Goal: Communication & Community: Answer question/provide support

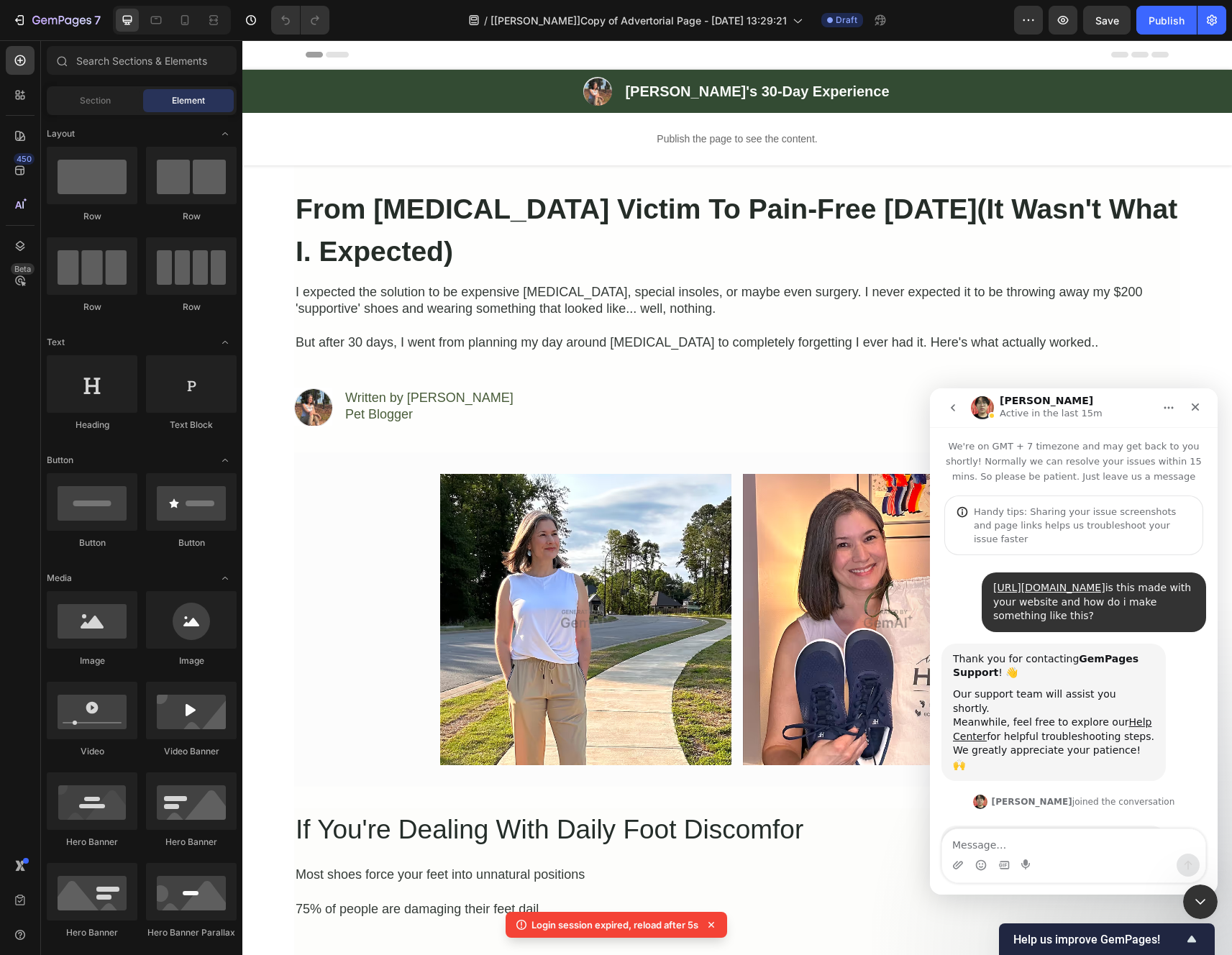
scroll to position [2, 0]
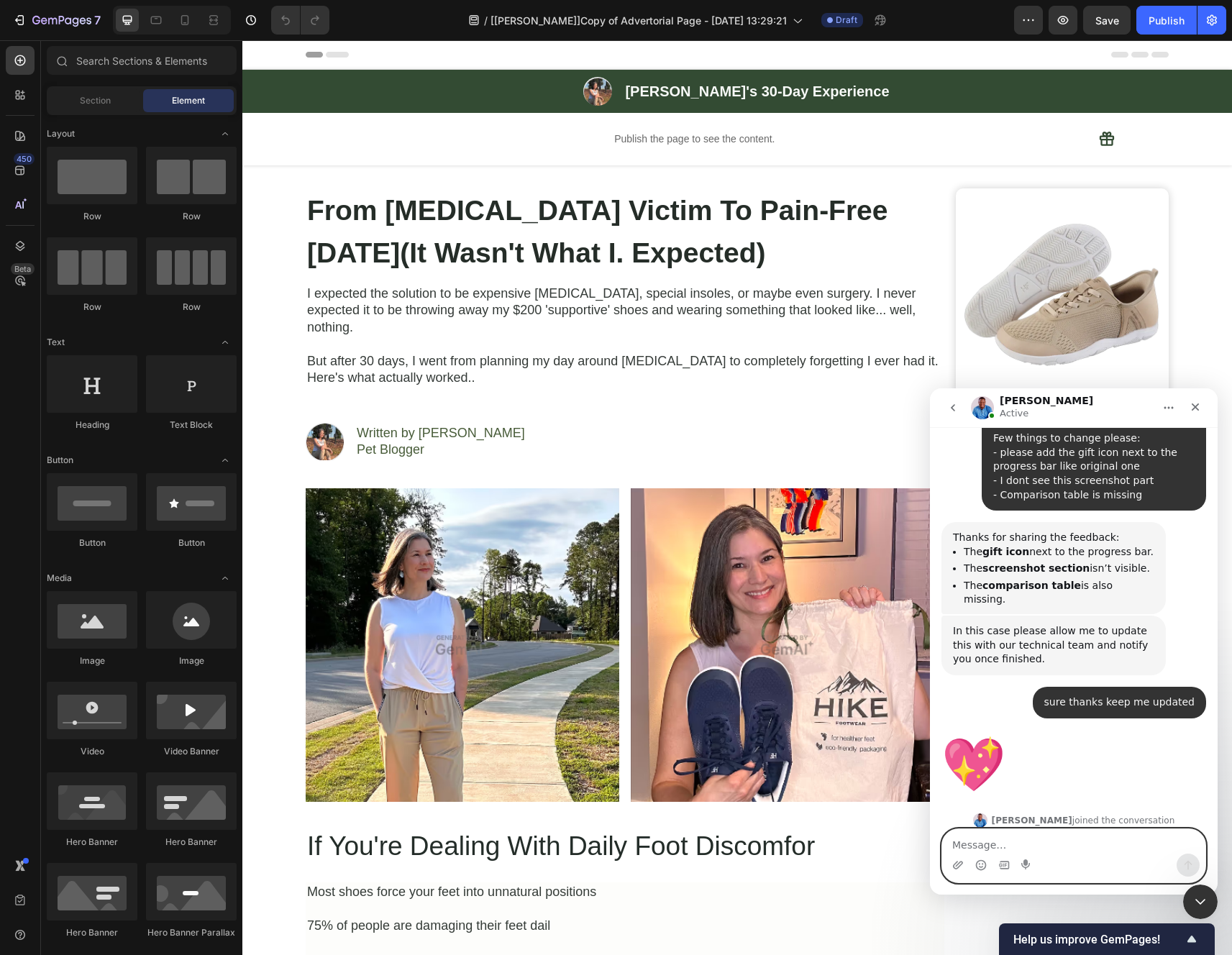
scroll to position [5170, 0]
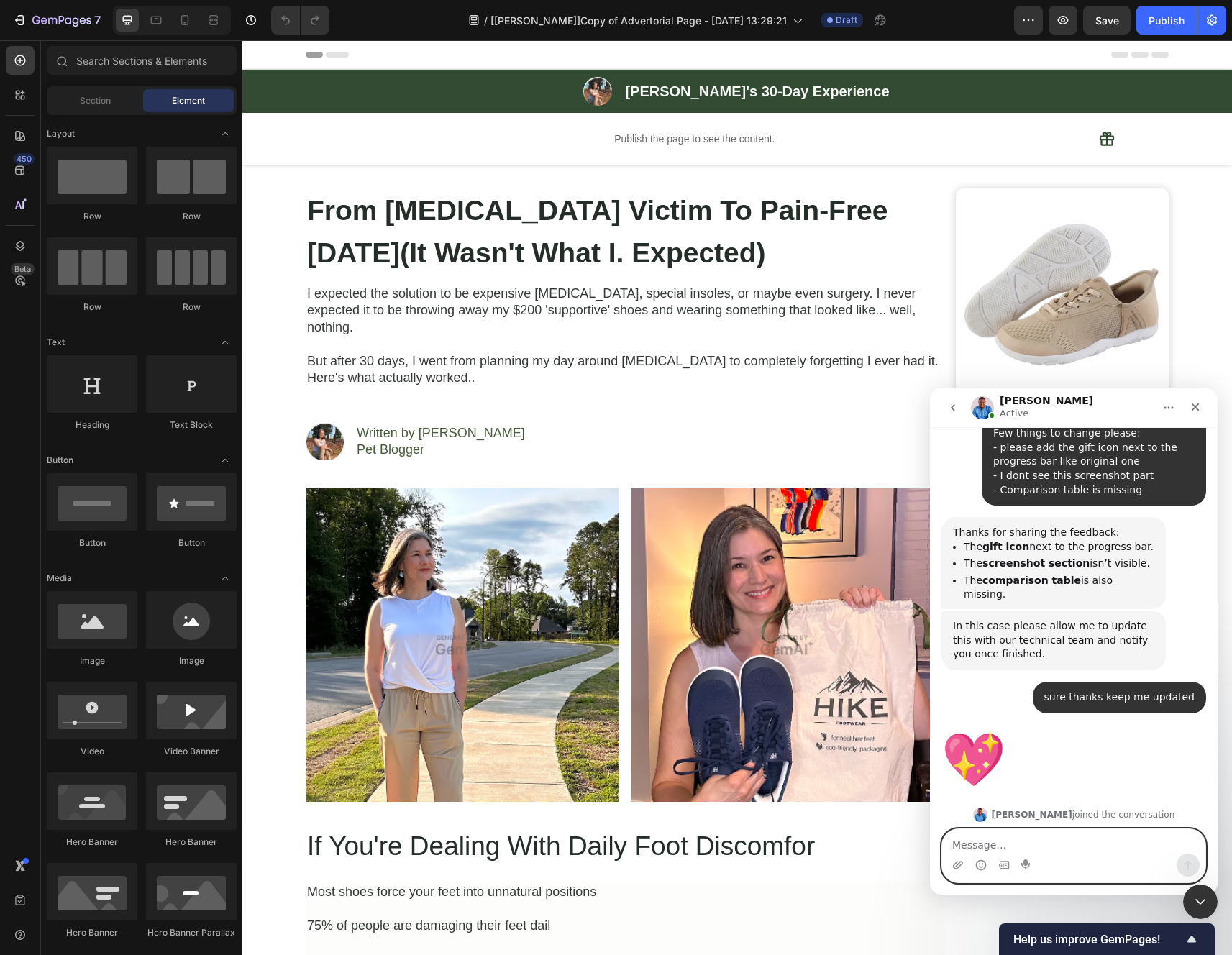
click at [1060, 840] on textarea "Message…" at bounding box center [1073, 841] width 263 height 25
type textarea "Hey [PERSON_NAME]"
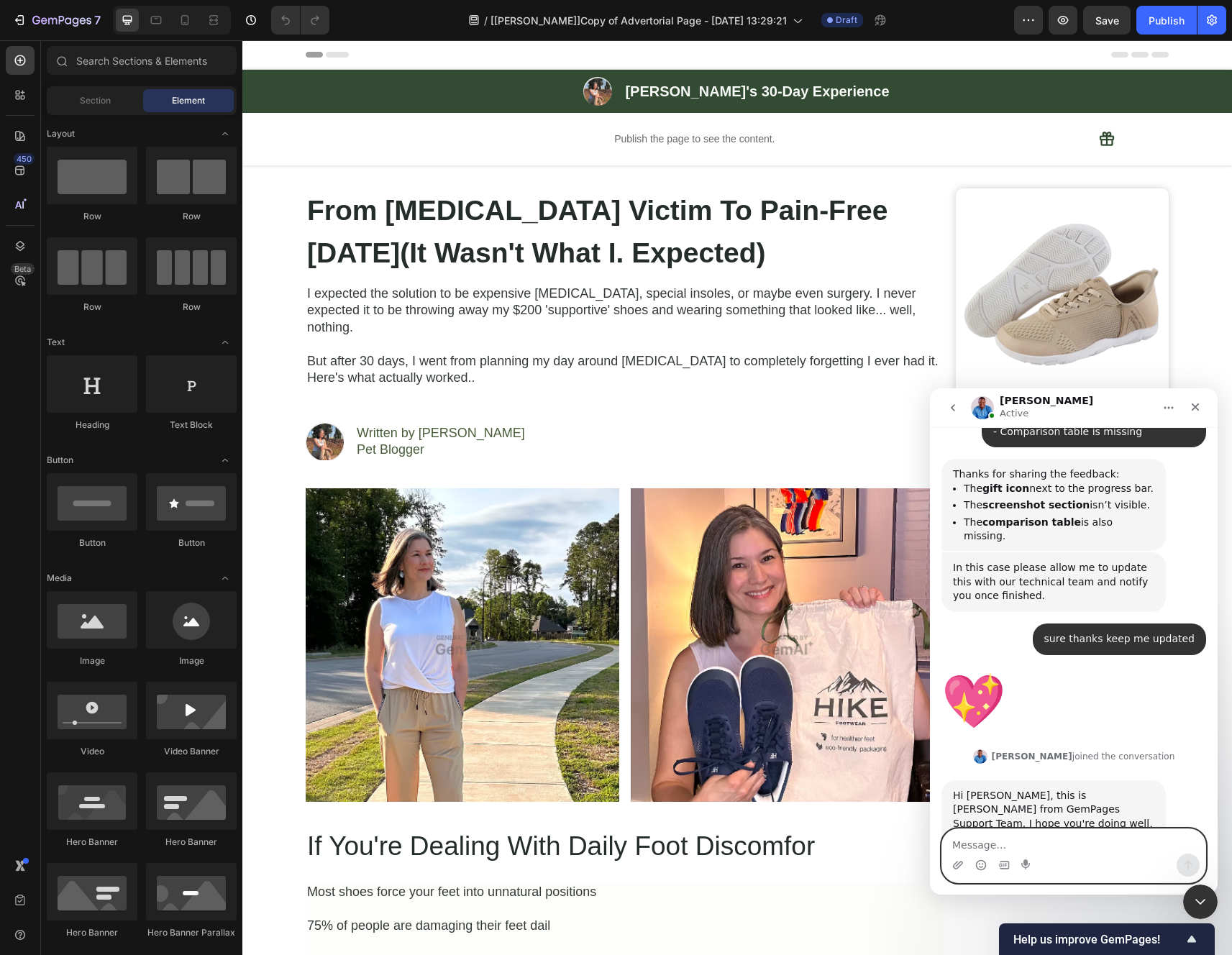
scroll to position [5283, 0]
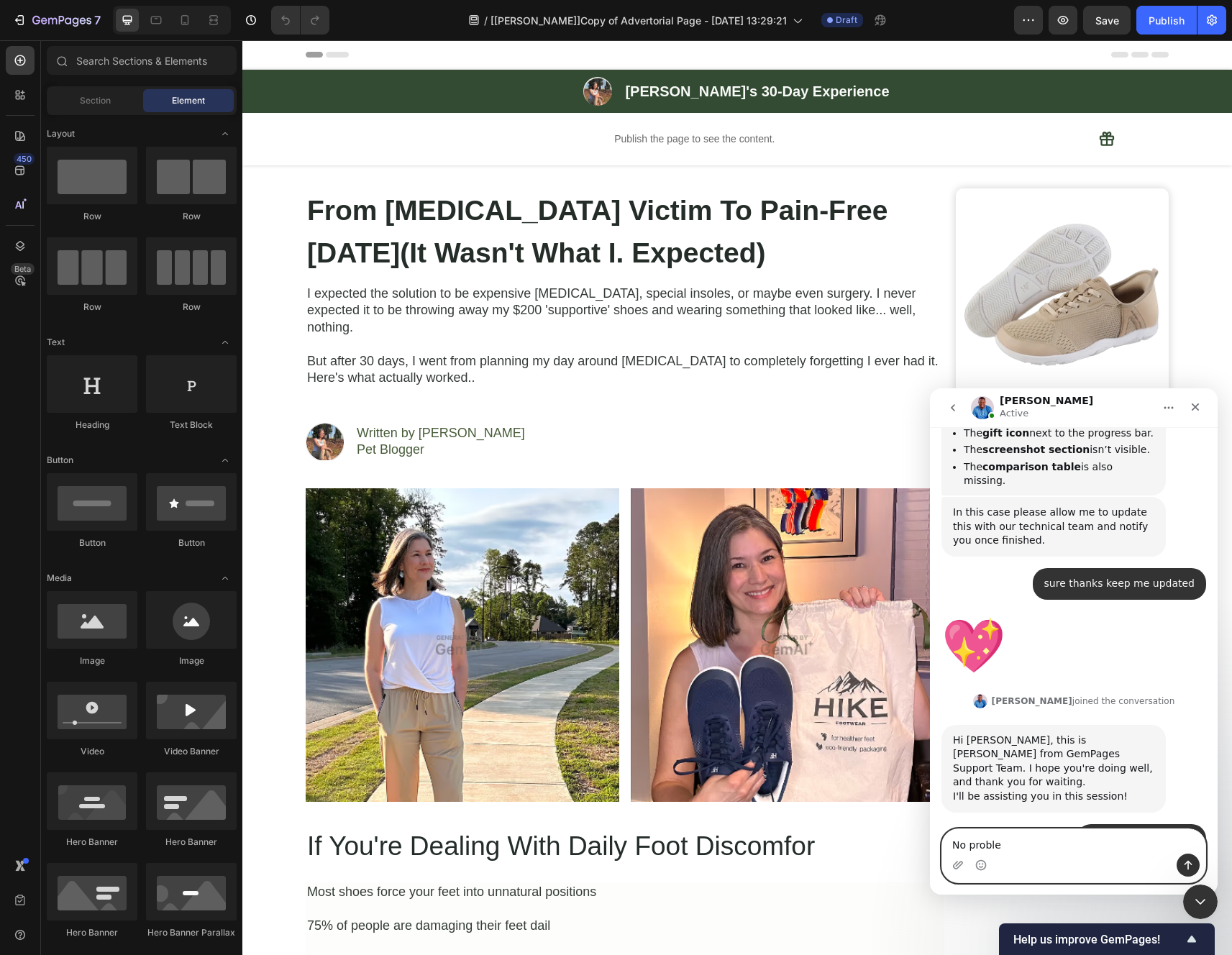
type textarea "No problem"
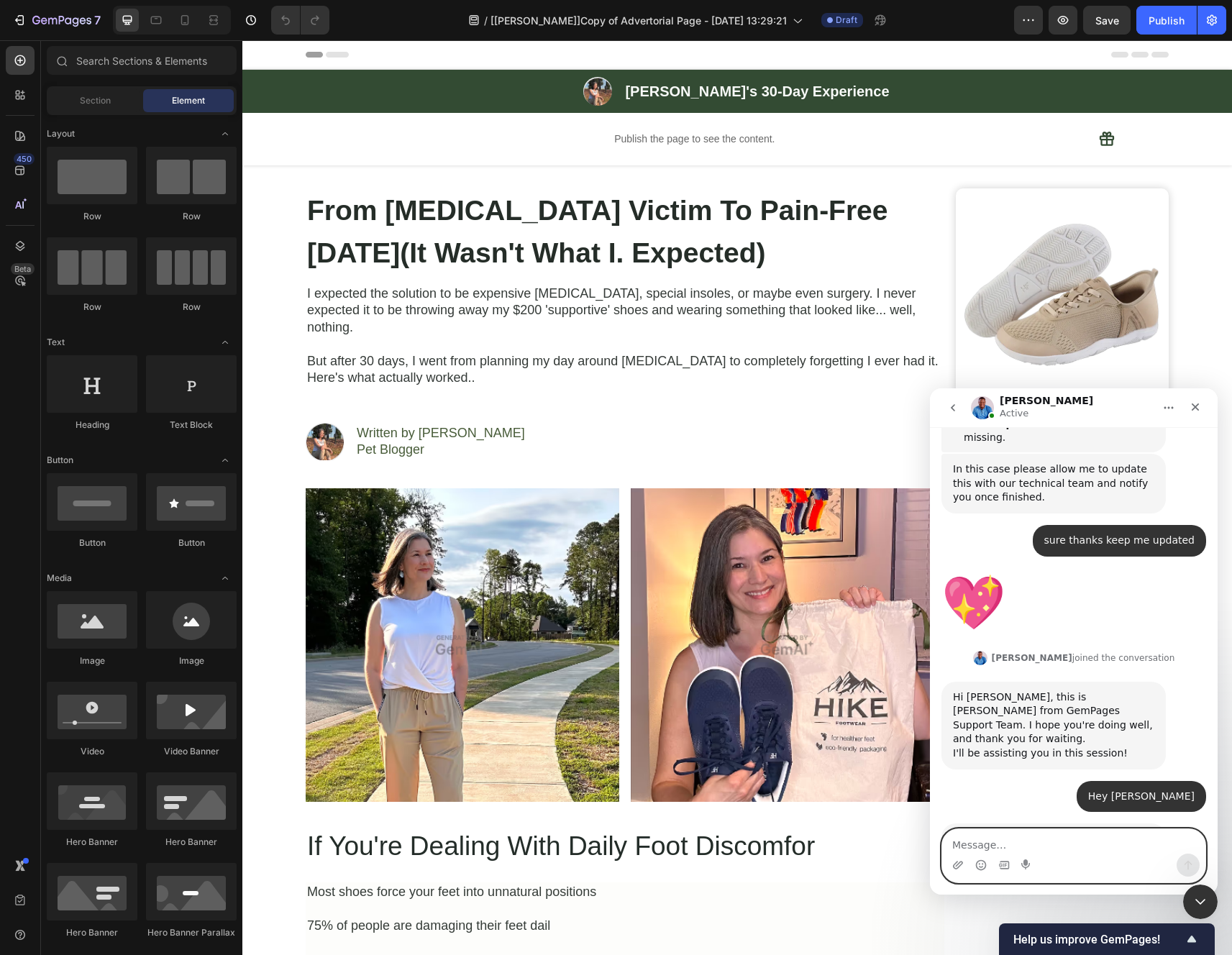
scroll to position [5342, 0]
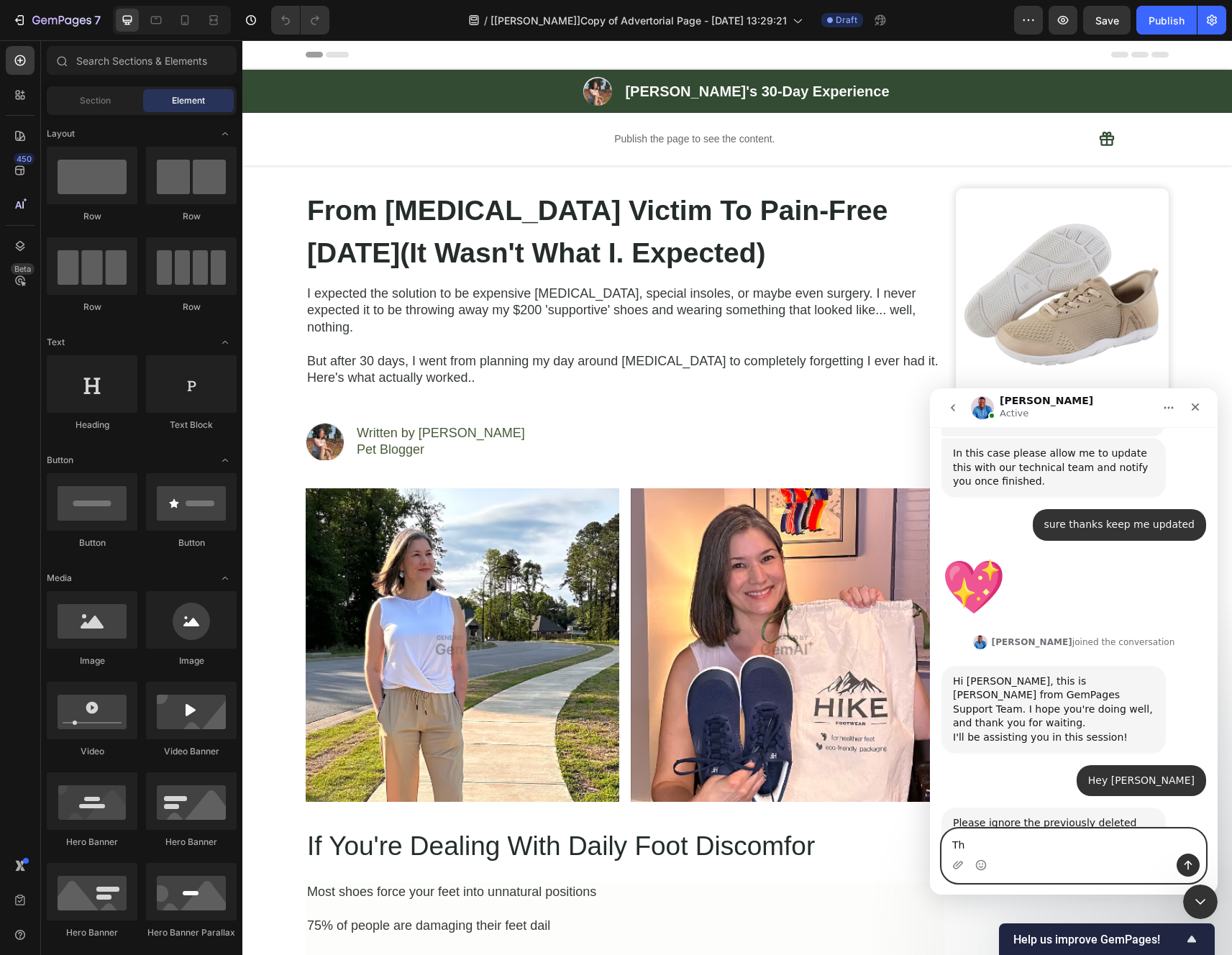
type textarea "T"
type textarea "No problem"
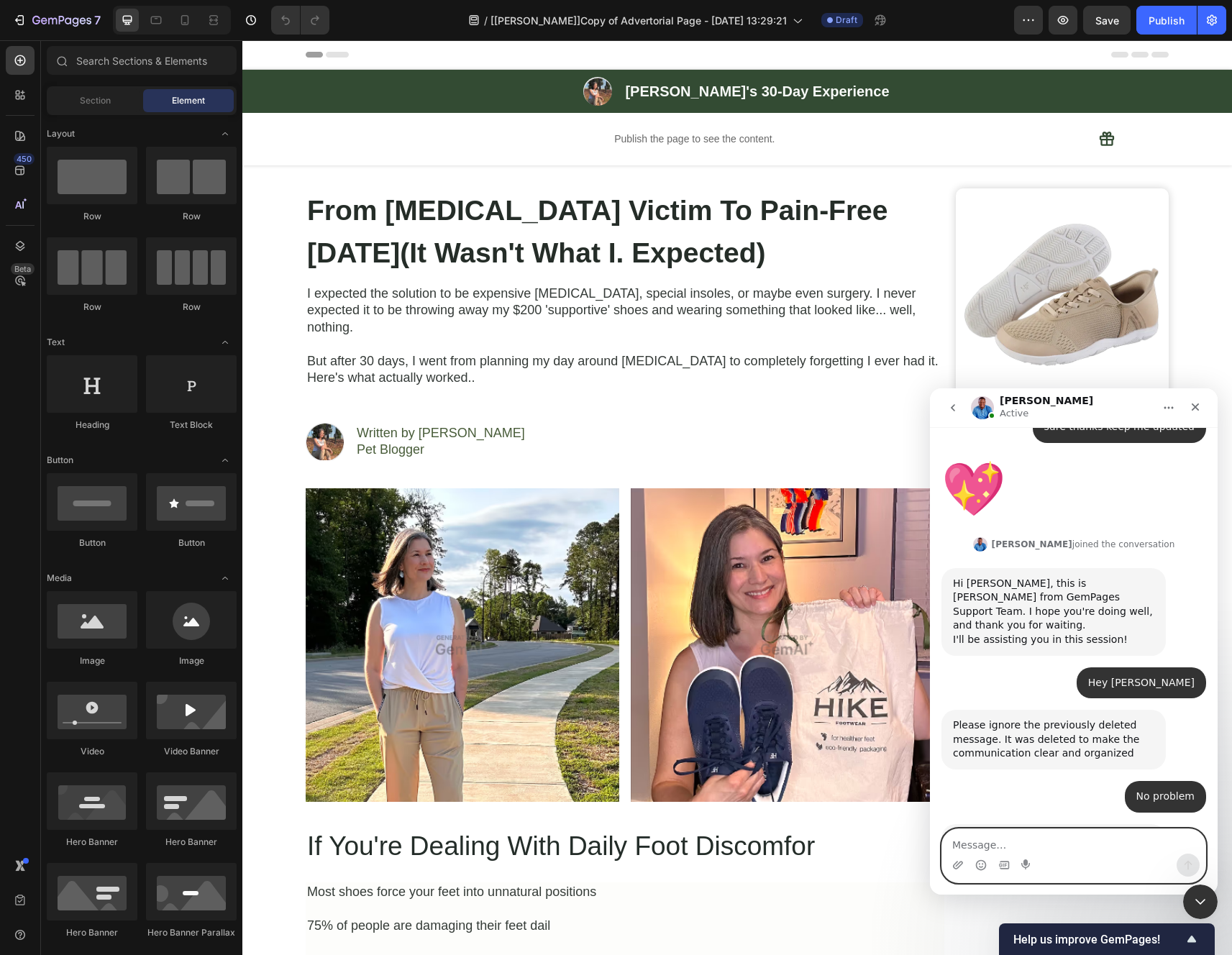
scroll to position [5442, 0]
type textarea "sure thanks"
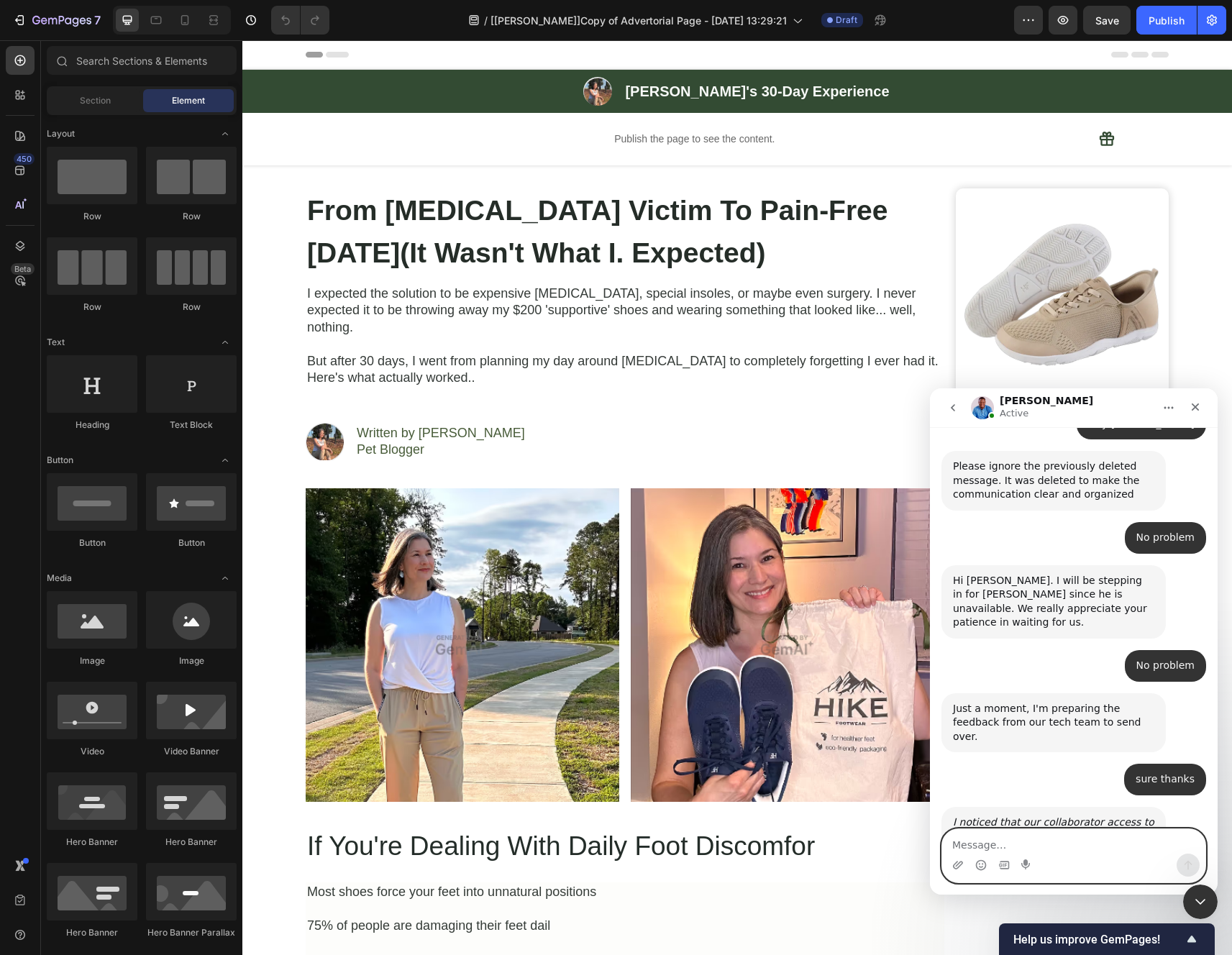
scroll to position [5702, 0]
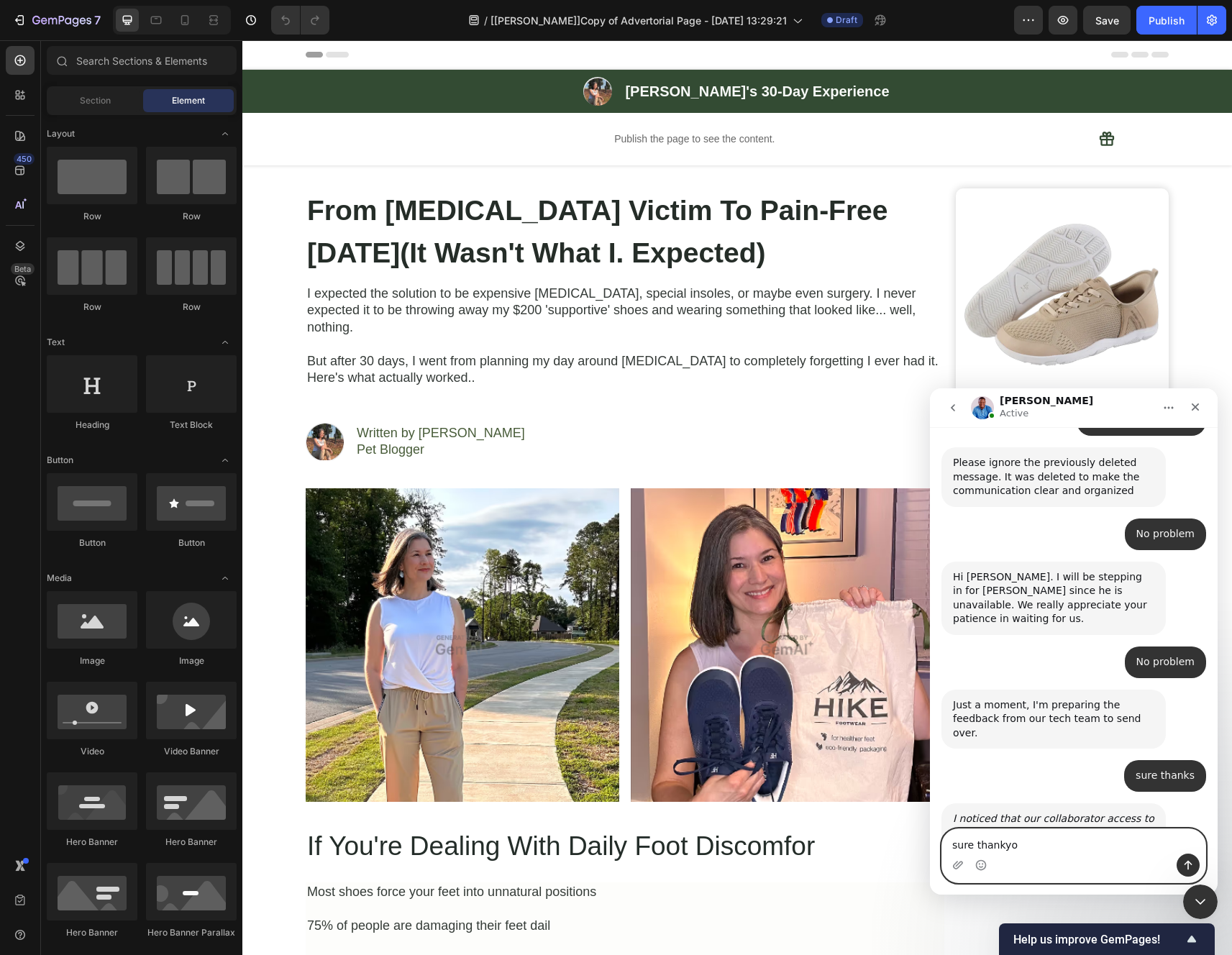
type textarea "sure thankyou"
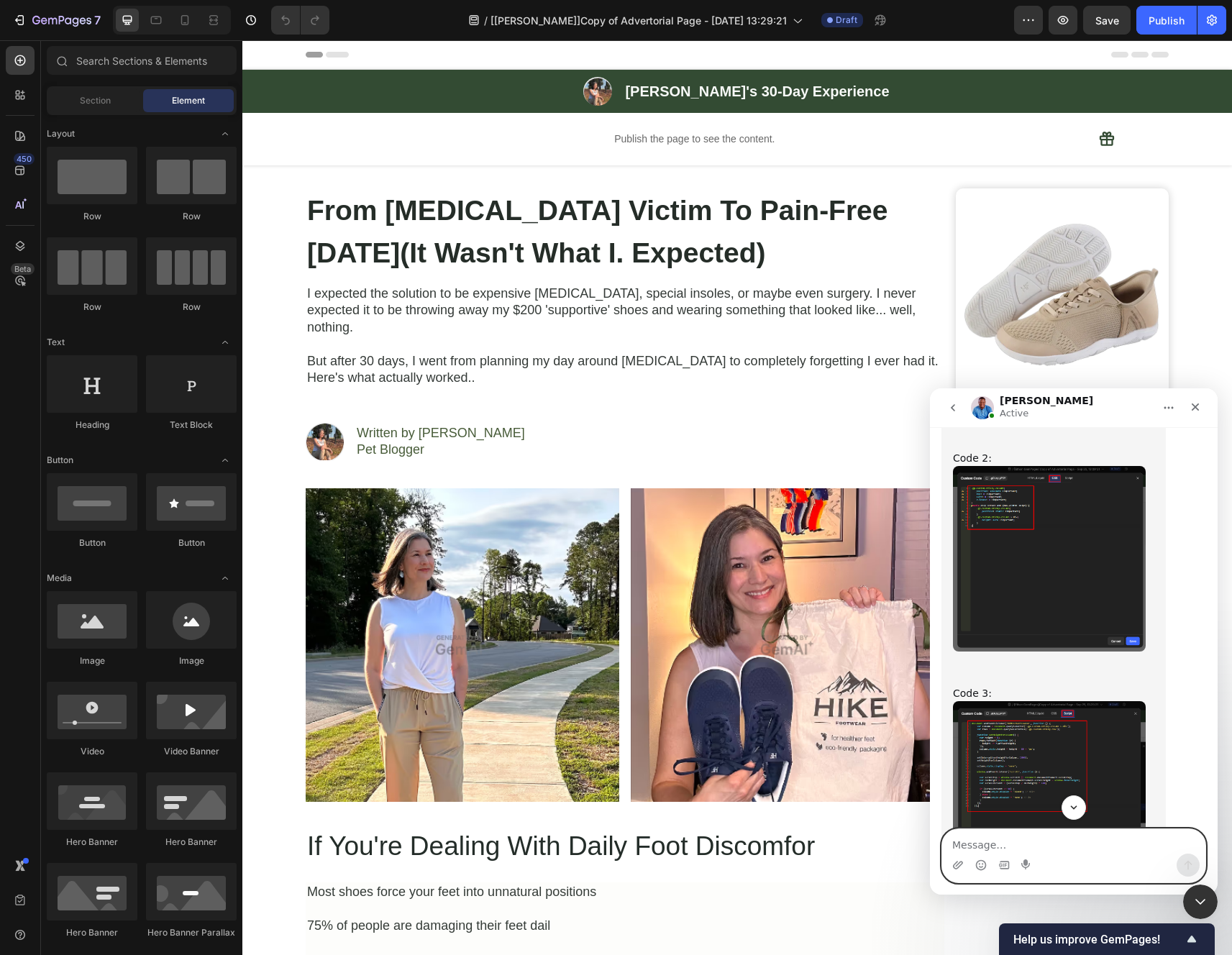
scroll to position [8055, 0]
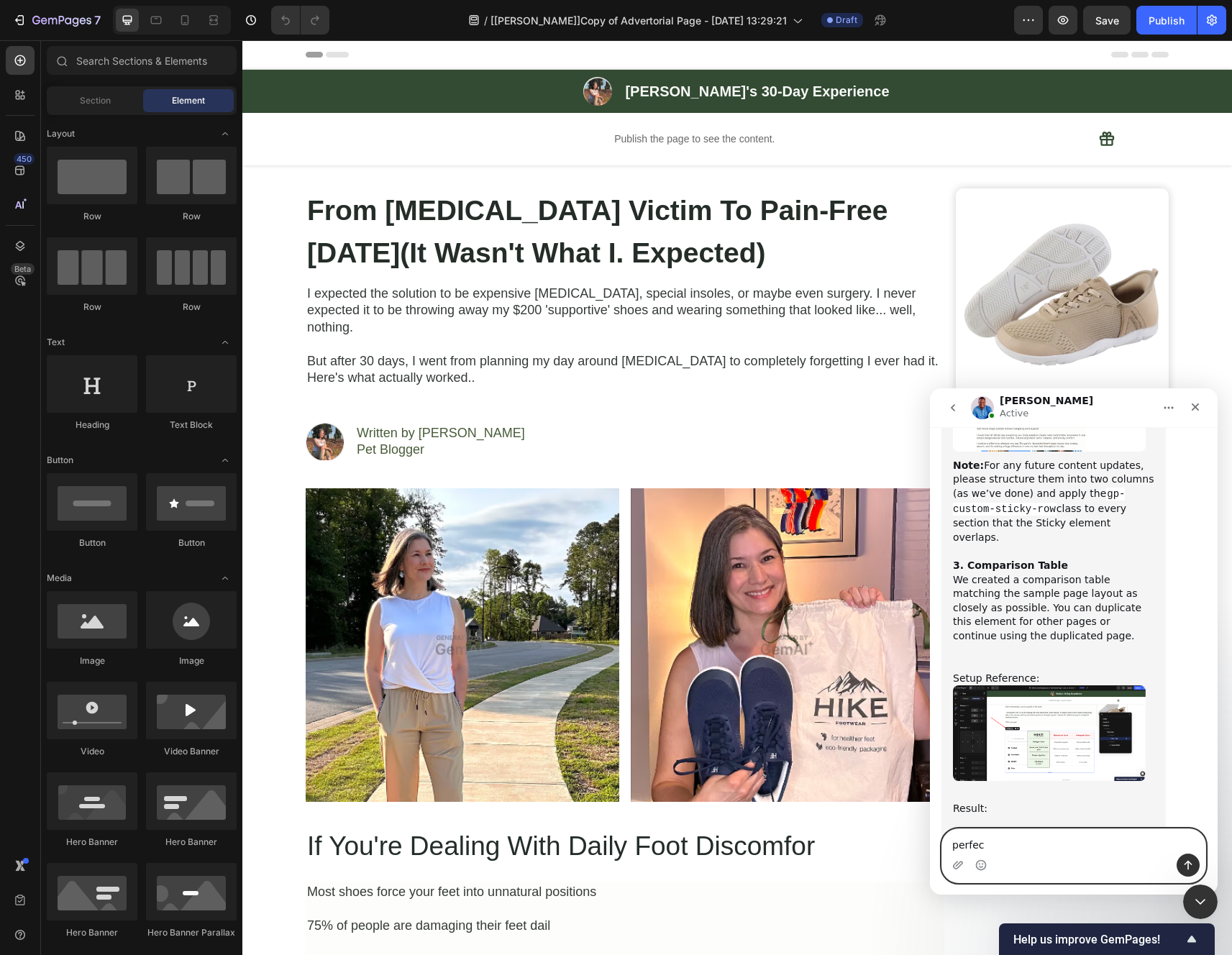
type textarea "perfect"
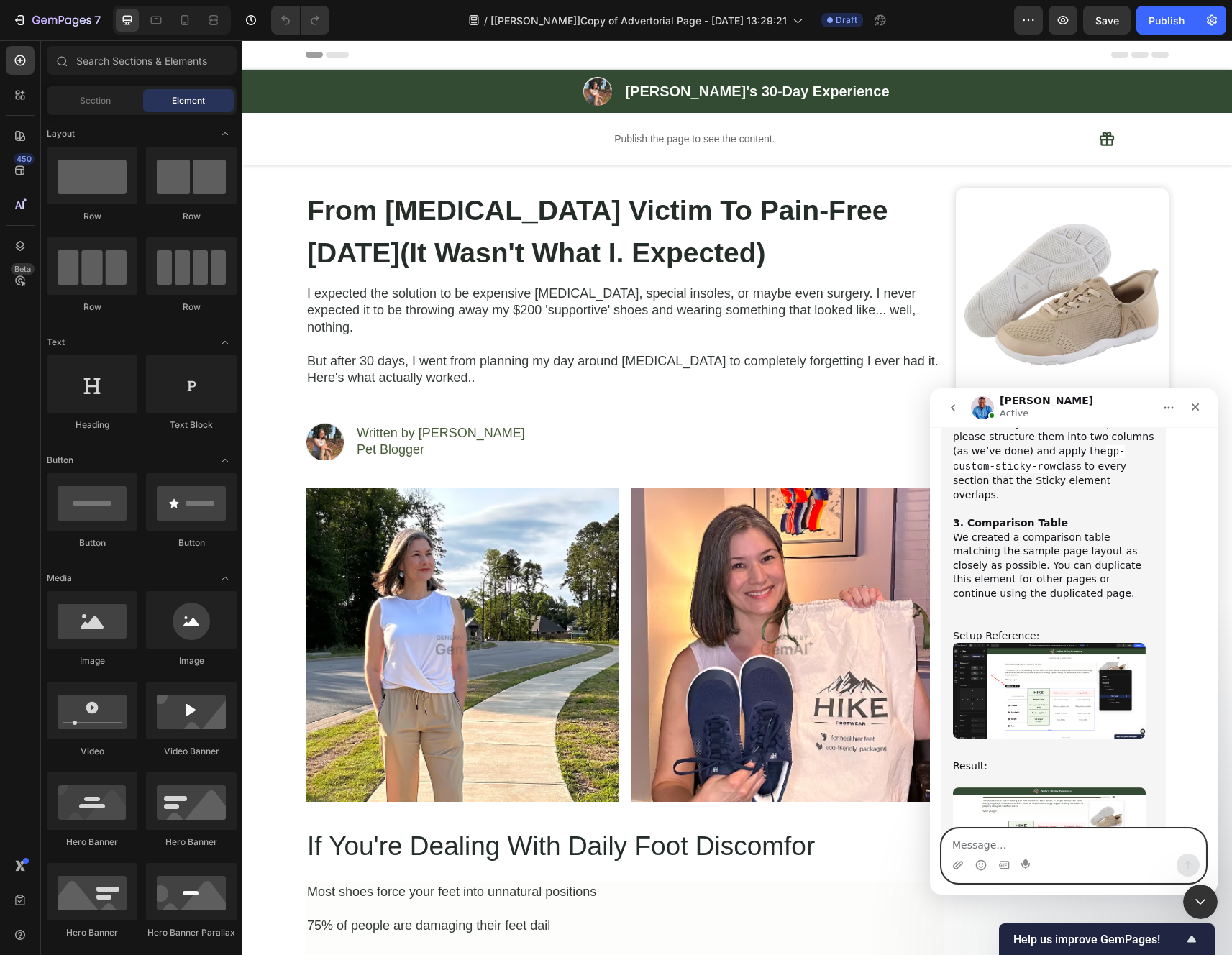
scroll to position [8099, 0]
click at [1017, 925] on link "Link" at bounding box center [1015, 930] width 21 height 12
click at [1196, 405] on icon "Close" at bounding box center [1196, 408] width 8 height 8
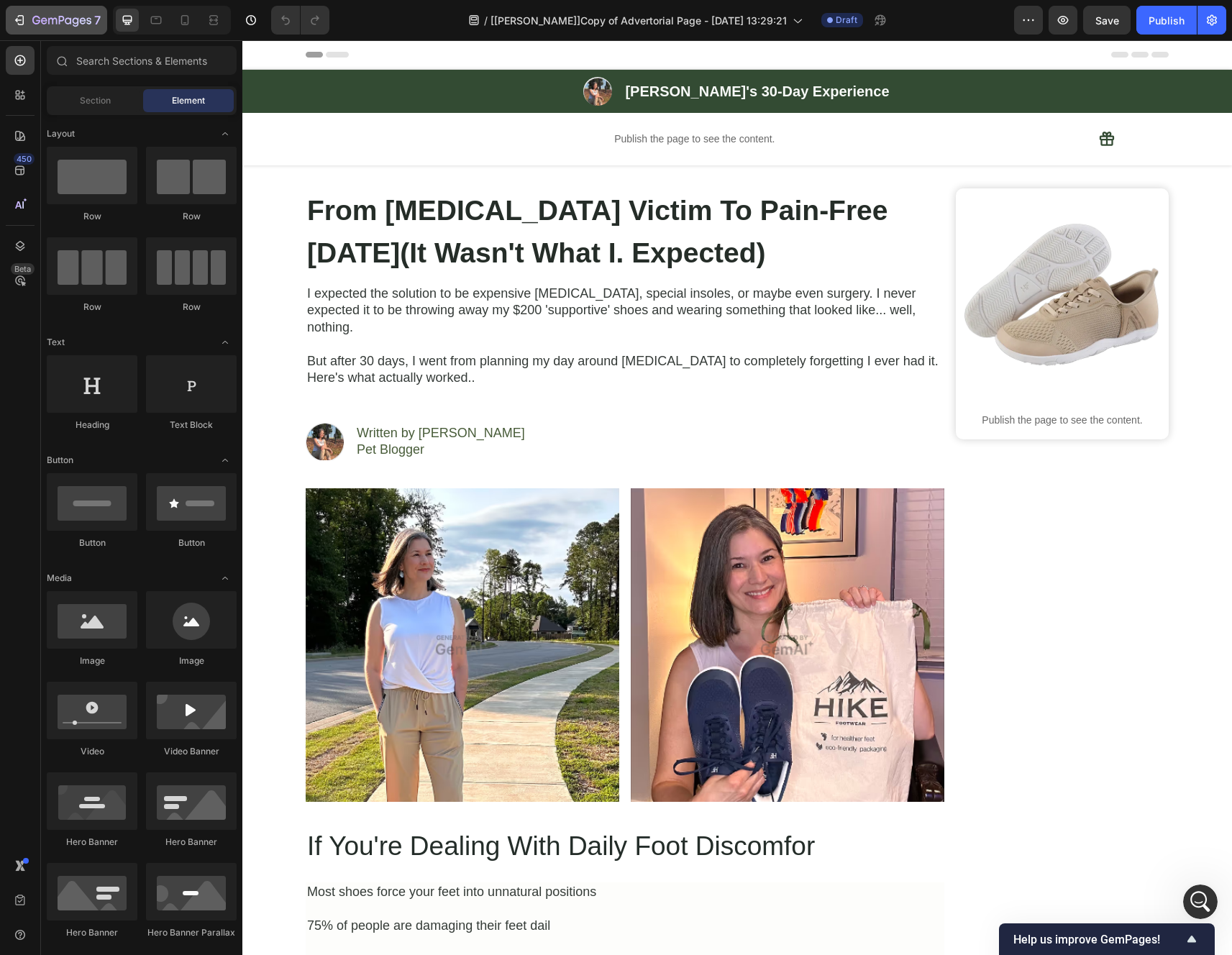
scroll to position [0, 0]
click at [40, 20] on icon "button" at bounding box center [62, 21] width 59 height 12
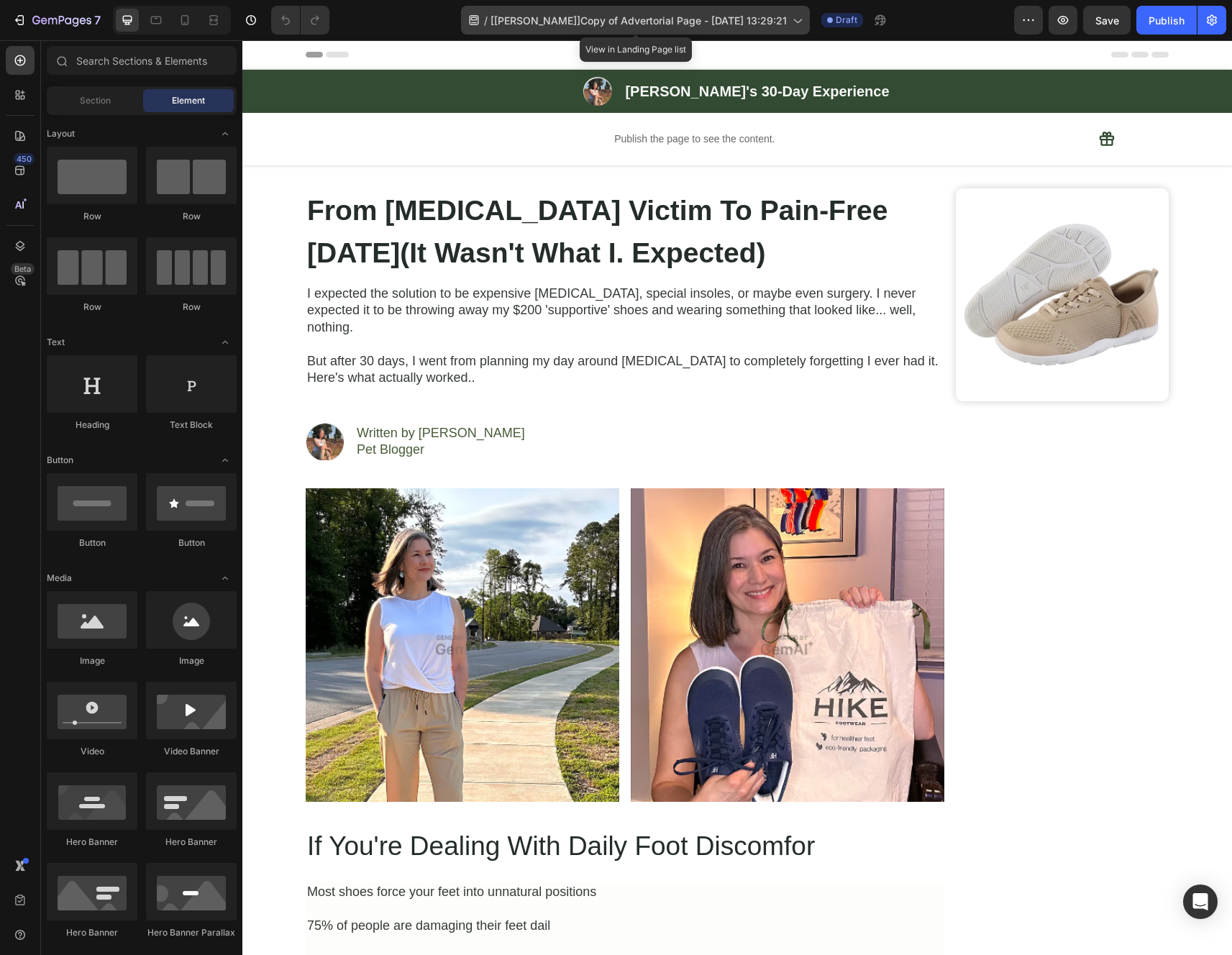
click at [788, 28] on div "/ [[PERSON_NAME]]Copy of Advertorial Page - [DATE] 13:29:21" at bounding box center [635, 20] width 349 height 29
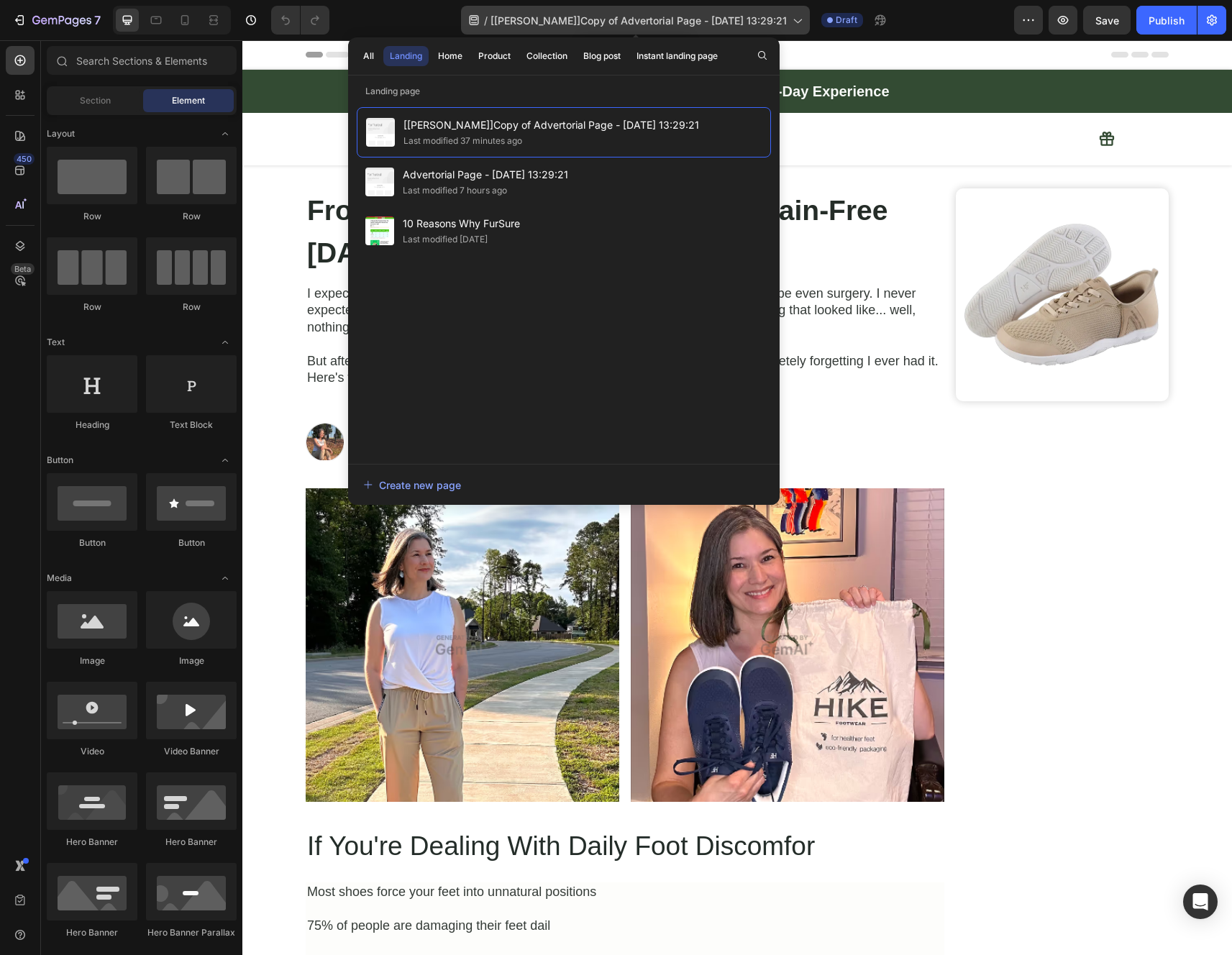
click at [792, 25] on icon at bounding box center [796, 20] width 14 height 14
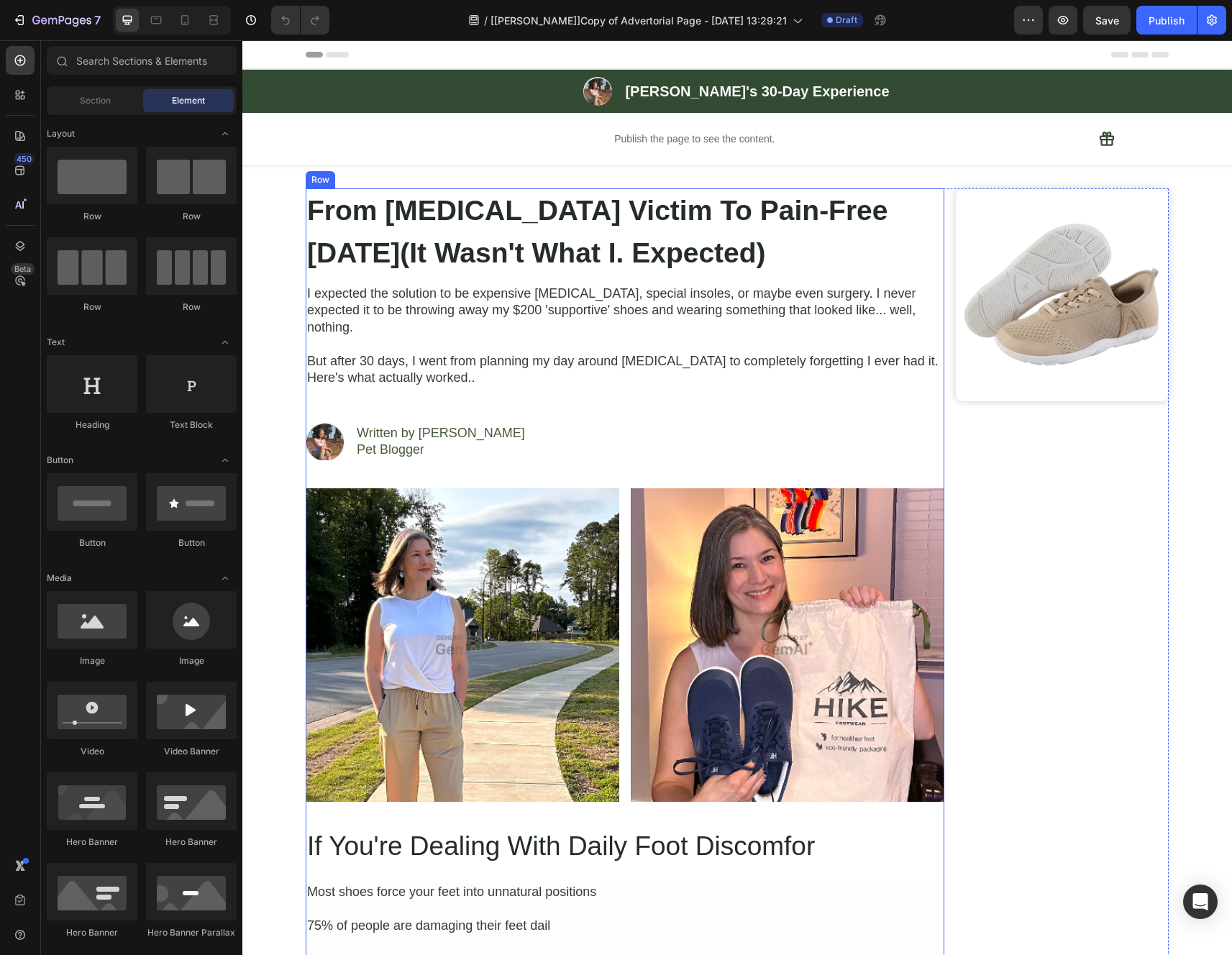
click at [573, 255] on strong "From [MEDICAL_DATA] Victim To Pain-Free [DATE](It Wasn't What I. Expected)" at bounding box center [597, 231] width 581 height 73
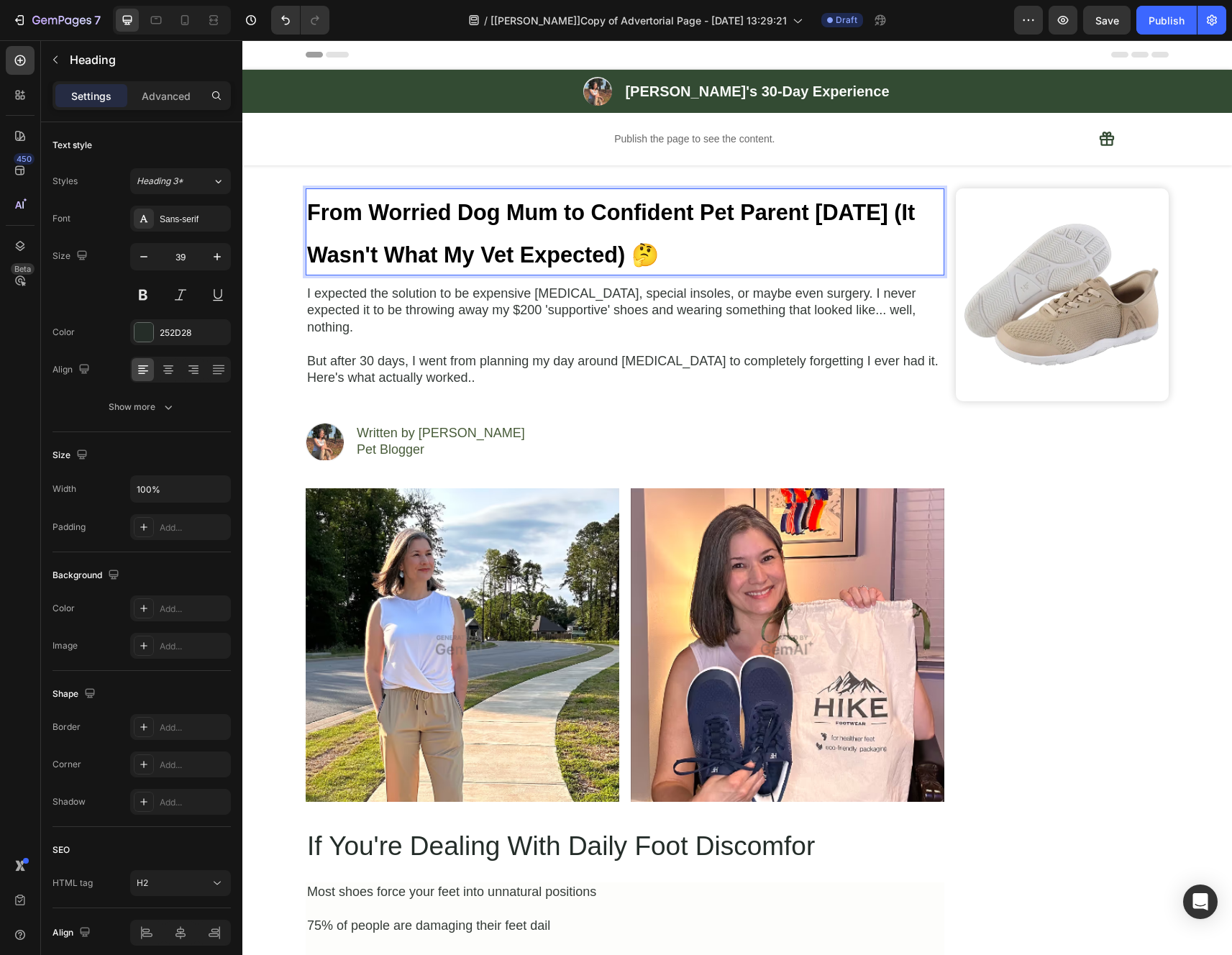
drag, startPoint x: 696, startPoint y: 250, endPoint x: 306, endPoint y: 208, distance: 392.3
click at [307, 208] on p "From Worried Dog Mum to Confident Pet Parent [DATE] (It Wasn't What My Vet Expe…" at bounding box center [625, 232] width 635 height 84
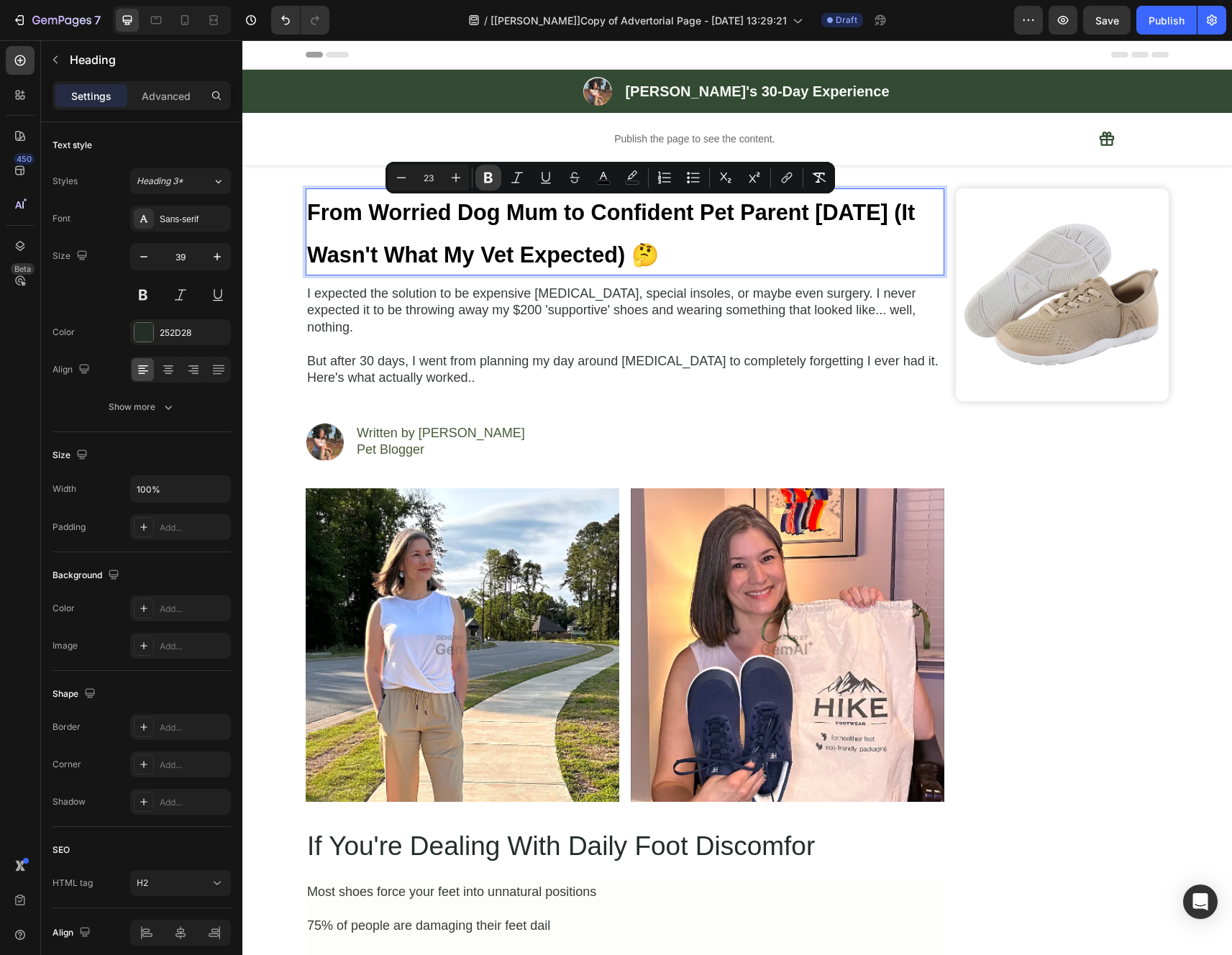
click at [489, 174] on icon "Editor contextual toolbar" at bounding box center [488, 177] width 8 height 11
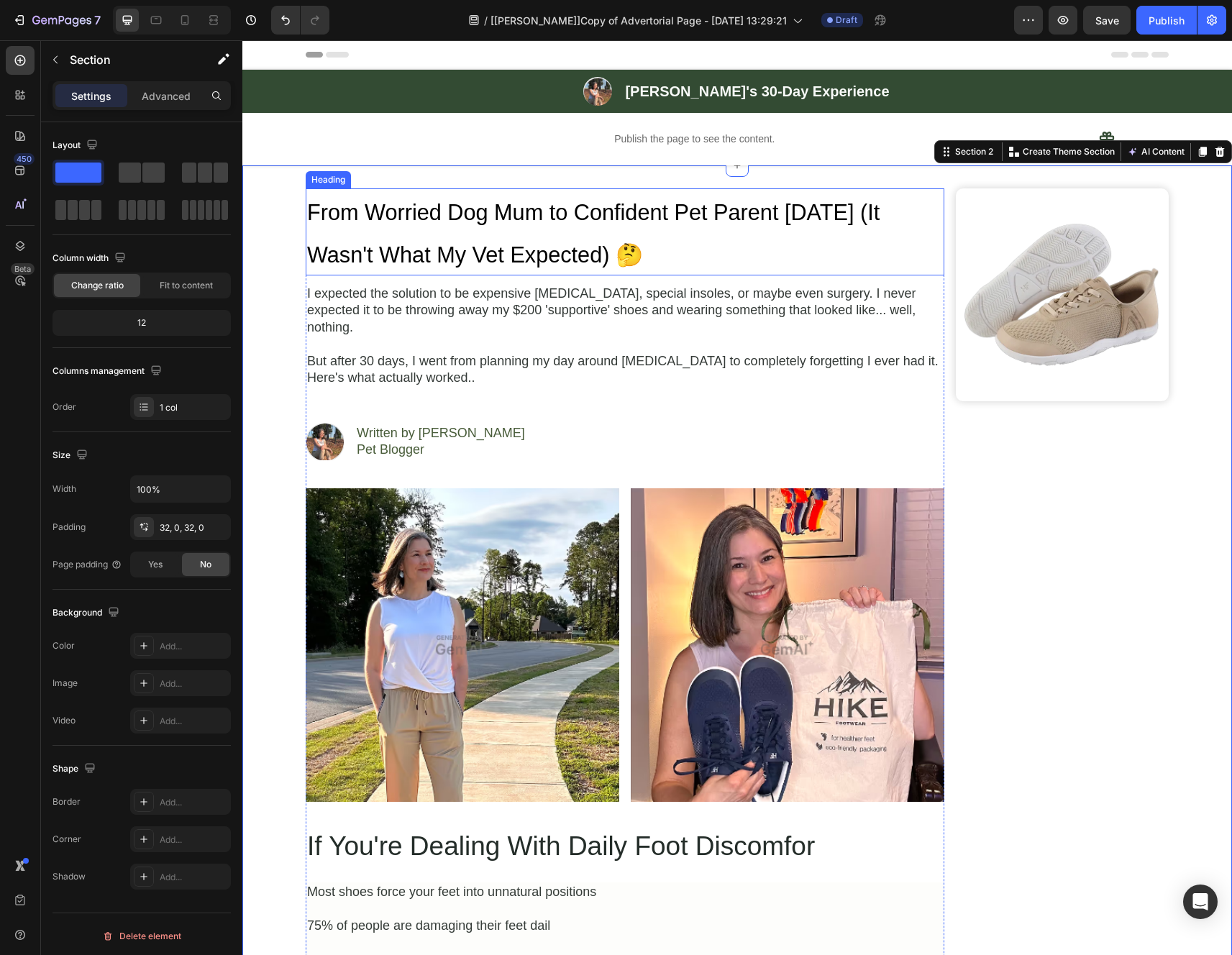
click at [614, 223] on span "From Worried Dog Mum to Confident Pet Parent [DATE] (It Wasn't What My Vet Expe…" at bounding box center [593, 233] width 573 height 67
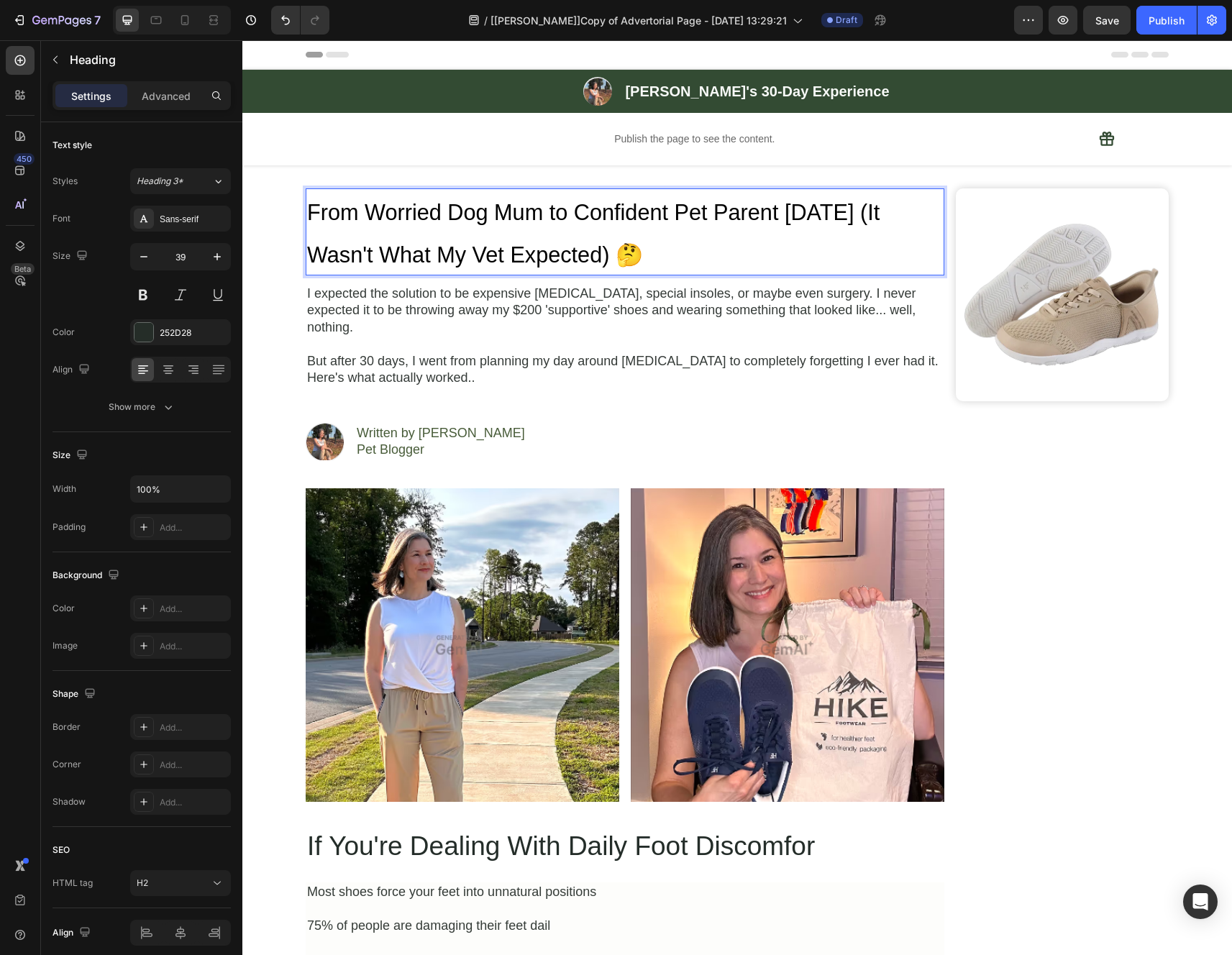
drag, startPoint x: 640, startPoint y: 251, endPoint x: 311, endPoint y: 193, distance: 334.1
click at [311, 193] on p "From Worried Dog Mum to Confident Pet Parent [DATE] (It Wasn't What My Vet Expe…" at bounding box center [625, 232] width 635 height 84
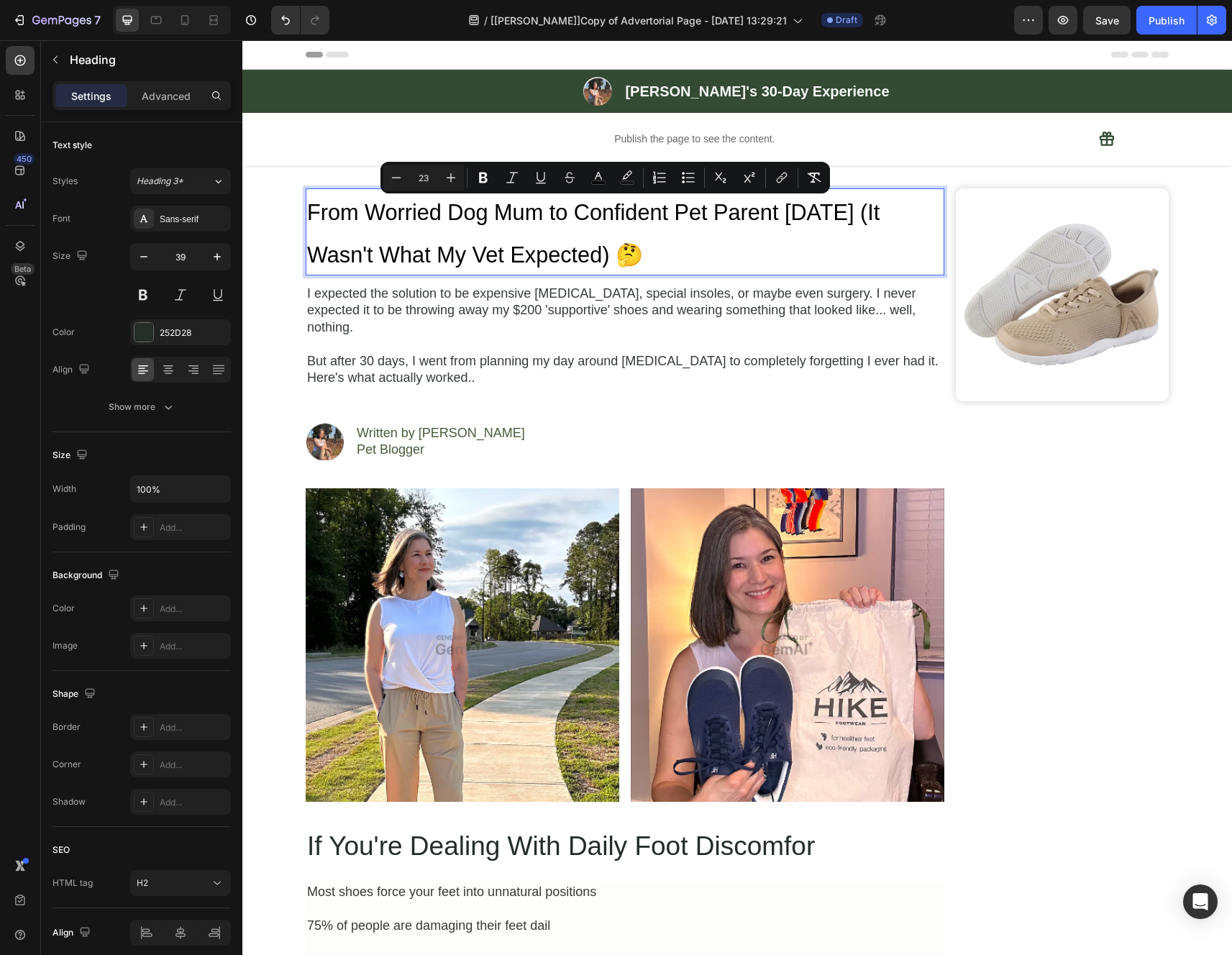
drag, startPoint x: 322, startPoint y: 207, endPoint x: 313, endPoint y: 211, distance: 9.8
click at [322, 207] on span "From Worried Dog Mum to Confident Pet Parent [DATE] (It Wasn't What My Vet Expe…" at bounding box center [593, 233] width 573 height 67
drag, startPoint x: 307, startPoint y: 213, endPoint x: 672, endPoint y: 269, distance: 369.3
click at [484, 178] on icon "Editor contextual toolbar" at bounding box center [483, 177] width 8 height 11
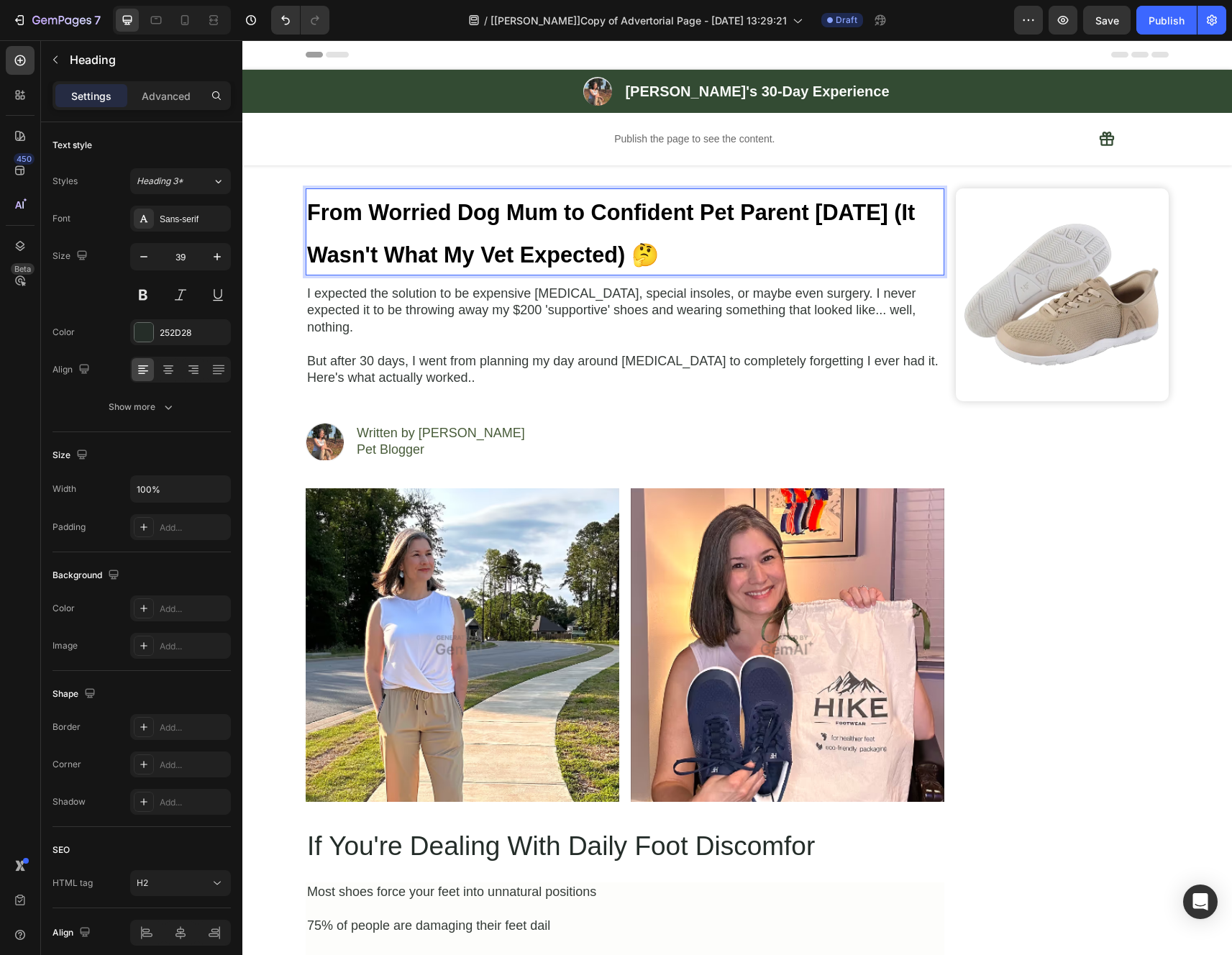
click at [663, 252] on strong "From Worried Dog Mum to Confident Pet Parent [DATE] (It Wasn't What My Vet Expe…" at bounding box center [611, 233] width 607 height 67
drag, startPoint x: 684, startPoint y: 255, endPoint x: 305, endPoint y: 218, distance: 380.8
click at [307, 218] on p "From Worried Dog Mum to Confident Pet Parent [DATE] (It Wasn't What My Vet Expe…" at bounding box center [625, 232] width 635 height 84
click at [173, 330] on div "252D28" at bounding box center [180, 333] width 42 height 13
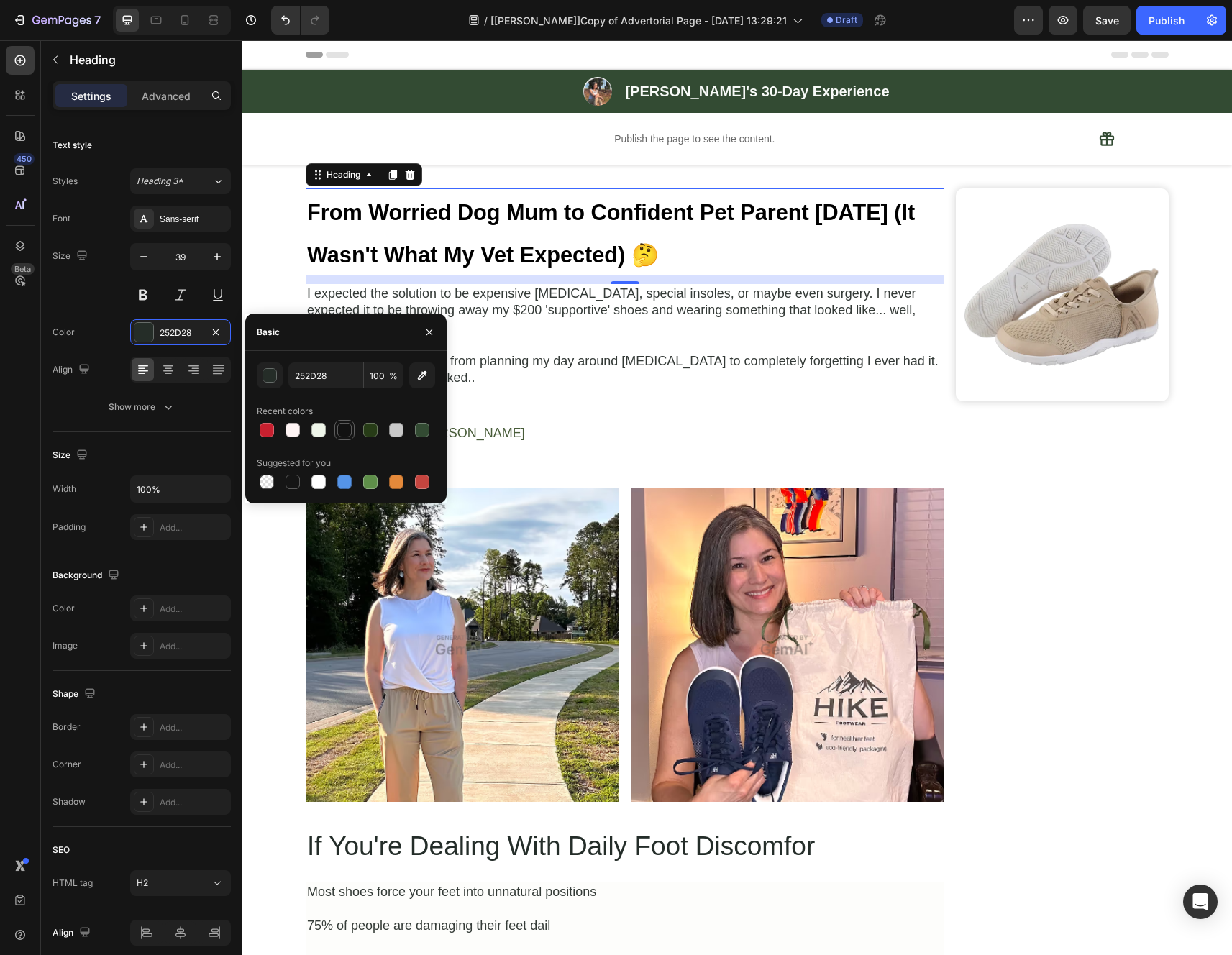
click at [346, 429] on div at bounding box center [344, 429] width 14 height 14
click at [420, 433] on div at bounding box center [421, 429] width 14 height 14
click at [369, 433] on div at bounding box center [370, 429] width 14 height 14
click at [344, 432] on div at bounding box center [344, 429] width 14 height 14
click at [396, 480] on div at bounding box center [396, 481] width 14 height 14
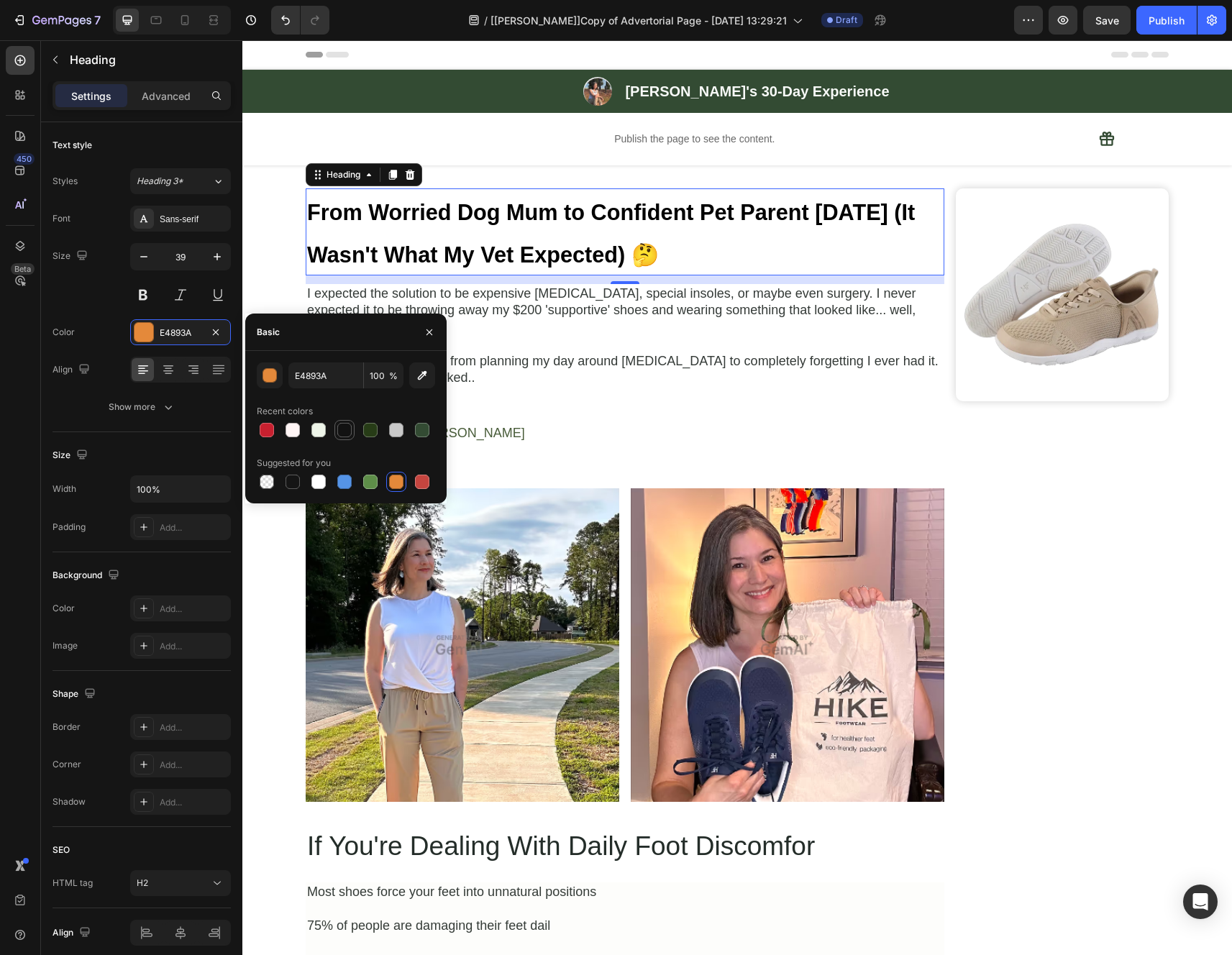
click at [341, 433] on div at bounding box center [344, 429] width 14 height 14
type input "121212"
click at [99, 321] on div "Color 121212" at bounding box center [142, 331] width 178 height 26
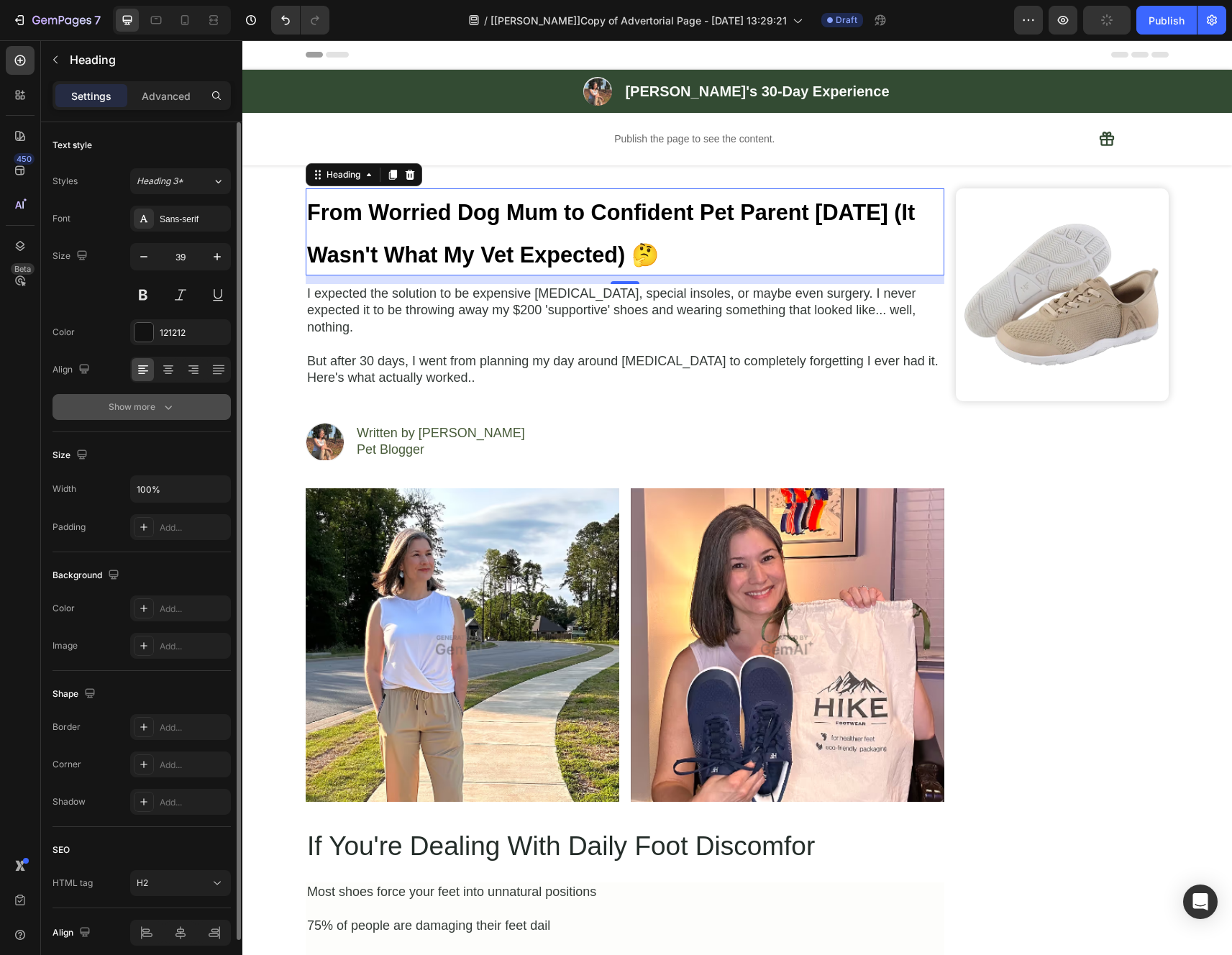
click at [184, 409] on button "Show more" at bounding box center [142, 406] width 178 height 26
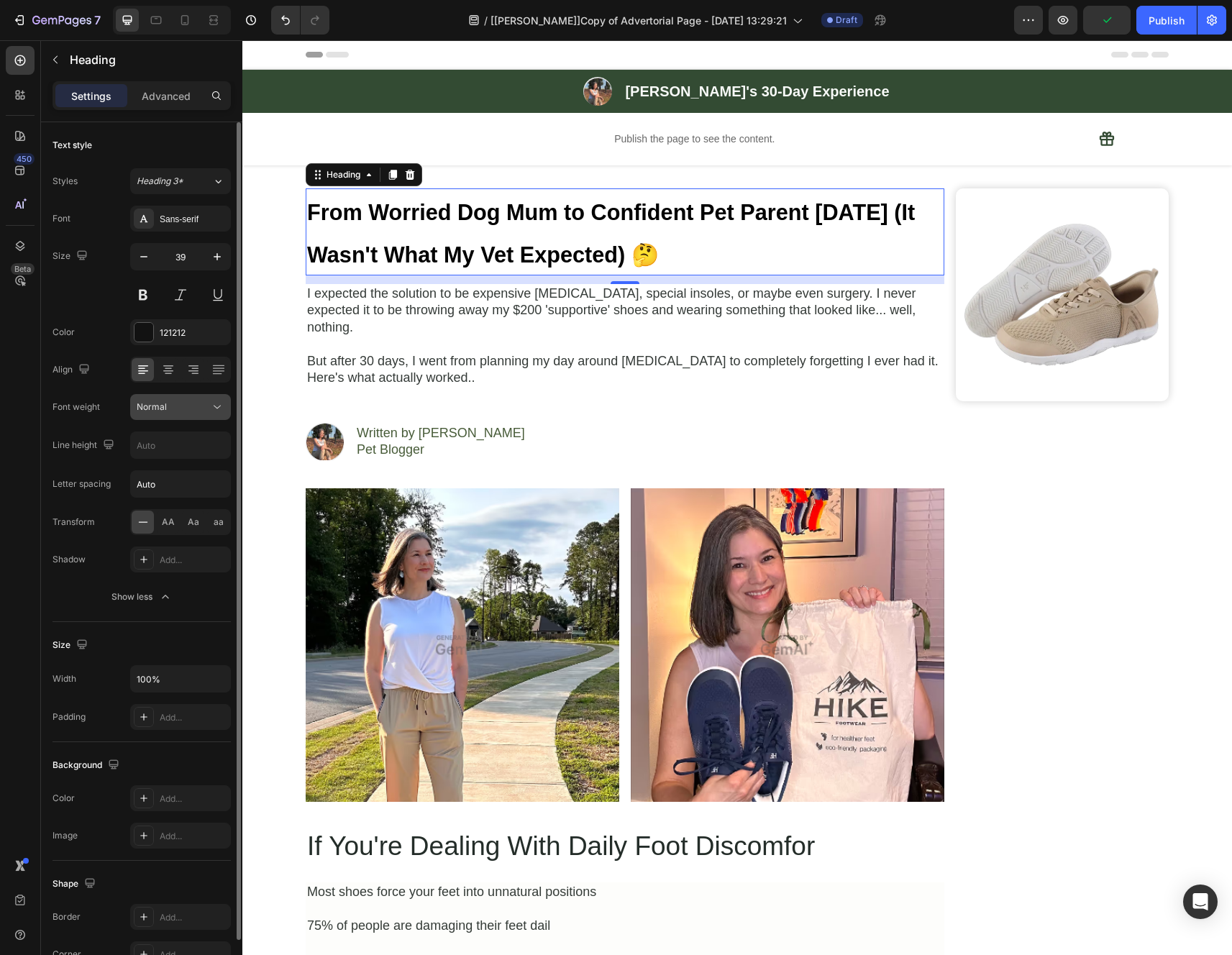
click at [186, 407] on div "Normal" at bounding box center [173, 407] width 73 height 13
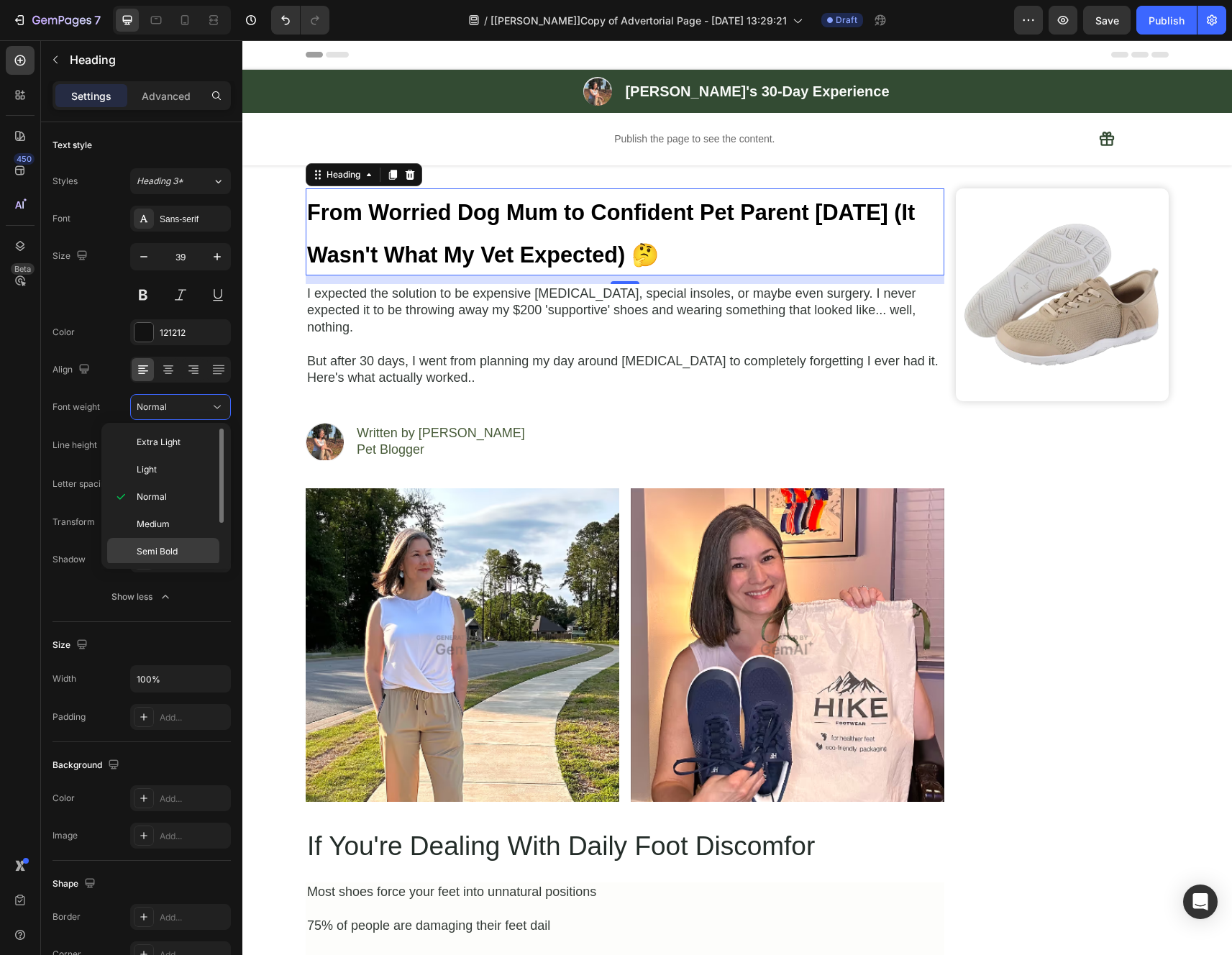
click at [182, 547] on p "Semi Bold" at bounding box center [175, 551] width 76 height 13
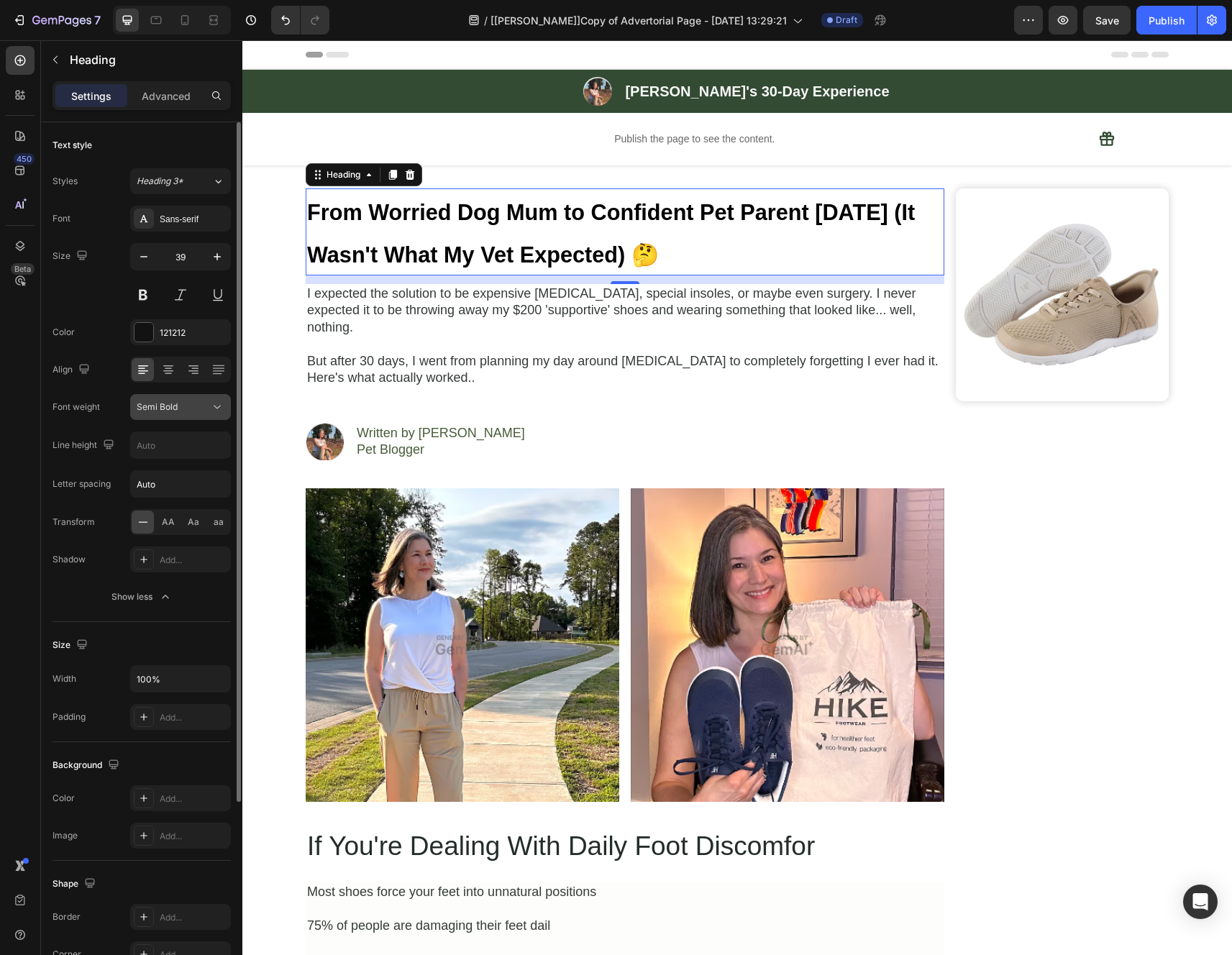
click at [176, 412] on span "Semi Bold" at bounding box center [157, 407] width 41 height 13
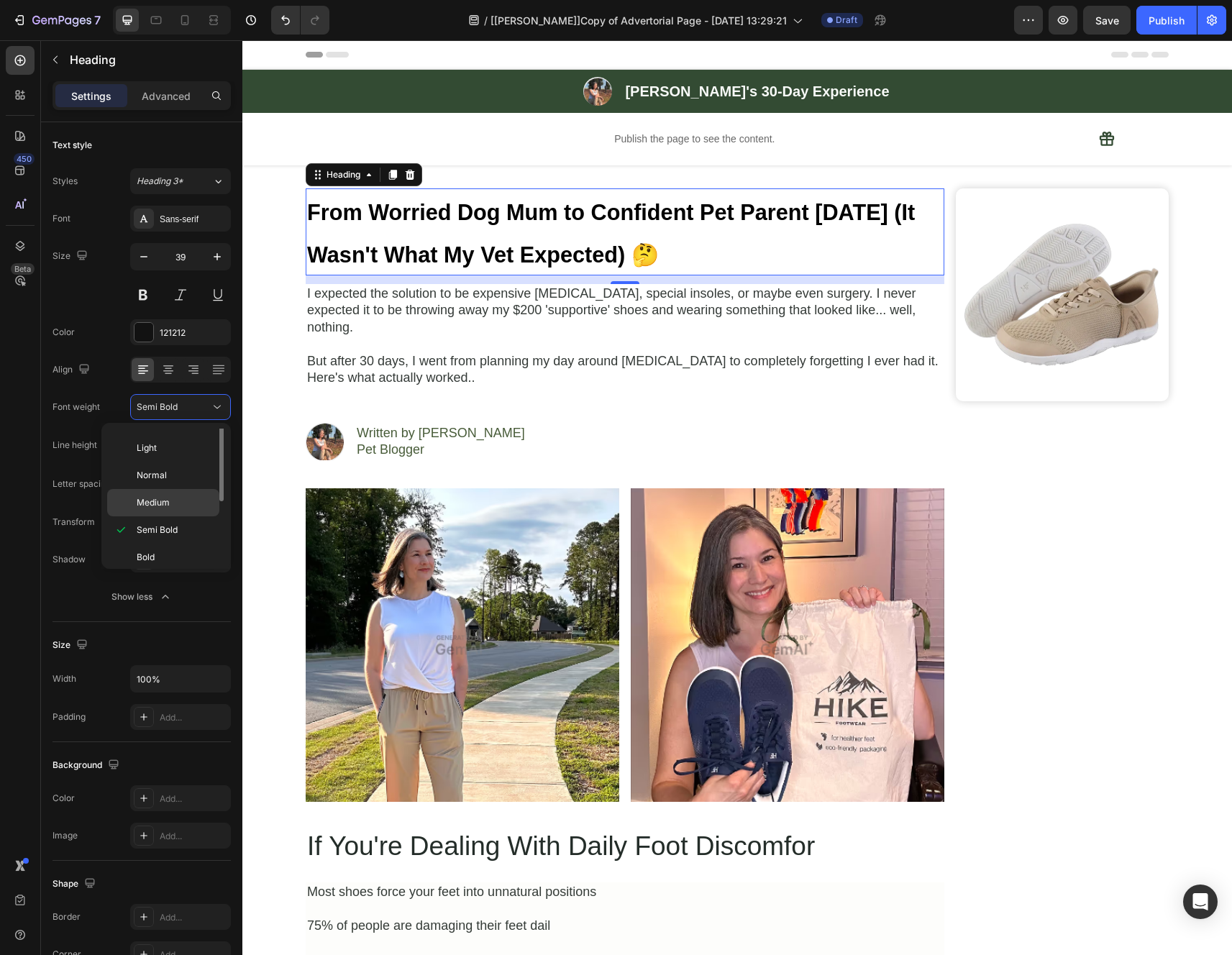
scroll to position [57, 0]
click at [184, 543] on p "Extra Bold" at bounding box center [175, 550] width 76 height 13
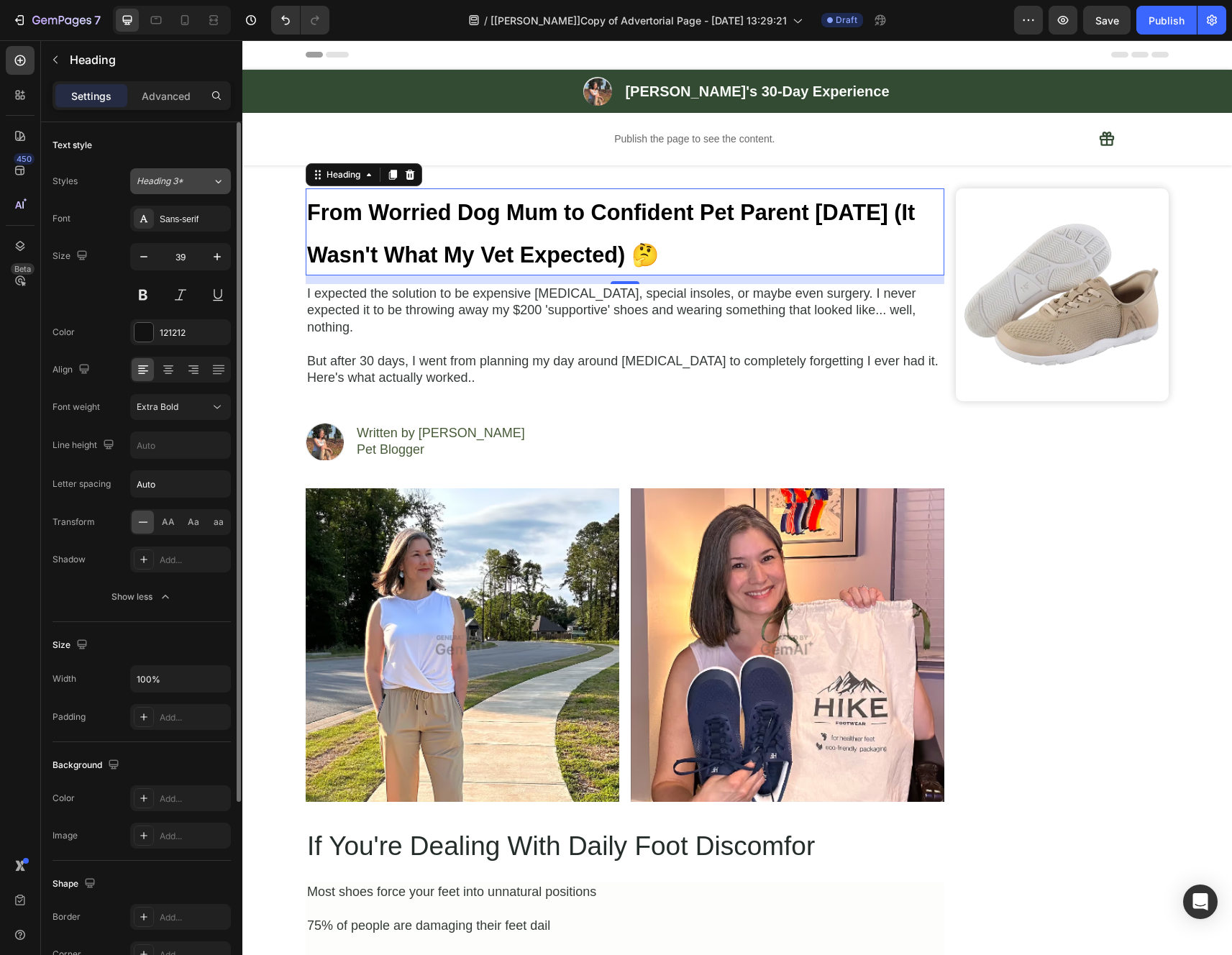
click at [186, 178] on div "Heading 3*" at bounding box center [166, 181] width 59 height 13
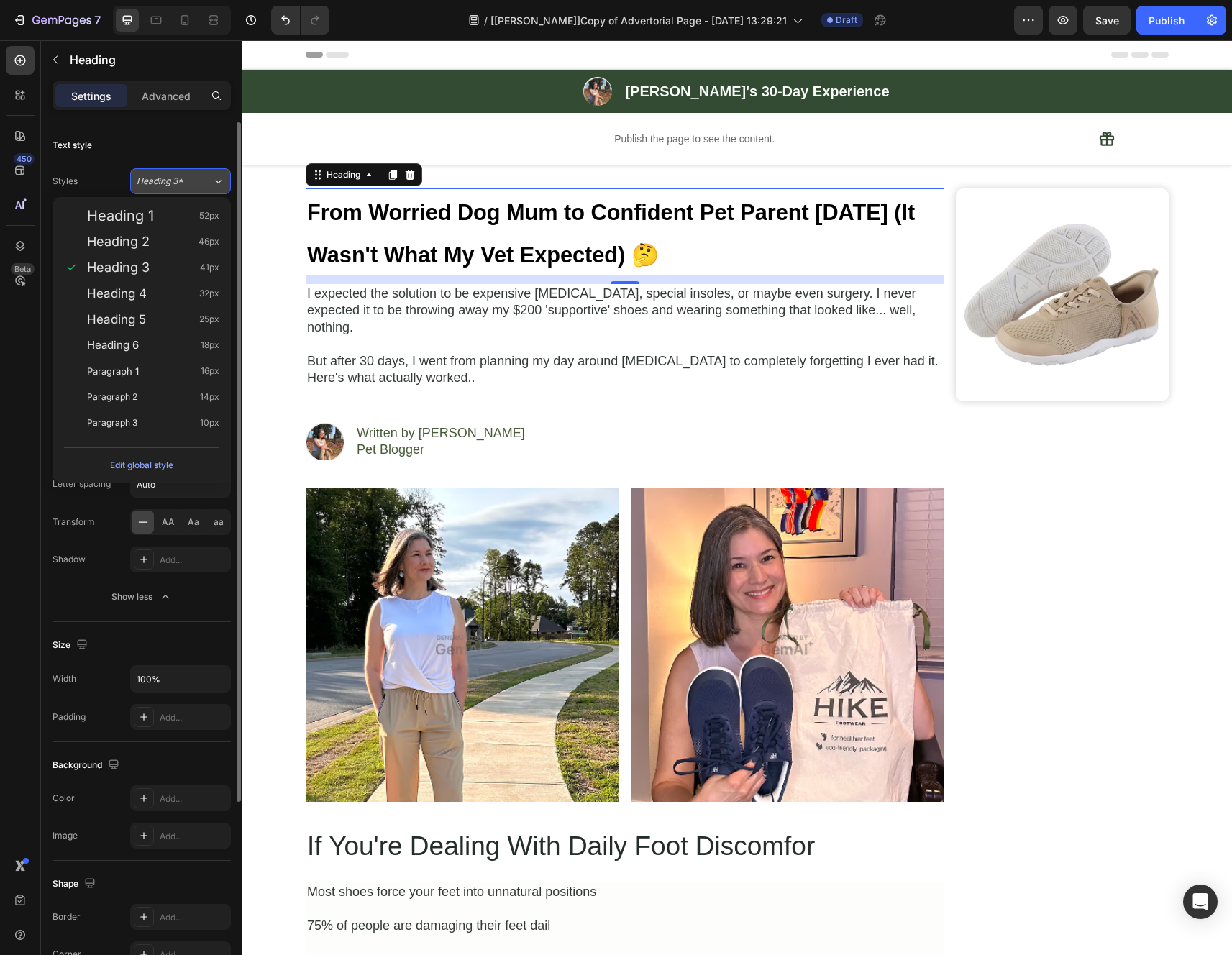
click at [190, 182] on div "Heading 3*" at bounding box center [166, 181] width 59 height 13
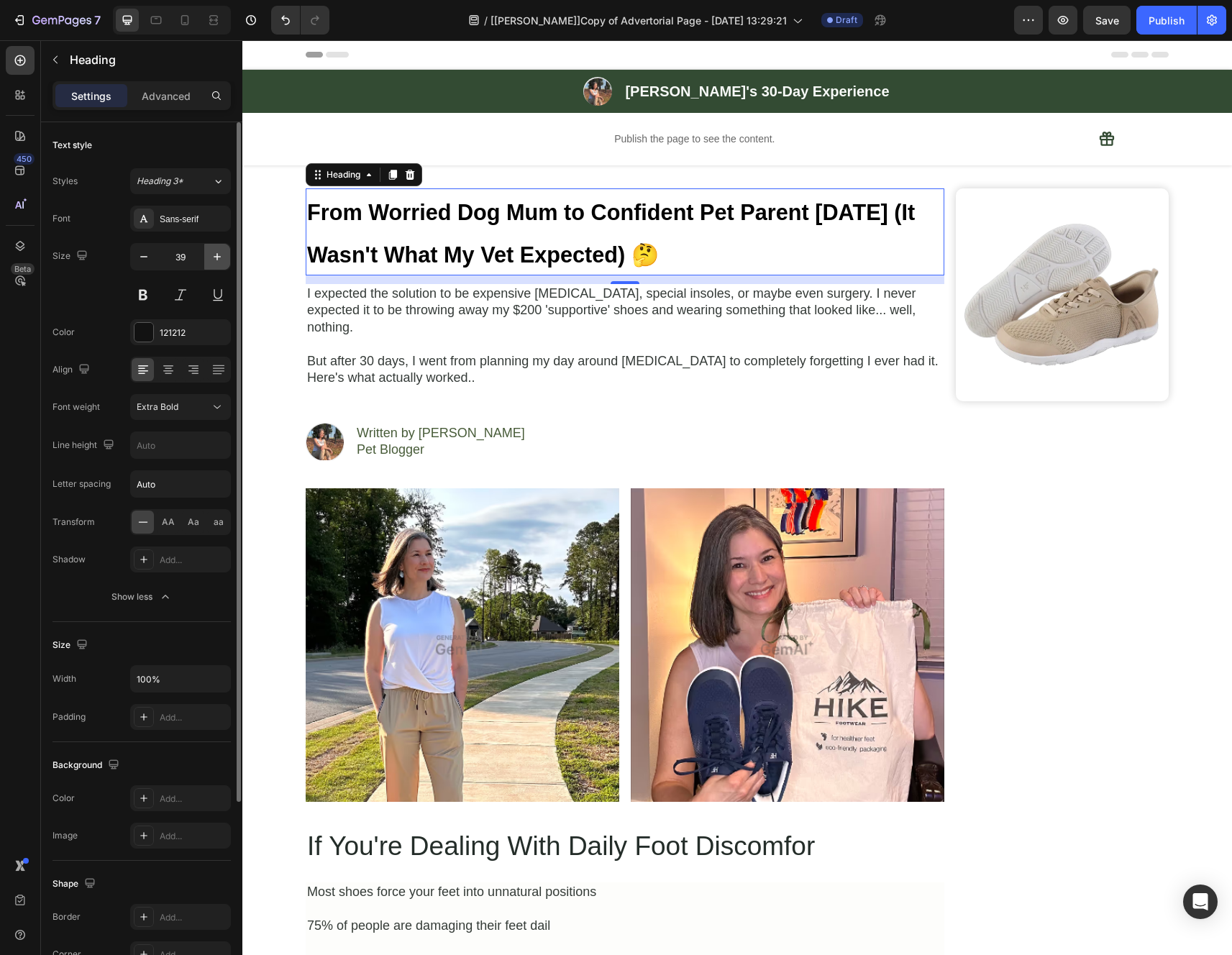
click at [210, 258] on icon "button" at bounding box center [217, 256] width 14 height 14
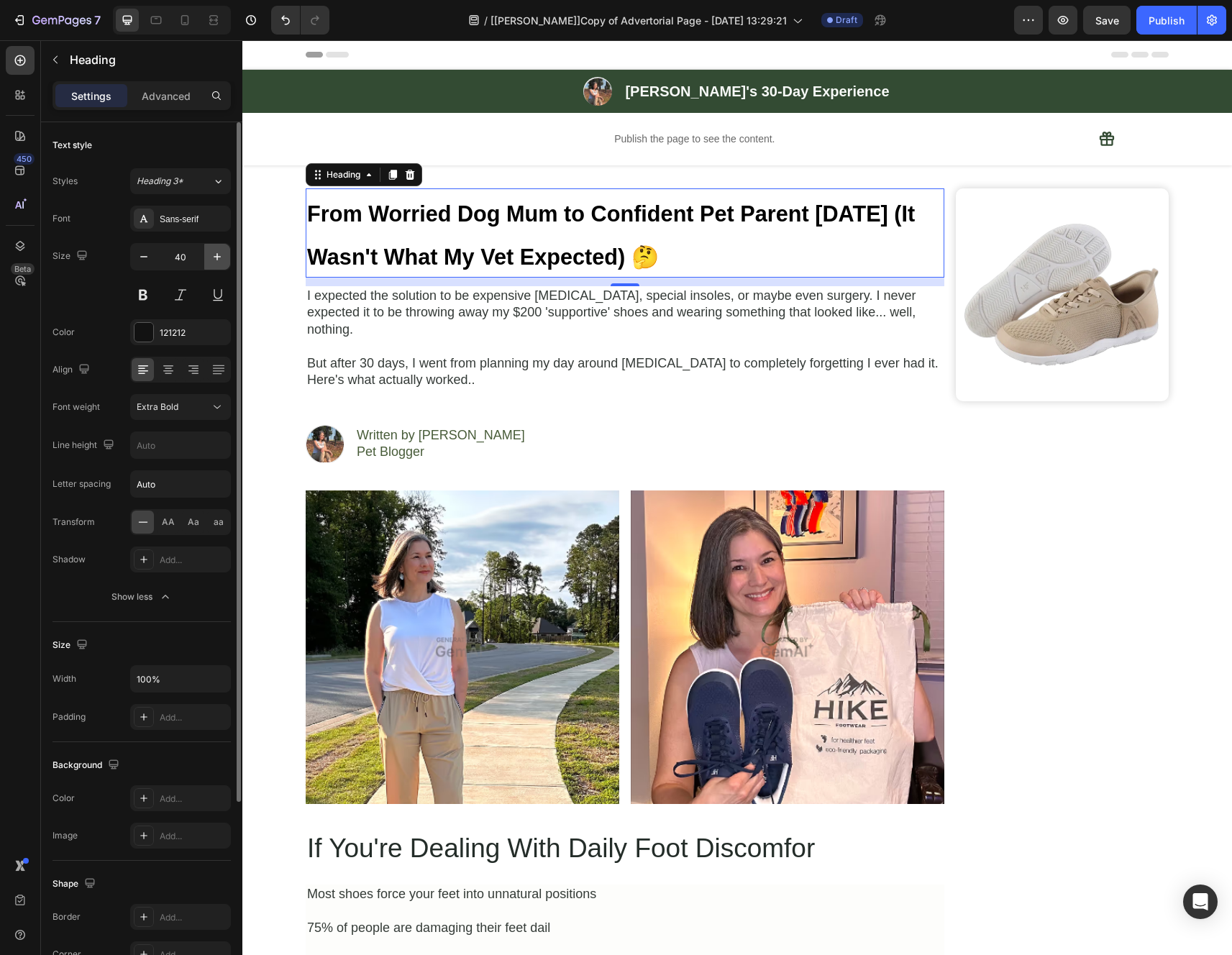
click at [210, 258] on icon "button" at bounding box center [217, 256] width 14 height 14
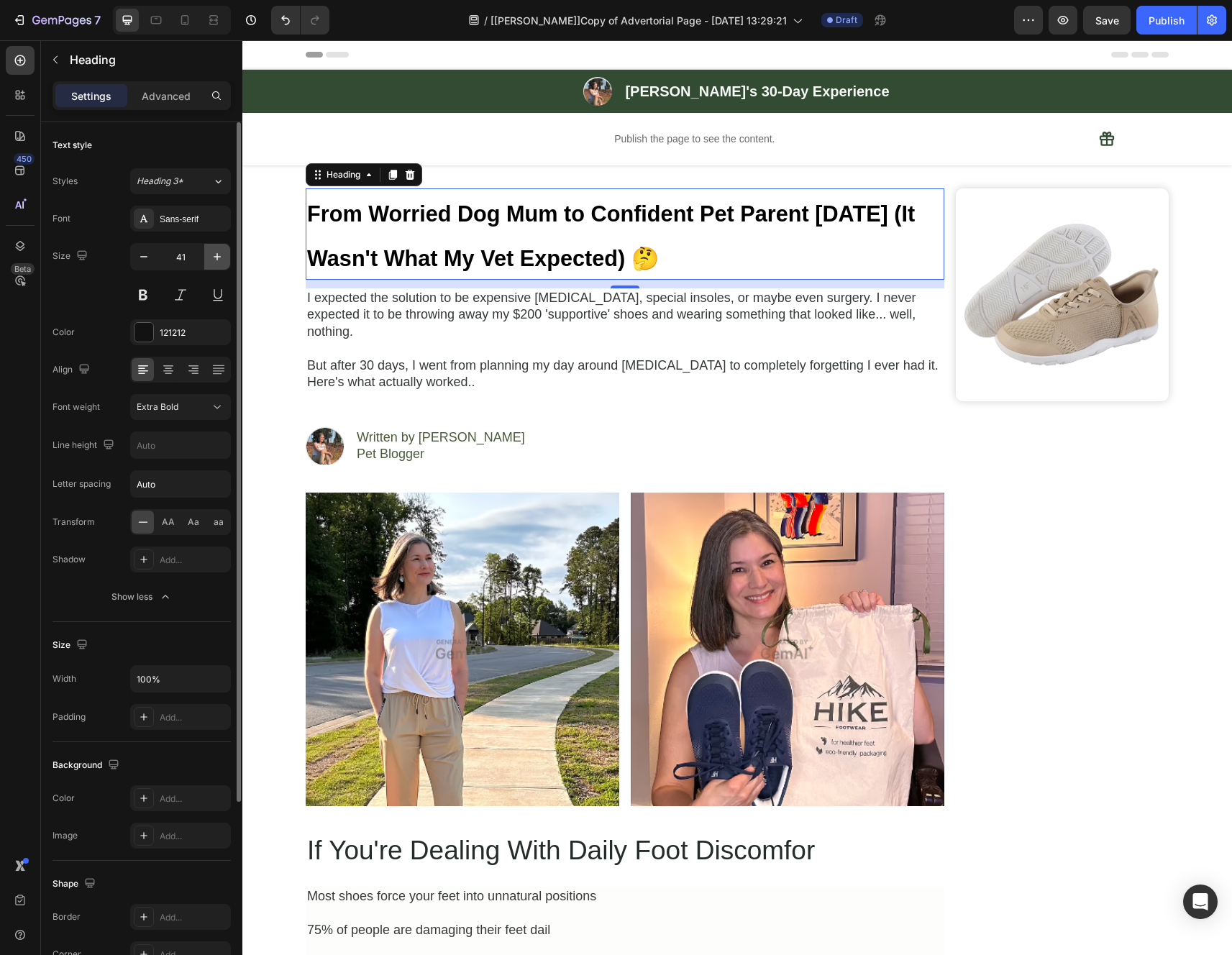
click at [210, 258] on icon "button" at bounding box center [217, 256] width 14 height 14
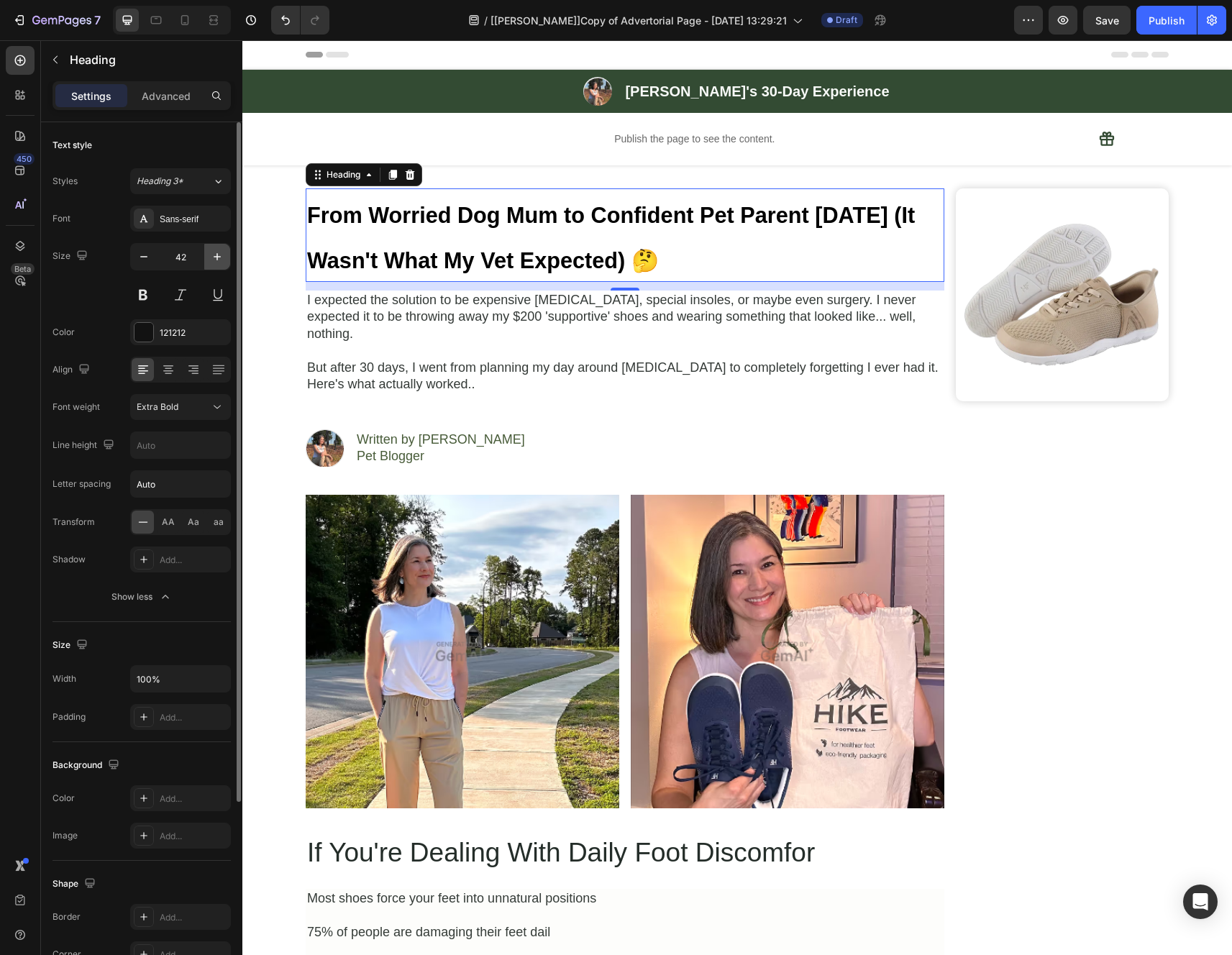
click at [210, 258] on icon "button" at bounding box center [217, 256] width 14 height 14
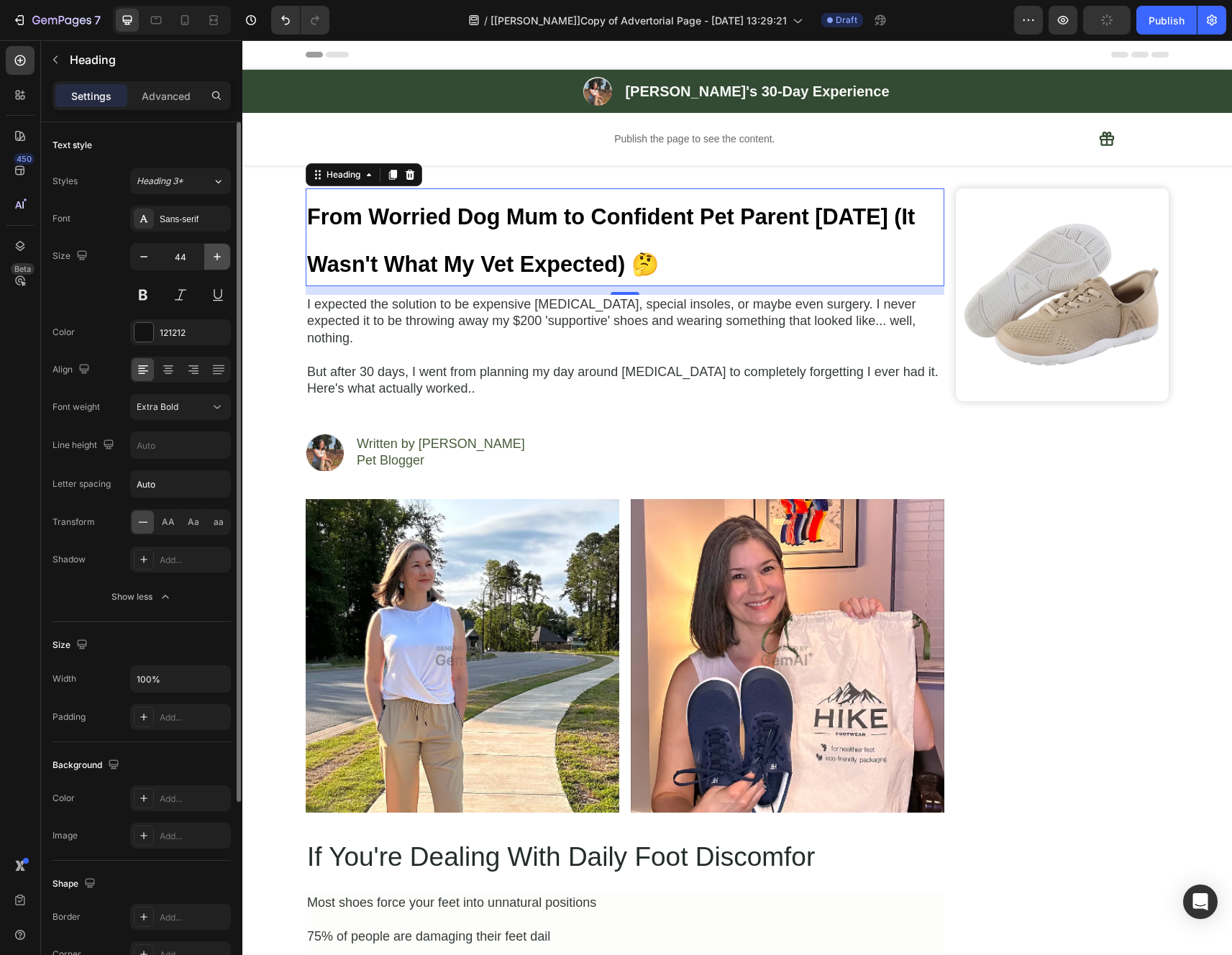
click at [210, 258] on icon "button" at bounding box center [217, 256] width 14 height 14
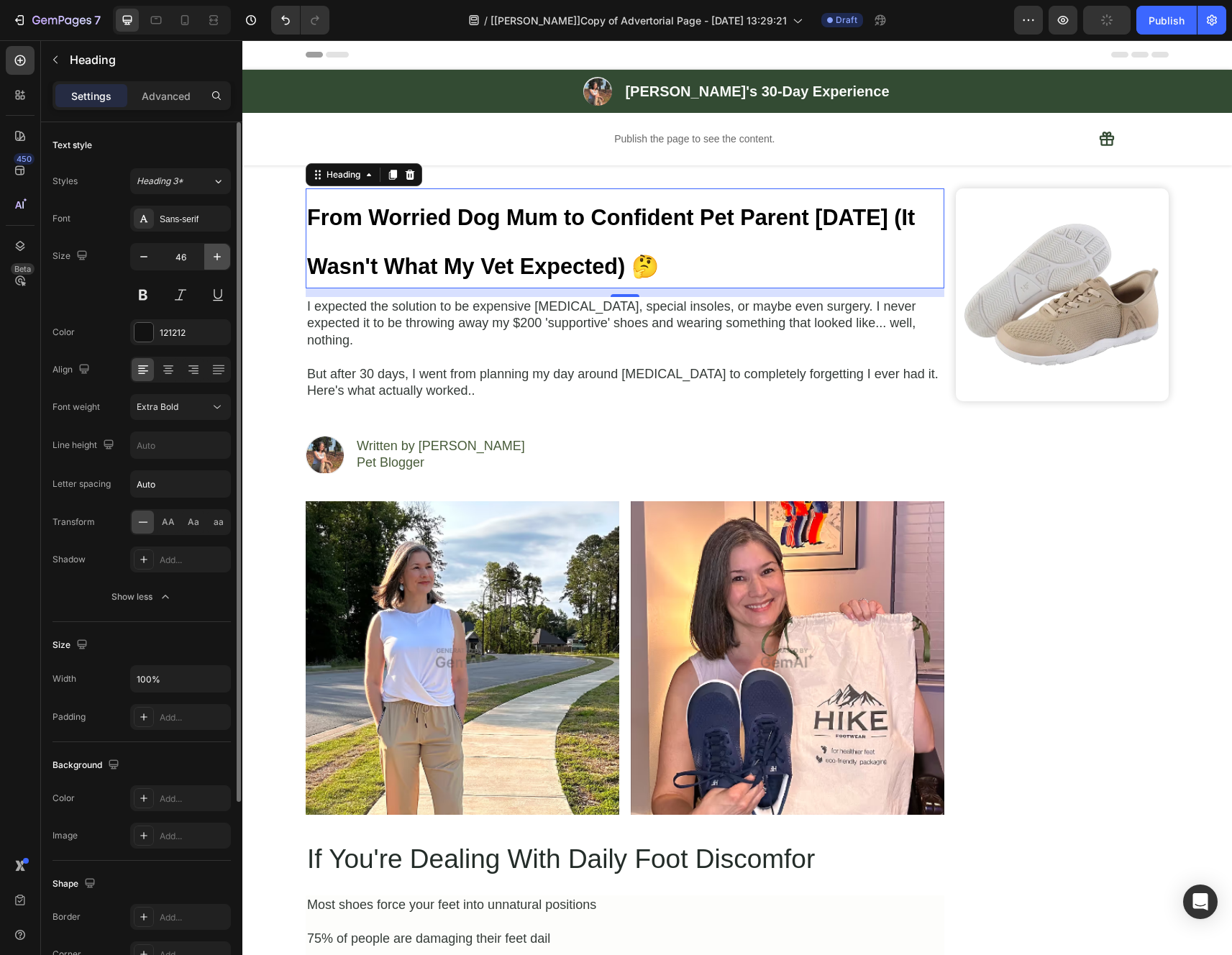
click at [211, 258] on icon "button" at bounding box center [217, 256] width 14 height 14
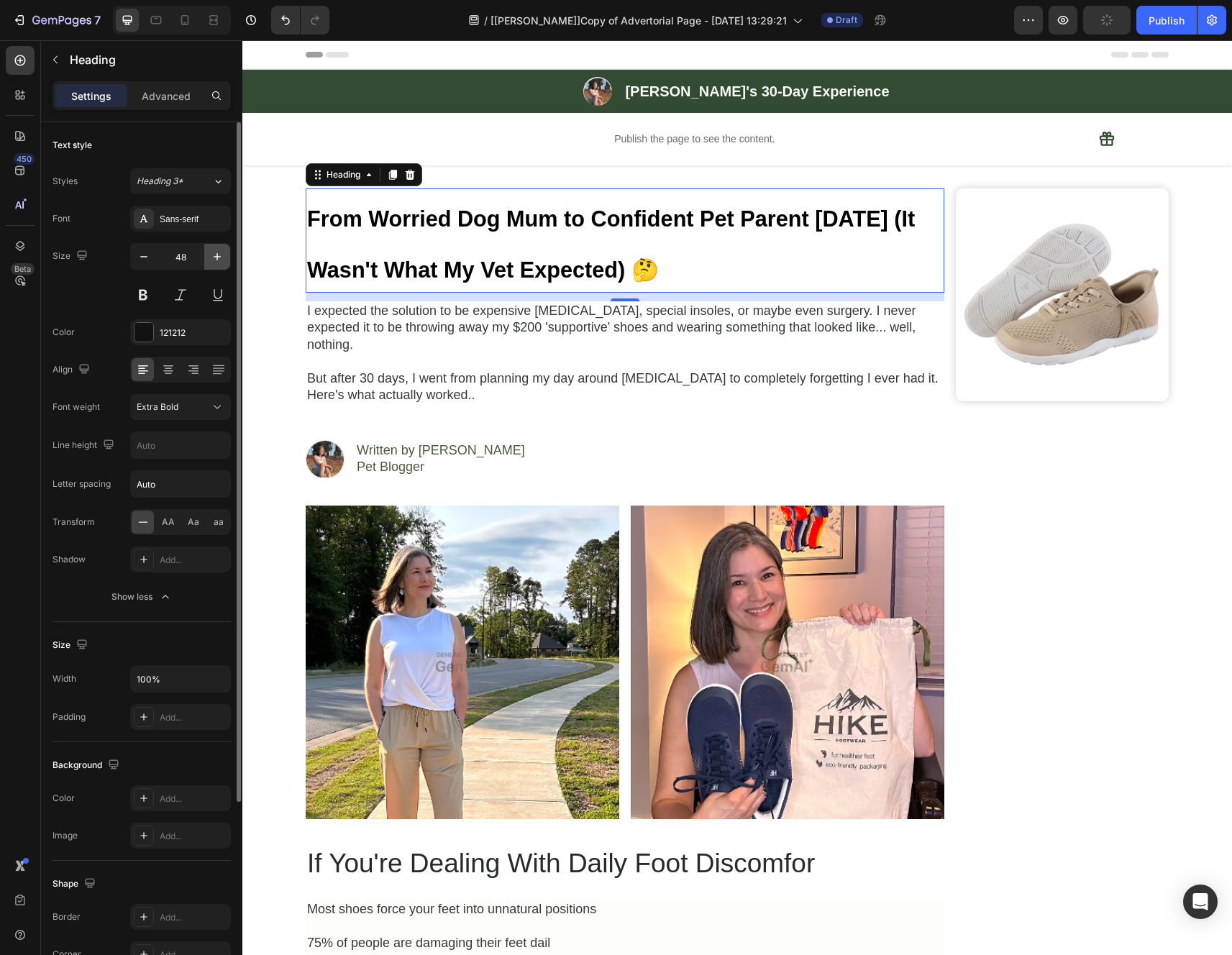
click at [211, 258] on icon "button" at bounding box center [217, 256] width 14 height 14
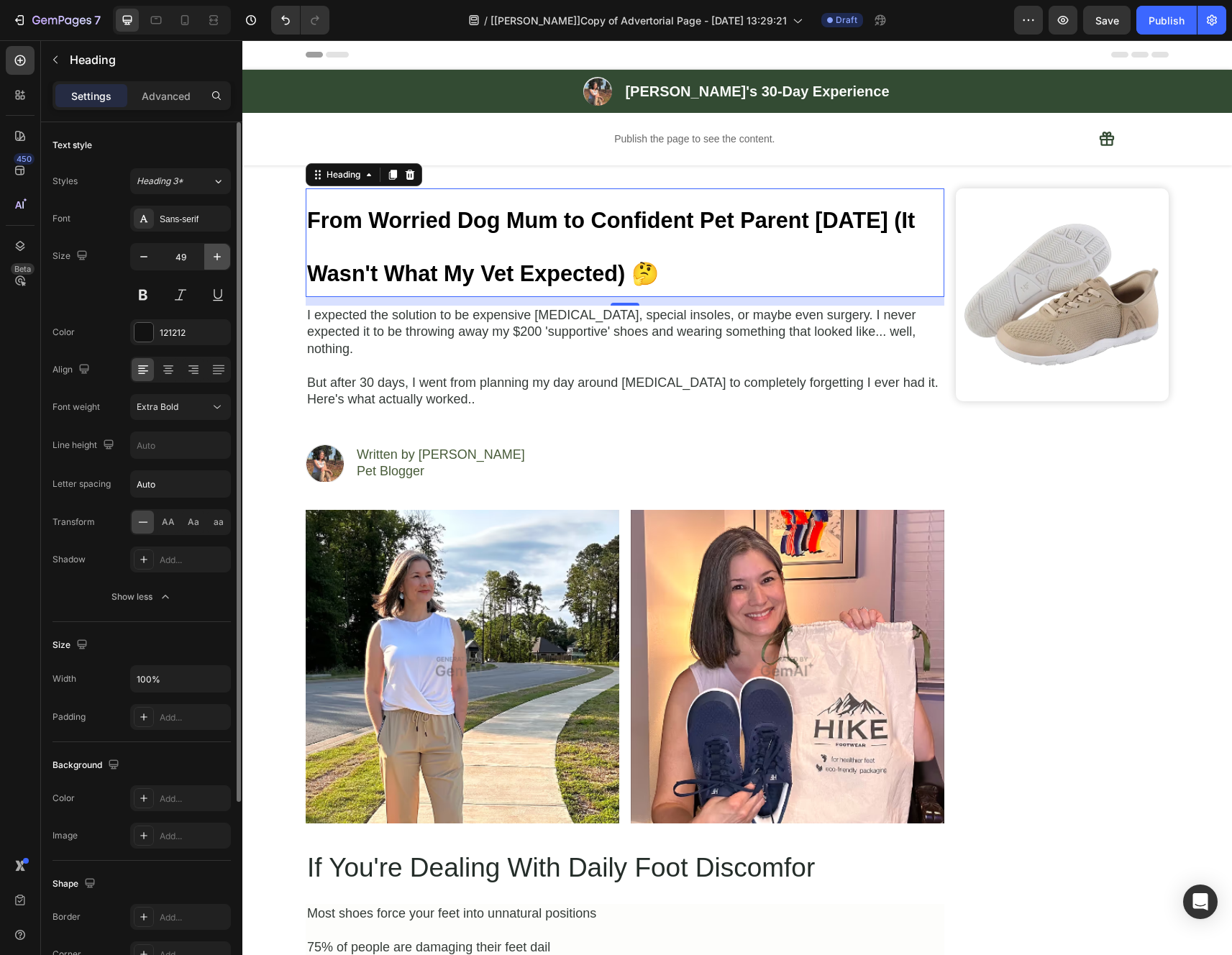
click at [211, 258] on icon "button" at bounding box center [217, 256] width 14 height 14
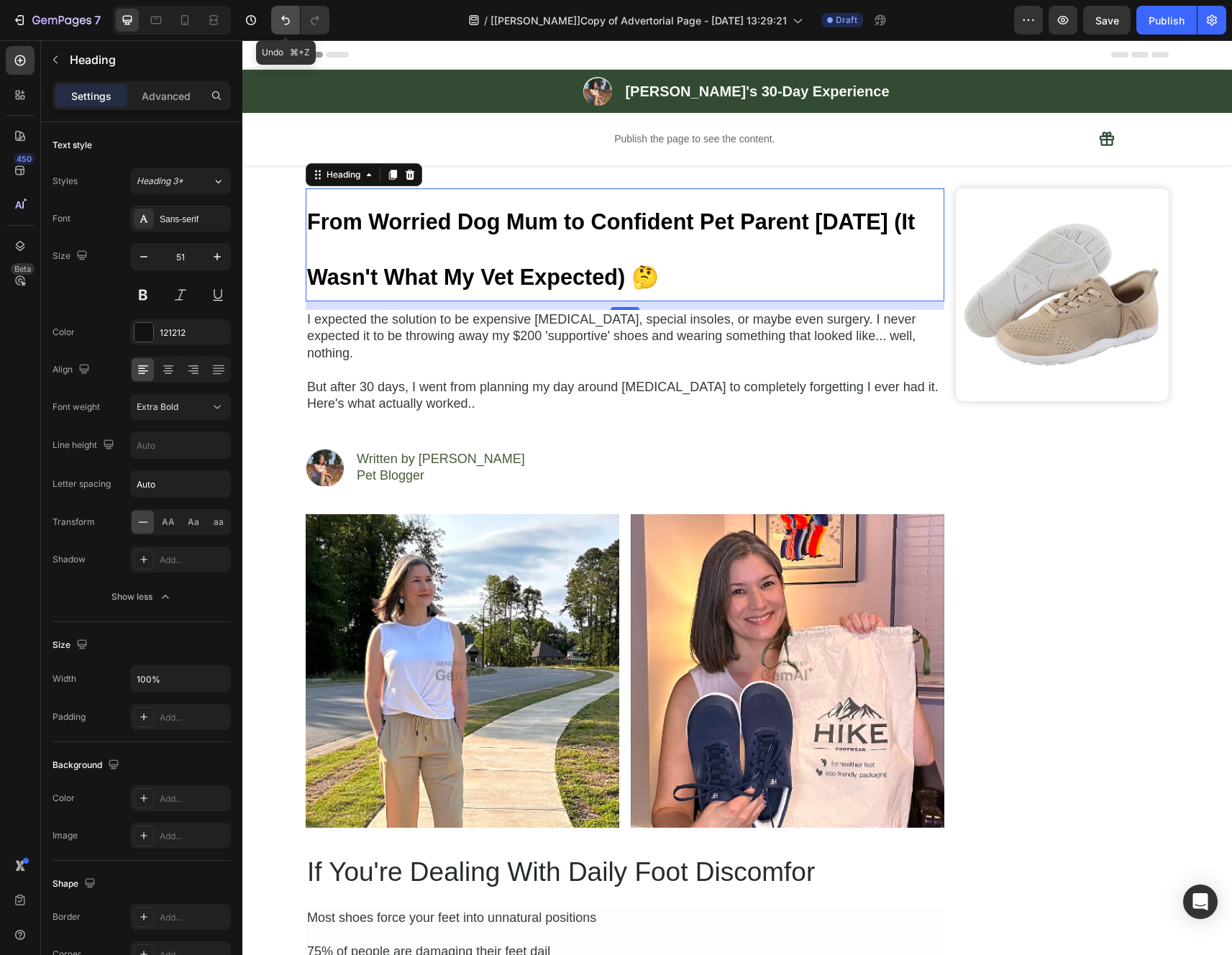
click at [283, 20] on icon "Undo/Redo" at bounding box center [285, 20] width 14 height 14
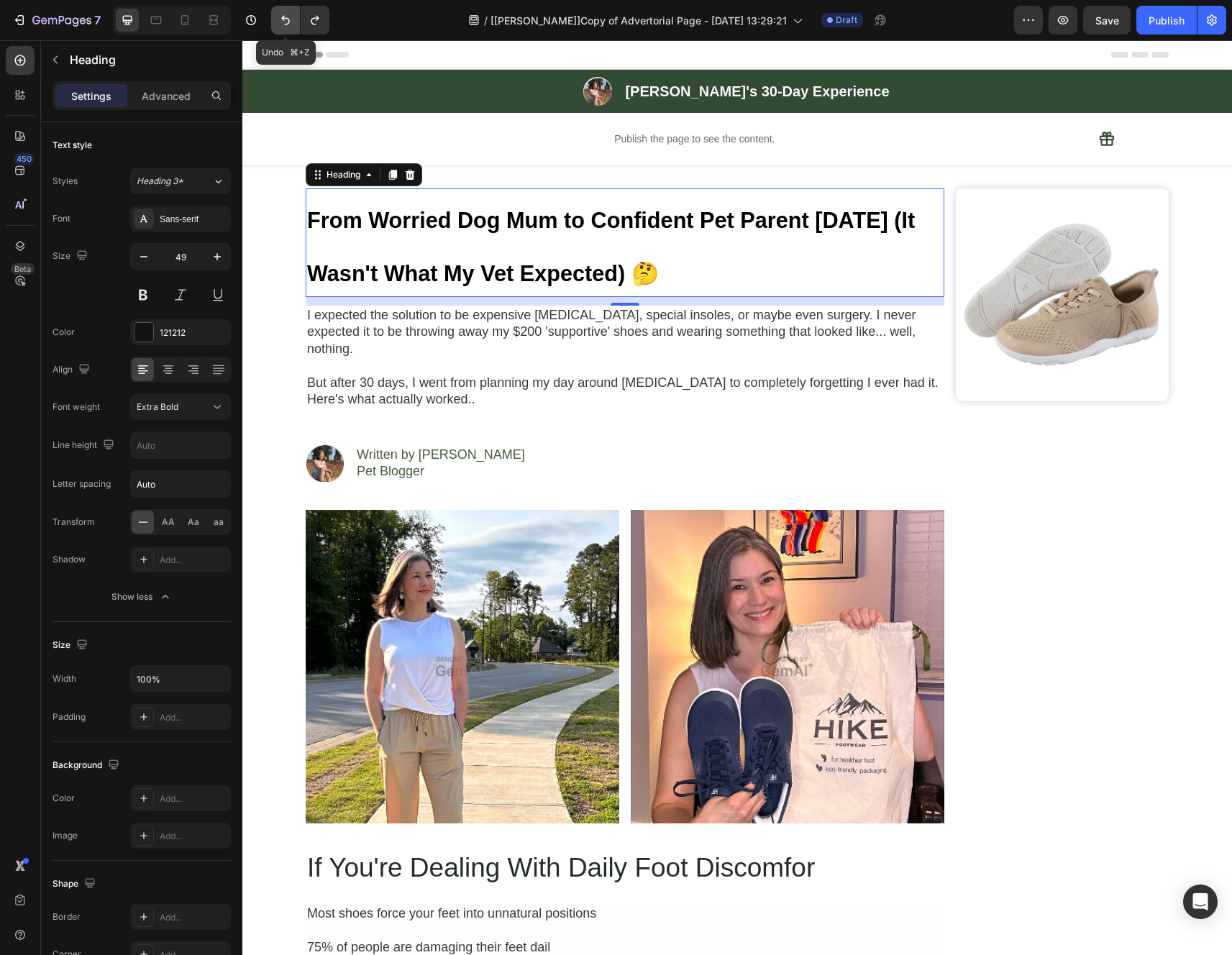
click at [283, 20] on icon "Undo/Redo" at bounding box center [285, 20] width 14 height 14
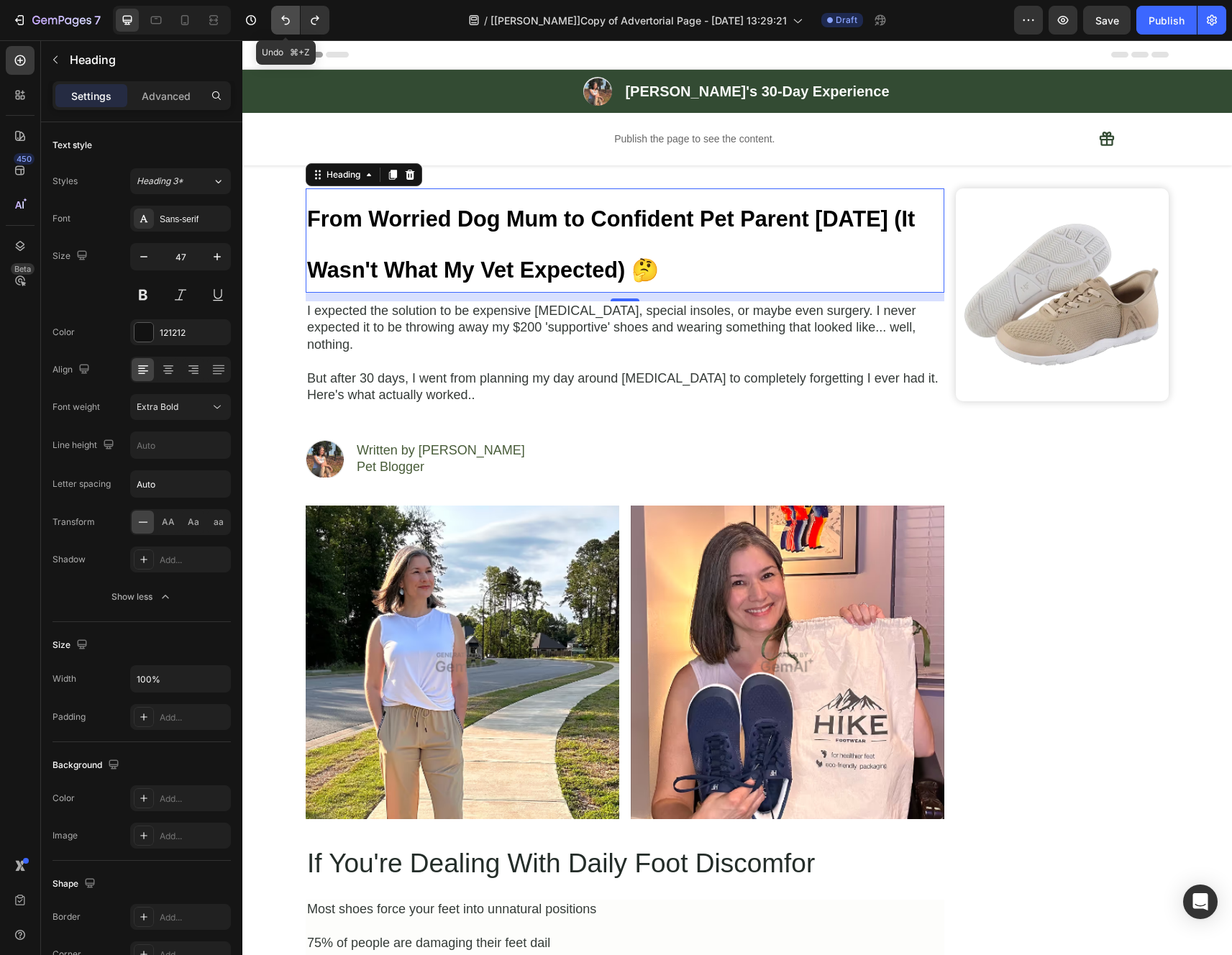
click at [283, 20] on icon "Undo/Redo" at bounding box center [285, 20] width 14 height 14
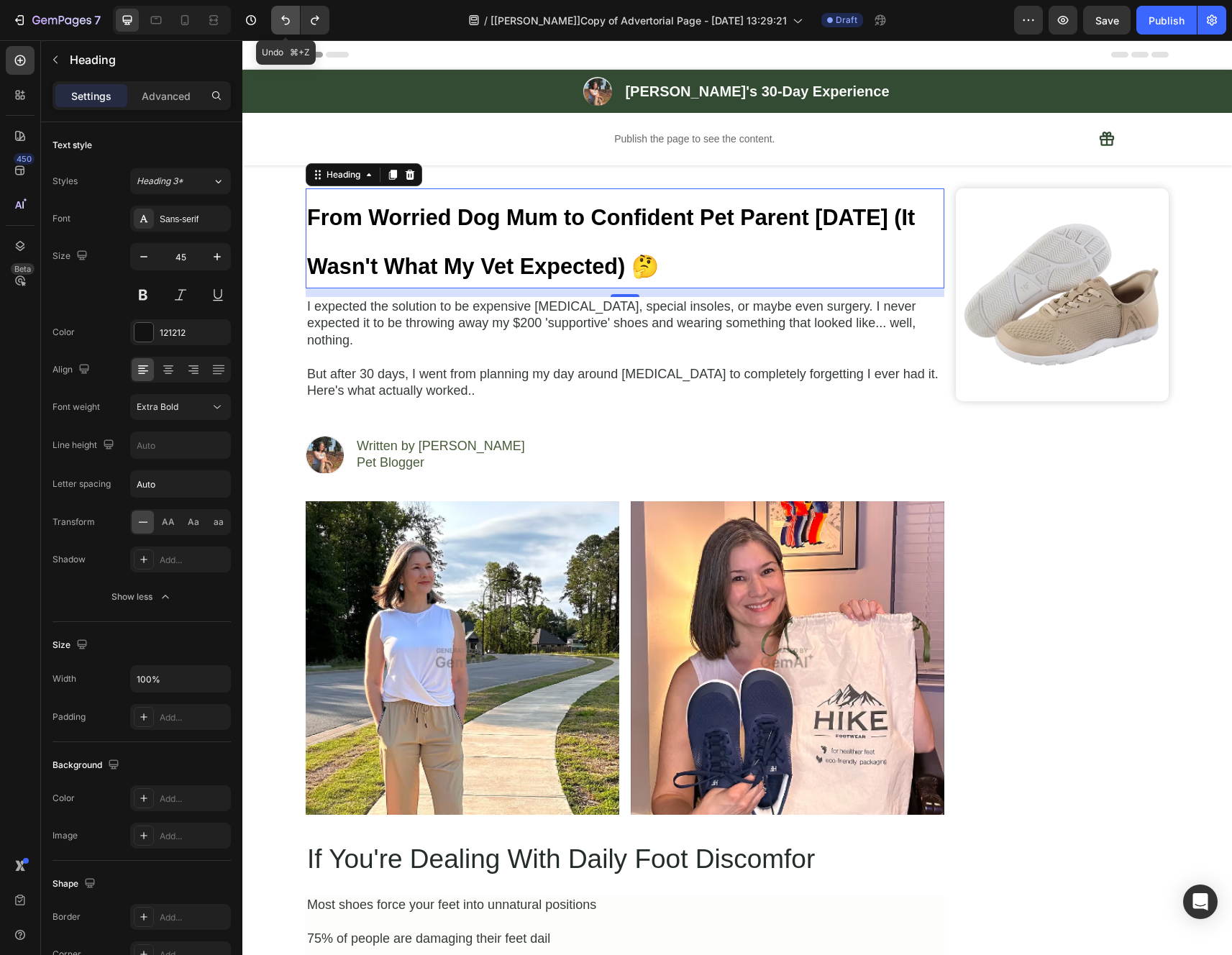
click at [283, 20] on icon "Undo/Redo" at bounding box center [285, 20] width 14 height 14
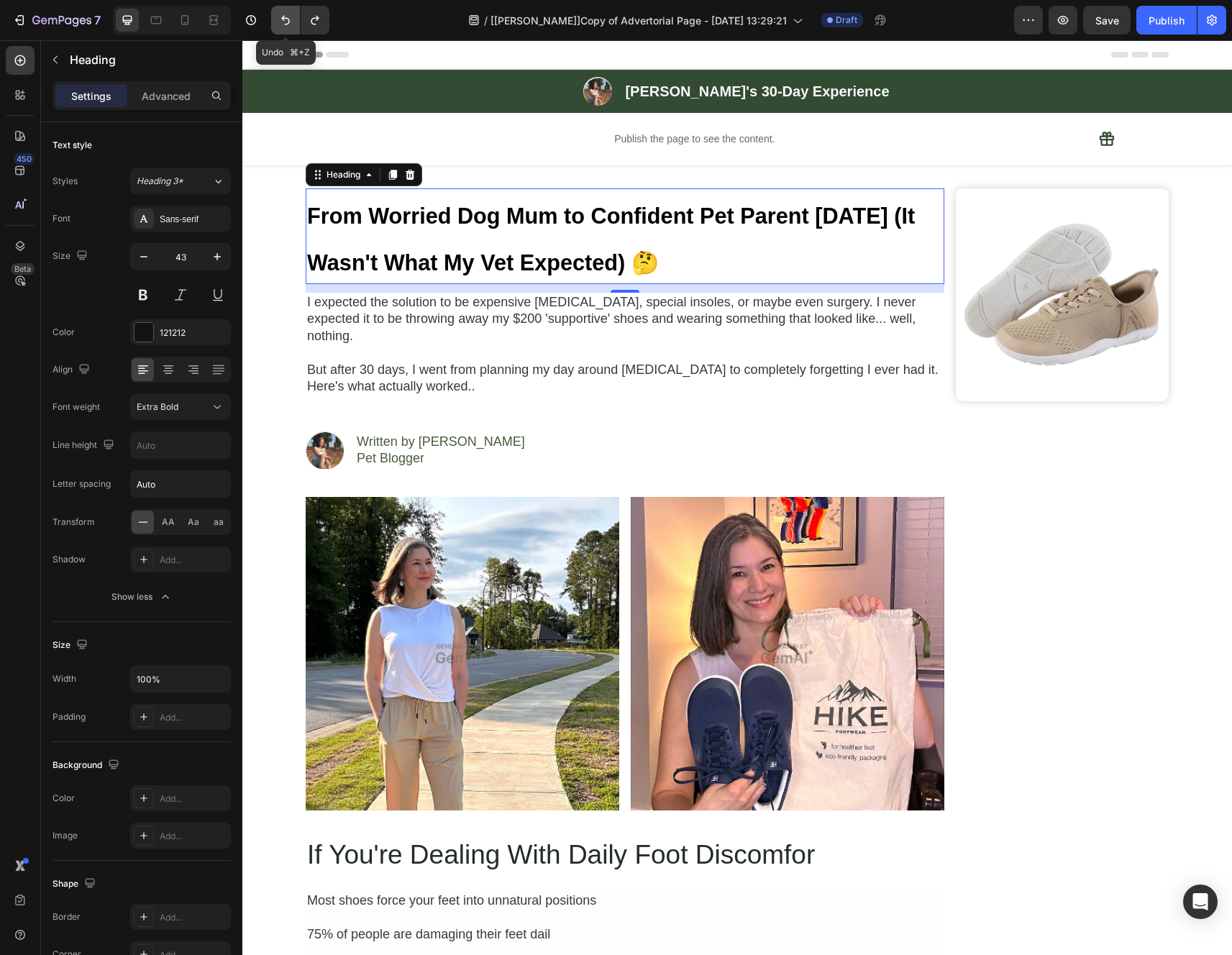
click at [283, 20] on icon "Undo/Redo" at bounding box center [285, 20] width 14 height 14
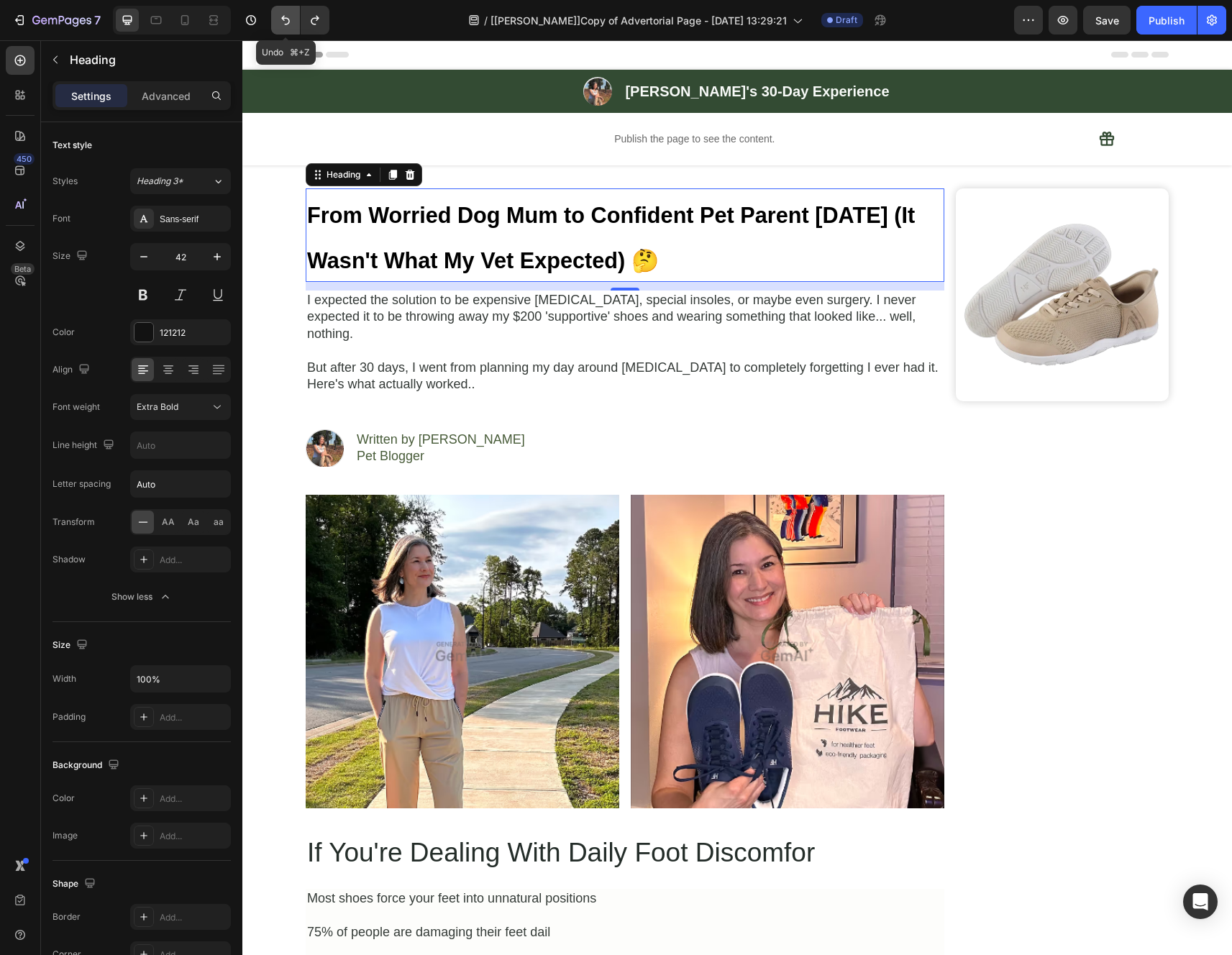
click at [283, 20] on icon "Undo/Redo" at bounding box center [285, 20] width 14 height 14
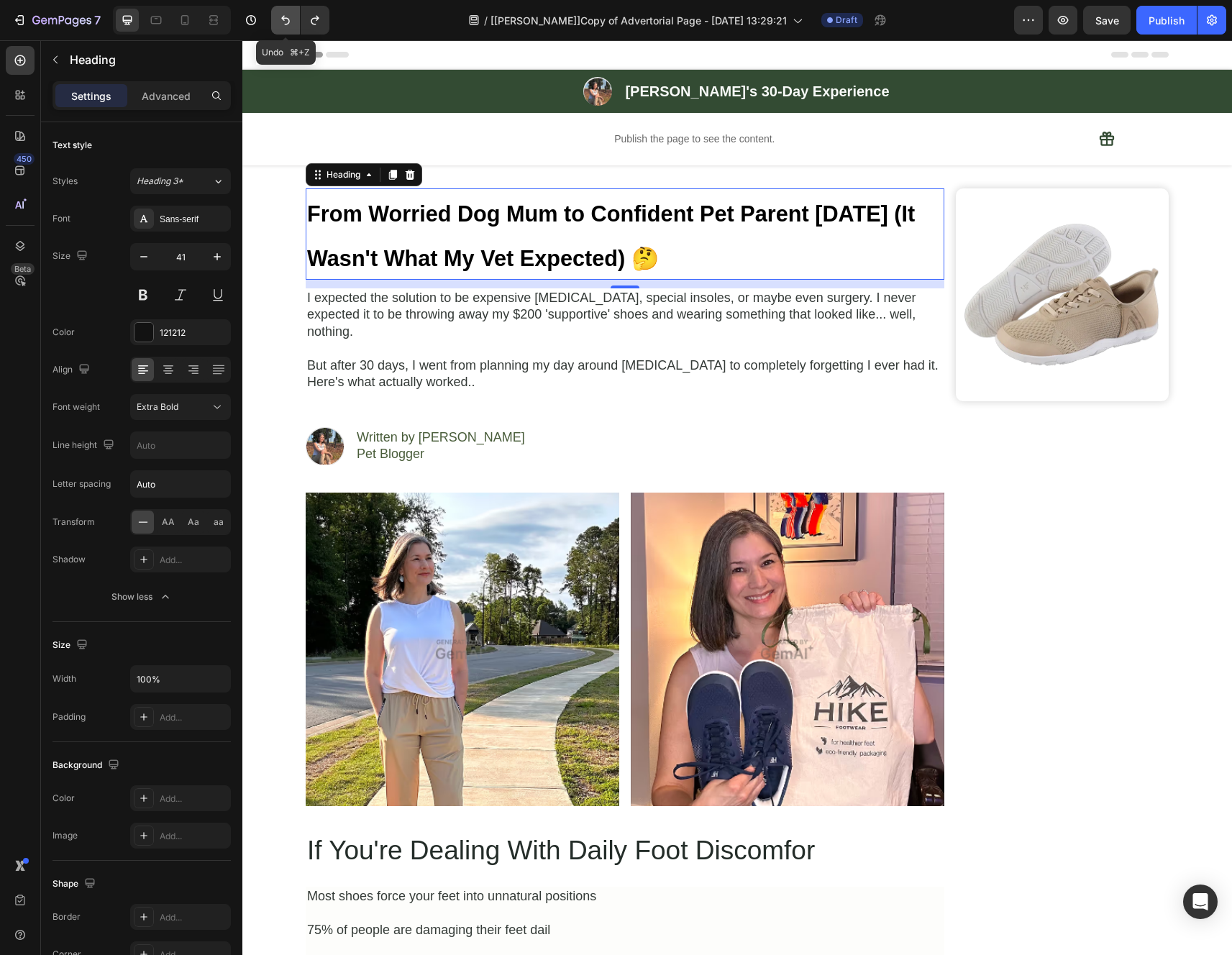
click at [283, 20] on icon "Undo/Redo" at bounding box center [285, 20] width 14 height 14
type input "40"
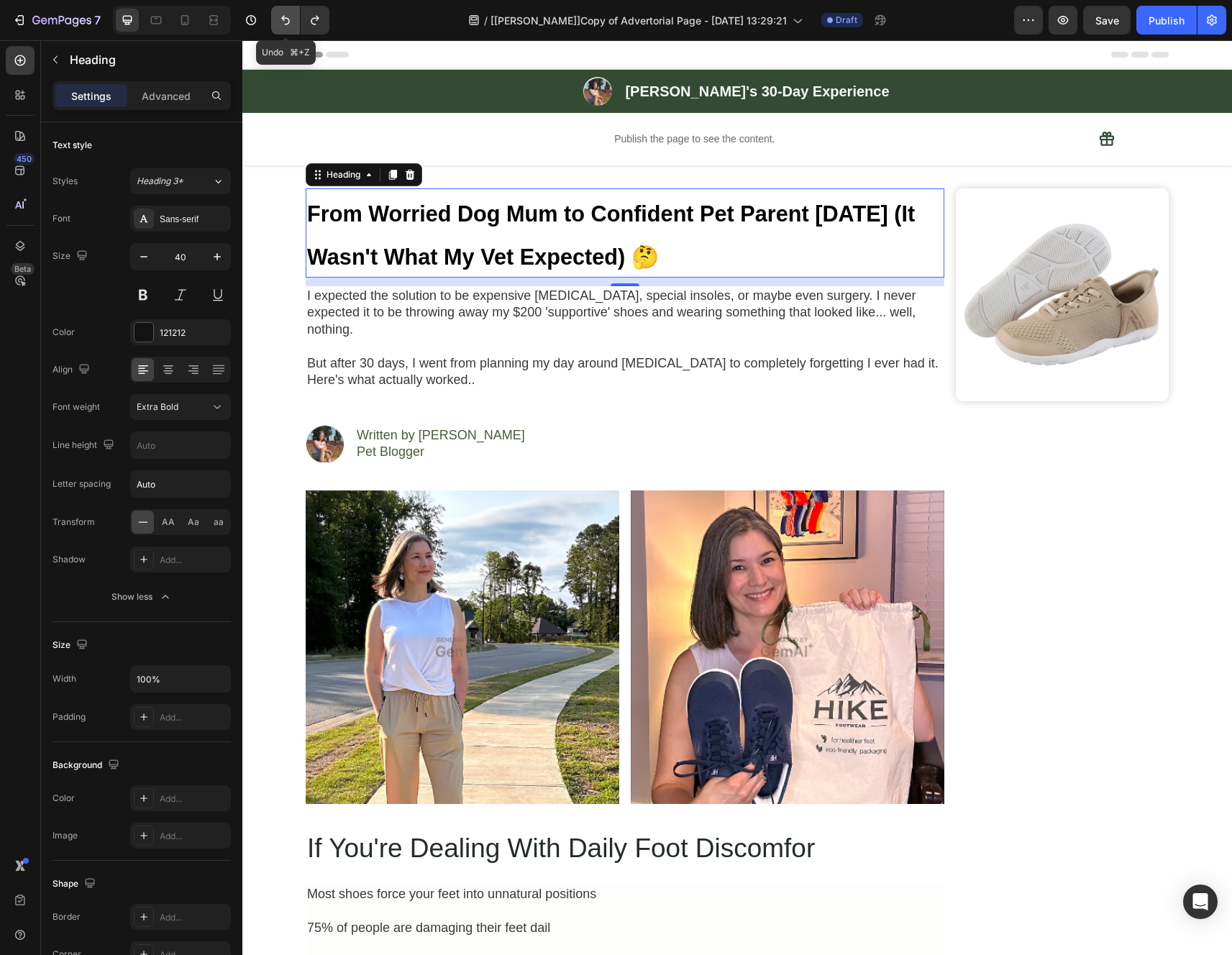
click at [283, 20] on icon "Undo/Redo" at bounding box center [285, 20] width 14 height 14
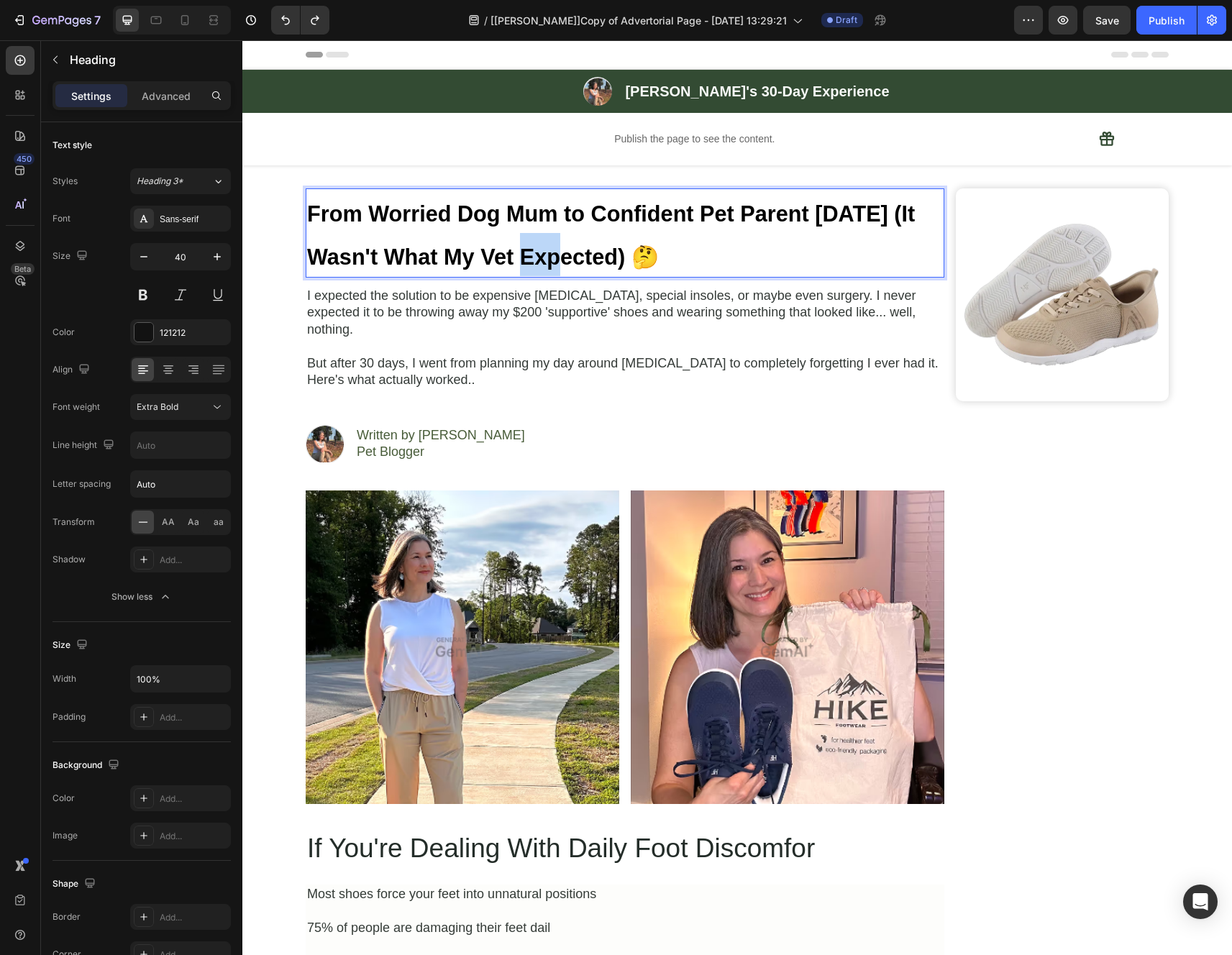
click at [518, 250] on strong "From Worried Dog Mum to Confident Pet Parent [DATE] (It Wasn't What My Vet Expe…" at bounding box center [611, 235] width 607 height 68
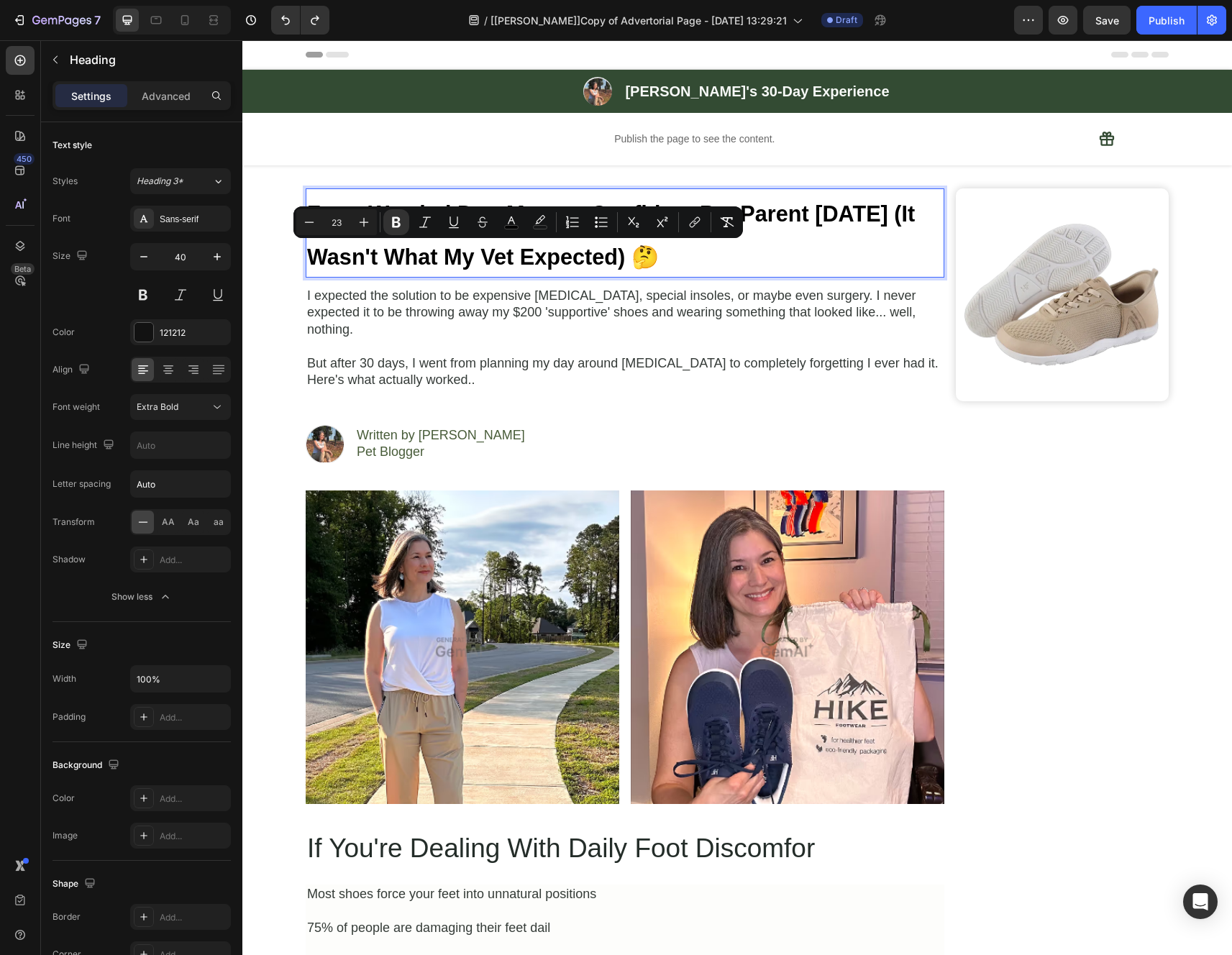
click at [665, 254] on strong "From Worried Dog Mum to Confident Pet Parent [DATE] (It Wasn't What My Vet Expe…" at bounding box center [611, 235] width 607 height 68
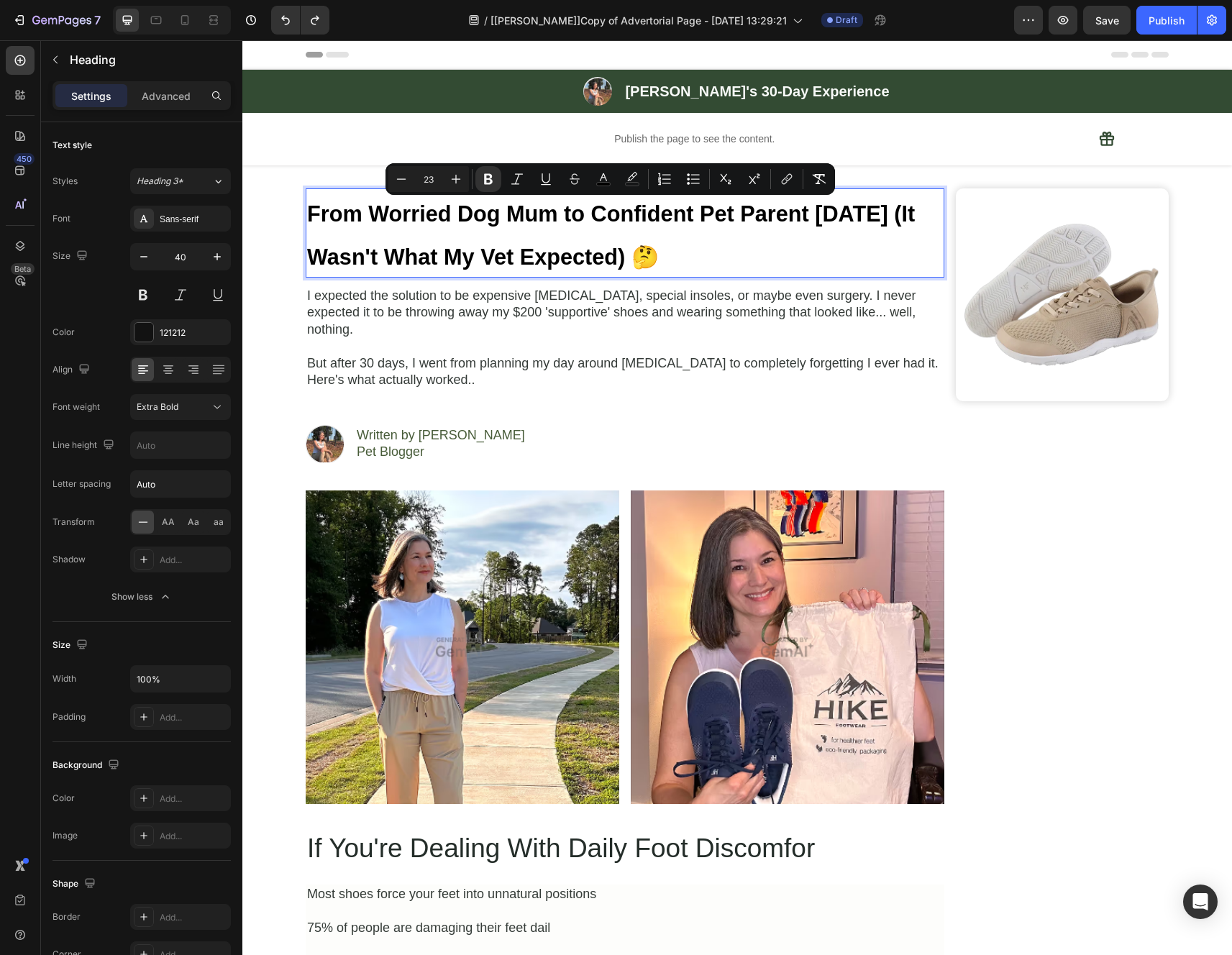
drag, startPoint x: 682, startPoint y: 256, endPoint x: 307, endPoint y: 215, distance: 377.2
click at [307, 215] on p "From Worried Dog Mum to Confident Pet Parent [DATE] (It Wasn't What My Vet Expe…" at bounding box center [625, 232] width 635 height 87
click at [217, 406] on icon at bounding box center [217, 406] width 14 height 14
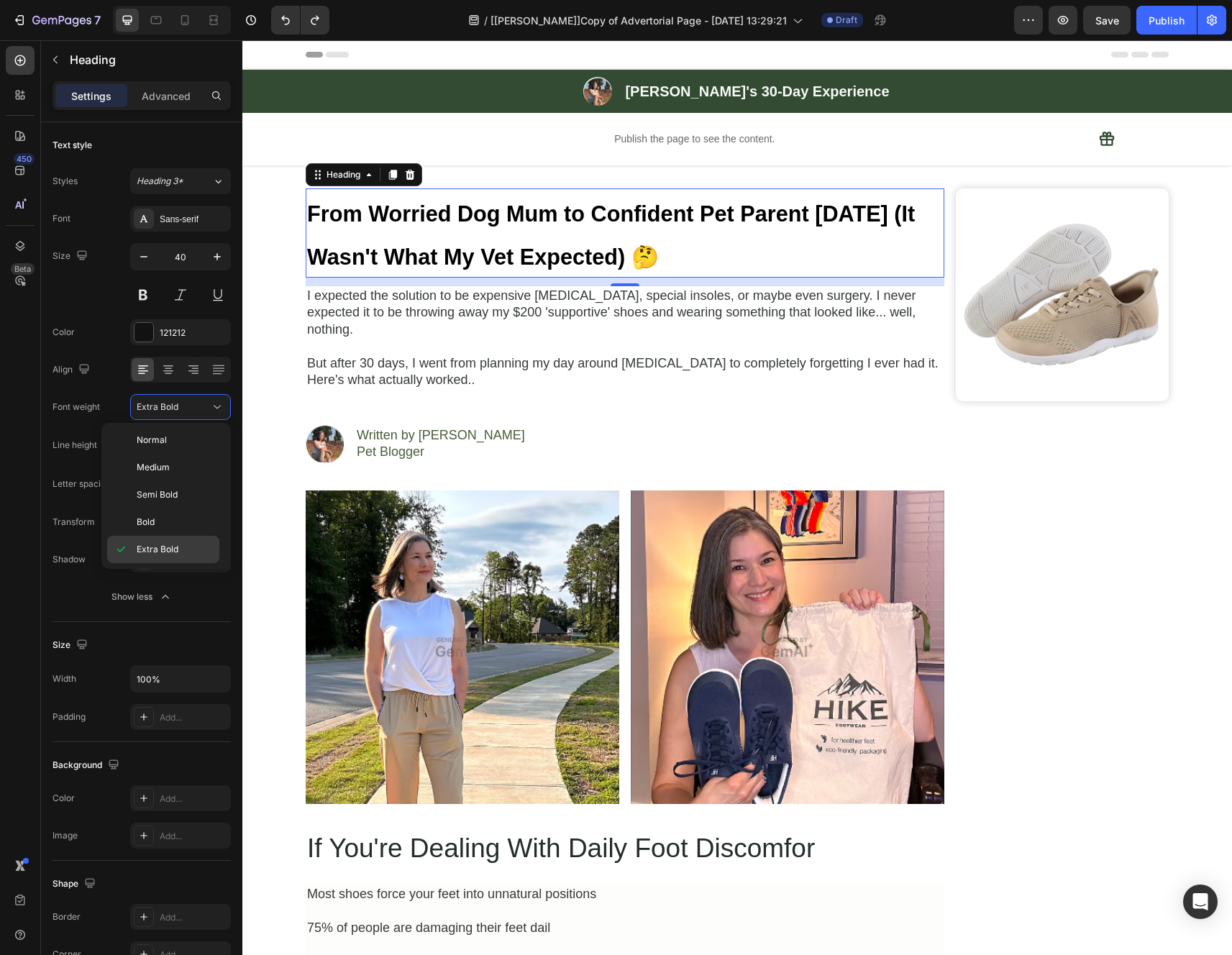
click at [192, 549] on p "Extra Bold" at bounding box center [175, 550] width 76 height 13
click at [451, 280] on div "12" at bounding box center [625, 282] width 639 height 8
click at [445, 286] on div "I expected the solution to be expensive orthotics, special insoles, or maybe ev…" at bounding box center [625, 338] width 639 height 104
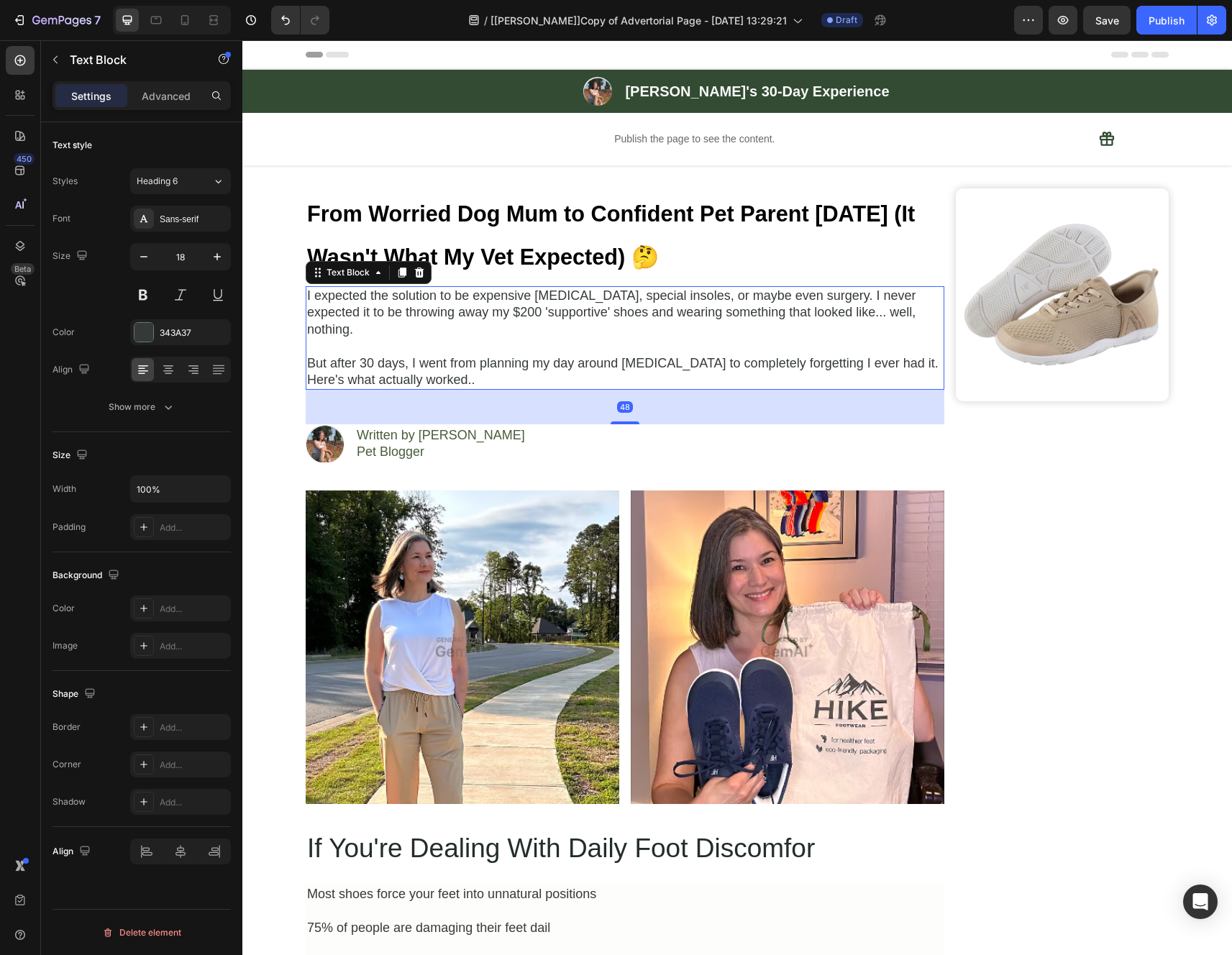
click at [471, 355] on p "But after 30 days, I went from planning my day around foot pain to completely f…" at bounding box center [625, 372] width 635 height 34
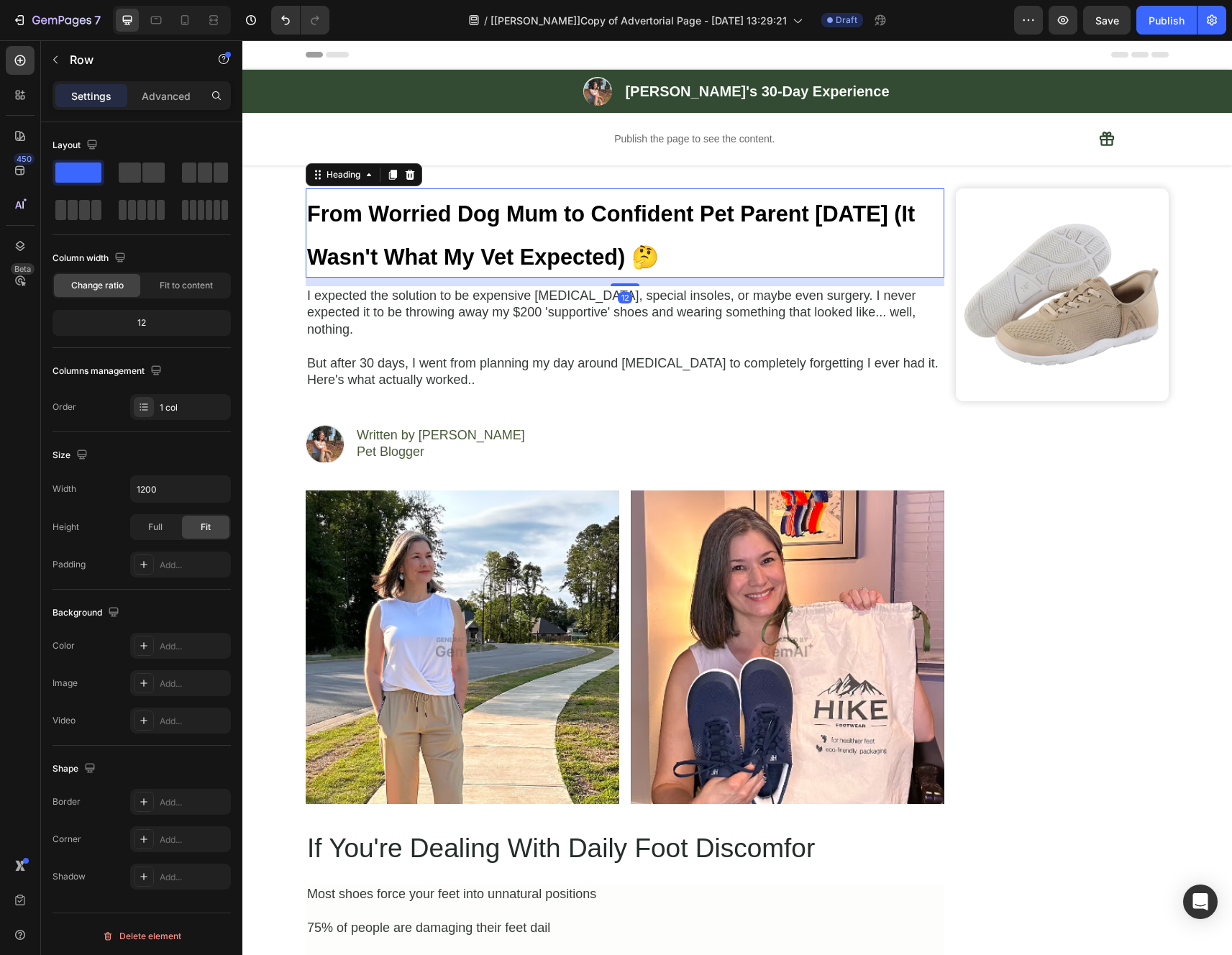
click at [571, 253] on strong "From Worried Dog Mum to Confident Pet Parent [DATE] (It Wasn't What My Vet Expe…" at bounding box center [611, 235] width 607 height 68
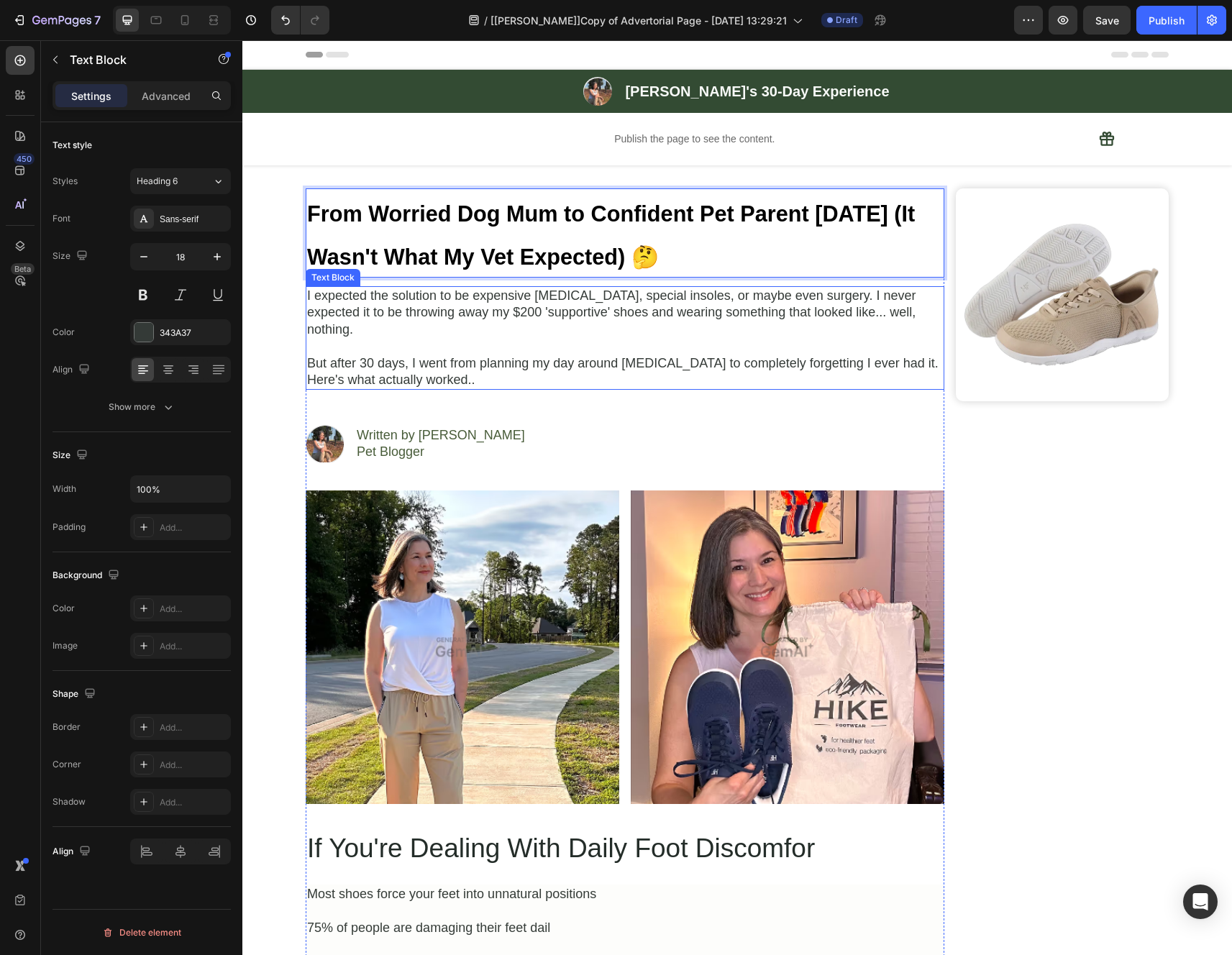
click at [578, 298] on p "I expected the solution to be expensive orthotics, special insoles, or maybe ev…" at bounding box center [625, 312] width 635 height 50
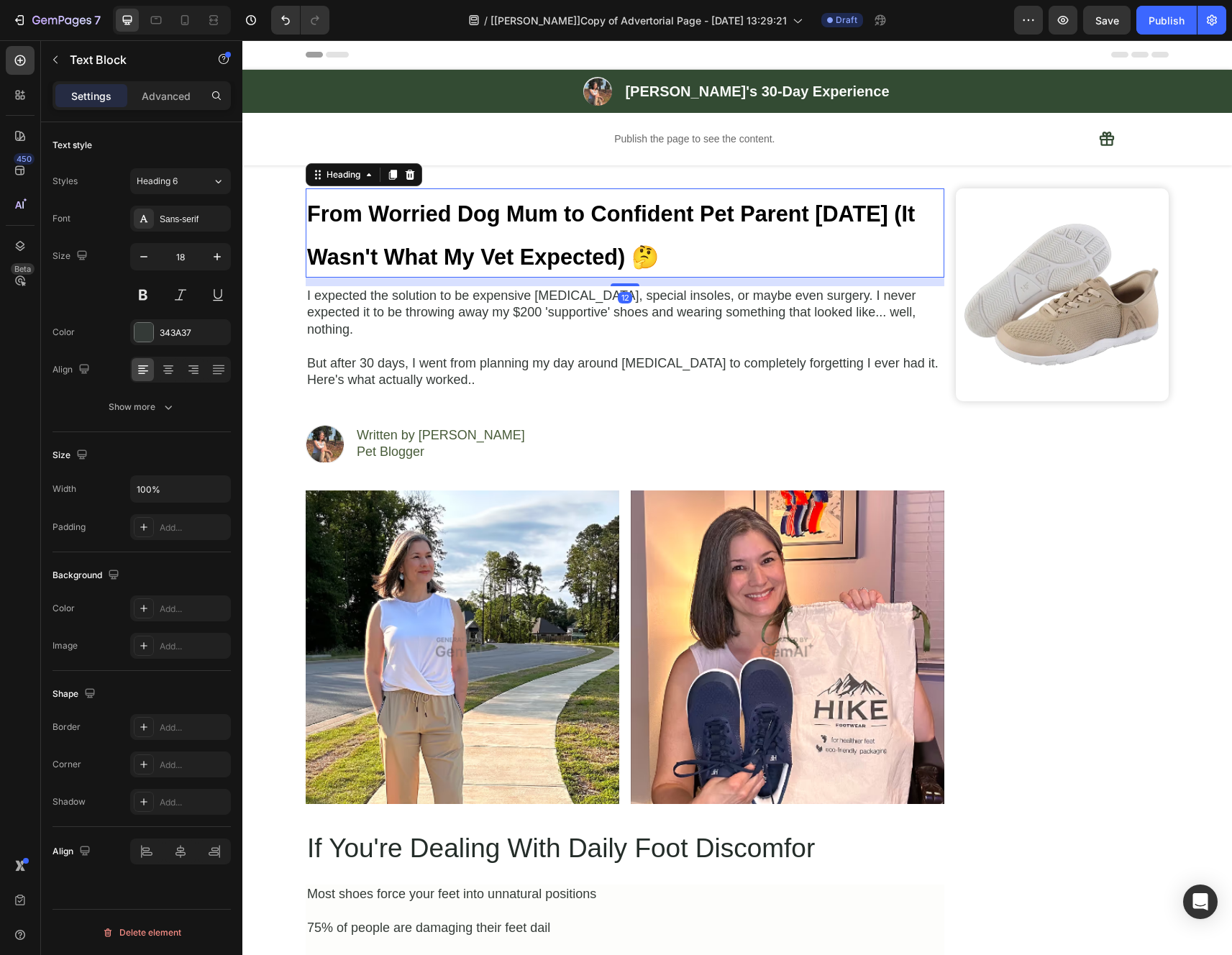
click at [697, 258] on p "From Worried Dog Mum to Confident Pet Parent [DATE] (It Wasn't What My Vet Expe…" at bounding box center [625, 232] width 635 height 87
click at [155, 96] on p "Advanced" at bounding box center [166, 96] width 49 height 15
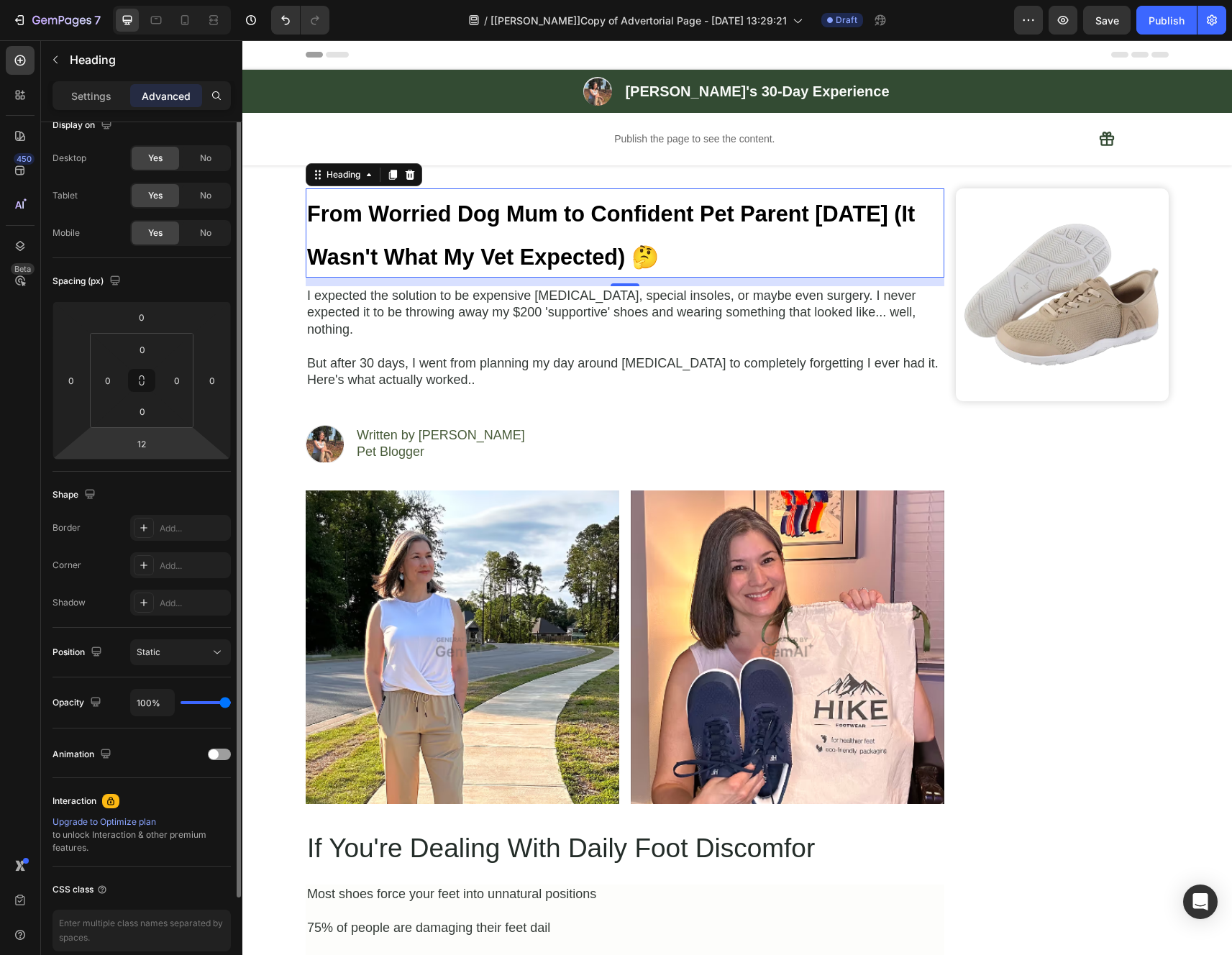
scroll to position [0, 0]
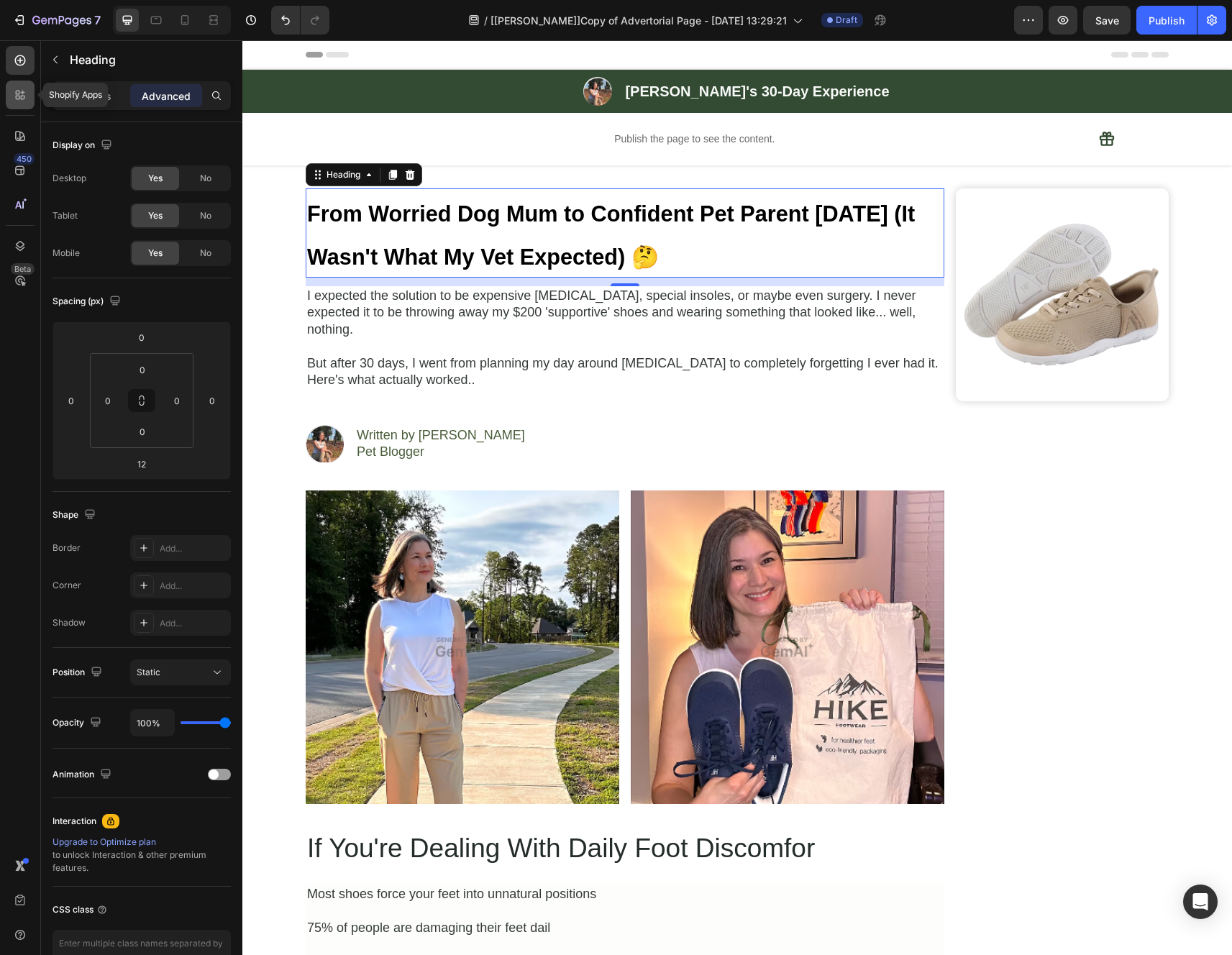
click at [30, 105] on div at bounding box center [20, 95] width 29 height 29
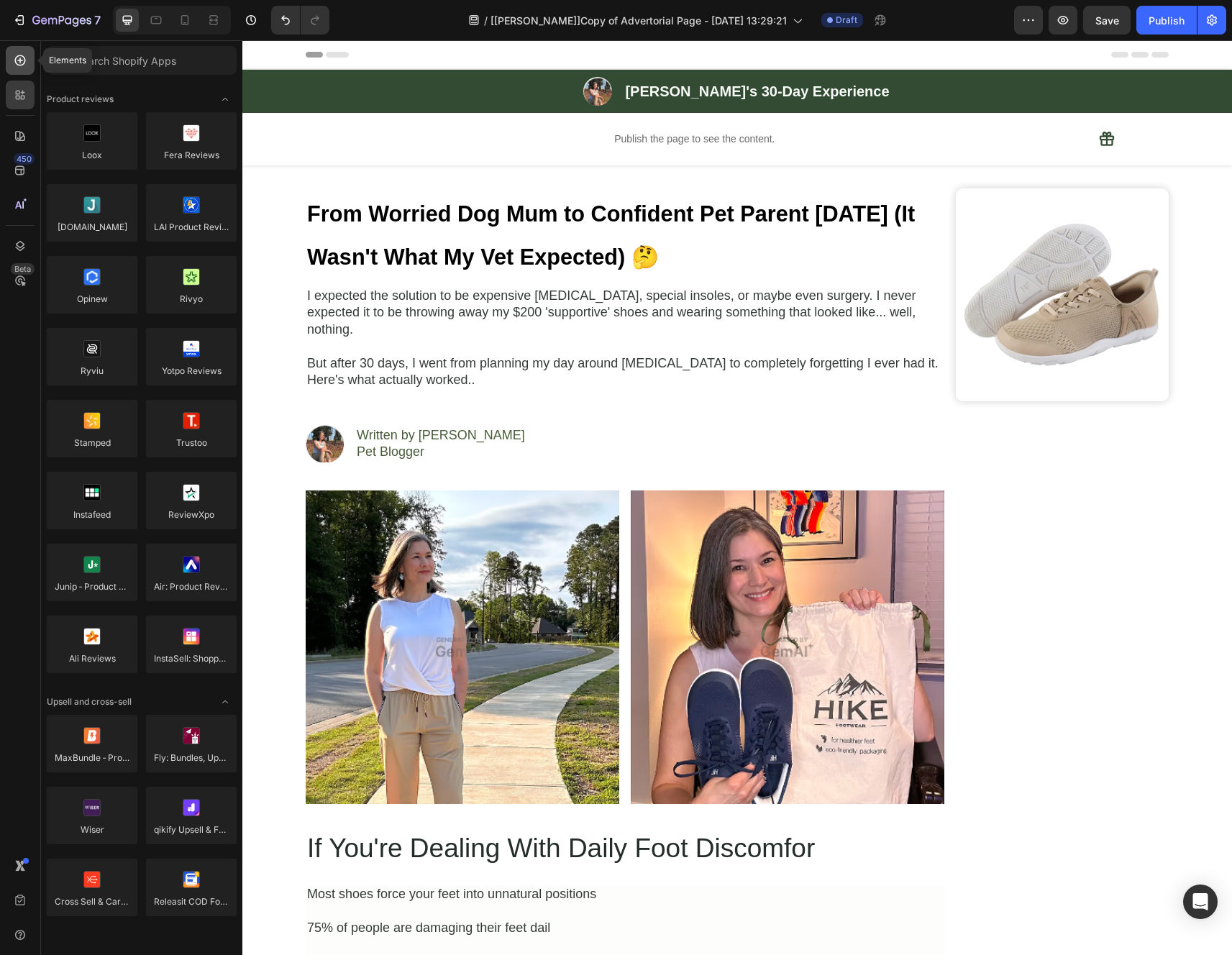
click at [19, 65] on icon at bounding box center [20, 60] width 11 height 11
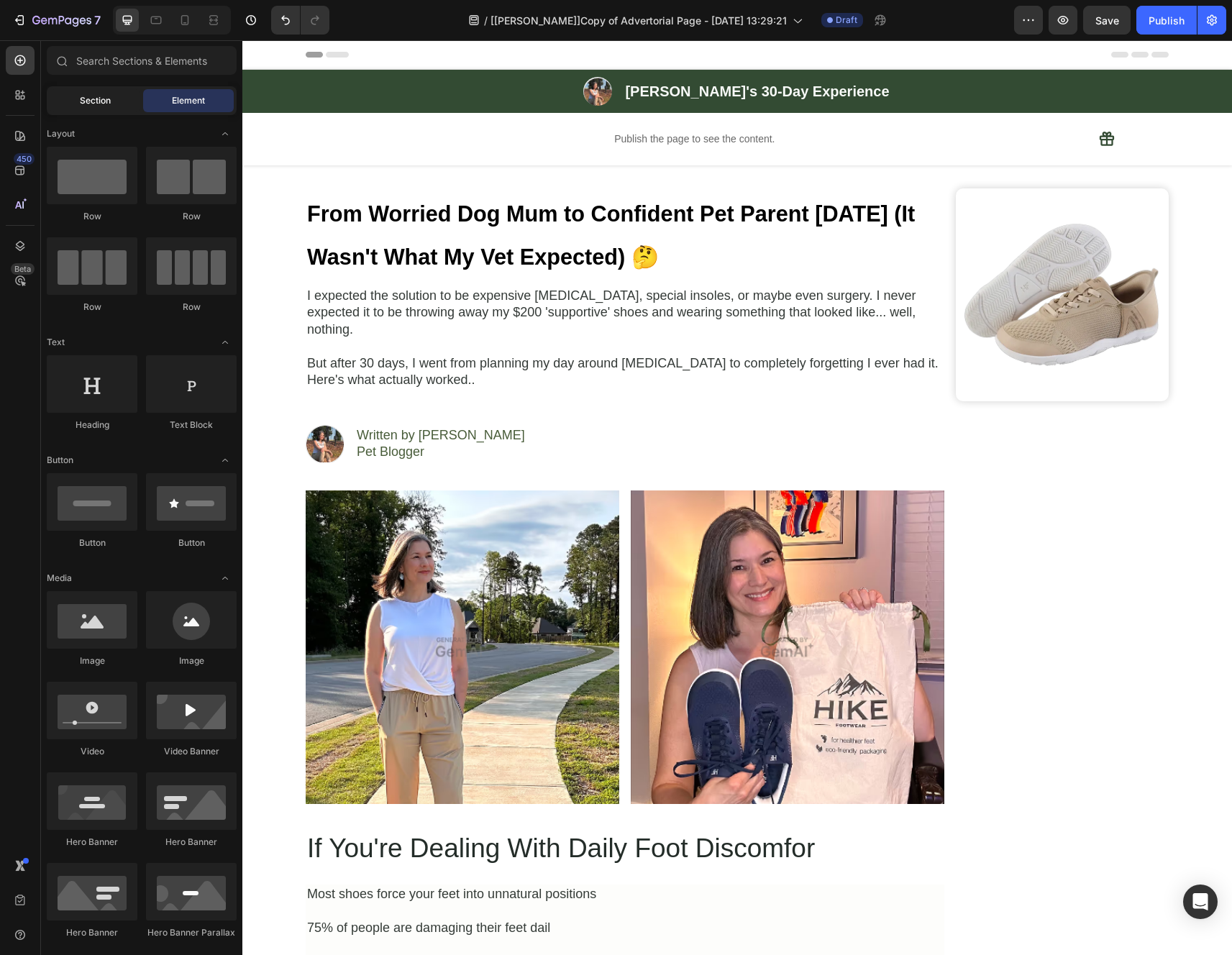
click at [105, 101] on span "Section" at bounding box center [96, 101] width 31 height 13
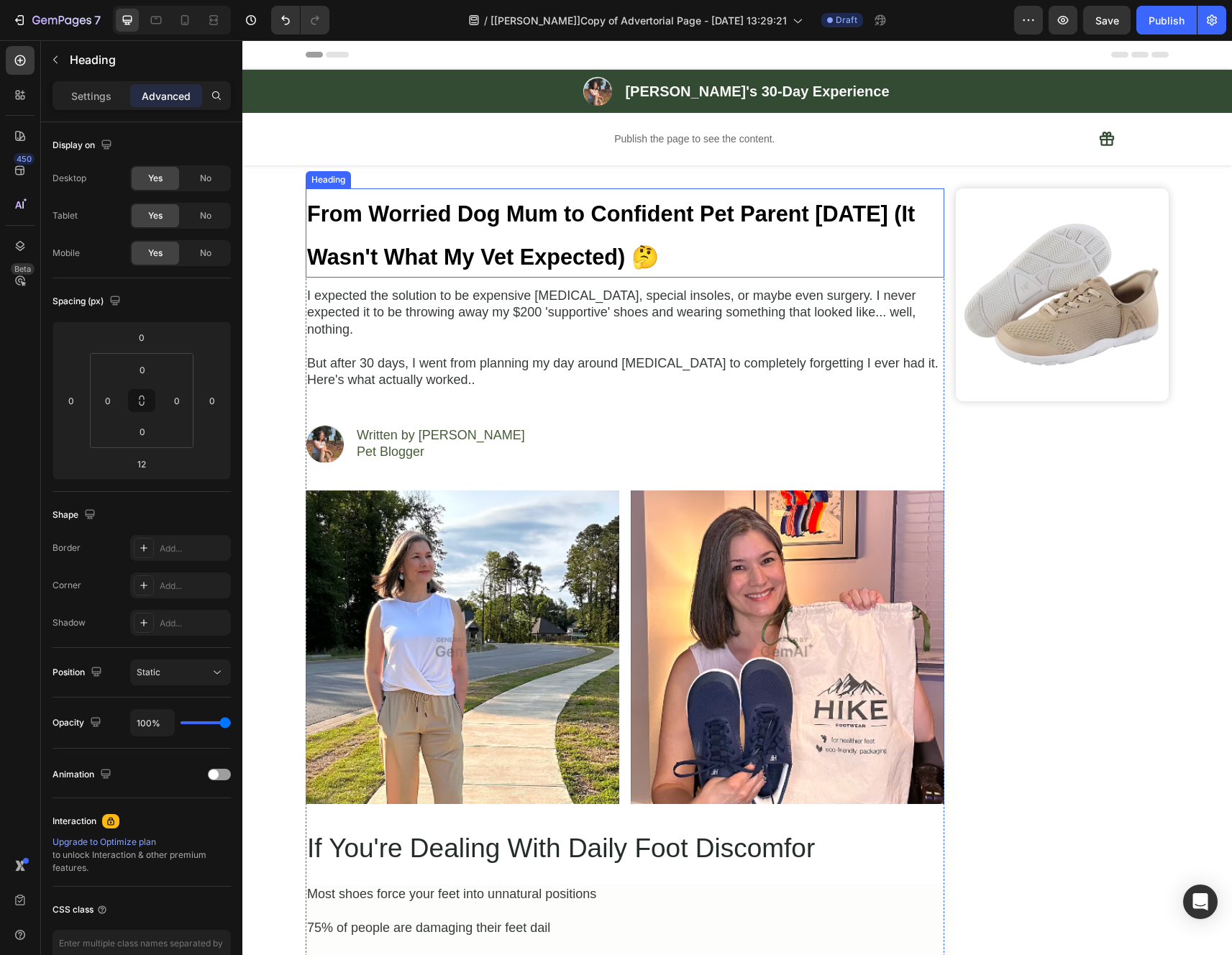
click at [493, 234] on p "From Worried Dog Mum to Confident Pet Parent [DATE] (It Wasn't What My Vet Expe…" at bounding box center [625, 232] width 635 height 87
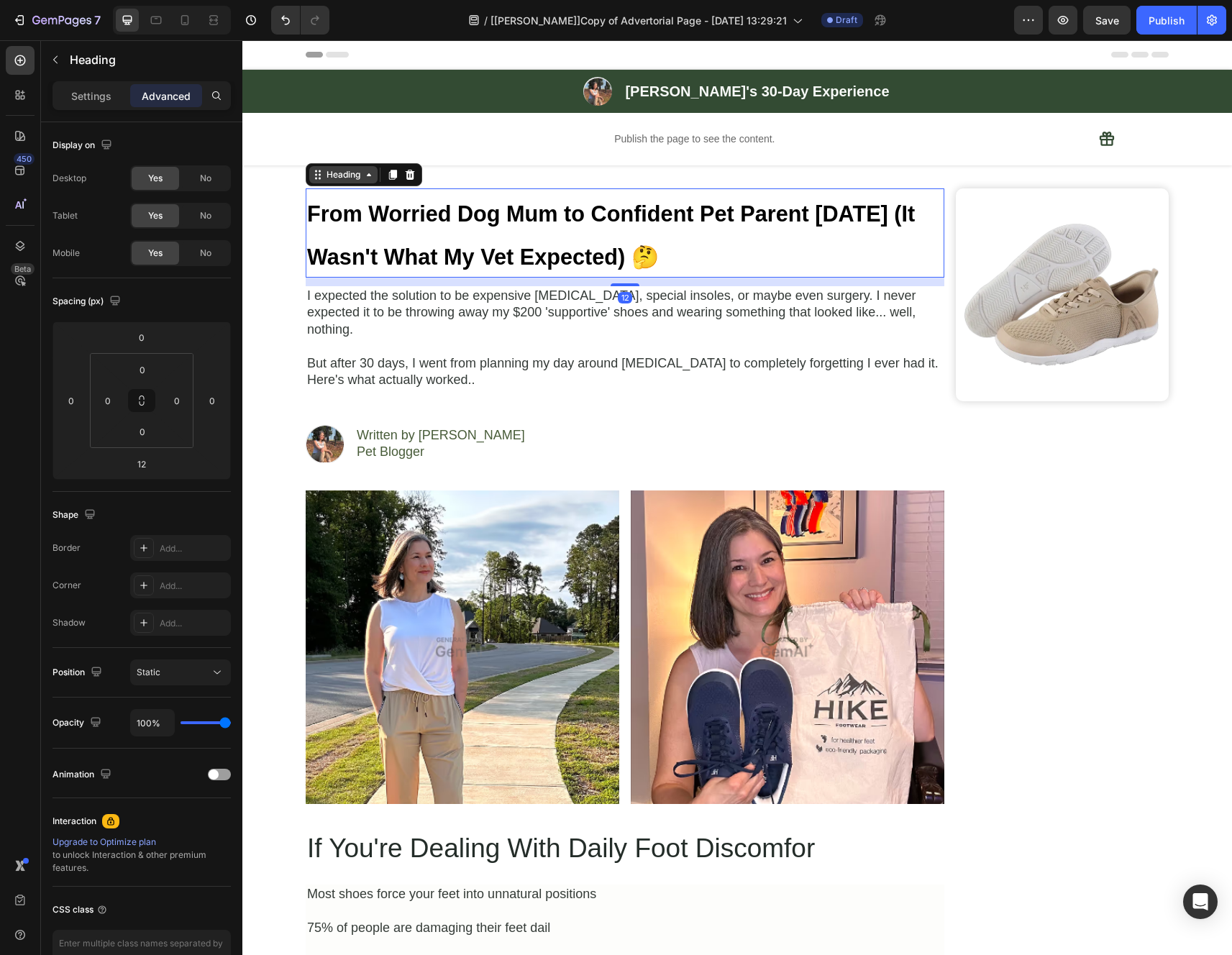
click at [365, 179] on icon at bounding box center [369, 175] width 12 height 12
drag, startPoint x: 684, startPoint y: 251, endPoint x: 299, endPoint y: 213, distance: 386.9
click at [306, 213] on h2 "From Worried Dog Mum to Confident Pet Parent [DATE] (It Wasn't What My Vet Expe…" at bounding box center [625, 233] width 639 height 89
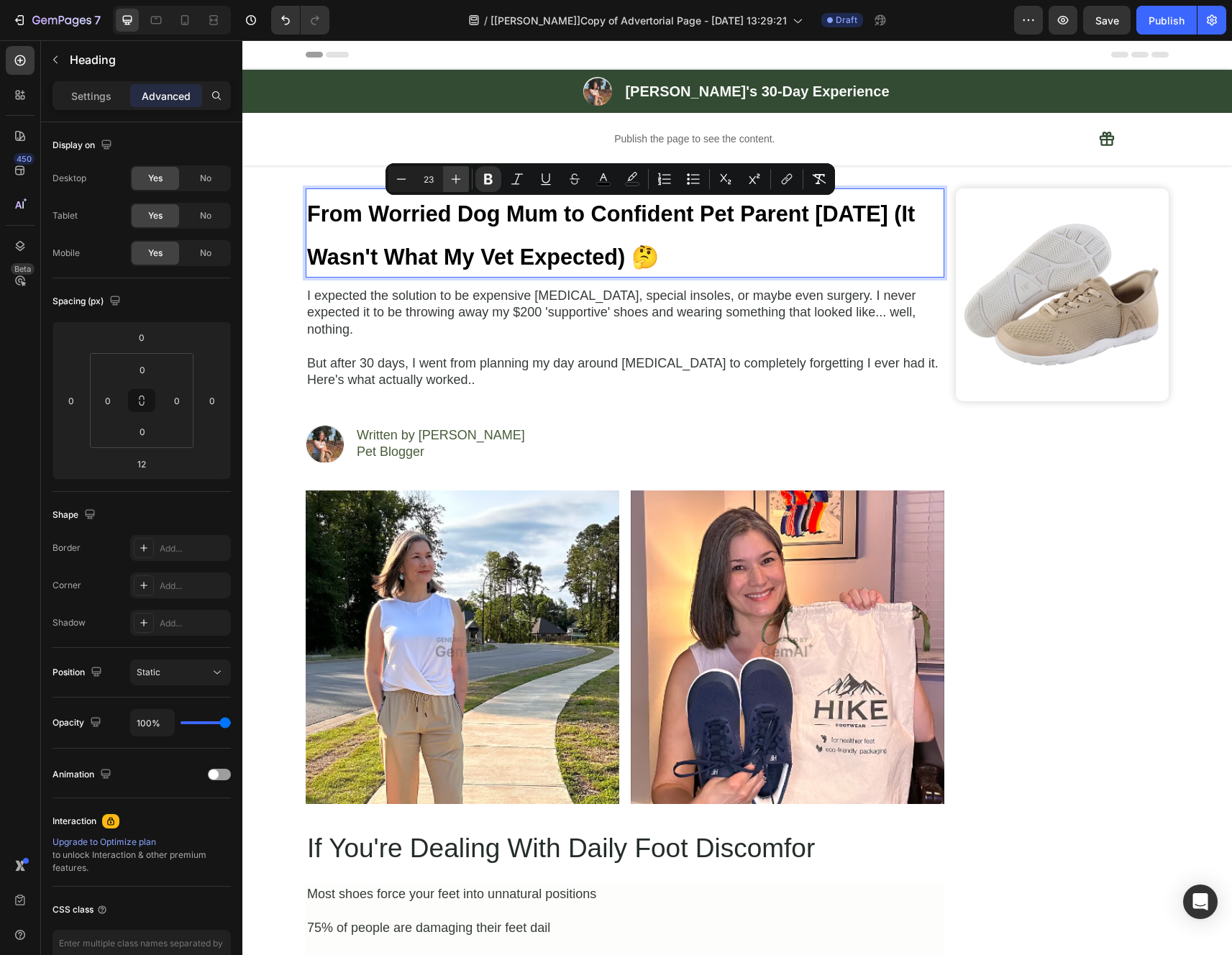
click at [454, 178] on icon "Editor contextual toolbar" at bounding box center [456, 179] width 9 height 9
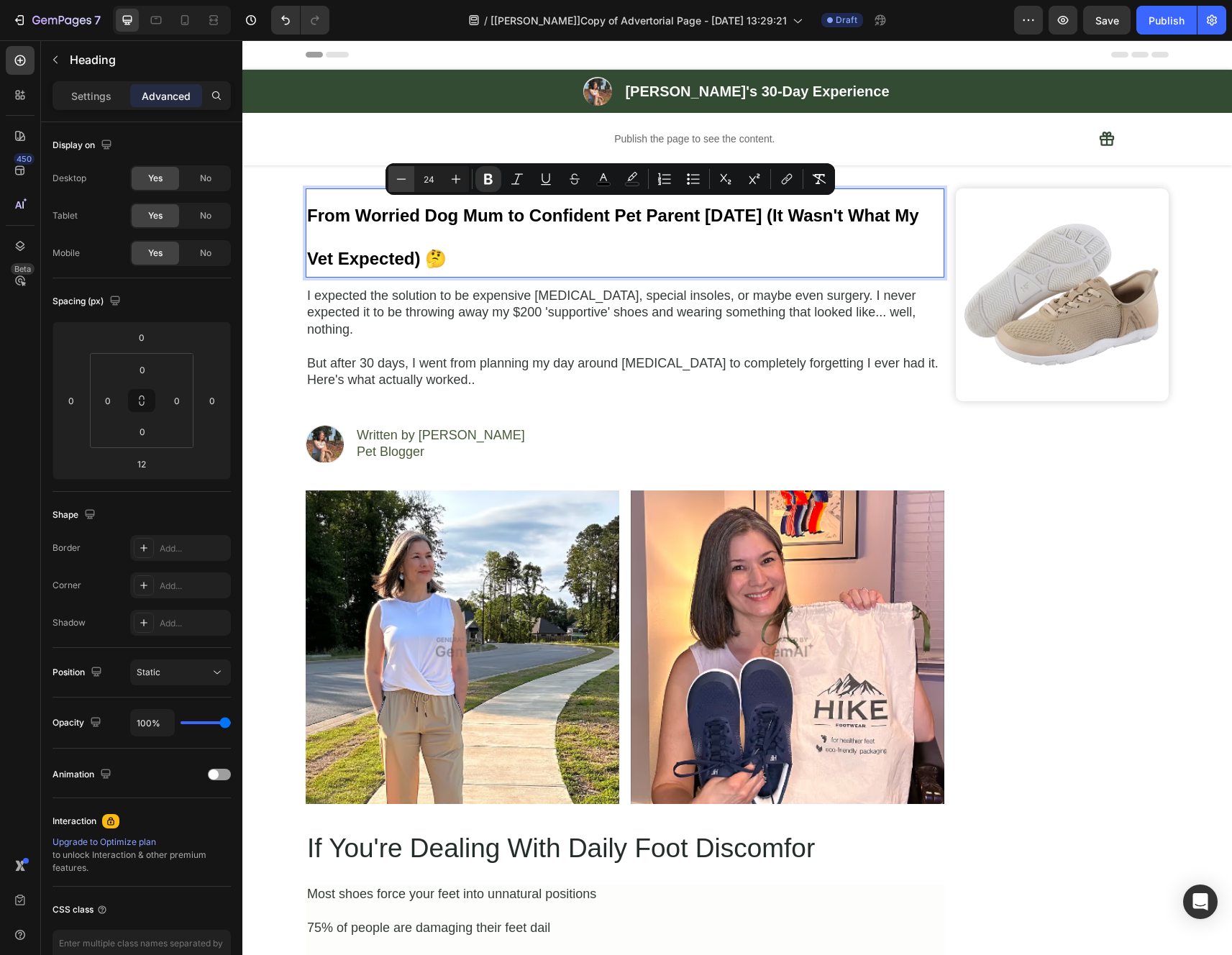
click at [403, 183] on icon "Editor contextual toolbar" at bounding box center [401, 179] width 14 height 14
click at [455, 186] on button "Plus" at bounding box center [455, 179] width 26 height 26
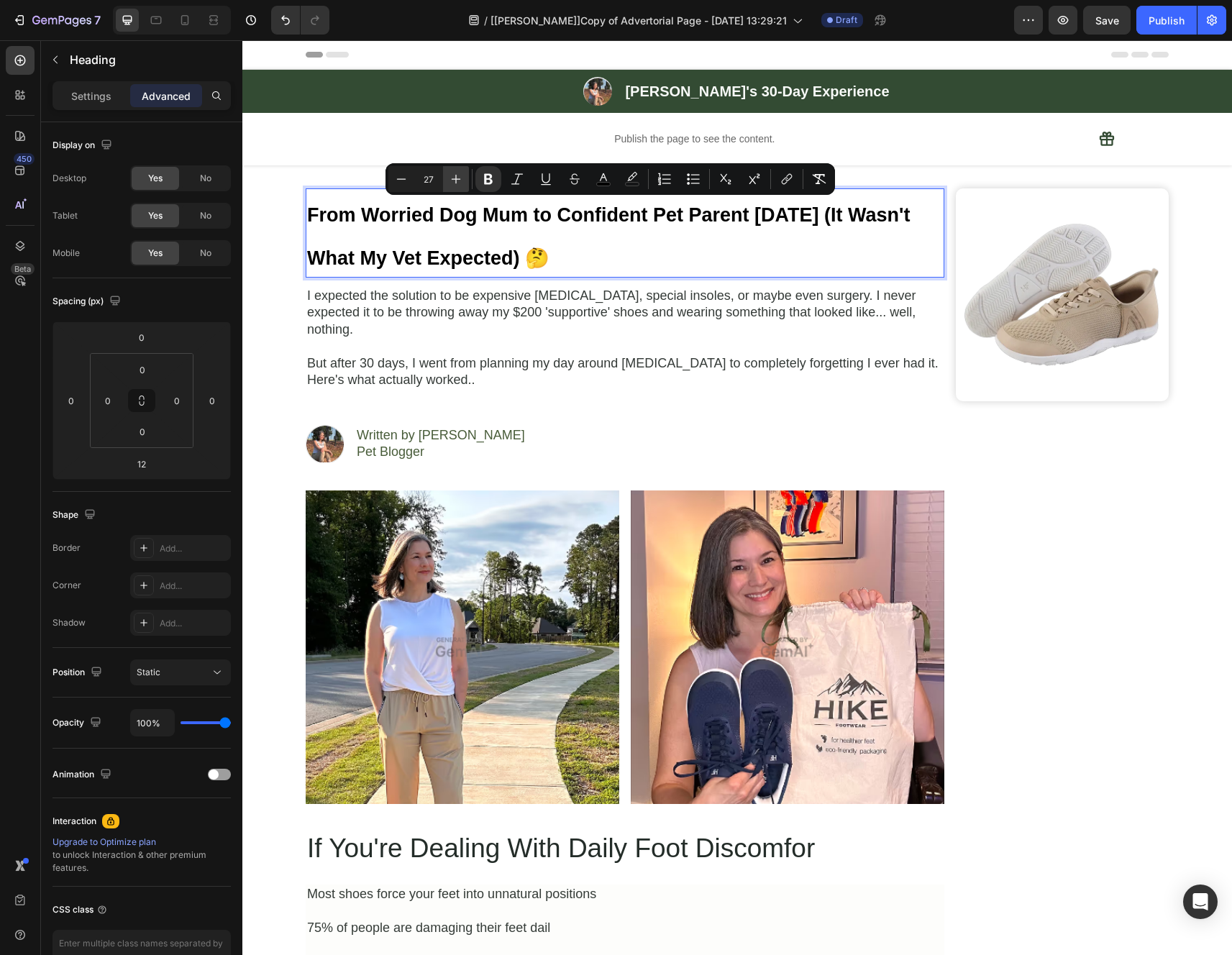
click at [455, 186] on button "Plus" at bounding box center [455, 179] width 26 height 26
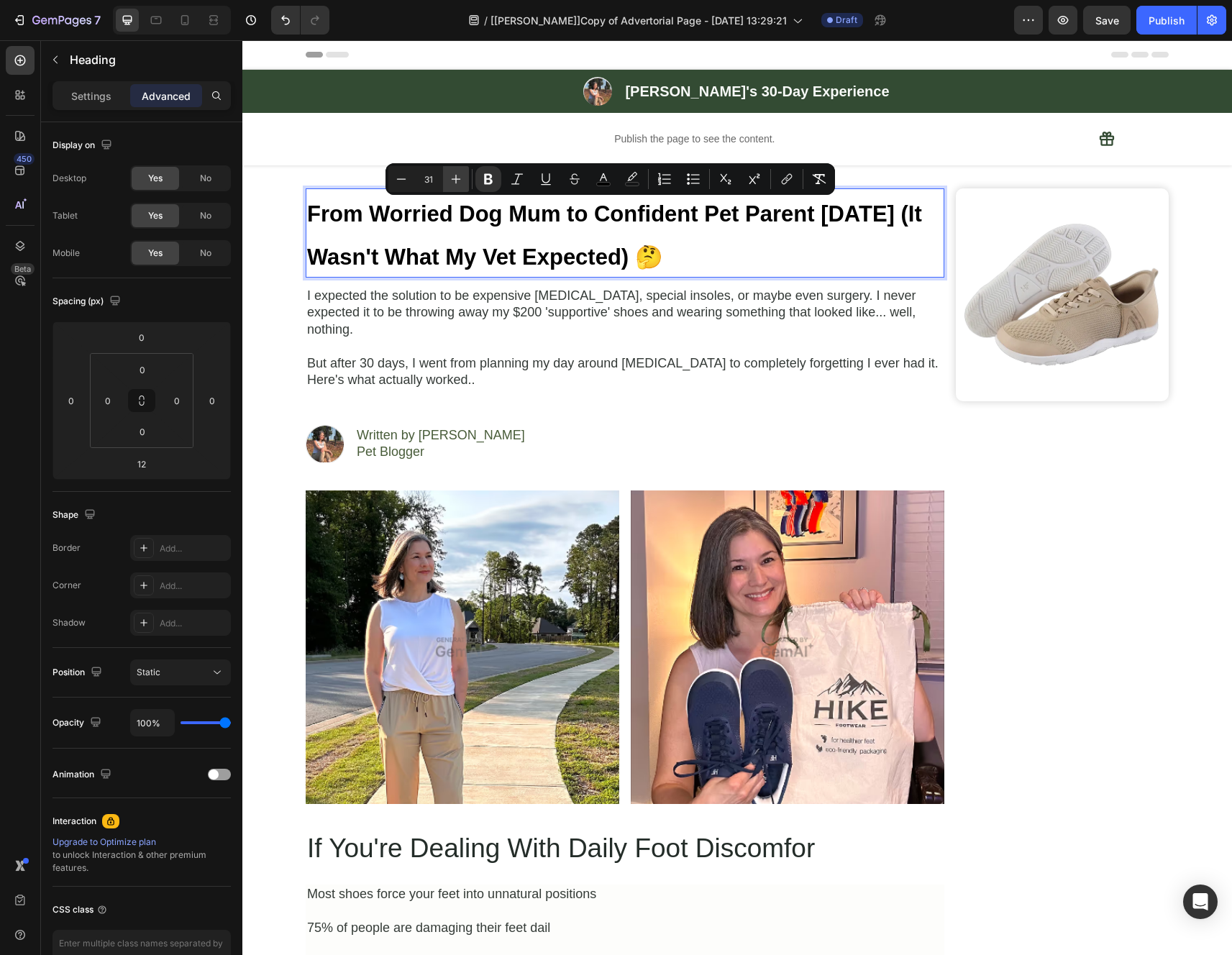
click at [455, 186] on button "Plus" at bounding box center [455, 179] width 26 height 26
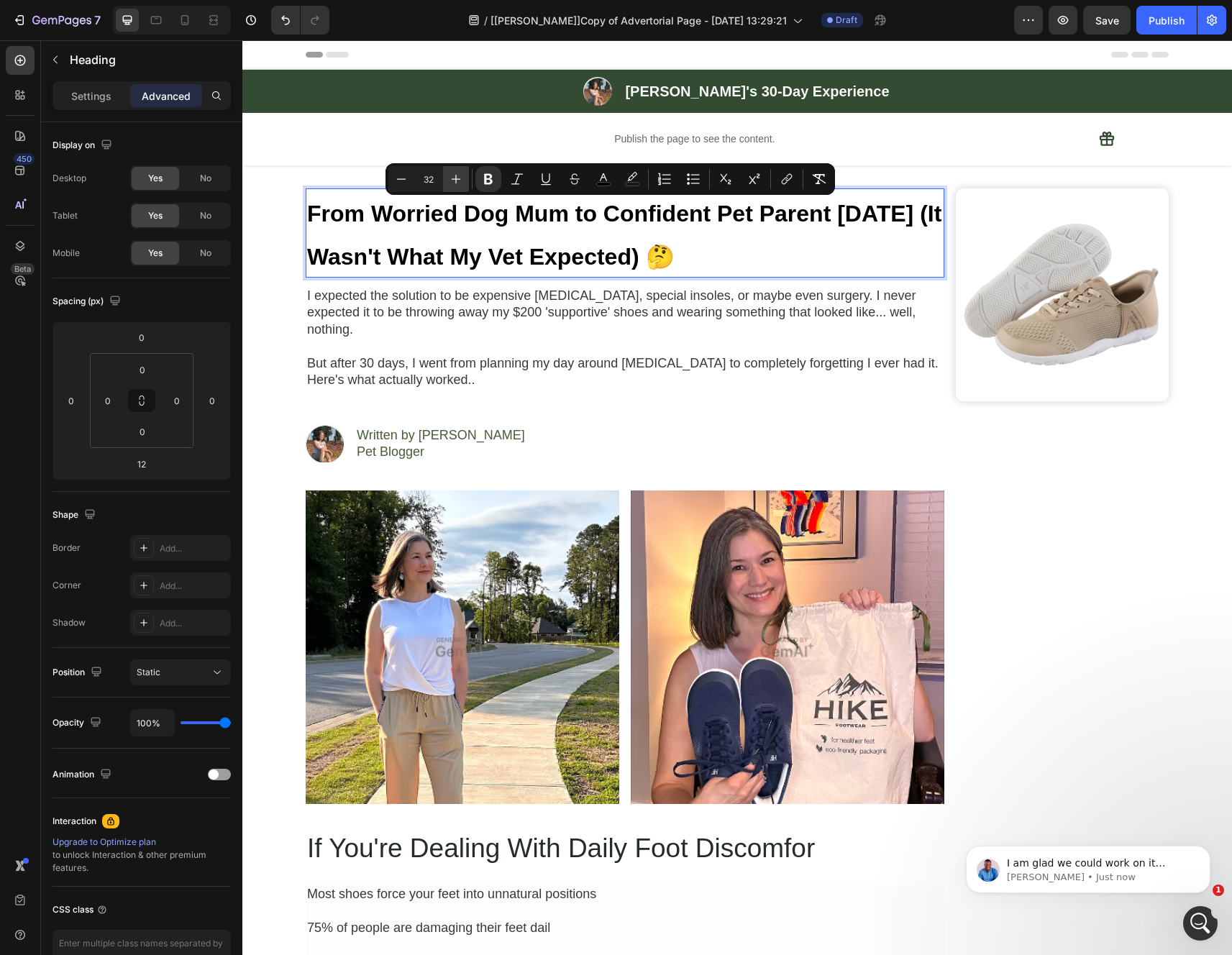
click at [455, 186] on button "Plus" at bounding box center [455, 179] width 26 height 26
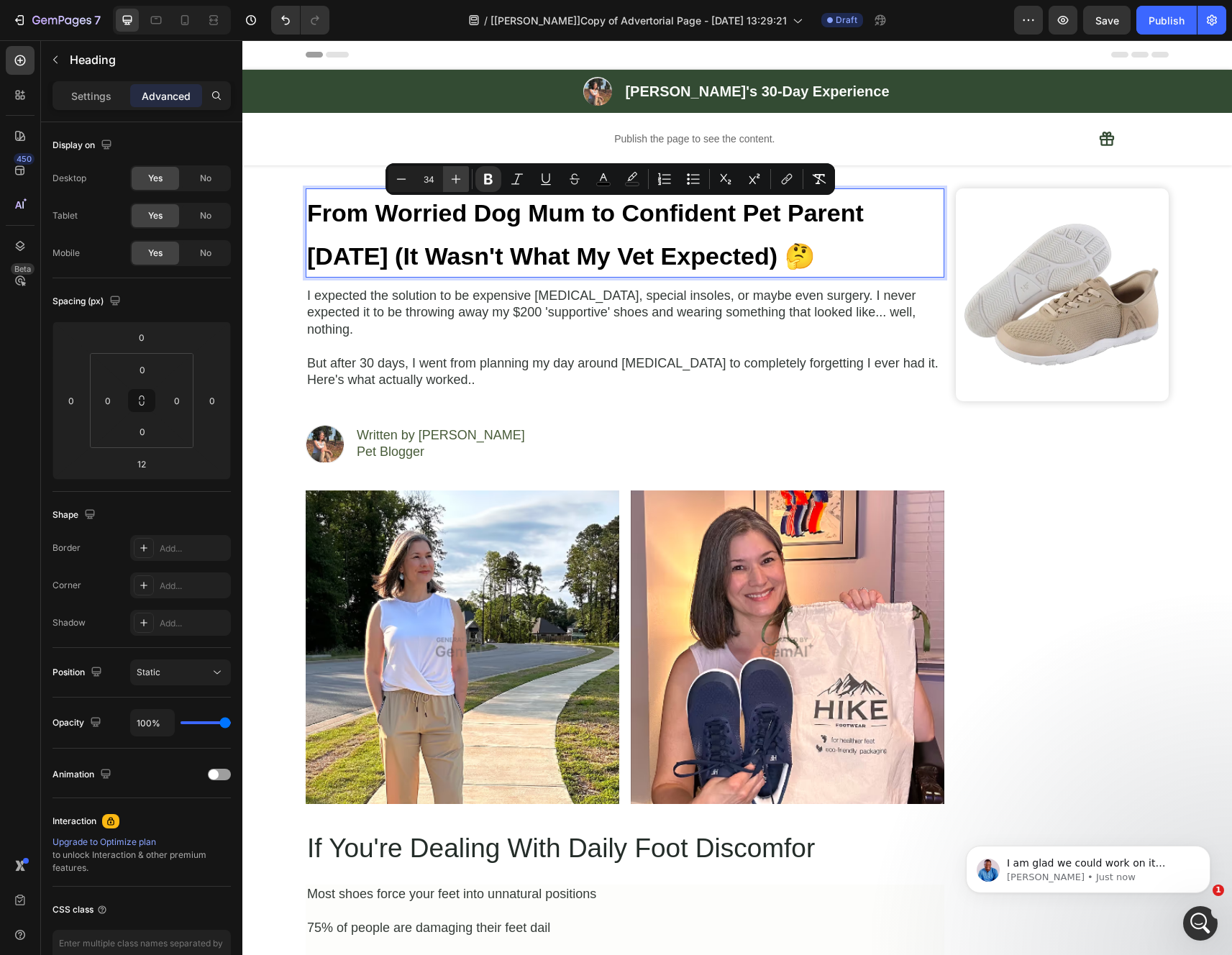
click at [455, 186] on button "Plus" at bounding box center [455, 179] width 26 height 26
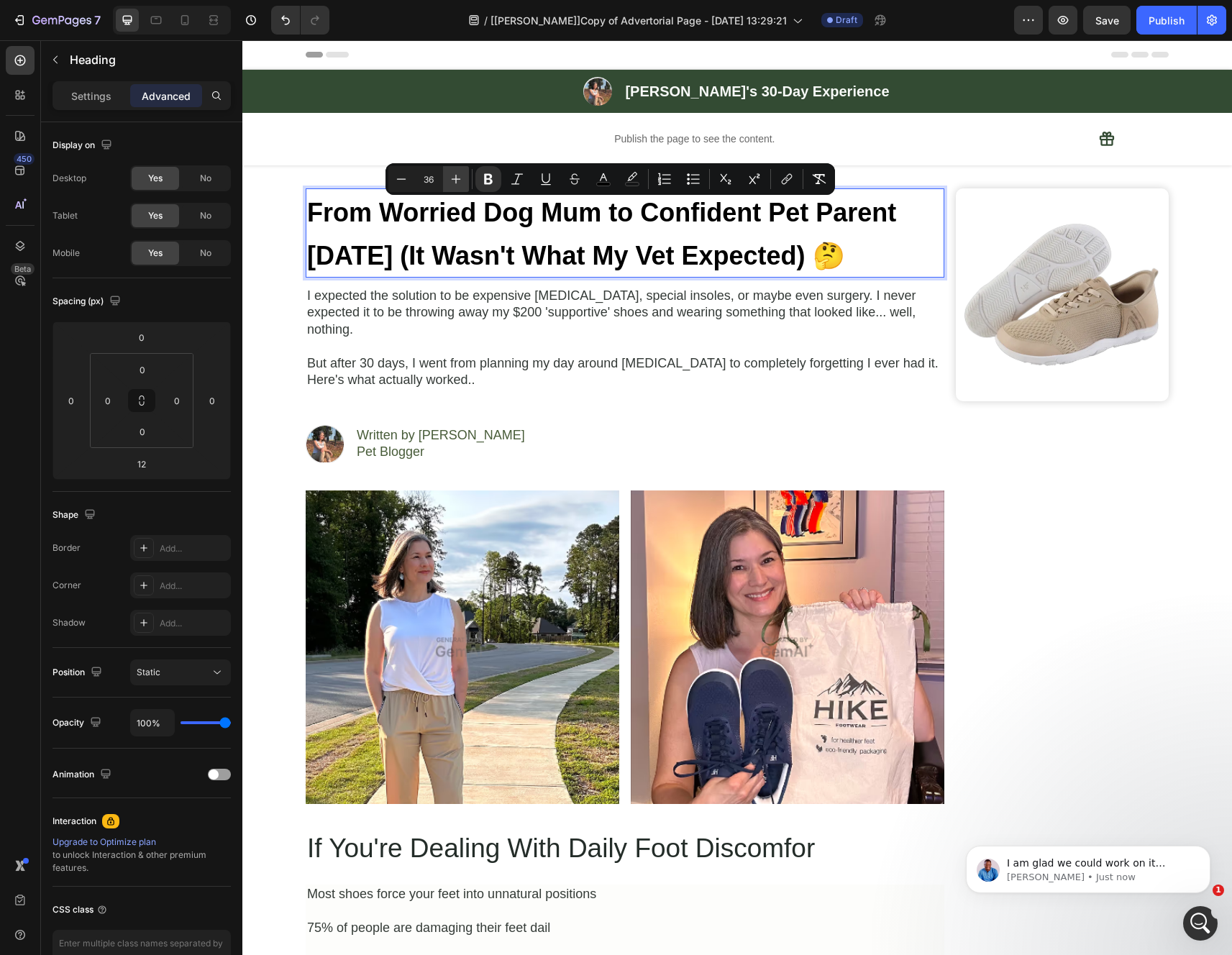
click at [455, 186] on button "Plus" at bounding box center [455, 179] width 26 height 26
type input "37"
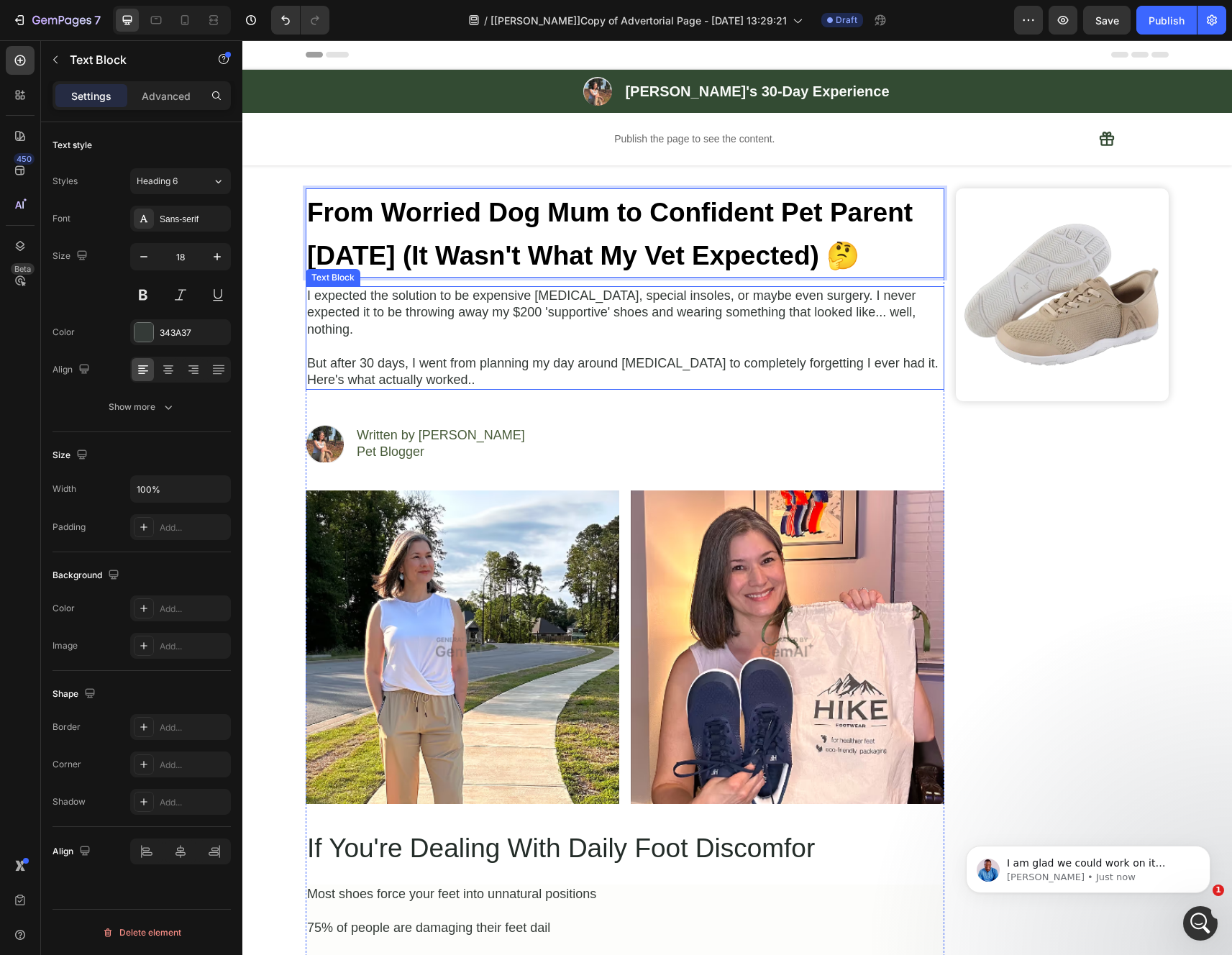
click at [526, 288] on p "I expected the solution to be expensive orthotics, special insoles, or maybe ev…" at bounding box center [625, 312] width 635 height 50
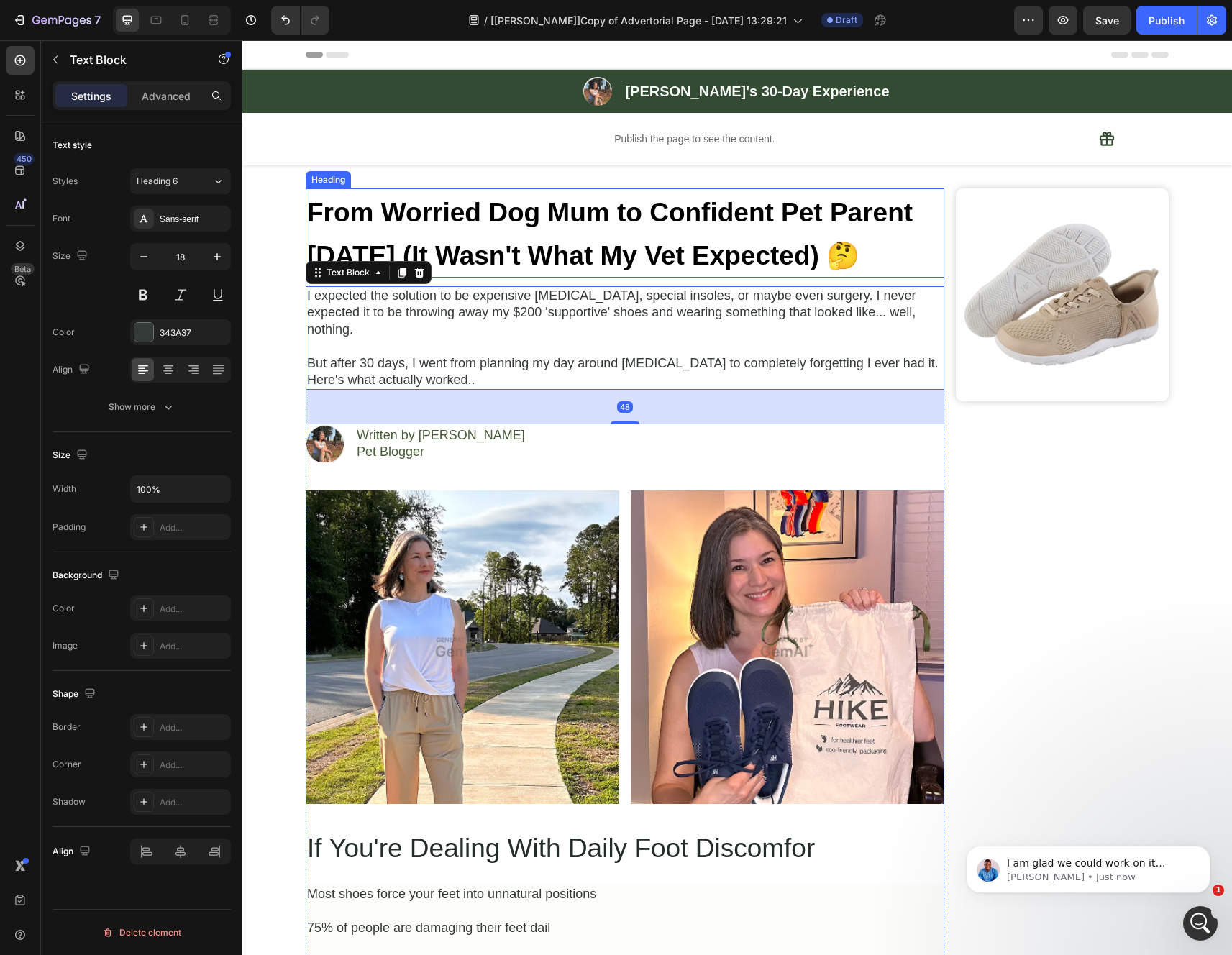
click at [602, 265] on strong "From Worried Dog Mum to Confident Pet Parent [DATE] (It Wasn't What My Vet Expe…" at bounding box center [610, 234] width 606 height 73
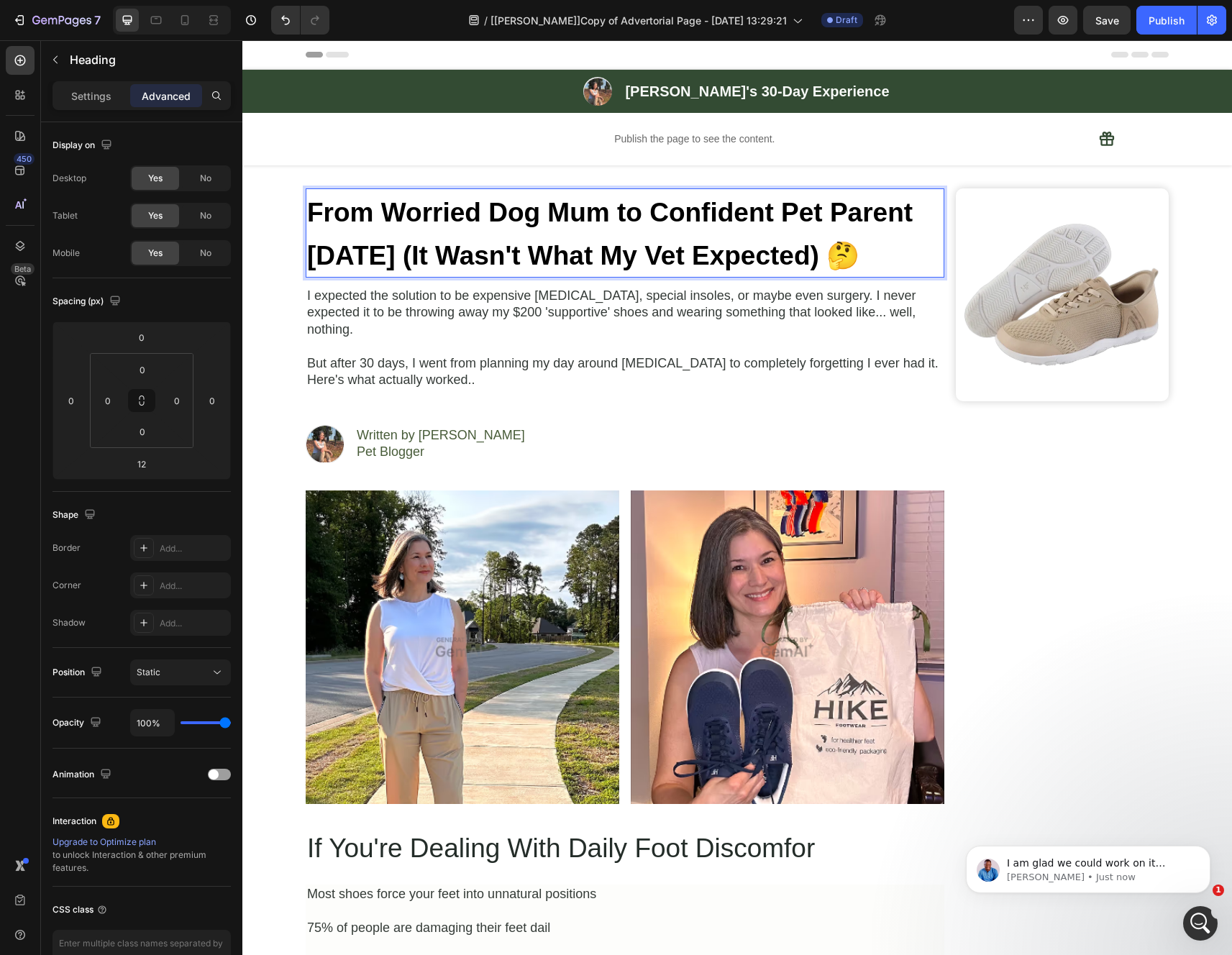
click at [438, 242] on strong "From Worried Dog Mum to Confident Pet Parent [DATE] (It Wasn't What My Vet Expe…" at bounding box center [610, 234] width 606 height 73
click at [414, 305] on p "I expected the solution to be expensive orthotics, special insoles, or maybe ev…" at bounding box center [625, 312] width 635 height 50
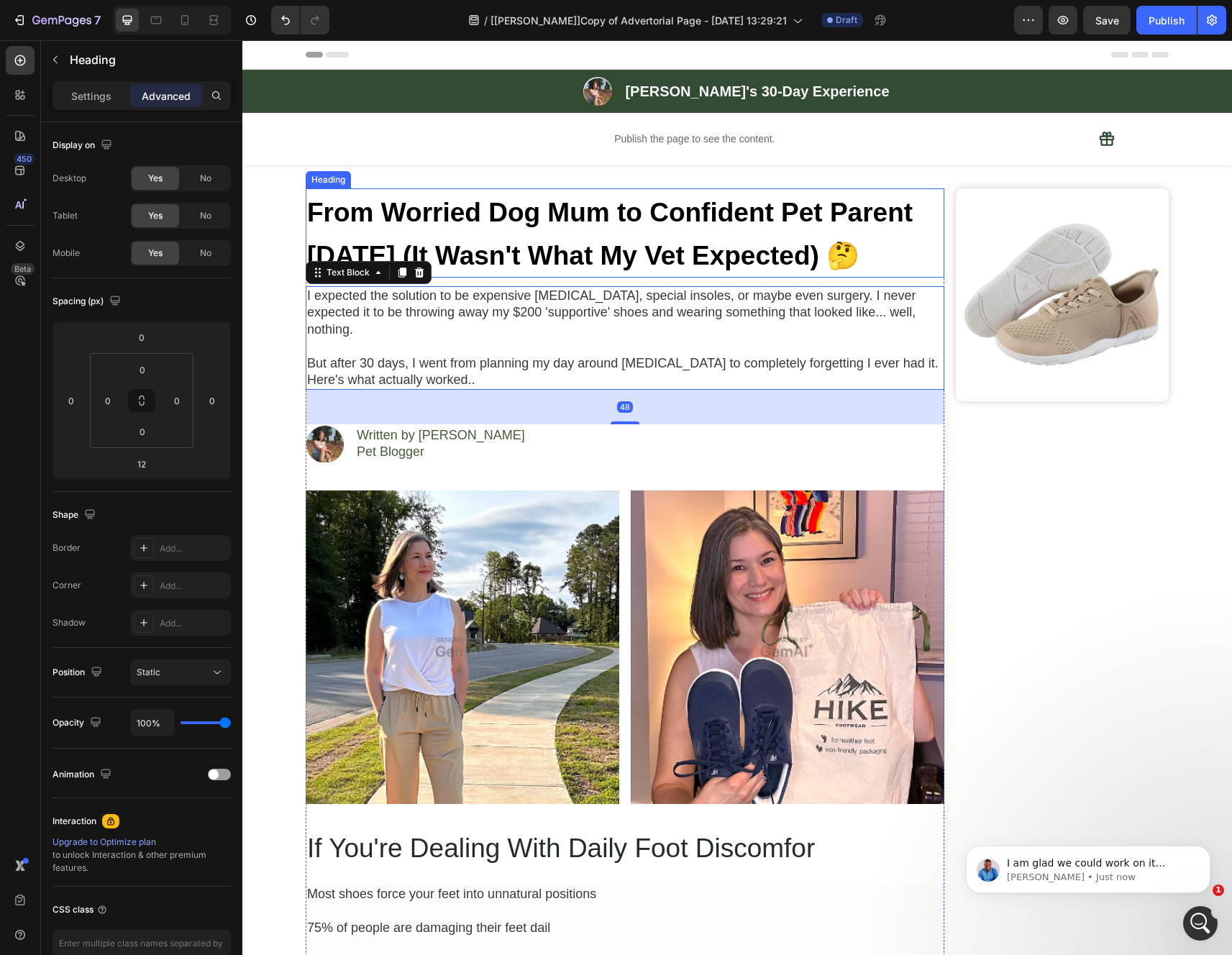
click at [414, 248] on strong "From Worried Dog Mum to Confident Pet Parent [DATE] (It Wasn't What My Vet Expe…" at bounding box center [610, 234] width 606 height 73
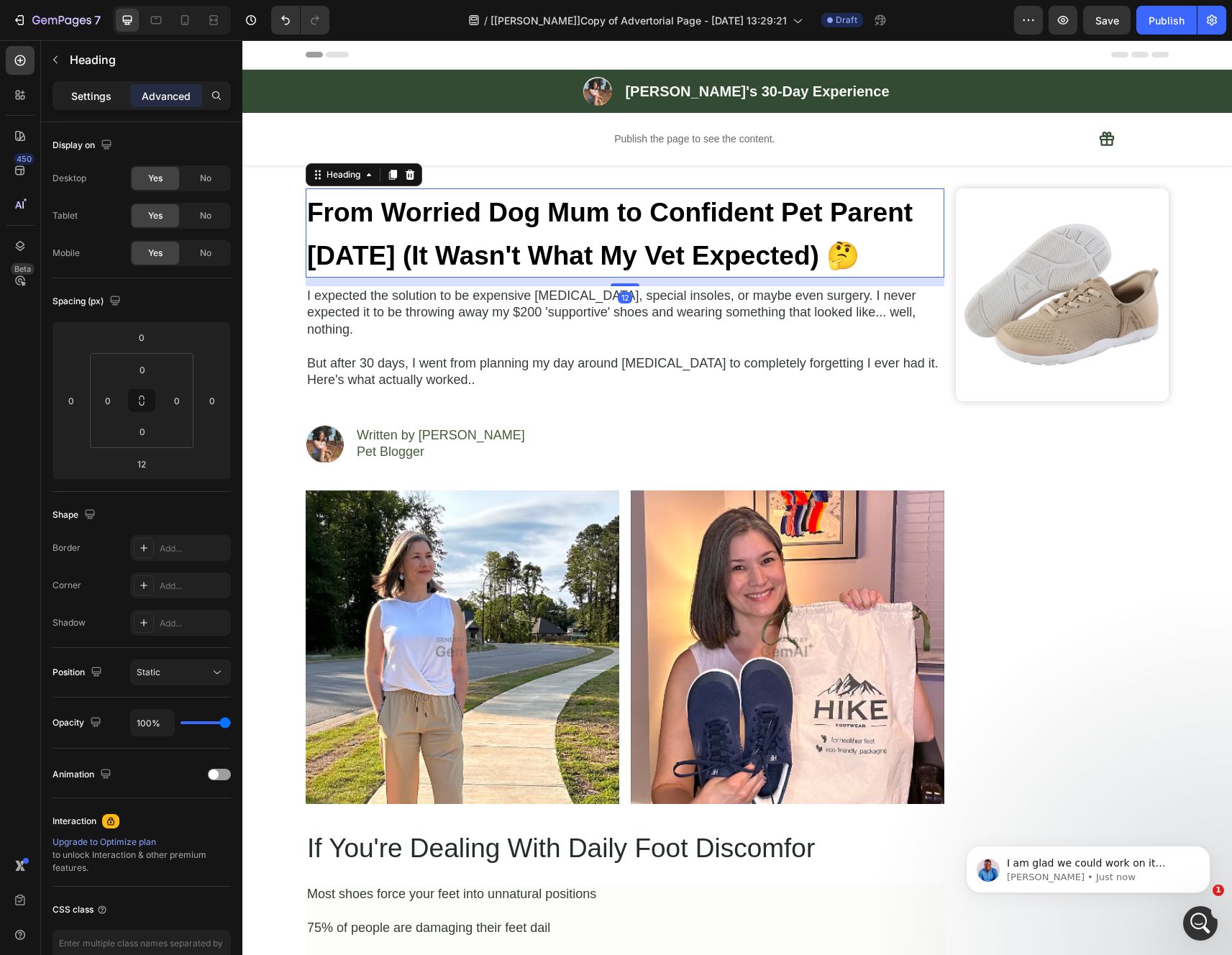
click at [100, 100] on p "Settings" at bounding box center [91, 96] width 40 height 15
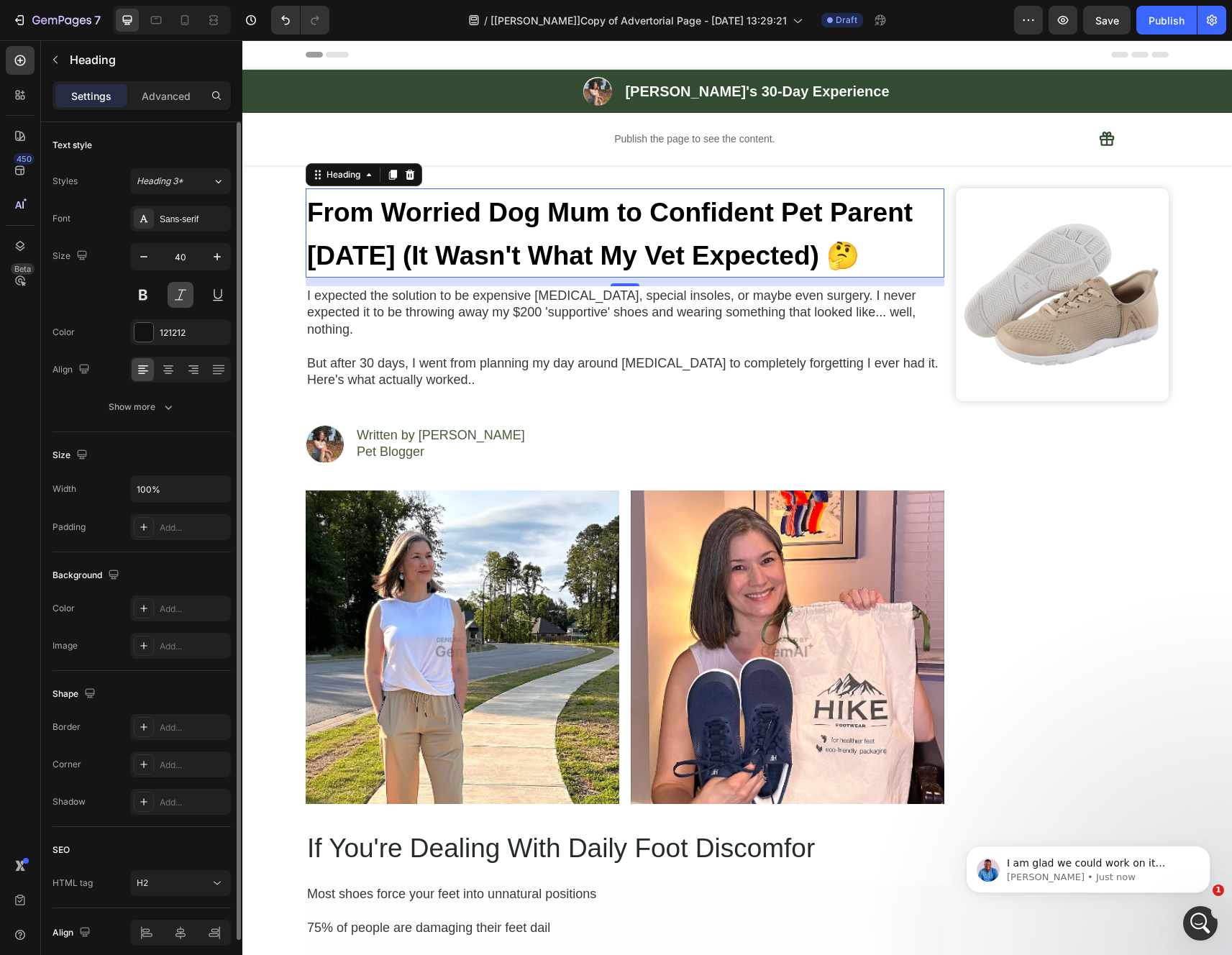
click at [182, 302] on button at bounding box center [180, 294] width 26 height 26
click at [155, 302] on button at bounding box center [143, 294] width 26 height 26
click at [149, 301] on button at bounding box center [143, 294] width 26 height 26
click at [176, 298] on button at bounding box center [180, 294] width 26 height 26
click at [153, 298] on button at bounding box center [143, 294] width 26 height 26
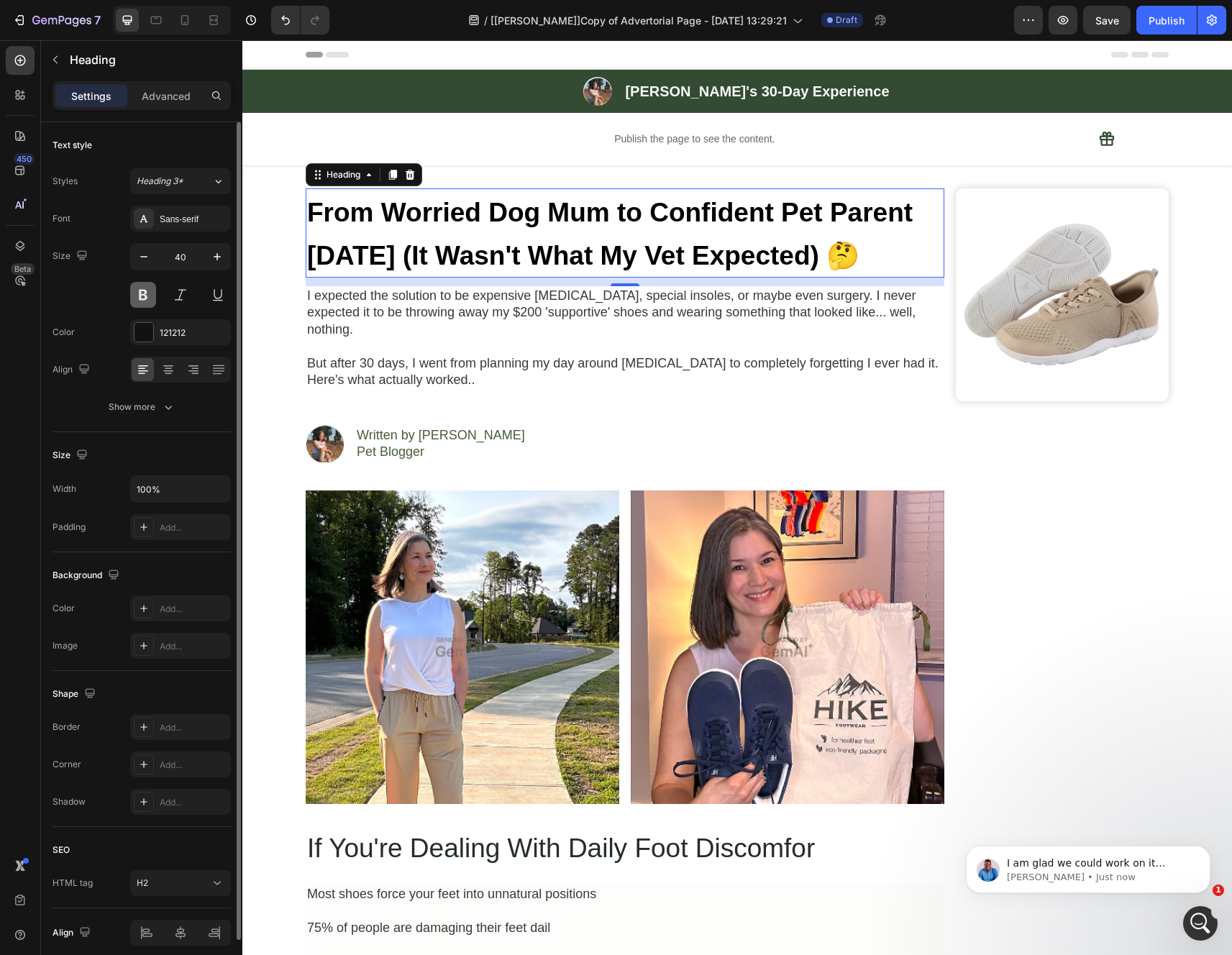
click at [148, 299] on button at bounding box center [143, 294] width 26 height 26
click at [112, 300] on div "Size 40" at bounding box center [142, 275] width 178 height 65
click at [148, 297] on button at bounding box center [143, 294] width 26 height 26
click at [159, 405] on div "Show more" at bounding box center [142, 406] width 67 height 14
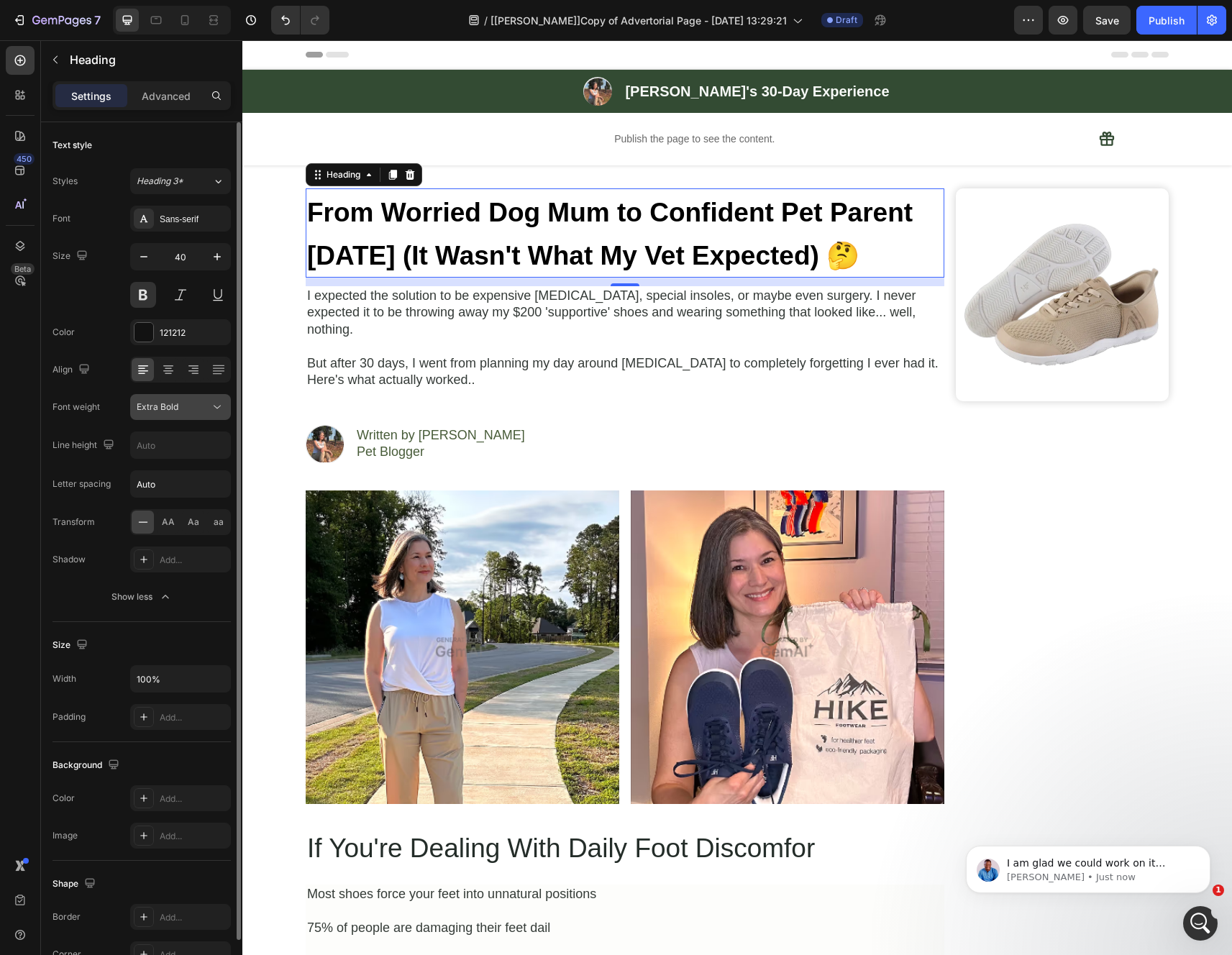
click at [184, 409] on div "Extra Bold" at bounding box center [173, 407] width 73 height 13
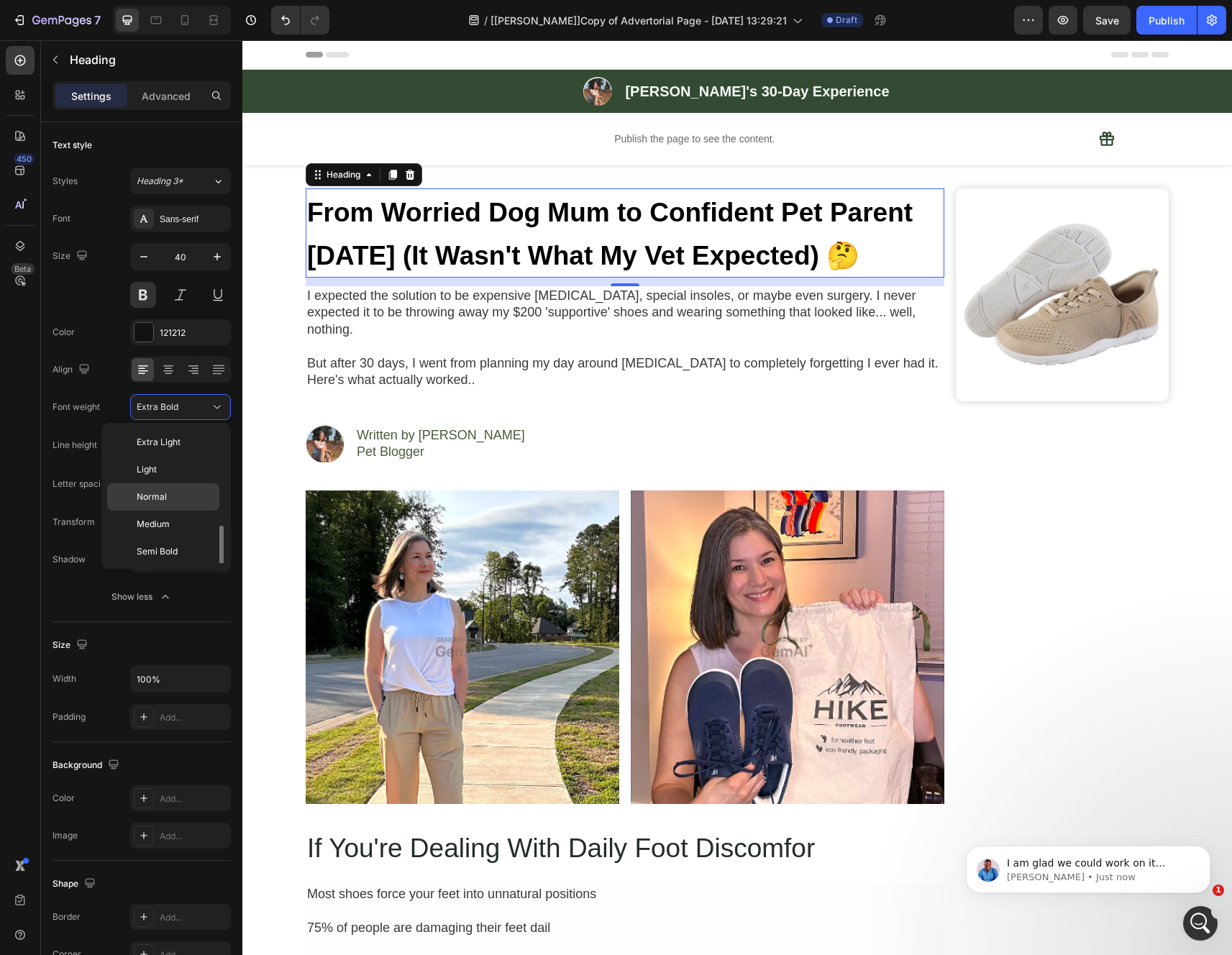
scroll to position [57, 0]
click at [180, 447] on div "Normal" at bounding box center [163, 439] width 112 height 27
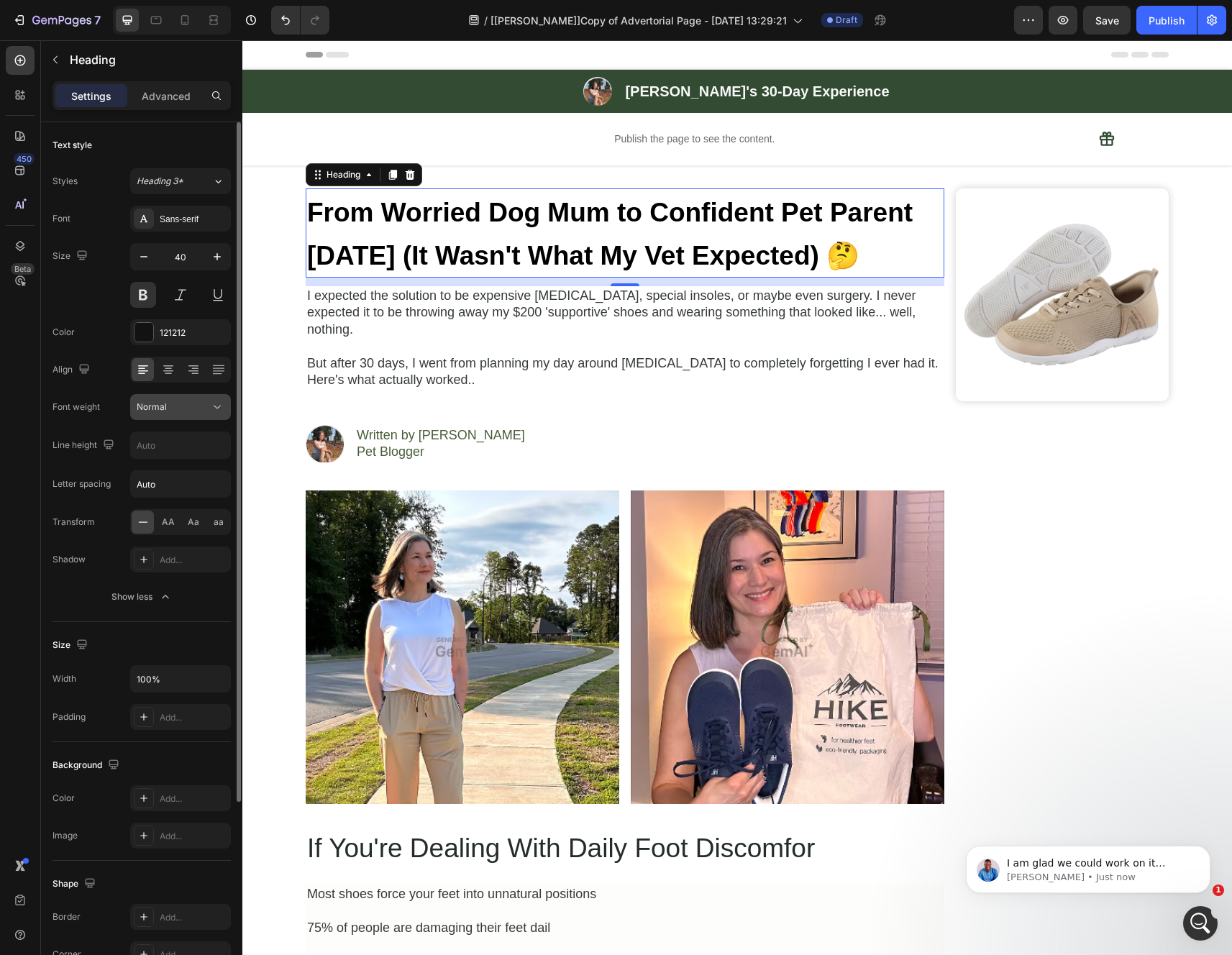
click at [177, 413] on div "Normal" at bounding box center [173, 407] width 73 height 13
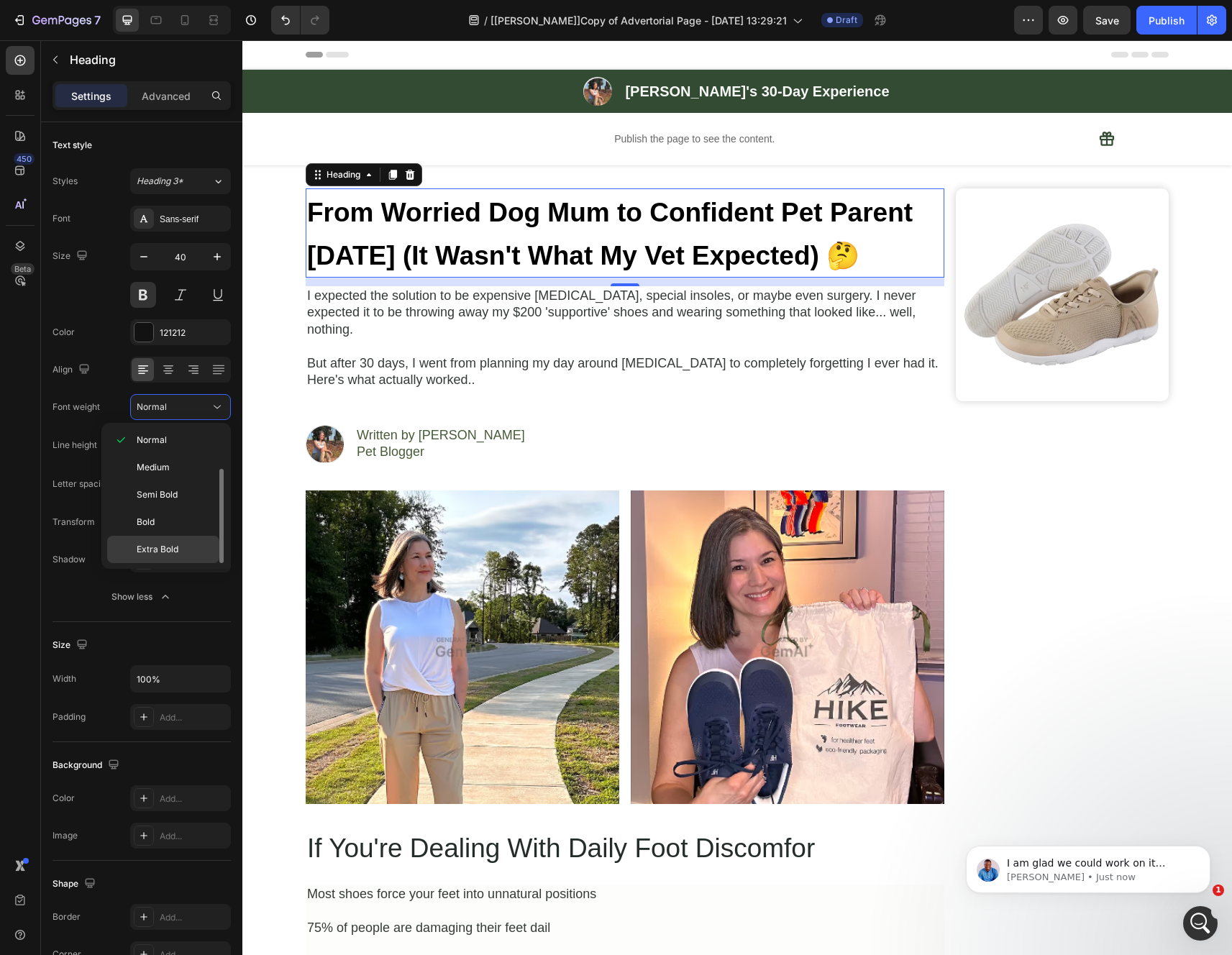
click at [175, 541] on div "Extra Bold" at bounding box center [163, 549] width 112 height 27
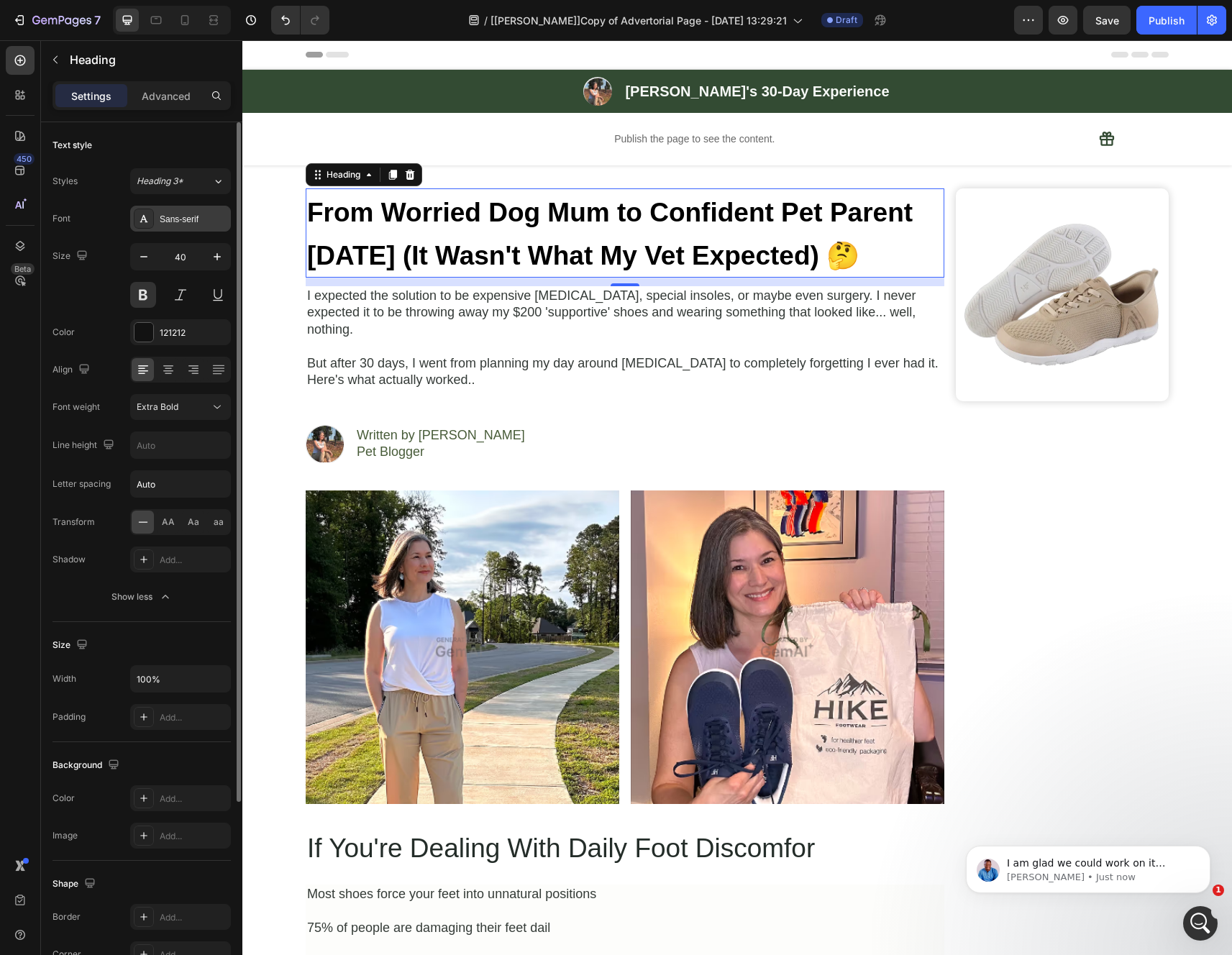
click at [189, 216] on div "Sans-serif" at bounding box center [194, 219] width 68 height 13
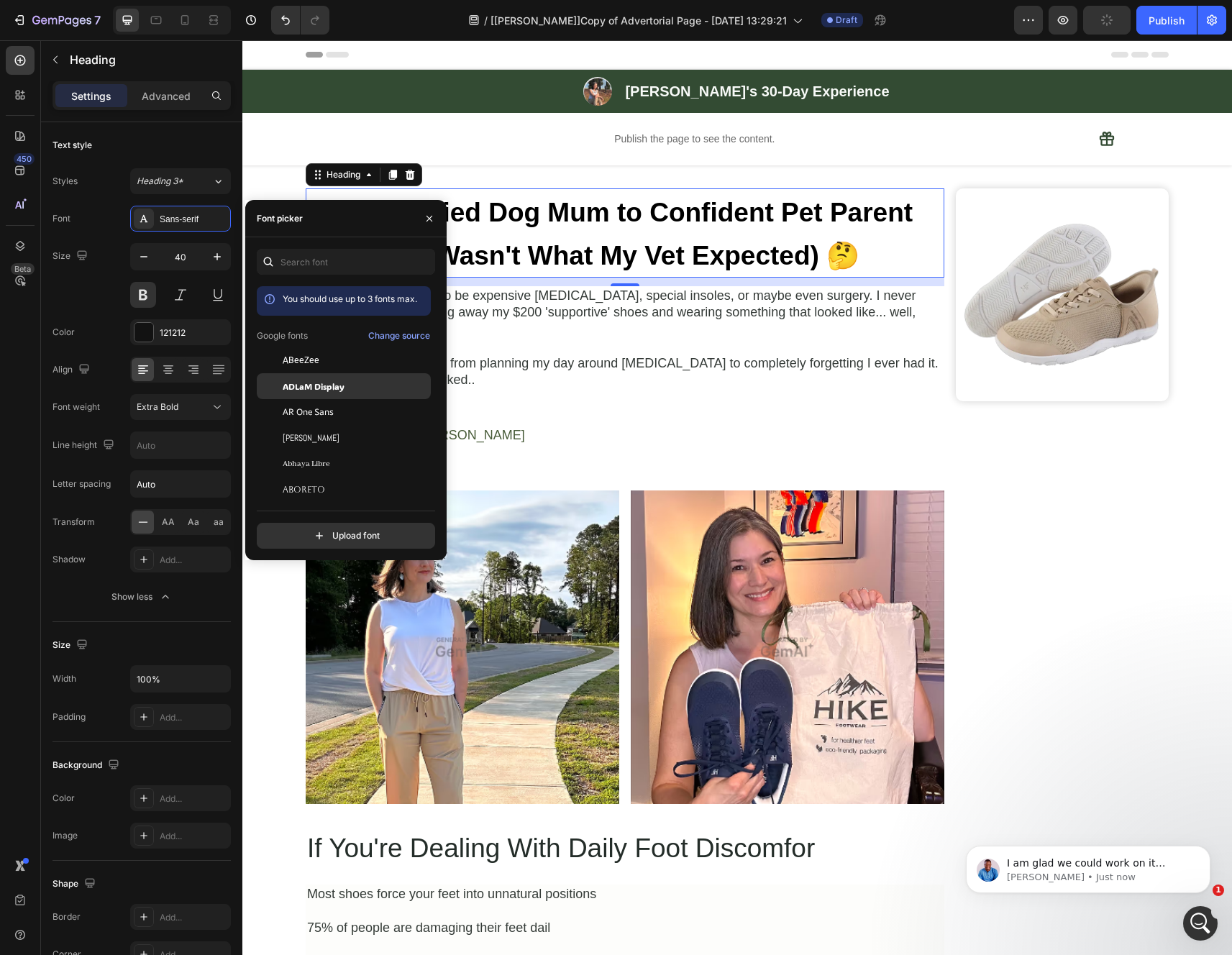
click at [330, 388] on span "ADLaM Display" at bounding box center [313, 386] width 62 height 13
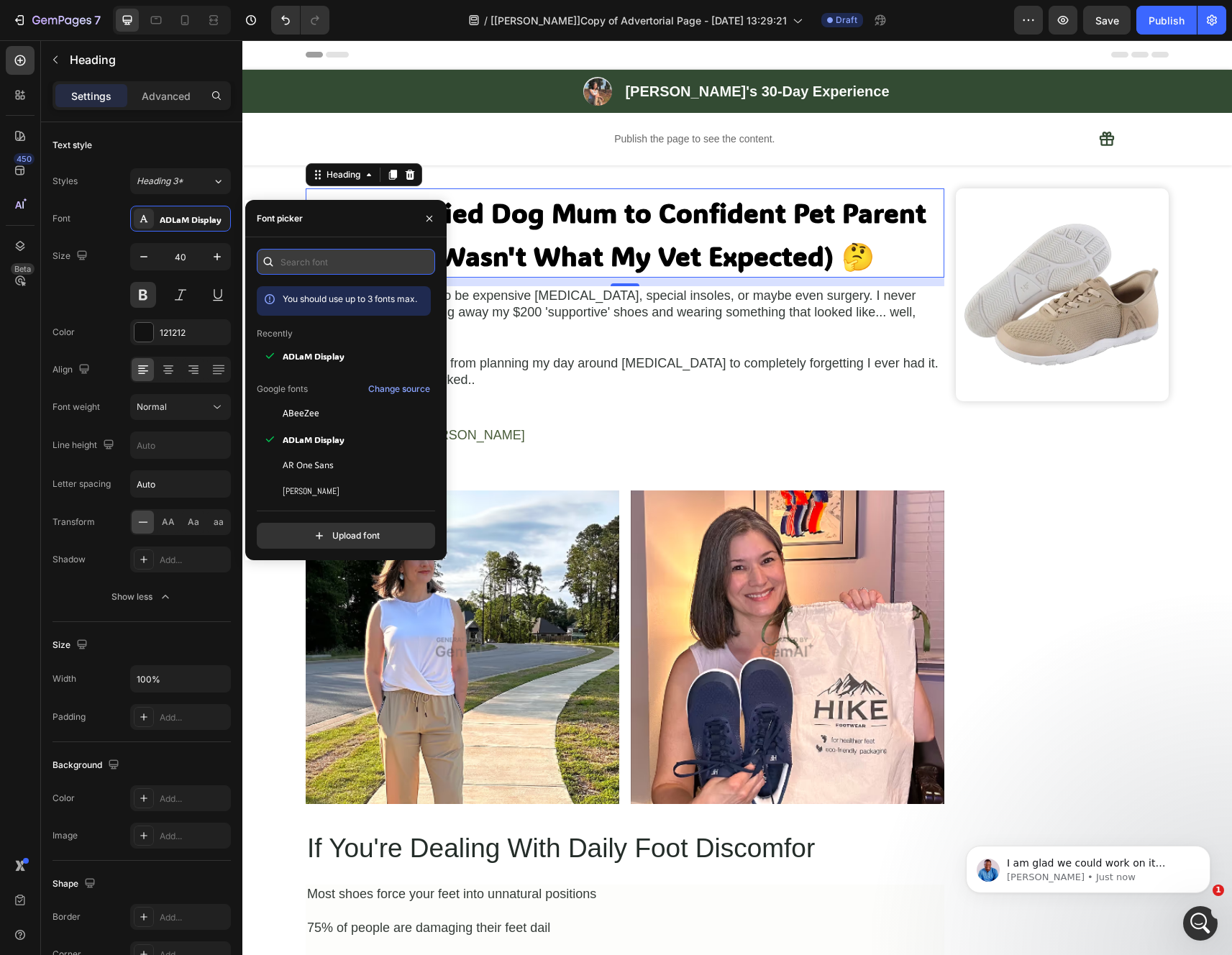
click at [318, 261] on input "text" at bounding box center [346, 261] width 178 height 26
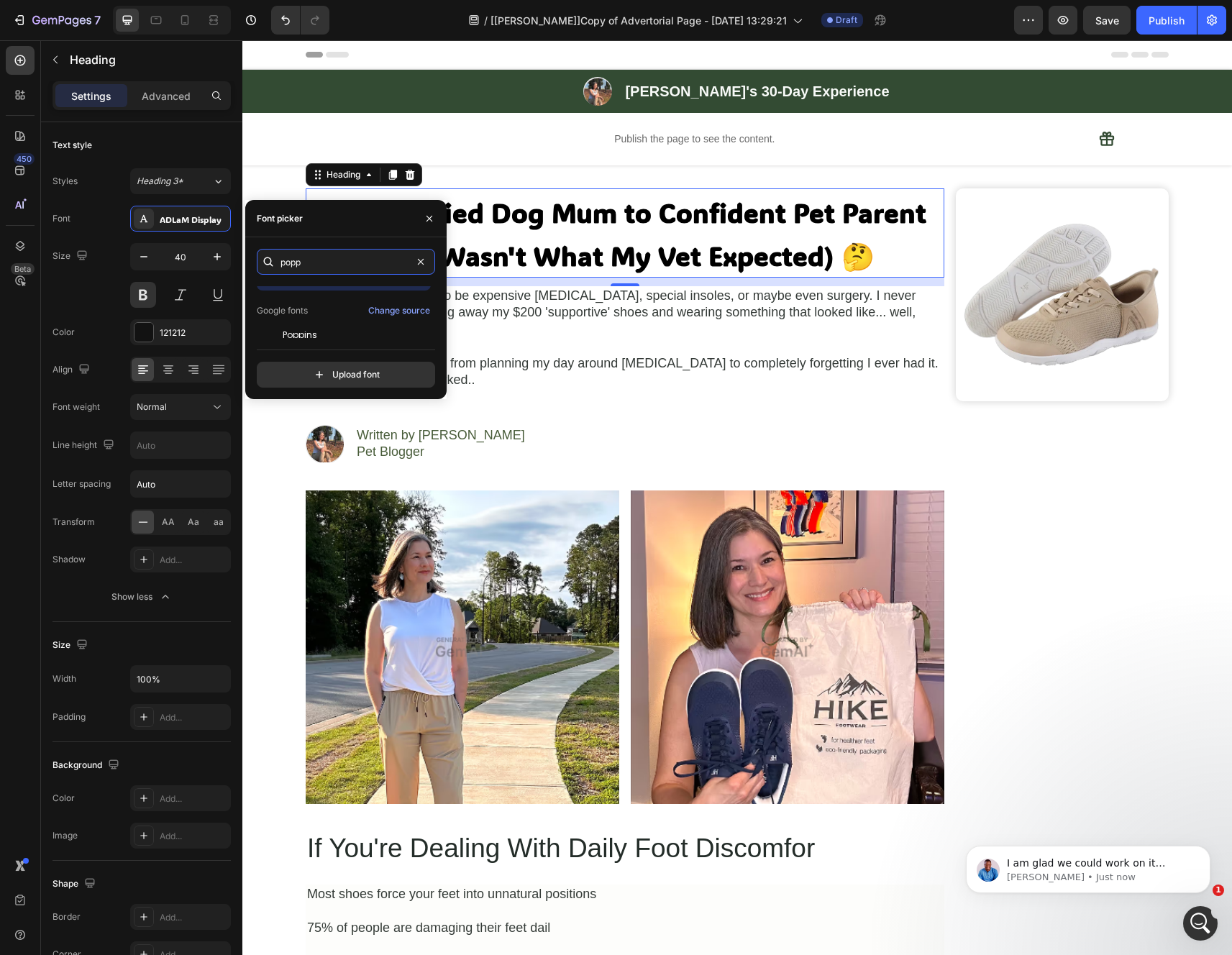
scroll to position [28, 0]
type input "popp"
click at [313, 335] on span "Poppins" at bounding box center [300, 332] width 35 height 13
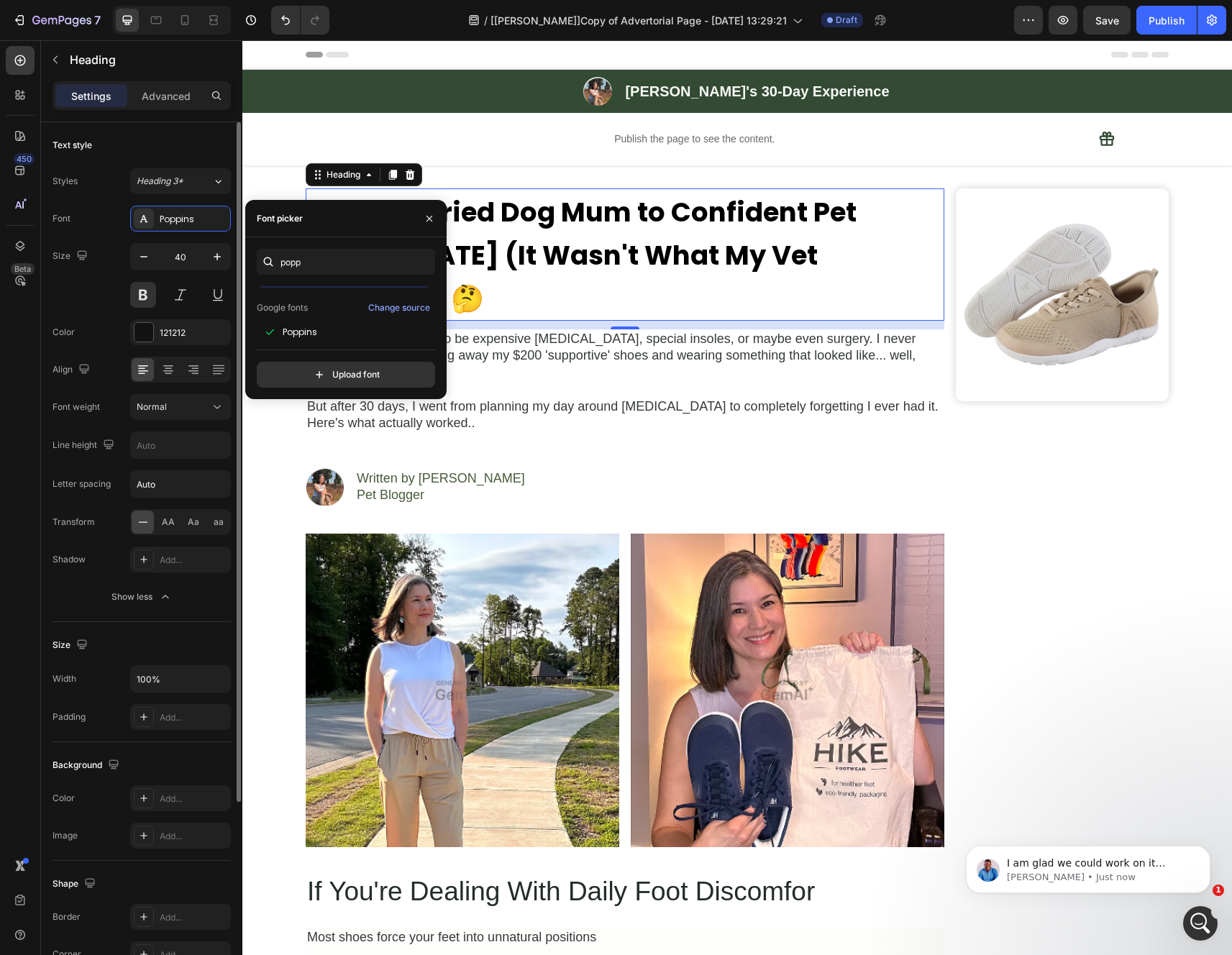
click at [105, 225] on div "Font Poppins" at bounding box center [142, 218] width 178 height 26
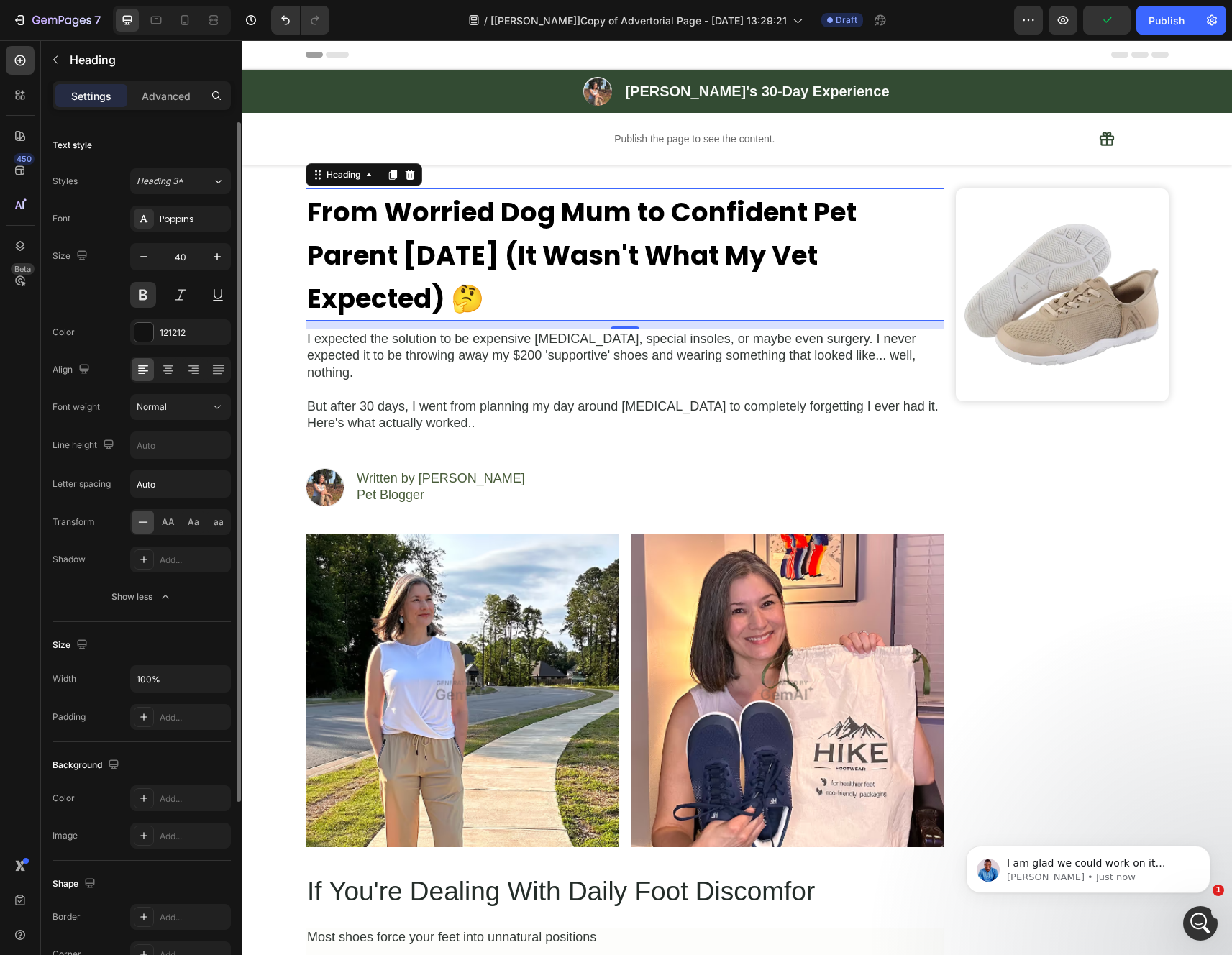
click at [83, 307] on div "Size 40" at bounding box center [142, 275] width 178 height 65
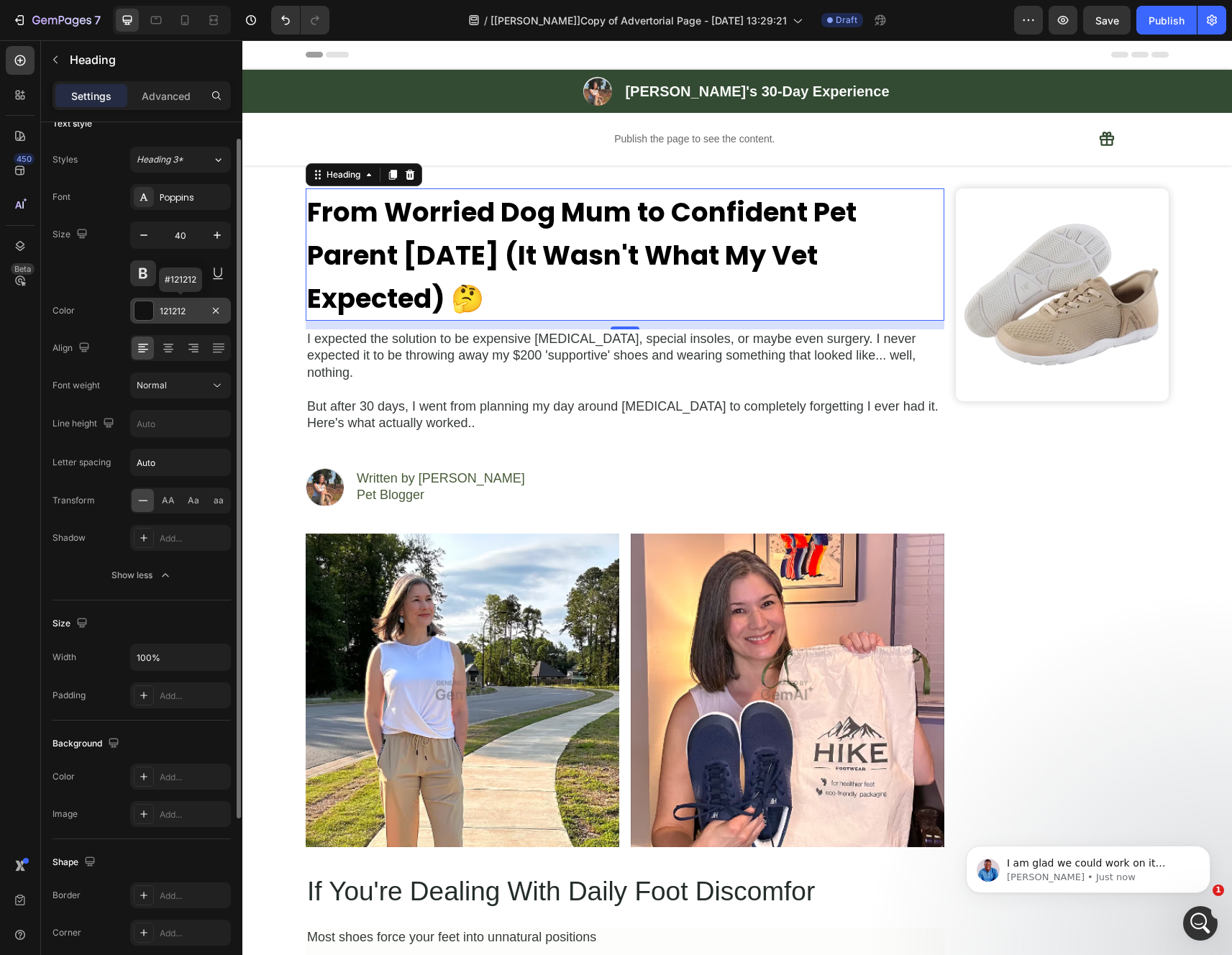
click at [156, 316] on div "121212" at bounding box center [180, 310] width 101 height 26
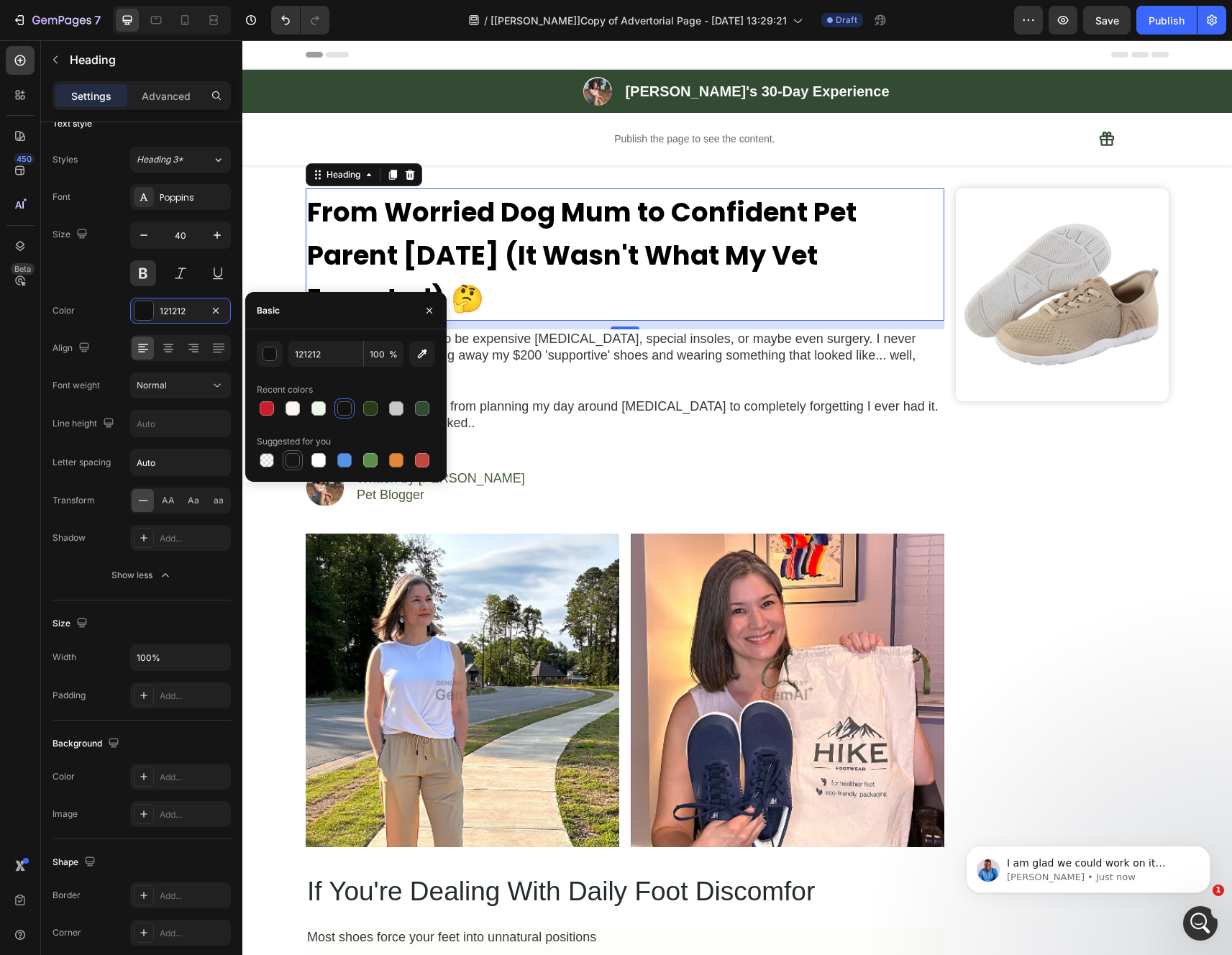
click at [296, 460] on div at bounding box center [292, 460] width 14 height 14
click at [262, 406] on div at bounding box center [266, 408] width 14 height 14
click at [288, 456] on div at bounding box center [292, 460] width 14 height 14
type input "151515"
click at [76, 319] on div "Color 151515" at bounding box center [142, 310] width 178 height 26
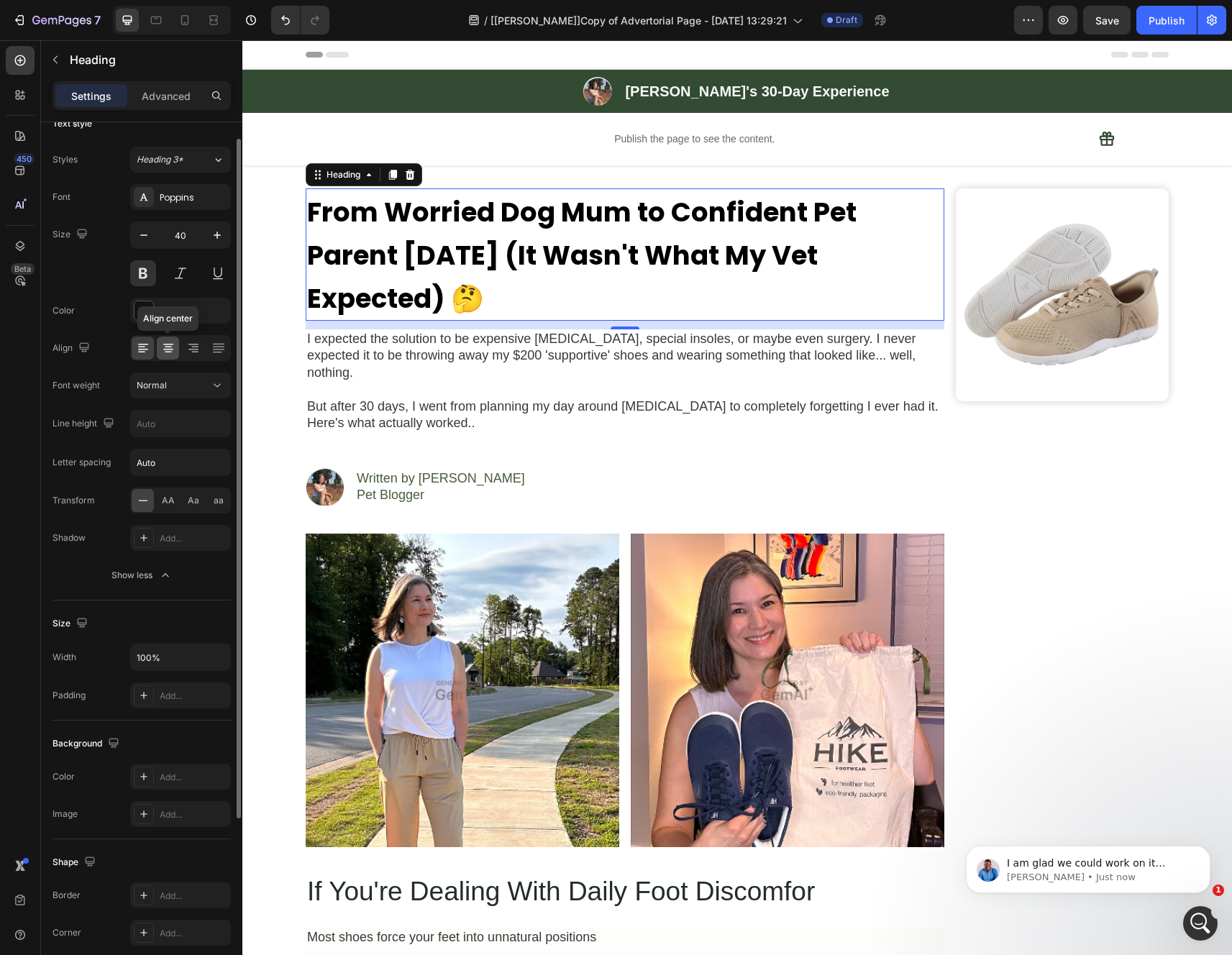
click at [171, 352] on icon at bounding box center [168, 353] width 7 height 2
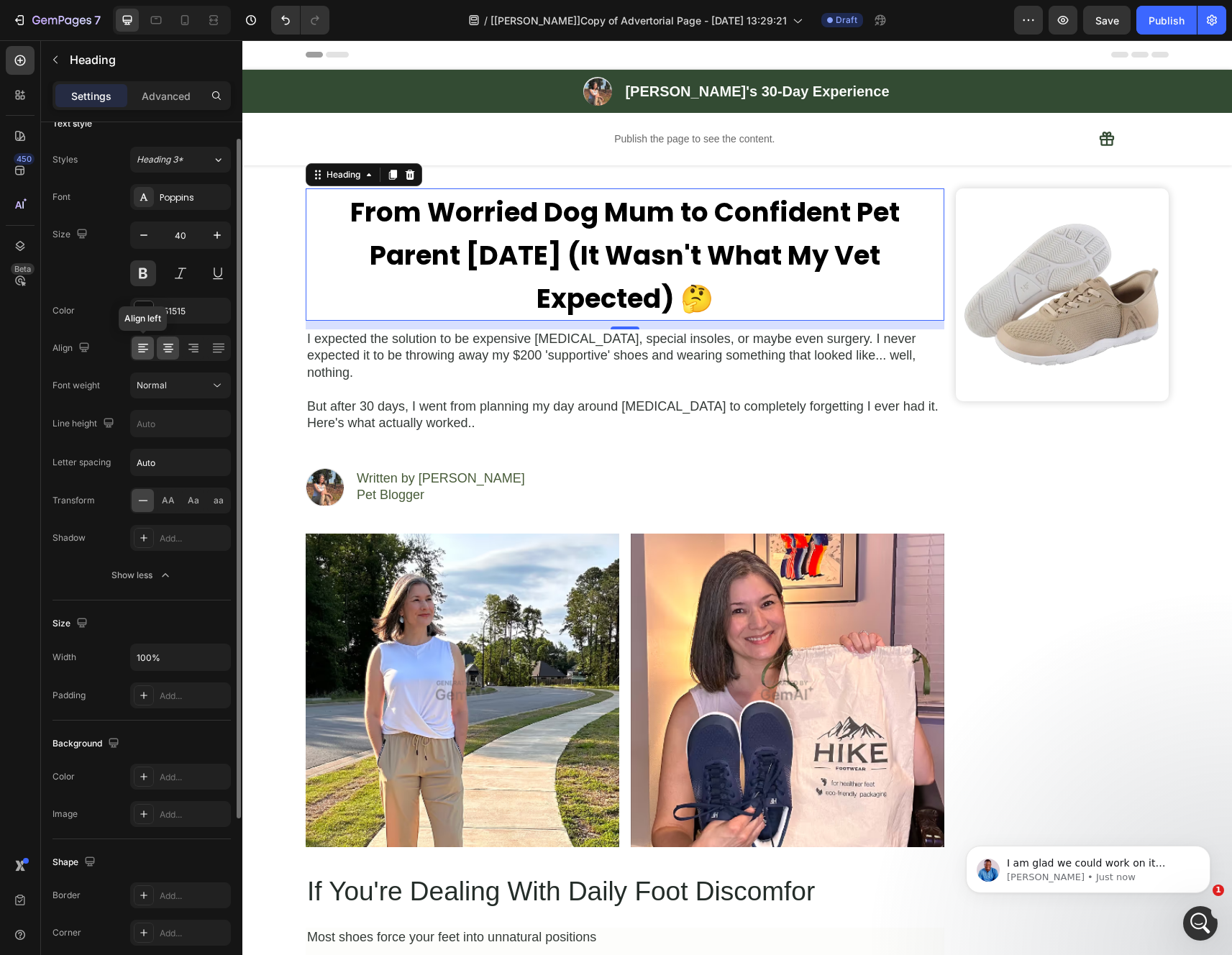
click at [141, 352] on icon at bounding box center [142, 353] width 7 height 2
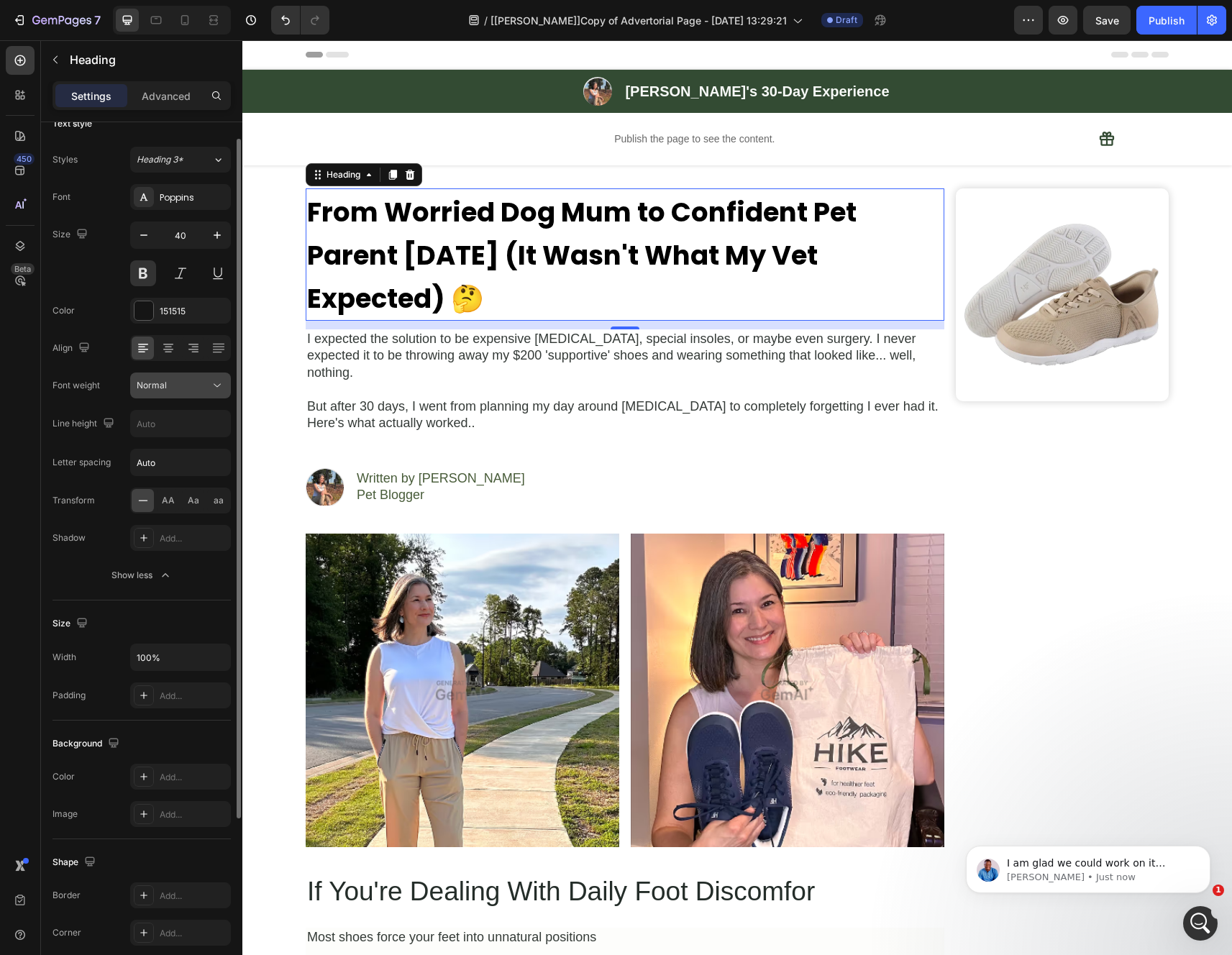
click at [176, 377] on button "Normal" at bounding box center [180, 385] width 101 height 26
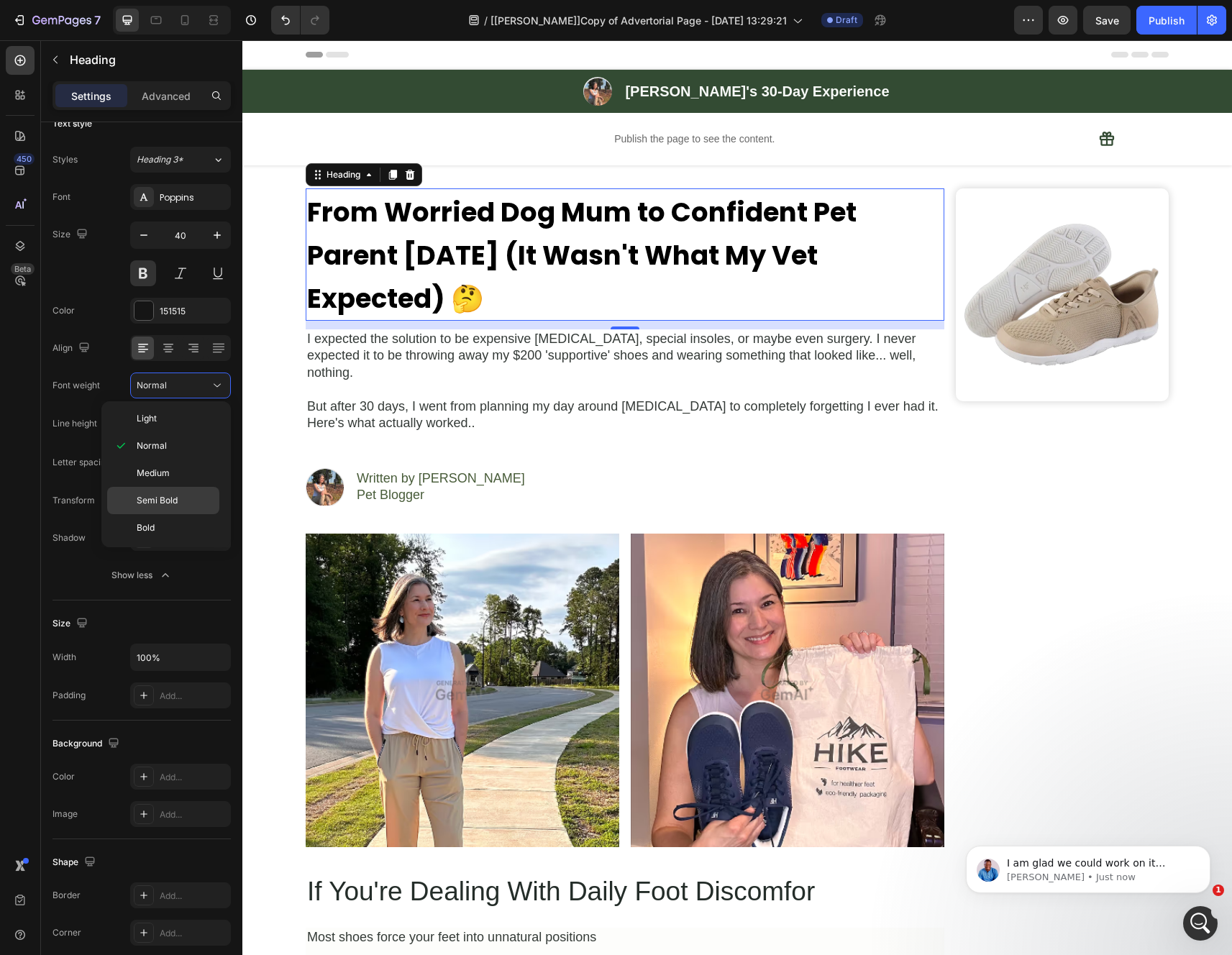
scroll to position [87, 0]
click at [166, 522] on span "Extra Bold" at bounding box center [157, 524] width 42 height 13
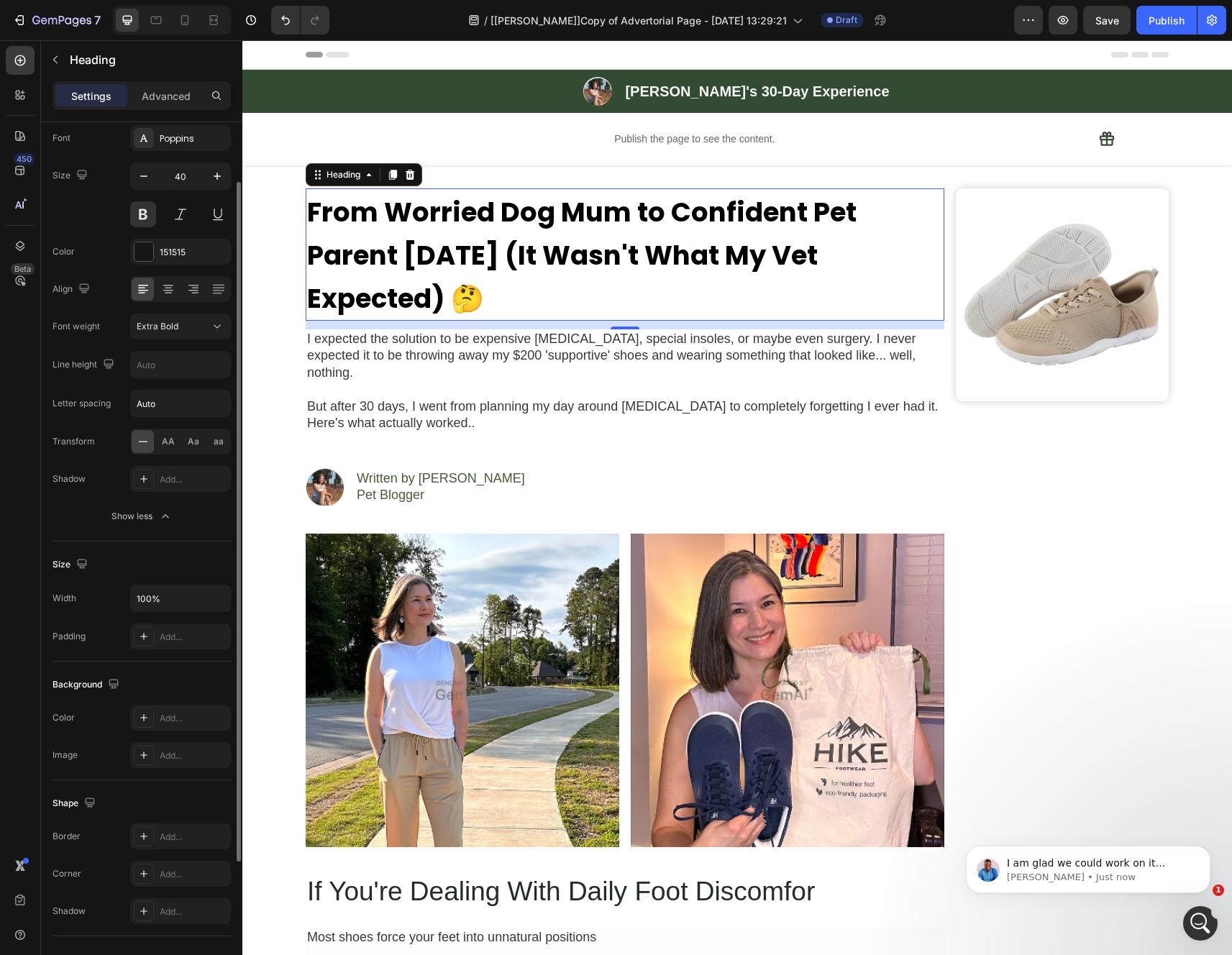
scroll to position [100, 0]
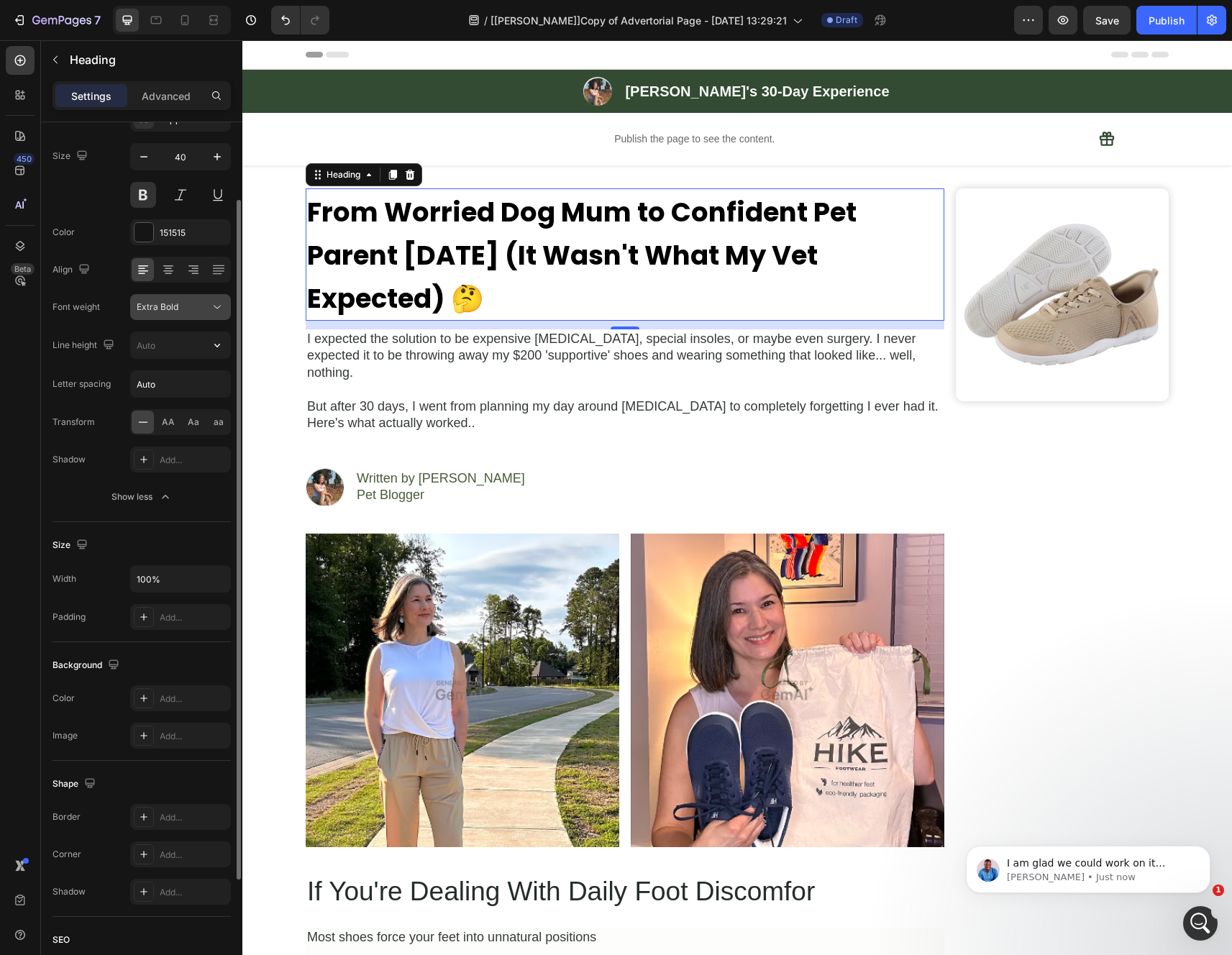
click at [188, 319] on button "Extra Bold" at bounding box center [180, 307] width 101 height 26
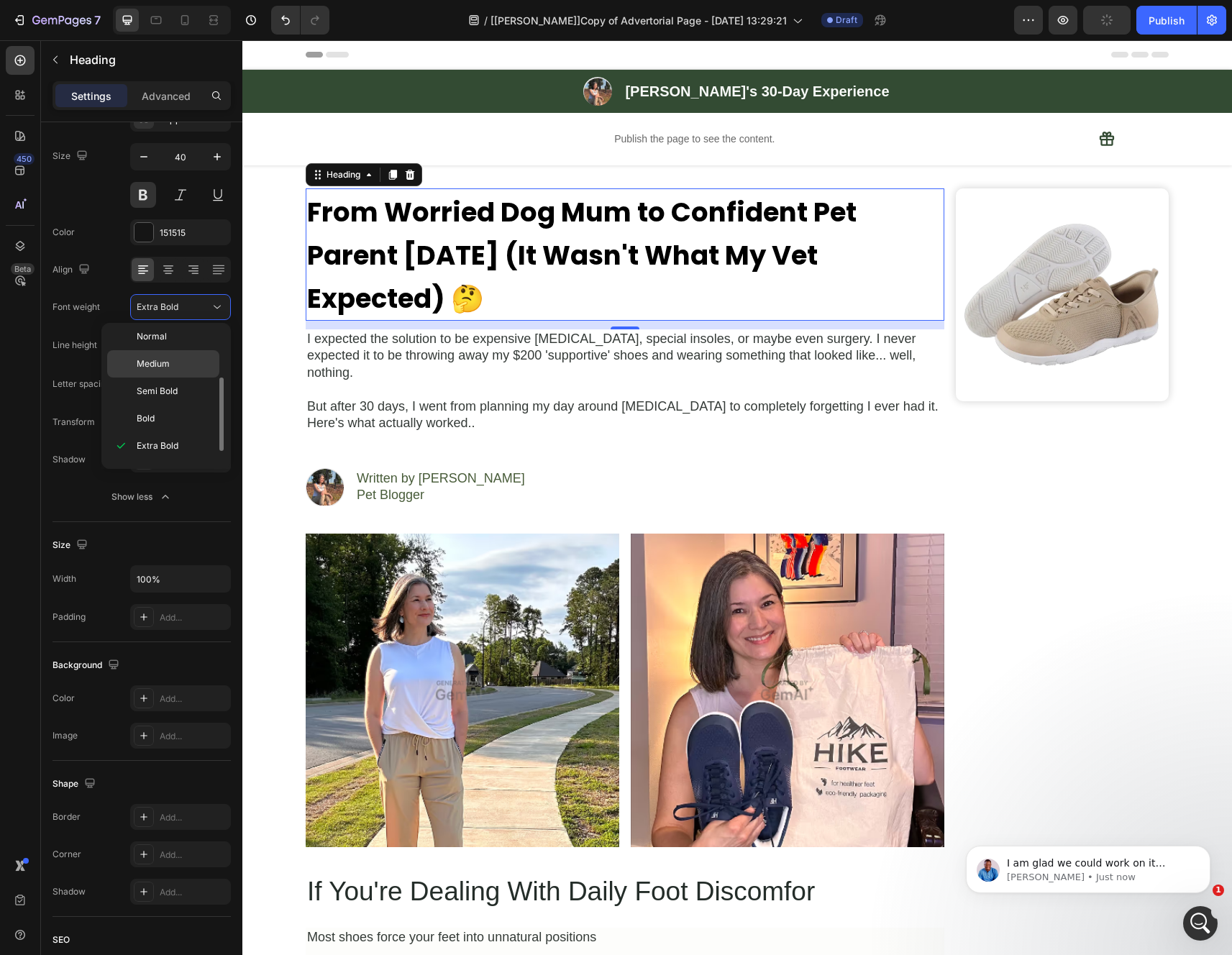
scroll to position [111, 0]
click at [157, 452] on span "Black" at bounding box center [148, 449] width 23 height 13
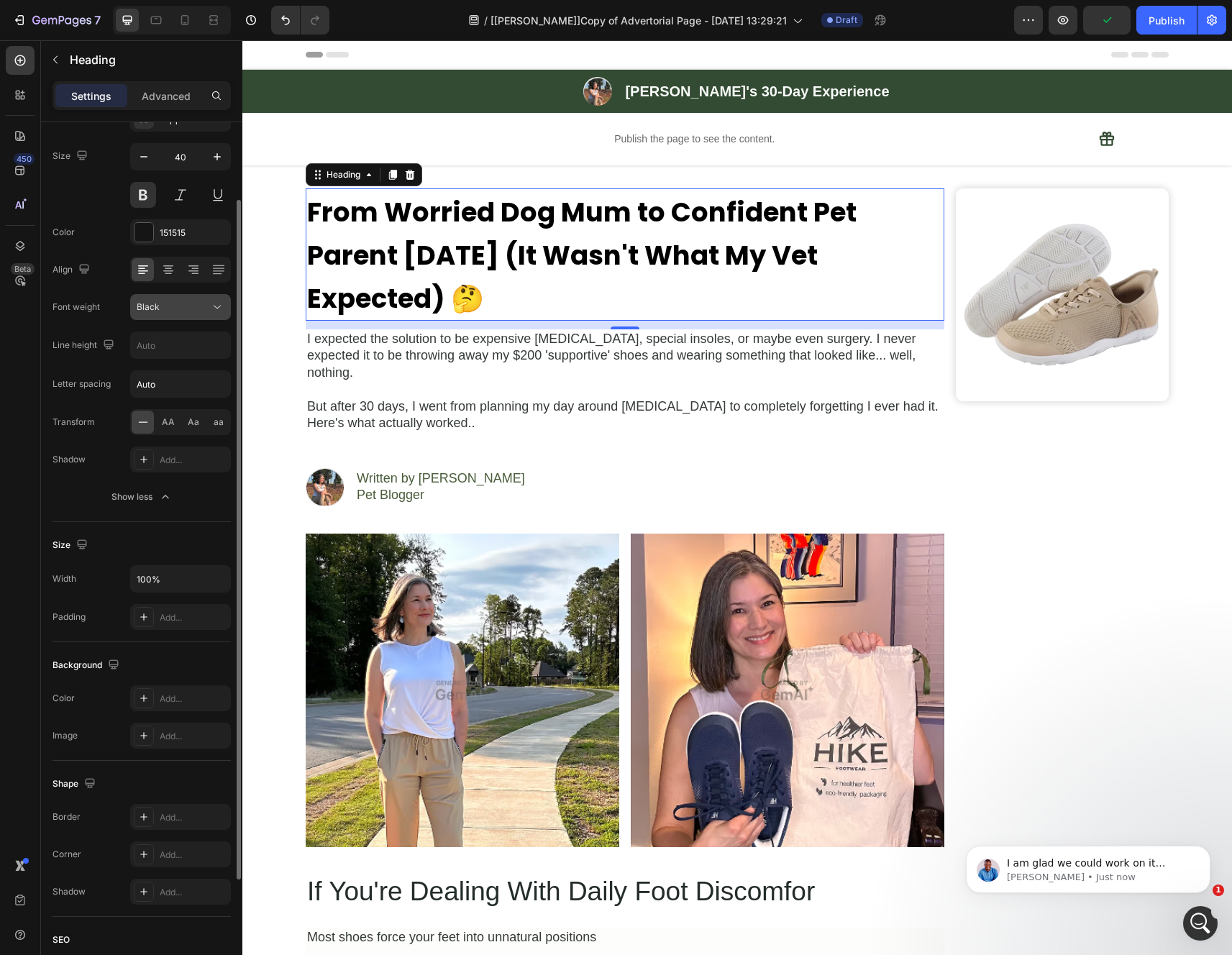
click at [179, 305] on div "Black" at bounding box center [173, 307] width 73 height 13
click at [89, 327] on div "Font Poppins Size 40 Color 151515 Align Font weight Black Line height Letter sp…" at bounding box center [142, 307] width 178 height 404
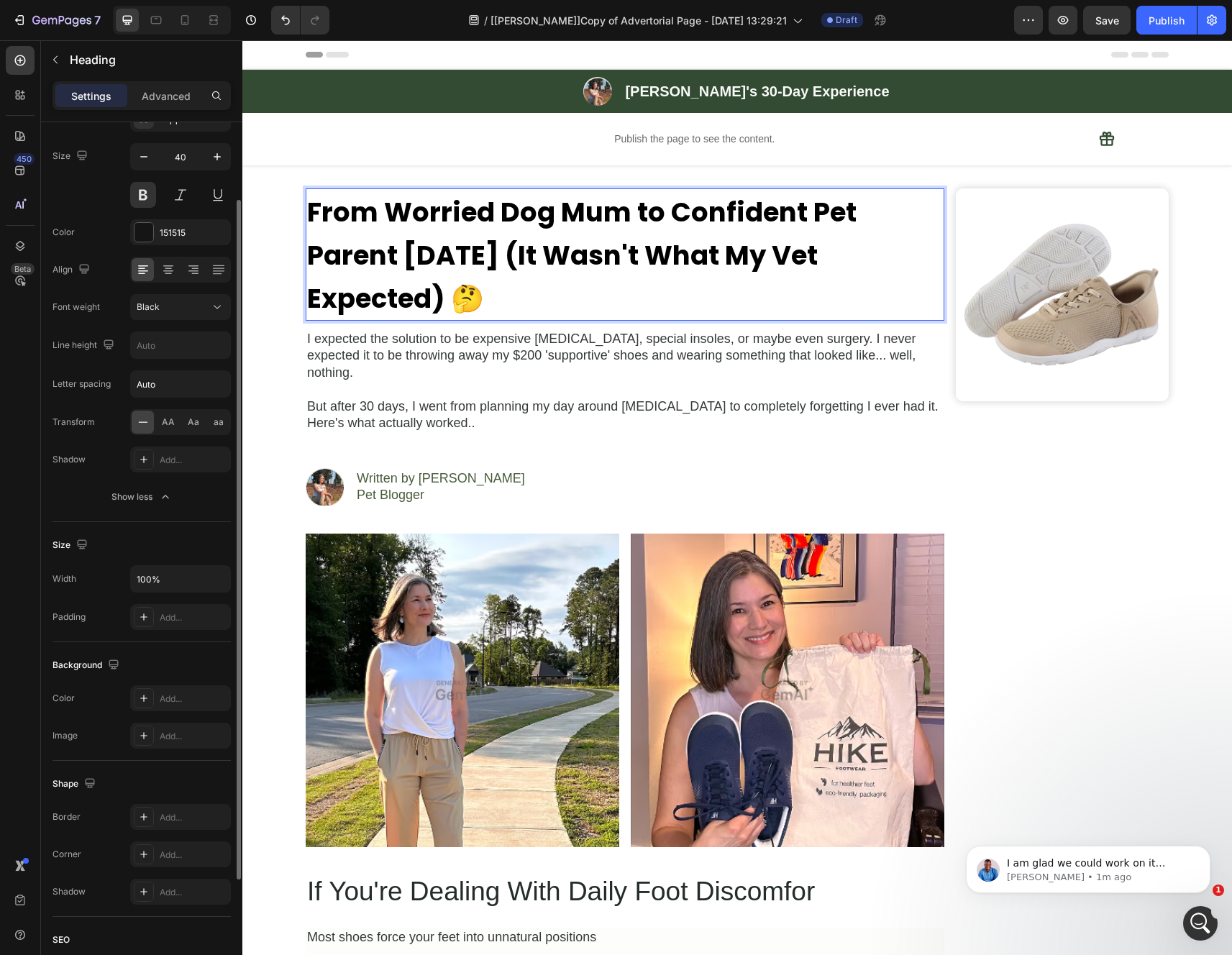
scroll to position [0, 0]
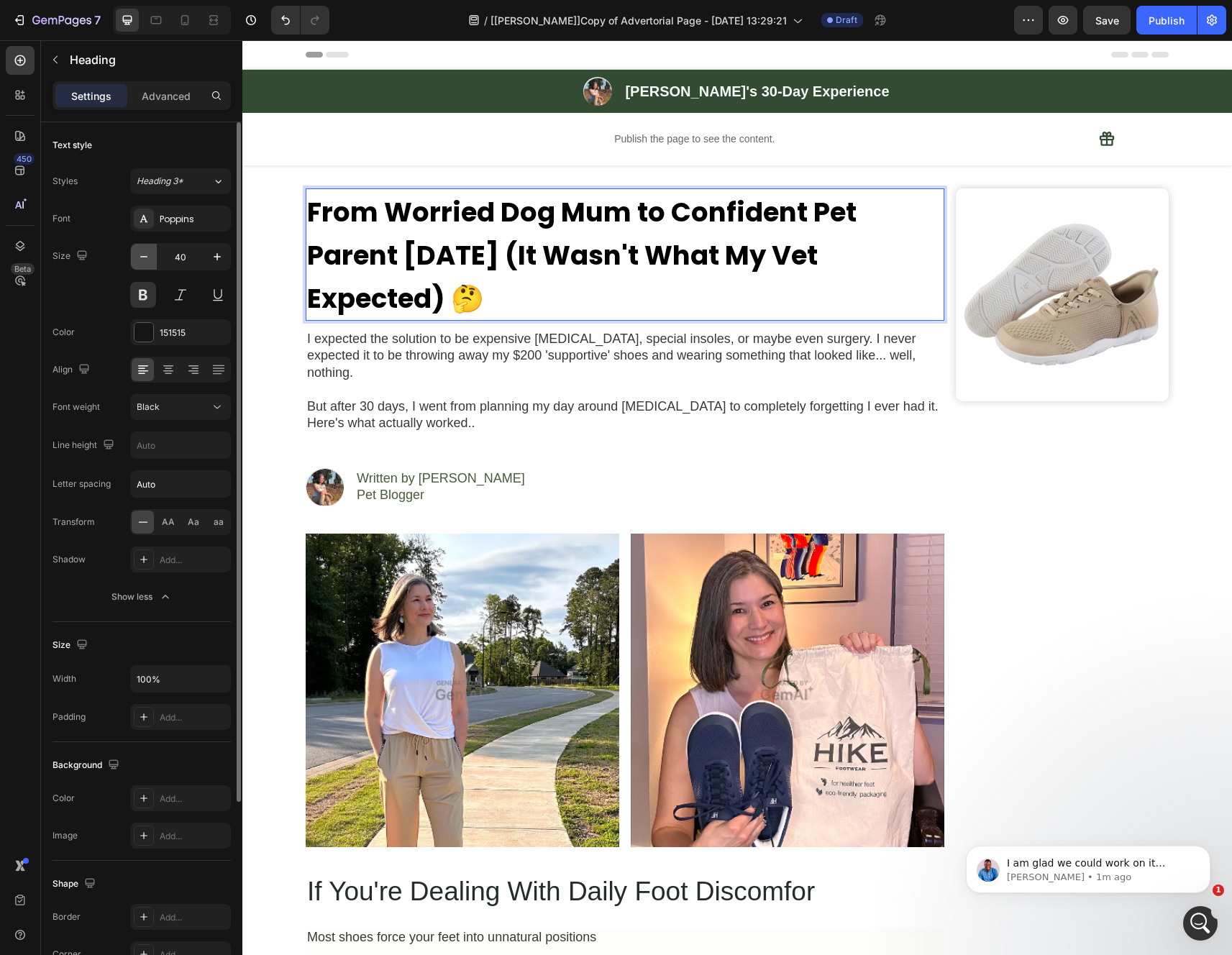
click at [138, 251] on icon "button" at bounding box center [143, 256] width 14 height 14
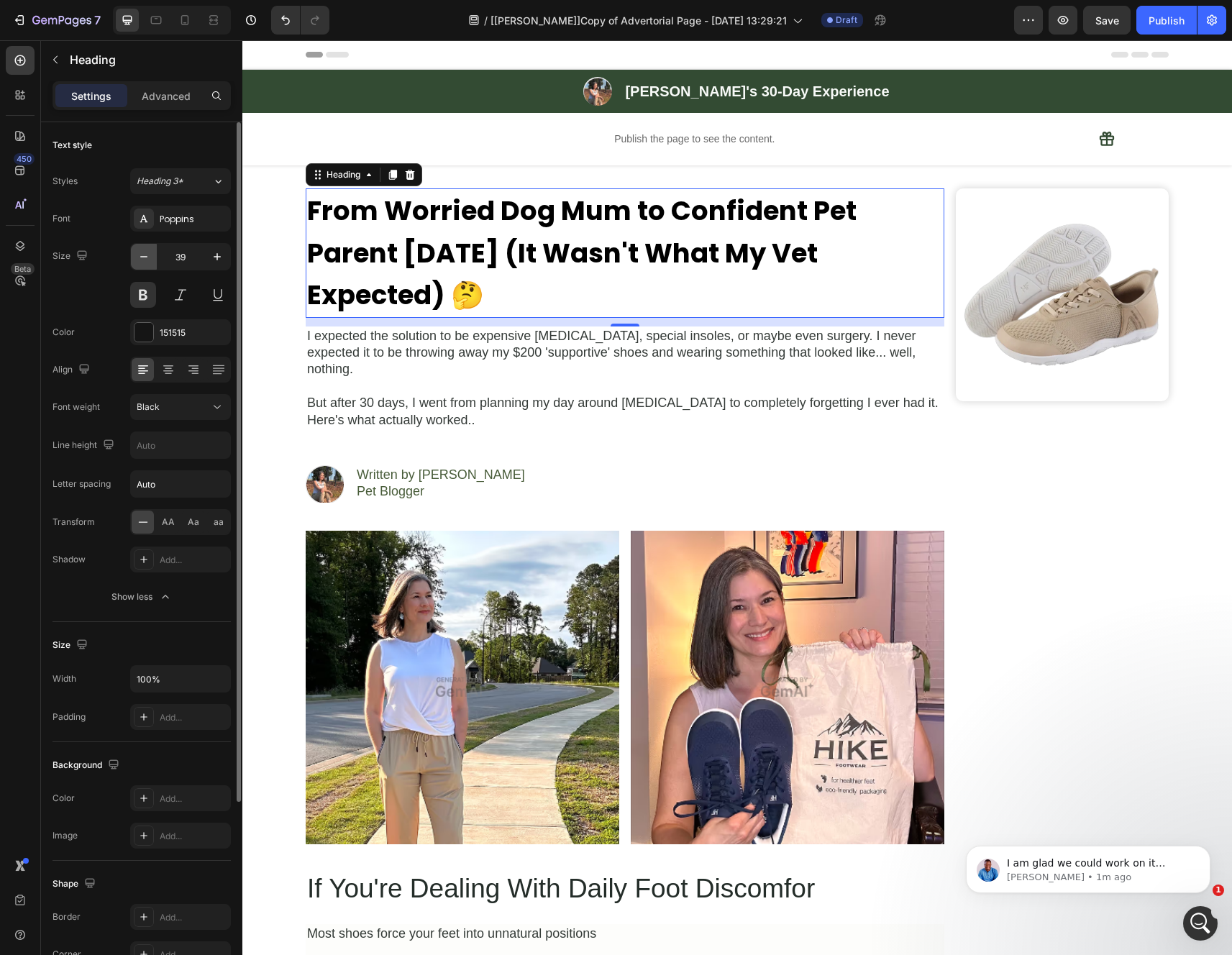
click at [138, 251] on icon "button" at bounding box center [143, 256] width 14 height 14
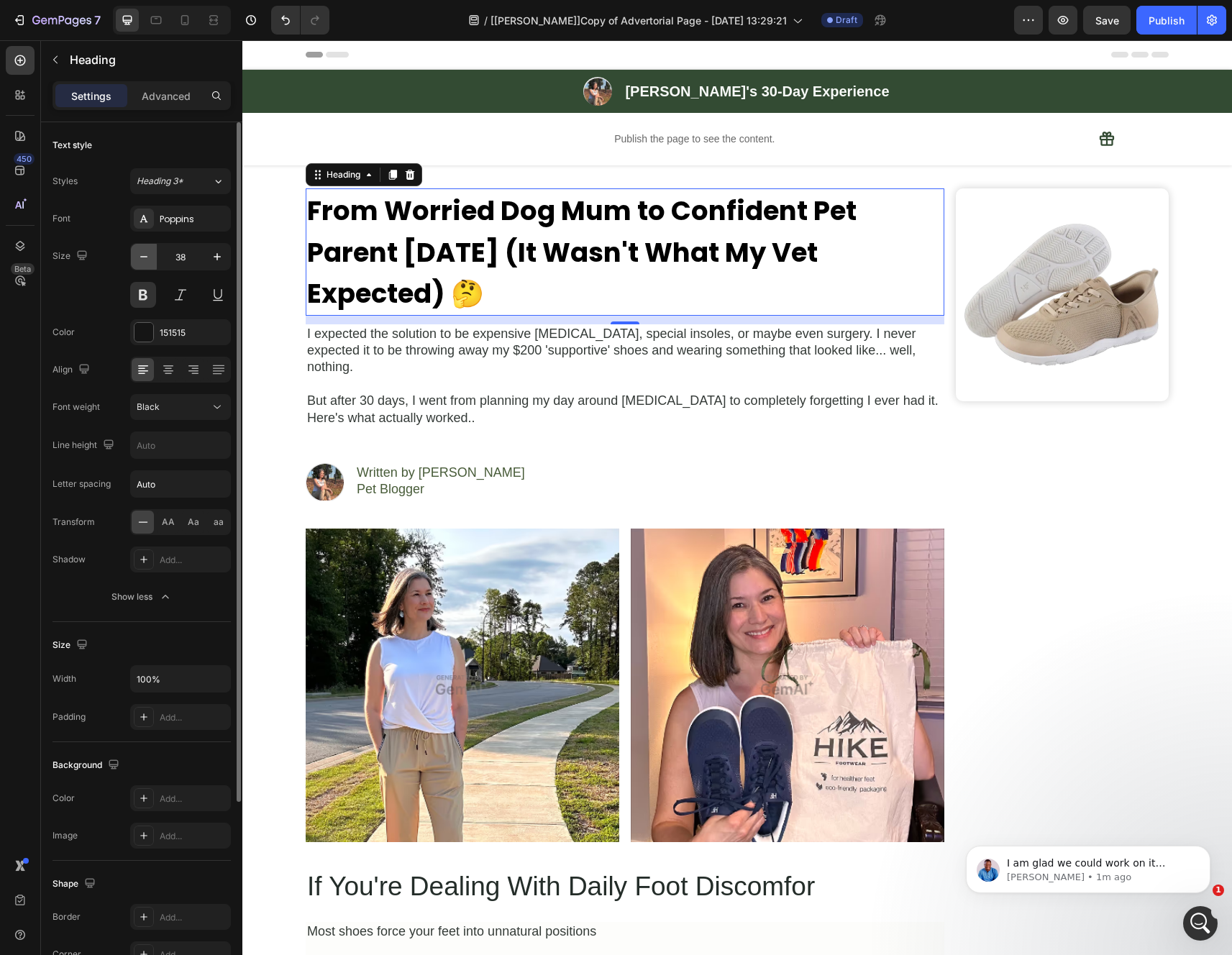
click at [138, 251] on icon "button" at bounding box center [143, 256] width 14 height 14
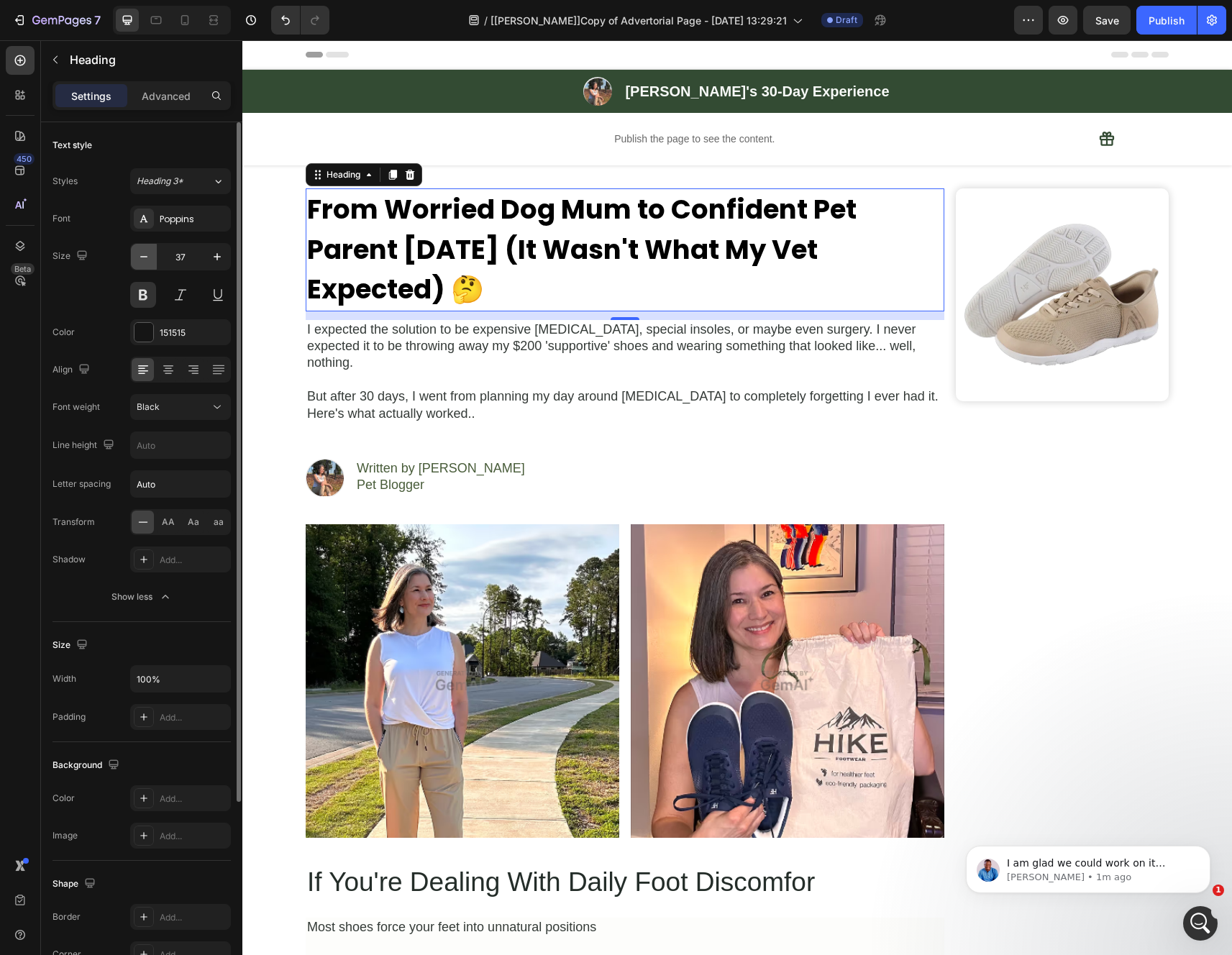
click at [138, 251] on icon "button" at bounding box center [143, 256] width 14 height 14
click at [139, 251] on icon "button" at bounding box center [143, 256] width 14 height 14
type input "35"
click at [96, 306] on div "Size 35" at bounding box center [142, 275] width 178 height 65
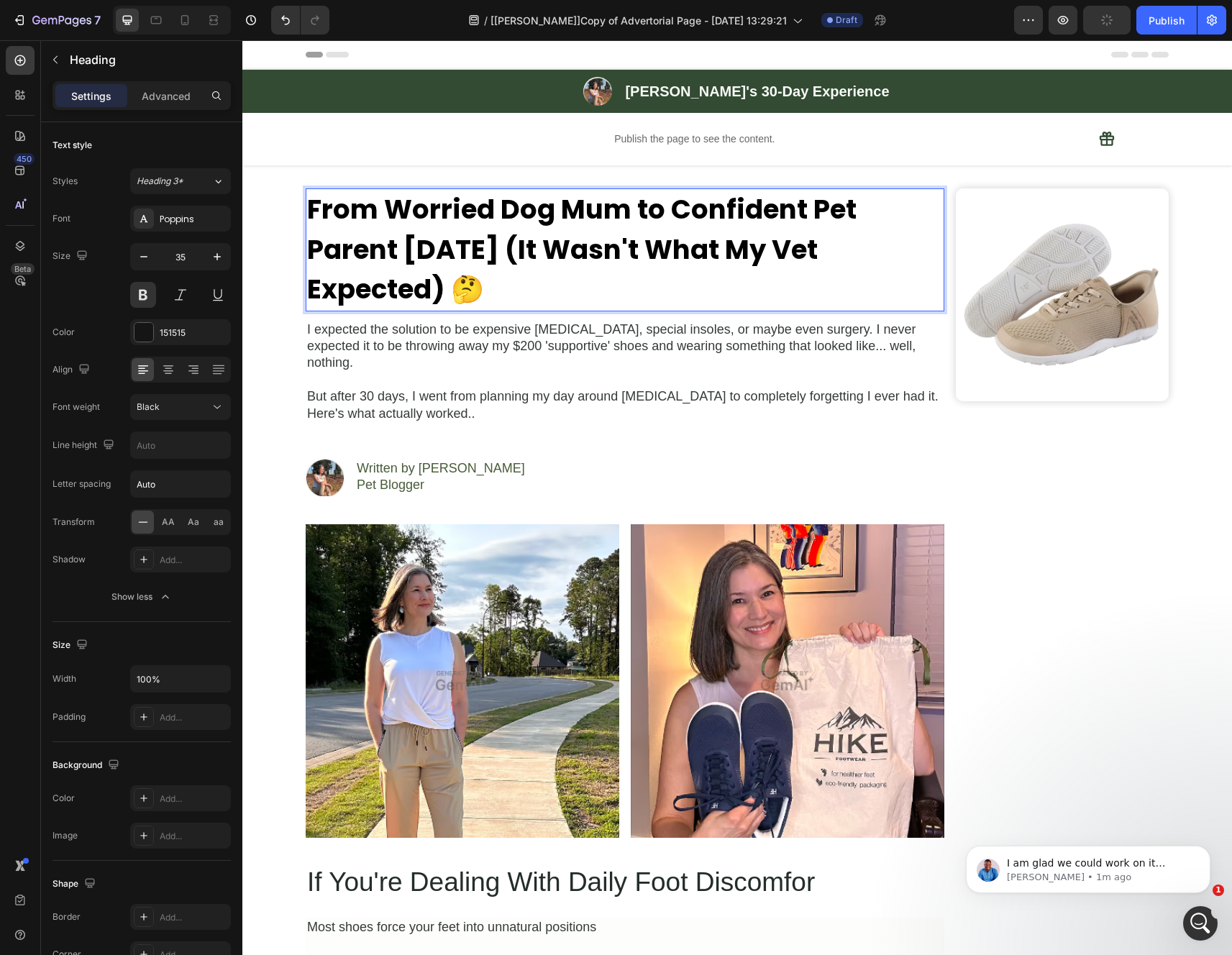
click at [497, 388] on p "But after 30 days, I went from planning my day around foot pain to completely f…" at bounding box center [625, 405] width 635 height 34
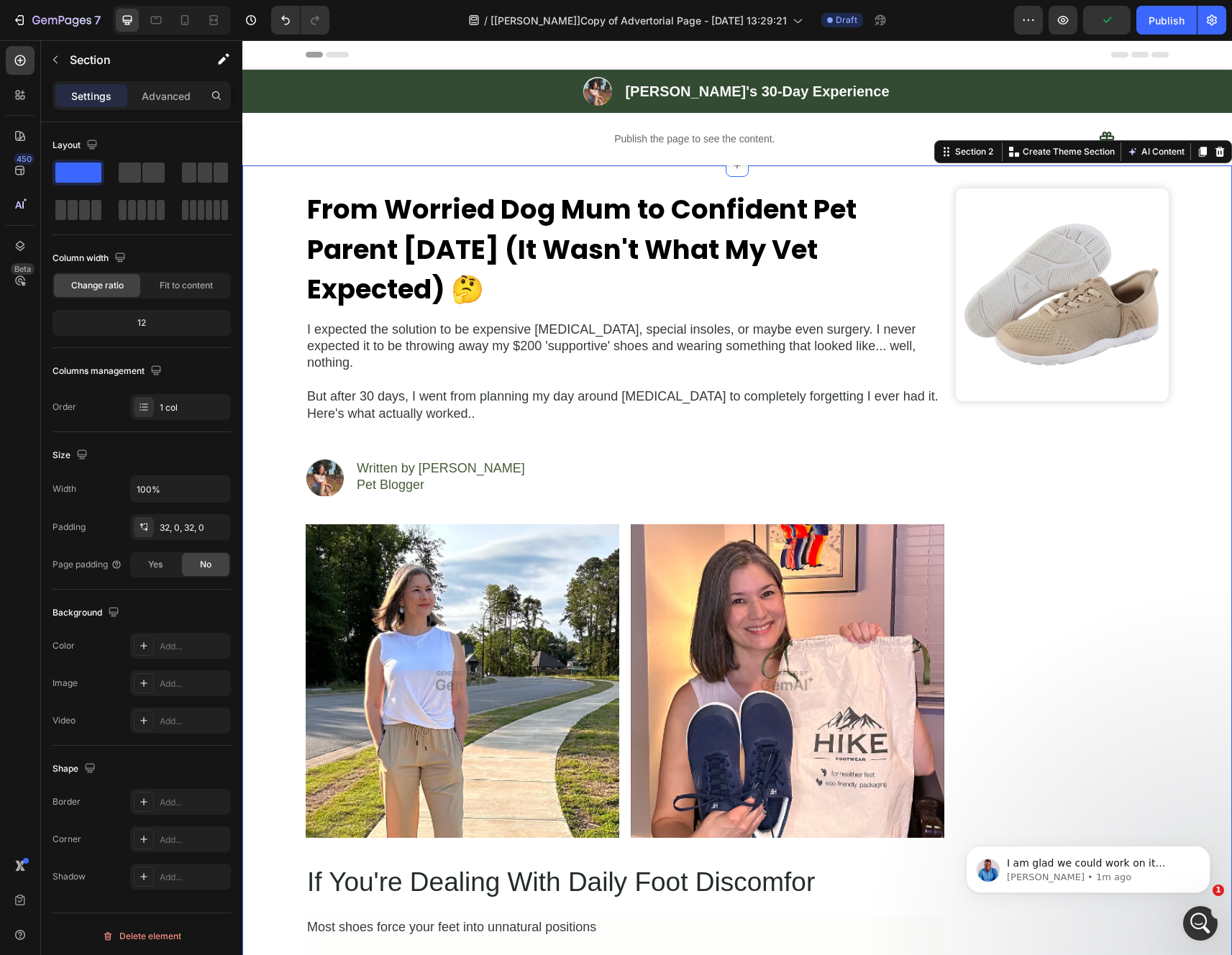
click at [661, 270] on p "⁠⁠⁠⁠⁠⁠⁠ From Worried Dog Mum to Confident Pet Parent in 30 Days (It Wasn't What…" at bounding box center [625, 250] width 635 height 120
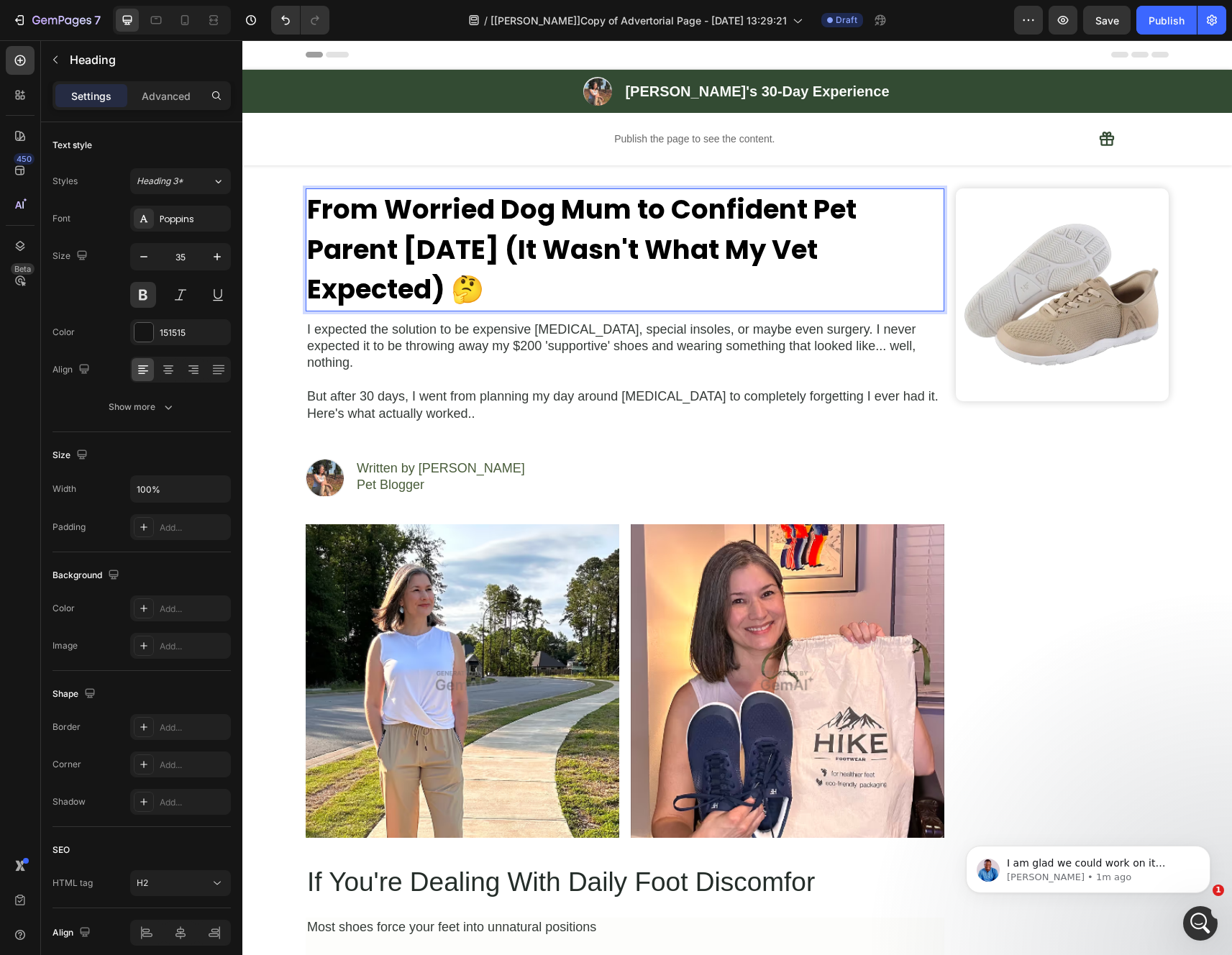
click at [506, 272] on p "From Worried Dog Mum to Confident Pet Parent [DATE] (It Wasn't What My Vet Expe…" at bounding box center [625, 250] width 635 height 120
drag, startPoint x: 459, startPoint y: 289, endPoint x: 302, endPoint y: 222, distance: 170.7
click at [307, 222] on p "From Worried Dog Mum to Confident Pet Parent [DATE] (It Wasn't What My Vet Expe…" at bounding box center [625, 250] width 635 height 120
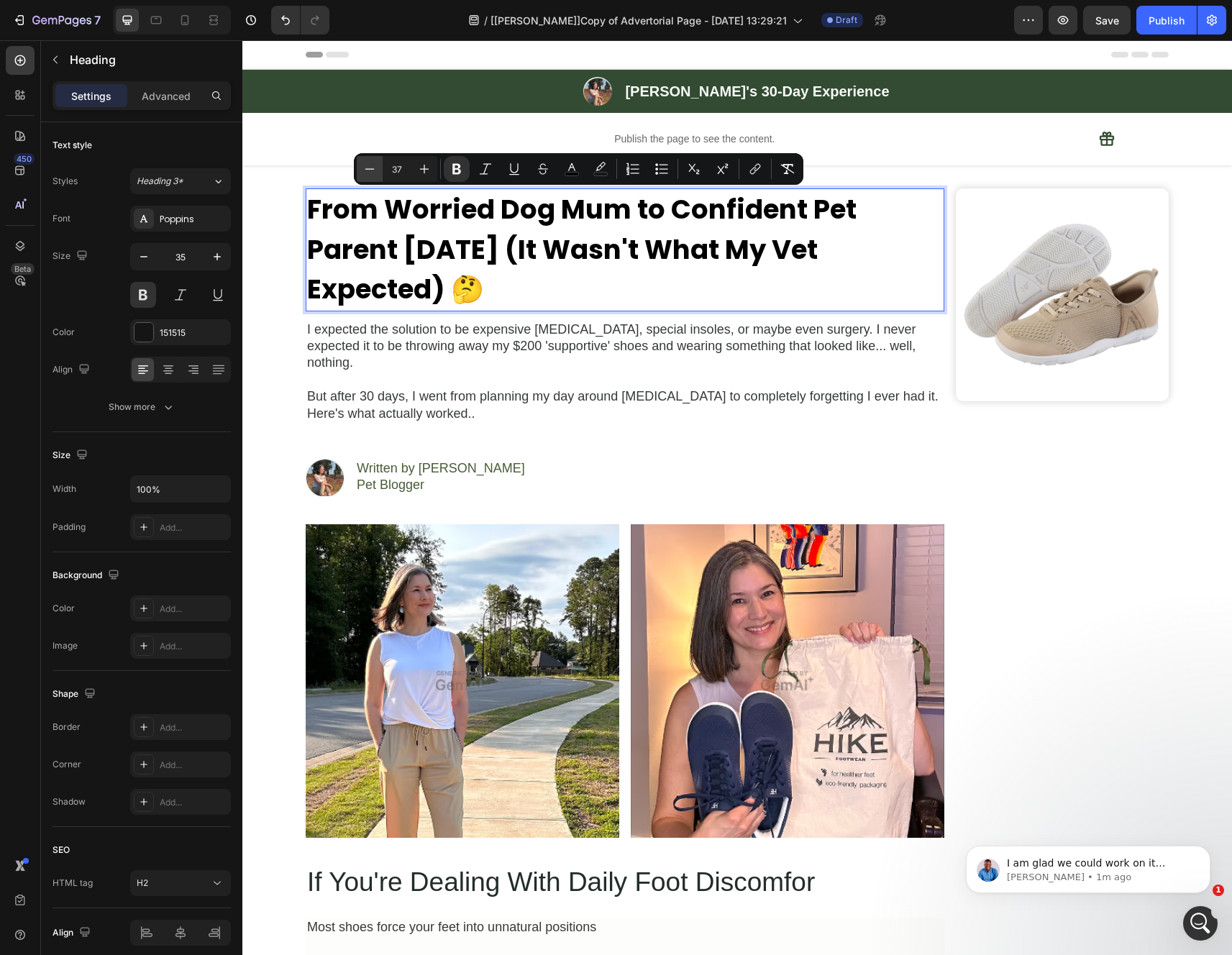
click at [373, 176] on icon "Editor contextual toolbar" at bounding box center [369, 168] width 14 height 14
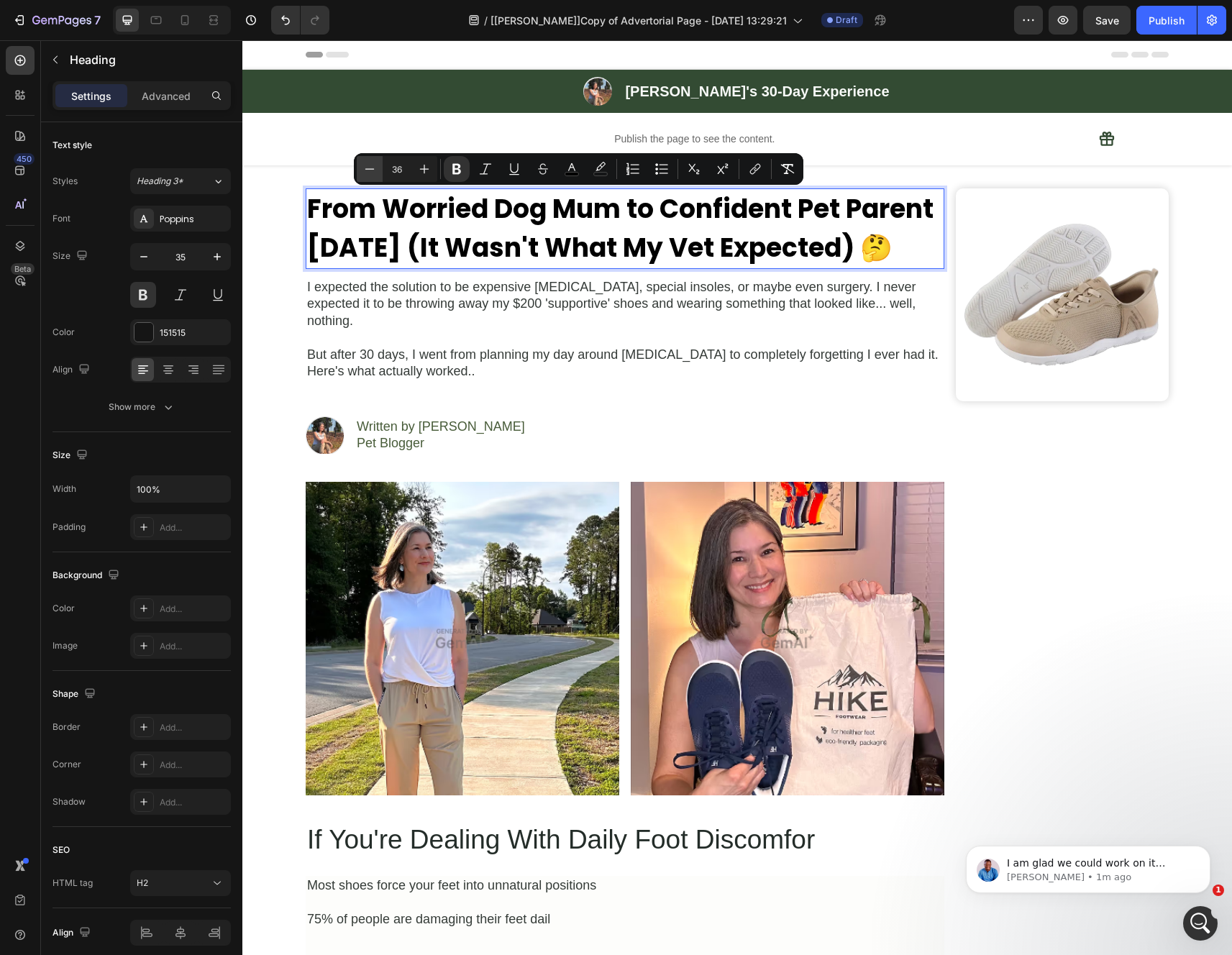
click at [373, 176] on icon "Editor contextual toolbar" at bounding box center [369, 168] width 14 height 14
type input "35"
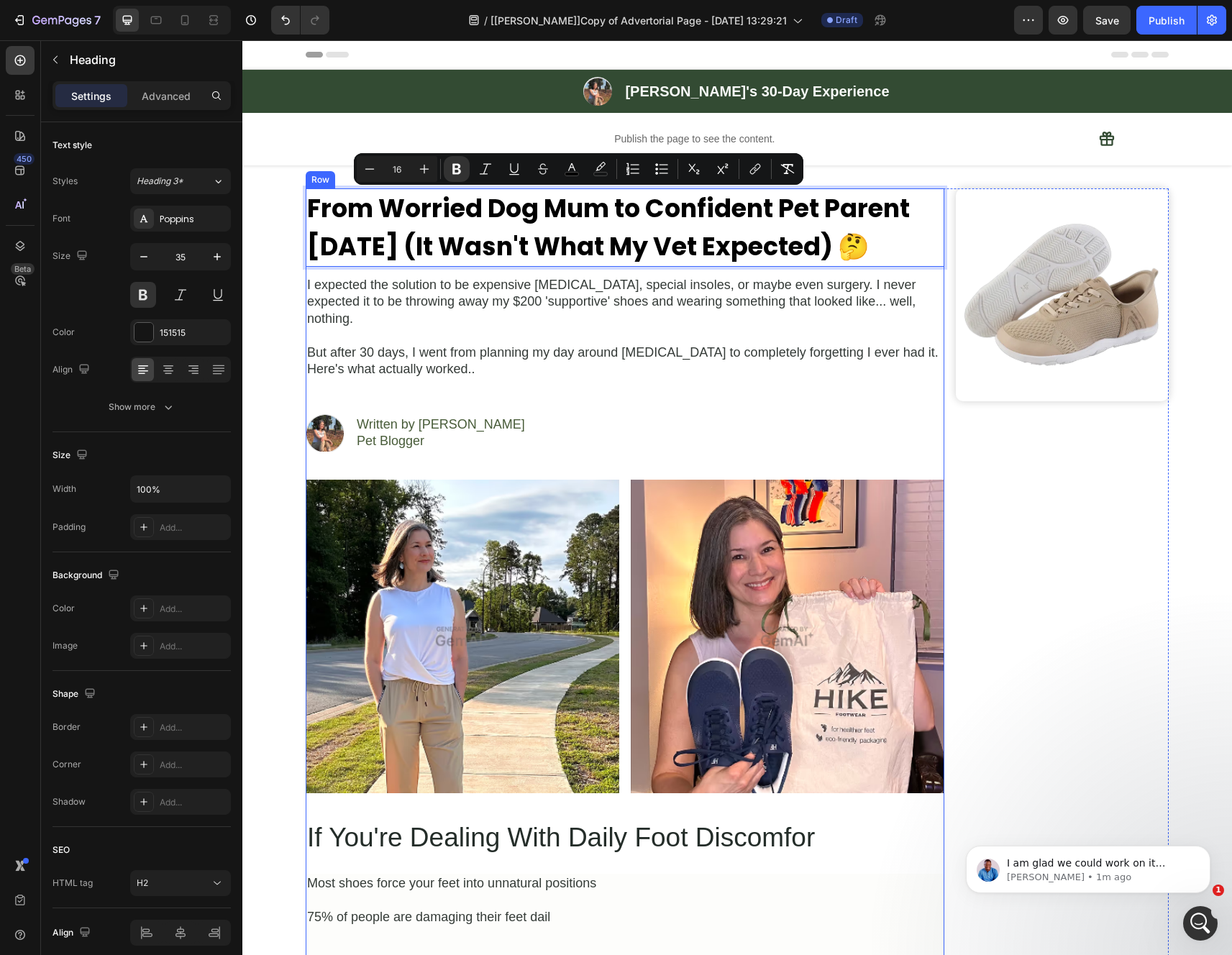
click at [888, 360] on p "But after 30 days, I went from planning my day around foot pain to completely f…" at bounding box center [625, 361] width 635 height 34
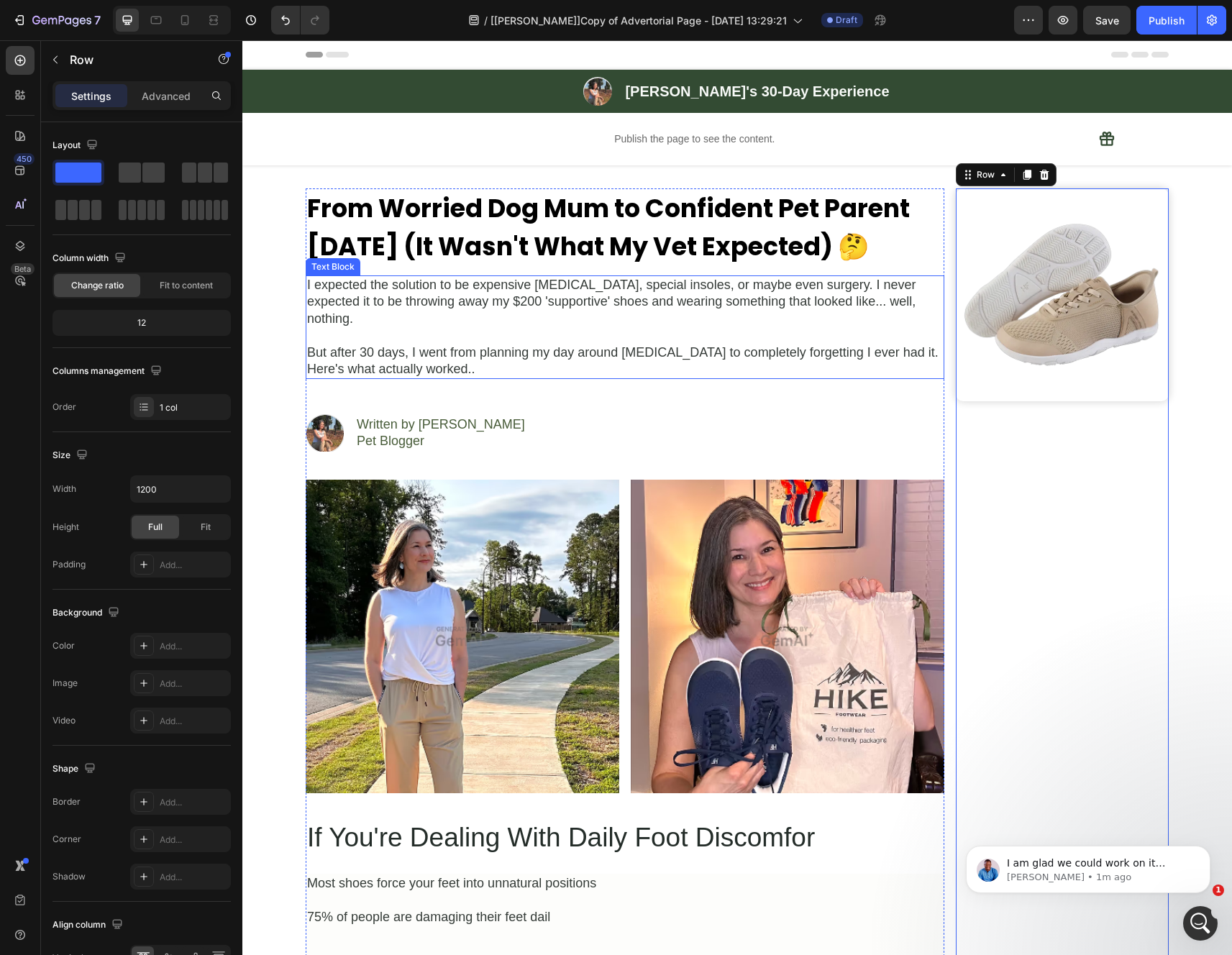
click at [742, 327] on p "Rich Text Editor. Editing area: main" at bounding box center [625, 335] width 635 height 16
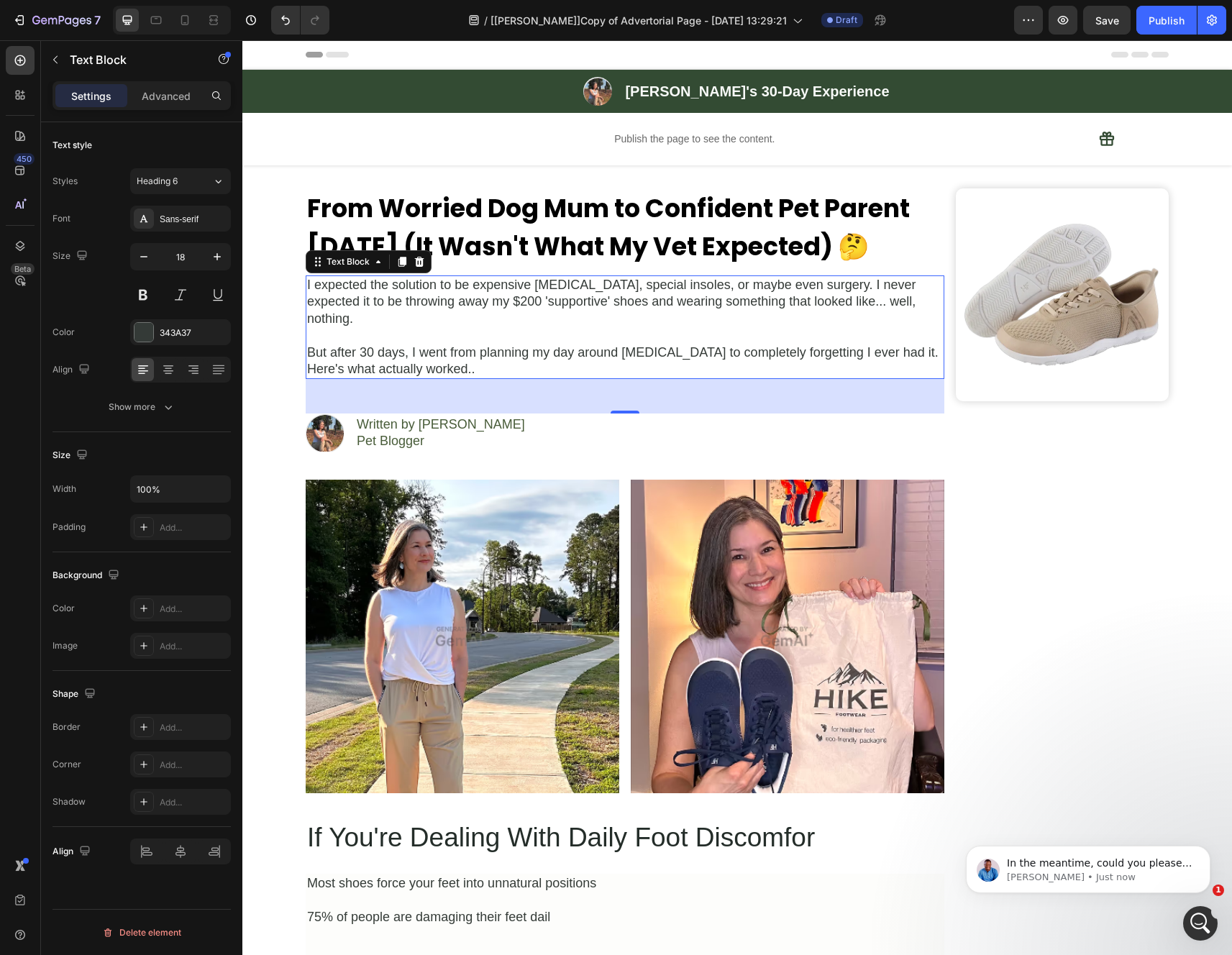
click at [53, 262] on div "Size" at bounding box center [72, 256] width 38 height 20
click at [581, 307] on p "I expected the solution to be expensive orthotics, special insoles, or maybe ev…" at bounding box center [625, 302] width 635 height 50
click at [449, 348] on p "But after 30 days, I went from planning my day around foot pain to completely f…" at bounding box center [625, 361] width 635 height 34
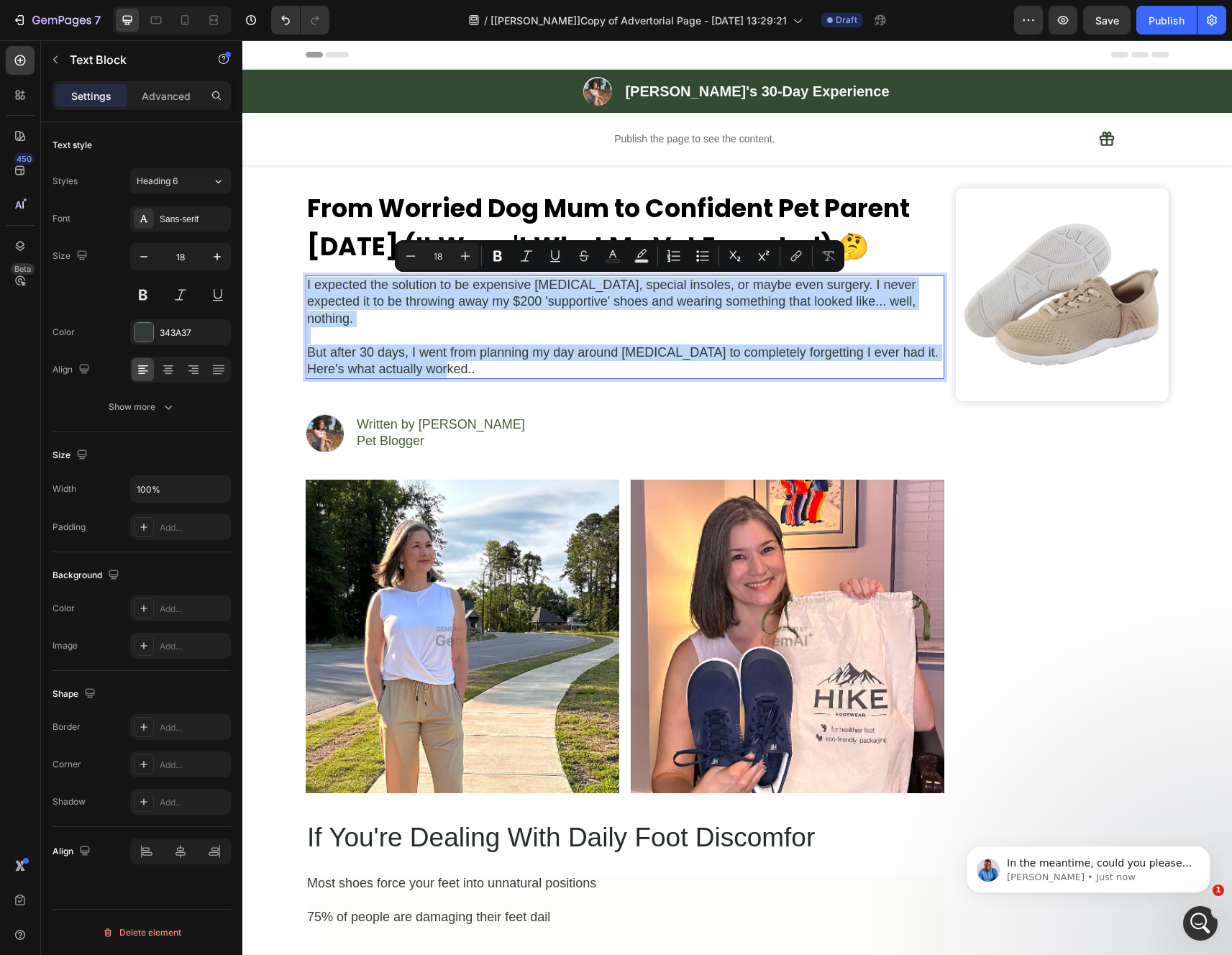
drag, startPoint x: 443, startPoint y: 349, endPoint x: 302, endPoint y: 288, distance: 153.6
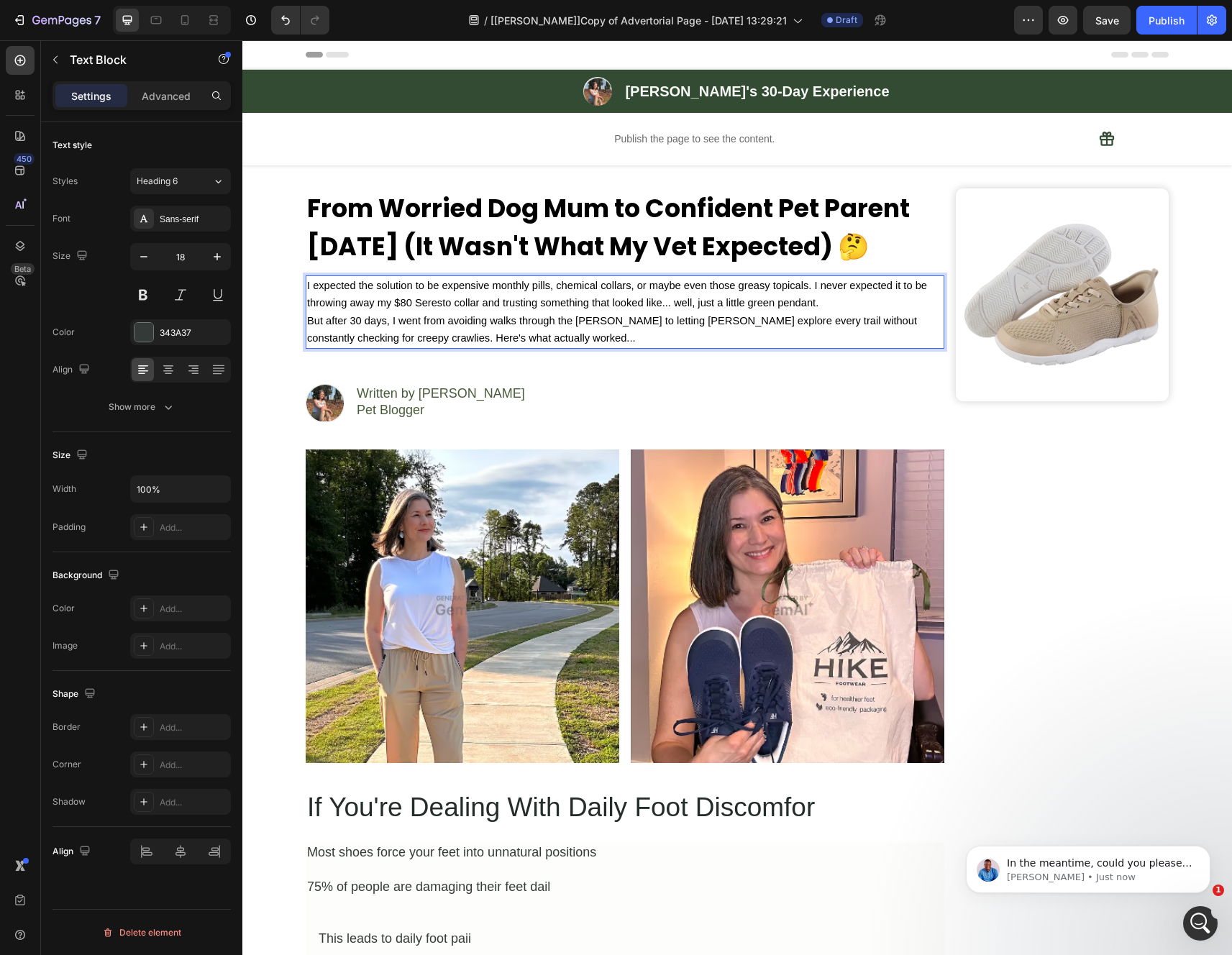
click at [825, 304] on p "I expected the solution to be expensive monthly pills, chemical collars, or may…" at bounding box center [625, 294] width 635 height 35
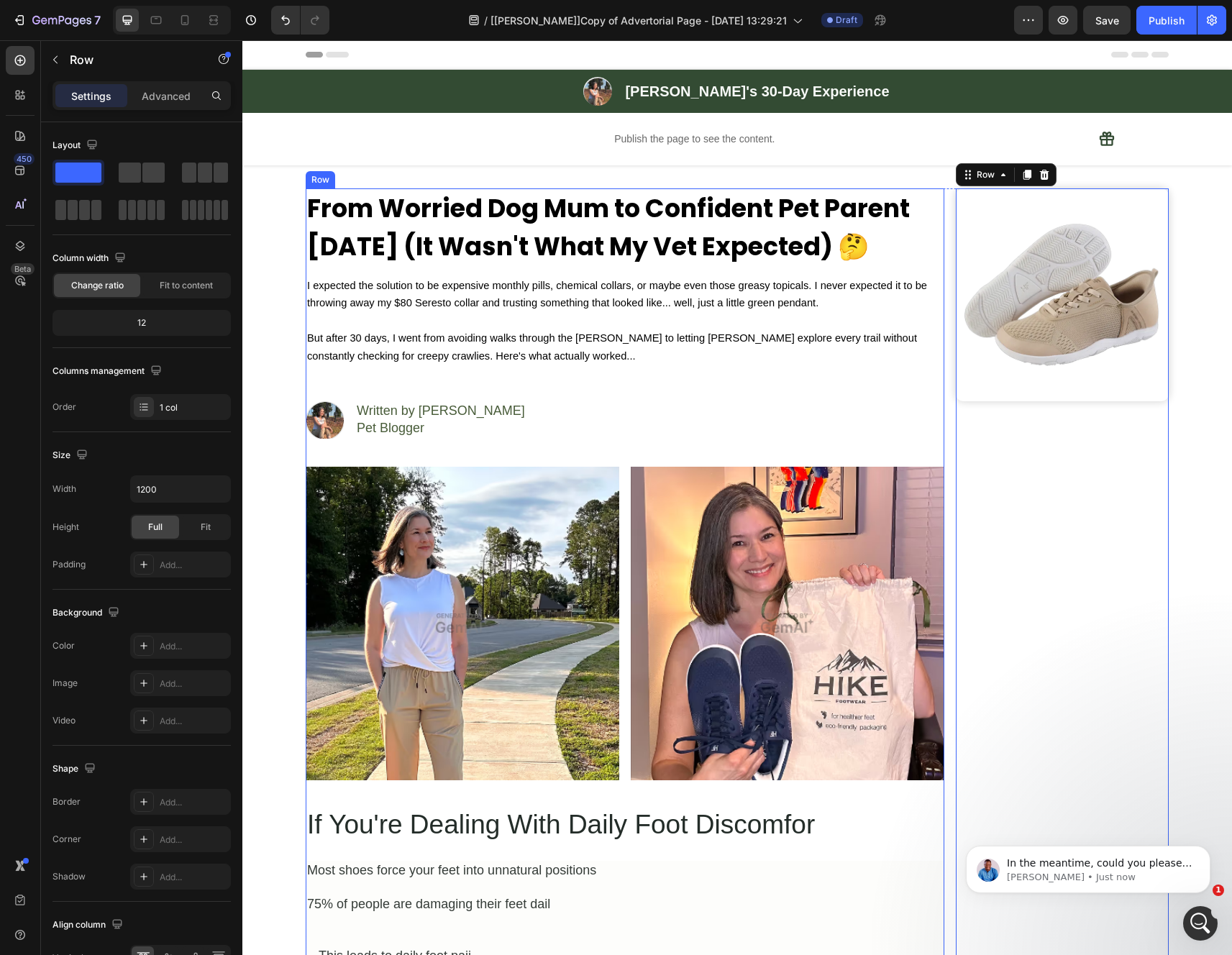
click at [738, 343] on span "But after 30 days, I went from avoiding walks through the [PERSON_NAME] to lett…" at bounding box center [612, 346] width 610 height 29
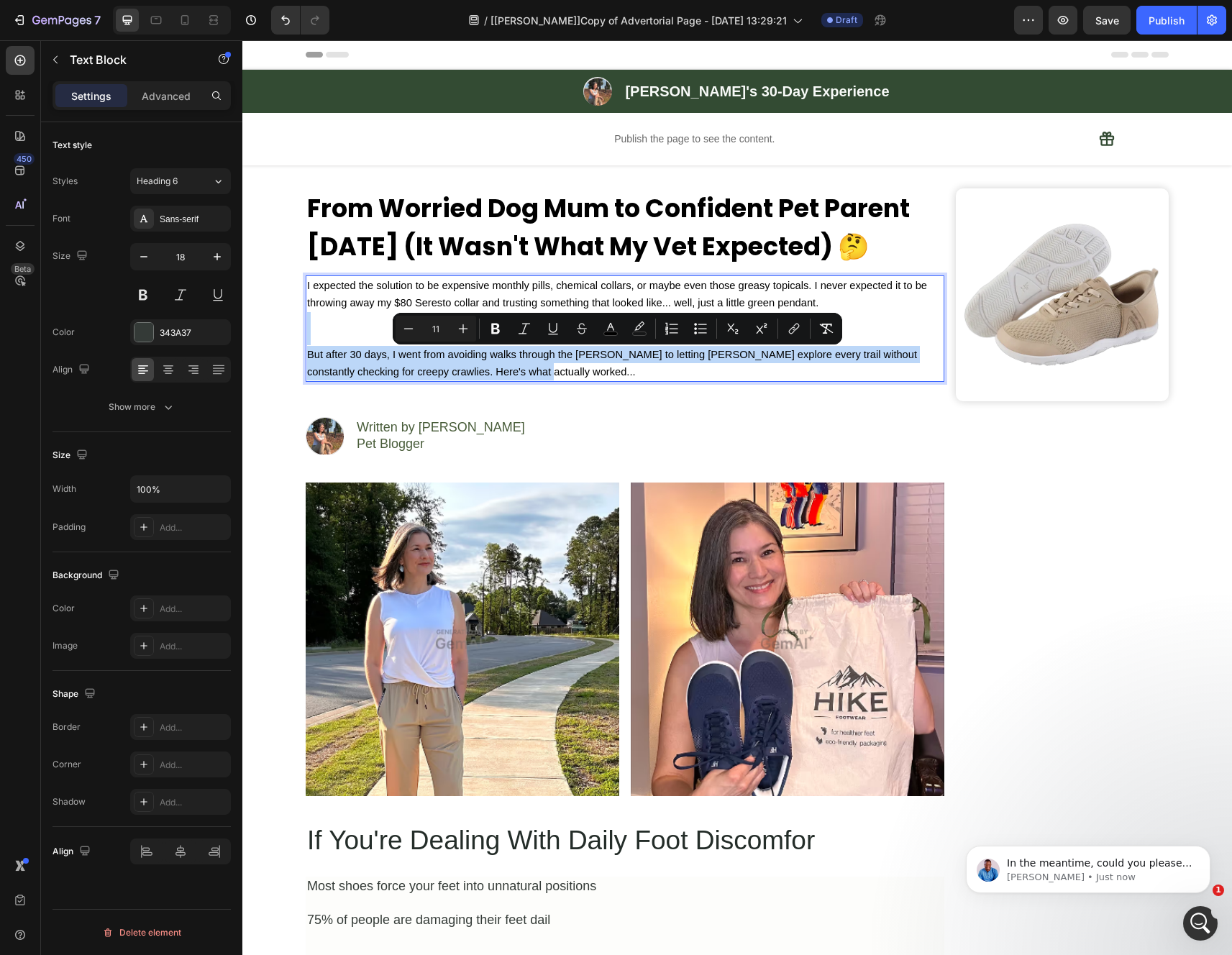
drag, startPoint x: 505, startPoint y: 371, endPoint x: 374, endPoint y: 338, distance: 135.1
click at [374, 338] on div "I expected the solution to be expensive monthly pills, chemical collars, or may…" at bounding box center [625, 328] width 639 height 106
click at [374, 338] on p "⁠⁠⁠⁠⁠⁠⁠" at bounding box center [625, 329] width 635 height 34
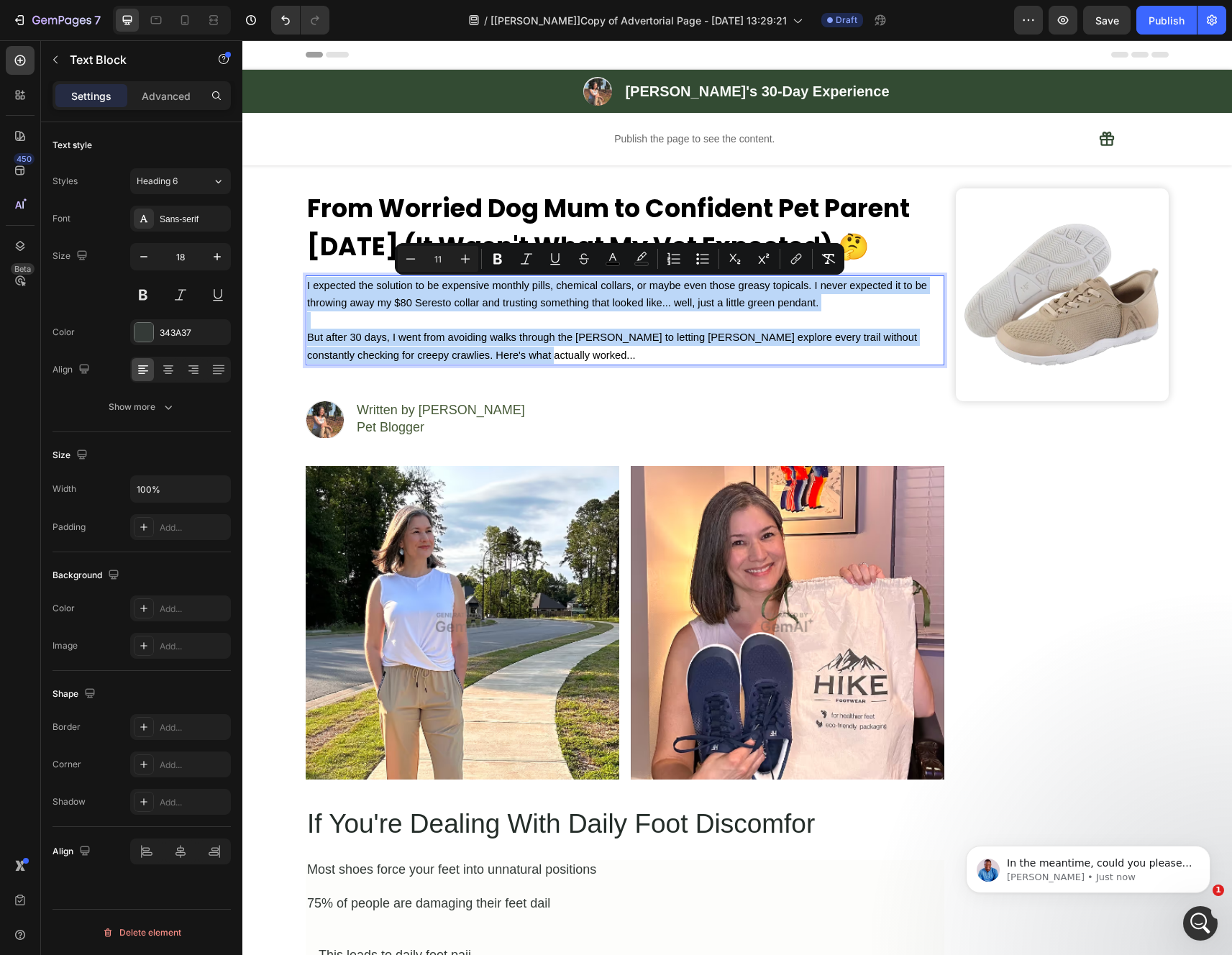
drag, startPoint x: 519, startPoint y: 359, endPoint x: 302, endPoint y: 290, distance: 227.7
click at [306, 290] on div "I expected the solution to be expensive monthly pills, chemical collars, or may…" at bounding box center [625, 320] width 639 height 90
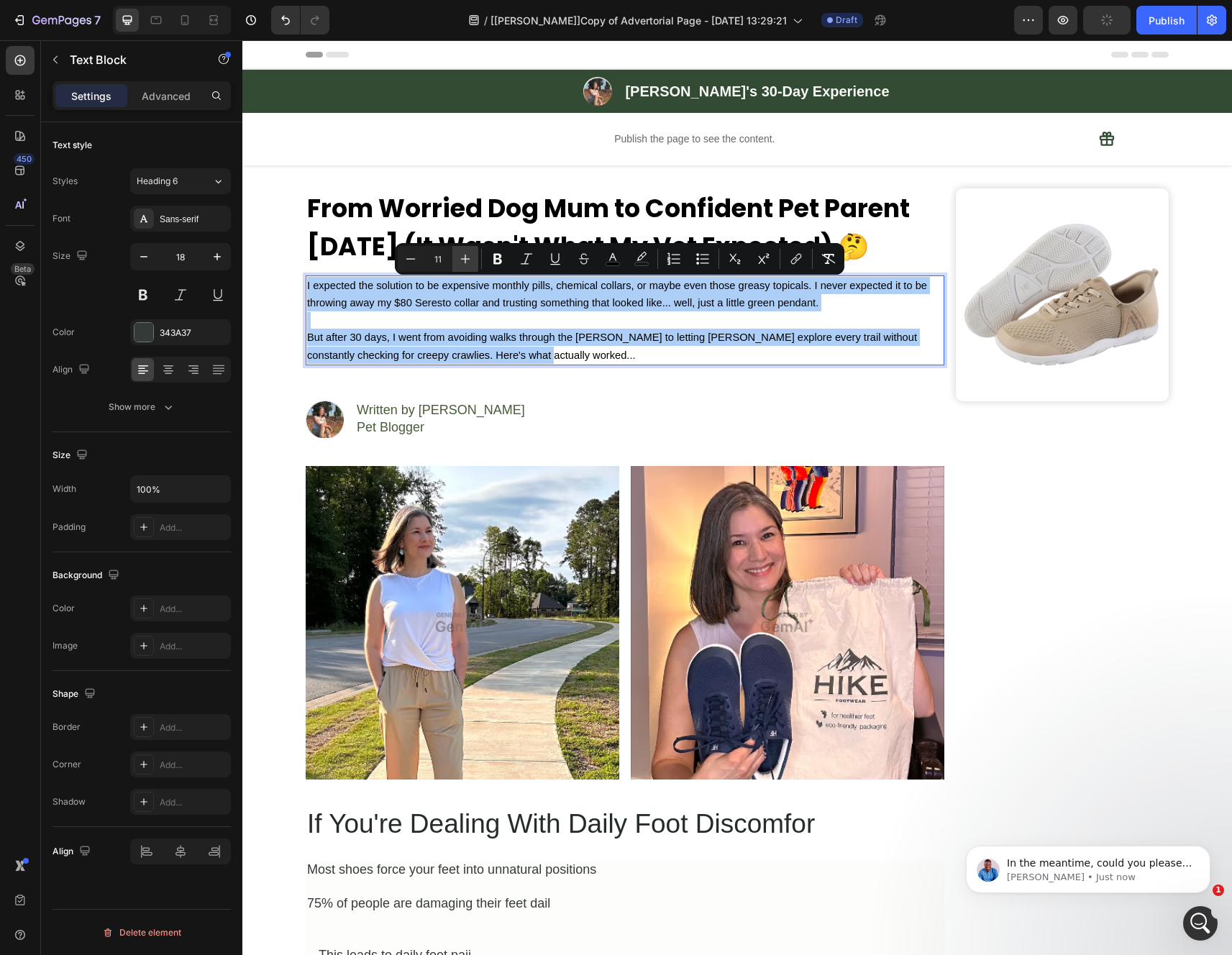
click at [467, 260] on icon "Editor contextual toolbar" at bounding box center [465, 258] width 14 height 14
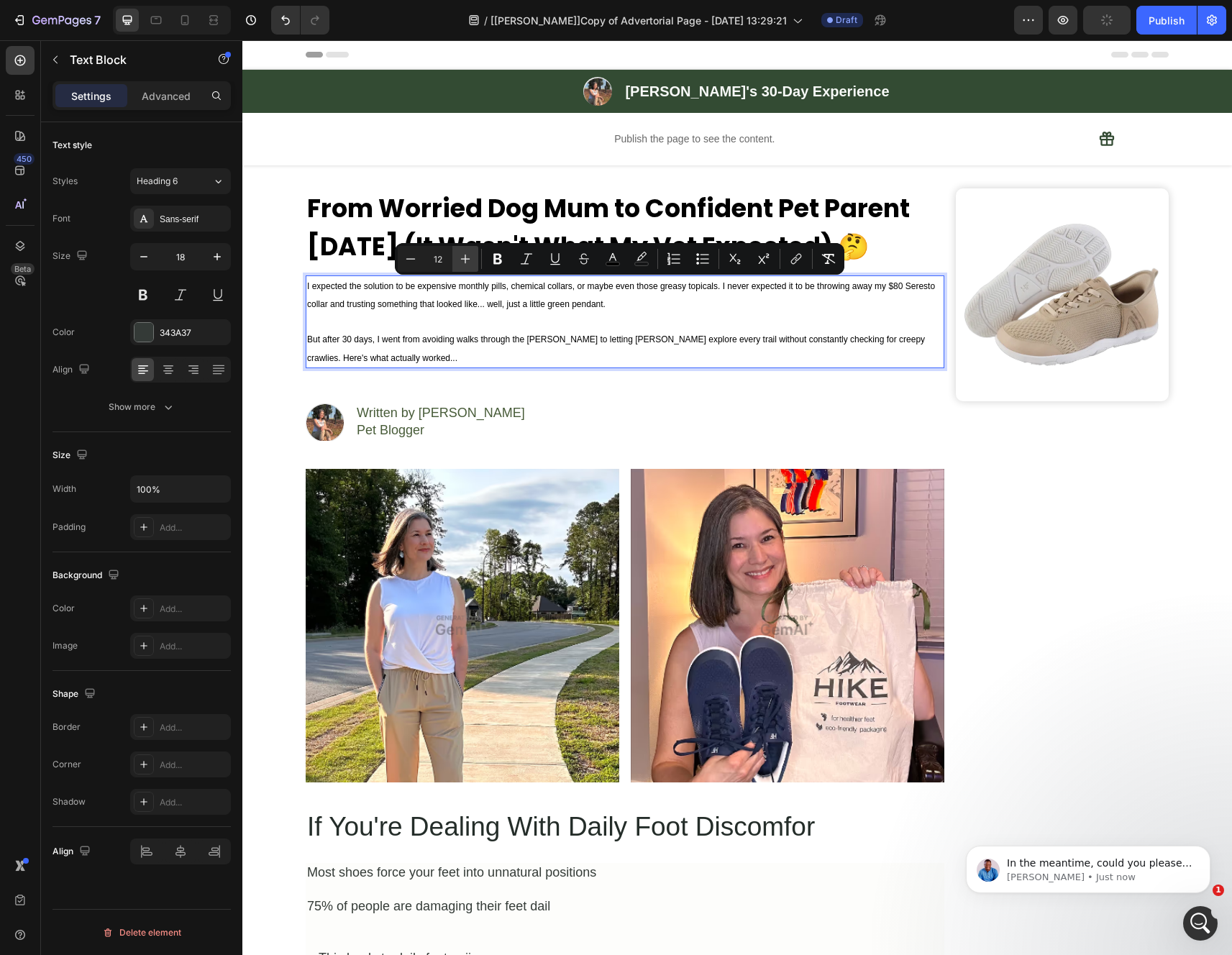
click at [467, 260] on icon "Editor contextual toolbar" at bounding box center [465, 258] width 14 height 14
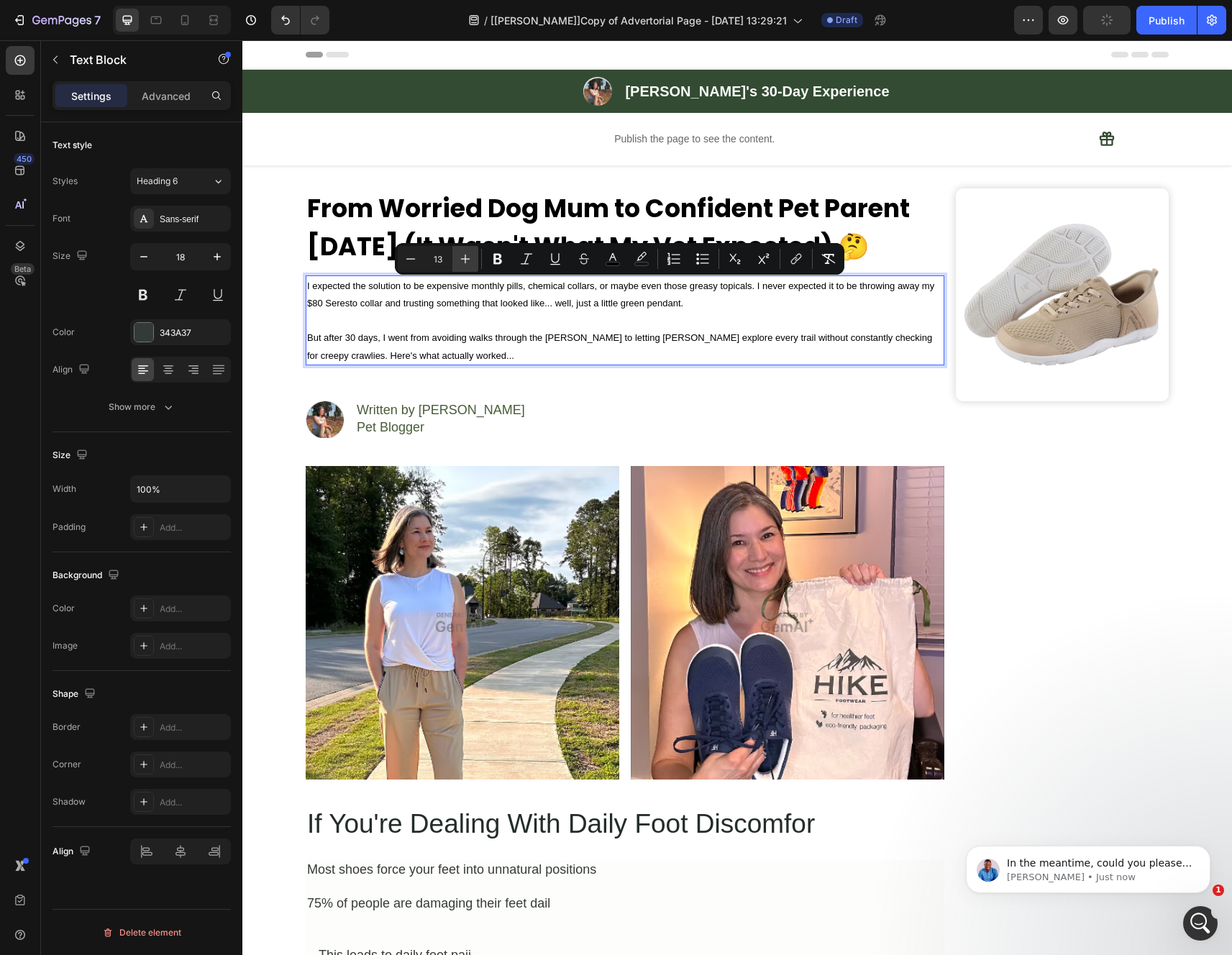
click at [467, 260] on icon "Editor contextual toolbar" at bounding box center [465, 258] width 14 height 14
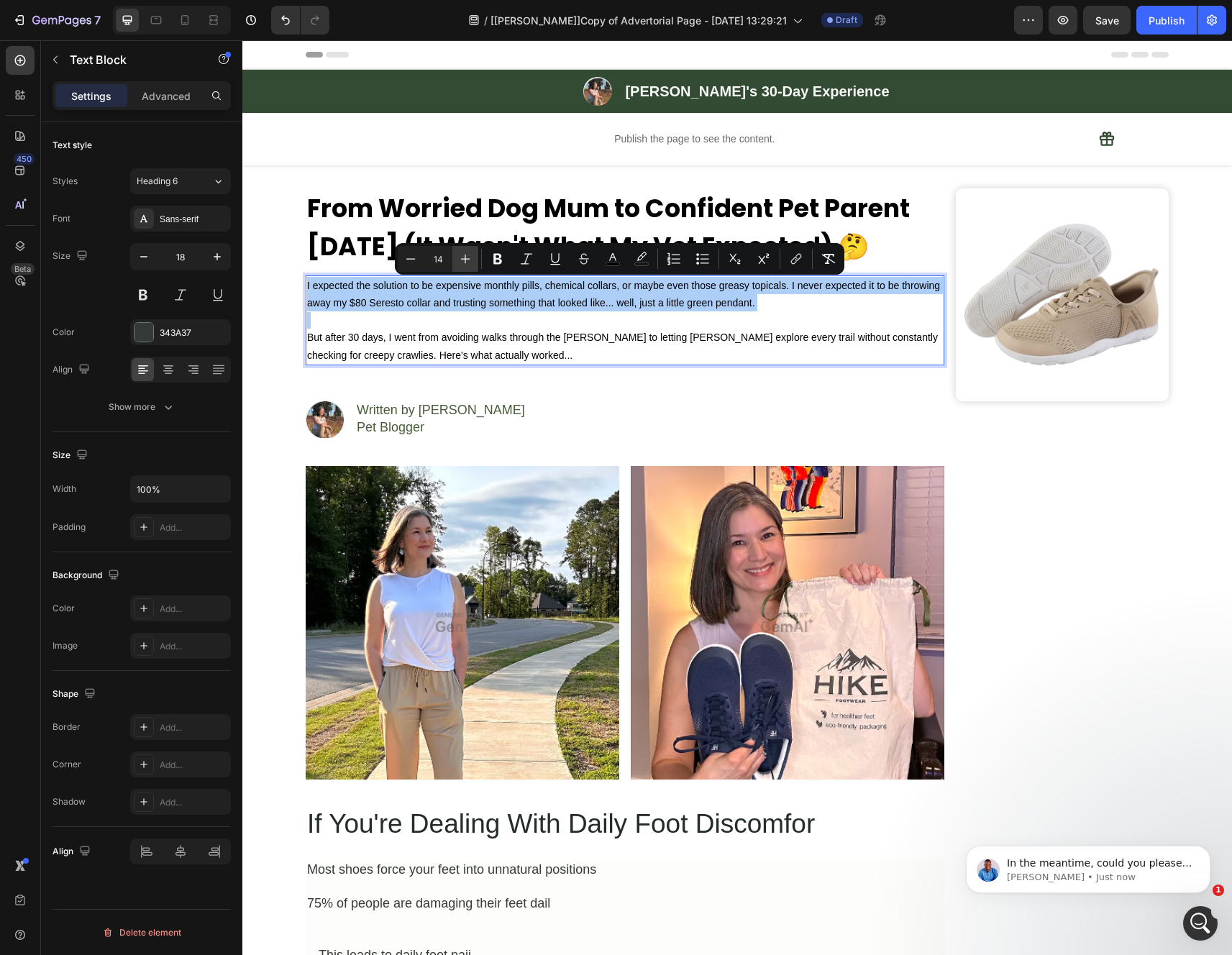
click at [467, 260] on icon "Editor contextual toolbar" at bounding box center [465, 258] width 14 height 14
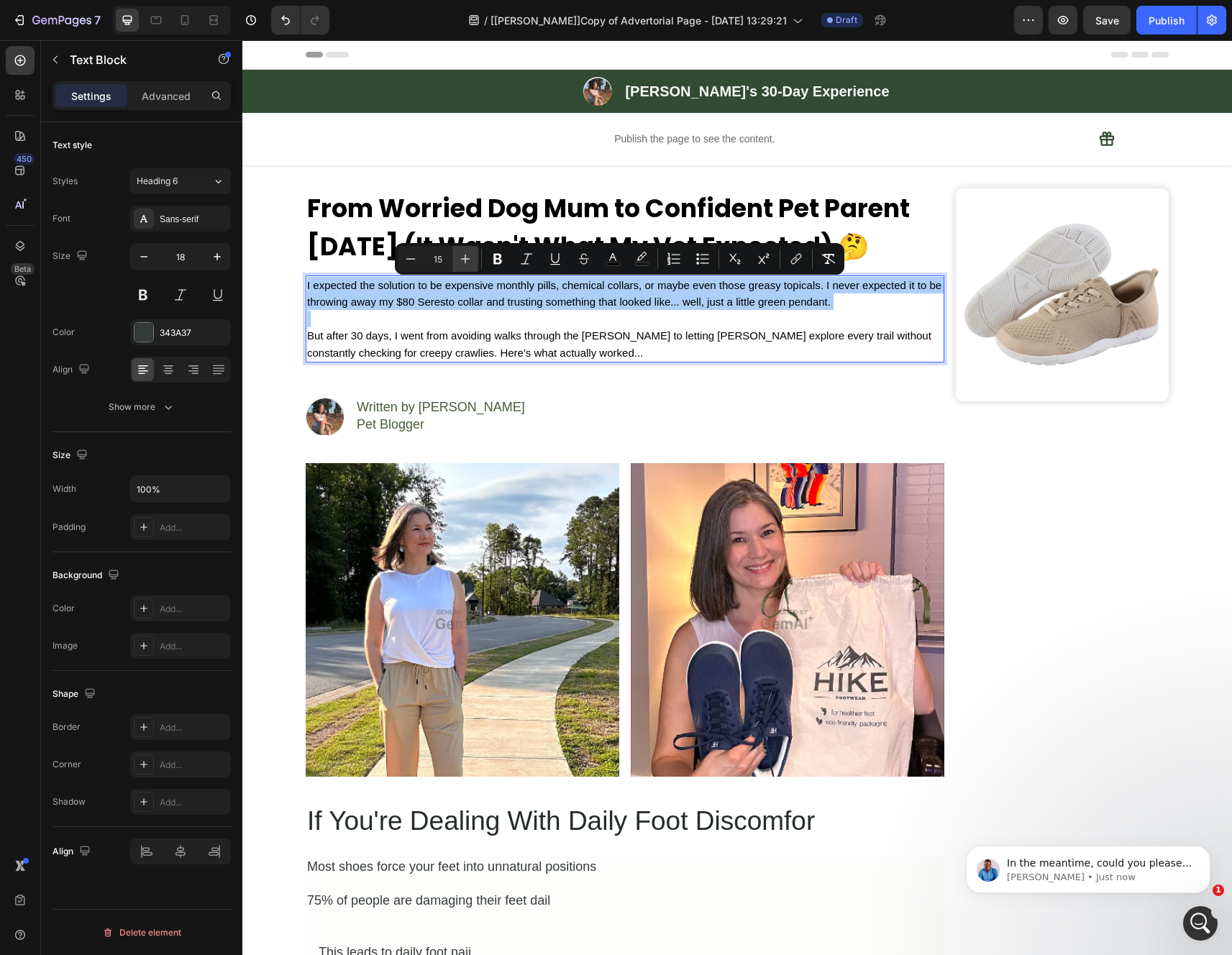
click at [467, 260] on icon "Editor contextual toolbar" at bounding box center [465, 258] width 14 height 14
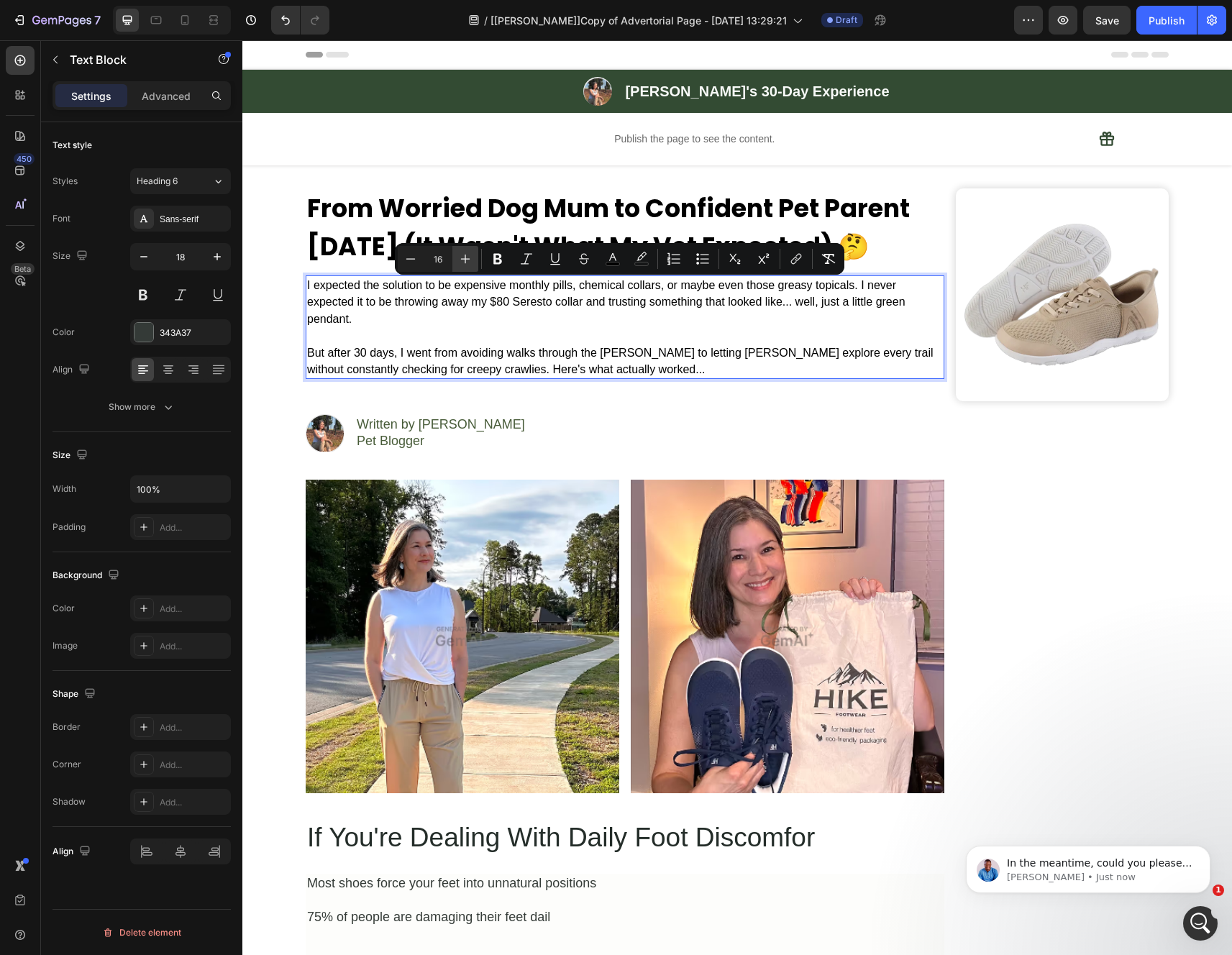
click at [467, 260] on icon "Editor contextual toolbar" at bounding box center [465, 258] width 14 height 14
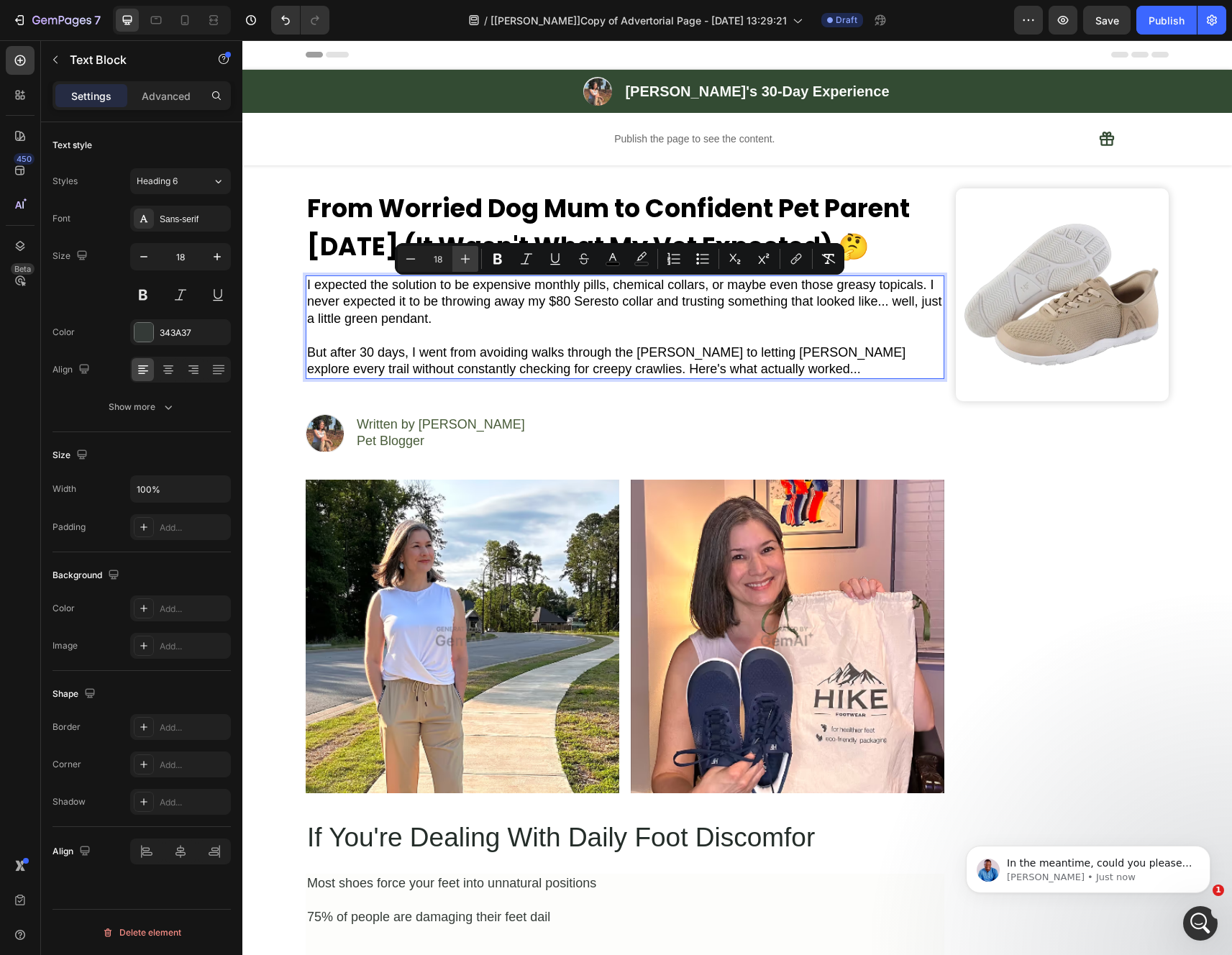
click at [467, 260] on icon "Editor contextual toolbar" at bounding box center [465, 258] width 14 height 14
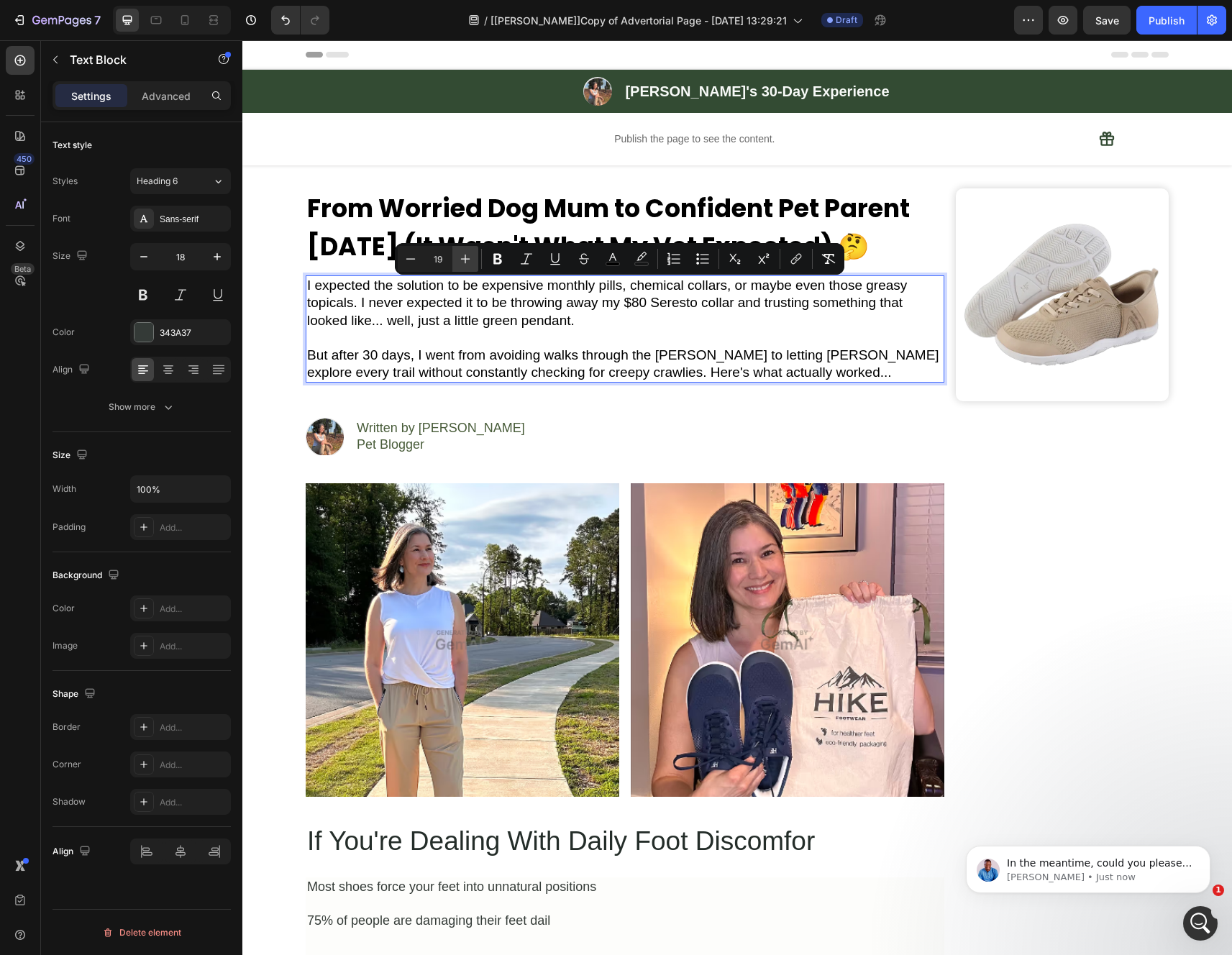
click at [467, 260] on icon "Editor contextual toolbar" at bounding box center [465, 258] width 14 height 14
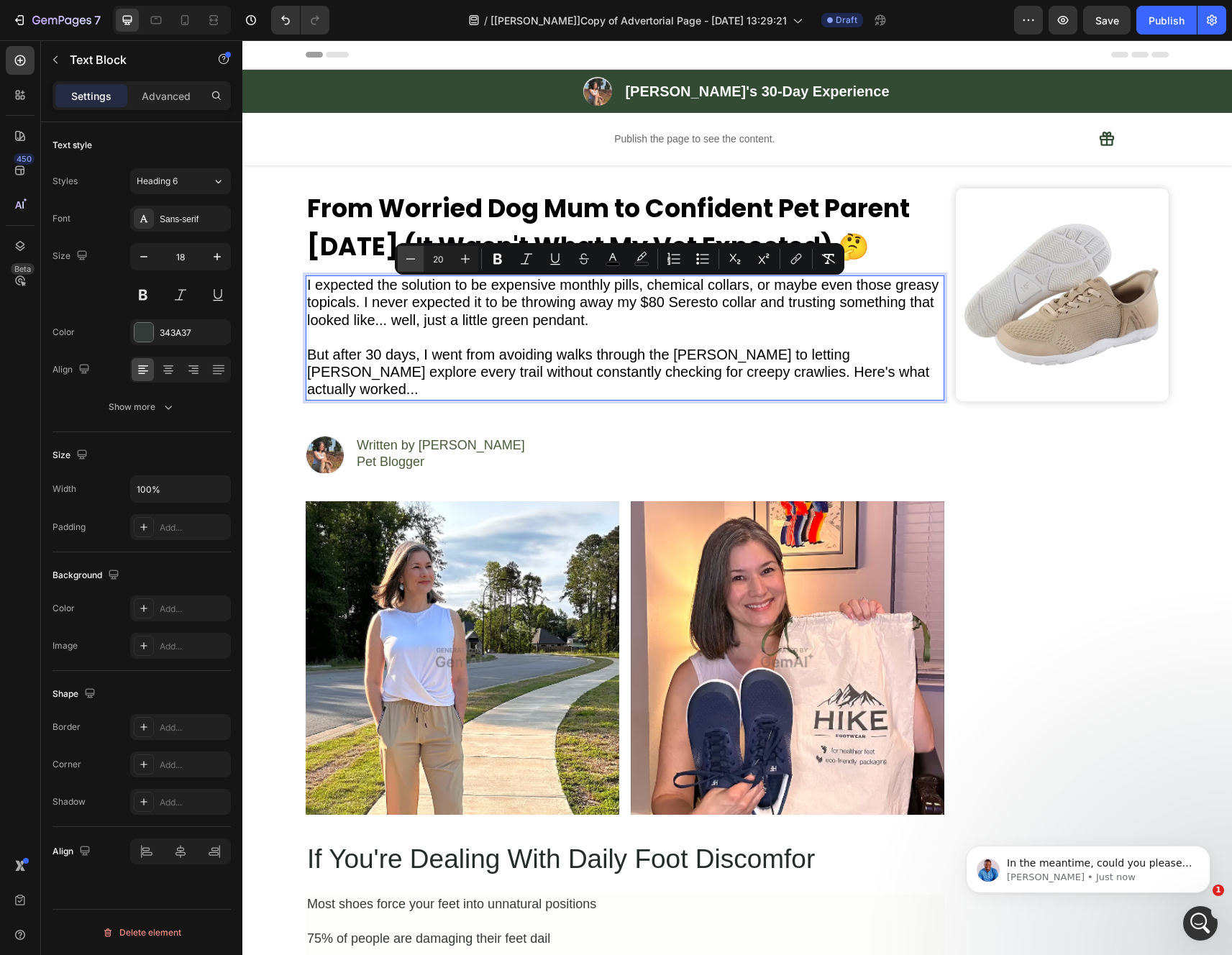
click at [412, 256] on icon "Editor contextual toolbar" at bounding box center [410, 258] width 14 height 14
type input "18"
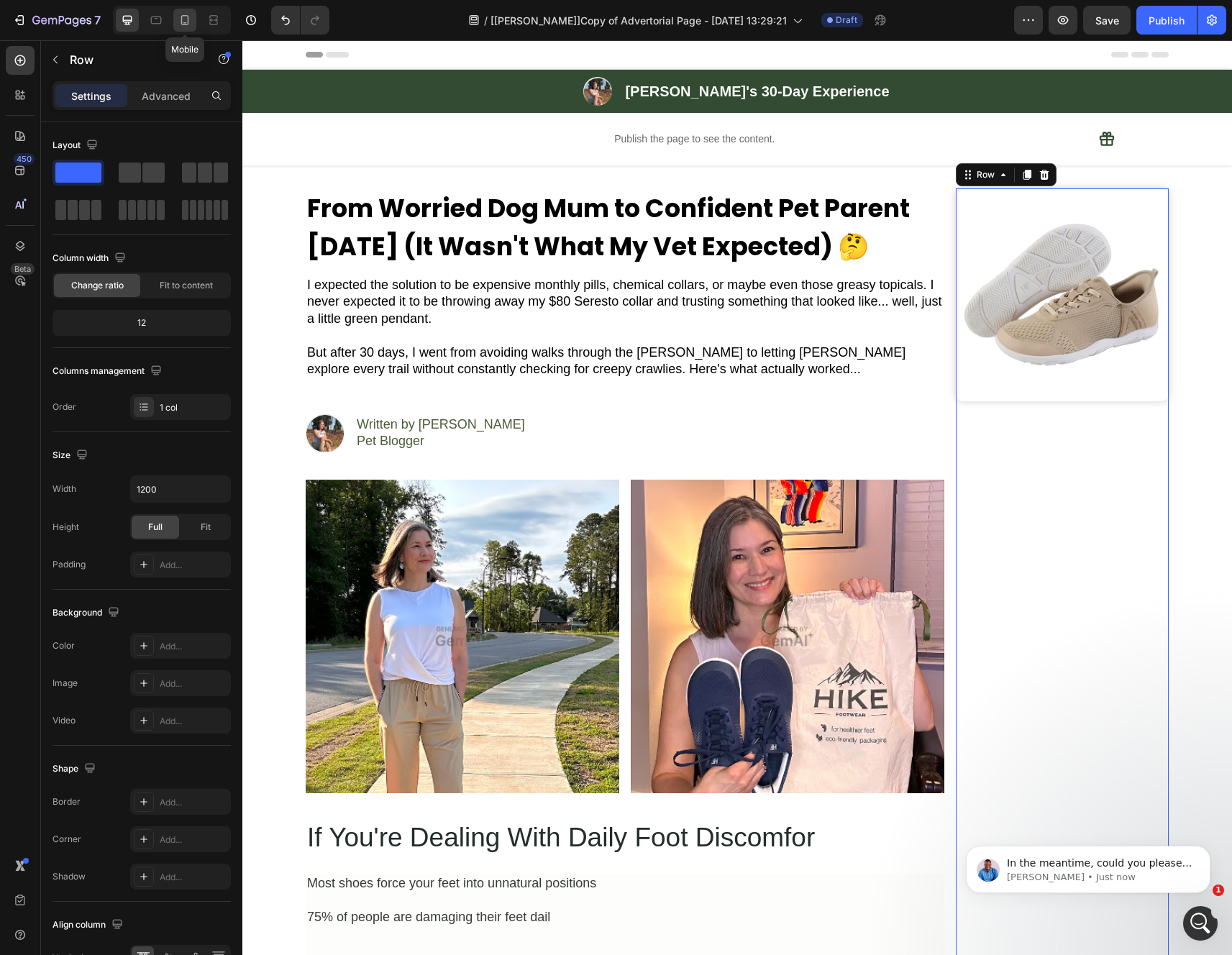
click at [176, 14] on div at bounding box center [185, 20] width 23 height 23
type input "100%"
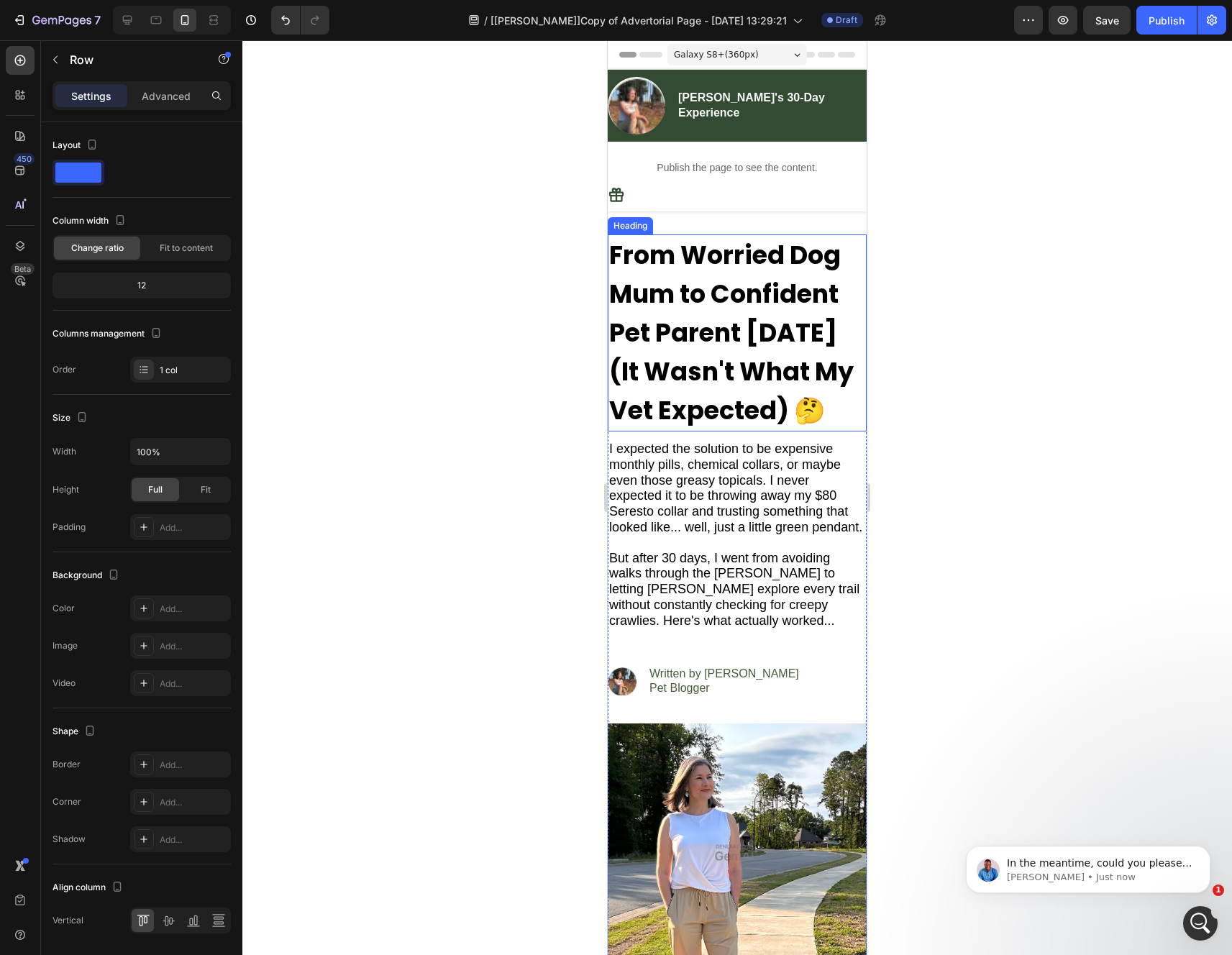
click at [767, 384] on strong "From Worried Dog Mum to Confident Pet Parent [DATE] (It Wasn't What My Vet Expe…" at bounding box center [731, 332] width 245 height 190
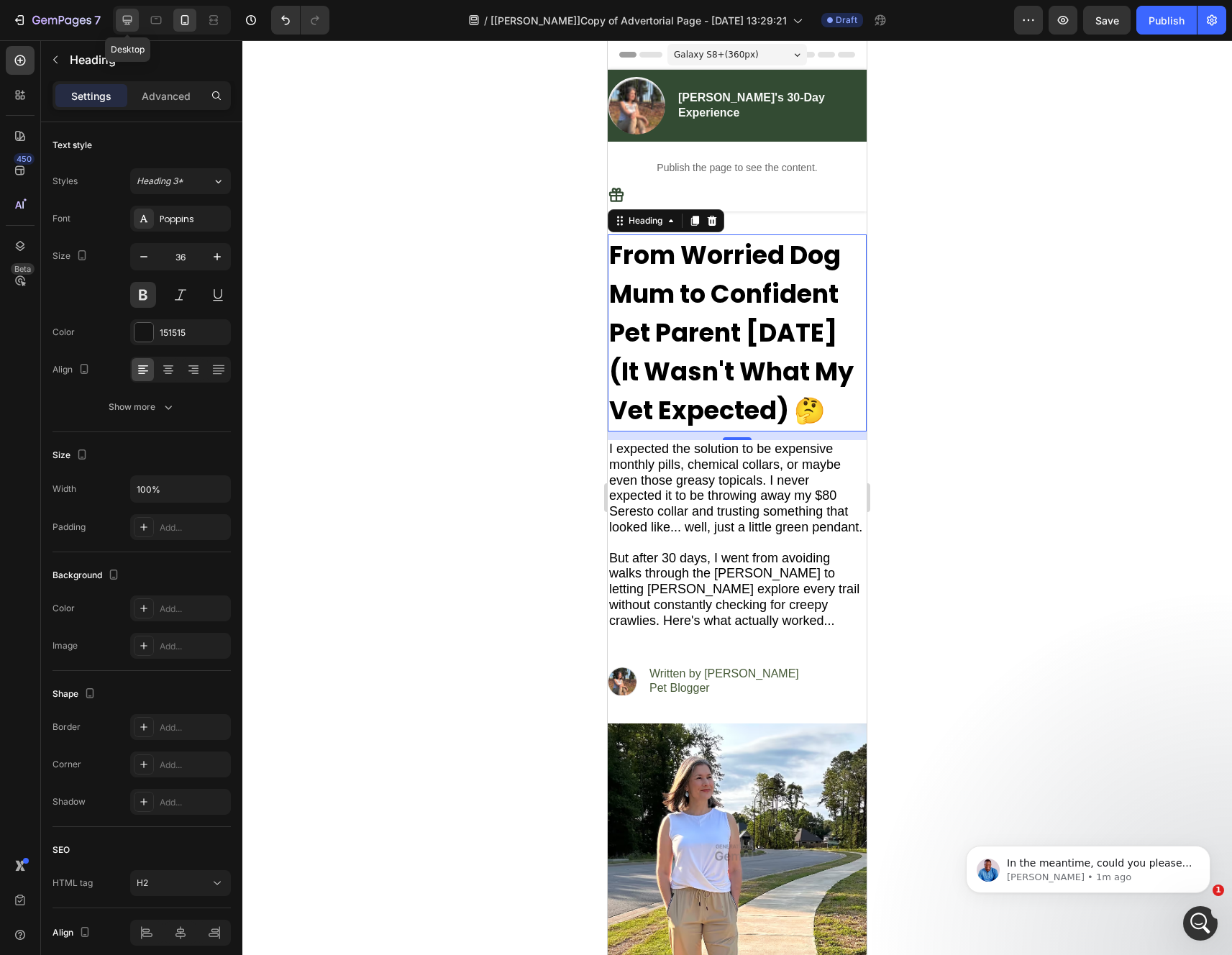
click at [131, 19] on icon at bounding box center [127, 20] width 14 height 14
type input "35"
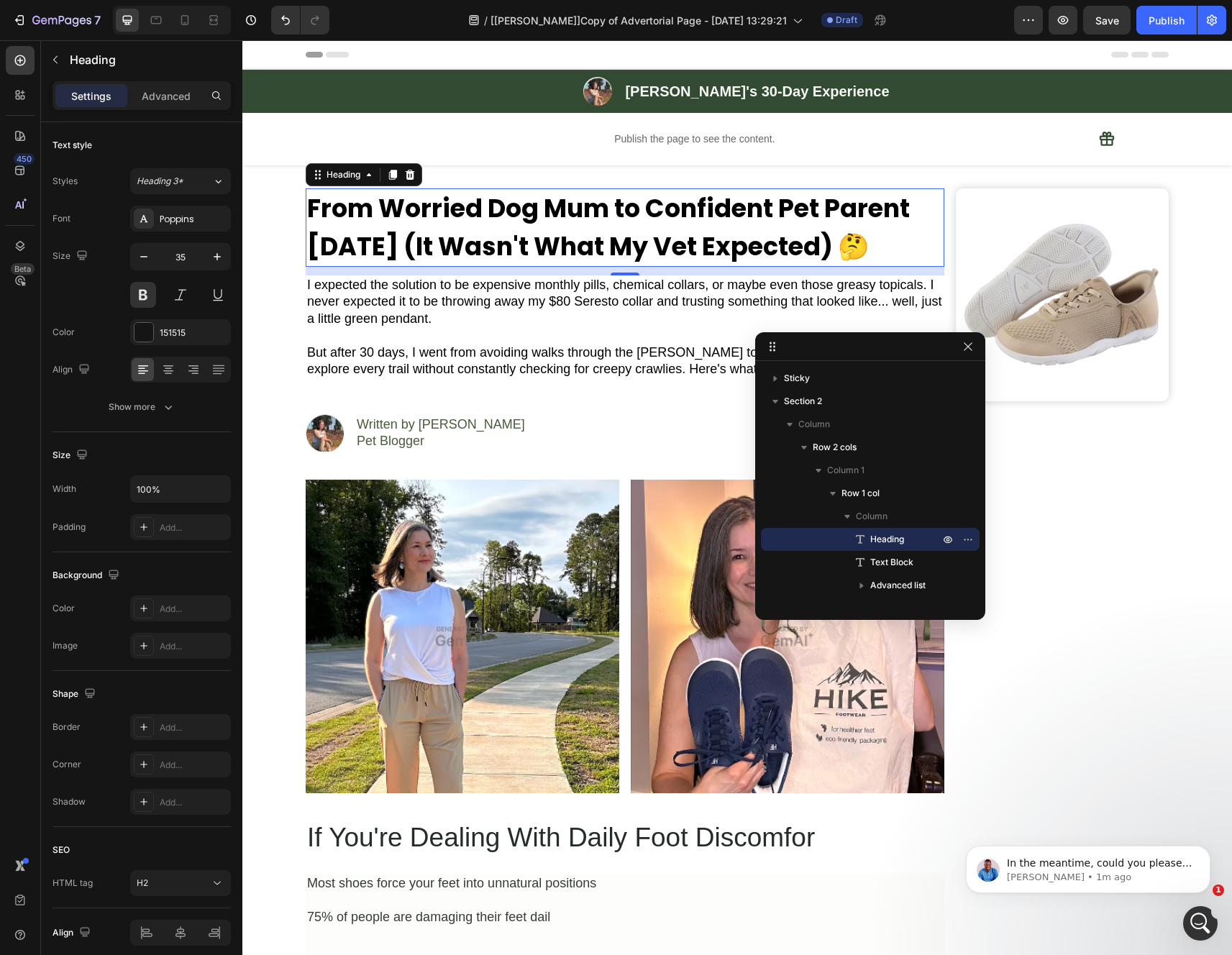
drag, startPoint x: 1056, startPoint y: 211, endPoint x: 809, endPoint y: 349, distance: 282.9
click at [972, 349] on icon "button" at bounding box center [969, 347] width 12 height 12
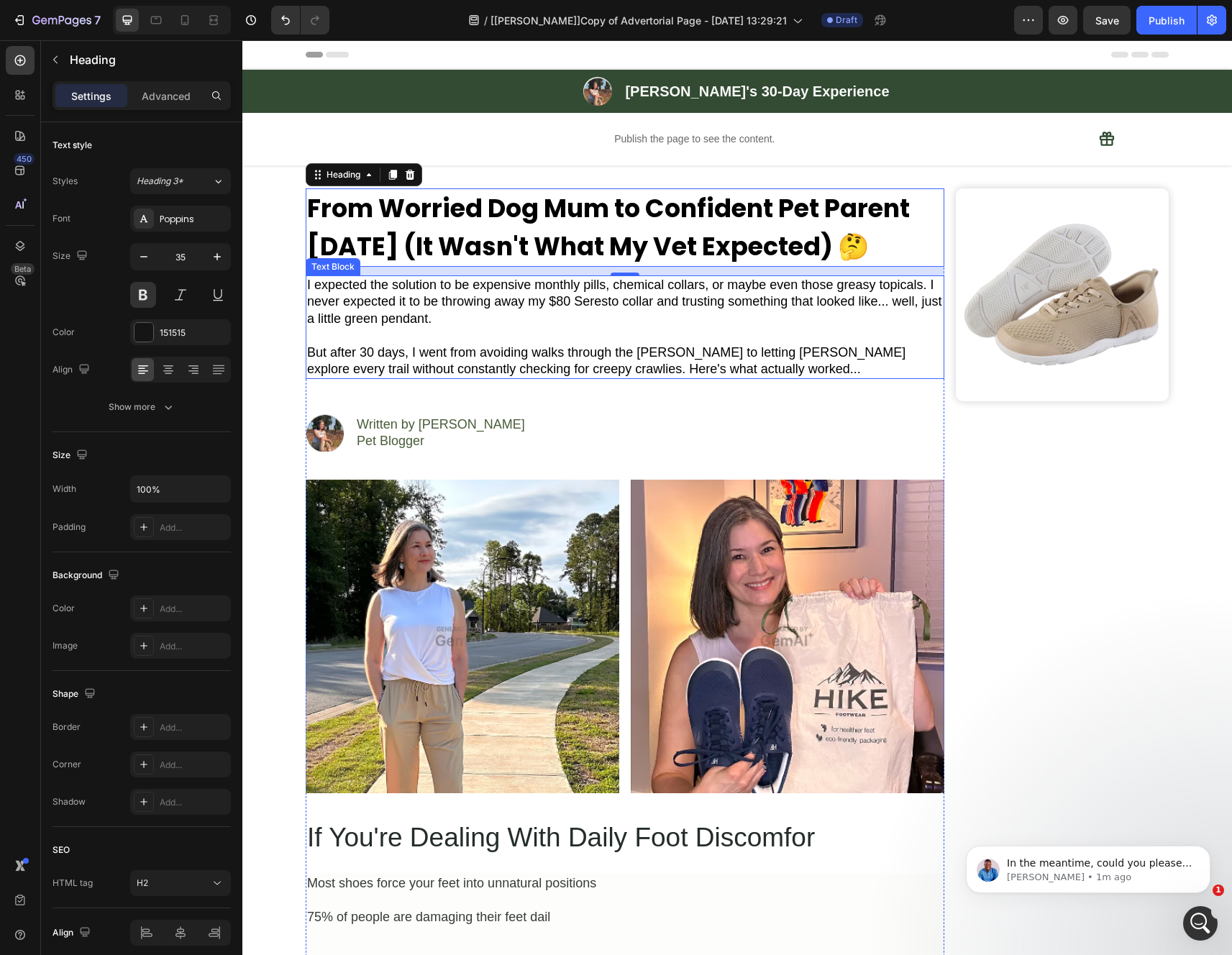
click at [861, 372] on p "But after 30 days, I went from avoiding walks through the [PERSON_NAME] to lett…" at bounding box center [625, 361] width 635 height 34
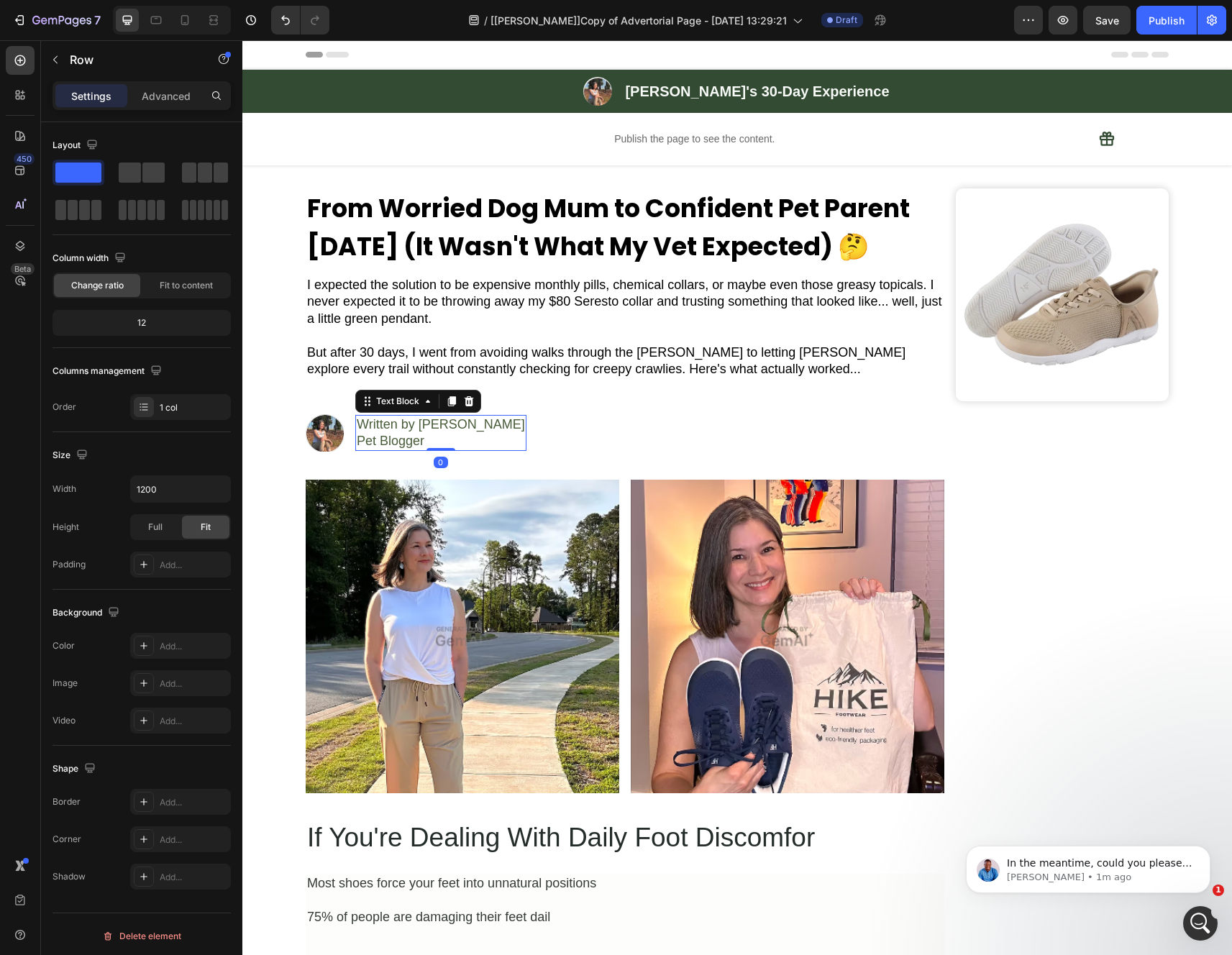
click at [472, 417] on p "Written by [PERSON_NAME]" at bounding box center [441, 424] width 168 height 16
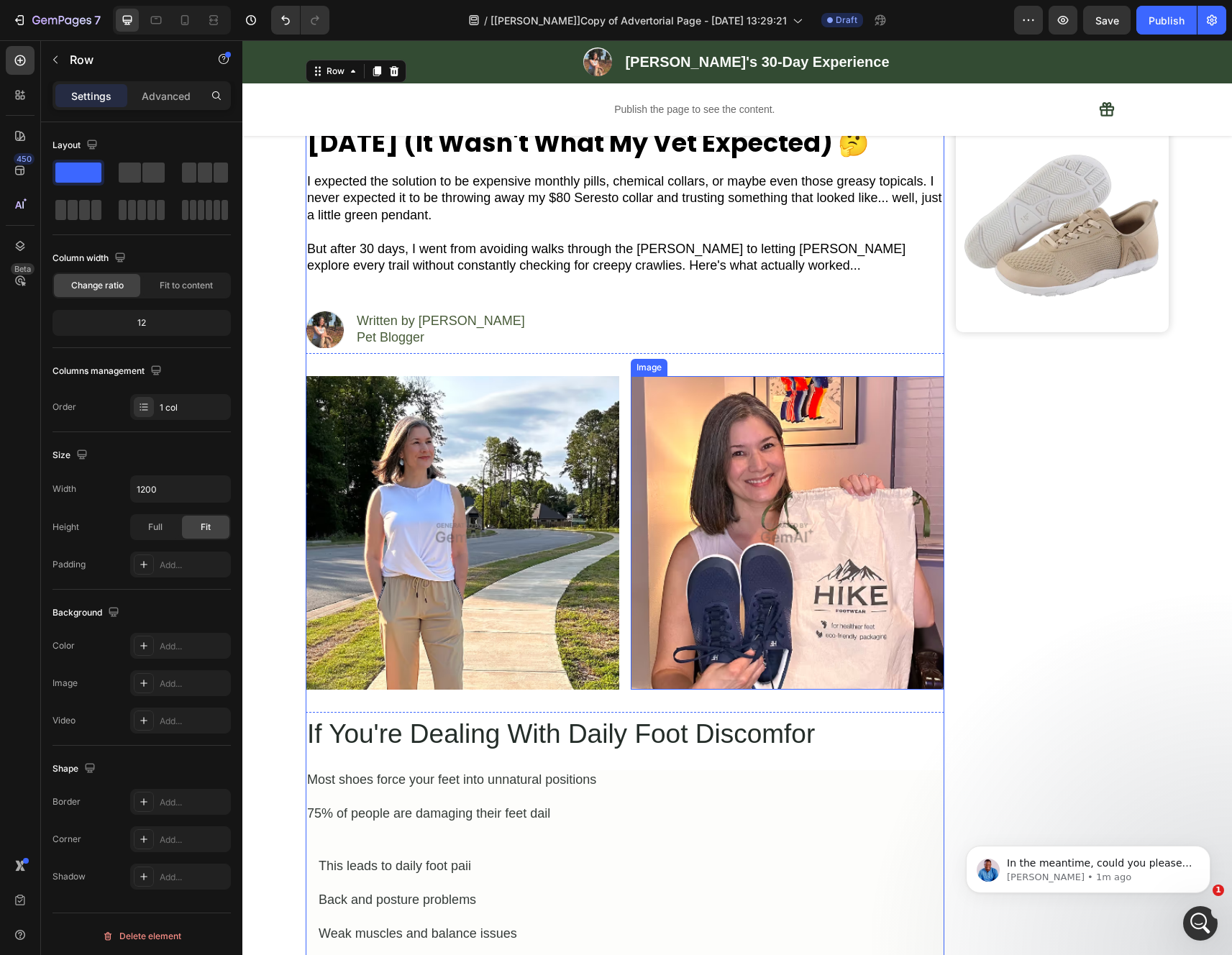
scroll to position [105, 0]
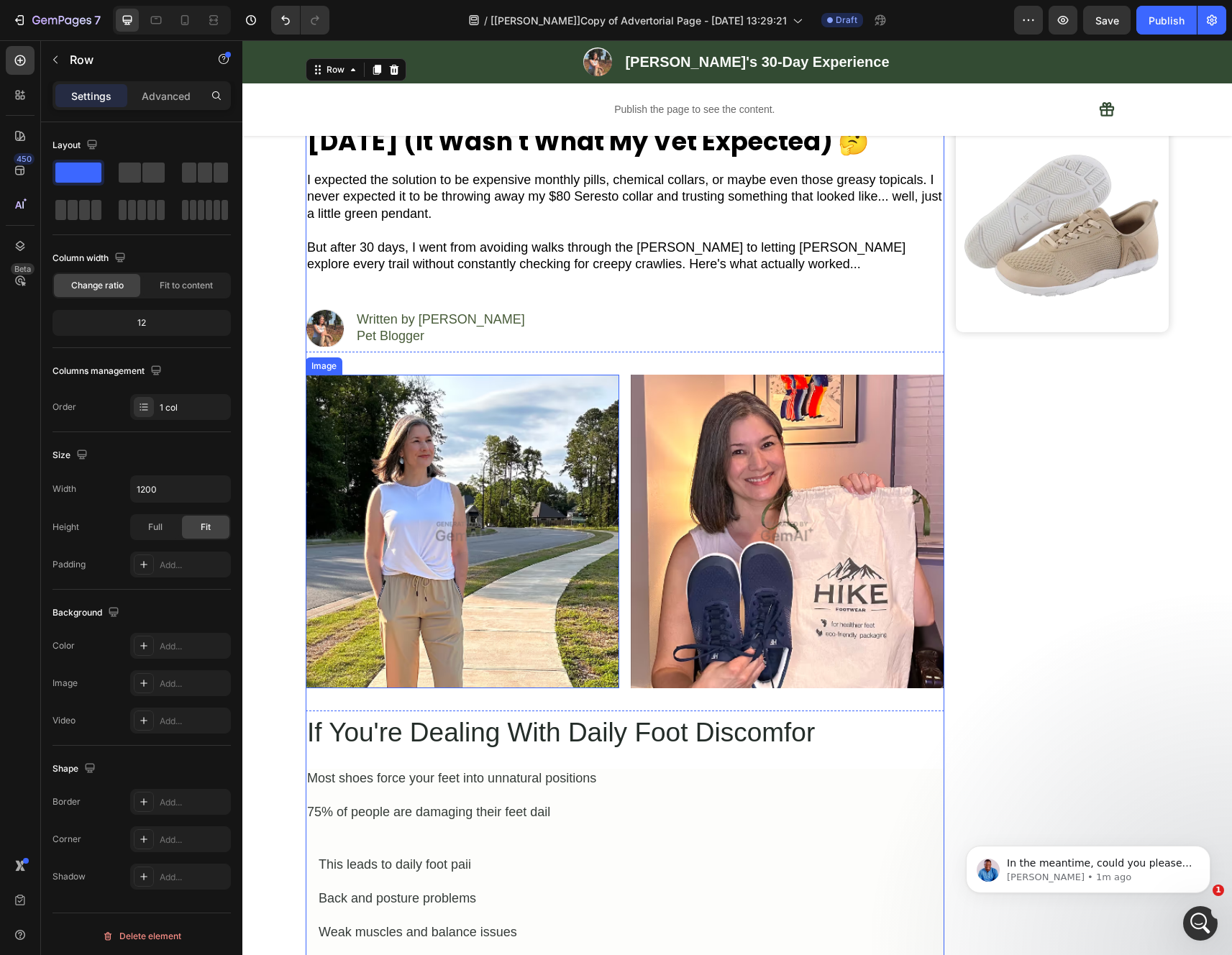
click at [439, 519] on img at bounding box center [462, 531] width 313 height 313
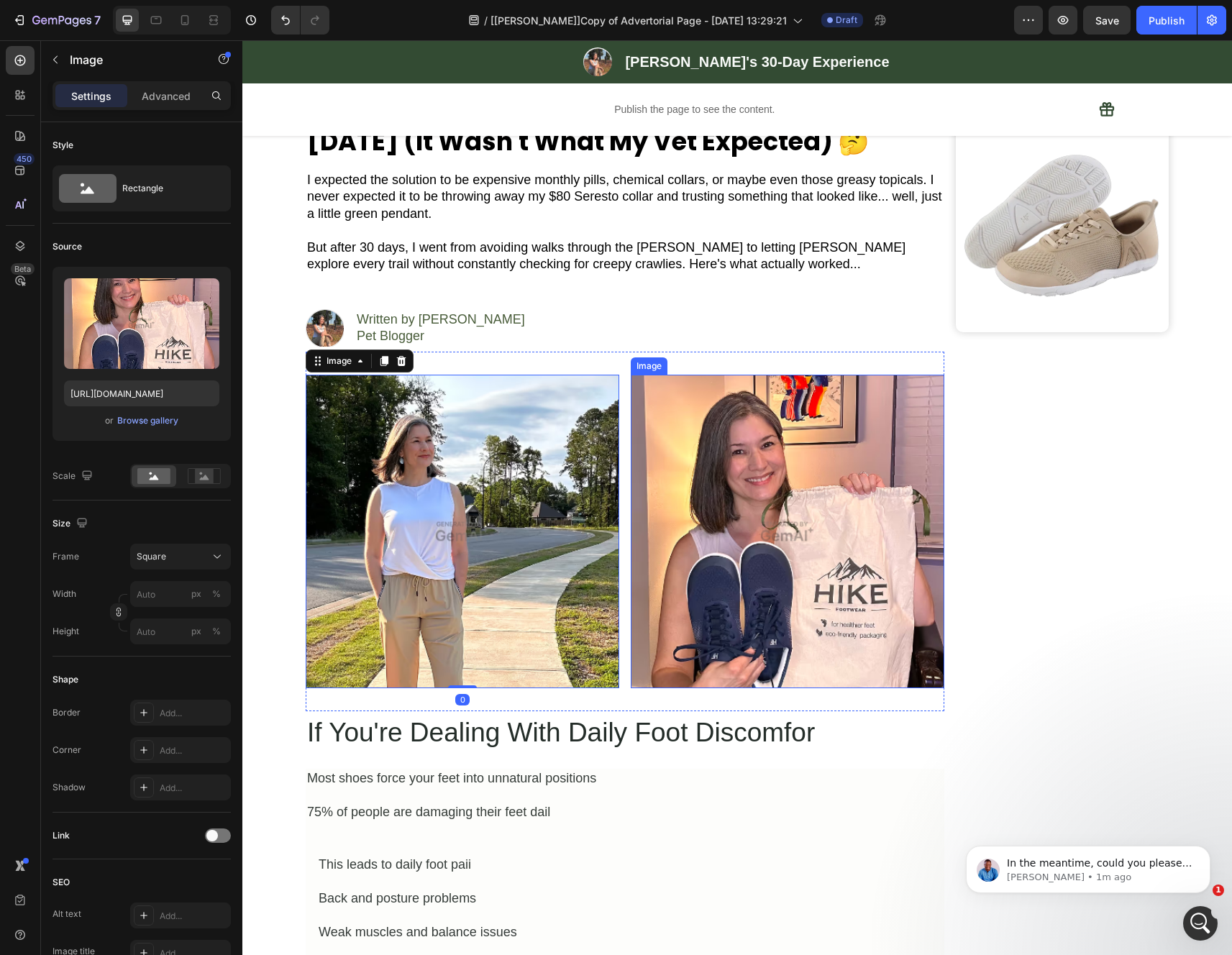
click at [725, 502] on img at bounding box center [787, 531] width 313 height 313
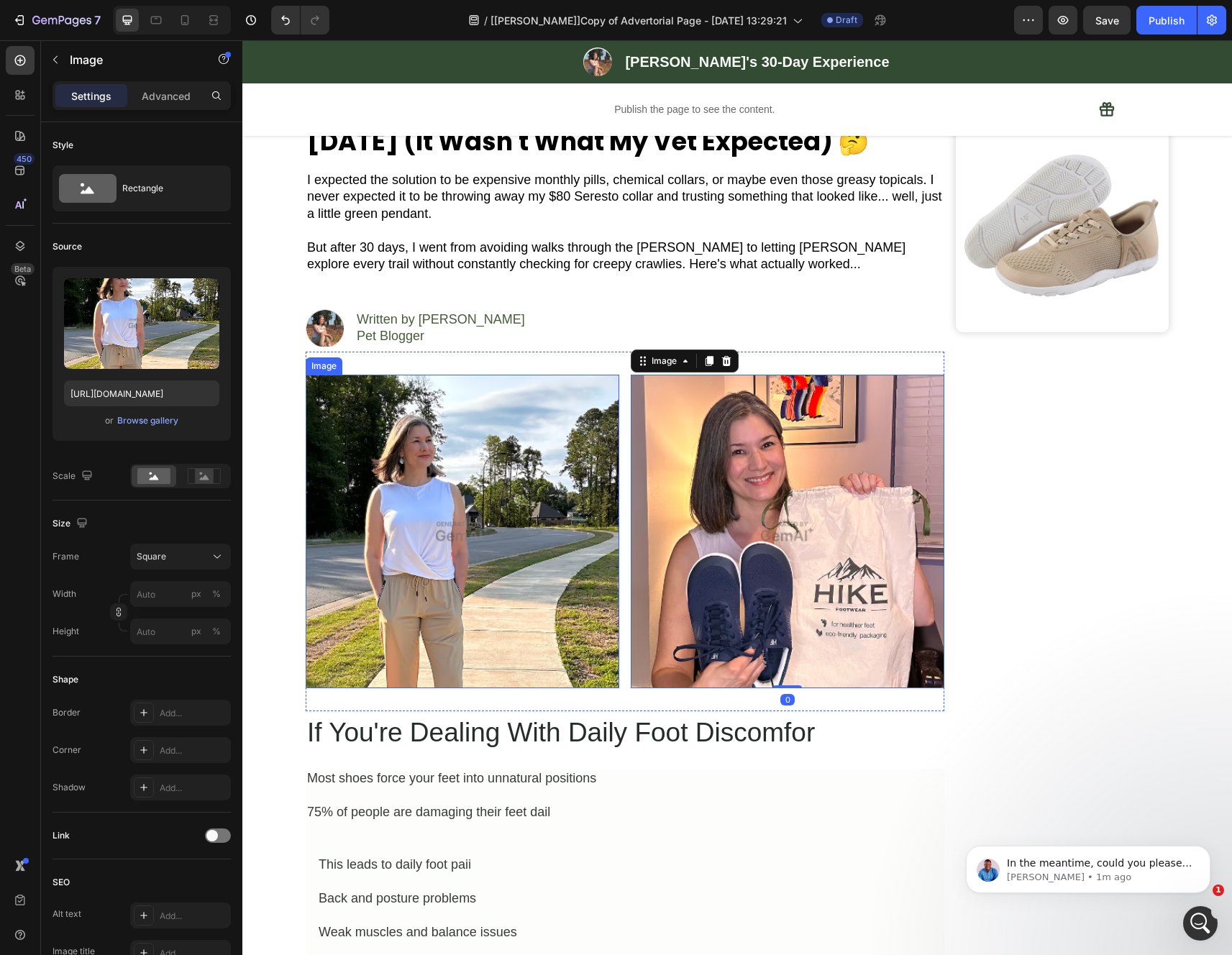
click at [481, 498] on img at bounding box center [462, 531] width 313 height 313
click at [668, 483] on img at bounding box center [787, 531] width 313 height 313
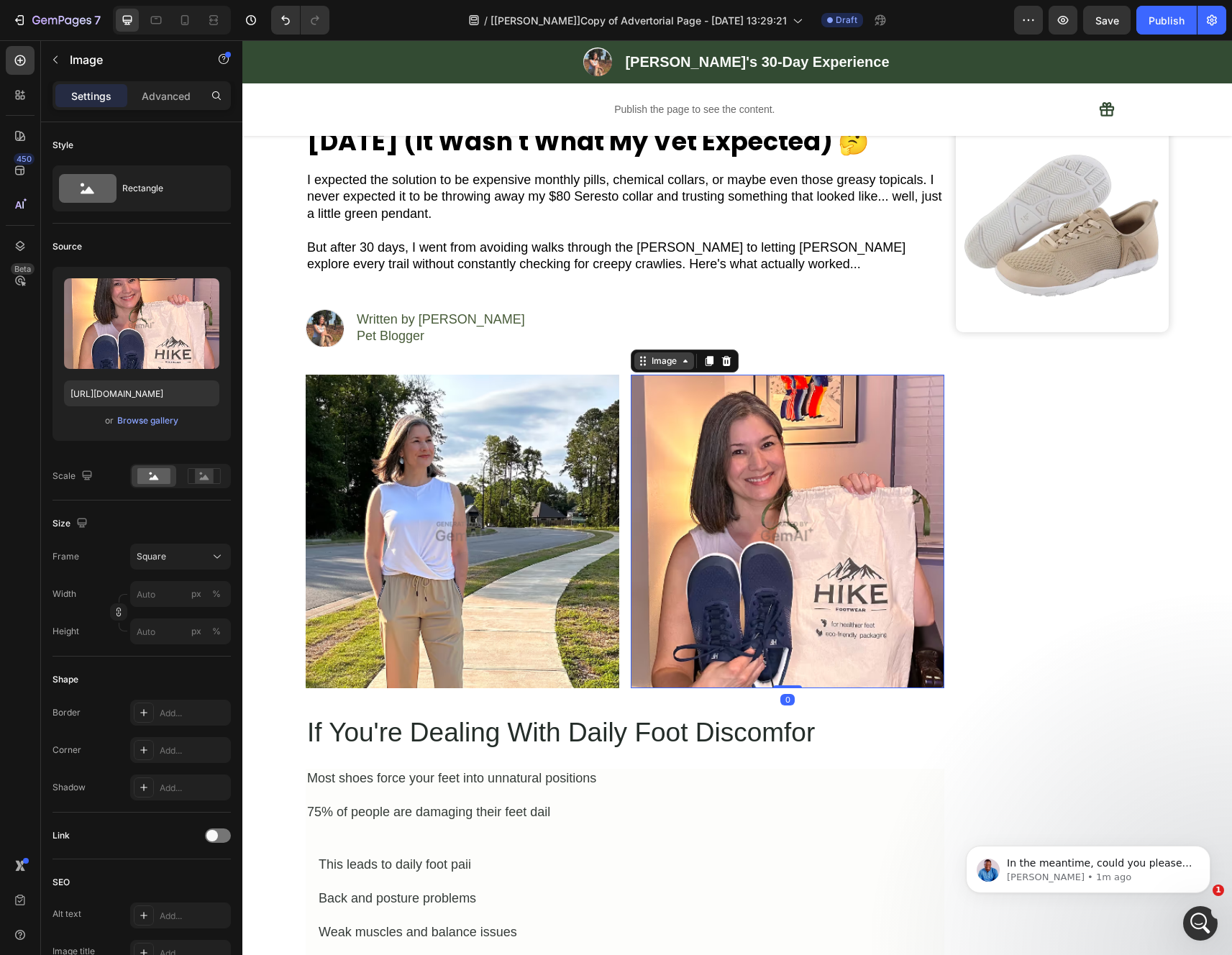
click at [657, 363] on div "Image" at bounding box center [664, 361] width 31 height 13
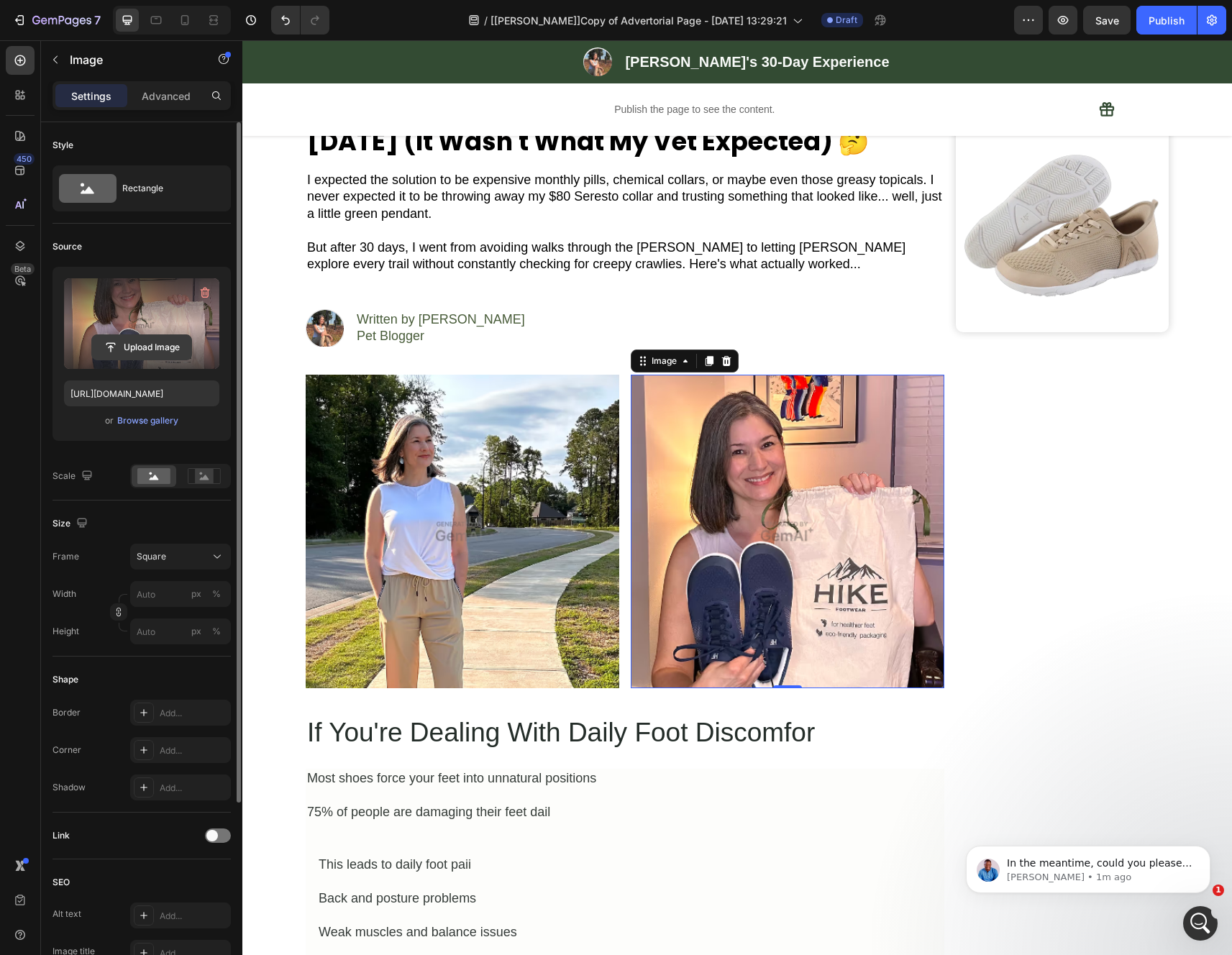
click at [149, 341] on input "file" at bounding box center [142, 348] width 99 height 25
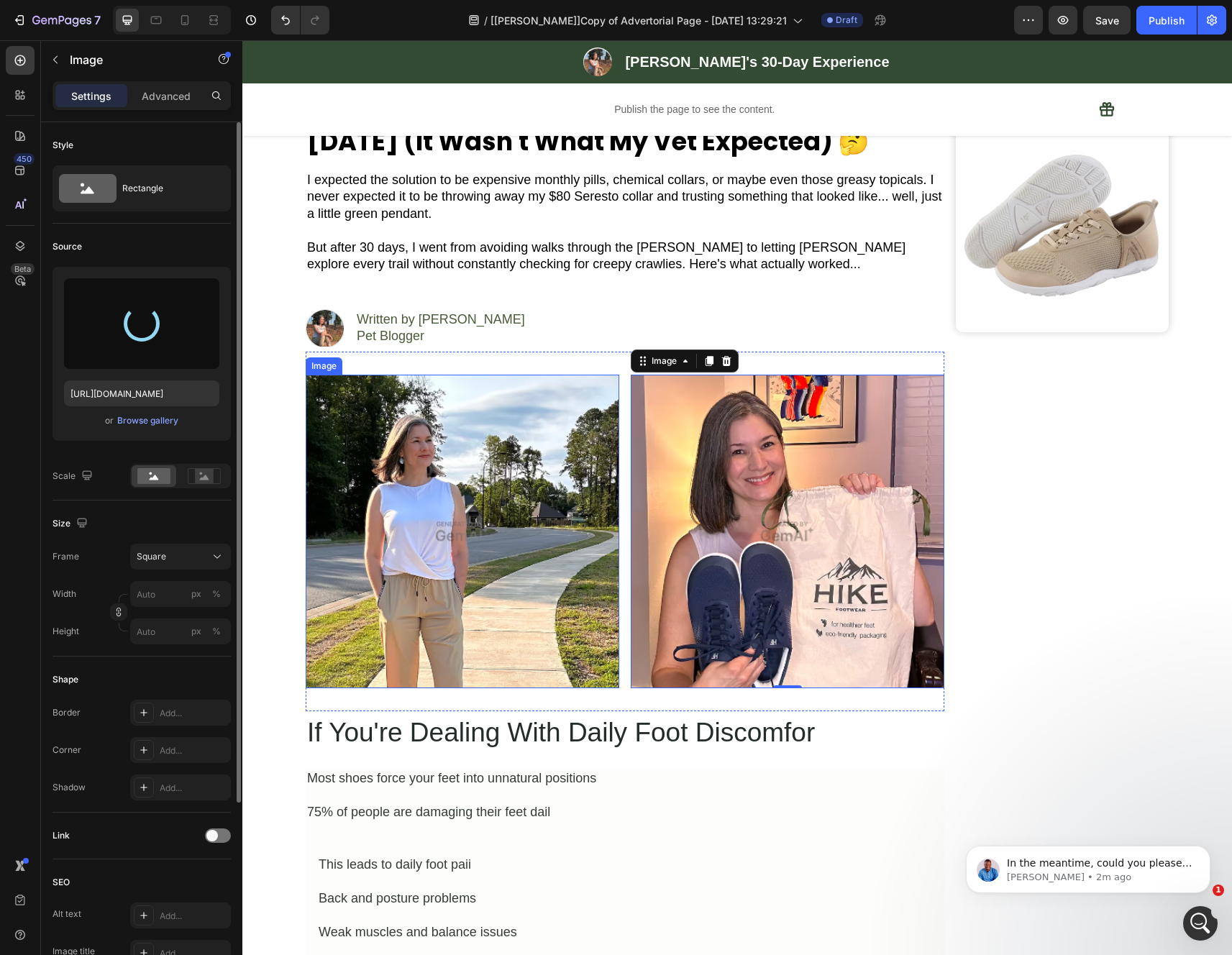
type input "https://cdn.shopify.com/s/files/1/0942/2923/3987/files/gempages_584814928070705…"
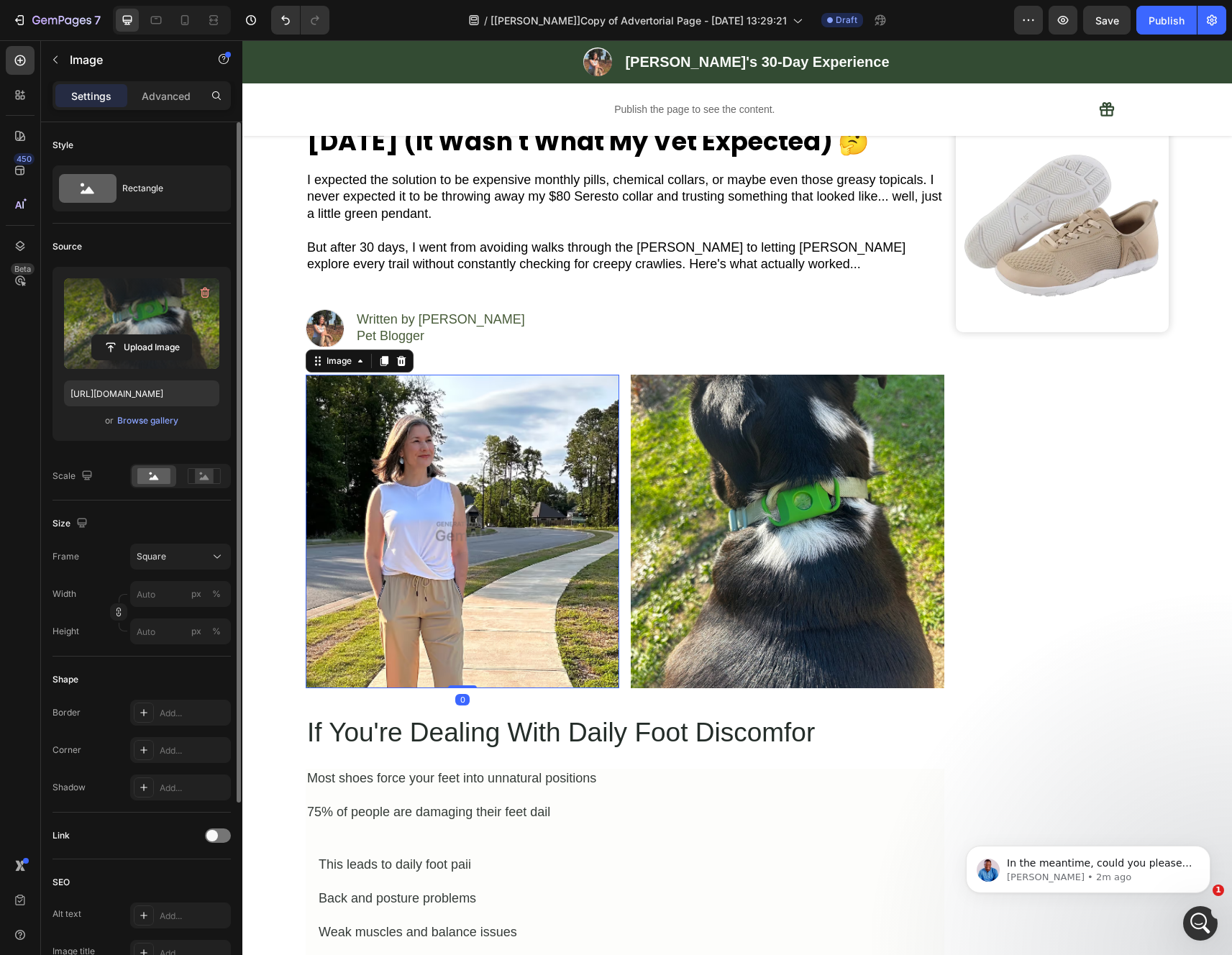
click at [563, 531] on img at bounding box center [462, 531] width 313 height 313
click at [166, 340] on input "file" at bounding box center [142, 348] width 99 height 25
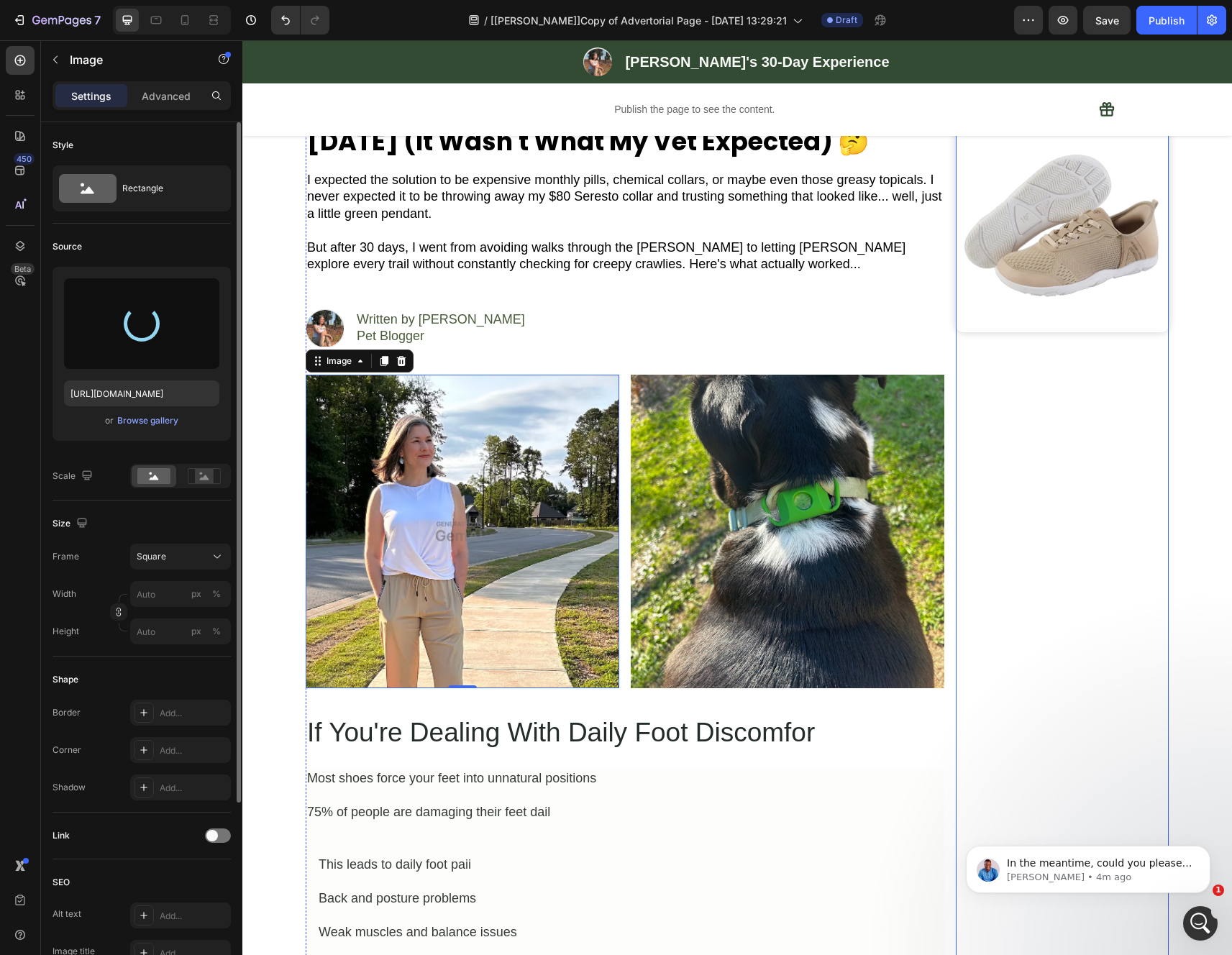
type input "https://cdn.shopify.com/s/files/1/0942/2923/3987/files/gempages_584814928070705…"
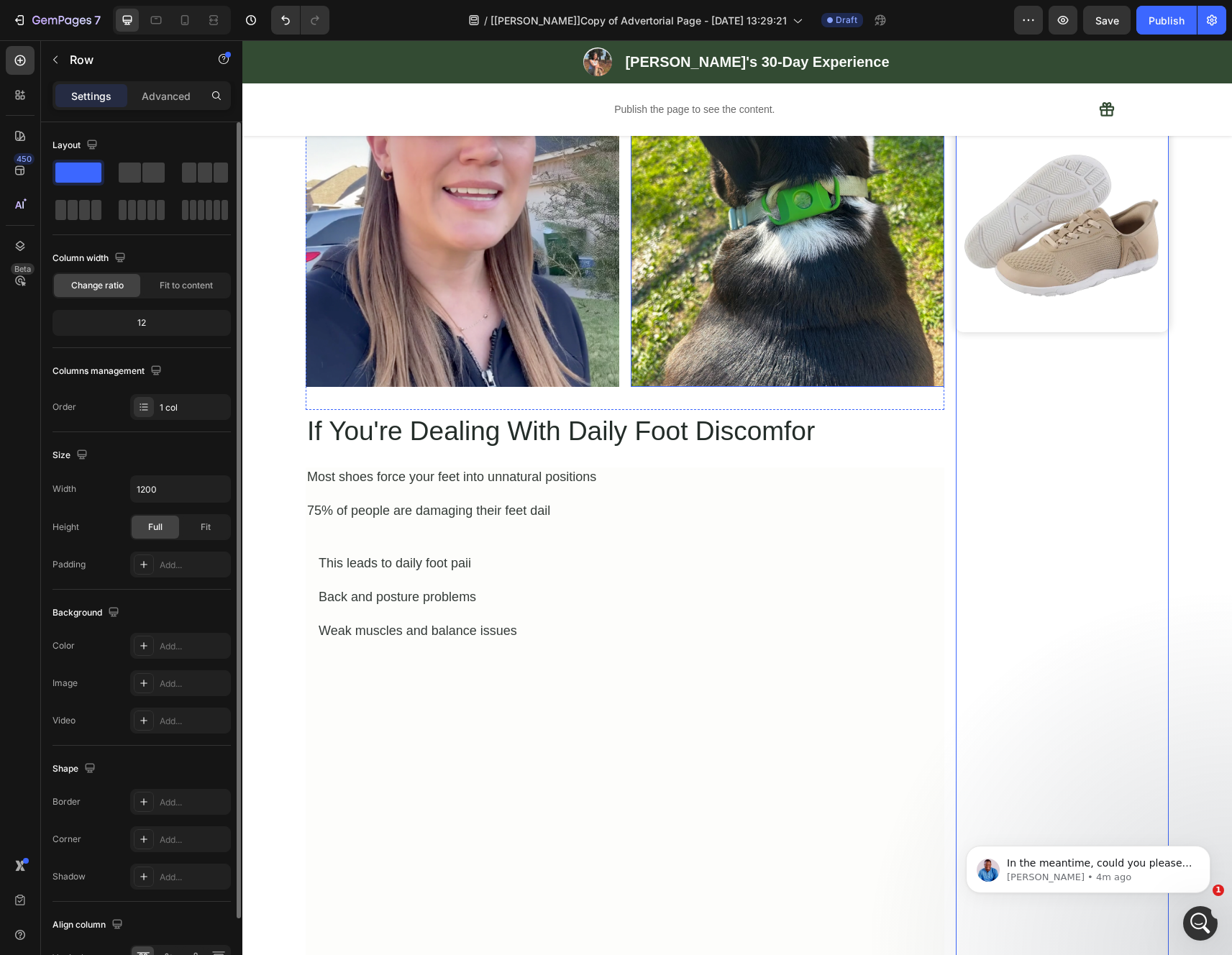
scroll to position [424, 0]
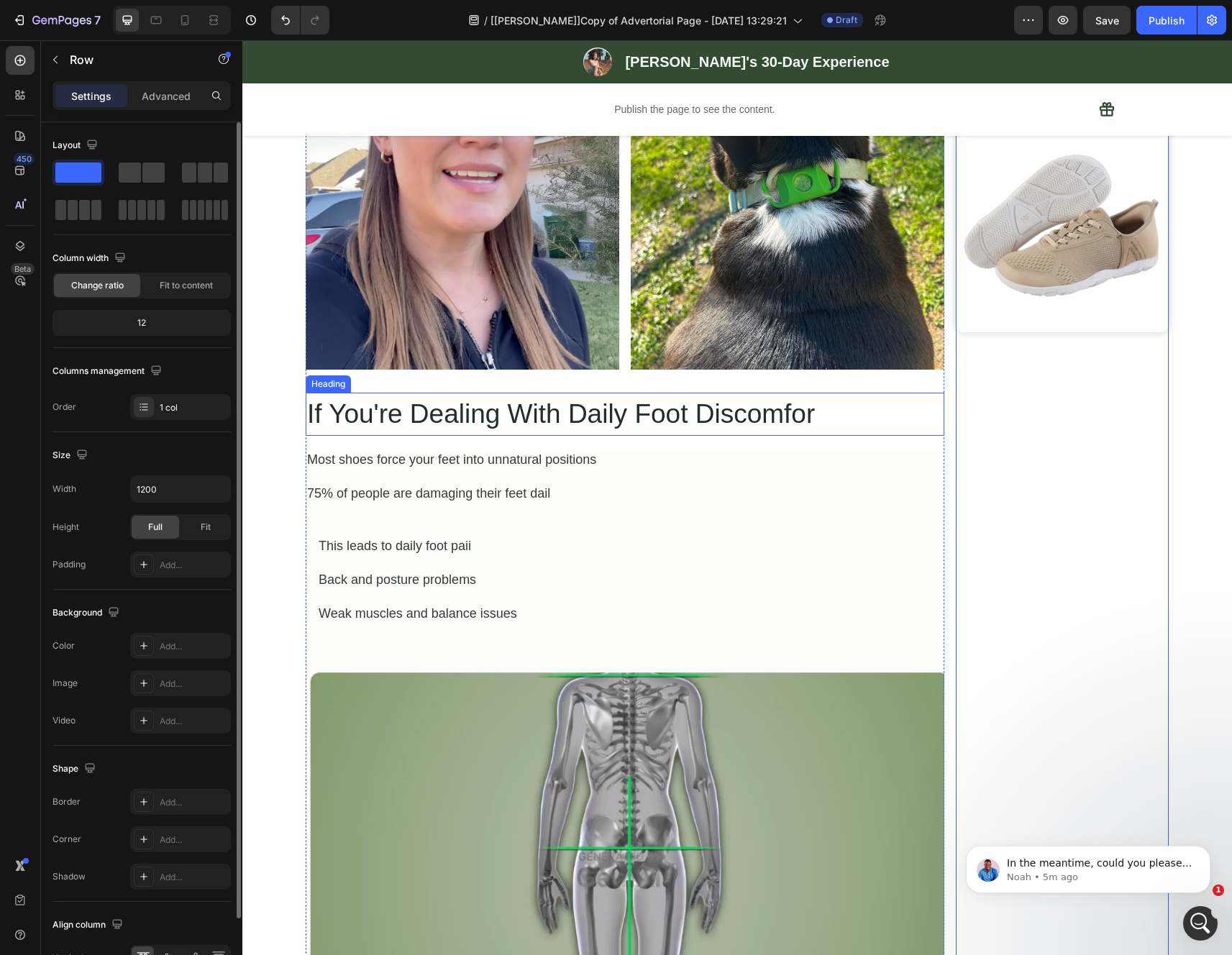
click at [594, 417] on h2 "If You're Dealing With Daily Foot Discomfor" at bounding box center [625, 414] width 639 height 43
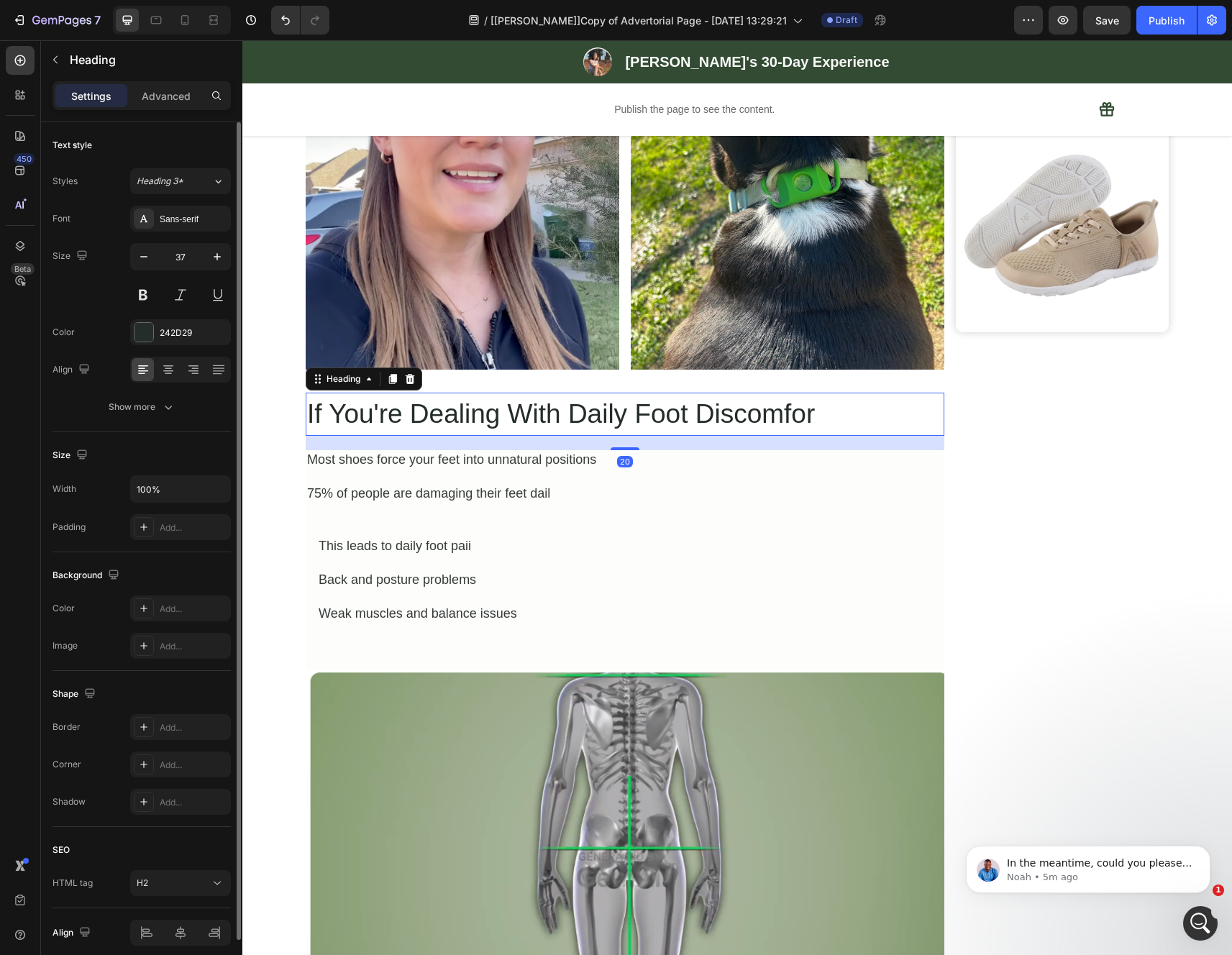
click at [594, 417] on h2 "If You're Dealing With Daily Foot Discomfor" at bounding box center [625, 414] width 639 height 43
click at [594, 417] on p "If You're Dealing With Daily Foot Discomfor" at bounding box center [625, 414] width 635 height 40
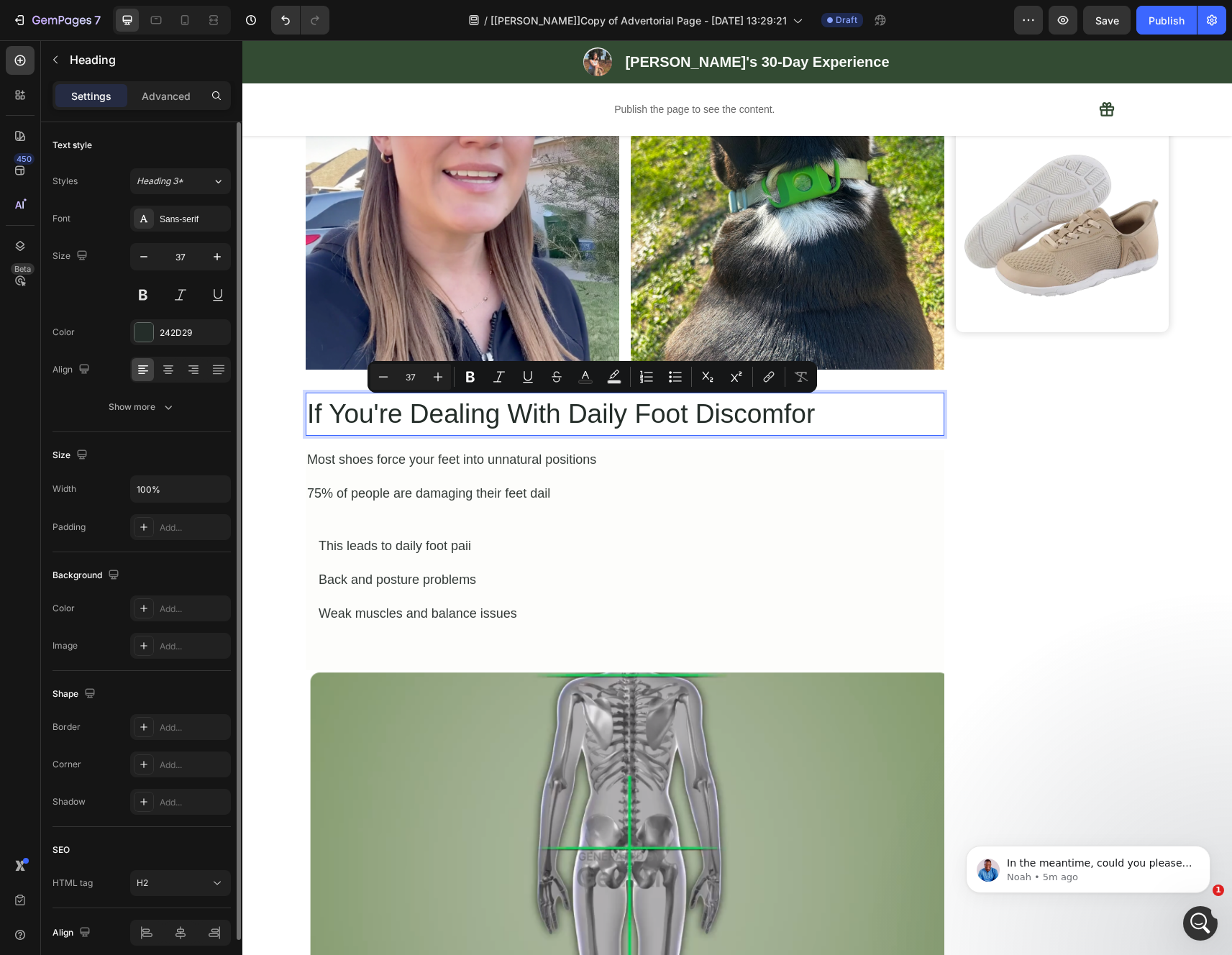
click at [838, 415] on p "If You're Dealing With Daily Foot Discomfor" at bounding box center [625, 414] width 635 height 40
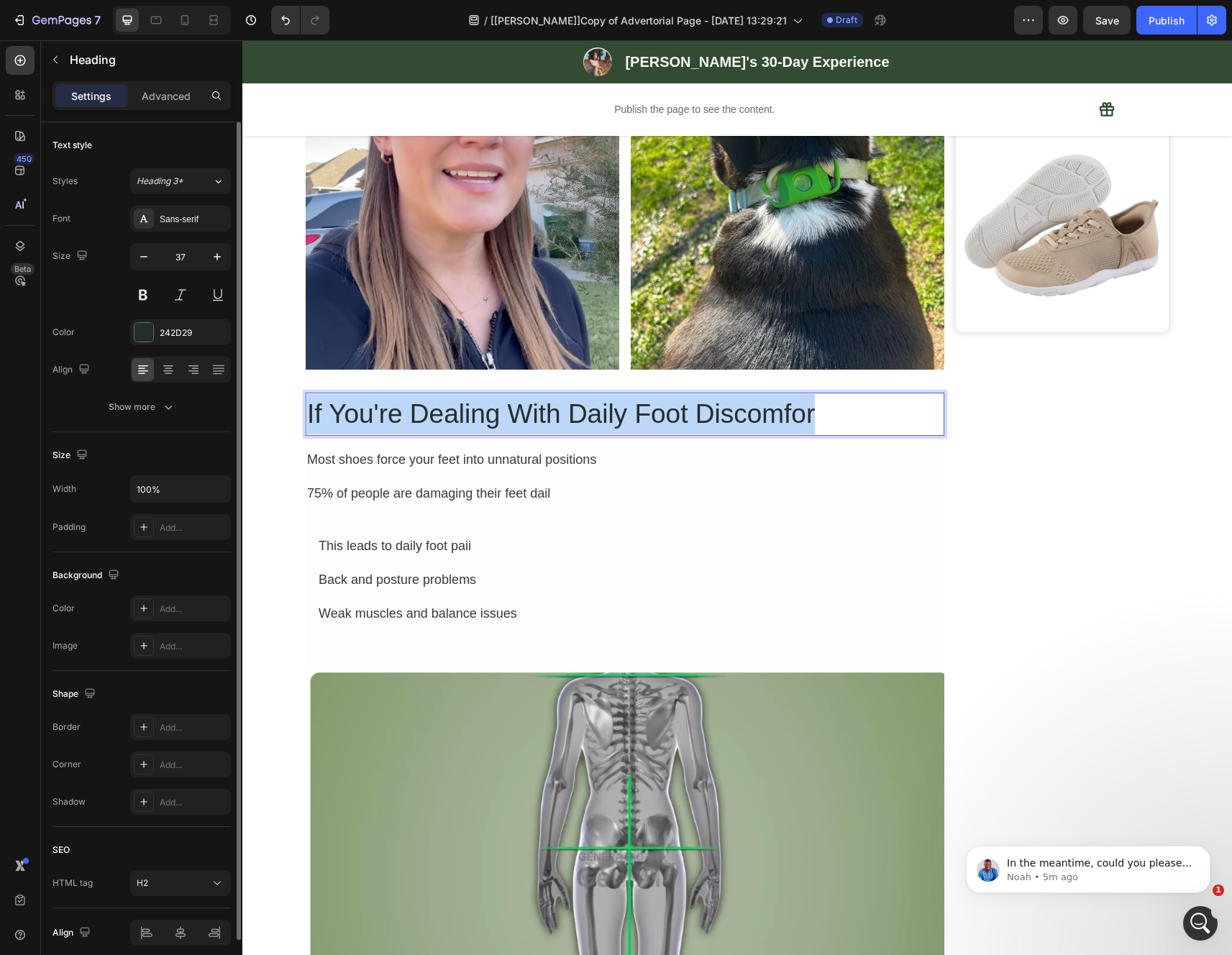
drag, startPoint x: 790, startPoint y: 417, endPoint x: 303, endPoint y: 421, distance: 487.0
click at [307, 421] on p "If You're Dealing With Daily Foot Discomfor" at bounding box center [625, 414] width 635 height 40
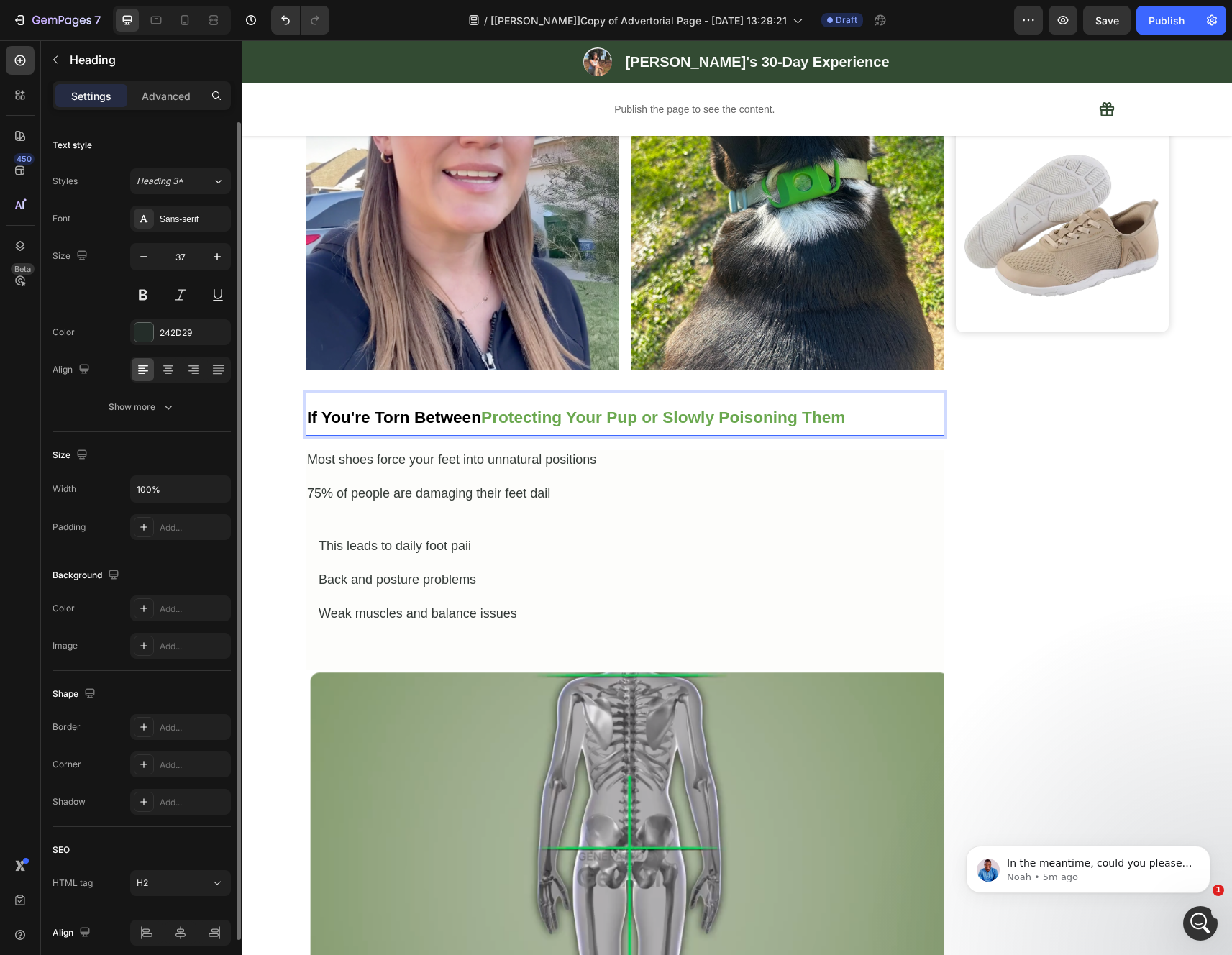
click at [854, 417] on p "If You're Torn Between Protecting Your Pup or Slowly Poisoning Them" at bounding box center [625, 414] width 635 height 40
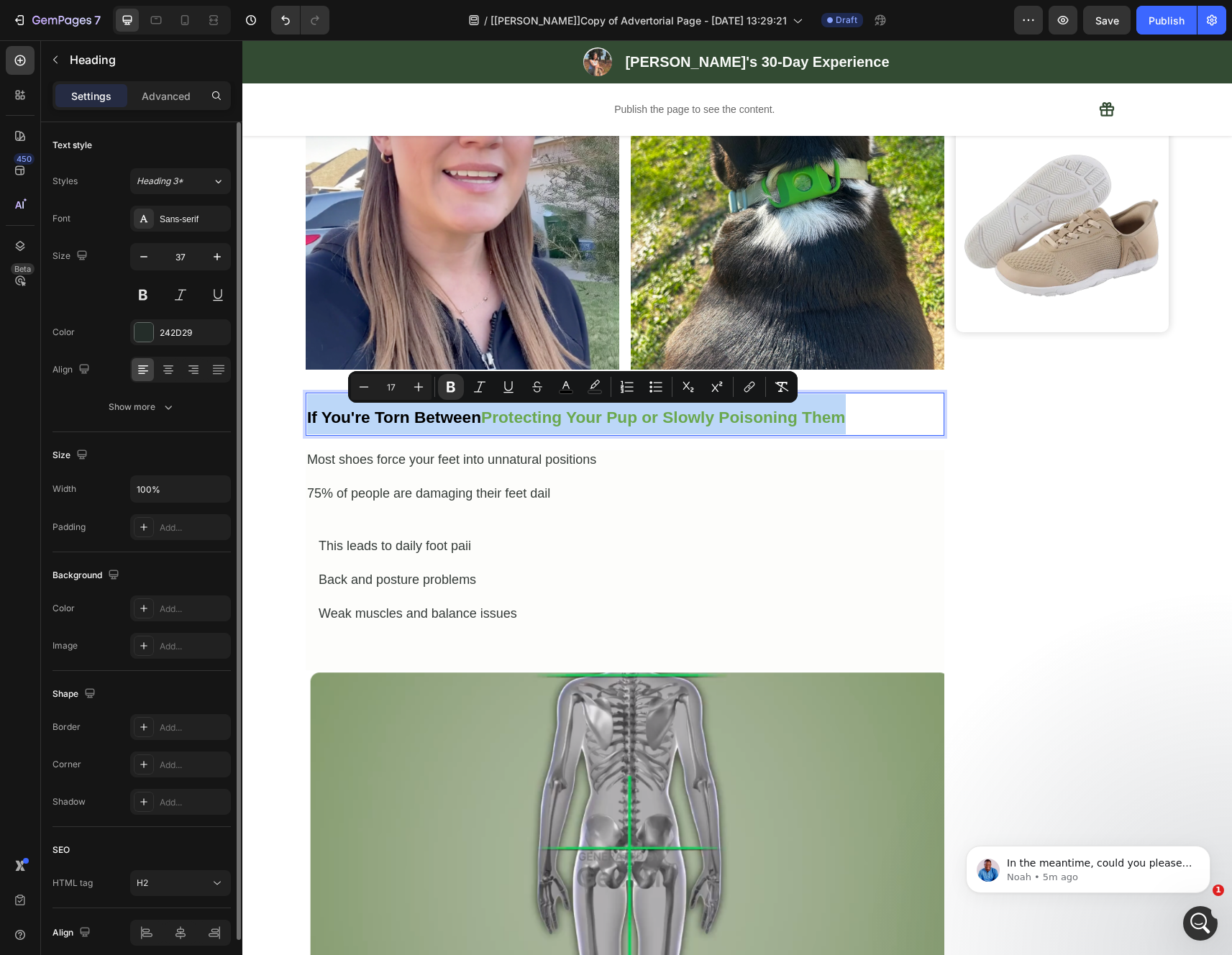
drag, startPoint x: 853, startPoint y: 417, endPoint x: 302, endPoint y: 423, distance: 551.0
click at [307, 423] on p "If You're Torn Between Protecting Your Pup or Slowly Poisoning Them" at bounding box center [625, 414] width 635 height 40
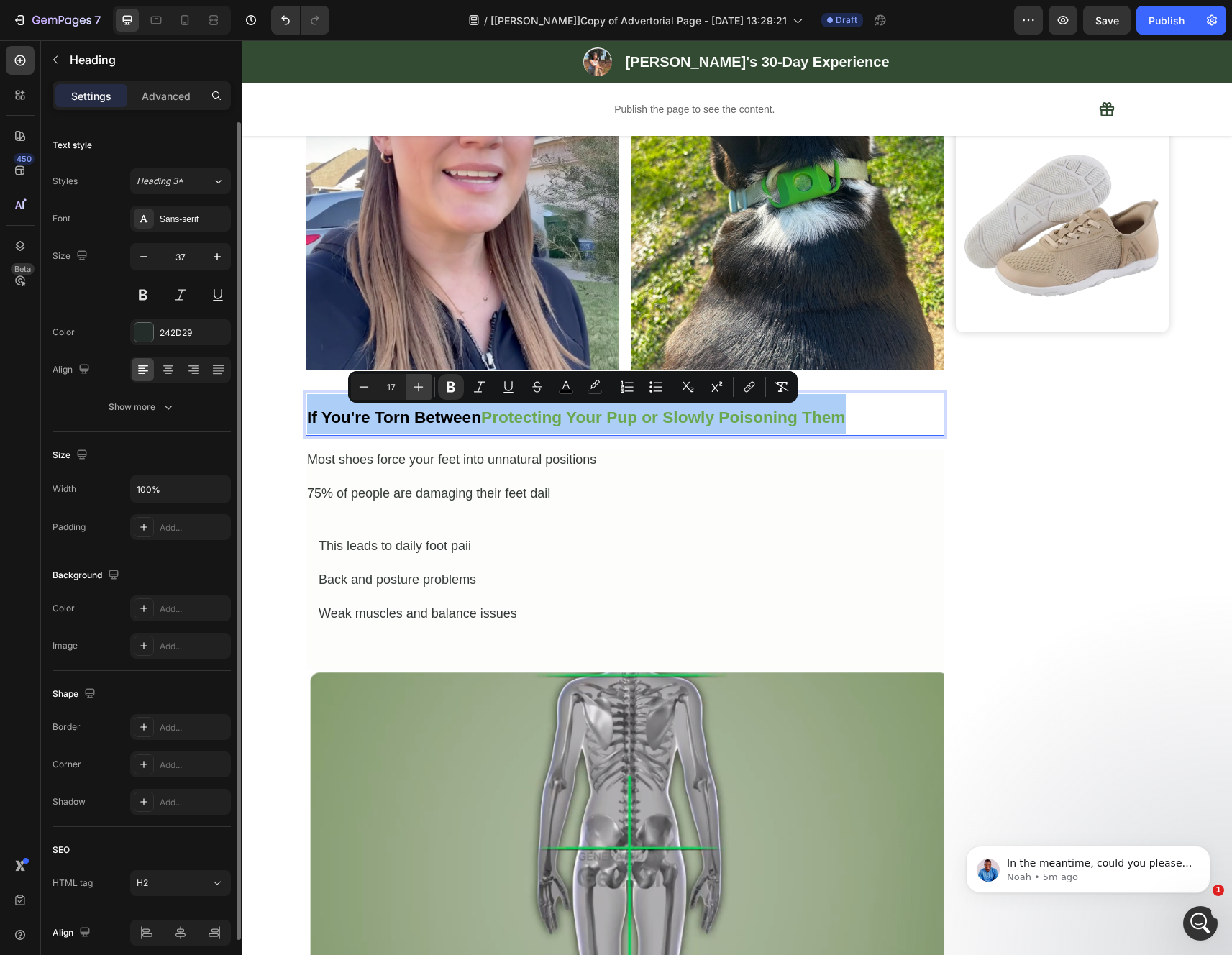
click at [421, 394] on button "Plus" at bounding box center [418, 386] width 26 height 26
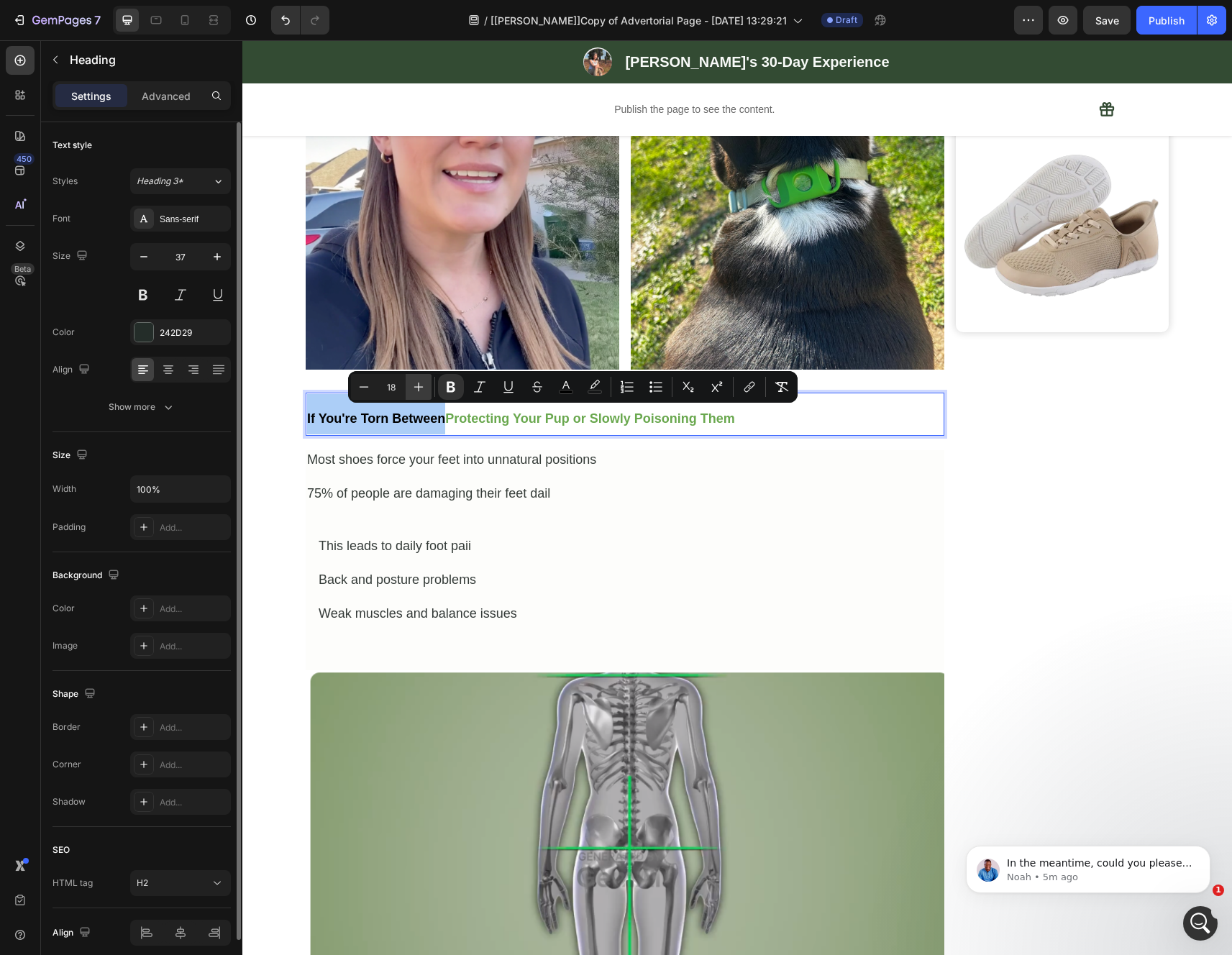
click at [421, 393] on icon "Editor contextual toolbar" at bounding box center [418, 386] width 14 height 14
click at [421, 394] on button "Plus" at bounding box center [418, 386] width 26 height 26
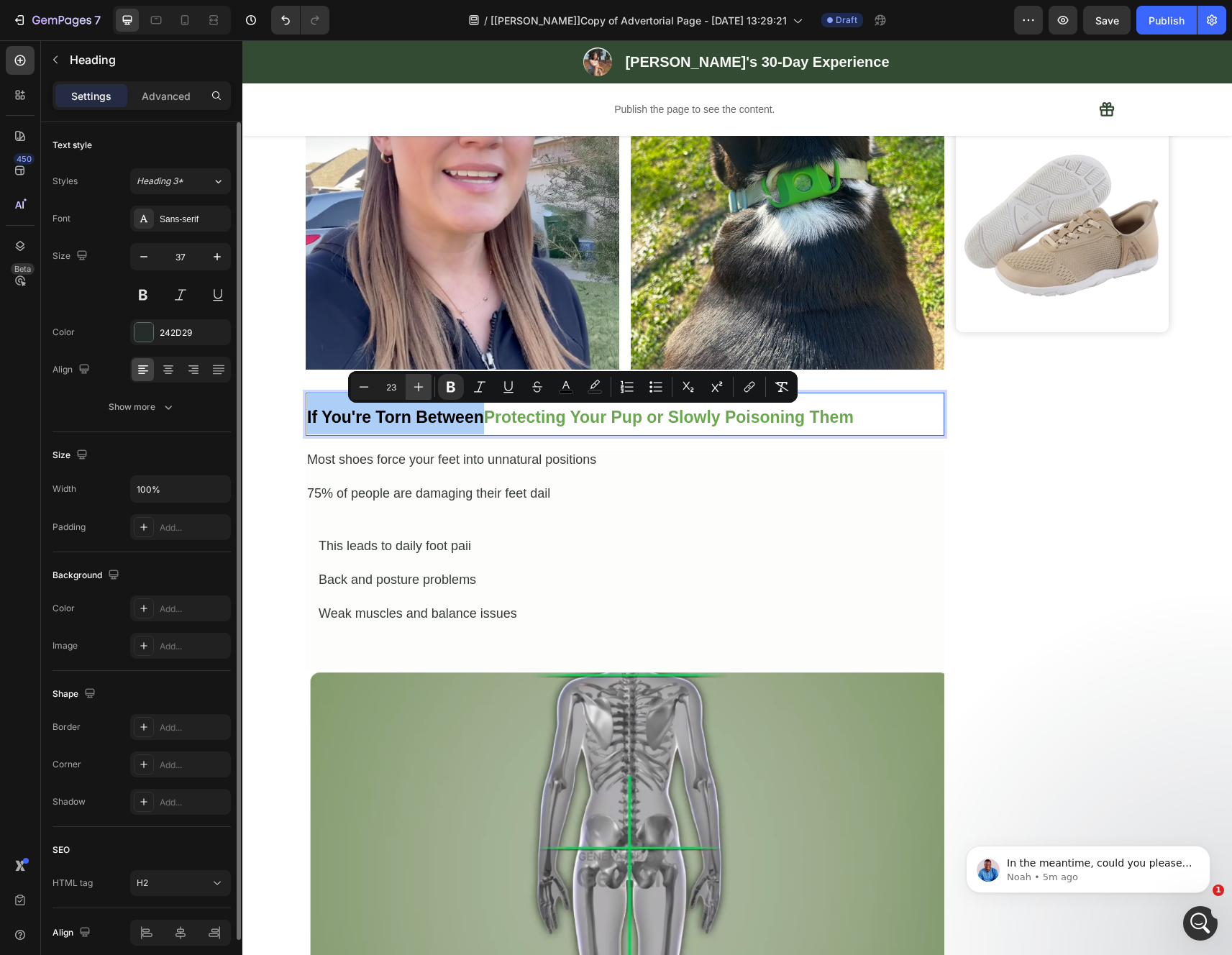
click at [421, 394] on button "Plus" at bounding box center [418, 386] width 26 height 26
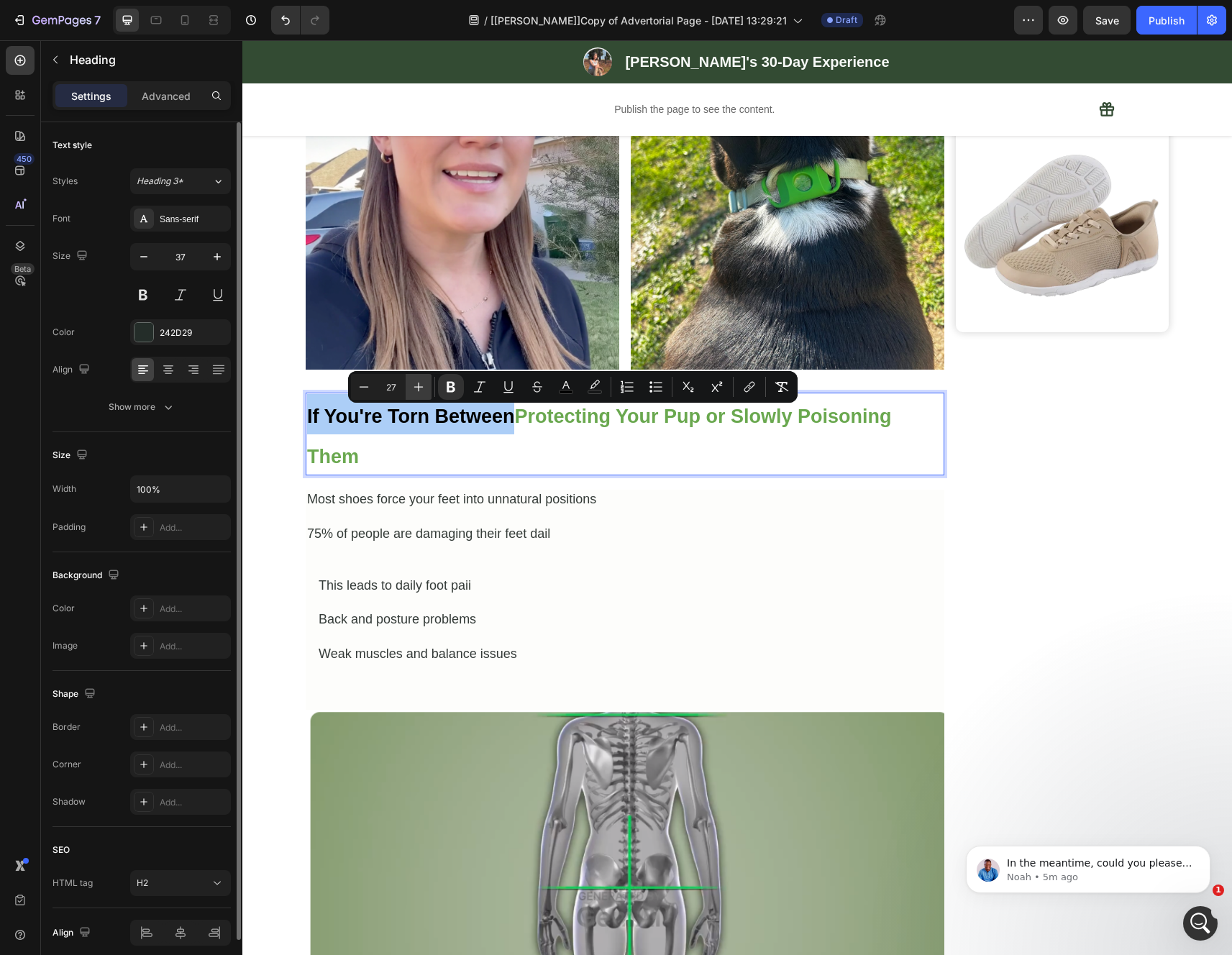
click at [421, 394] on button "Plus" at bounding box center [418, 386] width 26 height 26
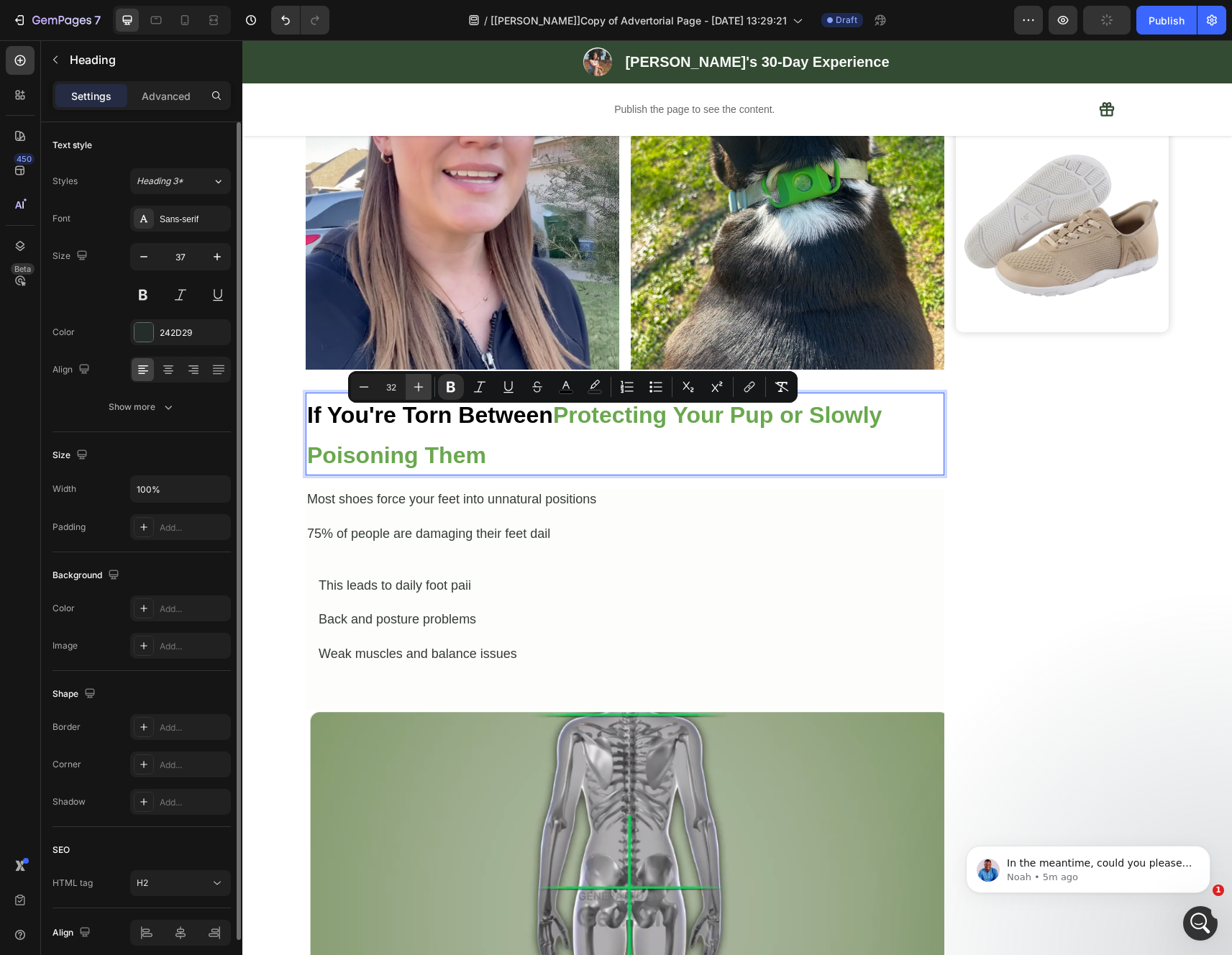
click at [421, 394] on button "Plus" at bounding box center [418, 386] width 26 height 26
type input "35"
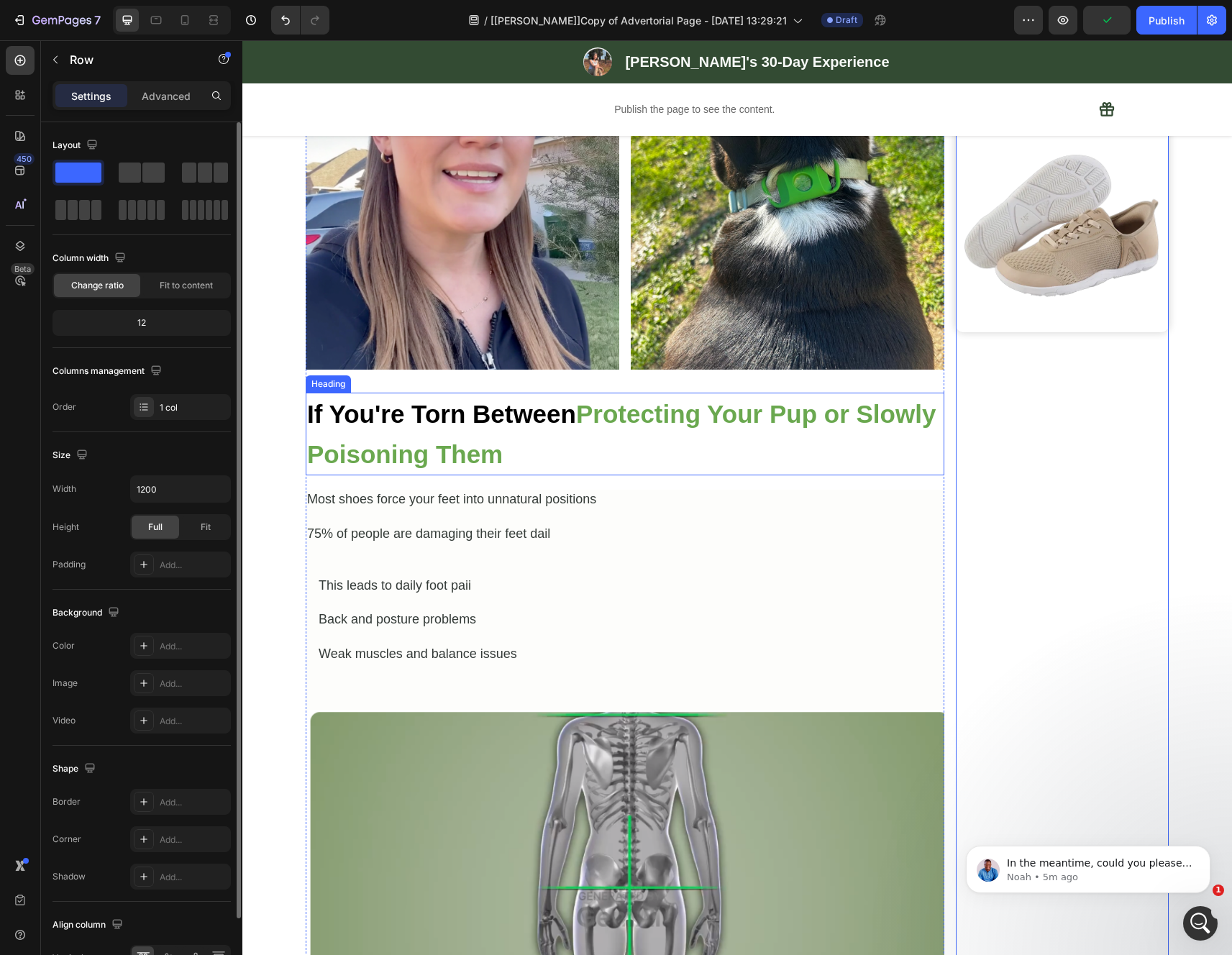
click at [542, 432] on p "⁠⁠⁠⁠⁠⁠⁠ If You're Torn Between Protecting Your Pup or Slowly Poisoning Them" at bounding box center [625, 433] width 635 height 80
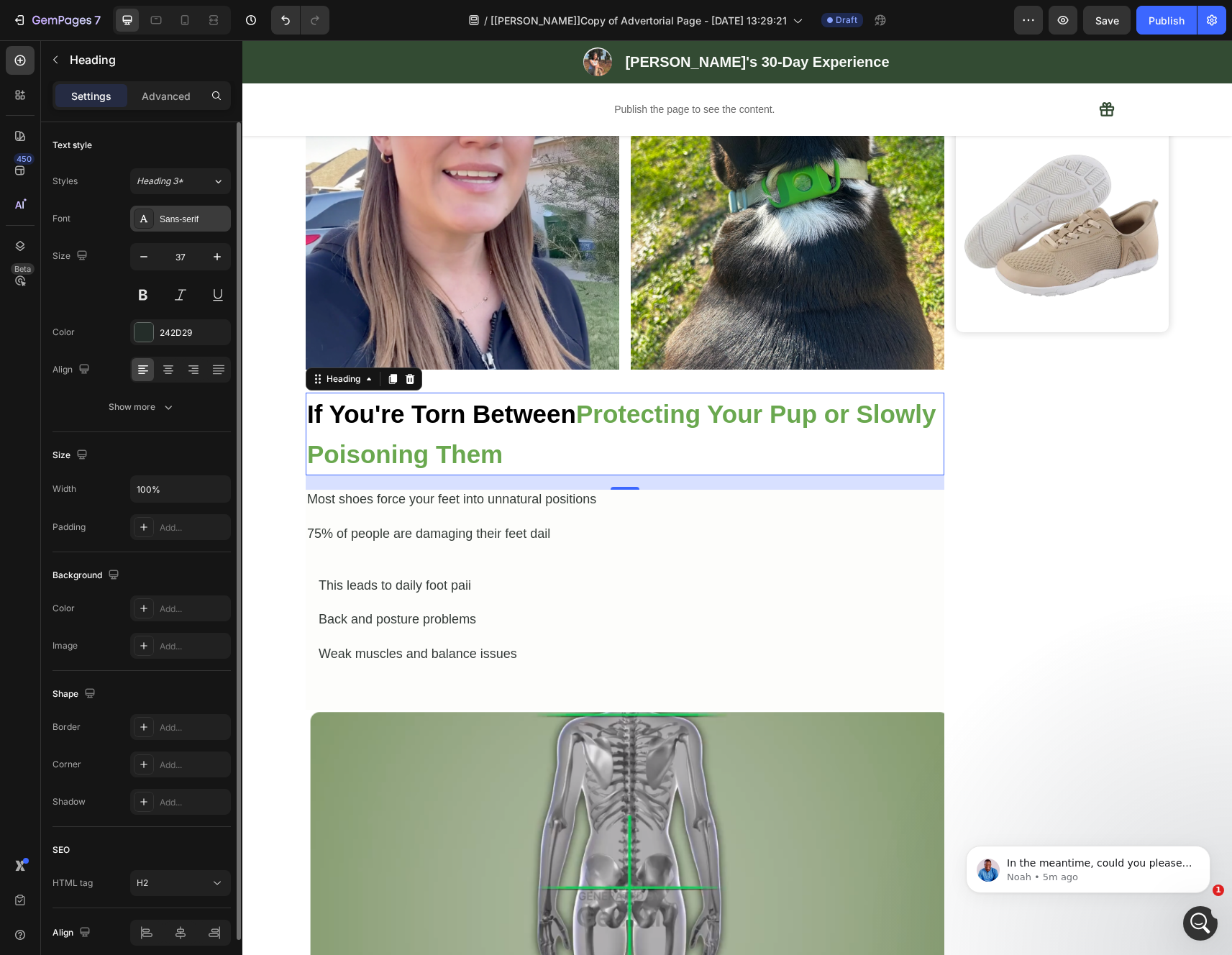
click at [189, 217] on div "Sans-serif" at bounding box center [194, 219] width 68 height 13
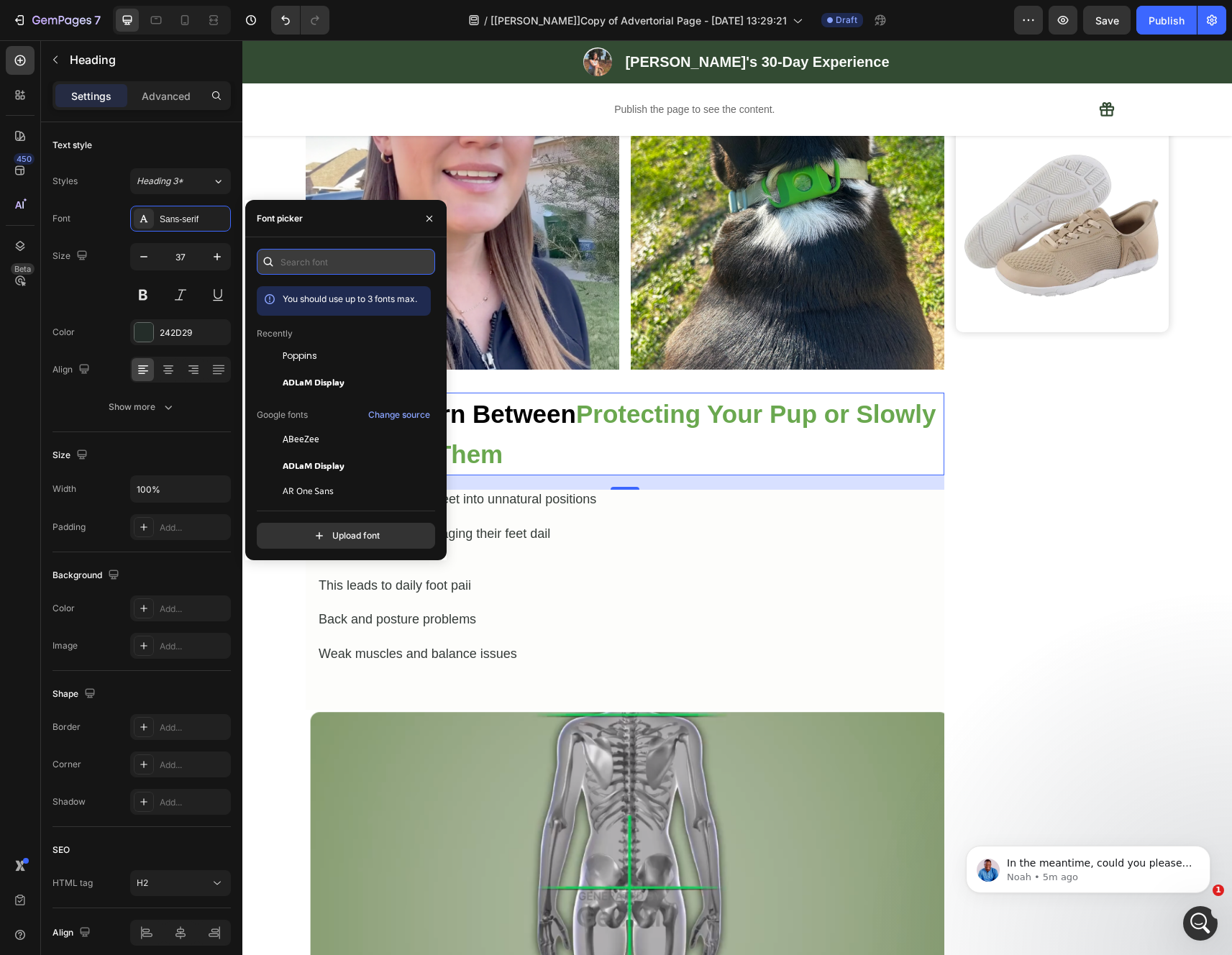
click at [307, 260] on input "text" at bounding box center [346, 261] width 178 height 26
click at [320, 352] on div "Poppins" at bounding box center [355, 356] width 145 height 13
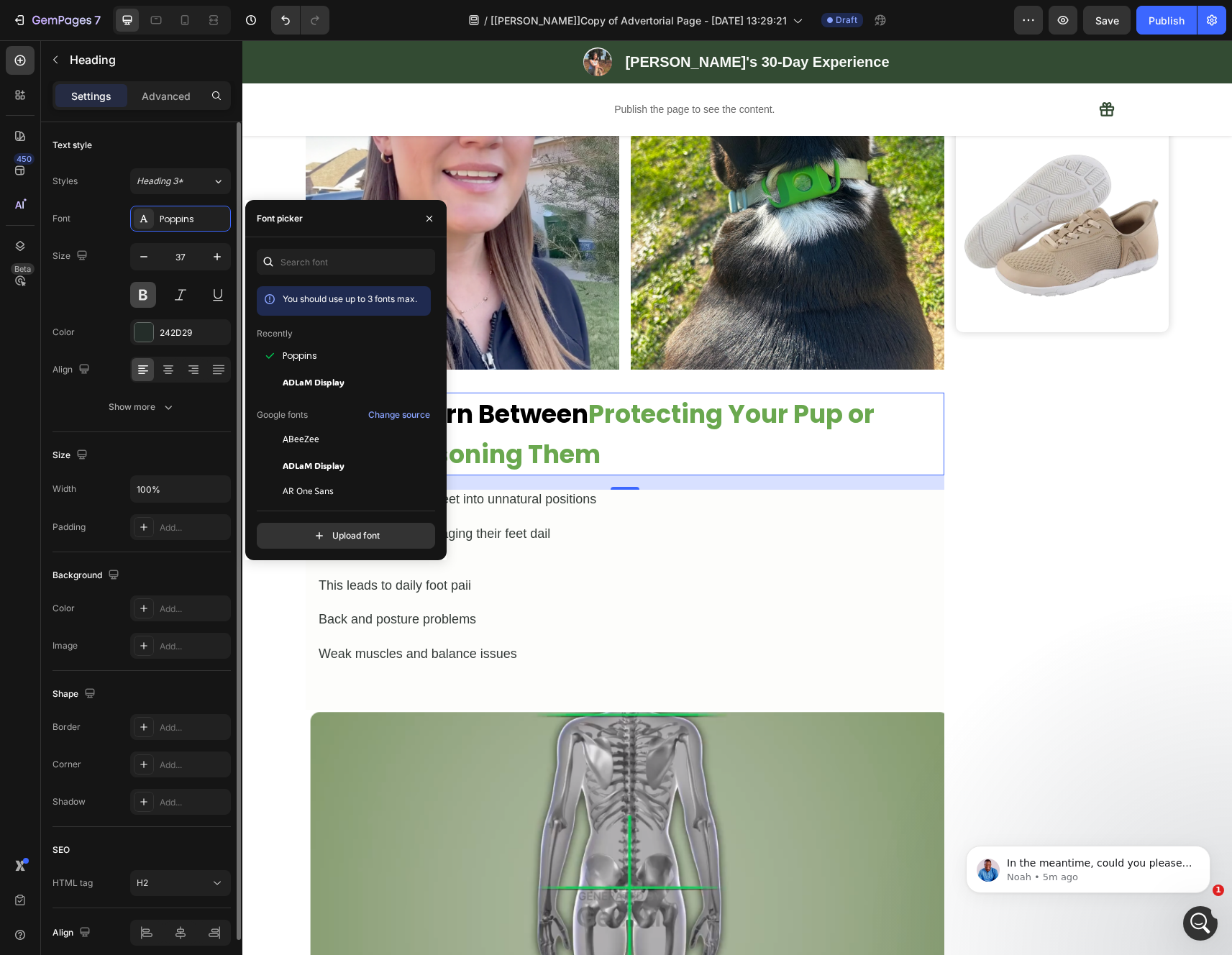
click at [150, 295] on button at bounding box center [143, 294] width 26 height 26
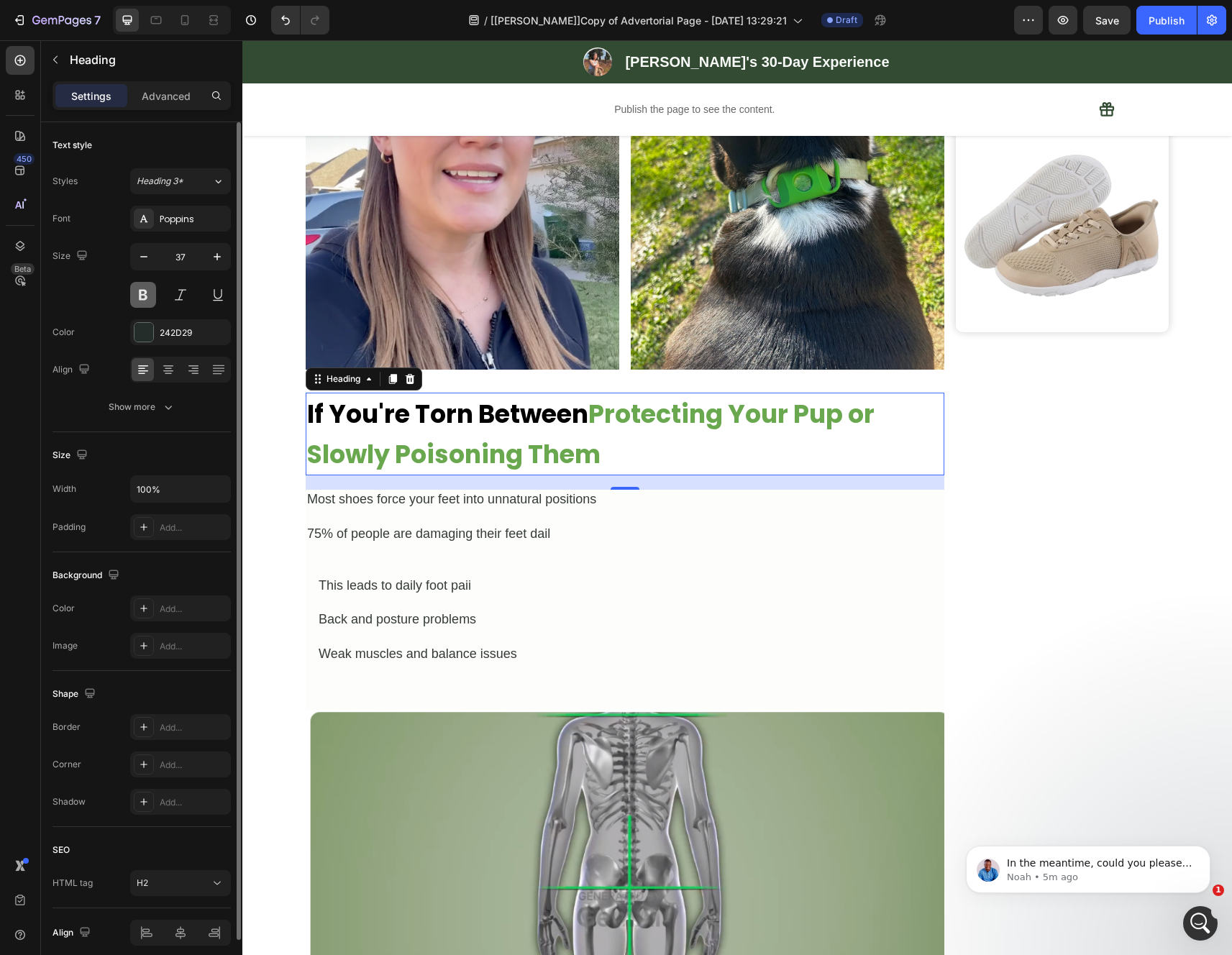
click at [145, 296] on button at bounding box center [143, 294] width 26 height 26
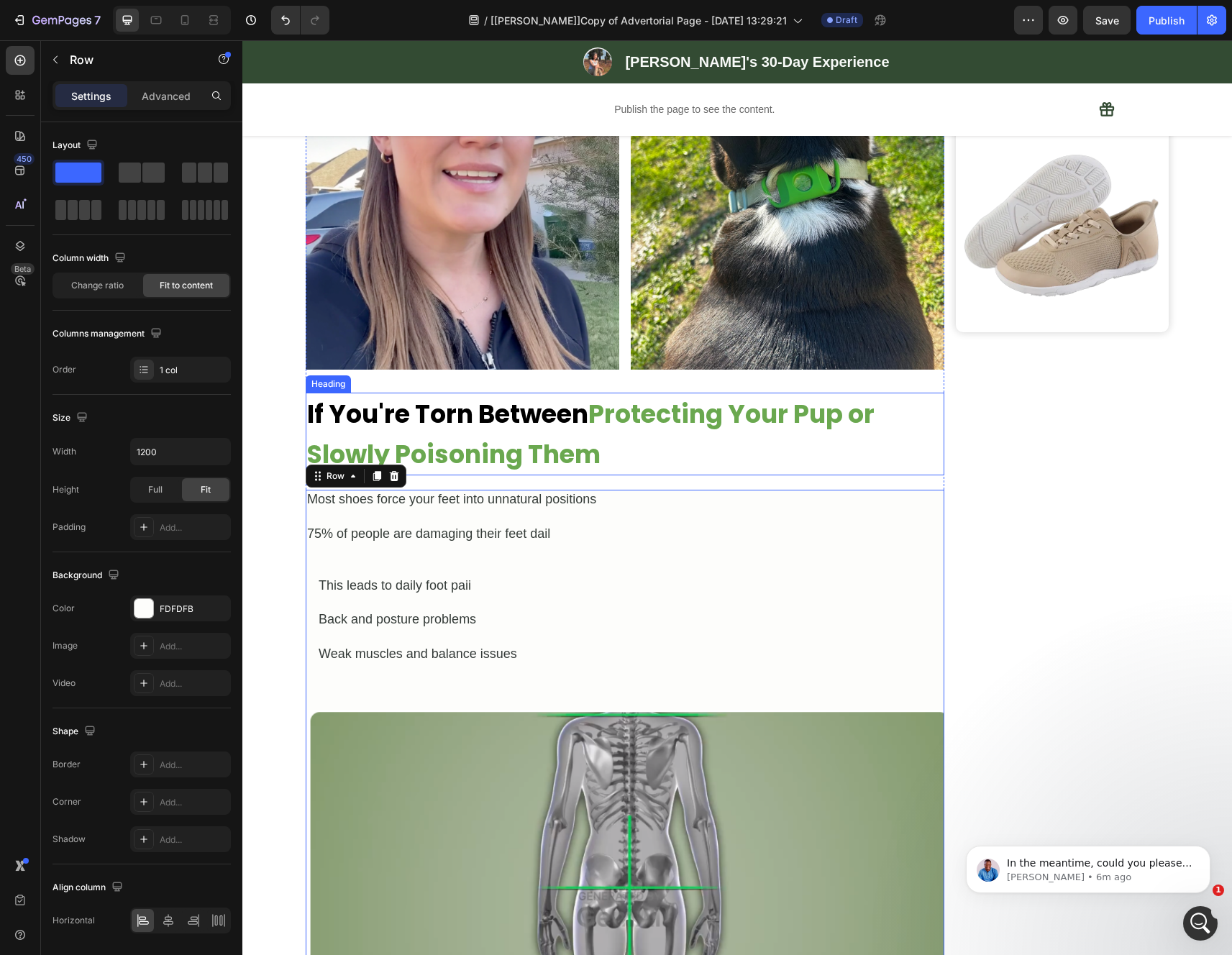
click at [593, 456] on strong "Protecting Your Pup or Slowly Poisoning Them" at bounding box center [591, 434] width 567 height 76
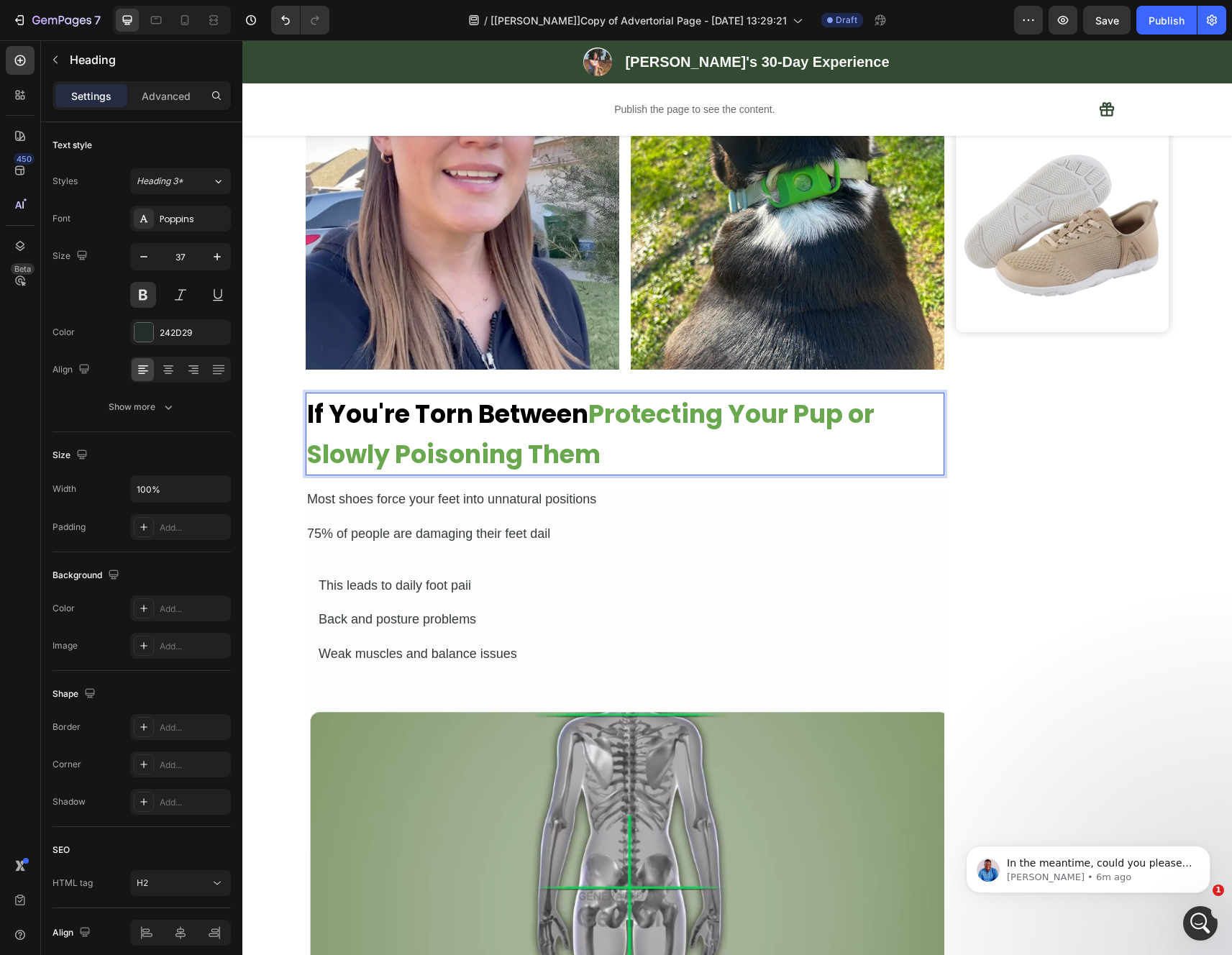
click at [584, 442] on strong "Protecting Your Pup or Slowly Poisoning Them" at bounding box center [591, 434] width 567 height 76
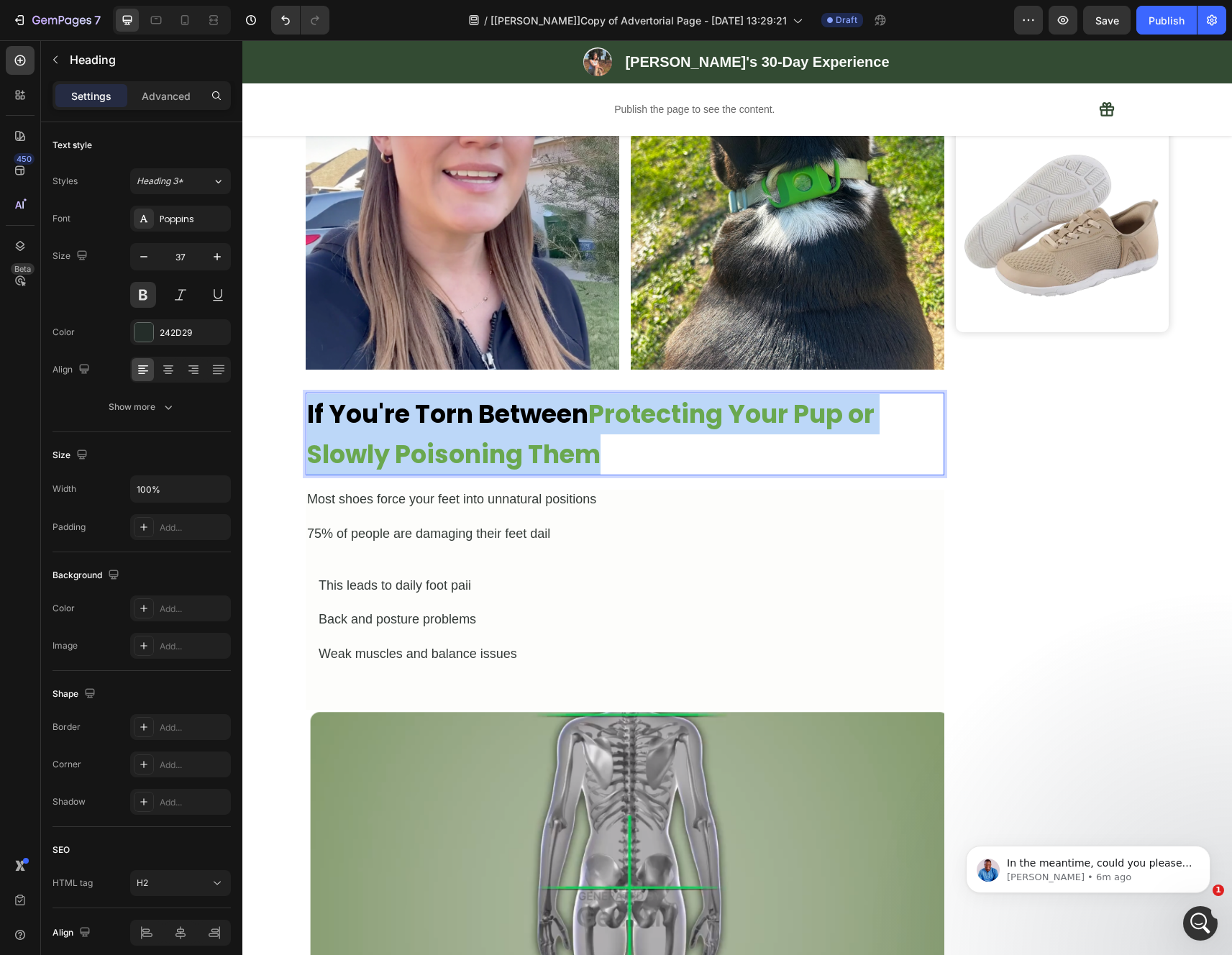
drag, startPoint x: 545, startPoint y: 448, endPoint x: 302, endPoint y: 421, distance: 244.5
click at [307, 421] on p "If You're Torn Between Protecting Your Pup or Slowly Poisoning Them" at bounding box center [625, 433] width 635 height 80
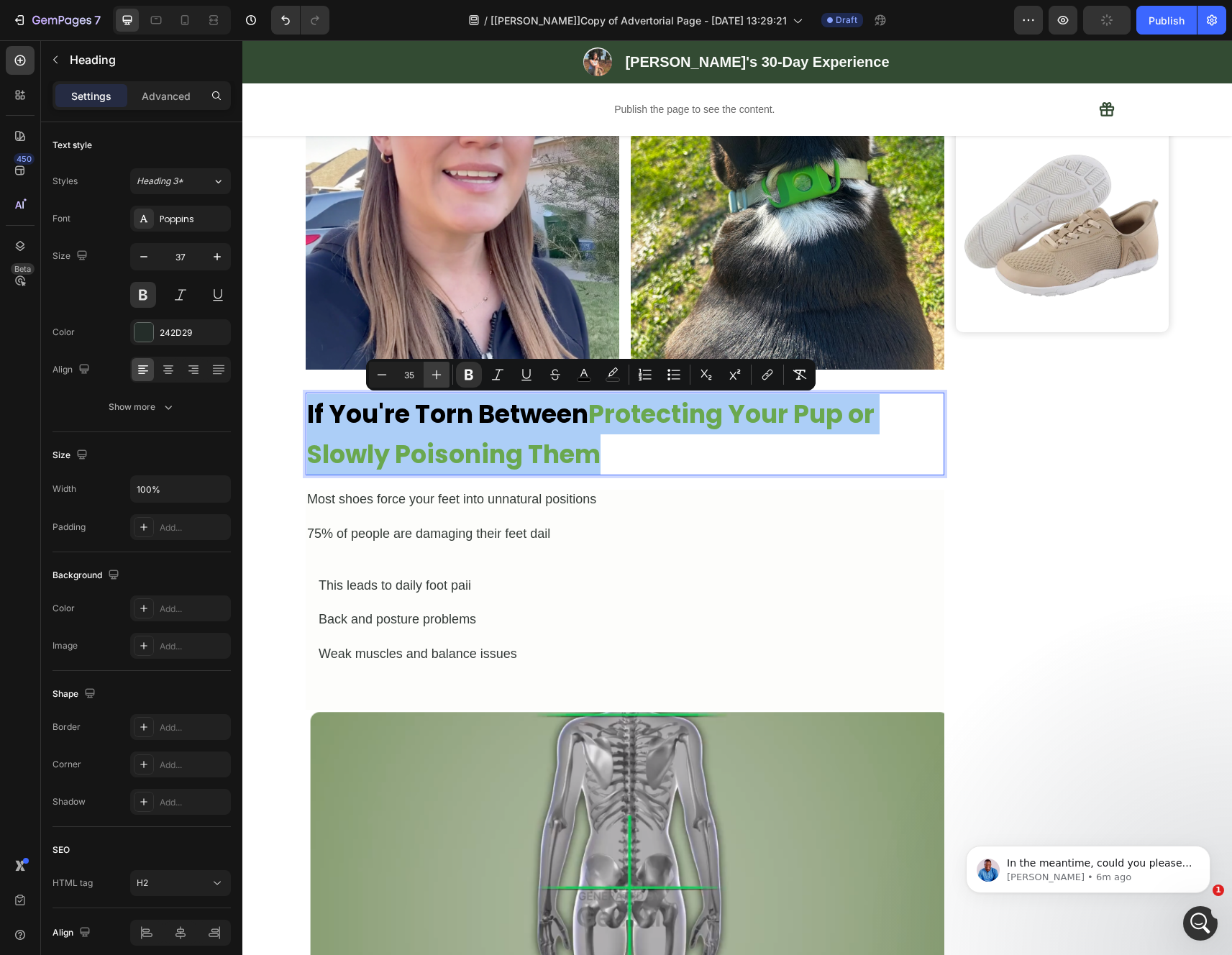
click at [430, 377] on icon "Editor contextual toolbar" at bounding box center [436, 374] width 14 height 14
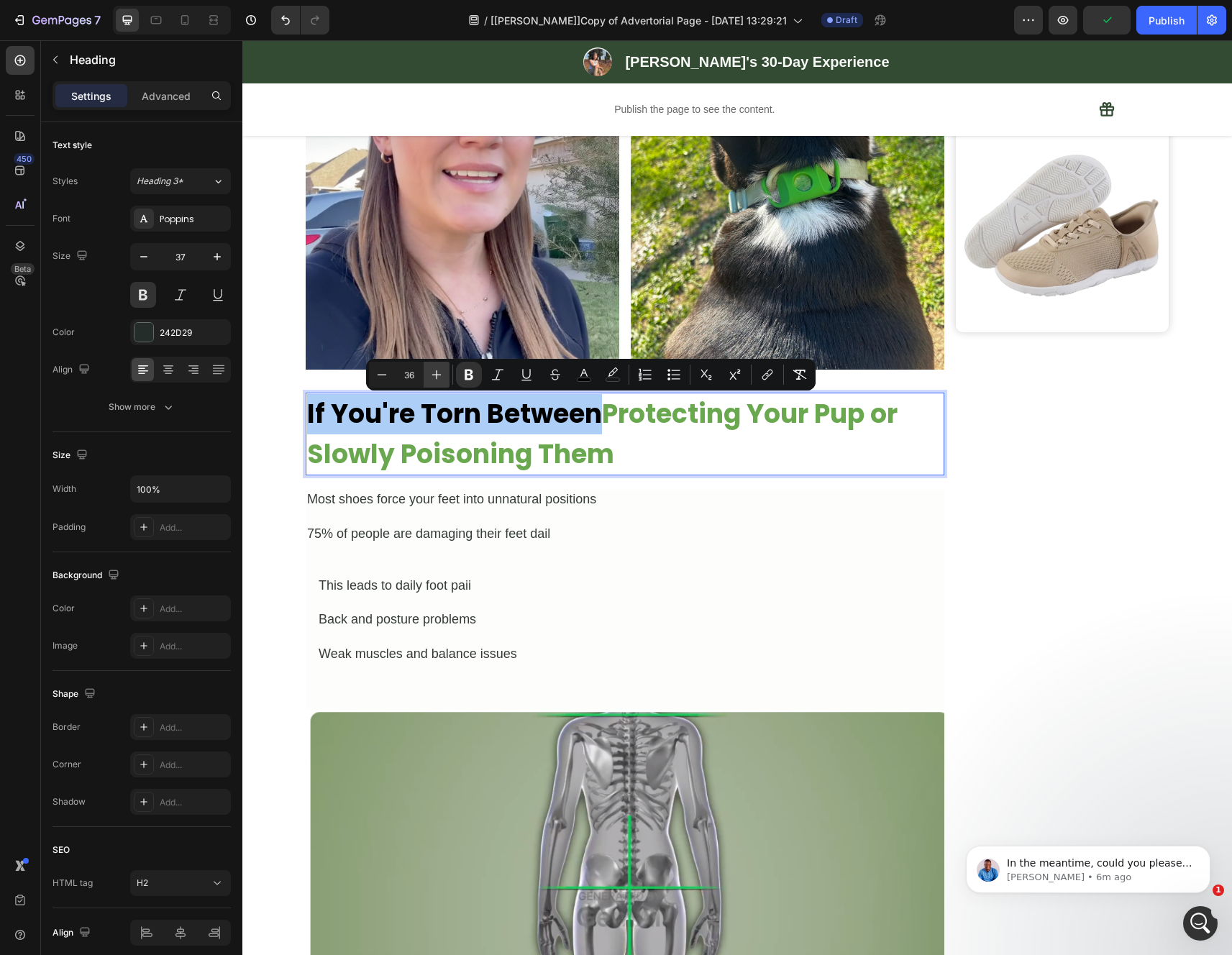
click at [431, 375] on icon "Editor contextual toolbar" at bounding box center [436, 374] width 14 height 14
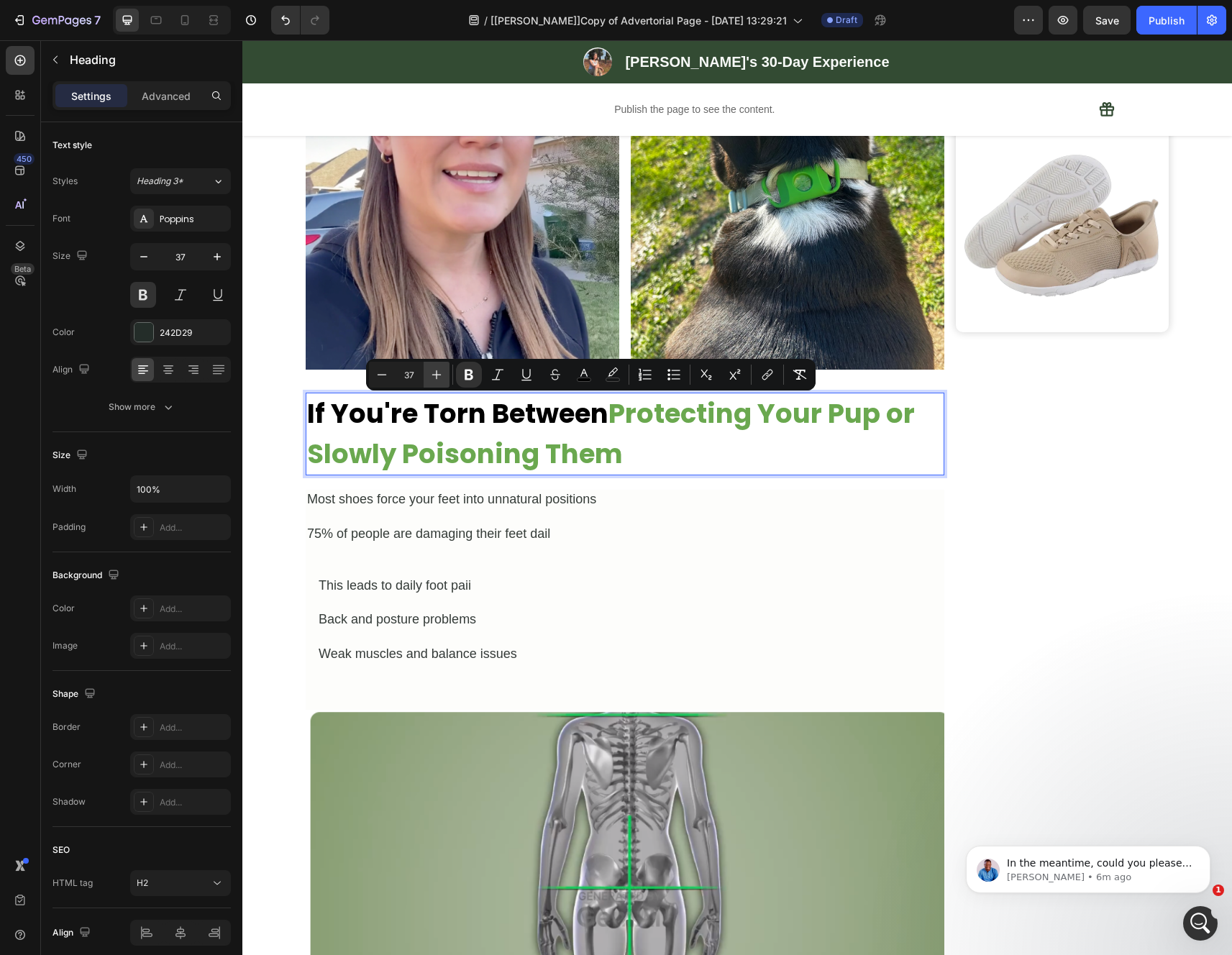
click at [431, 375] on icon "Editor contextual toolbar" at bounding box center [436, 374] width 14 height 14
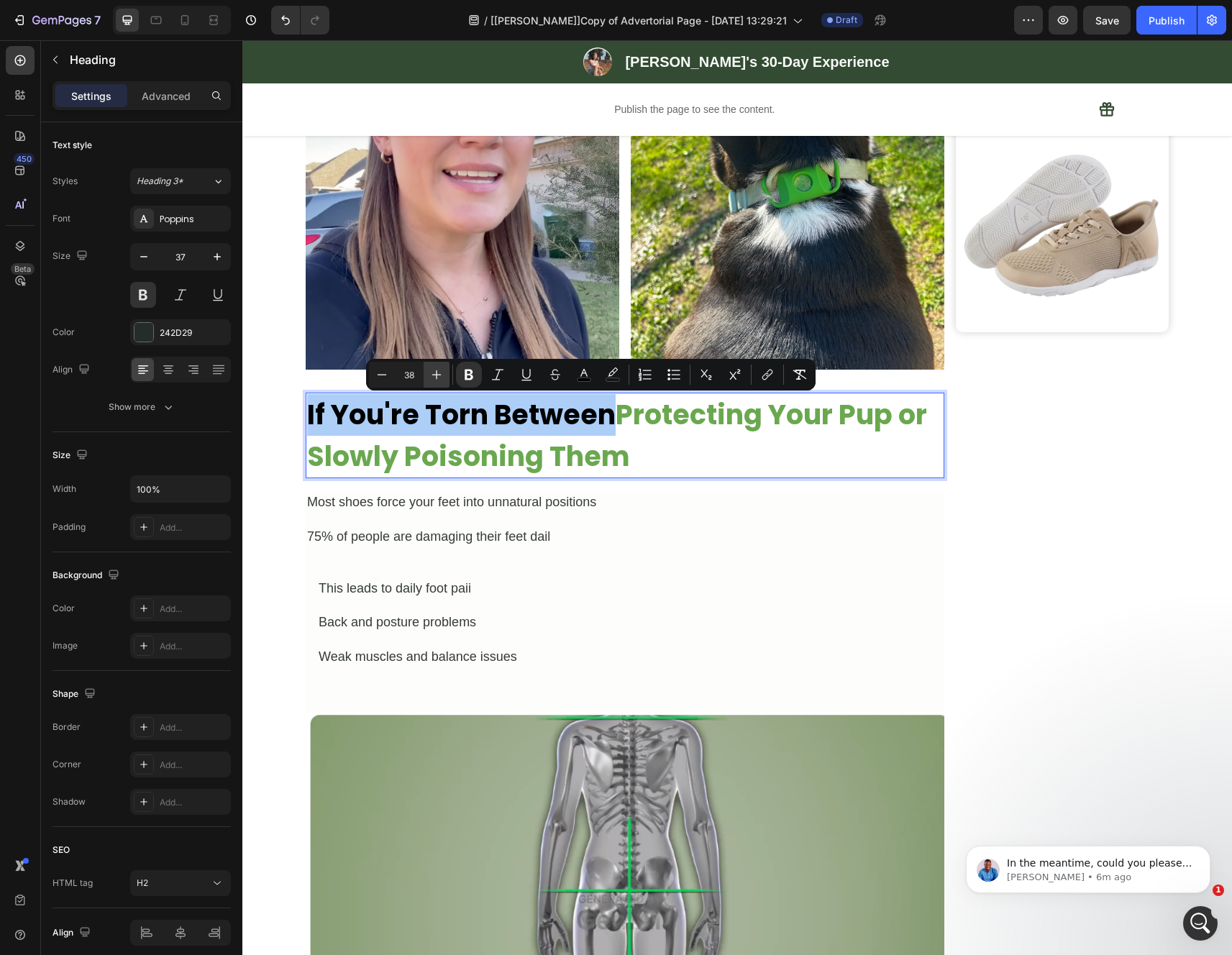
click at [431, 375] on icon "Editor contextual toolbar" at bounding box center [436, 374] width 14 height 14
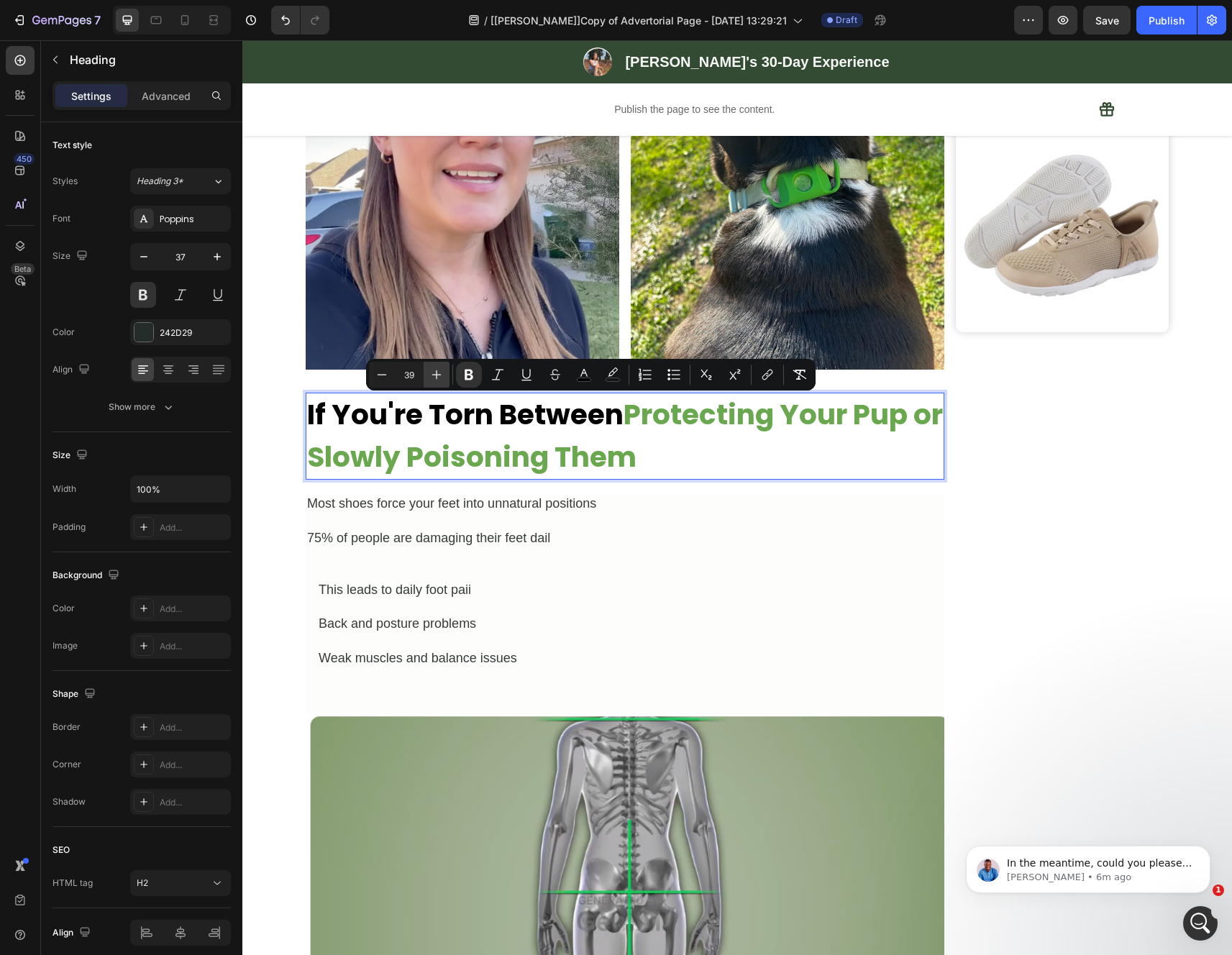
click at [431, 375] on icon "Editor contextual toolbar" at bounding box center [436, 374] width 14 height 14
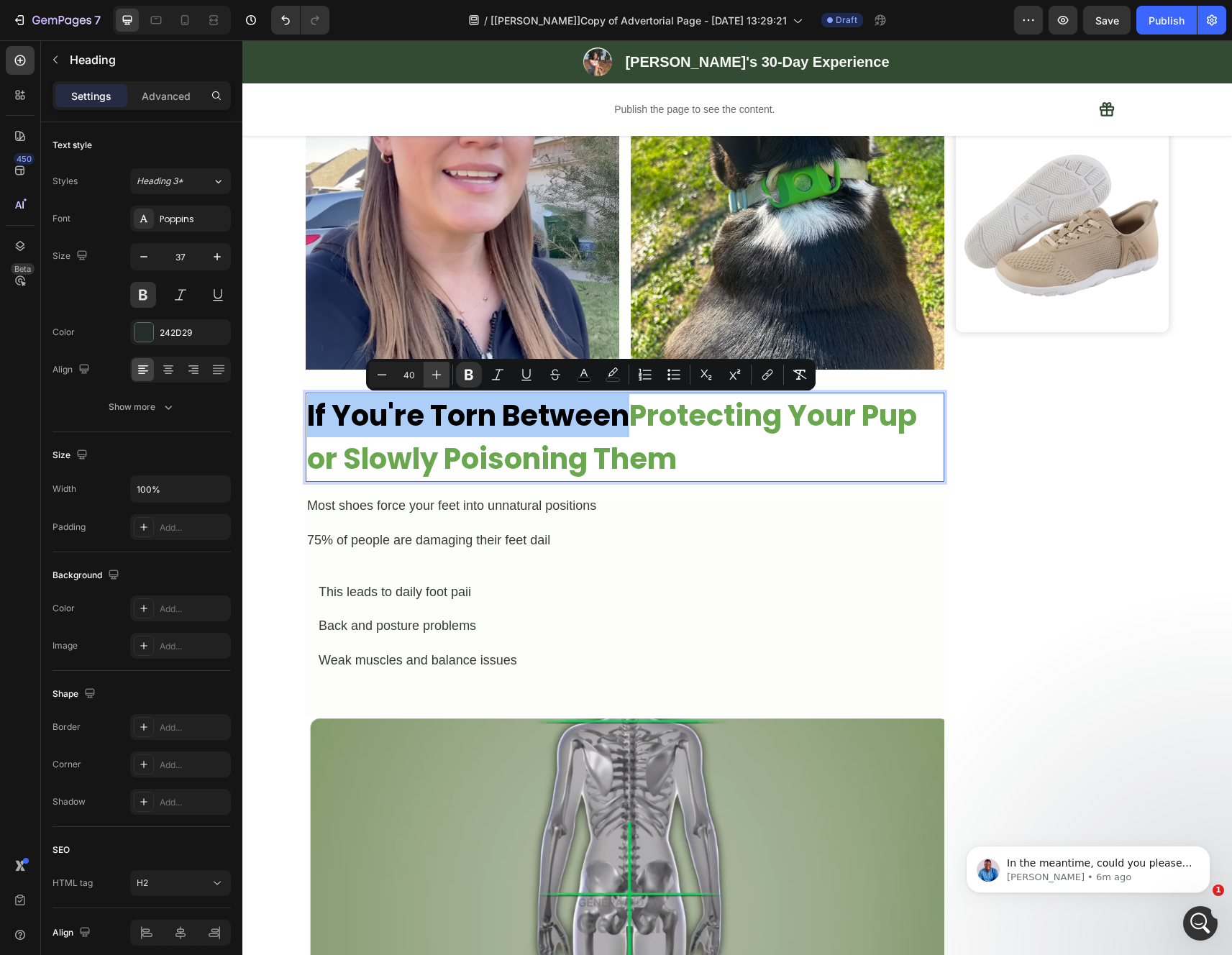
click at [431, 375] on icon "Editor contextual toolbar" at bounding box center [436, 374] width 14 height 14
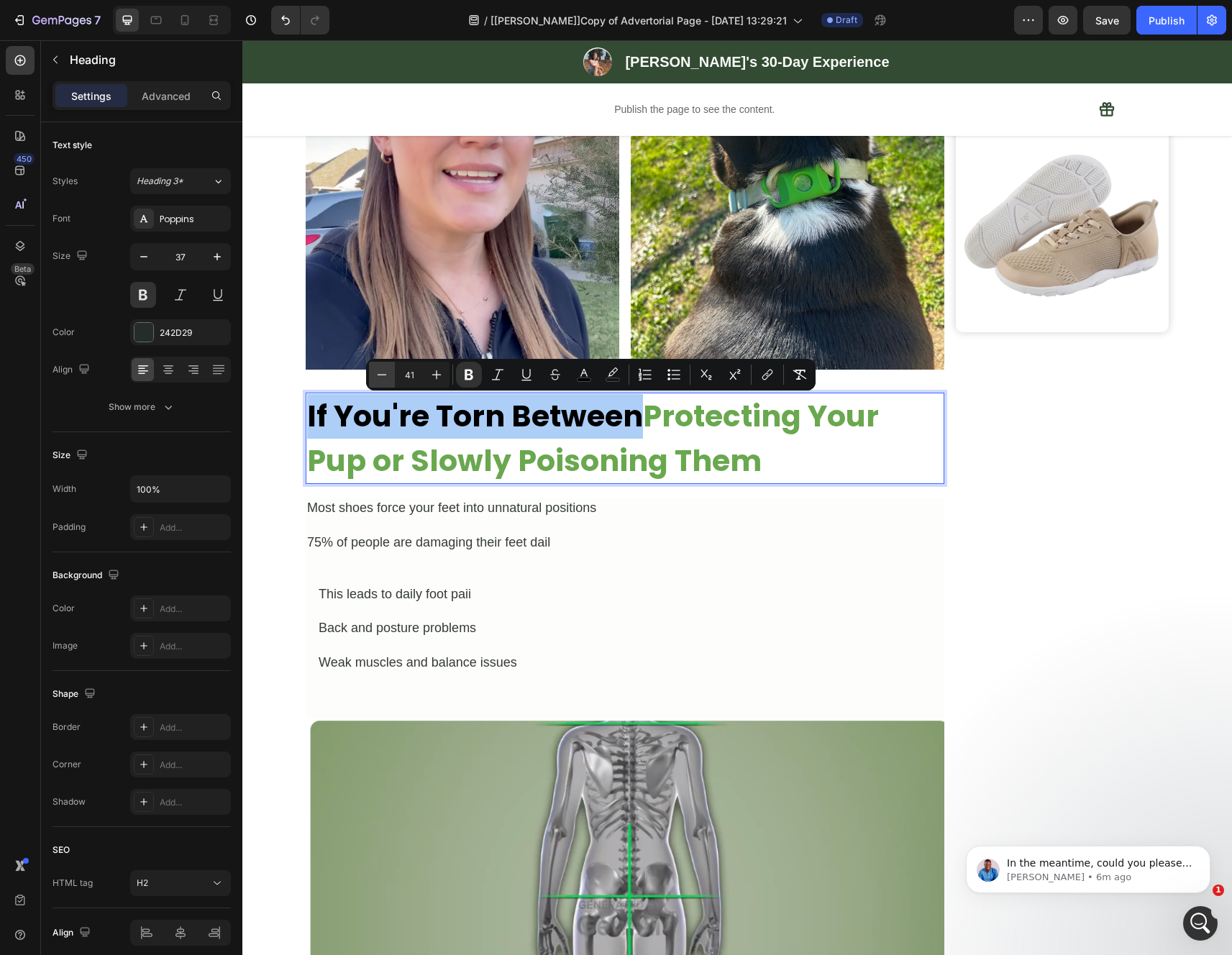
click at [381, 380] on icon "Editor contextual toolbar" at bounding box center [382, 374] width 14 height 14
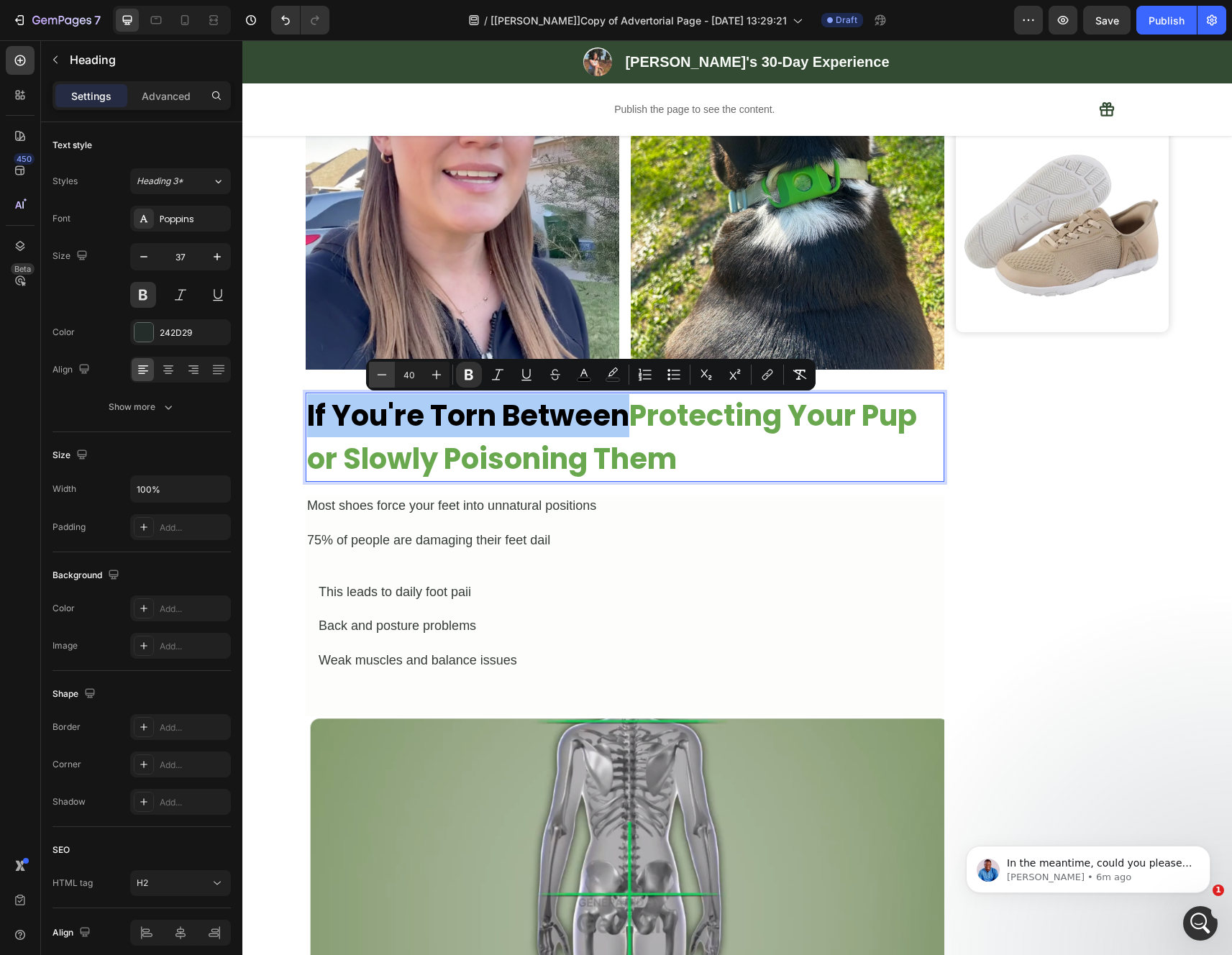
click at [381, 380] on icon "Editor contextual toolbar" at bounding box center [382, 374] width 14 height 14
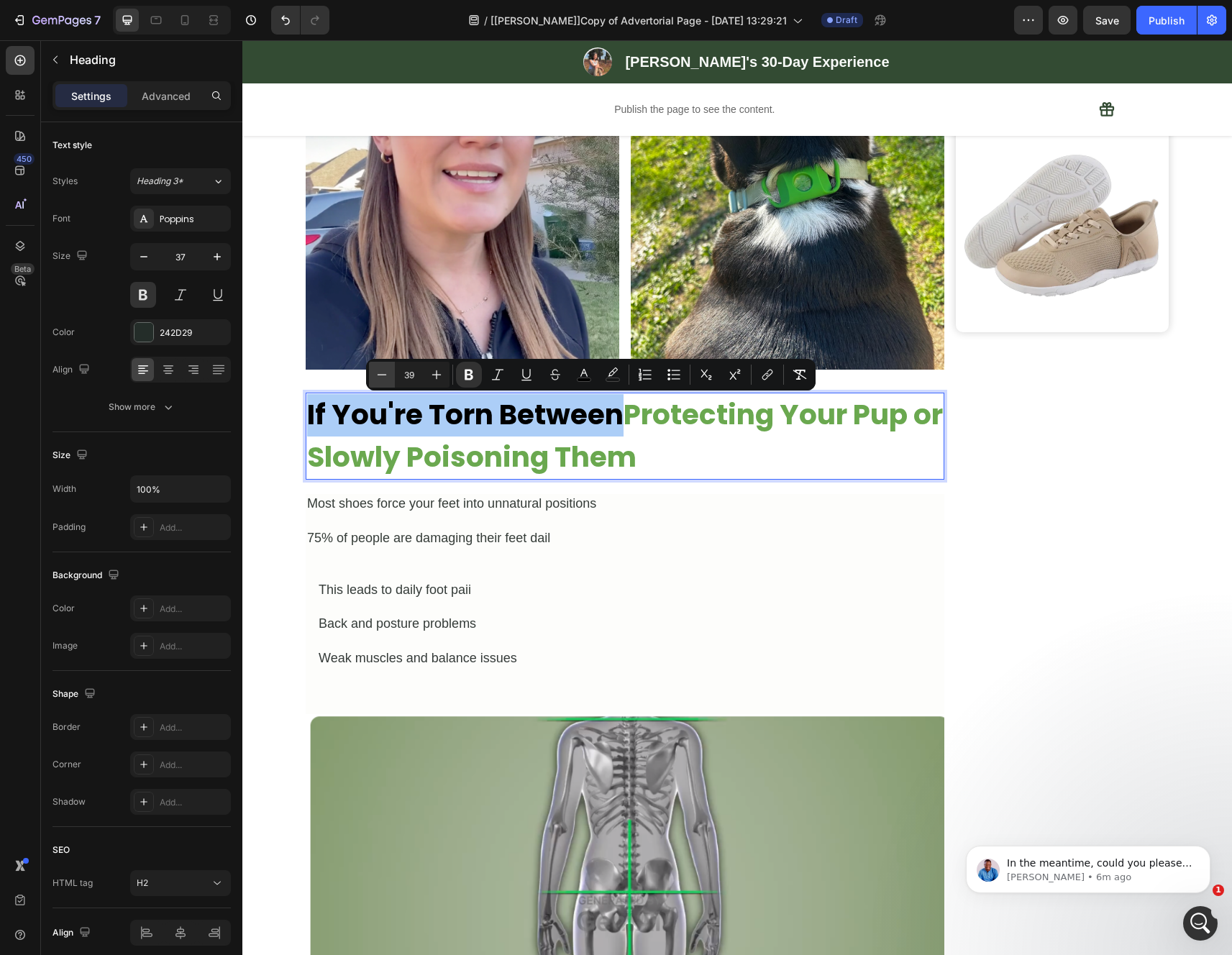
click at [381, 380] on icon "Editor contextual toolbar" at bounding box center [382, 374] width 14 height 14
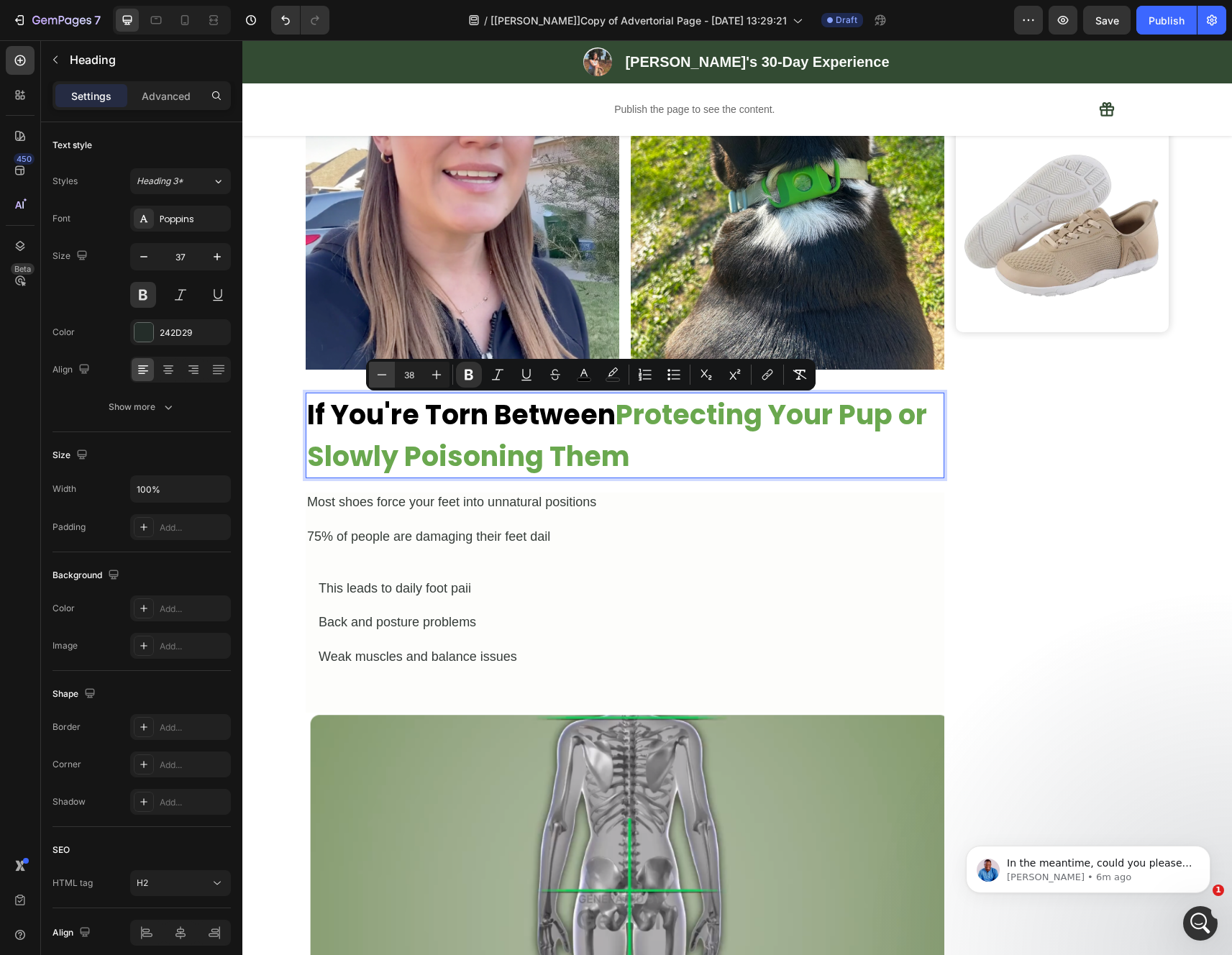
click at [381, 380] on icon "Editor contextual toolbar" at bounding box center [382, 374] width 14 height 14
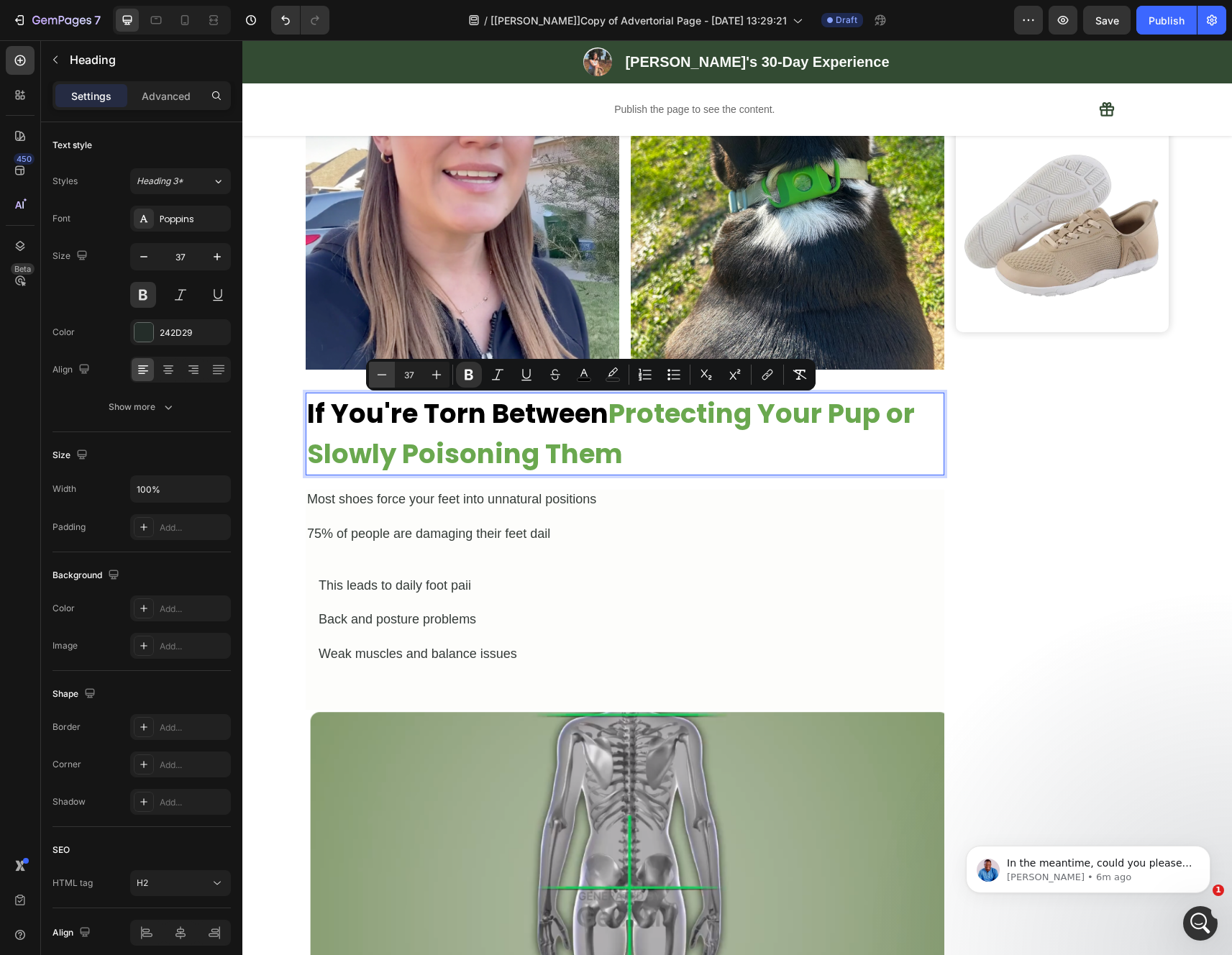
click at [381, 380] on icon "Editor contextual toolbar" at bounding box center [382, 374] width 14 height 14
type input "35"
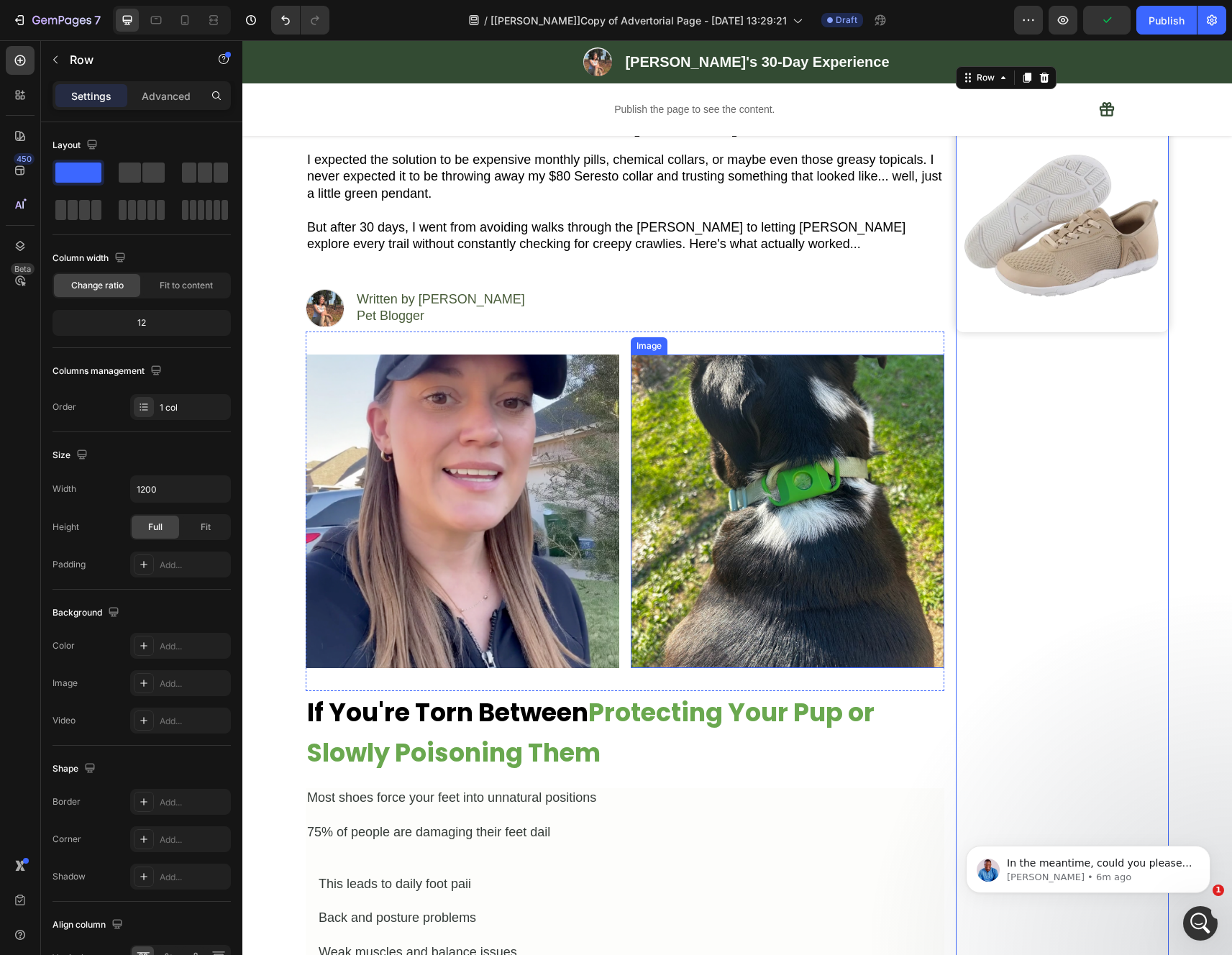
scroll to position [0, 0]
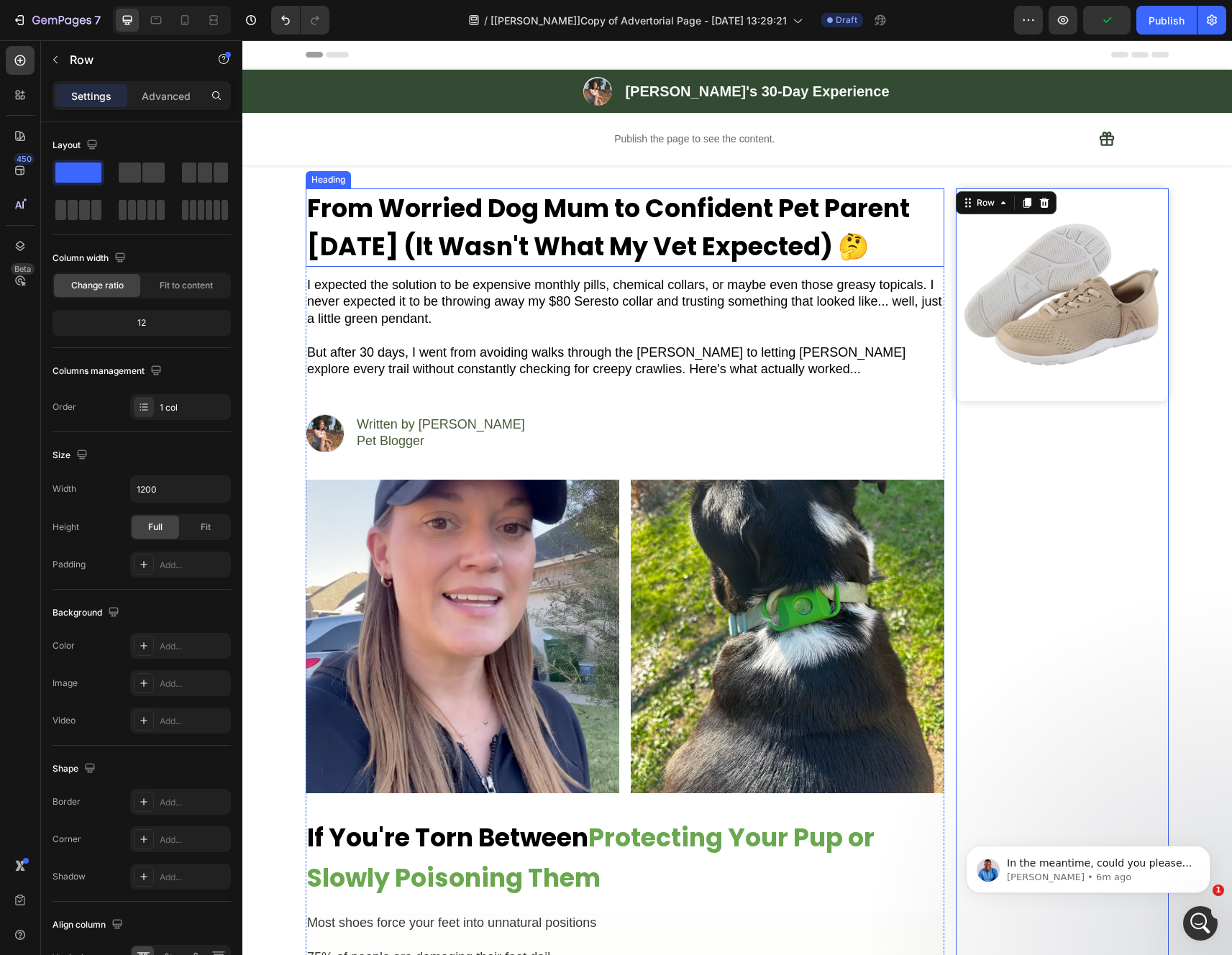
click at [573, 234] on strong "From Worried Dog Mum to Confident Pet Parent [DATE] (It Wasn't What My Vet Expe…" at bounding box center [608, 227] width 602 height 73
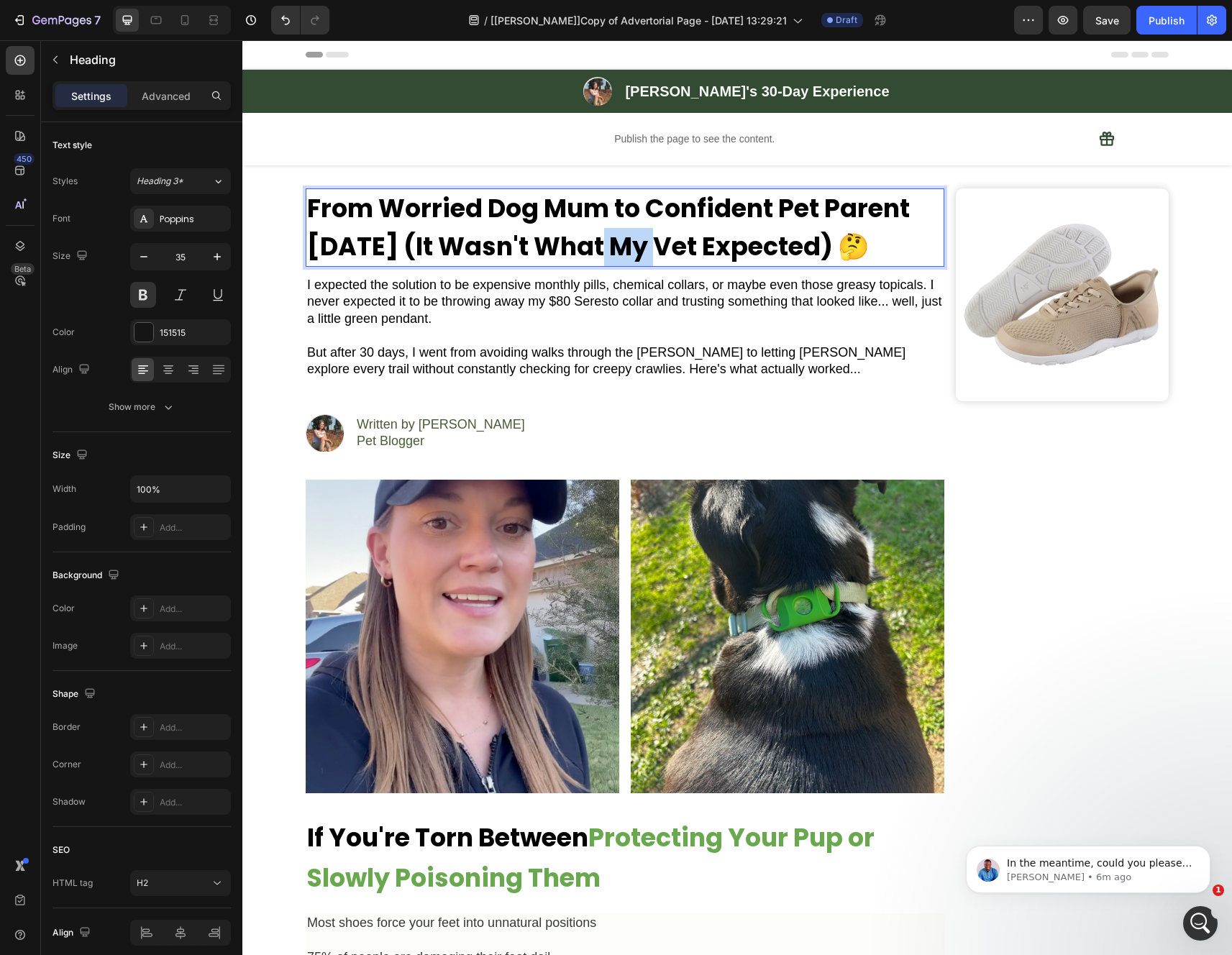
click at [573, 234] on strong "From Worried Dog Mum to Confident Pet Parent [DATE] (It Wasn't What My Vet Expe…" at bounding box center [608, 227] width 602 height 73
click at [705, 244] on strong "From Worried Dog Mum to Confident Pet Parent [DATE] (It Wasn't What My Vet Expe…" at bounding box center [608, 227] width 602 height 73
click at [852, 251] on strong "From Worried Dog Mum to Confident Pet Parent [DATE] (It Wasn't What My Vet Expe…" at bounding box center [608, 227] width 602 height 73
click at [838, 255] on strong "From Worried Dog Mum to Confident Pet Parent [DATE] (It Wasn't What My Vet Expe…" at bounding box center [608, 227] width 602 height 73
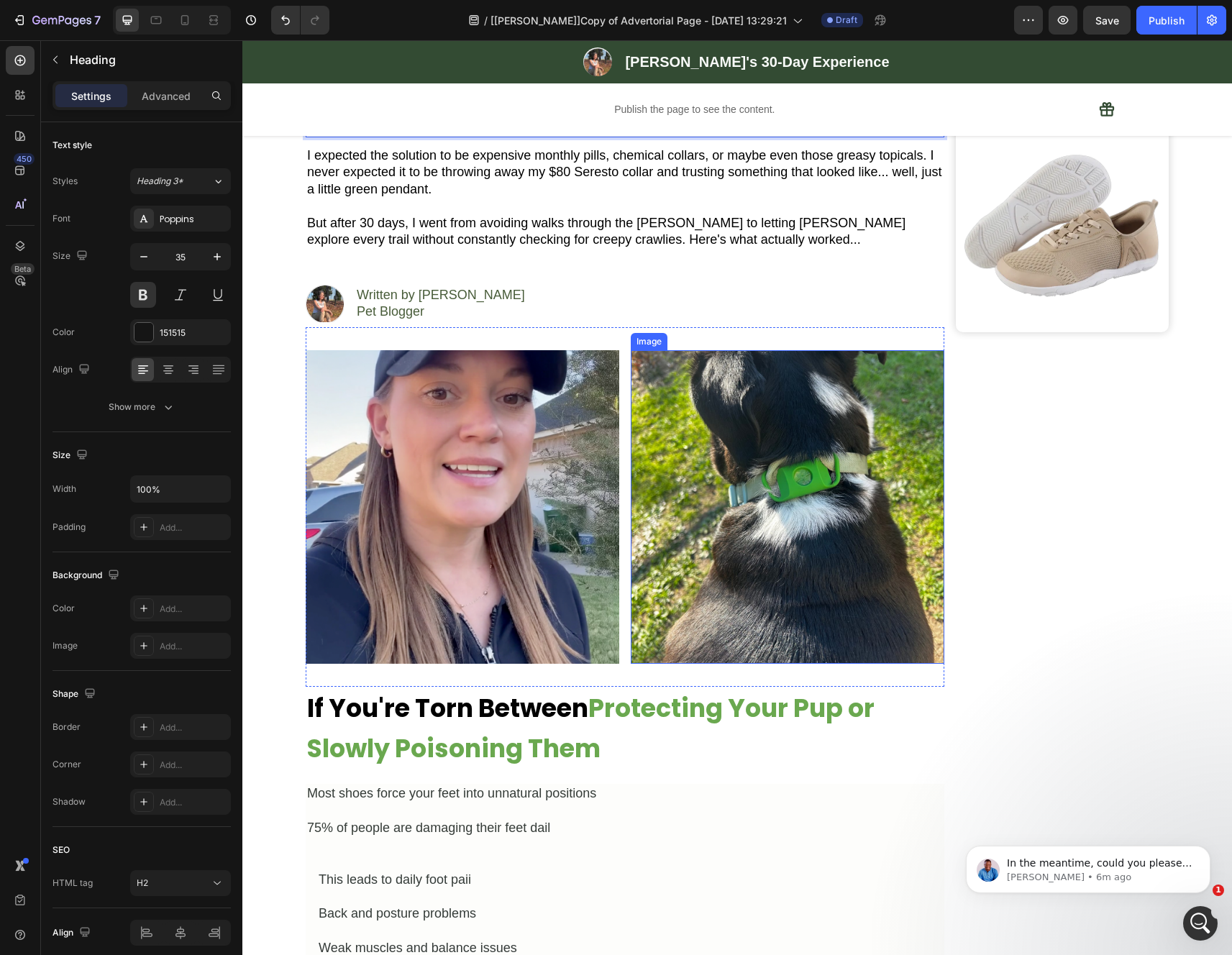
scroll to position [155, 0]
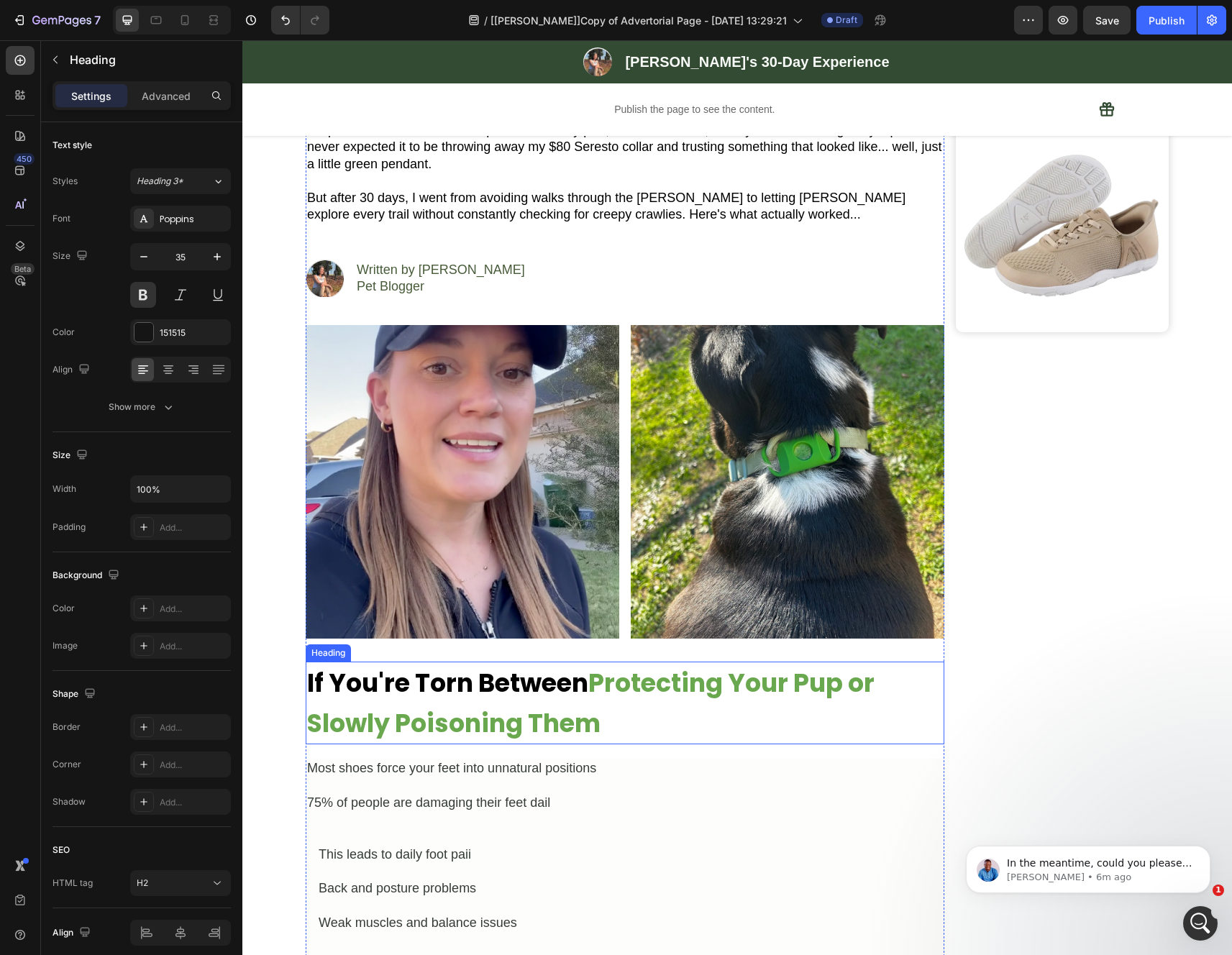
click at [560, 709] on strong "Protecting Your Pup or Slowly Poisoning Them" at bounding box center [591, 703] width 567 height 76
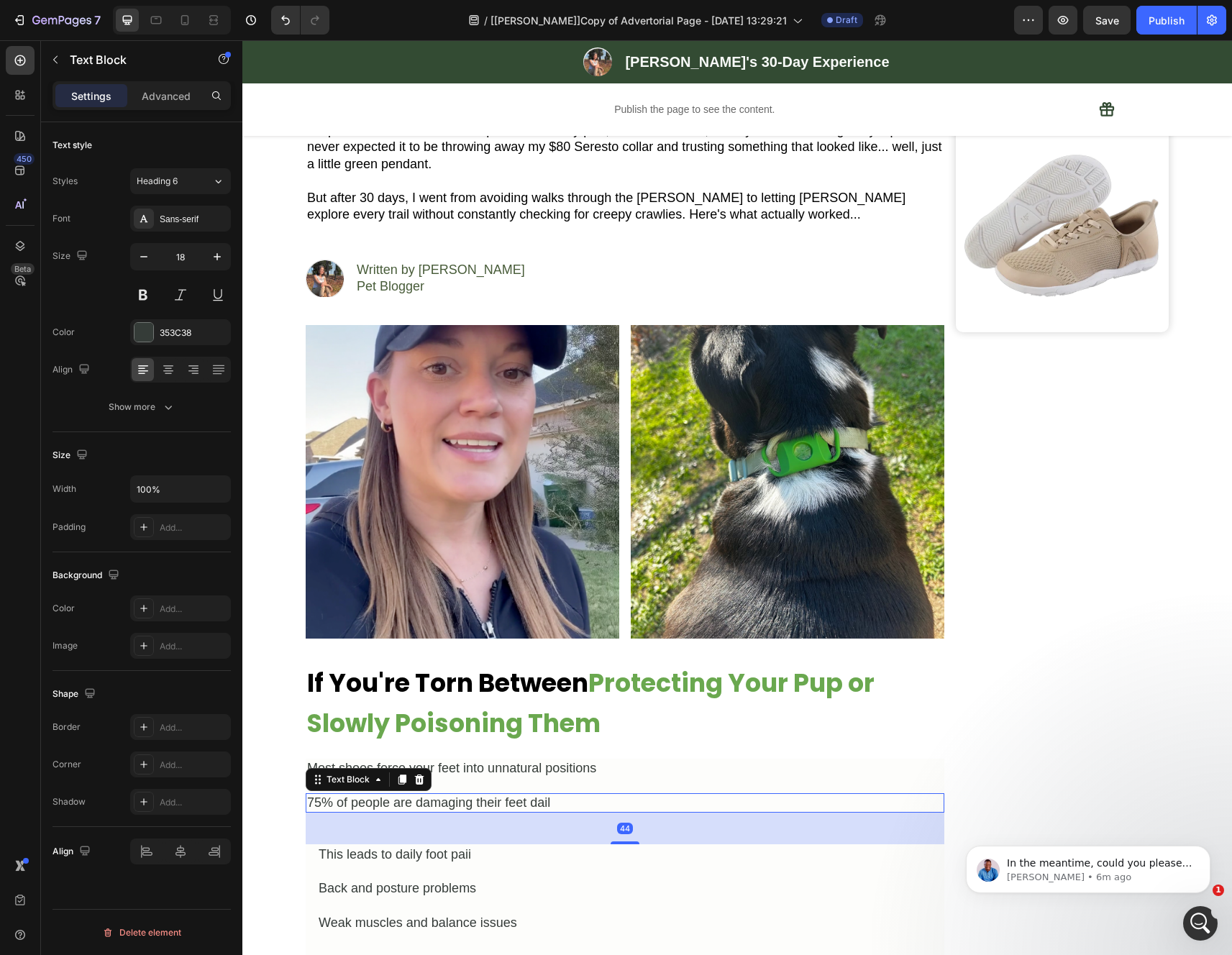
scroll to position [402, 0]
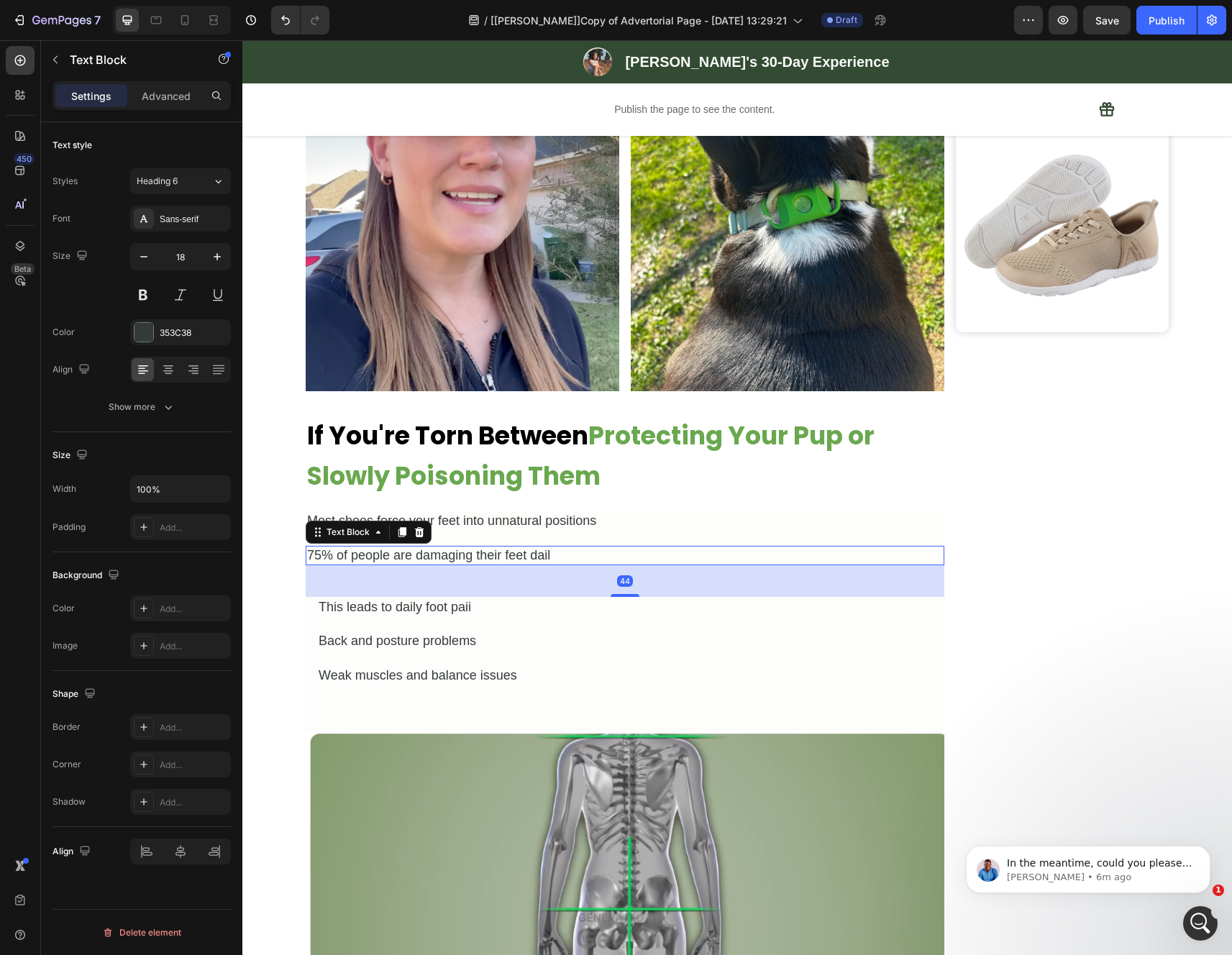
click at [509, 527] on div "Most shoes force your feet into unnatural positions" at bounding box center [625, 521] width 639 height 20
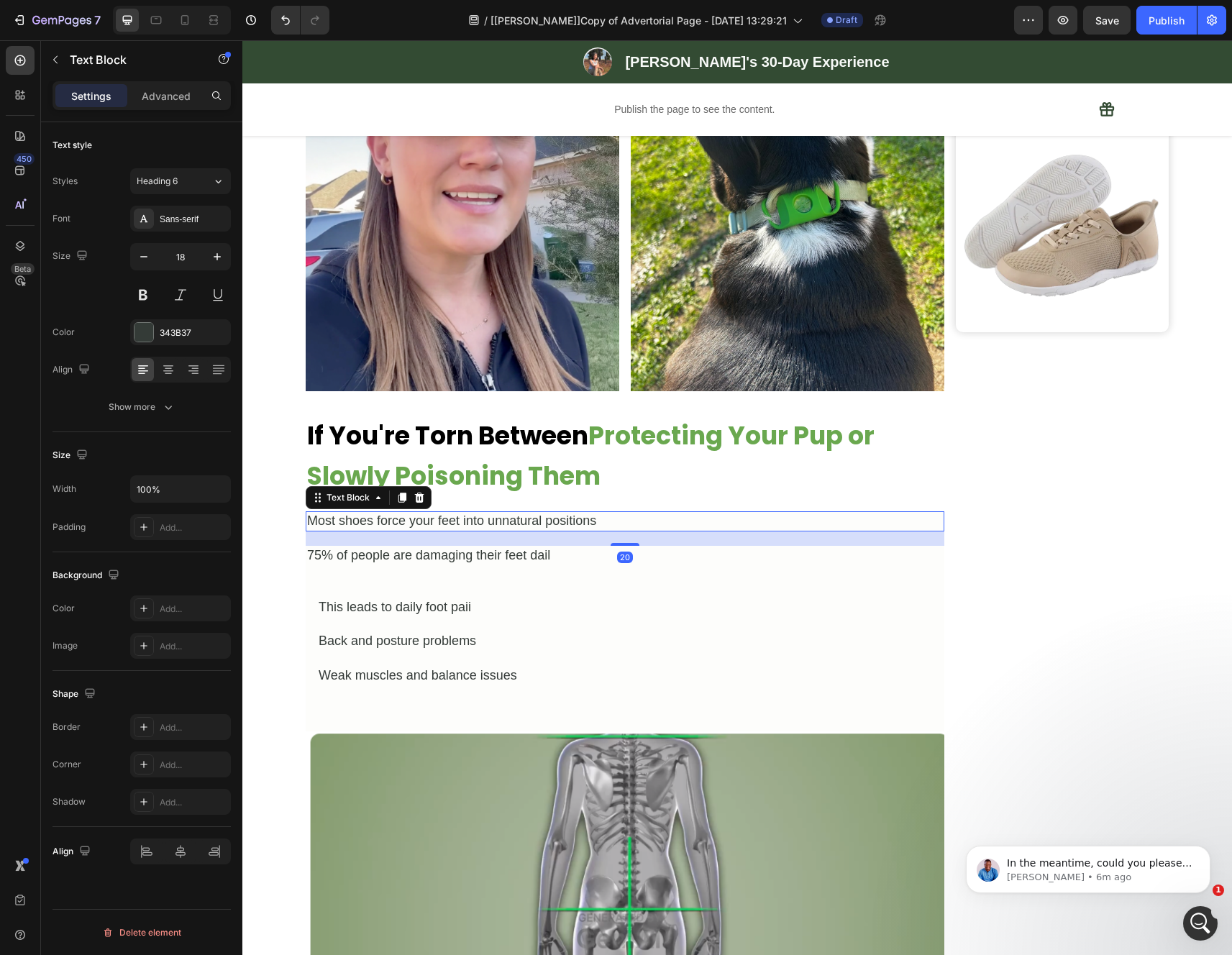
click at [459, 622] on ul "Icon This leads to daily foot paii Text Block Icon Back and posture problems Te…" at bounding box center [412, 641] width 213 height 87
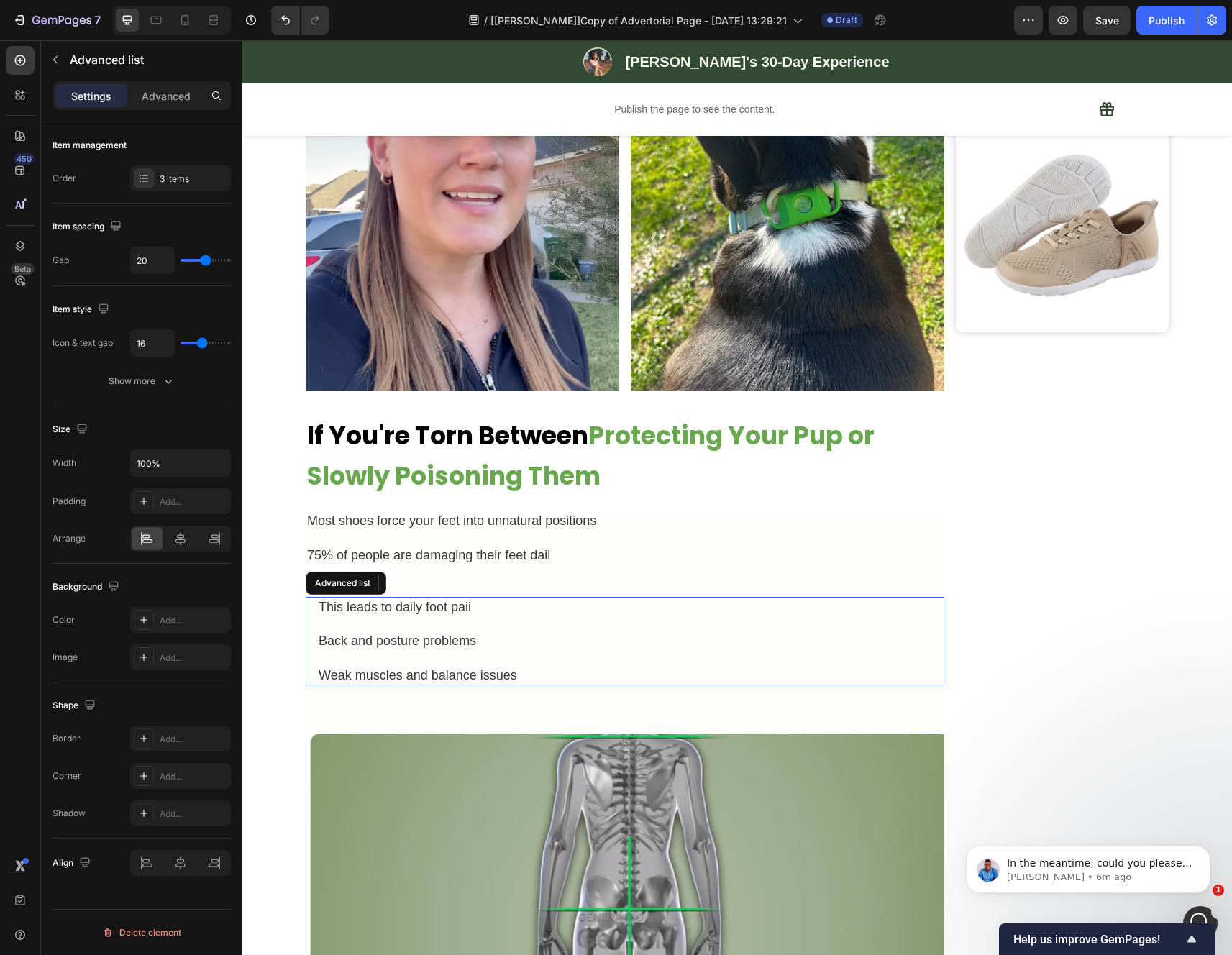
click at [422, 649] on div "Back and posture problems" at bounding box center [397, 641] width 161 height 20
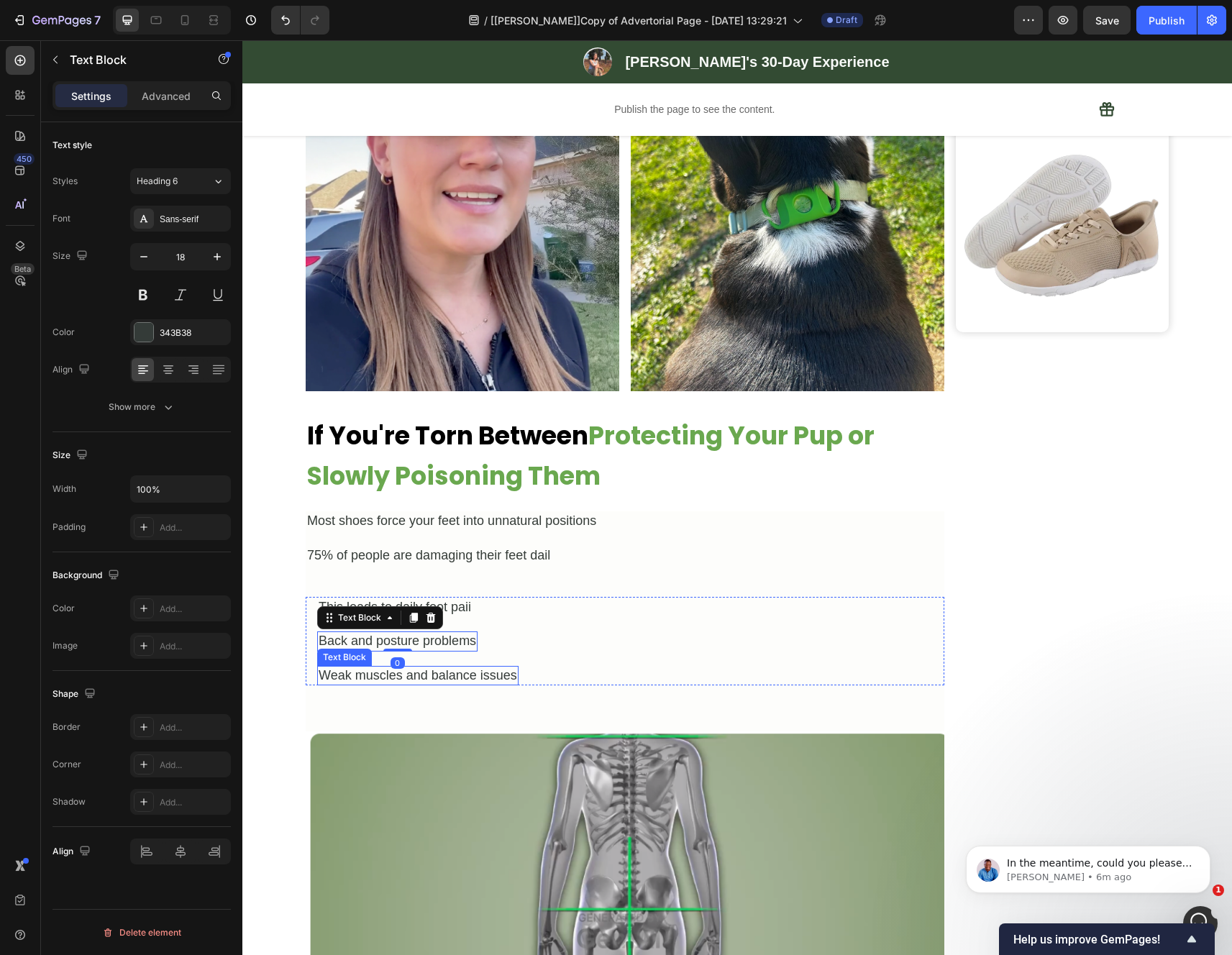
click at [450, 674] on div "Weak muscles and balance issues" at bounding box center [418, 676] width 201 height 20
click at [428, 654] on icon at bounding box center [430, 652] width 9 height 10
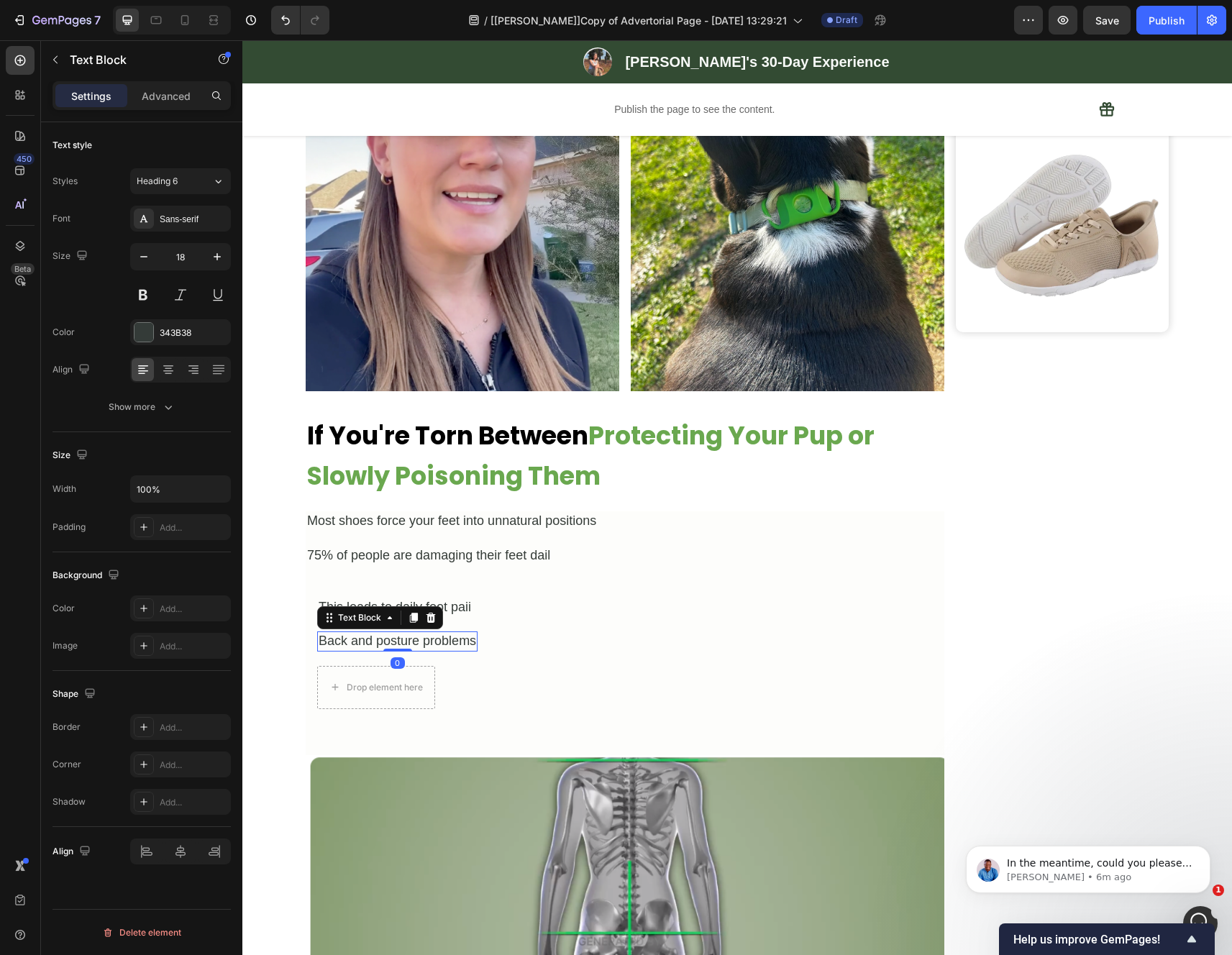
click at [434, 644] on div "Back and posture problems" at bounding box center [397, 641] width 161 height 20
click at [432, 616] on div at bounding box center [430, 617] width 17 height 17
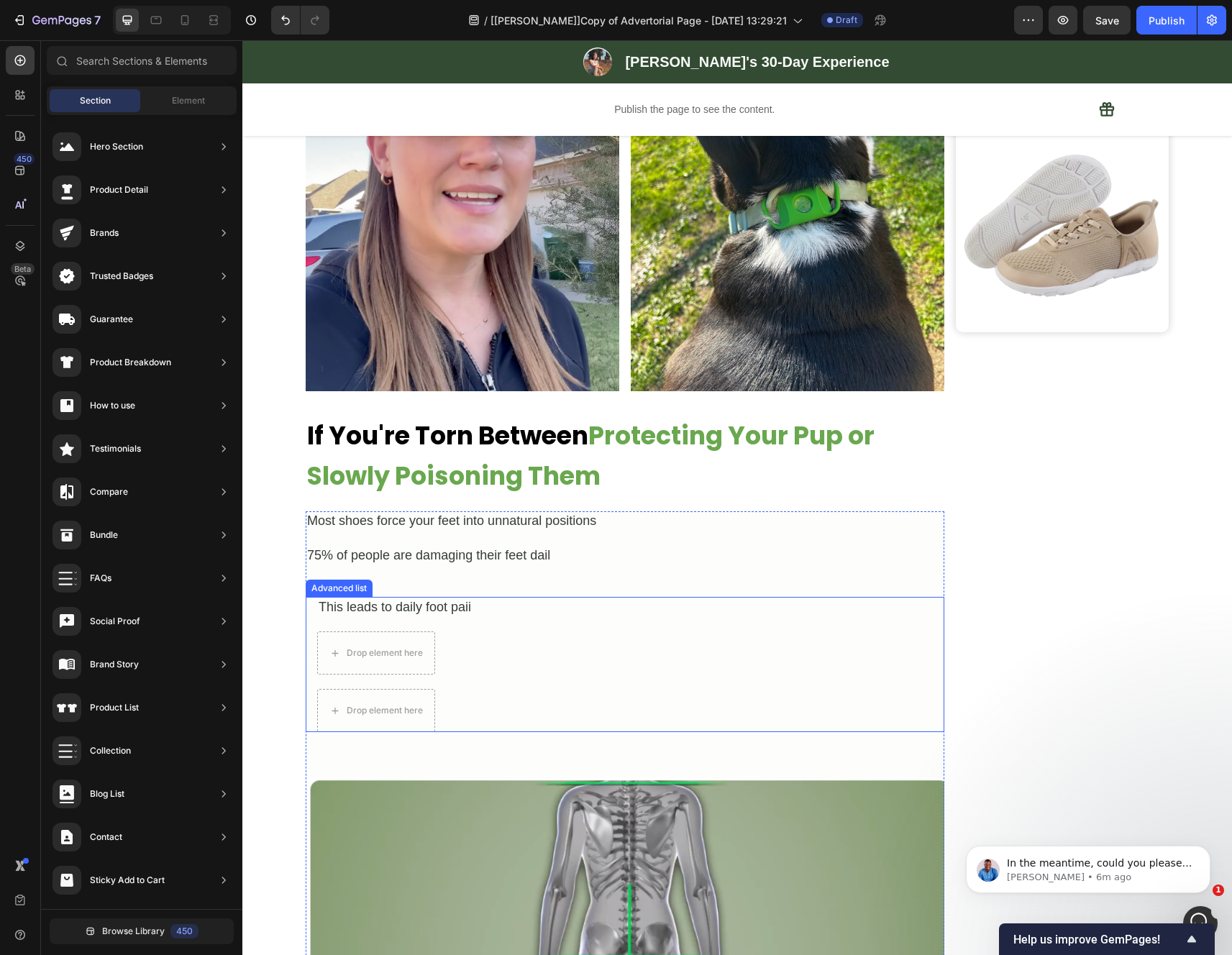
click at [457, 682] on ul "Icon This leads to daily foot paii Text Block Icon Drop element here Icon Drop …" at bounding box center [389, 664] width 166 height 134
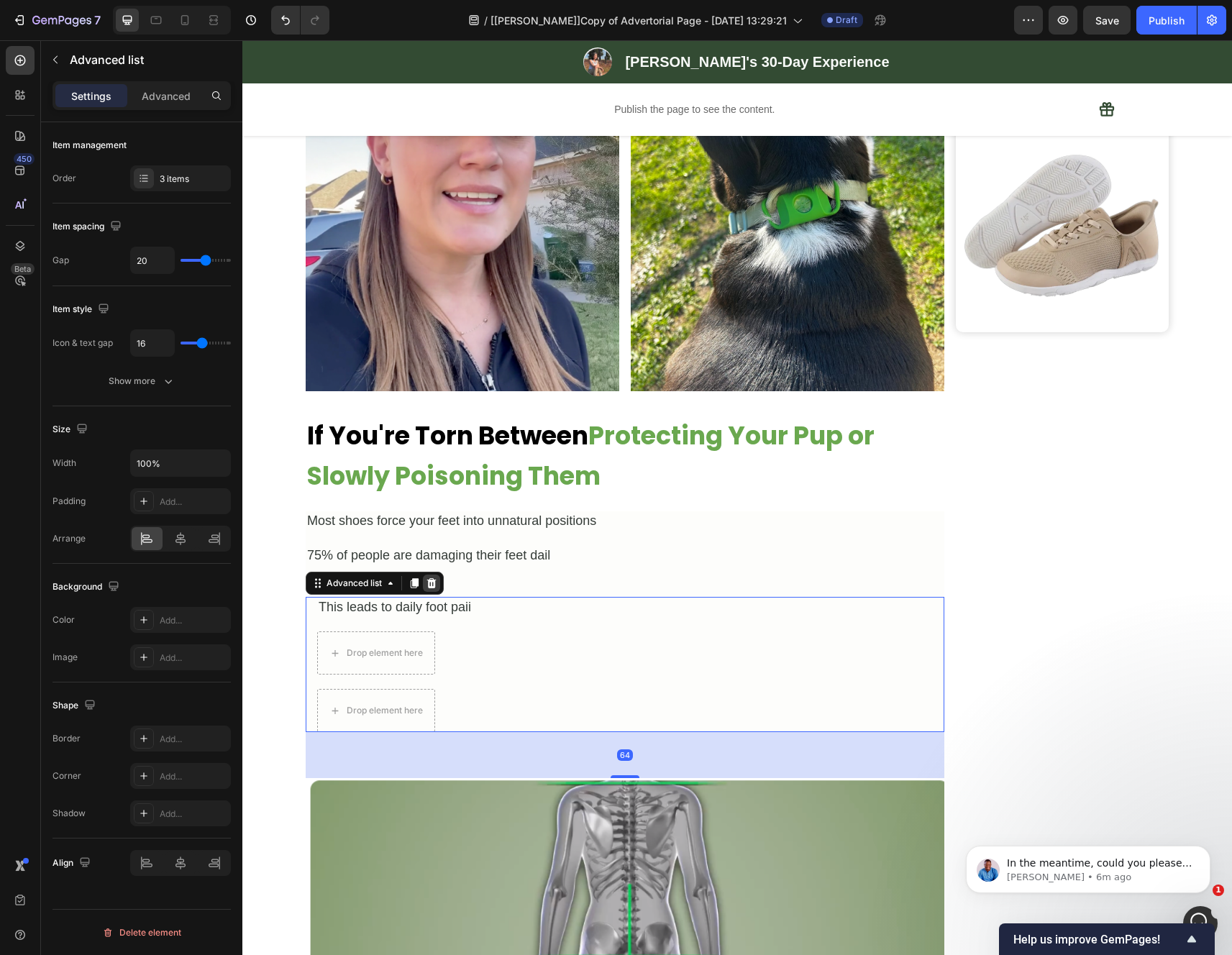
click at [430, 587] on icon at bounding box center [431, 583] width 9 height 10
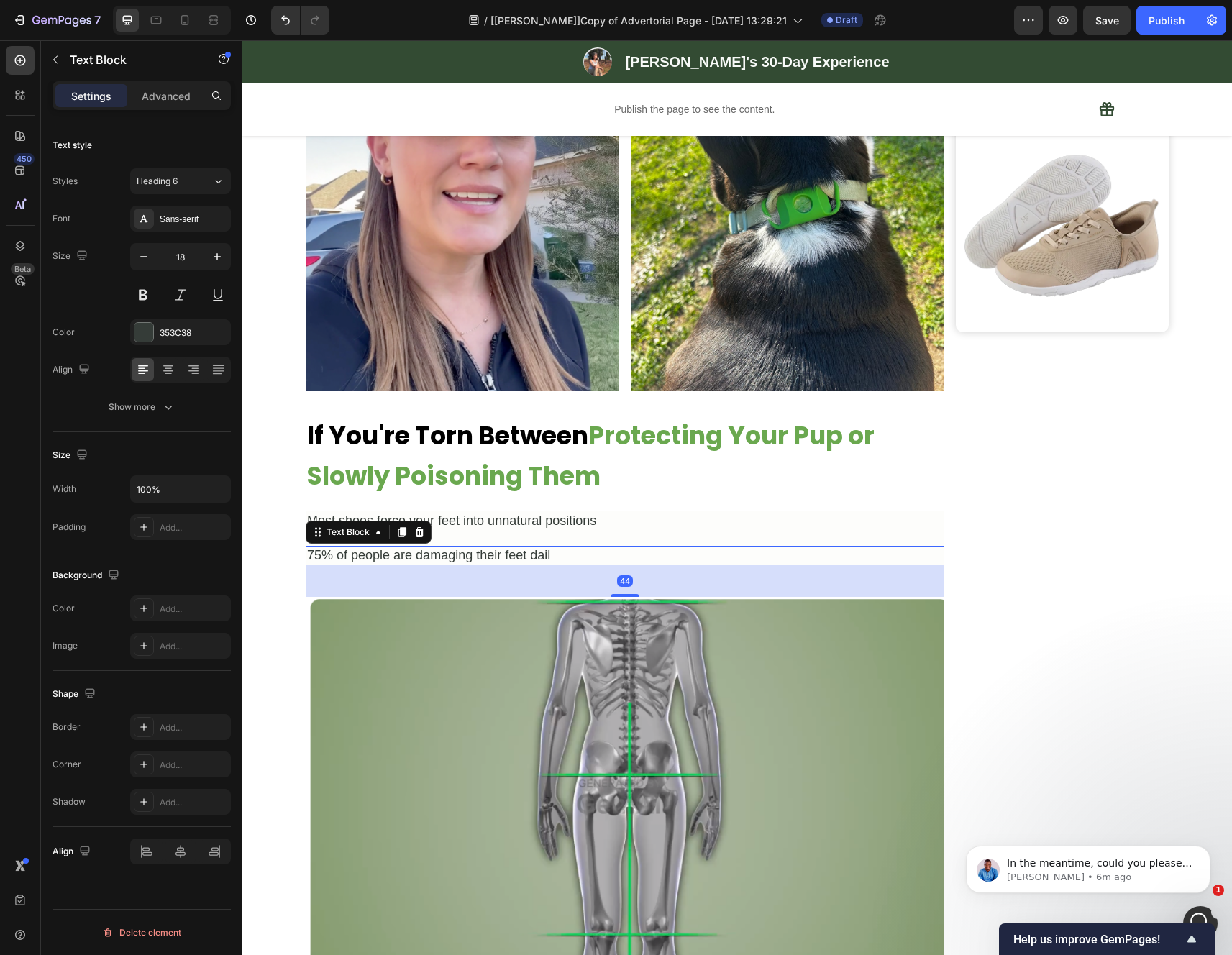
click at [504, 561] on div "75% of people are damaging their feet dail" at bounding box center [625, 555] width 639 height 20
click at [413, 538] on div at bounding box center [419, 531] width 17 height 17
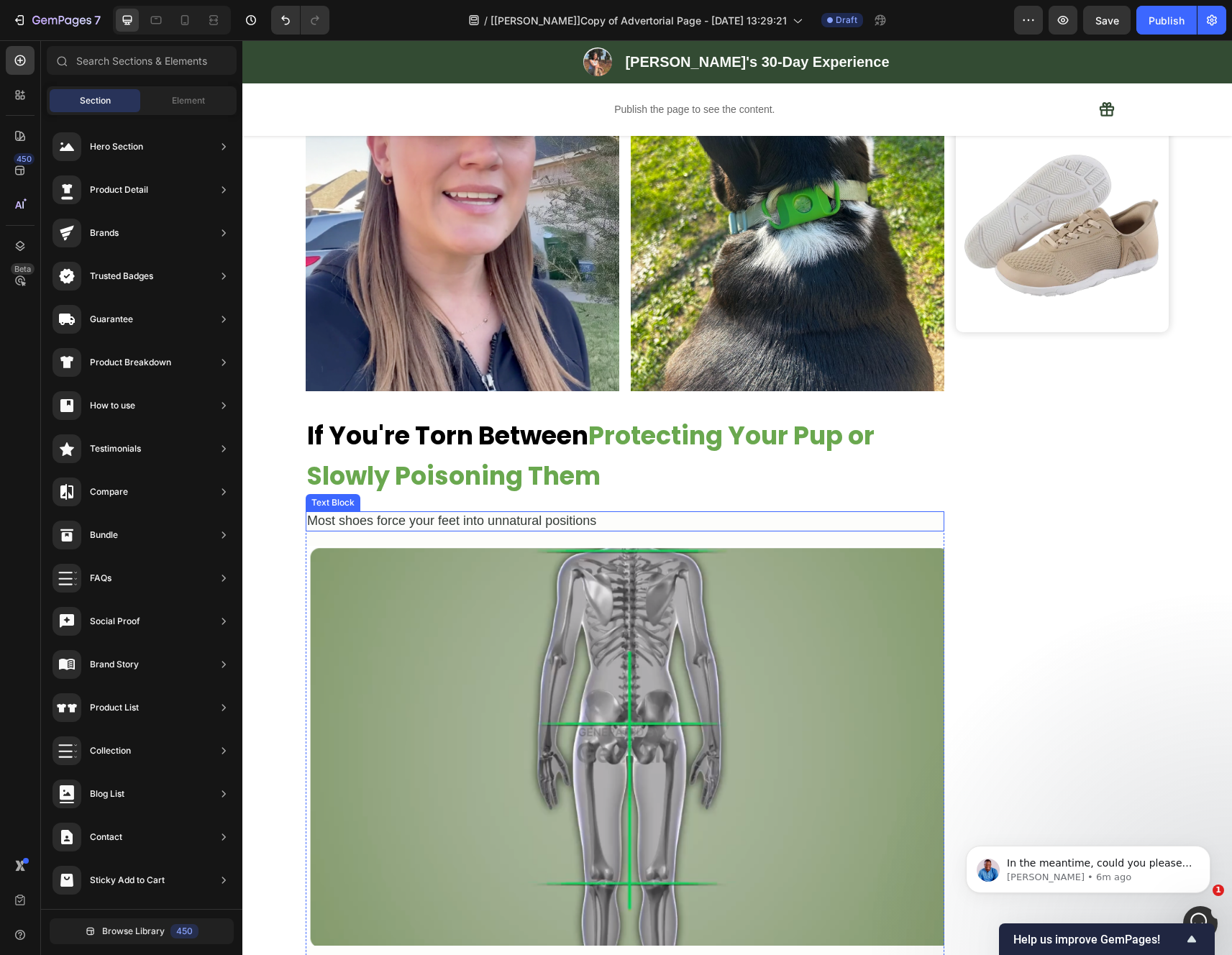
click at [457, 522] on div "Most shoes force your feet into unnatural positions" at bounding box center [625, 521] width 639 height 20
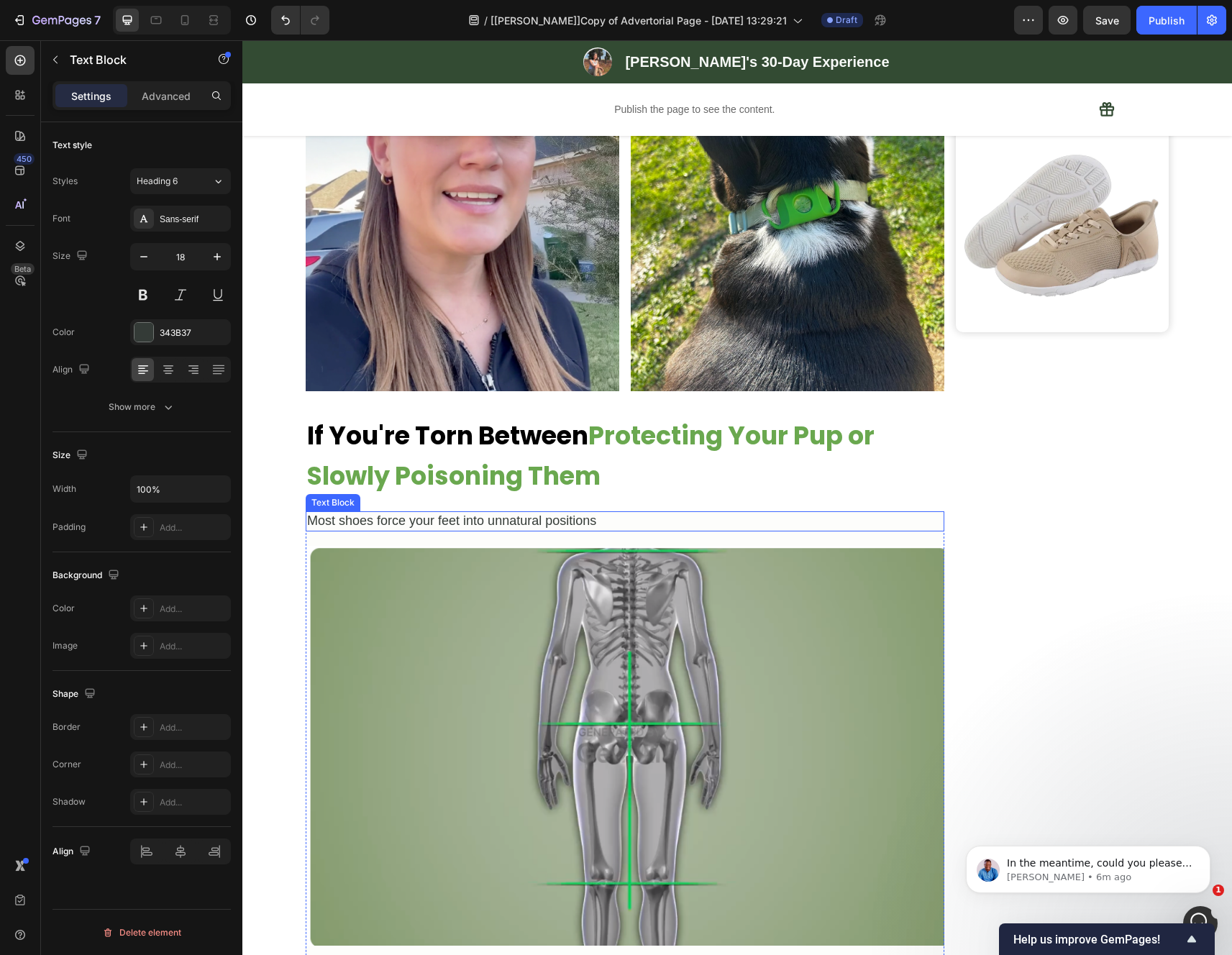
click at [457, 522] on div "Most shoes force your feet into unnatural positions" at bounding box center [625, 521] width 639 height 20
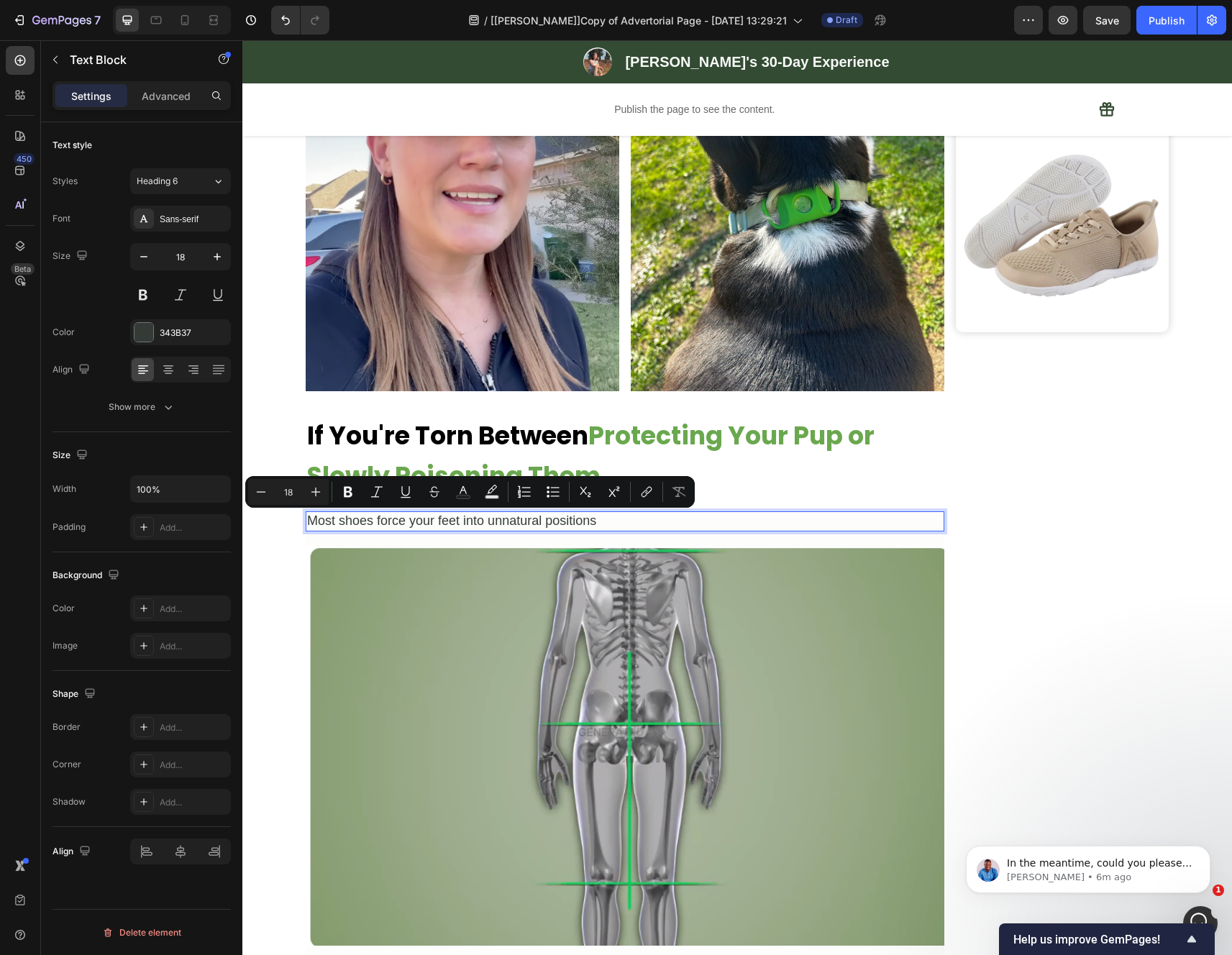
click at [607, 520] on p "Most shoes force your feet into unnatural positions" at bounding box center [625, 521] width 635 height 16
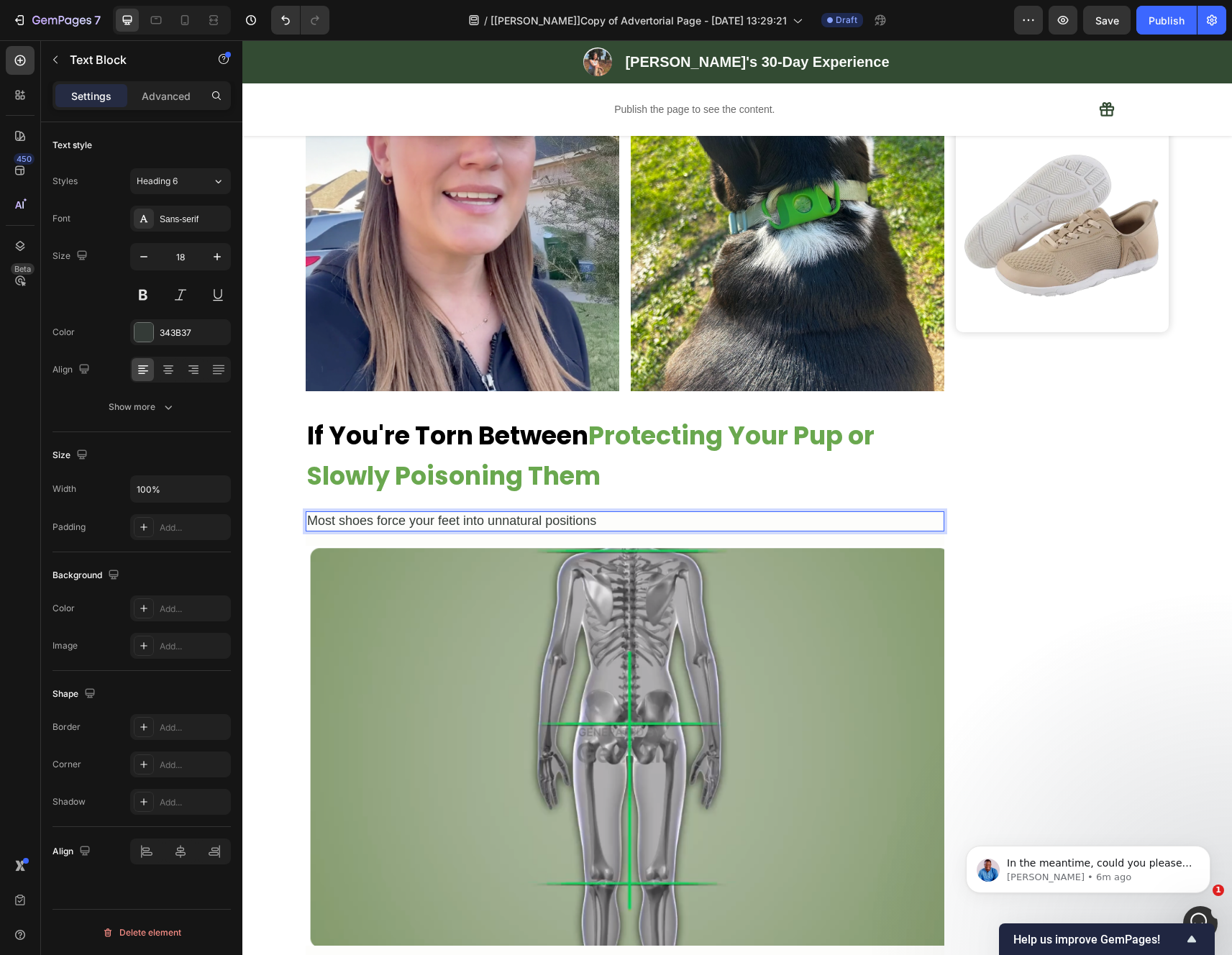
click at [644, 521] on p "Most shoes force your feet into unnatural positions" at bounding box center [625, 521] width 635 height 16
drag, startPoint x: 602, startPoint y: 517, endPoint x: 306, endPoint y: 522, distance: 296.0
click at [307, 522] on p "Most shoes force your feet into unnatural positions" at bounding box center [625, 521] width 635 height 16
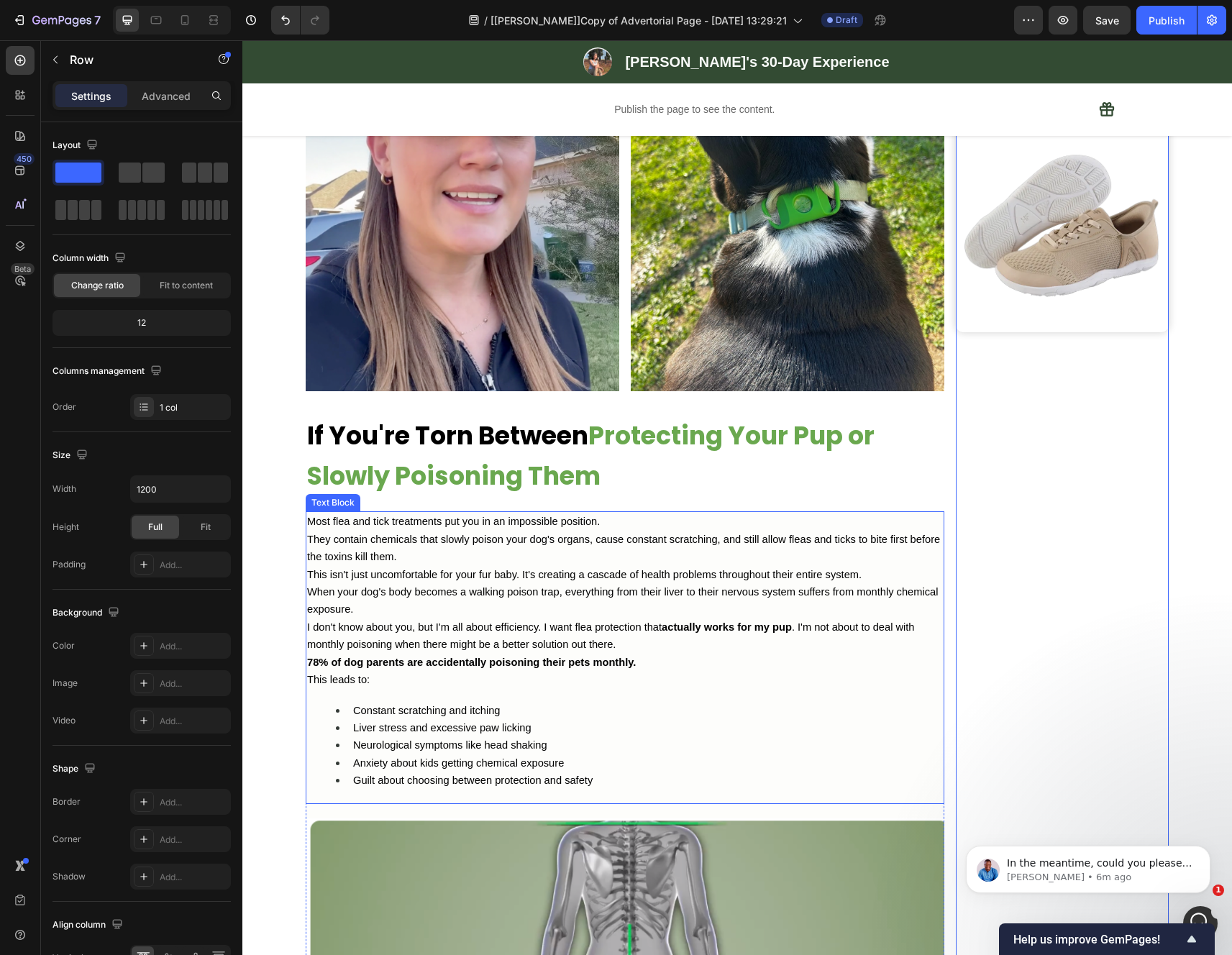
click at [585, 688] on p "This leads to:" at bounding box center [625, 679] width 635 height 17
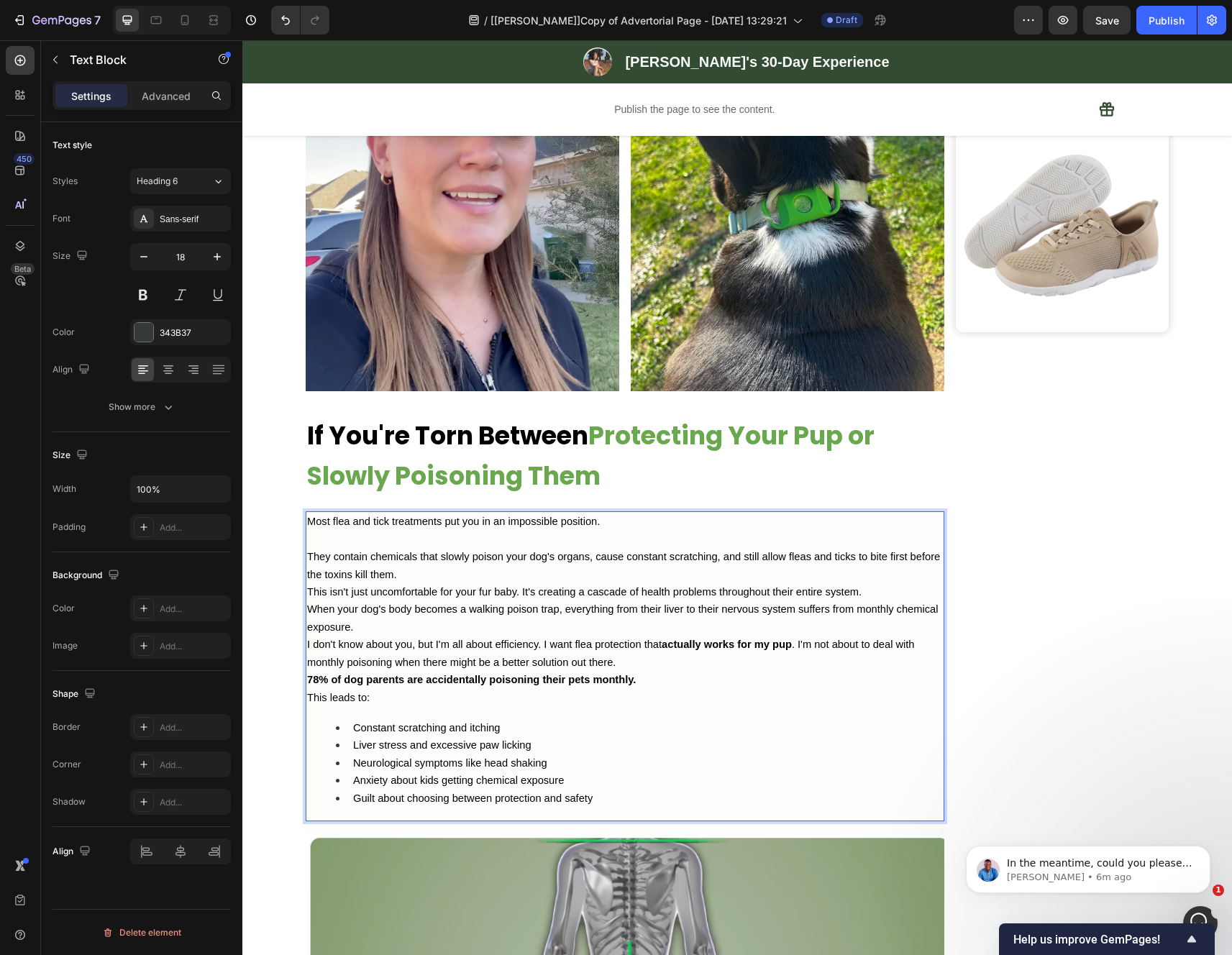
click at [566, 580] on p "They contain chemicals that slowly poison your dog's organs, cause constant scr…" at bounding box center [625, 565] width 635 height 35
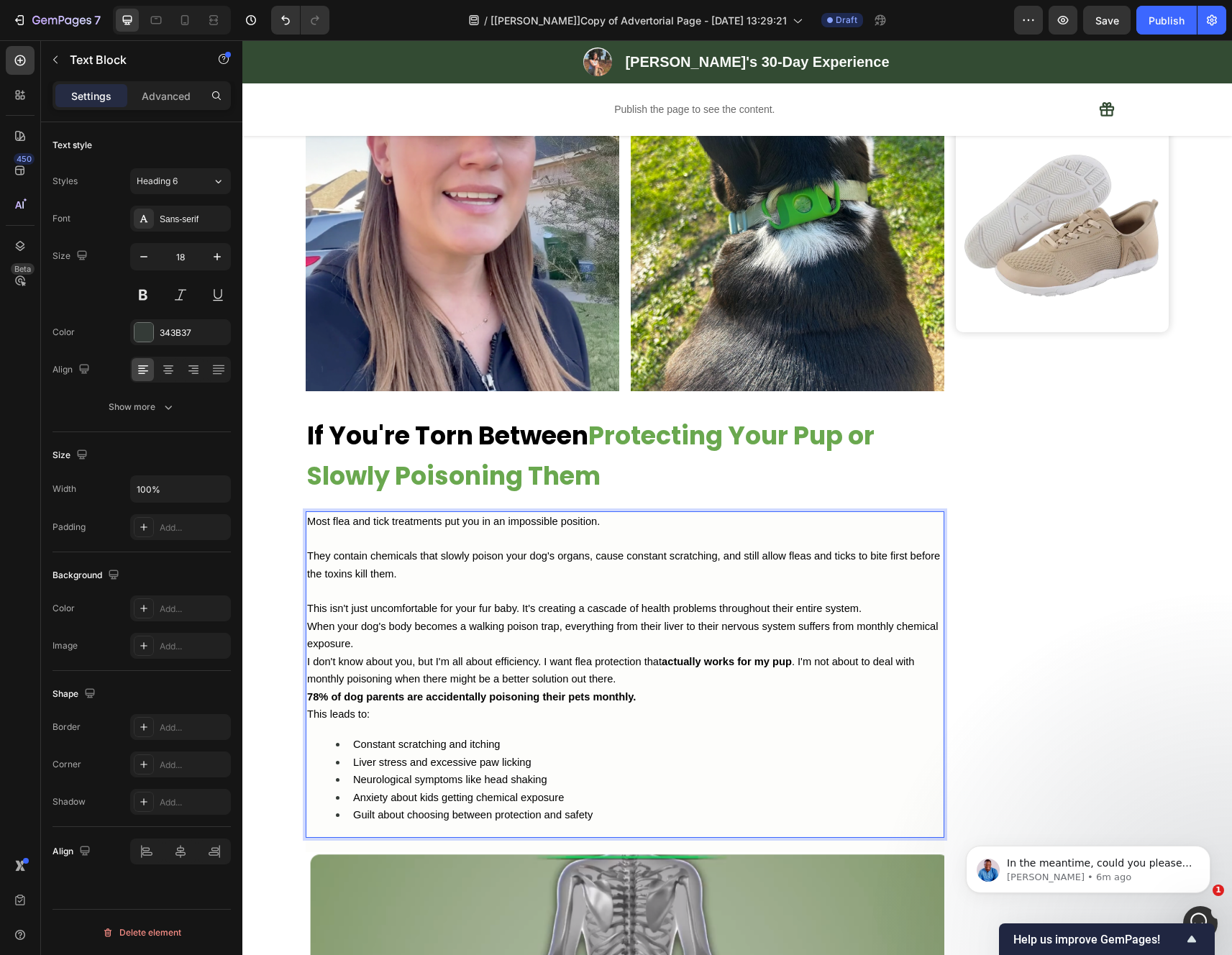
click at [511, 648] on p "When your dog's body becomes a walking poison trap, everything from their liver…" at bounding box center [625, 635] width 635 height 35
click at [877, 610] on p "This isn't just uncomfortable for your fur baby. It's creating a cascade of hea…" at bounding box center [625, 607] width 635 height 17
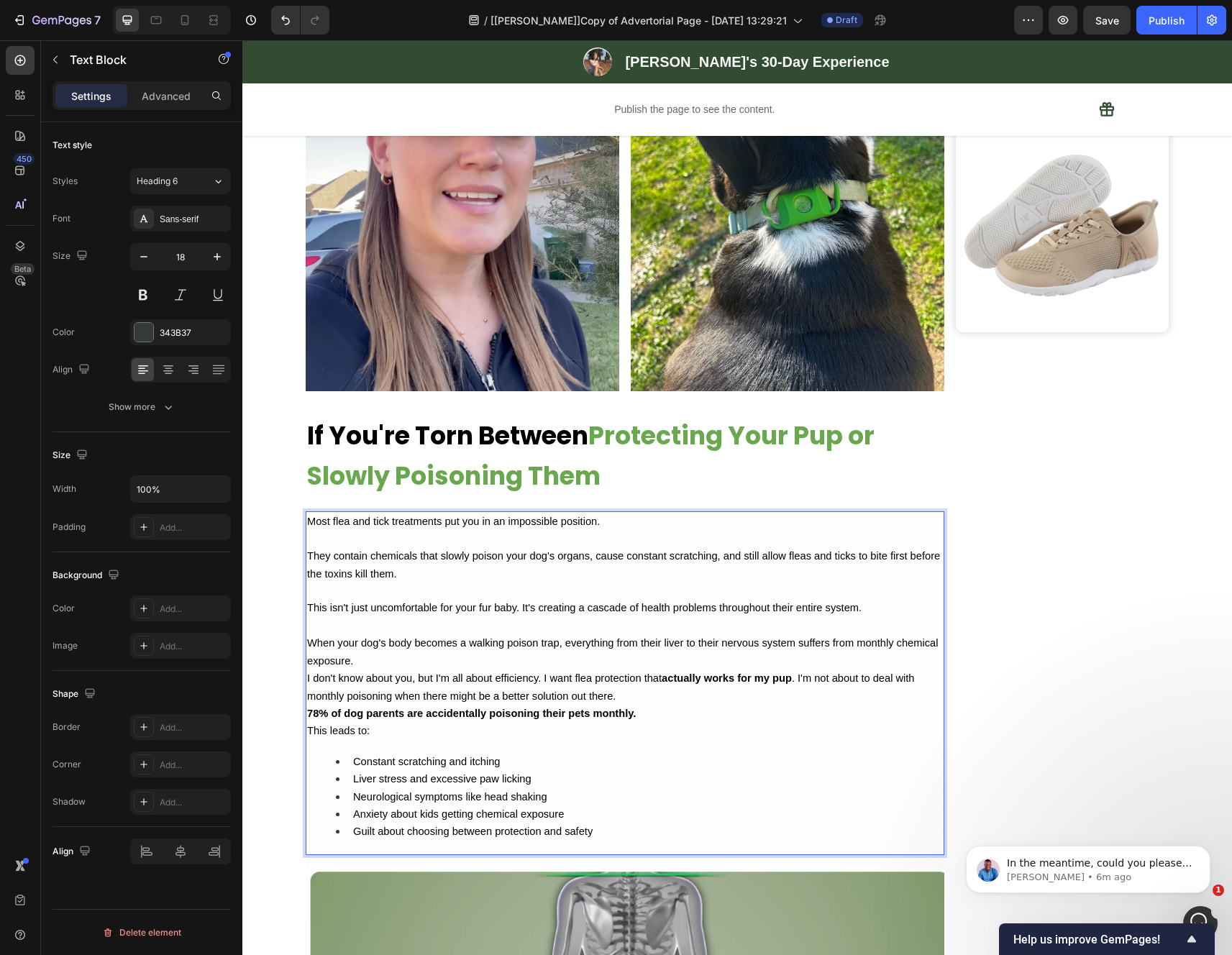
click at [714, 664] on p "When your dog's body becomes a walking poison trap, everything from their liver…" at bounding box center [625, 652] width 635 height 35
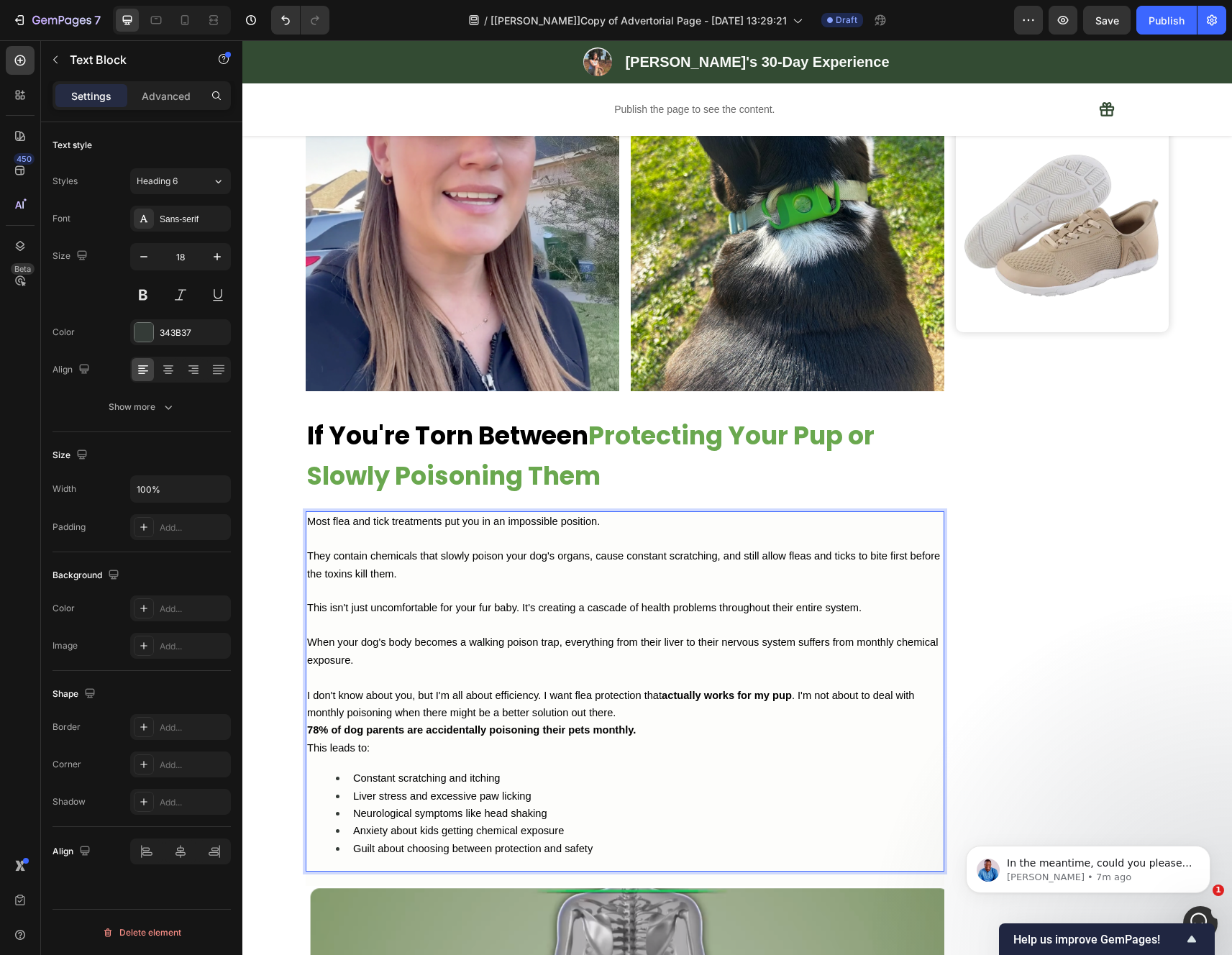
click at [638, 726] on div "Most flea and tick treatments put you in an impossible position. They contain c…" at bounding box center [625, 691] width 639 height 360
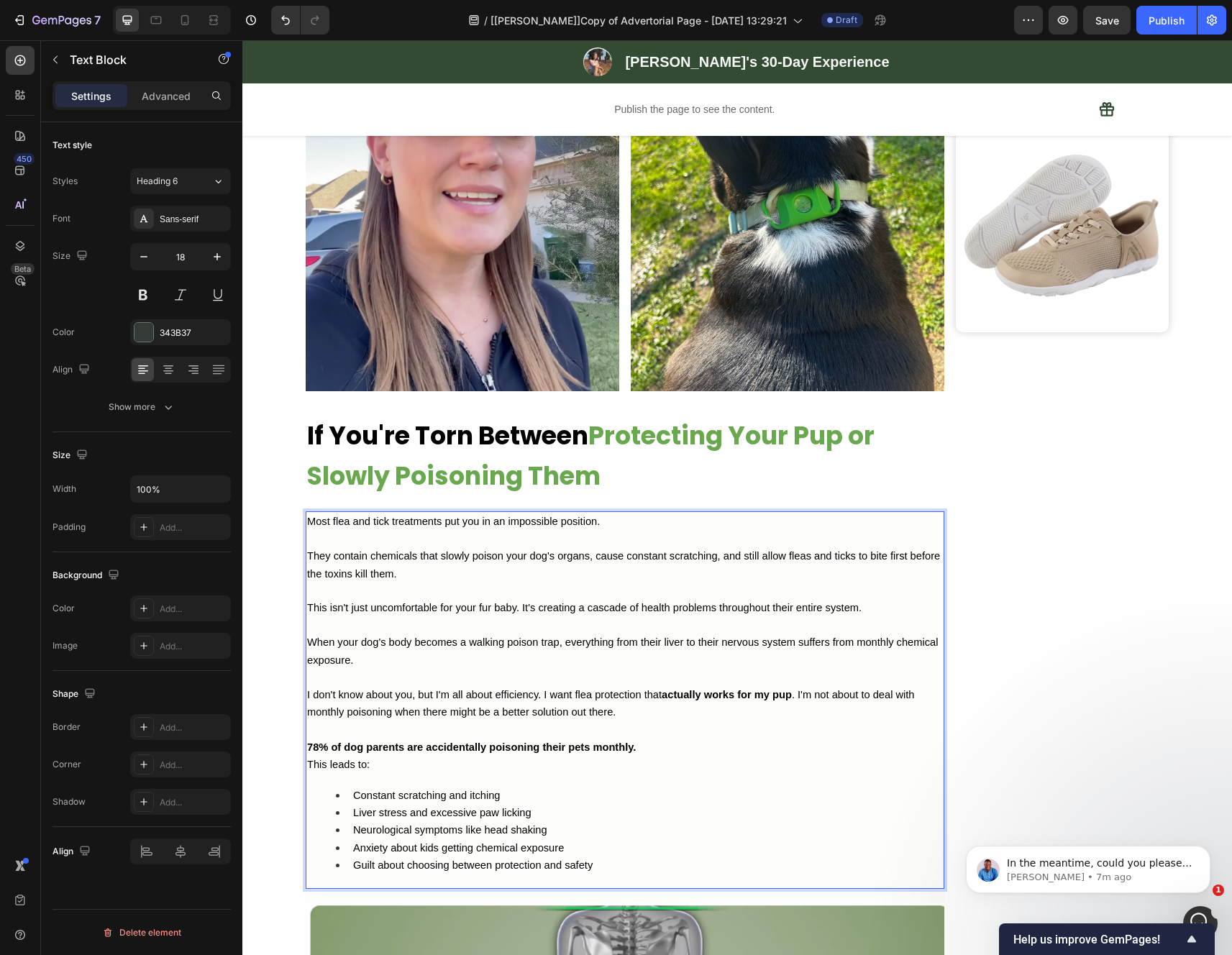
click at [572, 767] on p "This leads to:" at bounding box center [625, 764] width 635 height 17
click at [647, 754] on p "78% of dog parents are accidentally poisoning their pets monthly." at bounding box center [625, 746] width 635 height 17
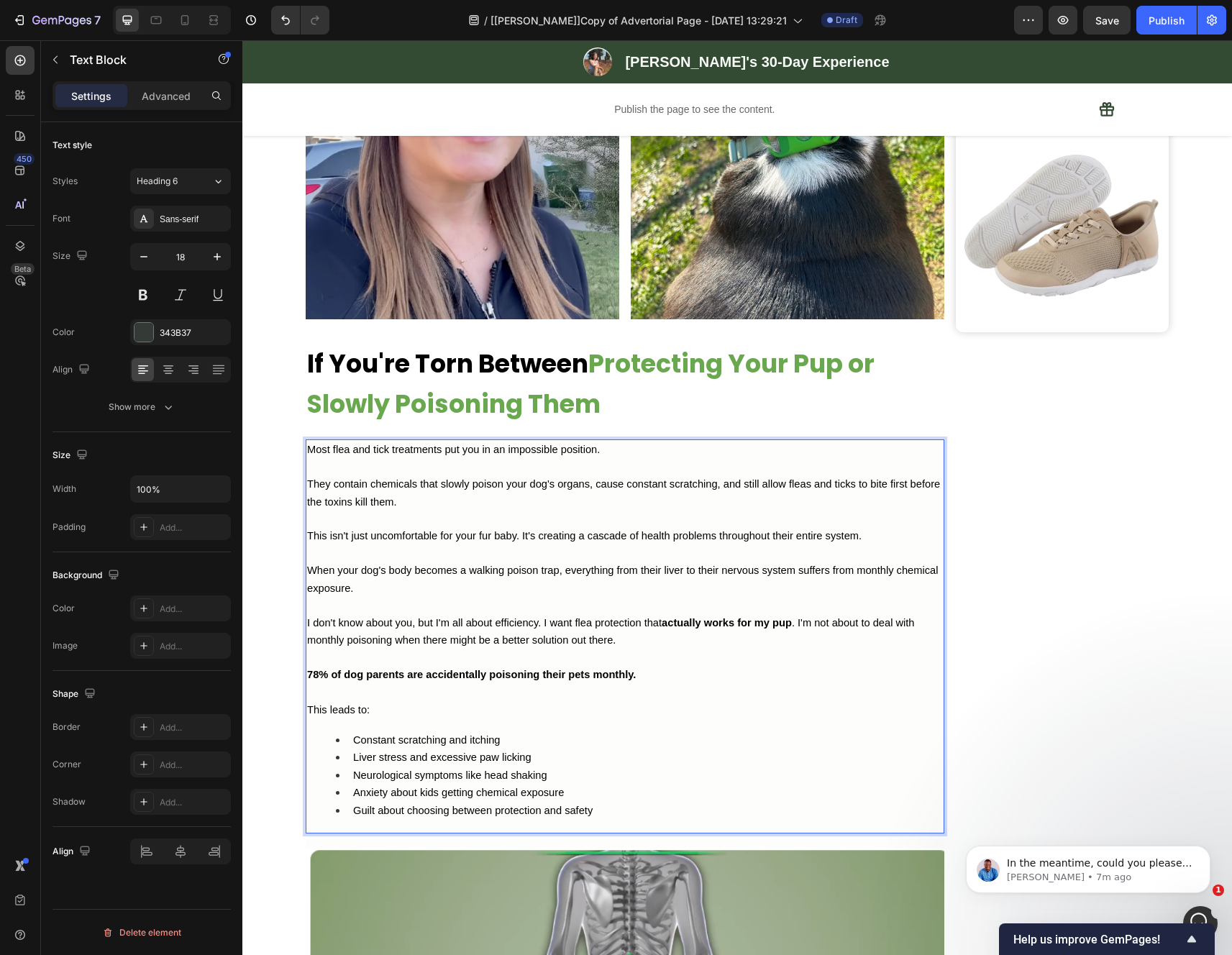
scroll to position [475, 0]
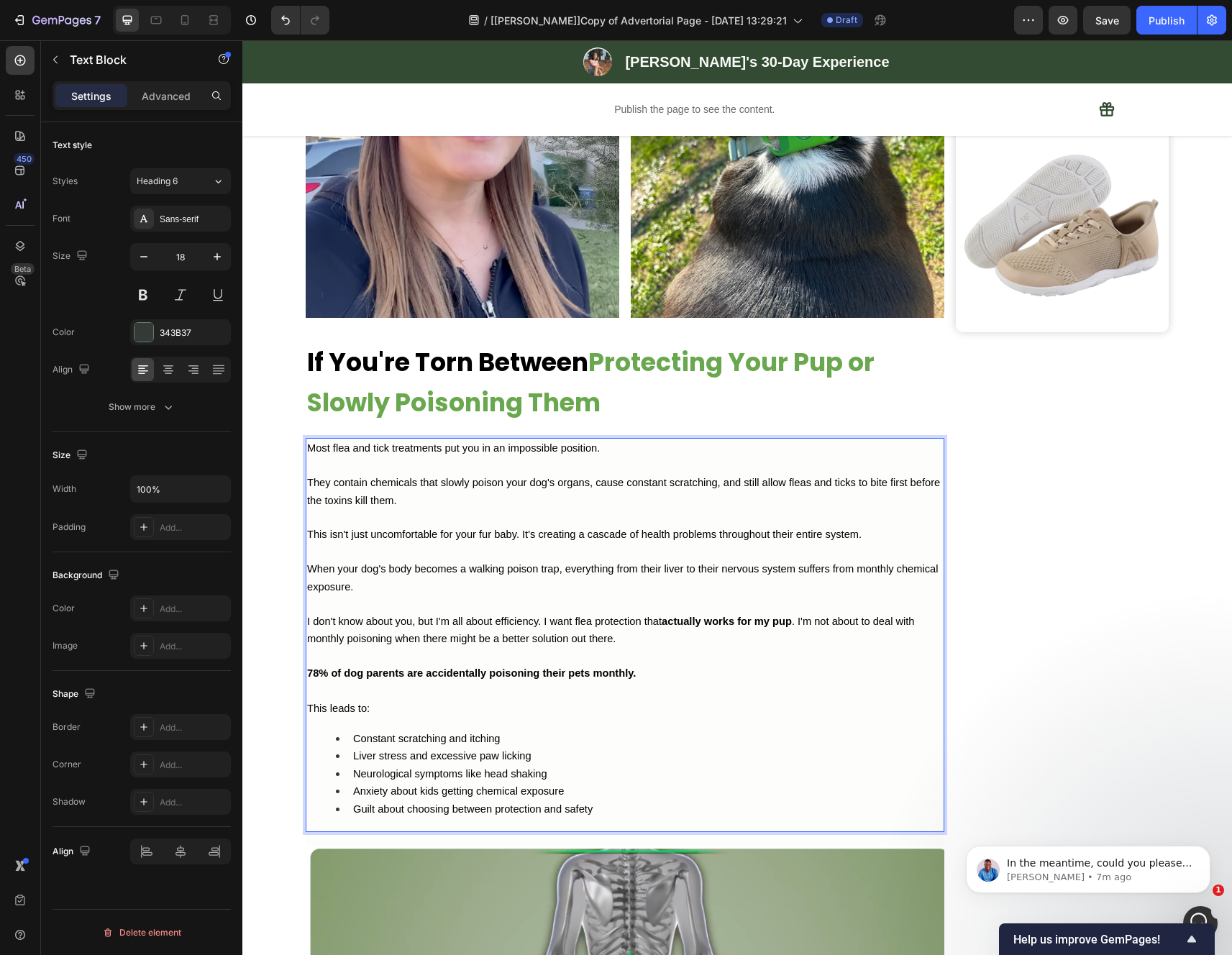
click at [614, 815] on li "Guilt about choosing between protection and safety" at bounding box center [639, 808] width 607 height 17
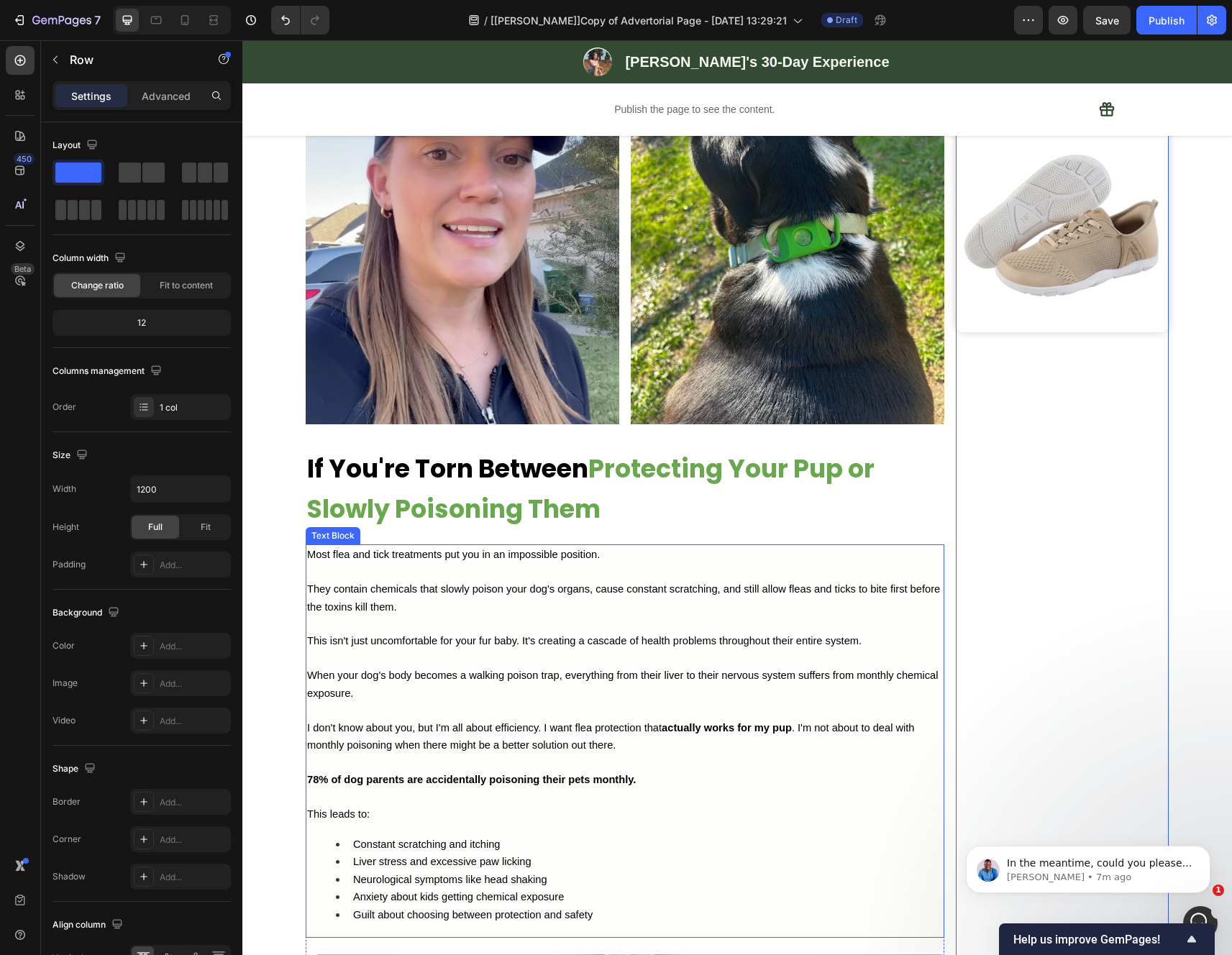
scroll to position [0, 0]
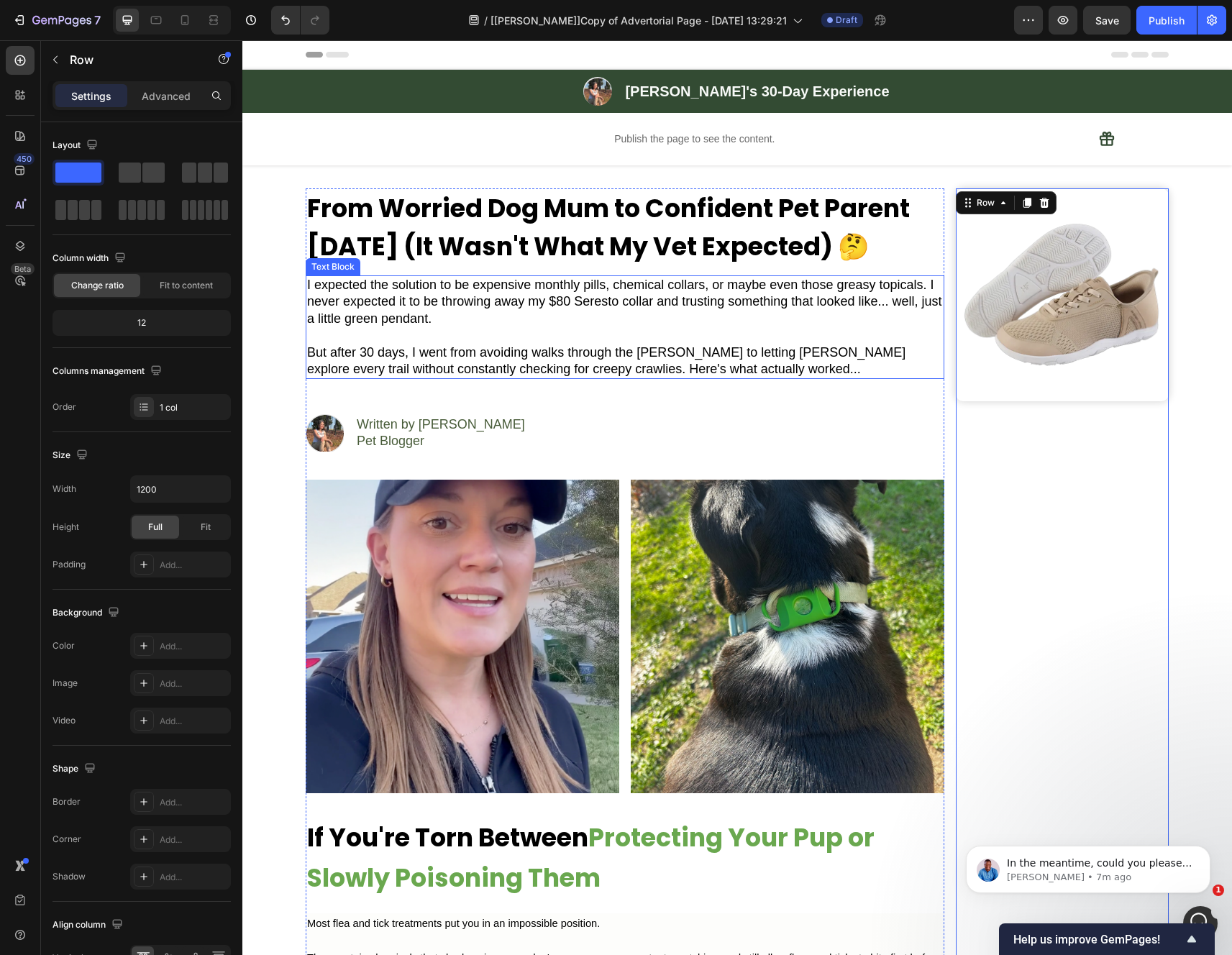
click at [645, 367] on span "But after 30 days, I went from avoiding walks through the [PERSON_NAME] to lett…" at bounding box center [607, 361] width 598 height 31
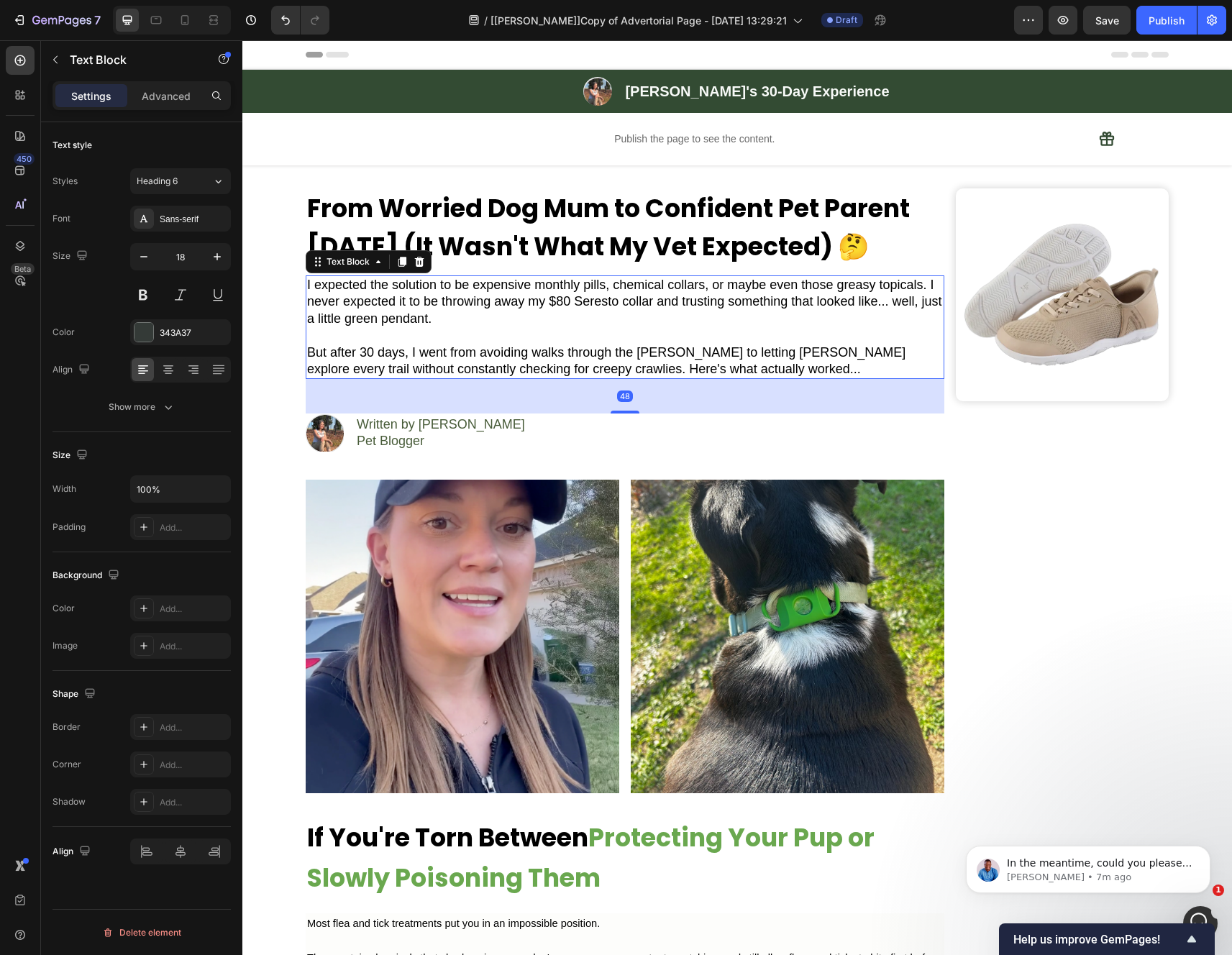
click at [645, 367] on span "But after 30 days, I went from avoiding walks through the [PERSON_NAME] to lett…" at bounding box center [607, 361] width 598 height 31
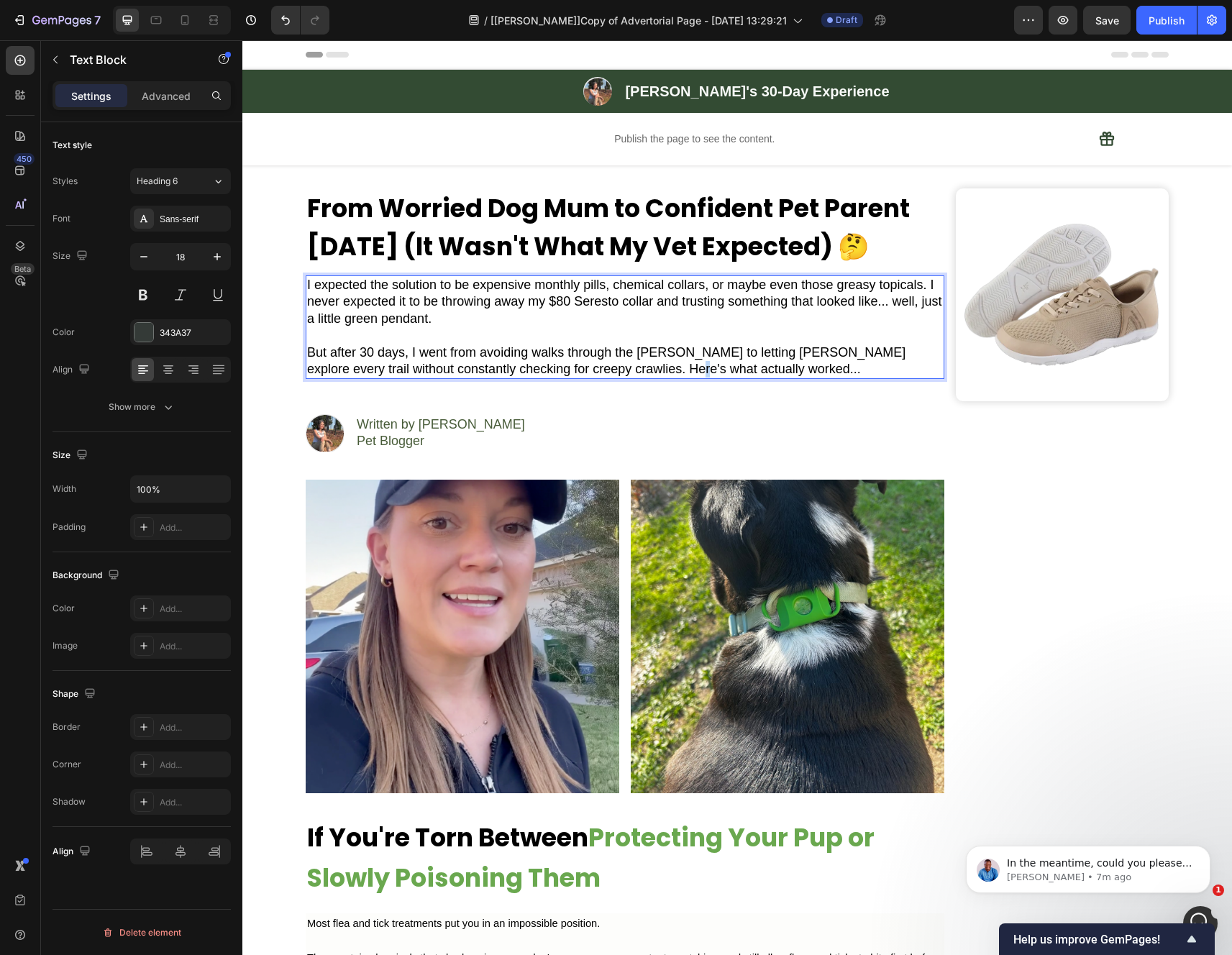
click at [645, 367] on span "But after 30 days, I went from avoiding walks through the [PERSON_NAME] to lett…" at bounding box center [607, 361] width 598 height 31
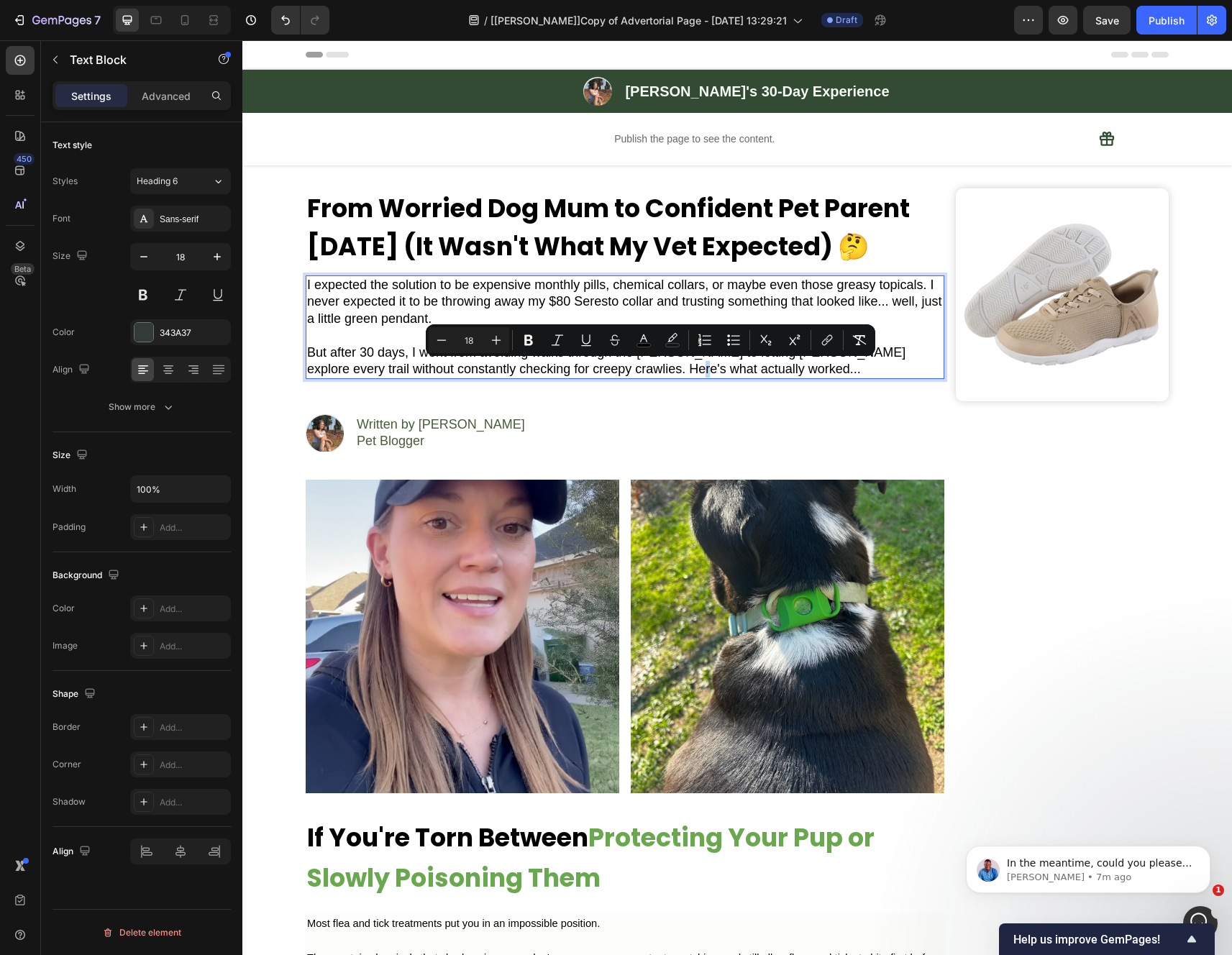
click at [687, 375] on span "But after 30 days, I went from avoiding walks through the [PERSON_NAME] to lett…" at bounding box center [607, 361] width 598 height 31
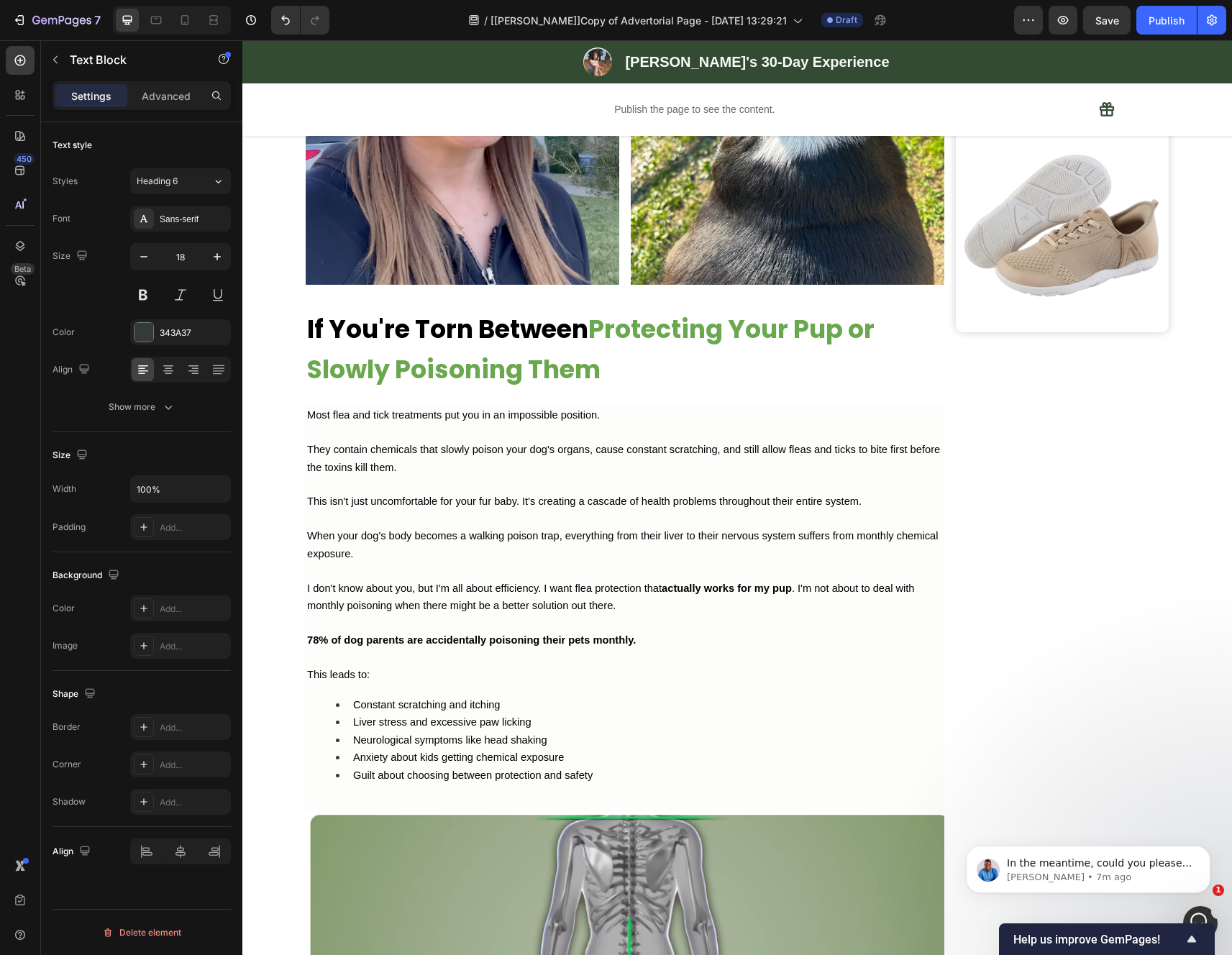
scroll to position [658, 0]
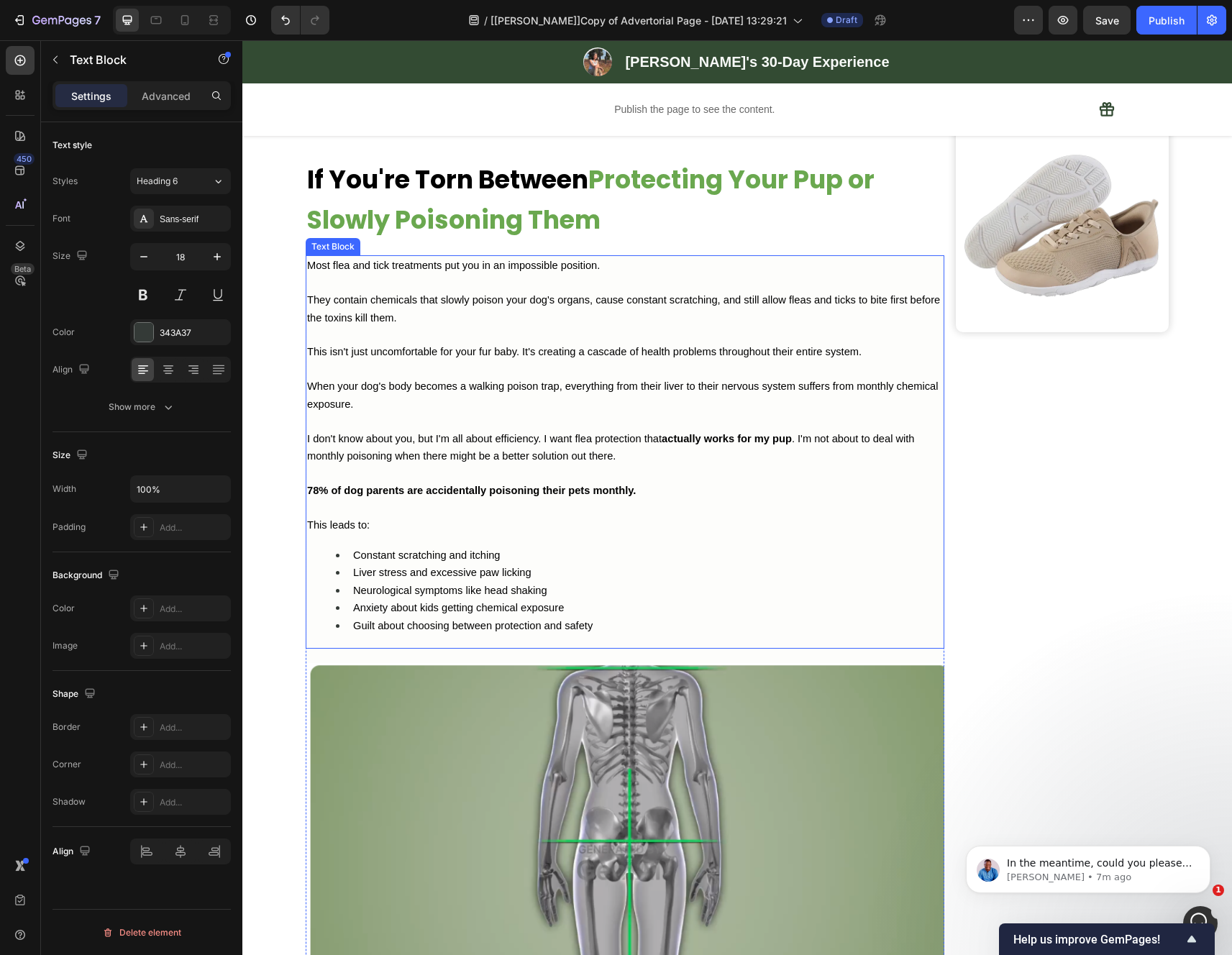
click at [579, 406] on p "When your dog's body becomes a walking poison trap, everything from their liver…" at bounding box center [625, 395] width 635 height 35
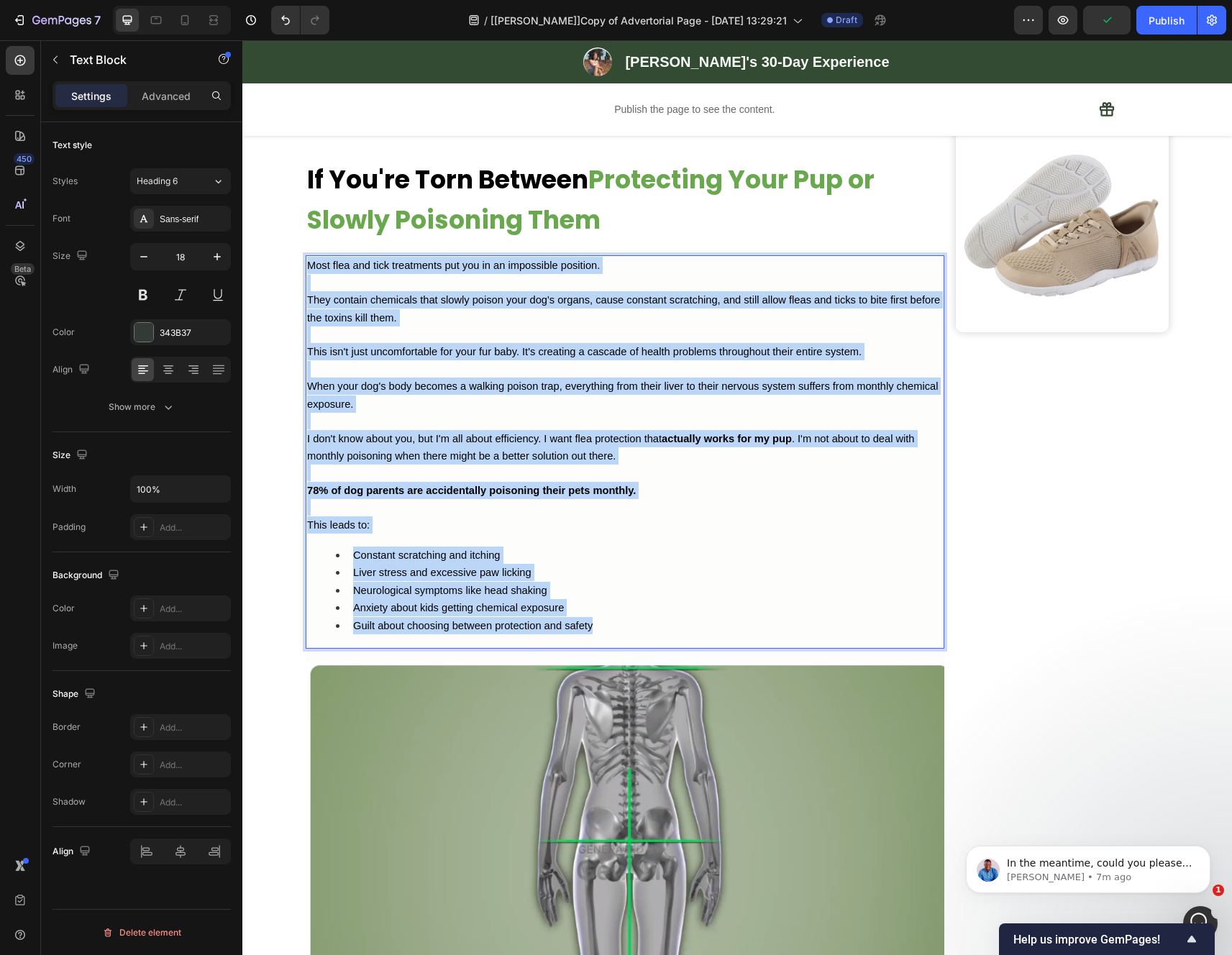
drag, startPoint x: 596, startPoint y: 637, endPoint x: 302, endPoint y: 270, distance: 470.2
click at [306, 270] on div "Most flea and tick treatments put you in an impossible position. They contain c…" at bounding box center [625, 452] width 639 height 393
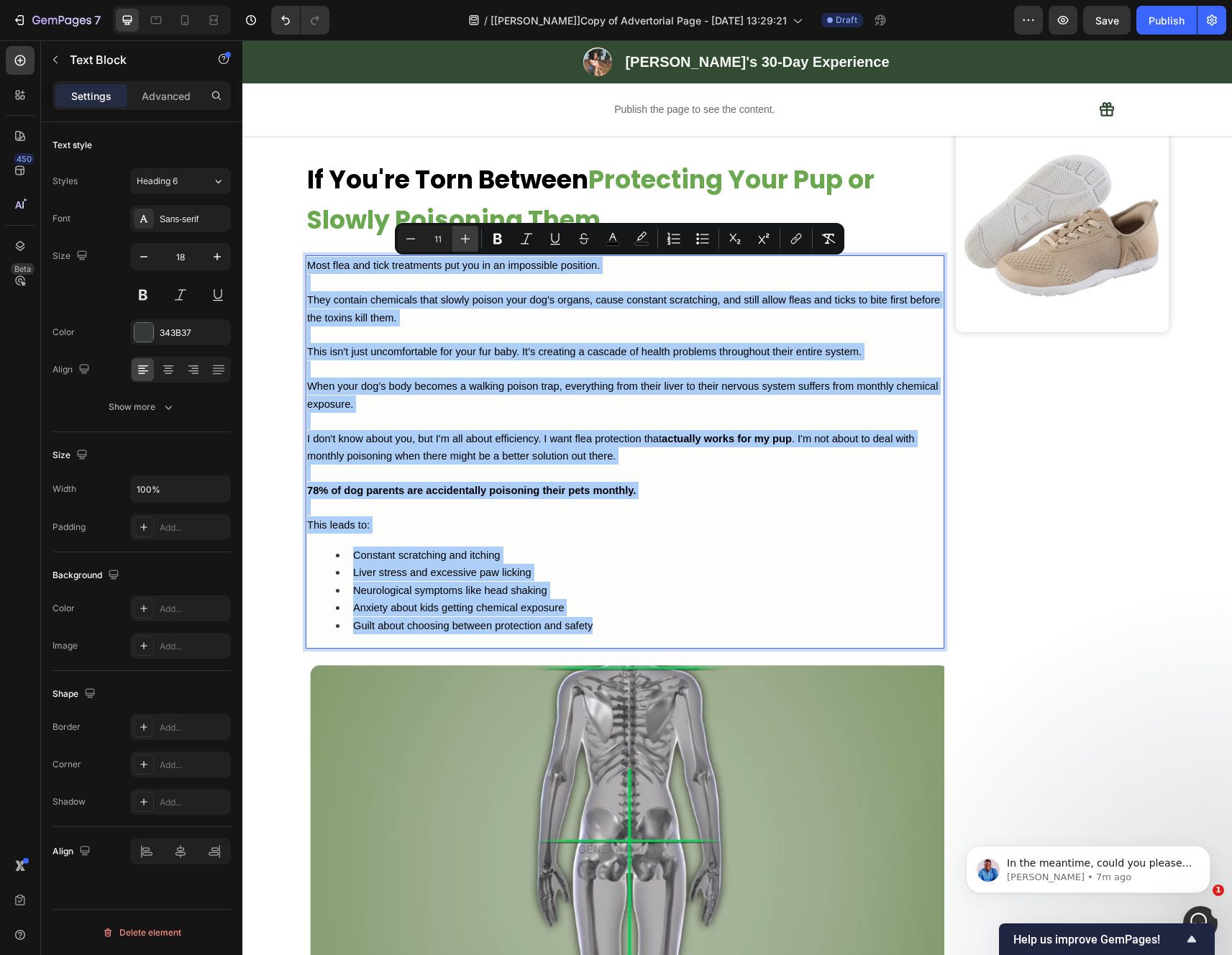
click at [466, 240] on icon "Editor contextual toolbar" at bounding box center [465, 238] width 14 height 14
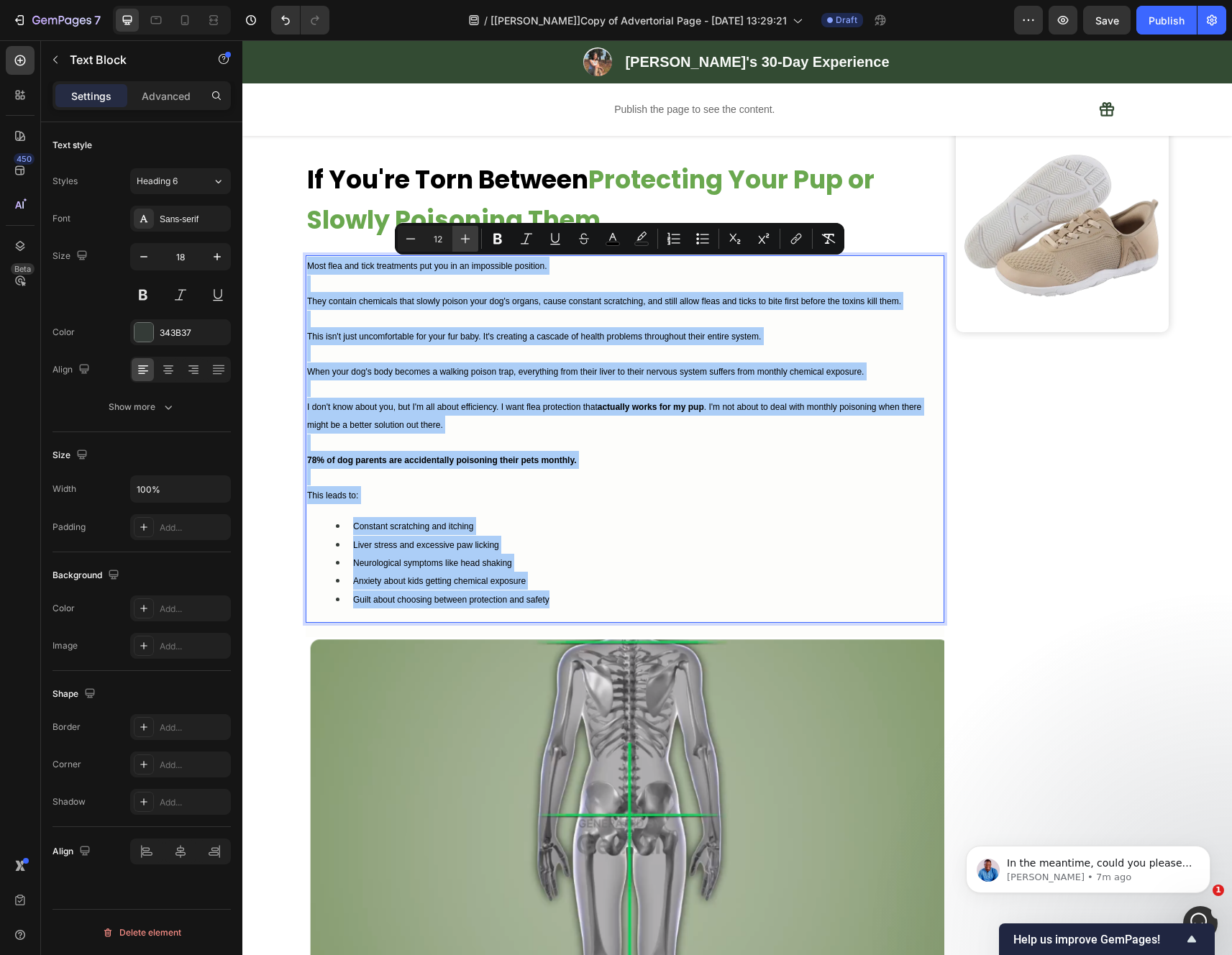
click at [466, 240] on icon "Editor contextual toolbar" at bounding box center [465, 238] width 14 height 14
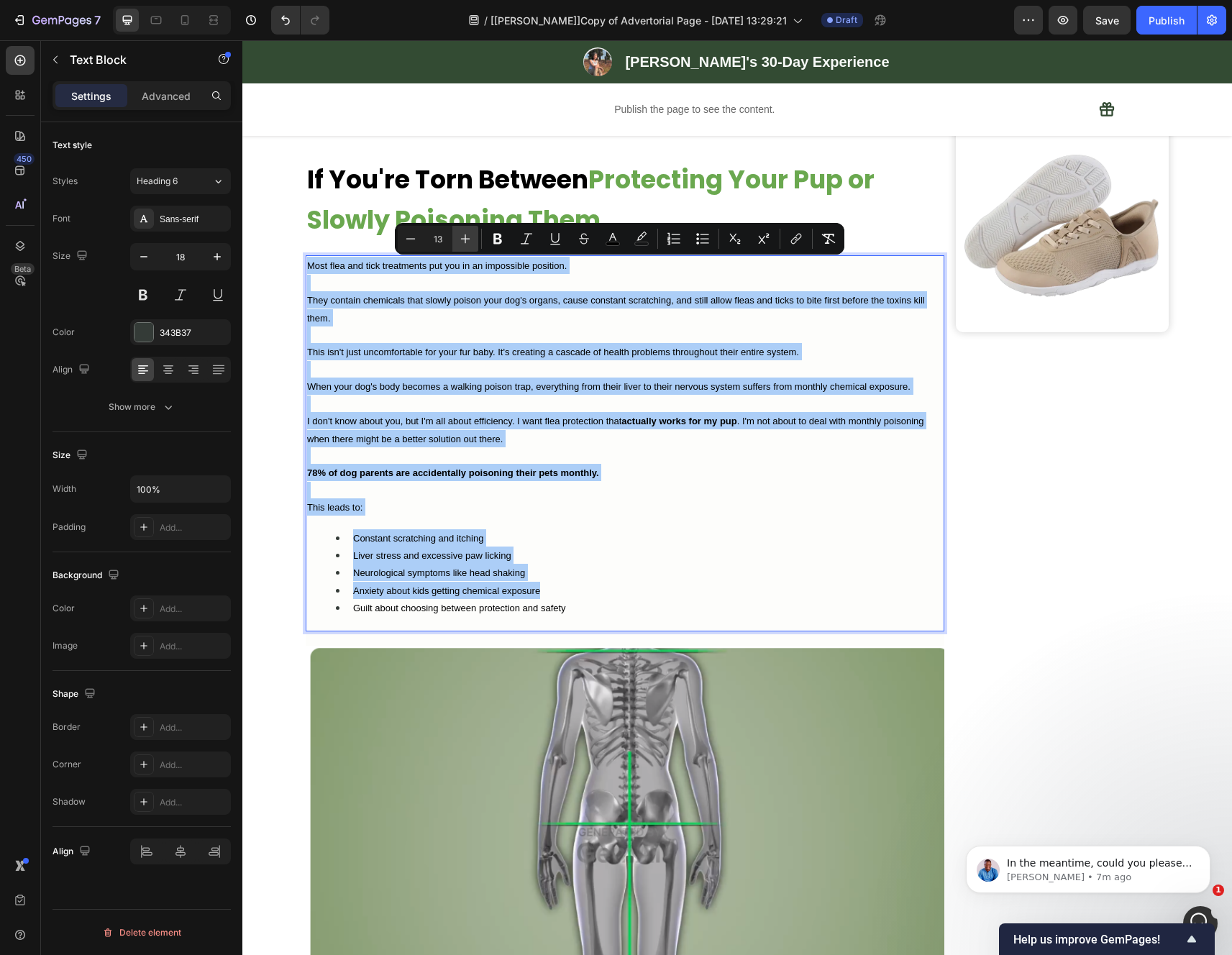
click at [466, 240] on icon "Editor contextual toolbar" at bounding box center [465, 238] width 14 height 14
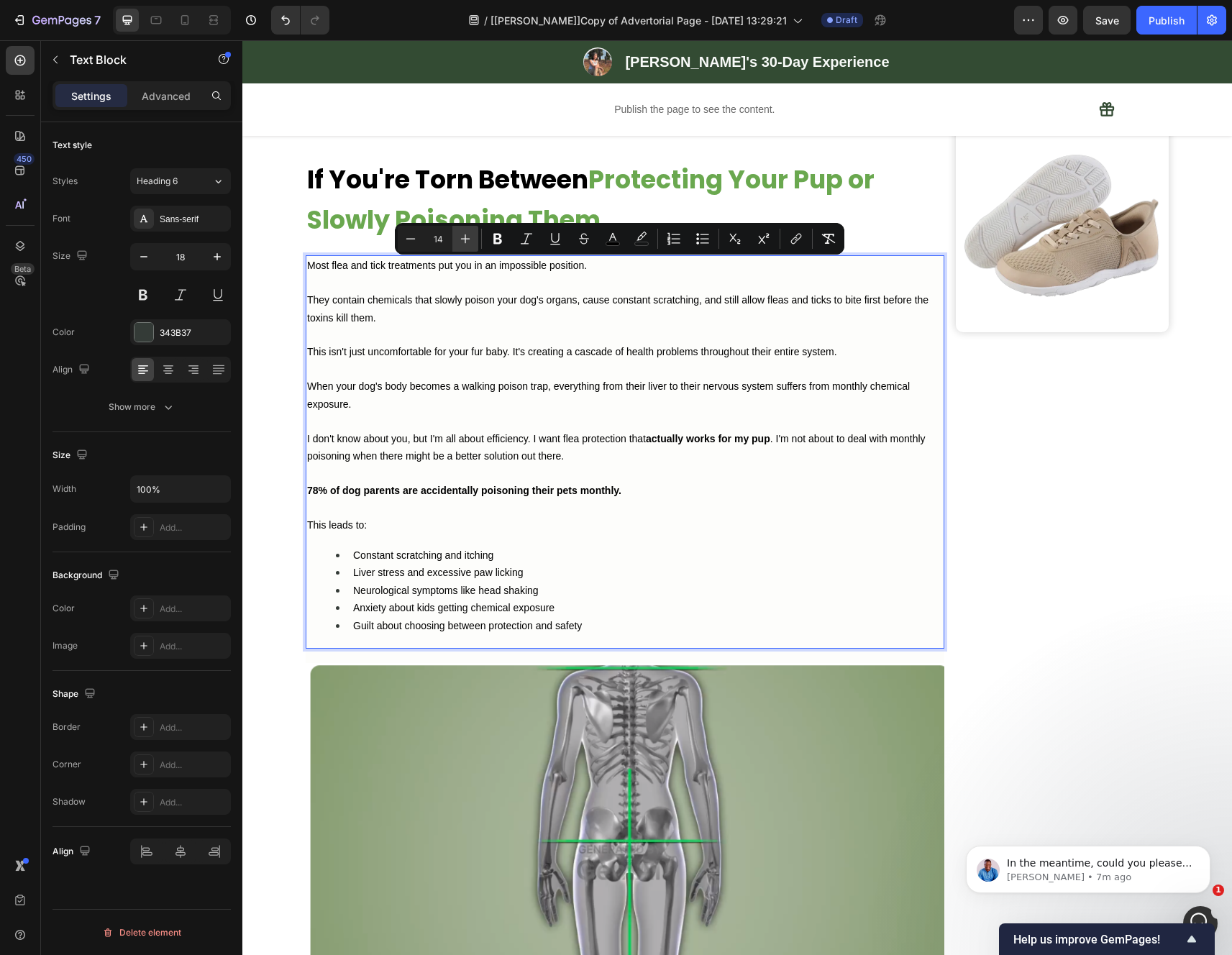
click at [466, 240] on icon "Editor contextual toolbar" at bounding box center [465, 238] width 14 height 14
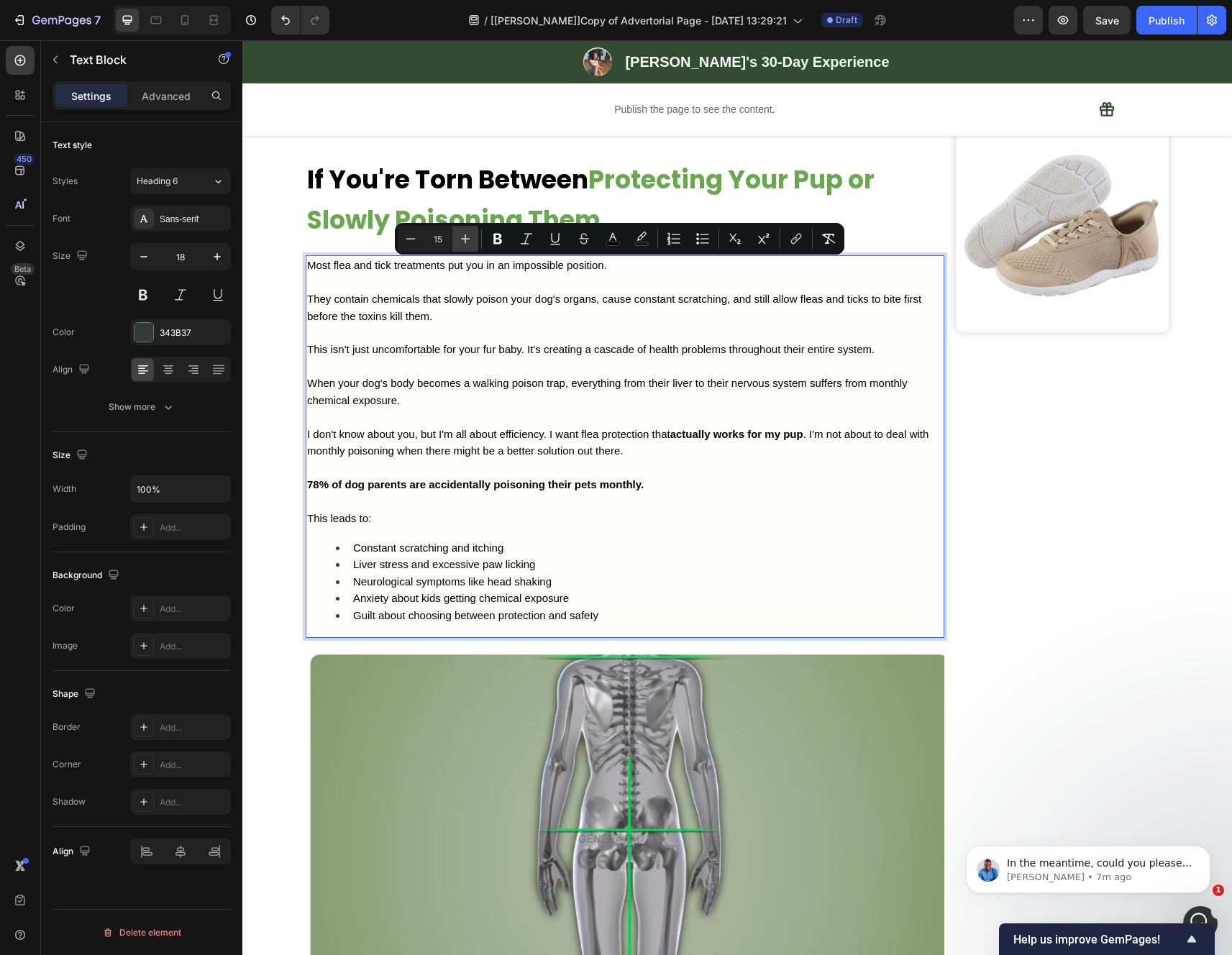
click at [466, 240] on icon "Editor contextual toolbar" at bounding box center [465, 238] width 14 height 14
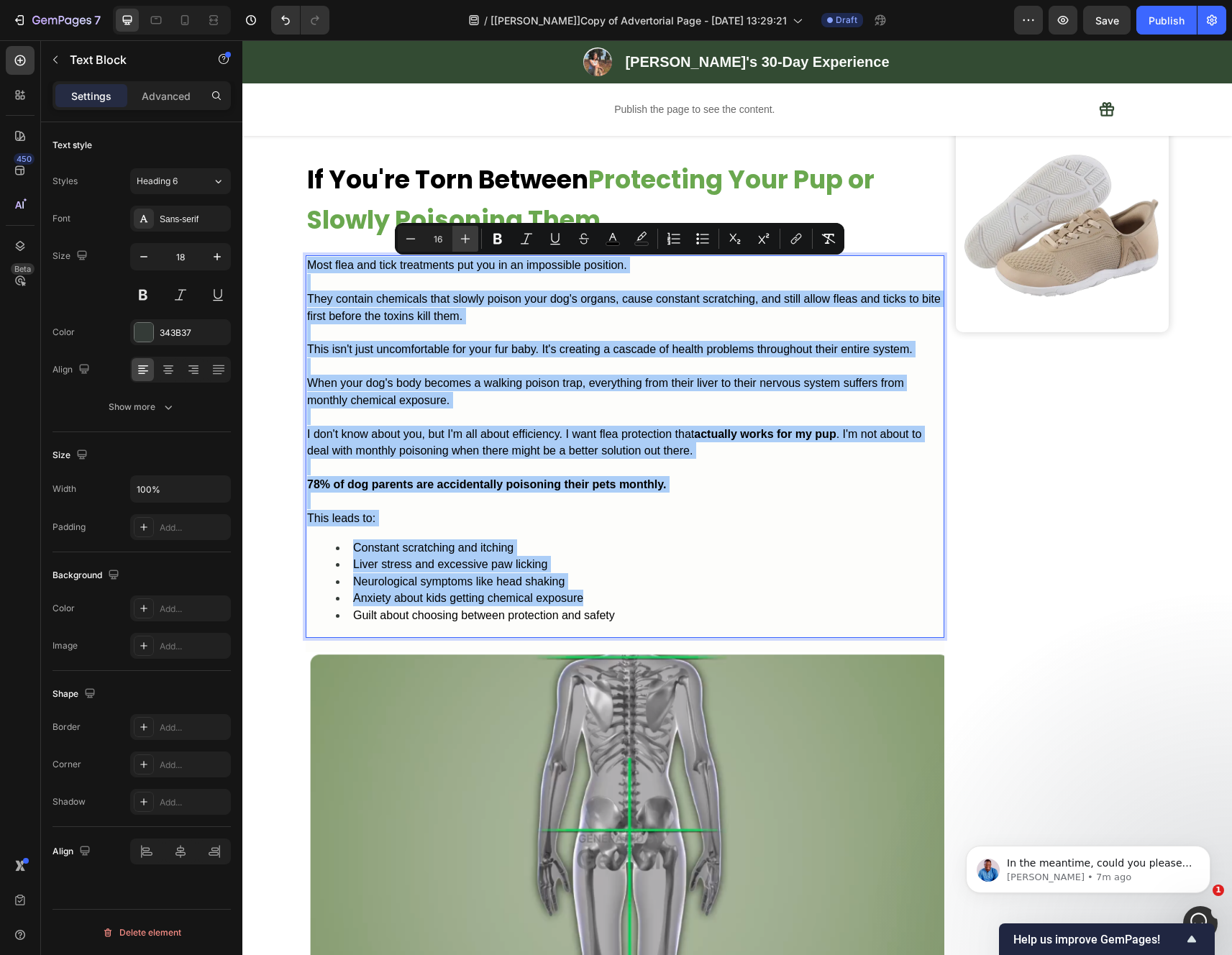
click at [466, 240] on icon "Editor contextual toolbar" at bounding box center [465, 238] width 14 height 14
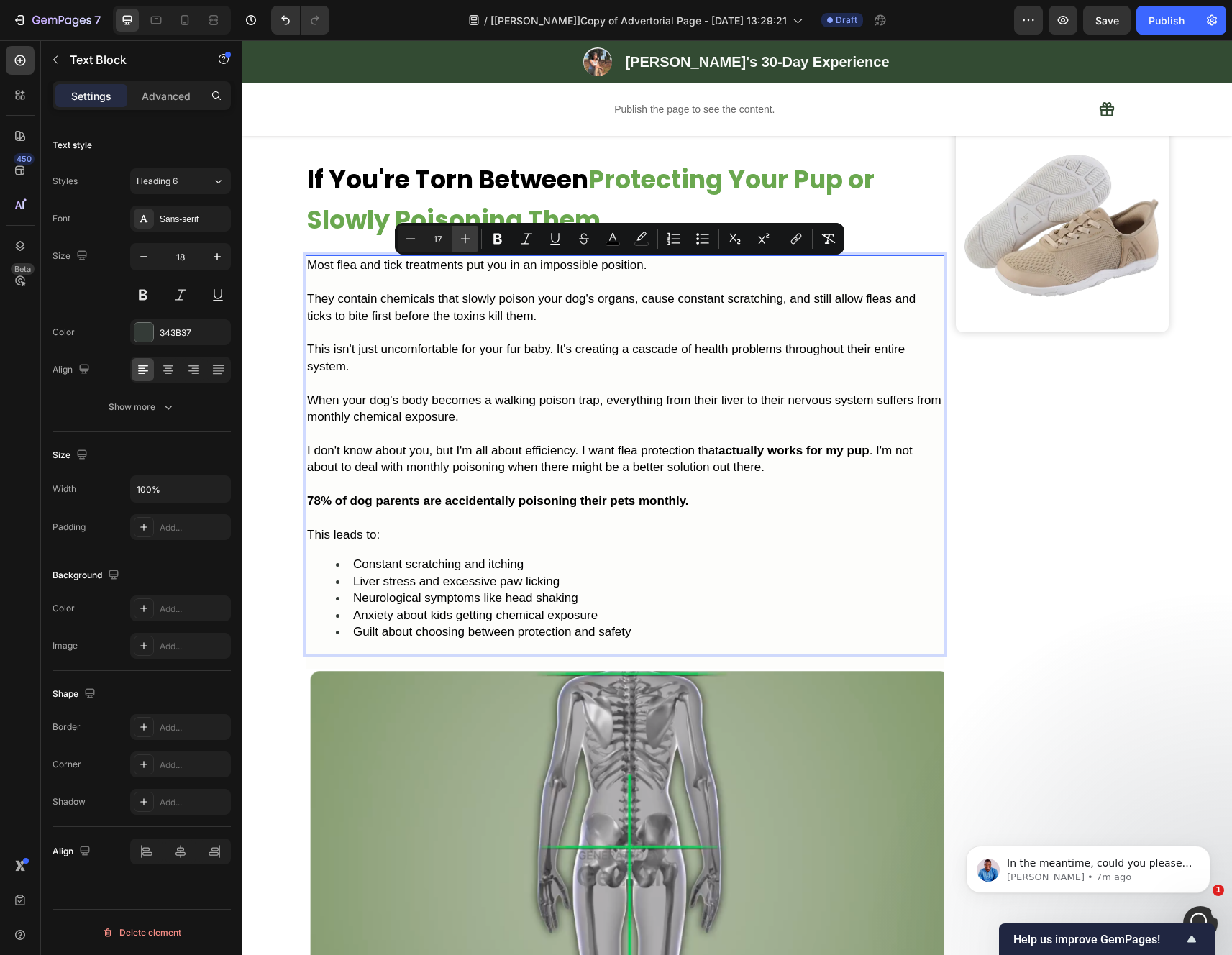
click at [466, 240] on icon "Editor contextual toolbar" at bounding box center [465, 238] width 14 height 14
type input "18"
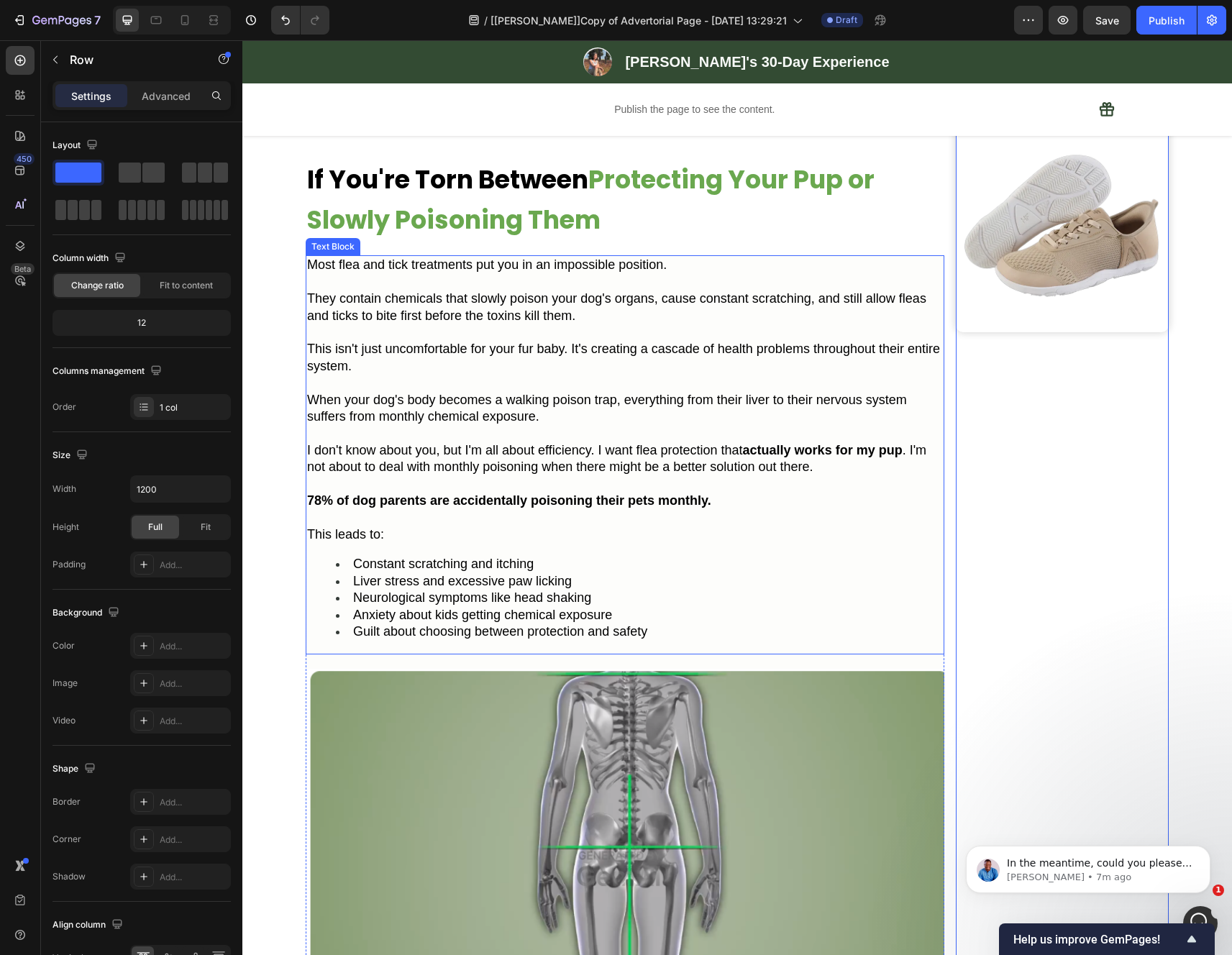
click at [449, 498] on strong "78% of dog parents are accidentally poisoning their pets monthly." at bounding box center [509, 500] width 404 height 14
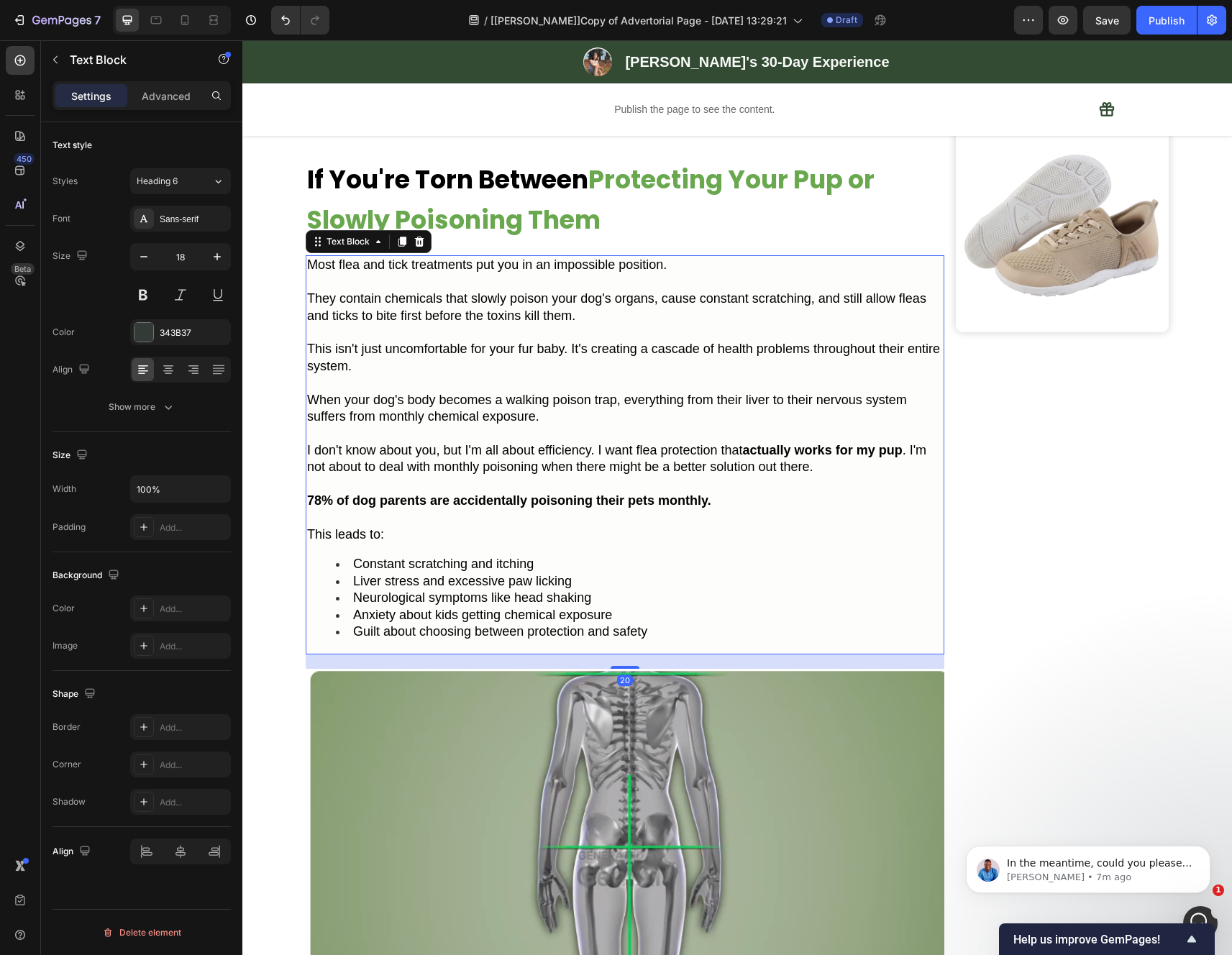
click at [652, 634] on li "Guilt about choosing between protection and safety" at bounding box center [639, 632] width 607 height 16
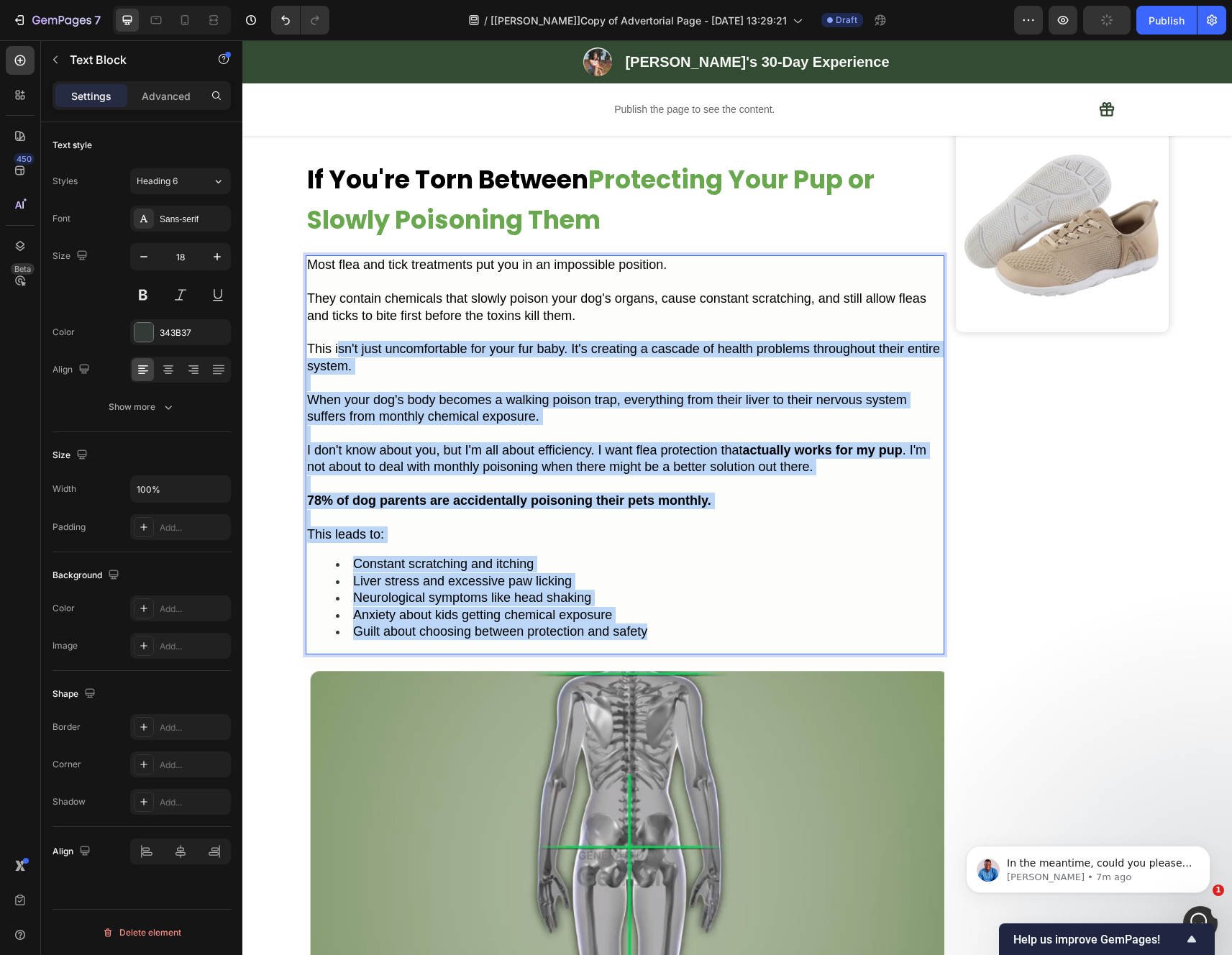
drag, startPoint x: 656, startPoint y: 632, endPoint x: 335, endPoint y: 346, distance: 429.9
click at [335, 346] on div "Most flea and tick treatments put you in an impossible position. They contain c…" at bounding box center [625, 455] width 639 height 399
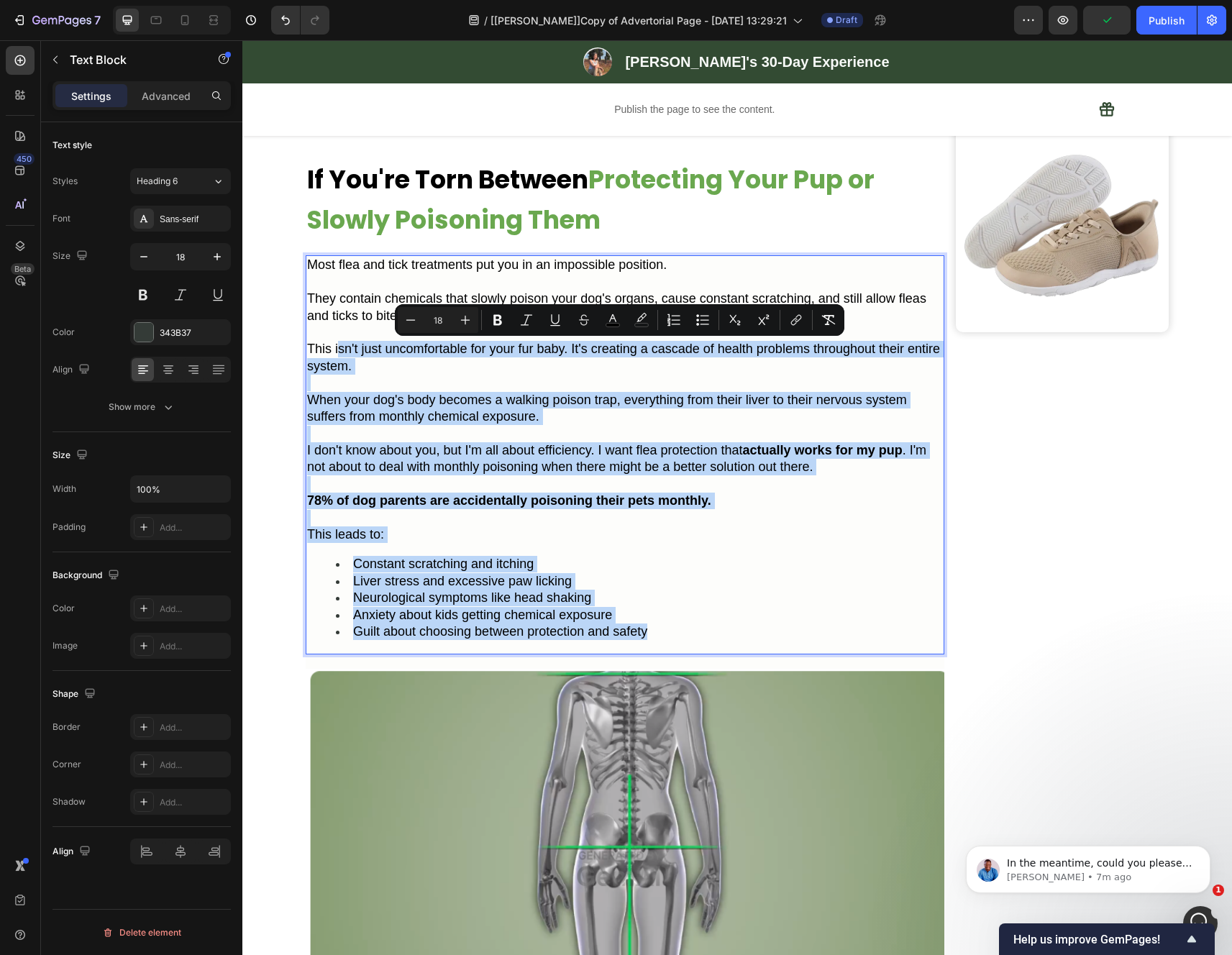
click at [392, 376] on p "Rich Text Editor. Editing area: main" at bounding box center [625, 383] width 635 height 16
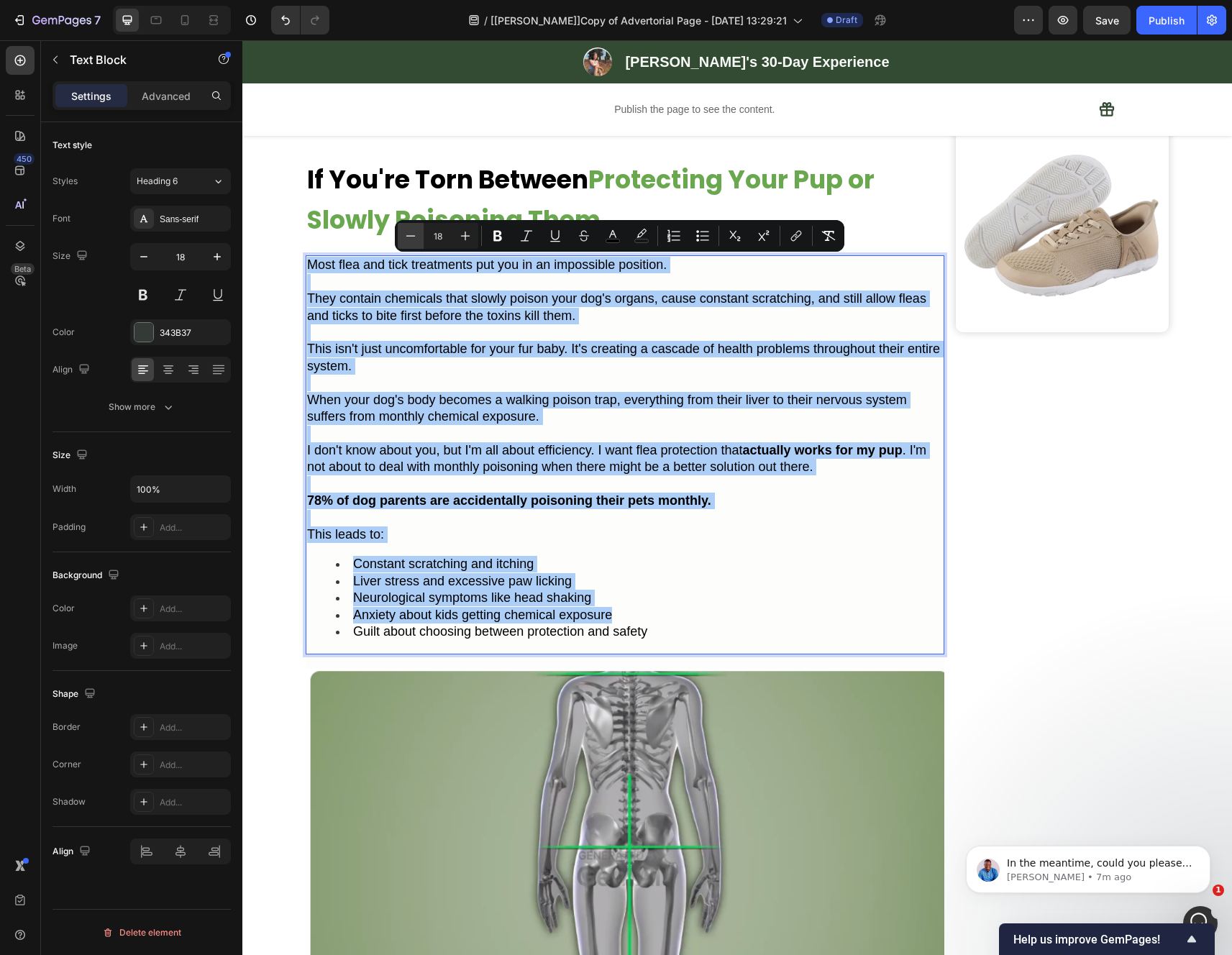
click at [411, 237] on icon "Editor contextual toolbar" at bounding box center [410, 235] width 14 height 14
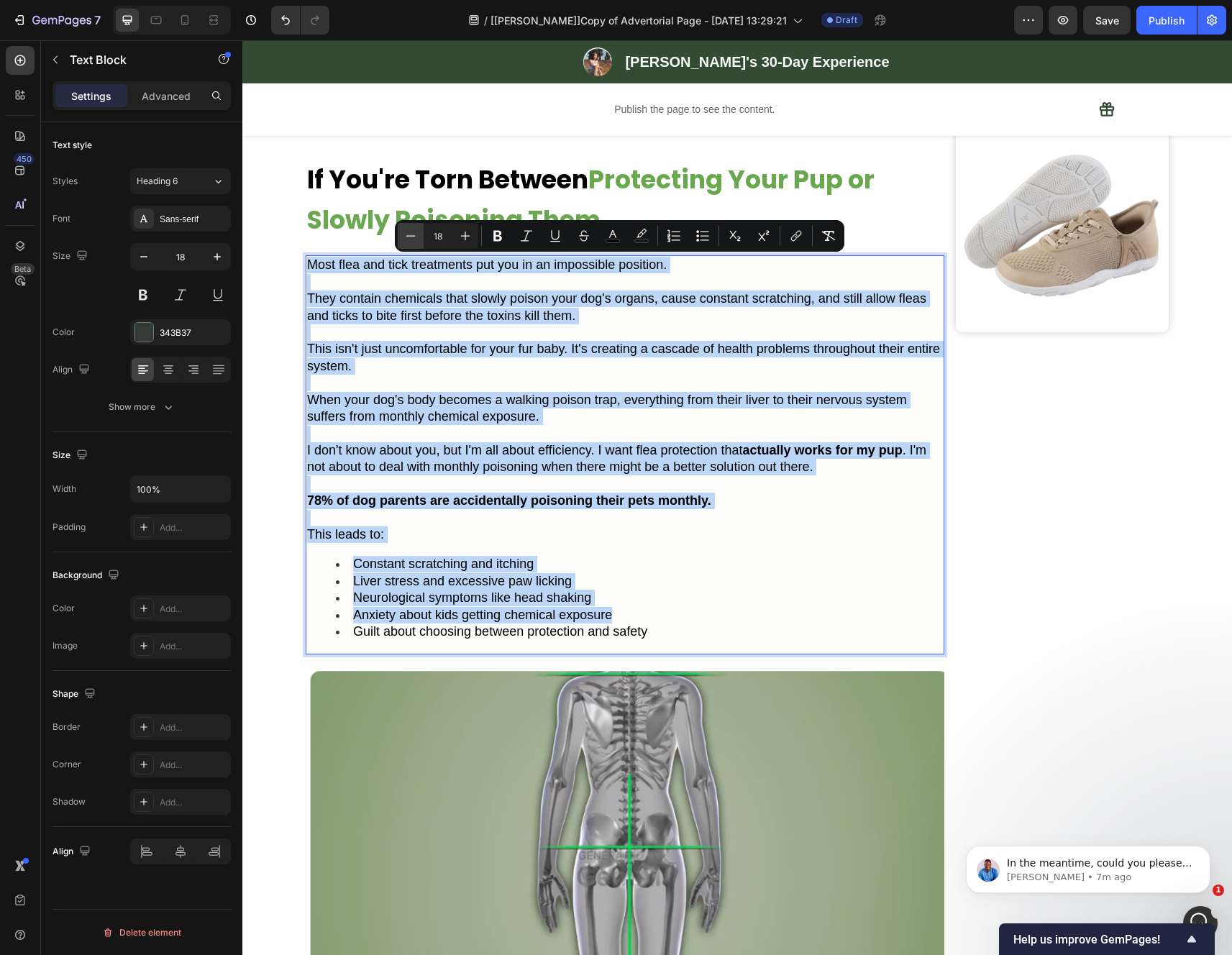
type input "17"
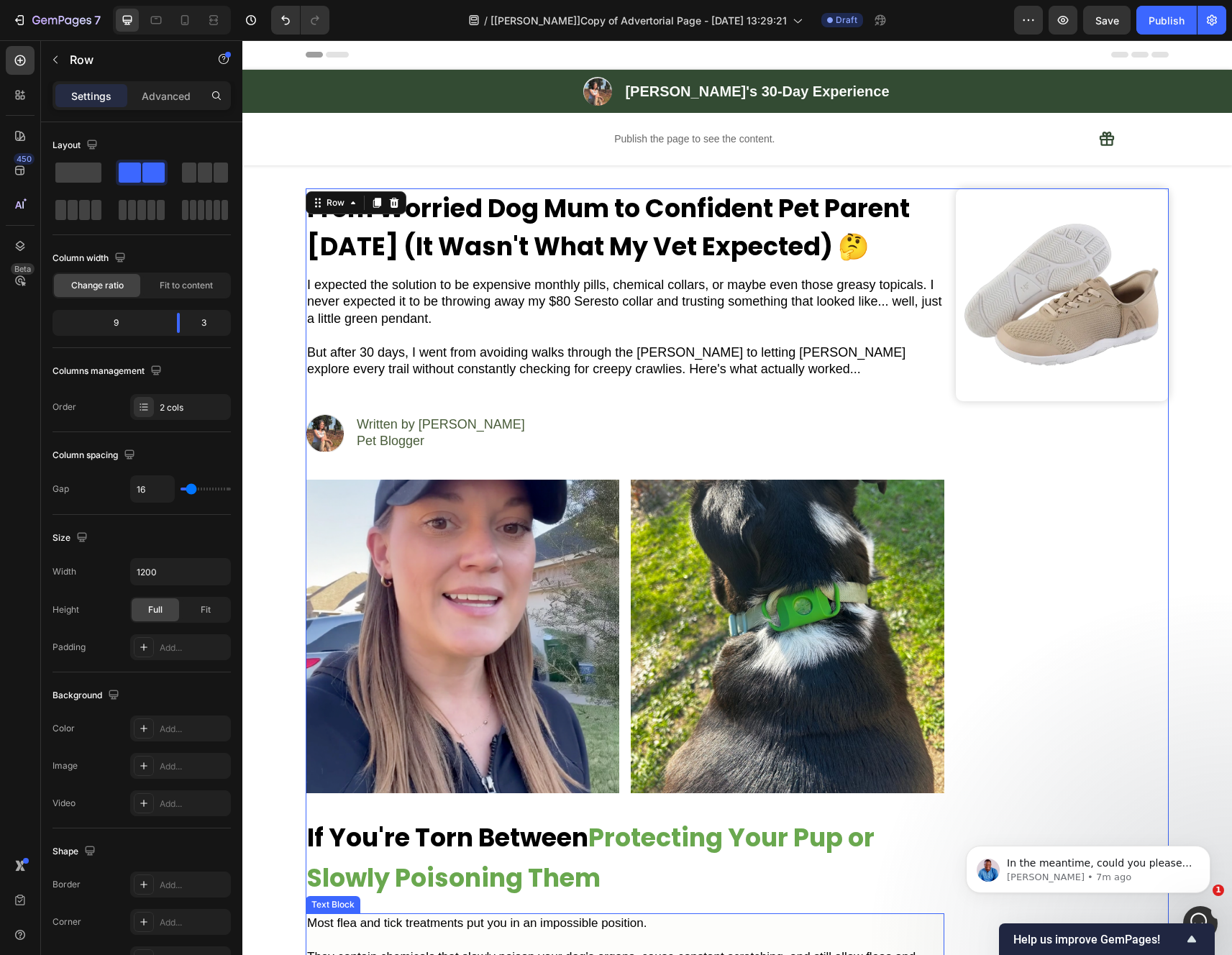
scroll to position [2, 0]
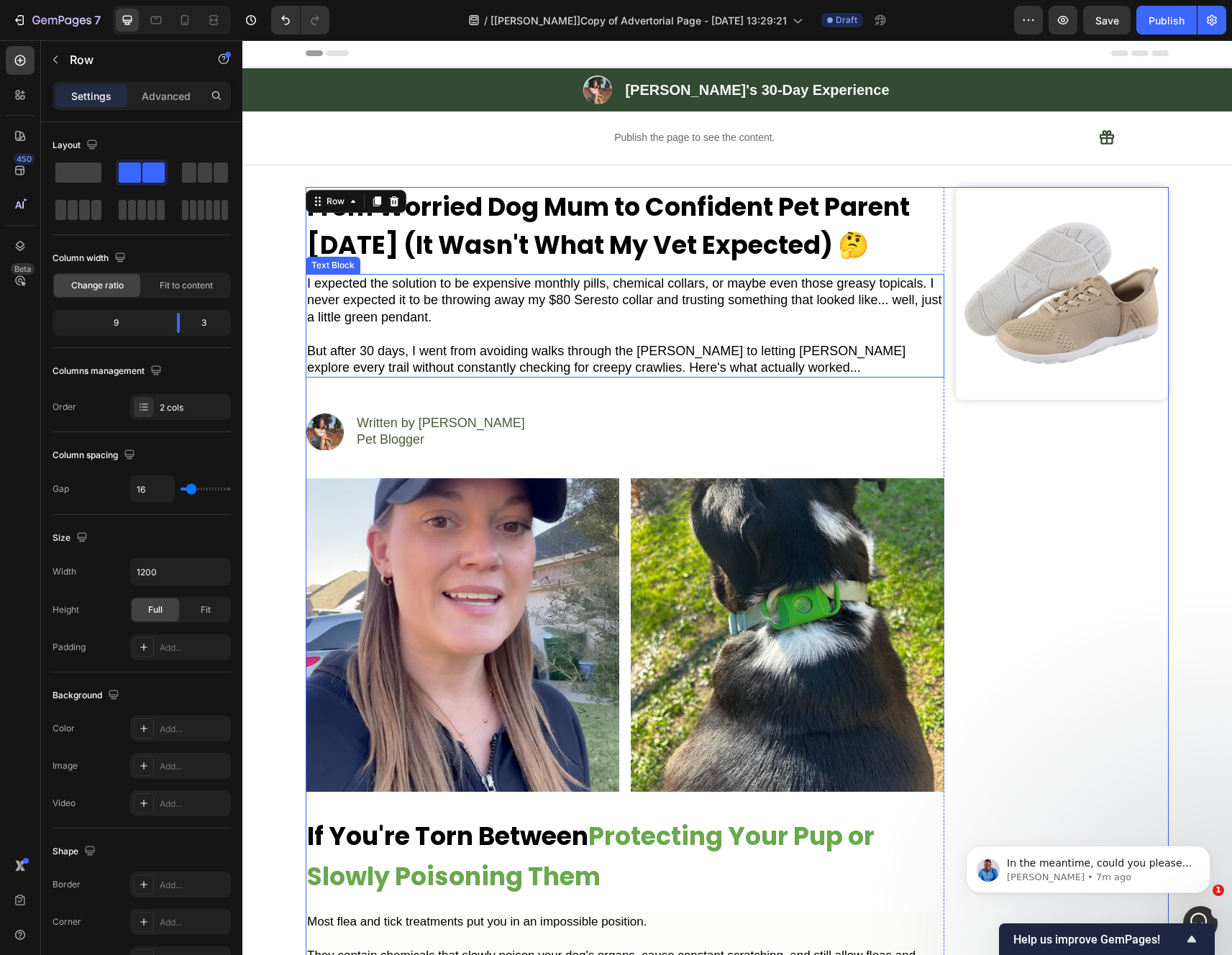
click at [630, 358] on p "But after 30 days, I went from avoiding walks through the [PERSON_NAME] to lett…" at bounding box center [625, 359] width 635 height 34
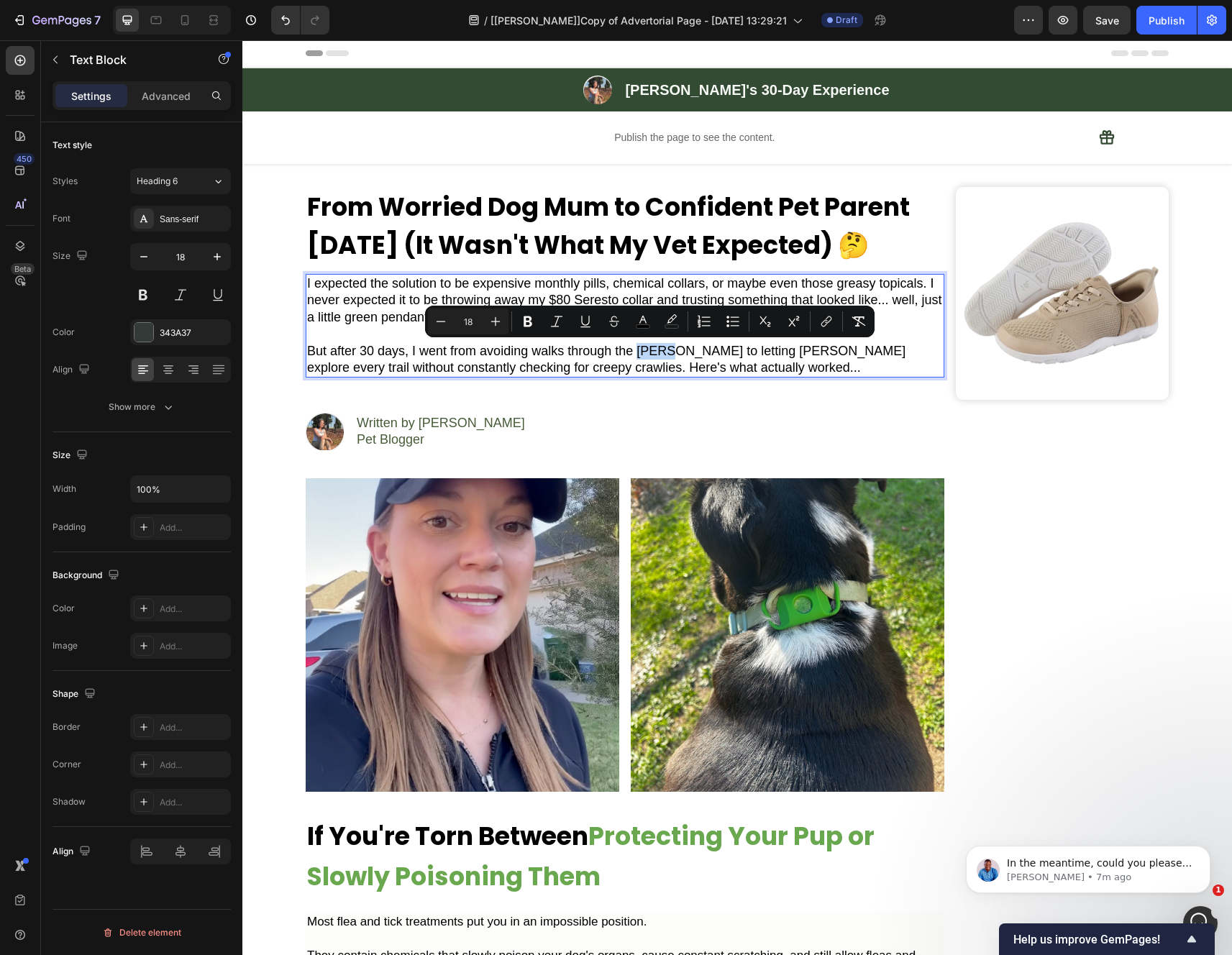
click at [700, 358] on p "But after 30 days, I went from avoiding walks through the [PERSON_NAME] to lett…" at bounding box center [625, 359] width 635 height 34
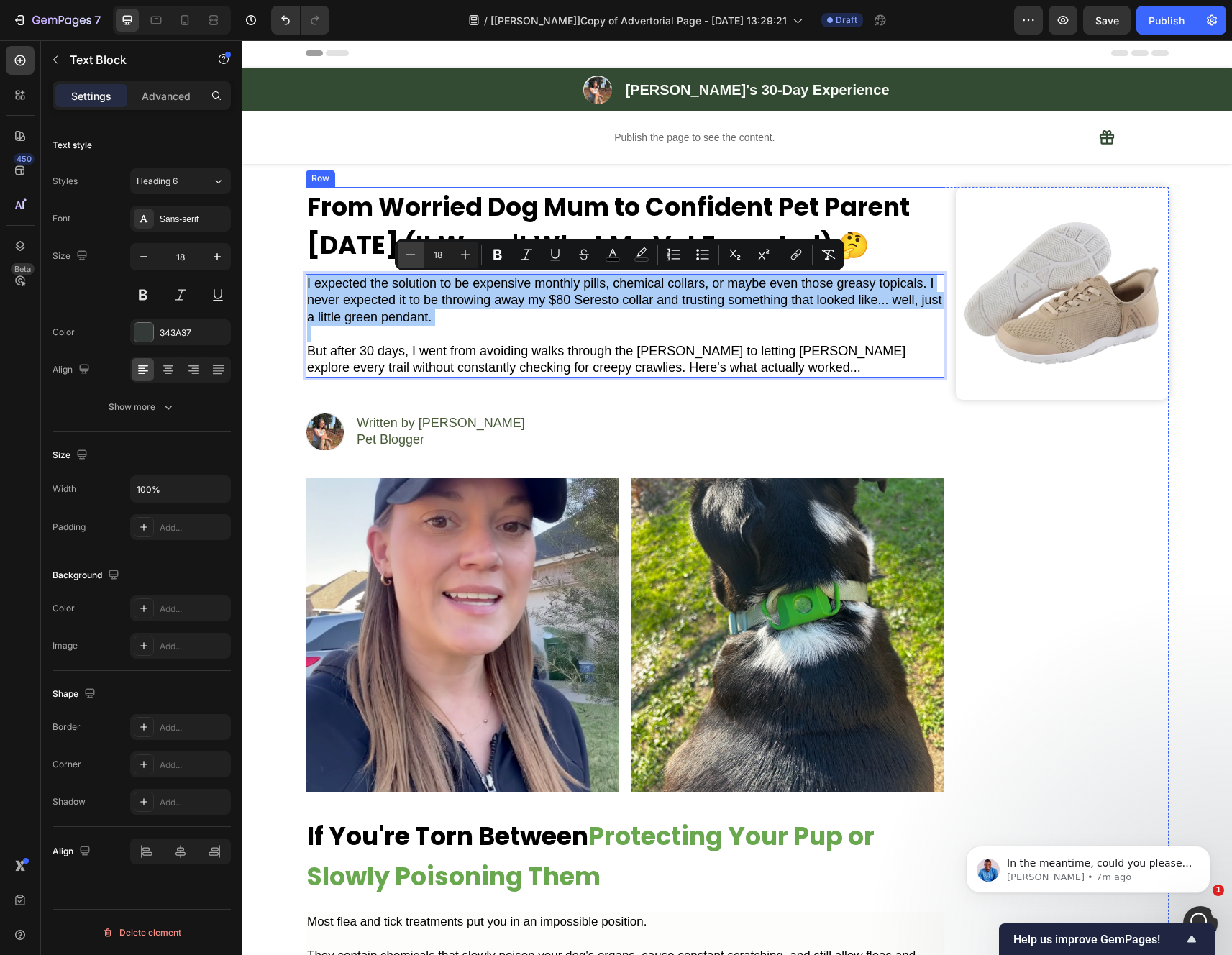
click at [405, 257] on icon "Editor contextual toolbar" at bounding box center [410, 254] width 14 height 14
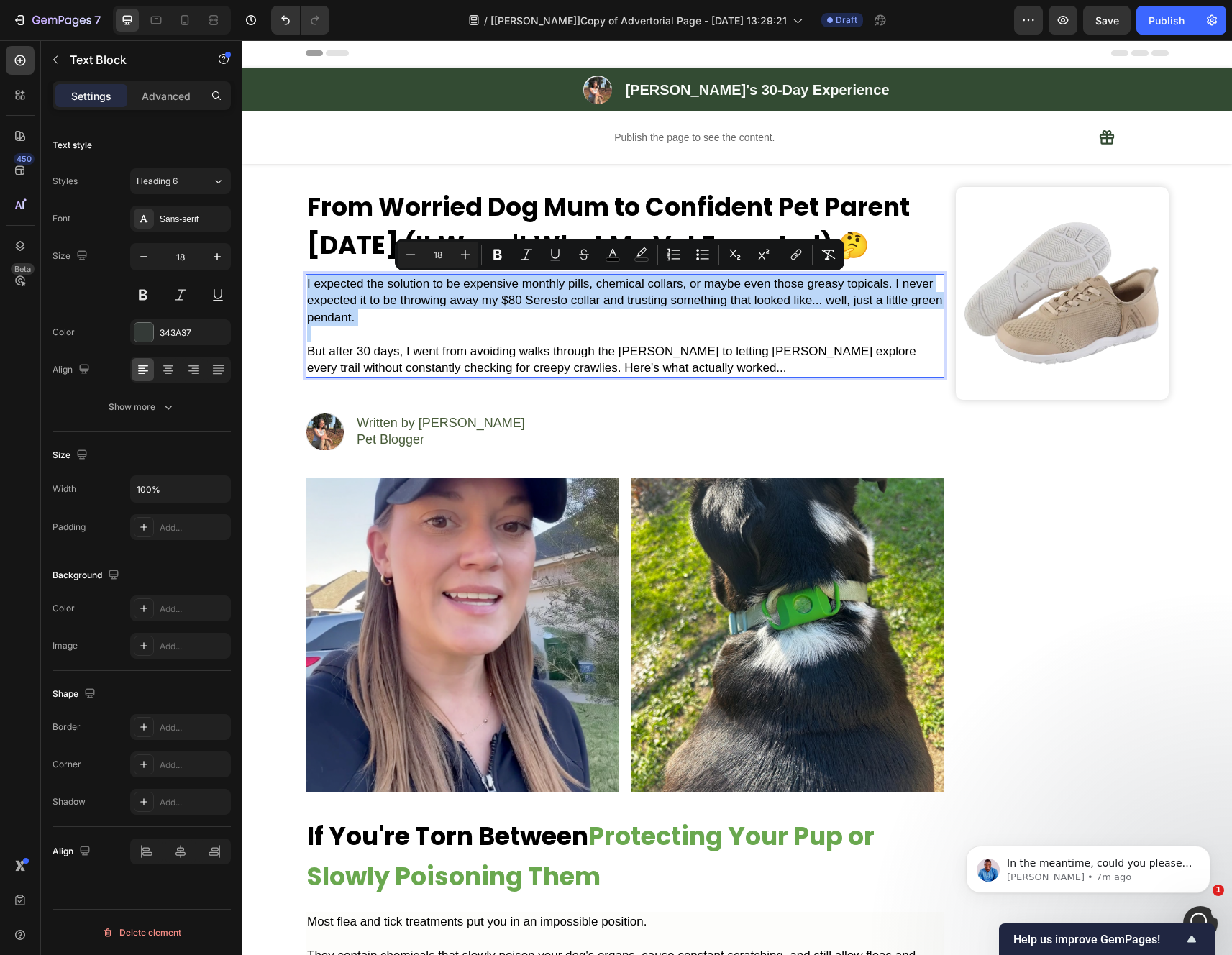
type input "17"
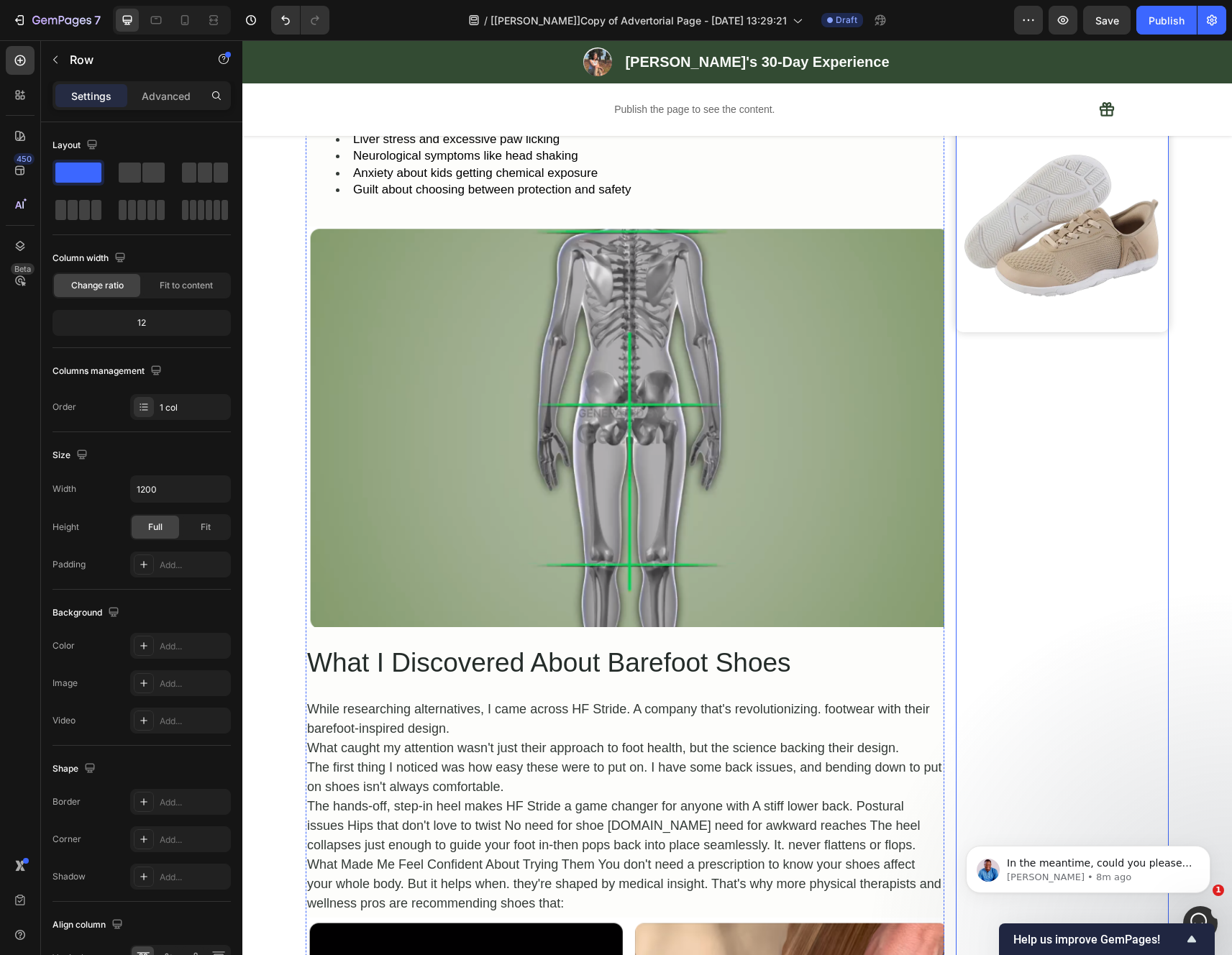
scroll to position [1102, 0]
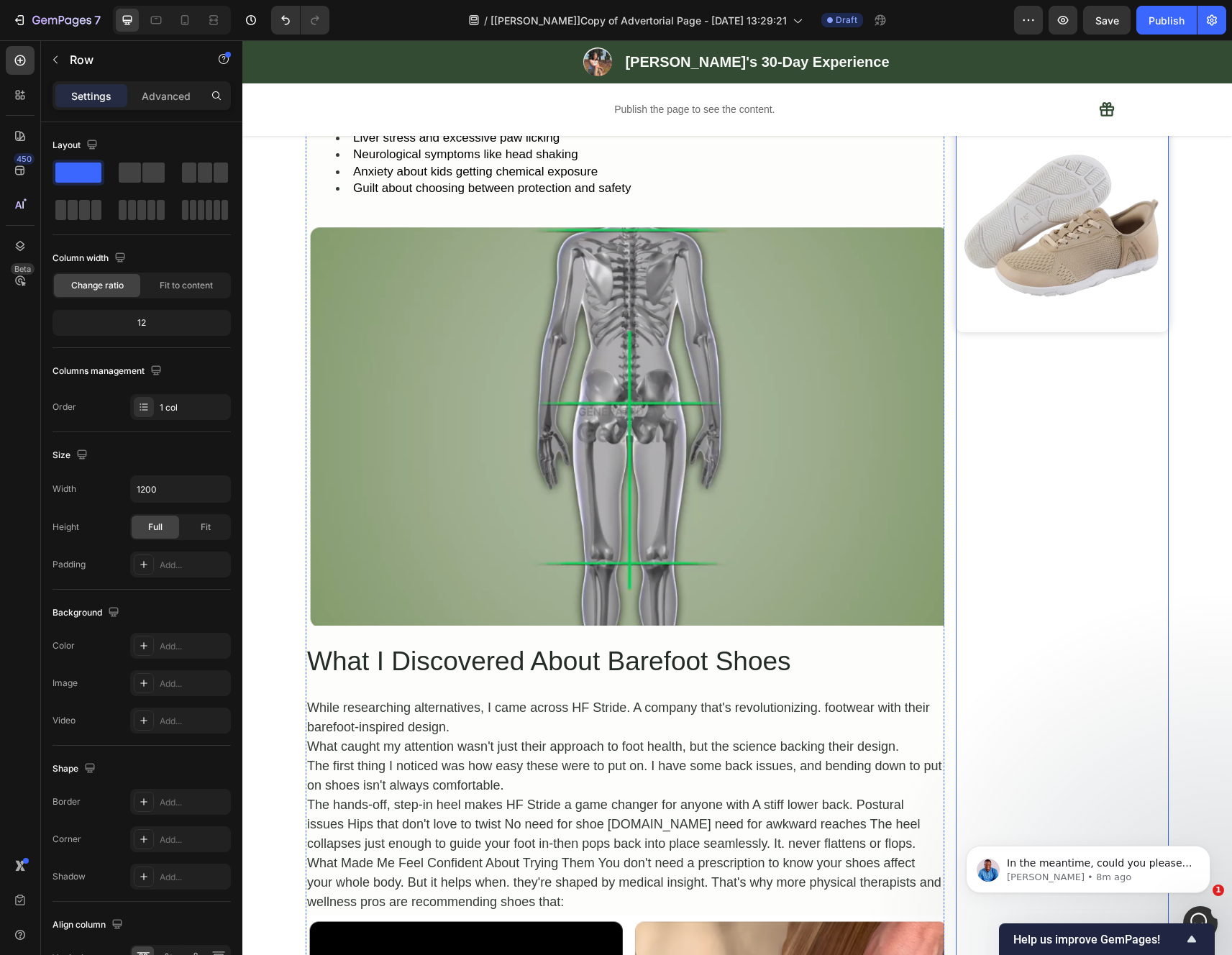
click at [517, 454] on img at bounding box center [625, 424] width 639 height 400
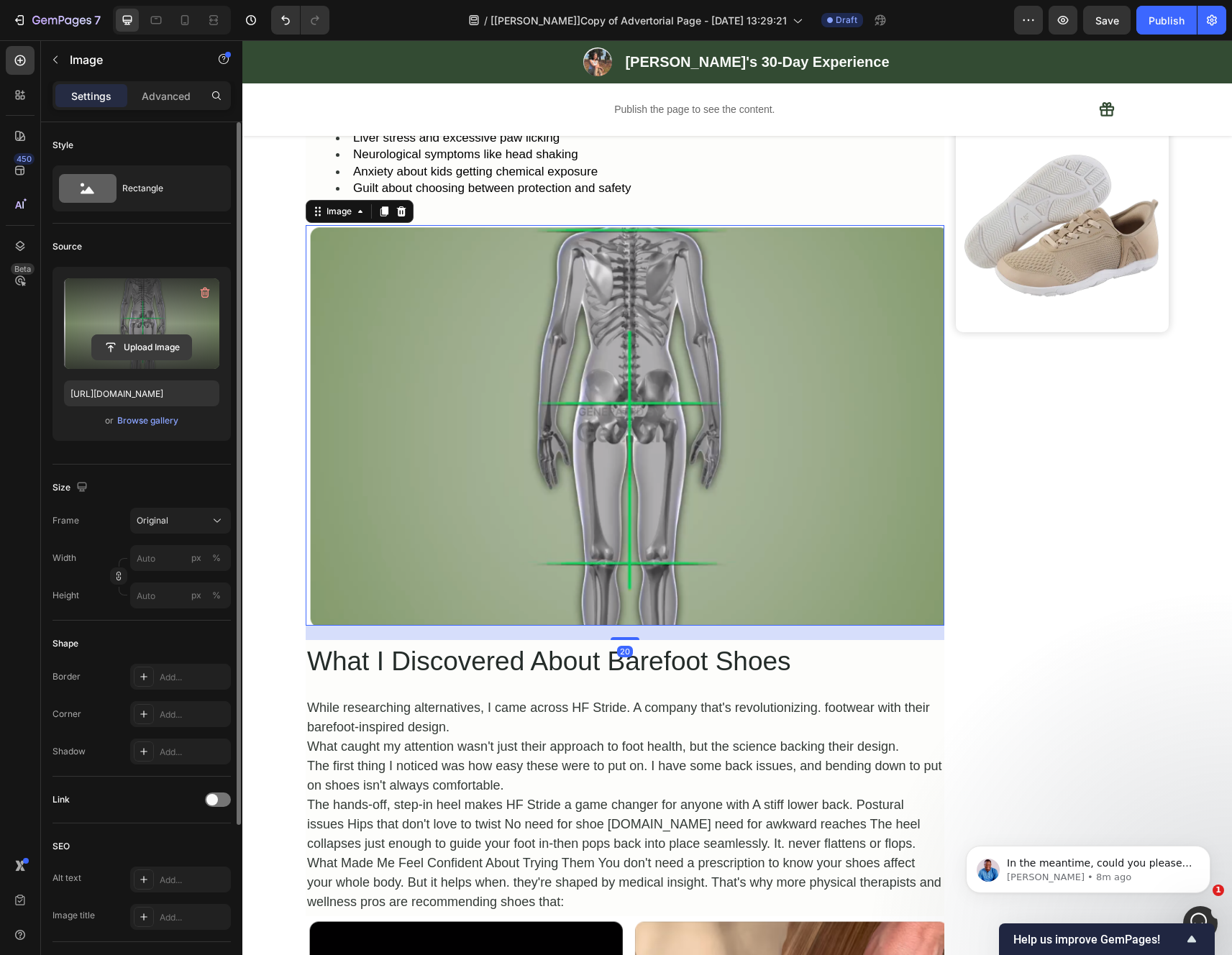
click at [148, 349] on input "file" at bounding box center [142, 348] width 99 height 25
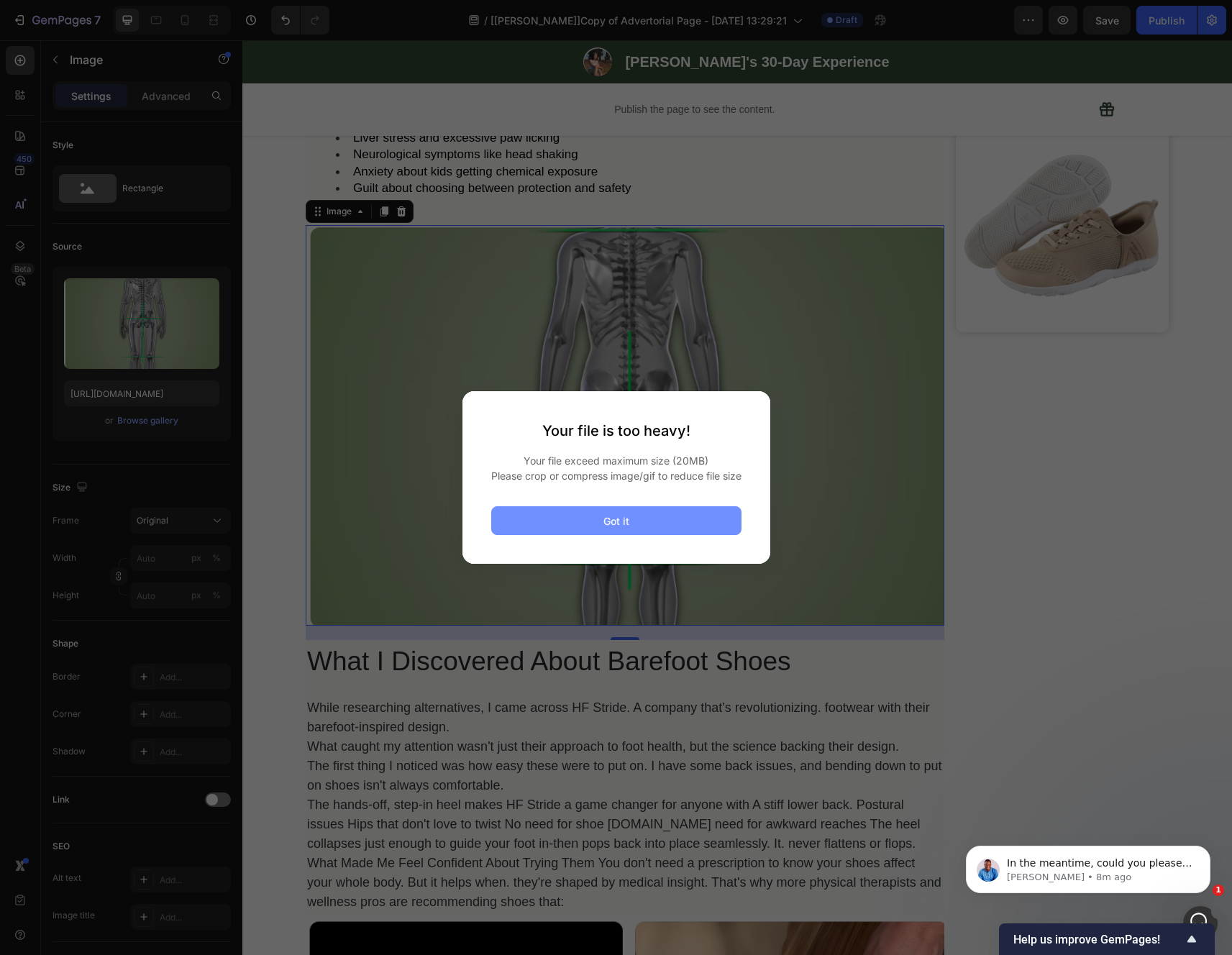
click at [712, 535] on button "Got it" at bounding box center [616, 520] width 251 height 29
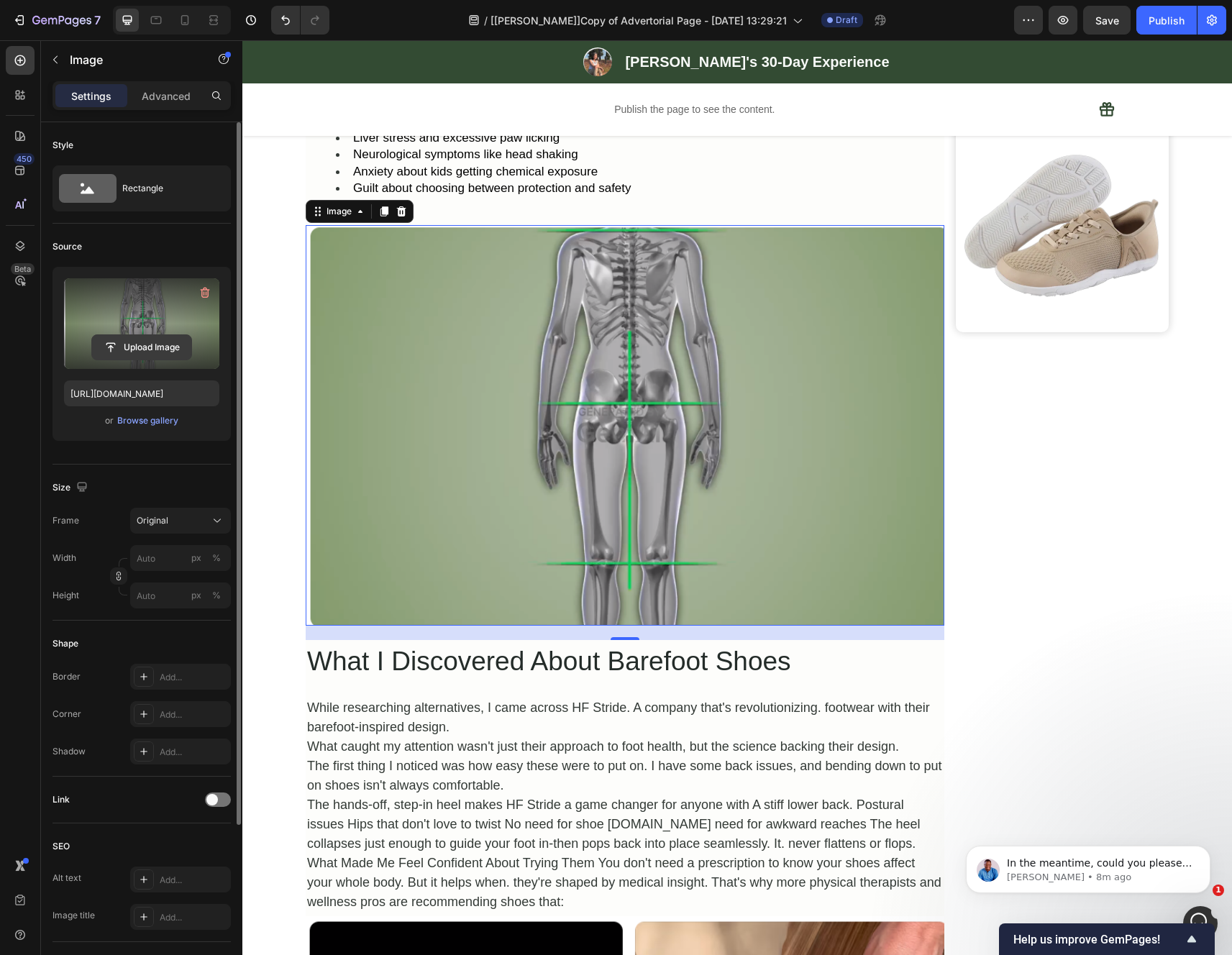
click at [145, 347] on input "file" at bounding box center [142, 348] width 99 height 25
type input "C:\fakepath\fursure poison chew gif.gif"
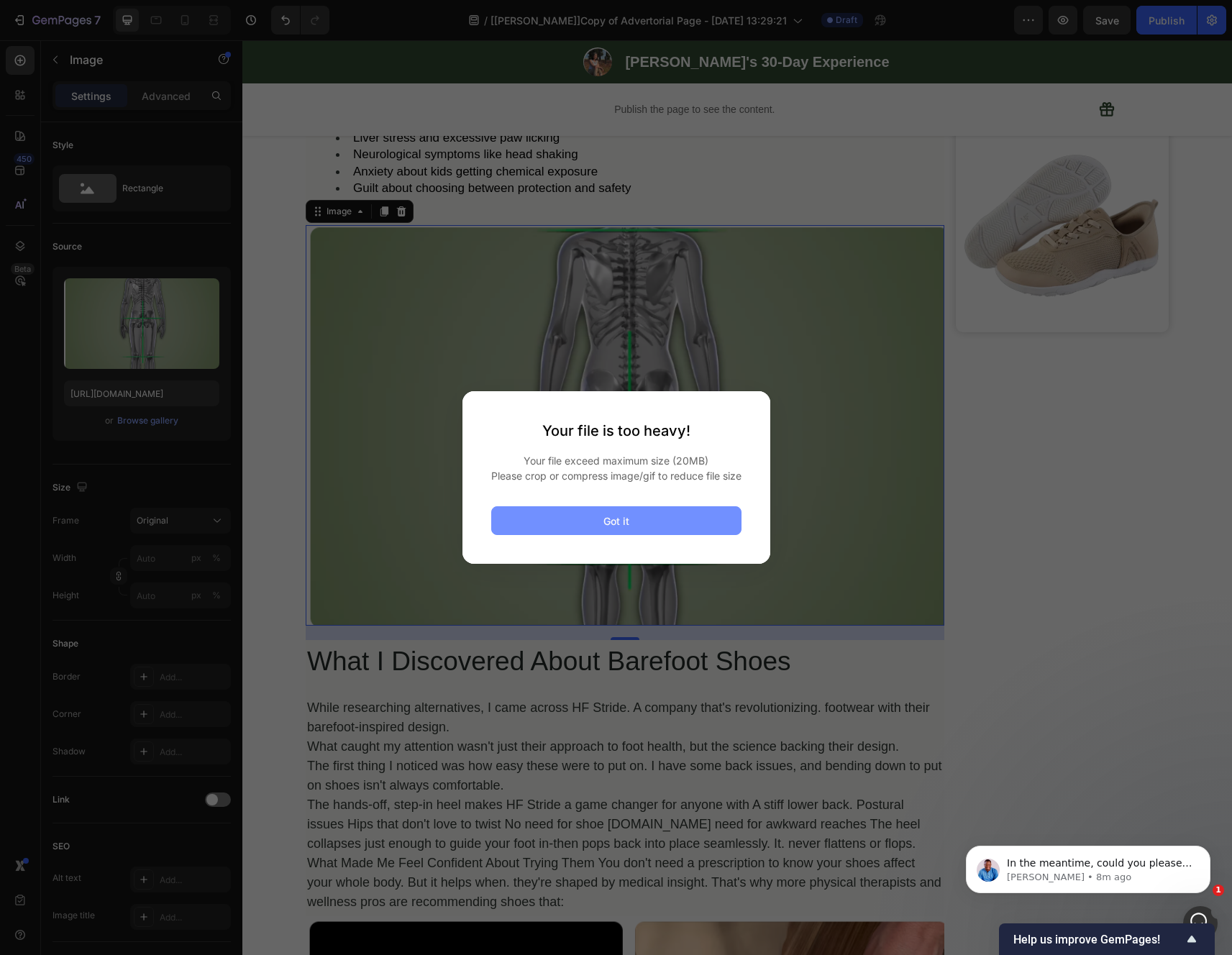
click at [675, 532] on button "Got it" at bounding box center [616, 520] width 251 height 29
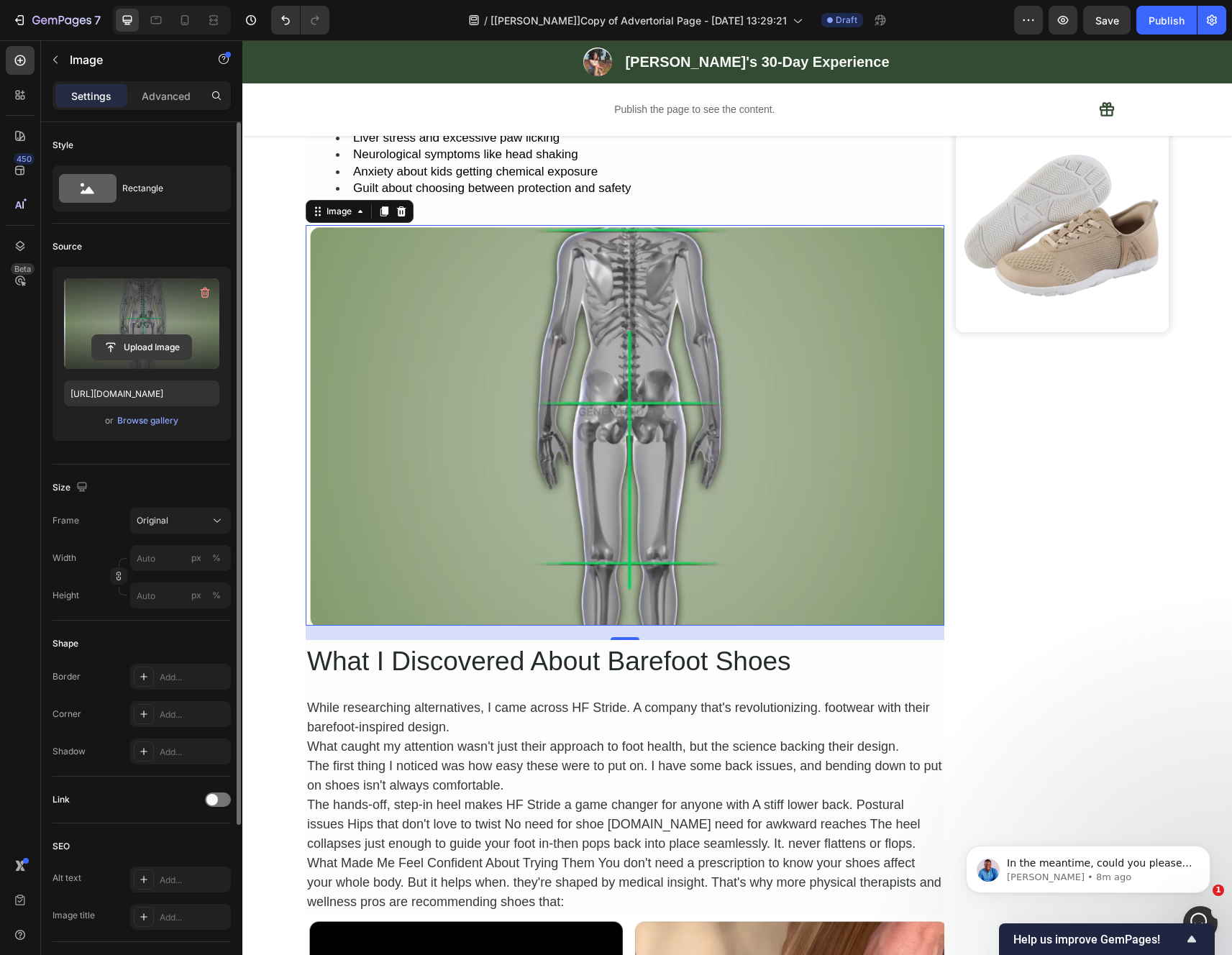
click at [144, 344] on input "file" at bounding box center [142, 348] width 99 height 25
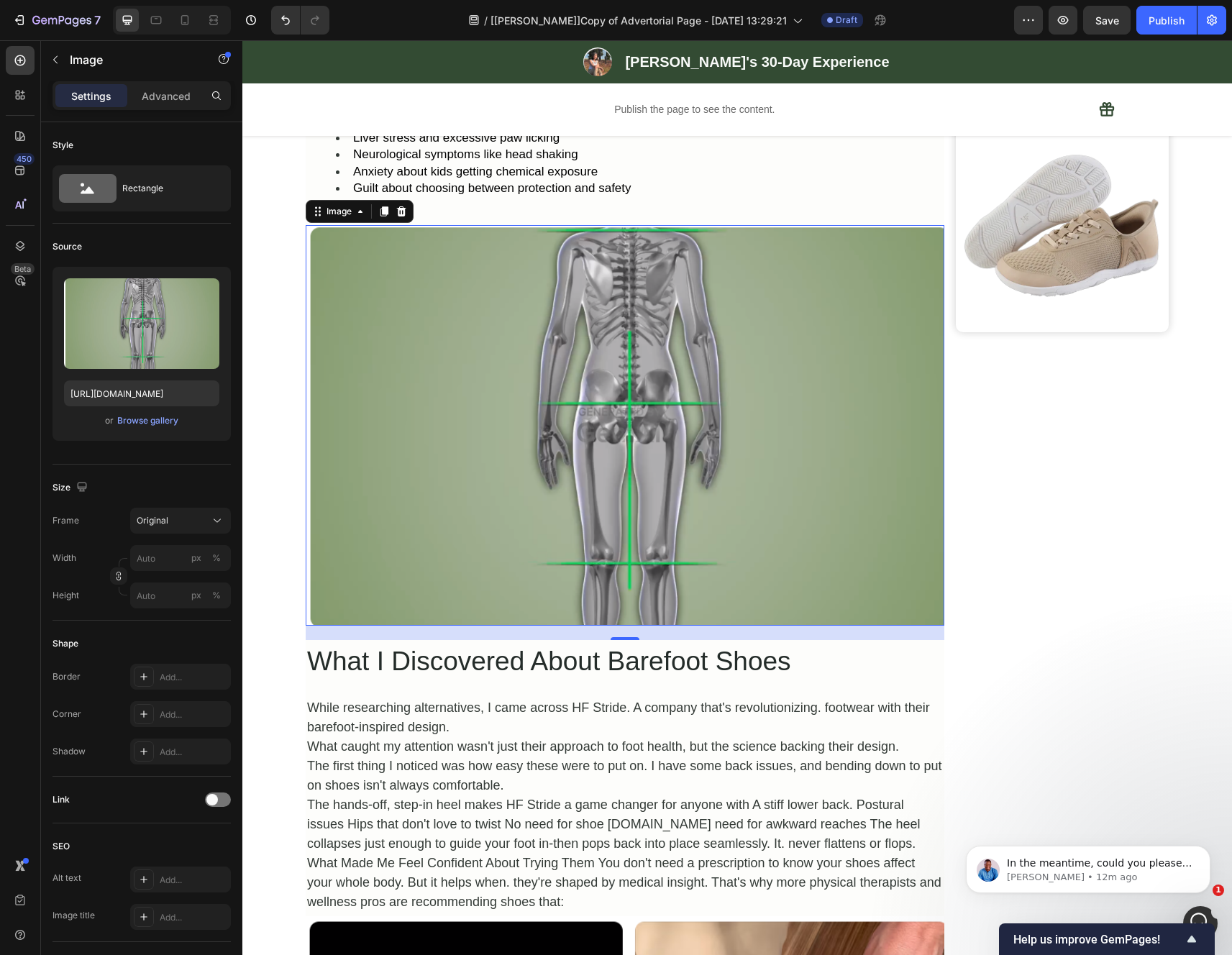
click at [490, 395] on img at bounding box center [625, 424] width 639 height 400
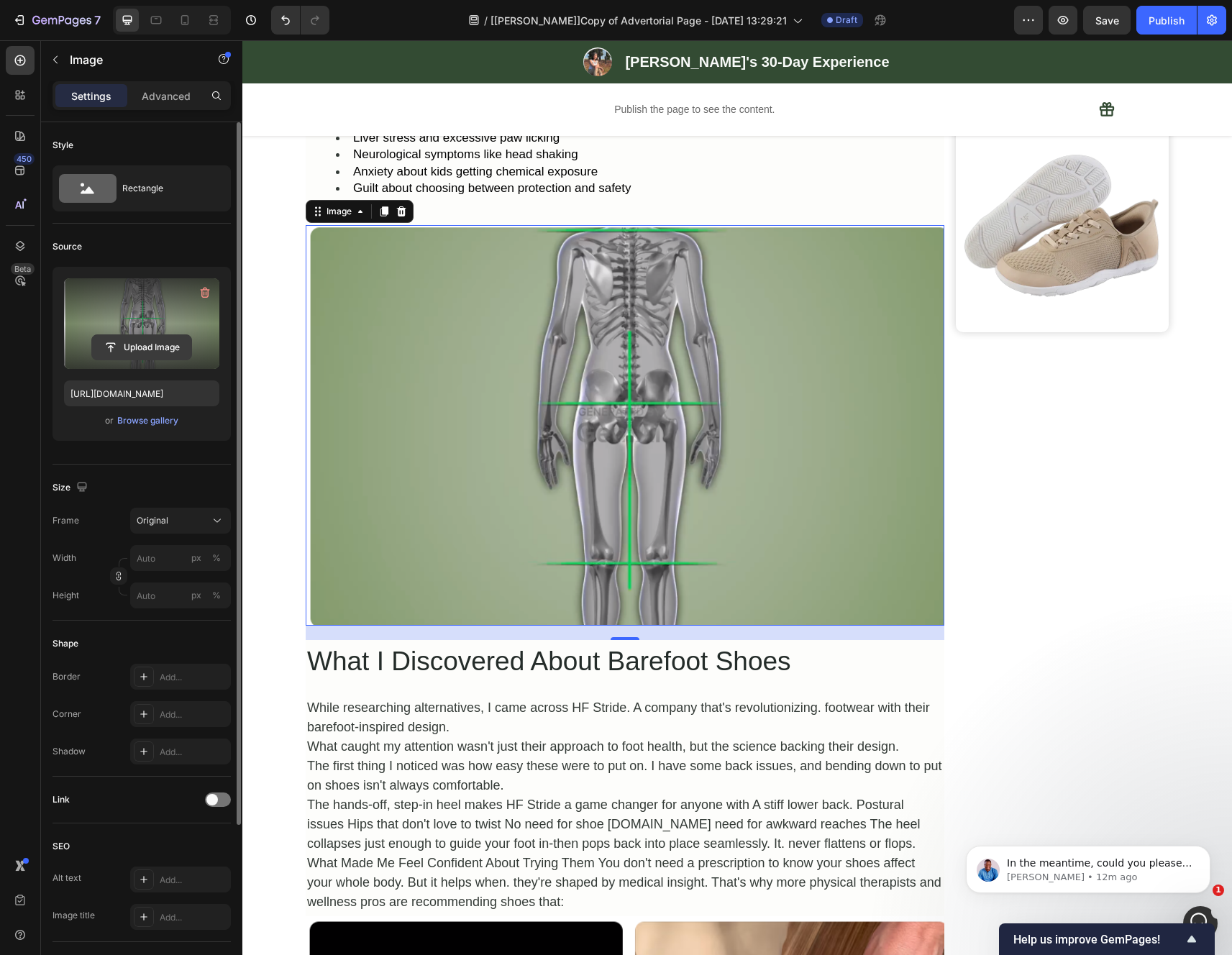
click at [144, 349] on input "file" at bounding box center [142, 348] width 99 height 25
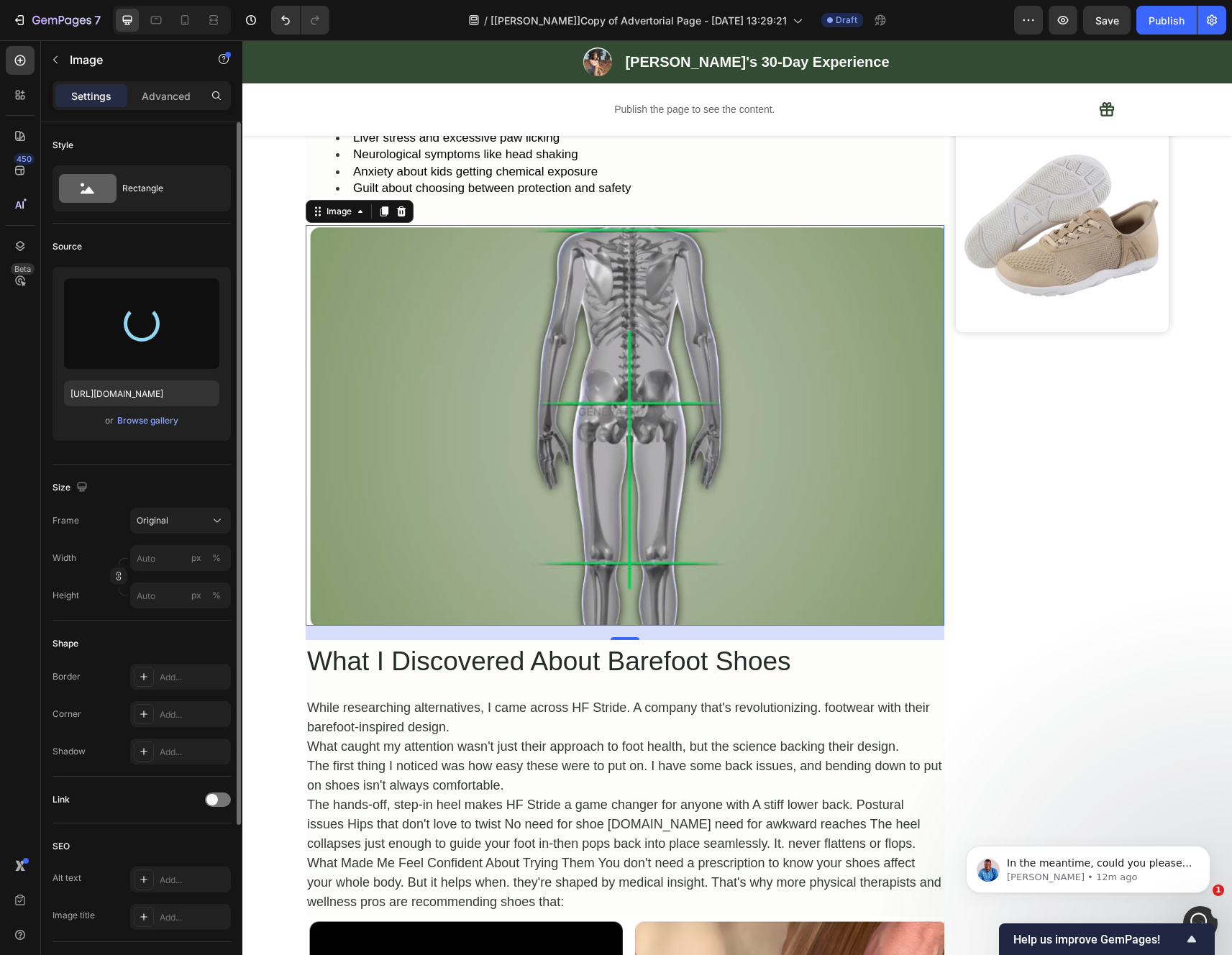
type input "https://cdn.shopify.com/s/files/1/0942/2923/3987/files/gempages_584814928070705…"
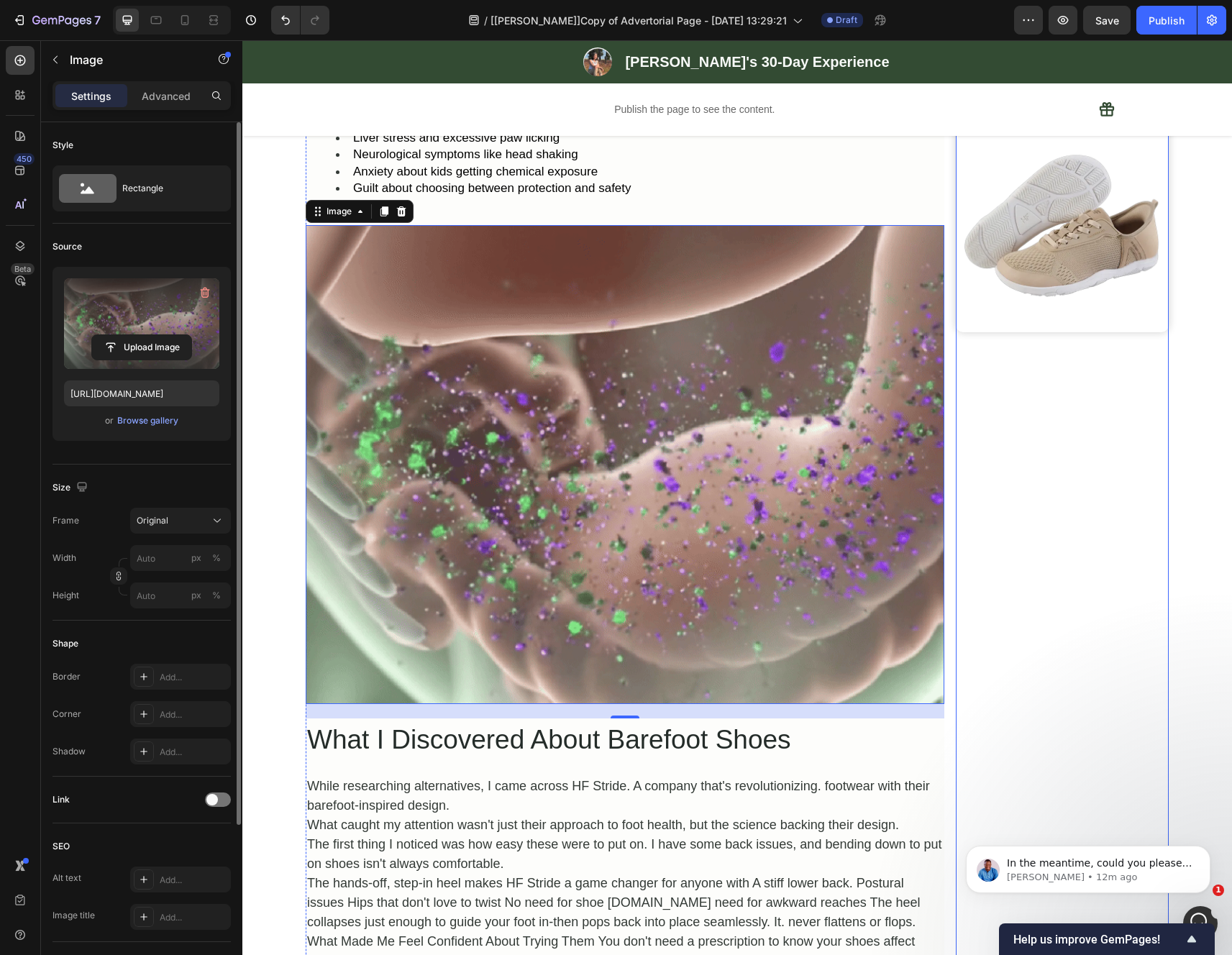
click at [1148, 634] on div "Image Row" at bounding box center [1062, 827] width 213 height 3481
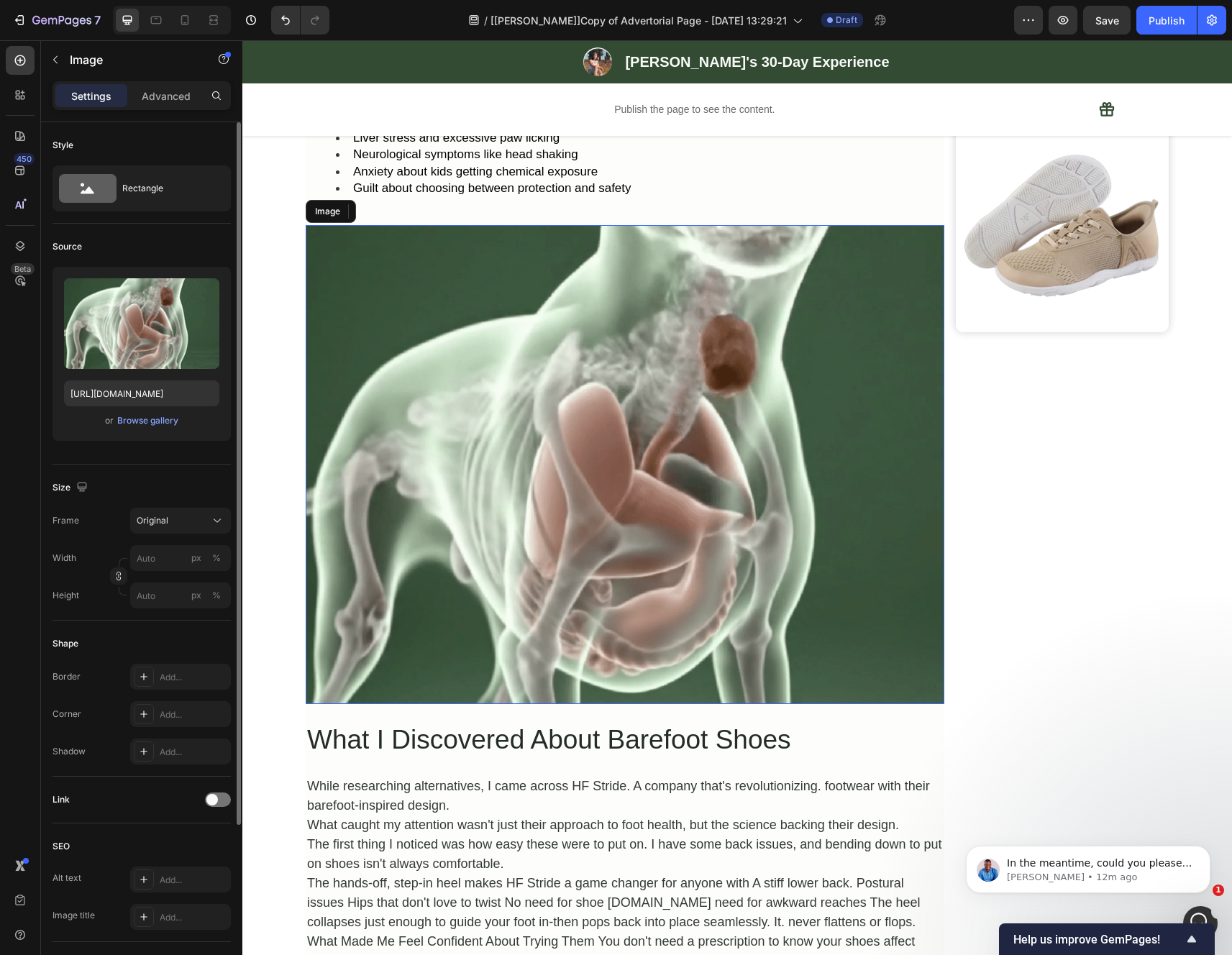
click at [831, 539] on img at bounding box center [625, 464] width 639 height 478
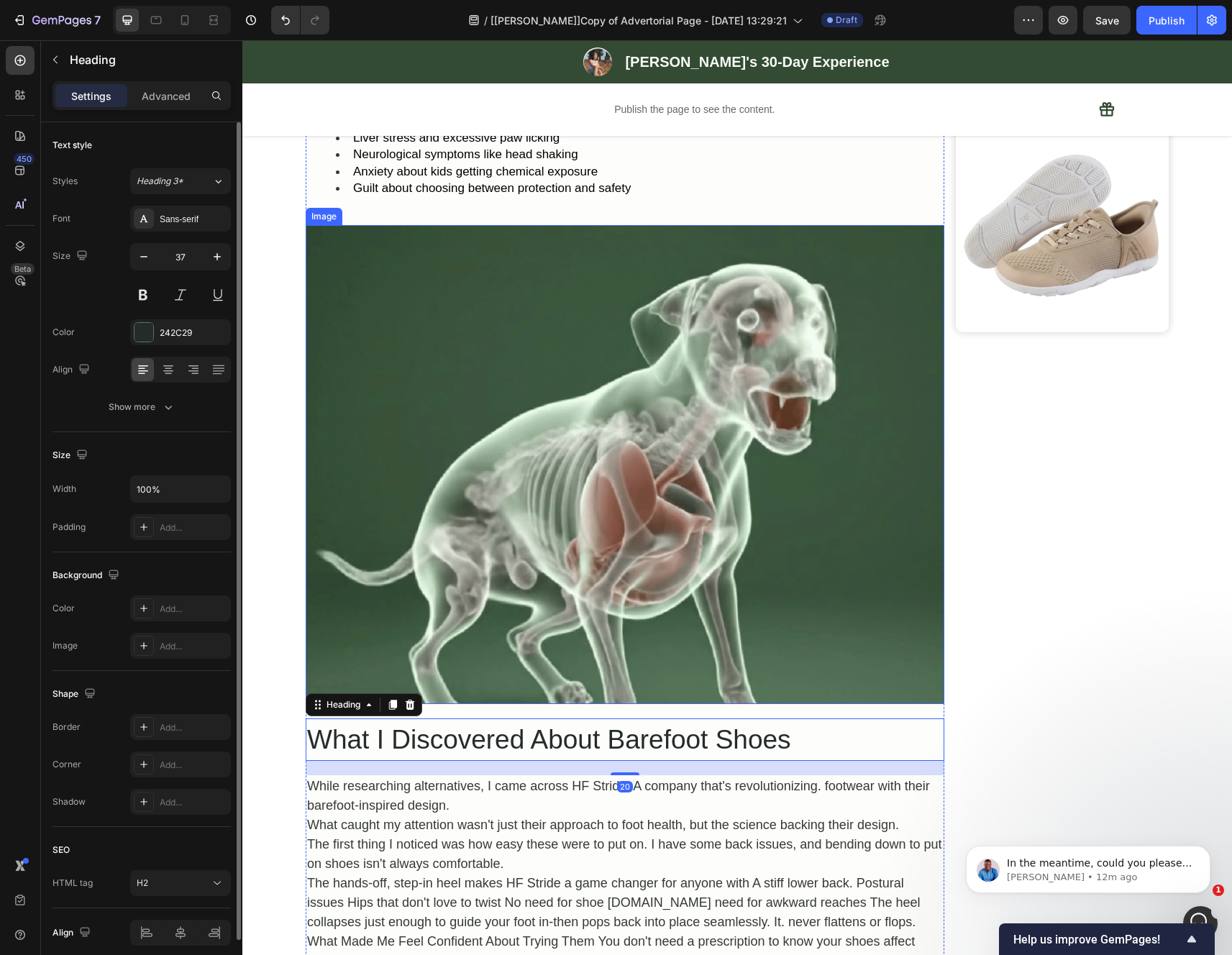
click at [637, 693] on img at bounding box center [625, 464] width 639 height 478
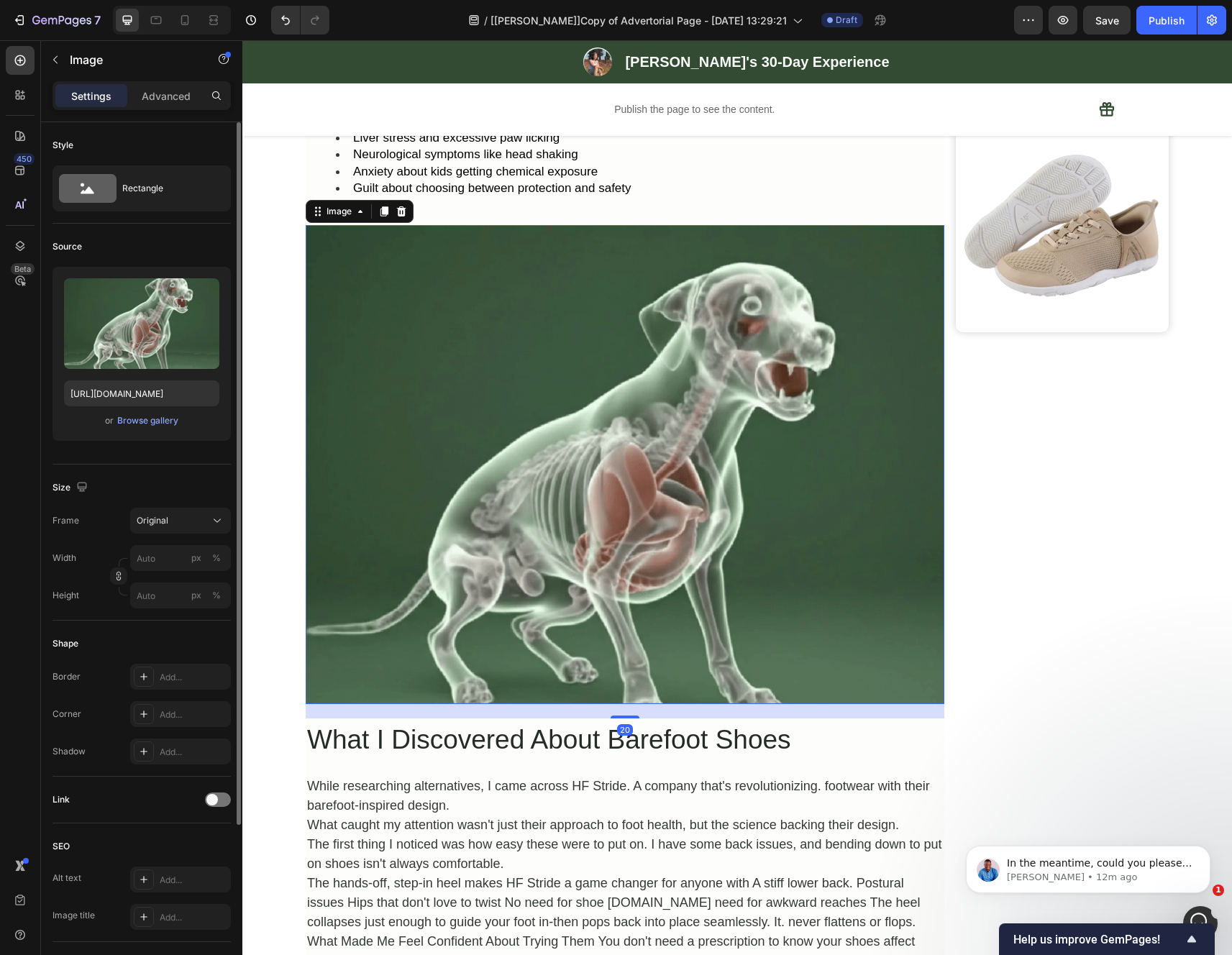
drag, startPoint x: 621, startPoint y: 730, endPoint x: 642, endPoint y: 730, distance: 21.0
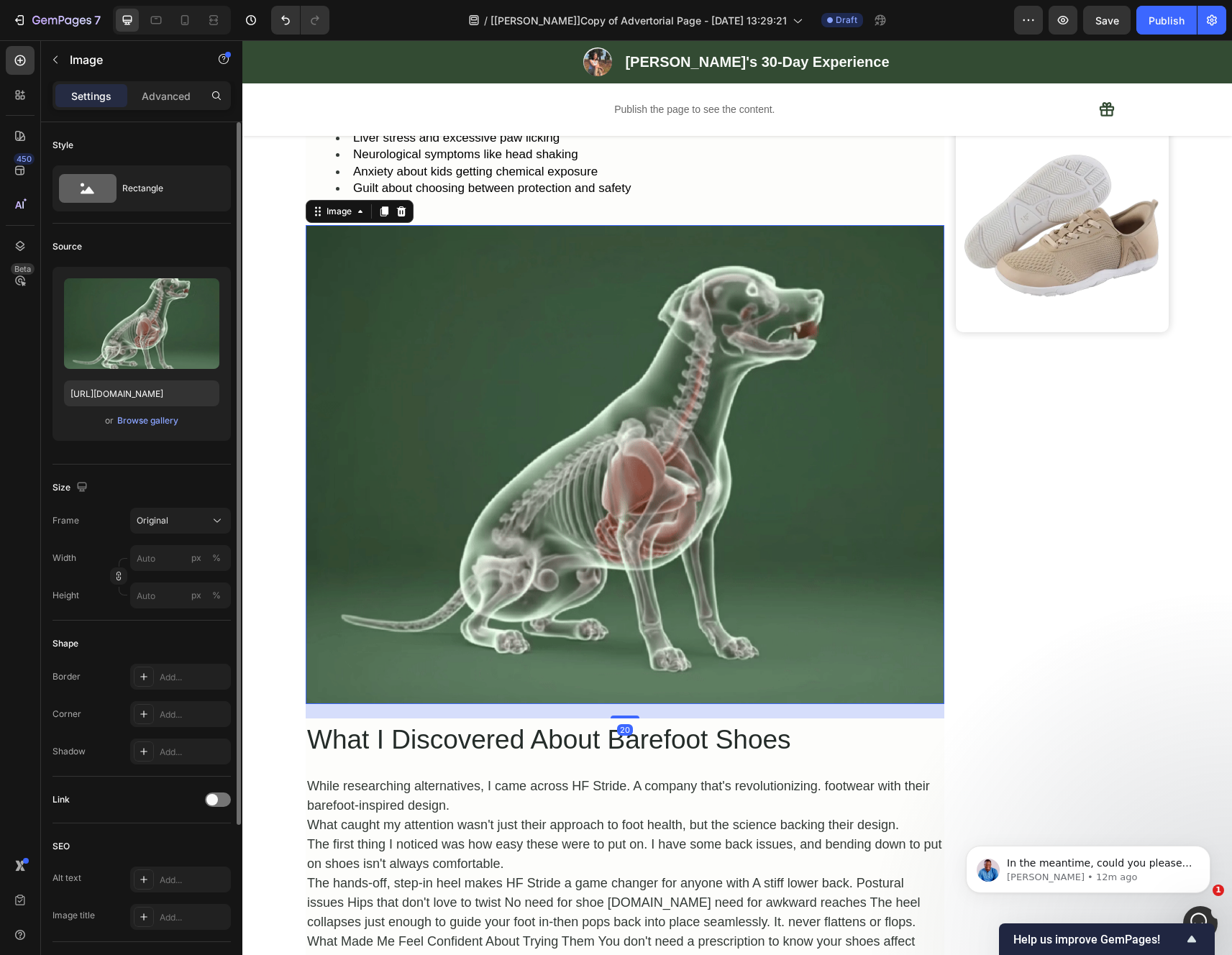
click at [642, 704] on div "20" at bounding box center [625, 704] width 639 height 0
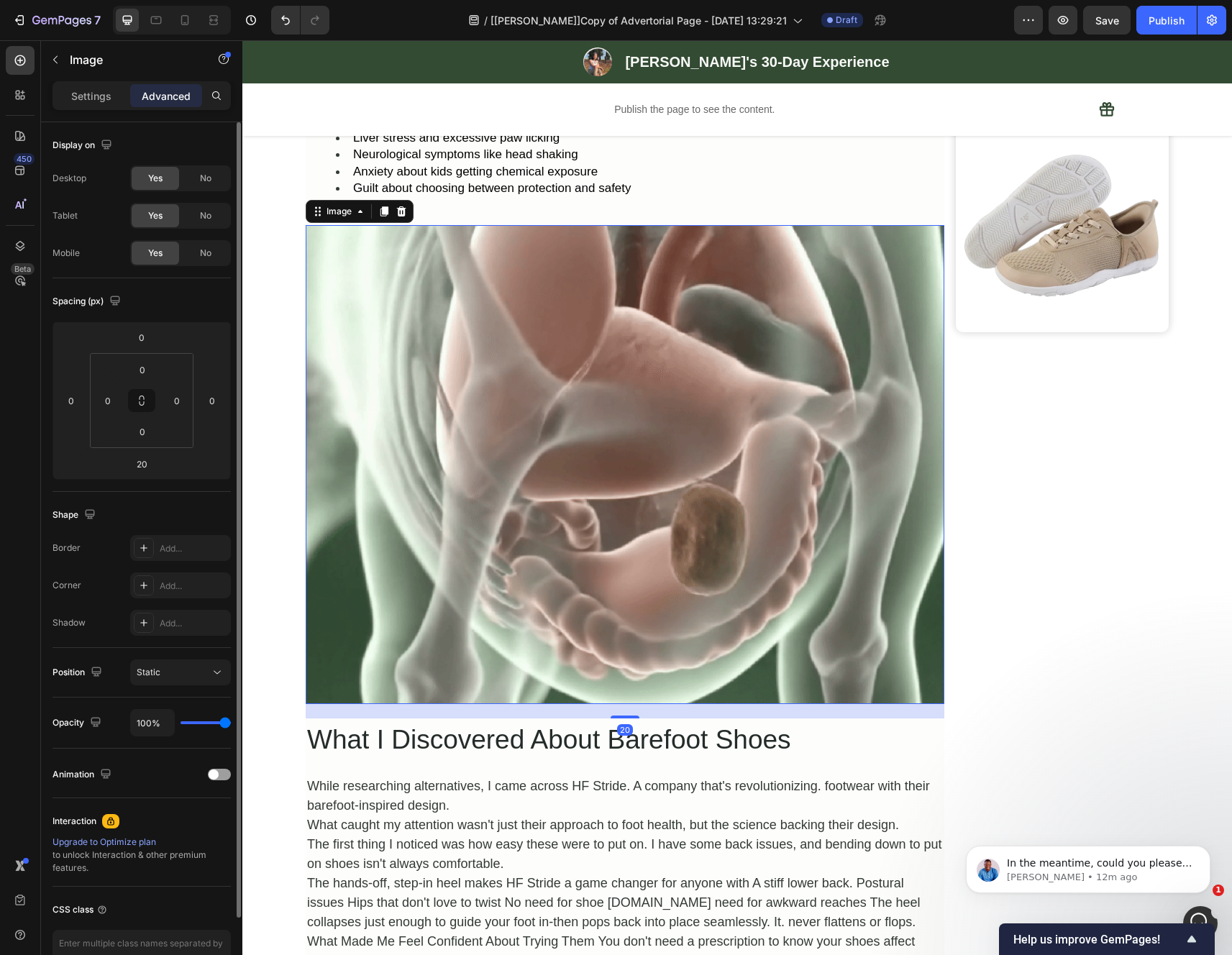
click at [1092, 588] on div "Image Row" at bounding box center [1062, 827] width 213 height 3481
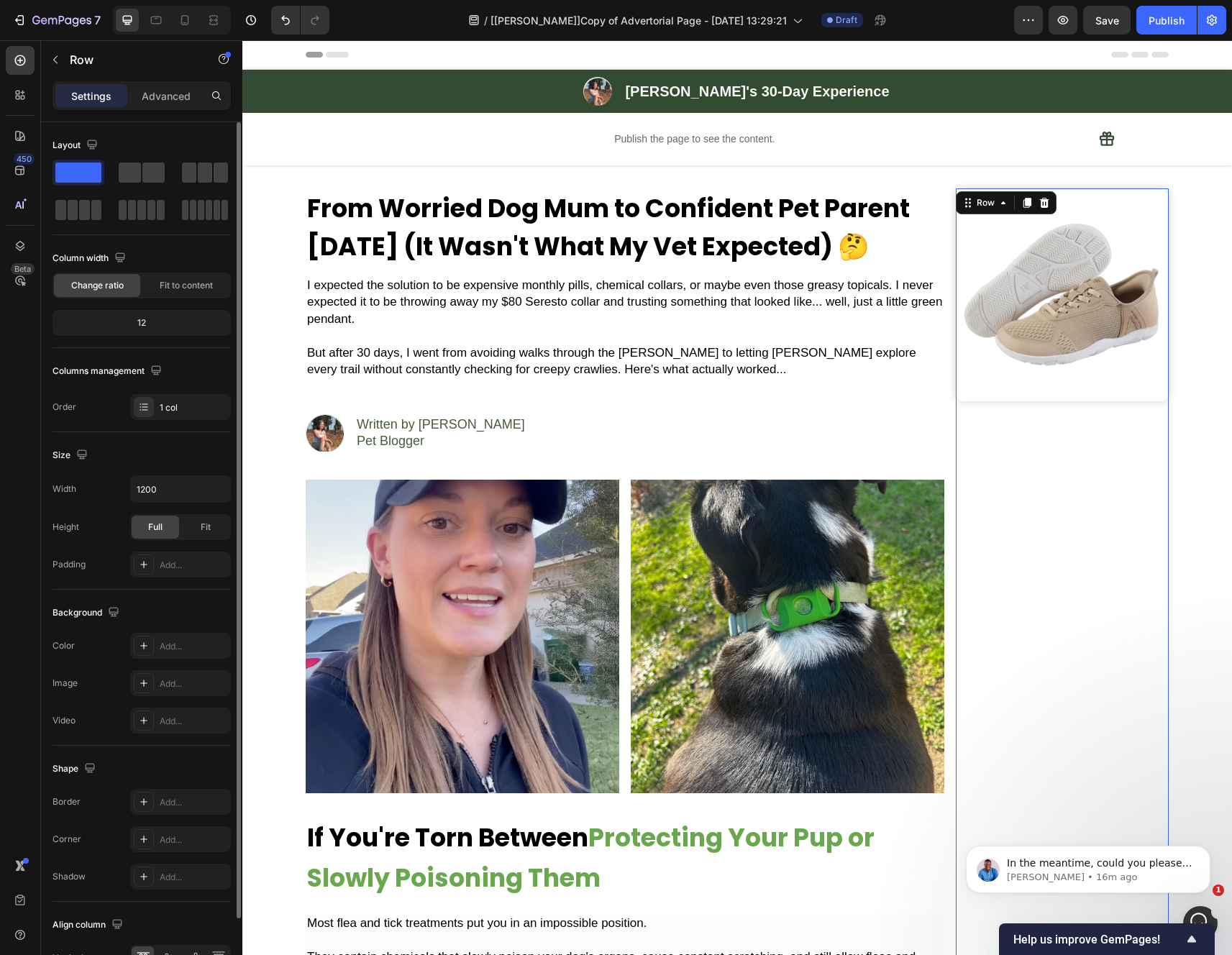
scroll to position [27, 0]
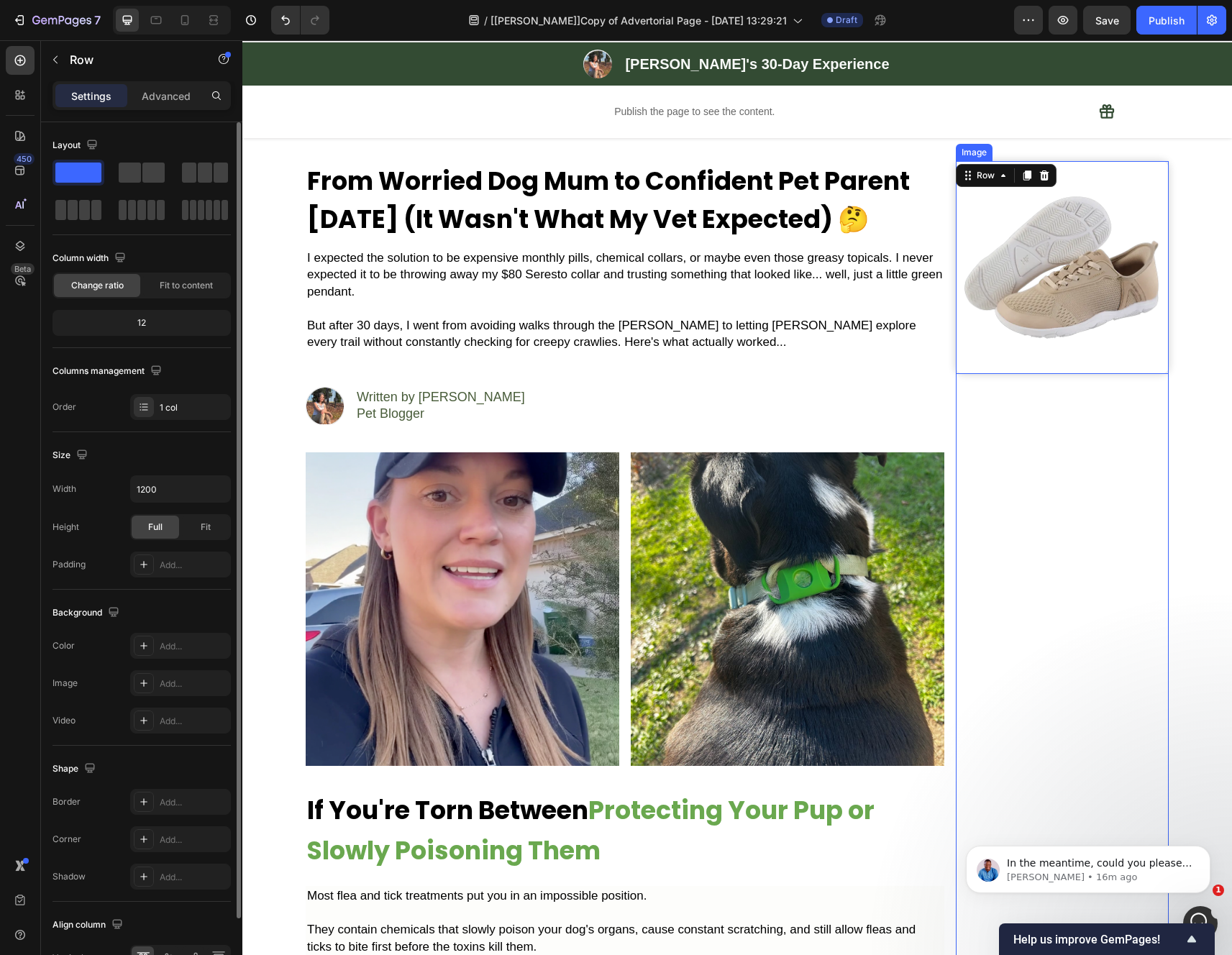
click at [1033, 227] on img at bounding box center [1062, 267] width 213 height 213
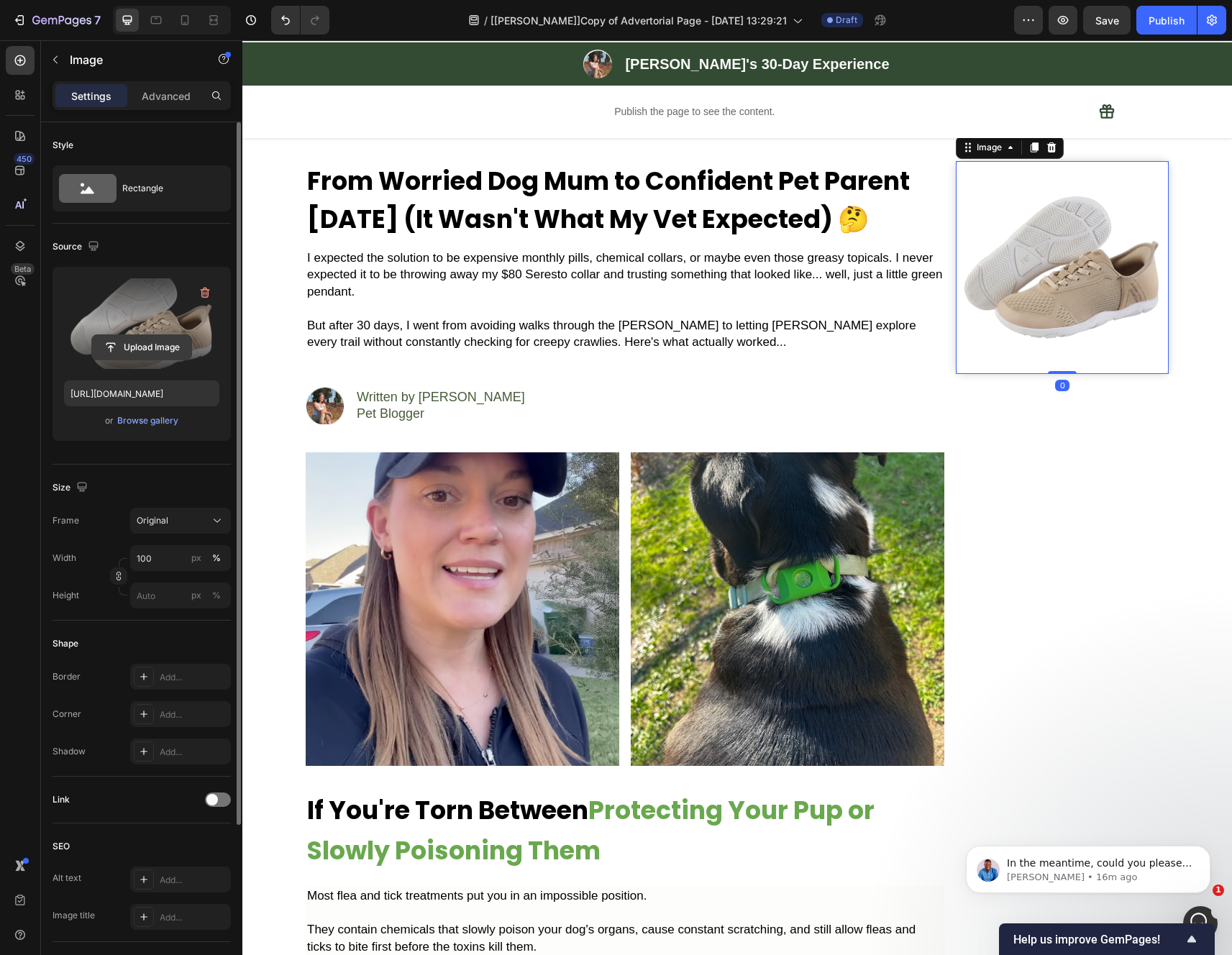
click at [152, 347] on input "file" at bounding box center [142, 348] width 99 height 25
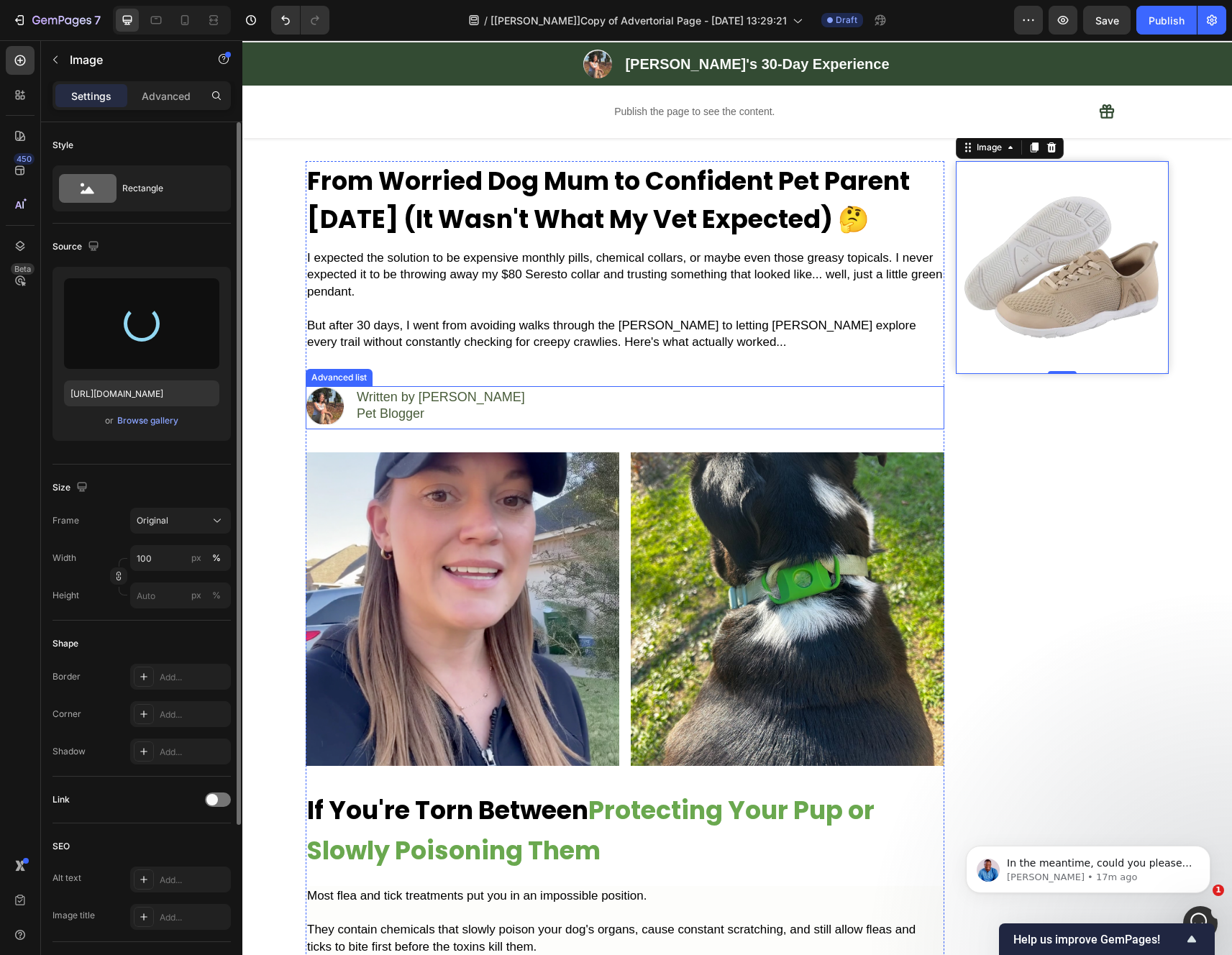
type input "https://cdn.shopify.com/s/files/1/0942/2923/3987/files/gempages_584814928070705…"
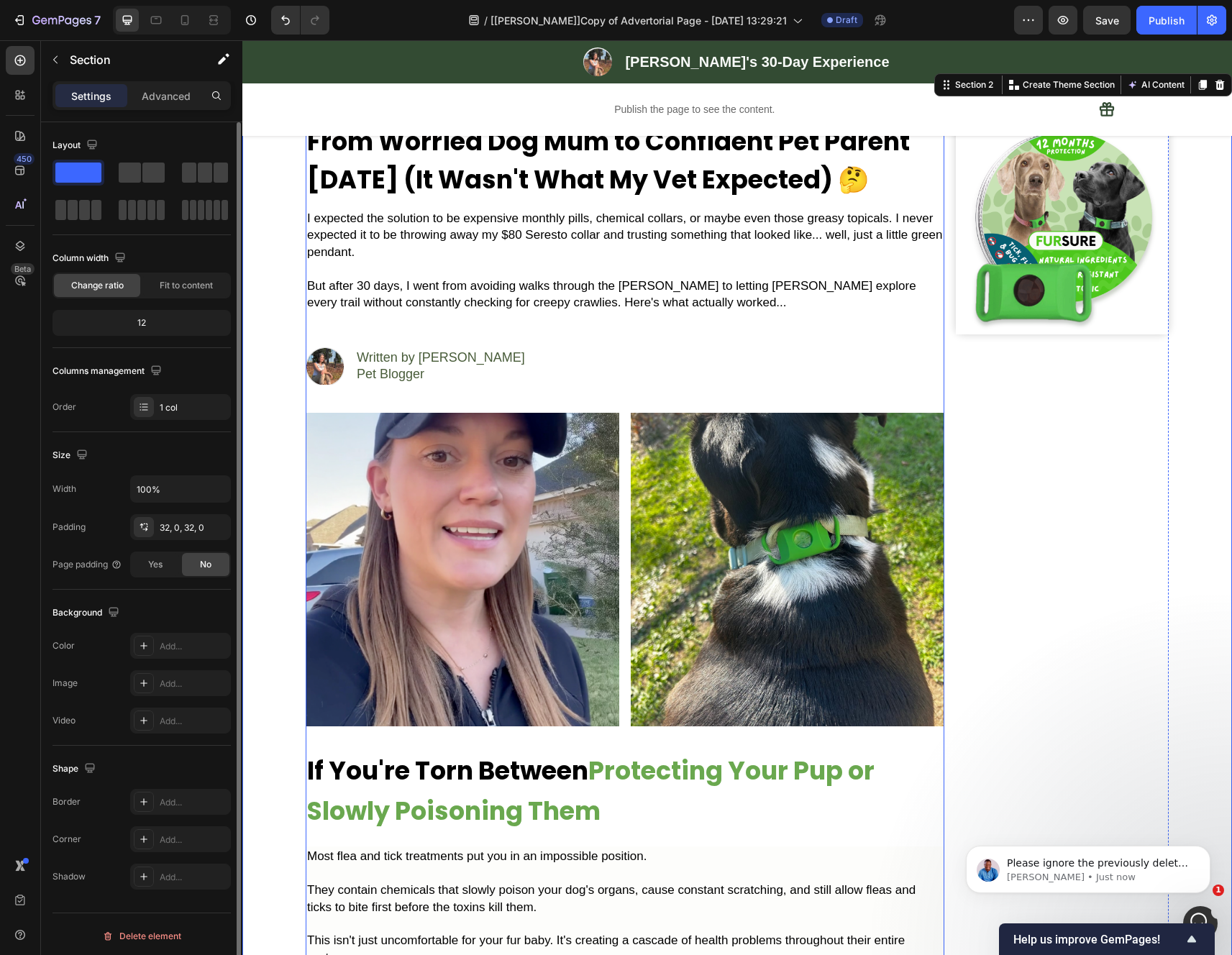
scroll to position [69, 0]
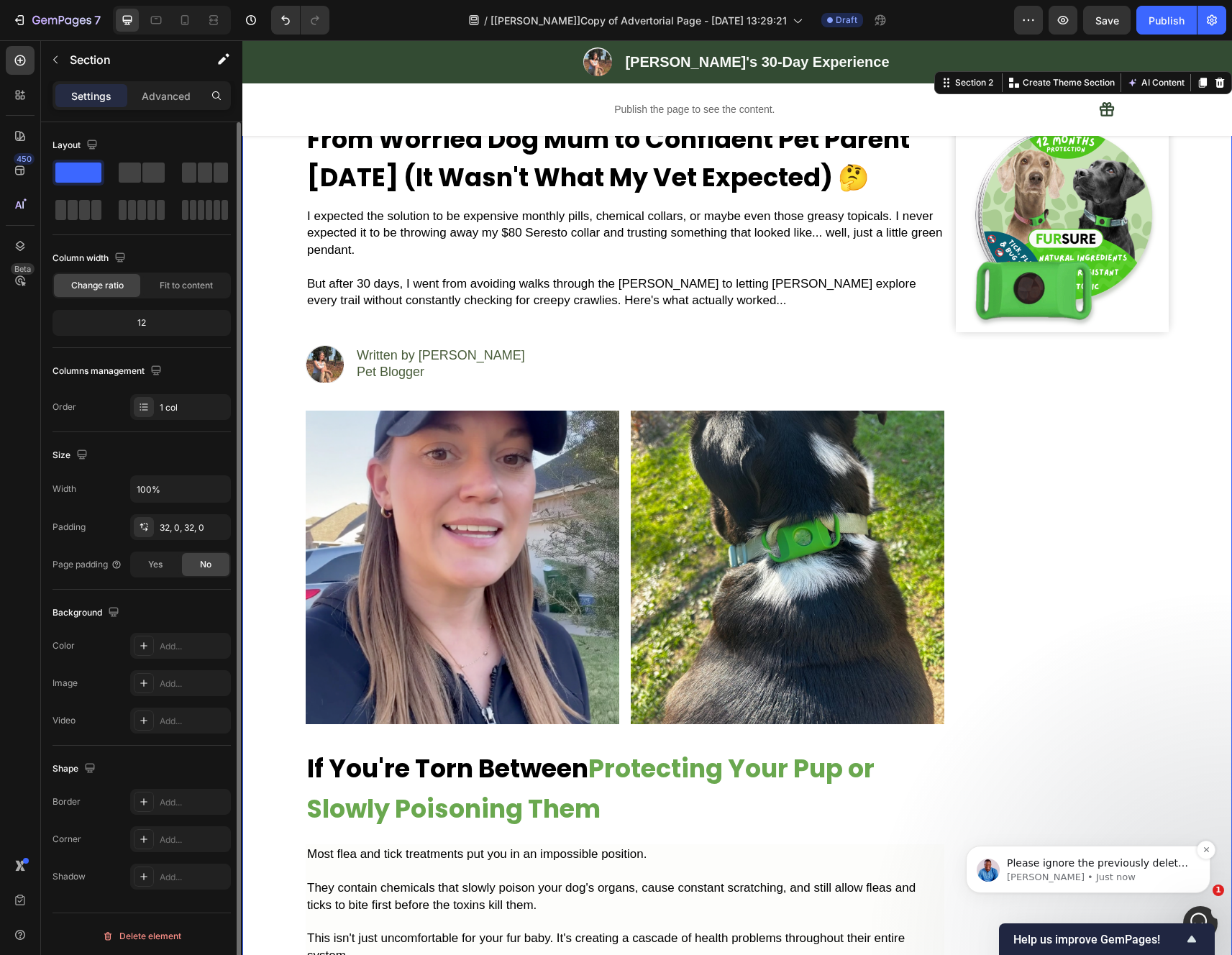
click at [1080, 874] on p "Noah • Just now" at bounding box center [1099, 878] width 185 height 13
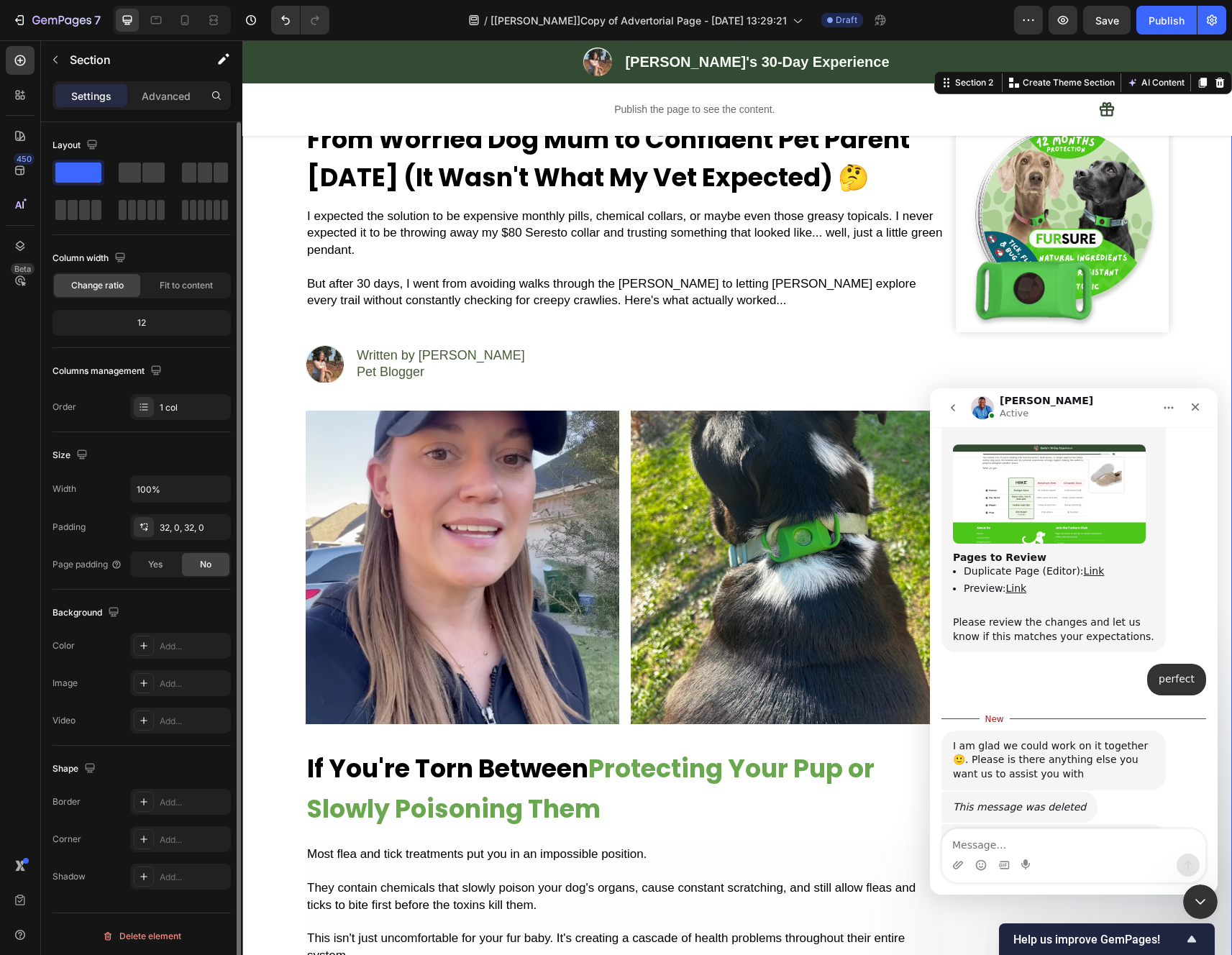
scroll to position [8475, 0]
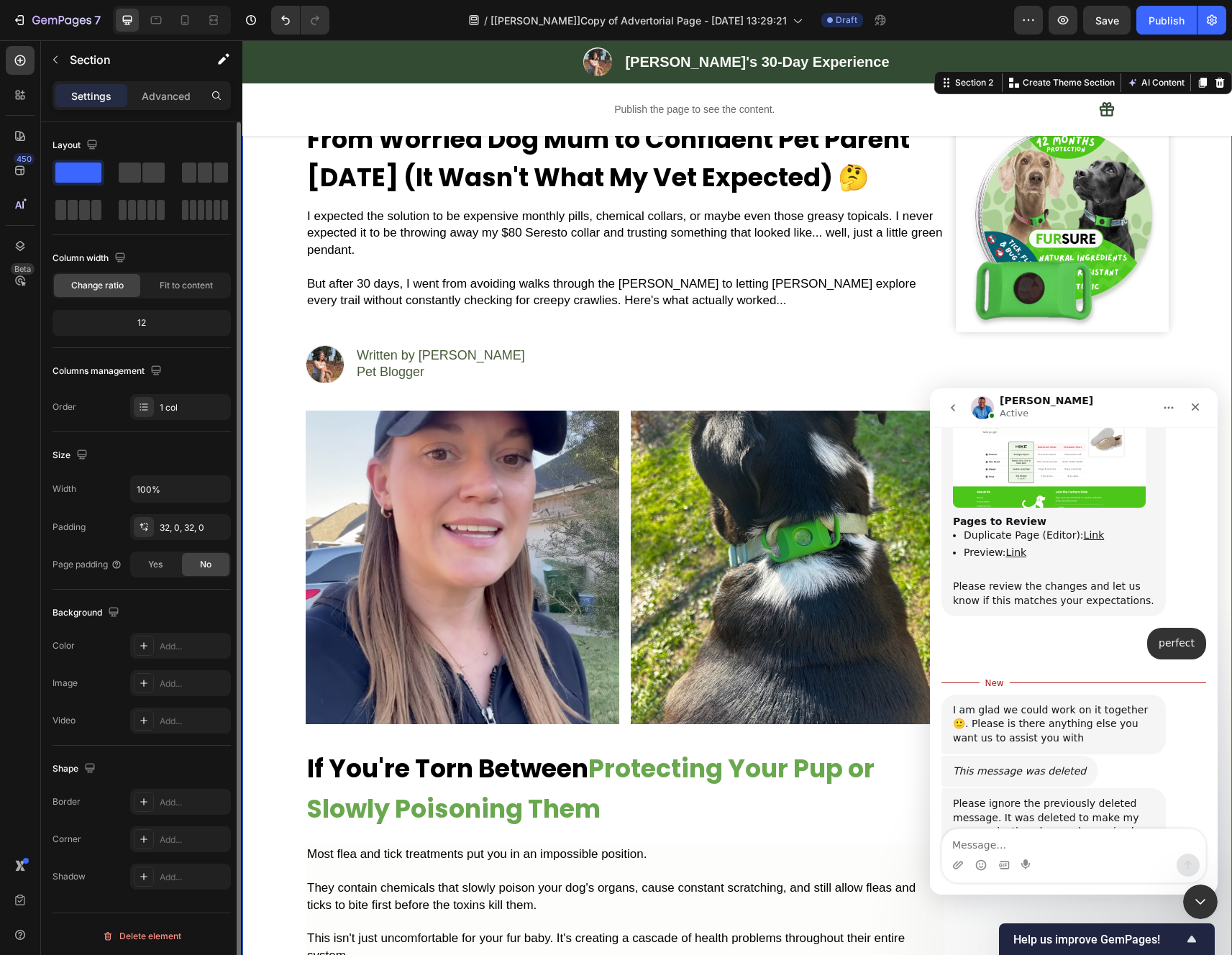
click at [1081, 843] on textarea "Message…" at bounding box center [1073, 841] width 263 height 25
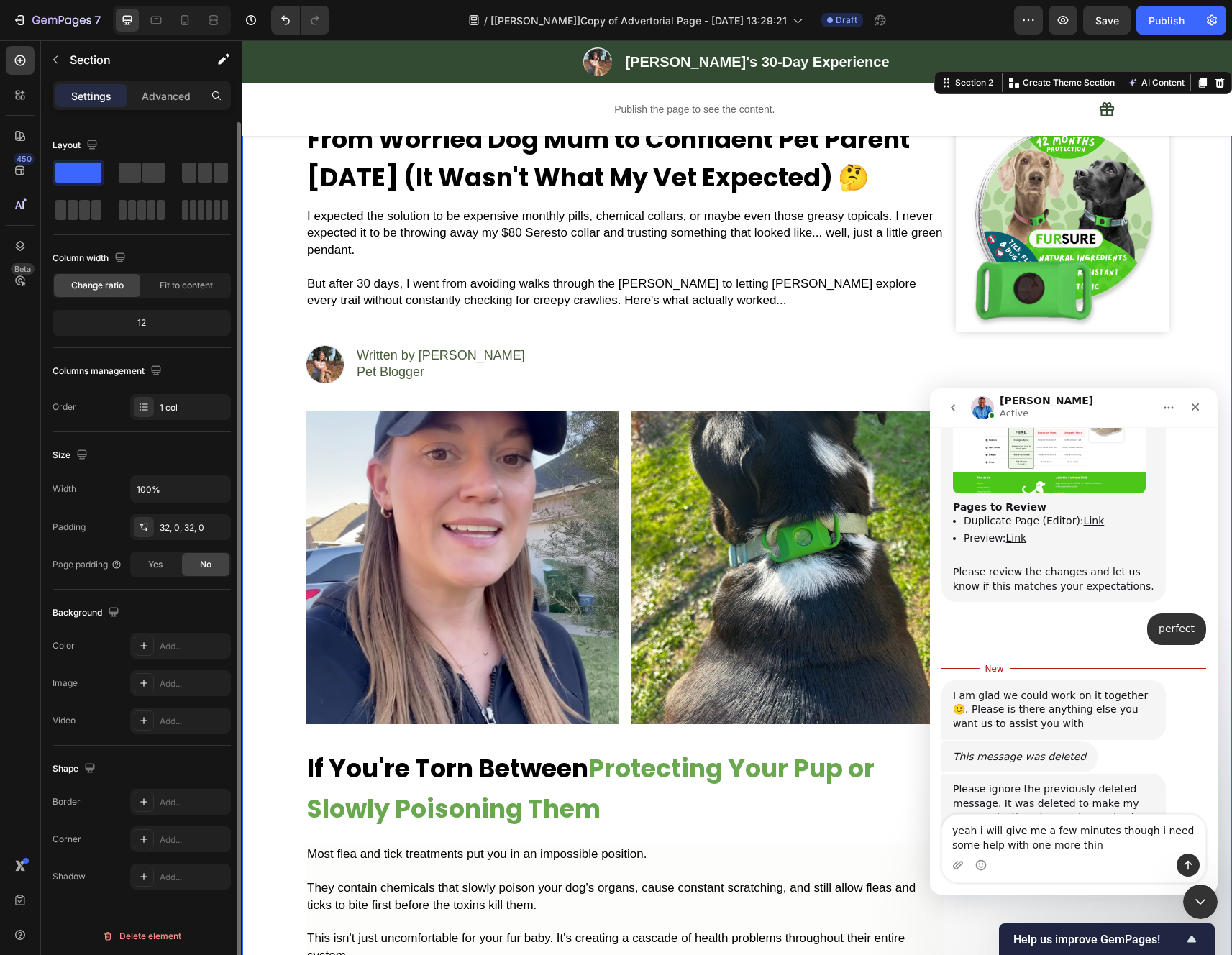
type textarea "yeah i will give me a few minutes though i need some help with one more thing"
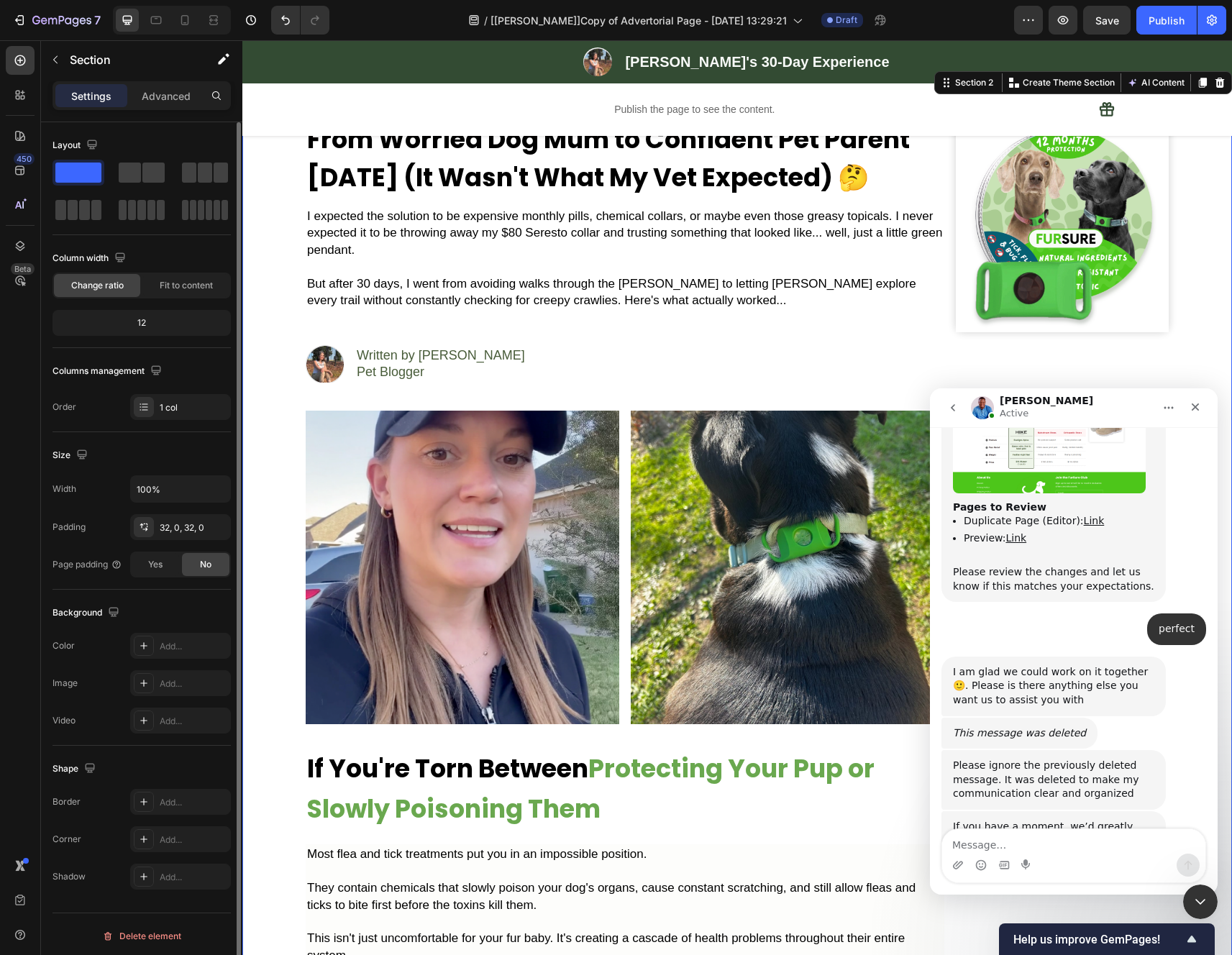
scroll to position [8508, 0]
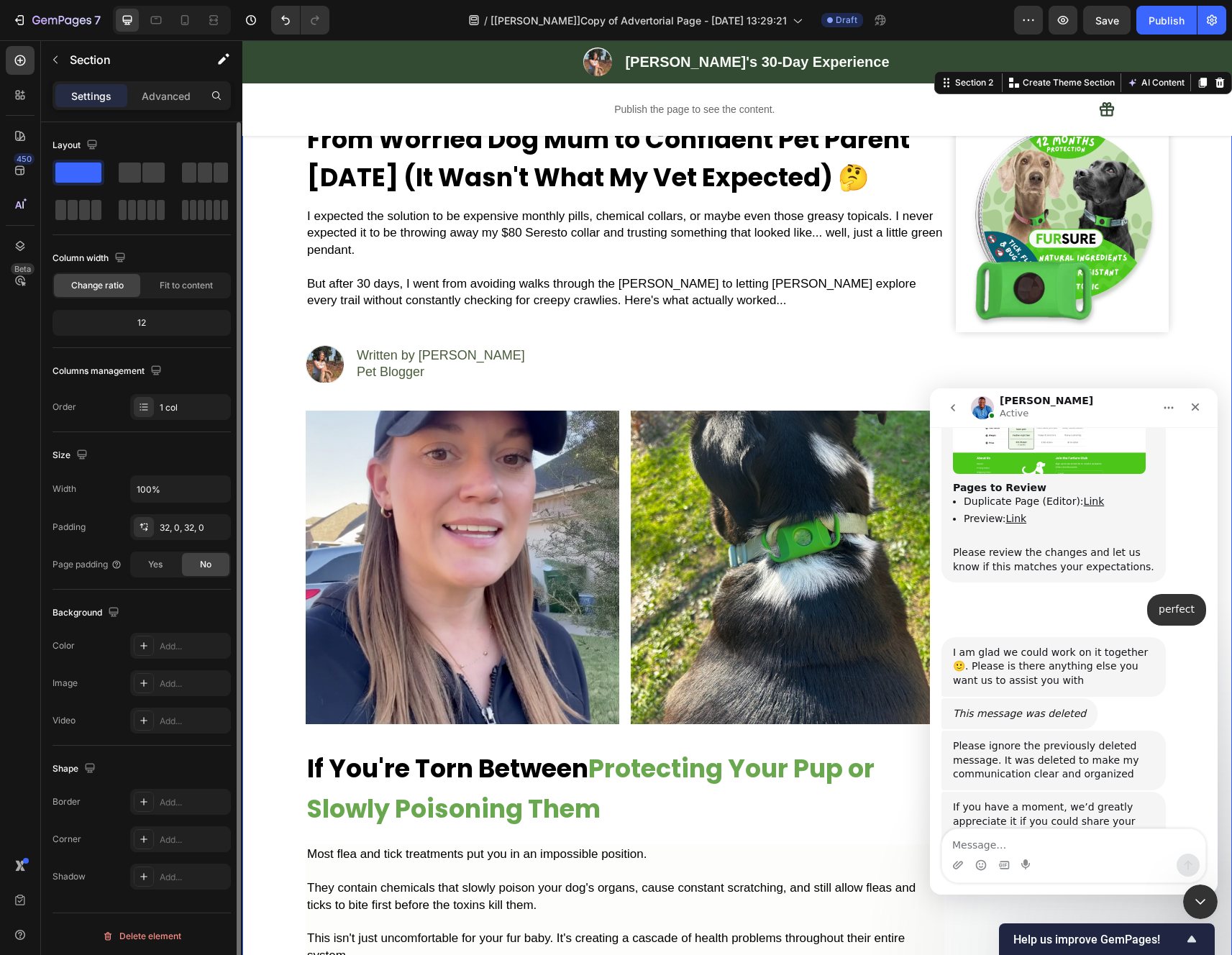
click at [955, 406] on icon "go back" at bounding box center [953, 408] width 12 height 12
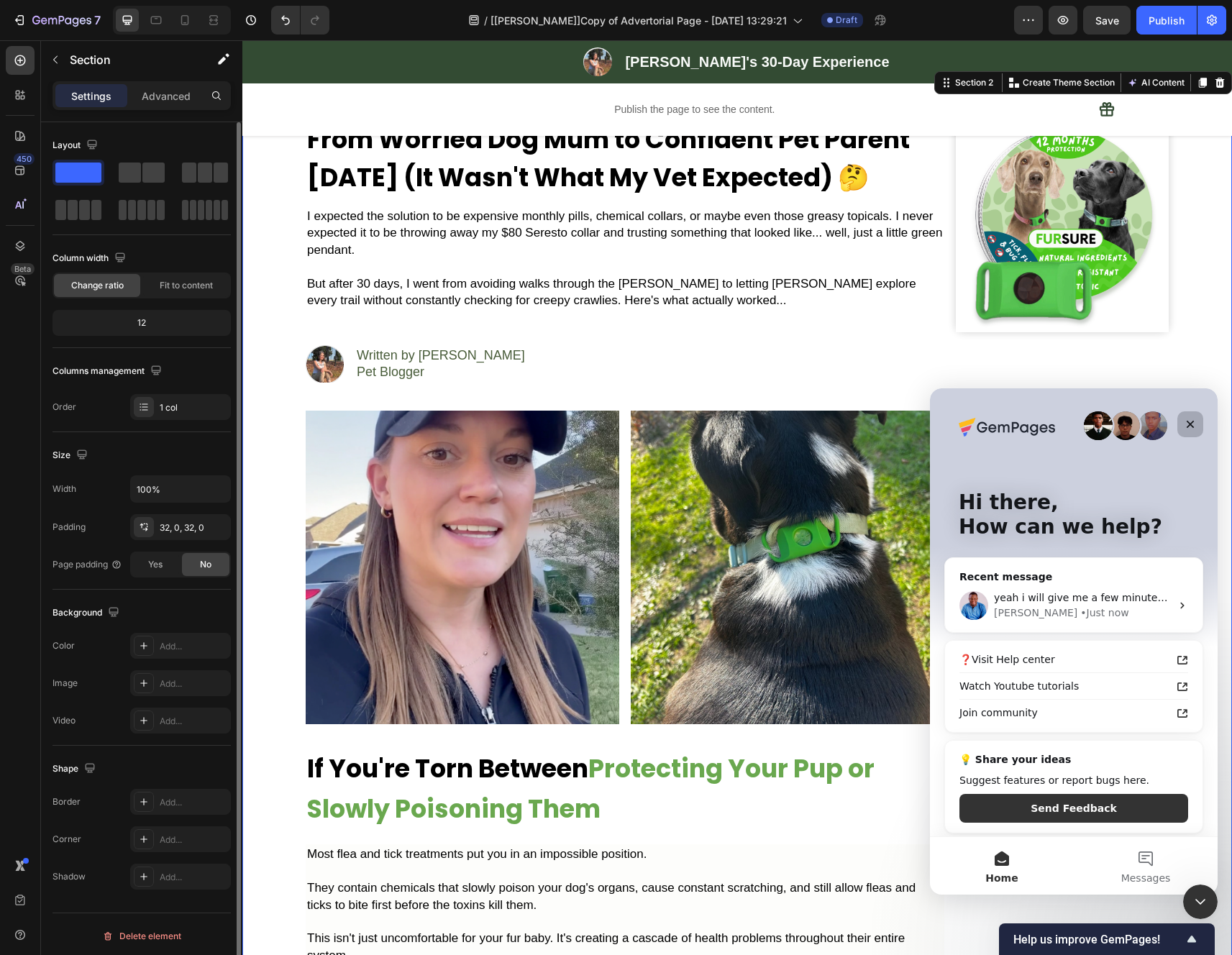
click at [1187, 427] on icon "Close" at bounding box center [1190, 424] width 12 height 12
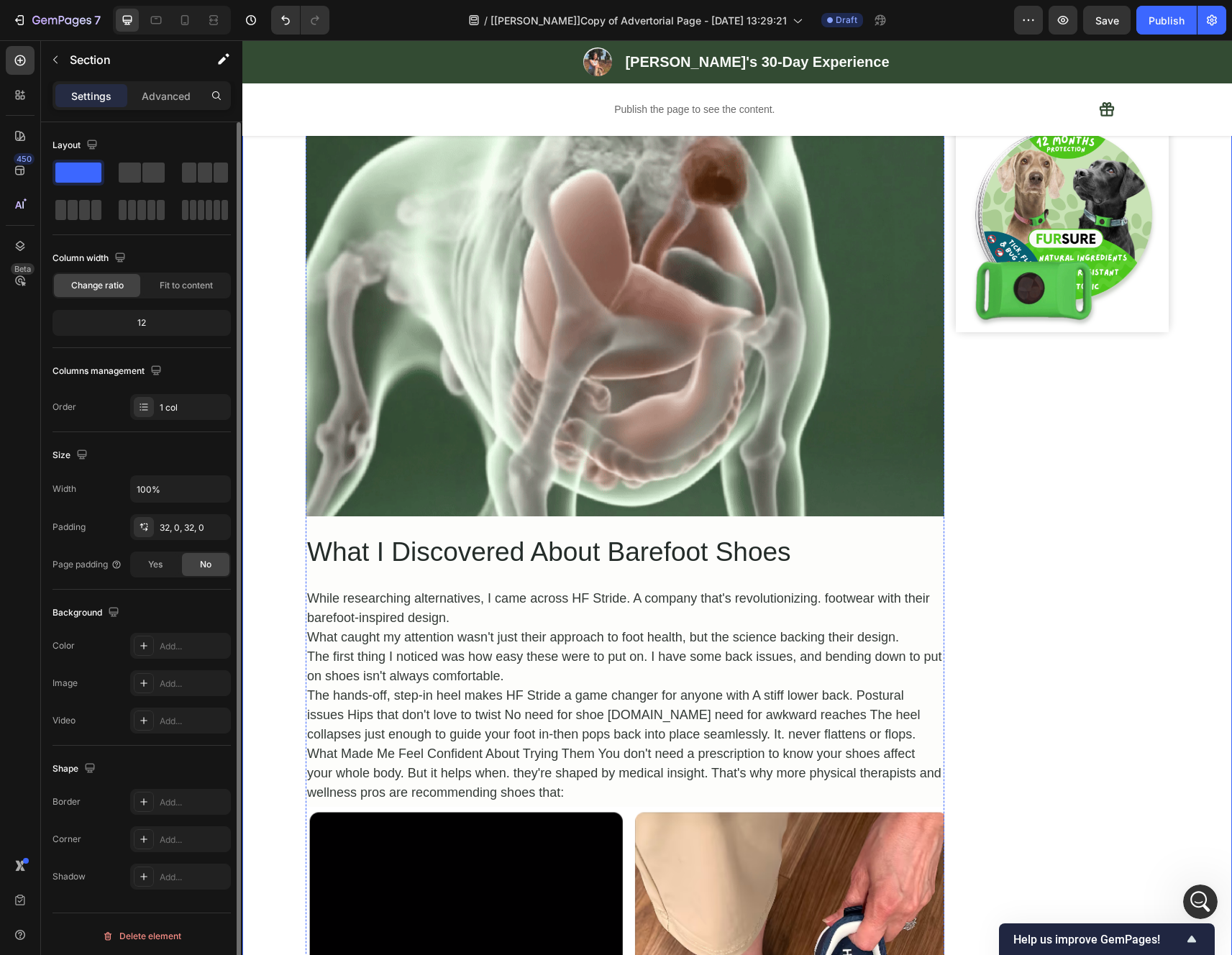
scroll to position [1407, 0]
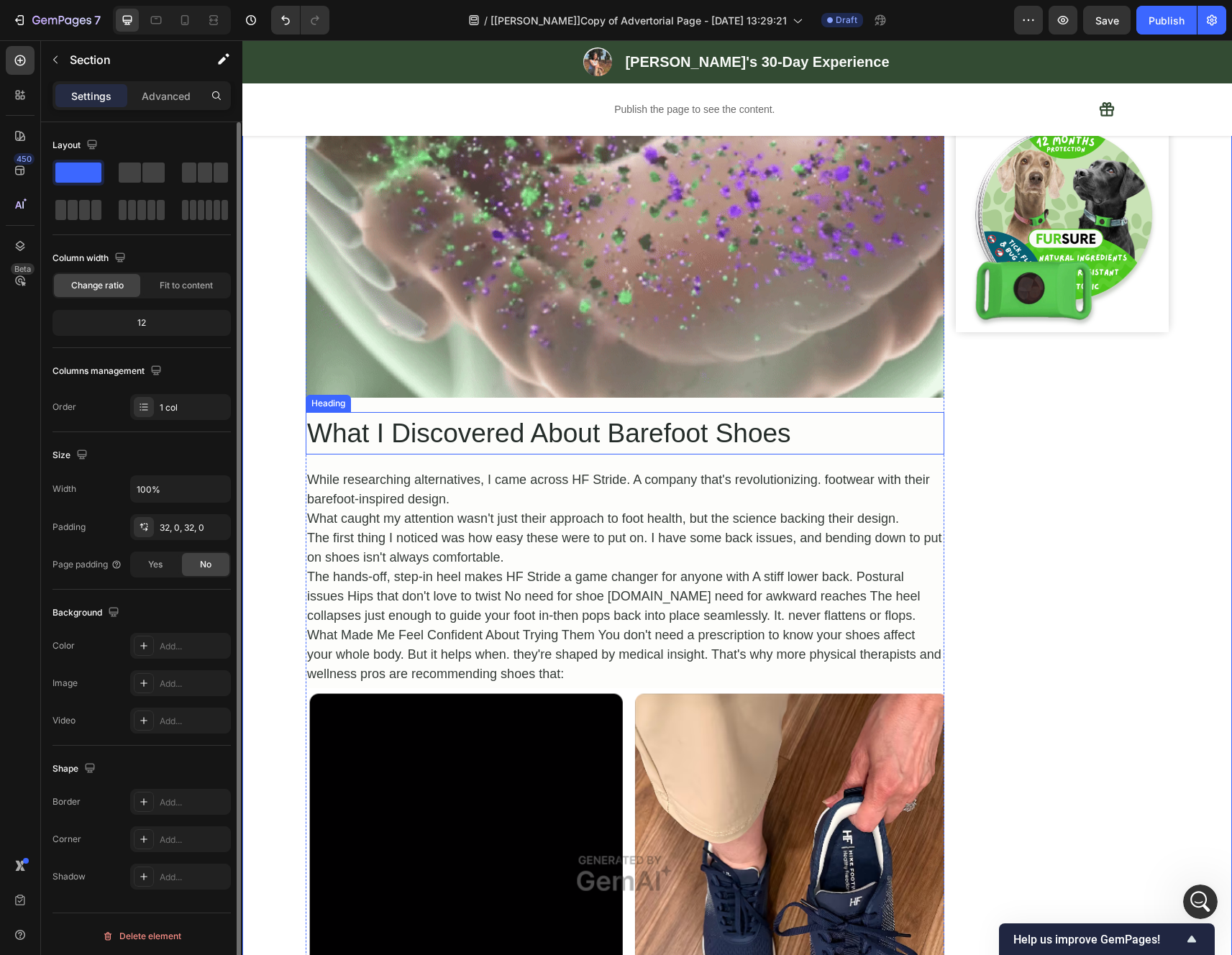
click at [598, 443] on h2 "What I Discovered About Barefoot Shoes" at bounding box center [625, 433] width 639 height 43
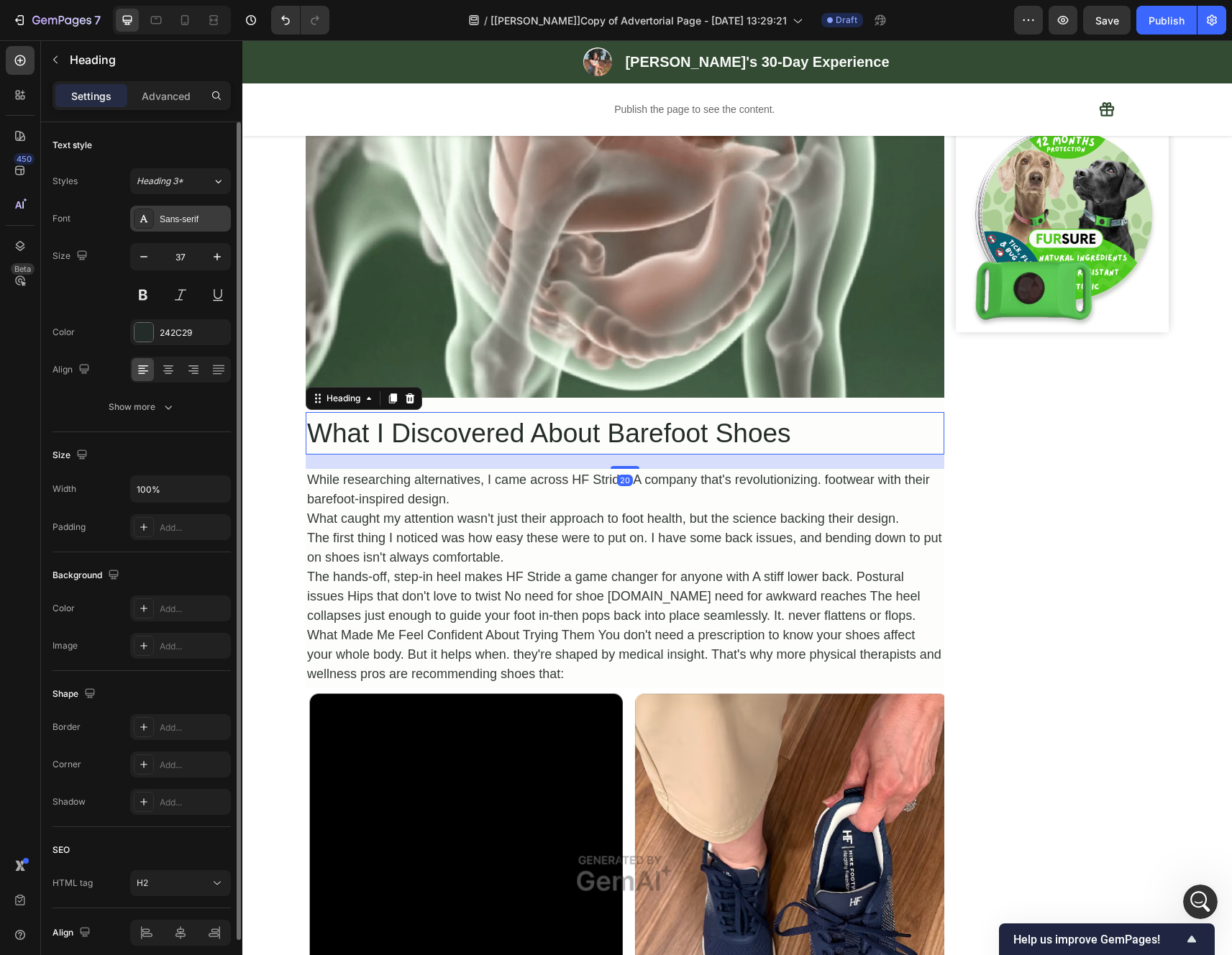
click at [192, 226] on div "Sans-serif" at bounding box center [180, 218] width 101 height 26
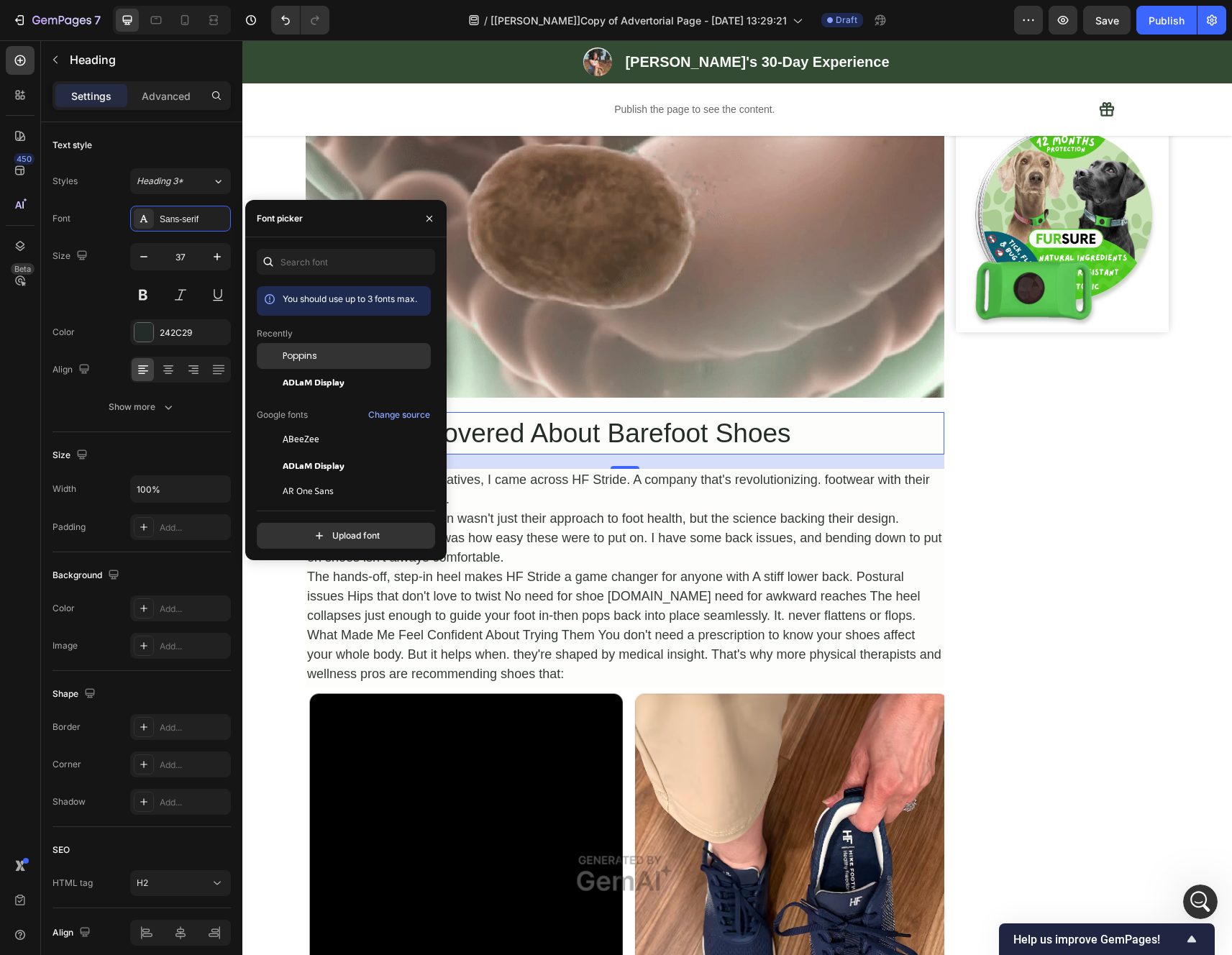
click at [311, 358] on span "Poppins" at bounding box center [300, 356] width 35 height 13
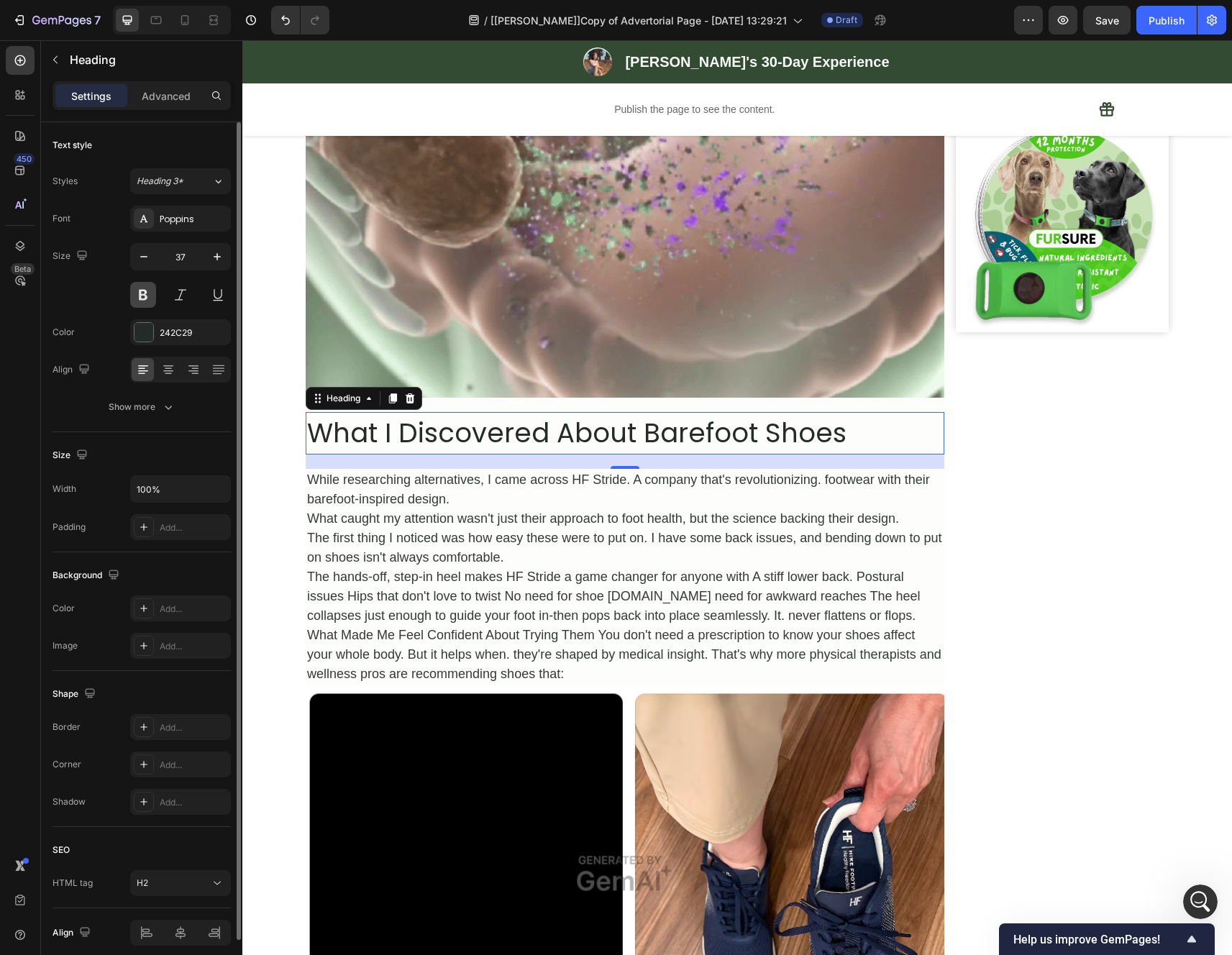
click at [148, 301] on button at bounding box center [143, 294] width 26 height 26
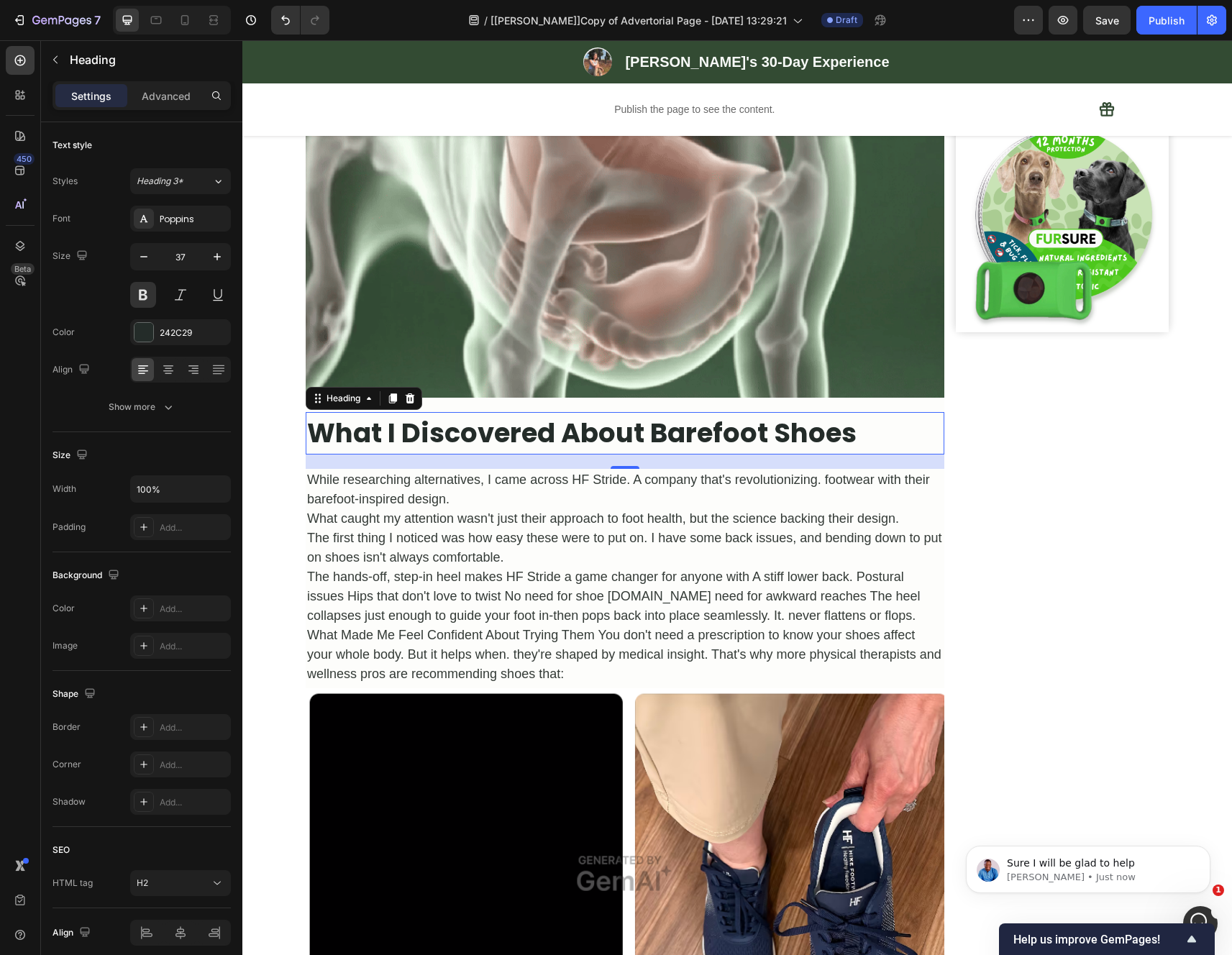
scroll to position [0, 0]
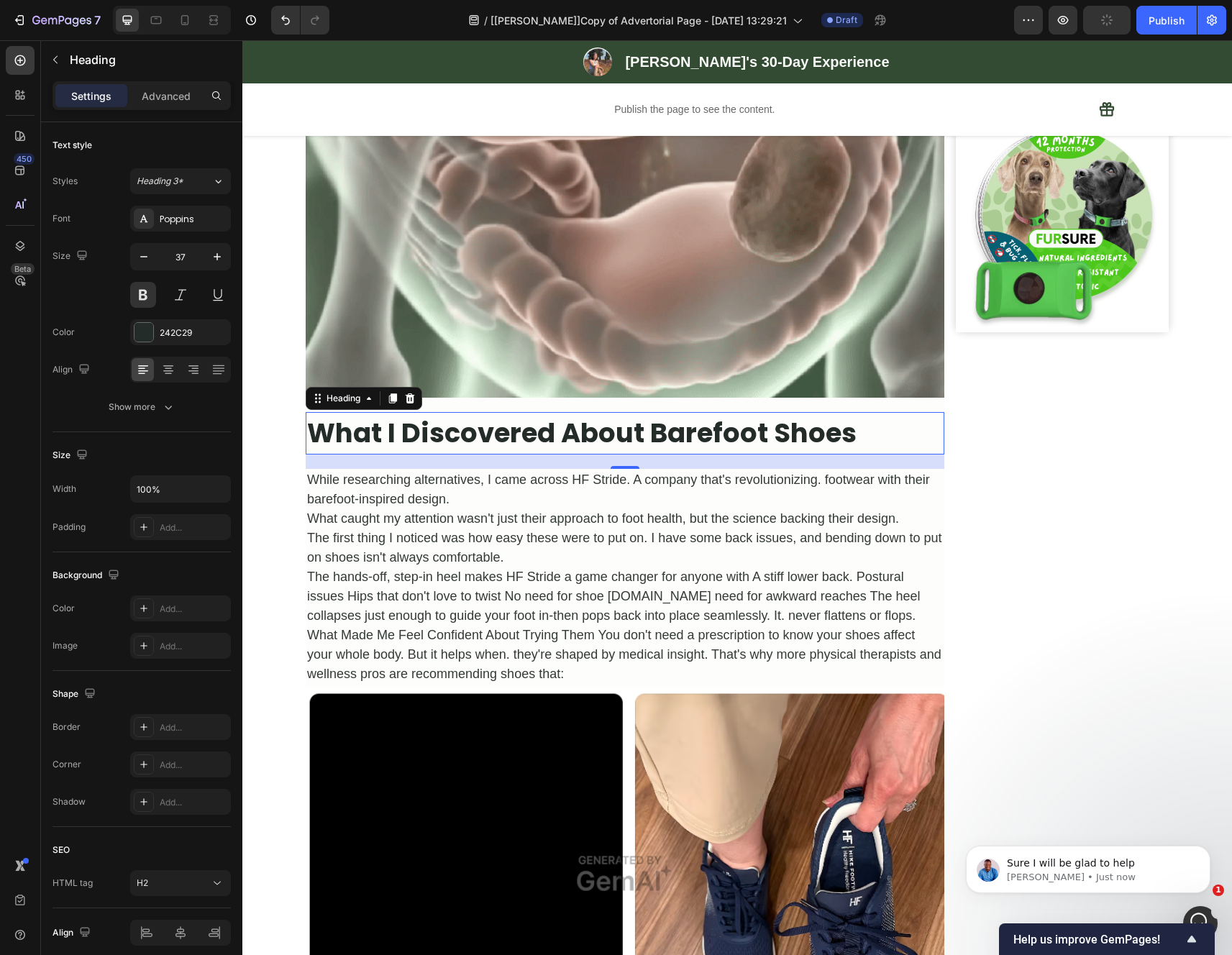
click at [840, 447] on h2 "What I Discovered About Barefoot Shoes" at bounding box center [625, 433] width 639 height 43
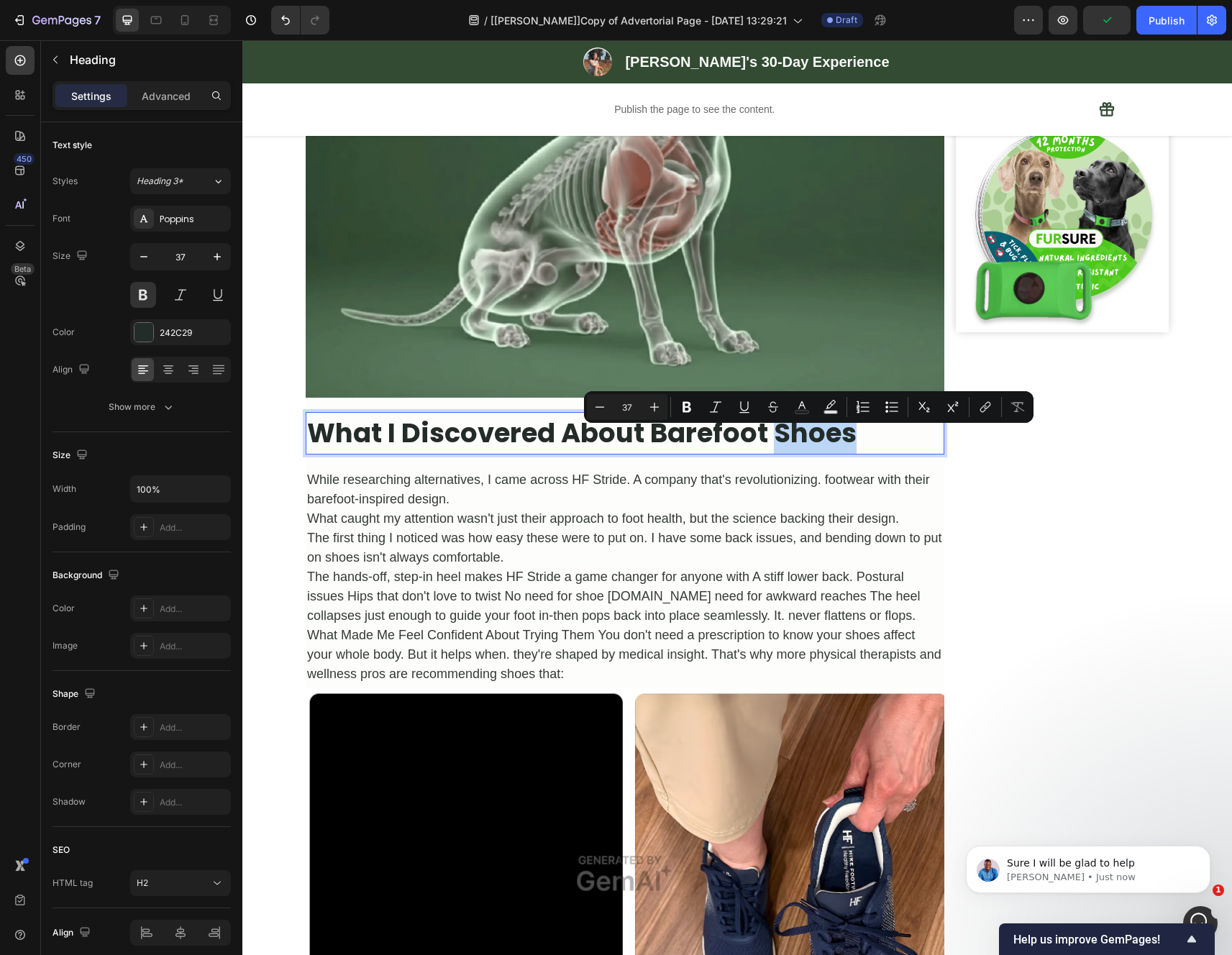
click at [855, 447] on p "What I Discovered About Barefoot Shoes" at bounding box center [625, 433] width 635 height 40
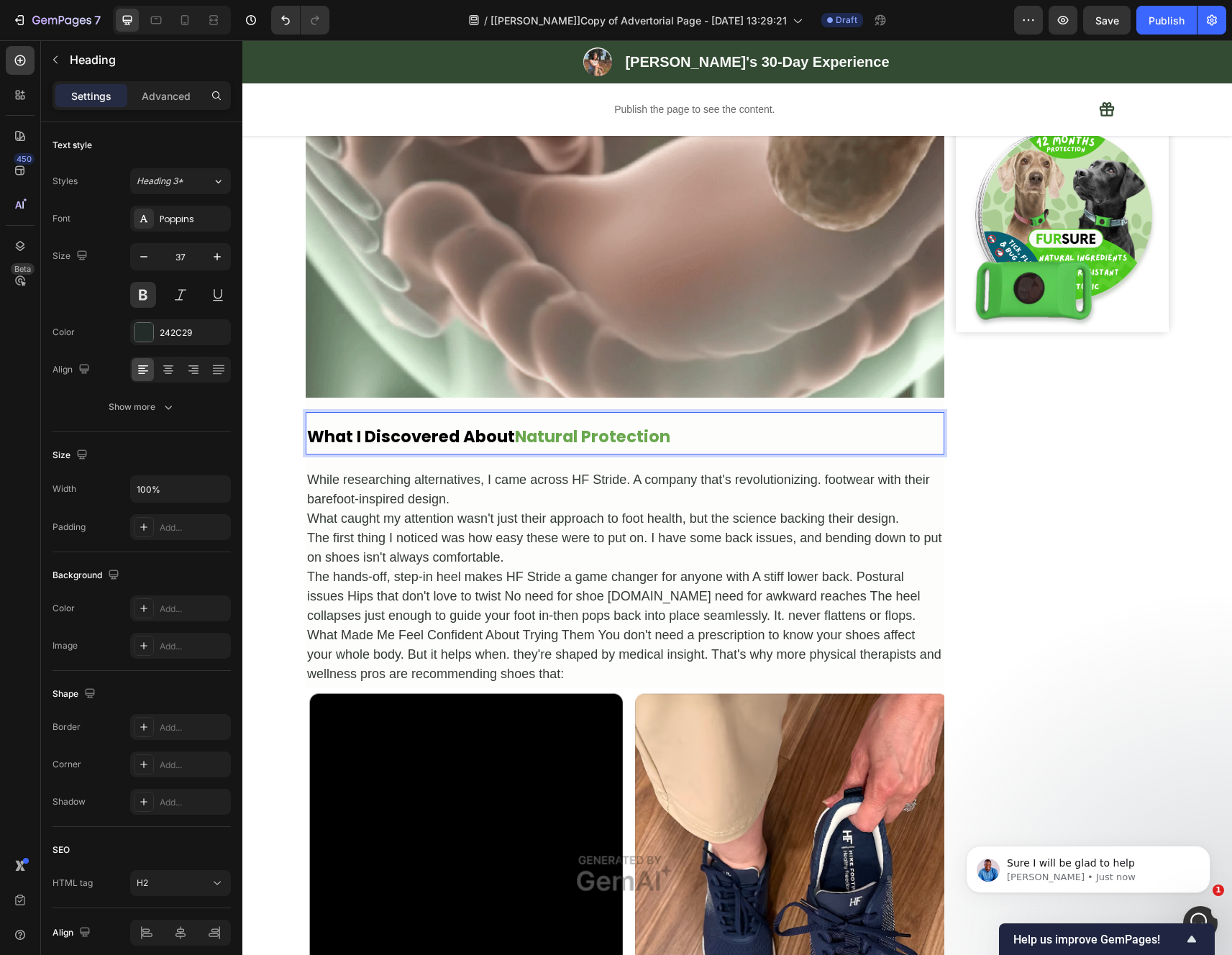
click at [855, 447] on p "What I Discovered About Natural Protection" at bounding box center [625, 433] width 635 height 40
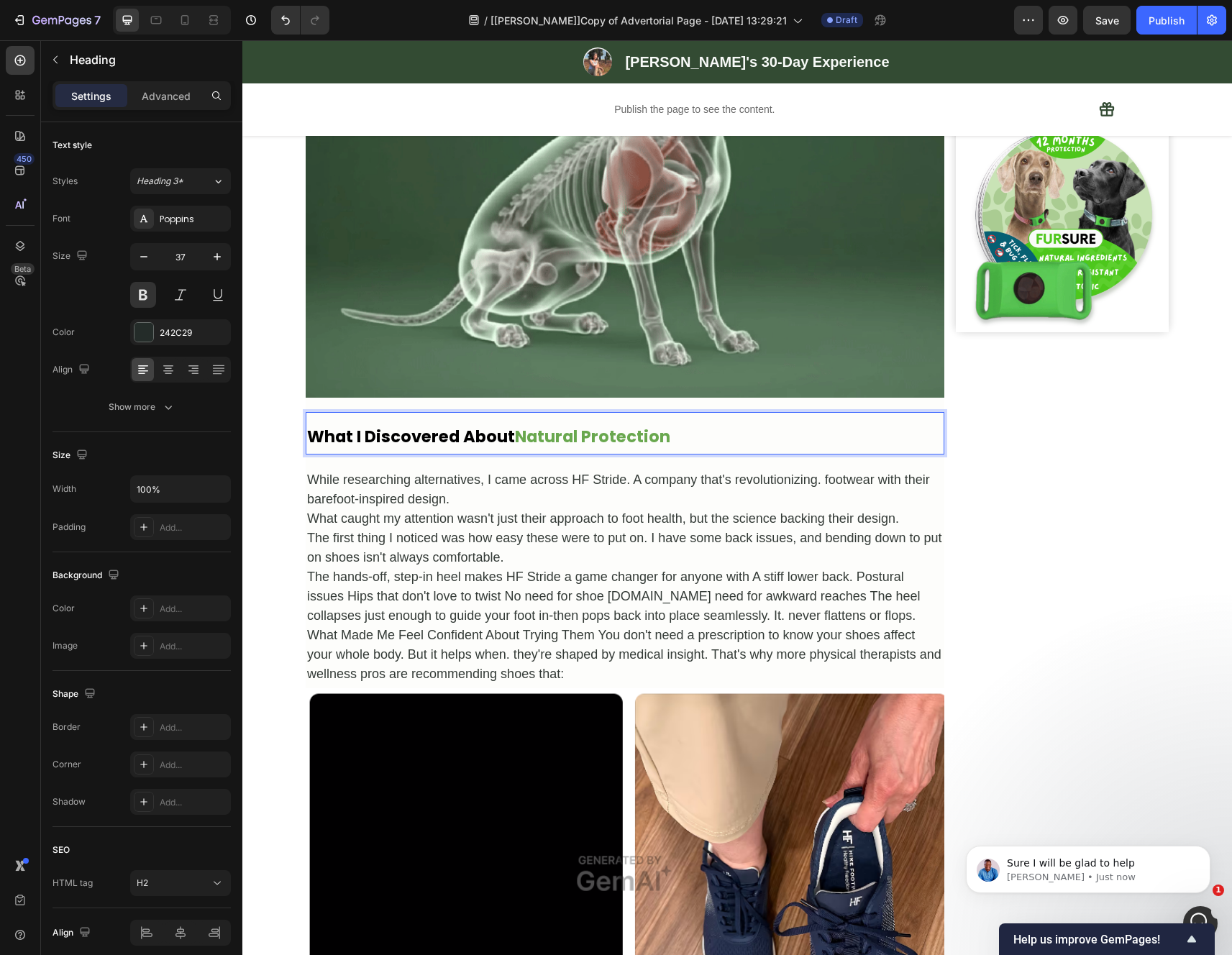
click at [1001, 455] on div "Image Row" at bounding box center [1062, 521] width 213 height 3481
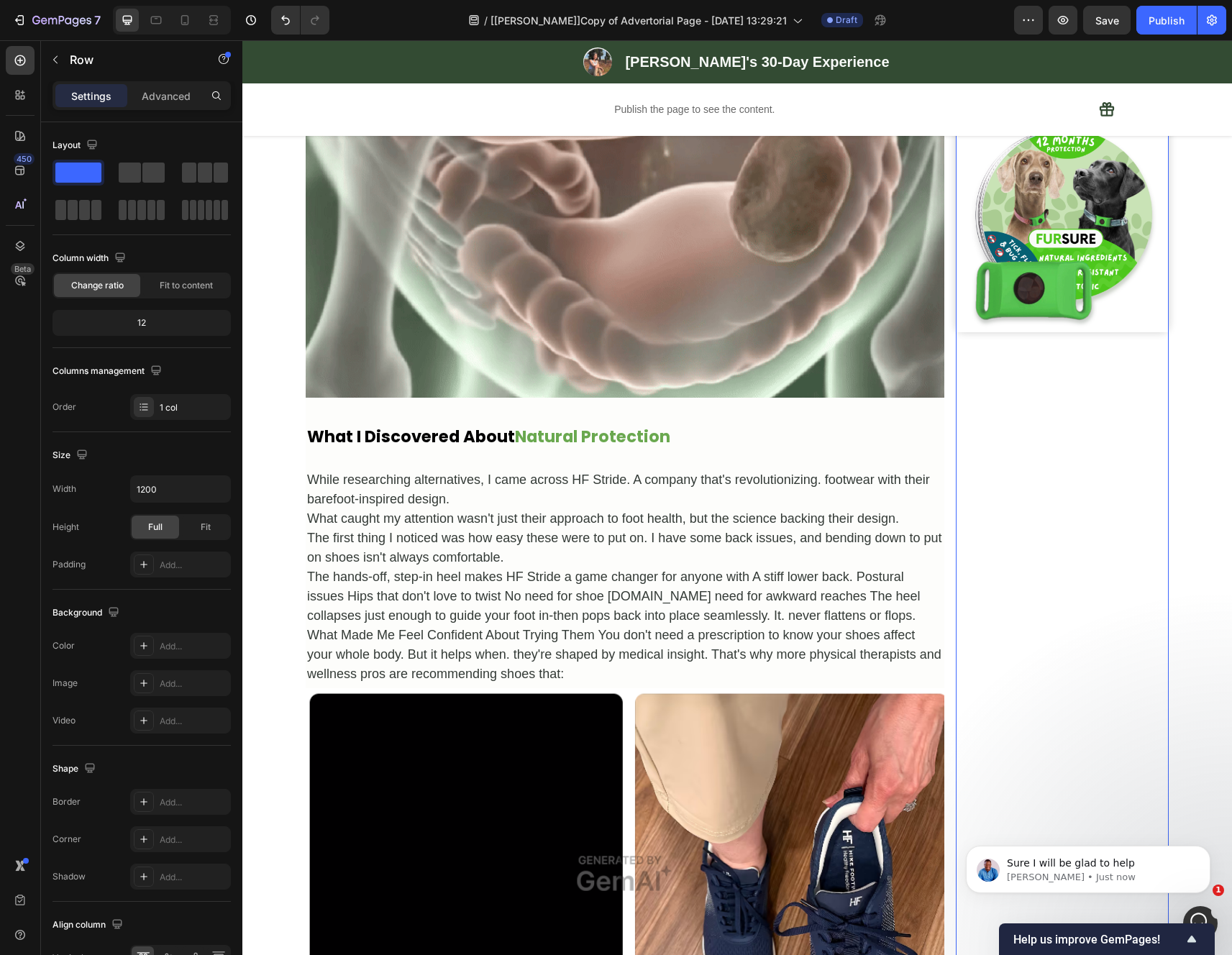
click at [681, 448] on p "⁠⁠⁠⁠⁠⁠⁠ What I Discovered About Natural Protection" at bounding box center [625, 433] width 635 height 40
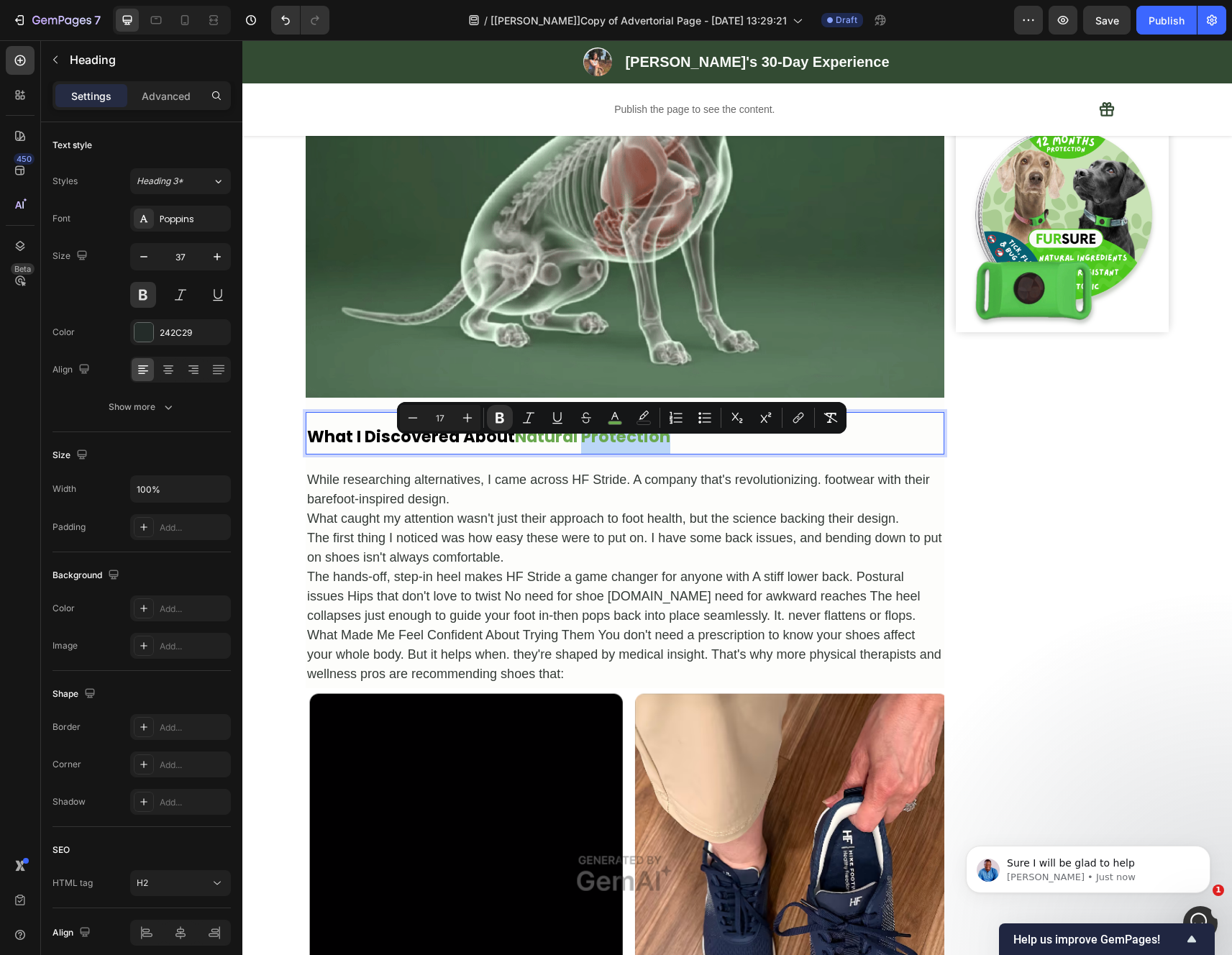
click at [669, 454] on p "What I Discovered About Natural Protection" at bounding box center [625, 433] width 635 height 40
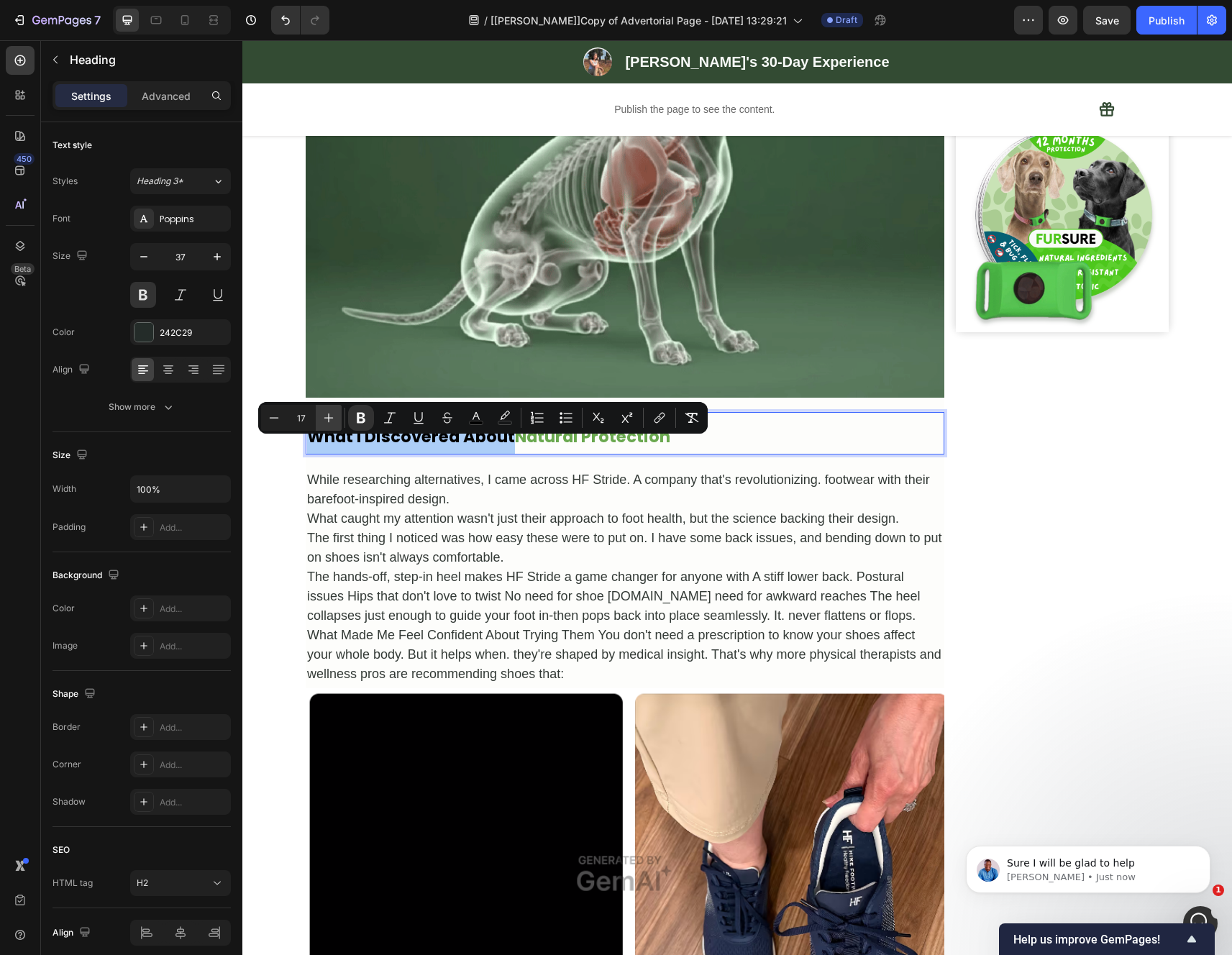
click at [330, 419] on icon "Editor contextual toolbar" at bounding box center [328, 417] width 14 height 14
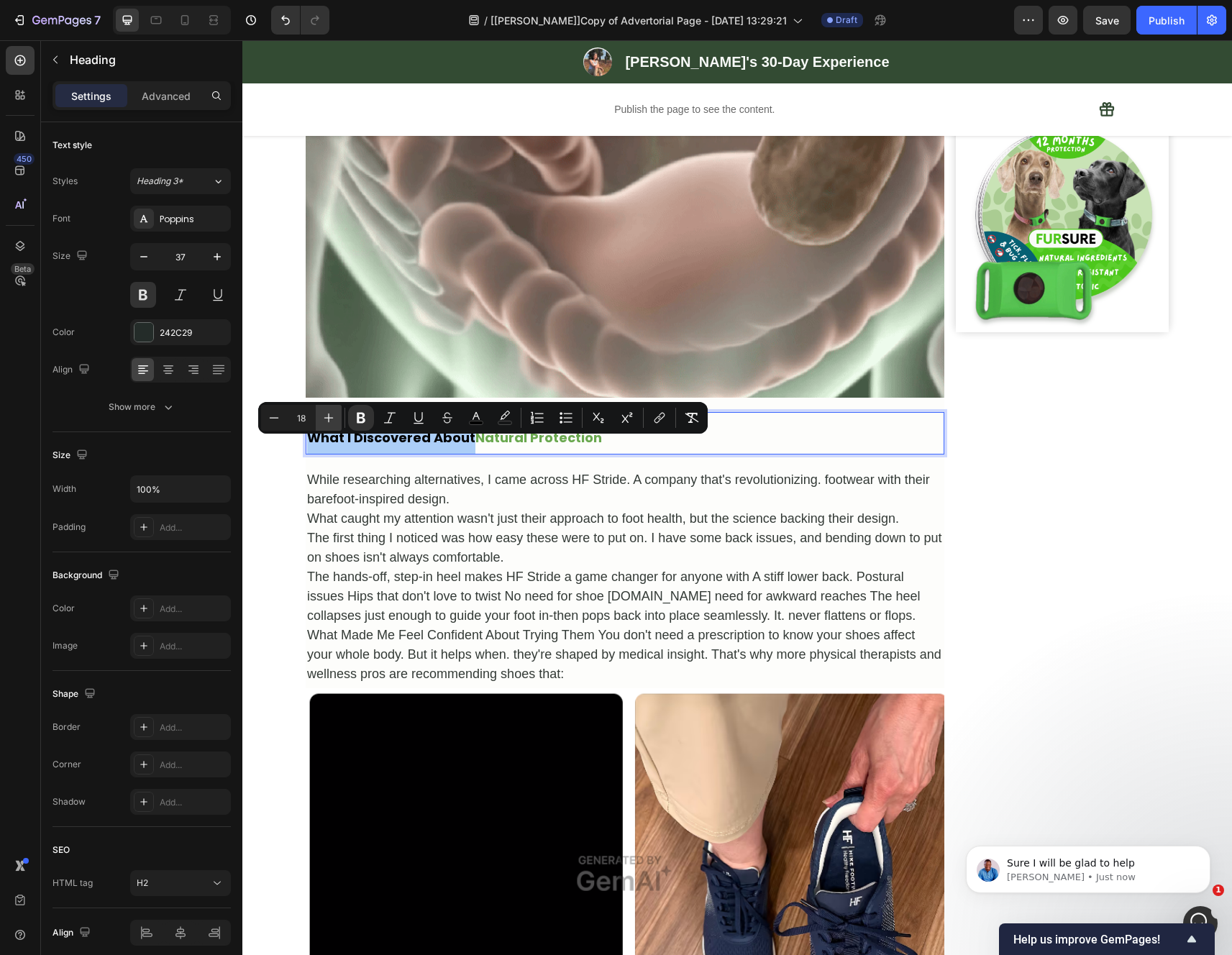
click at [330, 419] on icon "Editor contextual toolbar" at bounding box center [328, 417] width 14 height 14
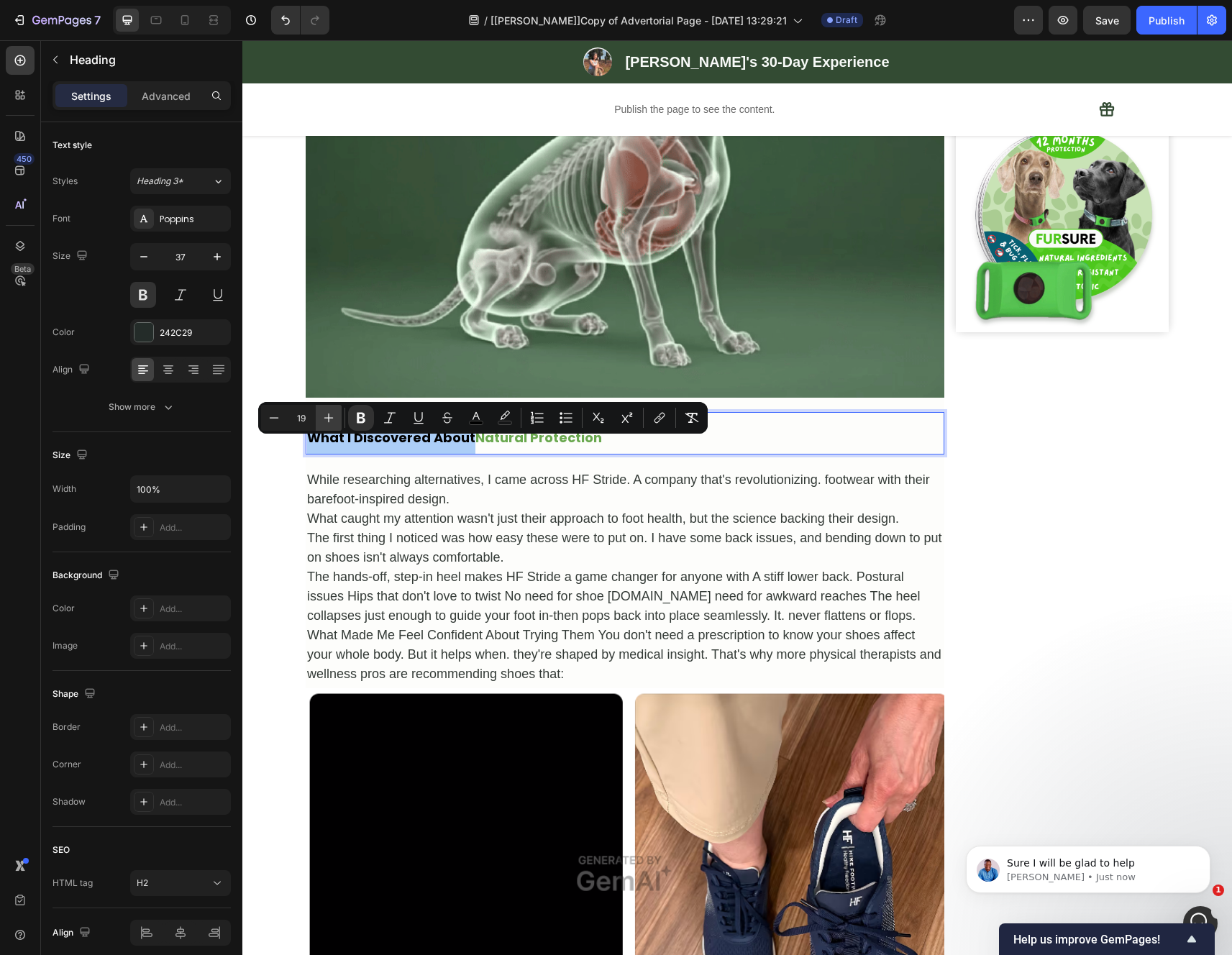
click at [330, 419] on icon "Editor contextual toolbar" at bounding box center [328, 417] width 14 height 14
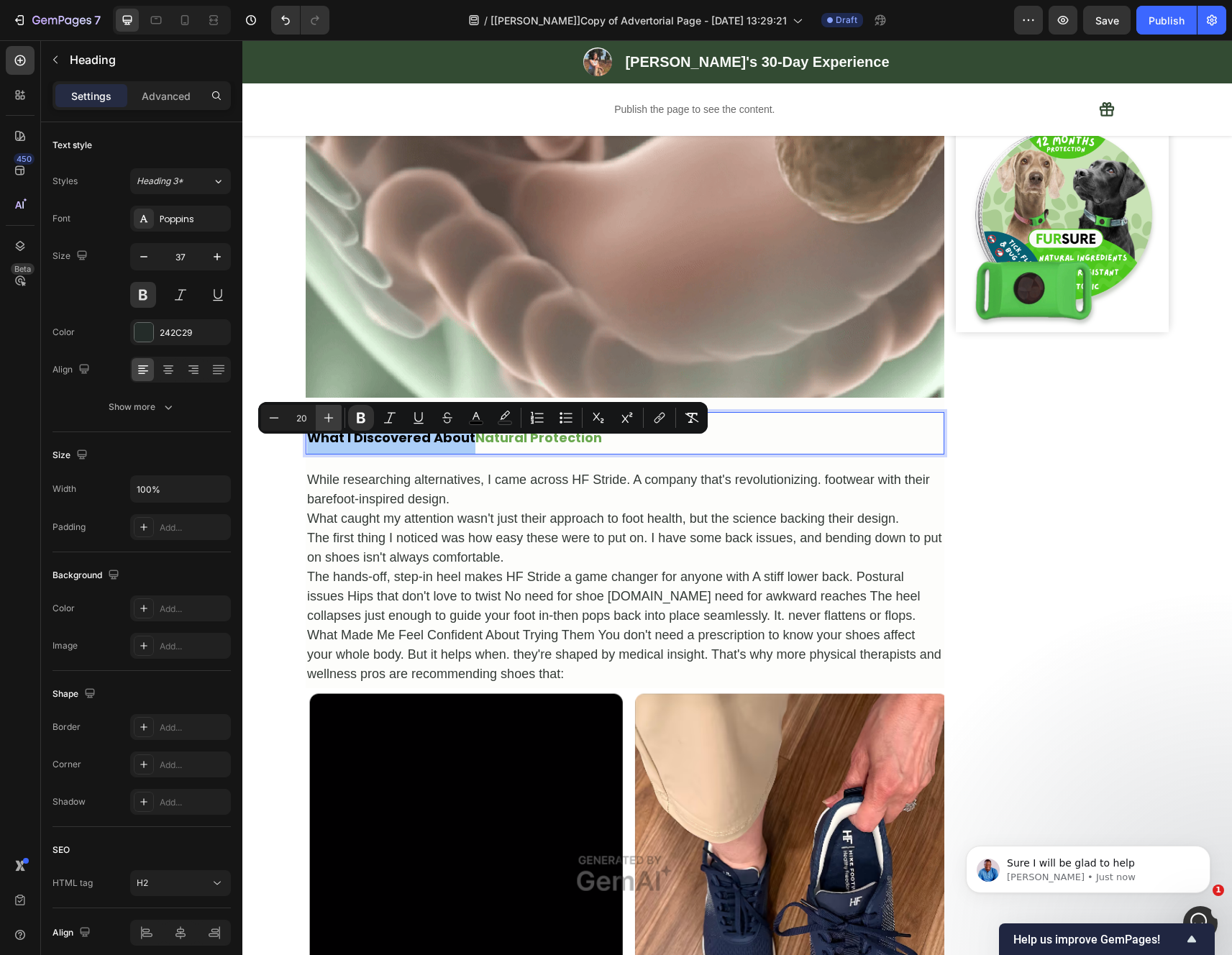
click at [329, 419] on icon "Editor contextual toolbar" at bounding box center [328, 417] width 14 height 14
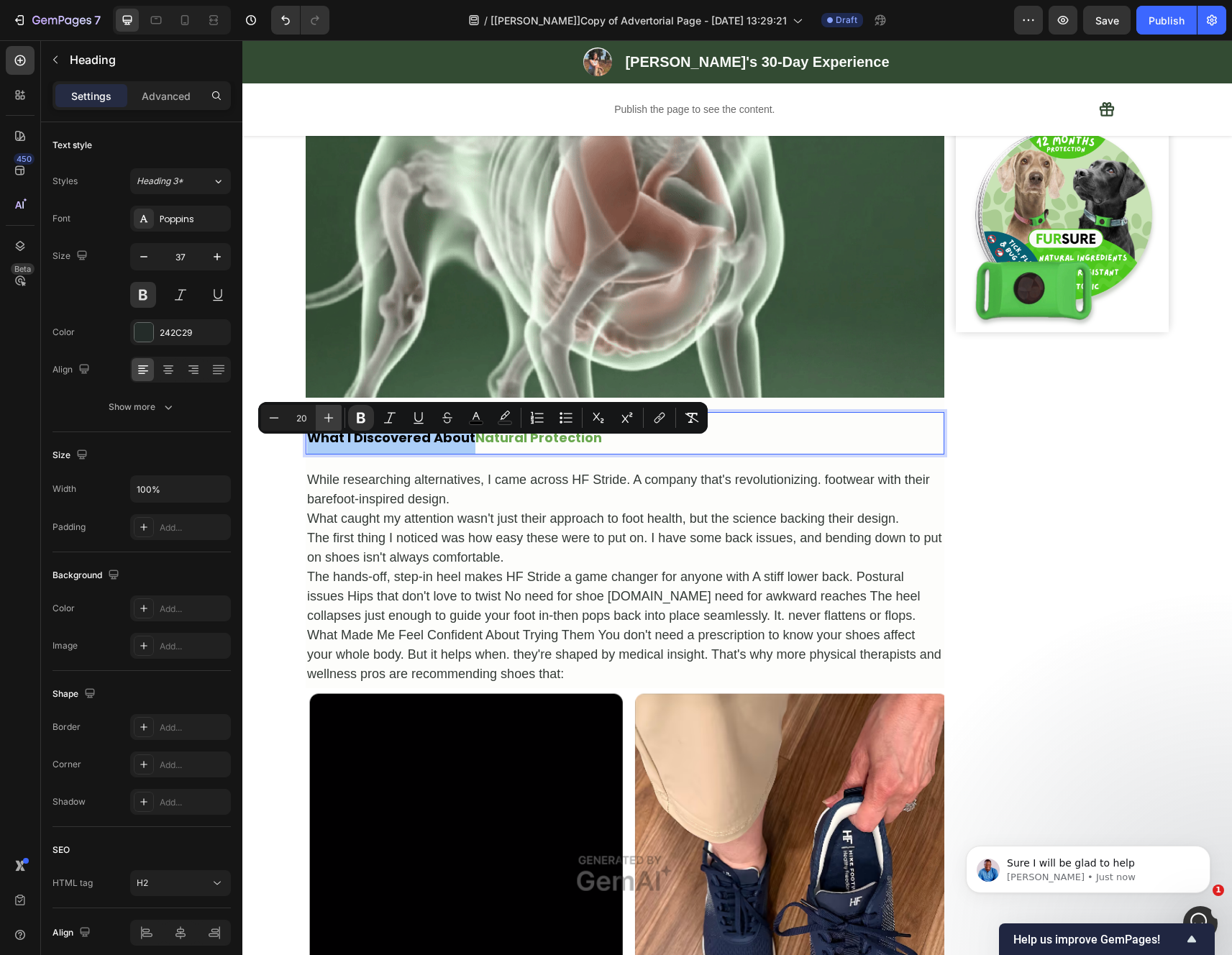
click at [329, 420] on icon "Editor contextual toolbar" at bounding box center [328, 417] width 14 height 14
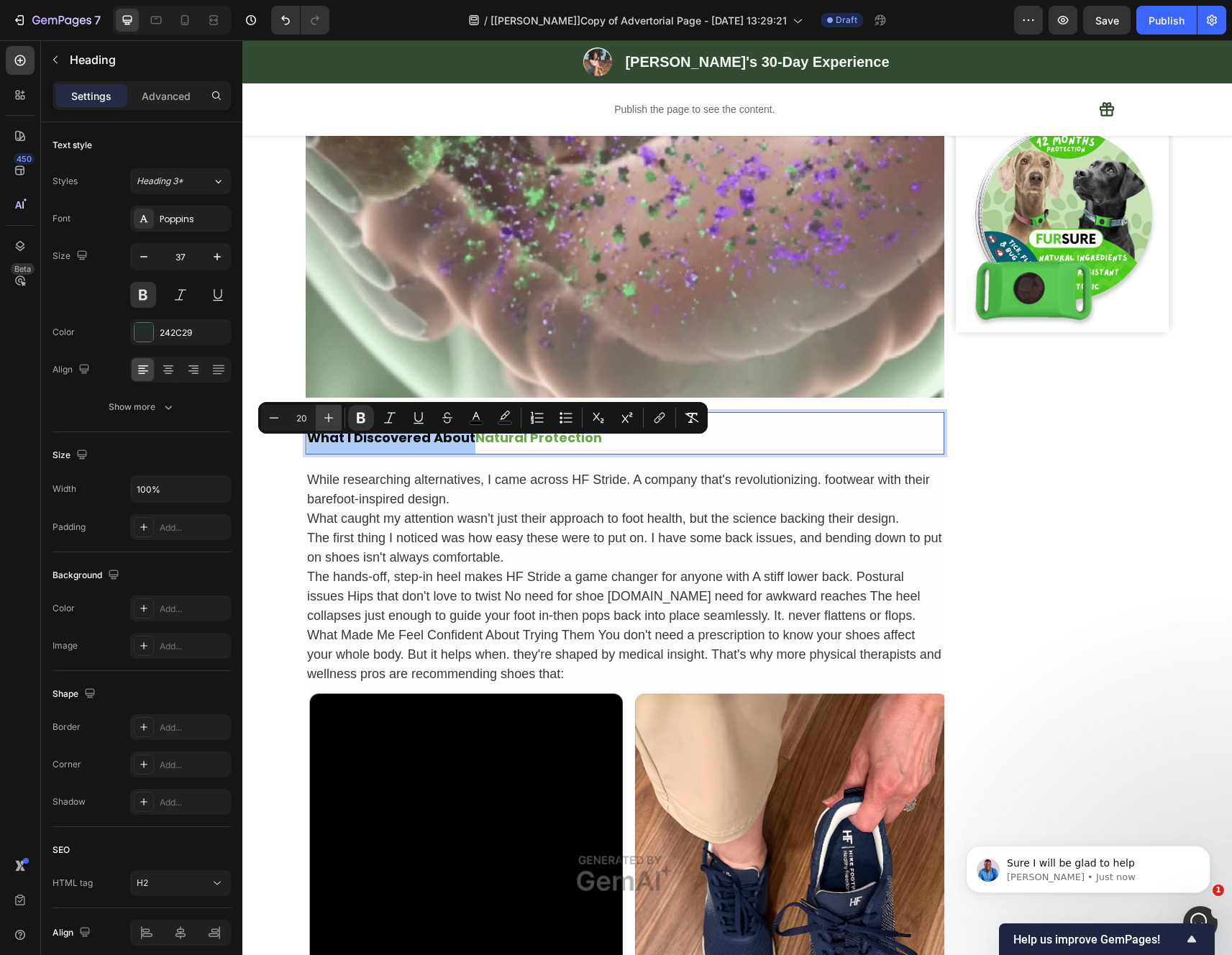
click at [329, 420] on icon "Editor contextual toolbar" at bounding box center [329, 418] width 9 height 9
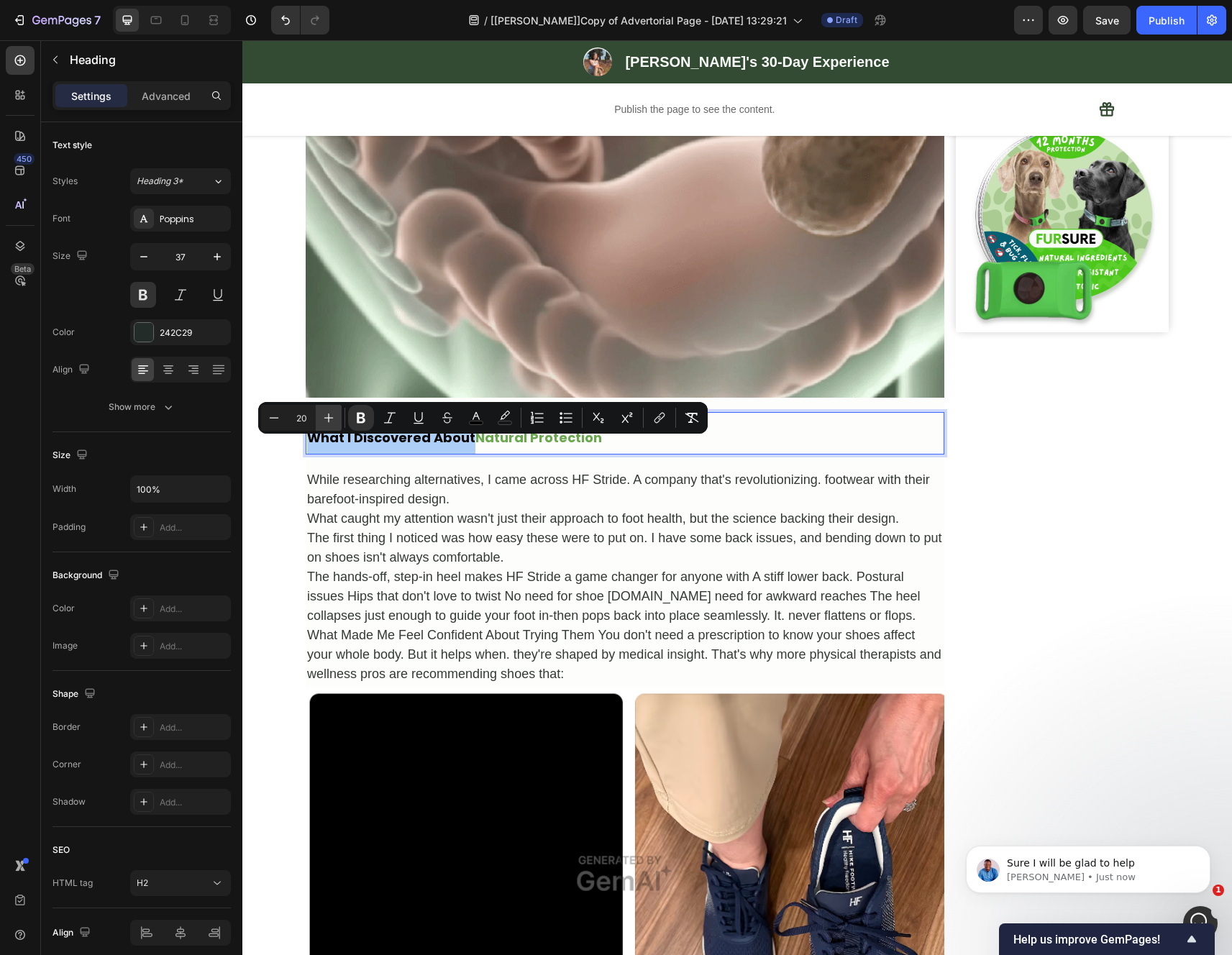
click at [329, 420] on icon "Editor contextual toolbar" at bounding box center [329, 418] width 9 height 9
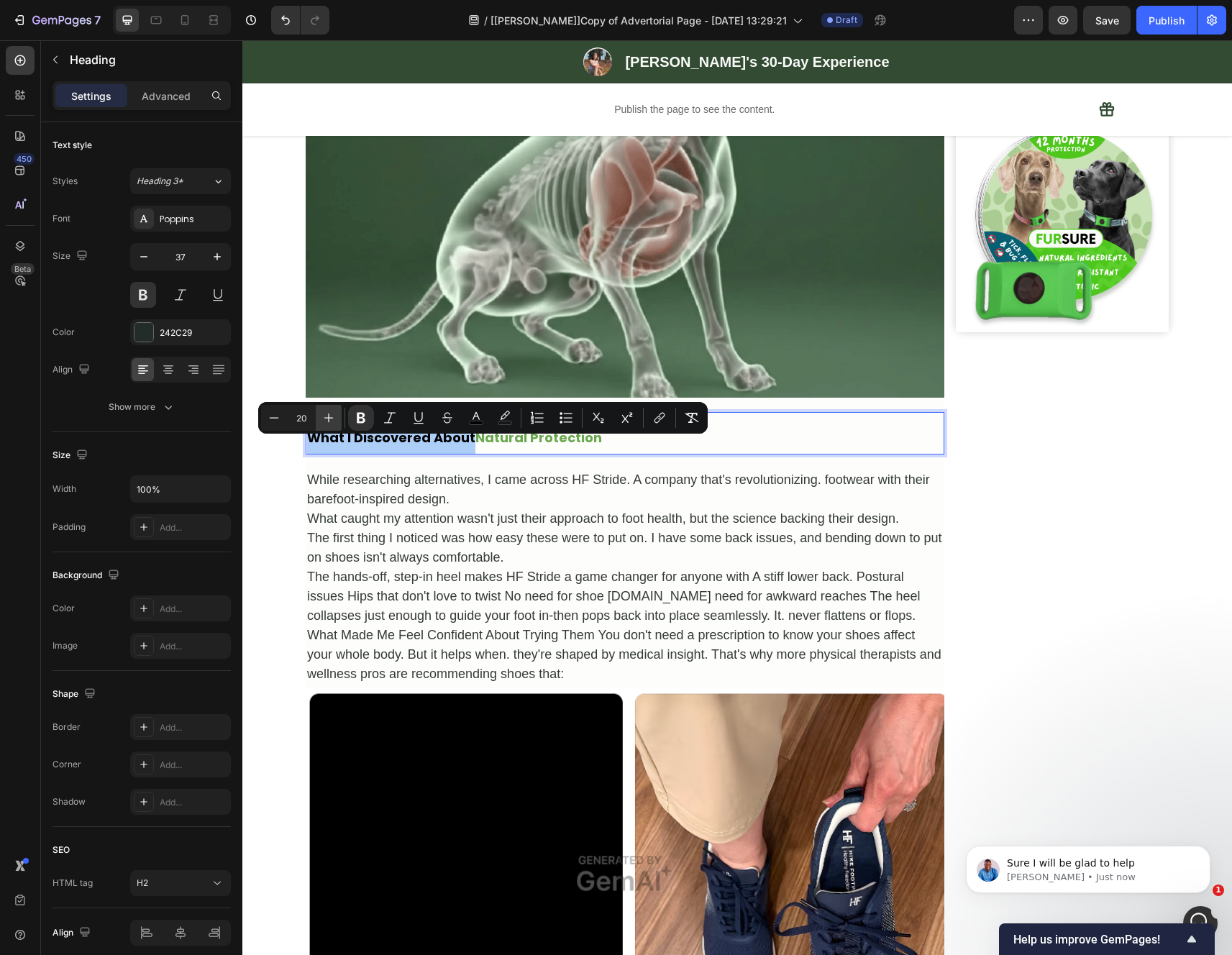
click at [329, 420] on icon "Editor contextual toolbar" at bounding box center [329, 418] width 9 height 9
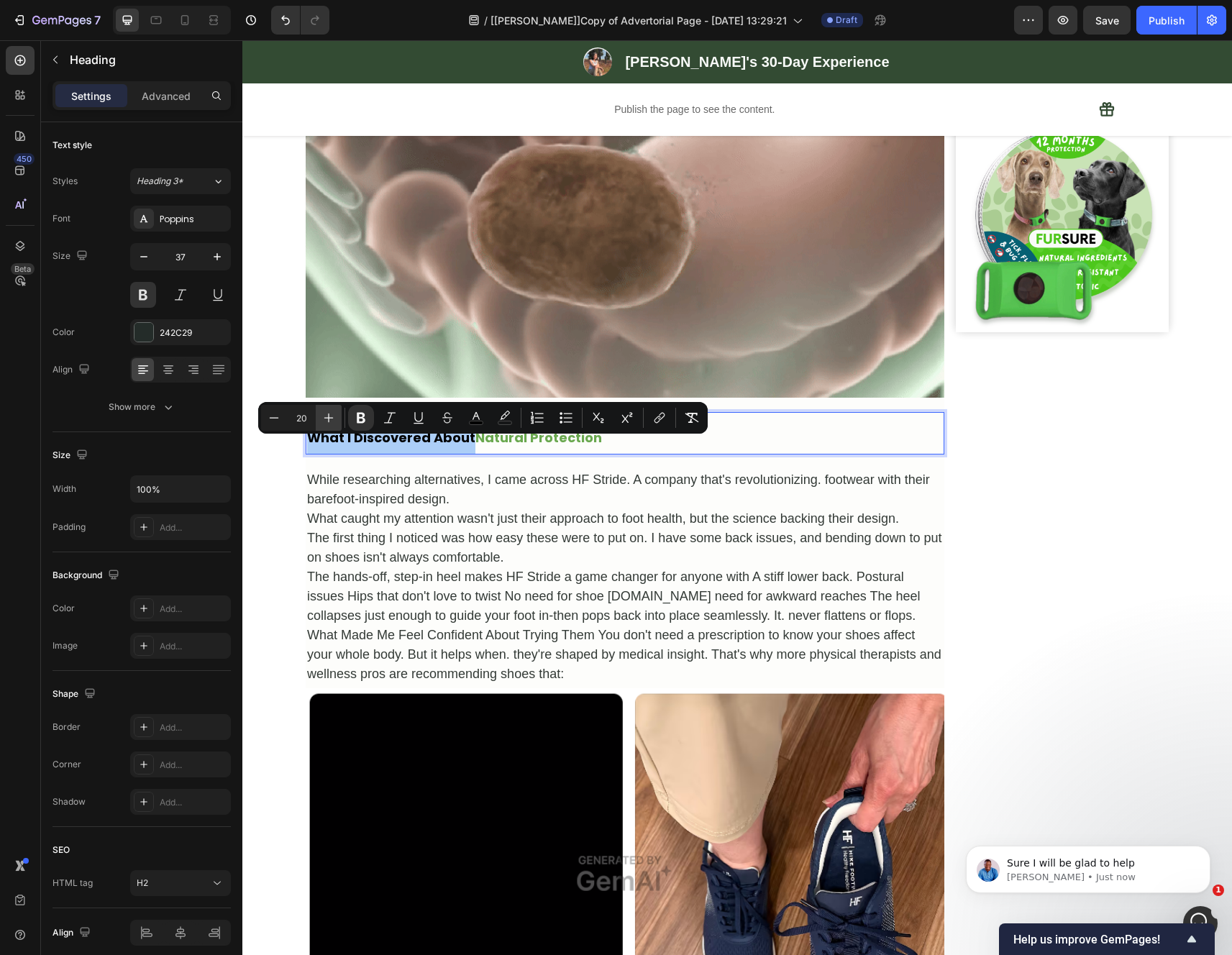
click at [329, 420] on icon "Editor contextual toolbar" at bounding box center [329, 418] width 9 height 9
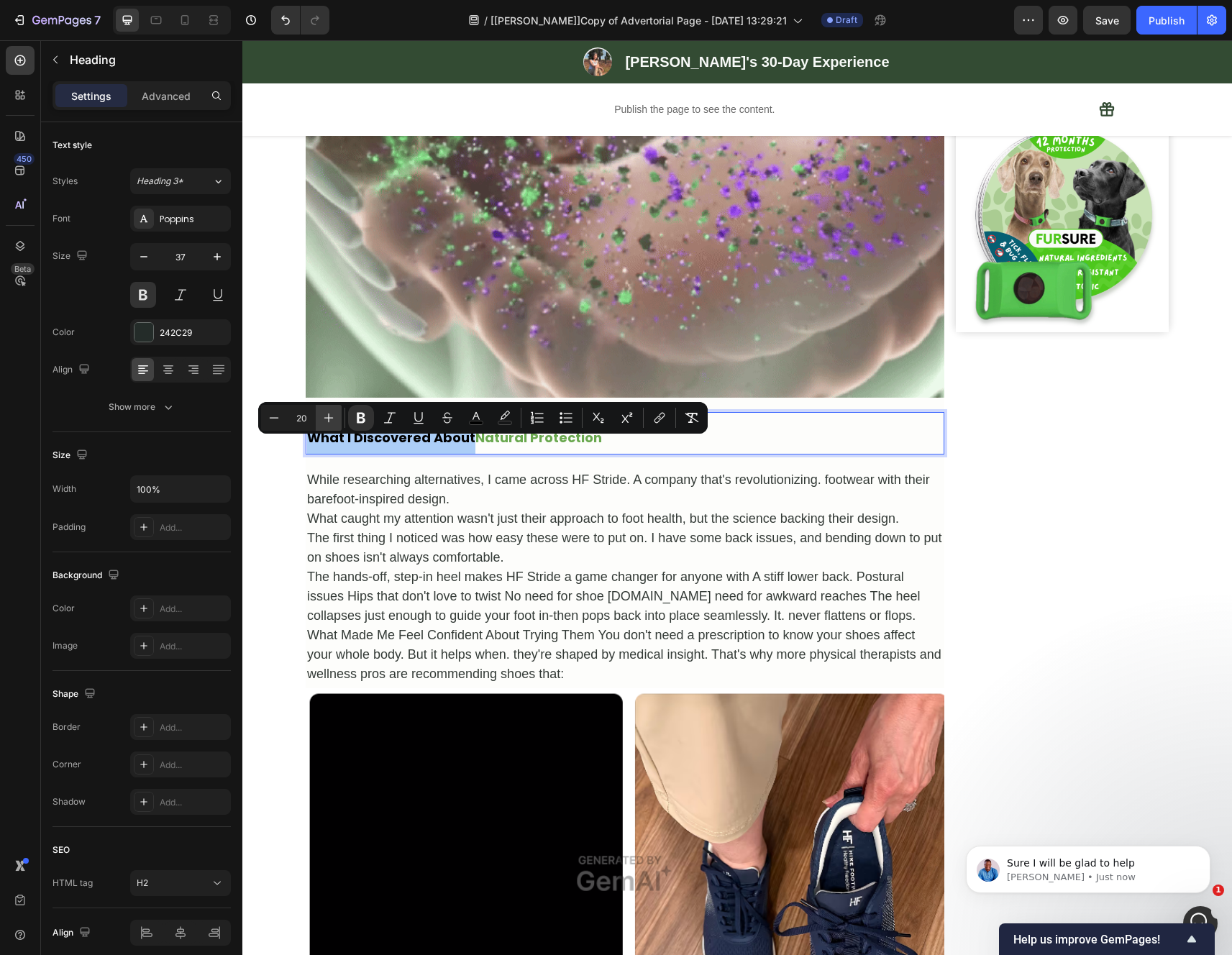
click at [329, 420] on icon "Editor contextual toolbar" at bounding box center [329, 418] width 9 height 9
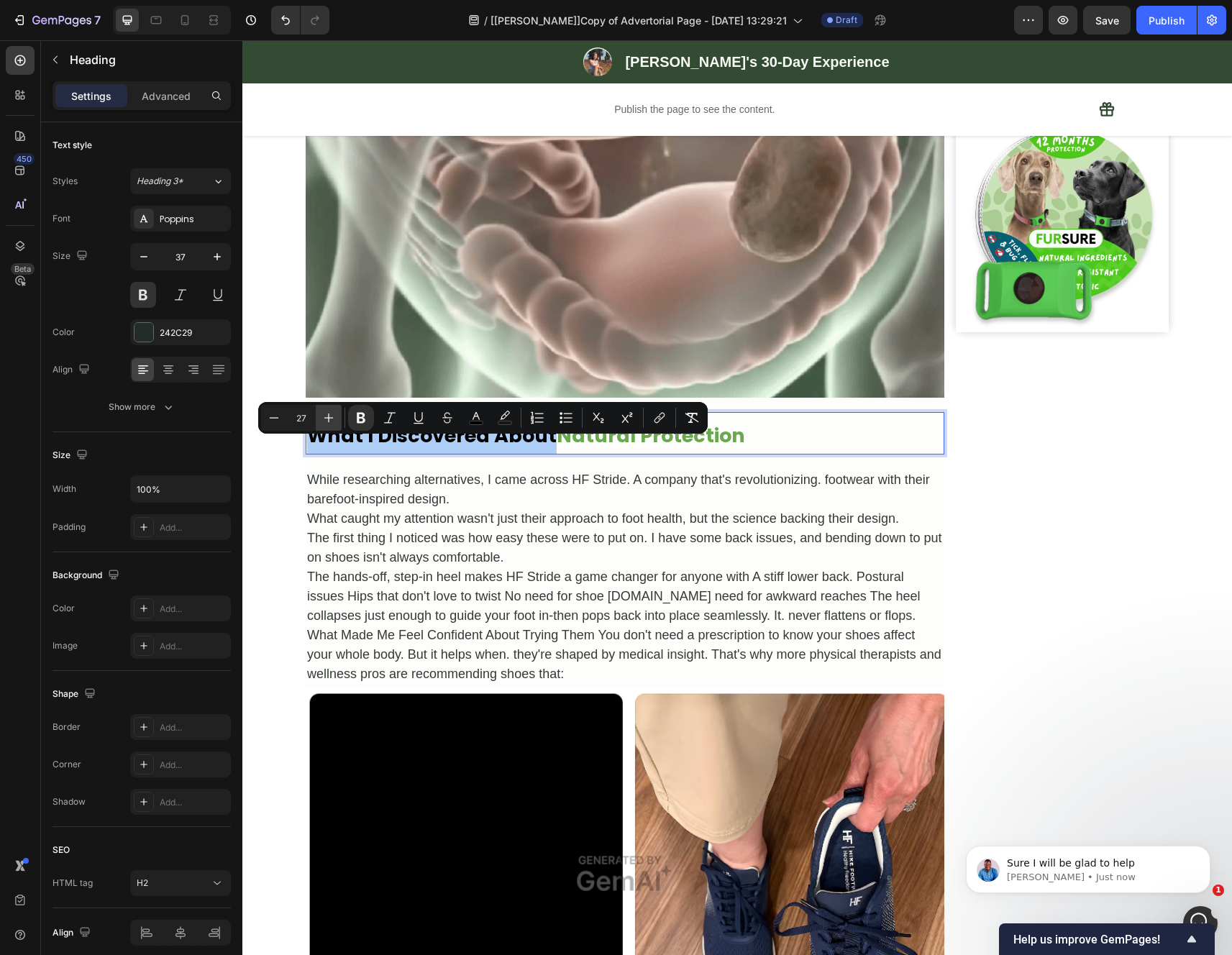
click at [329, 420] on icon "Editor contextual toolbar" at bounding box center [329, 418] width 9 height 9
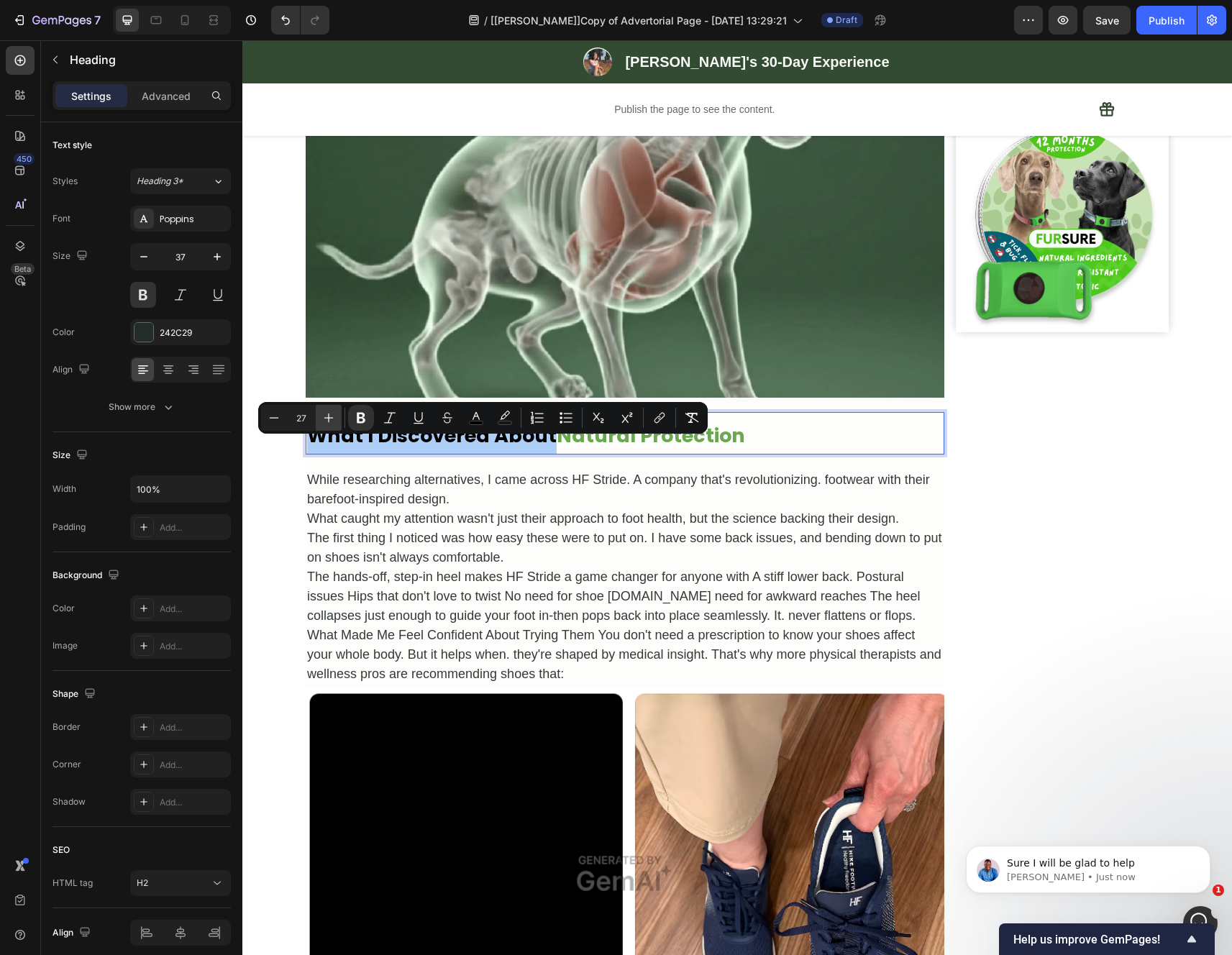
click at [329, 420] on icon "Editor contextual toolbar" at bounding box center [329, 418] width 9 height 9
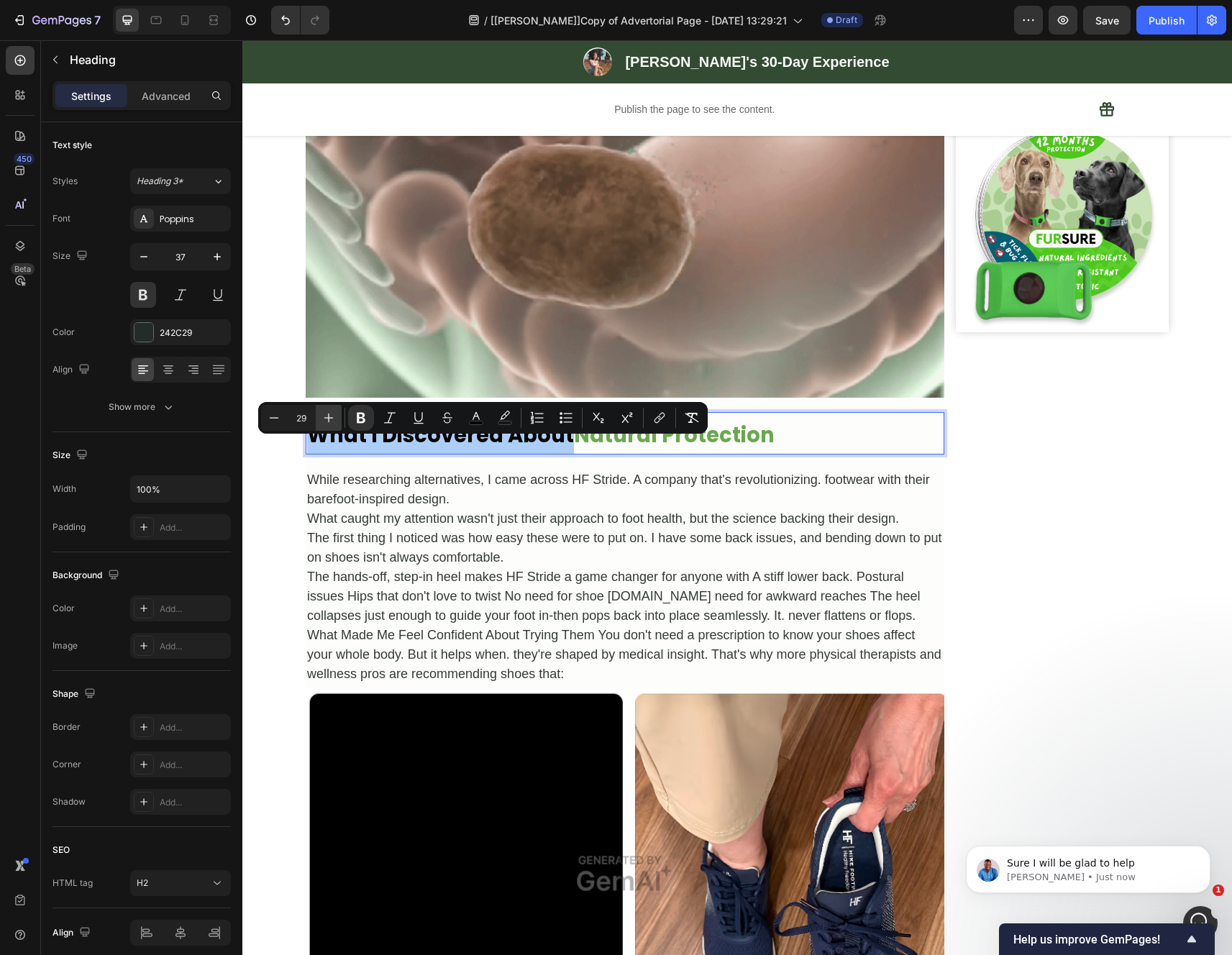
click at [329, 420] on icon "Editor contextual toolbar" at bounding box center [329, 418] width 9 height 9
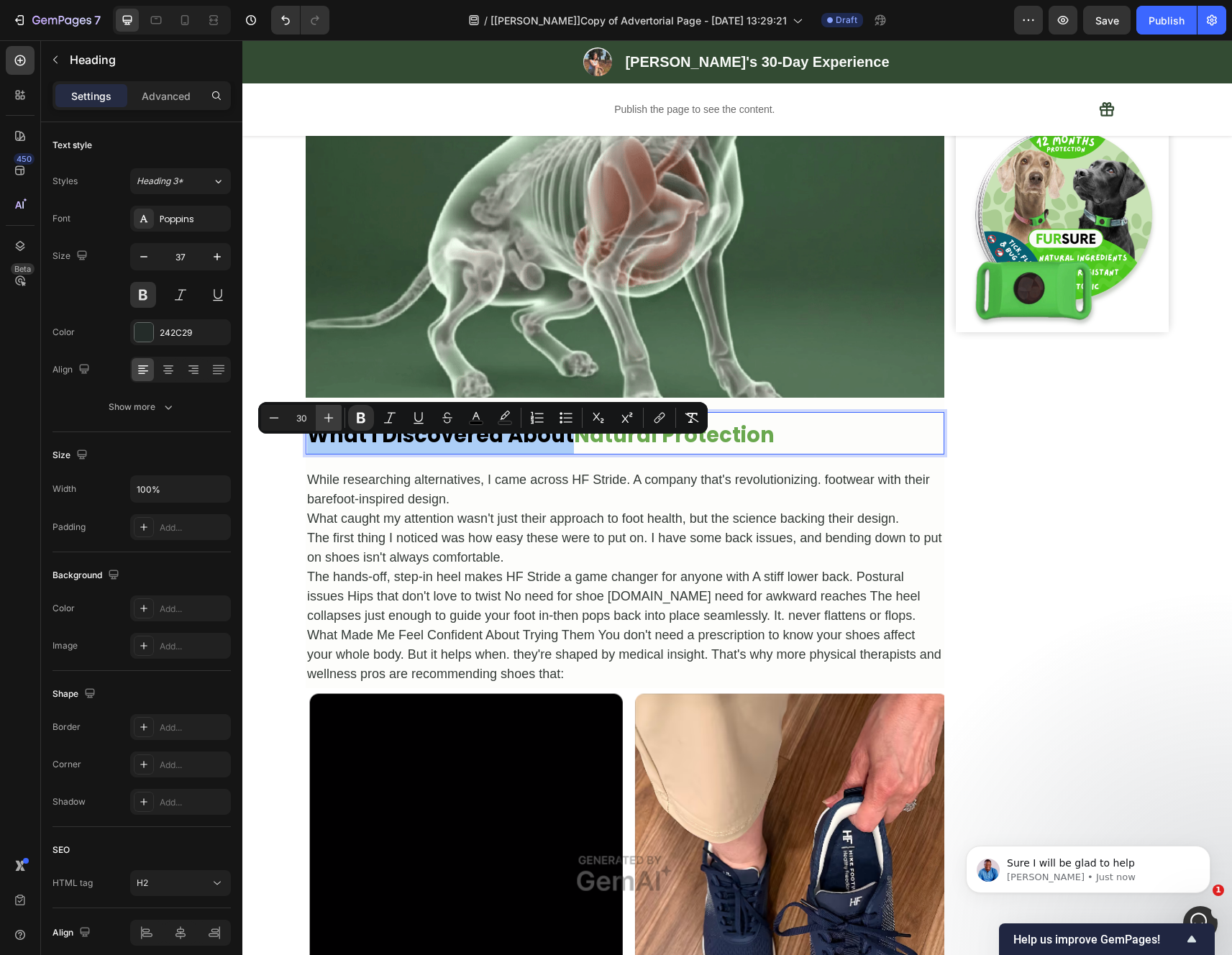
click at [329, 420] on icon "Editor contextual toolbar" at bounding box center [329, 418] width 9 height 9
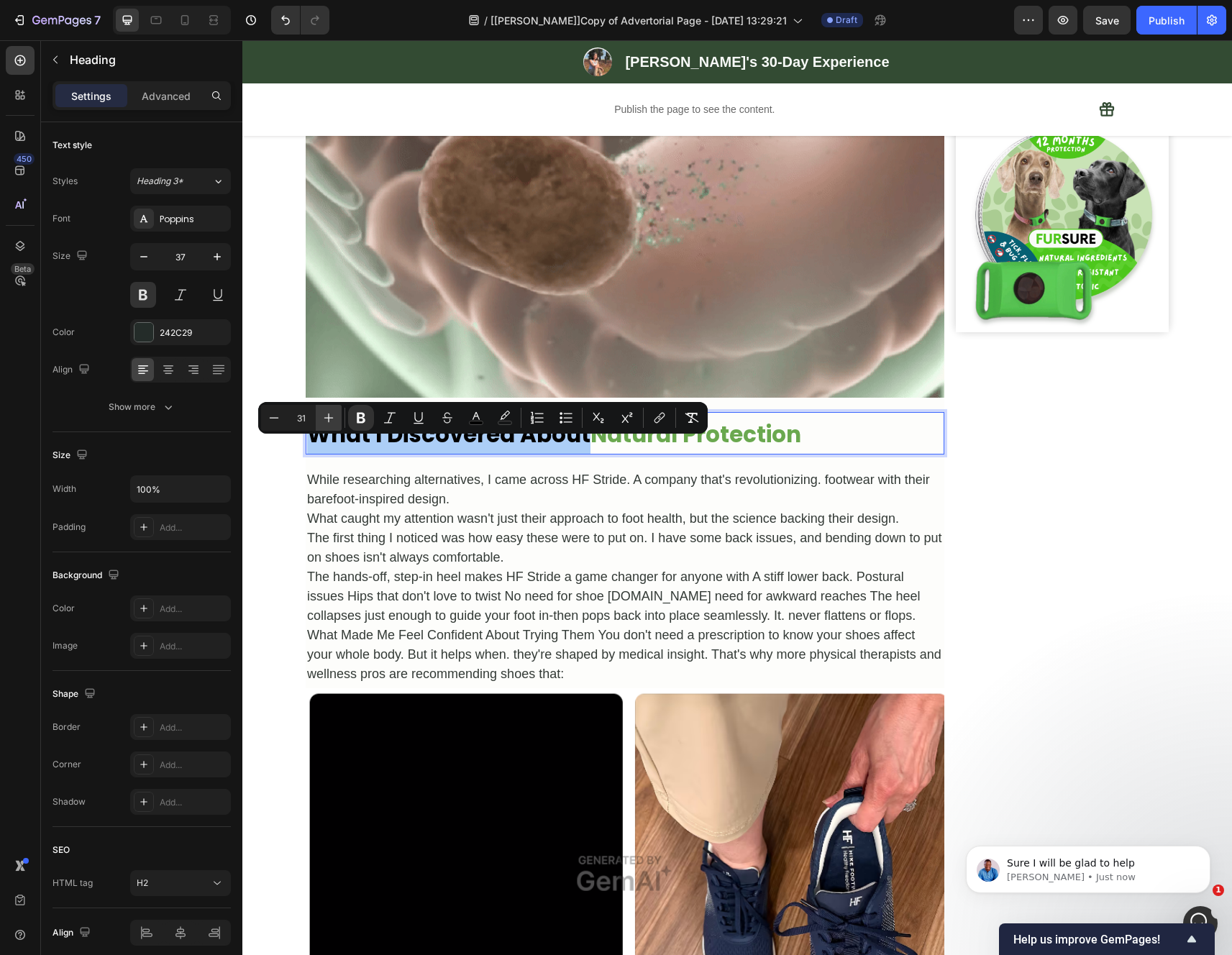
click at [329, 420] on icon "Editor contextual toolbar" at bounding box center [329, 418] width 9 height 9
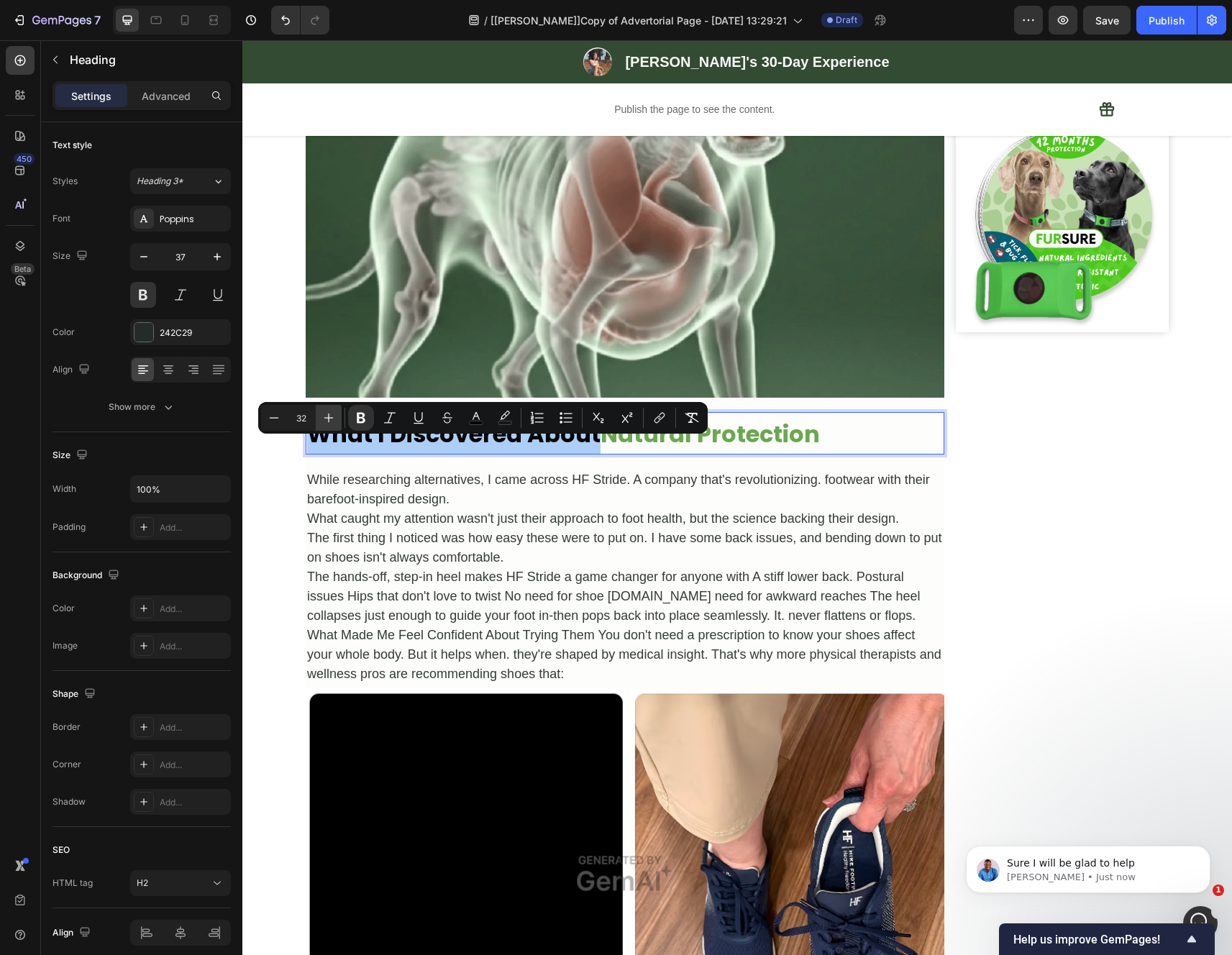
click at [329, 420] on icon "Editor contextual toolbar" at bounding box center [329, 418] width 9 height 9
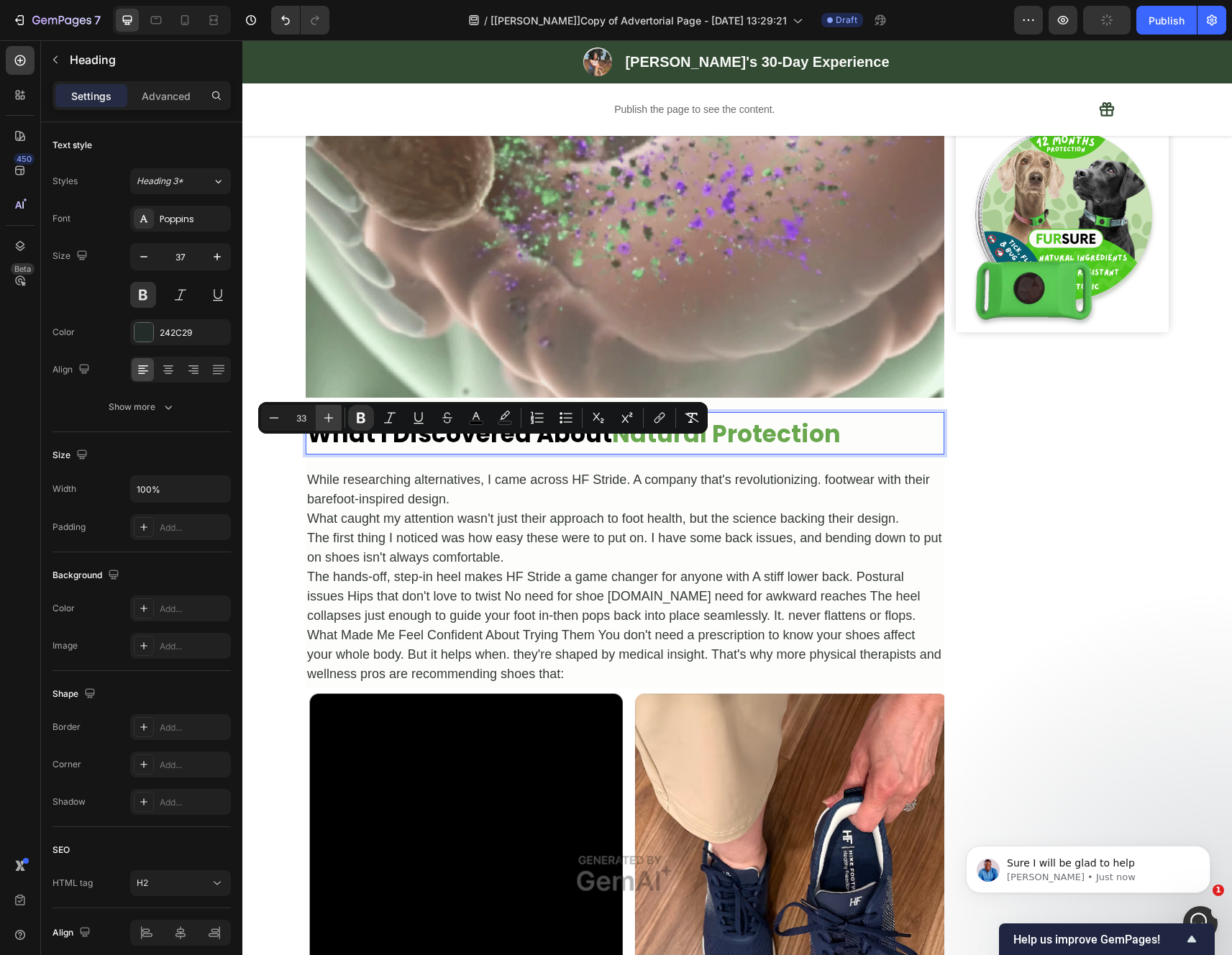
click at [329, 420] on icon "Editor contextual toolbar" at bounding box center [329, 418] width 9 height 9
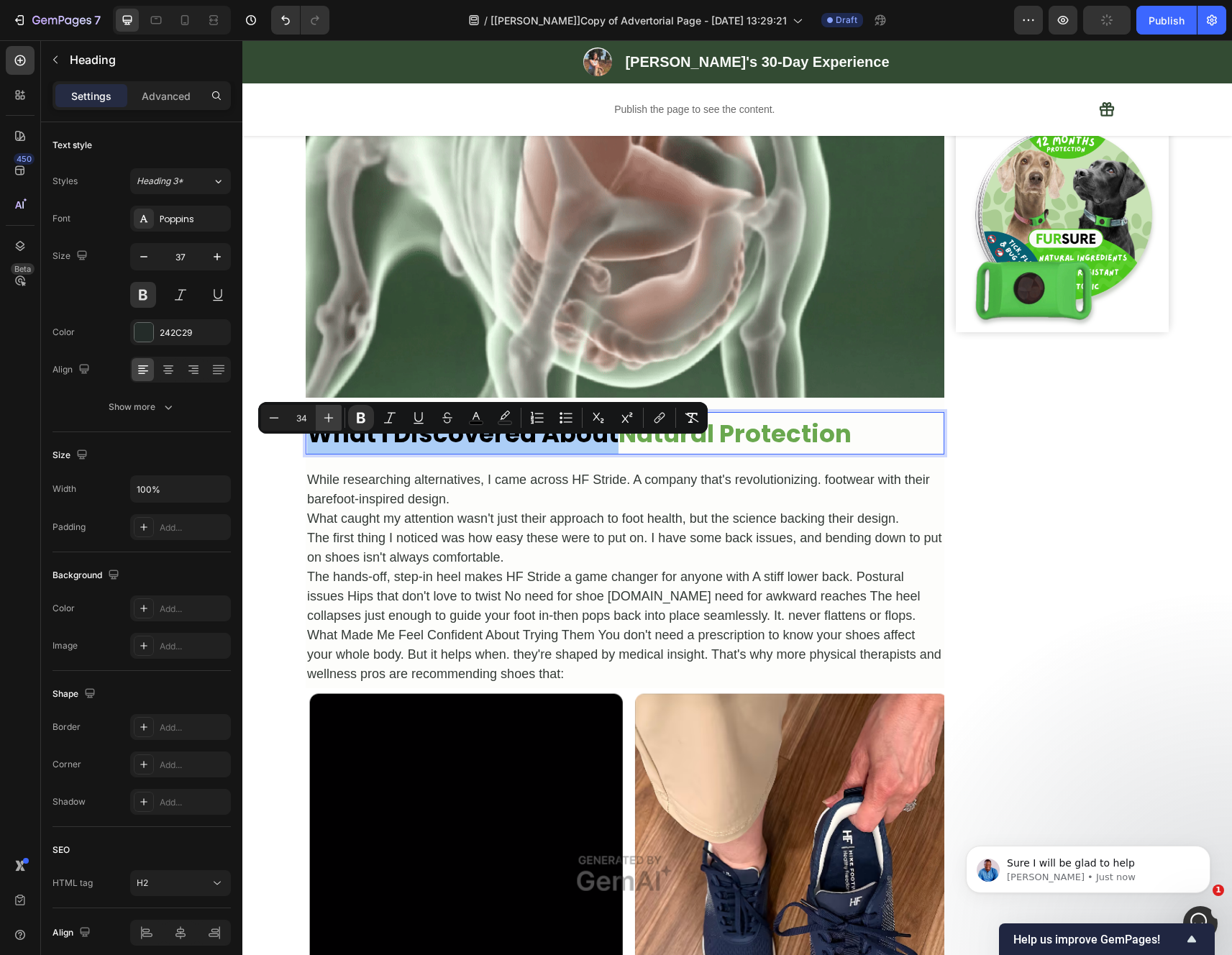
click at [329, 420] on icon "Editor contextual toolbar" at bounding box center [329, 418] width 9 height 9
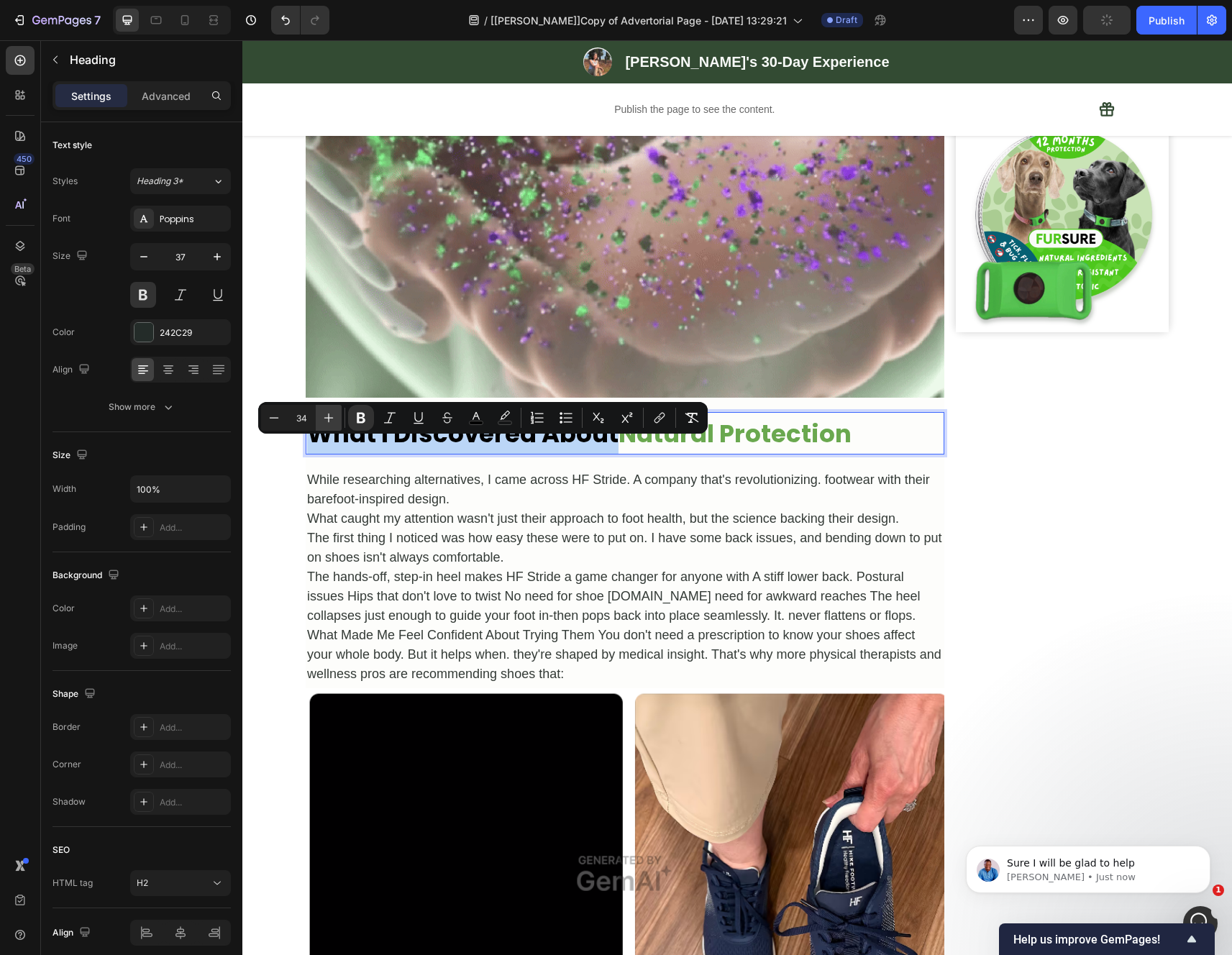
type input "35"
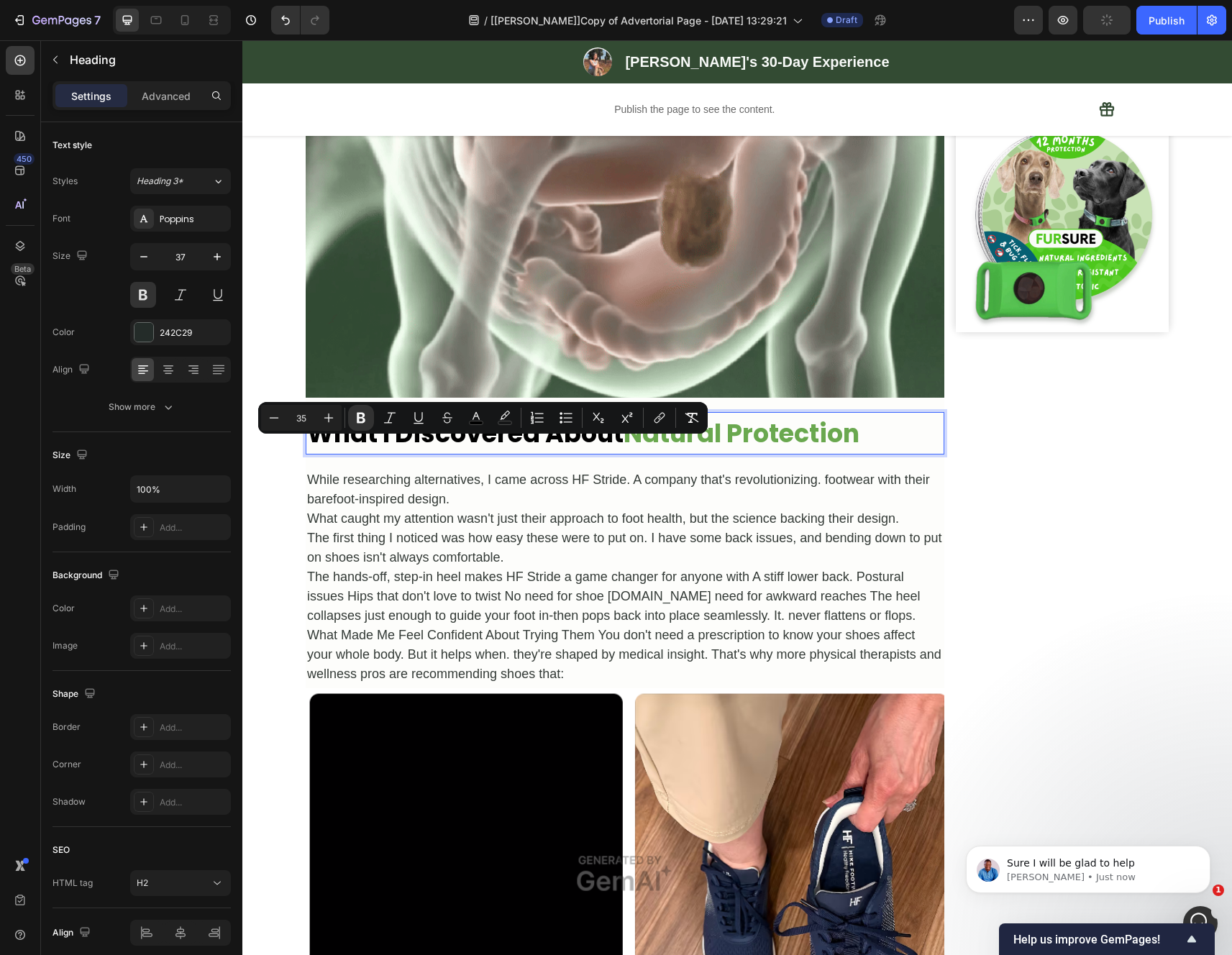
click at [1047, 466] on div "Image Row" at bounding box center [1062, 521] width 213 height 3481
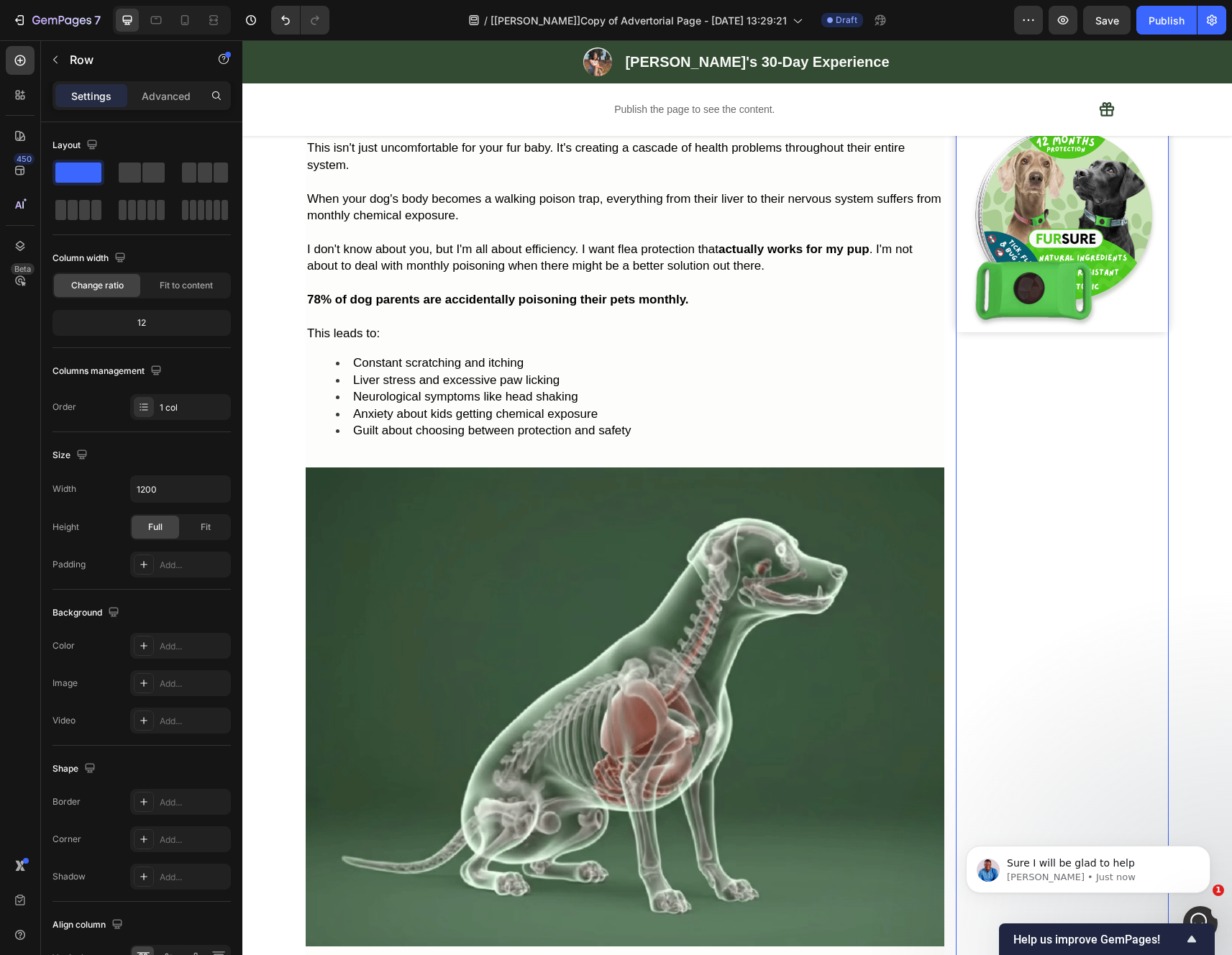
scroll to position [159, 0]
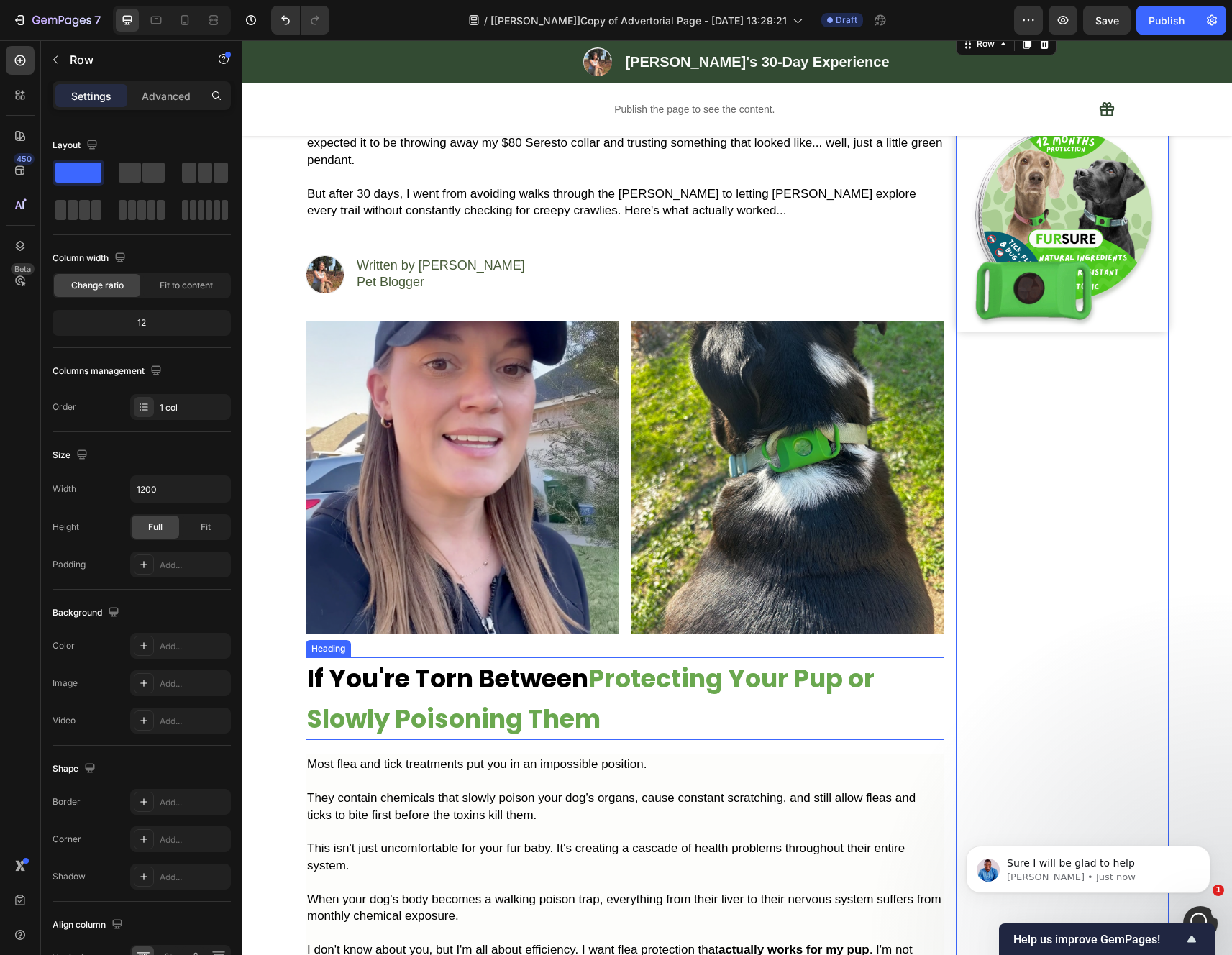
click at [658, 681] on strong "Protecting Your Pup or Slowly Poisoning Them" at bounding box center [591, 699] width 567 height 76
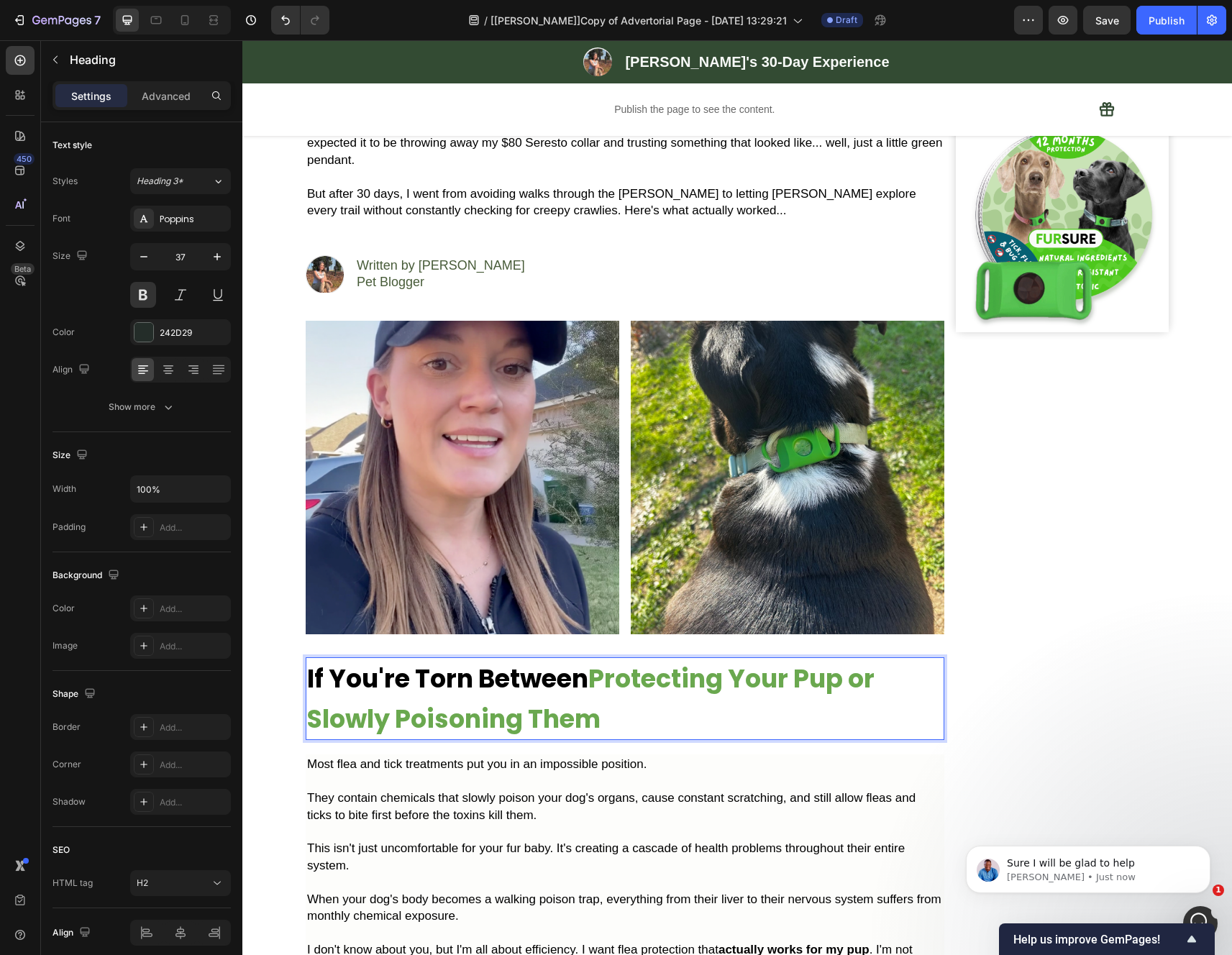
click at [658, 681] on strong "Protecting Your Pup or Slowly Poisoning Them" at bounding box center [591, 699] width 567 height 76
click at [652, 685] on strong "Protecting Your Pup or Slowly Poisoning Them" at bounding box center [591, 699] width 567 height 76
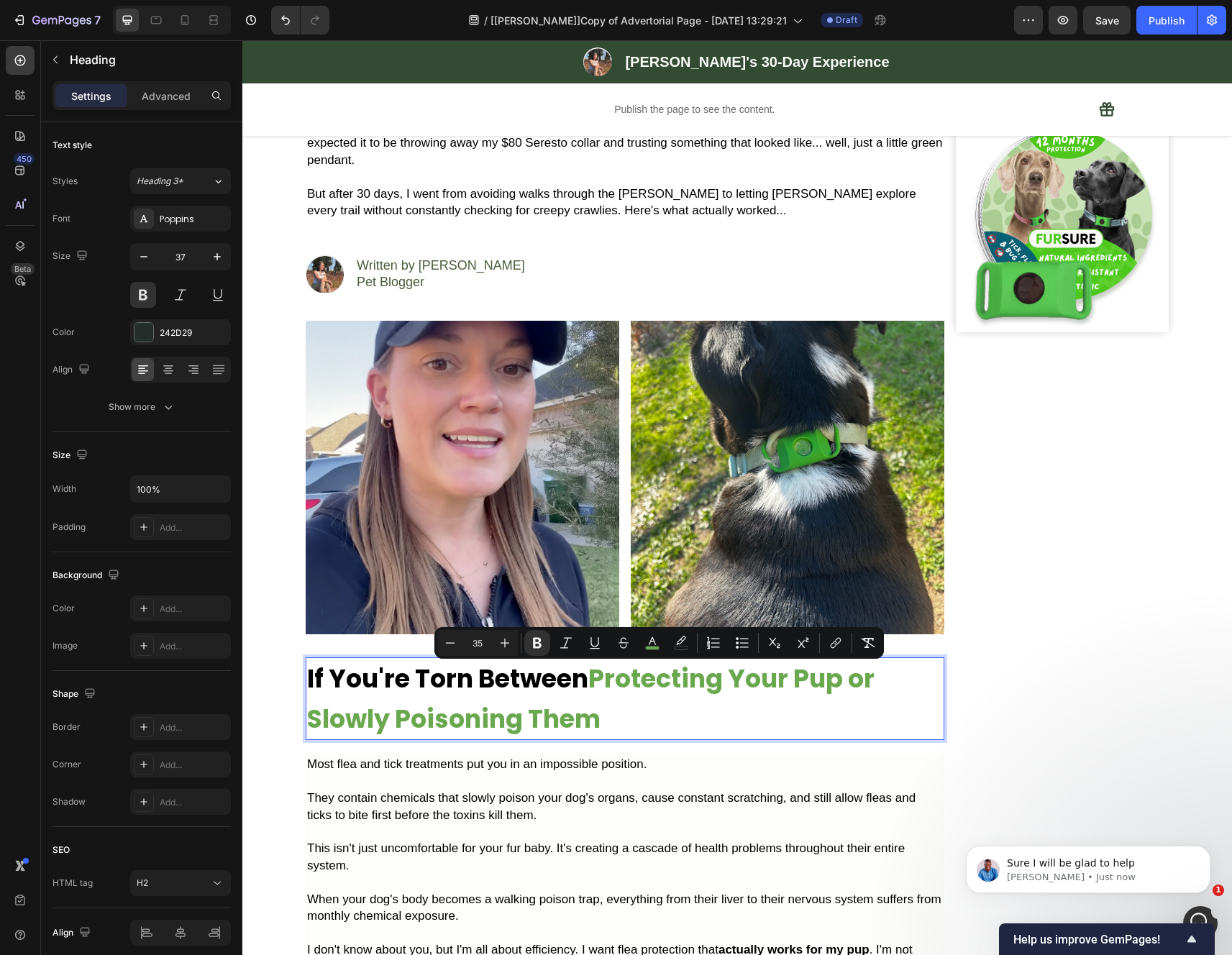
click at [777, 703] on p "If You're Torn Between Protecting Your Pup or Slowly Poisoning Them" at bounding box center [625, 698] width 635 height 80
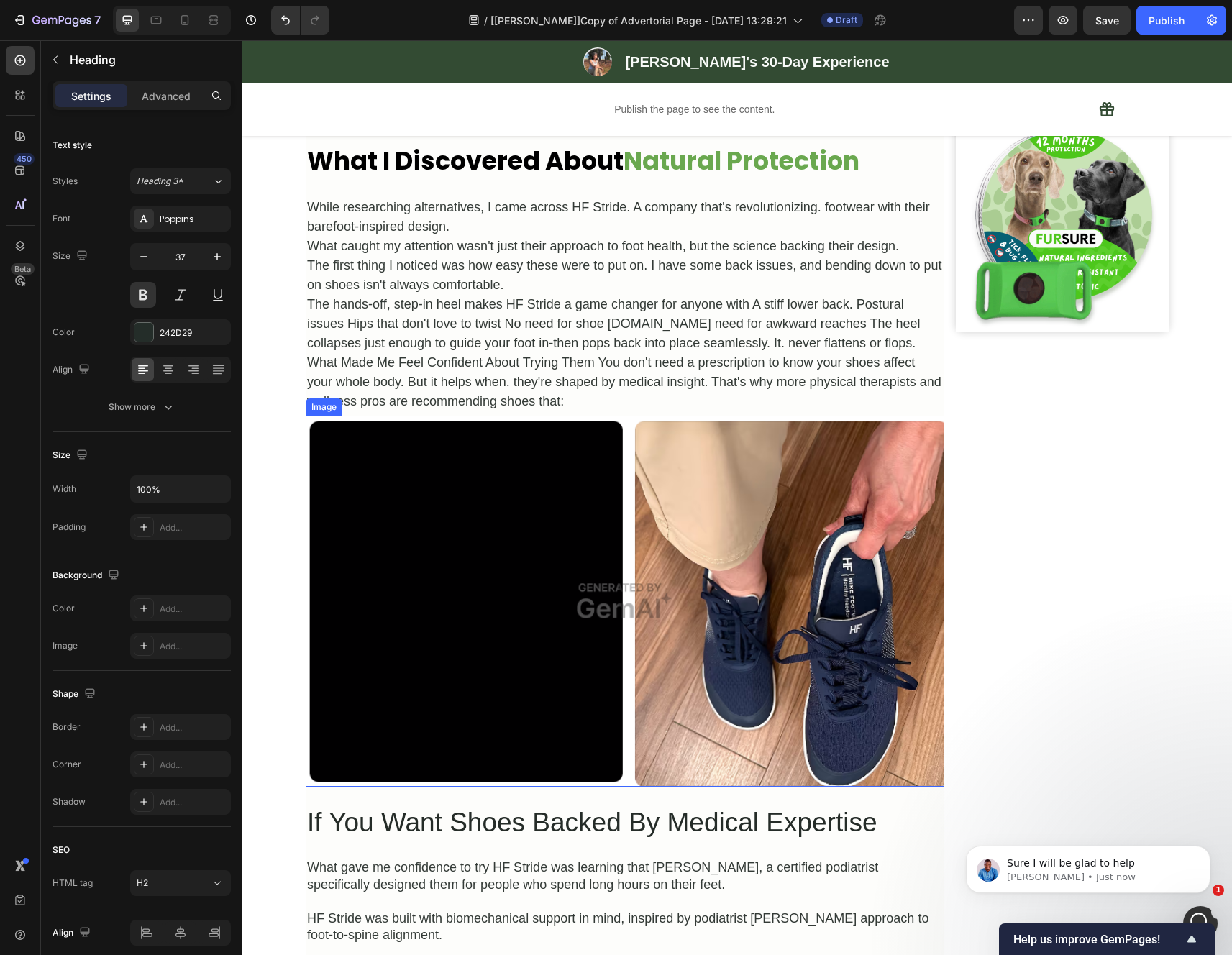
click at [633, 371] on p "The hands-off, step-in heel makes HF Stride a game changer for anyone with A st…" at bounding box center [625, 353] width 635 height 116
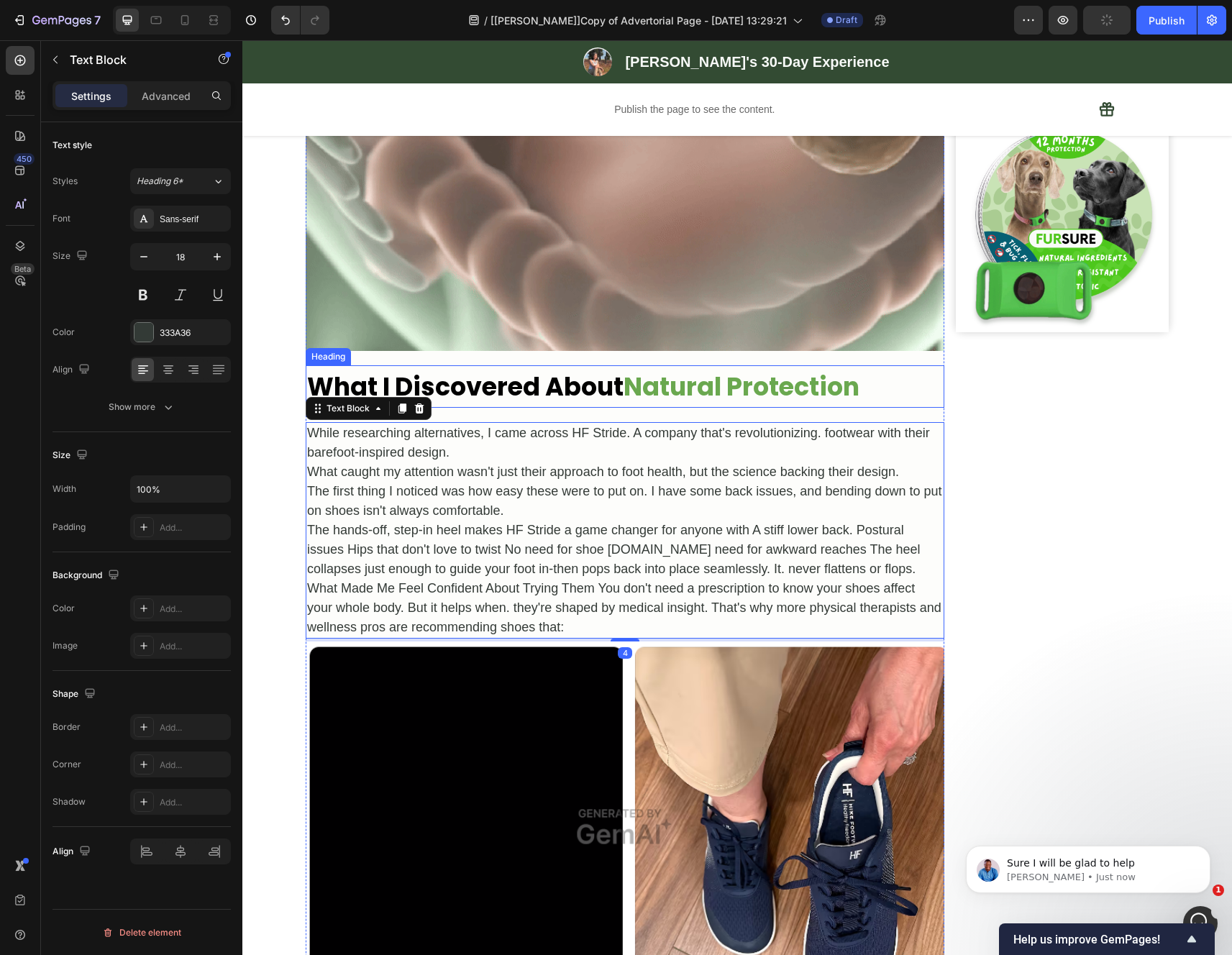
scroll to position [1409, 0]
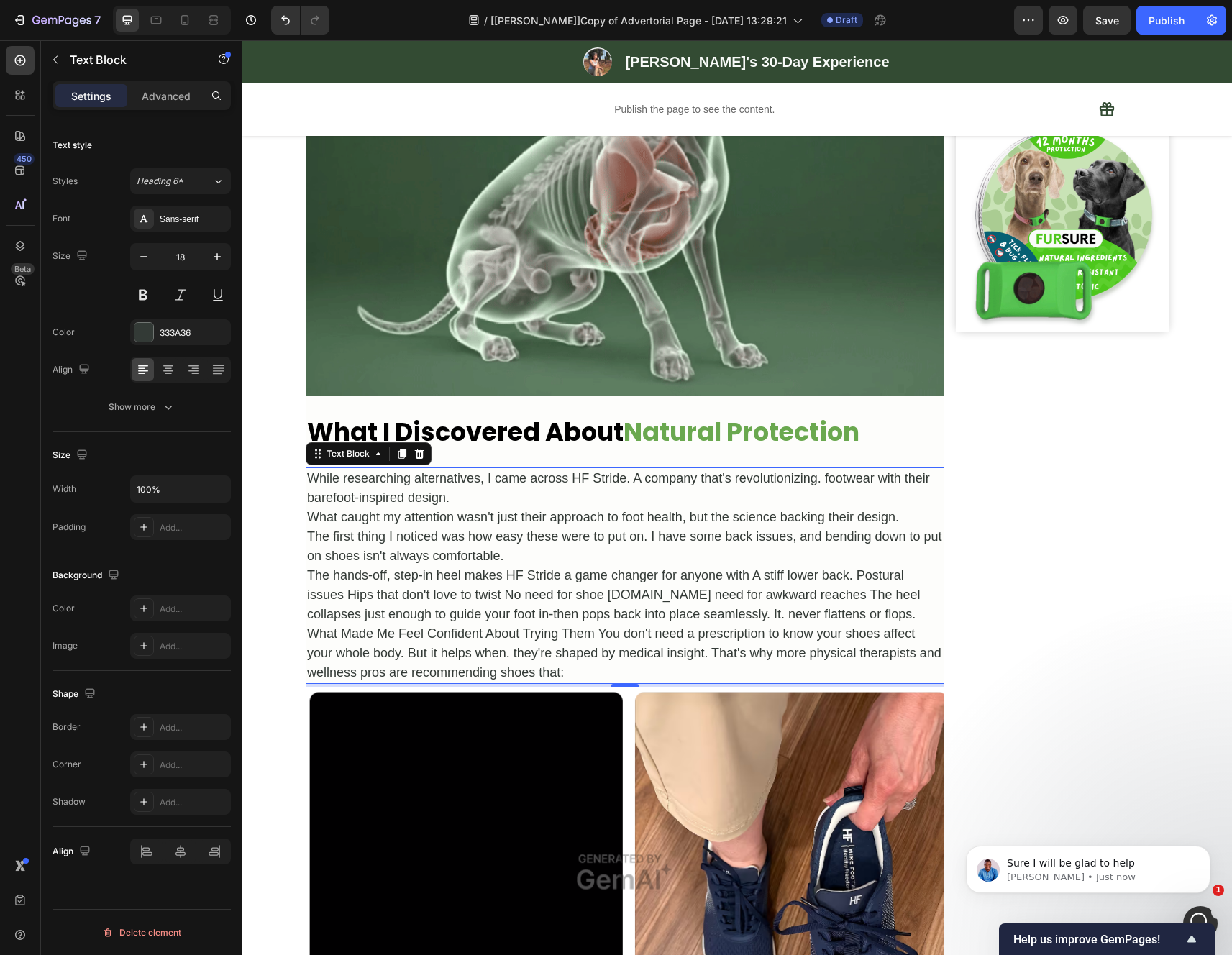
click at [742, 527] on p "What caught my attention wasn't just their approach to foot health, but the sci…" at bounding box center [625, 517] width 635 height 20
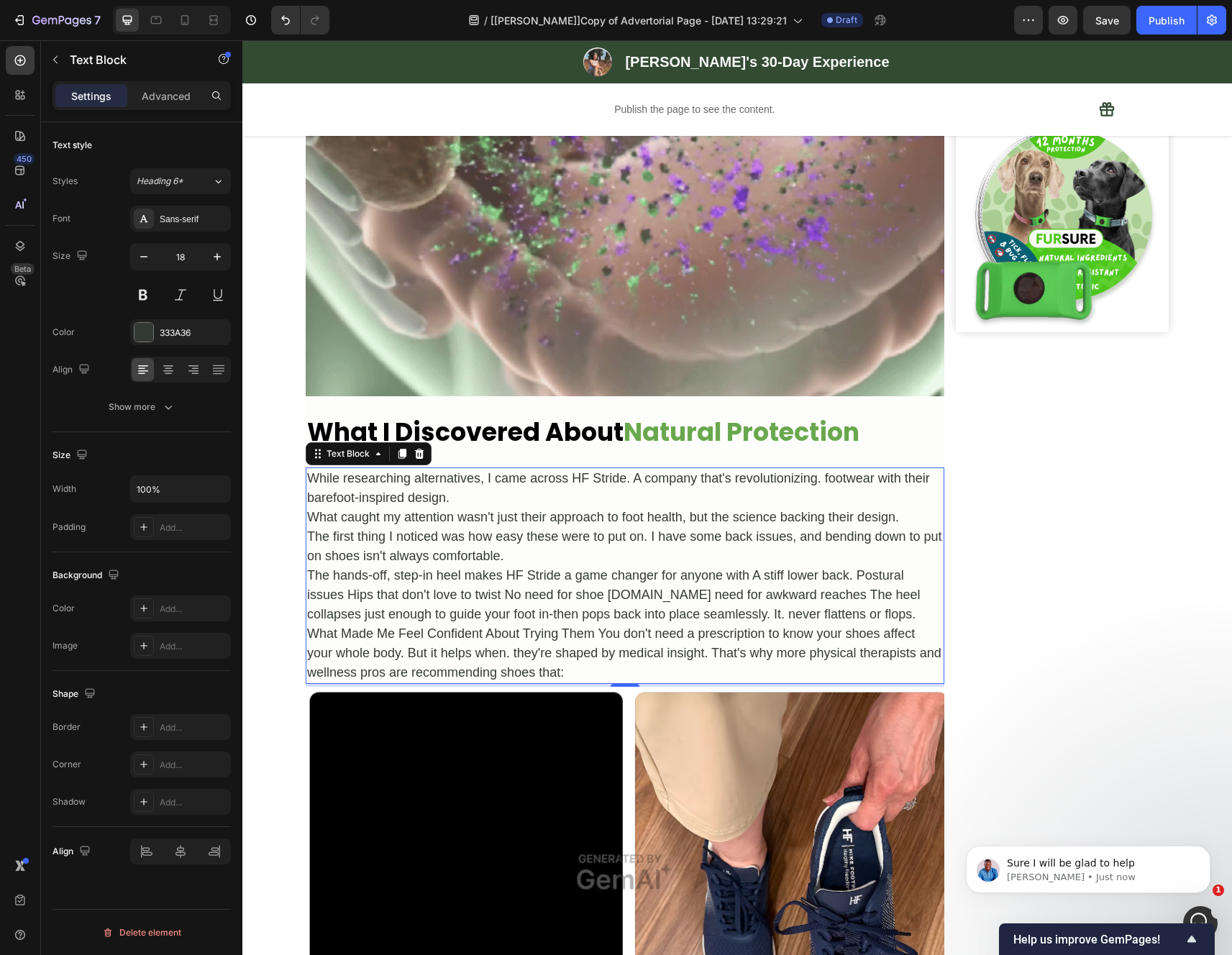
click at [742, 527] on p "What caught my attention wasn't just their approach to foot health, but the sci…" at bounding box center [625, 517] width 635 height 20
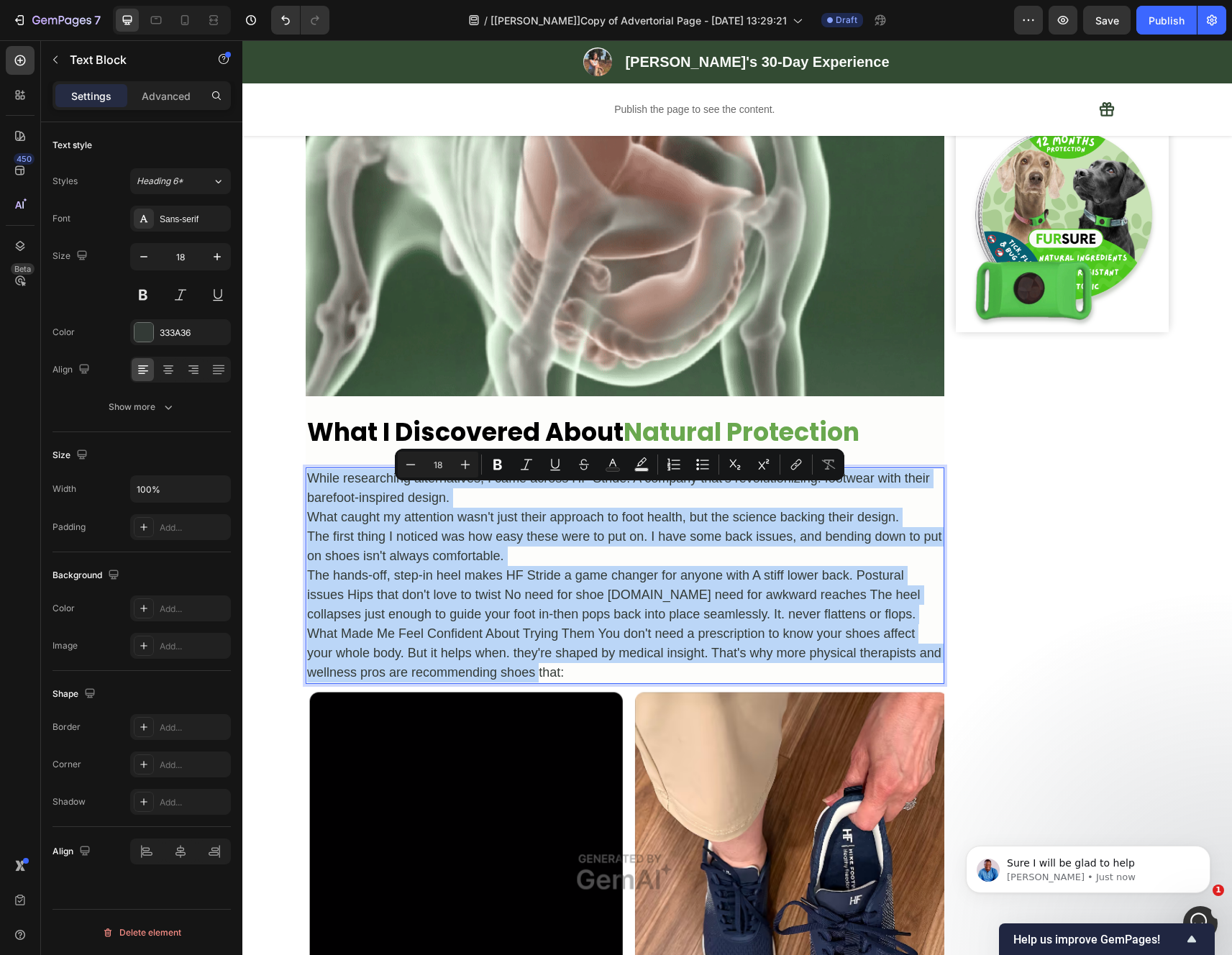
type input "11"
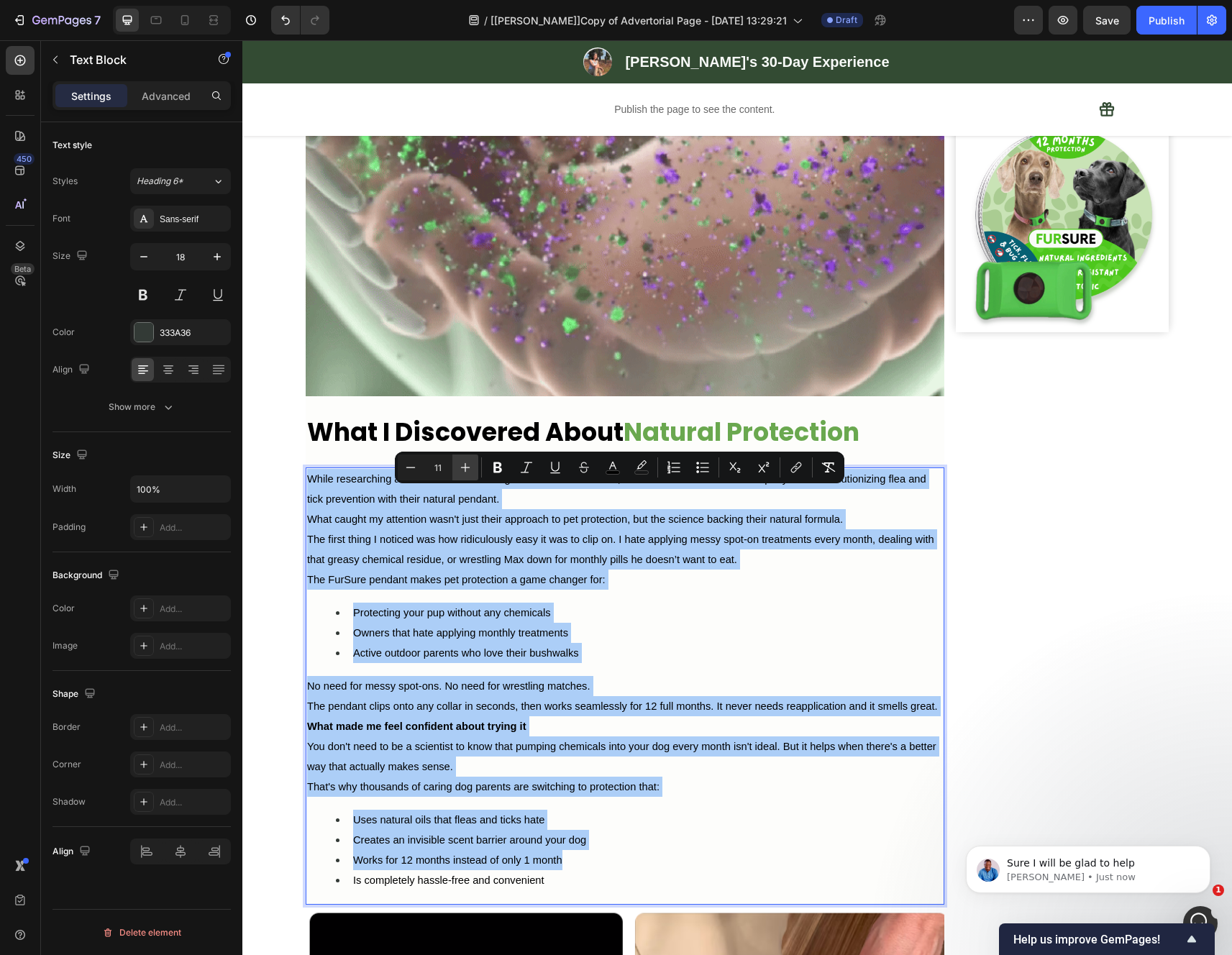
click at [464, 467] on icon "Editor contextual toolbar" at bounding box center [465, 467] width 9 height 9
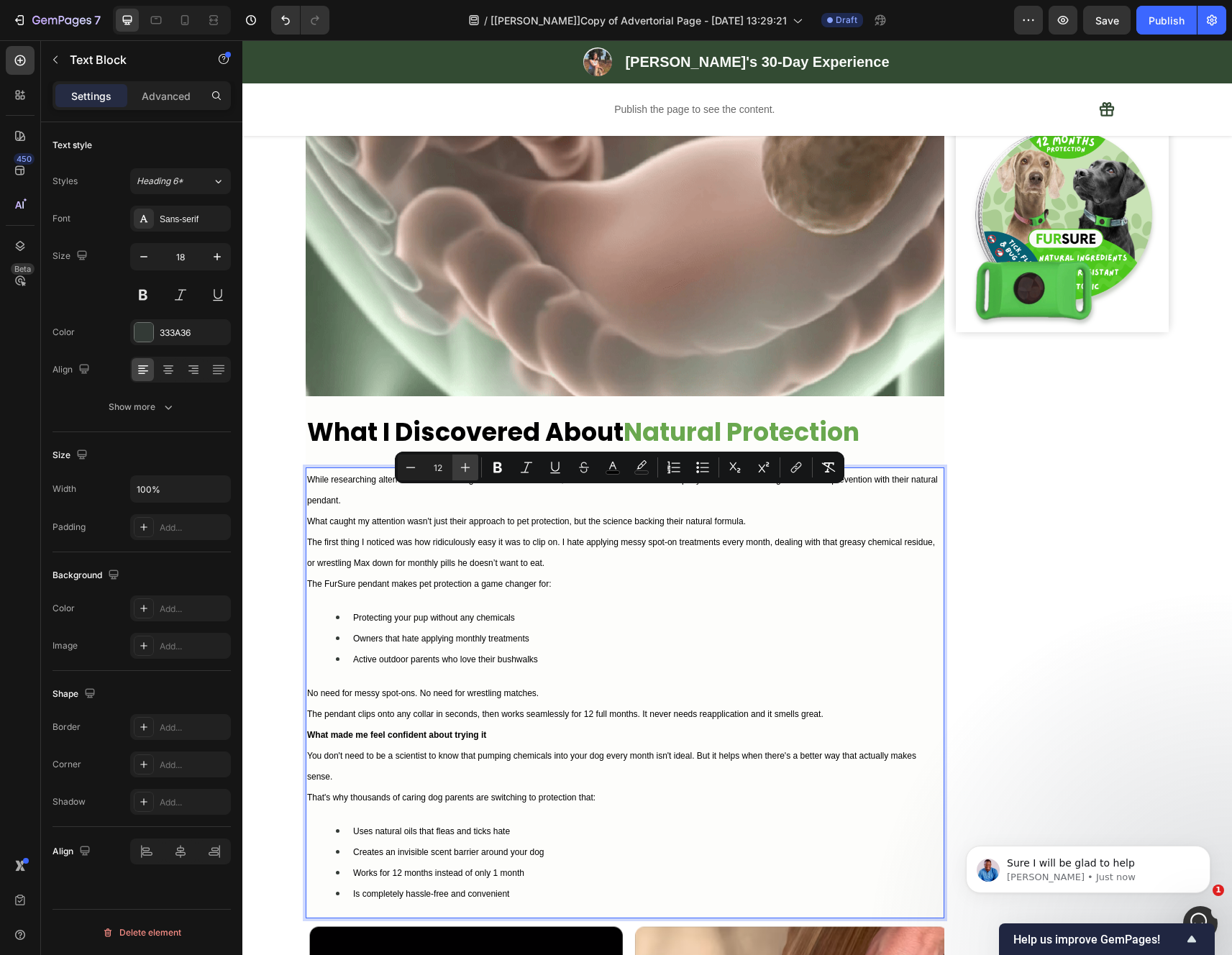
click at [464, 467] on icon "Editor contextual toolbar" at bounding box center [465, 467] width 9 height 9
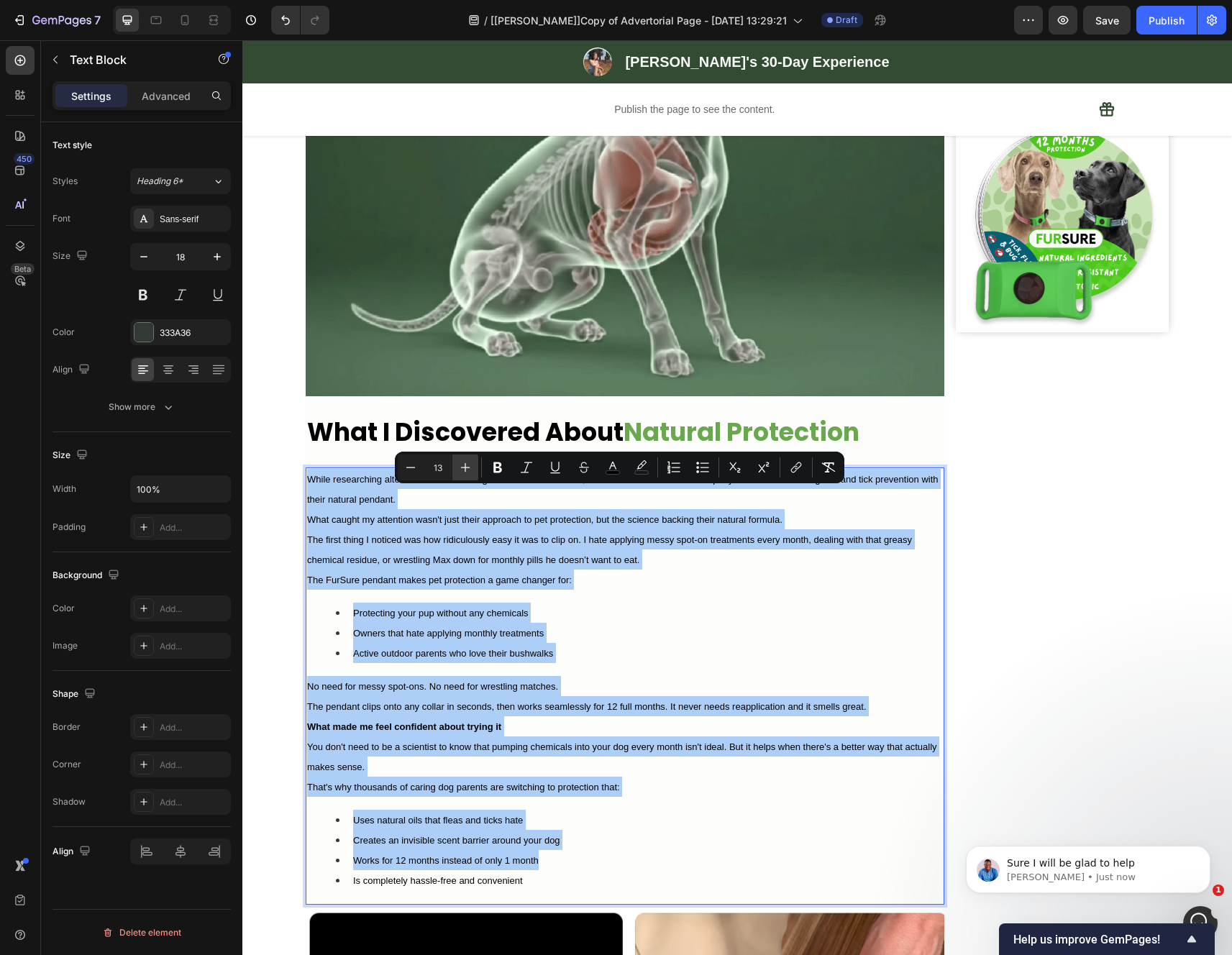
click at [464, 467] on icon "Editor contextual toolbar" at bounding box center [465, 467] width 9 height 9
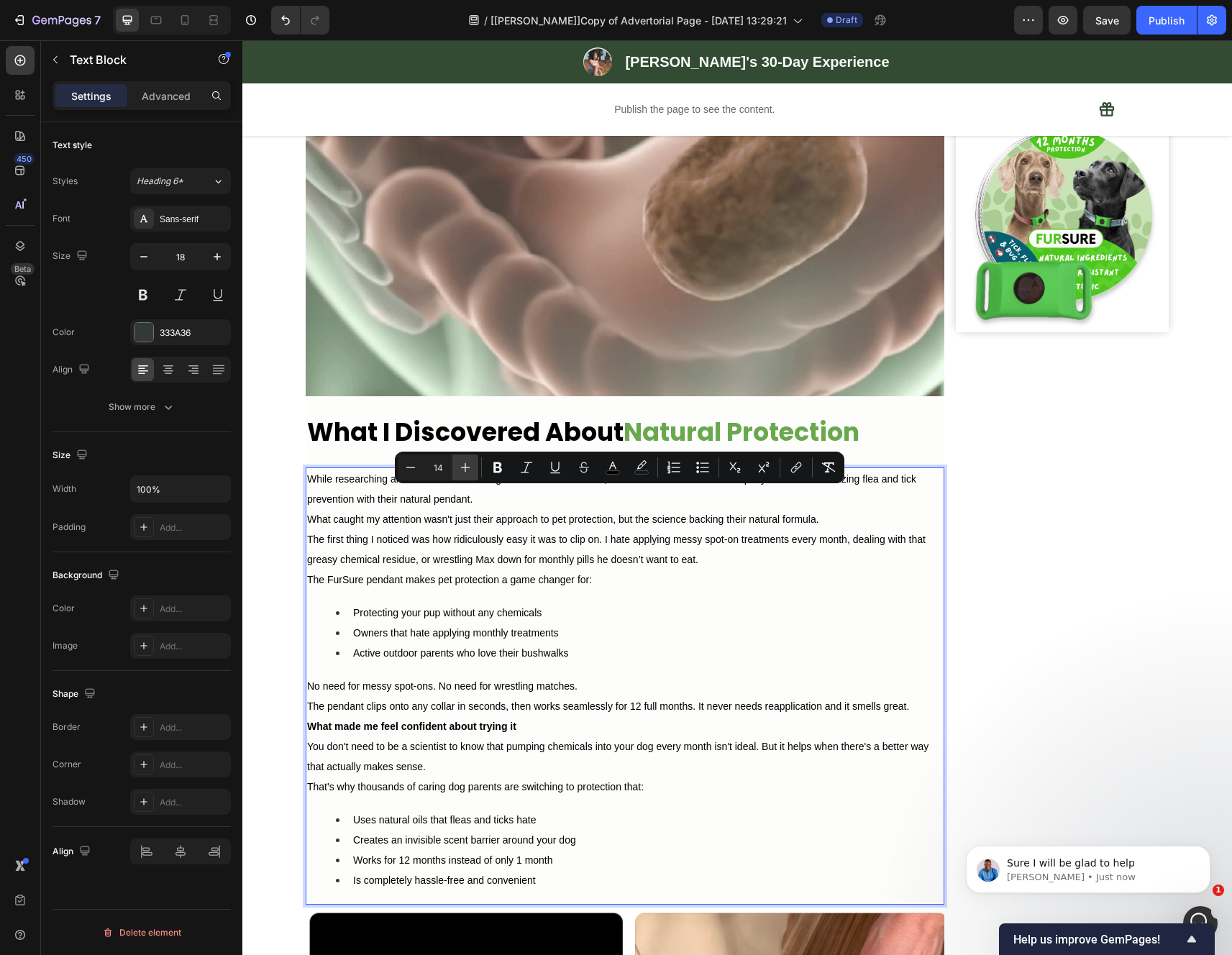
click at [464, 467] on icon "Editor contextual toolbar" at bounding box center [465, 467] width 9 height 9
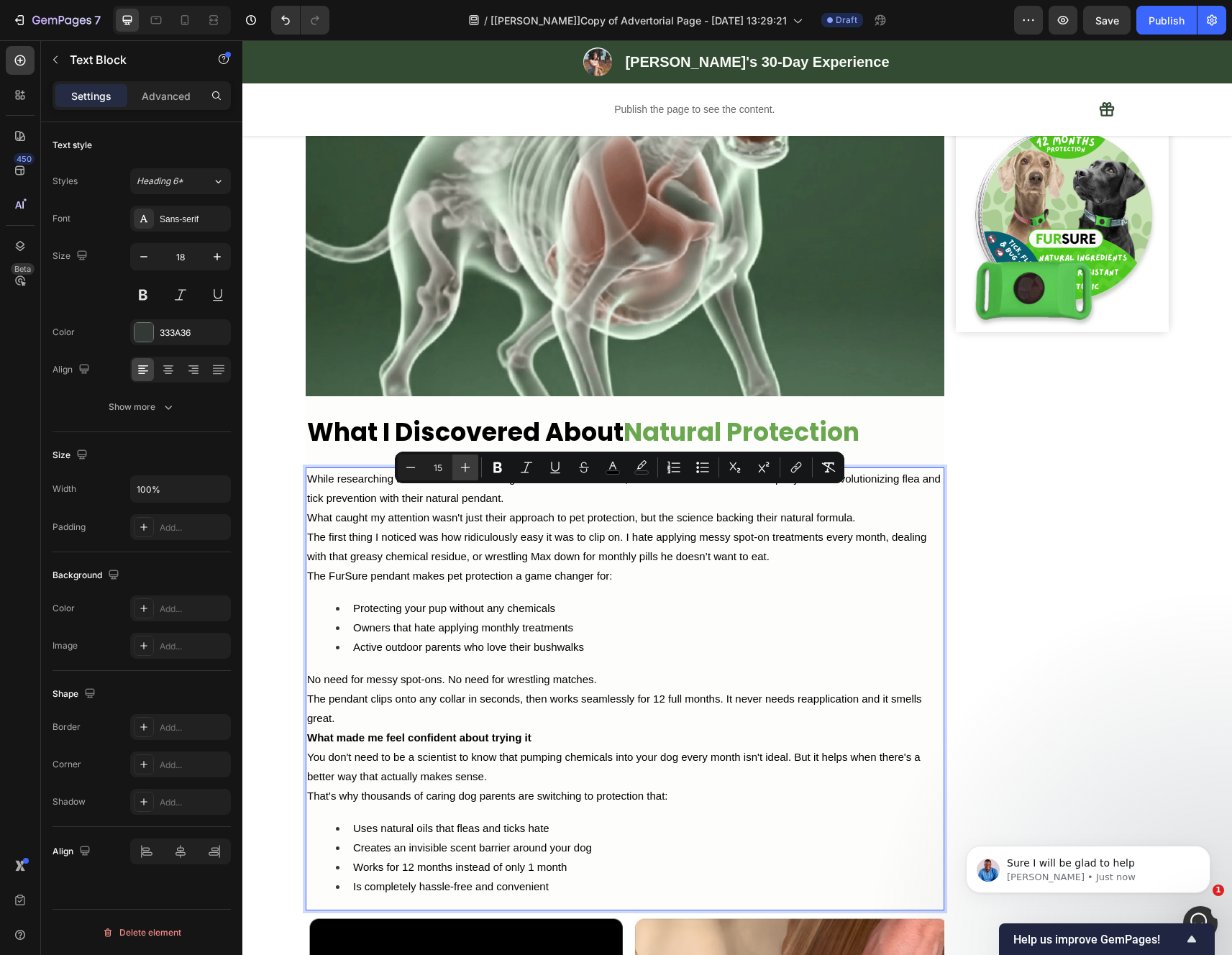
click at [464, 467] on icon "Editor contextual toolbar" at bounding box center [465, 467] width 9 height 9
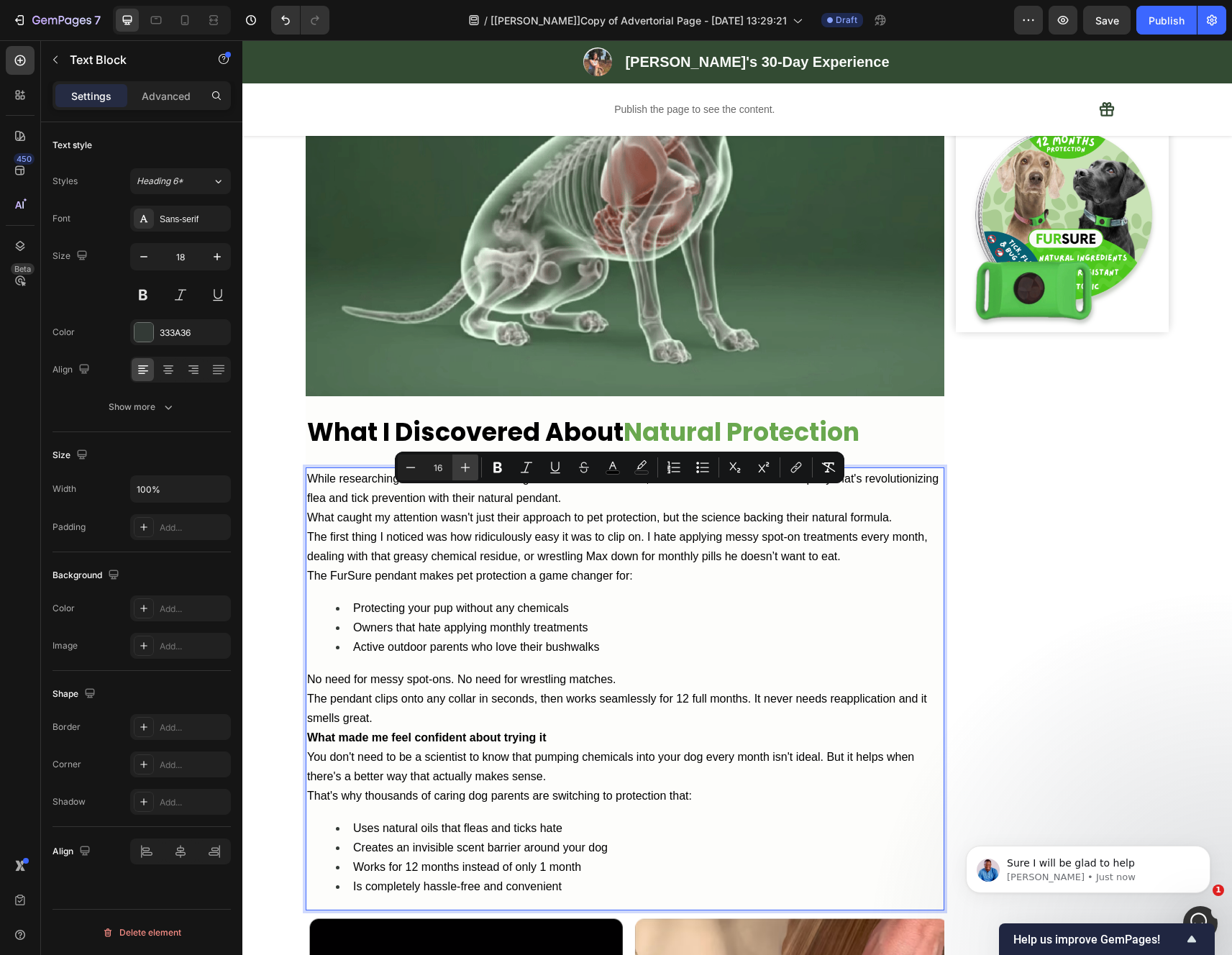
click at [464, 467] on icon "Editor contextual toolbar" at bounding box center [465, 467] width 9 height 9
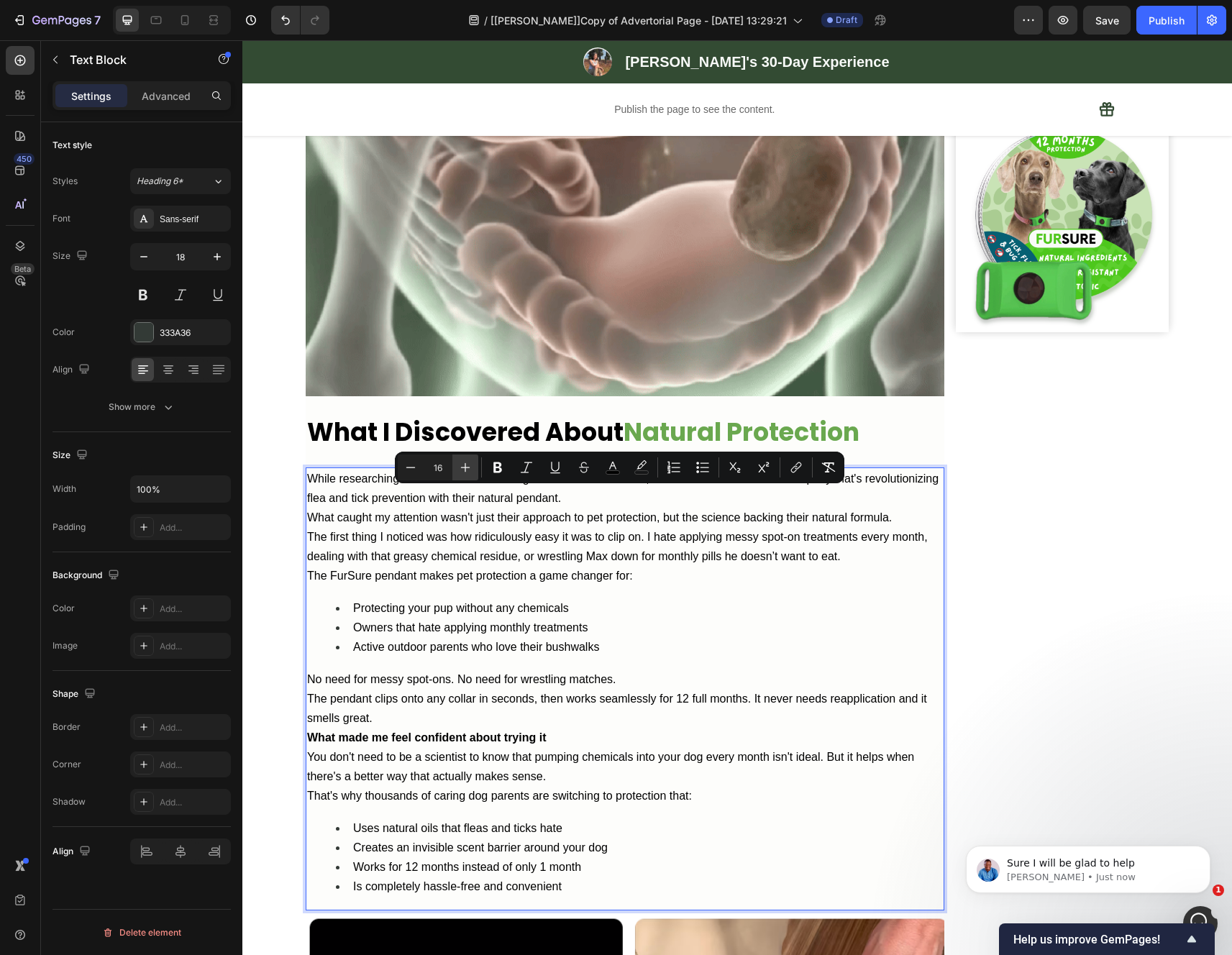
type input "17"
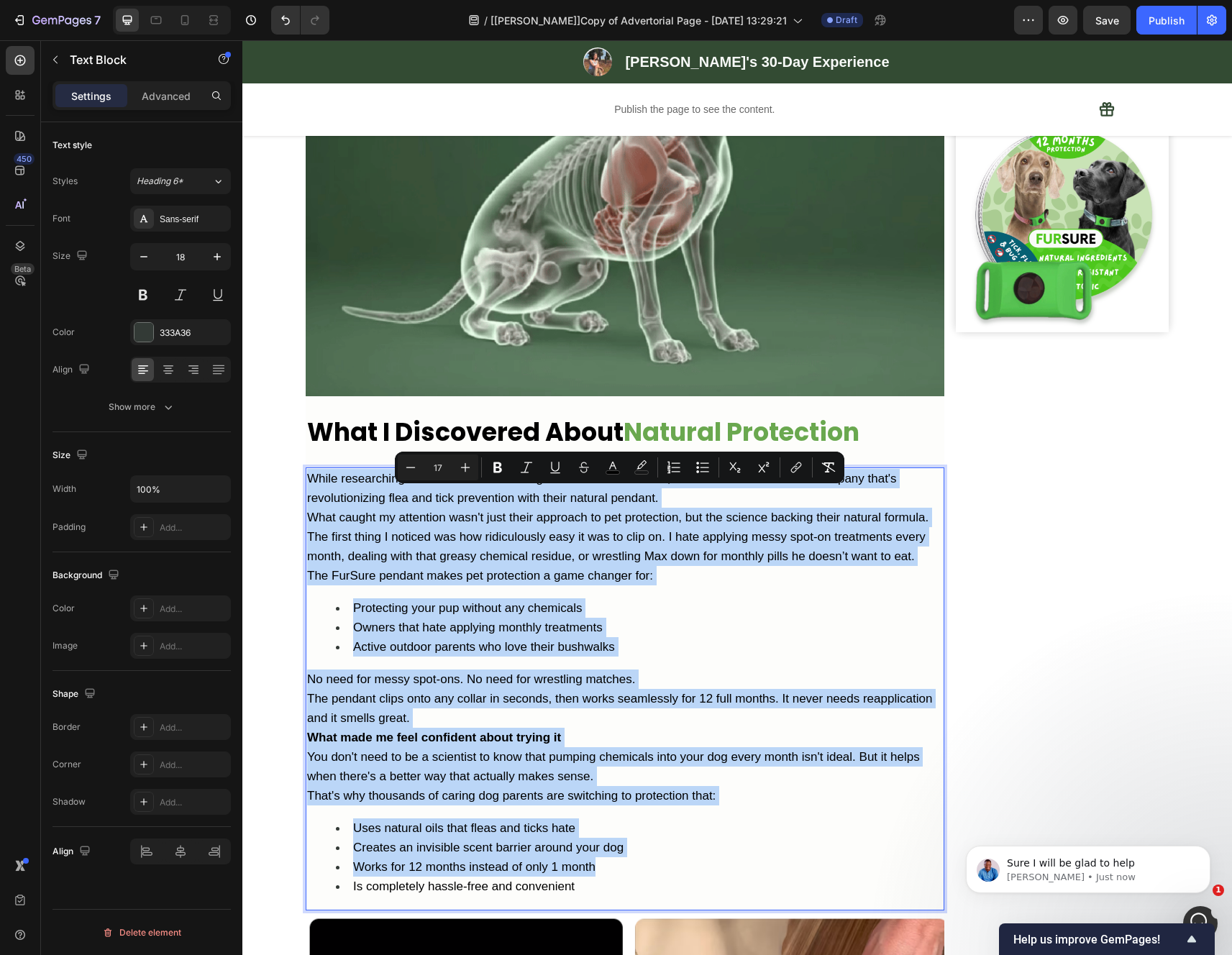
click at [708, 609] on div "While researching alternatives after reading all those horror stories, I came a…" at bounding box center [625, 688] width 639 height 442
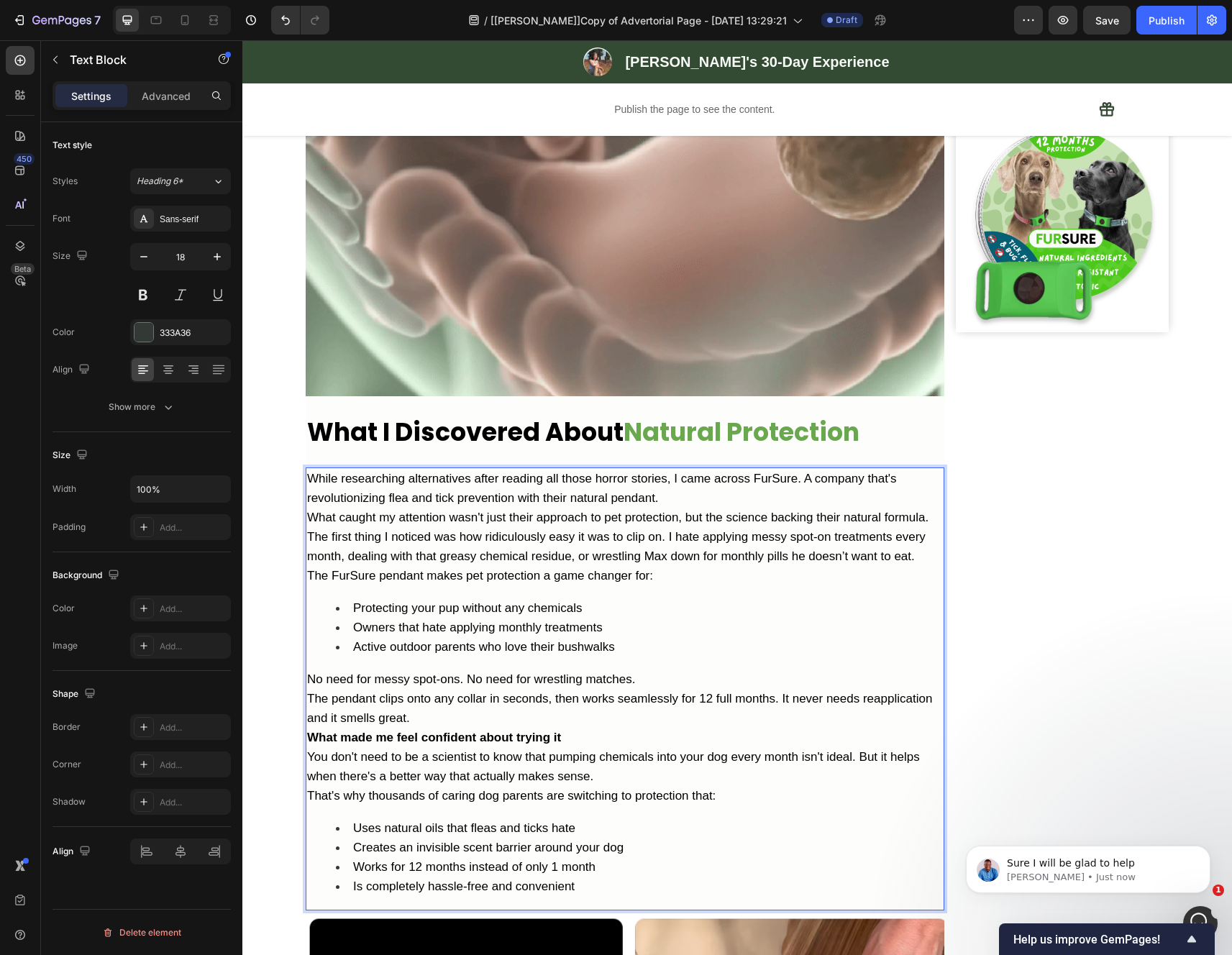
click at [1040, 541] on div "Image Row" at bounding box center [1062, 633] width 213 height 3708
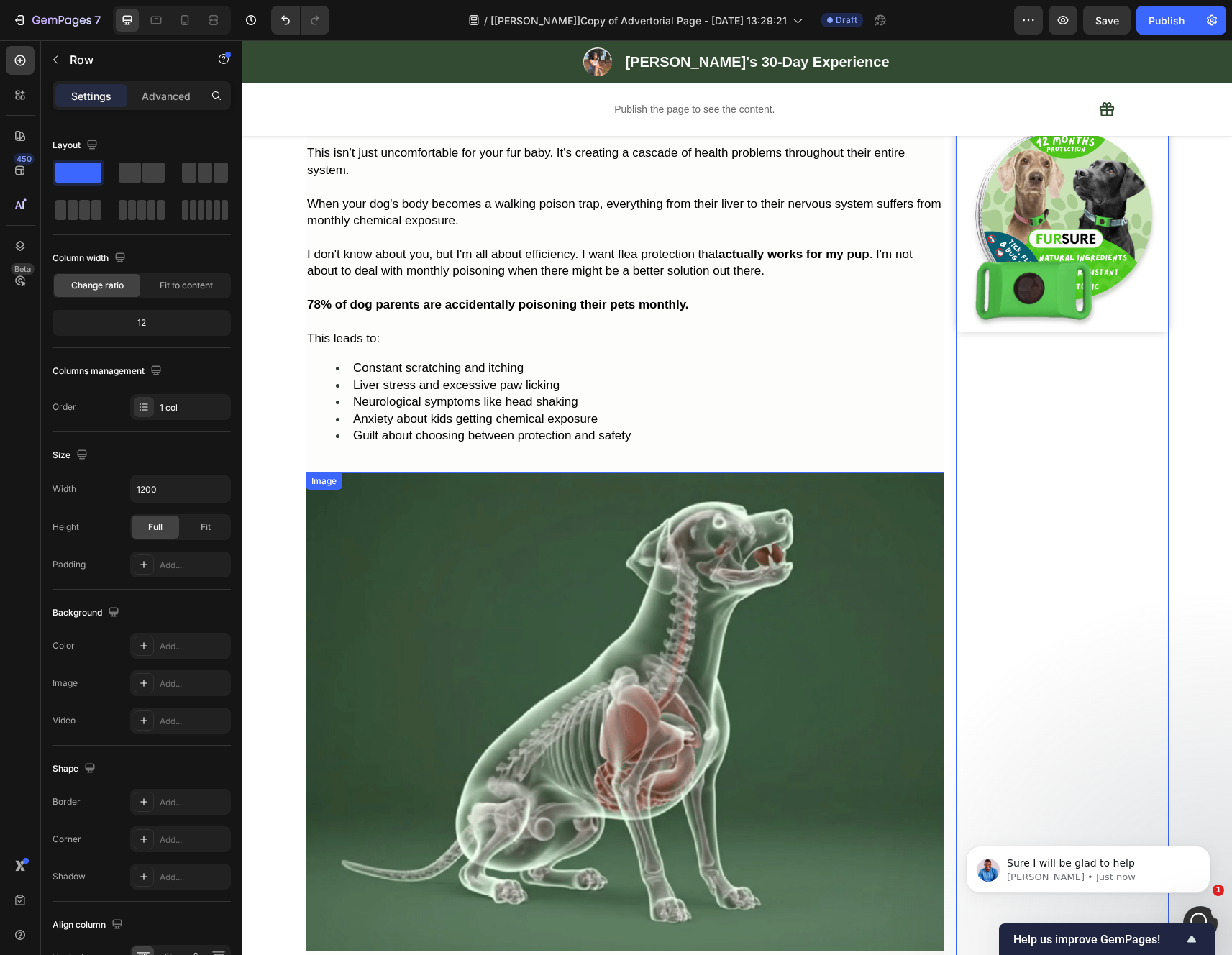
scroll to position [850, 0]
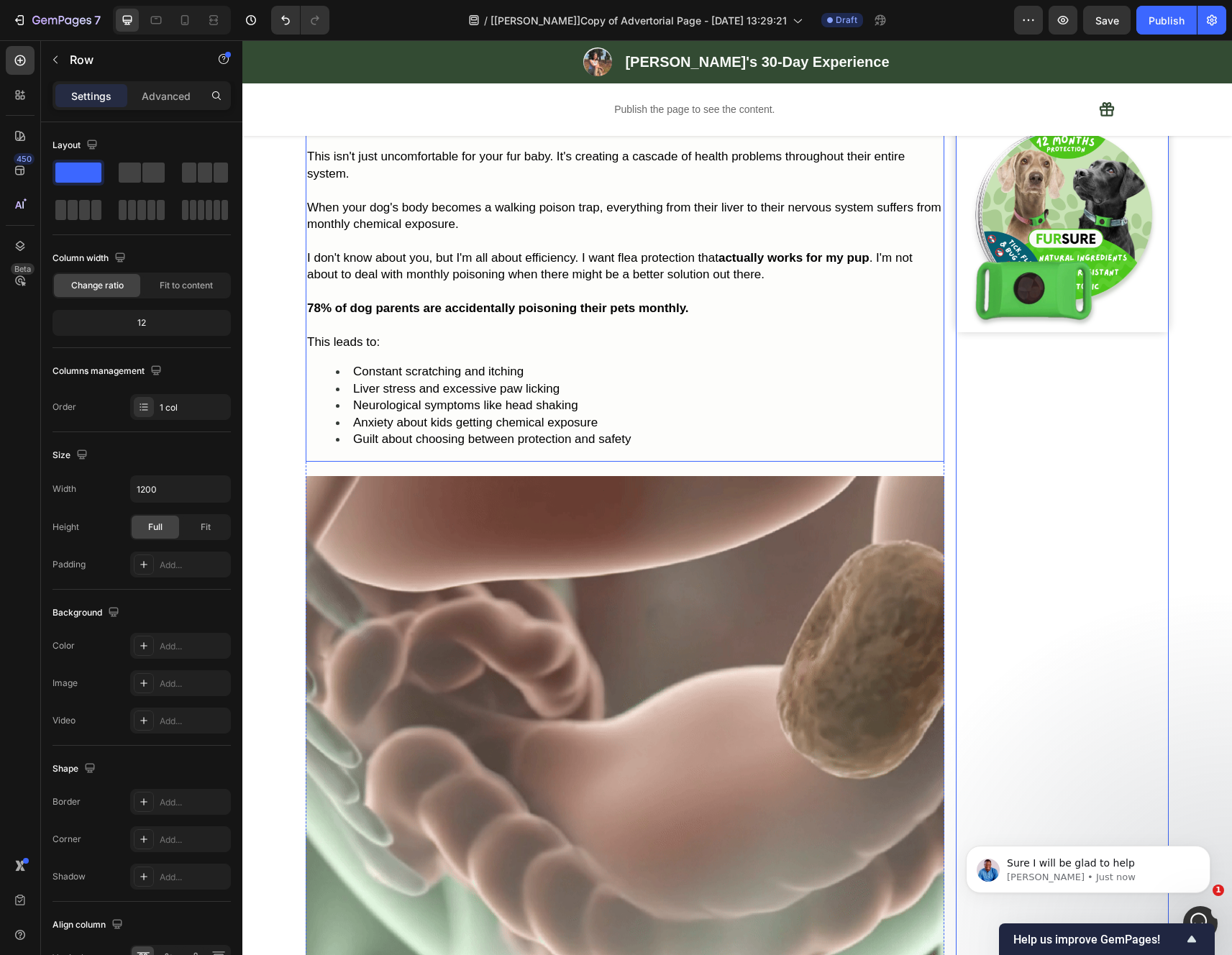
click at [626, 363] on div "Most flea and tick treatments put you in an impossible position. They contain c…" at bounding box center [625, 262] width 639 height 399
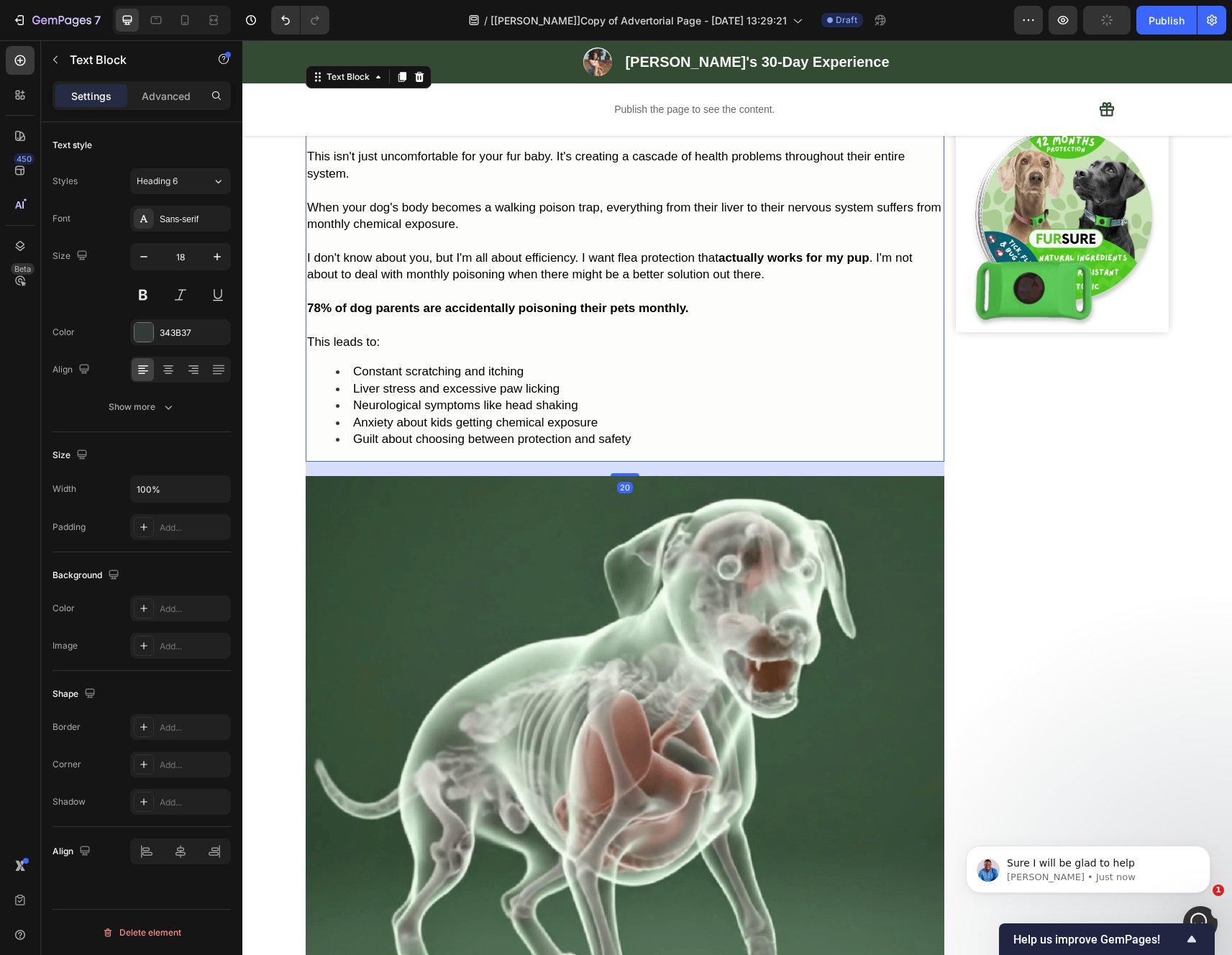
click at [668, 330] on p "Rich Text Editor. Editing area: main" at bounding box center [625, 325] width 635 height 16
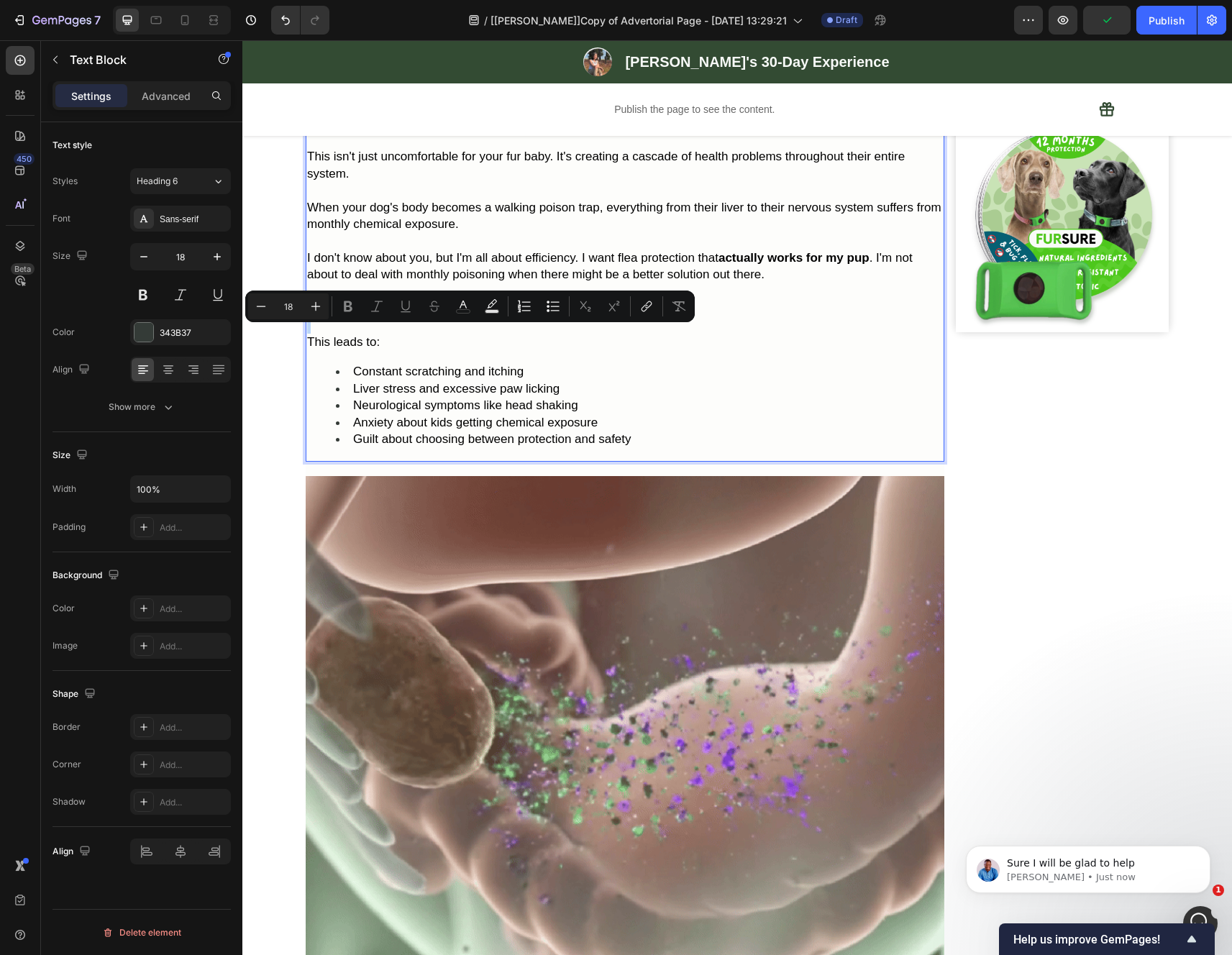
click at [605, 414] on li "Neurological symptoms like head shaking" at bounding box center [639, 405] width 607 height 16
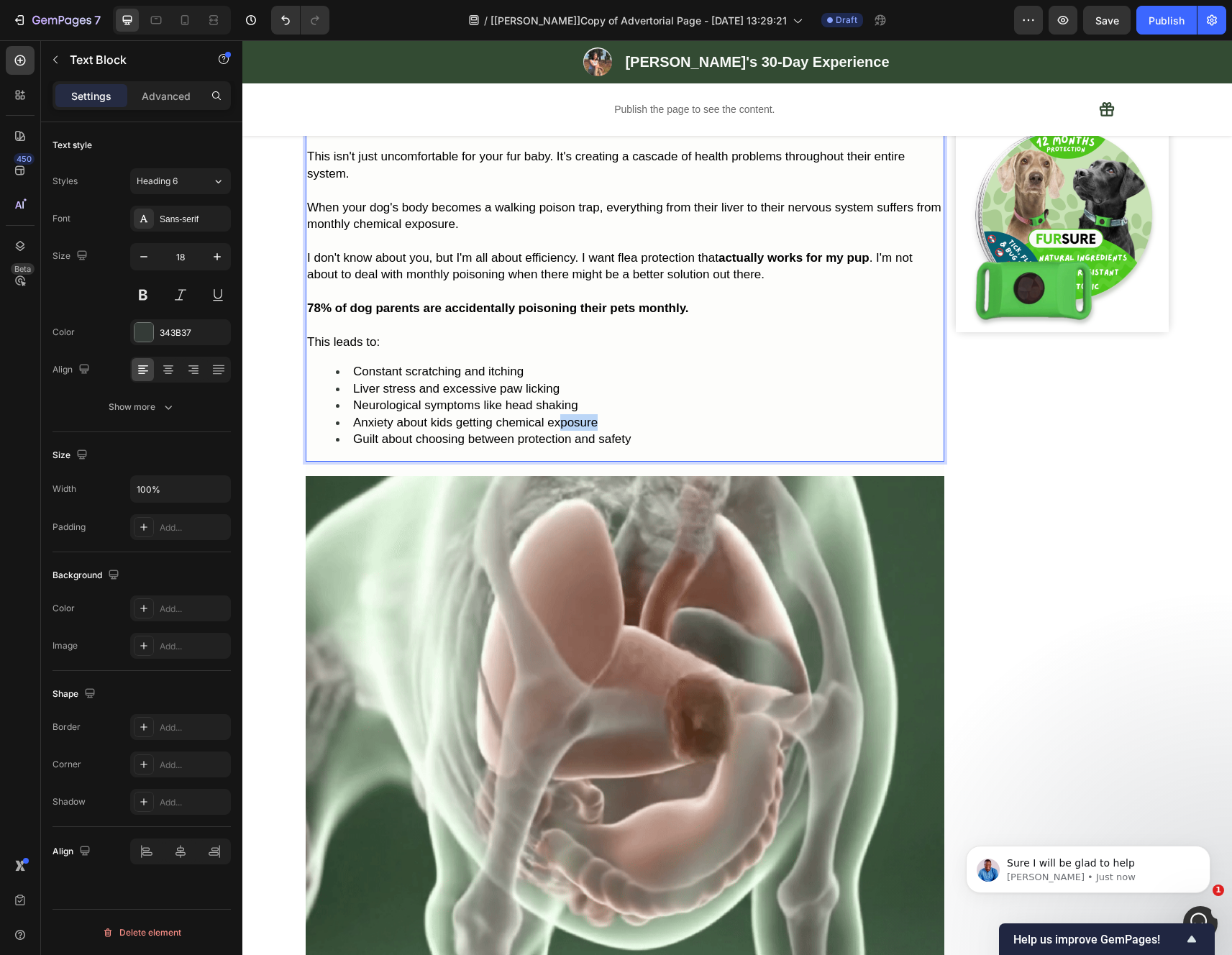
drag, startPoint x: 592, startPoint y: 441, endPoint x: 546, endPoint y: 438, distance: 46.1
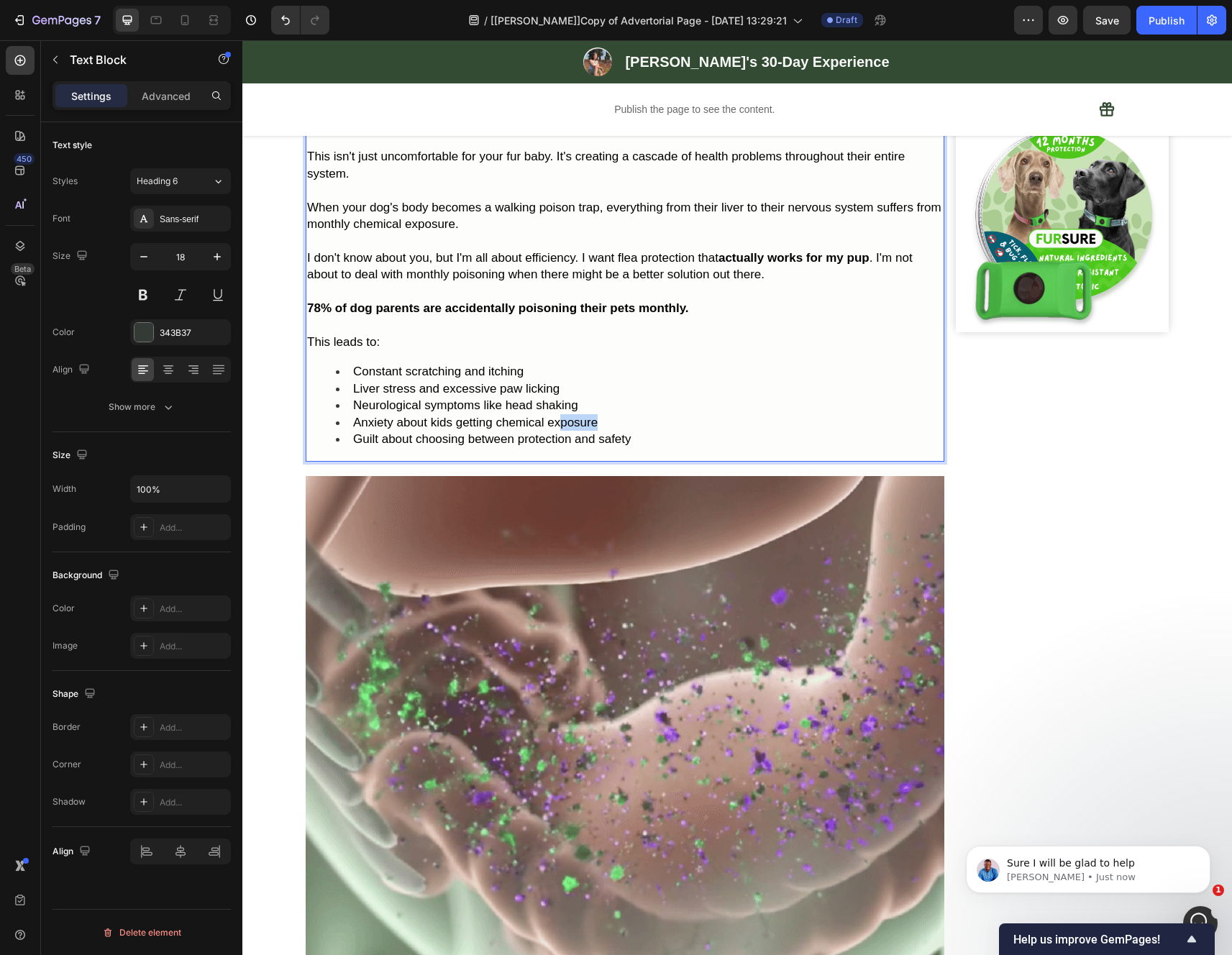
click at [546, 431] on li "Anxiety about kids getting chemical exposure" at bounding box center [639, 423] width 607 height 16
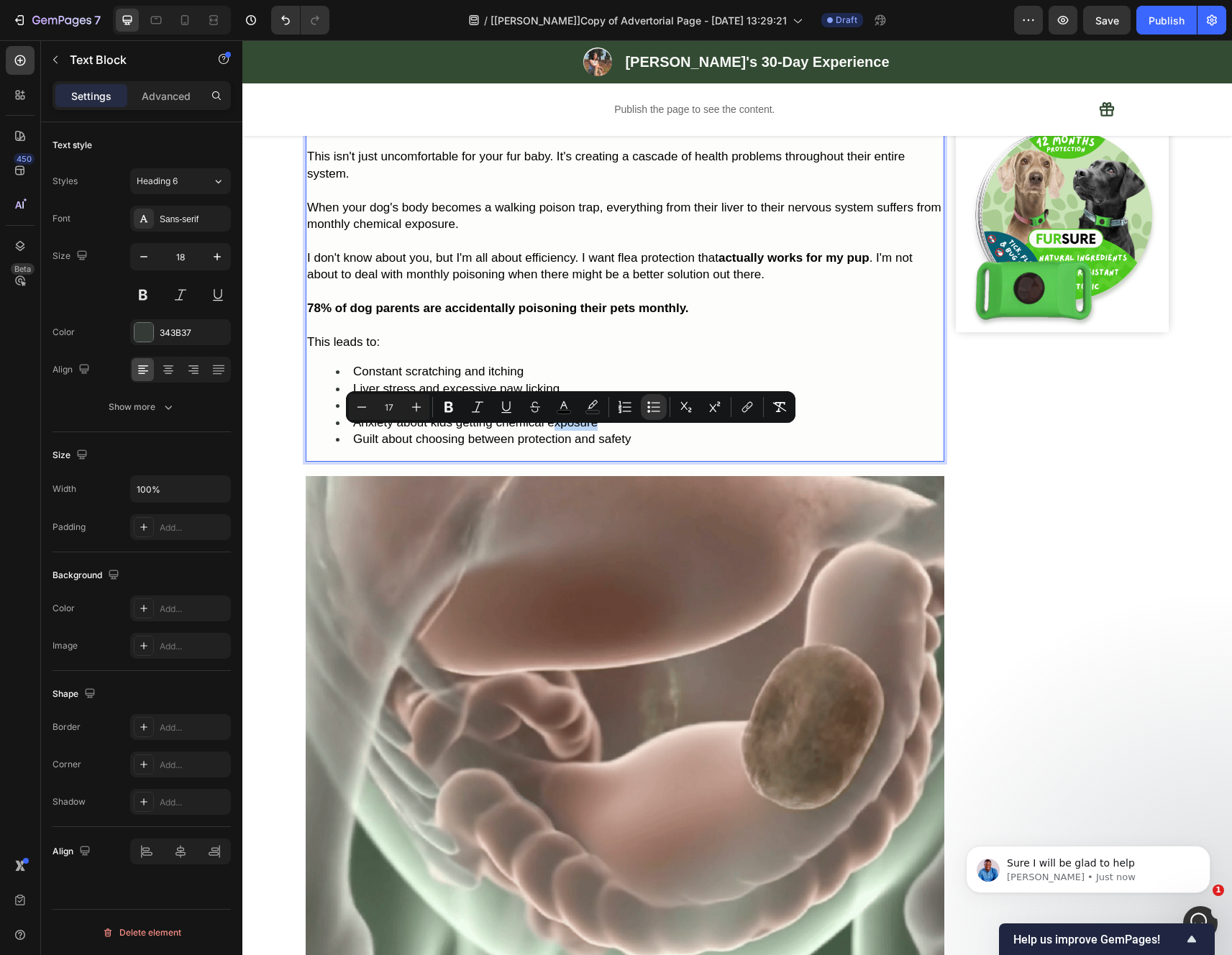
click at [706, 447] on li "Guilt about choosing between protection and safety" at bounding box center [639, 439] width 607 height 16
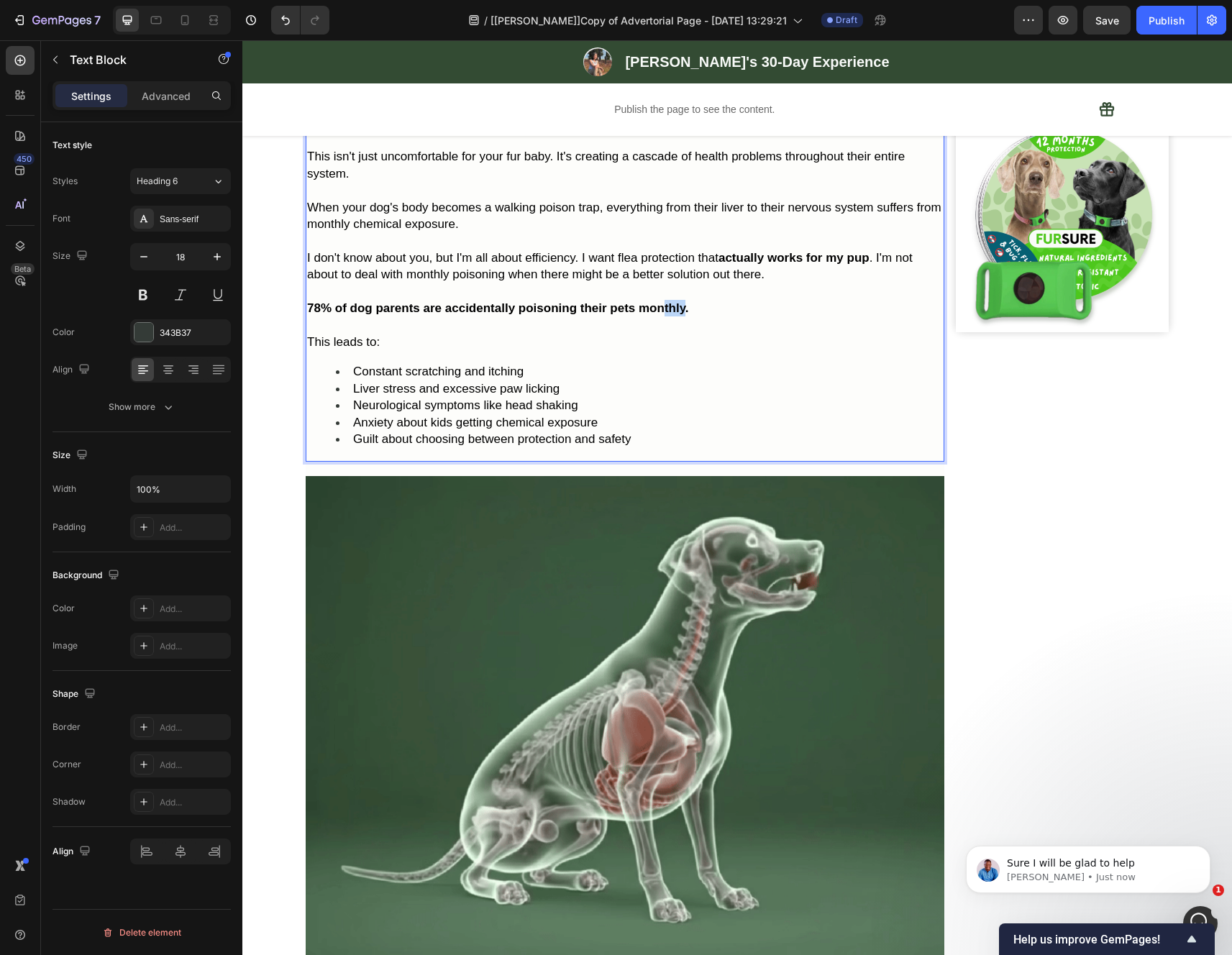
drag, startPoint x: 681, startPoint y: 325, endPoint x: 641, endPoint y: 325, distance: 40.0
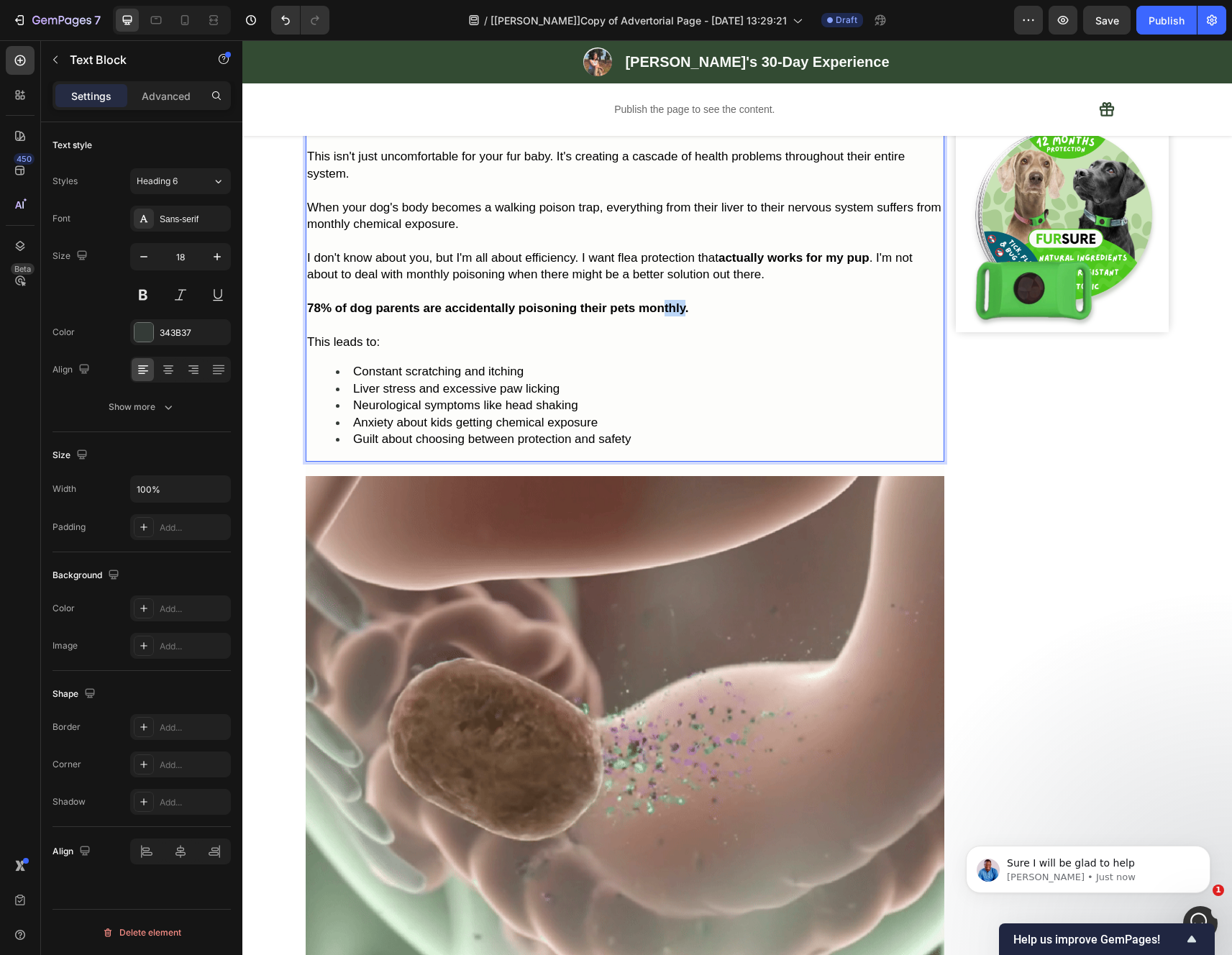
click at [641, 315] on strong "78% of dog parents are accidentally poisoning their pets monthly." at bounding box center [498, 308] width 382 height 14
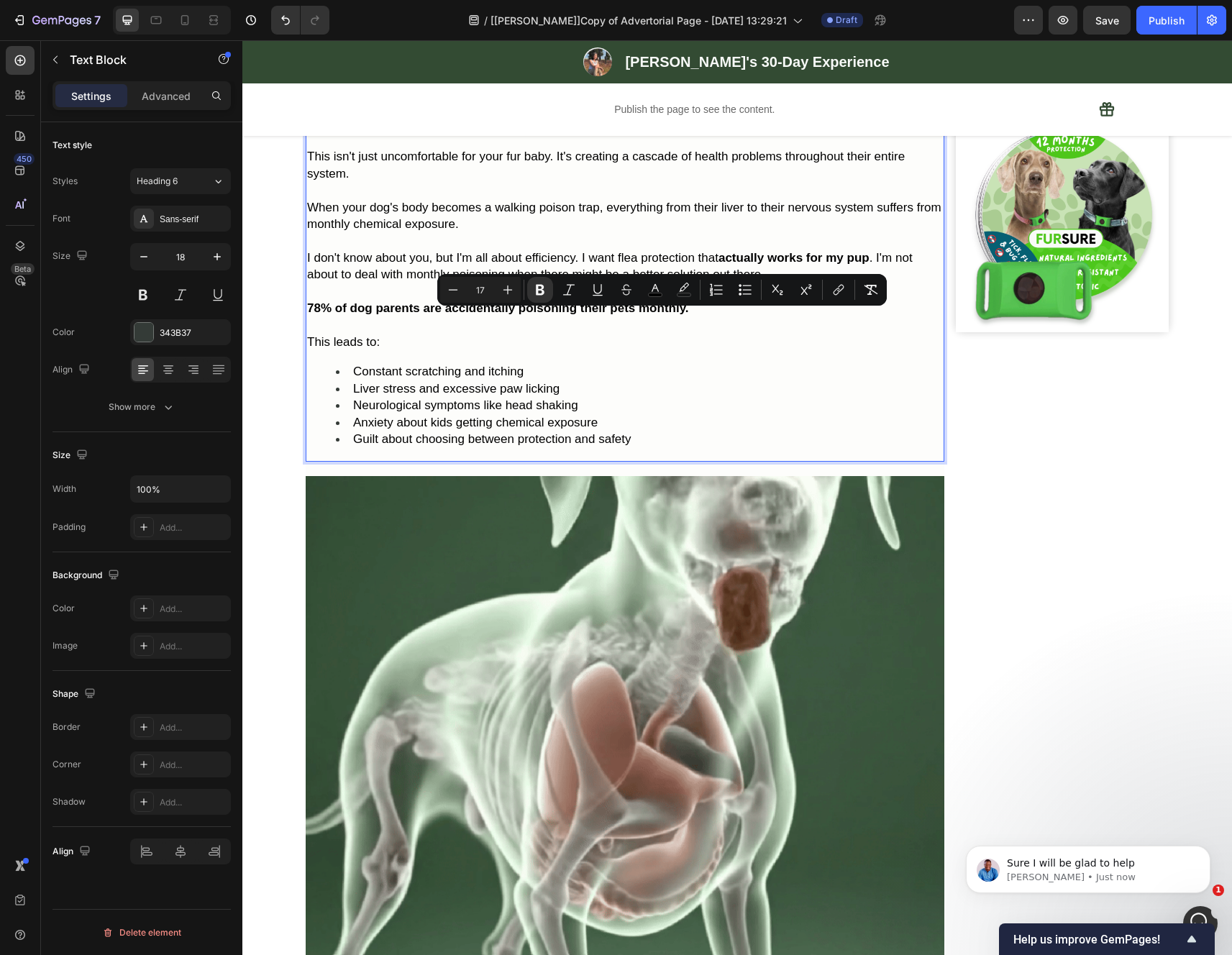
click at [560, 344] on p "This leads to:" at bounding box center [625, 342] width 635 height 16
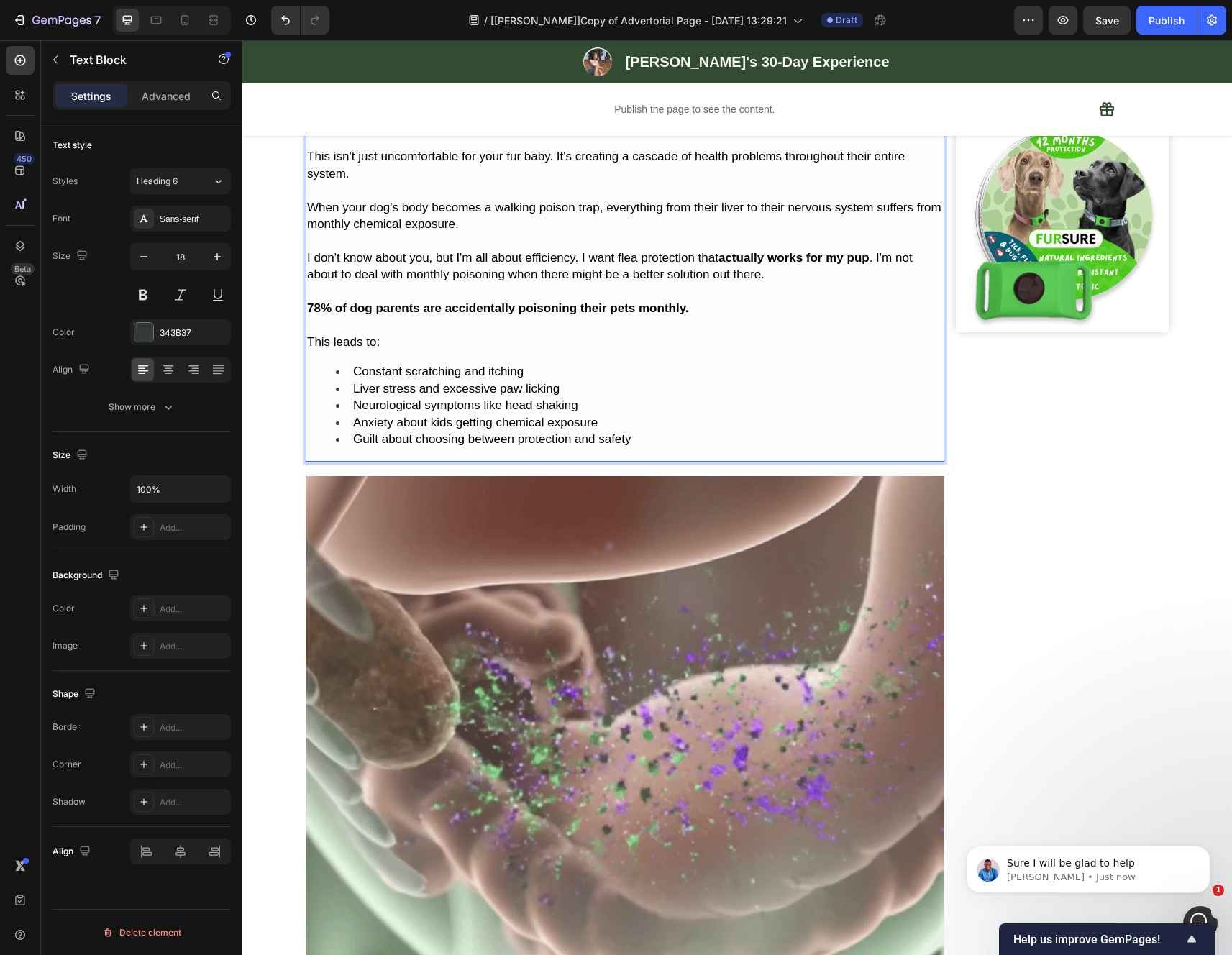
click at [536, 333] on p "Rich Text Editor. Editing area: main" at bounding box center [625, 325] width 635 height 16
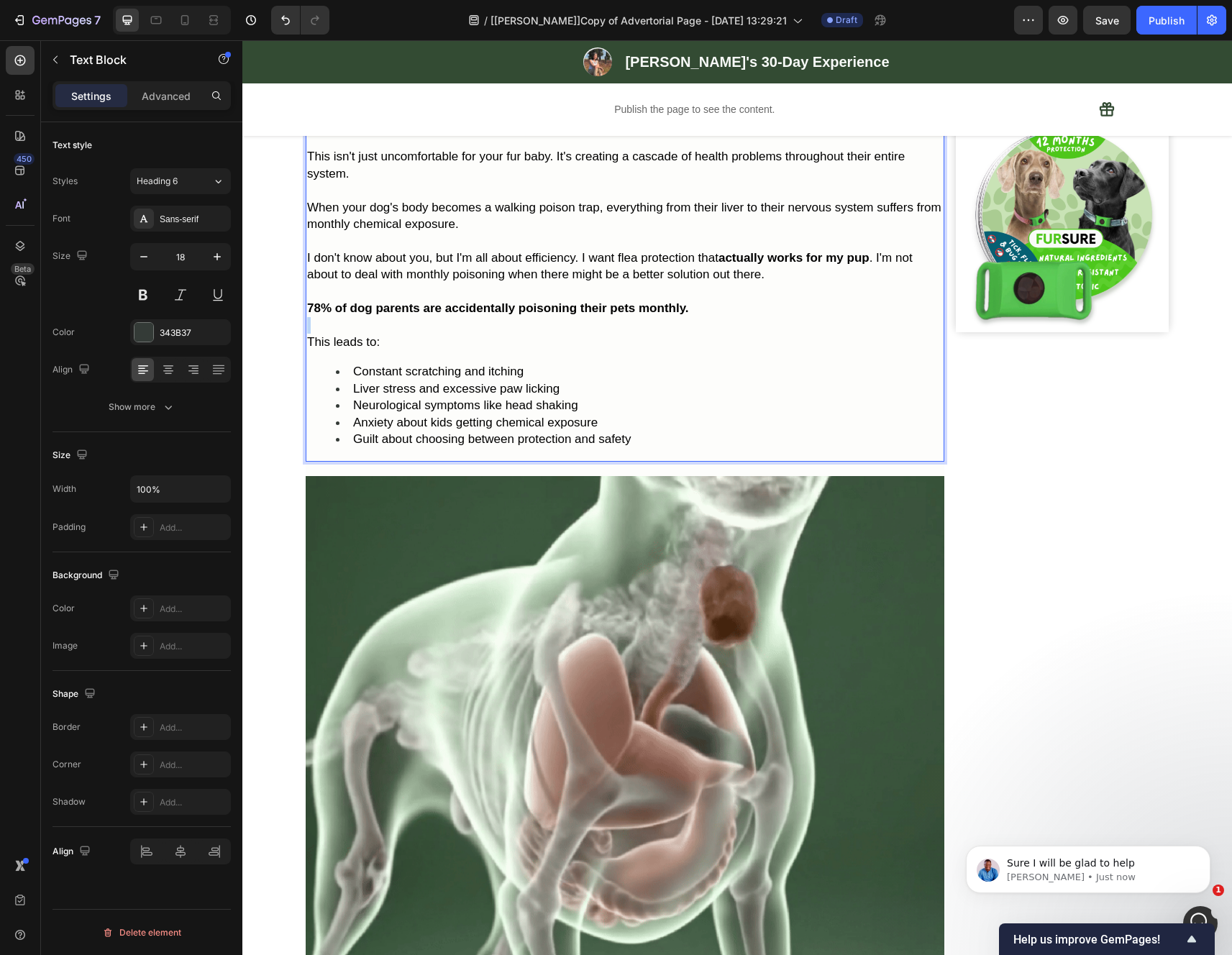
drag, startPoint x: 536, startPoint y: 334, endPoint x: 593, endPoint y: 341, distance: 57.4
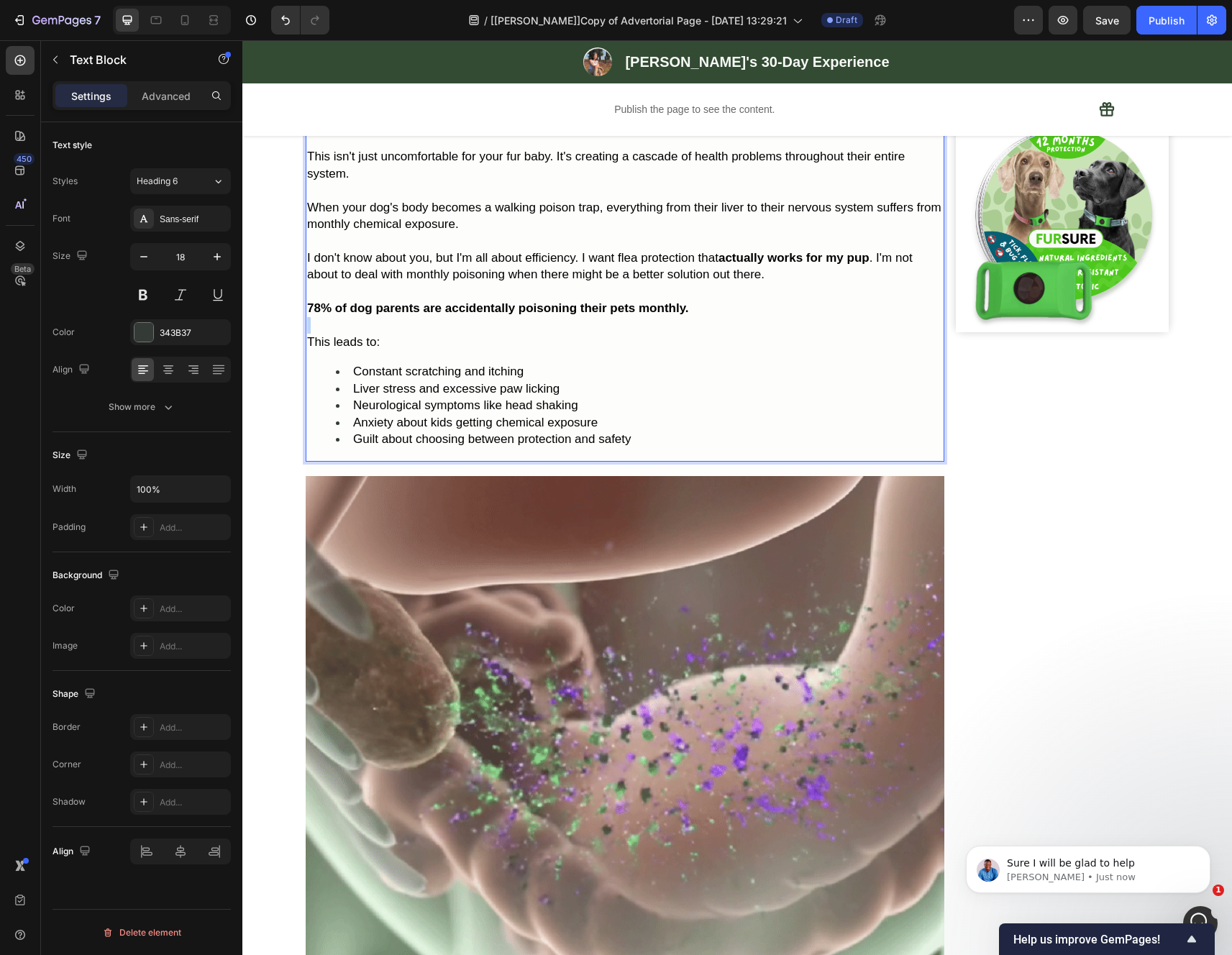
click at [596, 334] on p "Rich Text Editor. Editing area: main" at bounding box center [625, 325] width 635 height 16
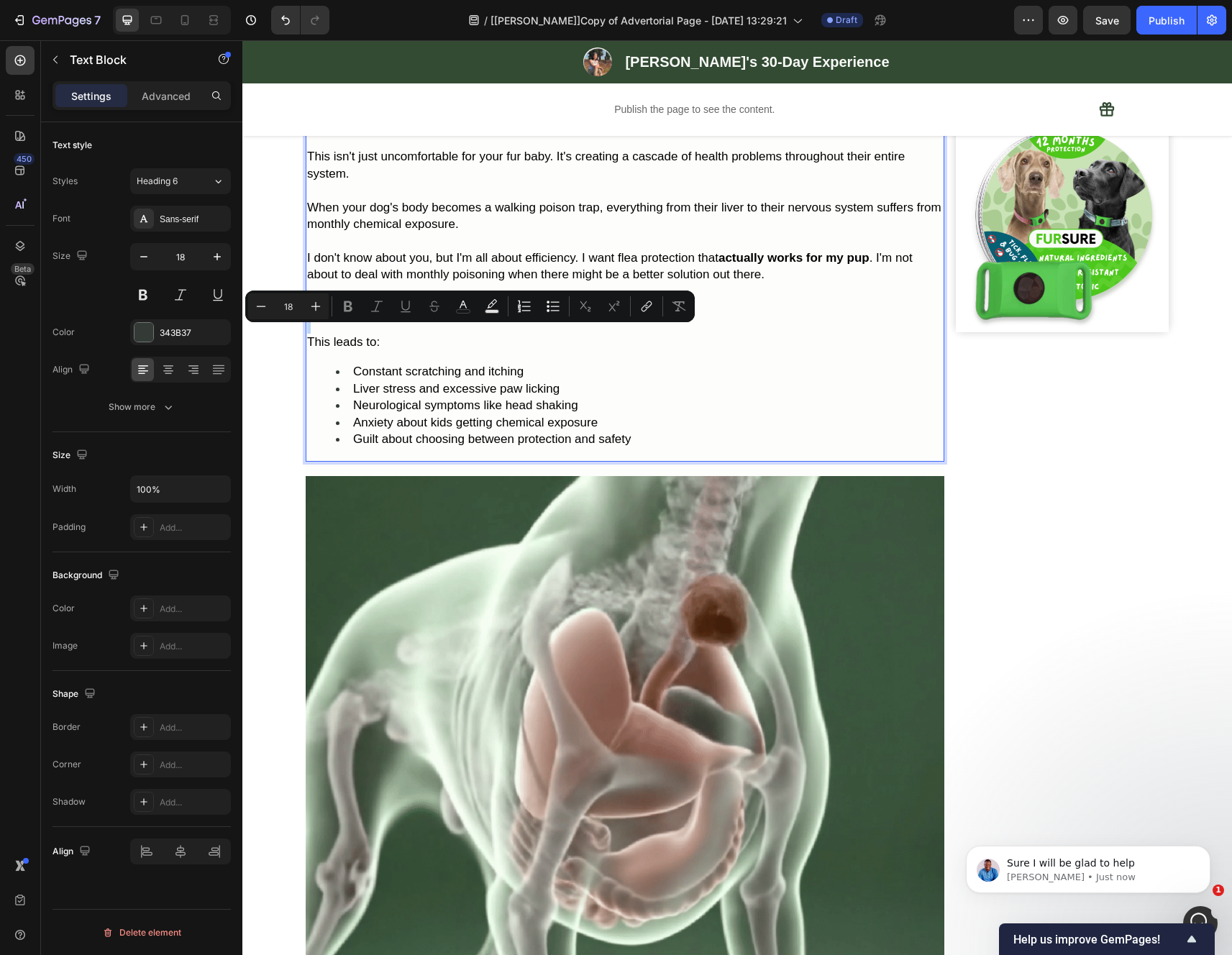
click at [593, 334] on p "Rich Text Editor. Editing area: main" at bounding box center [625, 325] width 635 height 16
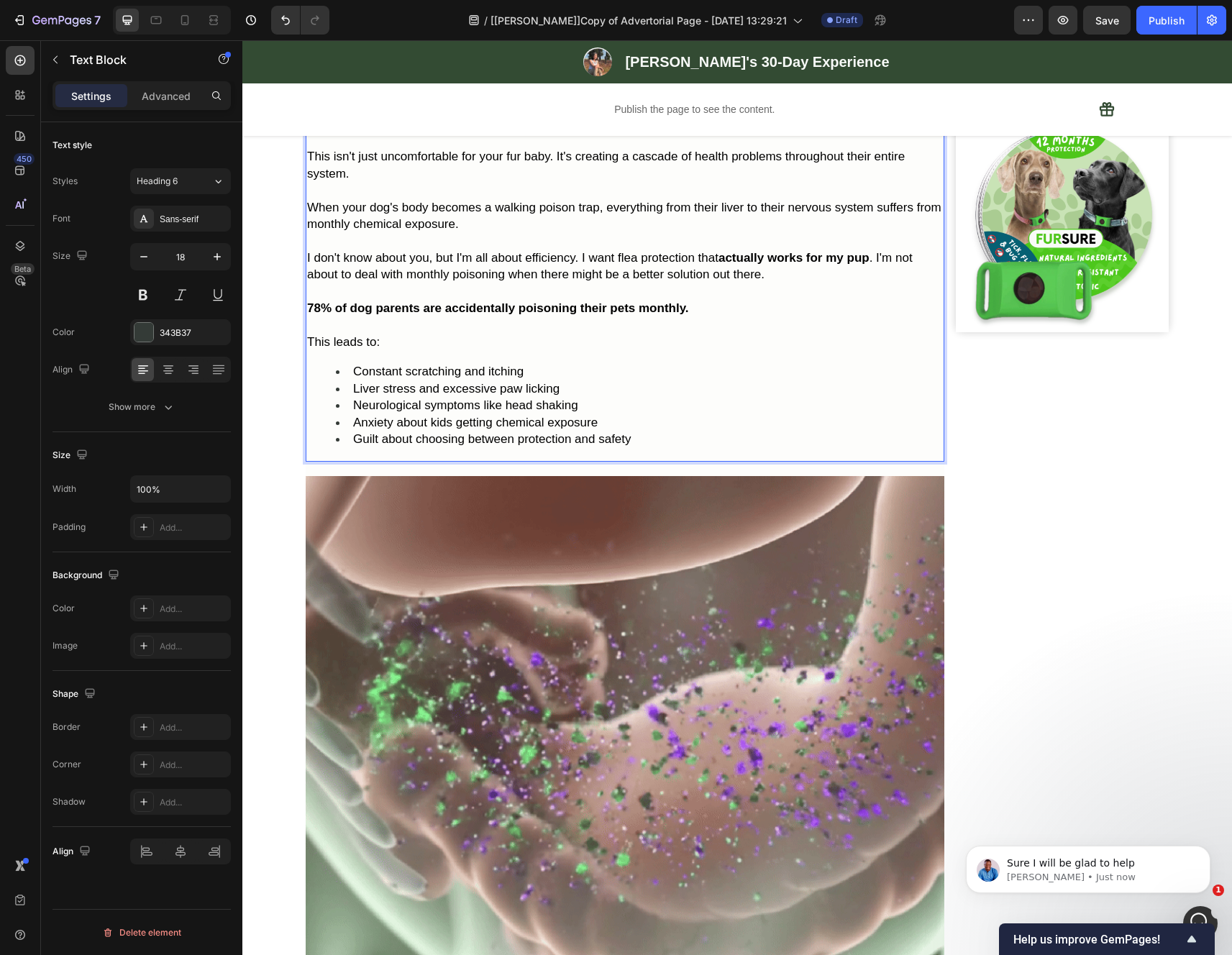
scroll to position [611, 0]
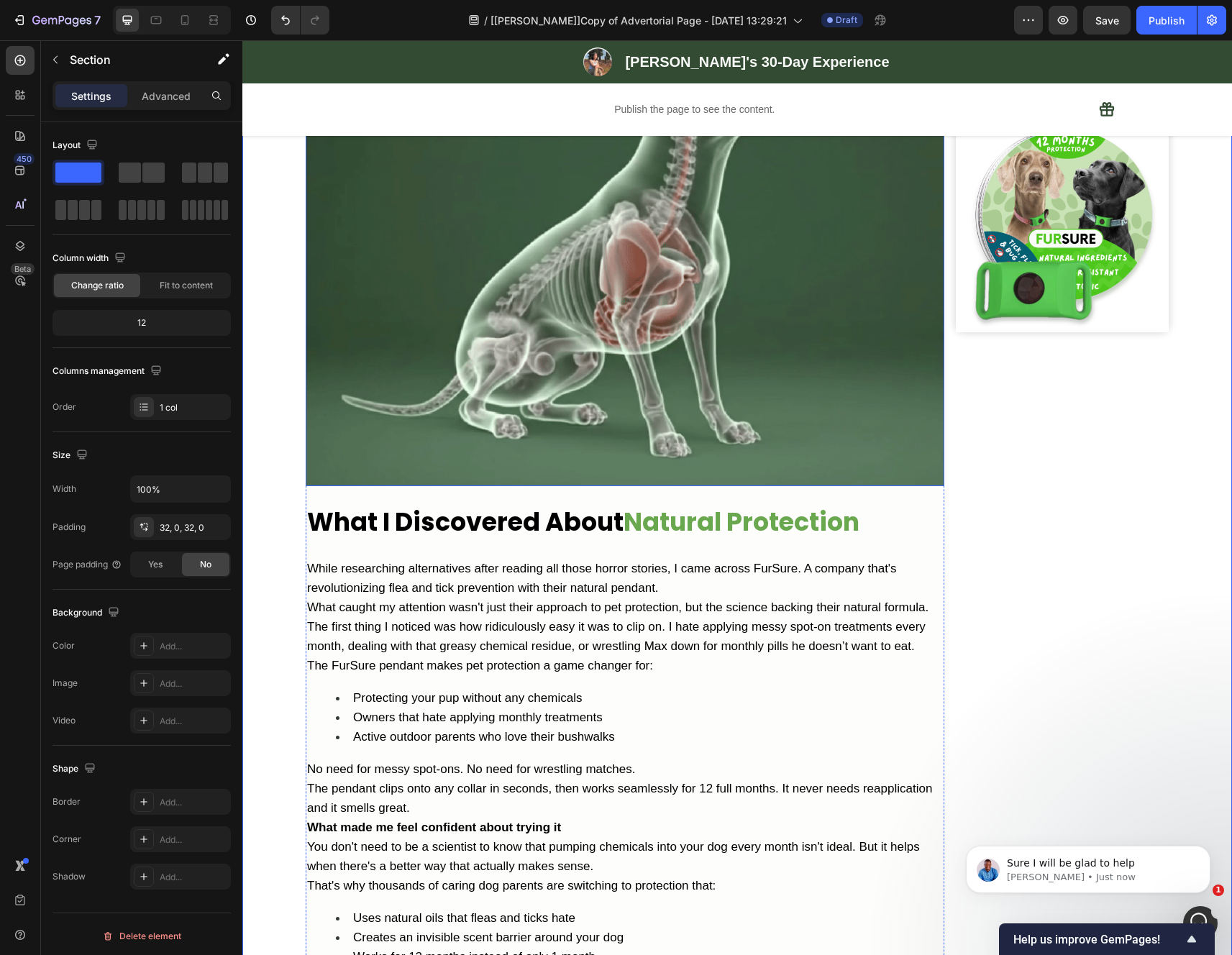
scroll to position [1748, 0]
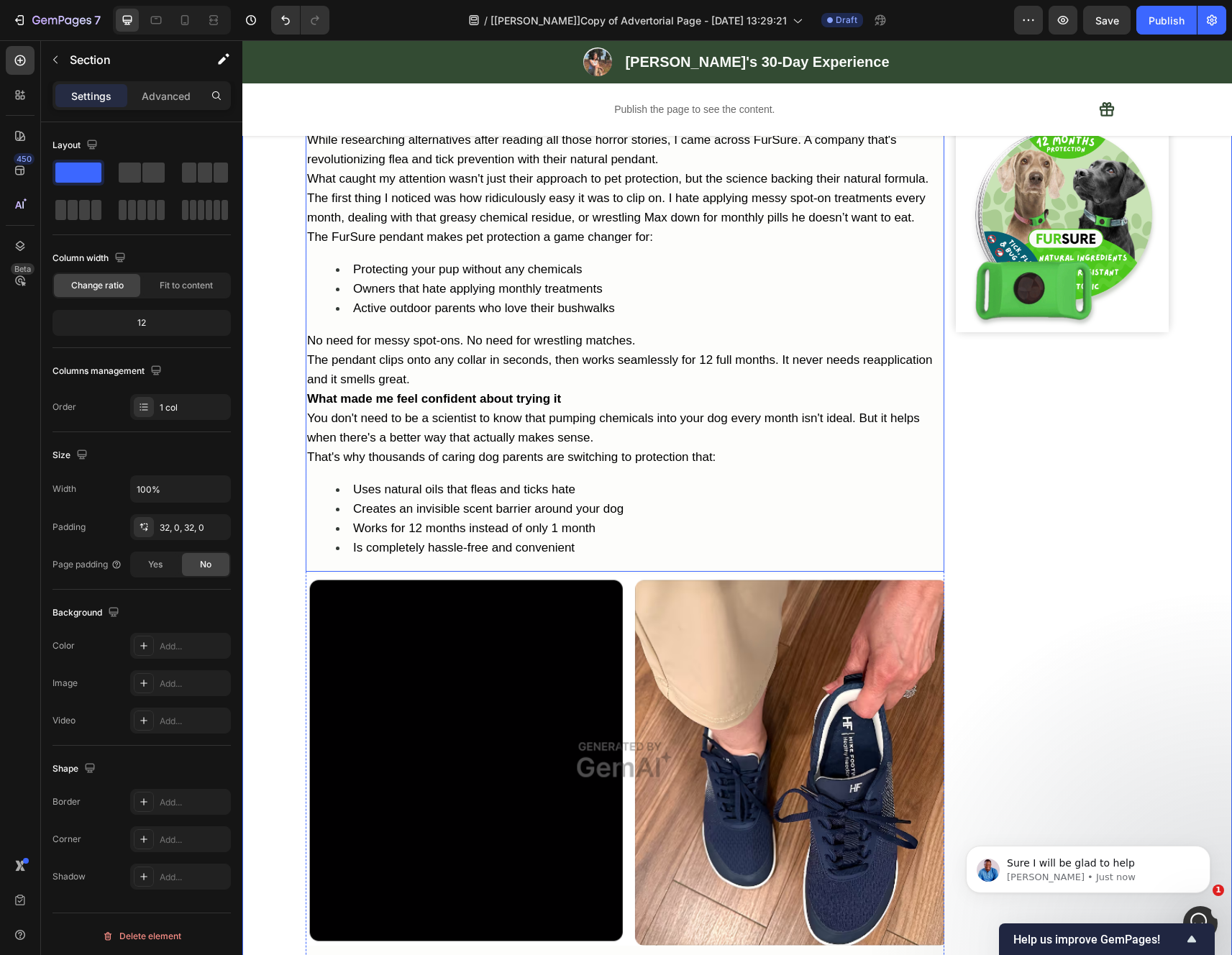
click at [625, 444] on span "You don't need to be a scientist to know that pumping chemicals into your dog e…" at bounding box center [613, 428] width 612 height 33
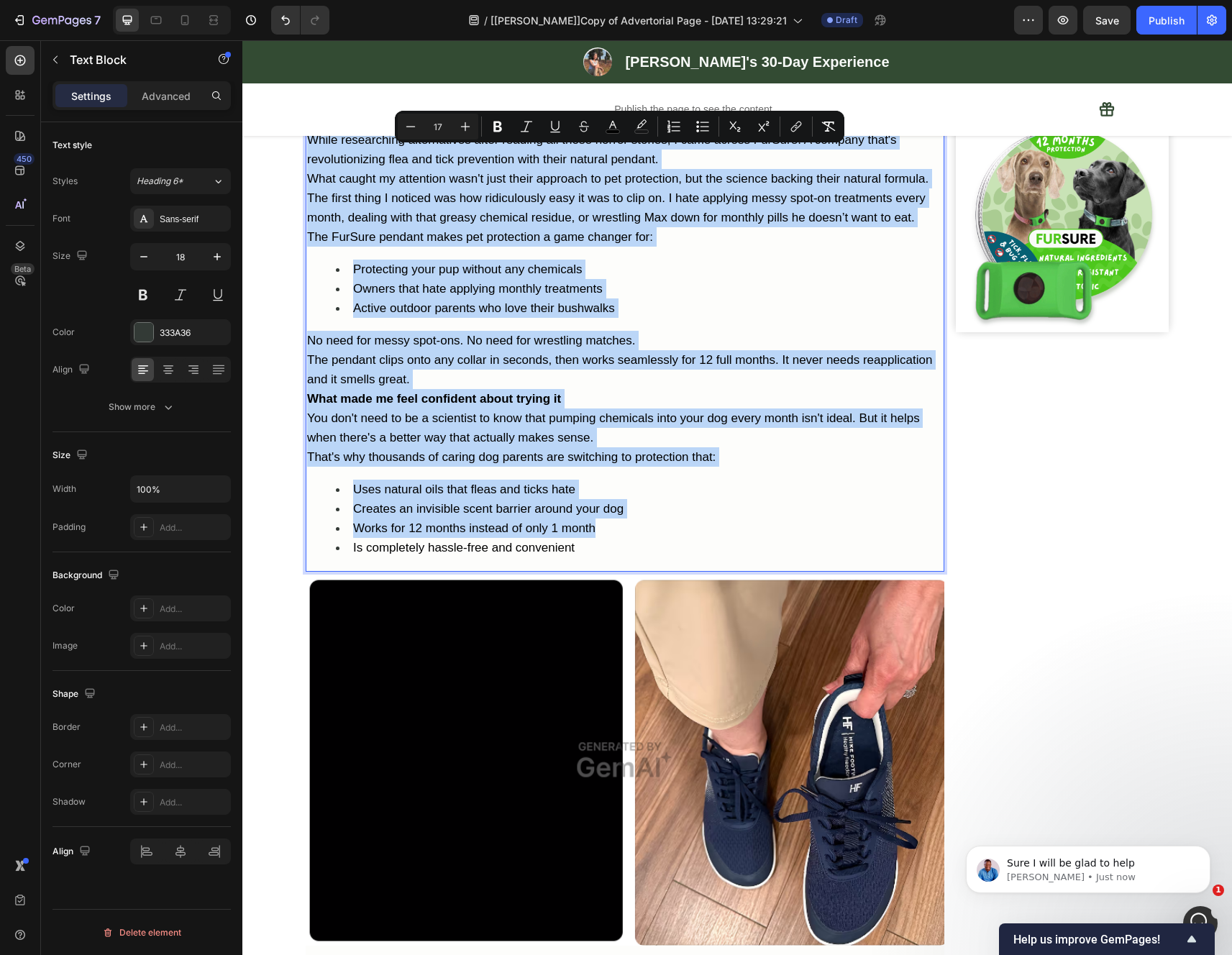
click at [1024, 469] on div "Image Row" at bounding box center [1062, 294] width 213 height 3708
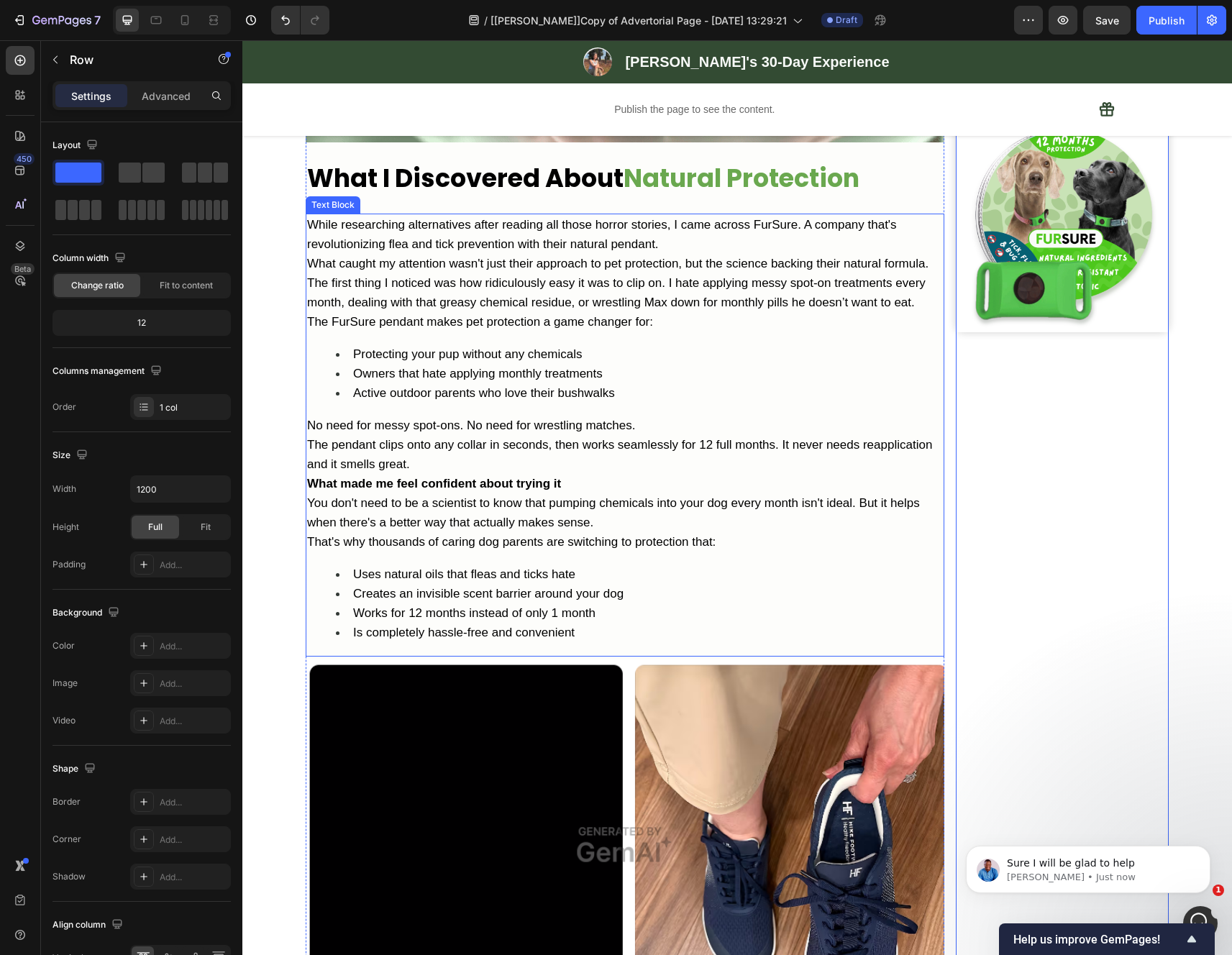
scroll to position [1650, 0]
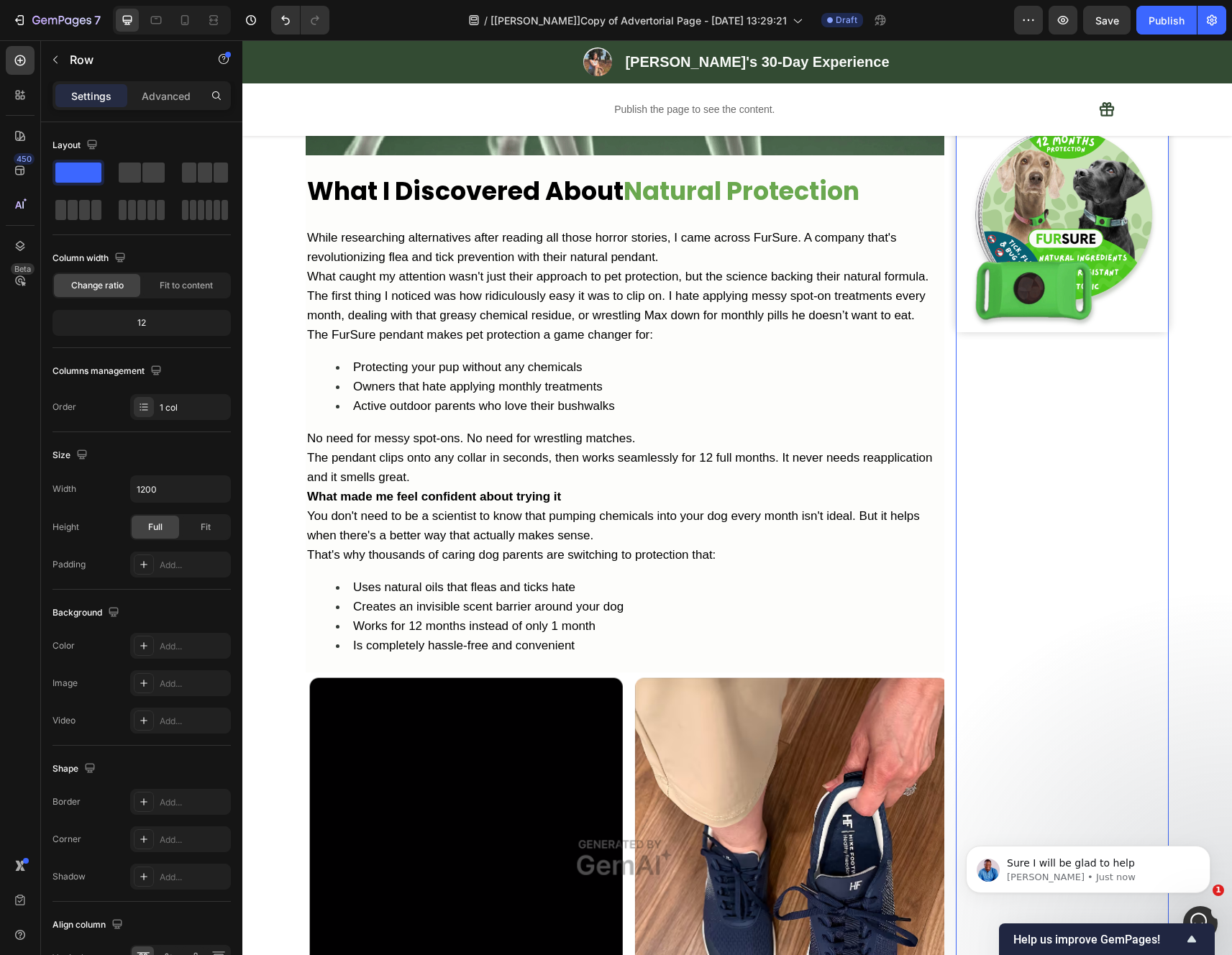
click at [1086, 499] on div "Image Row" at bounding box center [1062, 392] width 213 height 3708
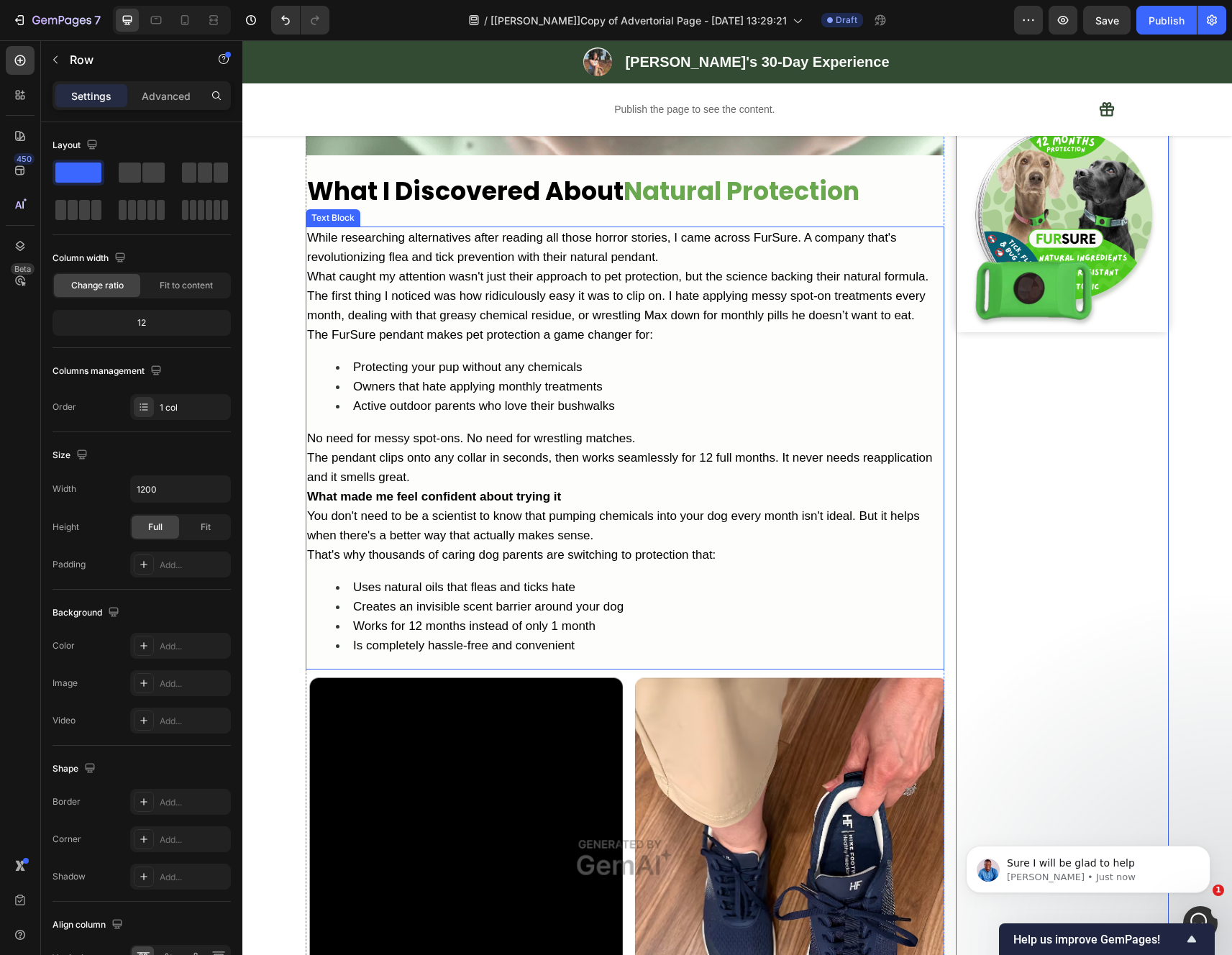
scroll to position [1518, 0]
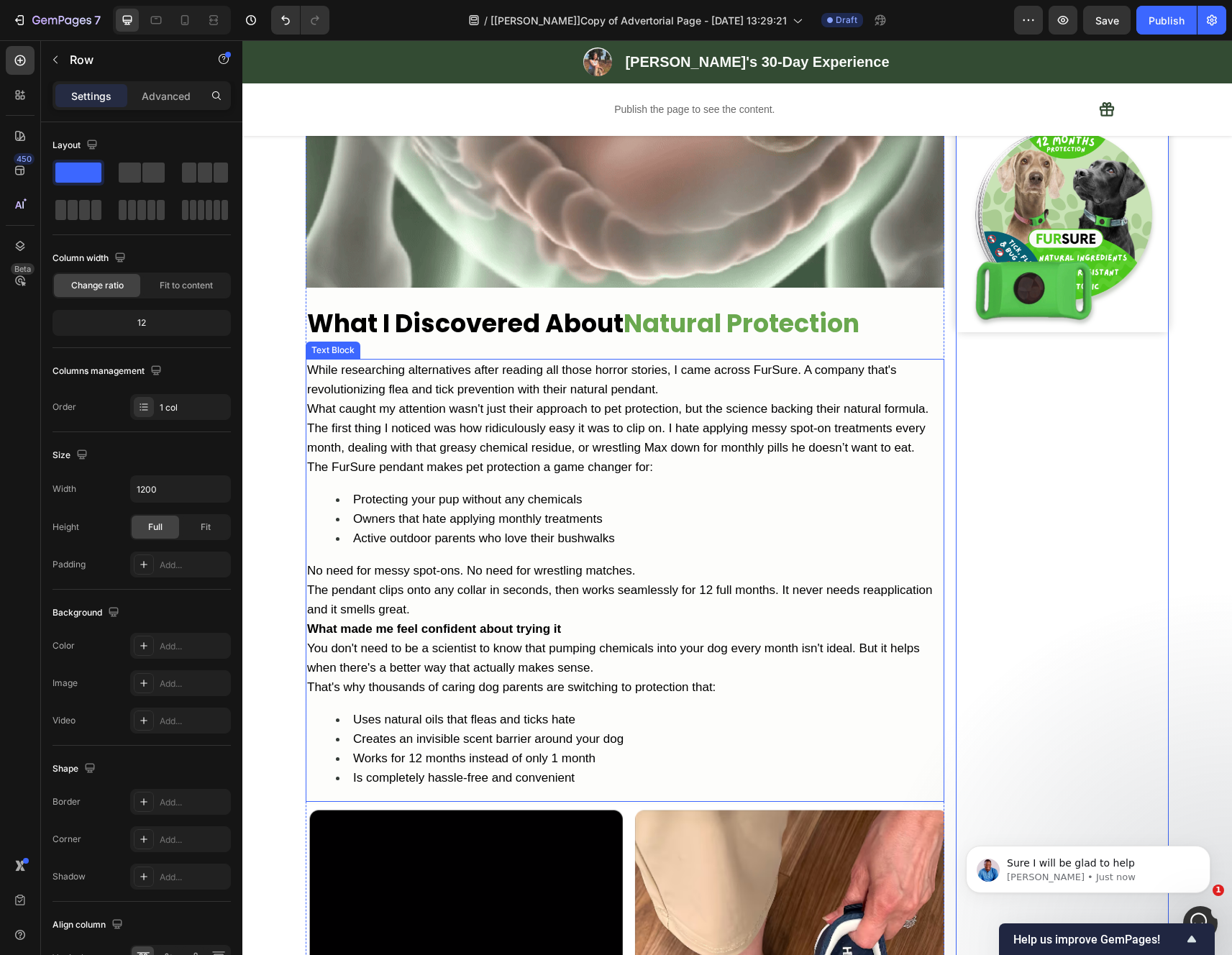
click at [690, 399] on p "While researching alternatives after reading all those horror stories, I came a…" at bounding box center [625, 379] width 635 height 39
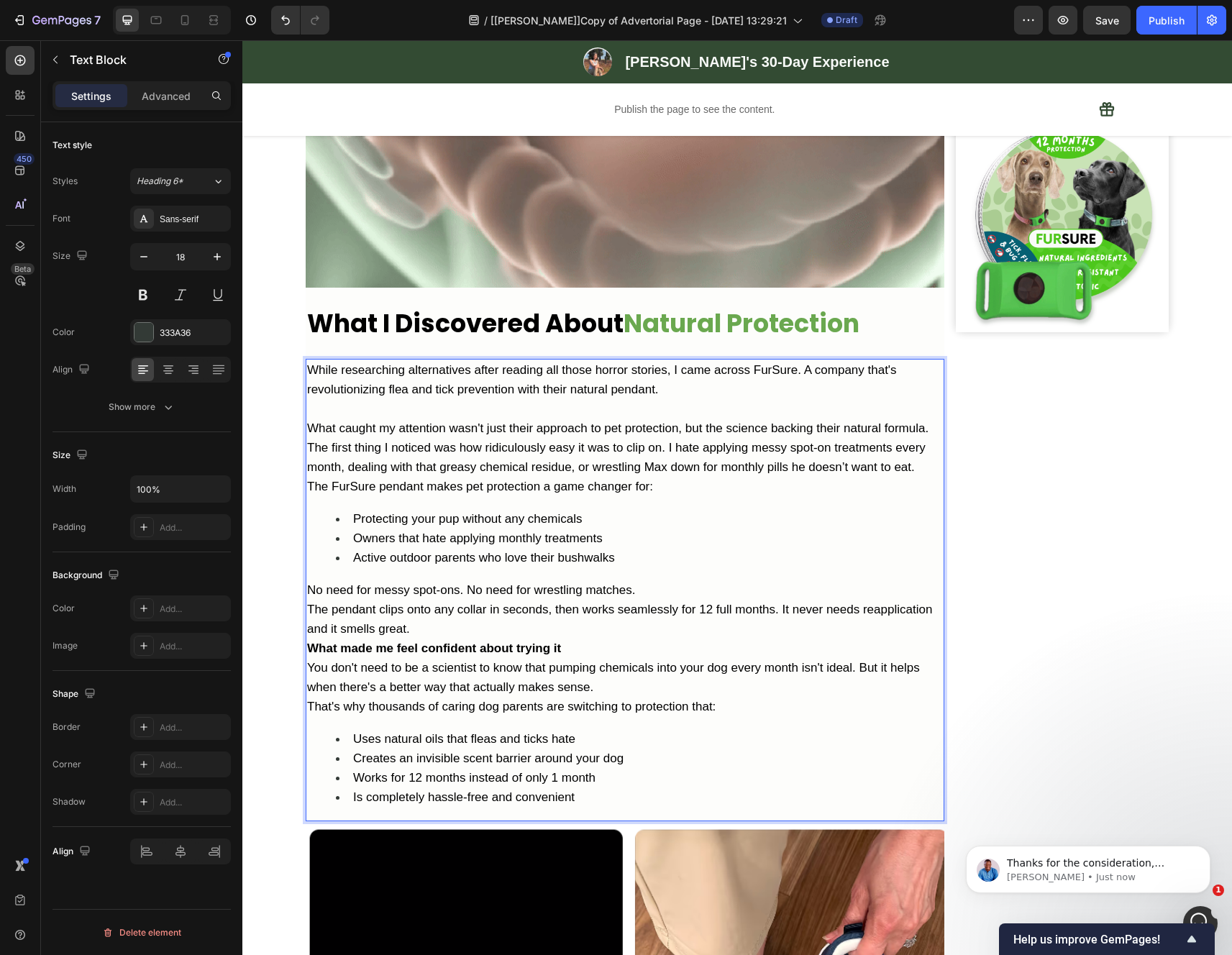
click at [922, 435] on span "What caught my attention wasn't just their approach to pet protection, but the …" at bounding box center [618, 428] width 621 height 14
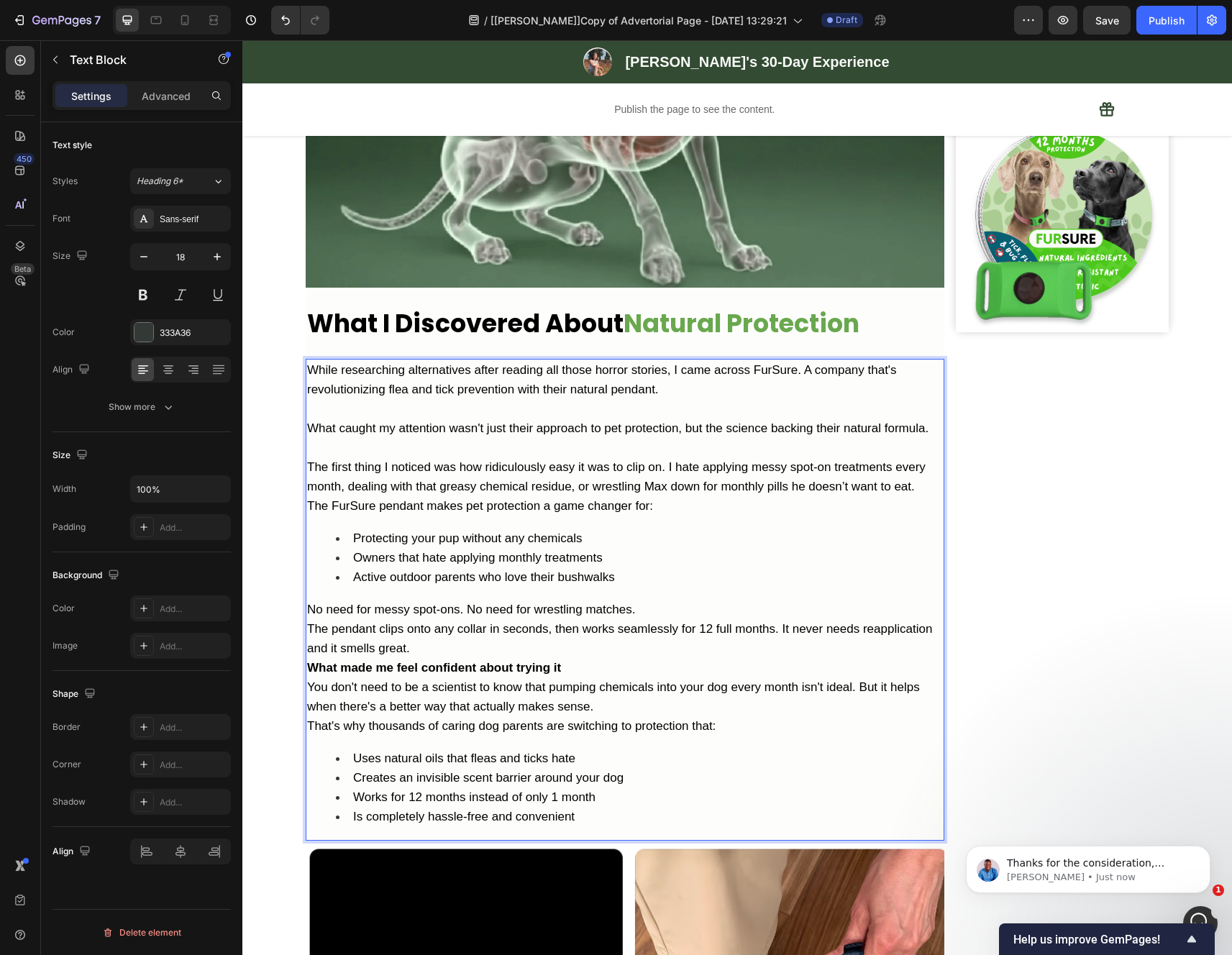
click at [912, 496] on p "The first thing I noticed was how ridiculously easy it was to clip on. I hate a…" at bounding box center [625, 476] width 635 height 39
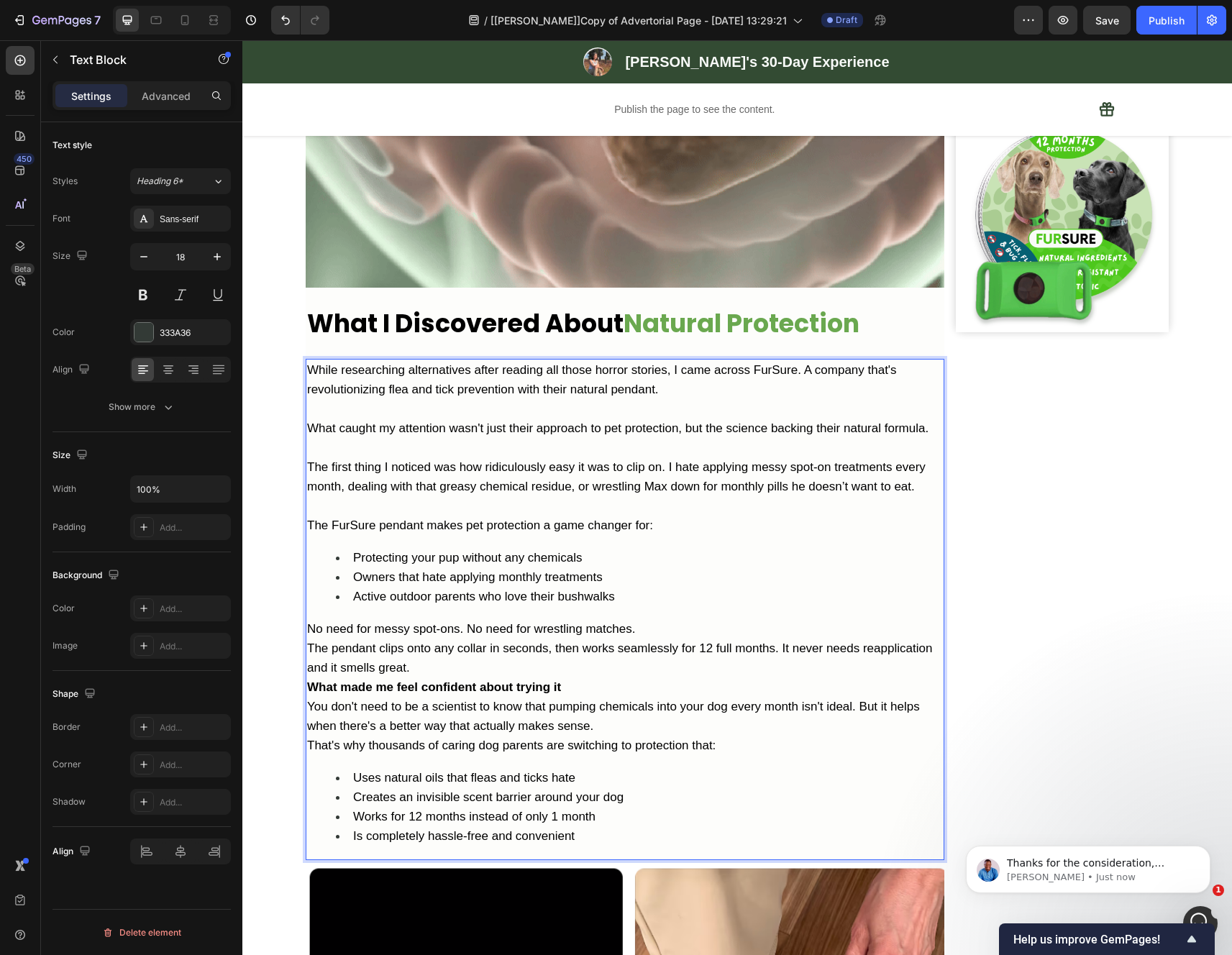
click at [668, 639] on p "No need for messy spot-ons. No need for wrestling matches." at bounding box center [625, 629] width 635 height 20
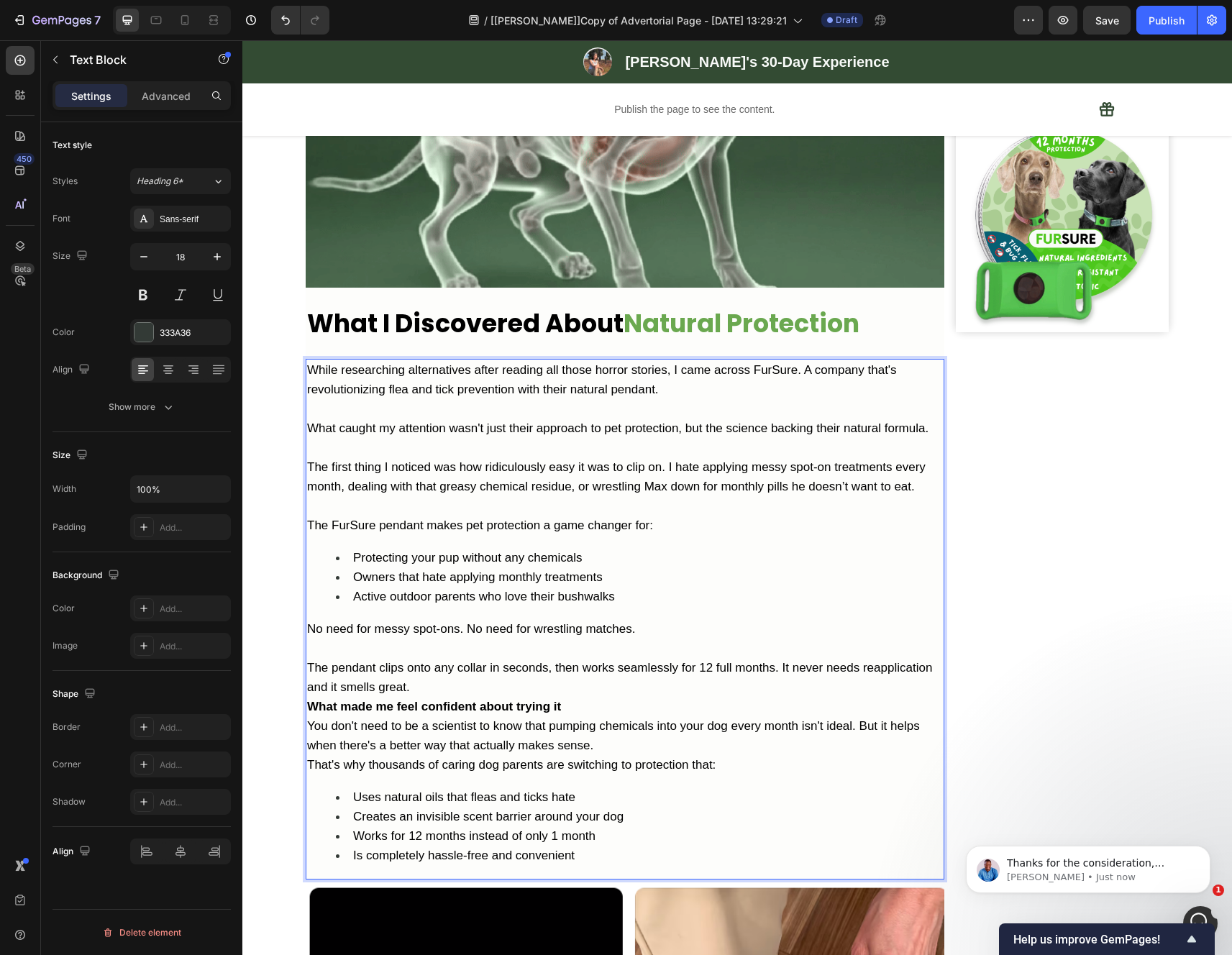
click at [607, 697] on p "The pendant clips onto any collar in seconds, then works seamlessly for 12 full…" at bounding box center [625, 676] width 635 height 39
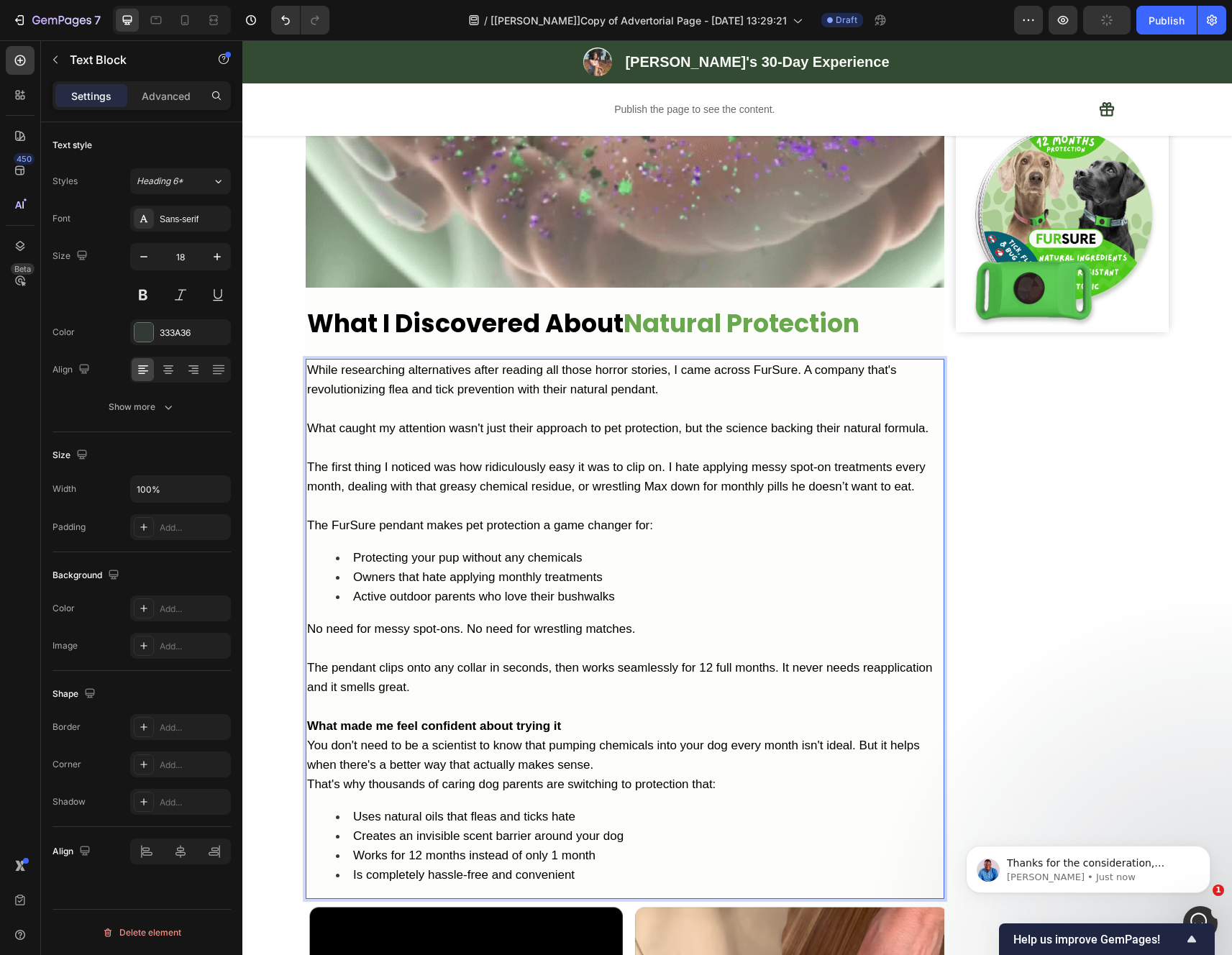
click at [578, 716] on p "What made me feel confident about trying it" at bounding box center [625, 726] width 635 height 20
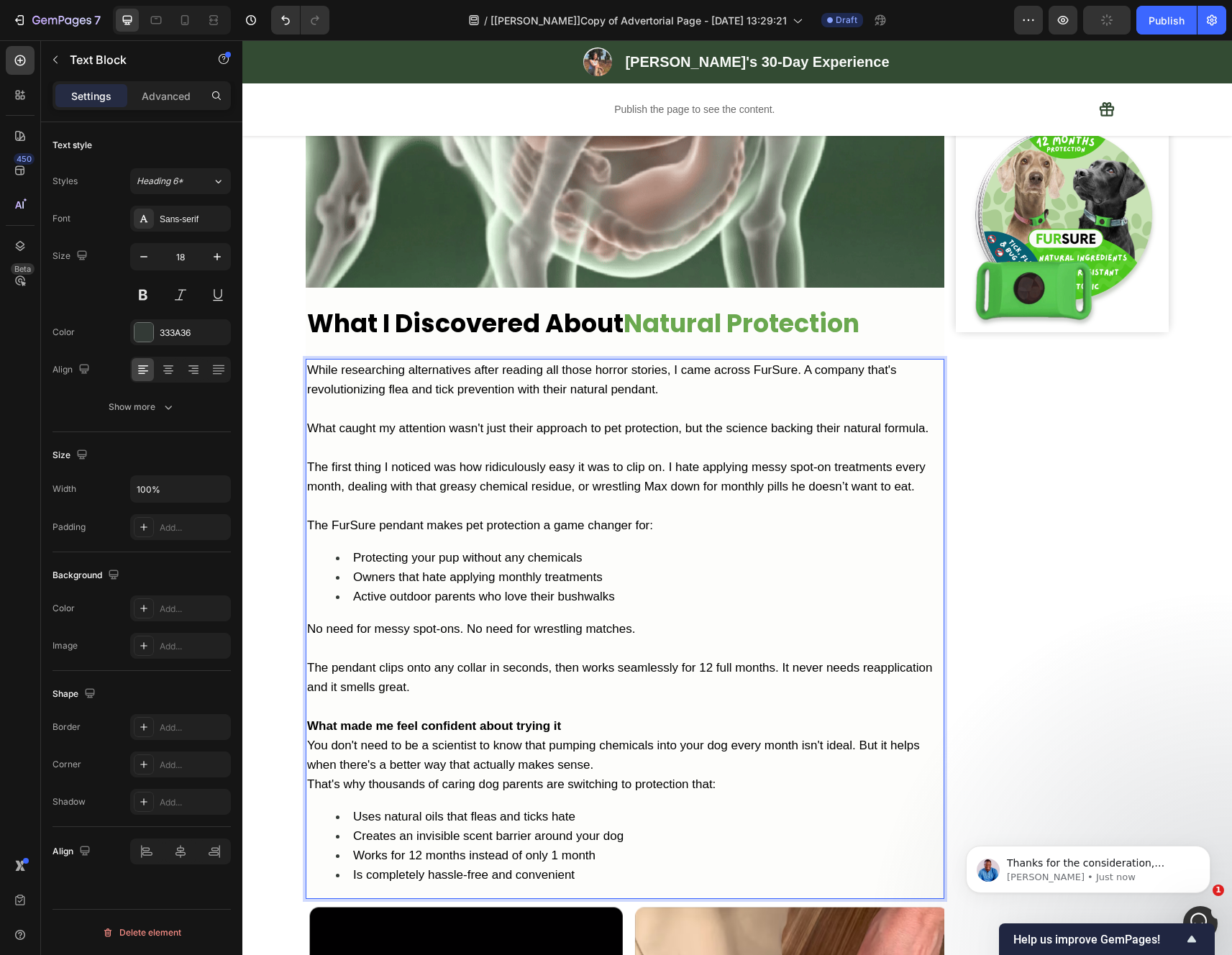
scroll to position [1560, 0]
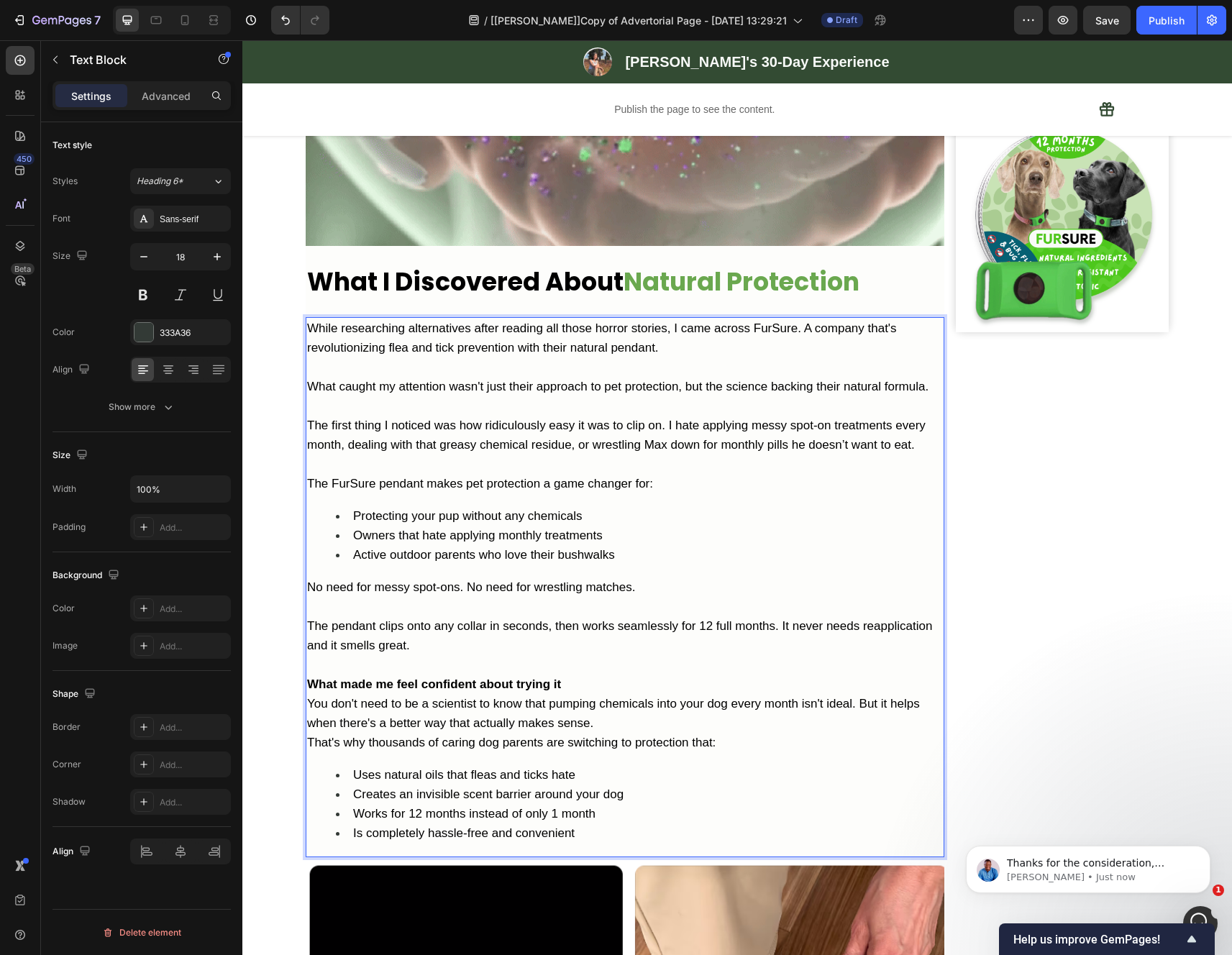
click at [580, 694] on p "What made me feel confident about trying it" at bounding box center [625, 684] width 635 height 20
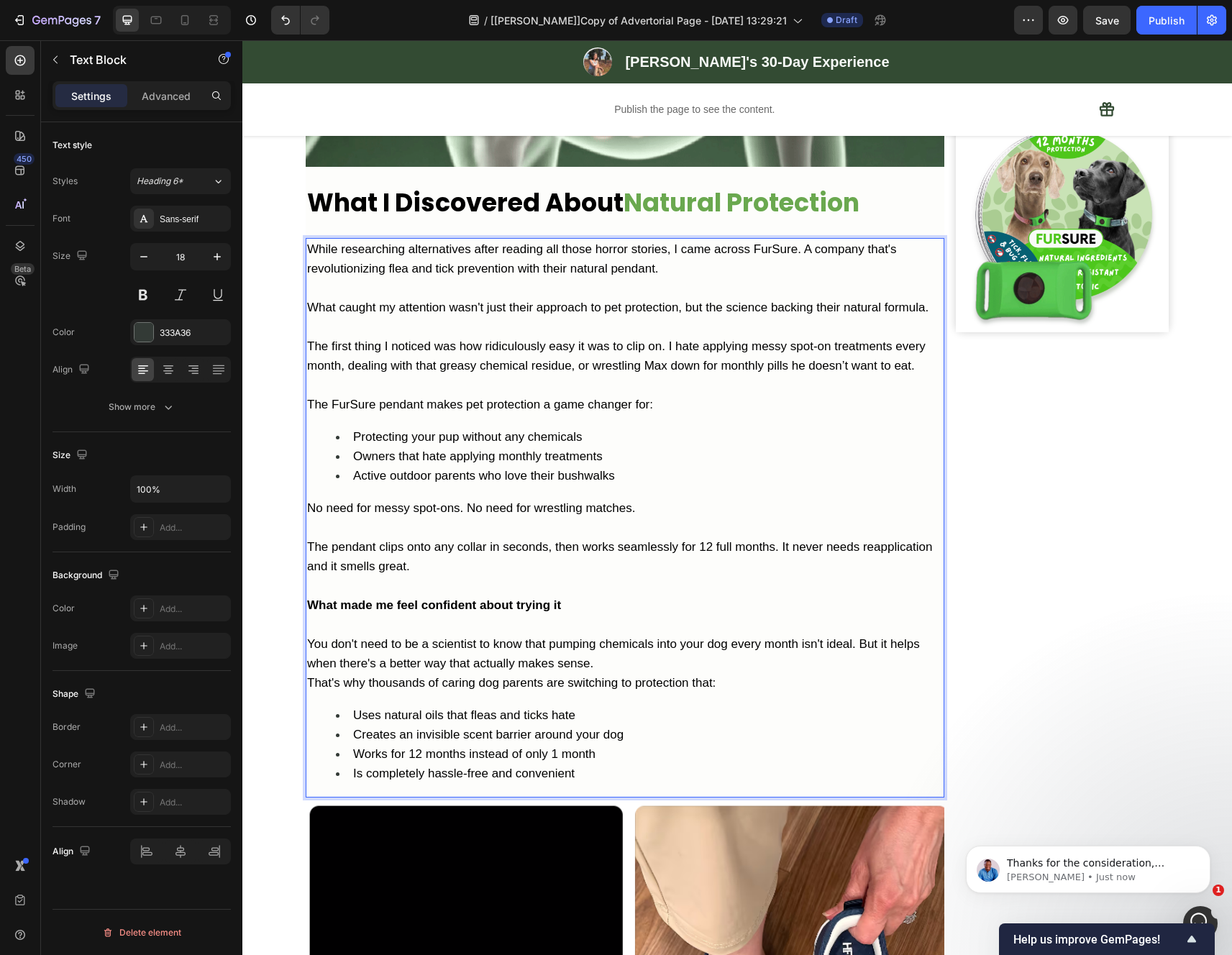
scroll to position [1641, 0]
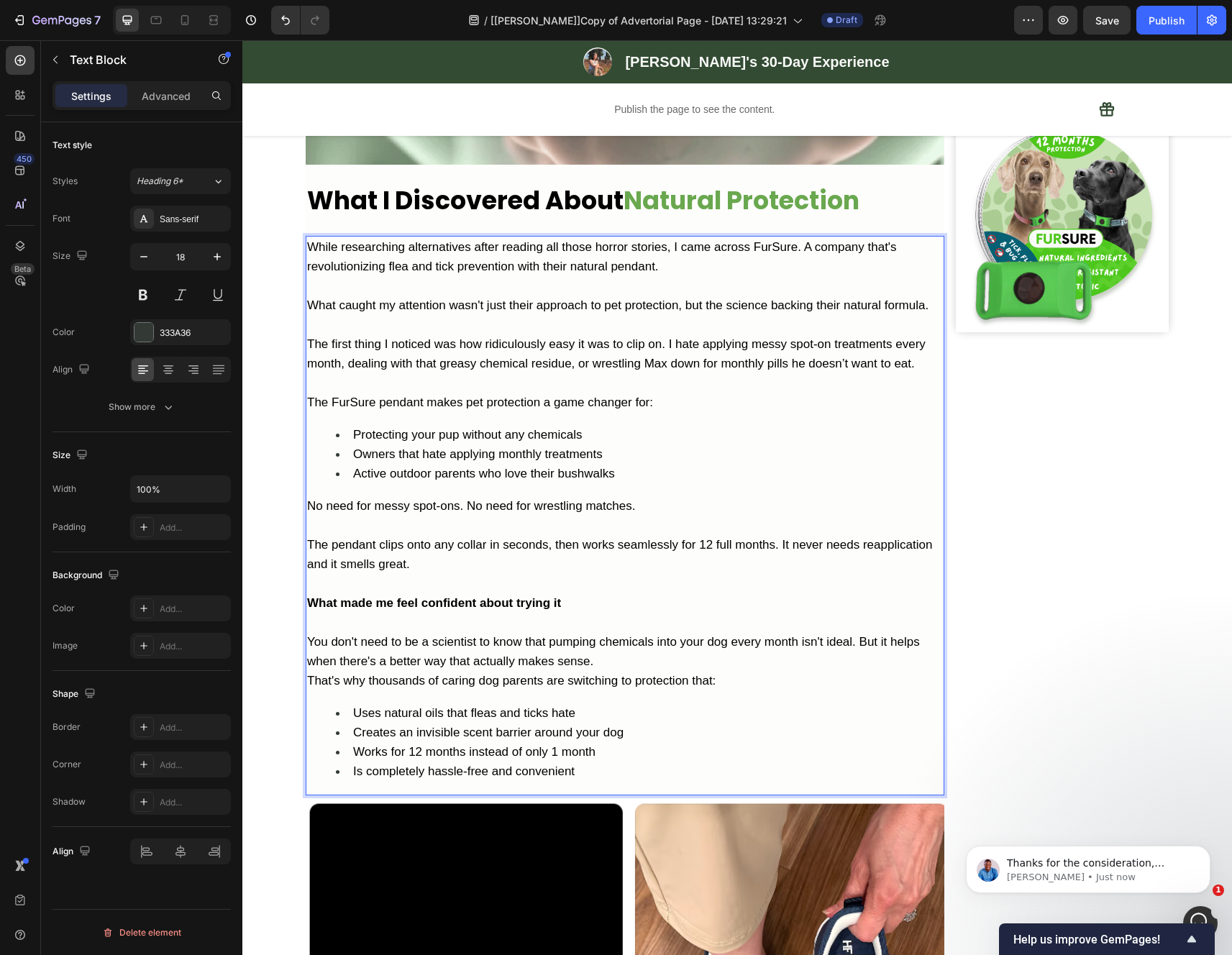
click at [610, 671] on p "You don't need to be a scientist to know that pumping chemicals into your dog e…" at bounding box center [625, 651] width 635 height 39
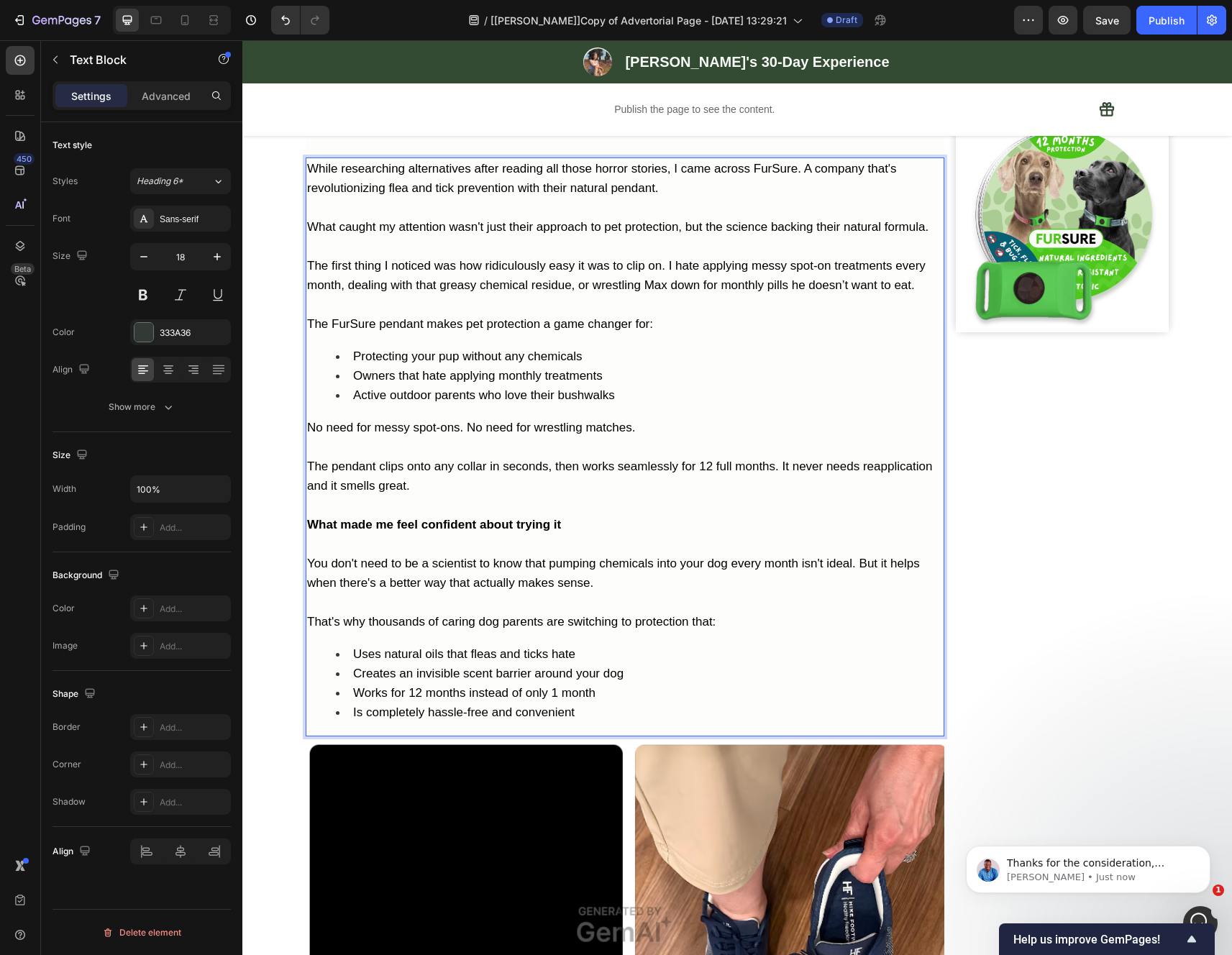
scroll to position [1723, 0]
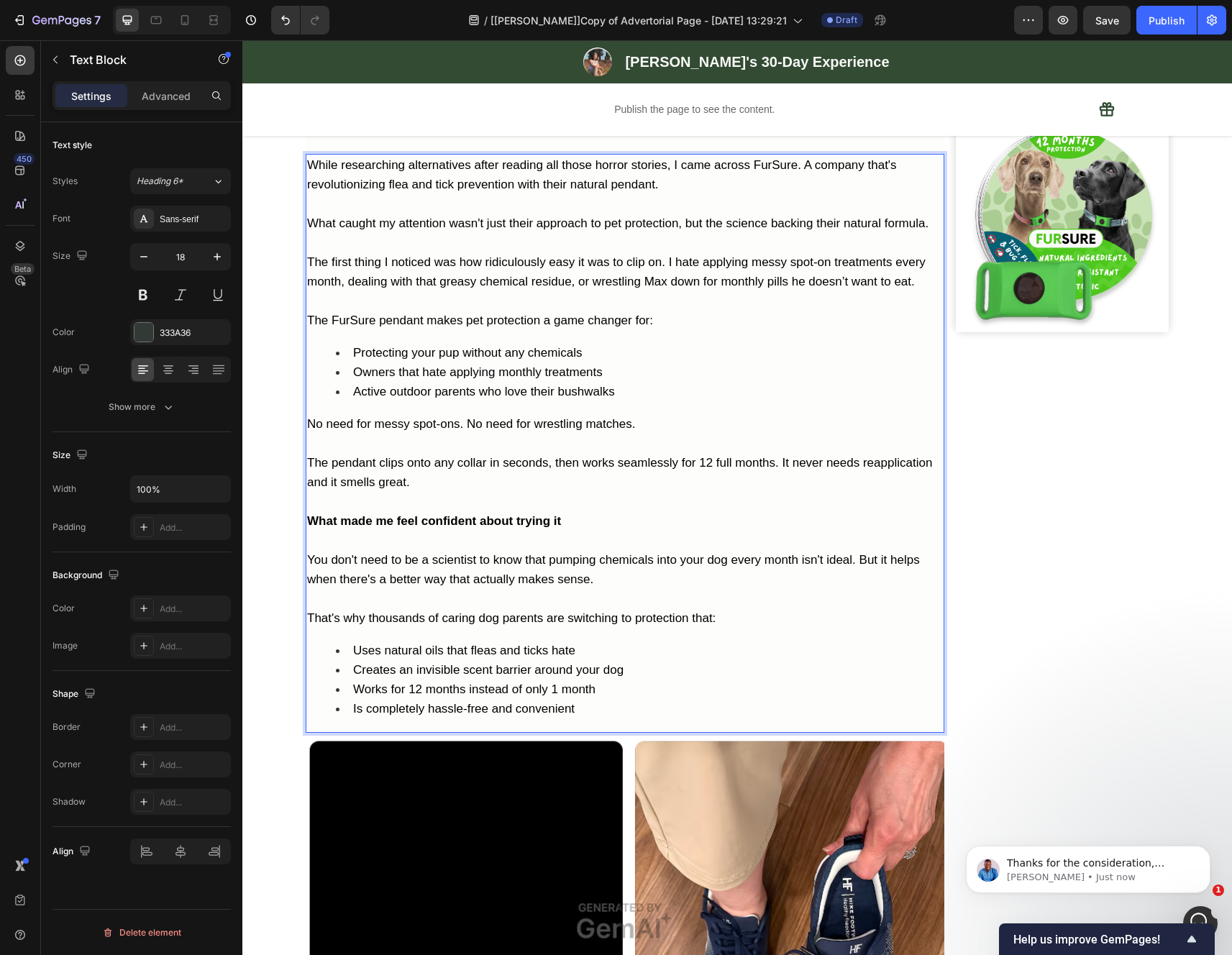
click at [1032, 640] on div "Image Row" at bounding box center [1062, 387] width 213 height 3844
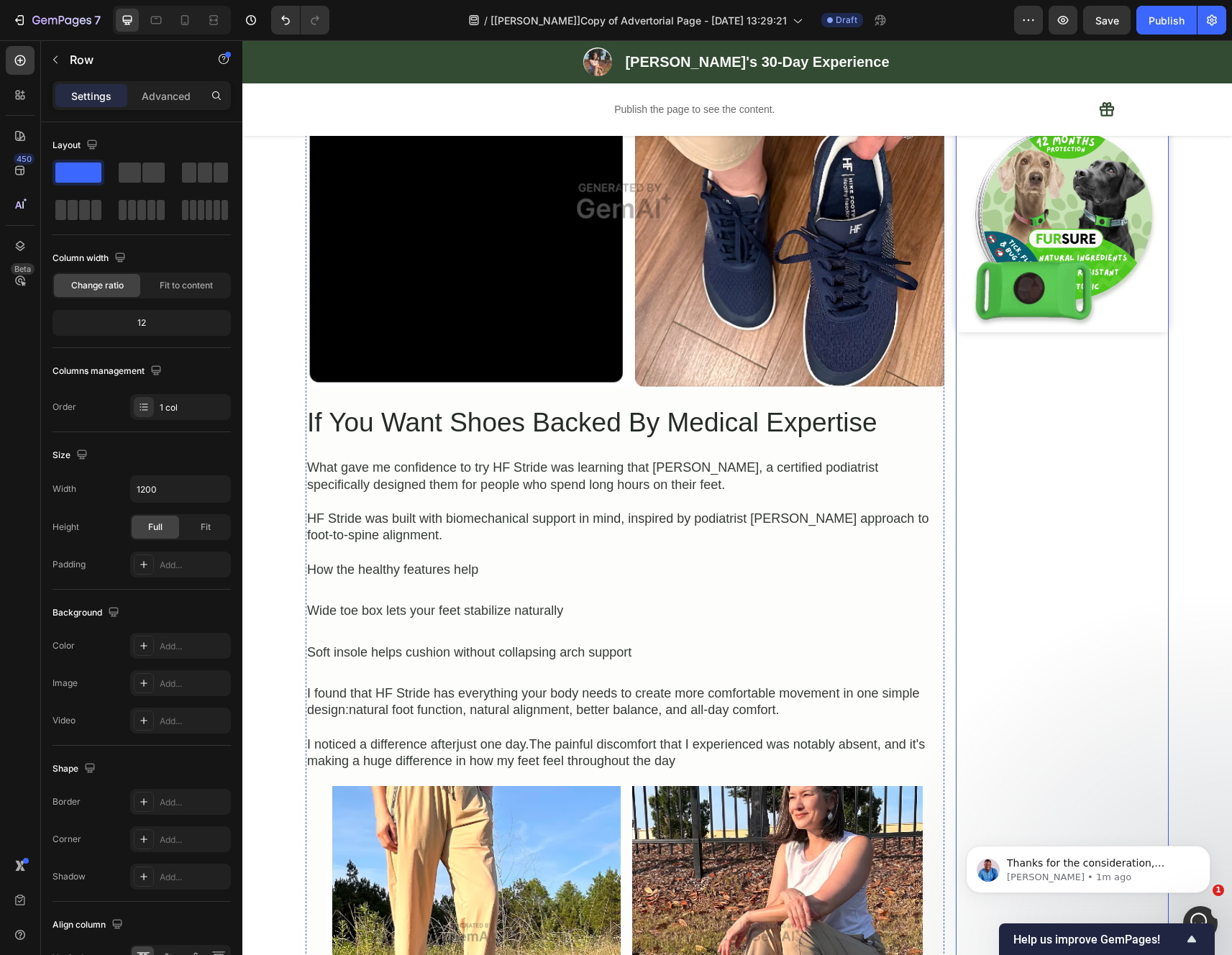
scroll to position [2479, 0]
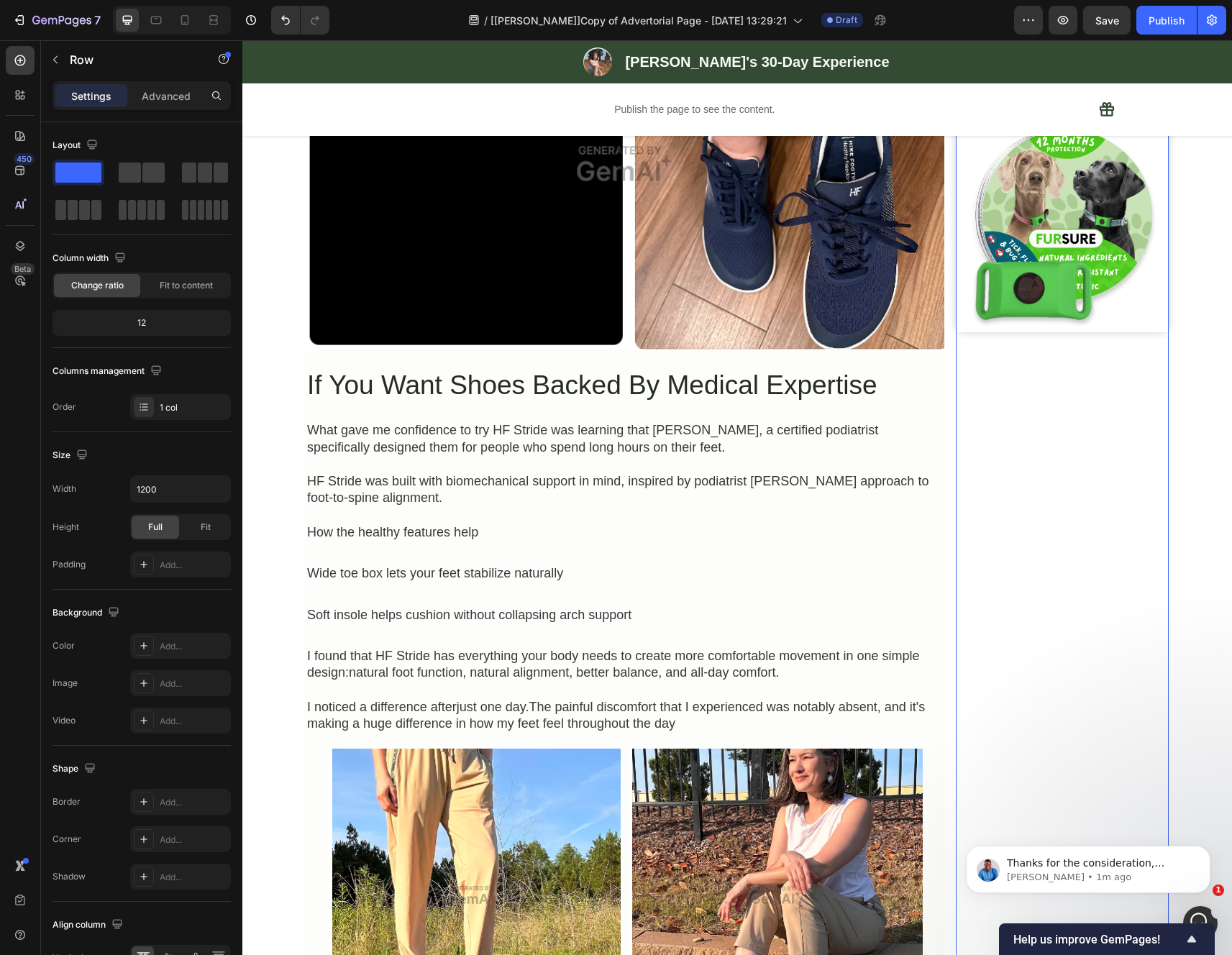
click at [832, 407] on h2 "If You Want Shoes Backed By Medical Expertise" at bounding box center [625, 386] width 639 height 43
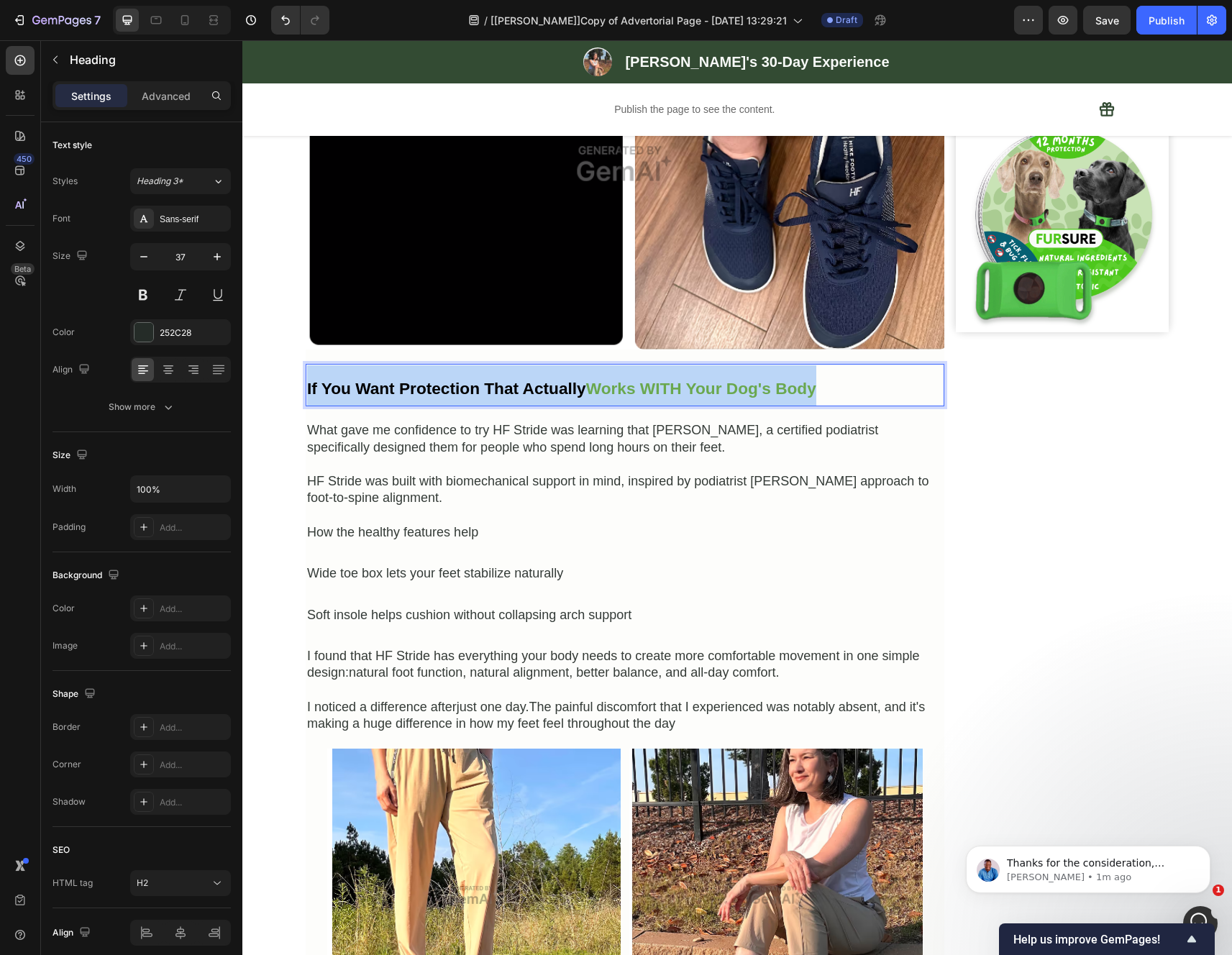
drag, startPoint x: 853, startPoint y: 413, endPoint x: 302, endPoint y: 419, distance: 551.0
click at [307, 405] on p "If You Want Protection That Actually Works WITH Your Dog's Body" at bounding box center [625, 385] width 635 height 40
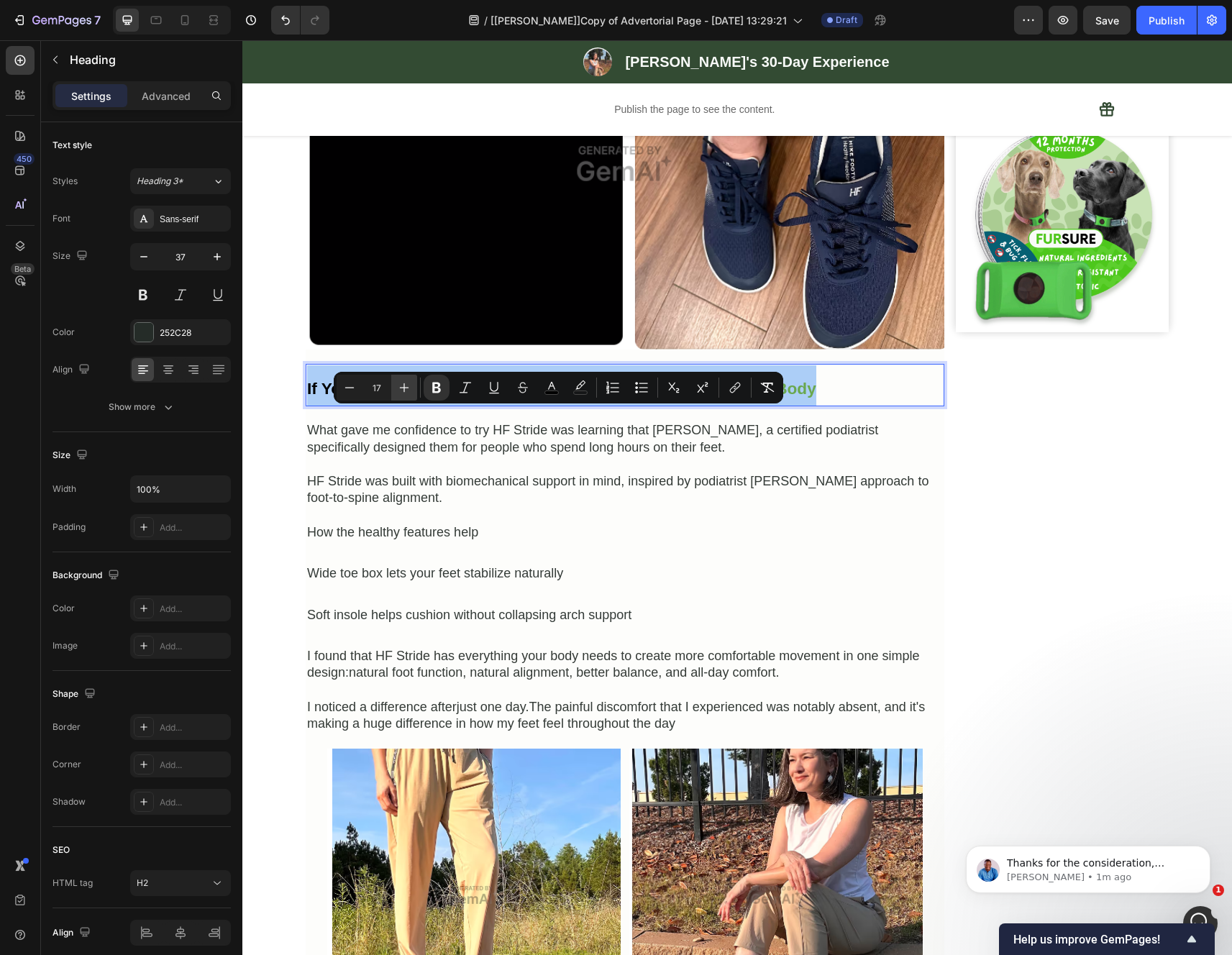
click at [410, 394] on icon "Editor contextual toolbar" at bounding box center [404, 387] width 14 height 14
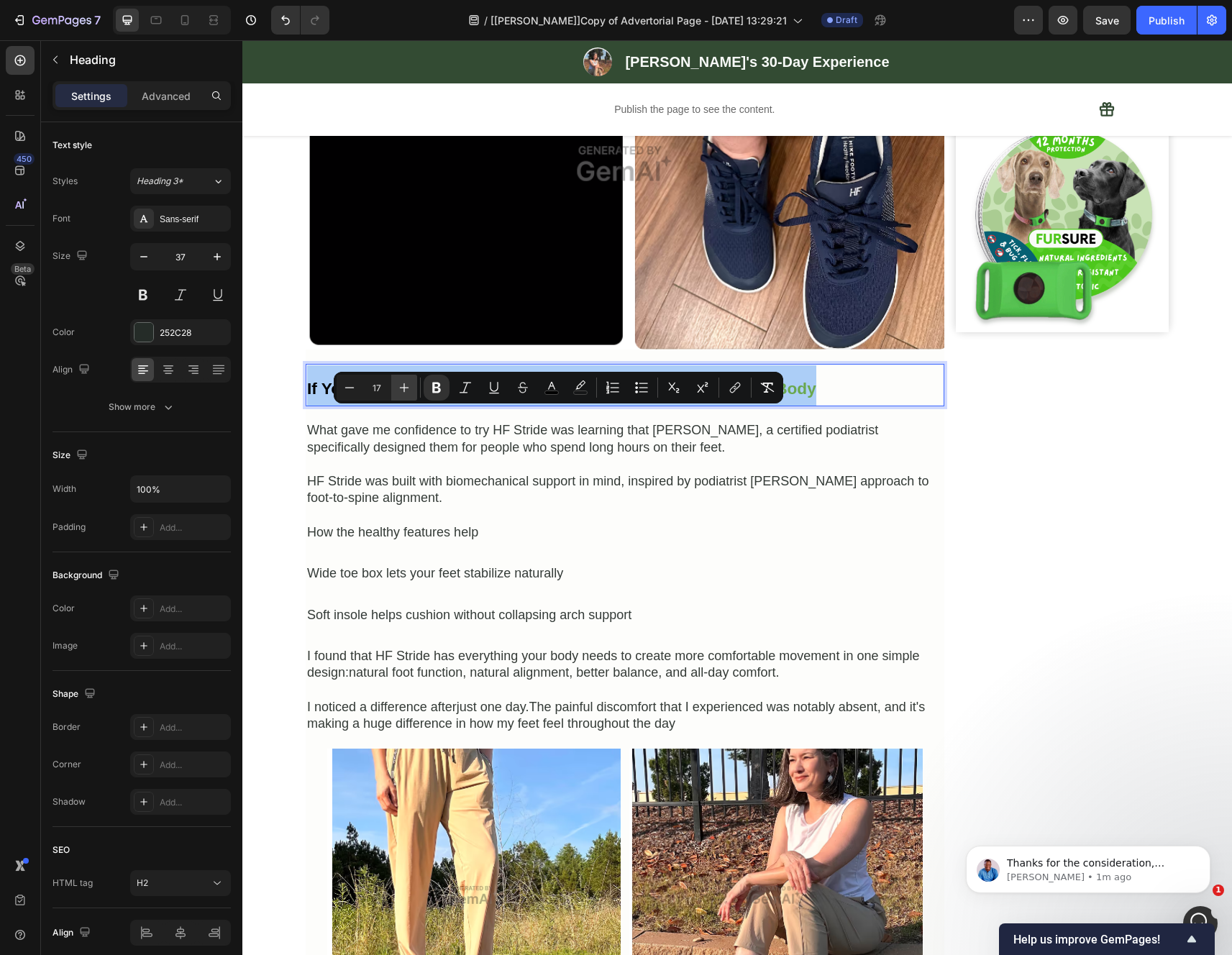
click at [410, 394] on icon "Editor contextual toolbar" at bounding box center [404, 387] width 14 height 14
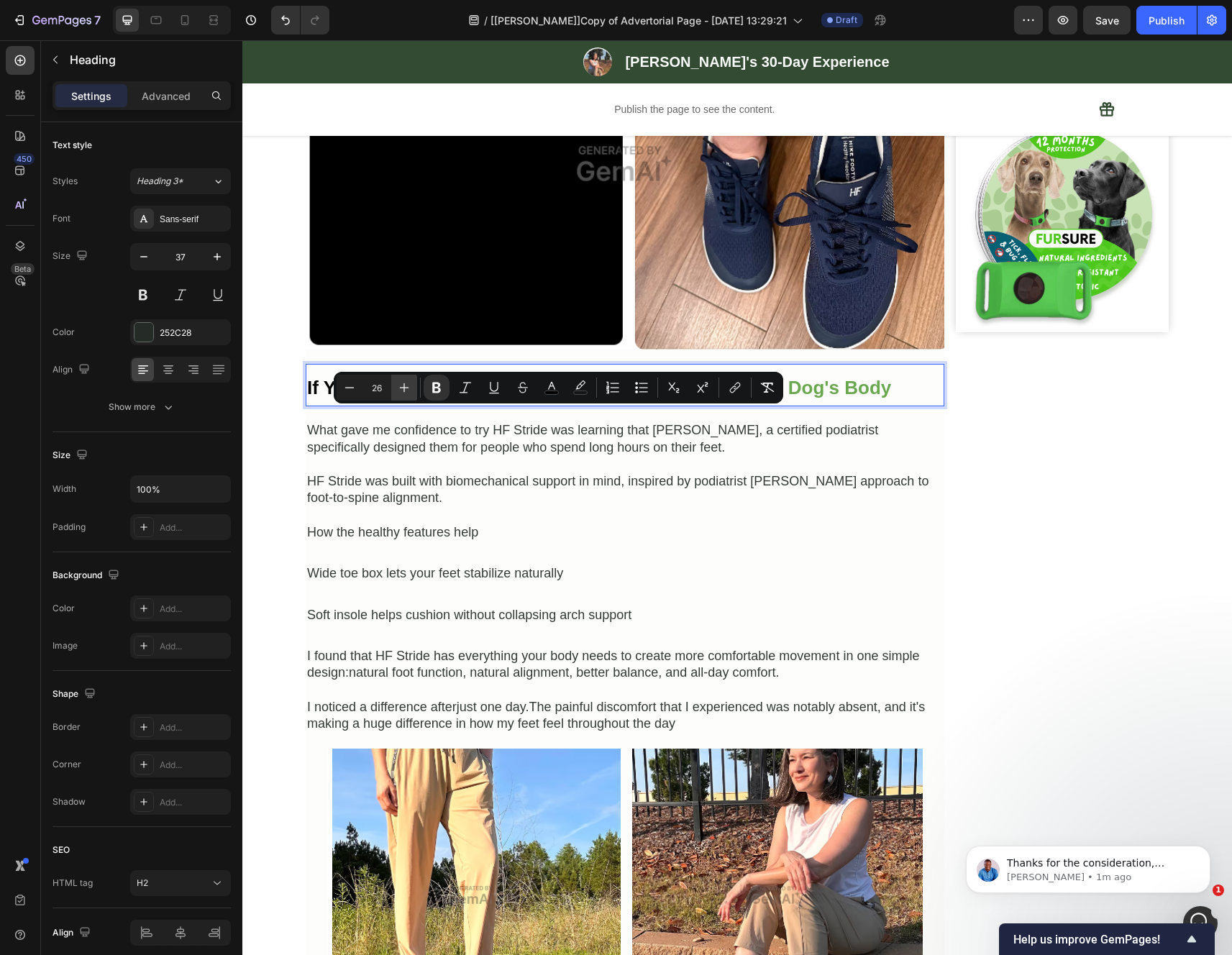
click at [410, 394] on icon "Editor contextual toolbar" at bounding box center [404, 387] width 14 height 14
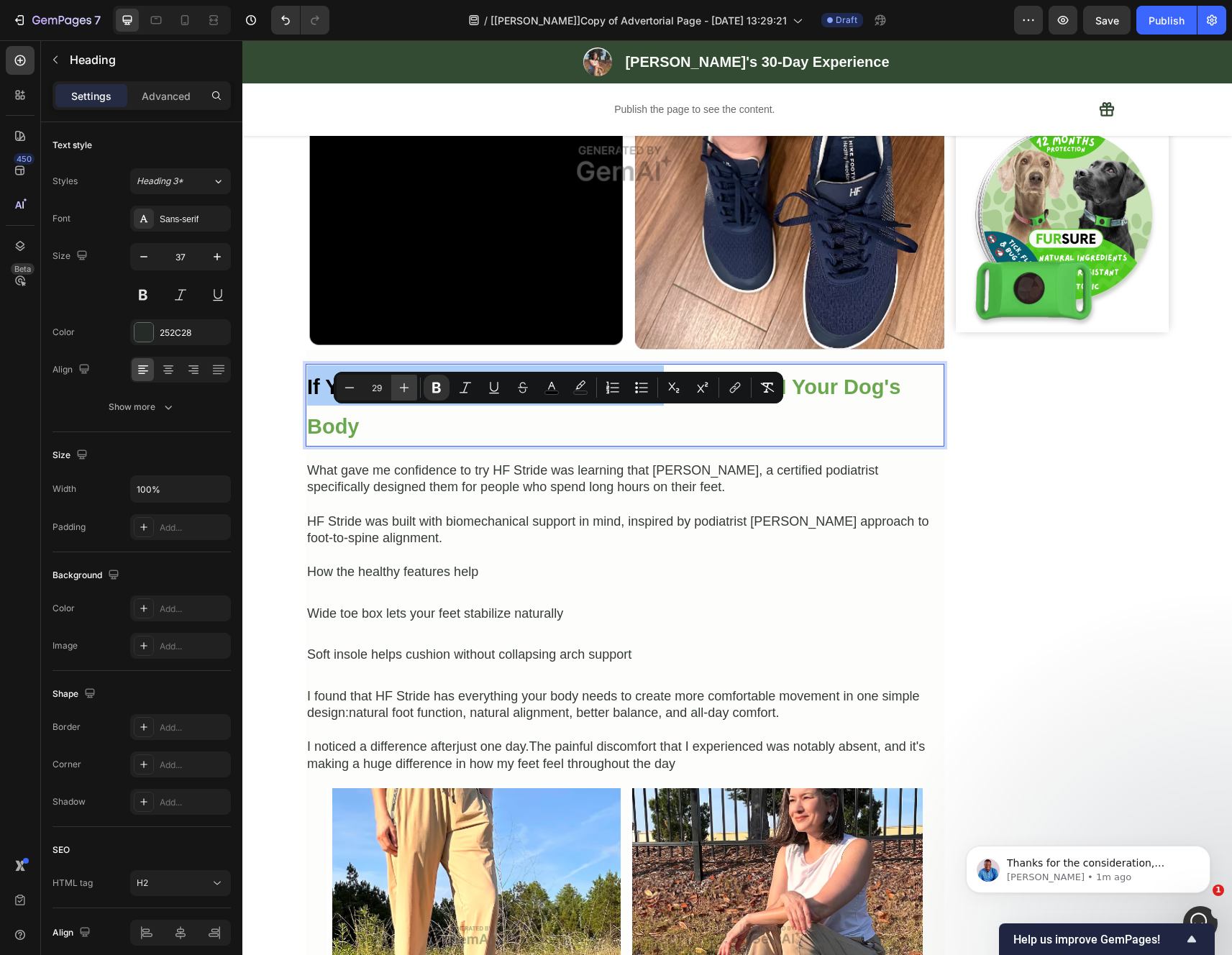
click at [410, 394] on icon "Editor contextual toolbar" at bounding box center [404, 387] width 14 height 14
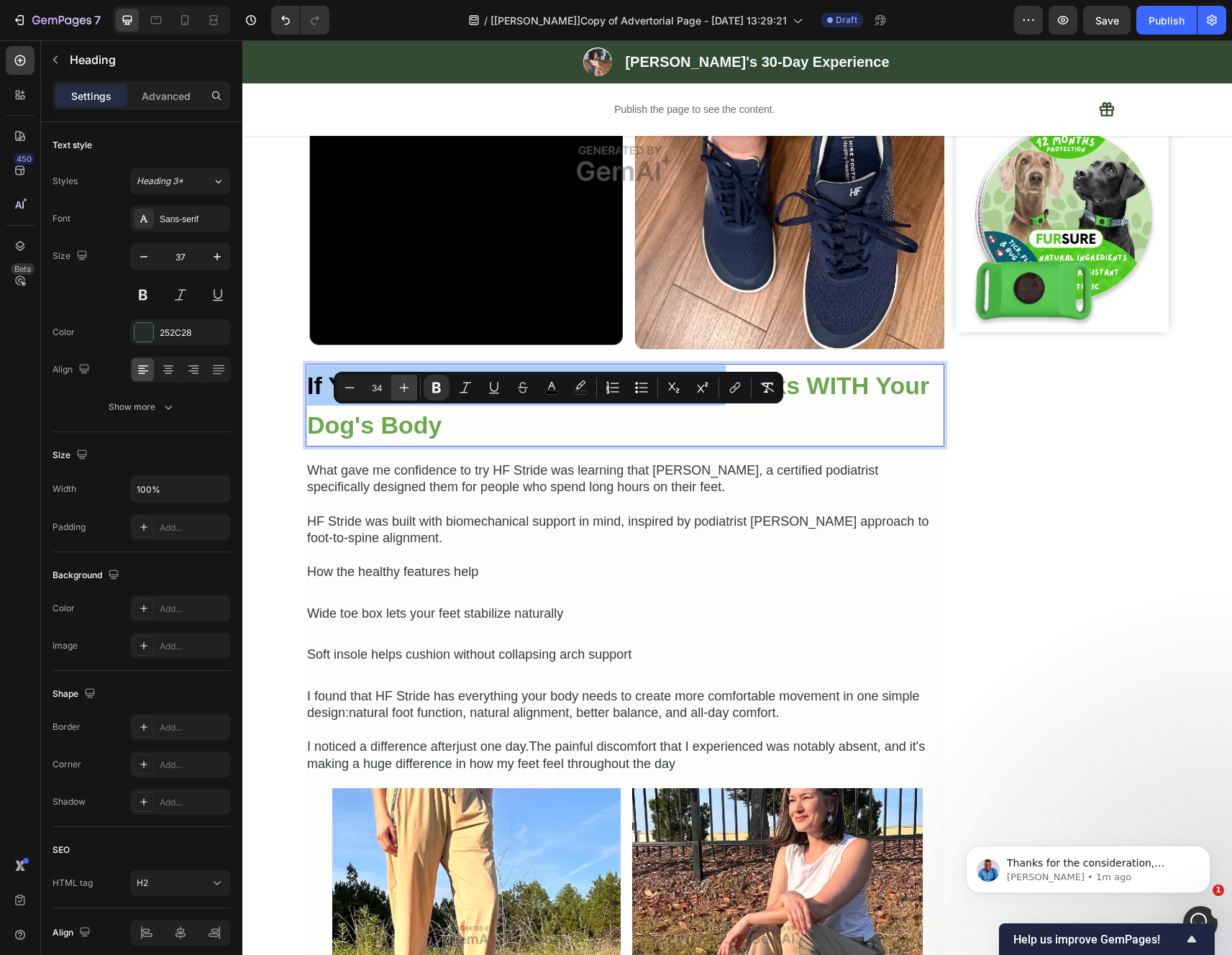
click at [410, 394] on icon "Editor contextual toolbar" at bounding box center [404, 387] width 14 height 14
type input "35"
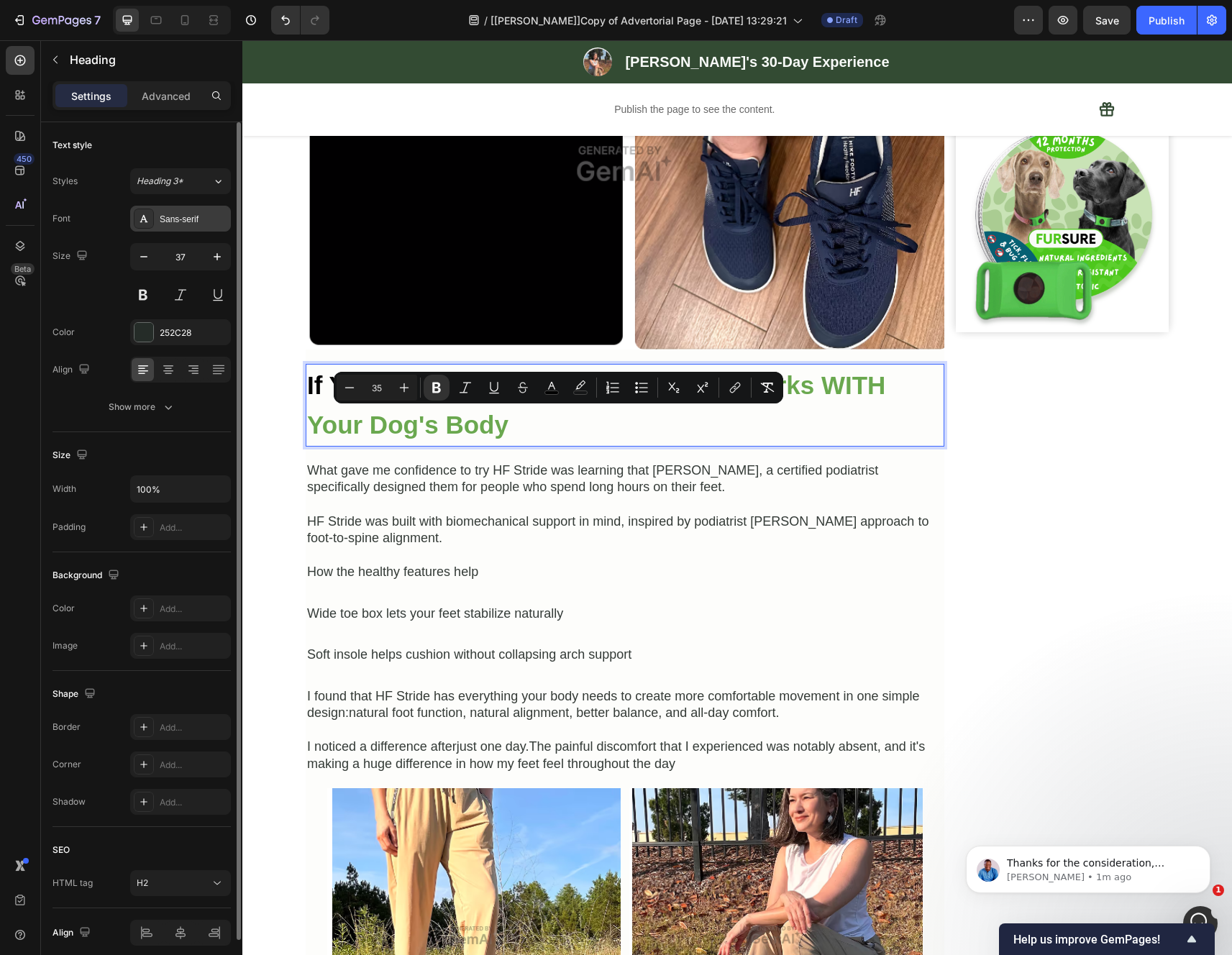
click at [161, 223] on div "Sans-serif" at bounding box center [194, 219] width 68 height 13
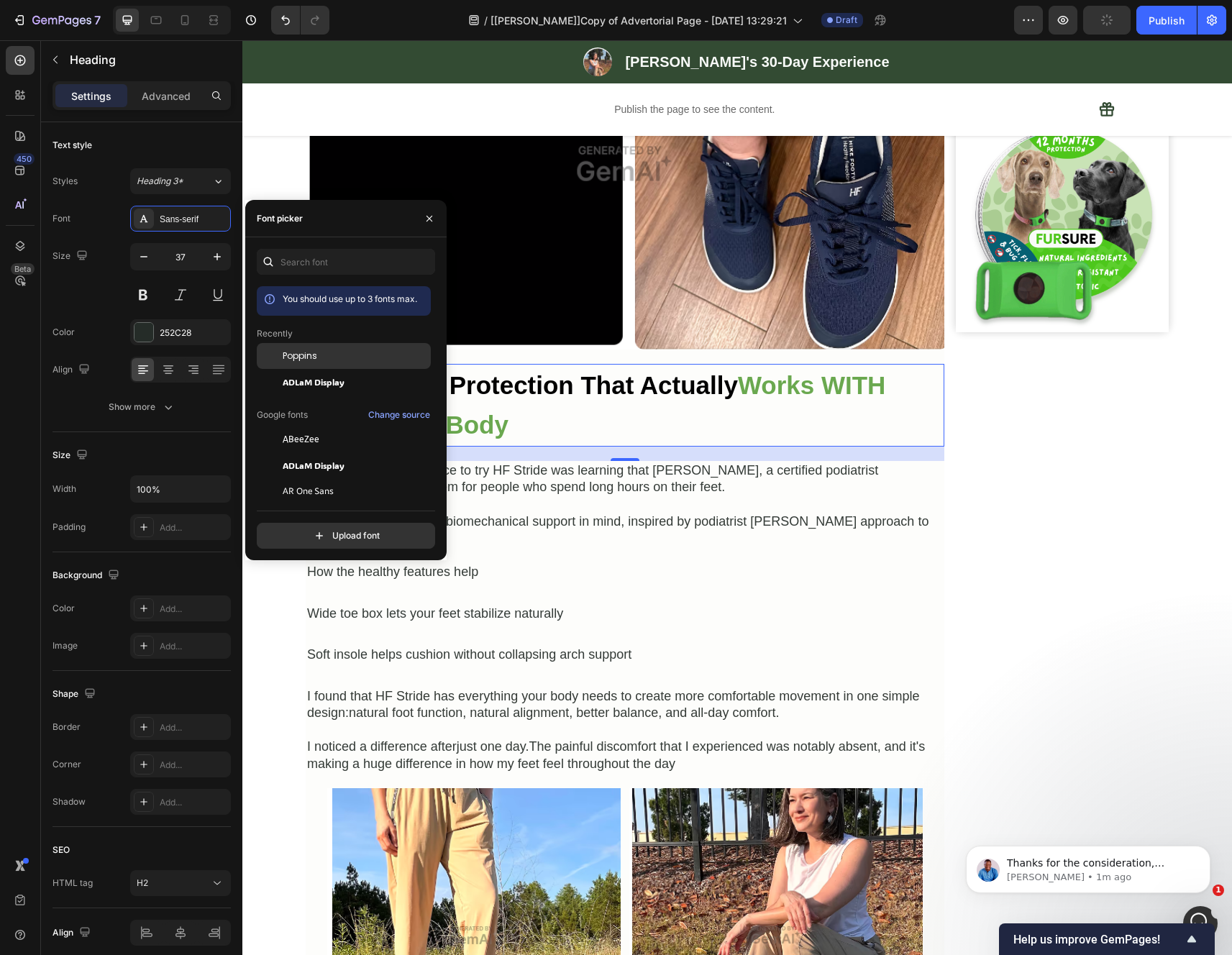
click at [312, 353] on span "Poppins" at bounding box center [300, 356] width 35 height 13
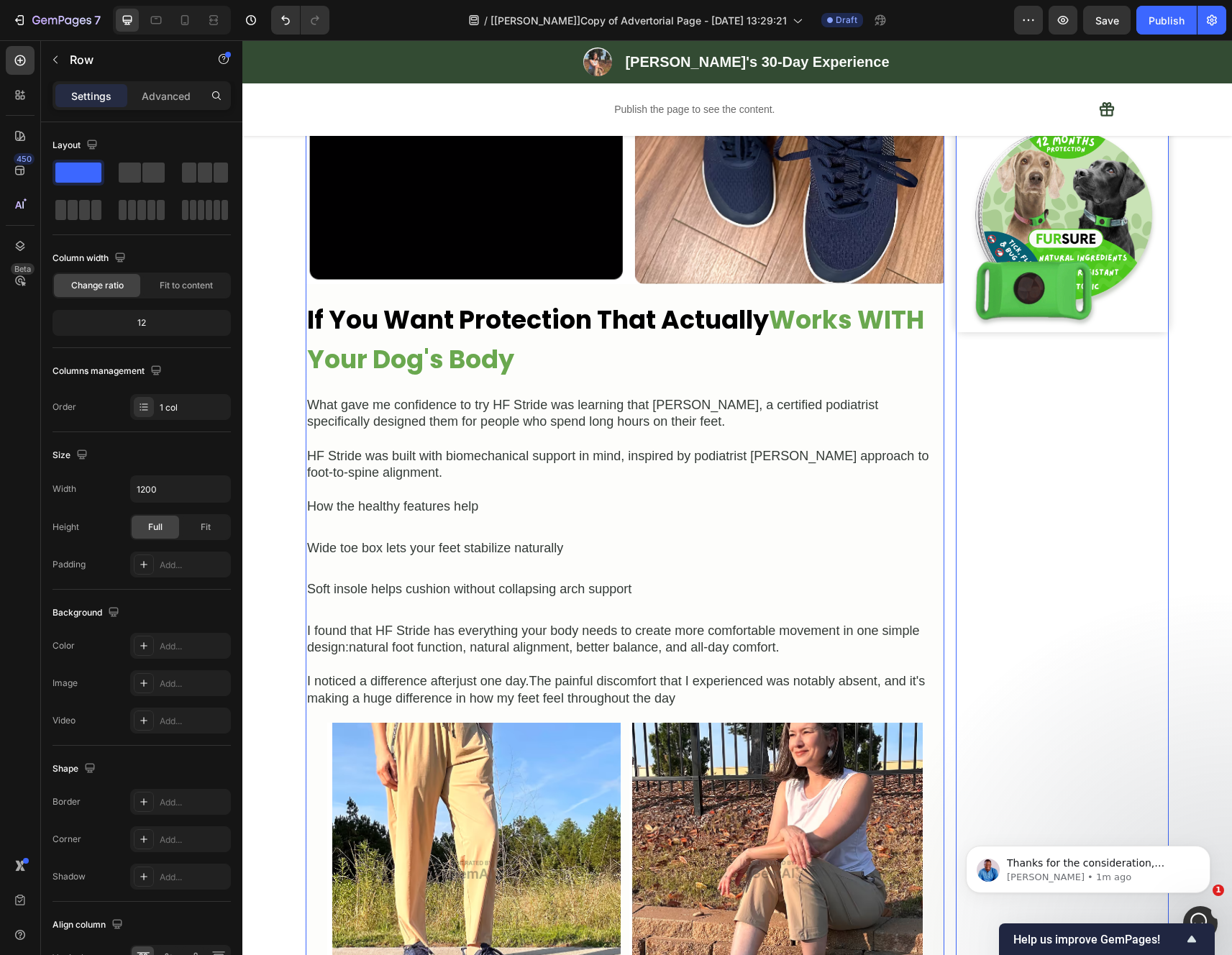
scroll to position [2555, 0]
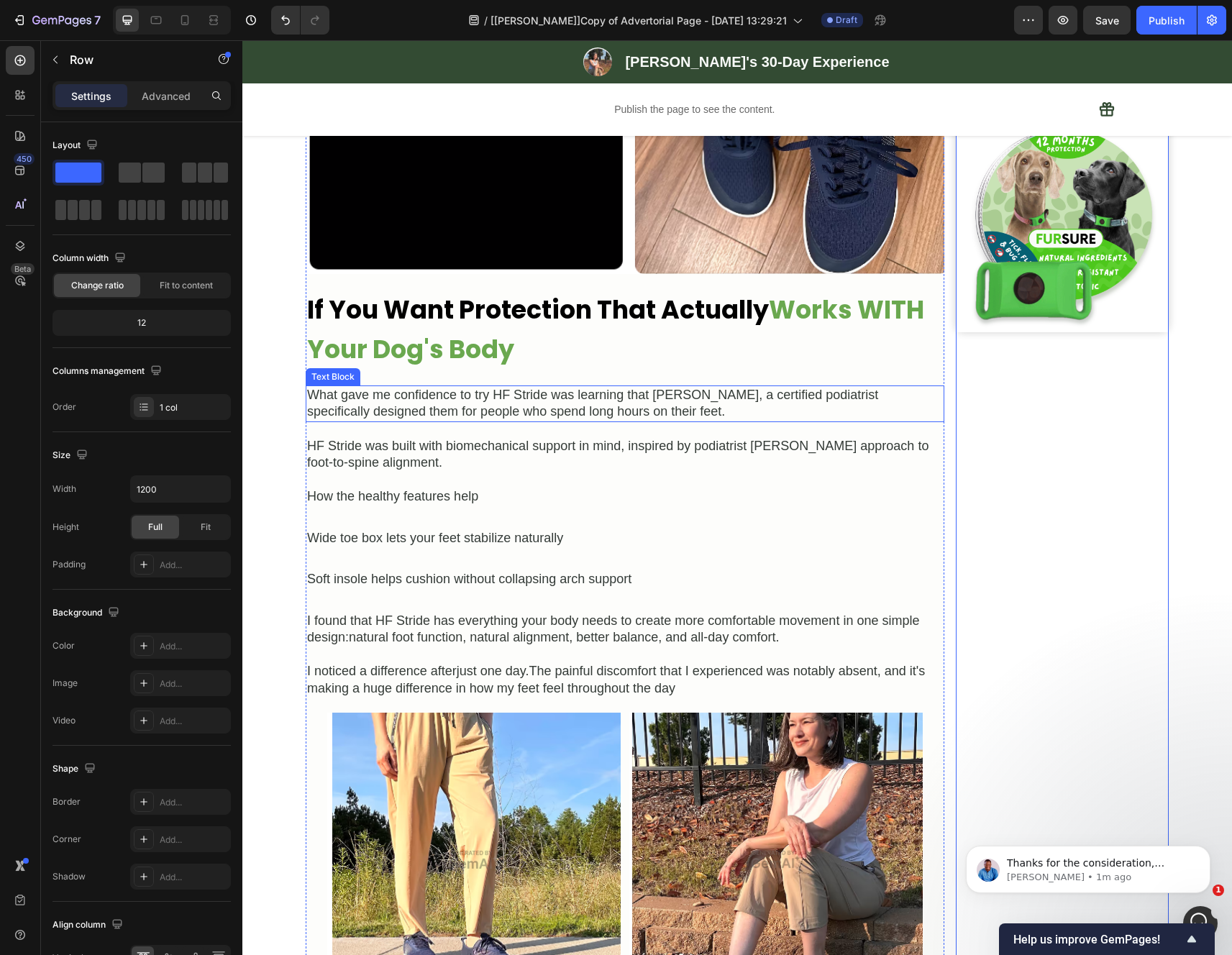
click at [602, 422] on div "What gave me confidence to try HF Stride was learning that Dr. Marta Riniker, a…" at bounding box center [625, 404] width 639 height 37
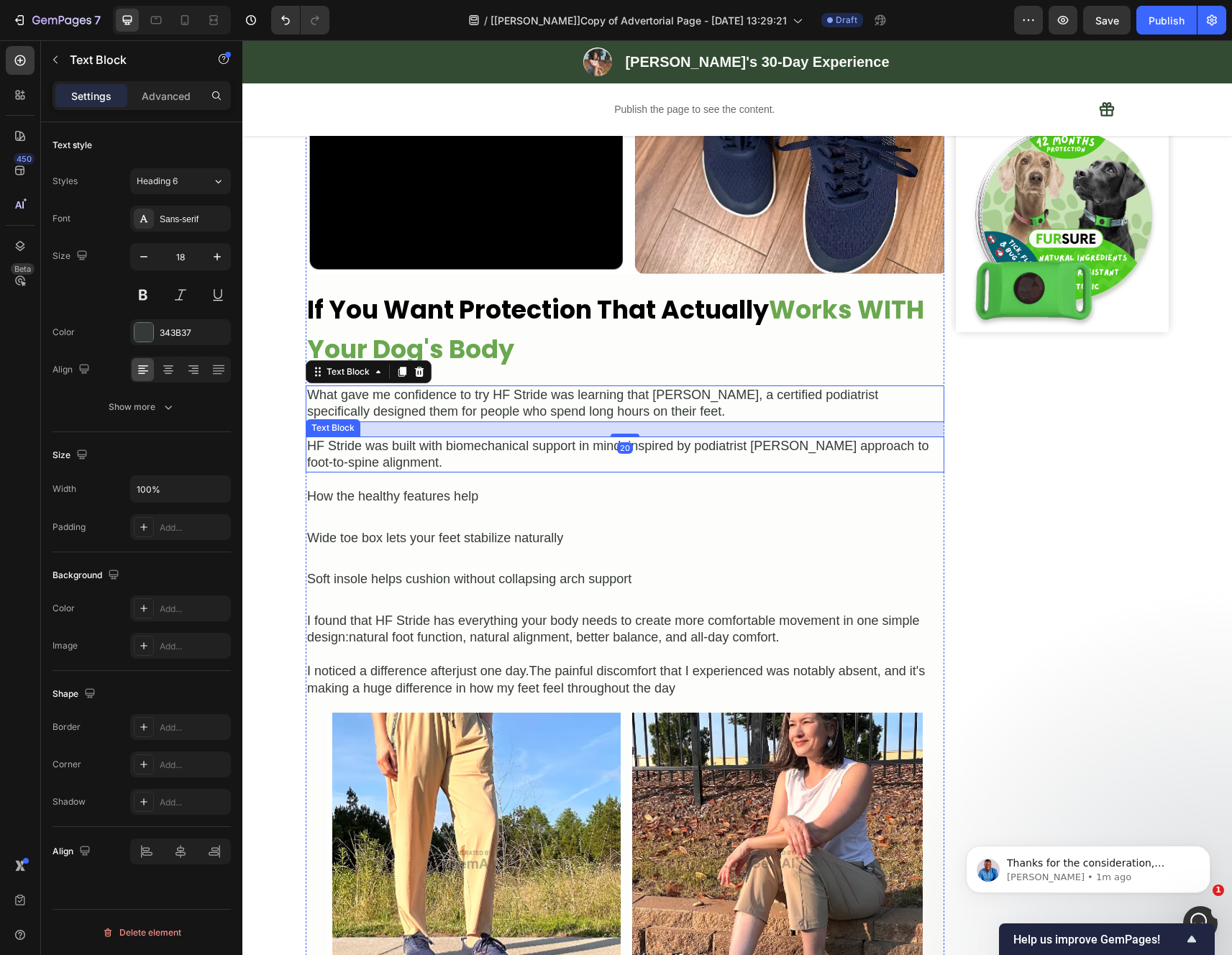
click at [558, 473] on div "HF Stride was built with biomechanical support in mind, inspired by podiatrist …" at bounding box center [625, 455] width 639 height 37
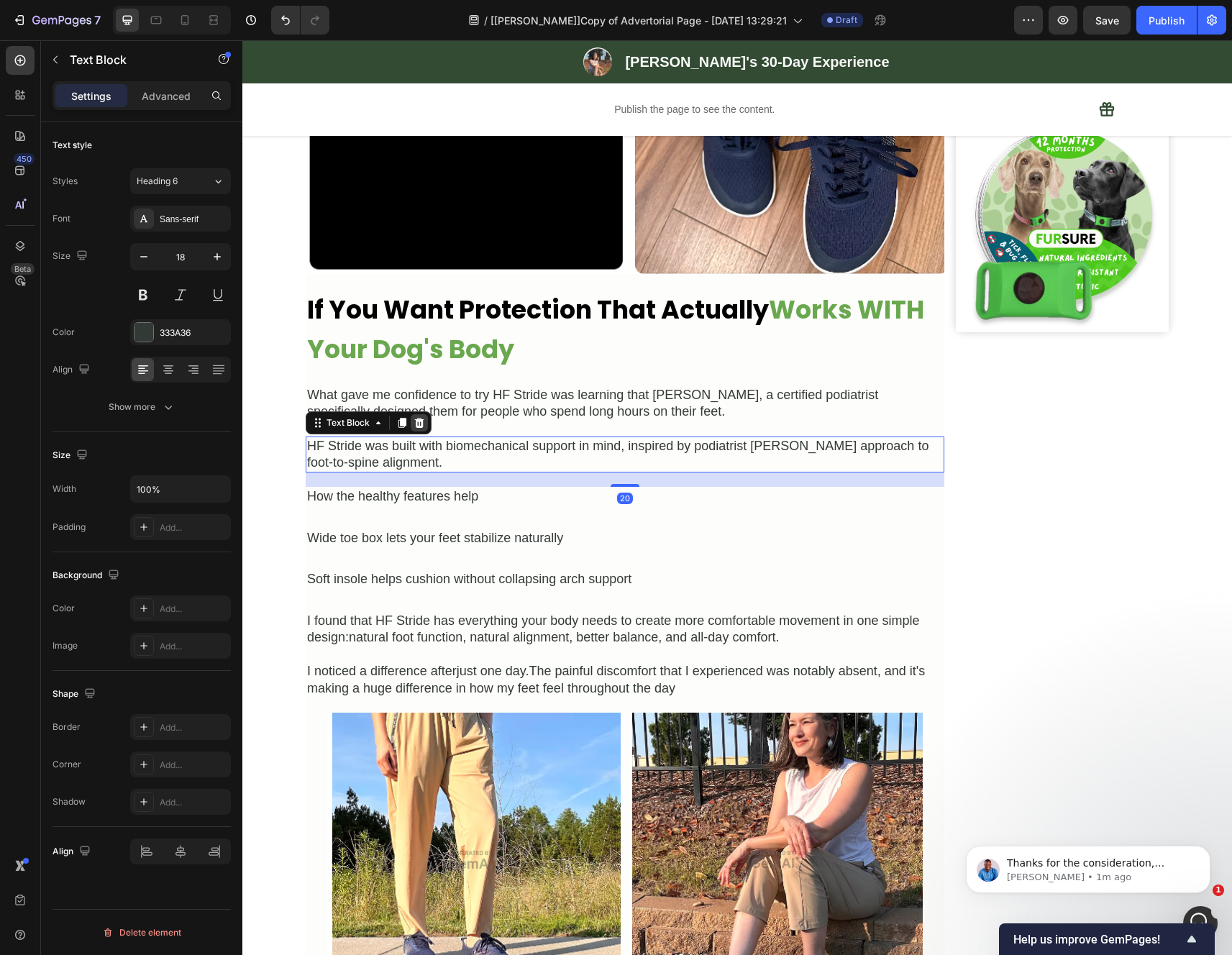
click at [410, 432] on div at bounding box center [419, 423] width 17 height 17
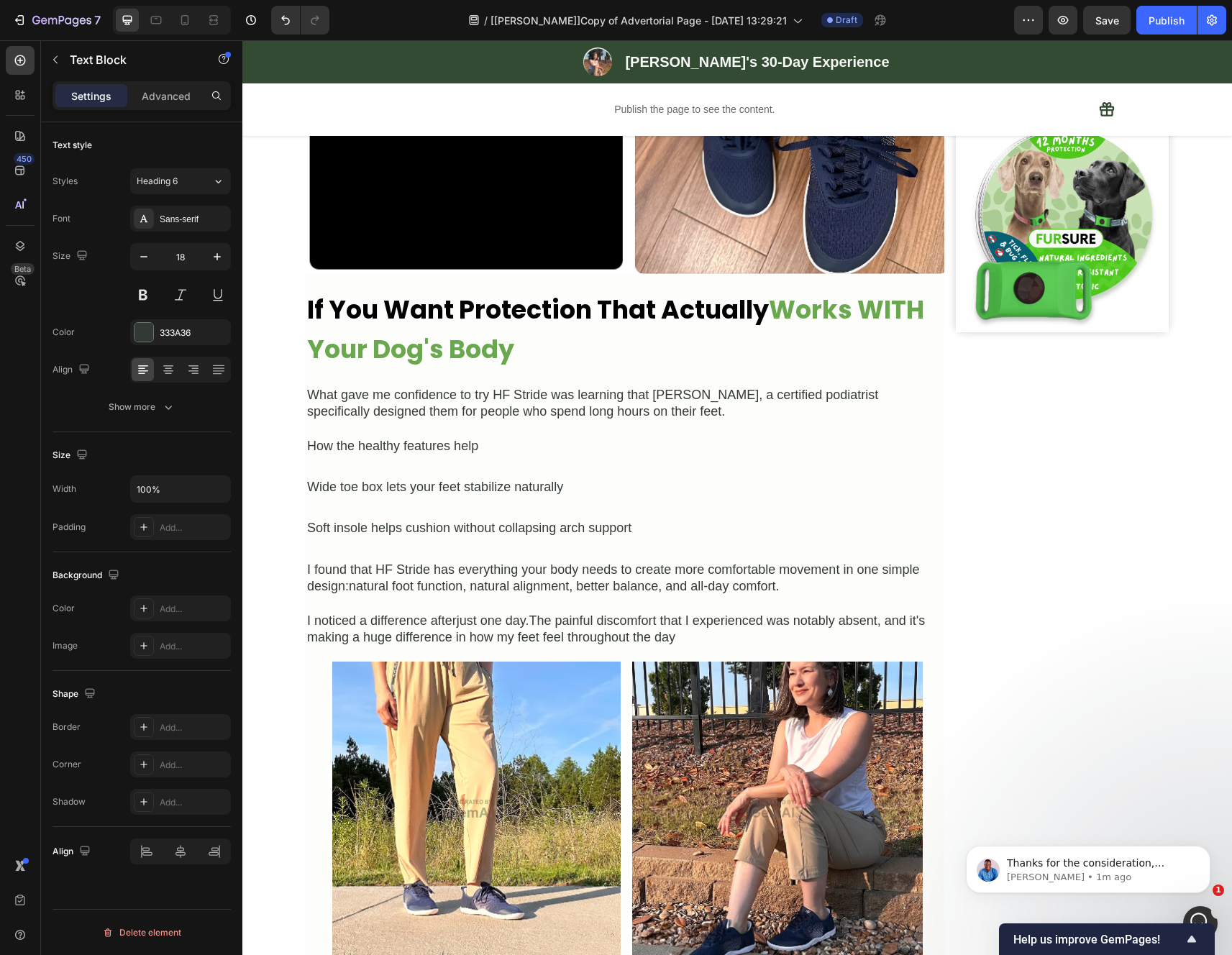
click at [416, 456] on div "How the healthy features help" at bounding box center [625, 447] width 639 height 20
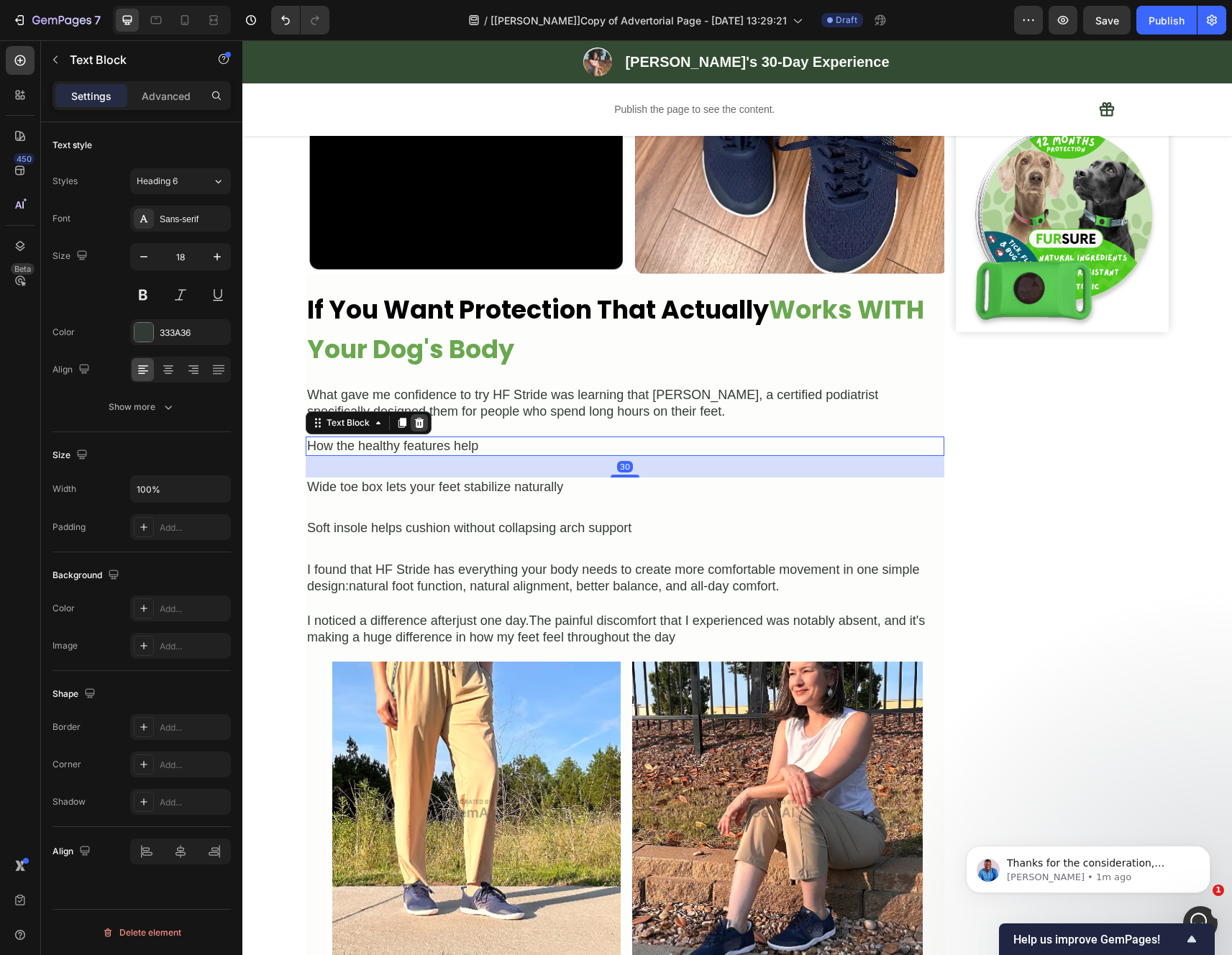
click at [415, 427] on icon at bounding box center [419, 422] width 9 height 10
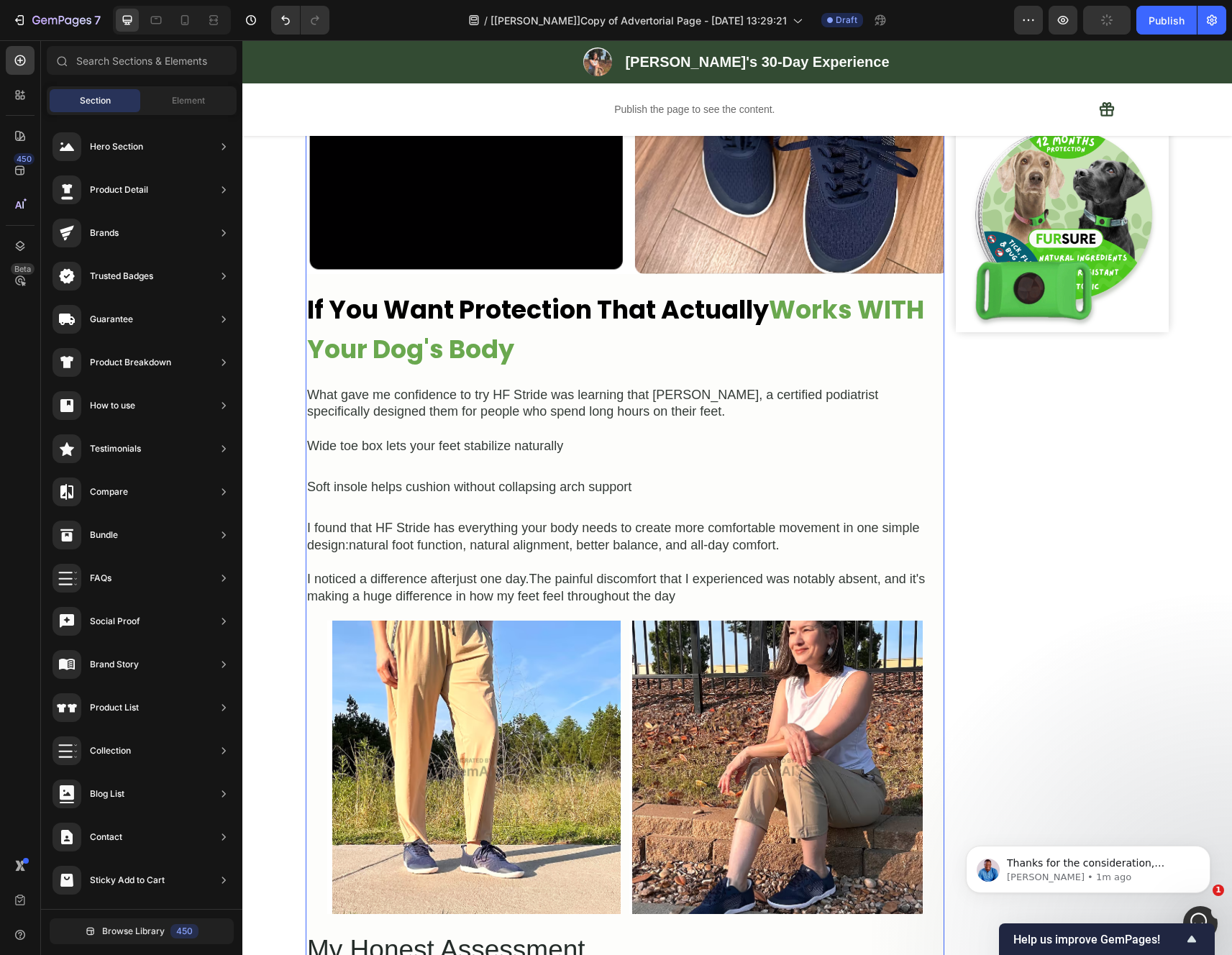
click at [415, 456] on div "Wide toe box lets your feet stabilize naturally" at bounding box center [625, 447] width 639 height 20
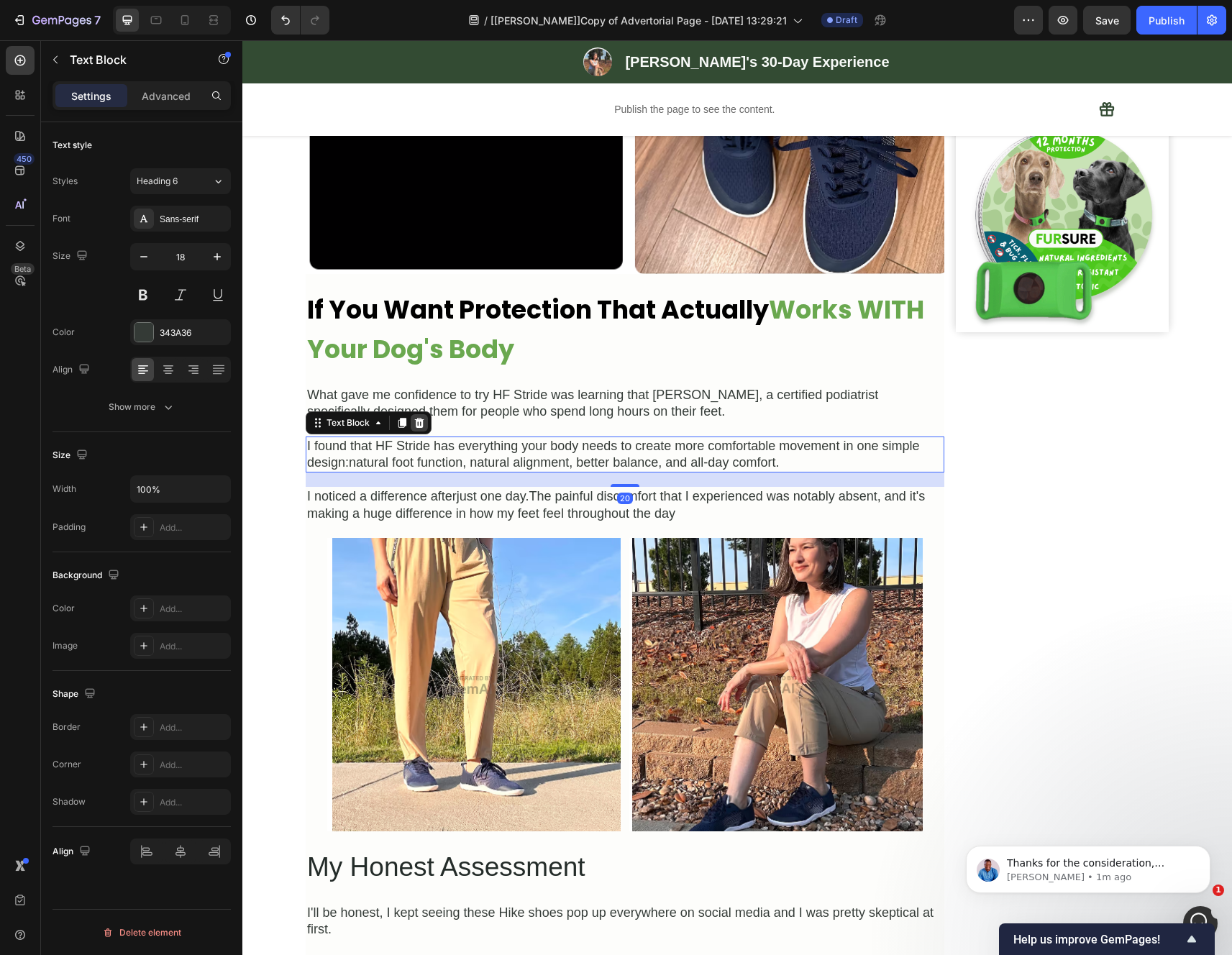
scroll to position [2555, 0]
click at [415, 432] on div at bounding box center [419, 423] width 17 height 17
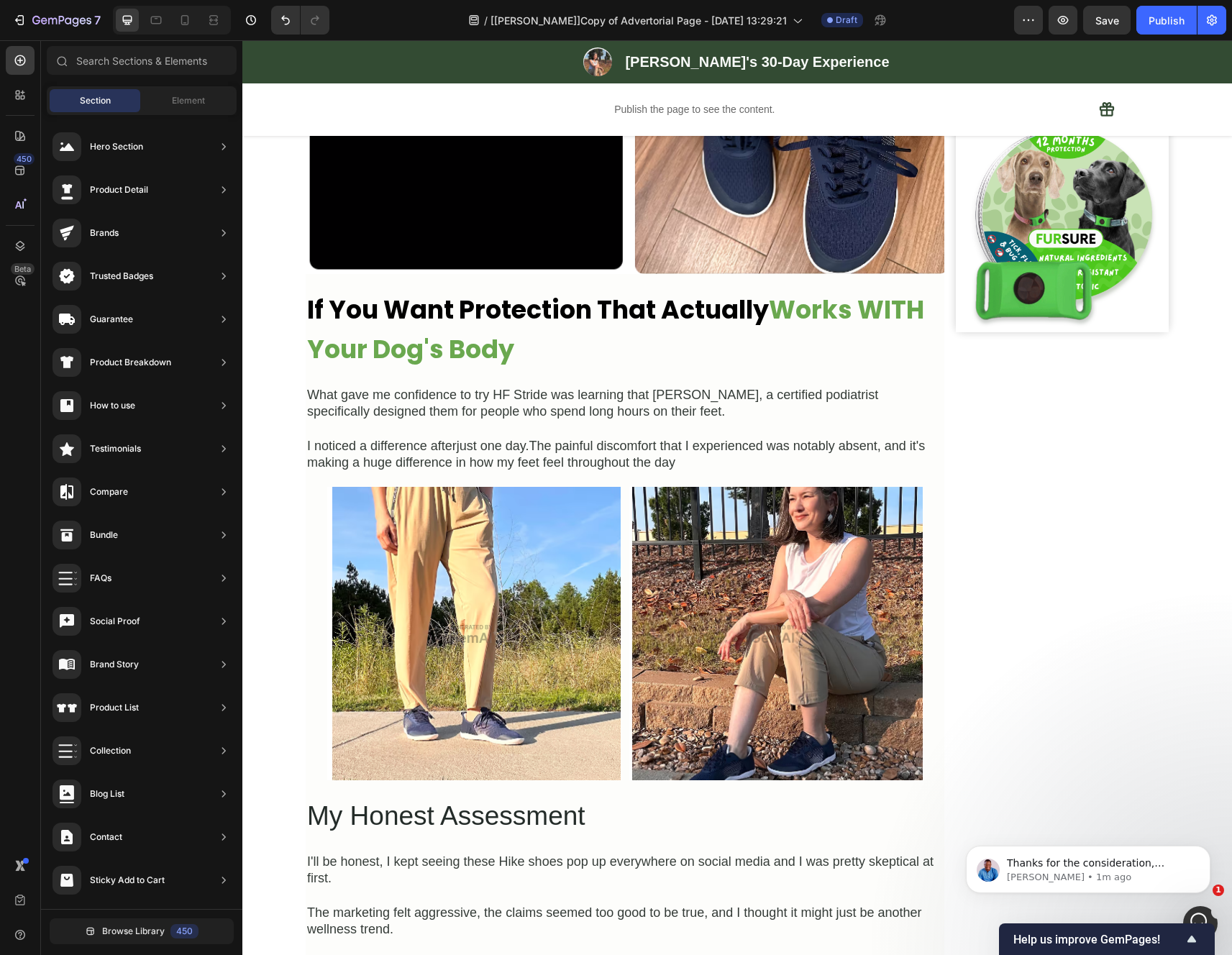
click at [409, 473] on div "I noticed a difference afterjust one day.The painful discomfort that I experien…" at bounding box center [625, 455] width 639 height 37
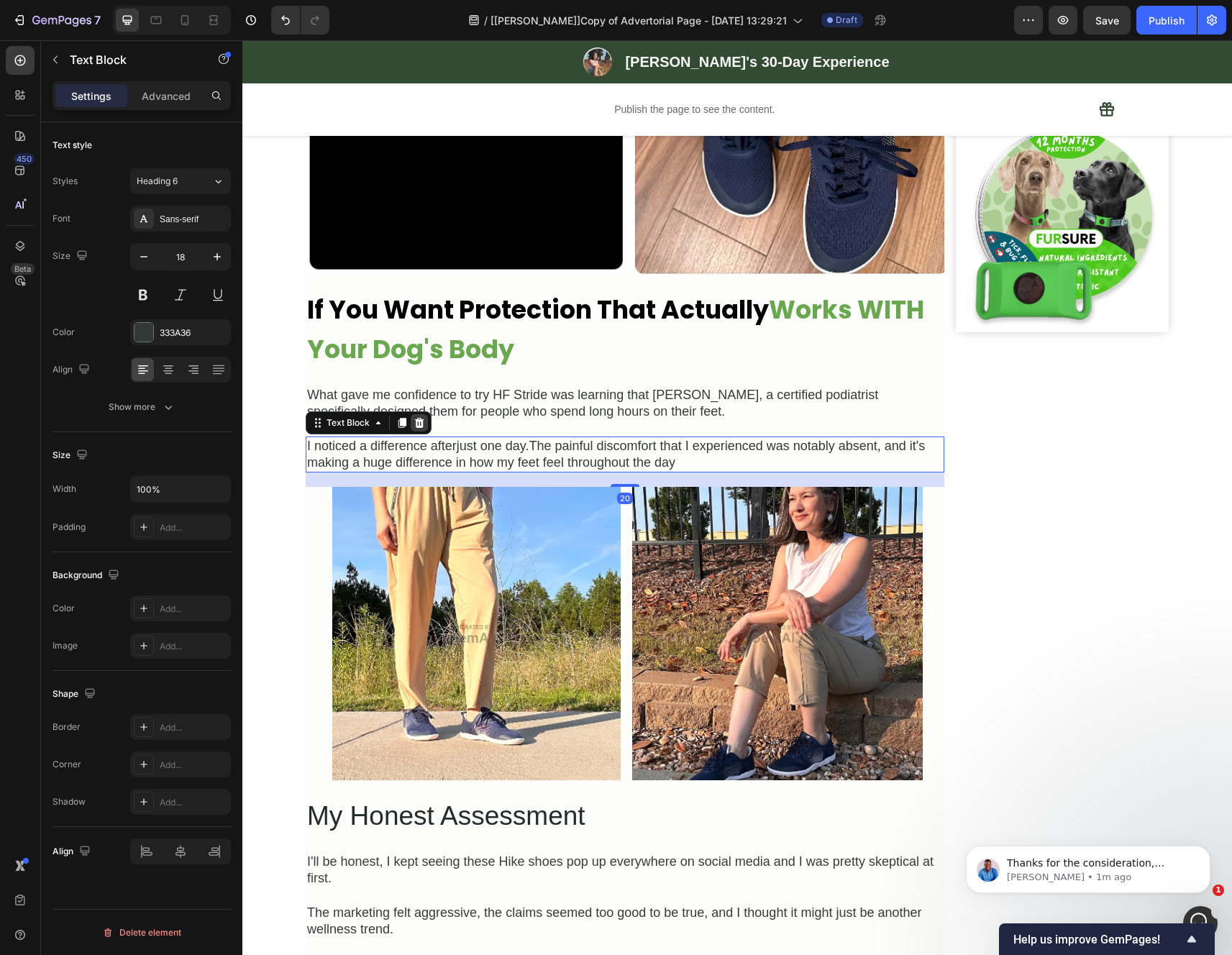
click at [415, 427] on icon at bounding box center [419, 422] width 9 height 10
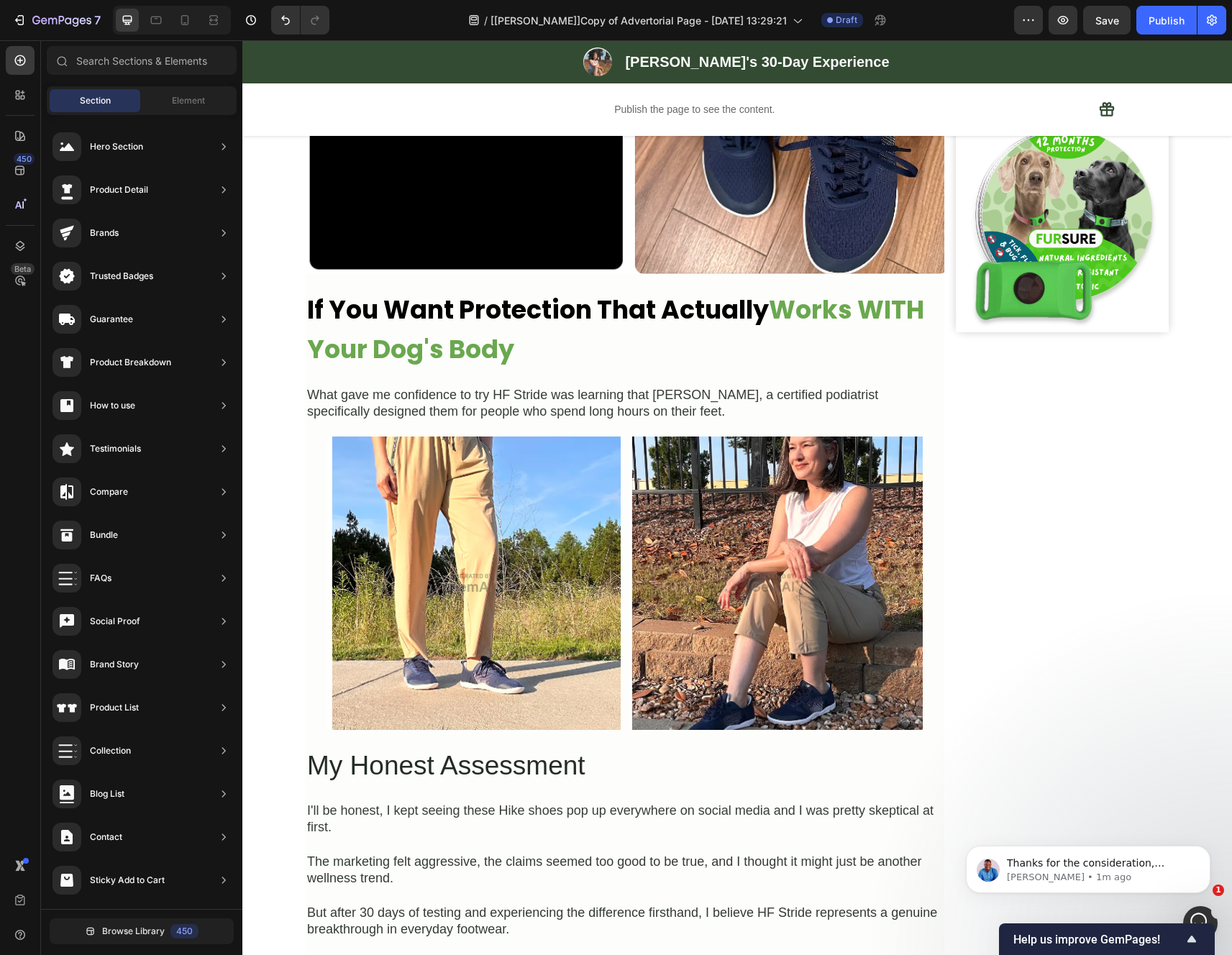
click at [468, 422] on div "What gave me confidence to try HF Stride was learning that [PERSON_NAME], a cer…" at bounding box center [625, 404] width 639 height 37
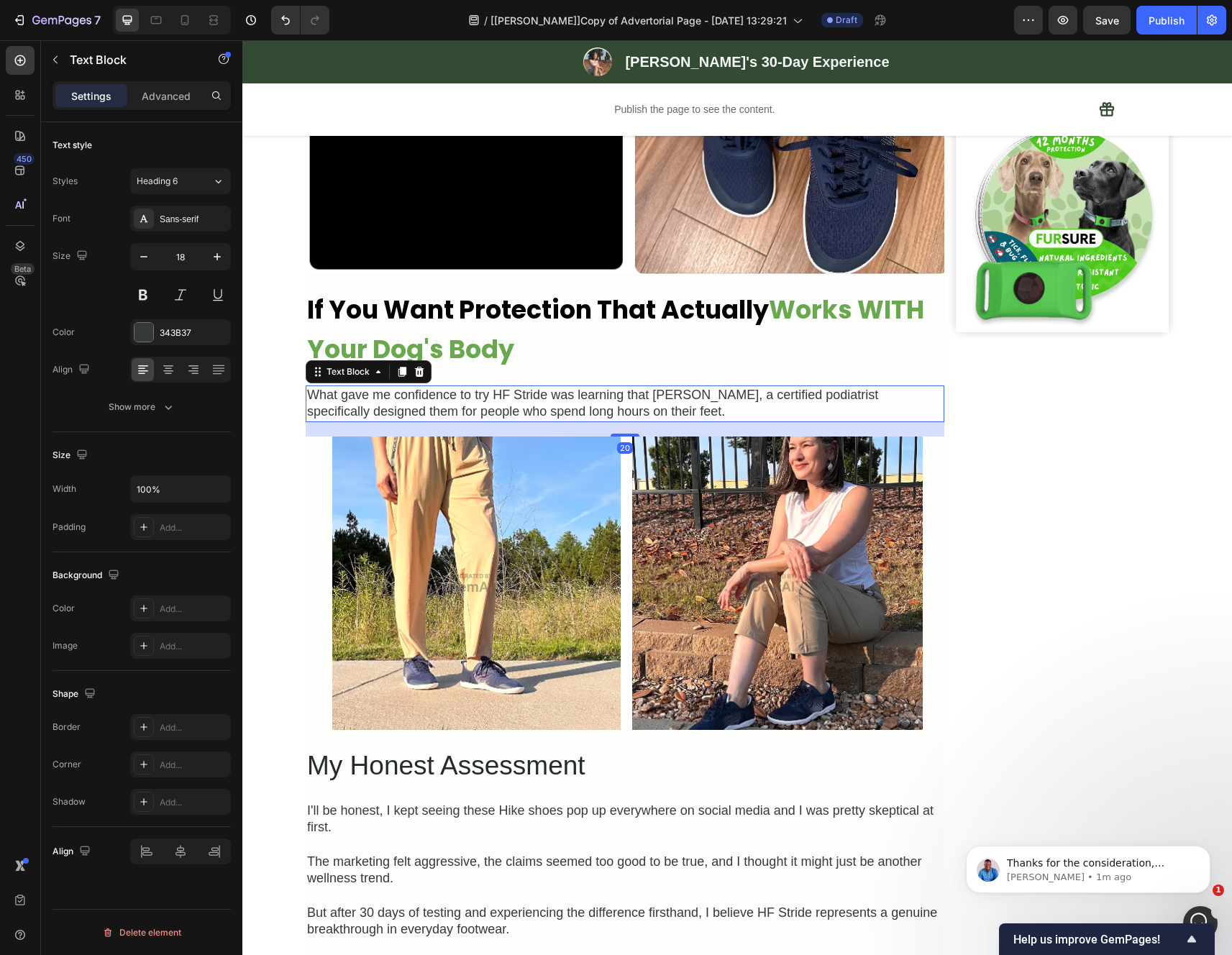
click at [674, 422] on div "What gave me confidence to try HF Stride was learning that Dr. Marta Riniker, a…" at bounding box center [625, 404] width 639 height 37
click at [842, 420] on p "What gave me confidence to try HF Stride was learning that Dr. Marta Riniker, a…" at bounding box center [625, 403] width 635 height 34
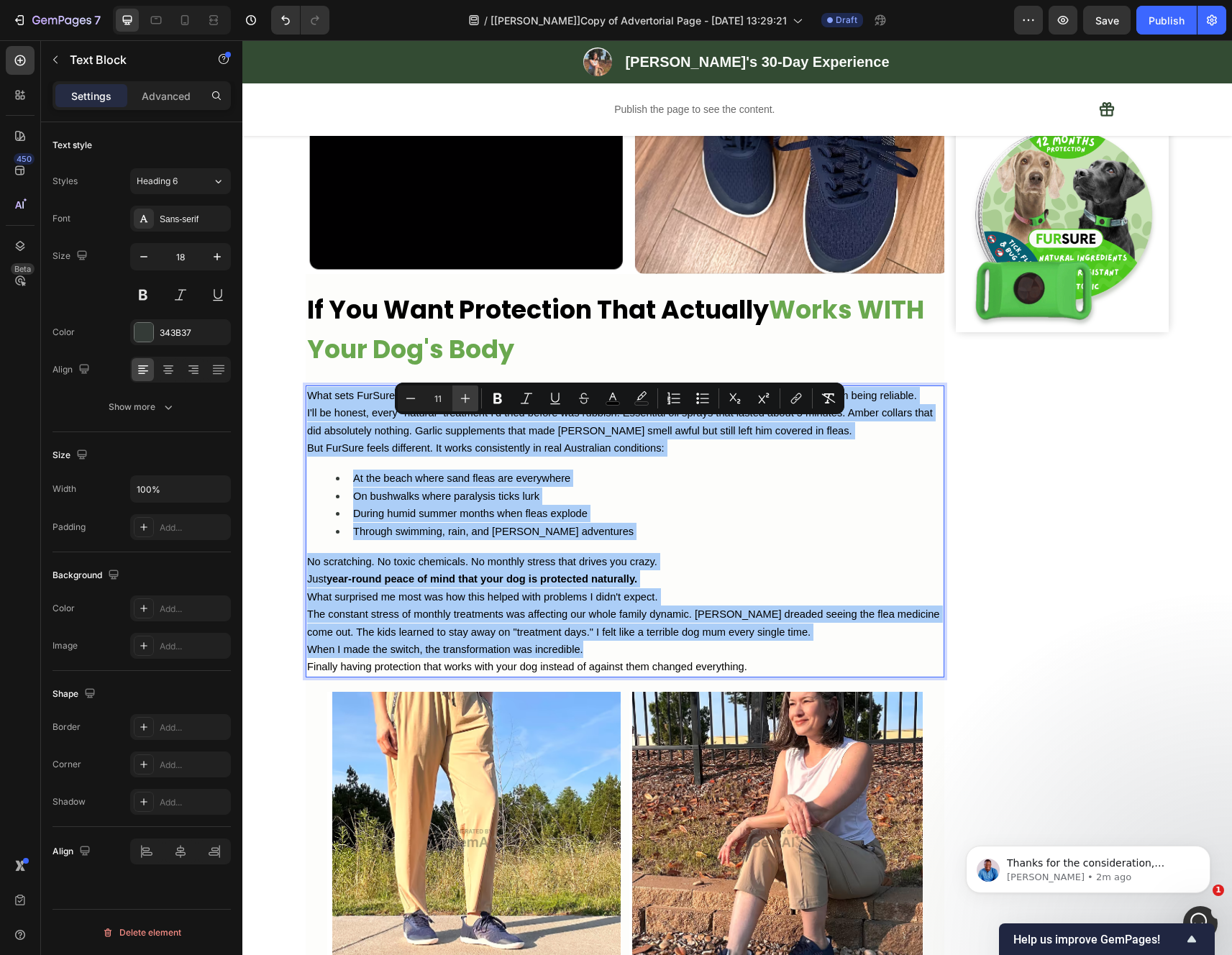
click at [466, 402] on icon "Editor contextual toolbar" at bounding box center [465, 398] width 14 height 14
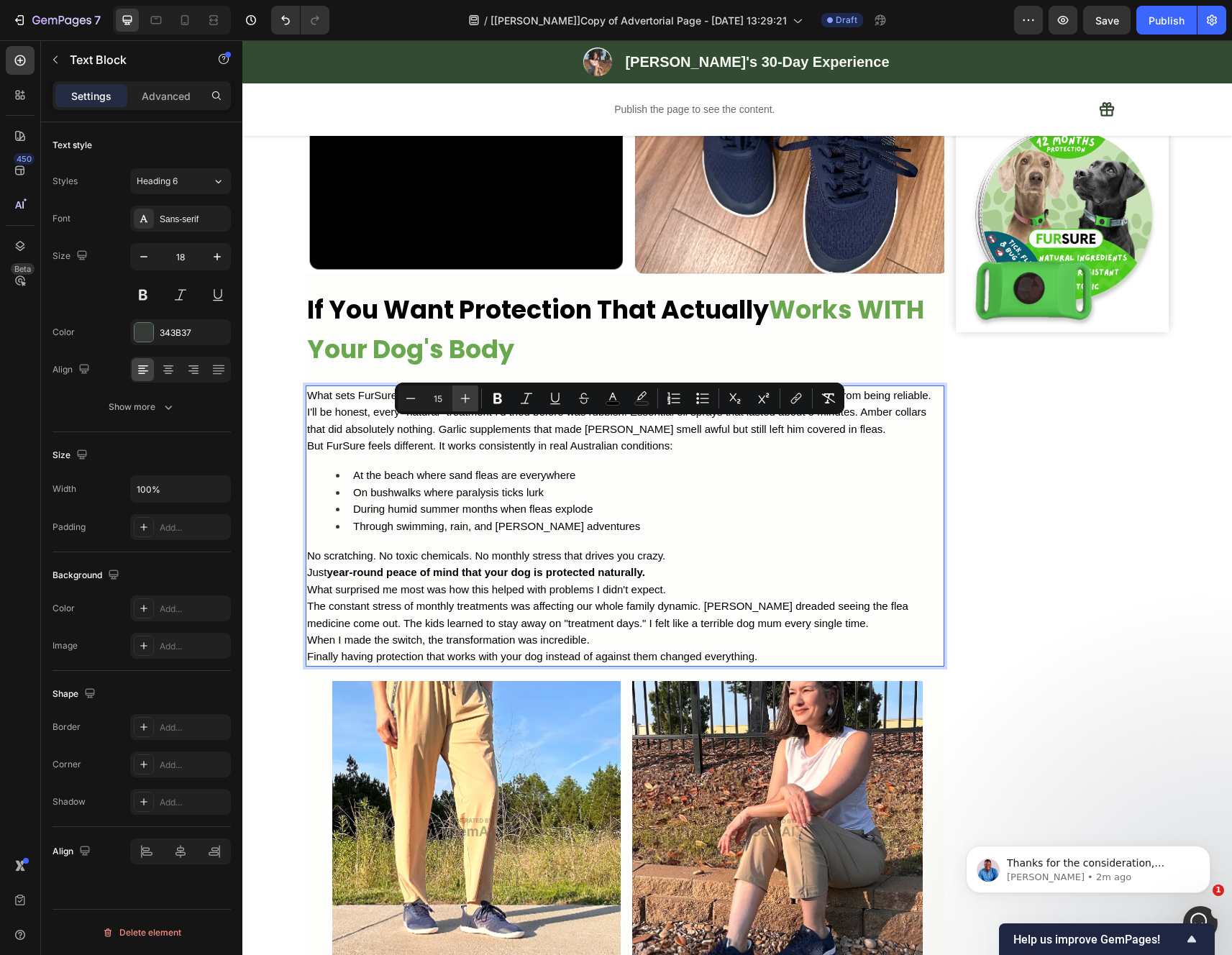
click at [466, 402] on icon "Editor contextual toolbar" at bounding box center [465, 398] width 14 height 14
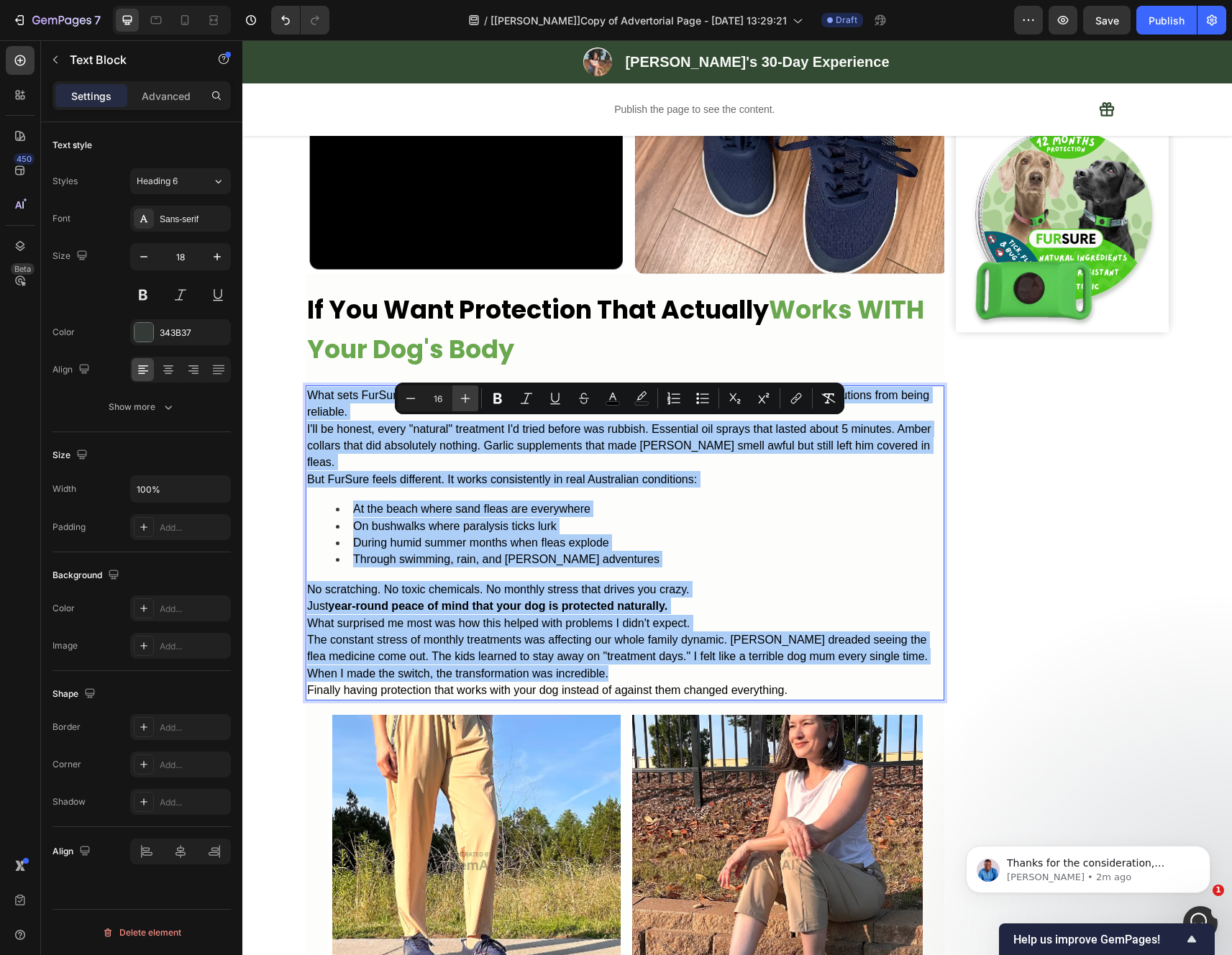
click at [466, 402] on icon "Editor contextual toolbar" at bounding box center [465, 398] width 14 height 14
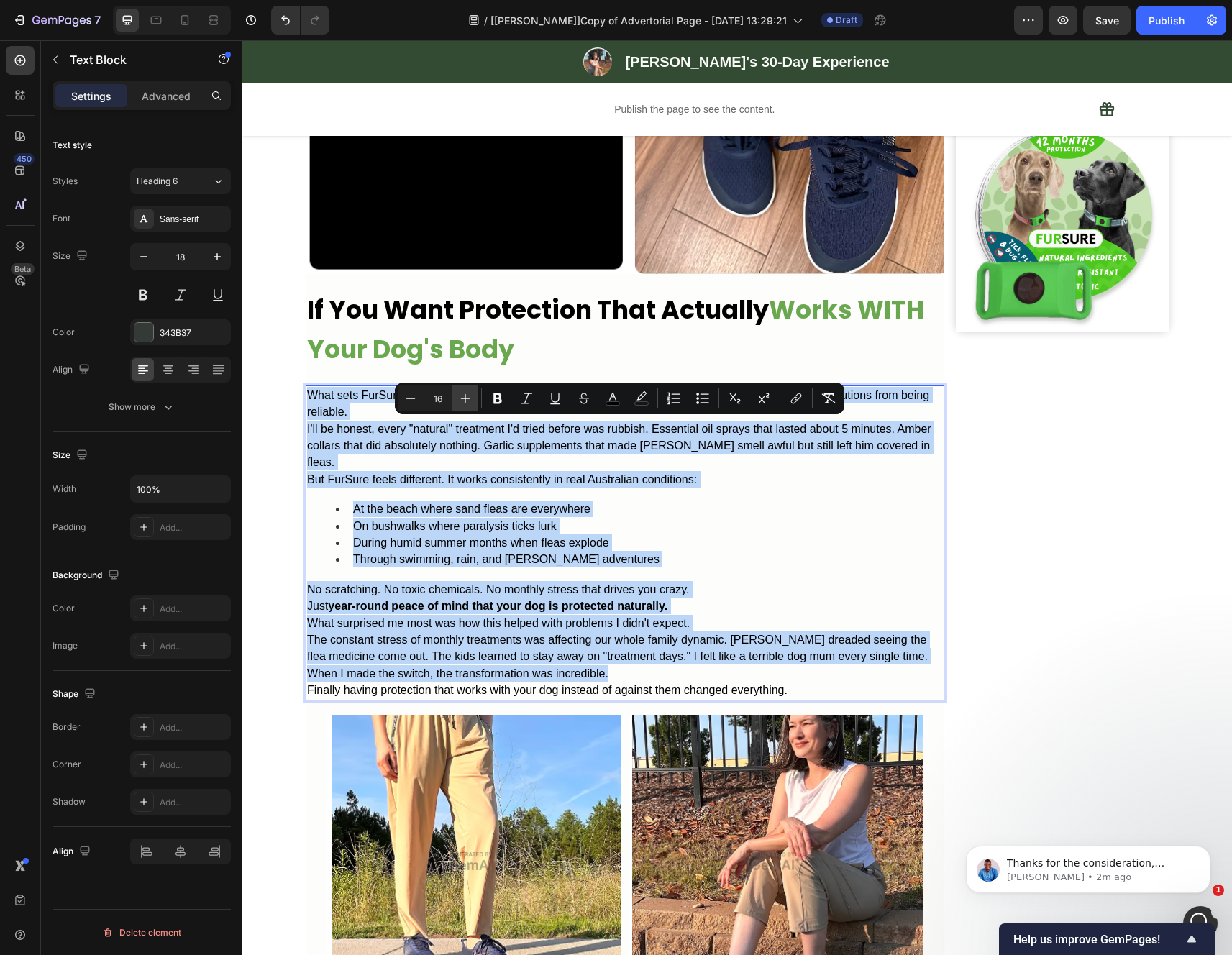
type input "17"
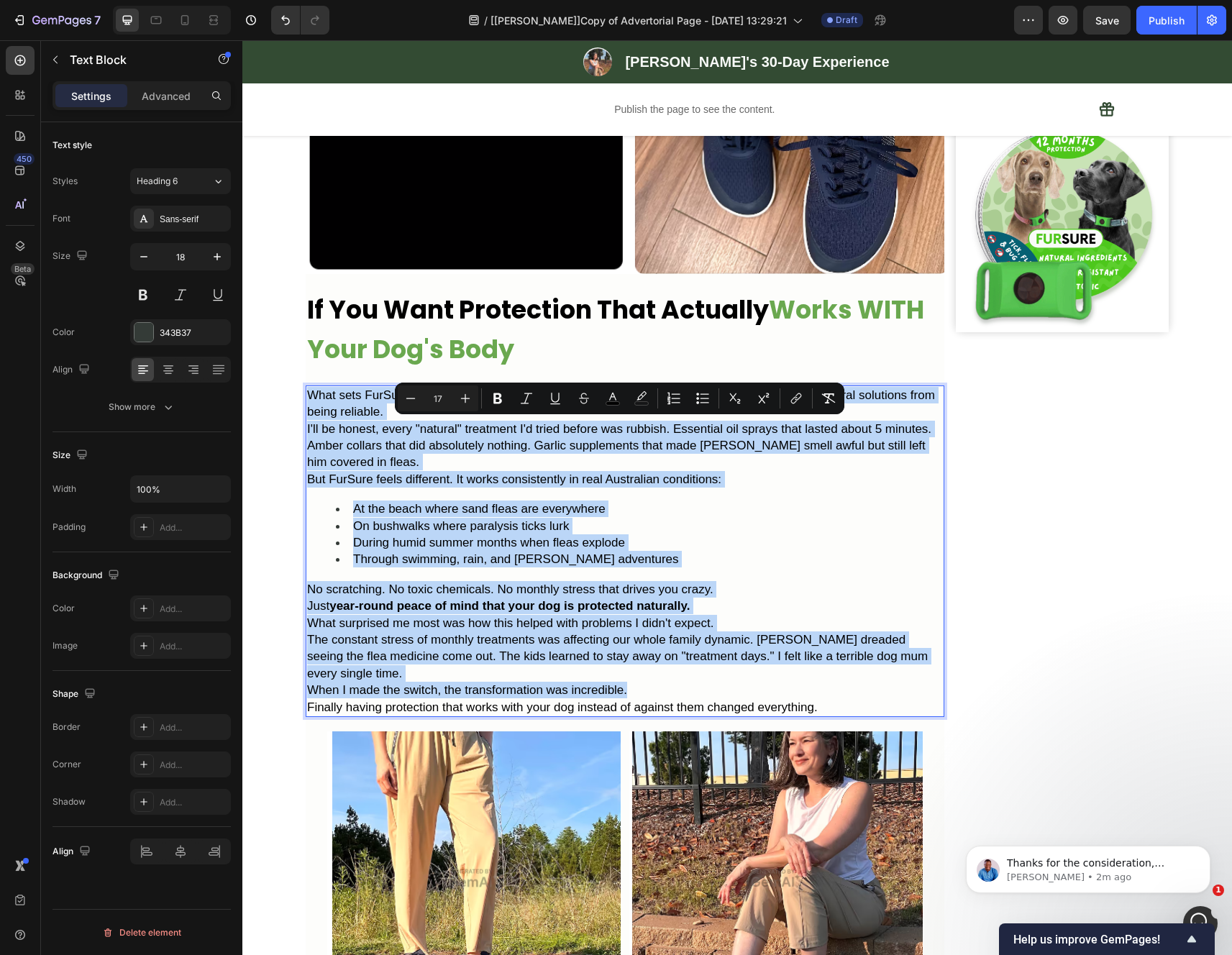
click at [651, 471] on p "I'll be honest, every "natural" treatment I'd tried before was rubbish. Essenti…" at bounding box center [625, 445] width 635 height 50
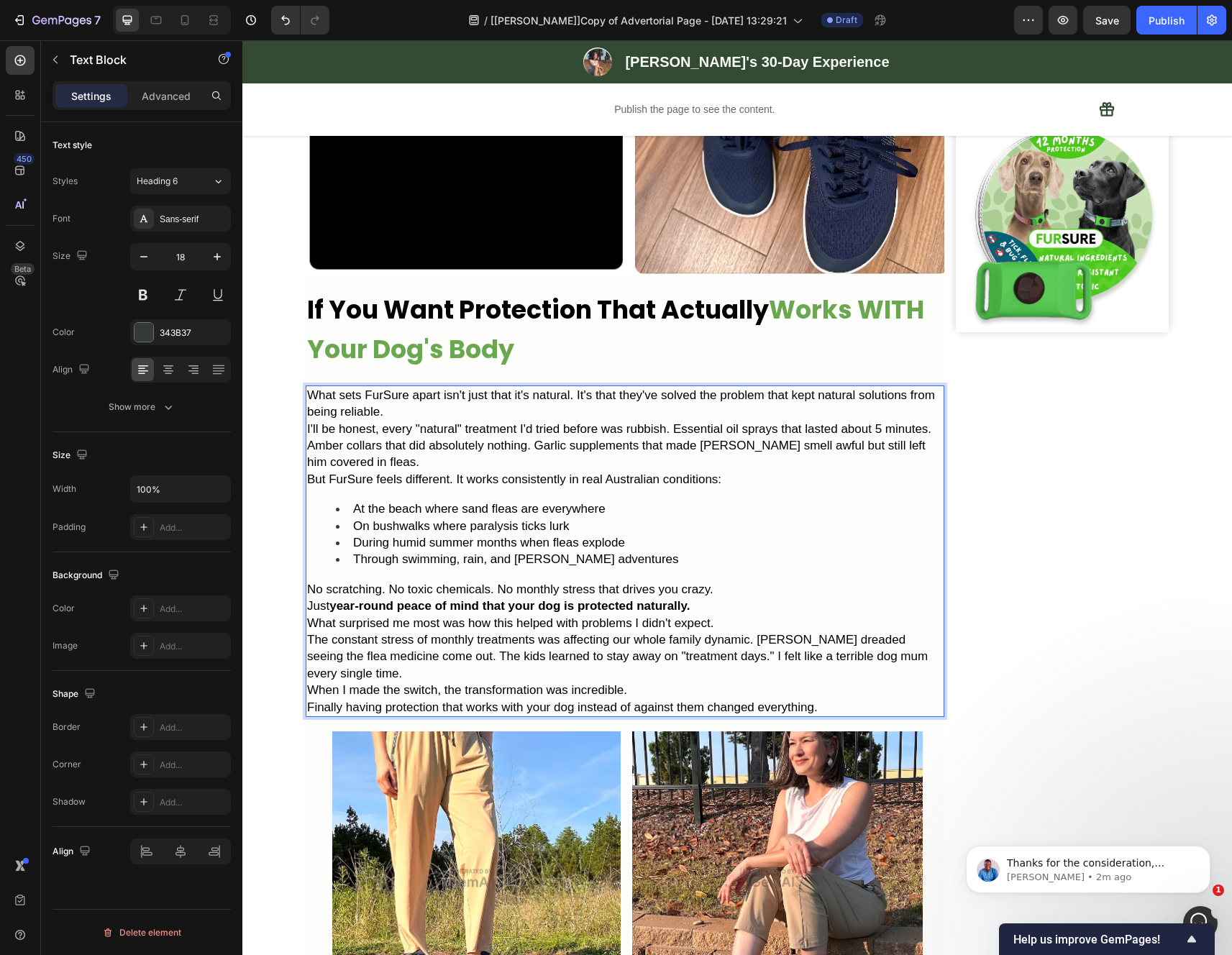
click at [530, 420] on p "What sets FurSure apart isn't just that it's natural. It's that they've solved …" at bounding box center [625, 403] width 635 height 34
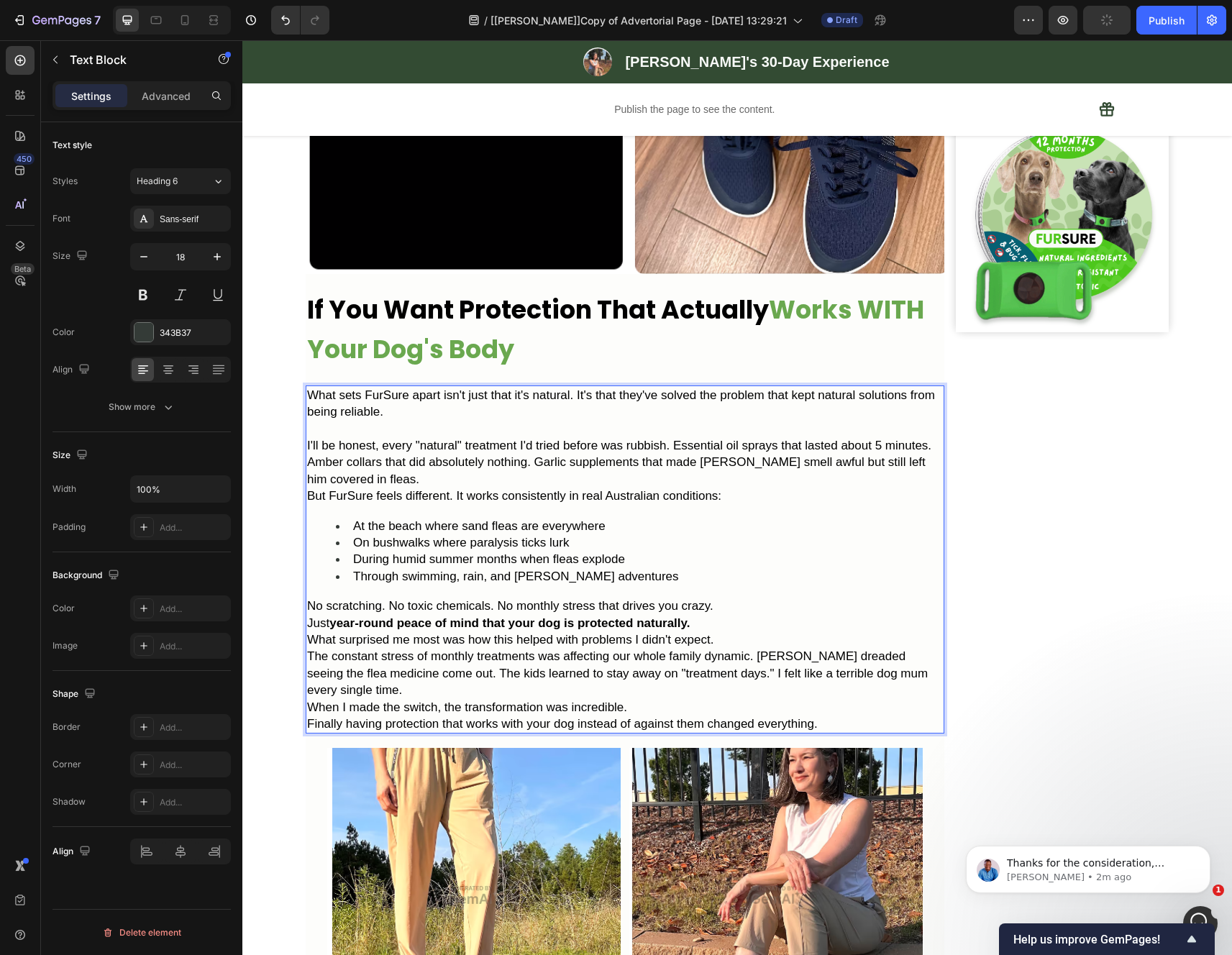
click at [808, 488] on p "I'll be honest, every "natural" treatment I'd tried before was rubbish. Essenti…" at bounding box center [625, 462] width 635 height 50
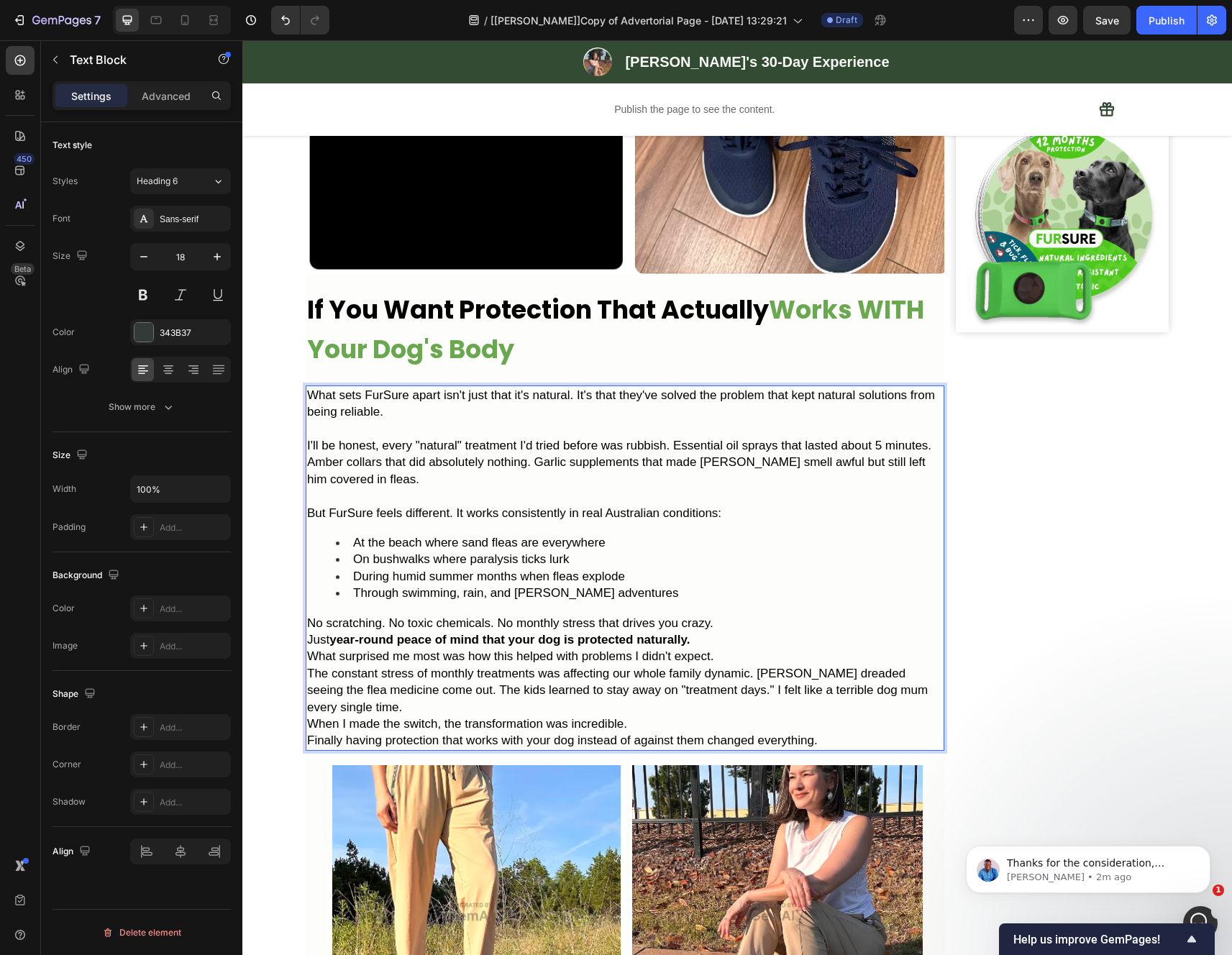
click at [730, 631] on p "No scratching. No toxic chemicals. No monthly stress that drives you crazy." at bounding box center [625, 623] width 635 height 16
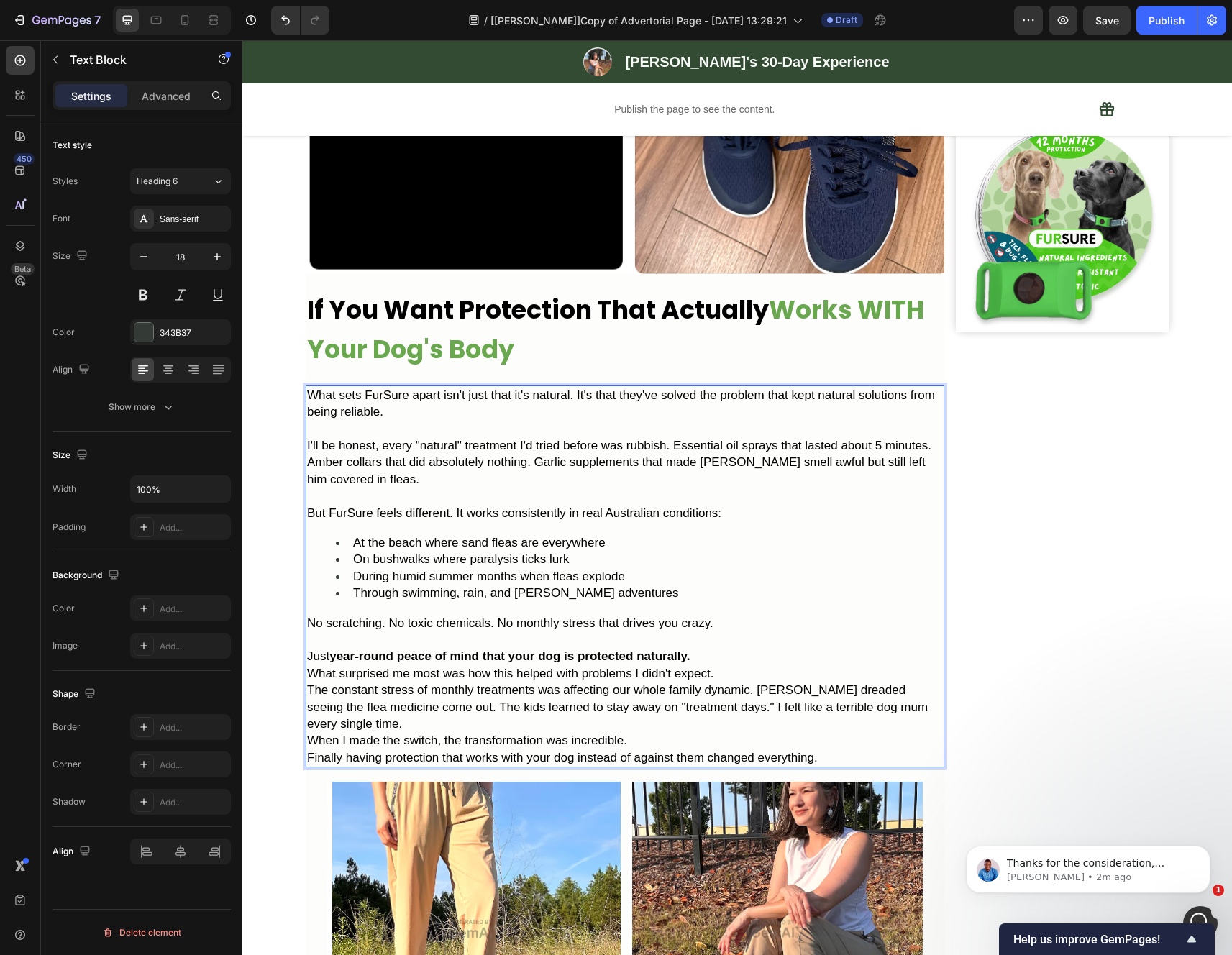
click at [708, 664] on p "Just year-round peace of mind that your dog is protected naturally." at bounding box center [625, 656] width 635 height 16
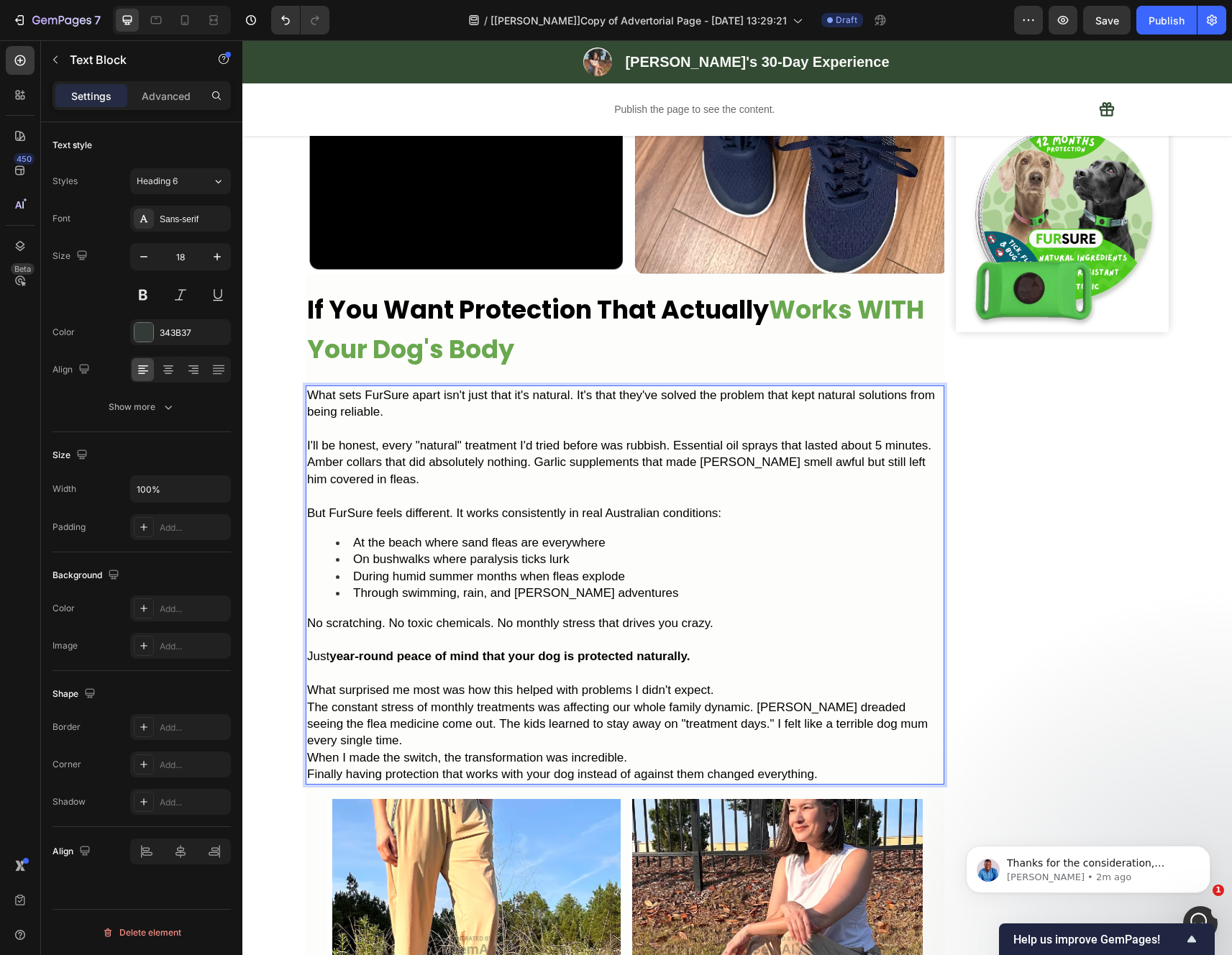
scroll to position [2577, 0]
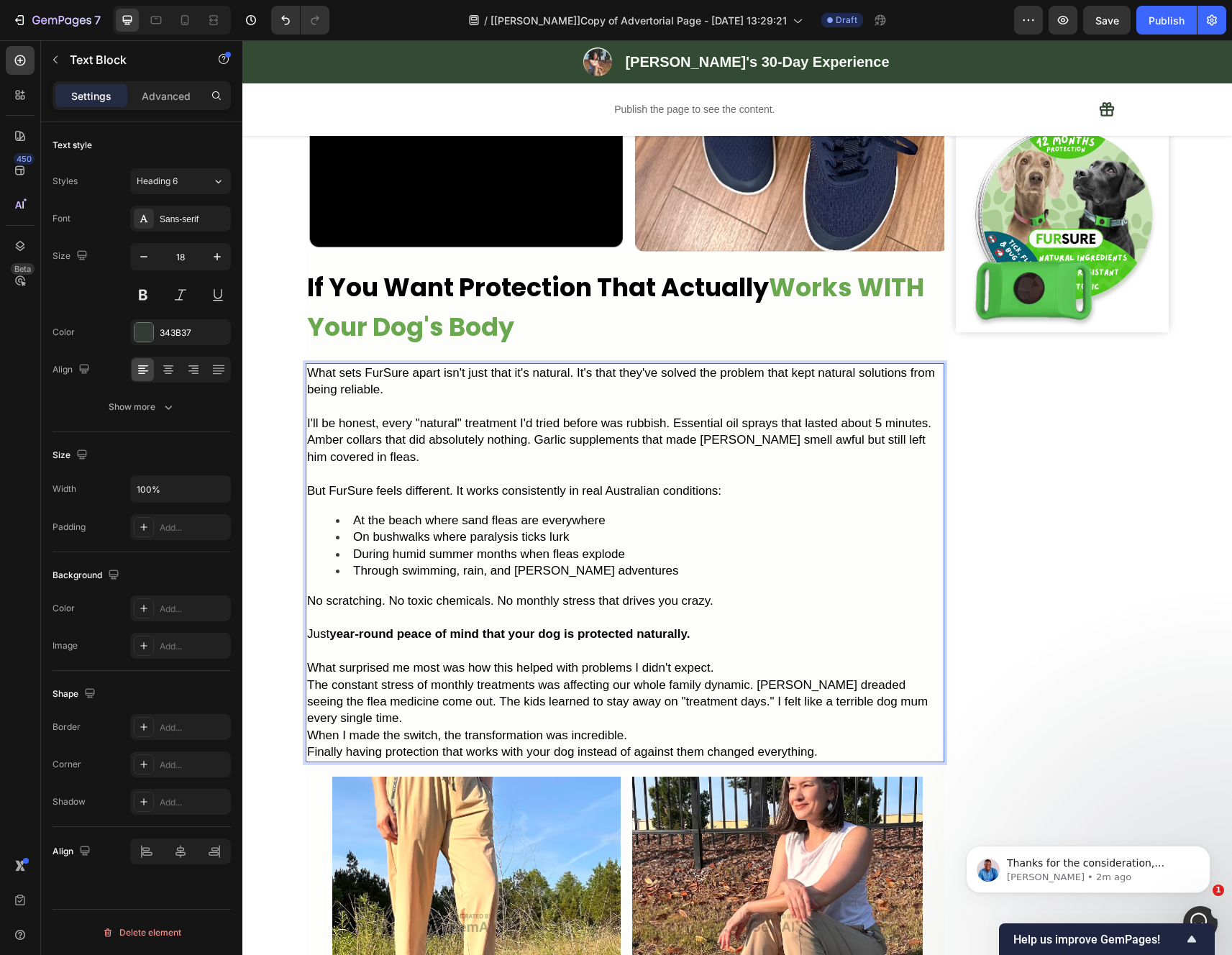
click at [719, 676] on p "What surprised me most was how this helped with problems I didn't expect." at bounding box center [625, 667] width 635 height 16
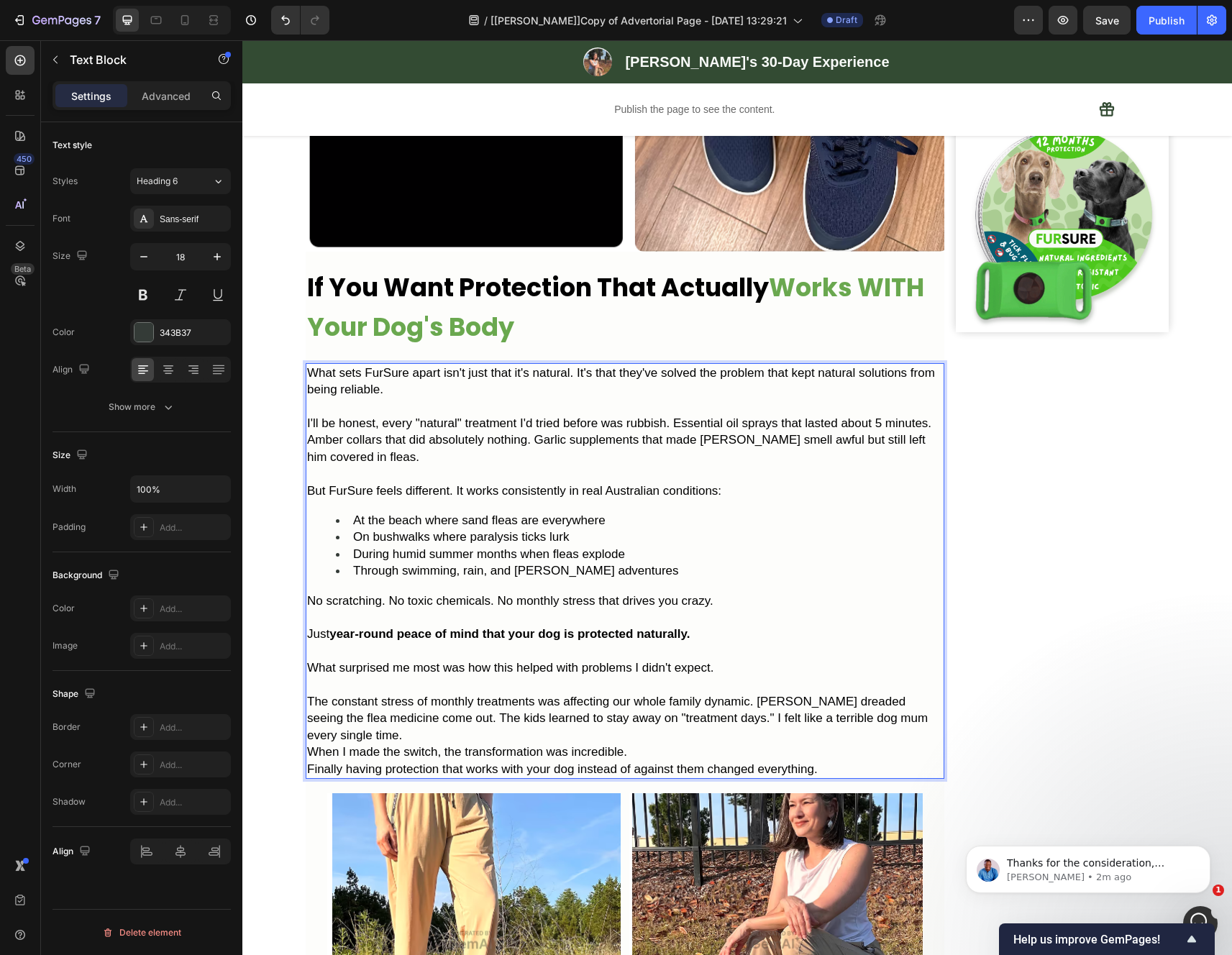
scroll to position [2604, 0]
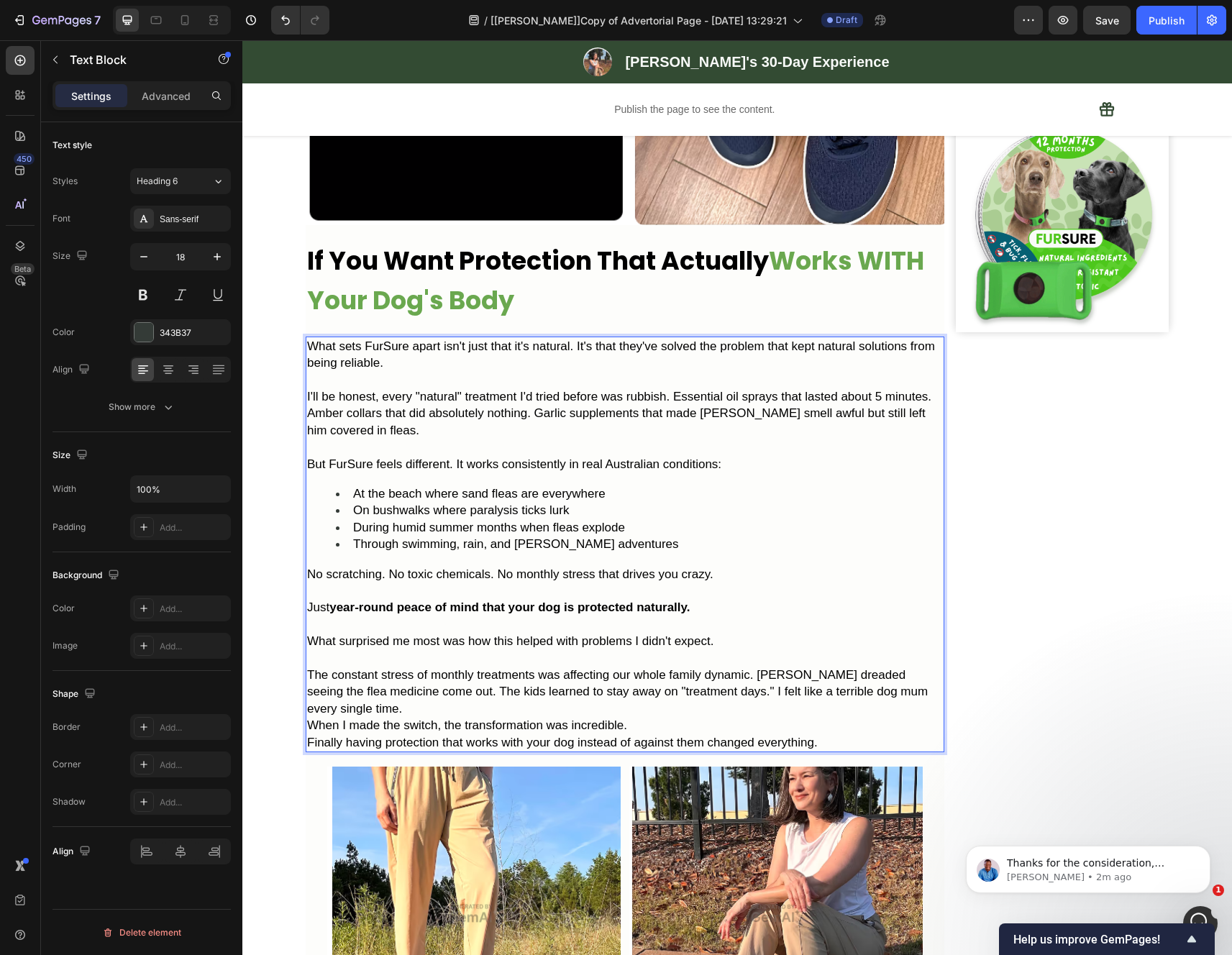
click at [601, 717] on p "The constant stress of monthly treatments was affecting our whole family dynami…" at bounding box center [625, 691] width 635 height 50
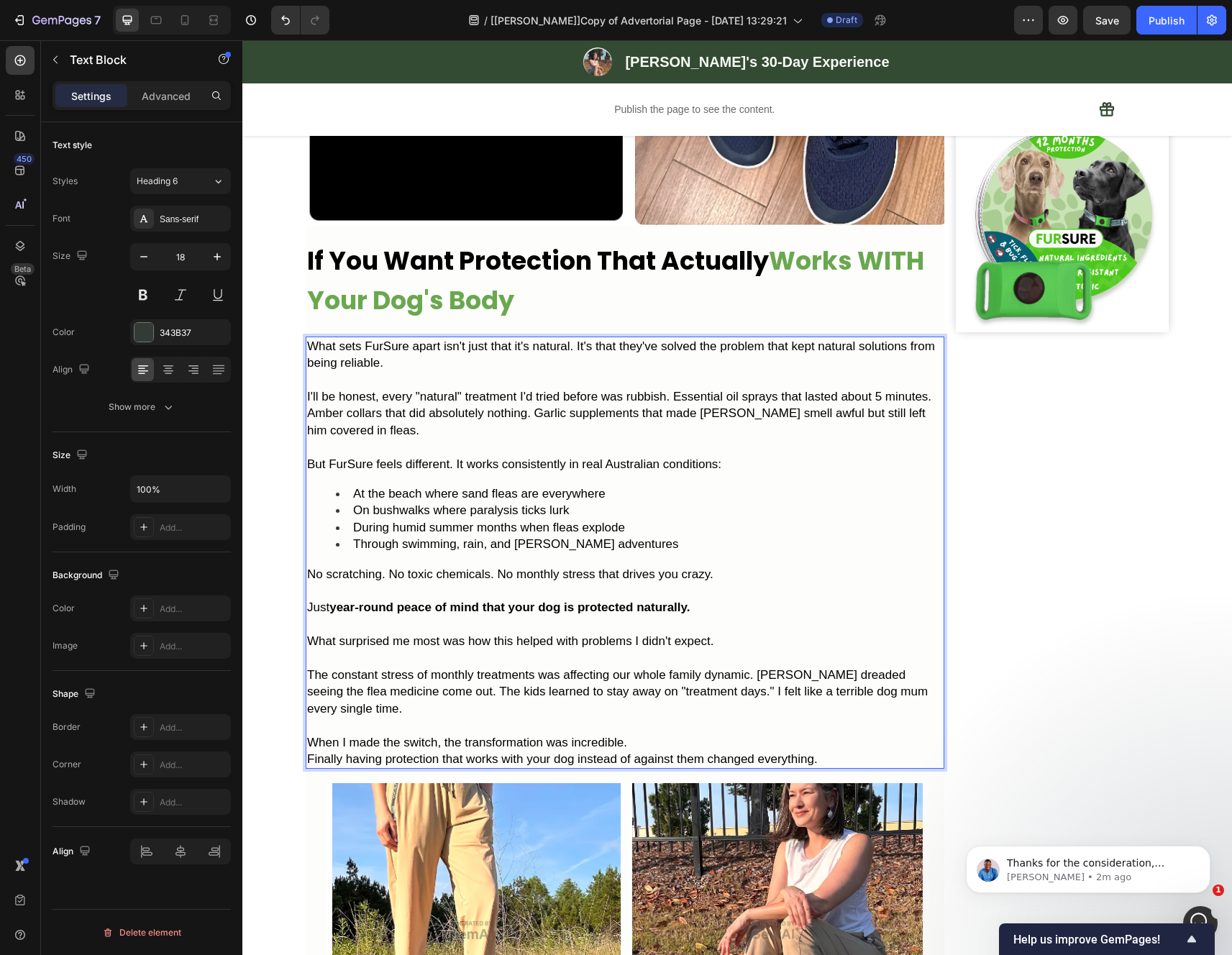
click at [644, 751] on p "When I made the switch, the transformation was incredible." at bounding box center [625, 742] width 635 height 16
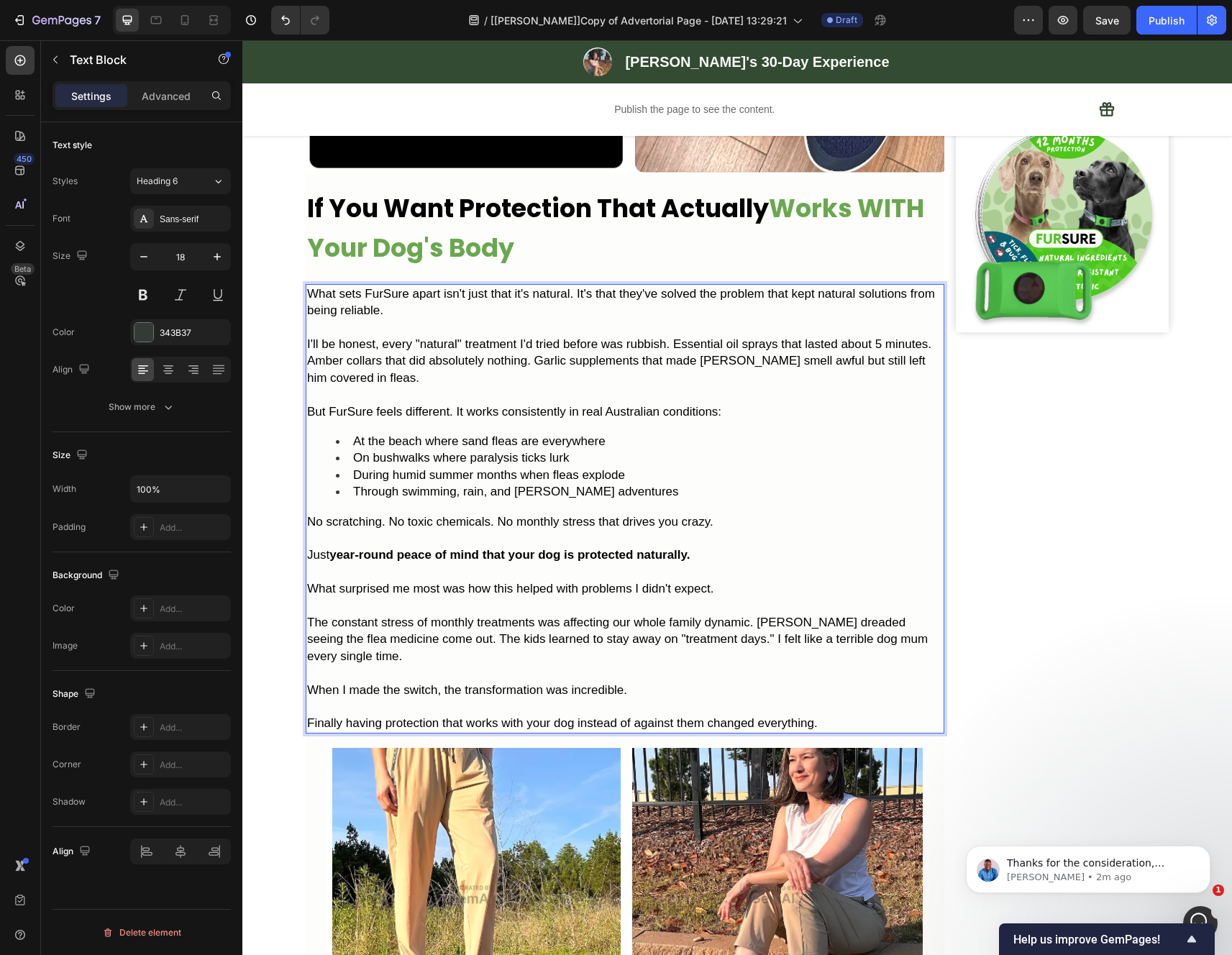
scroll to position [2659, 0]
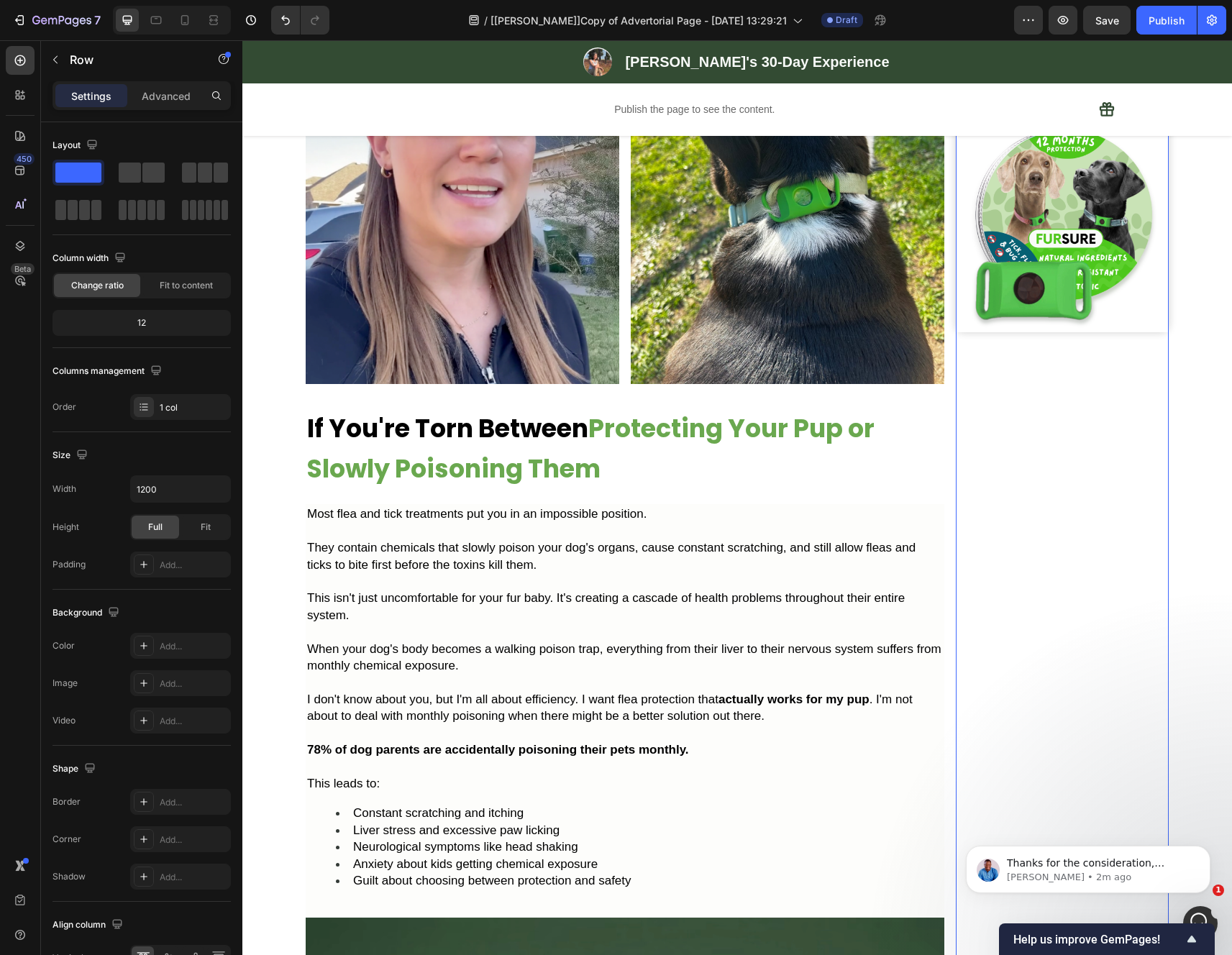
scroll to position [0, 0]
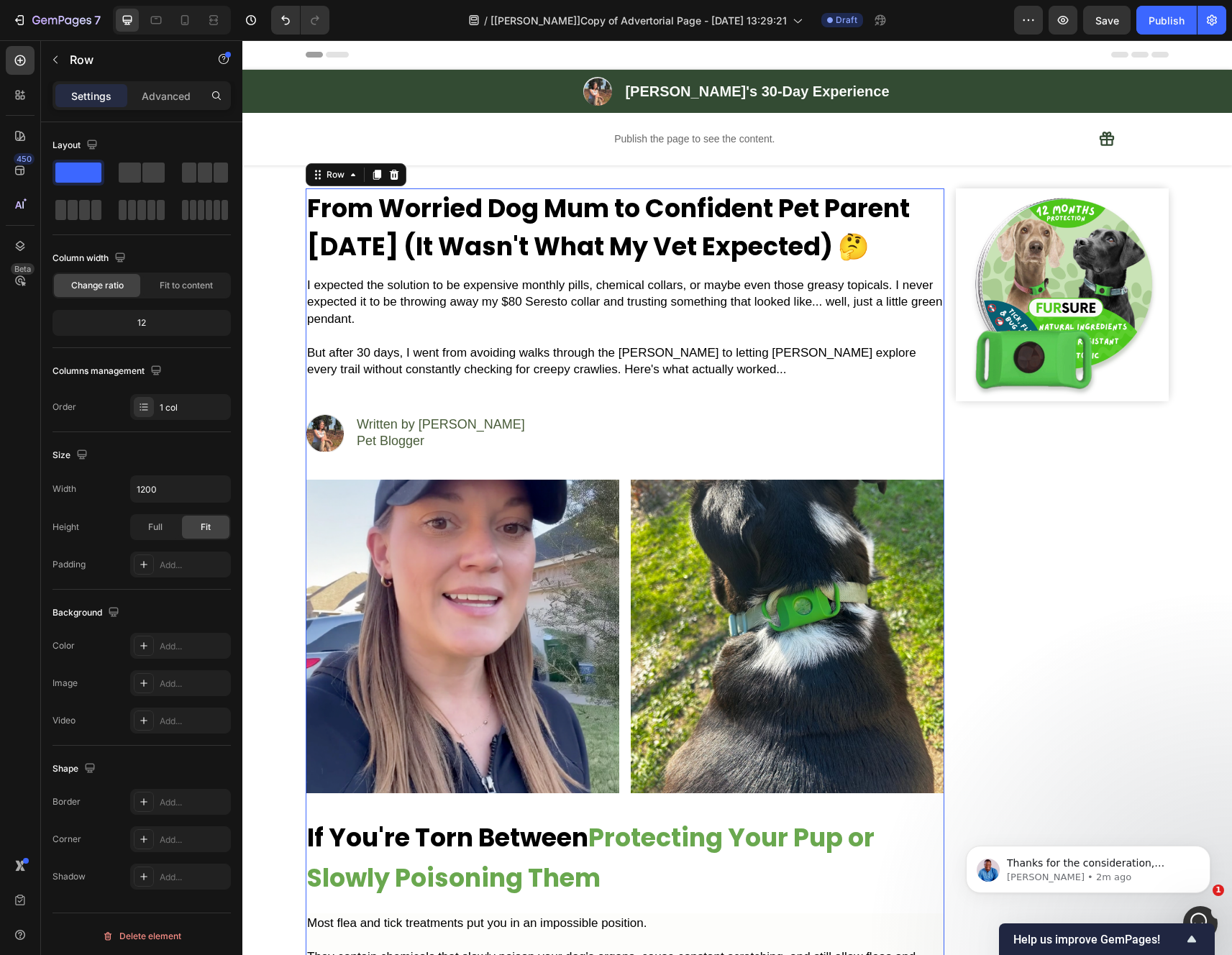
click at [499, 452] on div "Image Written by Emily Klim Pet Blogger Text Block" at bounding box center [625, 435] width 639 height 43
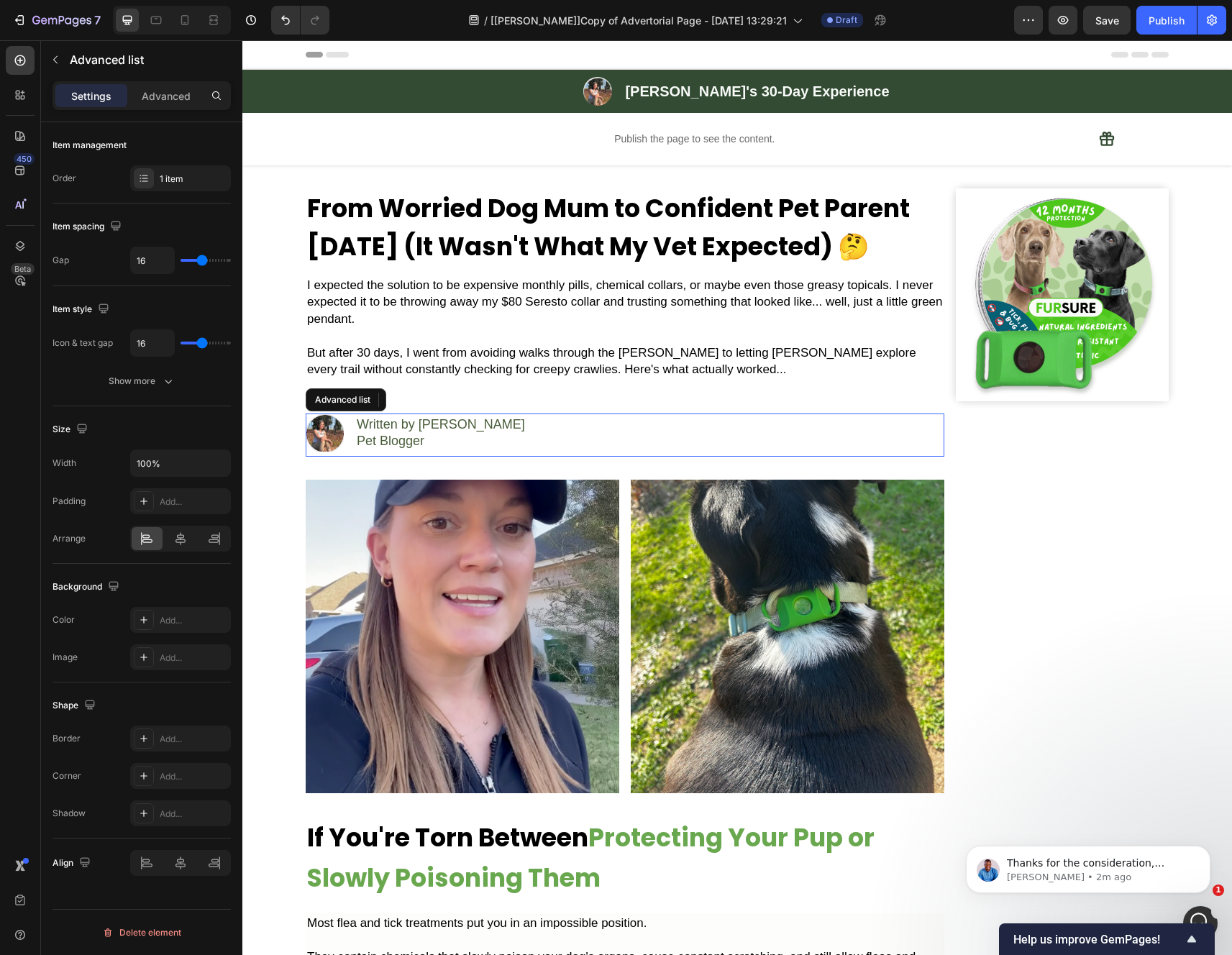
click at [511, 438] on div "Image Written by Emily Klim Pet Blogger Text Block" at bounding box center [625, 435] width 639 height 43
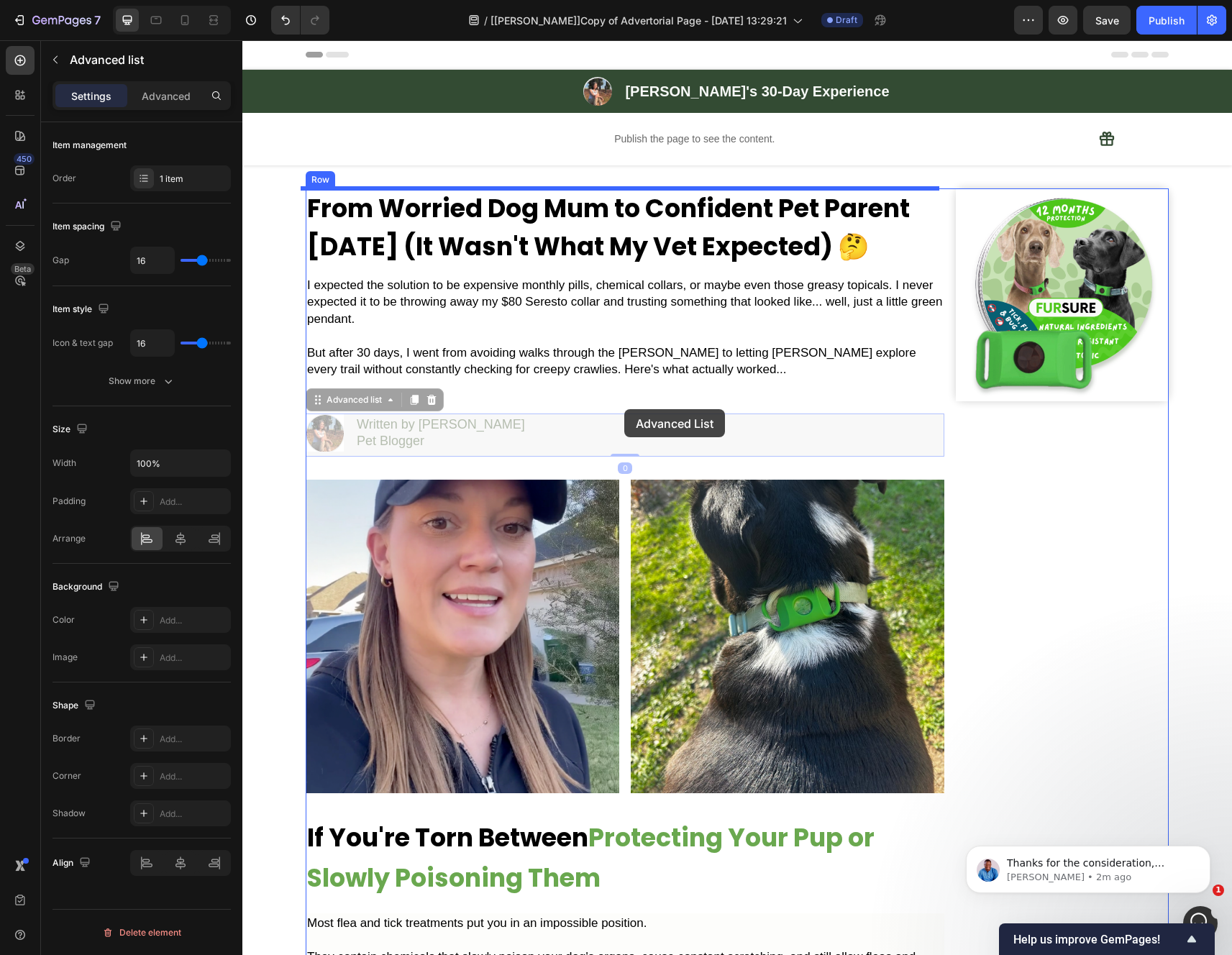
drag, startPoint x: 624, startPoint y: 418, endPoint x: 624, endPoint y: 409, distance: 9.0
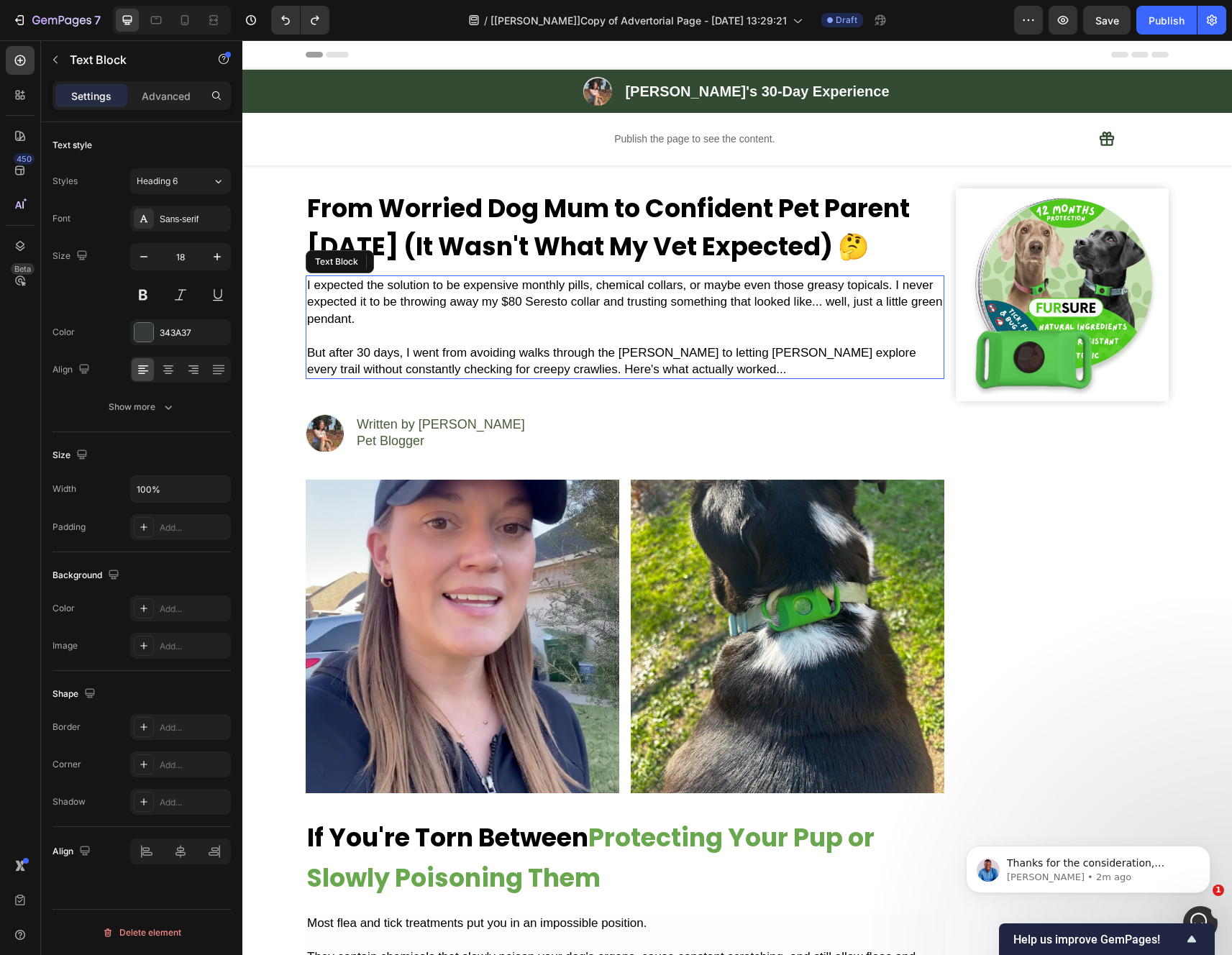
click at [612, 373] on span "But after 30 days, I went from avoiding walks through the [PERSON_NAME] to lett…" at bounding box center [611, 361] width 609 height 30
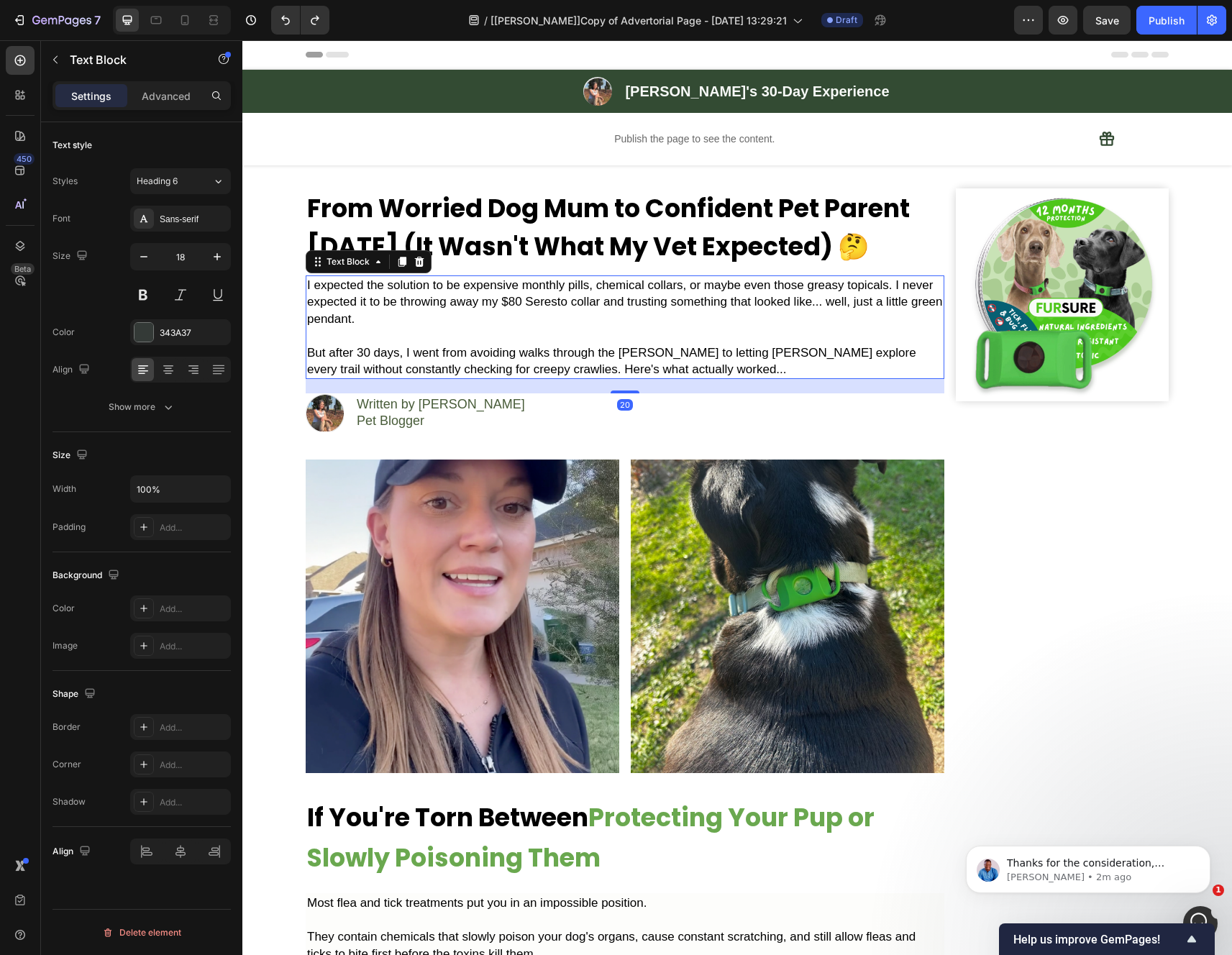
drag, startPoint x: 626, startPoint y: 414, endPoint x: 641, endPoint y: 394, distance: 25.0
click at [641, 379] on div "20" at bounding box center [625, 379] width 639 height 0
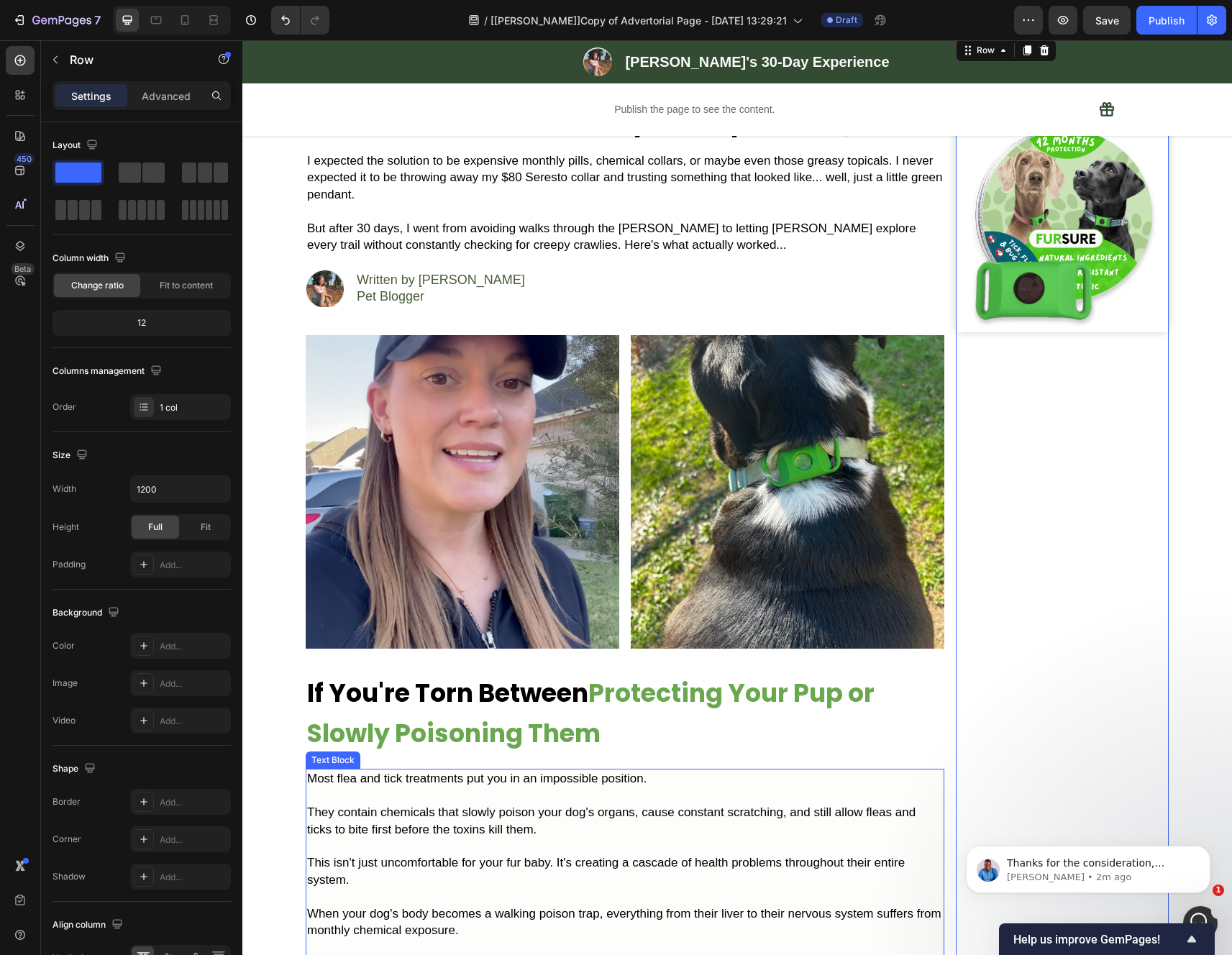
scroll to position [177, 0]
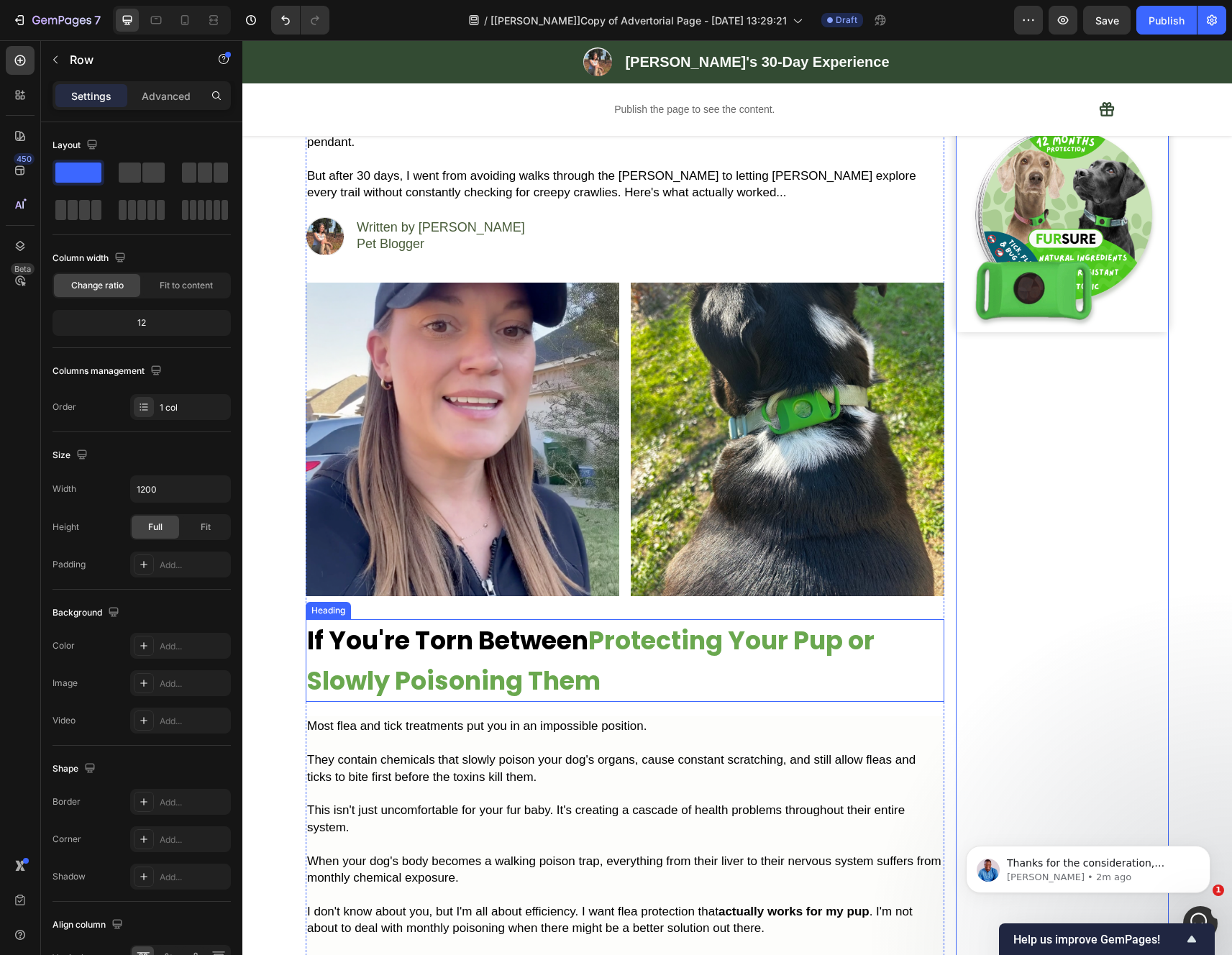
click at [866, 646] on strong "Protecting Your Pup or Slowly Poisoning Them" at bounding box center [591, 661] width 567 height 76
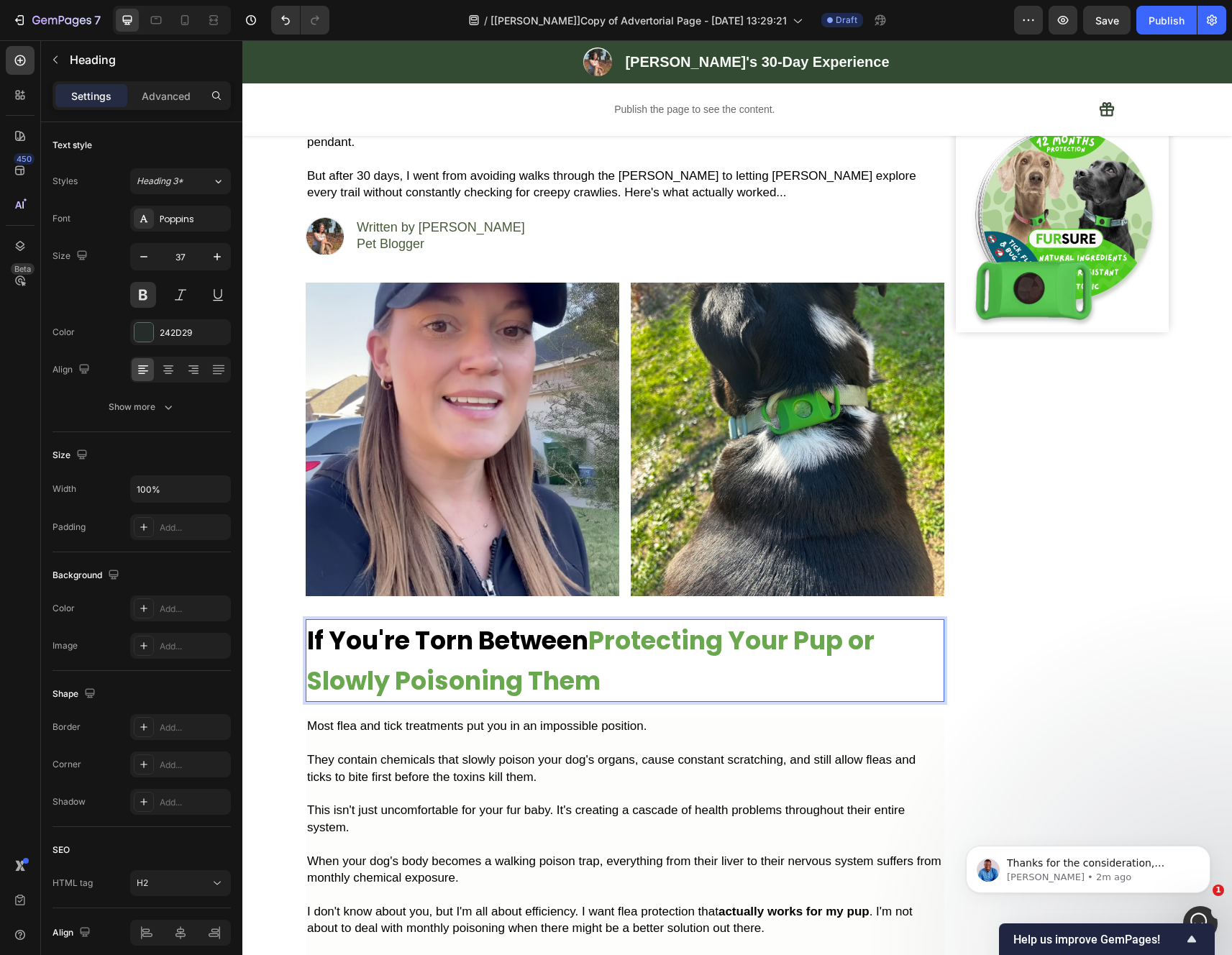
click at [868, 646] on strong "Protecting Your Pup or Slowly Poisoning Them" at bounding box center [591, 661] width 567 height 76
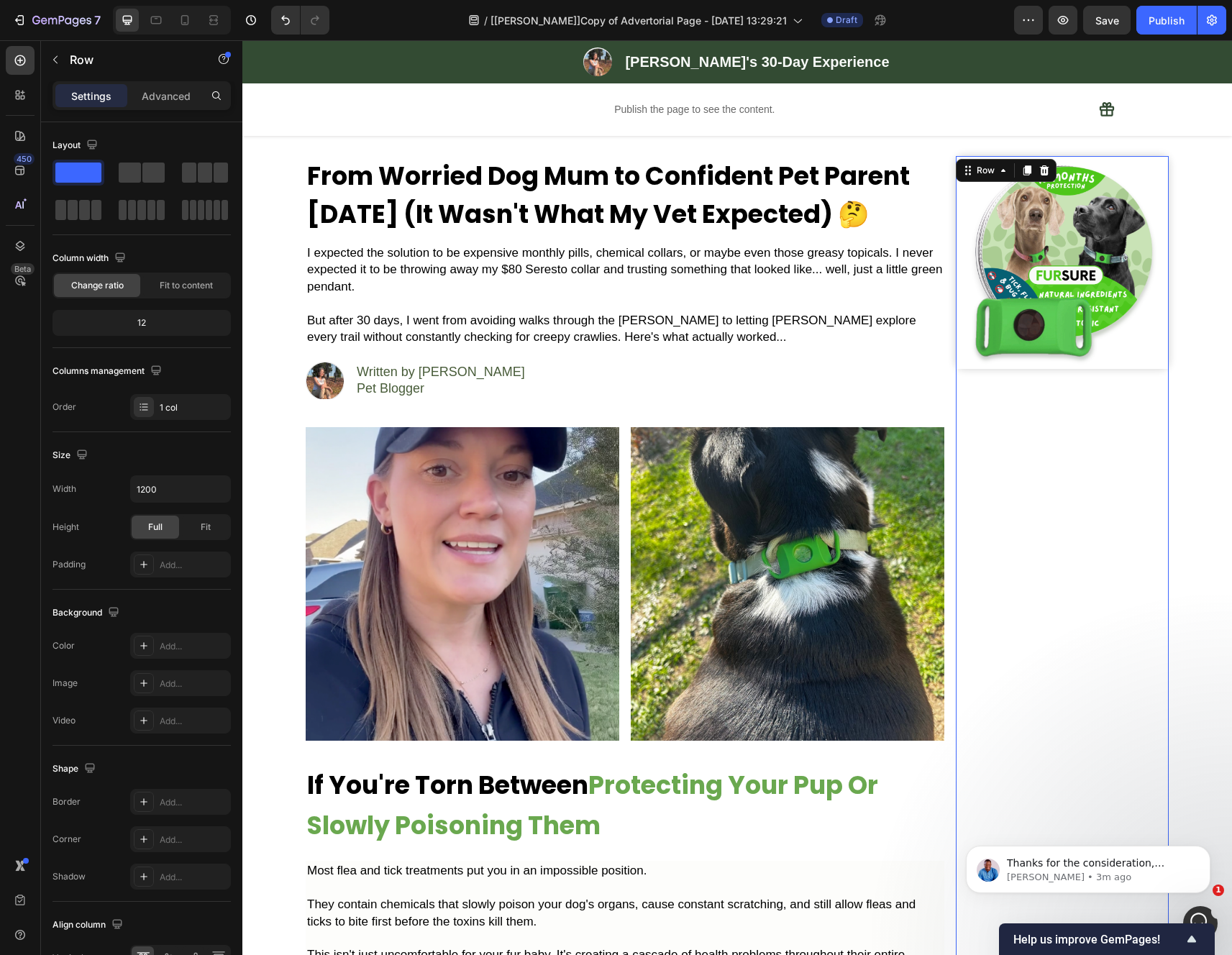
scroll to position [39, 0]
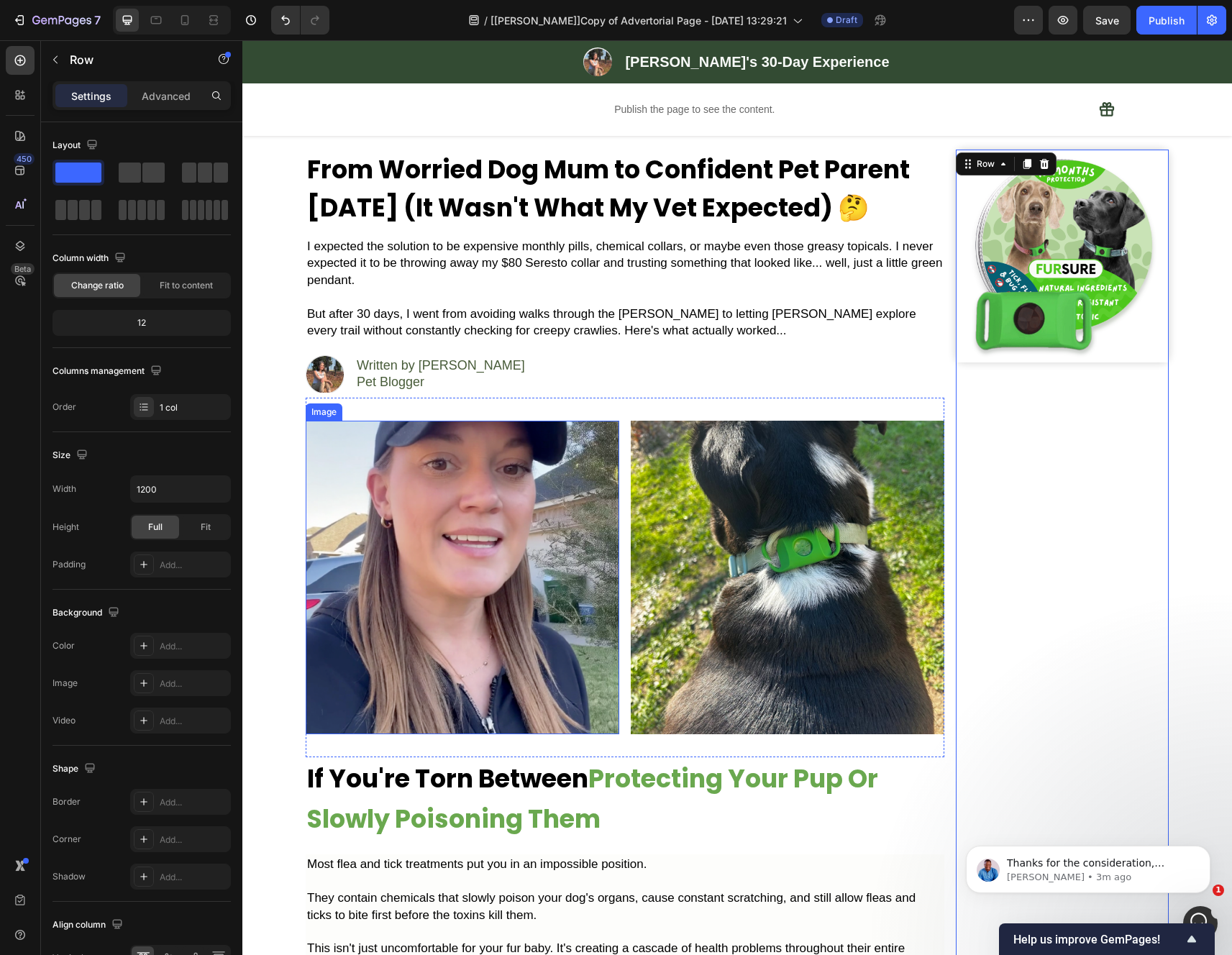
click at [454, 574] on img at bounding box center [462, 577] width 313 height 313
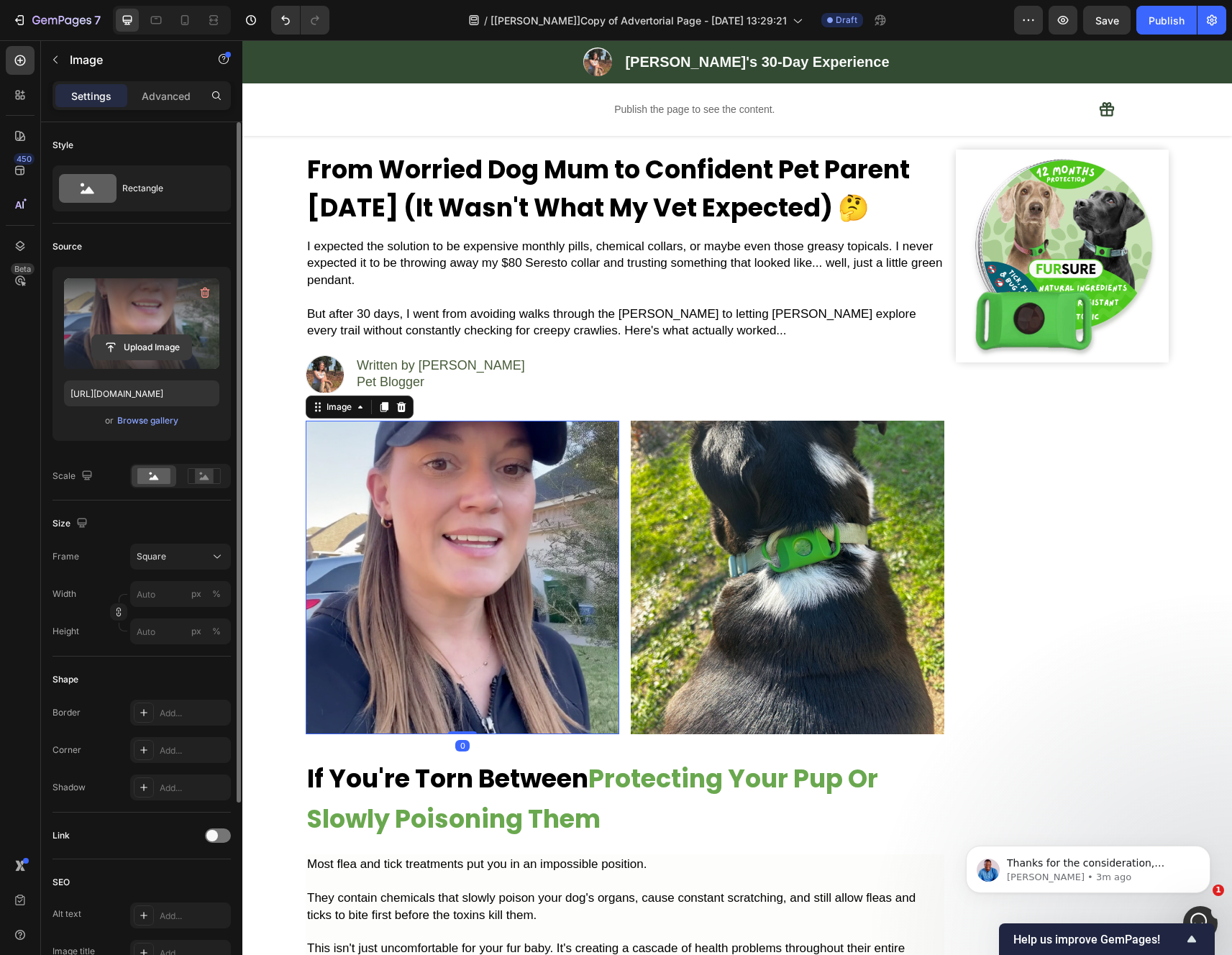
click at [148, 339] on input "file" at bounding box center [142, 348] width 99 height 25
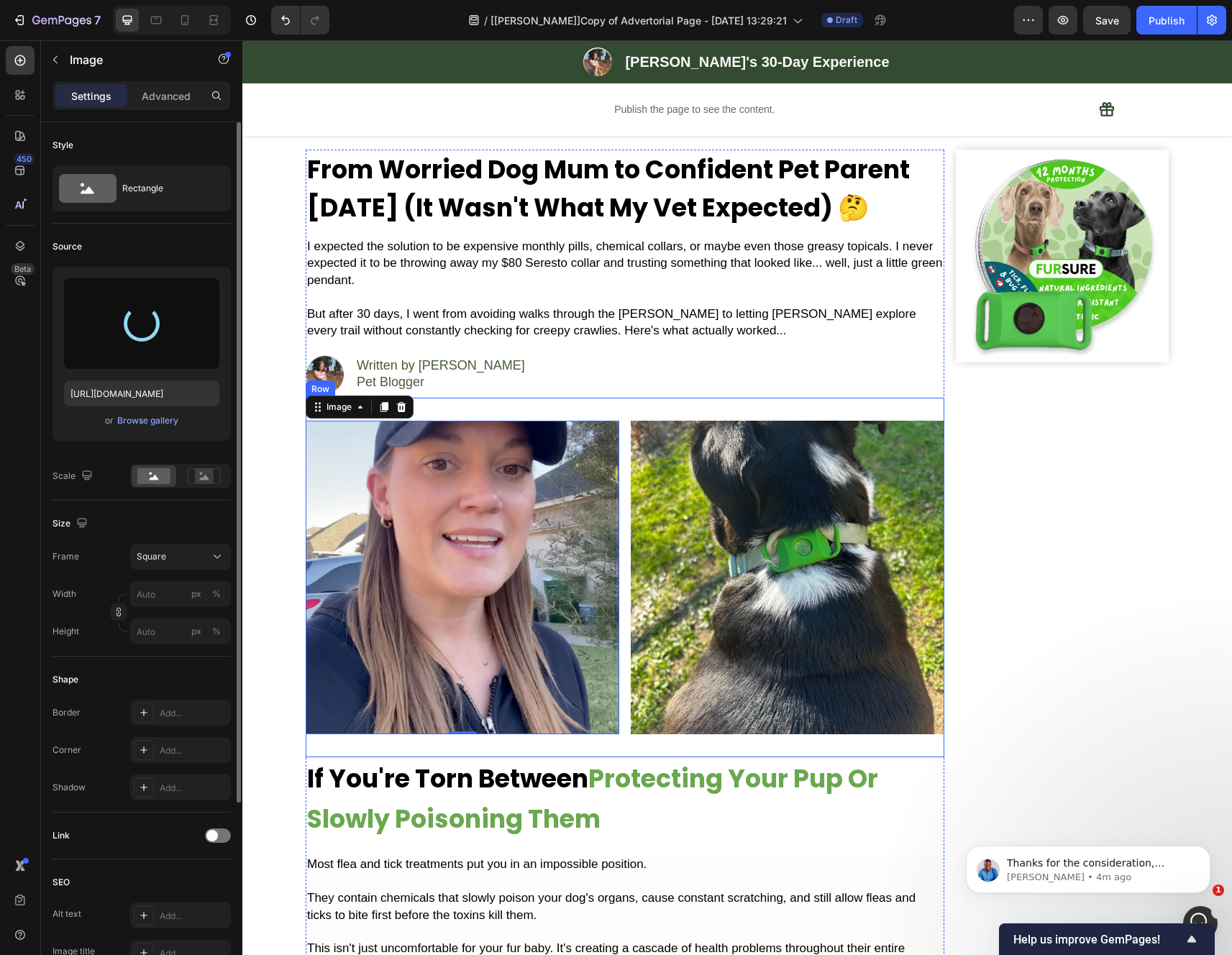
type input "https://cdn.shopify.com/s/files/1/0942/2923/3987/files/gempages_584814928070705…"
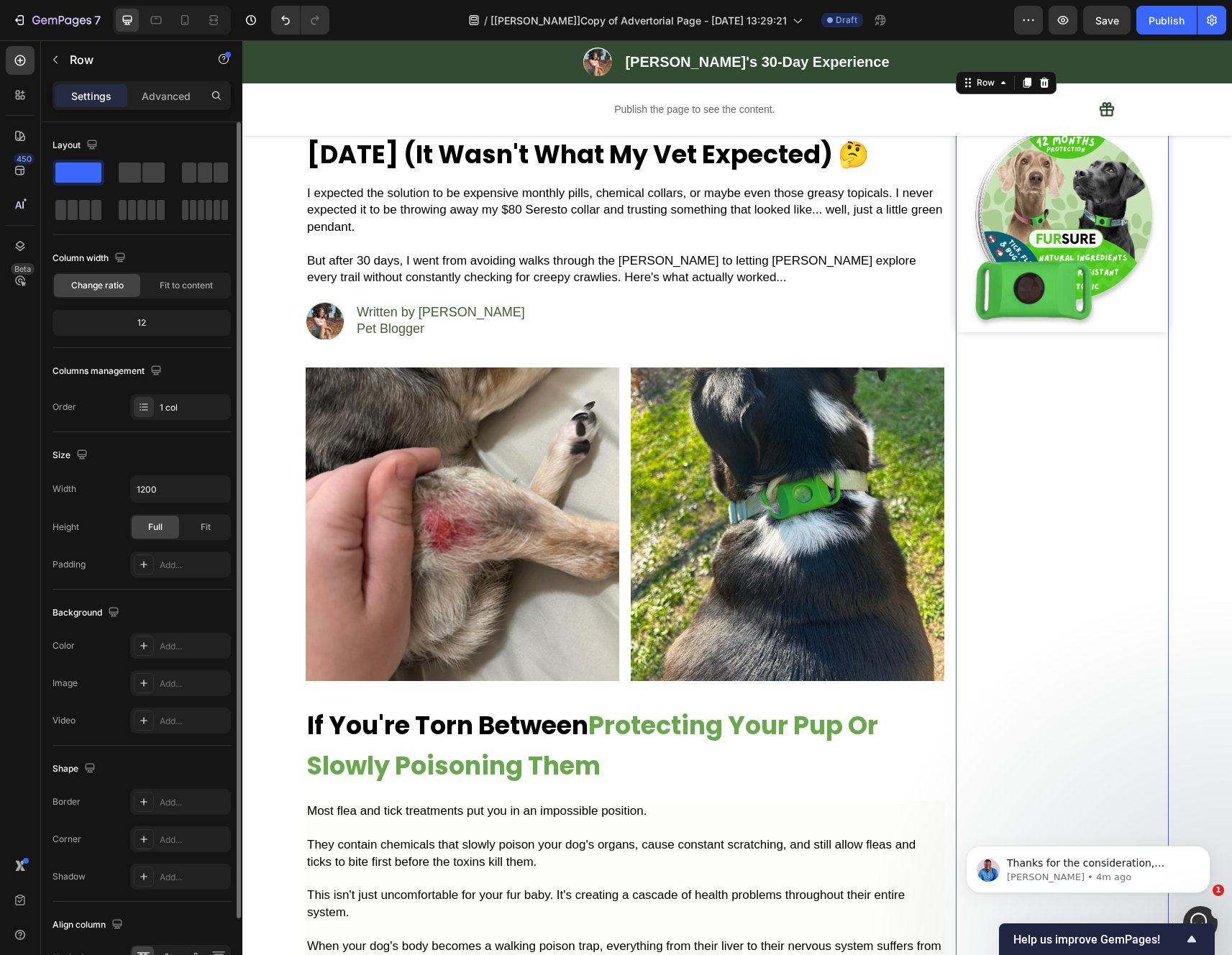
scroll to position [0, 0]
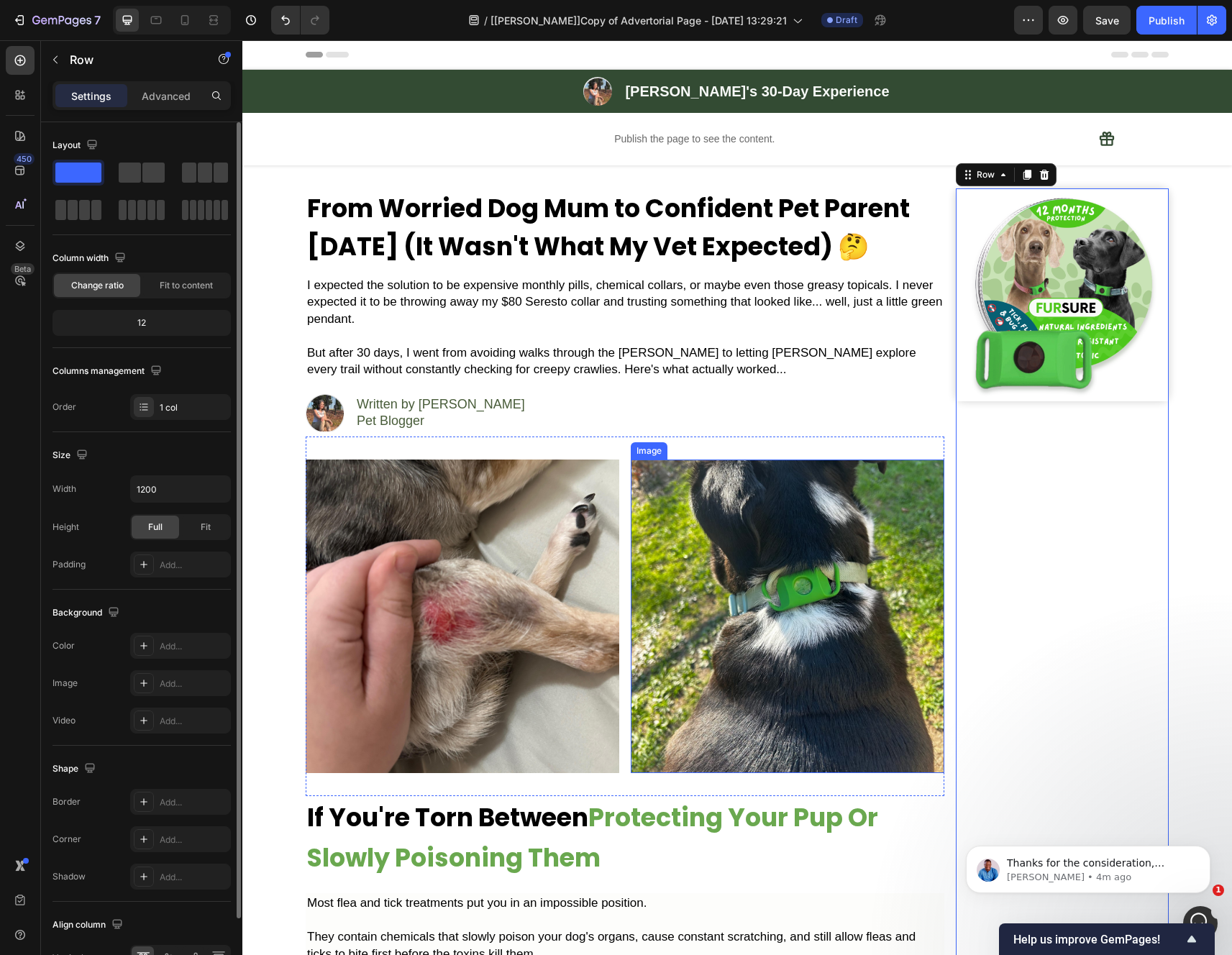
click at [804, 589] on img at bounding box center [787, 616] width 313 height 313
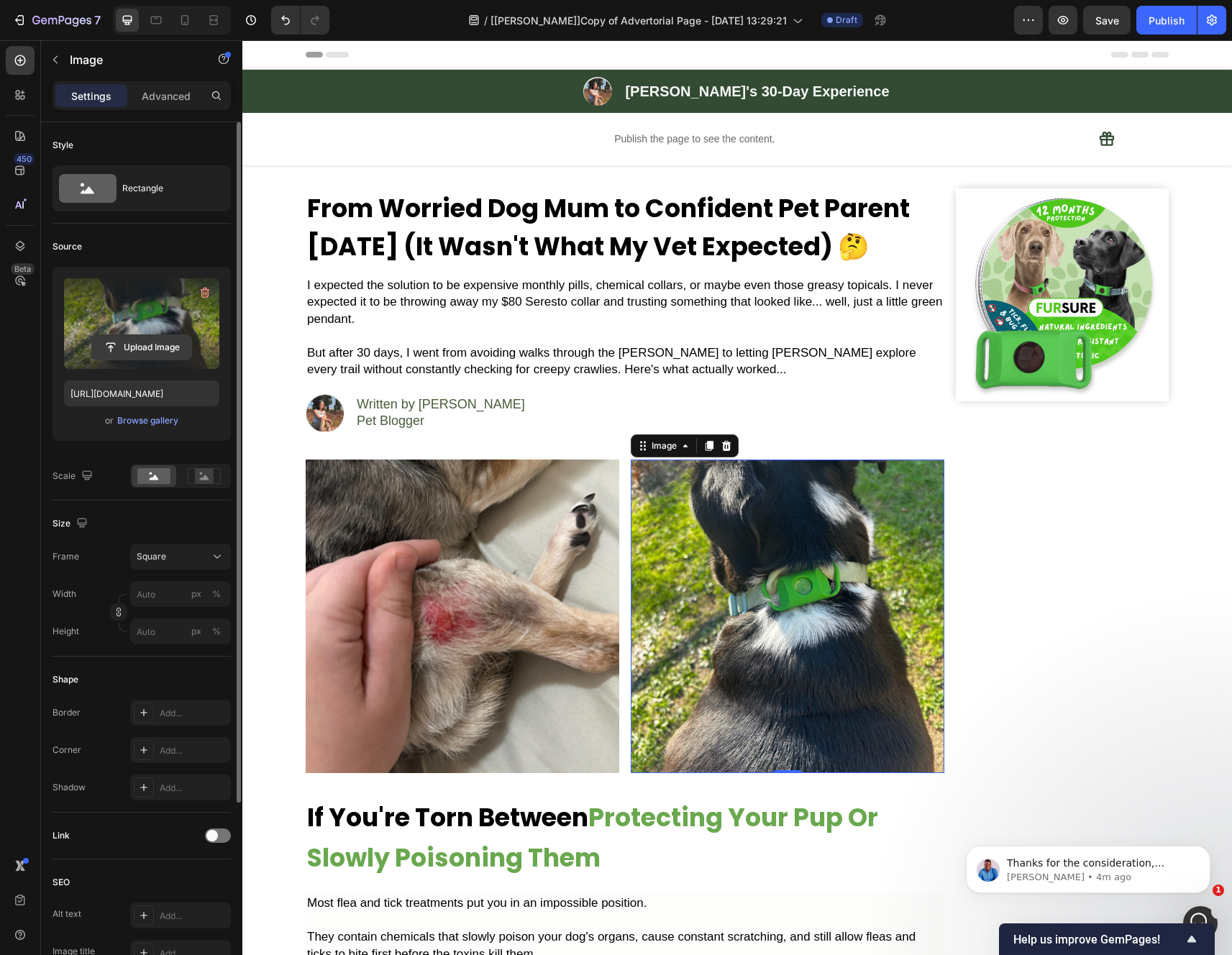
click at [173, 349] on input "file" at bounding box center [142, 348] width 99 height 25
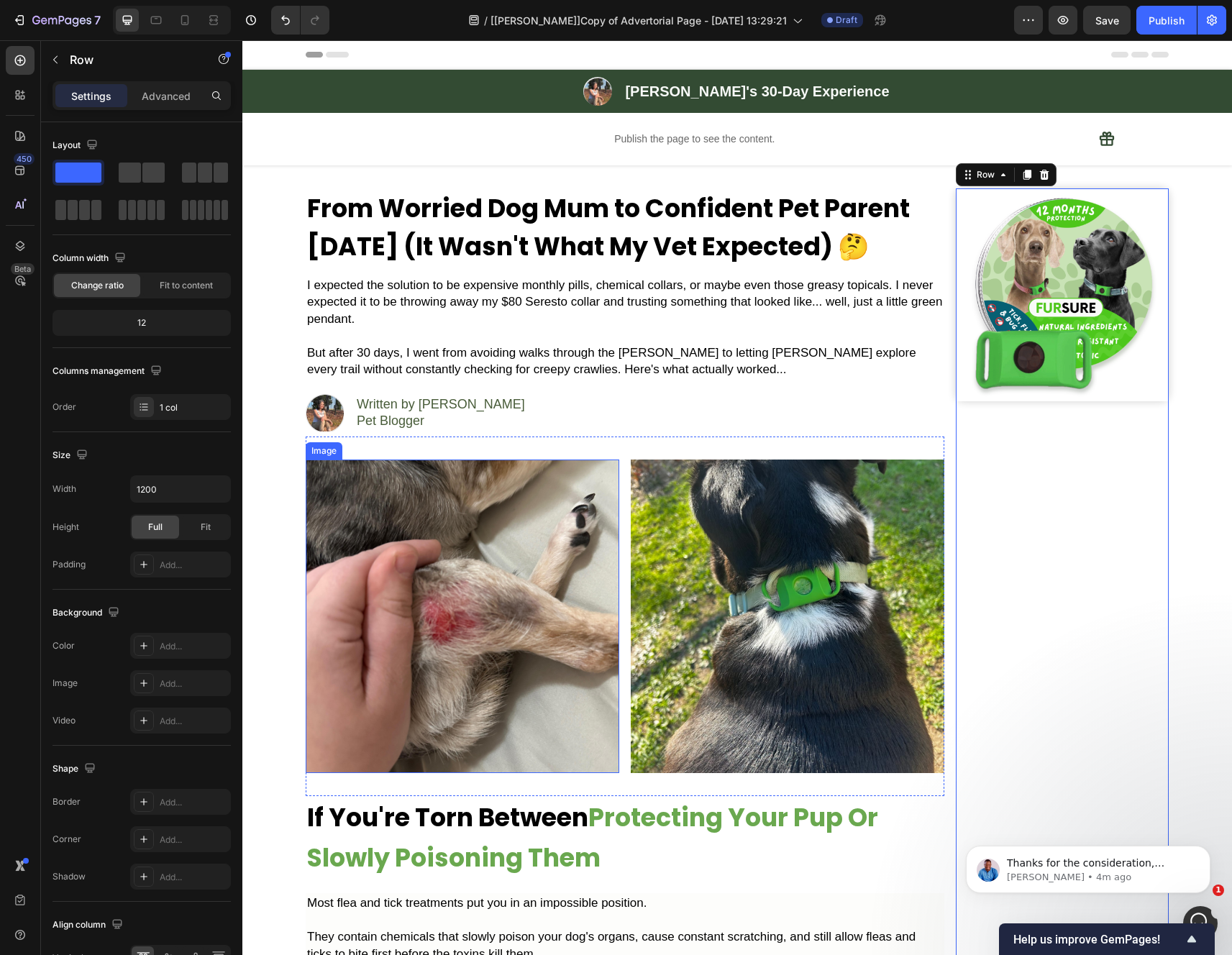
click at [550, 560] on img at bounding box center [462, 616] width 313 height 313
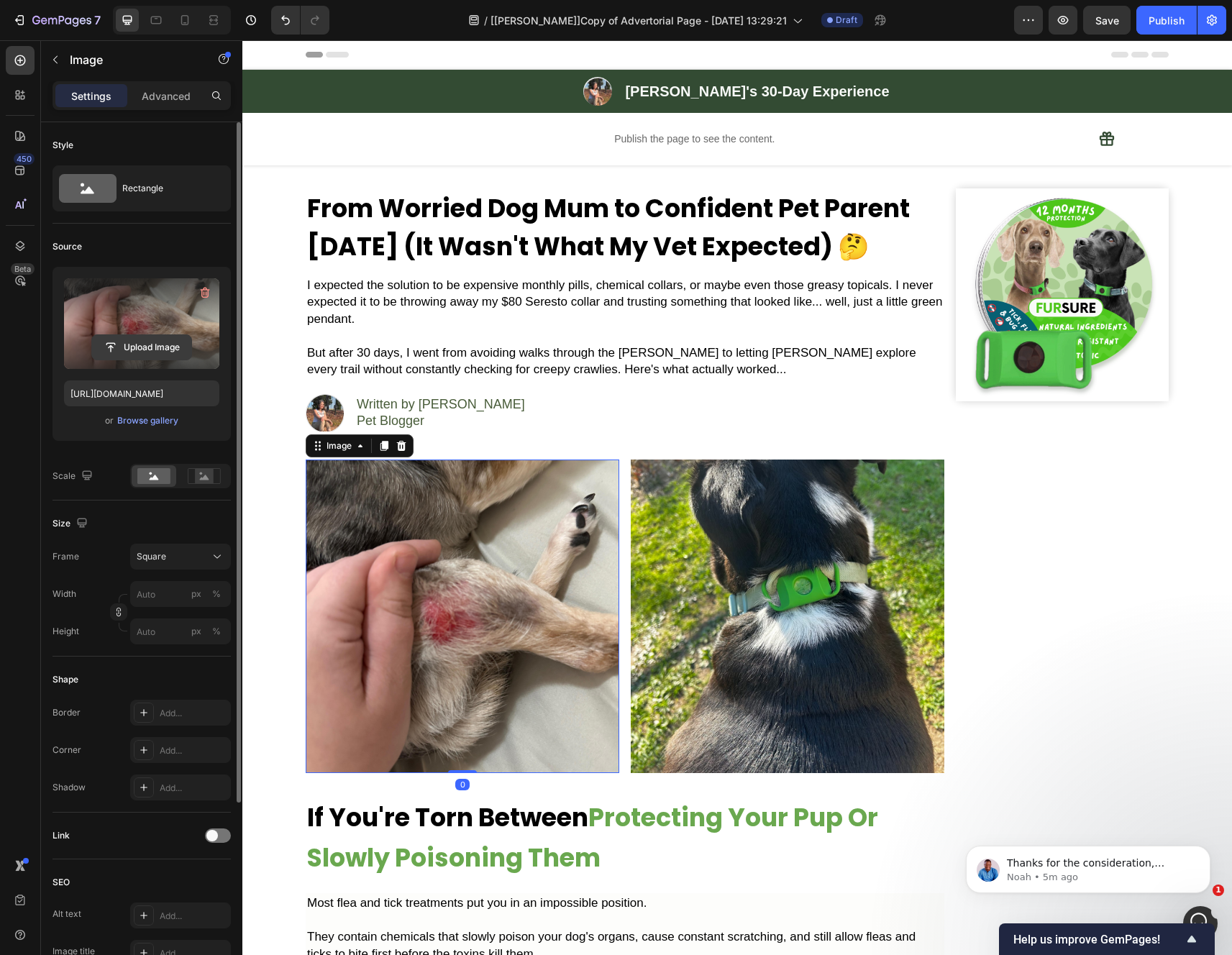
click at [147, 348] on input "file" at bounding box center [142, 348] width 99 height 25
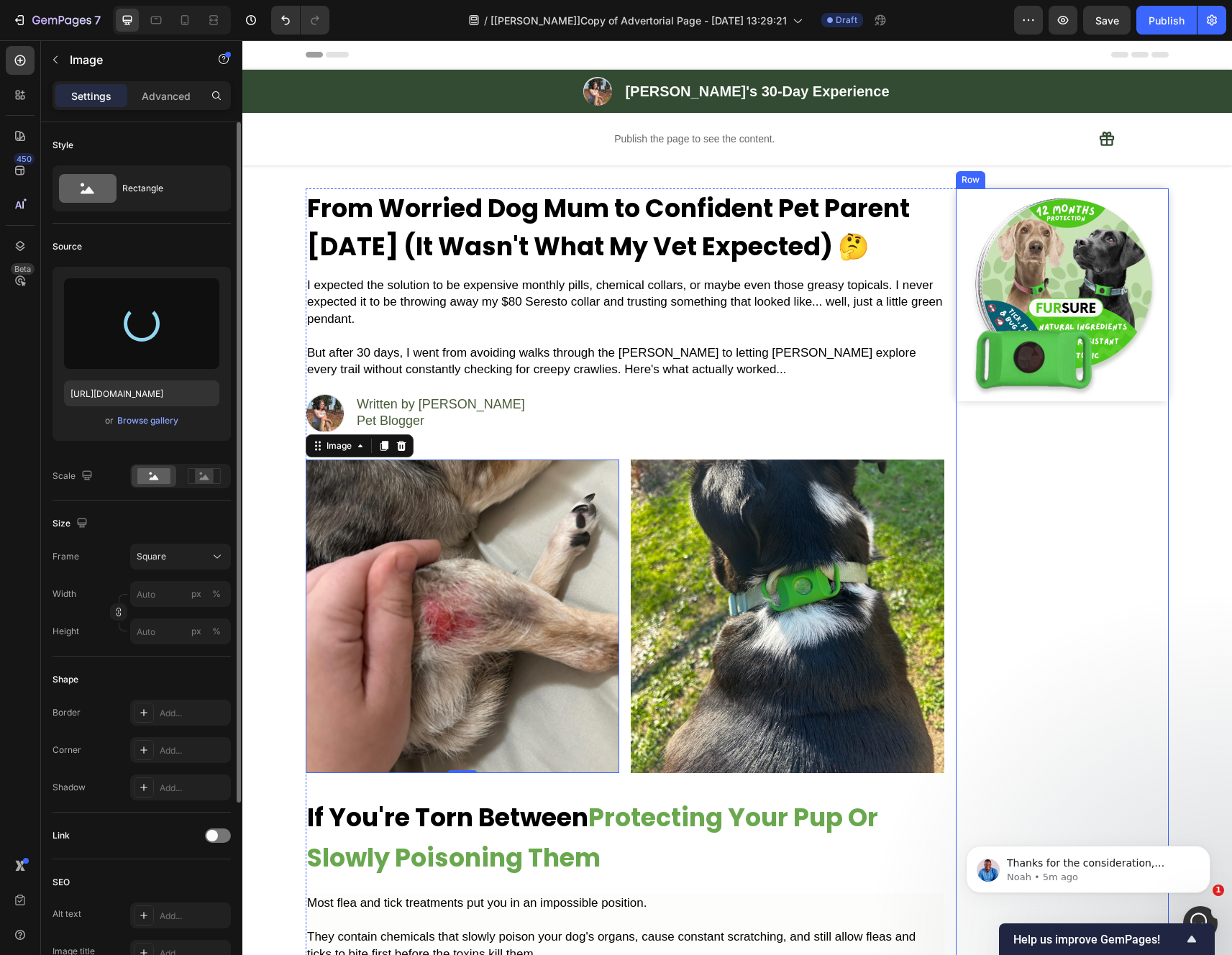
type input "https://cdn.shopify.com/s/files/1/0942/2923/3987/files/gempages_584814928070705…"
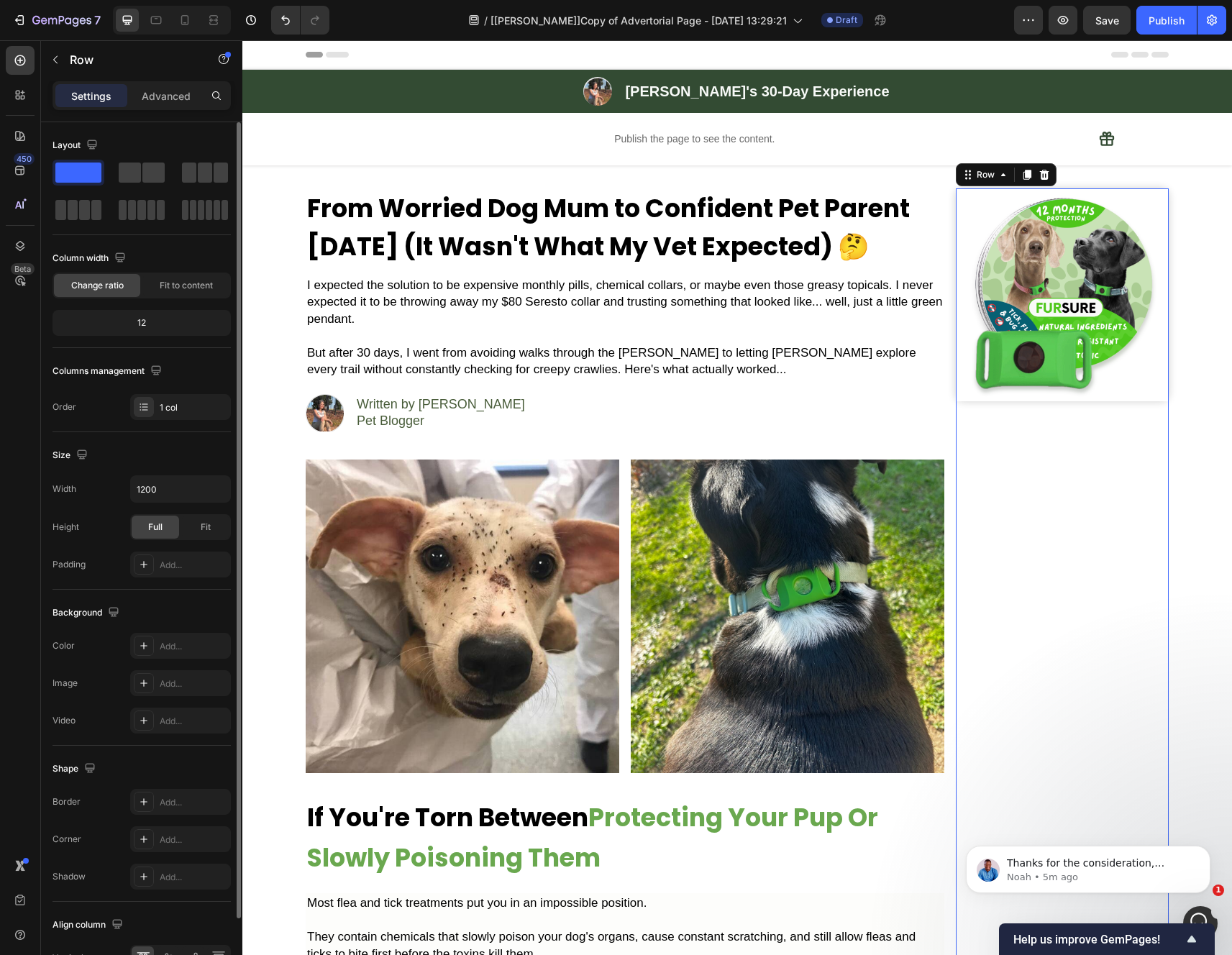
scroll to position [108, 0]
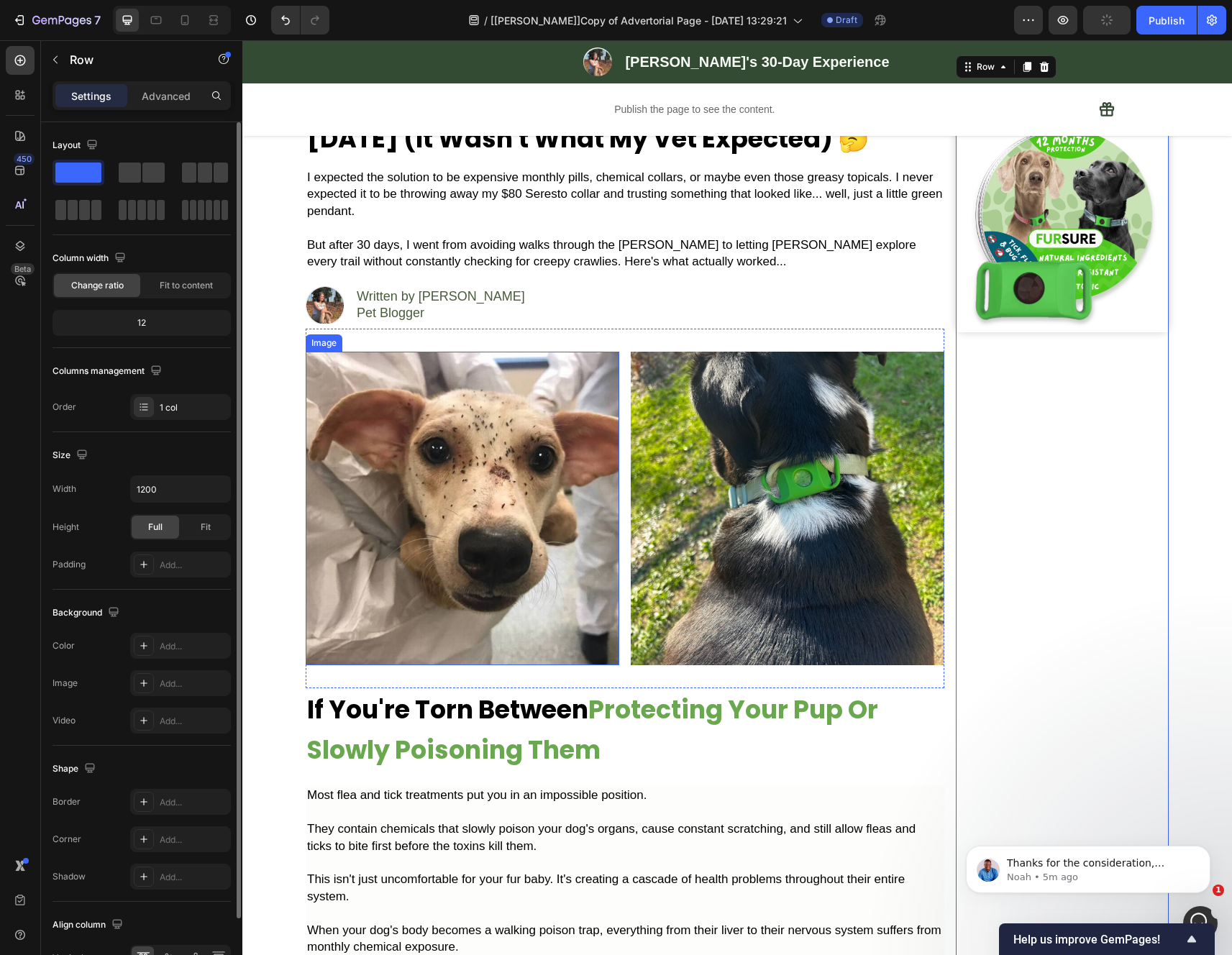
click at [474, 470] on img at bounding box center [462, 508] width 313 height 313
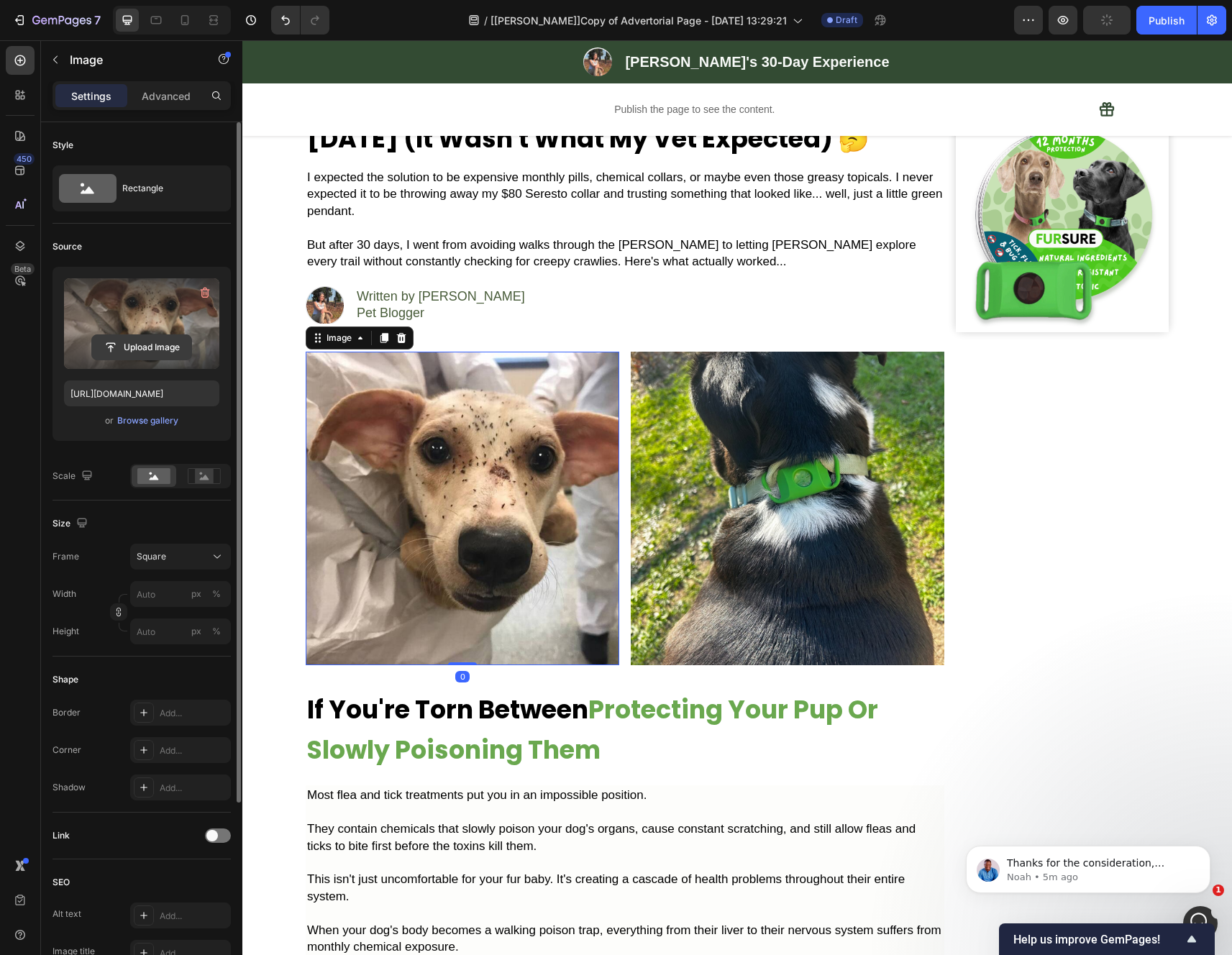
click at [165, 336] on input "file" at bounding box center [142, 348] width 99 height 25
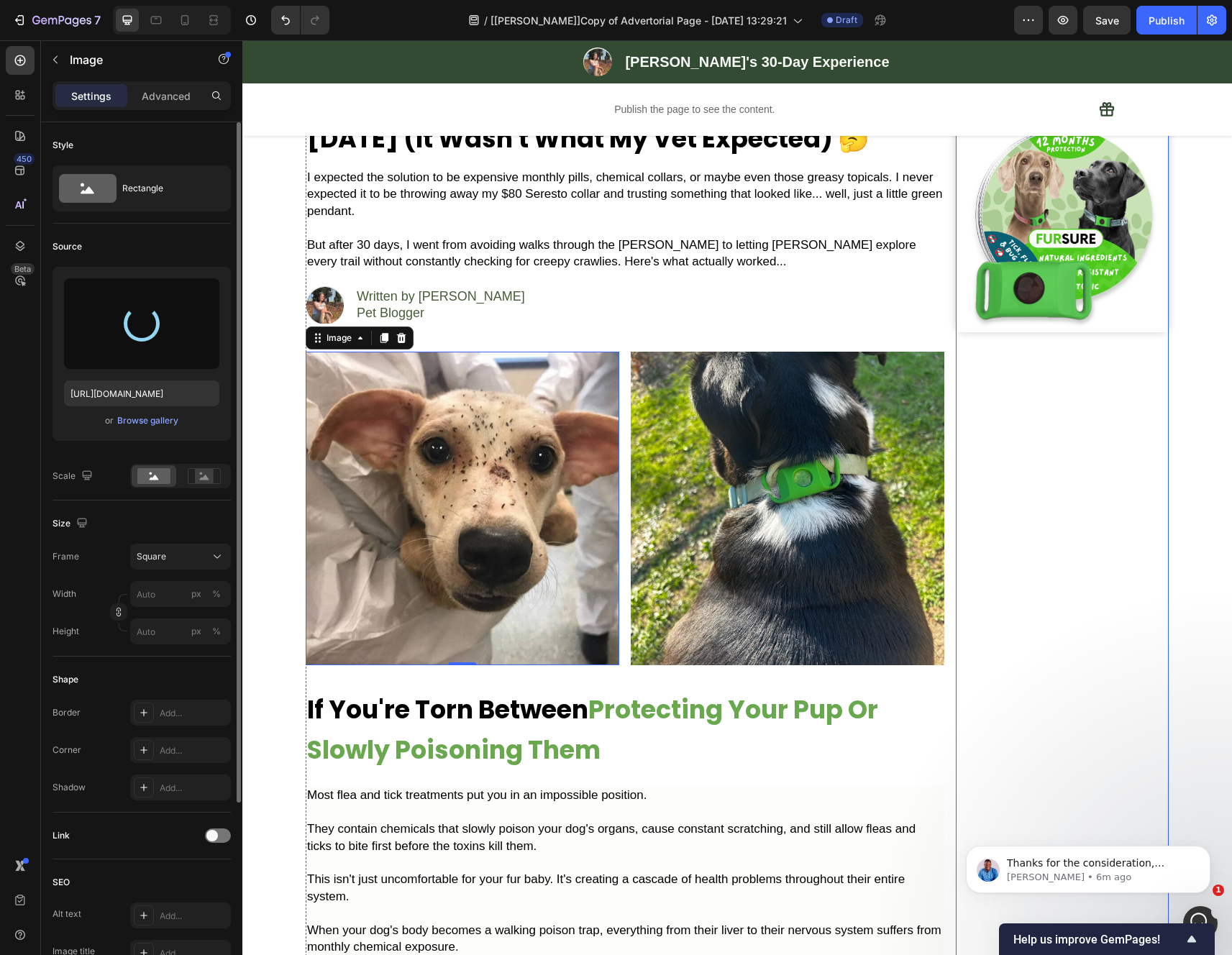
type input "https://cdn.shopify.com/s/files/1/0942/2923/3987/files/gempages_584814928070705…"
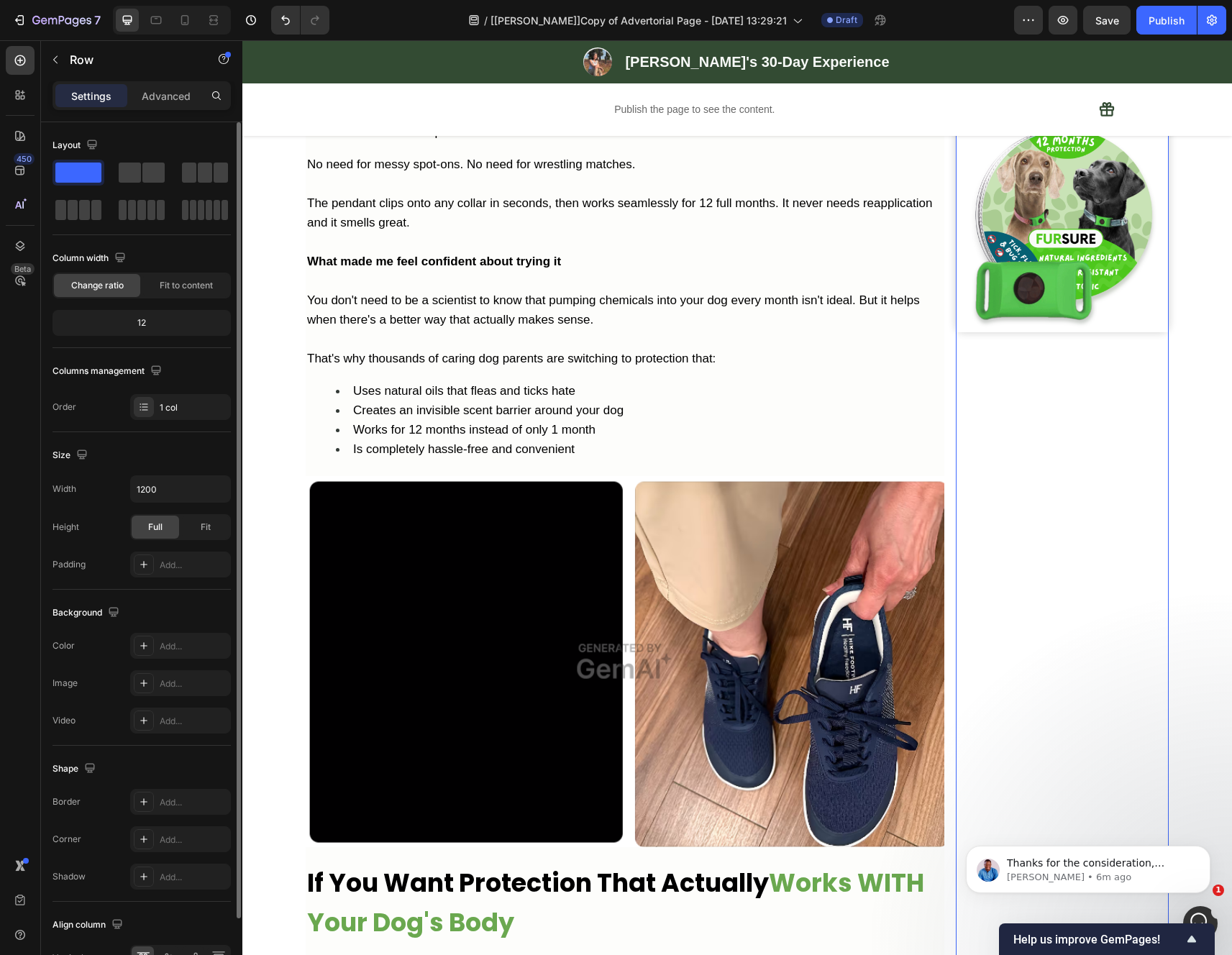
scroll to position [1966, 0]
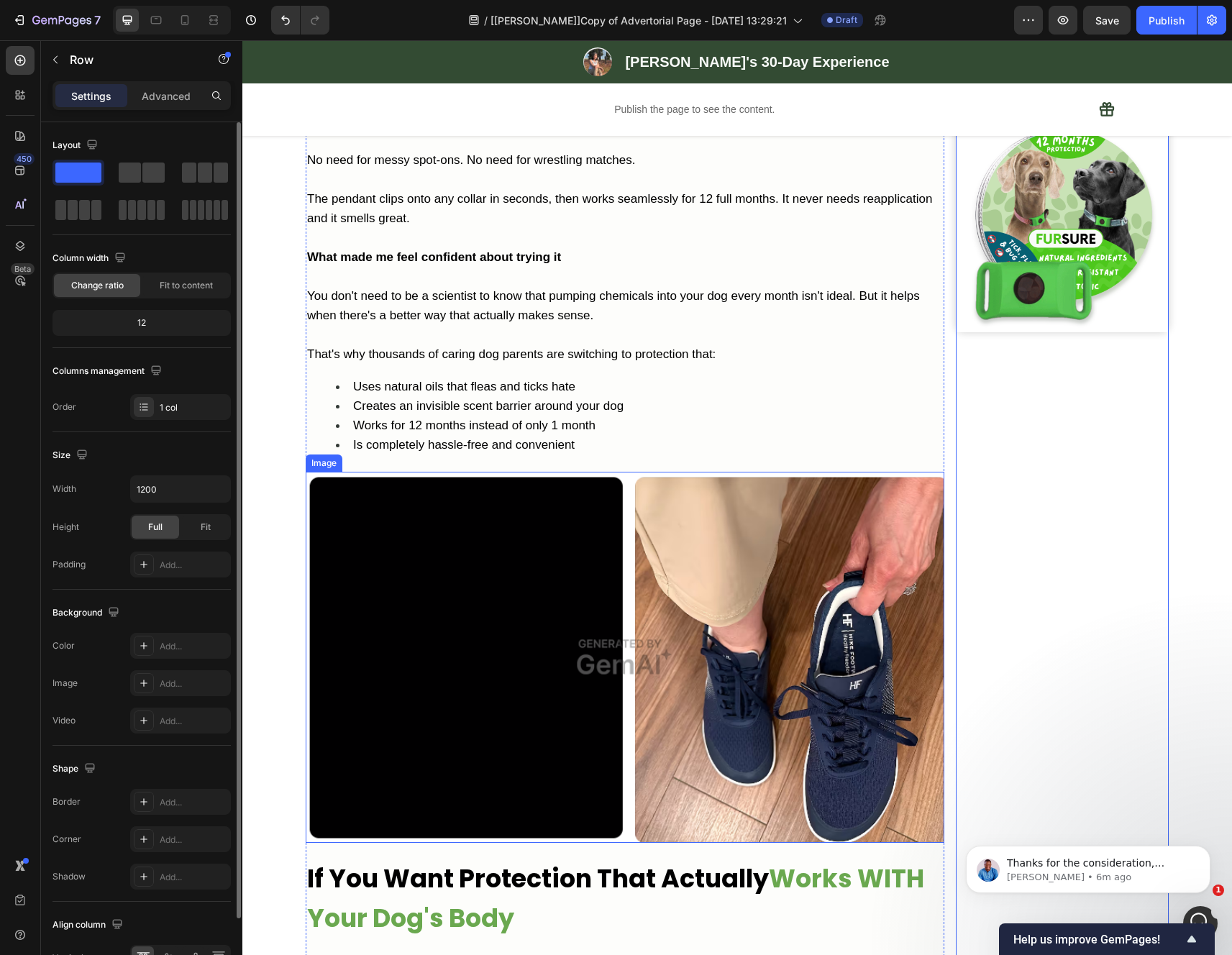
click at [534, 639] on img at bounding box center [625, 656] width 639 height 370
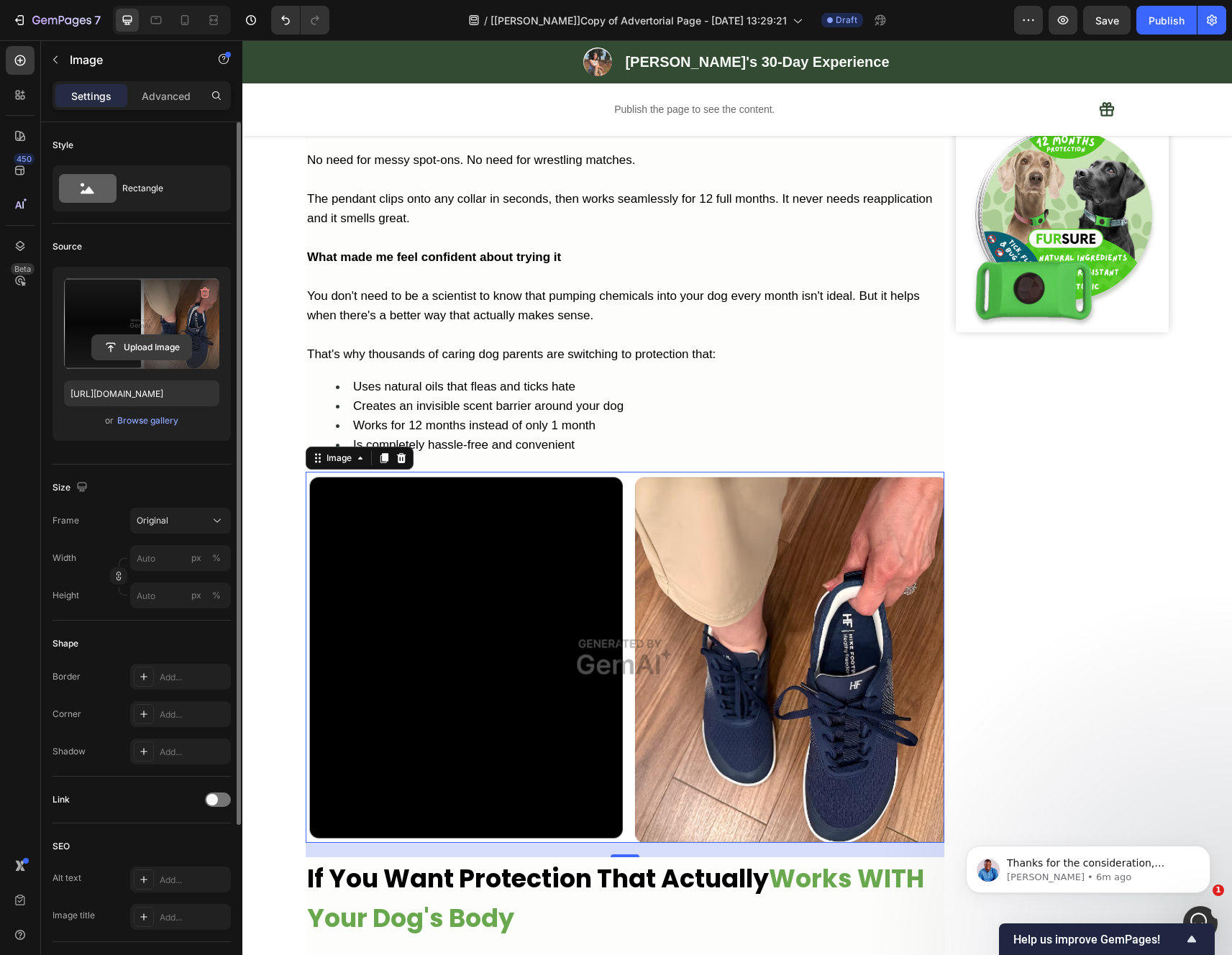
click at [143, 347] on input "file" at bounding box center [142, 348] width 99 height 25
click at [159, 523] on span "Original" at bounding box center [152, 521] width 31 height 13
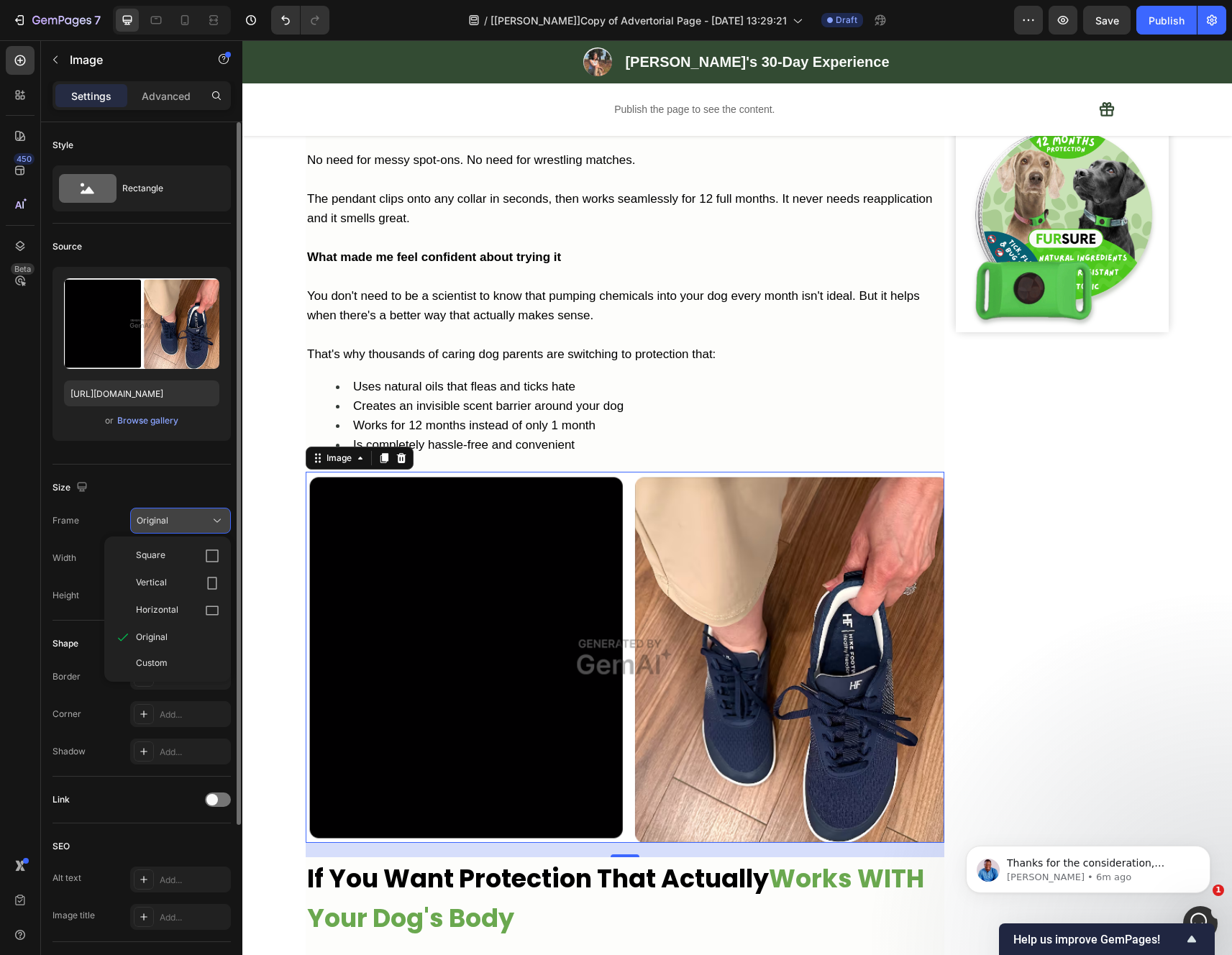
click at [203, 520] on div "Original" at bounding box center [172, 521] width 71 height 13
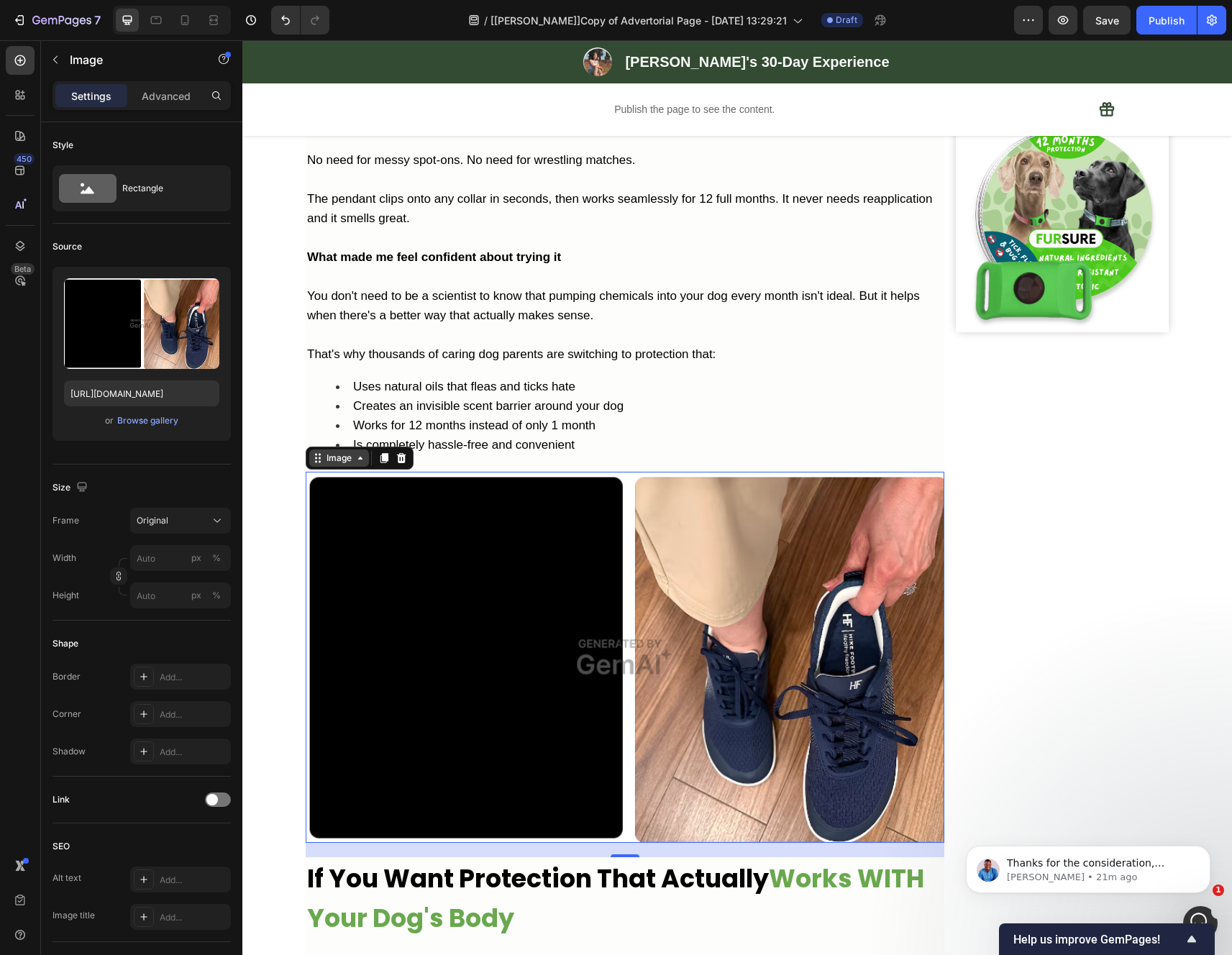
click at [334, 465] on div "Image" at bounding box center [340, 458] width 31 height 13
click at [144, 345] on input "file" at bounding box center [142, 348] width 99 height 25
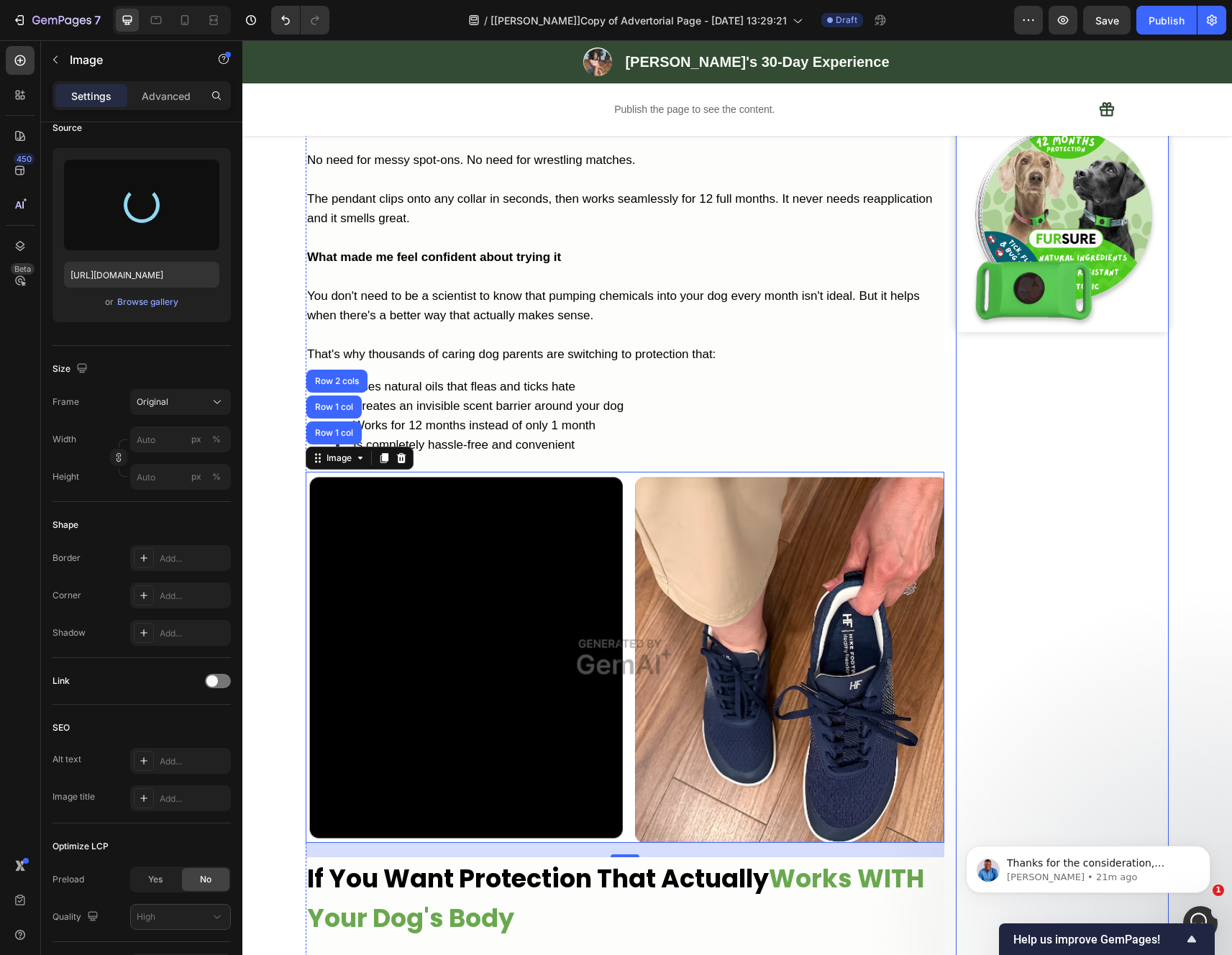
type input "https://cdn.shopify.com/s/files/1/0942/2923/3987/files/gempages_584814928070705…"
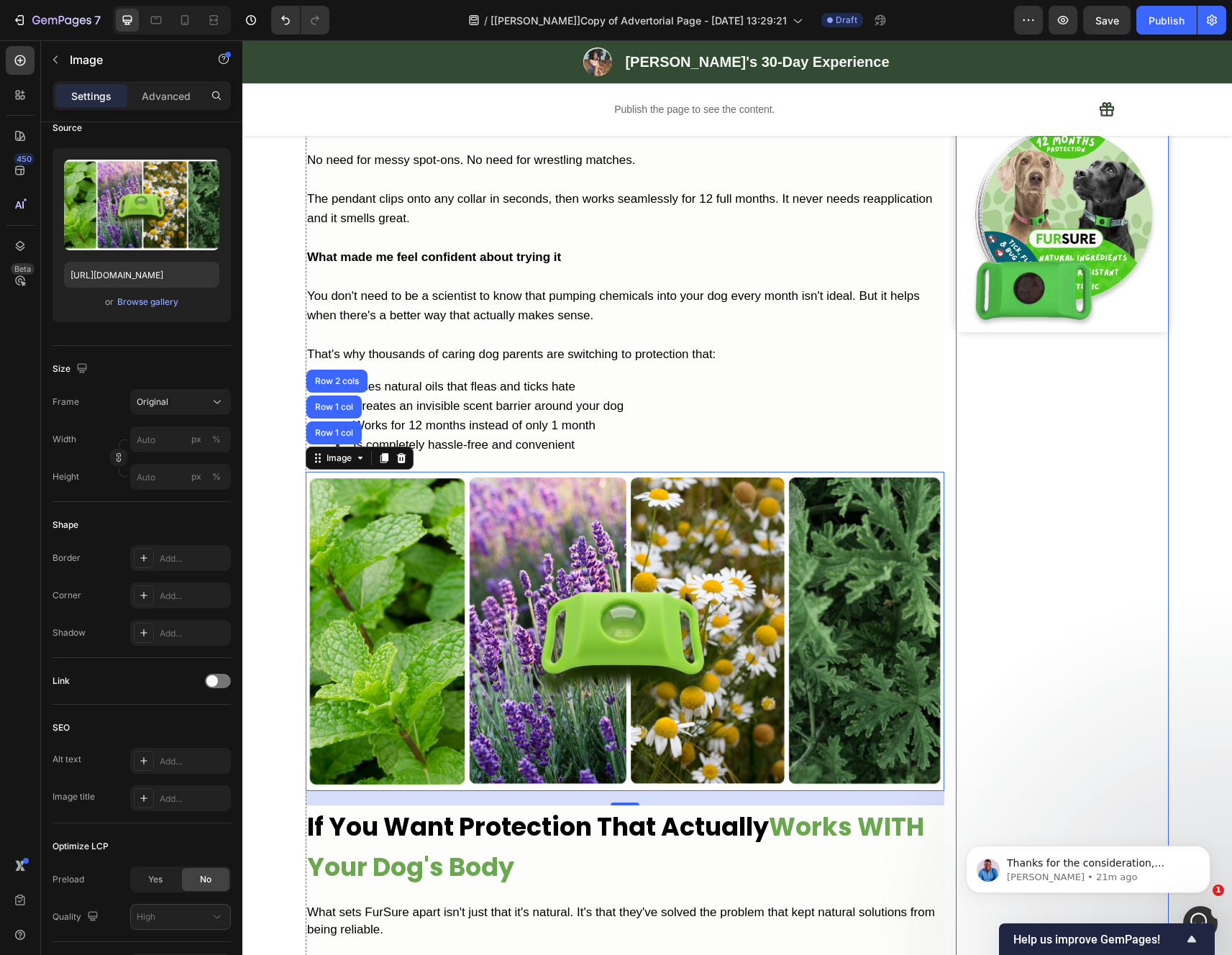
click at [1013, 509] on div "Image Row" at bounding box center [1062, 196] width 213 height 3949
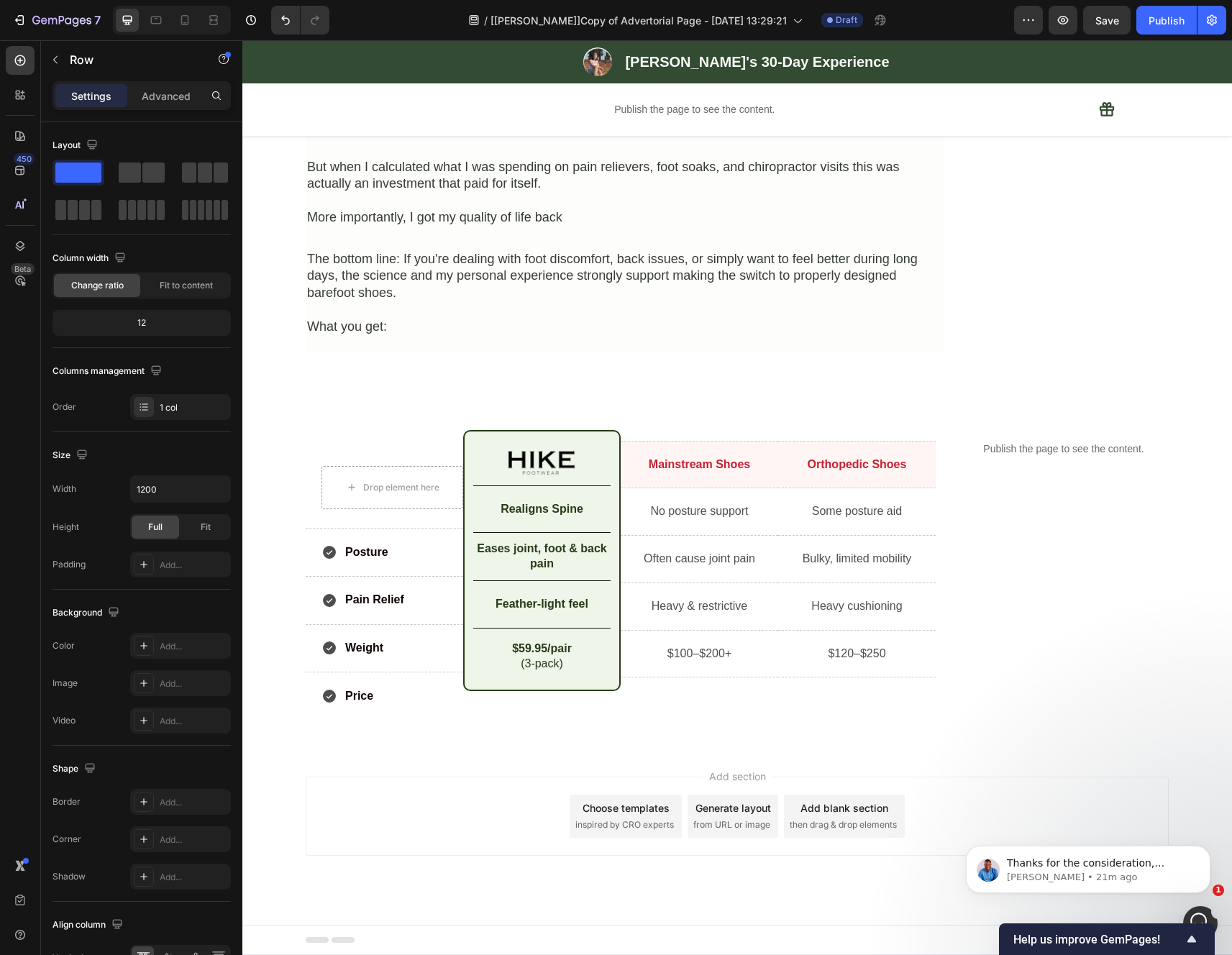
scroll to position [2780, 0]
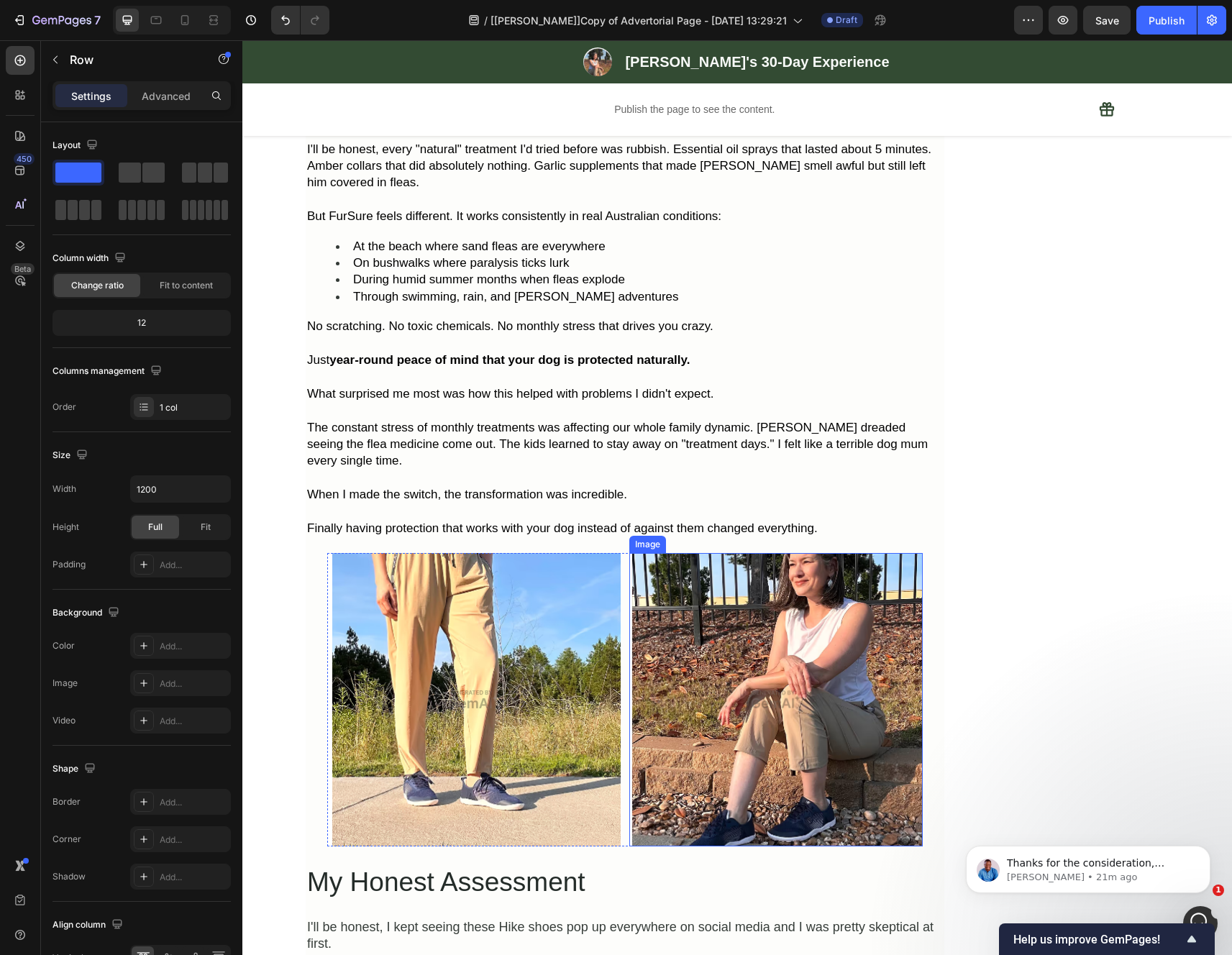
click at [526, 553] on img at bounding box center [474, 700] width 293 height 293
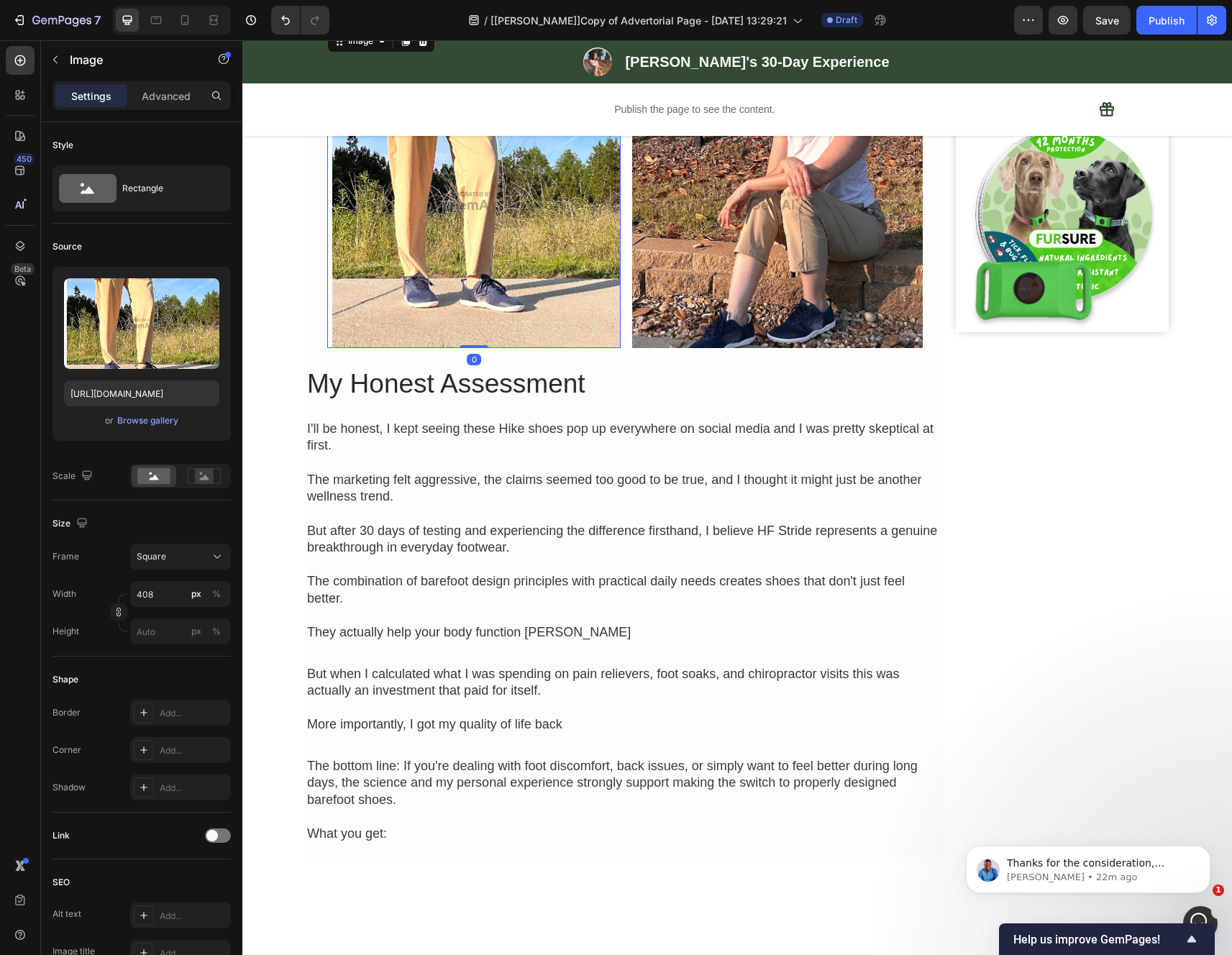
scroll to position [3162, 0]
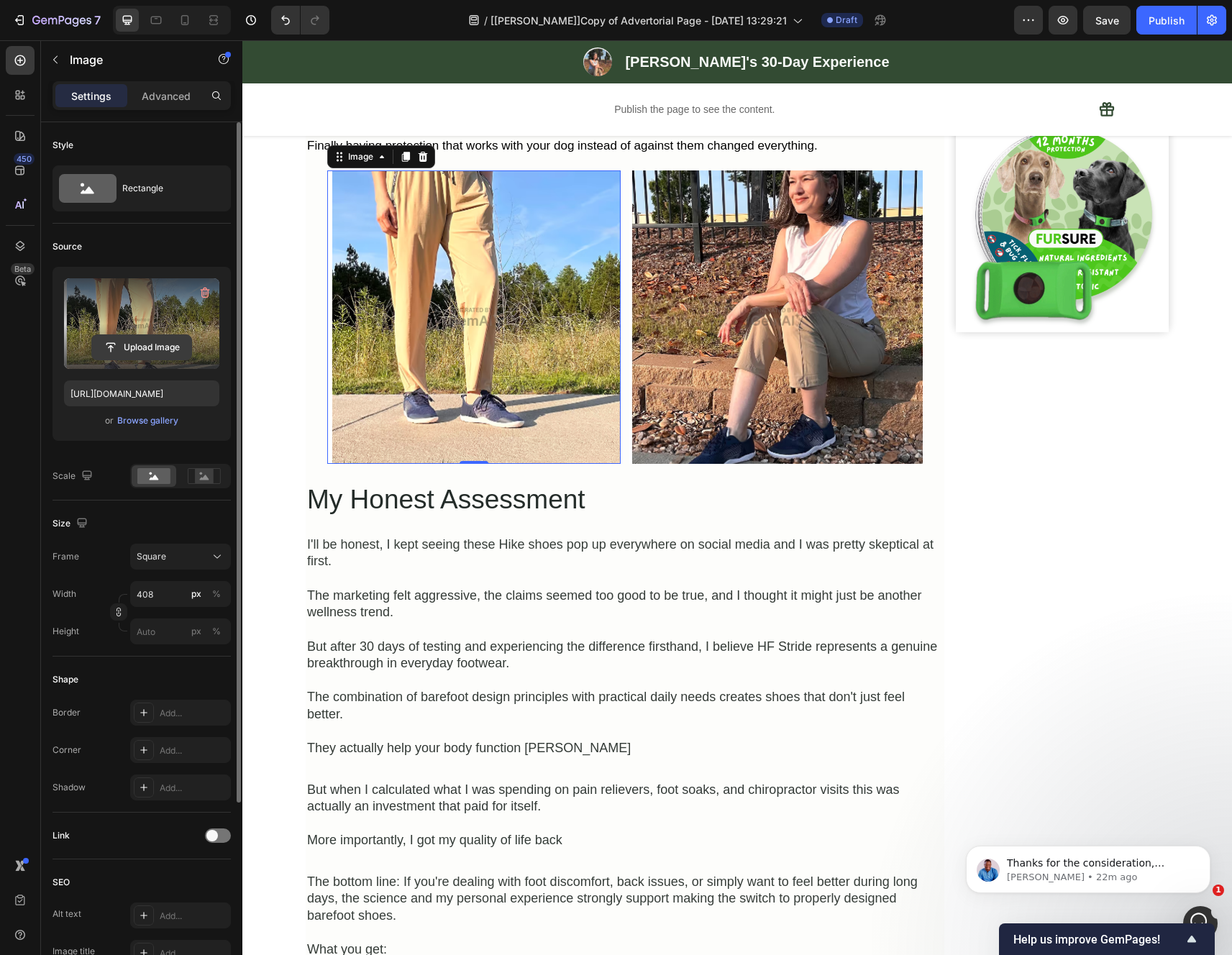
drag, startPoint x: 149, startPoint y: 343, endPoint x: 94, endPoint y: 294, distance: 73.7
click at [149, 343] on input "file" at bounding box center [142, 348] width 99 height 25
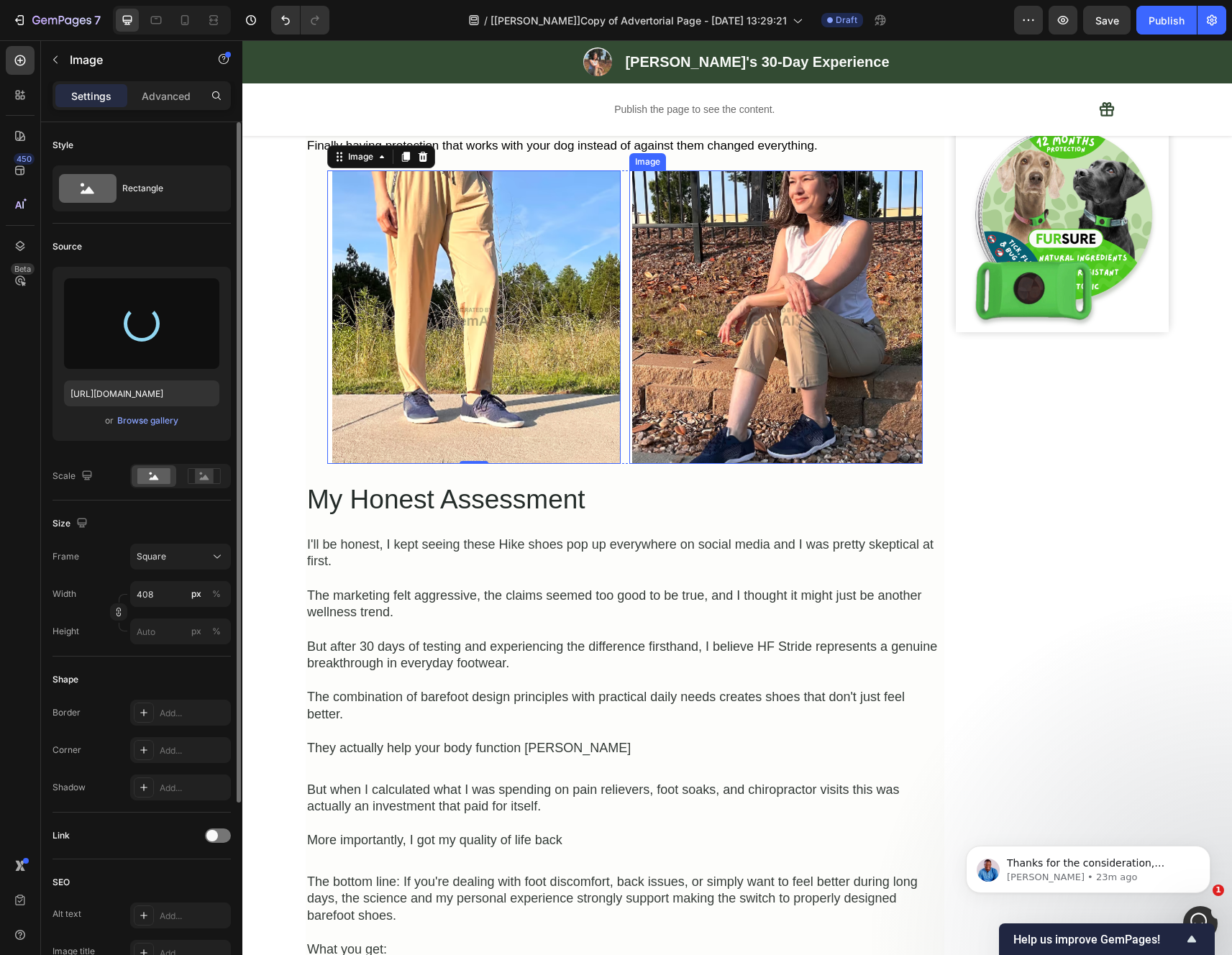
click at [785, 404] on img at bounding box center [775, 317] width 293 height 293
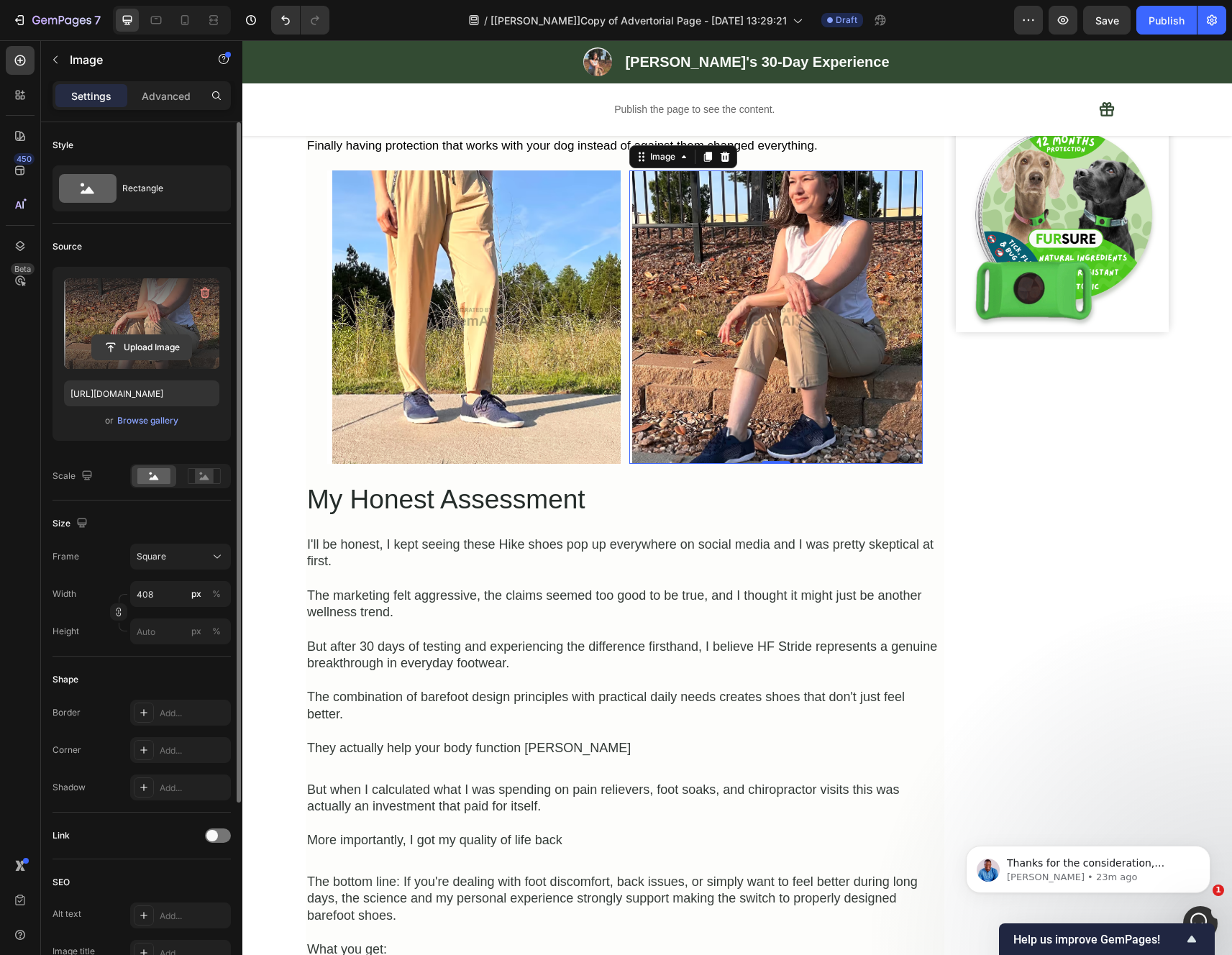
click at [157, 347] on input "file" at bounding box center [142, 348] width 99 height 25
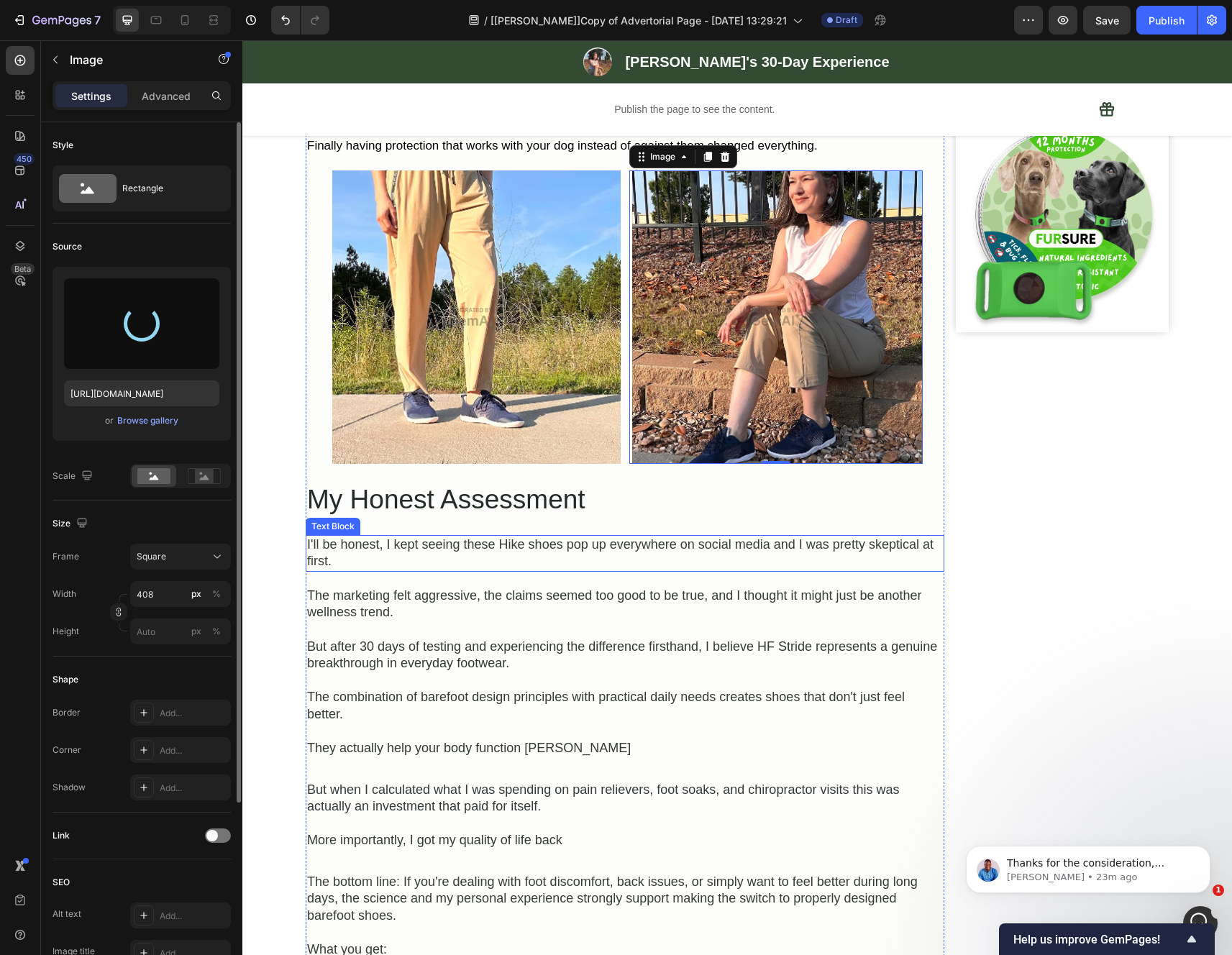
type input "https://cdn.shopify.com/s/files/1/0942/2923/3987/files/gempages_584814928070705…"
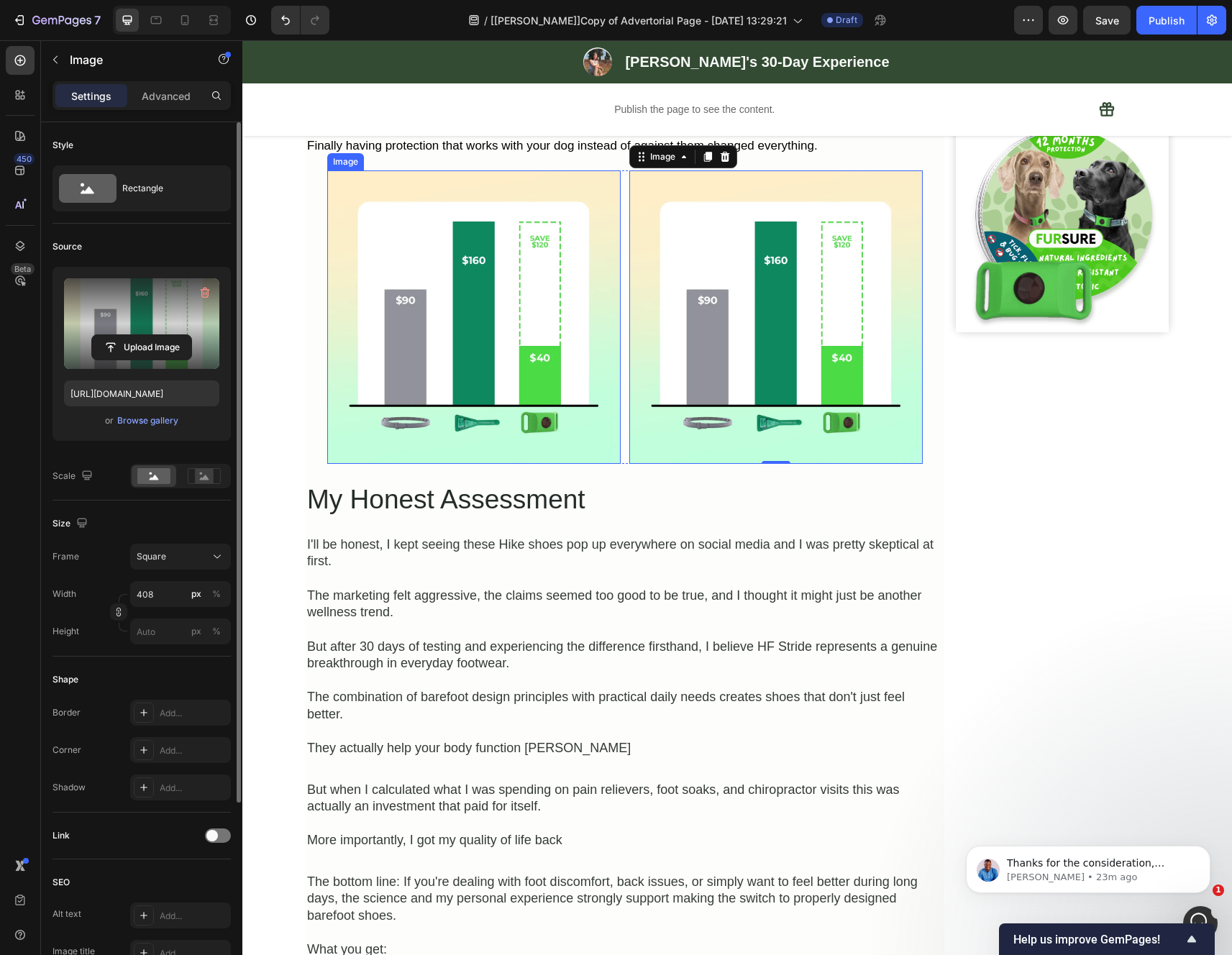
click at [507, 427] on img at bounding box center [474, 317] width 293 height 293
click at [150, 348] on input "file" at bounding box center [142, 348] width 99 height 25
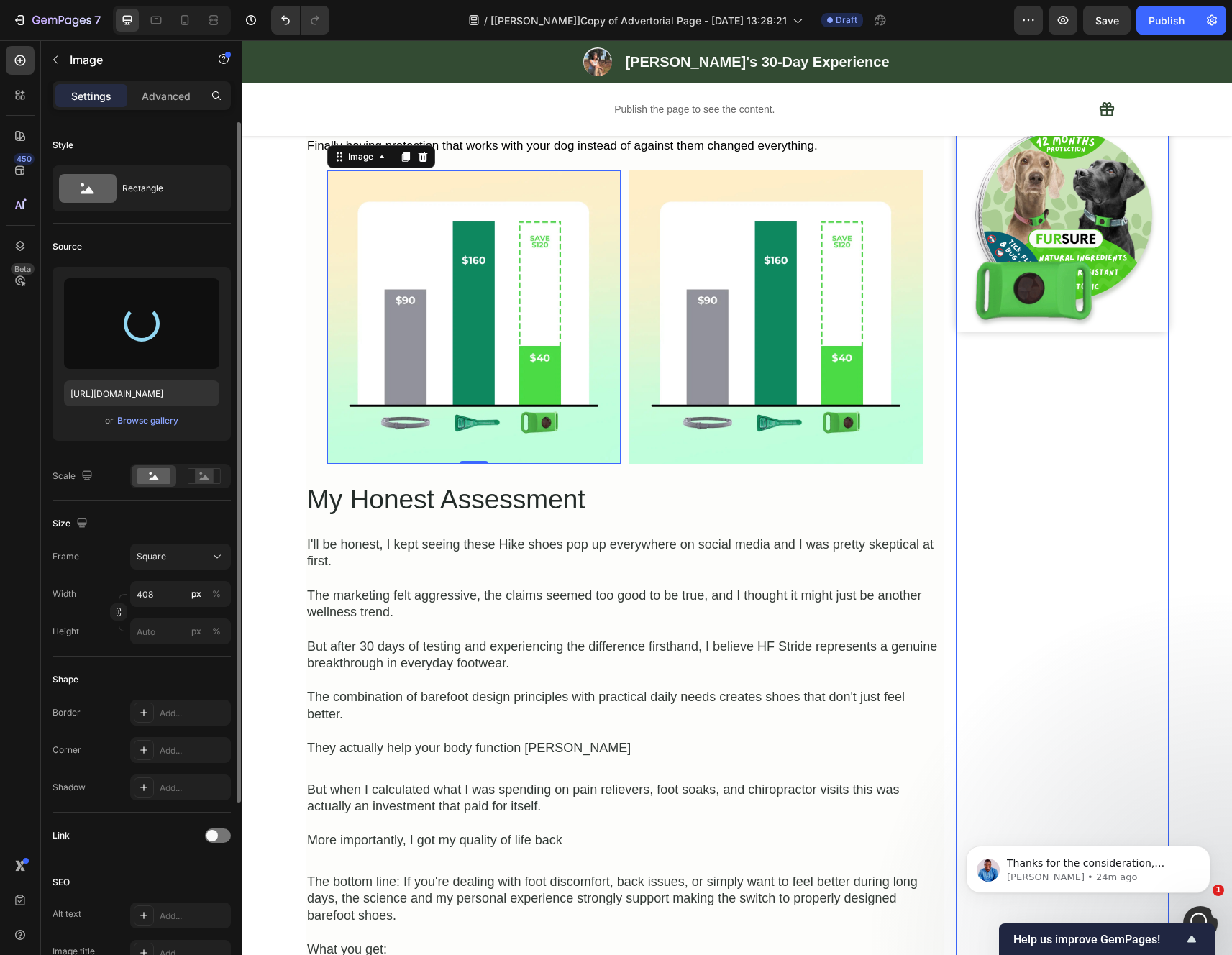
type input "https://cdn.shopify.com/s/files/1/0942/2923/3987/files/gempages_584814928070705…"
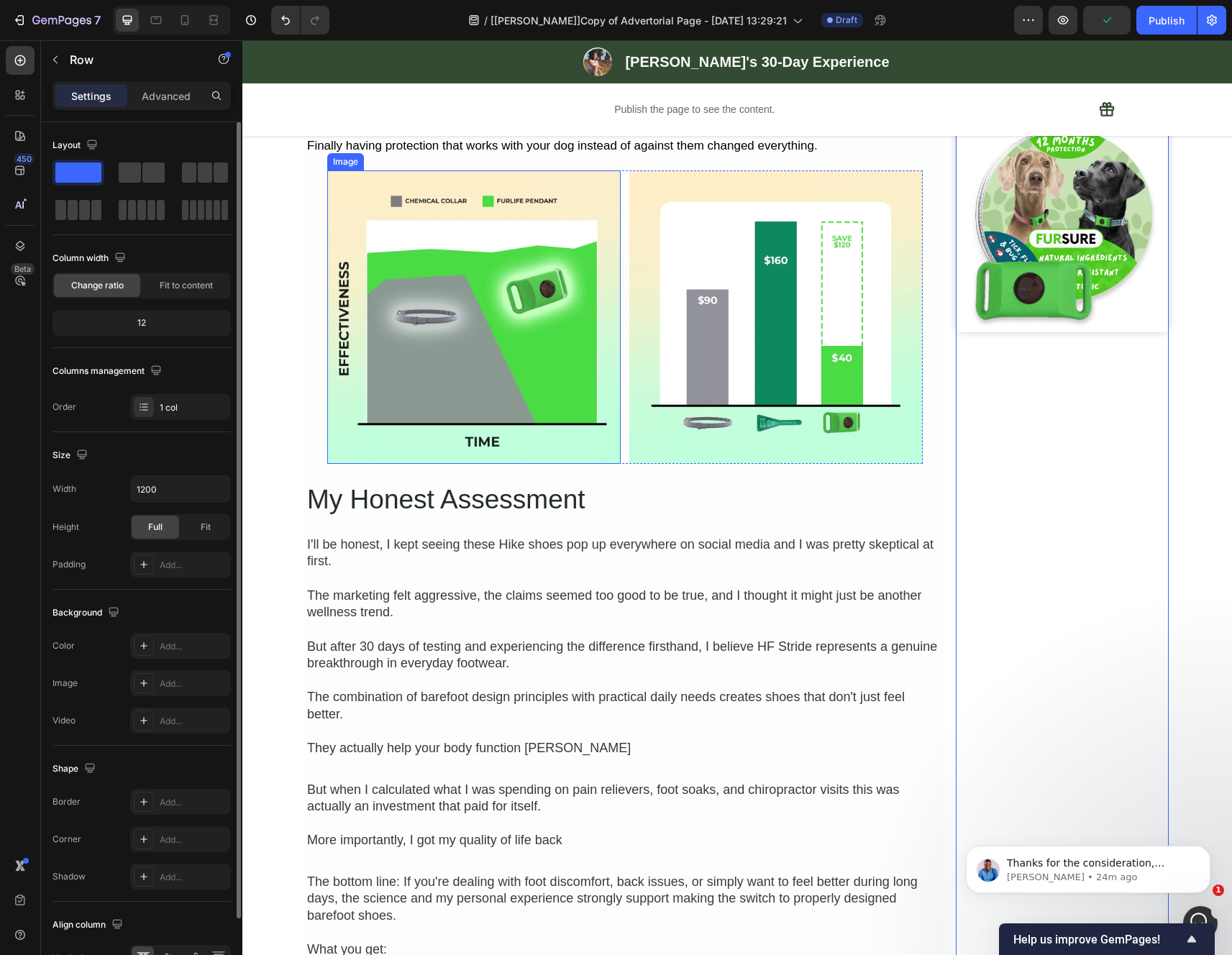
click at [536, 379] on img at bounding box center [474, 317] width 293 height 293
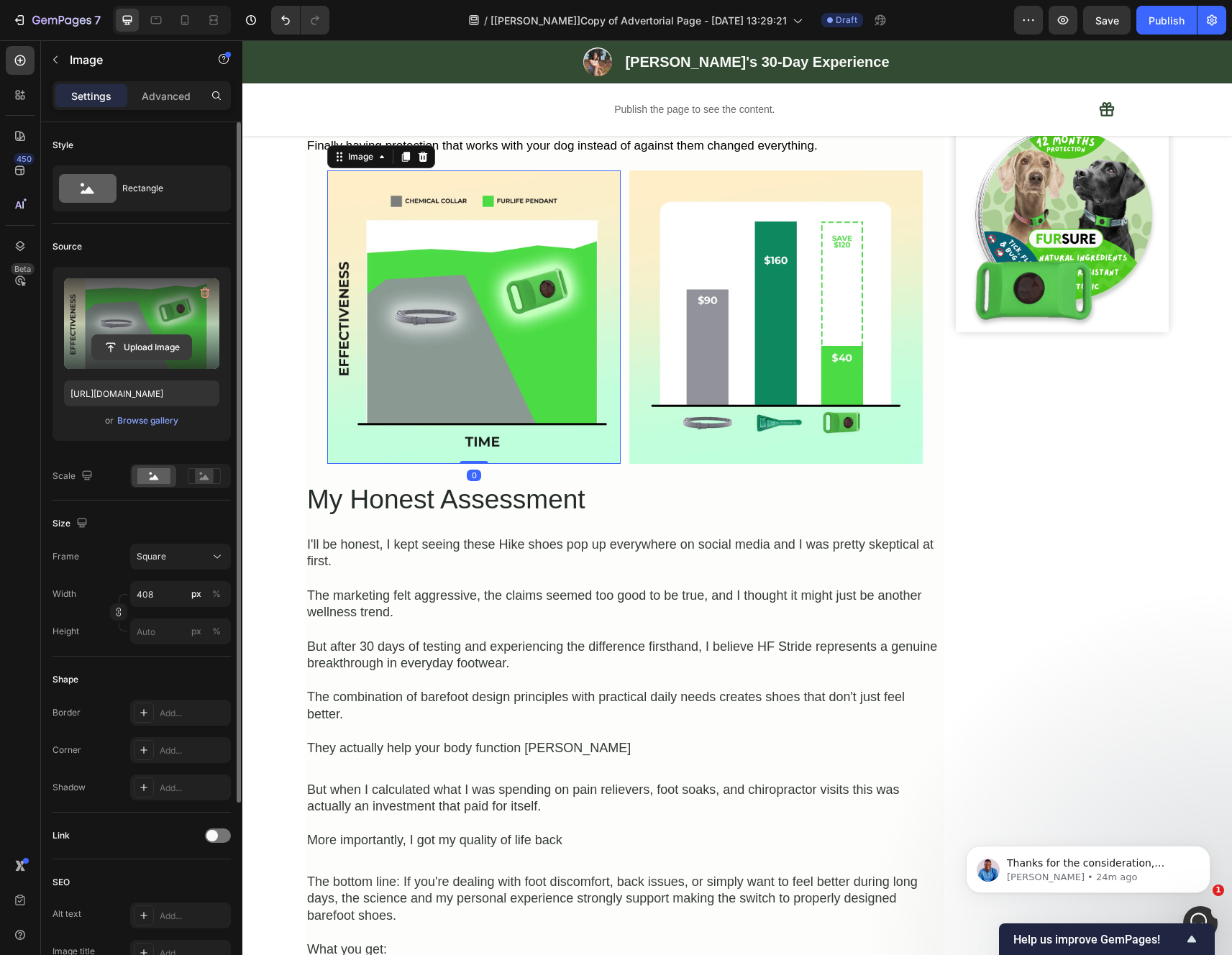
click at [152, 341] on input "file" at bounding box center [142, 348] width 99 height 25
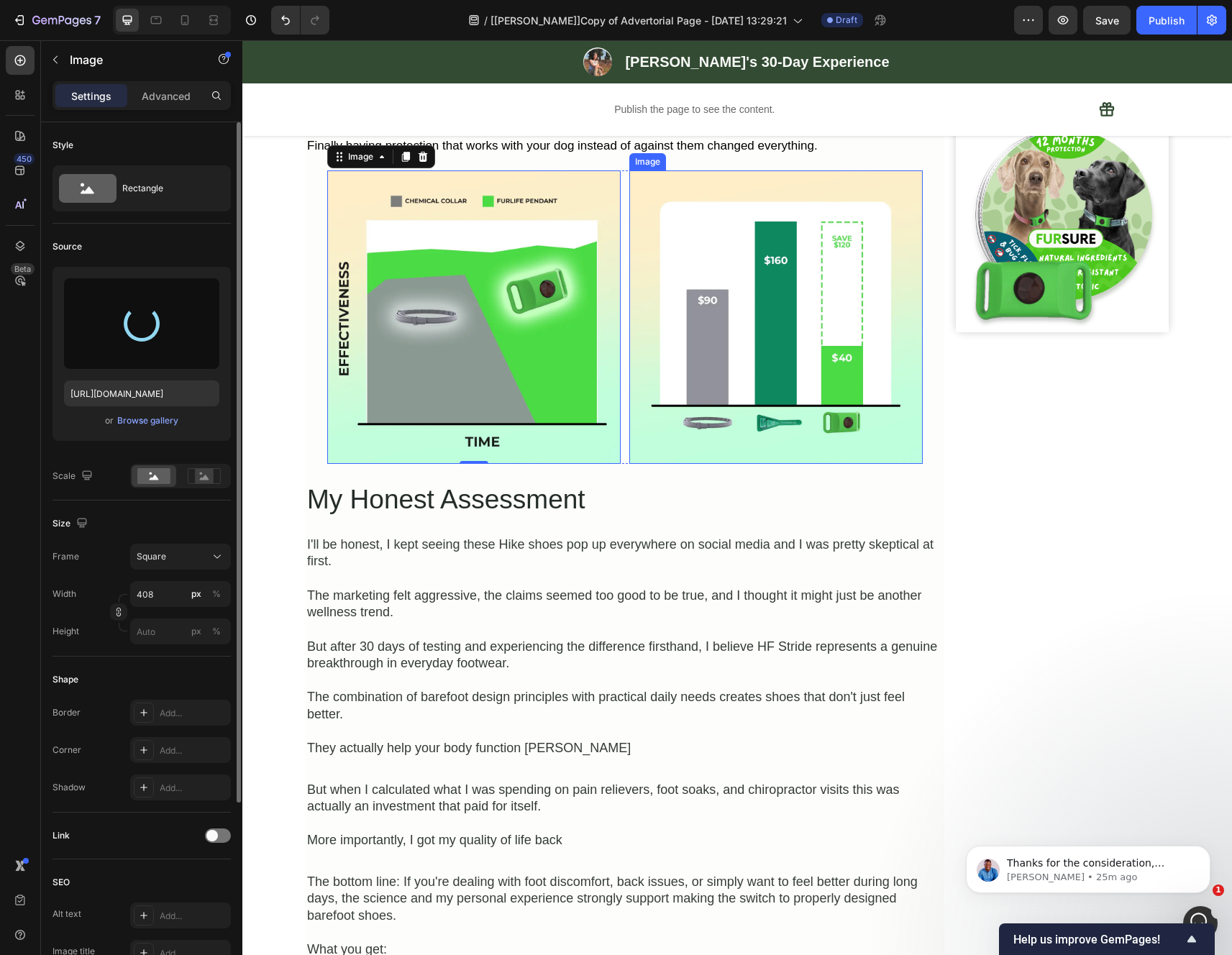
click at [725, 381] on img at bounding box center [775, 317] width 293 height 293
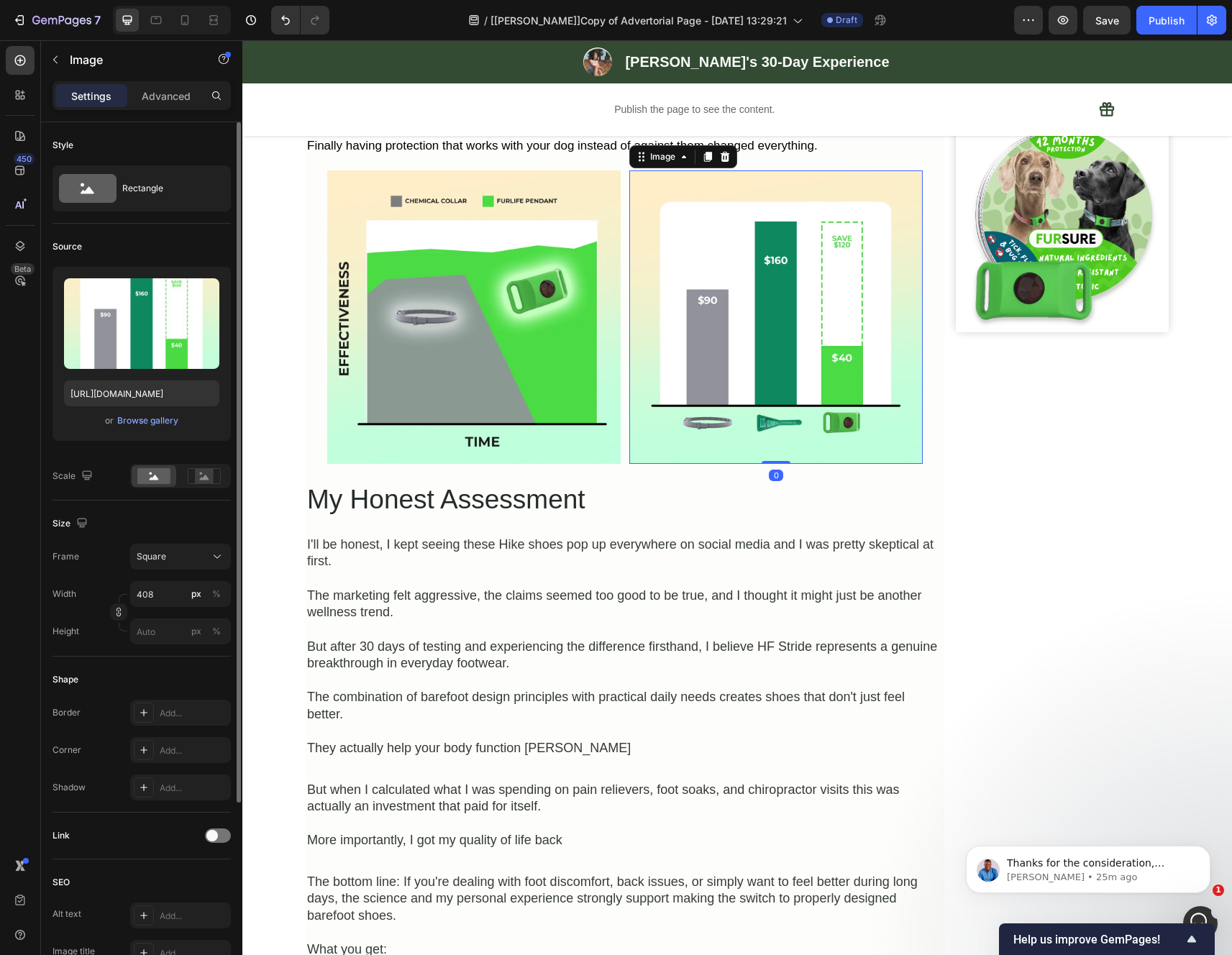
click at [426, 363] on img at bounding box center [474, 317] width 293 height 293
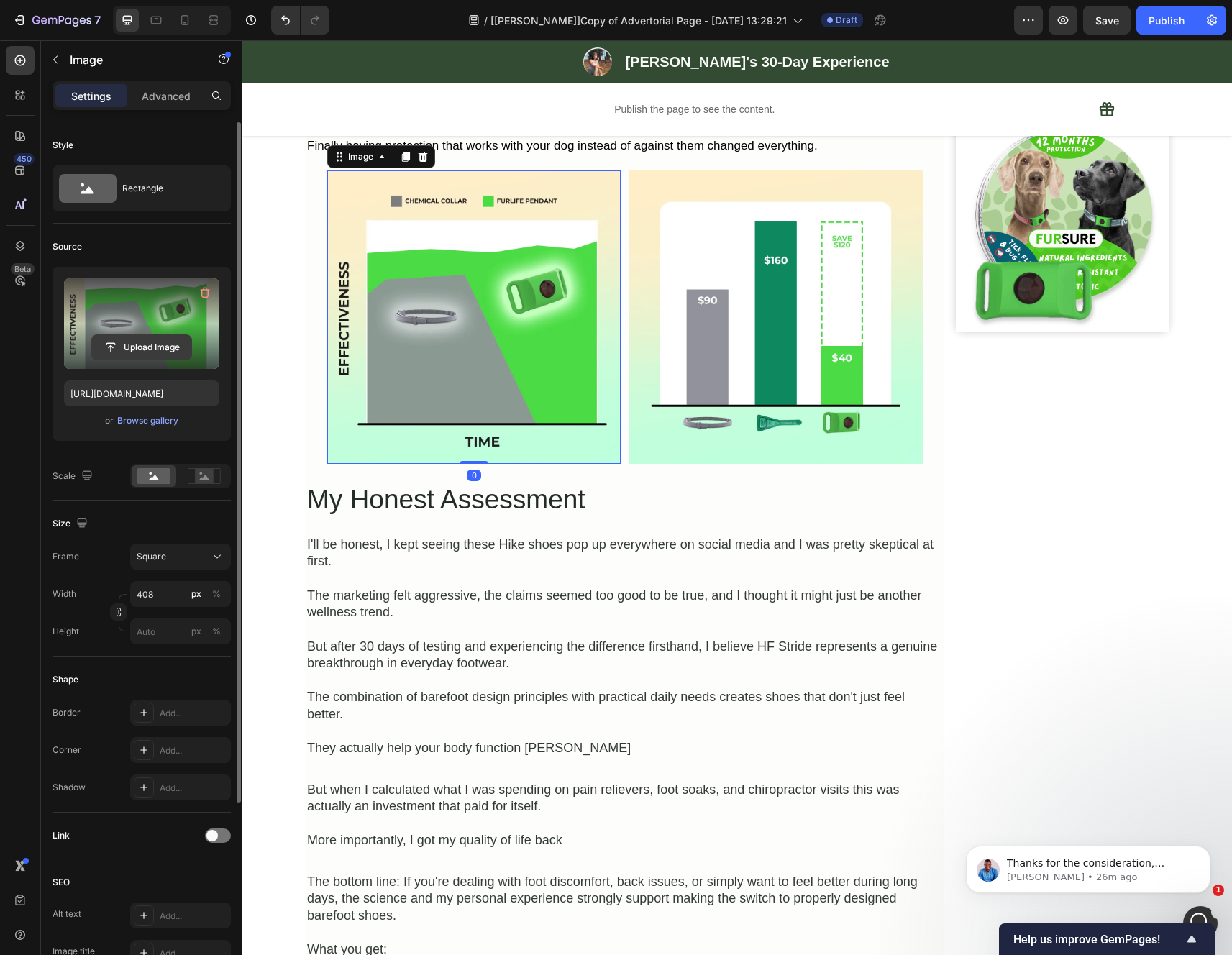
click at [149, 339] on input "file" at bounding box center [142, 348] width 99 height 25
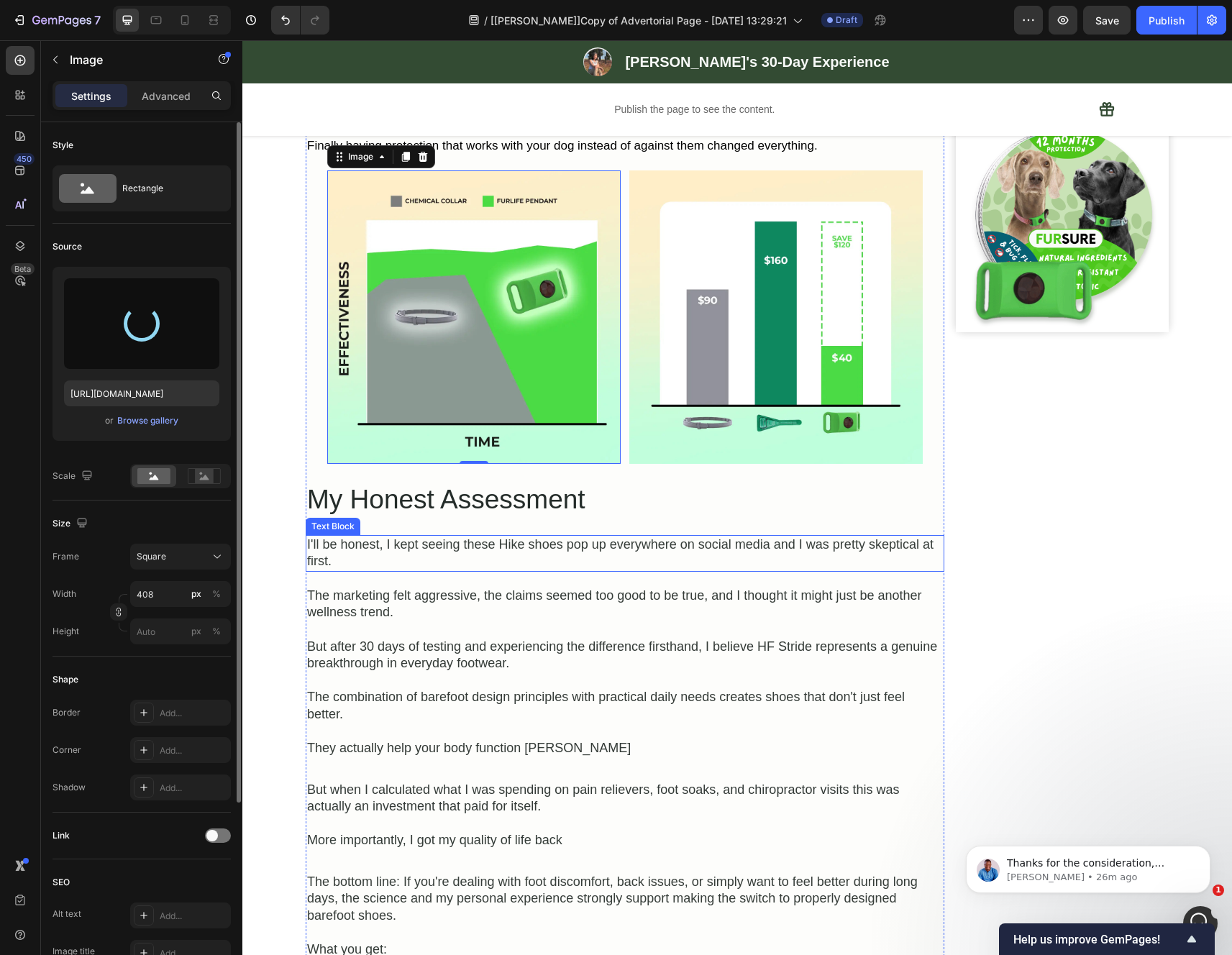
type input "https://cdn.shopify.com/s/files/1/0942/2923/3987/files/gempages_584814928070705…"
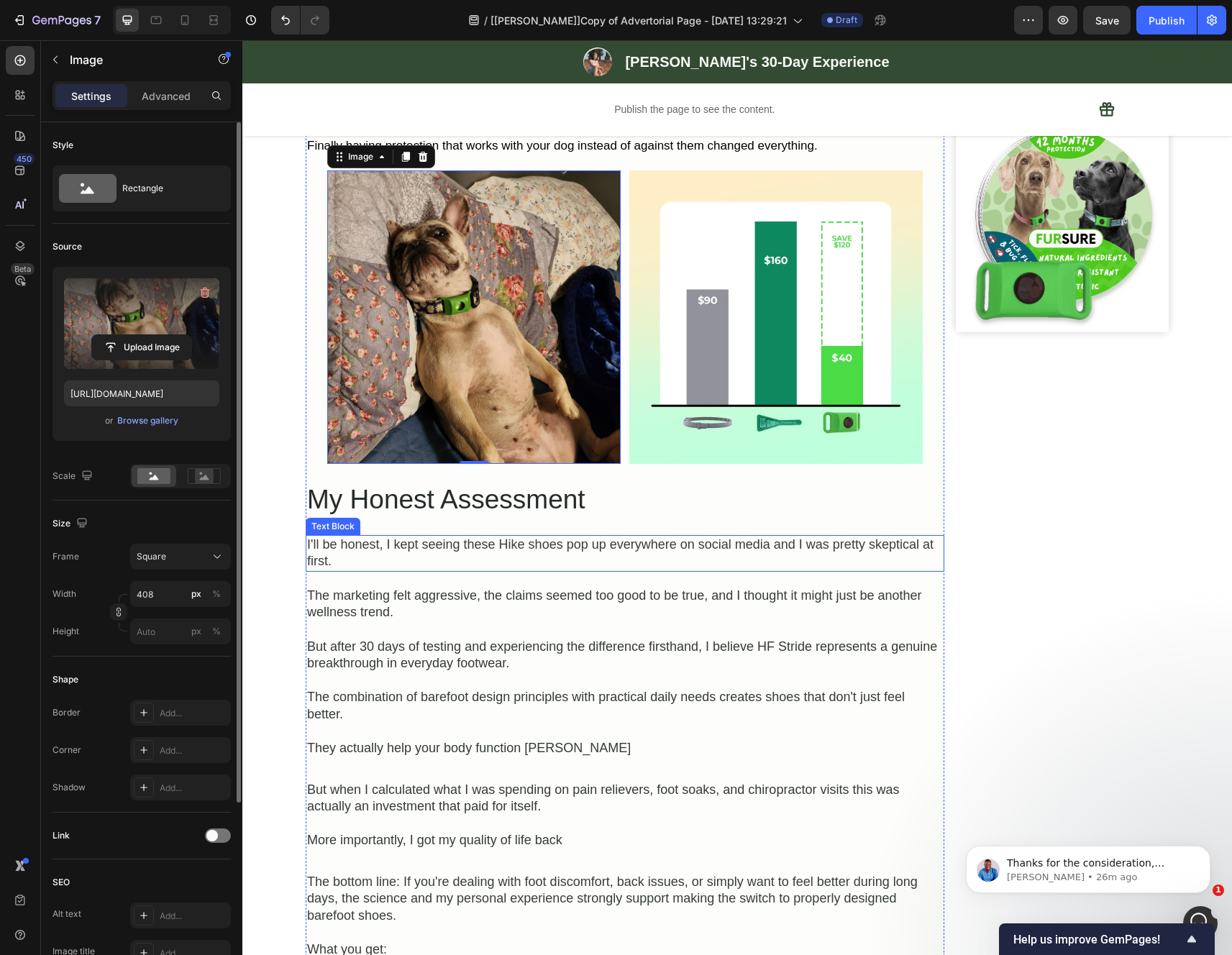
click at [878, 464] on img at bounding box center [775, 317] width 293 height 293
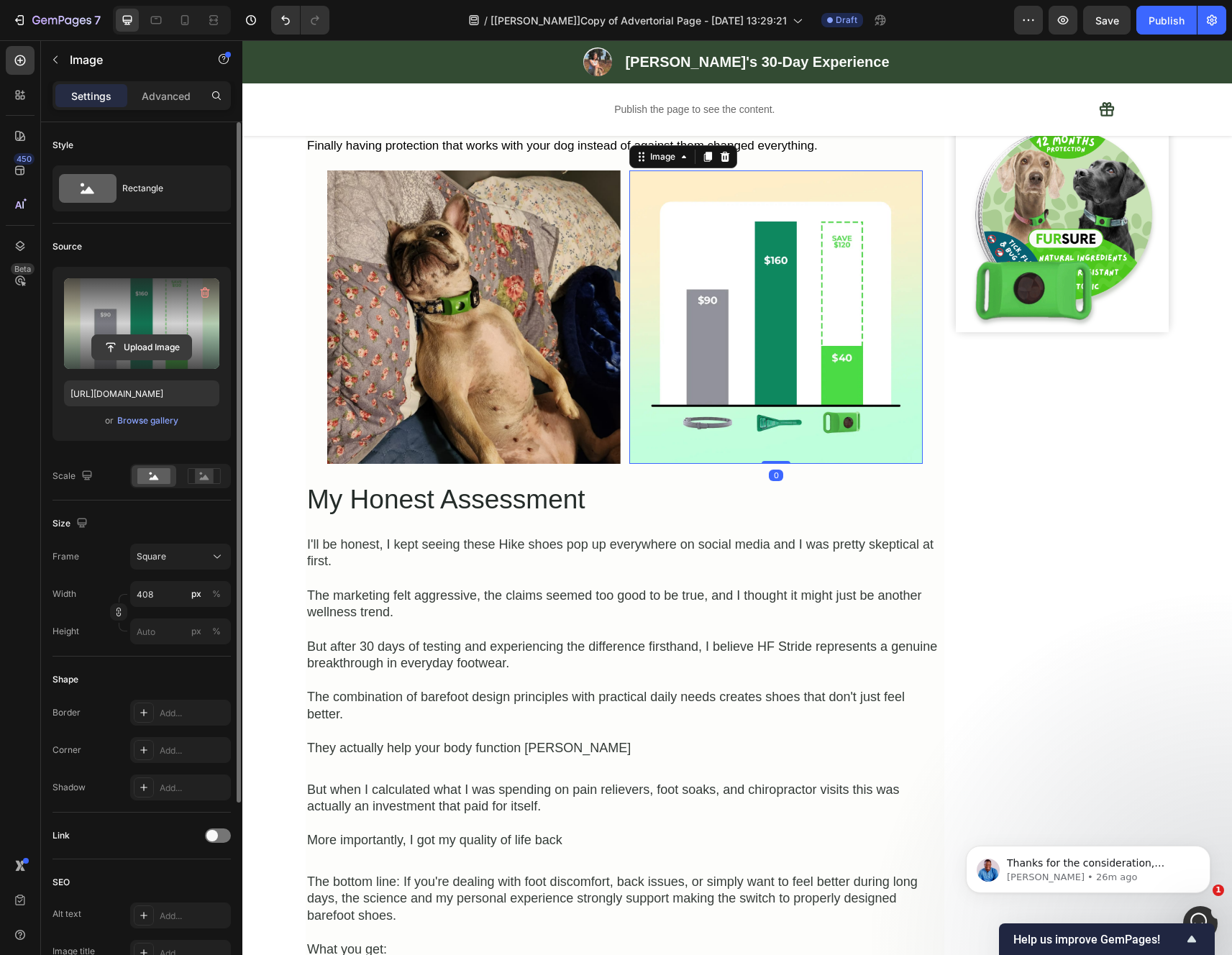
click at [150, 345] on input "file" at bounding box center [142, 348] width 99 height 25
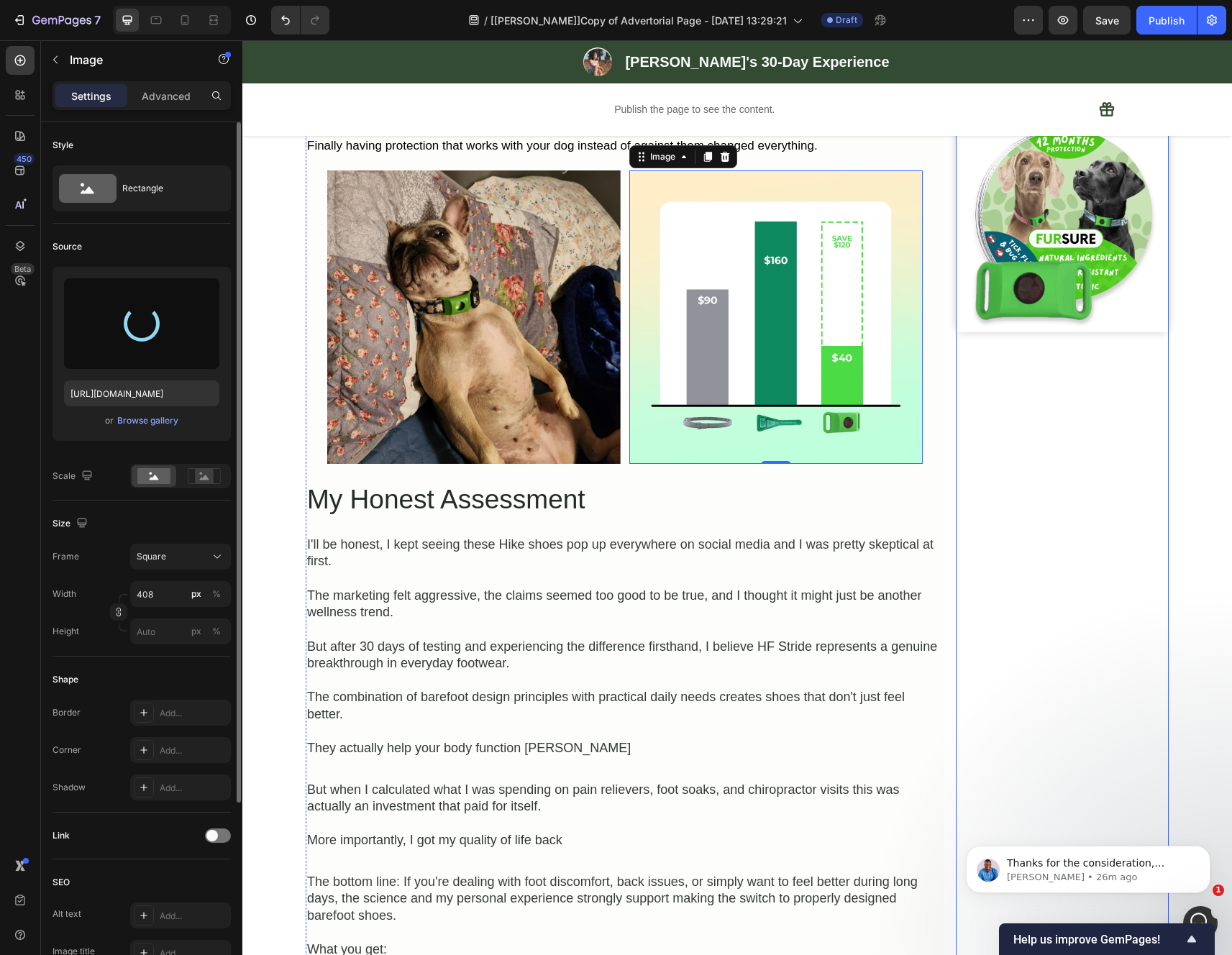
type input "https://cdn.shopify.com/s/files/1/0942/2923/3987/files/gempages_584814928070705…"
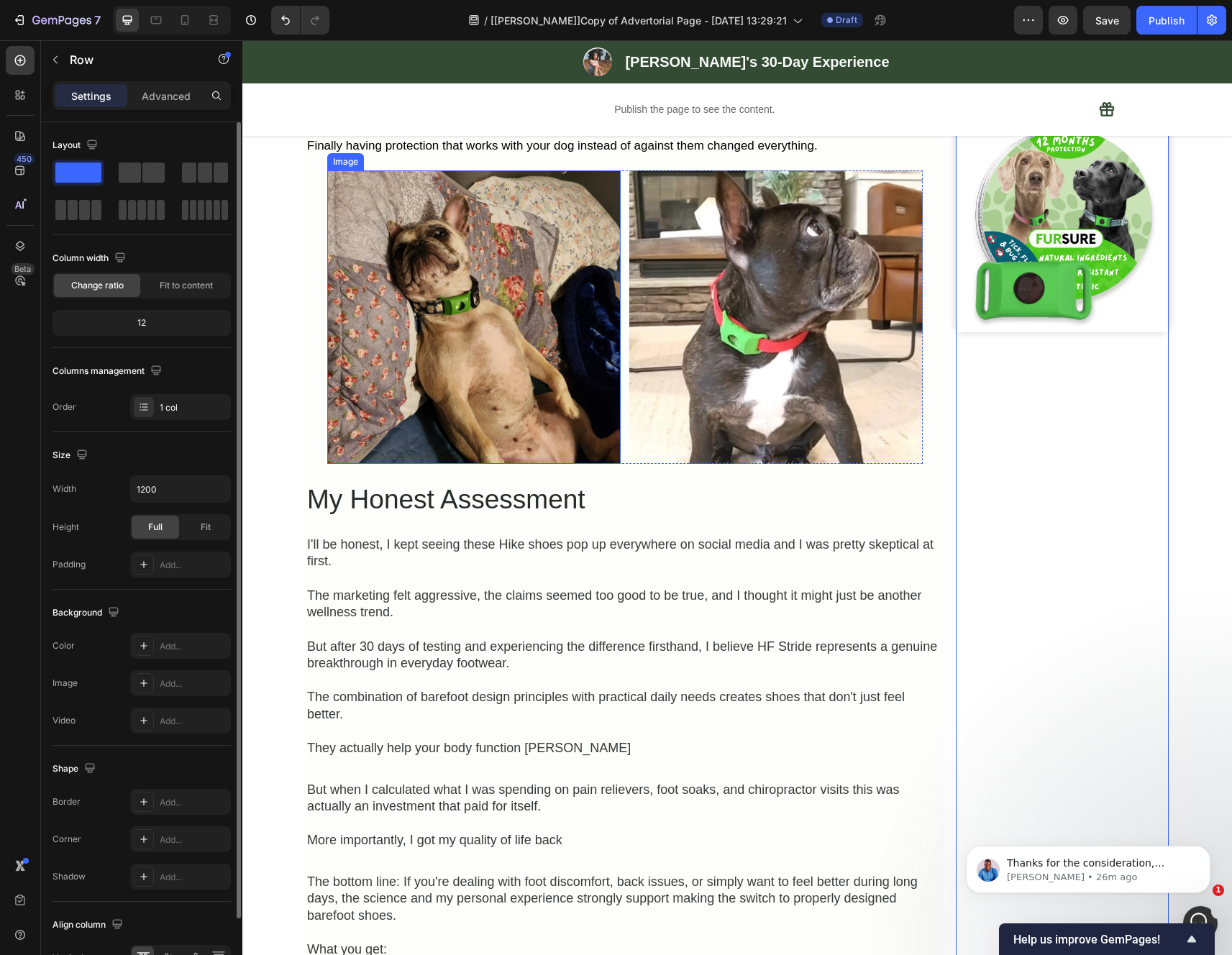
click at [494, 353] on img at bounding box center [474, 317] width 293 height 293
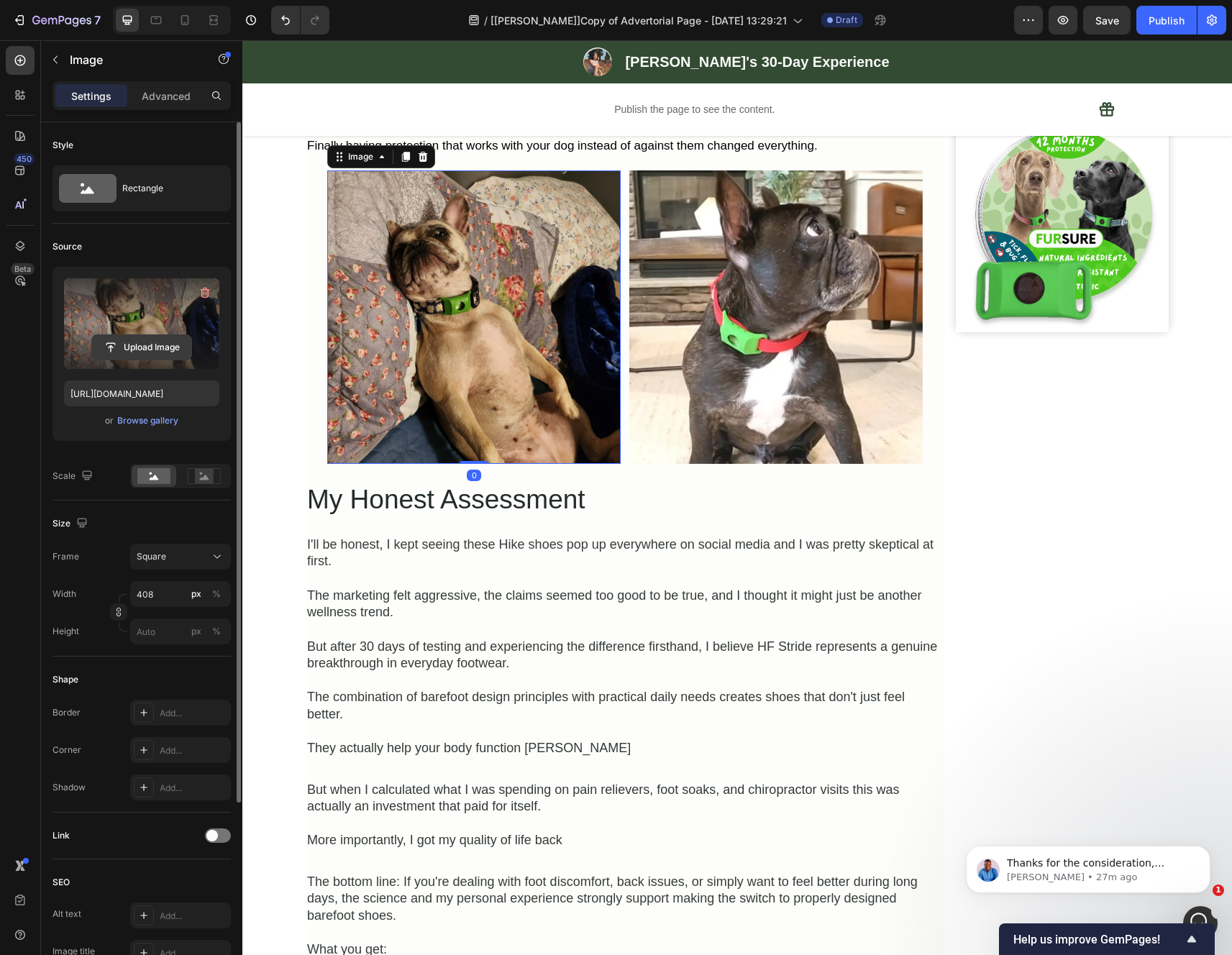
click at [158, 345] on input "file" at bounding box center [142, 348] width 99 height 25
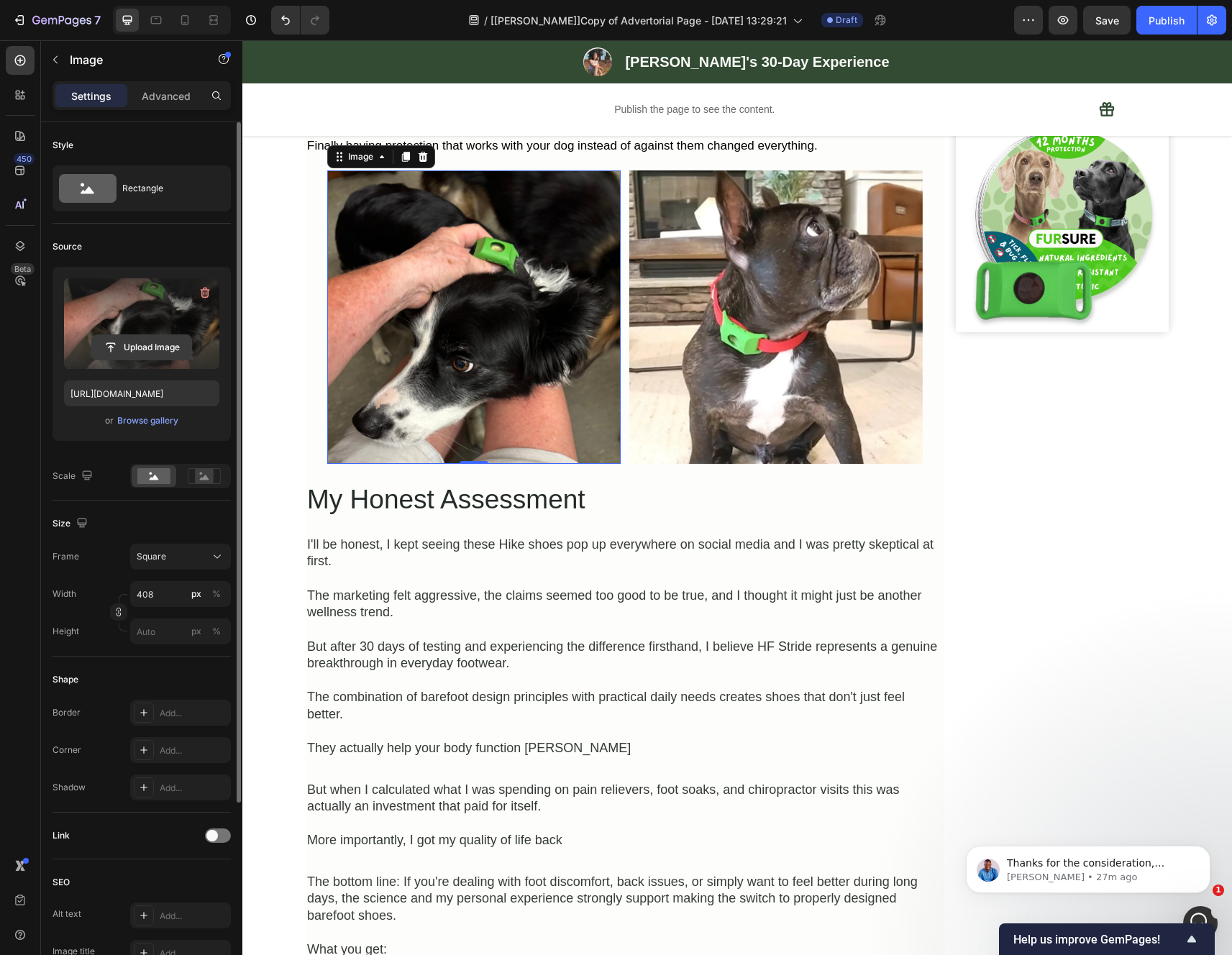
click at [148, 349] on input "file" at bounding box center [142, 348] width 99 height 25
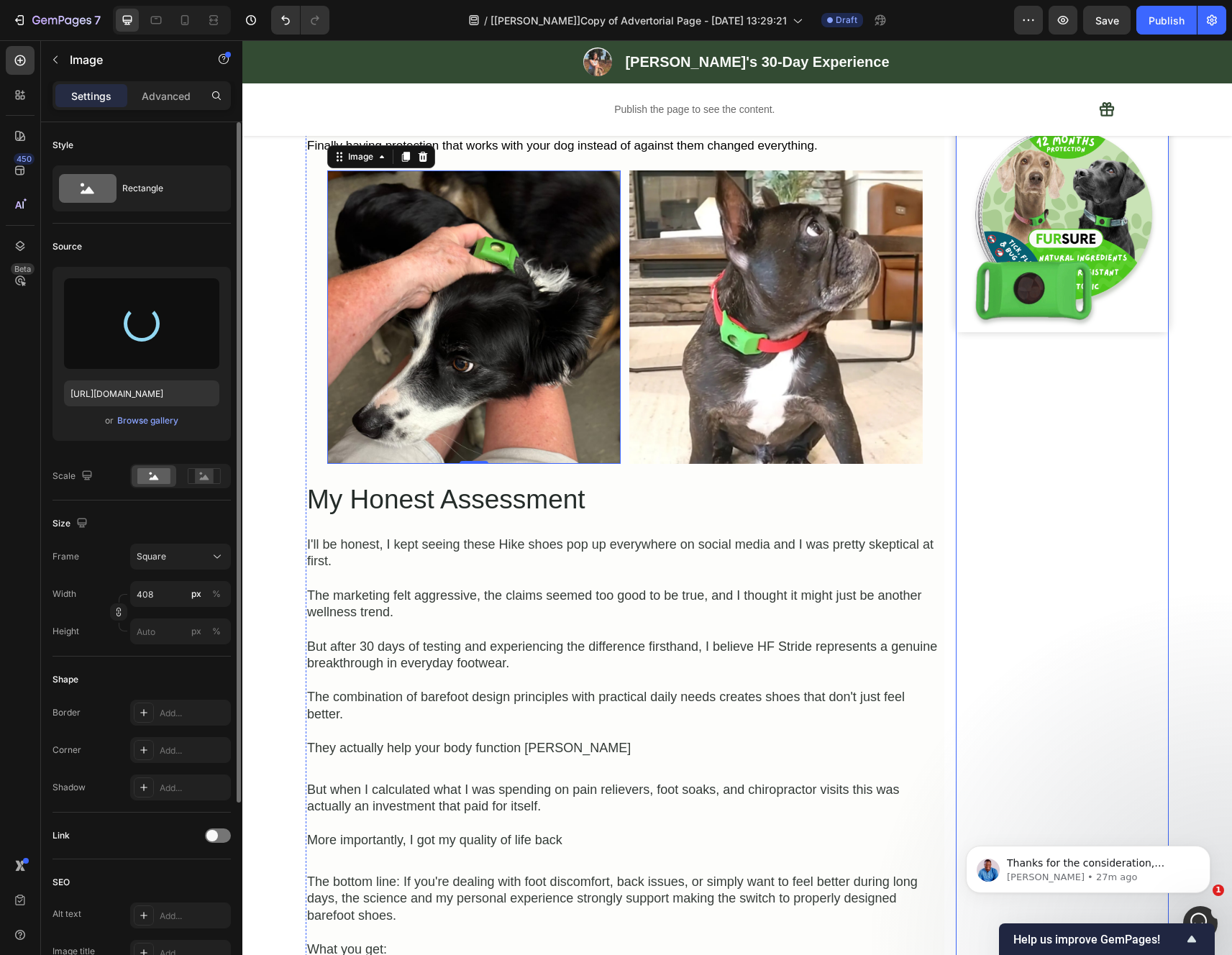
type input "https://cdn.shopify.com/s/files/1/0942/2923/3987/files/gempages_584814928070705…"
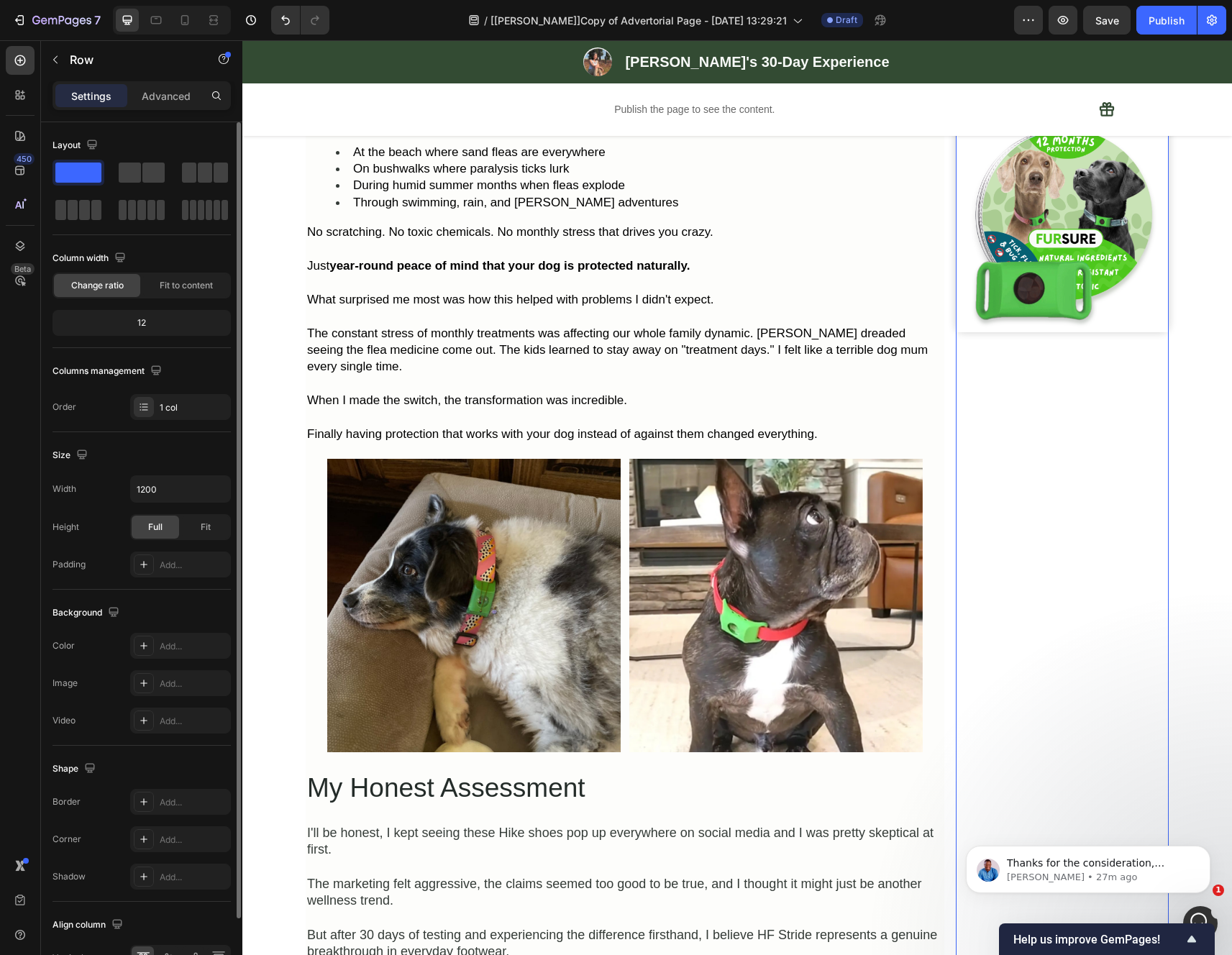
scroll to position [2877, 0]
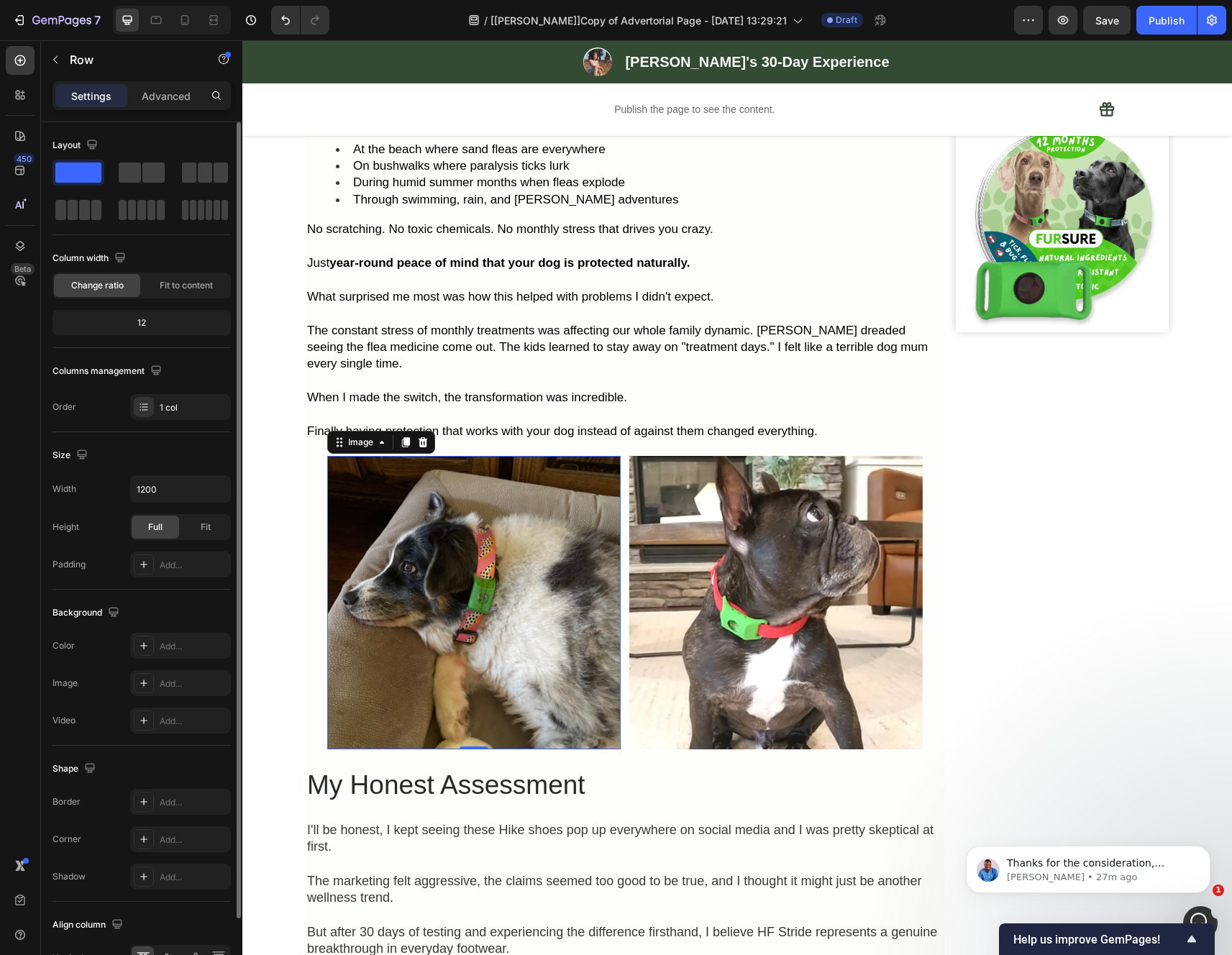
click at [549, 643] on img at bounding box center [474, 602] width 293 height 293
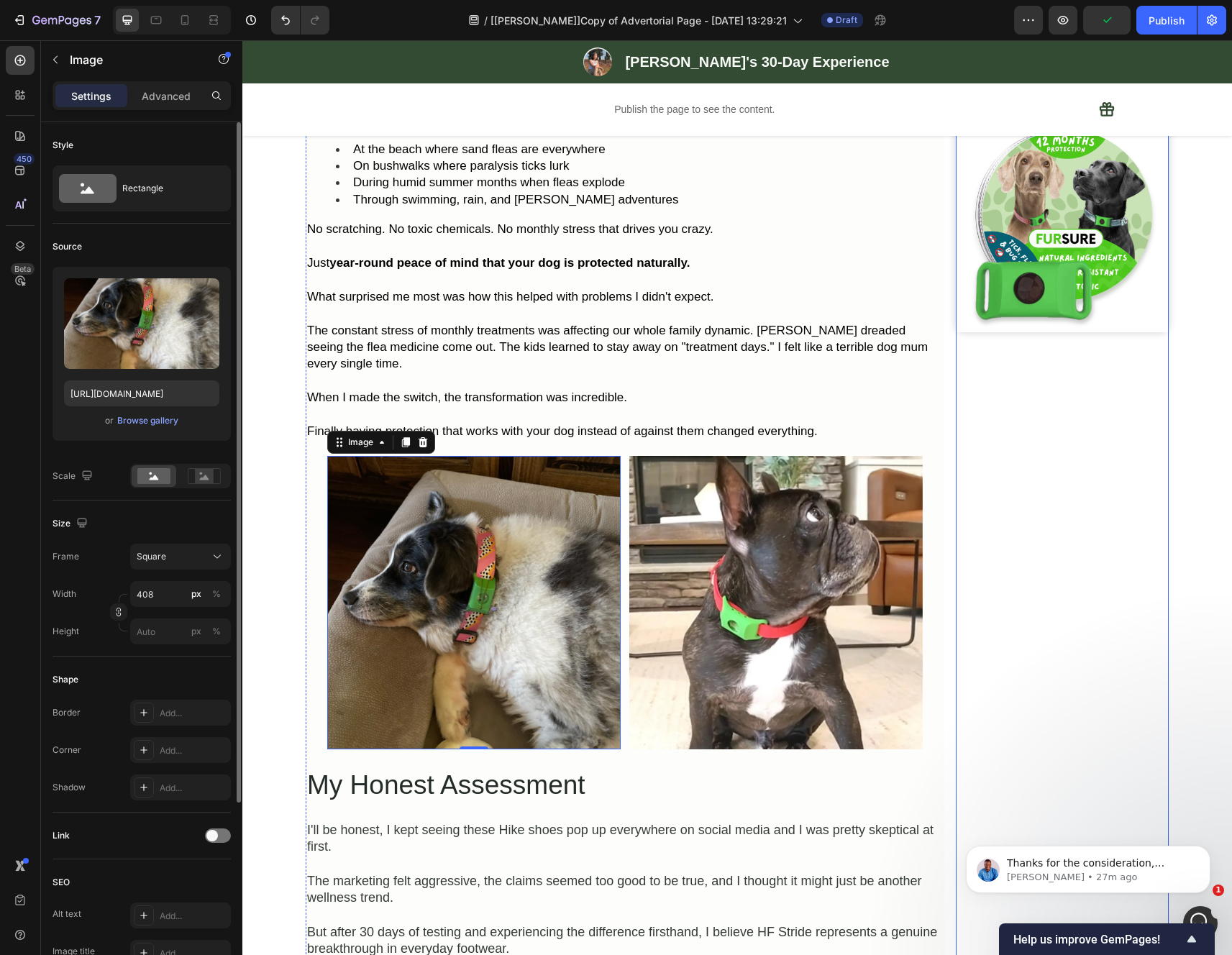
click at [577, 616] on img at bounding box center [474, 602] width 293 height 293
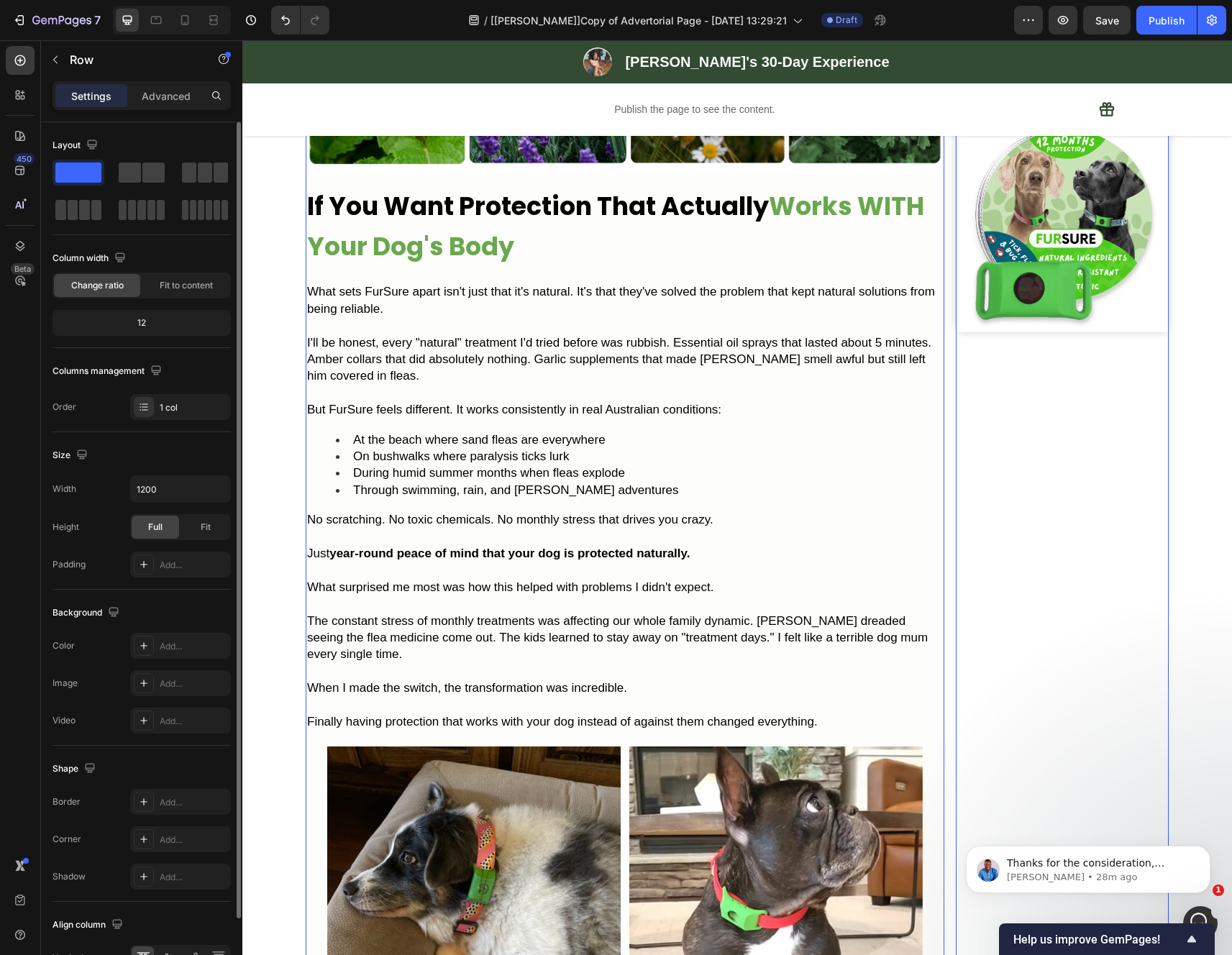
scroll to position [0, 0]
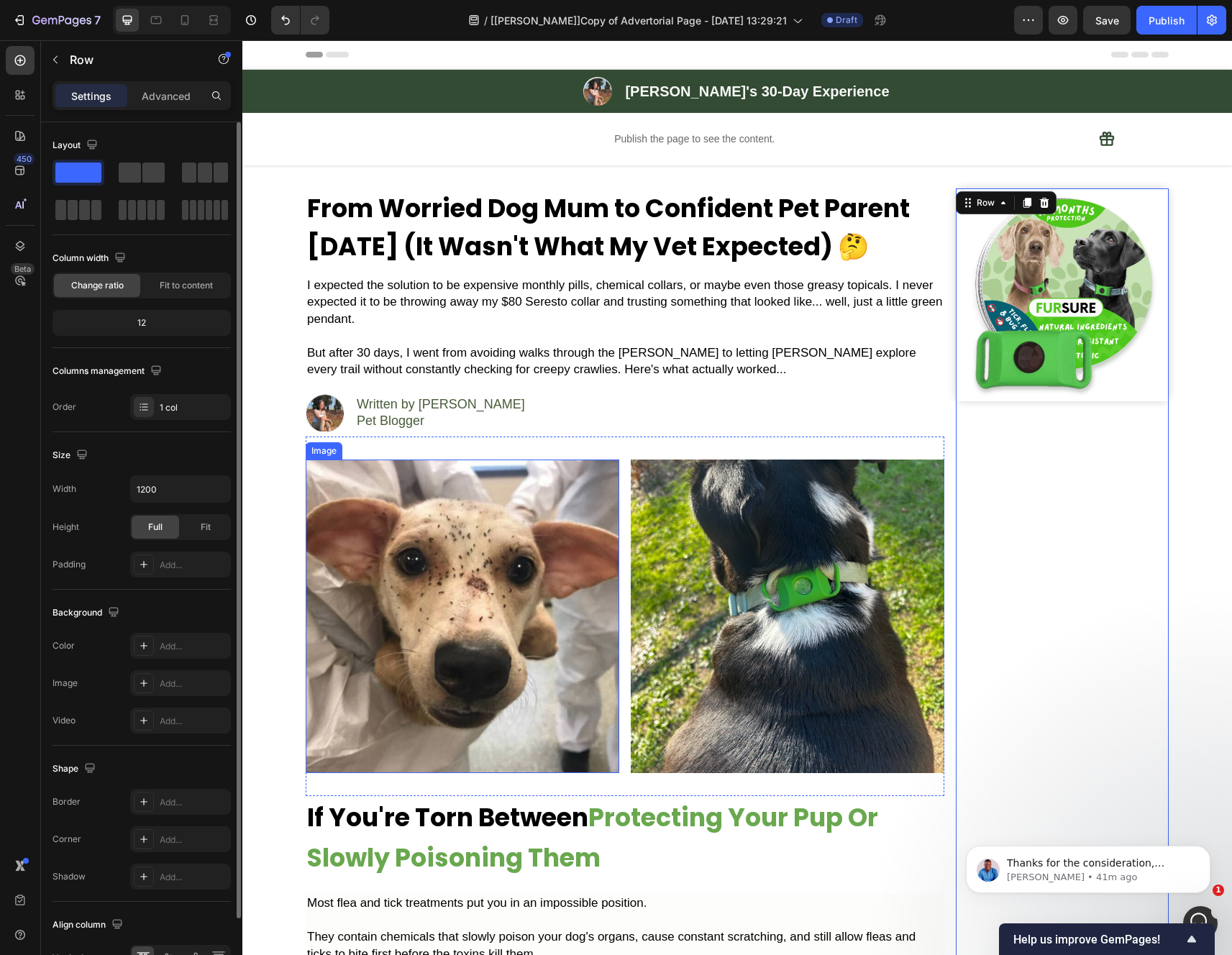
click at [527, 460] on img at bounding box center [462, 616] width 313 height 313
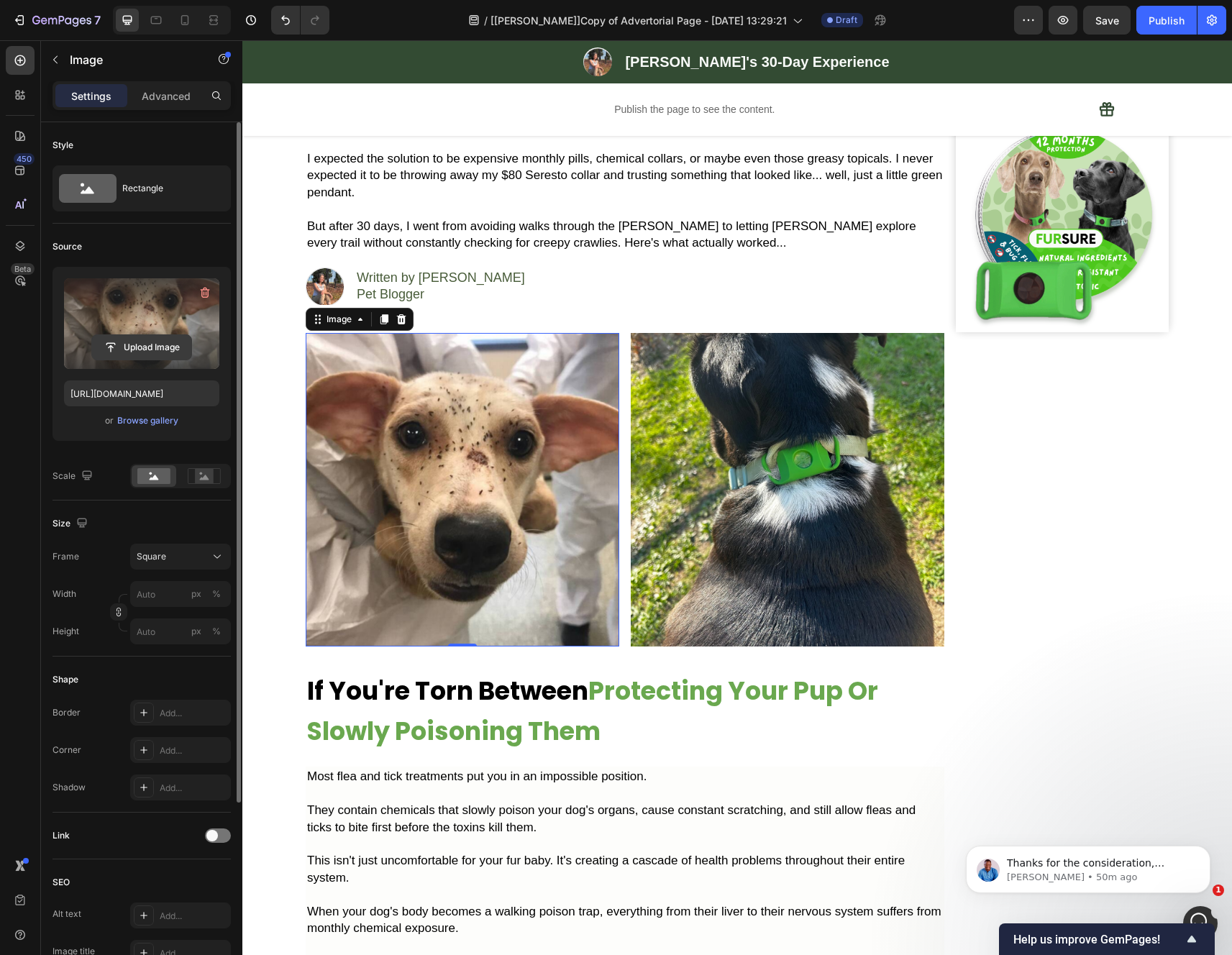
click at [158, 331] on label at bounding box center [142, 324] width 155 height 91
click at [158, 335] on input "file" at bounding box center [142, 348] width 99 height 25
click at [144, 342] on input "file" at bounding box center [142, 348] width 99 height 25
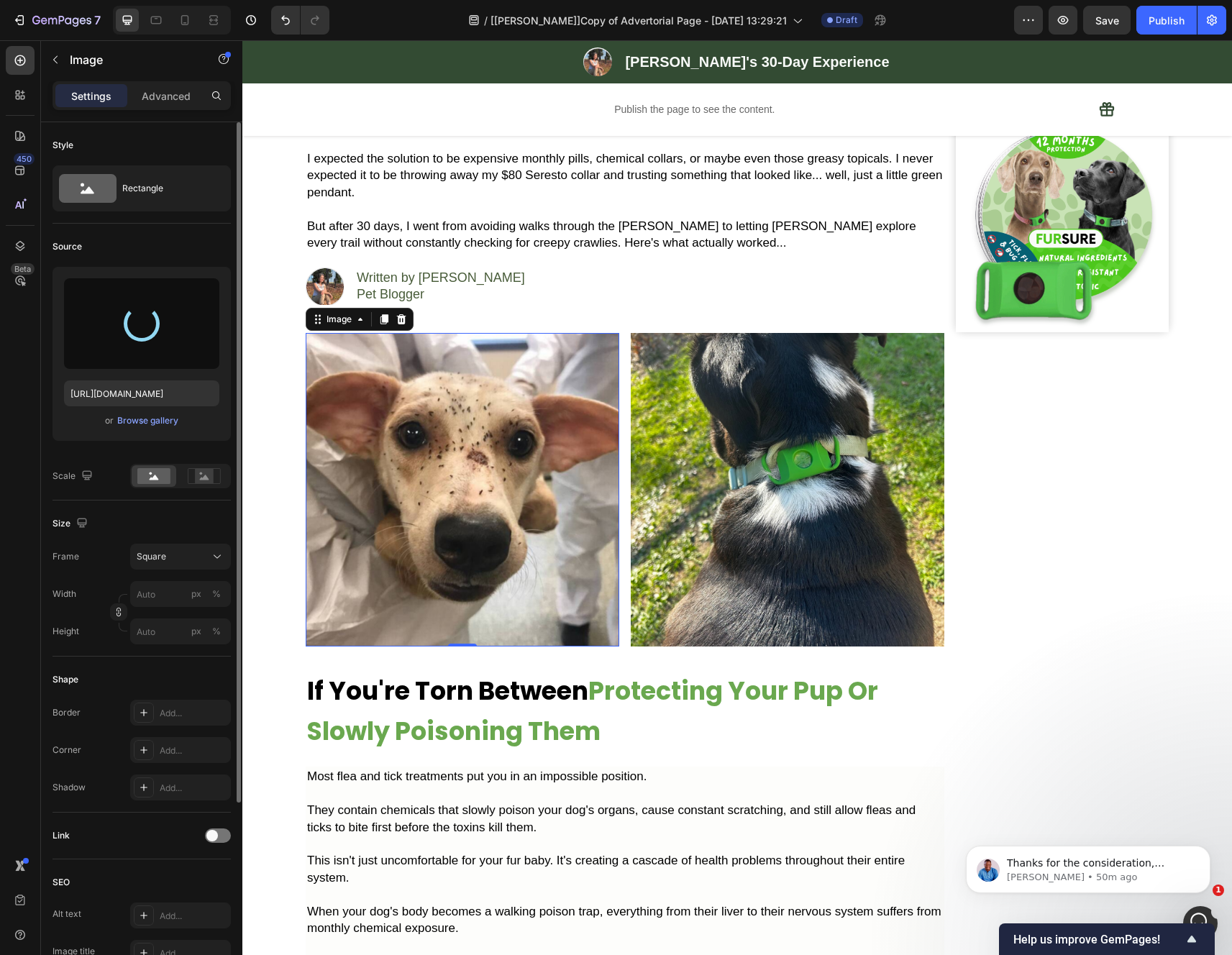
type input "https://cdn.shopify.com/s/files/1/0942/2923/3987/files/gempages_584814928070705…"
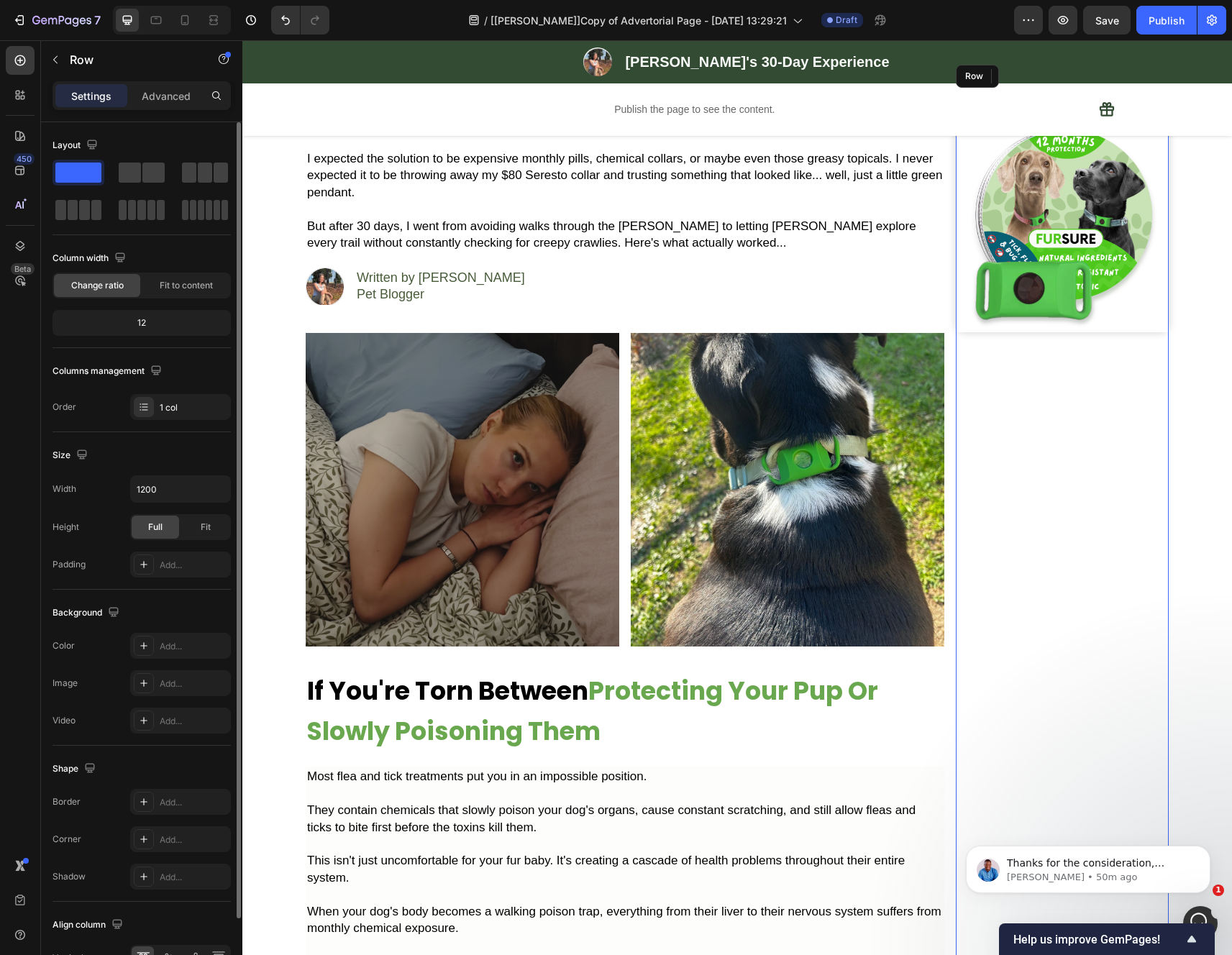
drag, startPoint x: 894, startPoint y: 499, endPoint x: 1070, endPoint y: 520, distance: 177.2
click at [894, 499] on img at bounding box center [787, 489] width 313 height 313
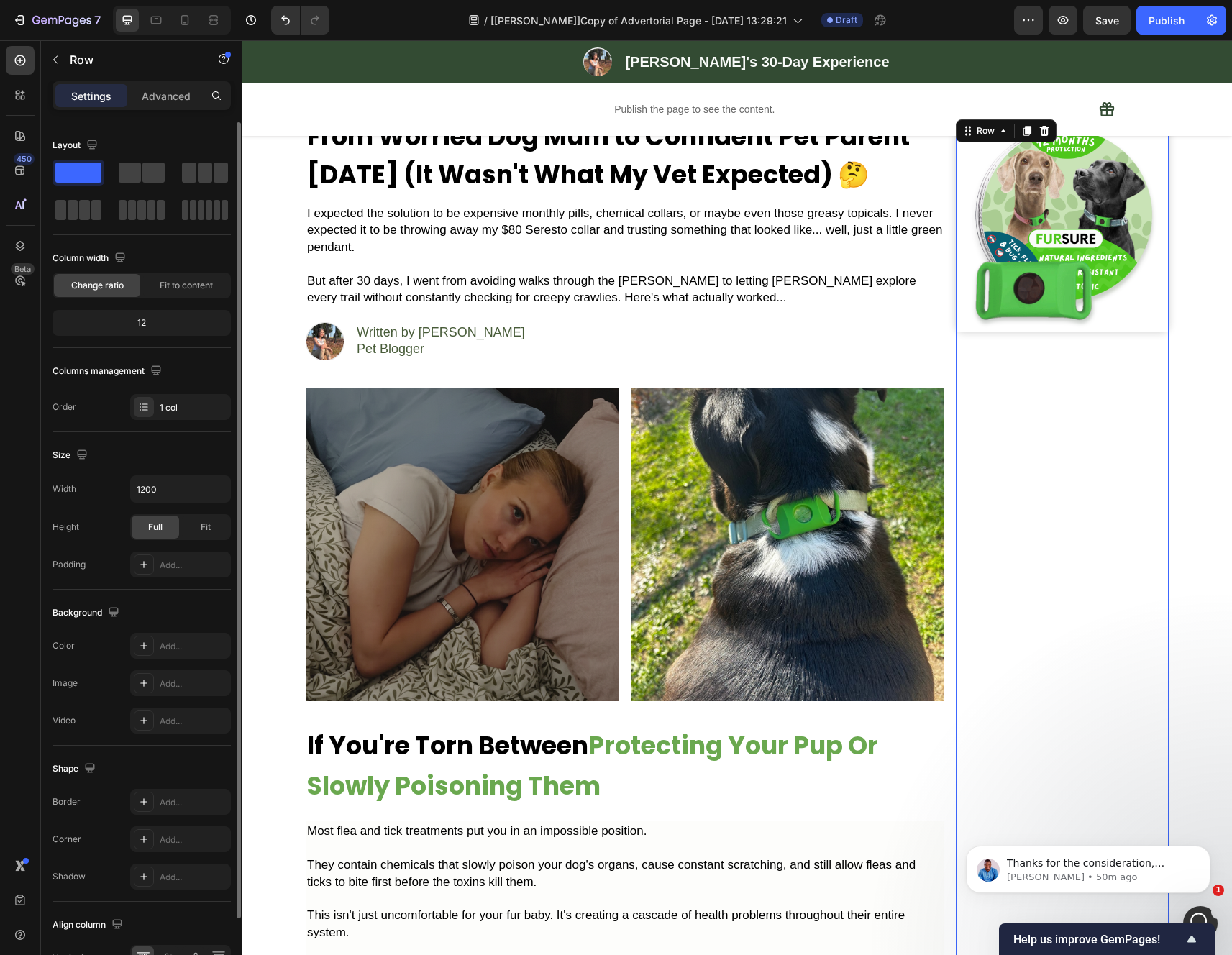
scroll to position [76, 0]
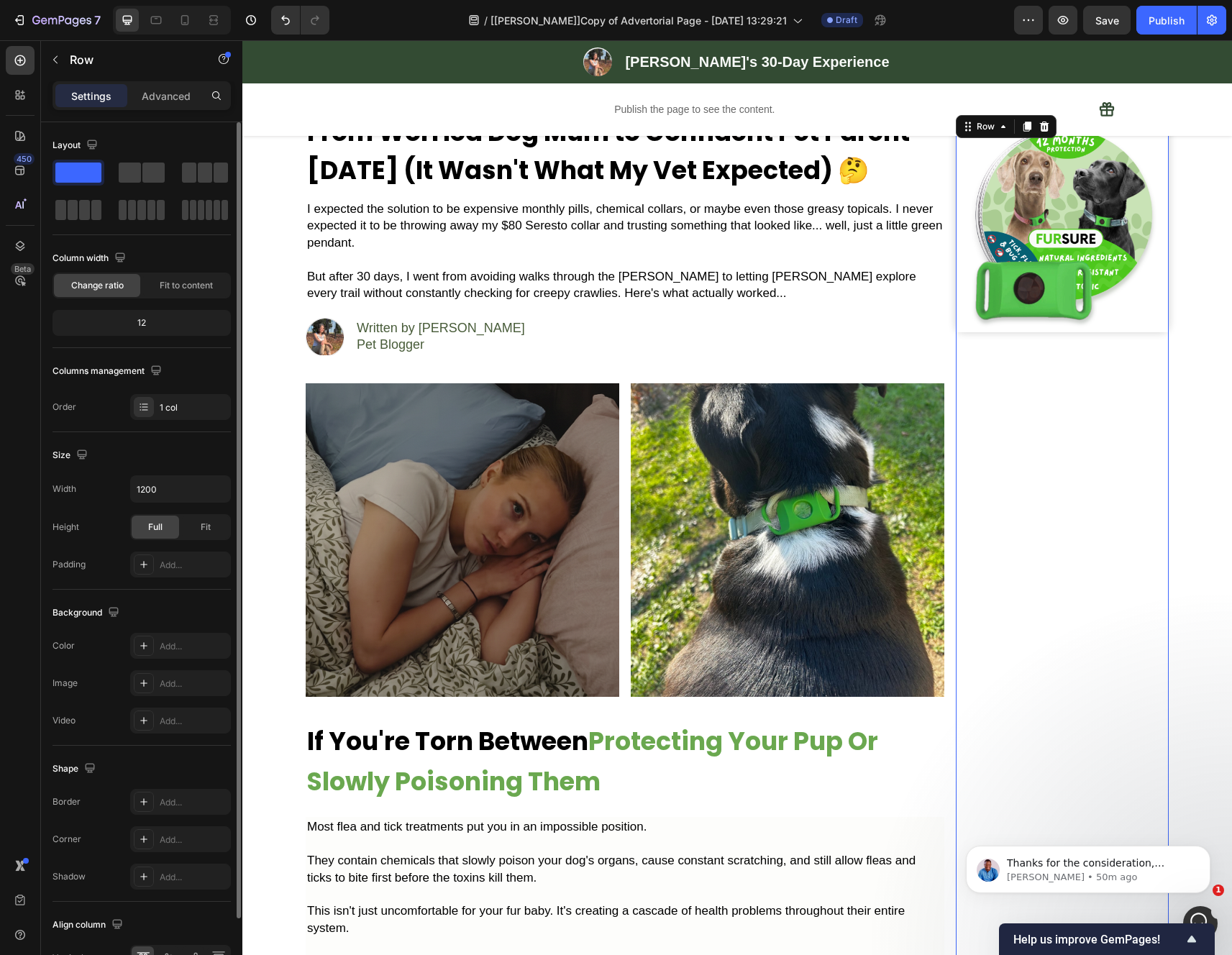
click at [857, 547] on img at bounding box center [787, 540] width 313 height 313
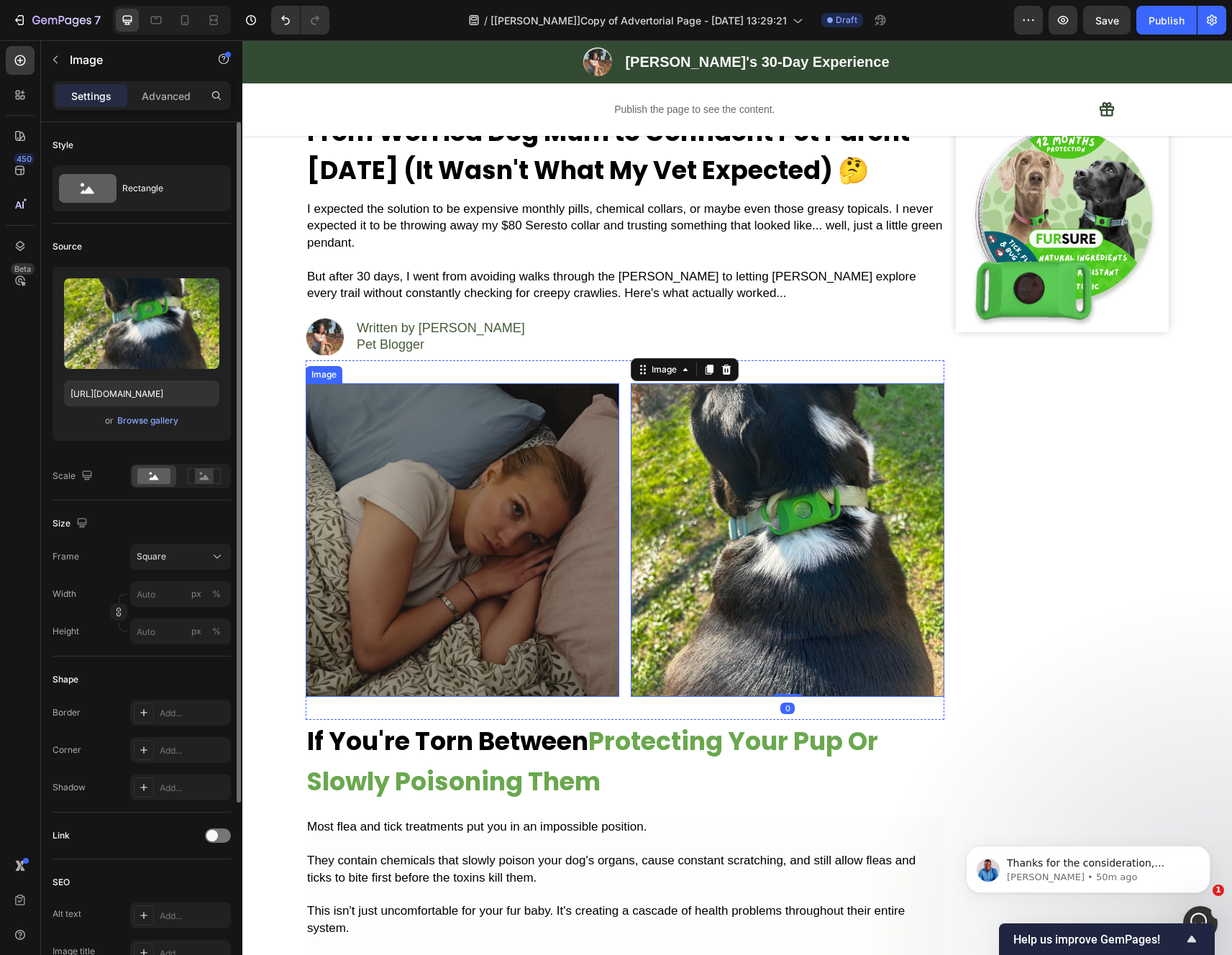
click at [576, 555] on img at bounding box center [462, 540] width 313 height 313
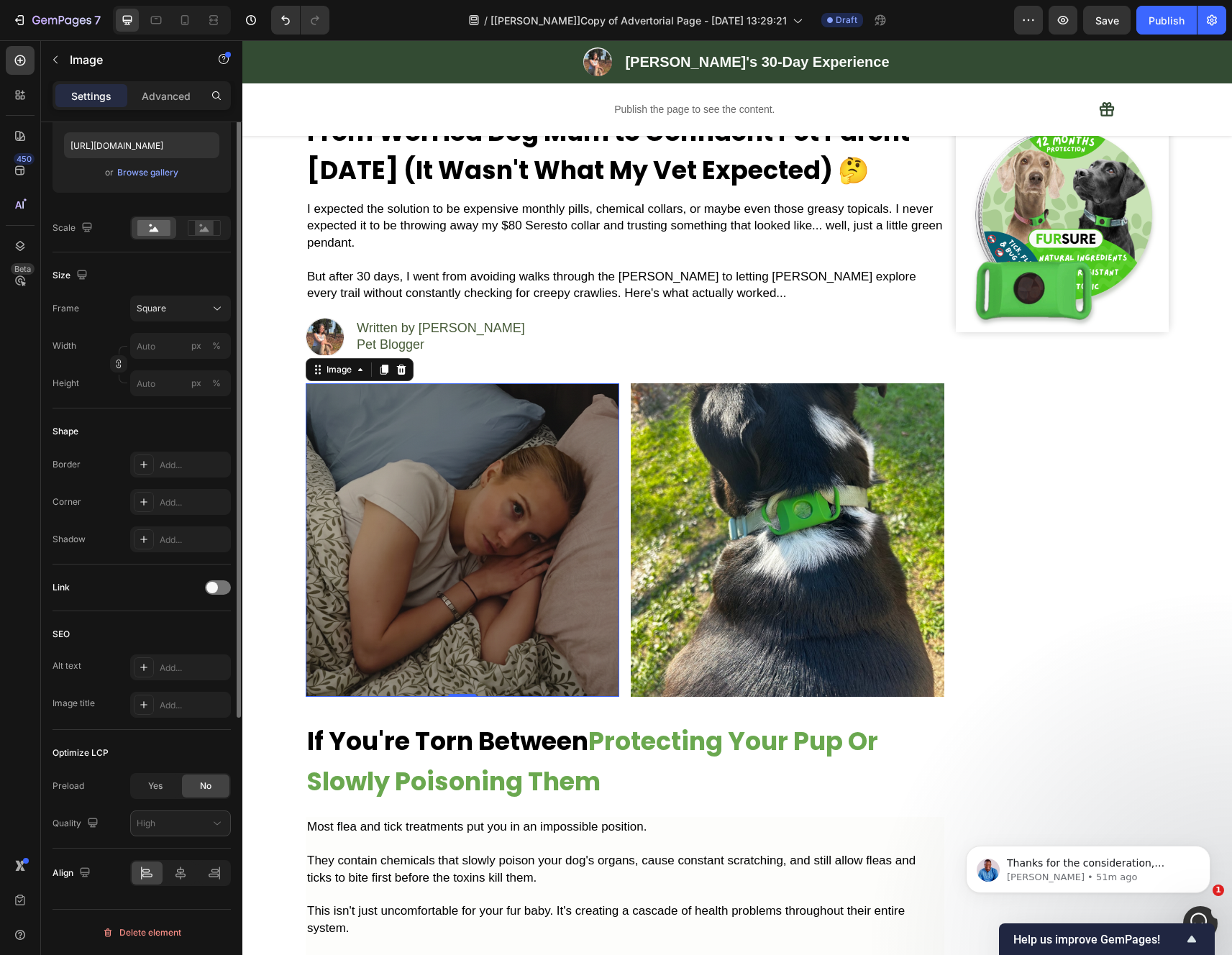
scroll to position [0, 0]
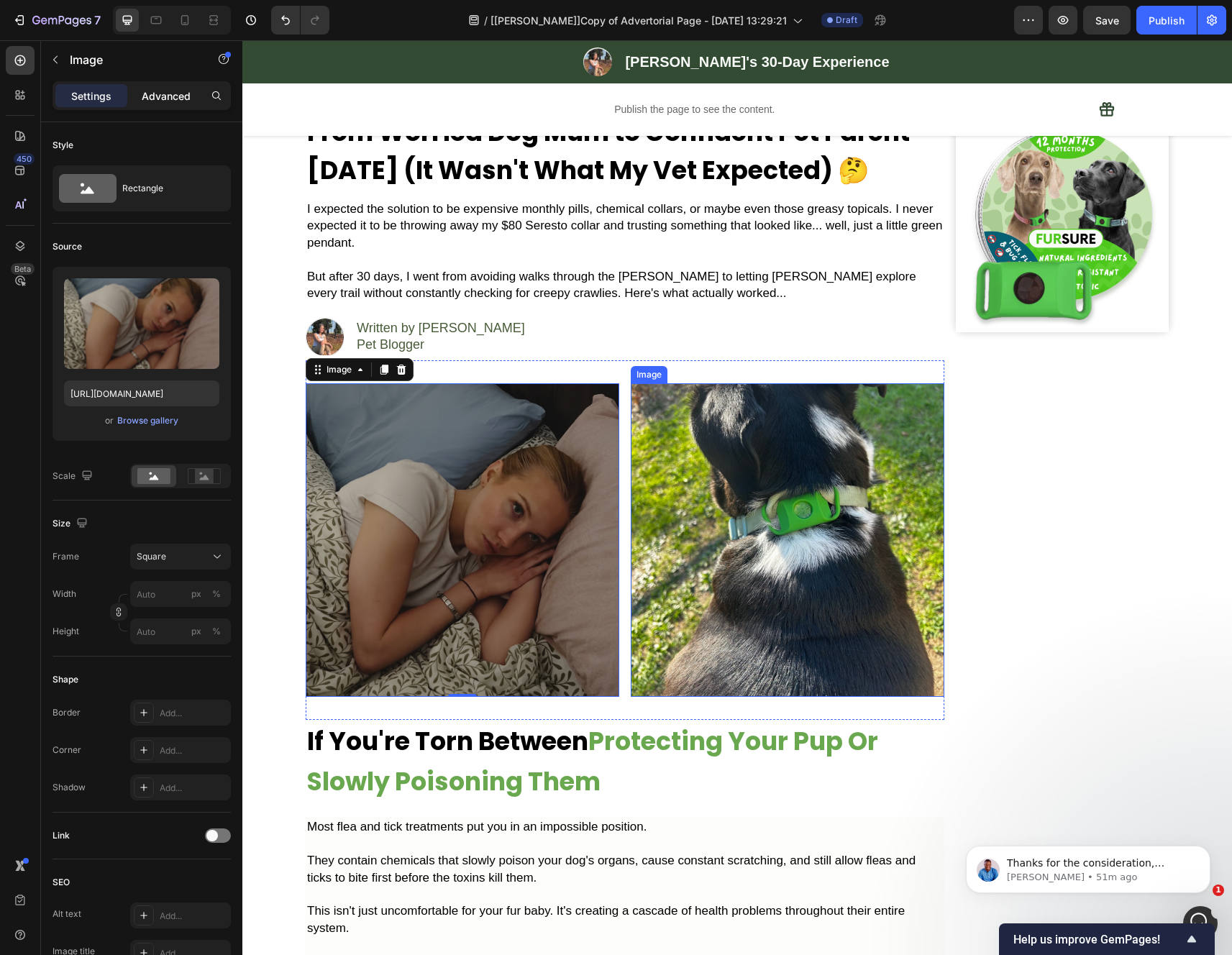
click at [164, 99] on p "Advanced" at bounding box center [166, 96] width 49 height 15
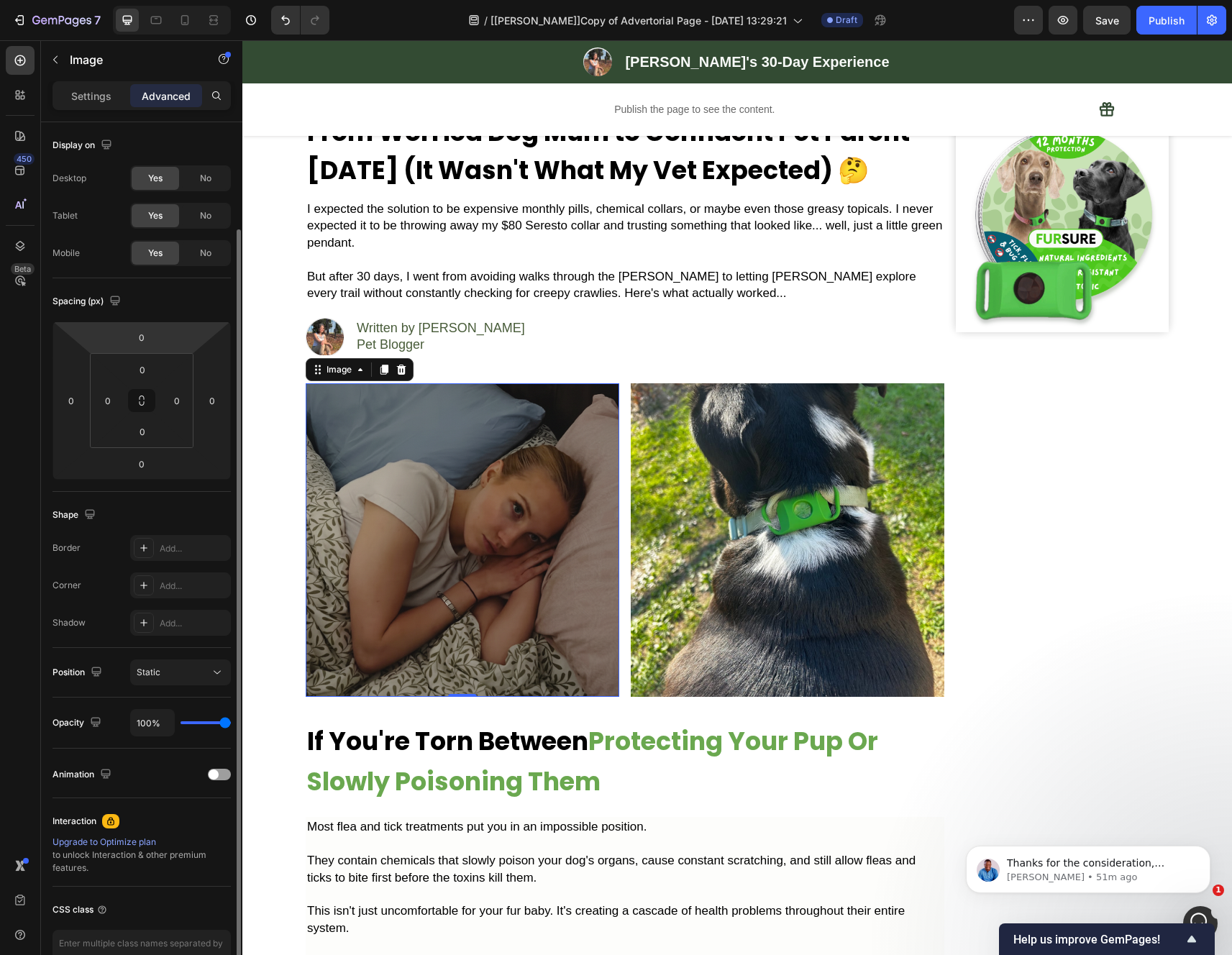
scroll to position [56, 0]
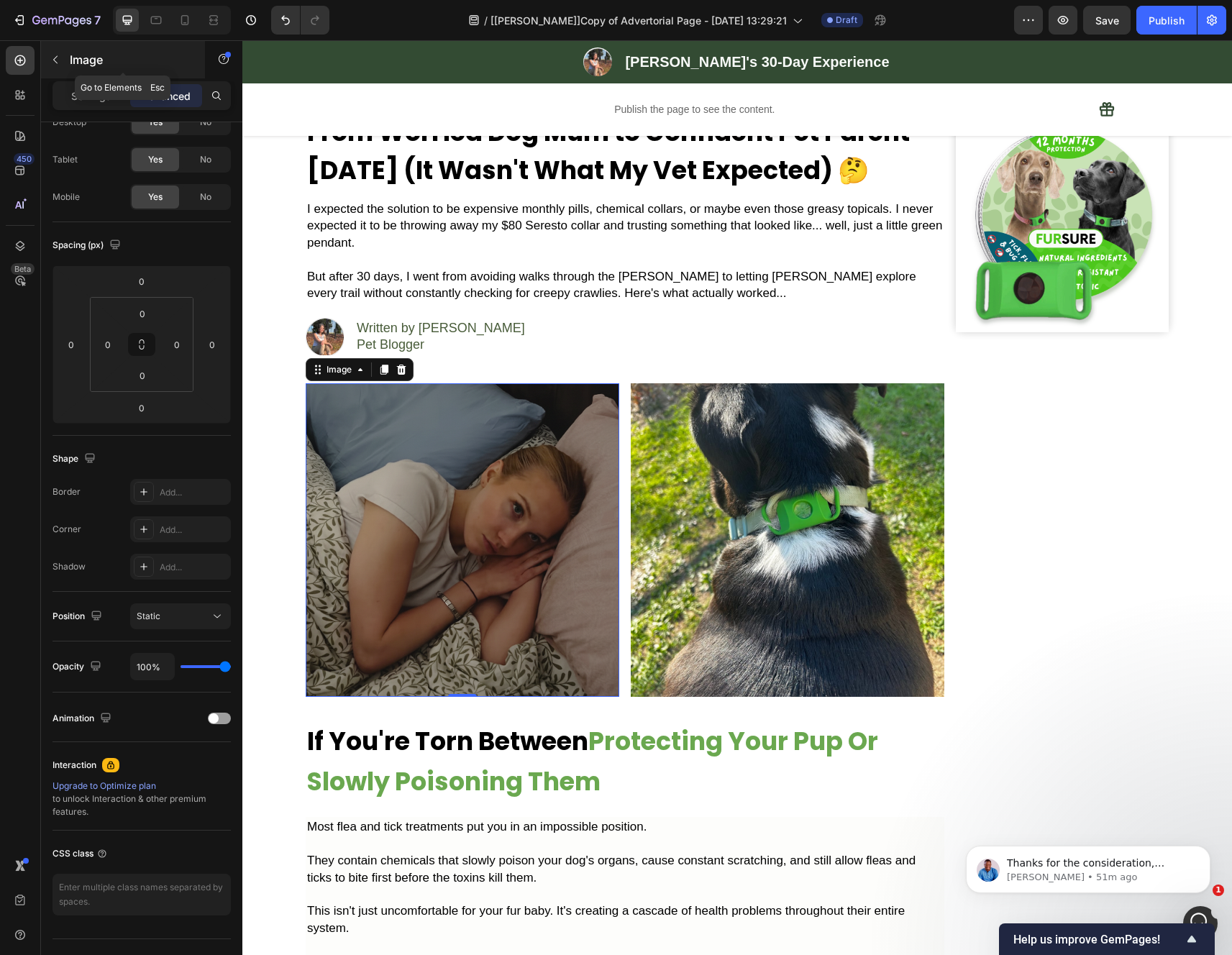
click at [53, 61] on icon "button" at bounding box center [55, 59] width 12 height 12
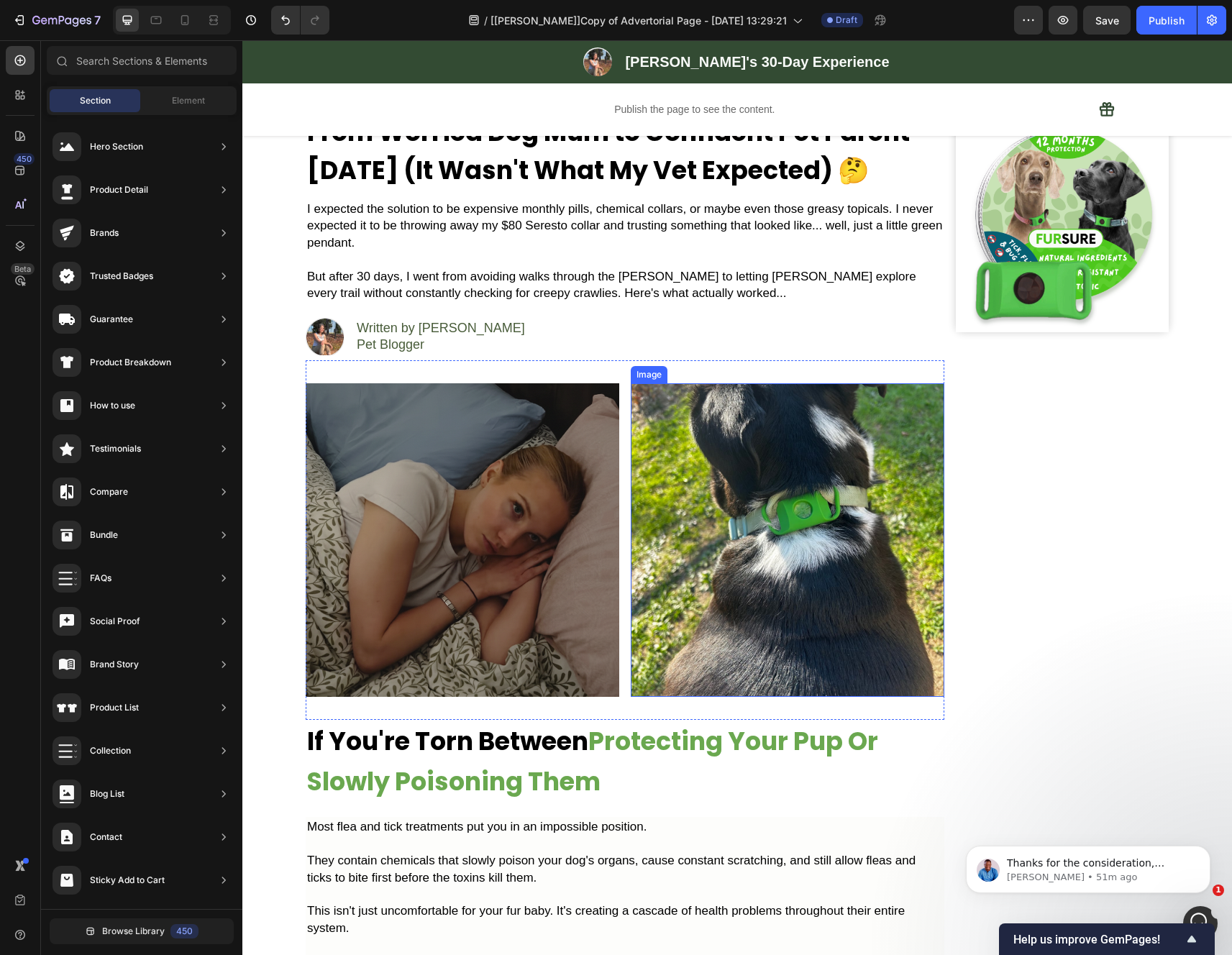
click at [784, 640] on img at bounding box center [787, 540] width 313 height 313
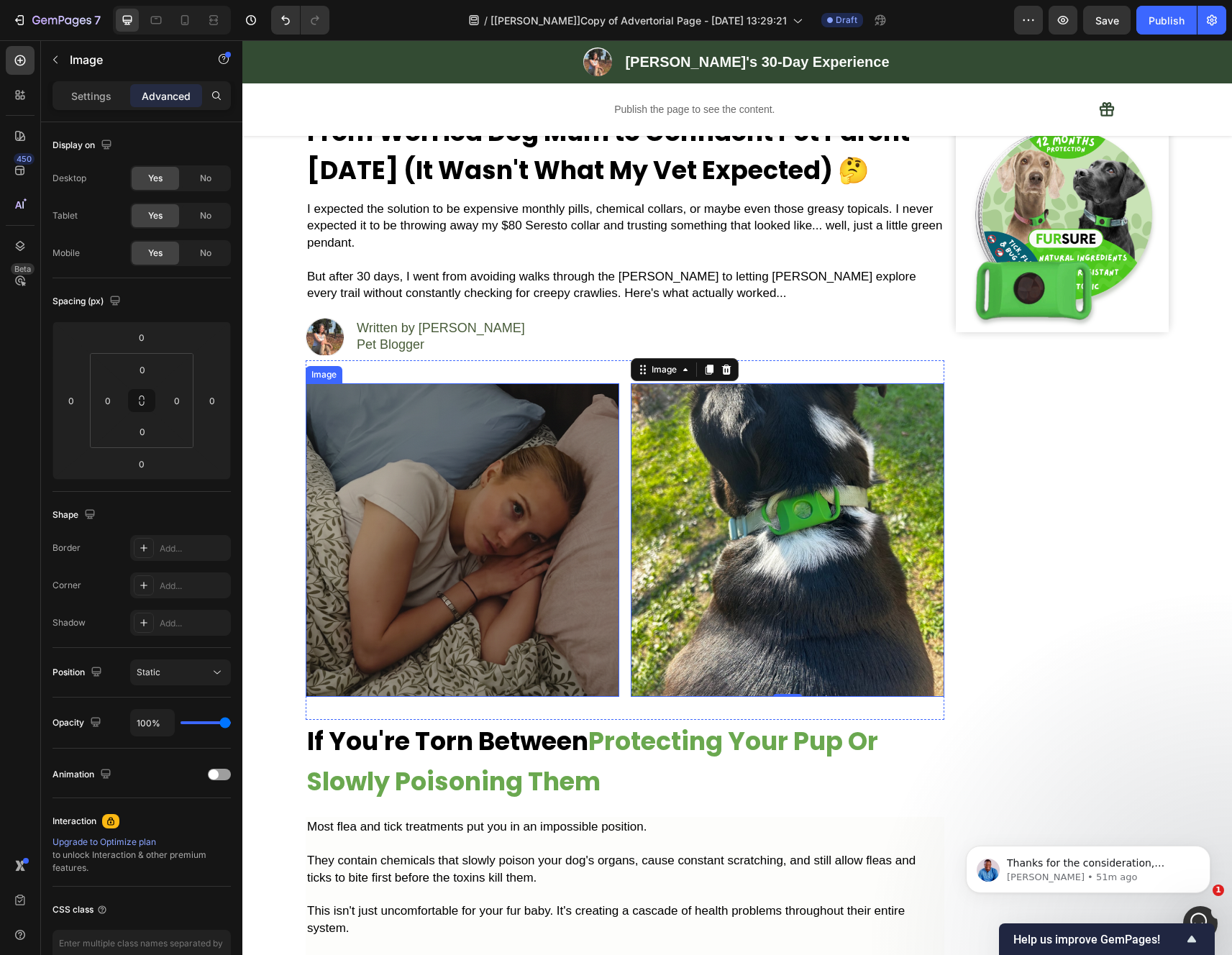
scroll to position [0, 0]
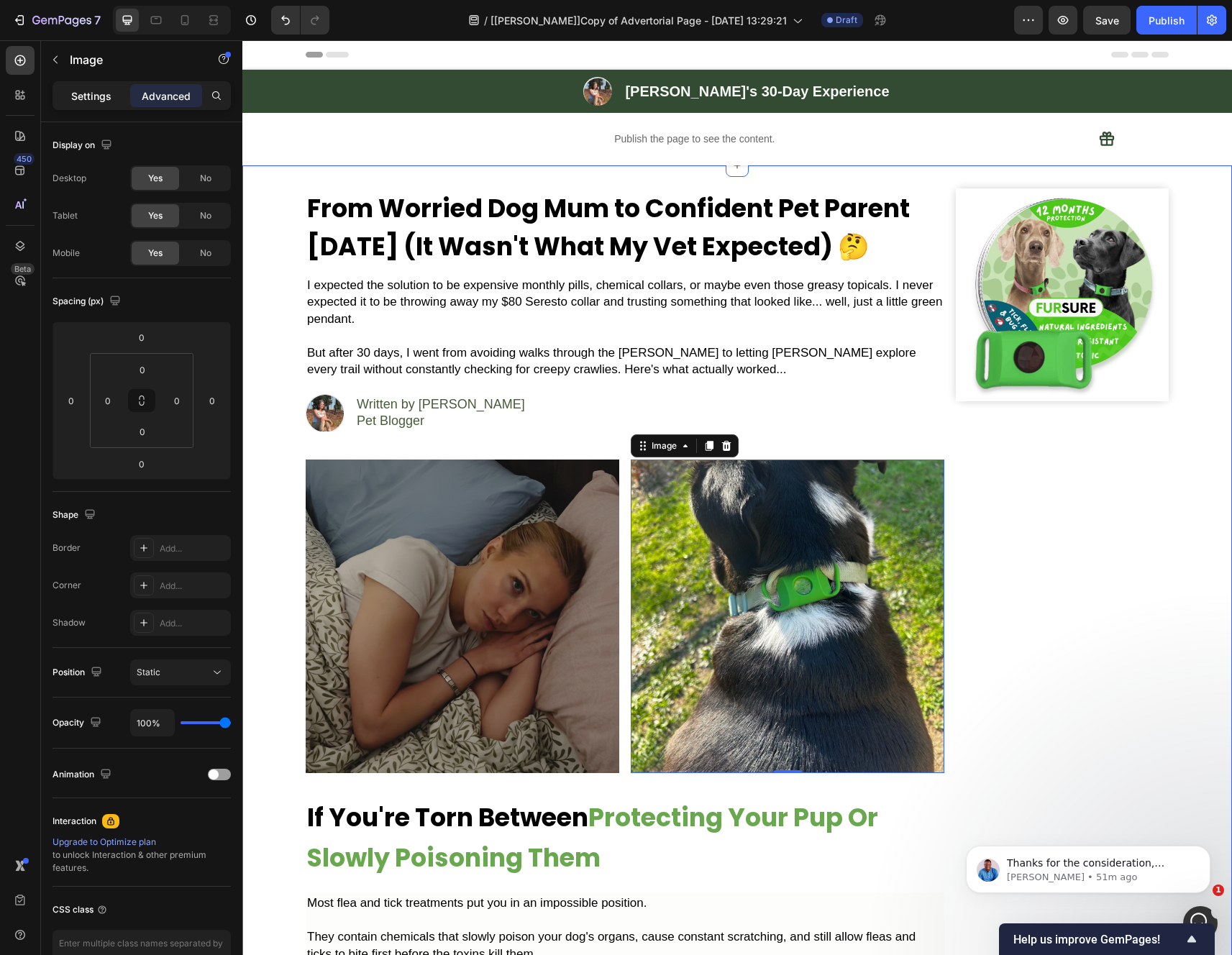
click at [89, 99] on p "Settings" at bounding box center [91, 96] width 40 height 15
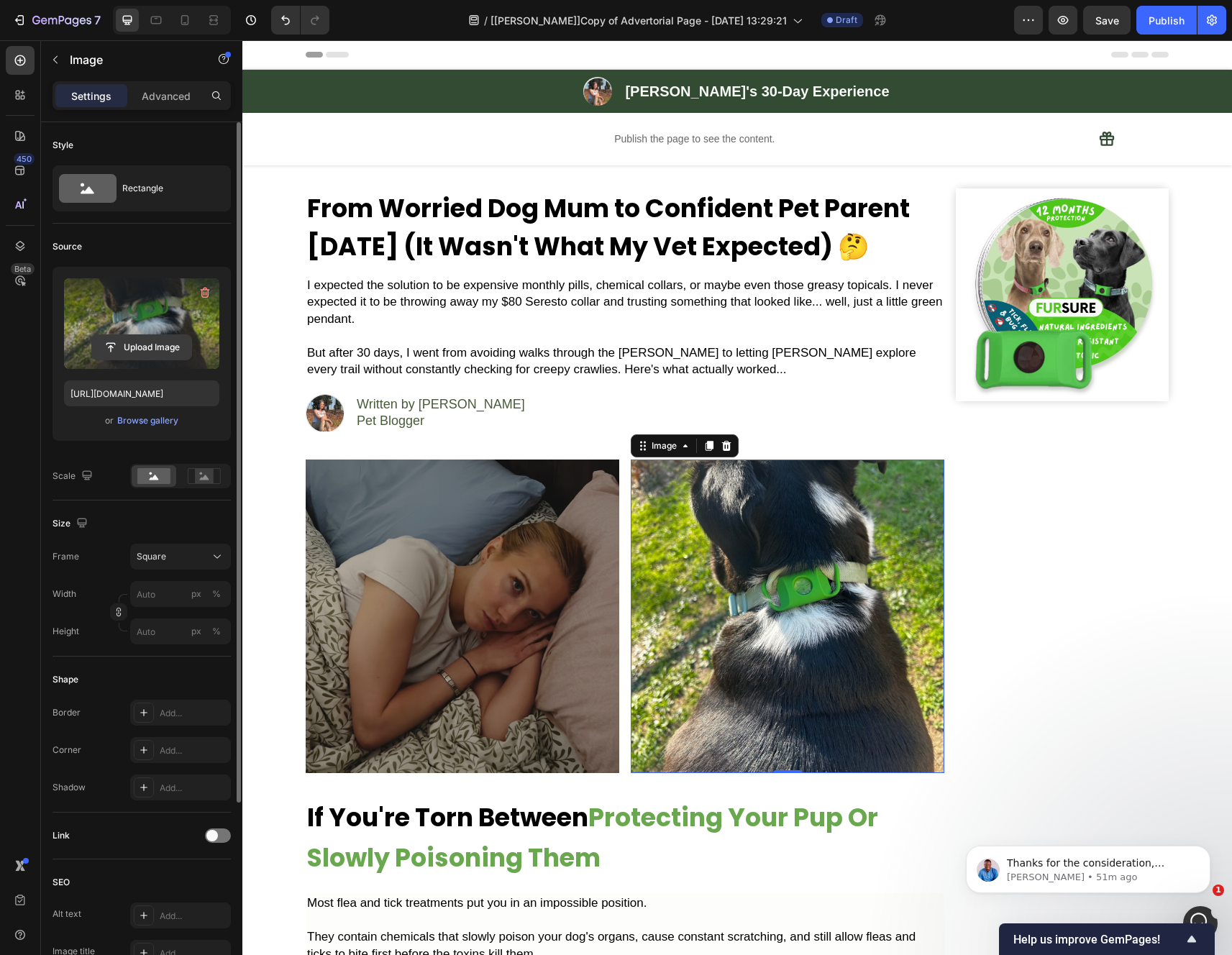
click at [146, 348] on input "file" at bounding box center [142, 348] width 99 height 25
type input "https://cdn.shopify.com/s/files/1/0942/2923/3987/files/gempages_584814928070705…"
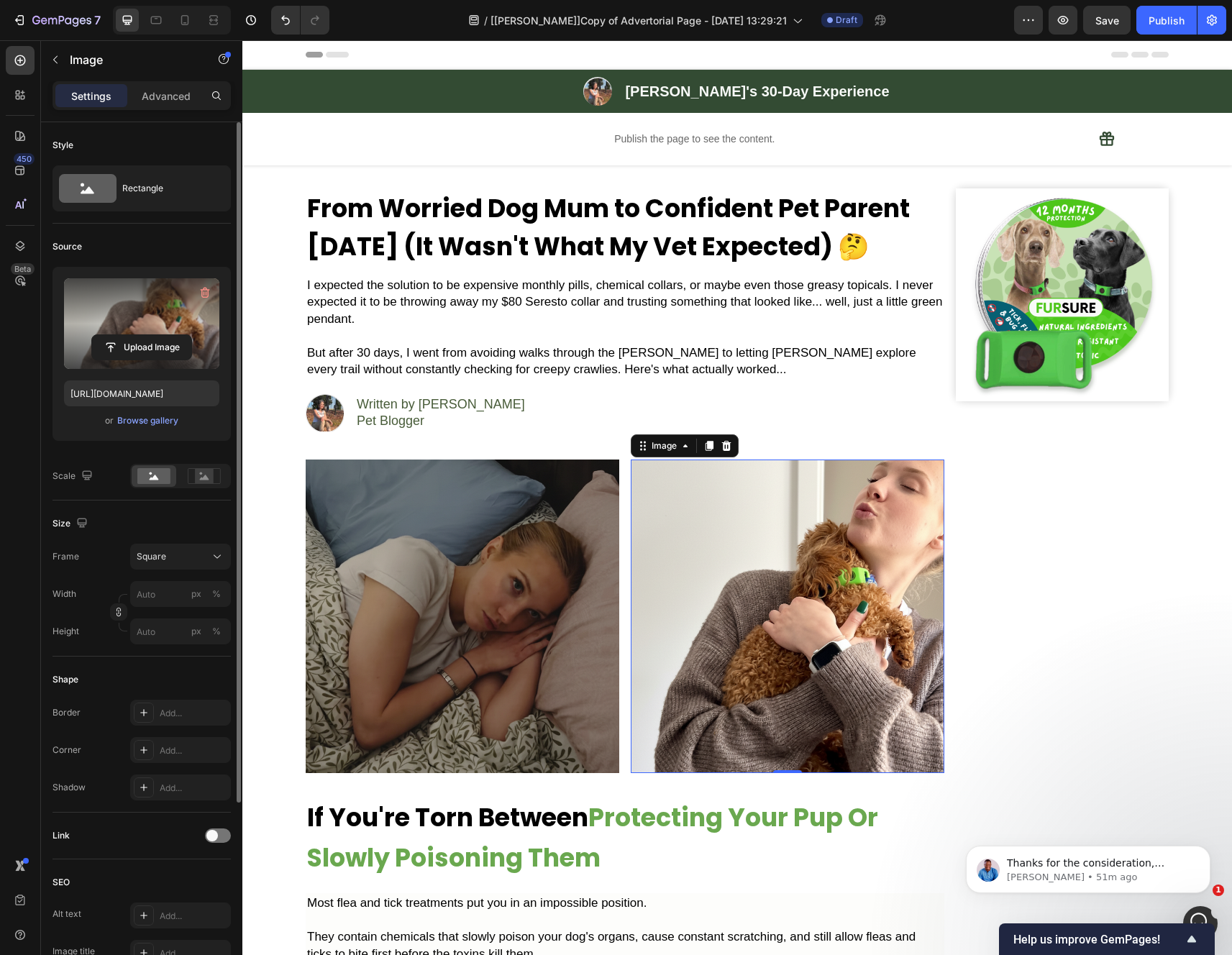
click at [675, 632] on img at bounding box center [787, 616] width 313 height 313
click at [668, 451] on div "Image" at bounding box center [664, 446] width 31 height 13
click at [188, 550] on div "Square" at bounding box center [172, 557] width 71 height 13
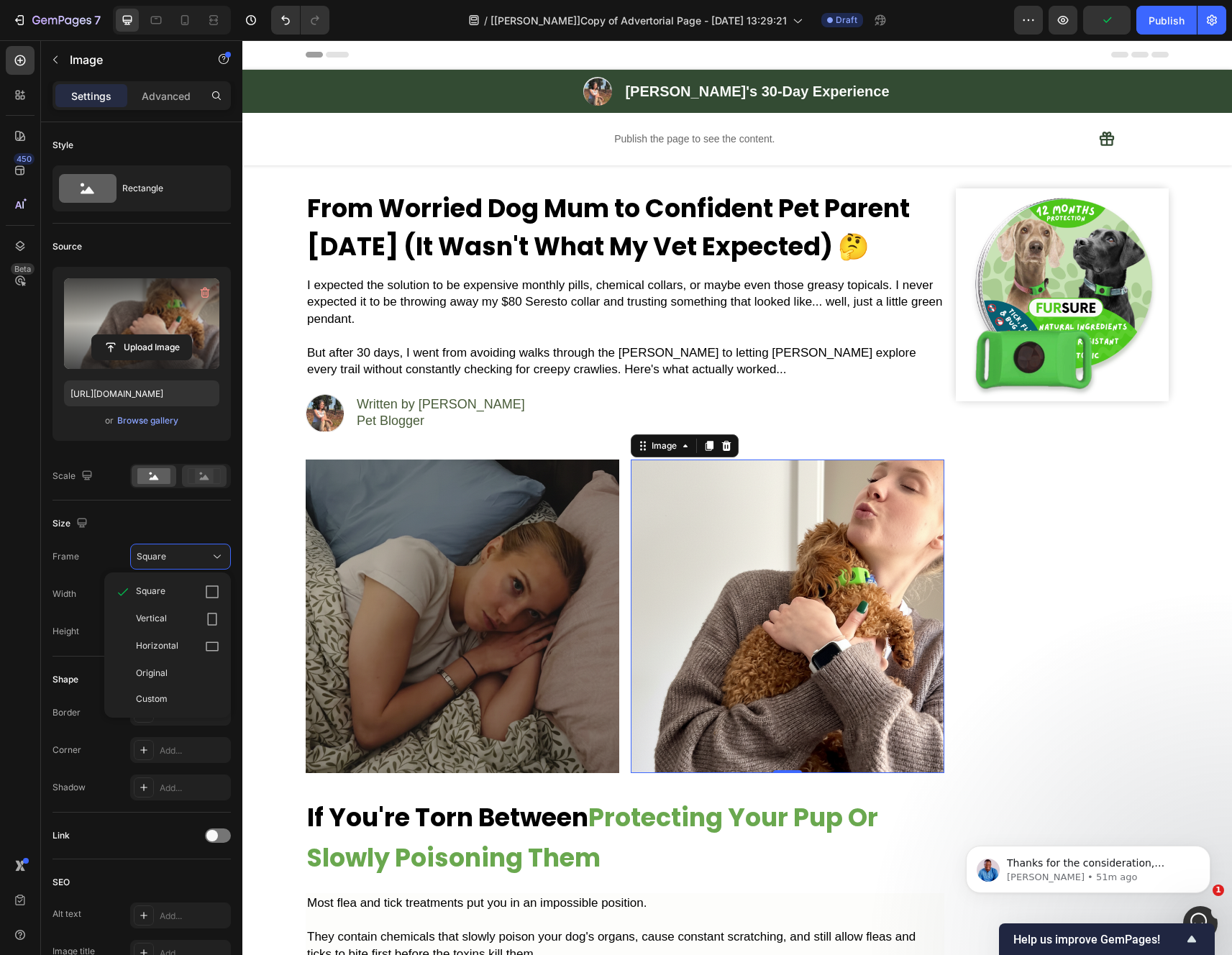
click at [195, 502] on div "Size Frame Square Square Vertical Horizontal Original Custom Width px % Height …" at bounding box center [142, 578] width 178 height 156
click at [196, 477] on rect at bounding box center [204, 475] width 19 height 14
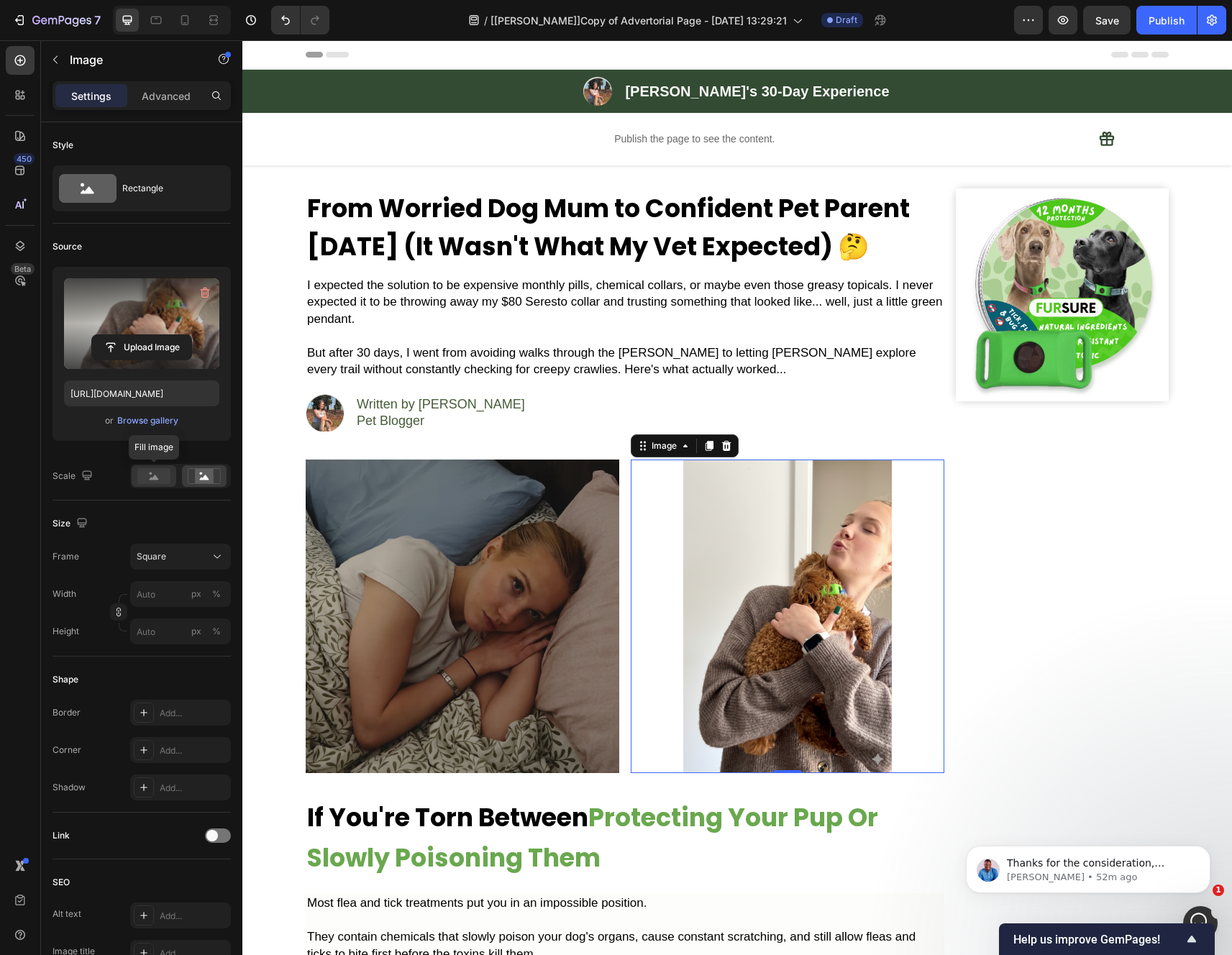
click at [157, 482] on rect at bounding box center [154, 475] width 33 height 16
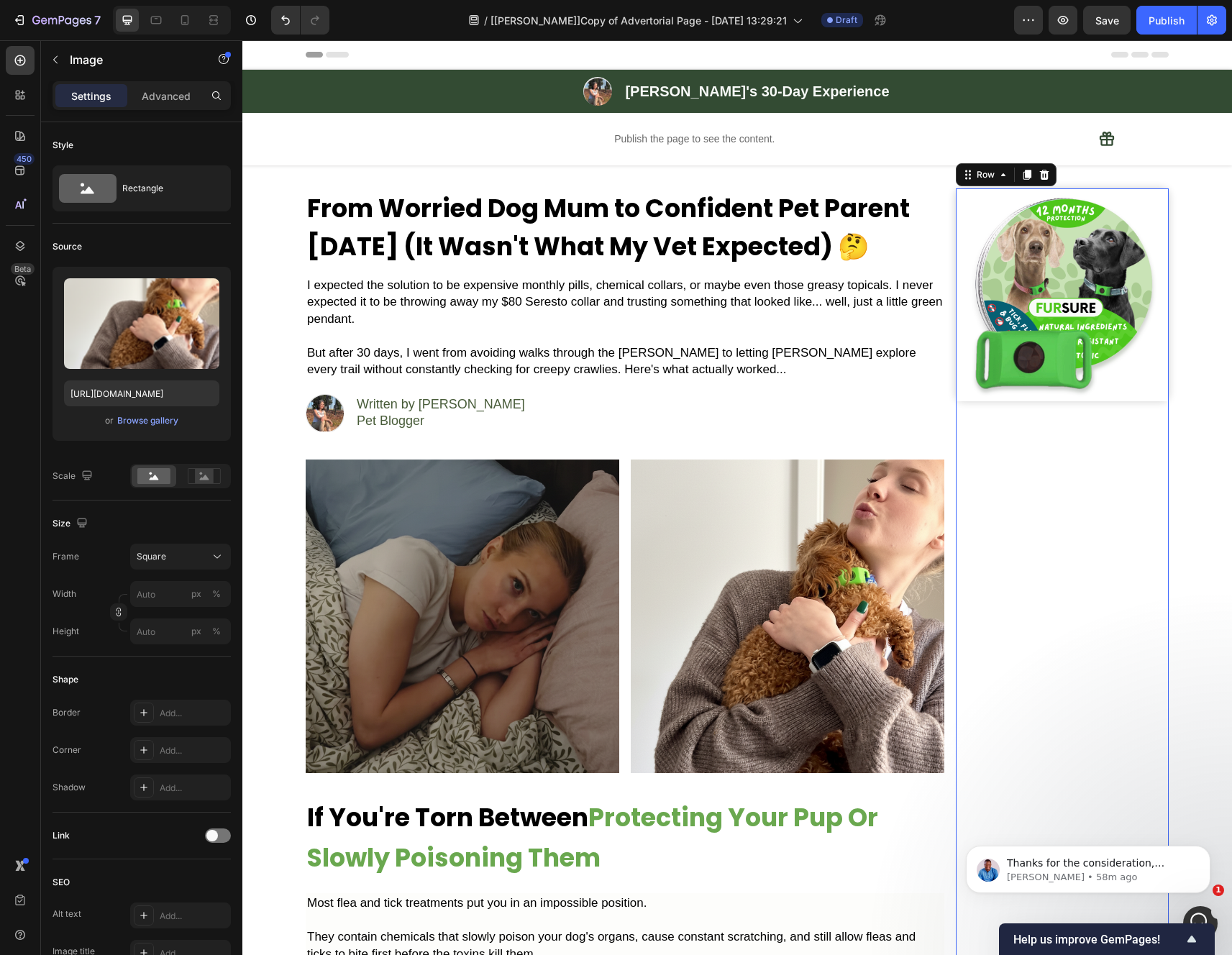
click at [803, 663] on img at bounding box center [787, 616] width 313 height 313
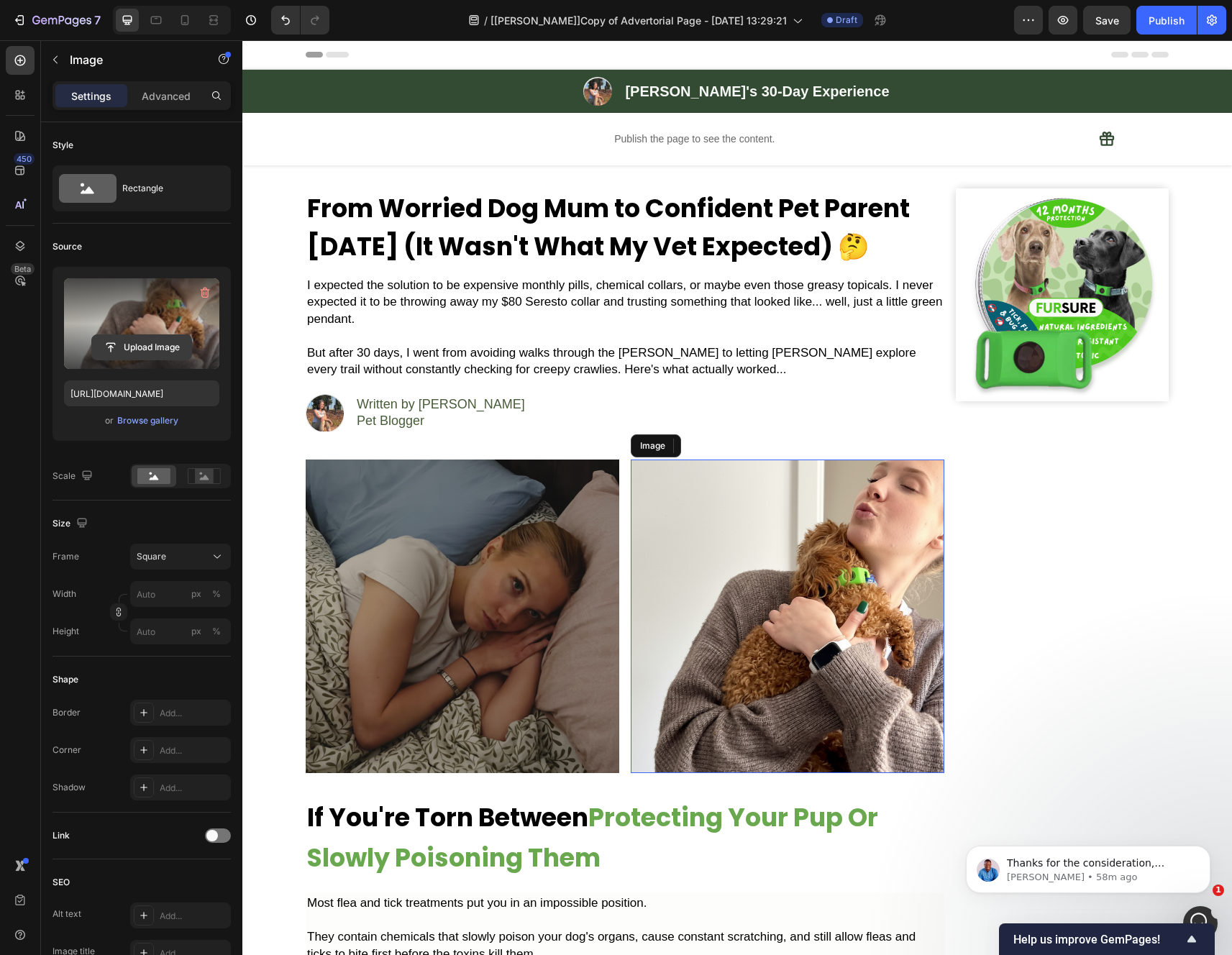
click at [161, 342] on input "file" at bounding box center [142, 348] width 99 height 25
click at [149, 346] on input "file" at bounding box center [142, 348] width 99 height 25
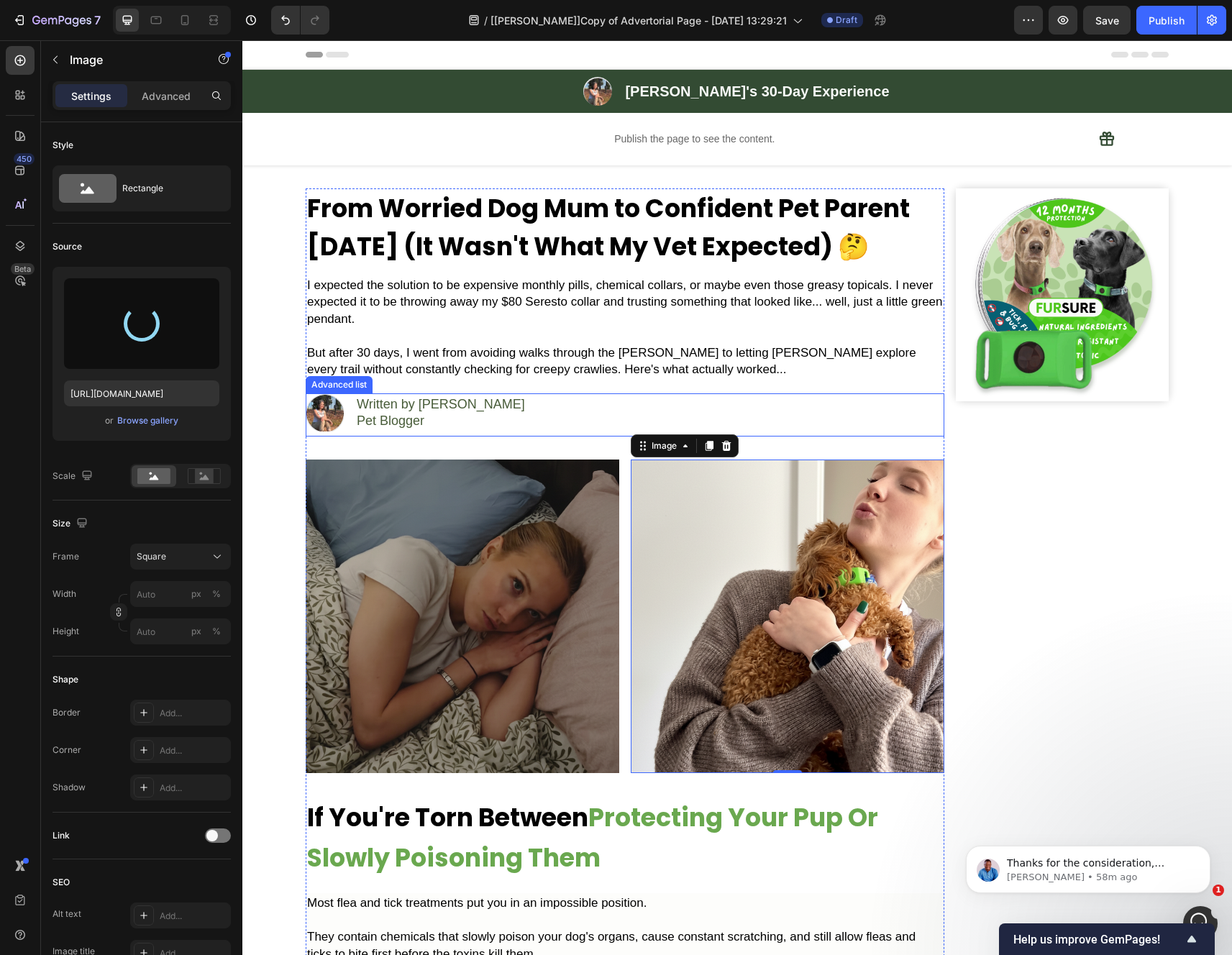
type input "https://cdn.shopify.com/s/files/1/0942/2923/3987/files/gempages_584814928070705…"
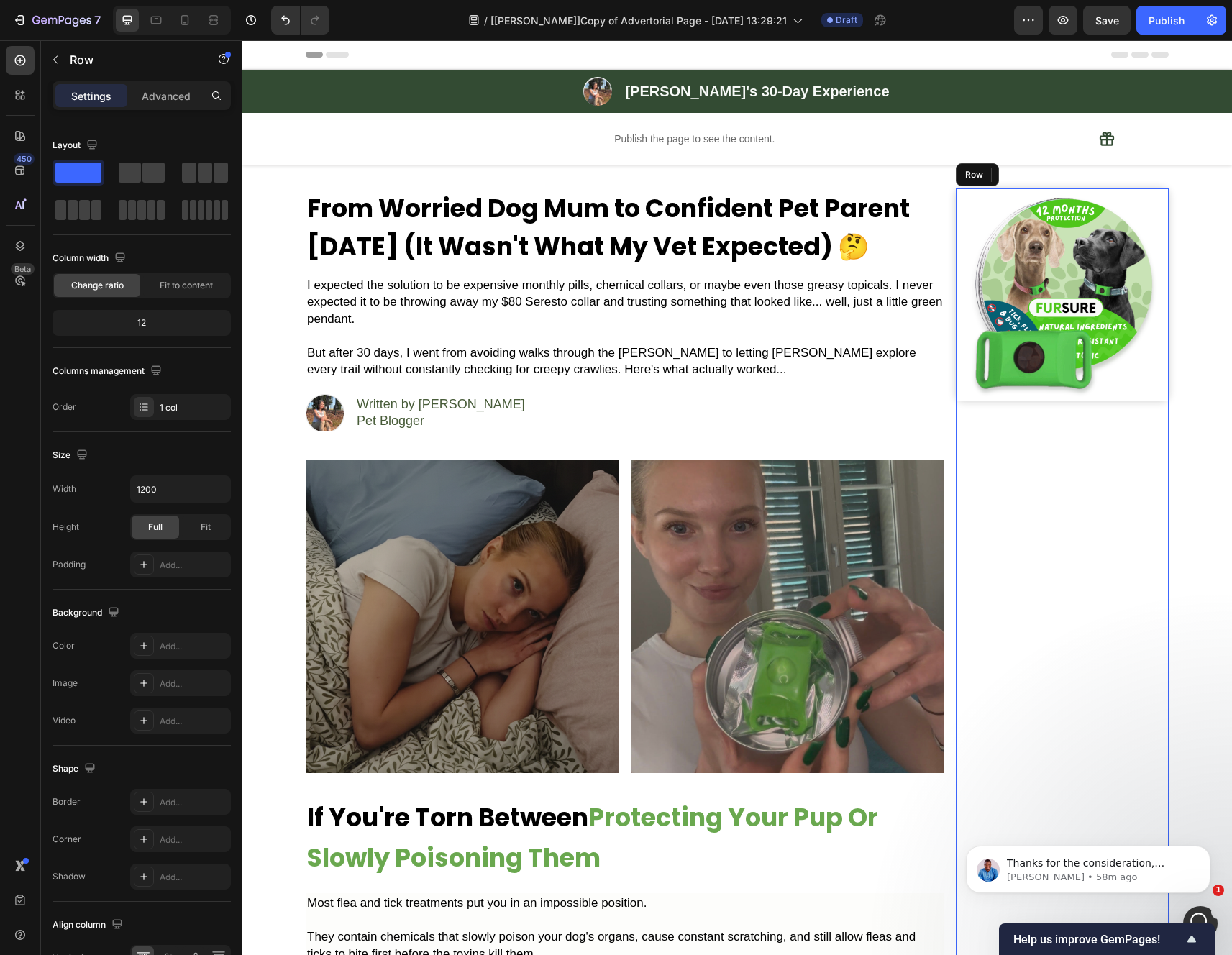
click at [787, 607] on img at bounding box center [787, 616] width 313 height 313
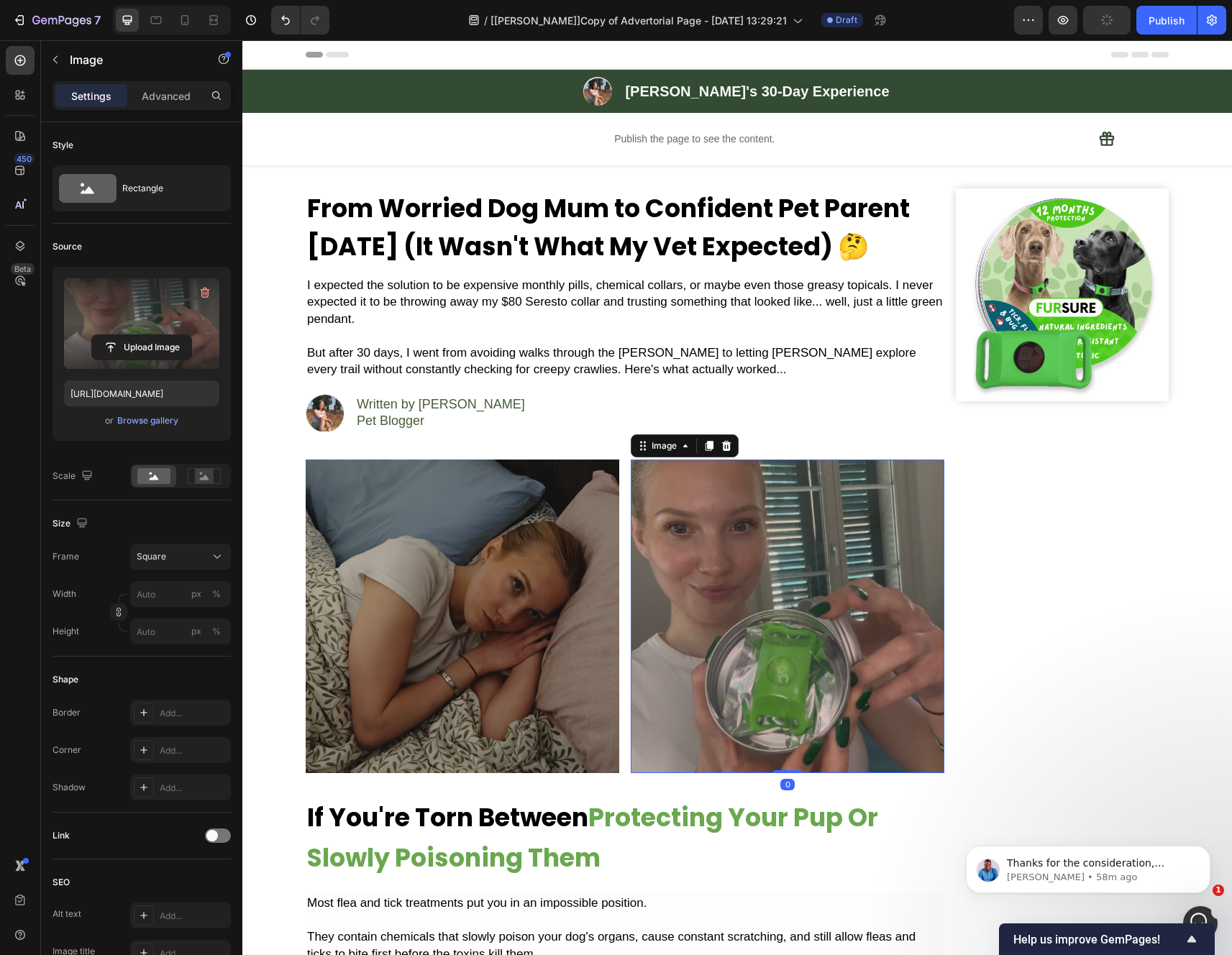
click at [133, 332] on label at bounding box center [142, 324] width 155 height 91
click at [133, 335] on input "file" at bounding box center [142, 348] width 99 height 25
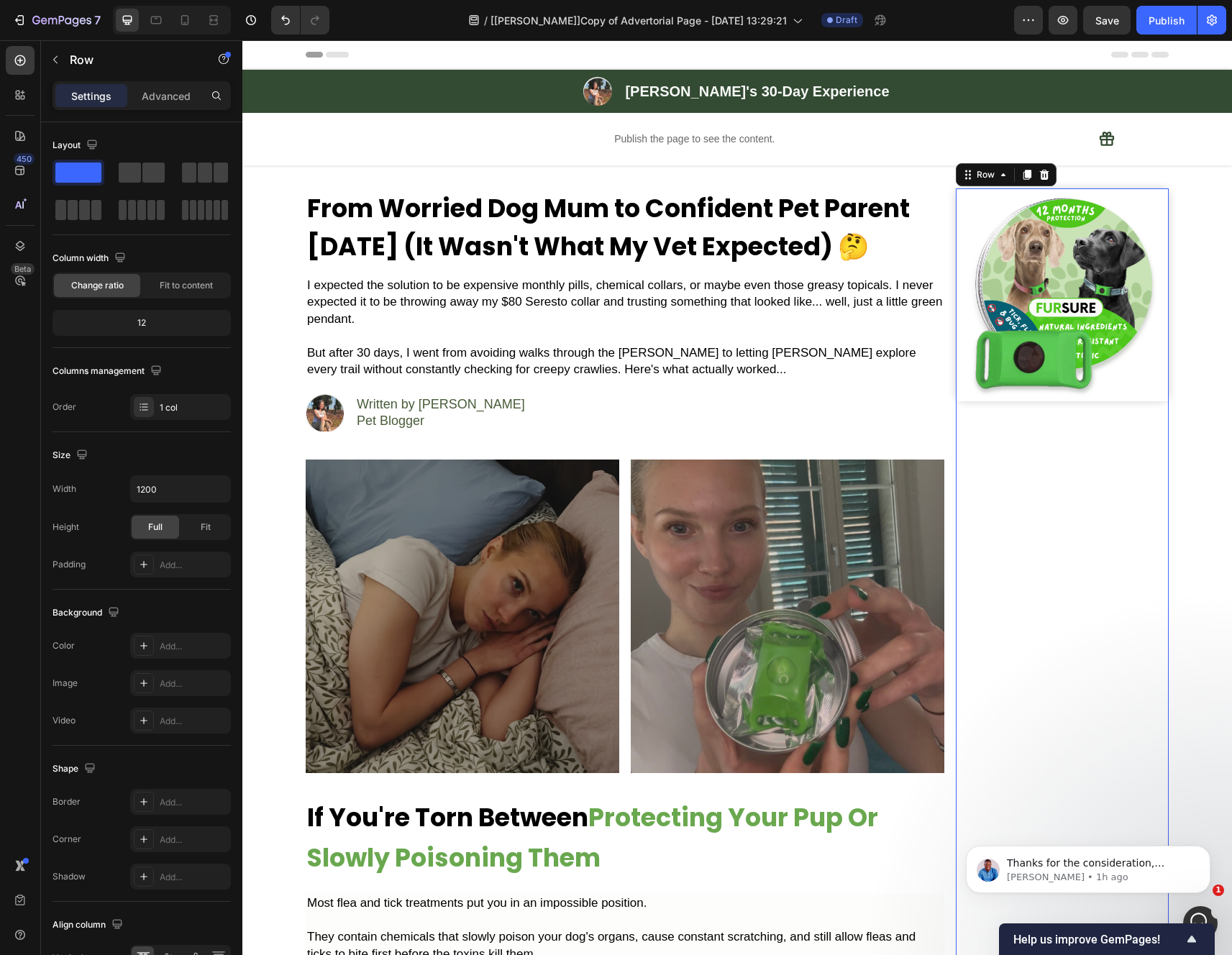
click at [764, 546] on img at bounding box center [787, 616] width 313 height 313
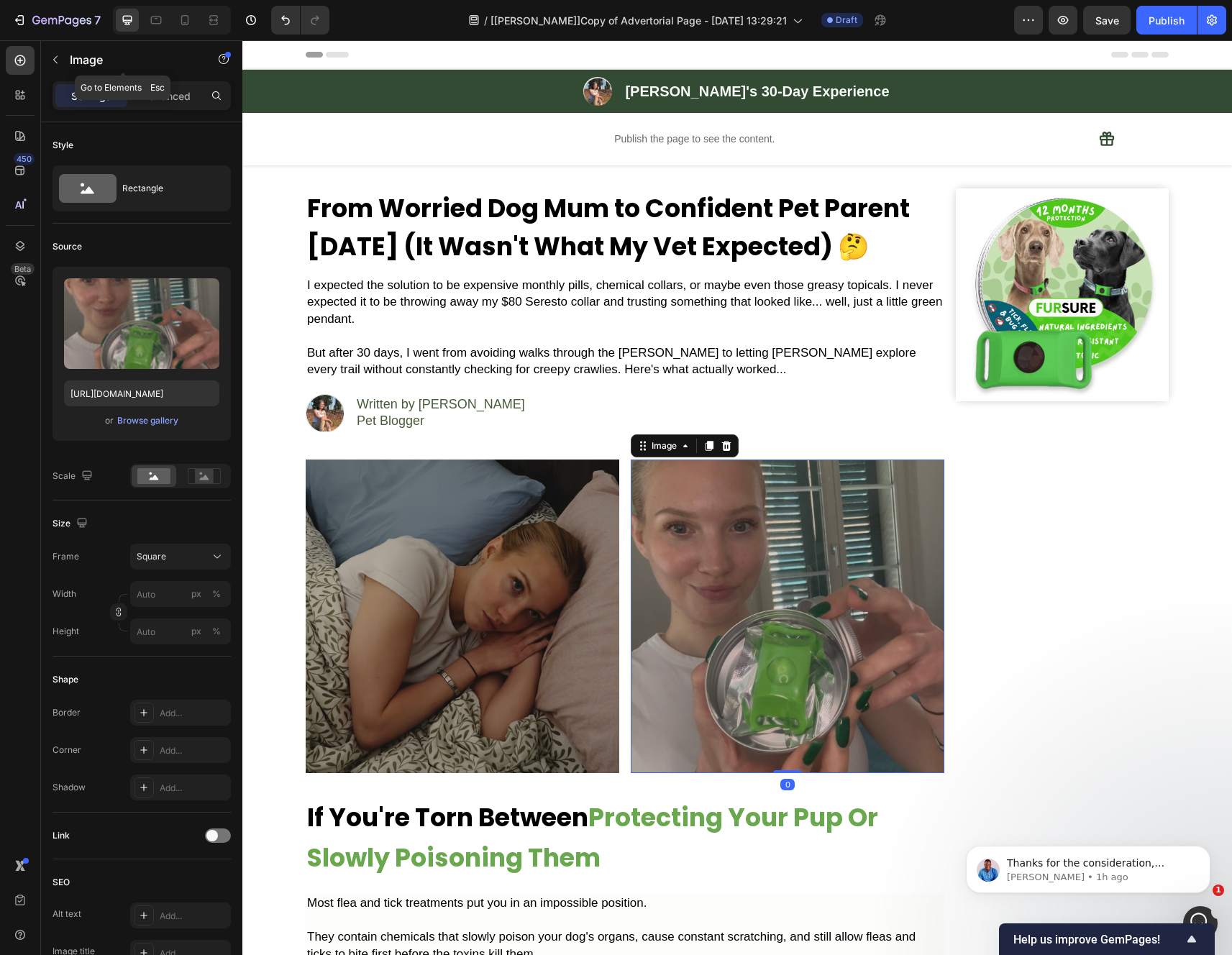
click at [489, 531] on img at bounding box center [462, 616] width 313 height 313
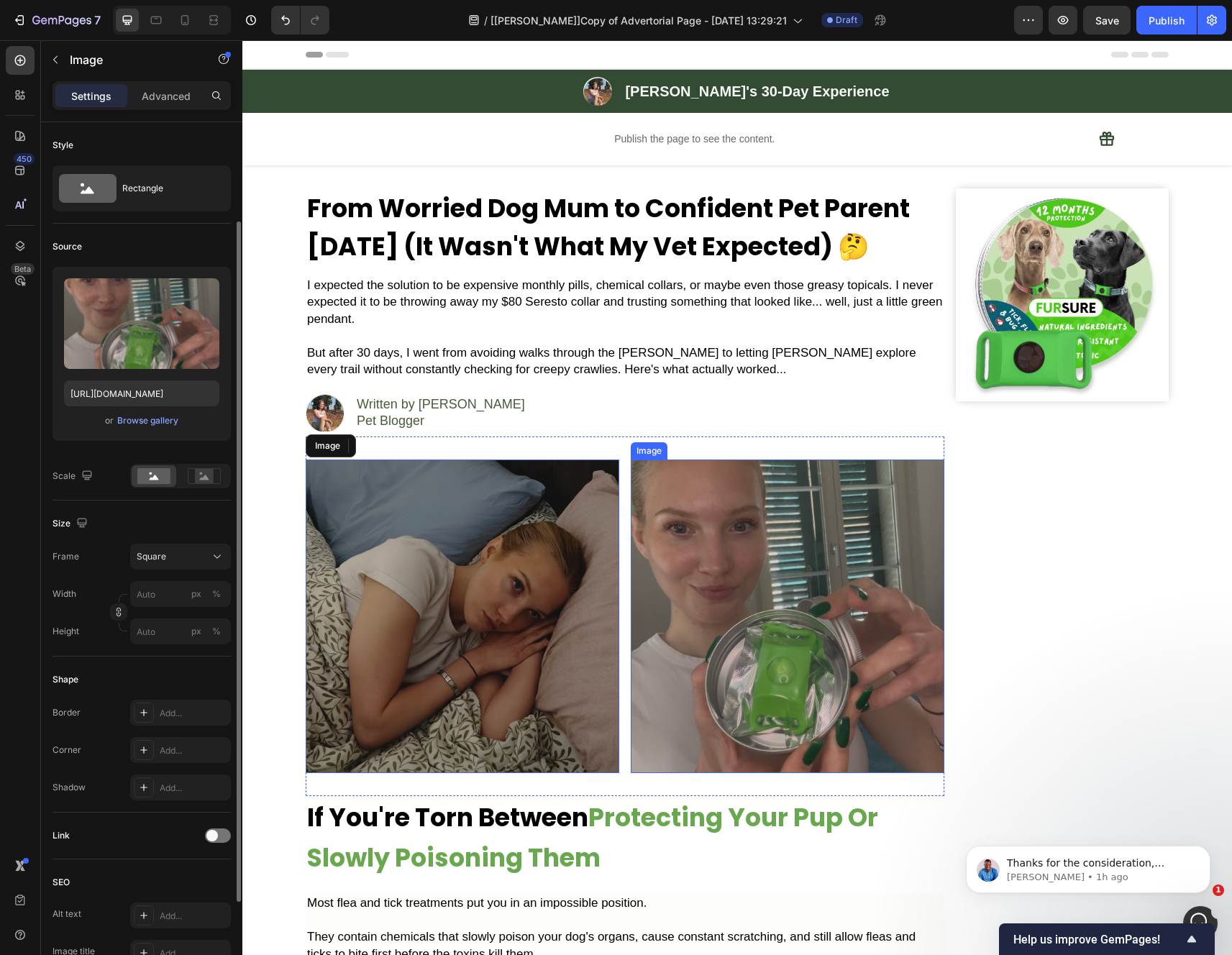
click at [677, 539] on img at bounding box center [787, 616] width 313 height 313
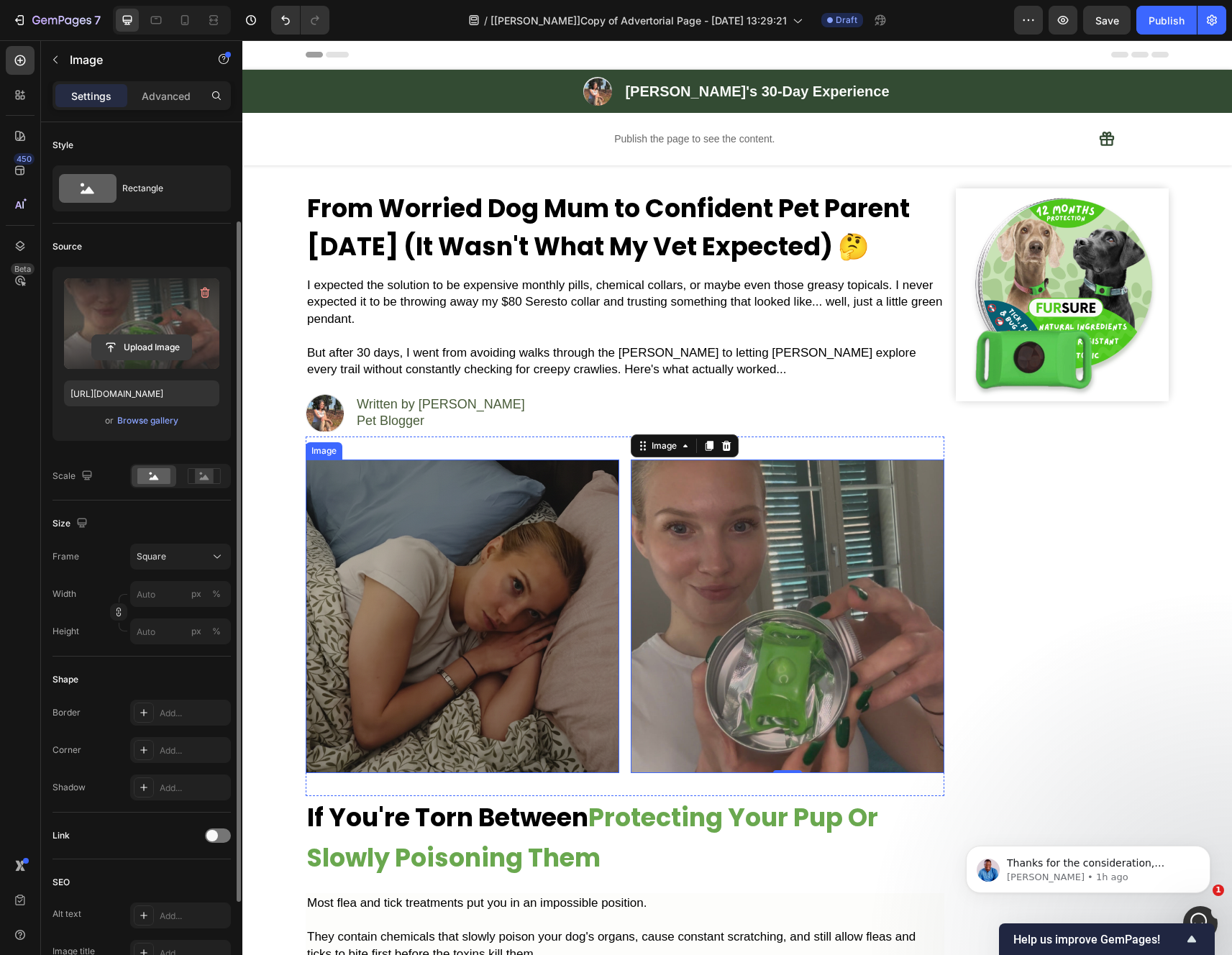
click at [145, 279] on label at bounding box center [142, 324] width 155 height 91
click at [145, 335] on input "file" at bounding box center [142, 348] width 99 height 25
click at [144, 335] on input "file" at bounding box center [142, 348] width 99 height 25
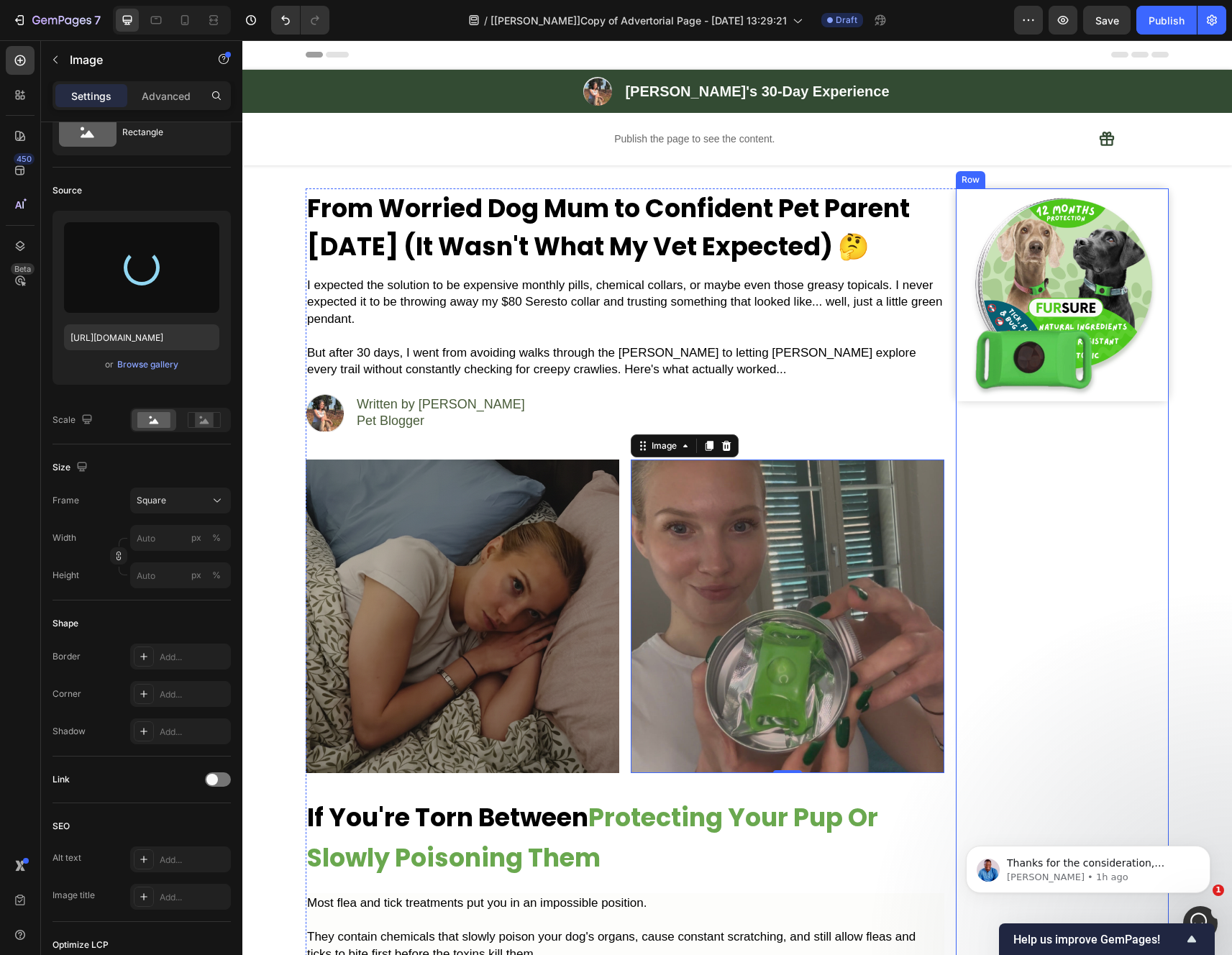
type input "https://cdn.shopify.com/s/files/1/0942/2923/3987/files/gempages_584814928070705…"
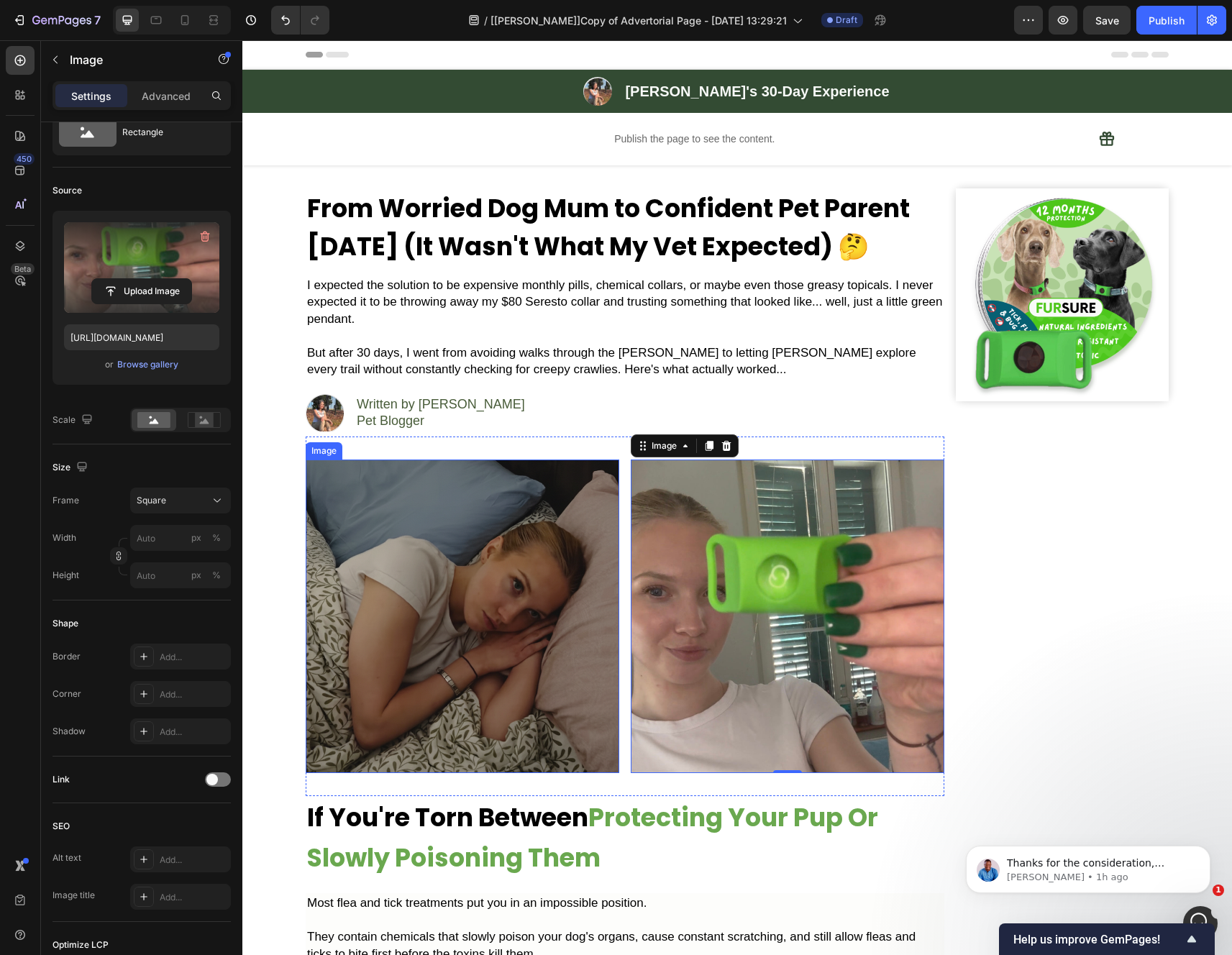
scroll to position [119, 0]
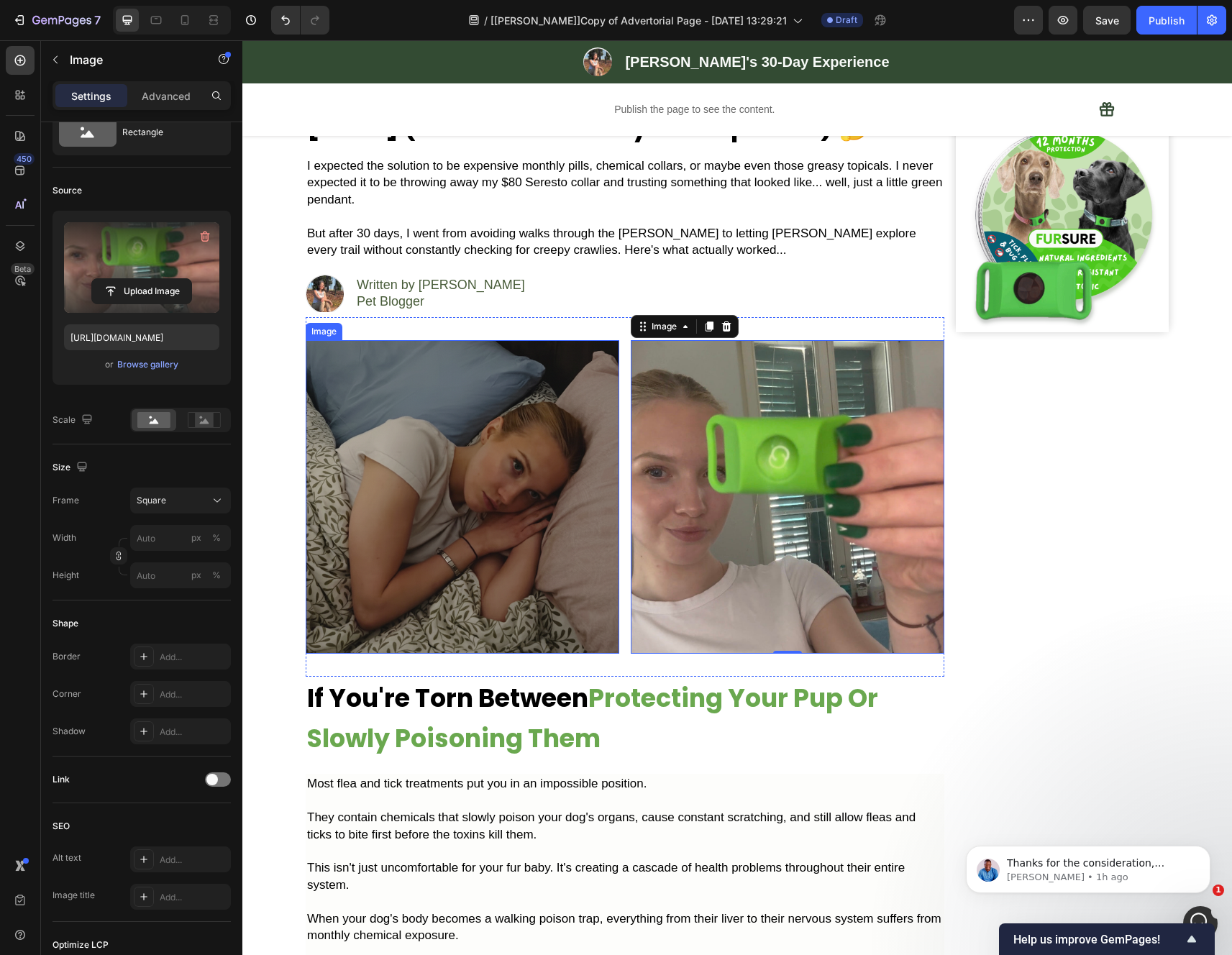
click at [475, 531] on img at bounding box center [462, 497] width 313 height 313
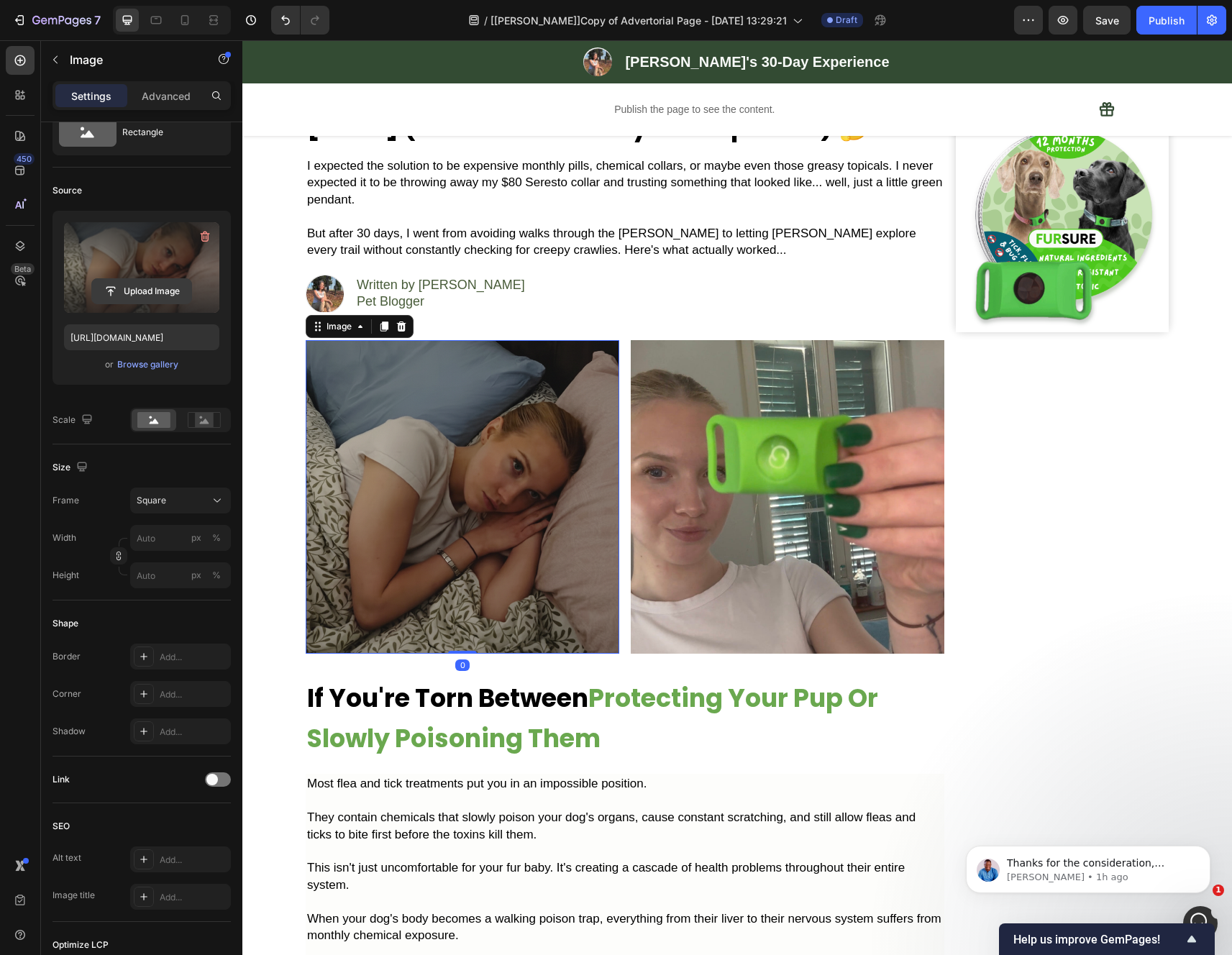
click at [166, 285] on input "file" at bounding box center [142, 292] width 99 height 25
click at [788, 556] on img at bounding box center [787, 497] width 313 height 313
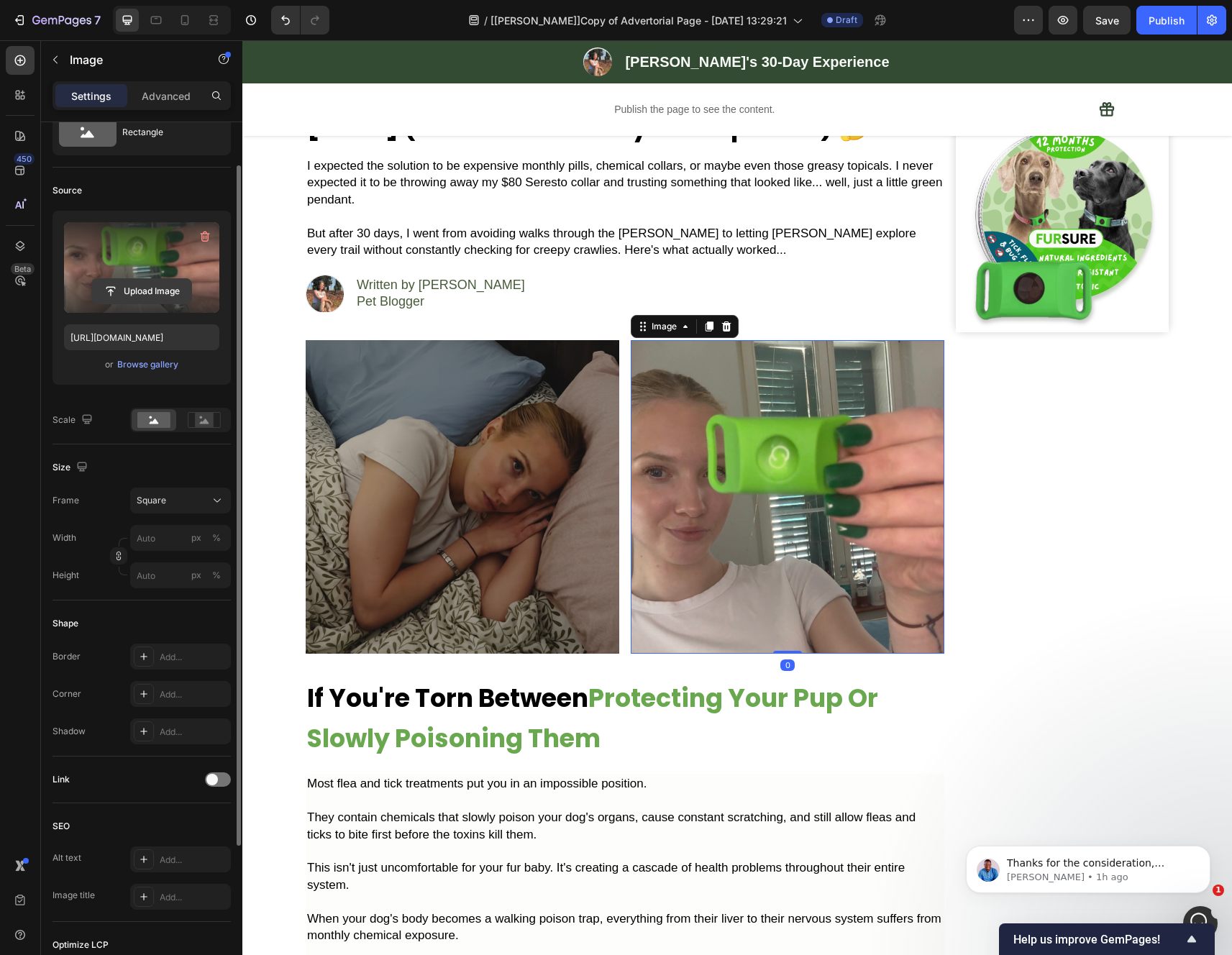
click at [144, 295] on input "file" at bounding box center [142, 292] width 99 height 25
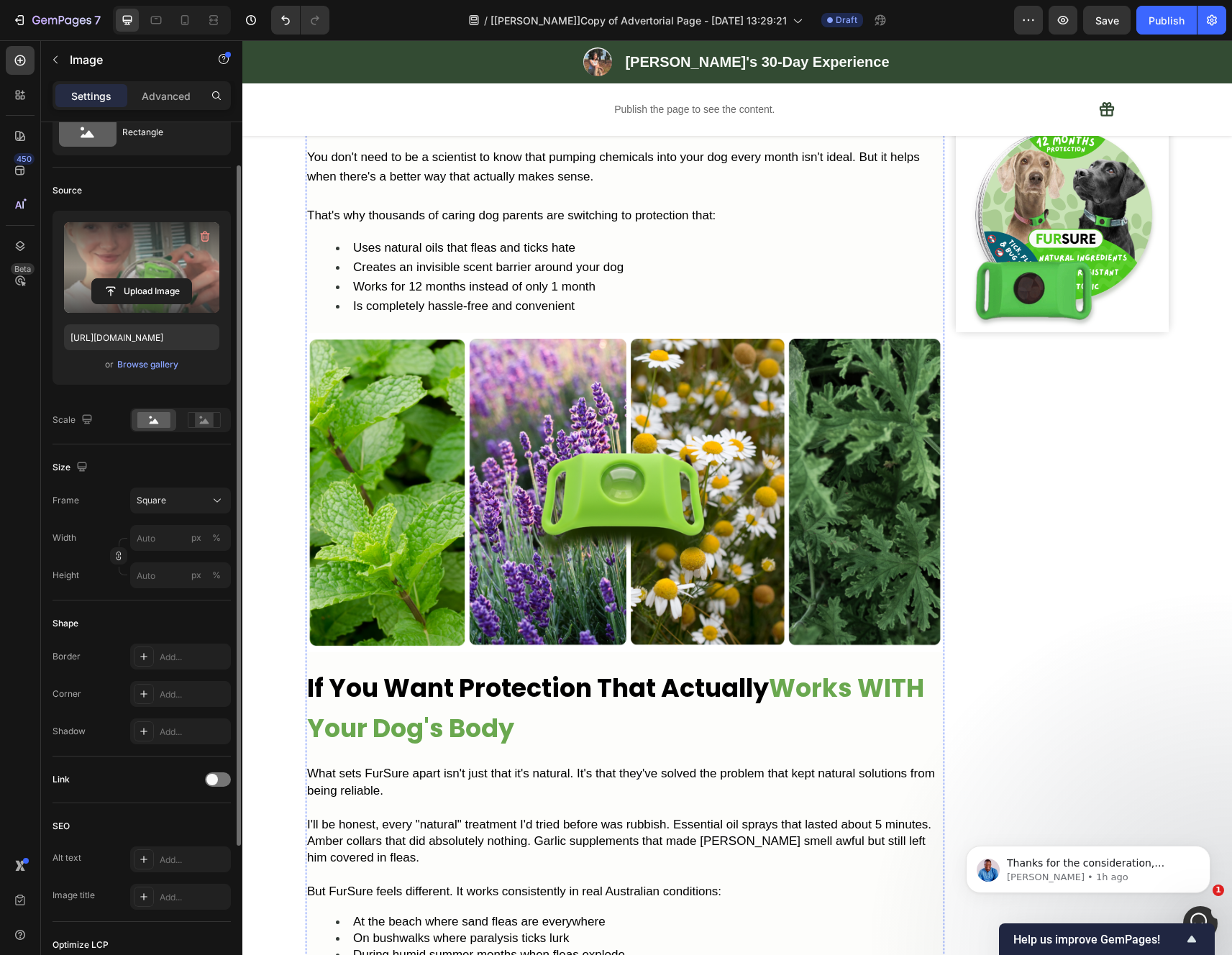
scroll to position [0, 0]
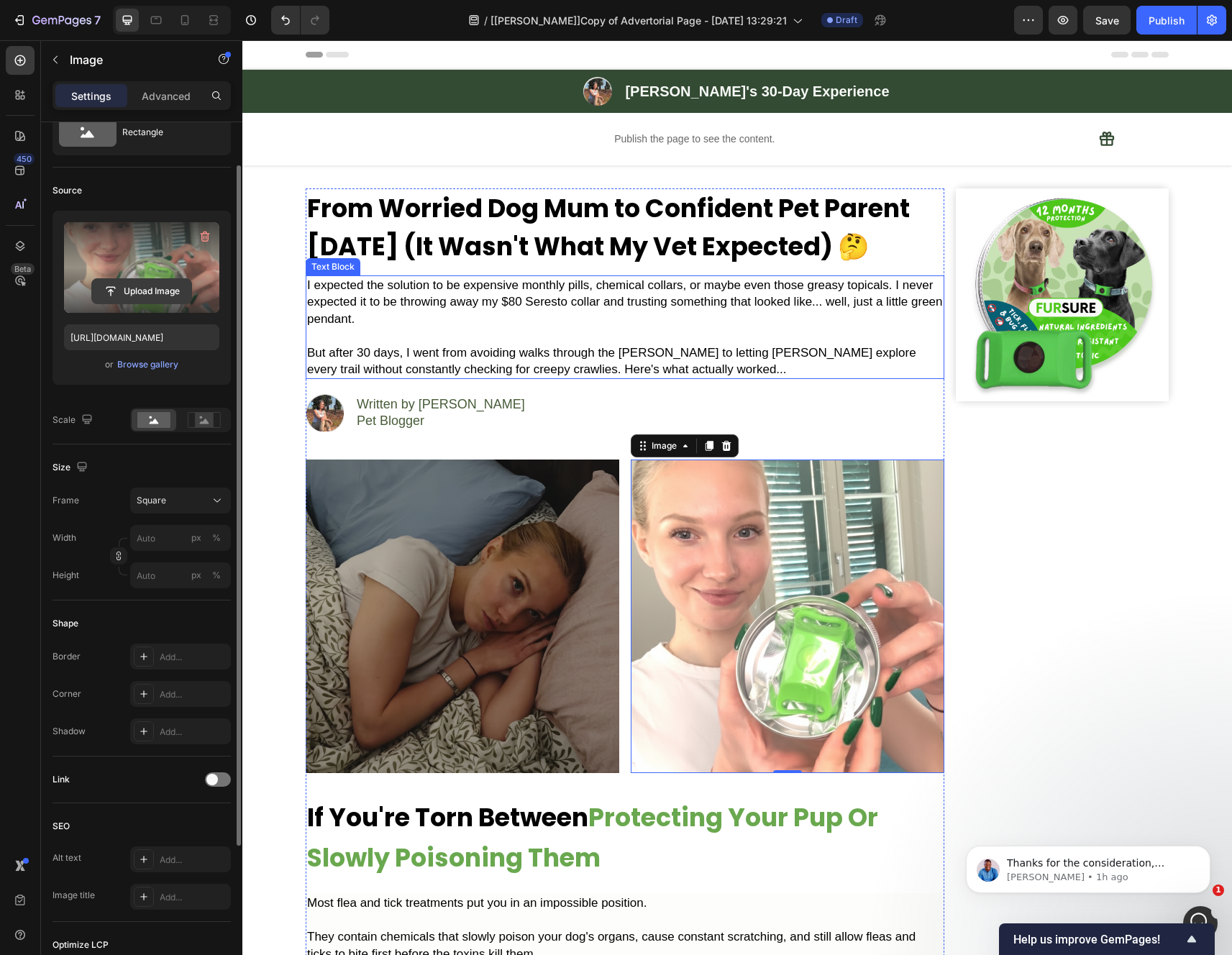
click at [149, 282] on input "file" at bounding box center [142, 292] width 99 height 25
click at [141, 291] on input "file" at bounding box center [142, 292] width 99 height 25
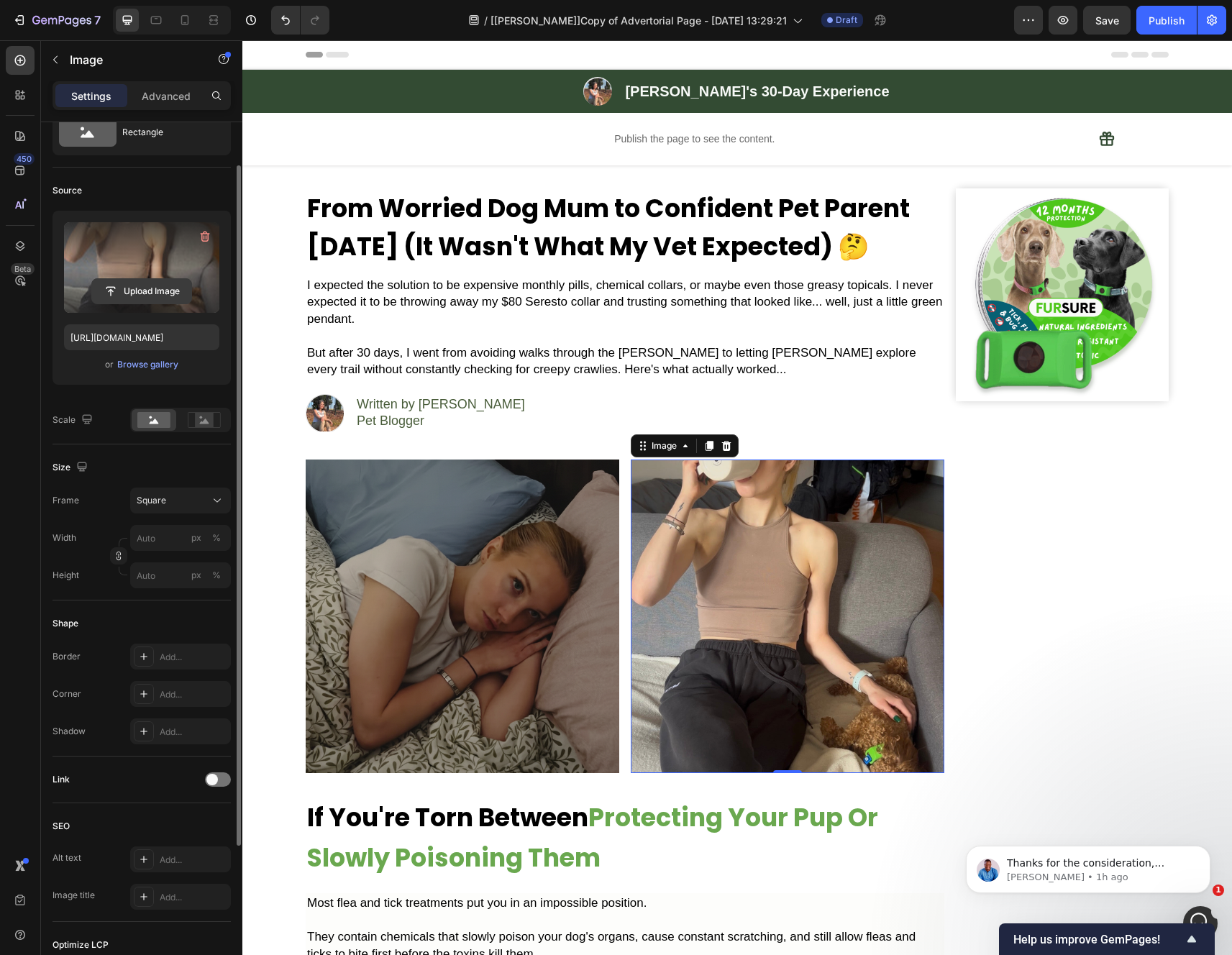
click at [130, 253] on label at bounding box center [142, 268] width 155 height 91
click at [130, 279] on input "file" at bounding box center [142, 292] width 99 height 25
type input "https://cdn.shopify.com/s/files/1/0942/2923/3987/files/gempages_584814928070705…"
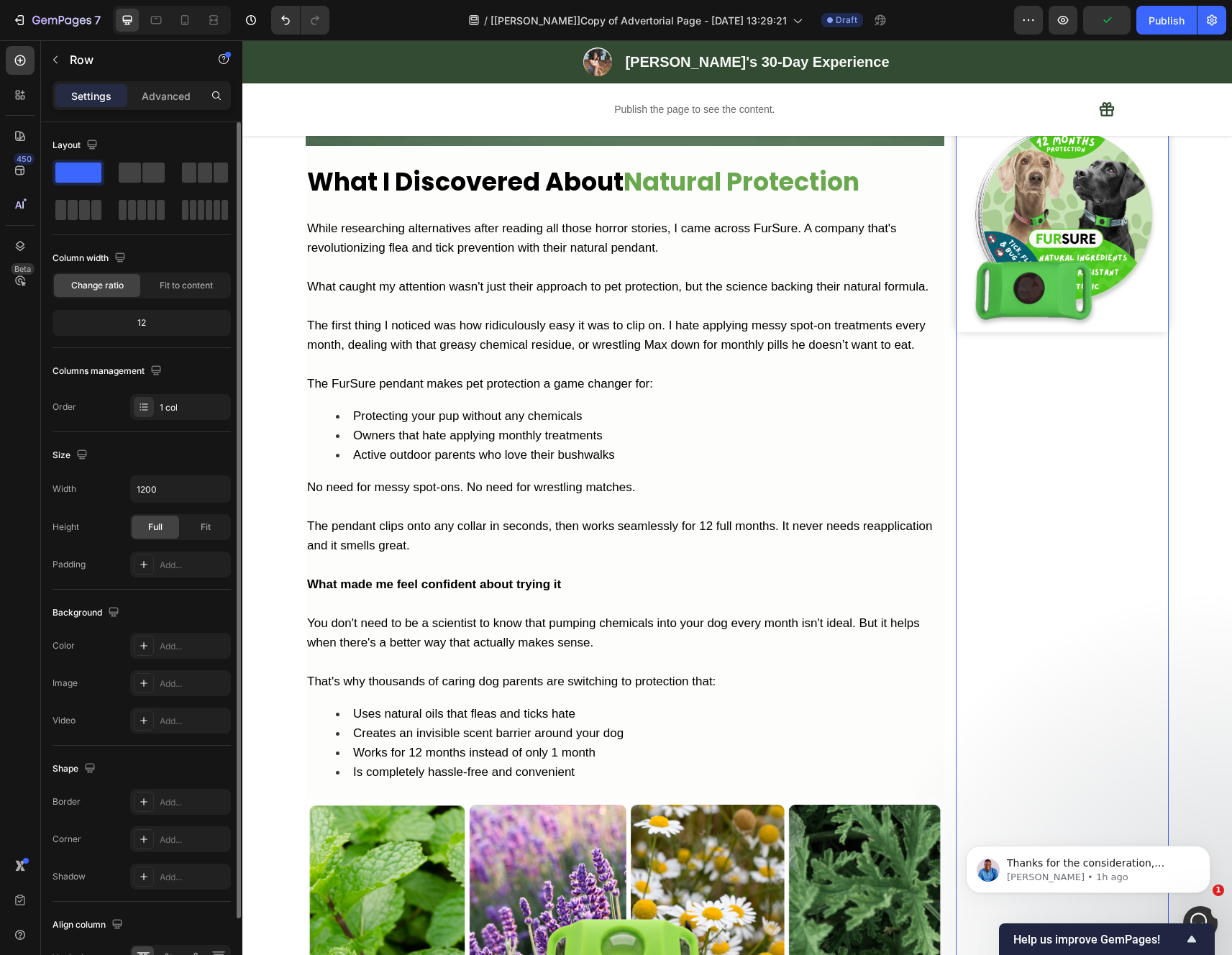
scroll to position [2476, 0]
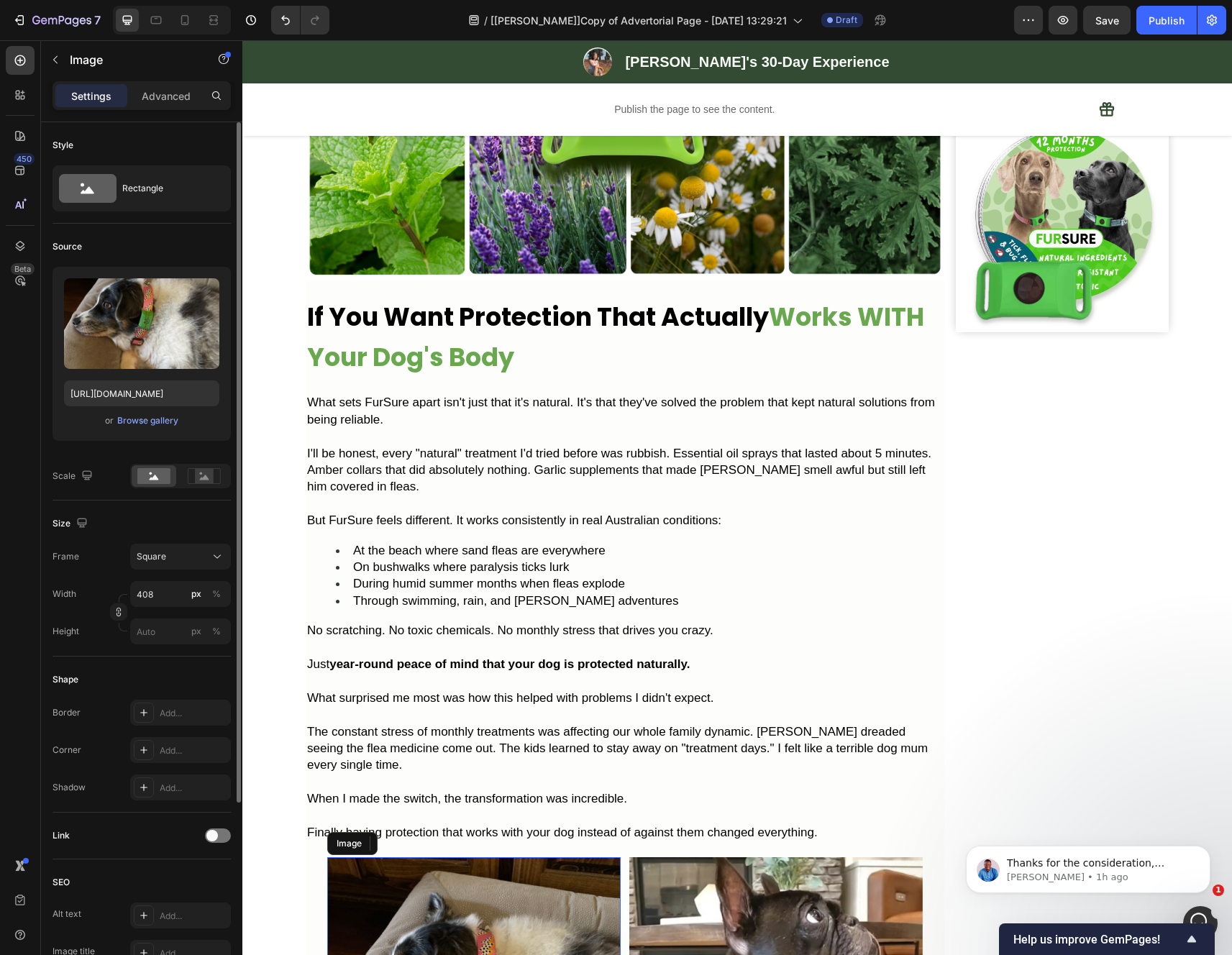
scroll to position [3031, 0]
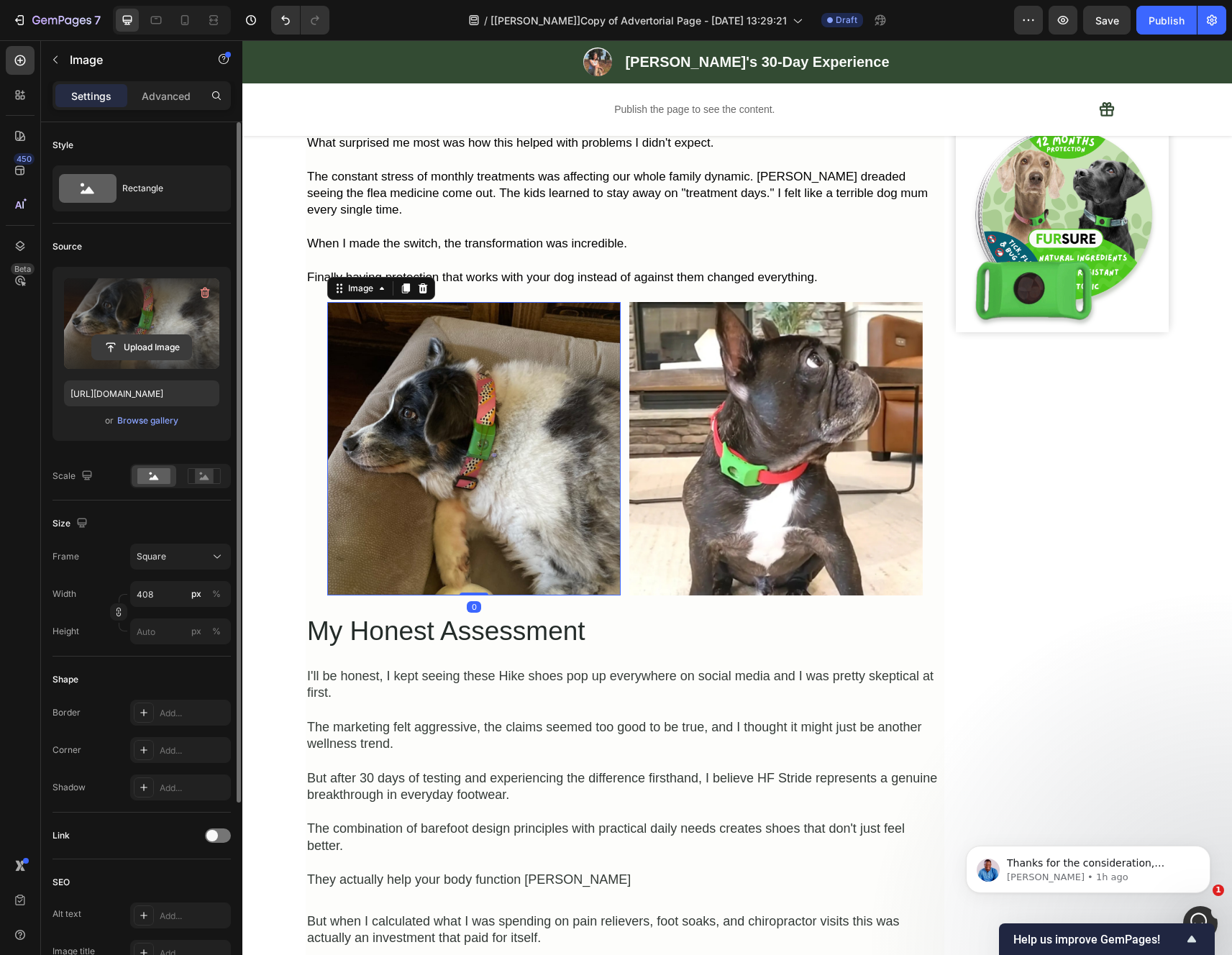
click at [161, 329] on label at bounding box center [142, 324] width 155 height 91
click at [161, 335] on input "file" at bounding box center [142, 348] width 99 height 25
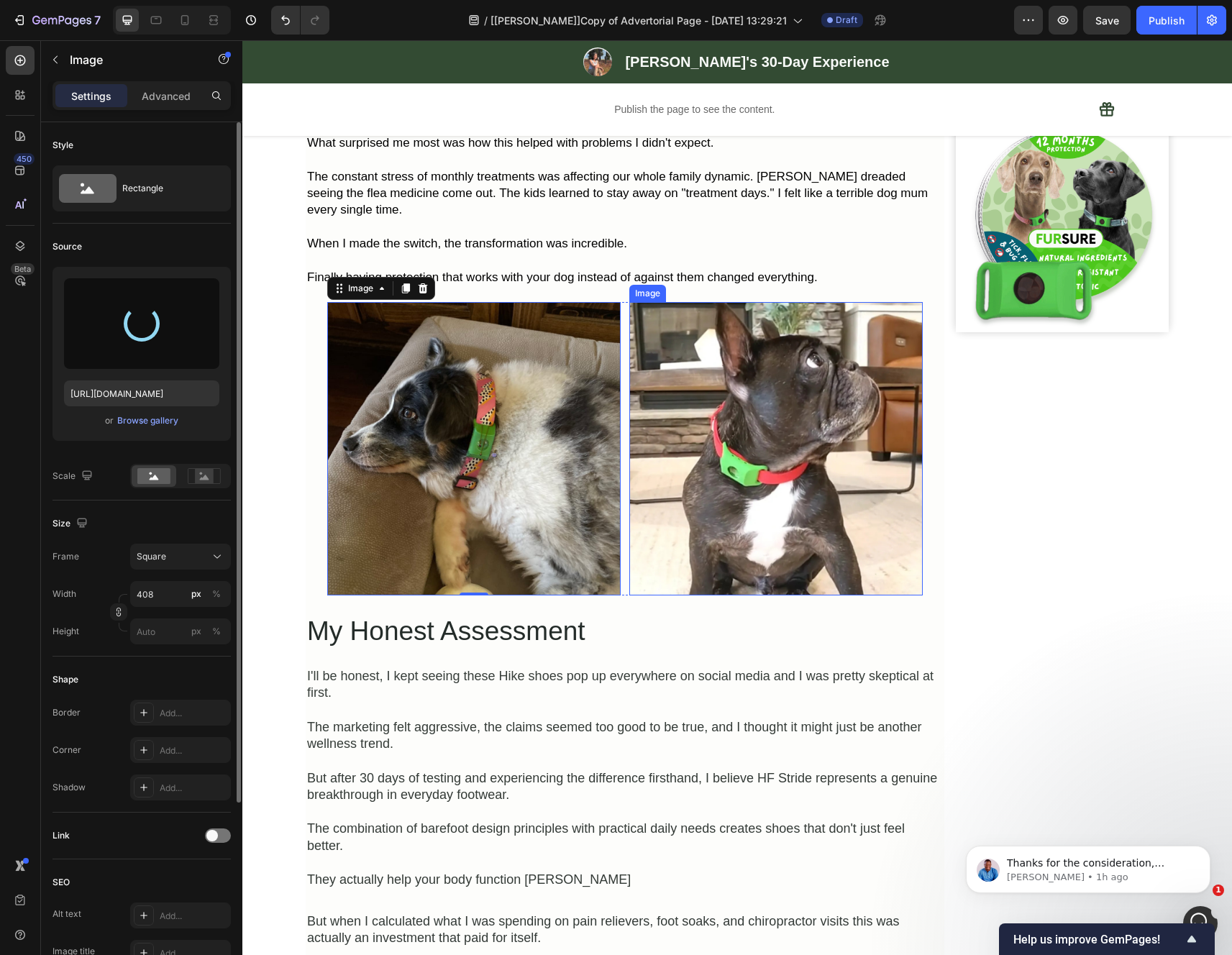
type input "https://cdn.shopify.com/s/files/1/0942/2923/3987/files/gempages_584814928070705…"
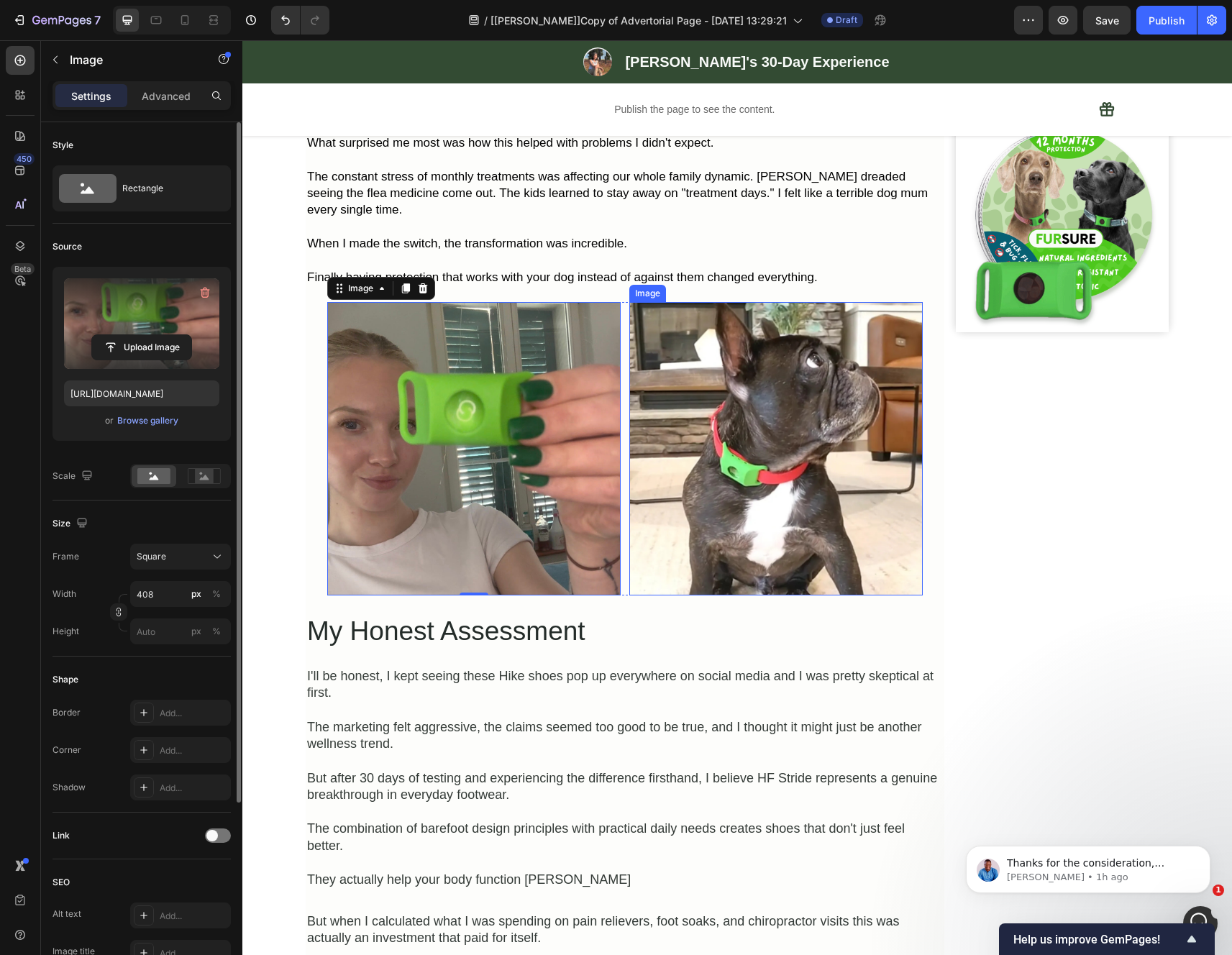
click at [852, 573] on img at bounding box center [775, 448] width 293 height 293
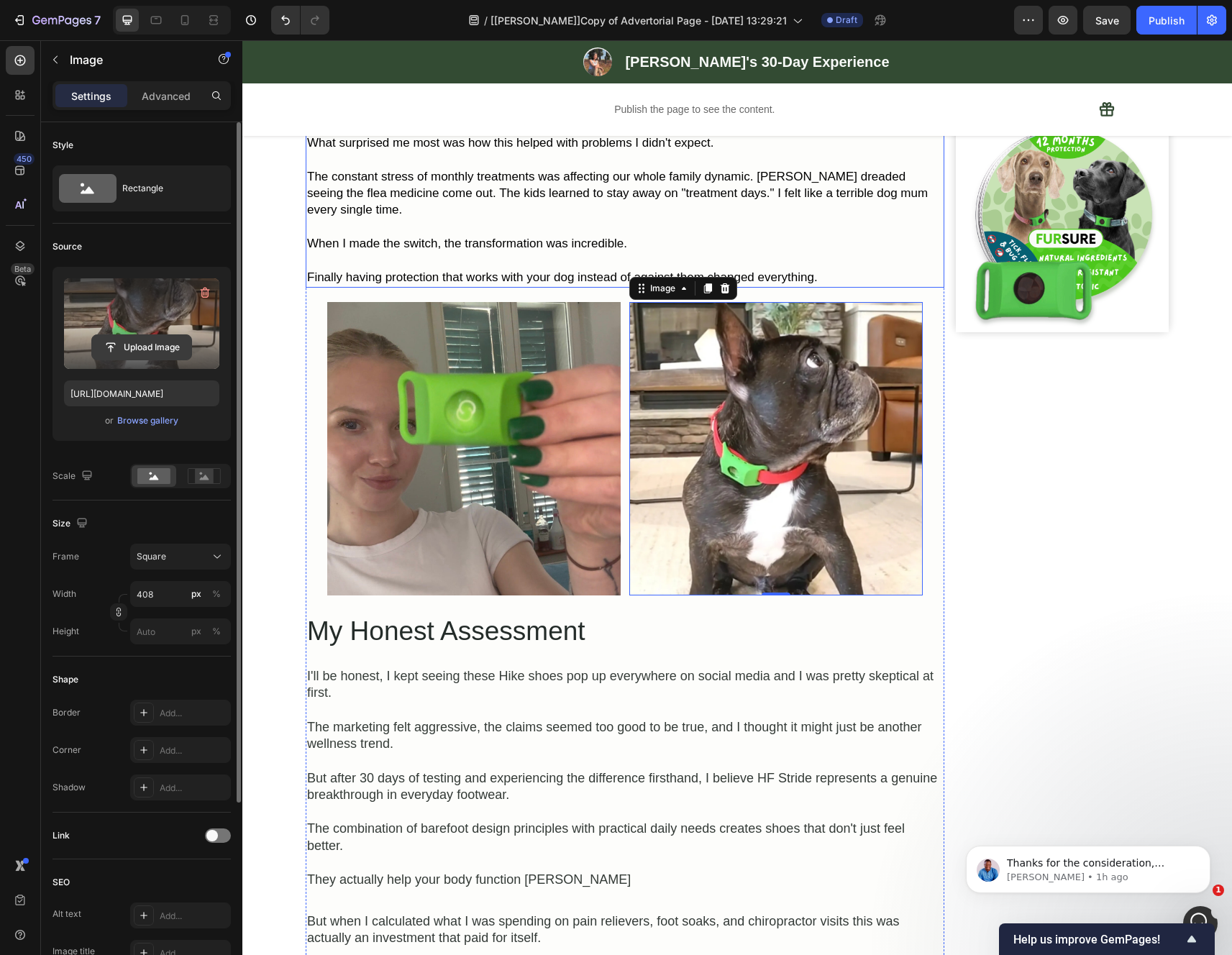
click at [137, 304] on label at bounding box center [142, 324] width 155 height 91
click at [137, 335] on input "file" at bounding box center [142, 348] width 99 height 25
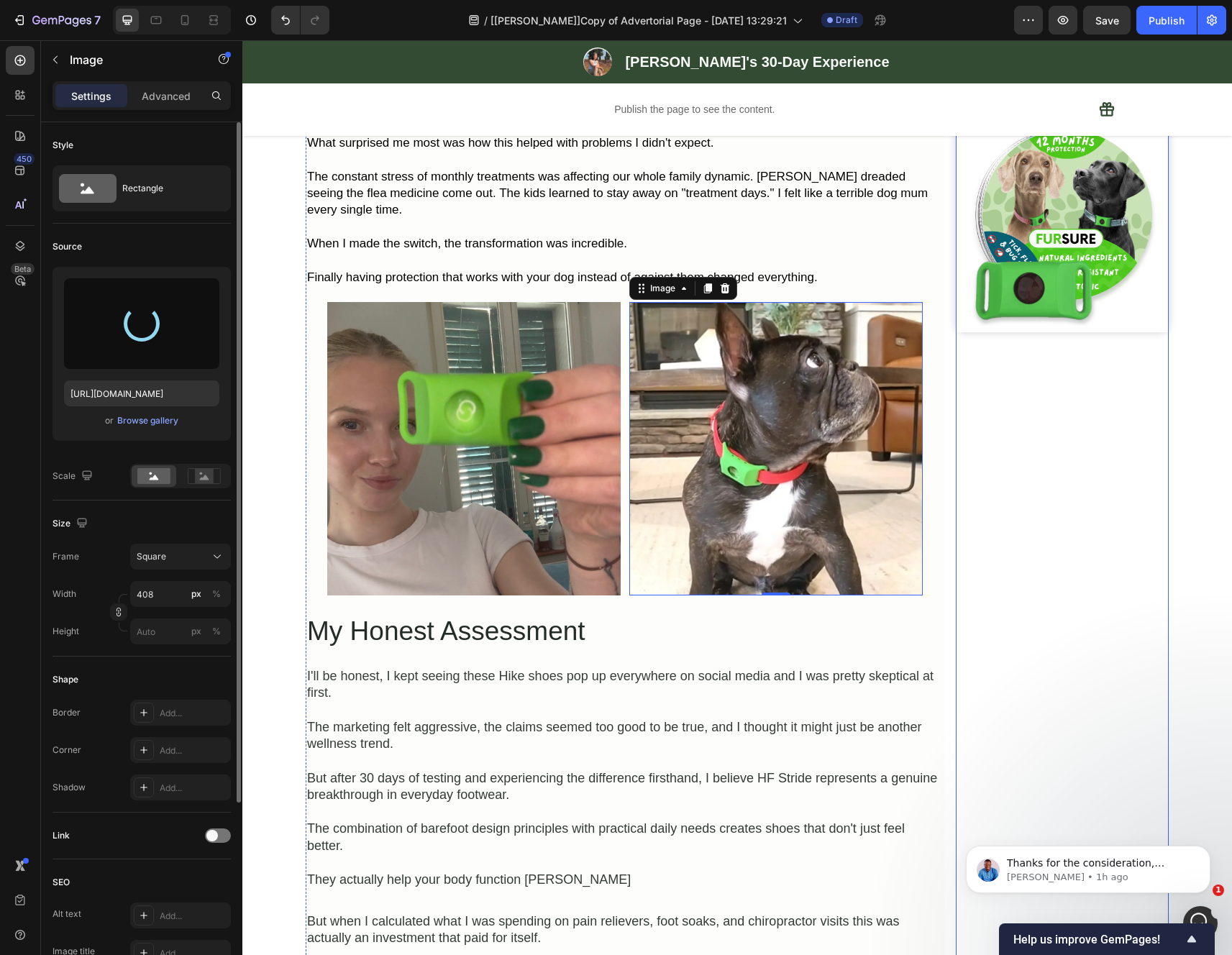
type input "https://cdn.shopify.com/s/files/1/0942/2923/3987/files/gempages_584814928070705…"
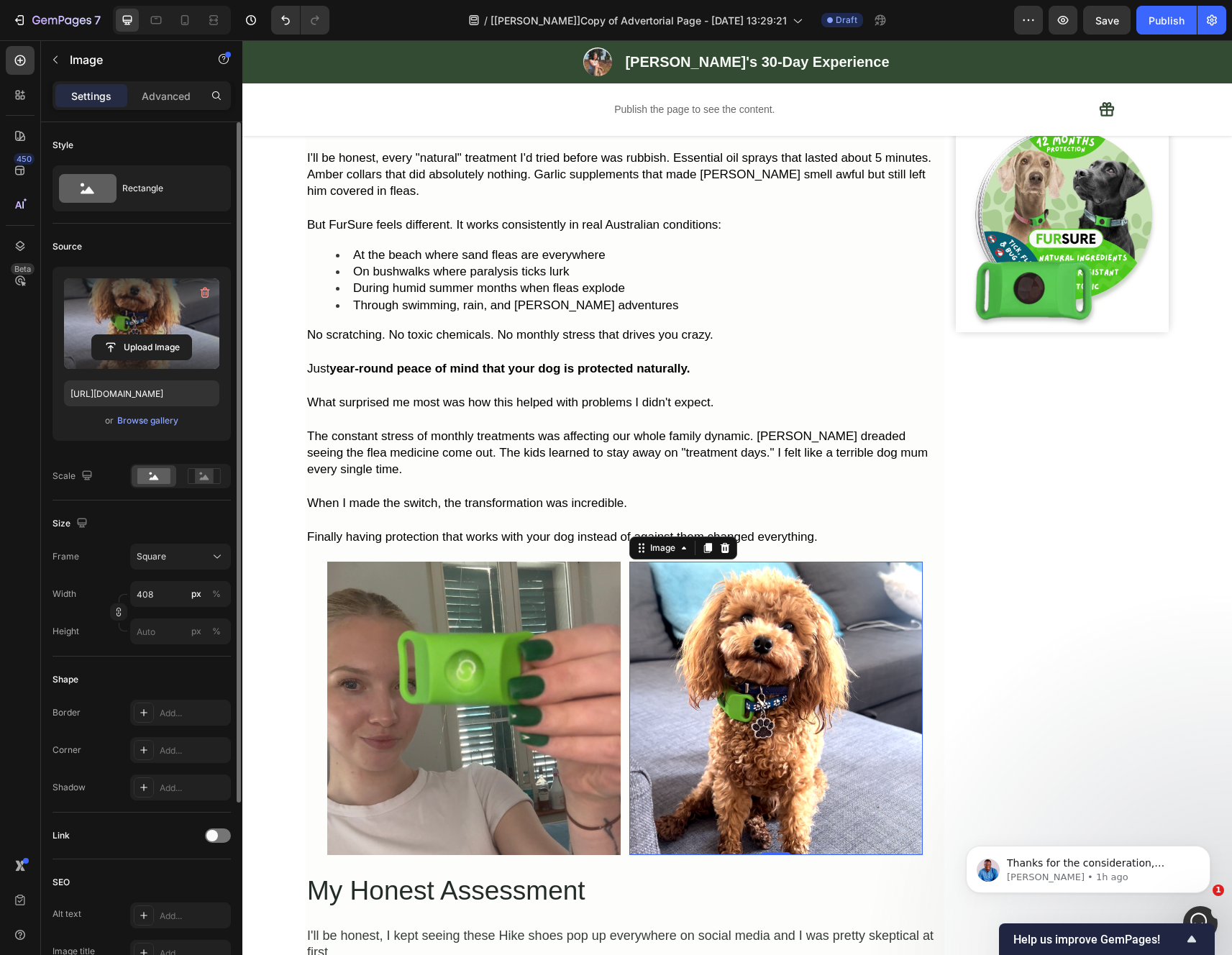
scroll to position [3083, 0]
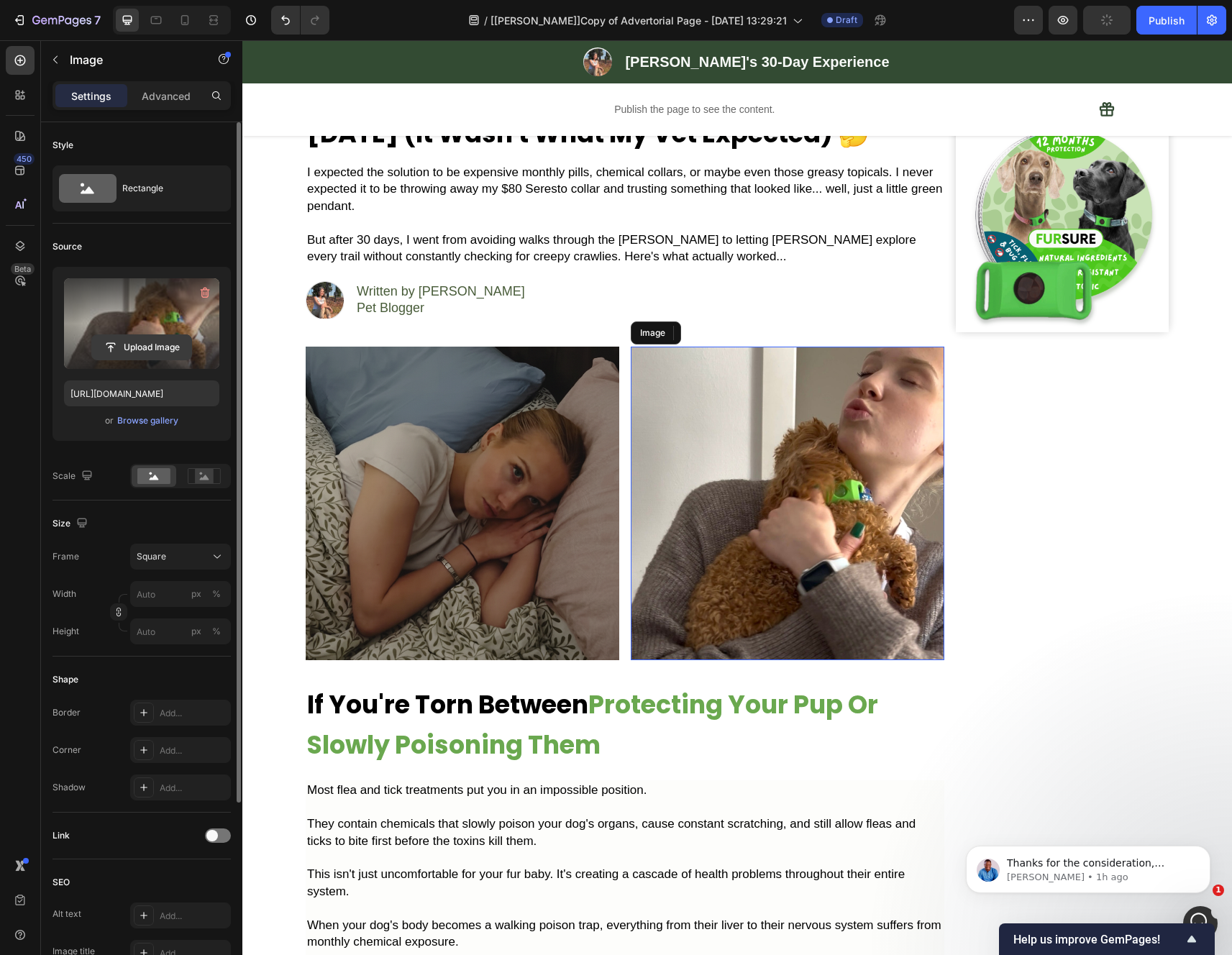
click at [153, 329] on label at bounding box center [142, 324] width 155 height 91
click at [153, 335] on input "file" at bounding box center [142, 348] width 99 height 25
click at [149, 344] on input "file" at bounding box center [142, 348] width 99 height 25
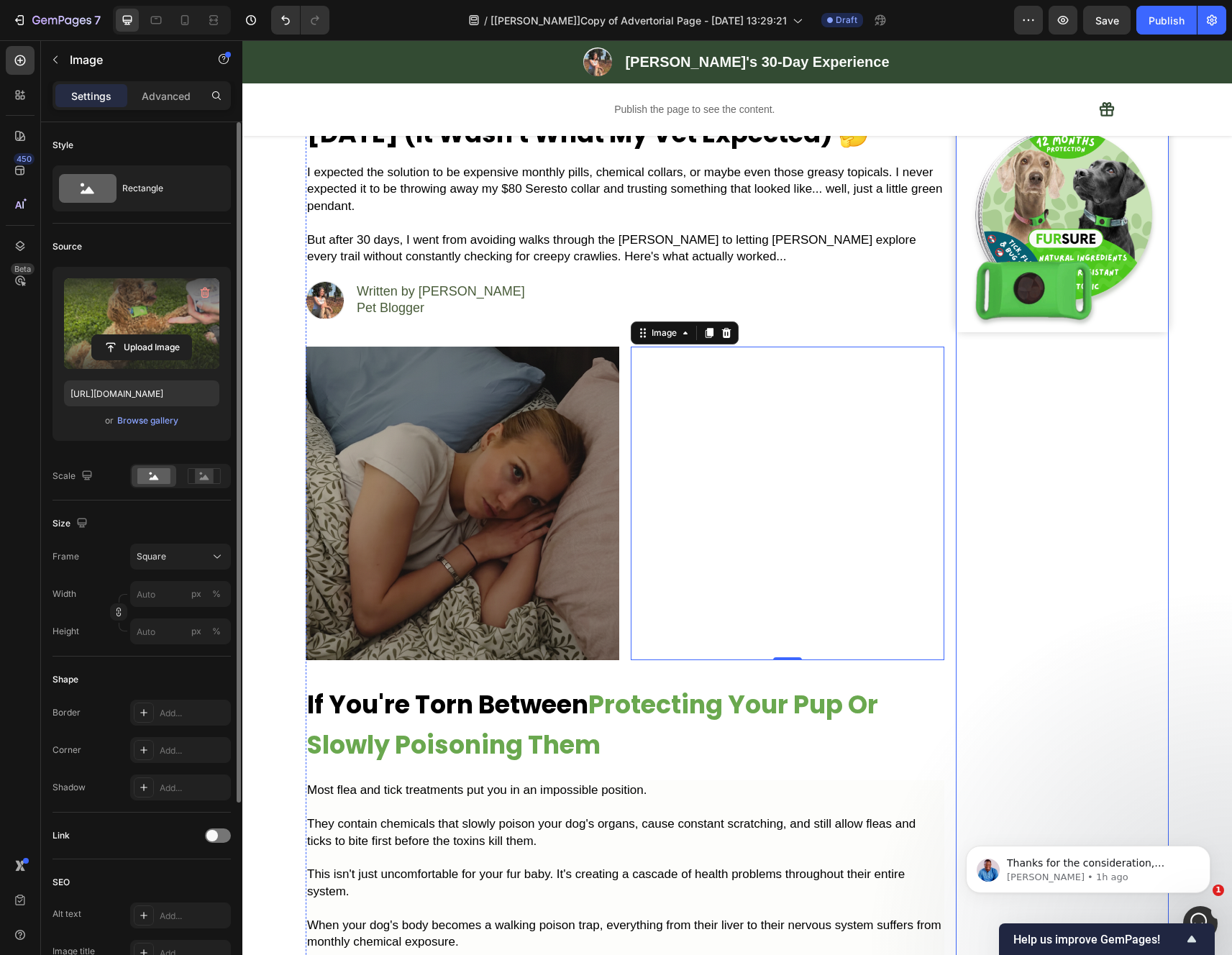
scroll to position [0, 0]
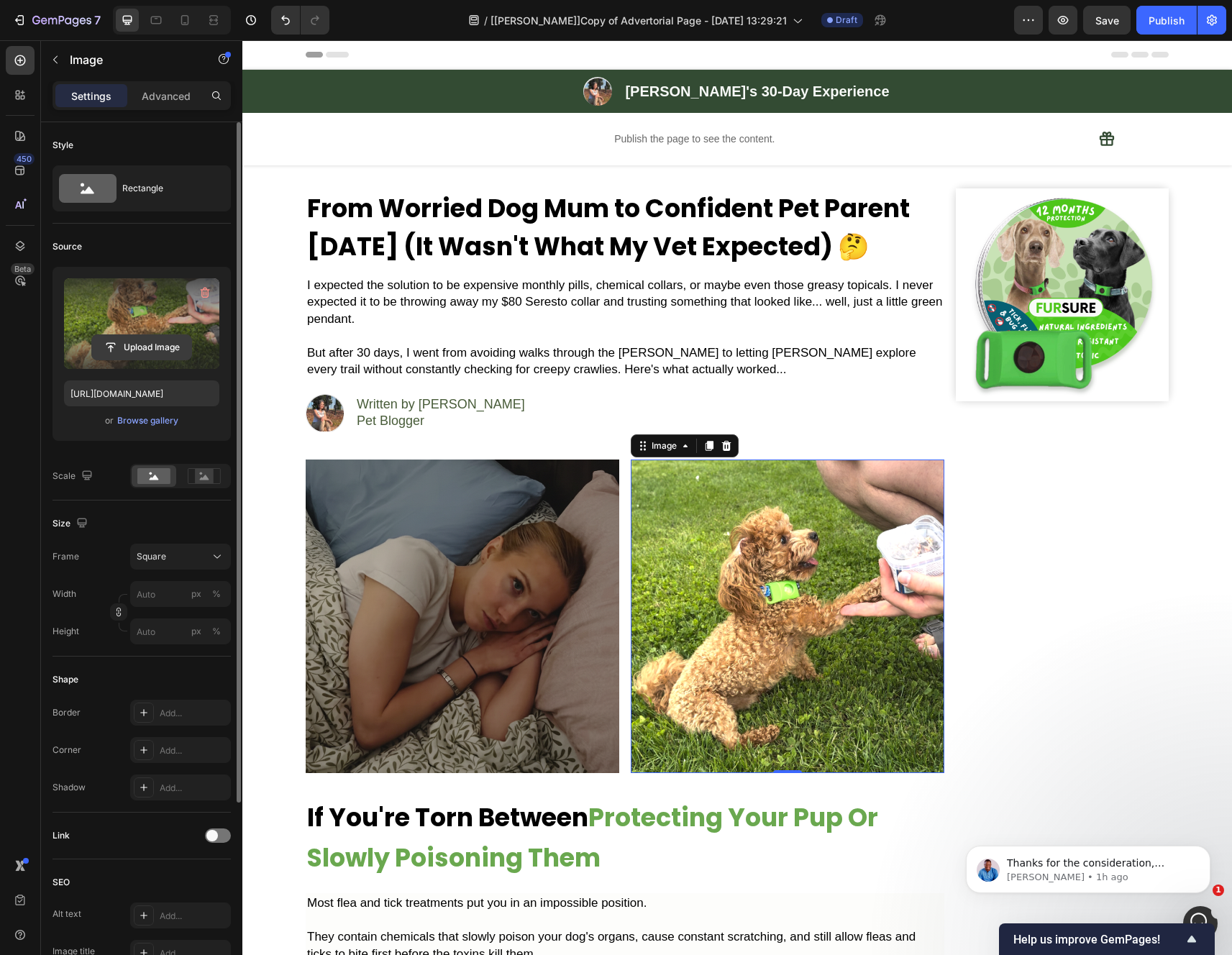
click at [139, 325] on label at bounding box center [142, 324] width 155 height 91
click at [139, 335] on input "file" at bounding box center [142, 348] width 99 height 25
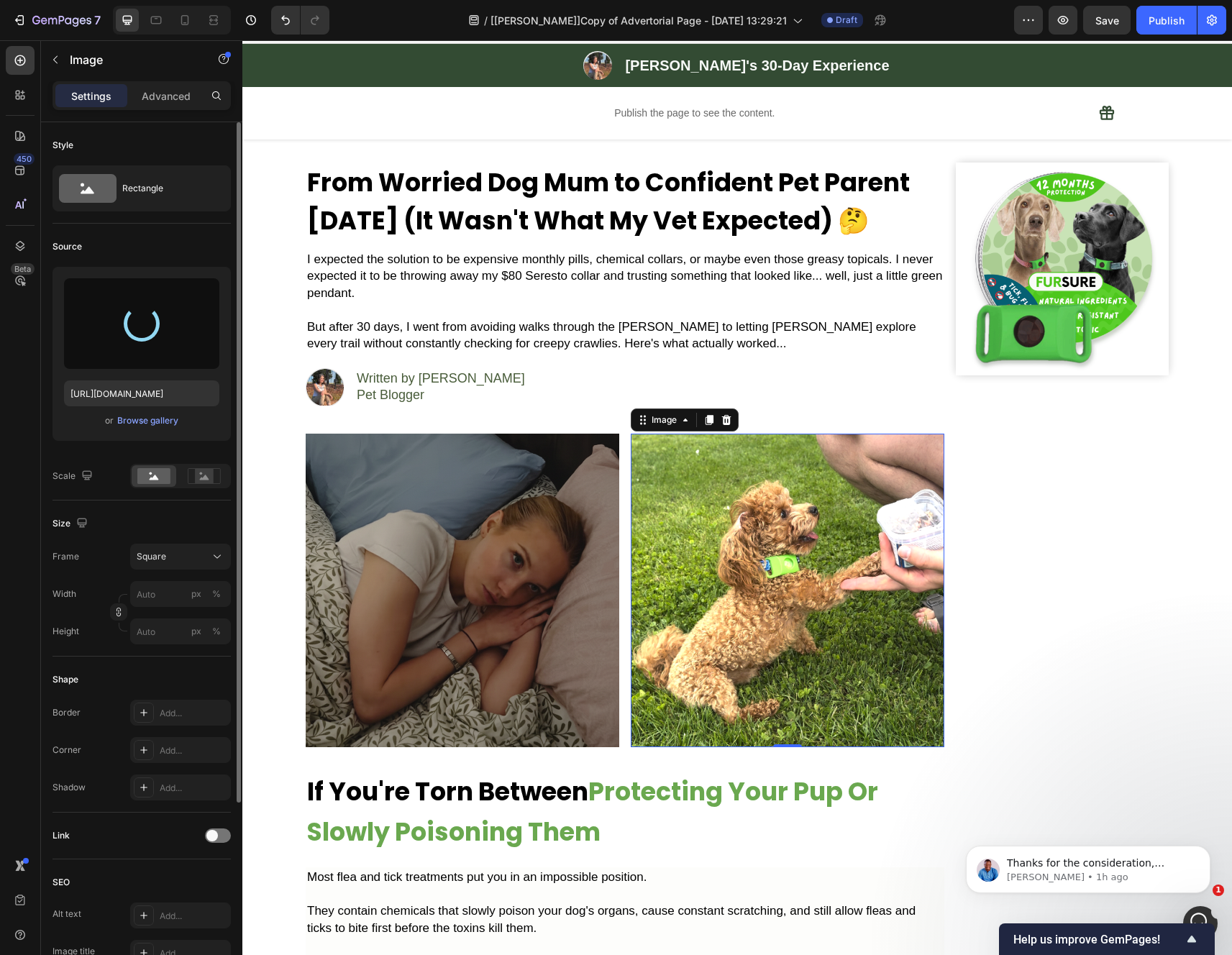
type input "https://cdn.shopify.com/s/files/1/0942/2923/3987/files/gempages_584814928070705…"
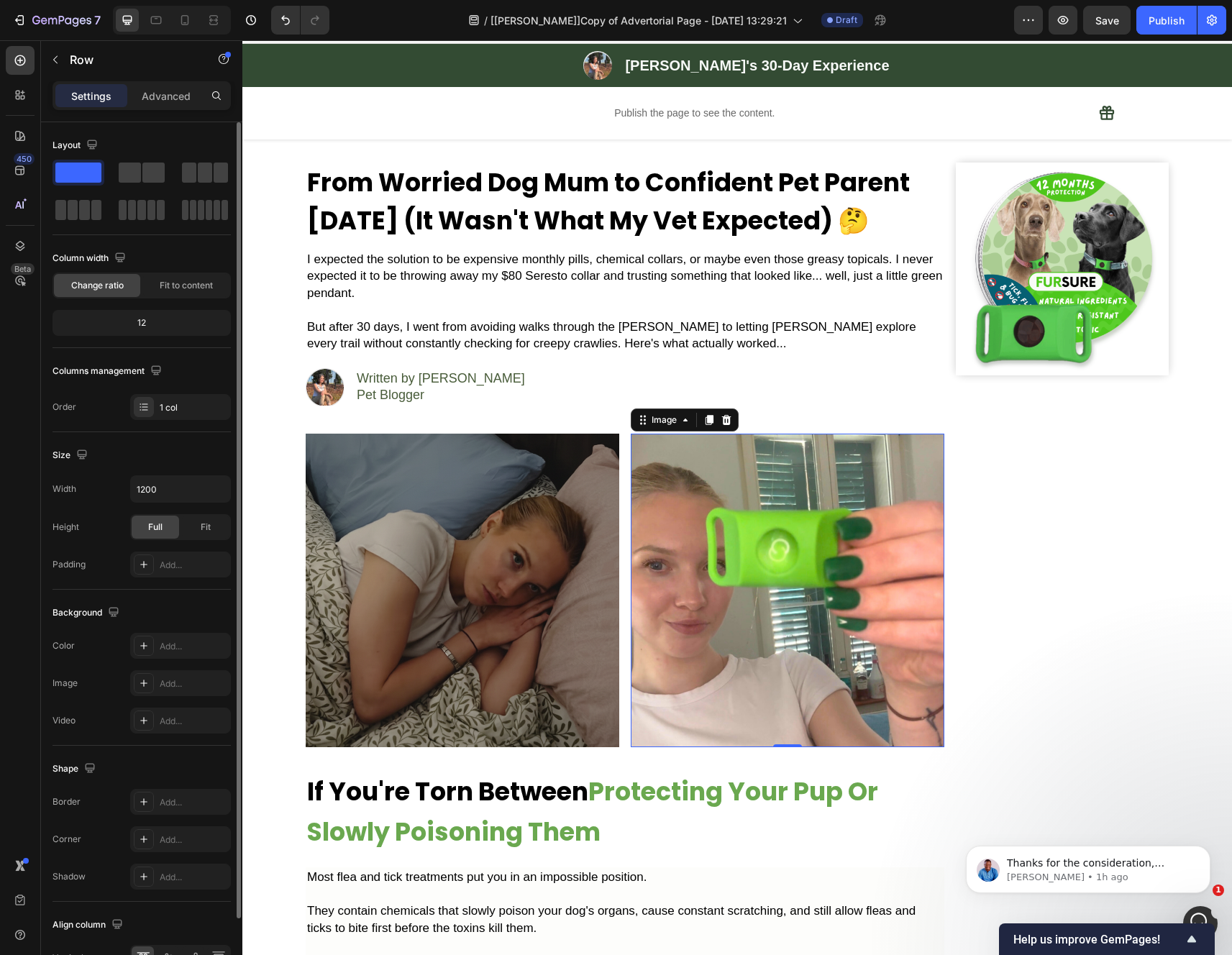
click at [664, 386] on div "Image Written by Emily Klim Pet Blogger Text Block" at bounding box center [625, 389] width 639 height 43
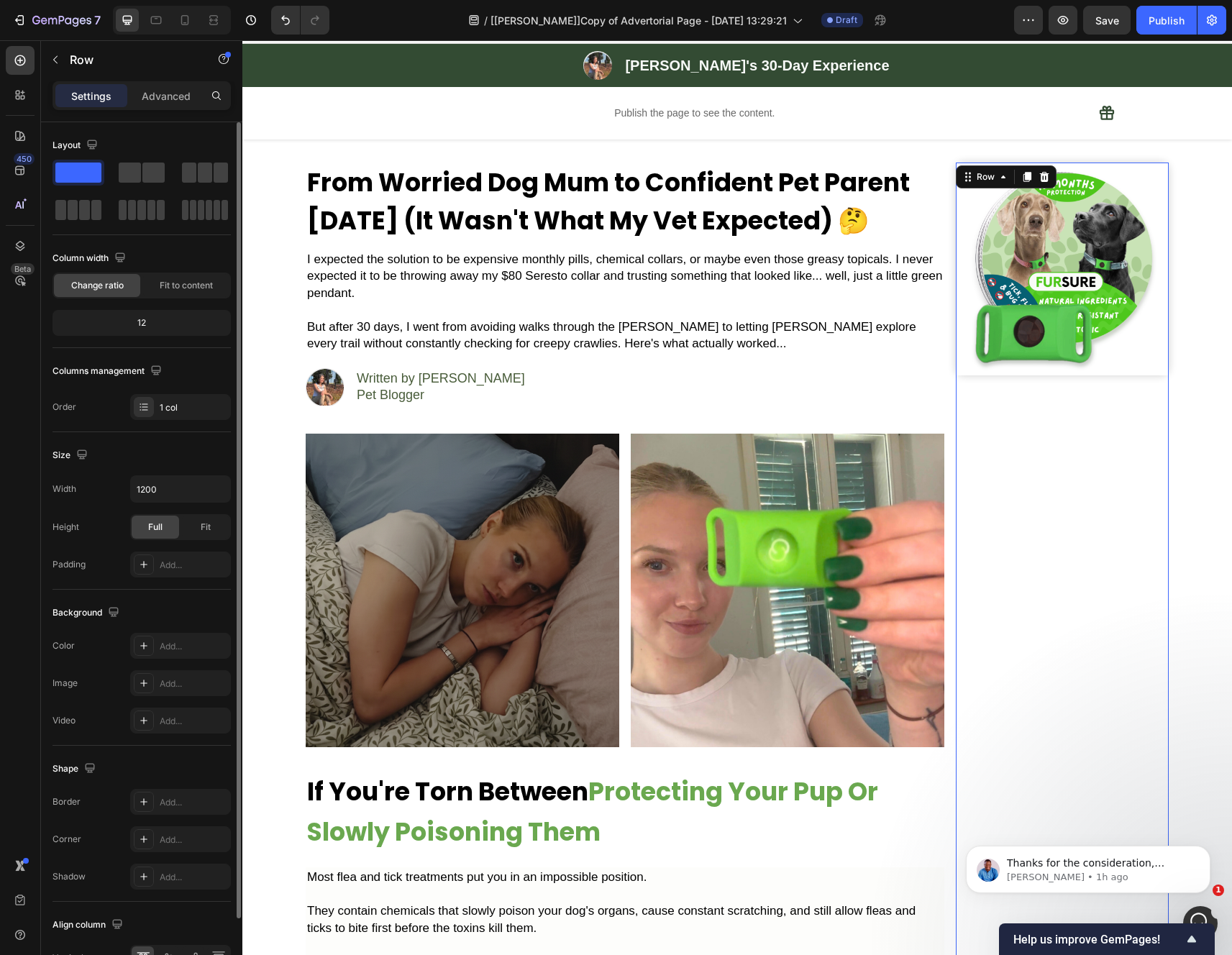
scroll to position [2329, 0]
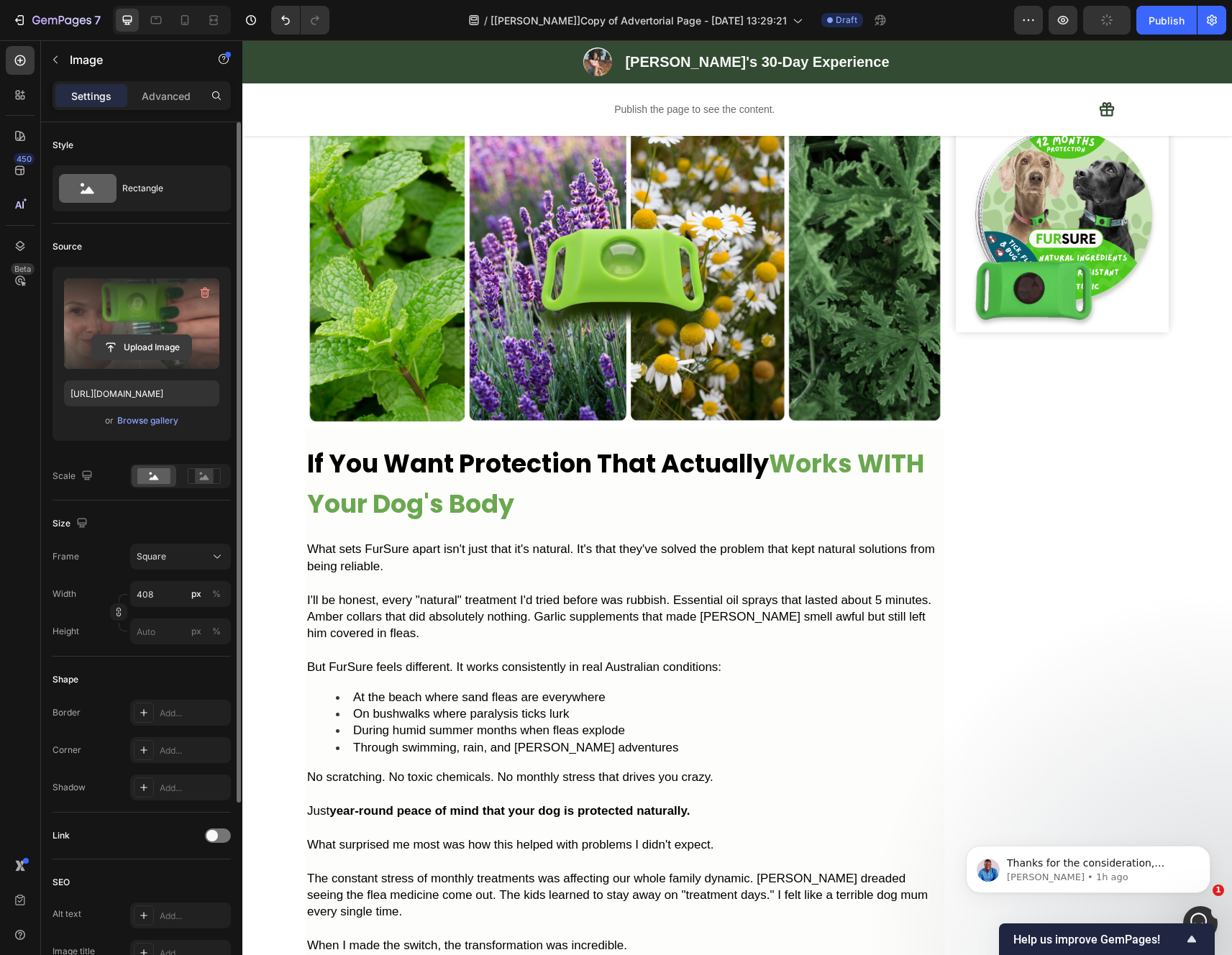
click at [141, 324] on label at bounding box center [142, 324] width 155 height 91
click at [141, 335] on input "file" at bounding box center [142, 348] width 99 height 25
click at [148, 344] on input "file" at bounding box center [142, 348] width 99 height 25
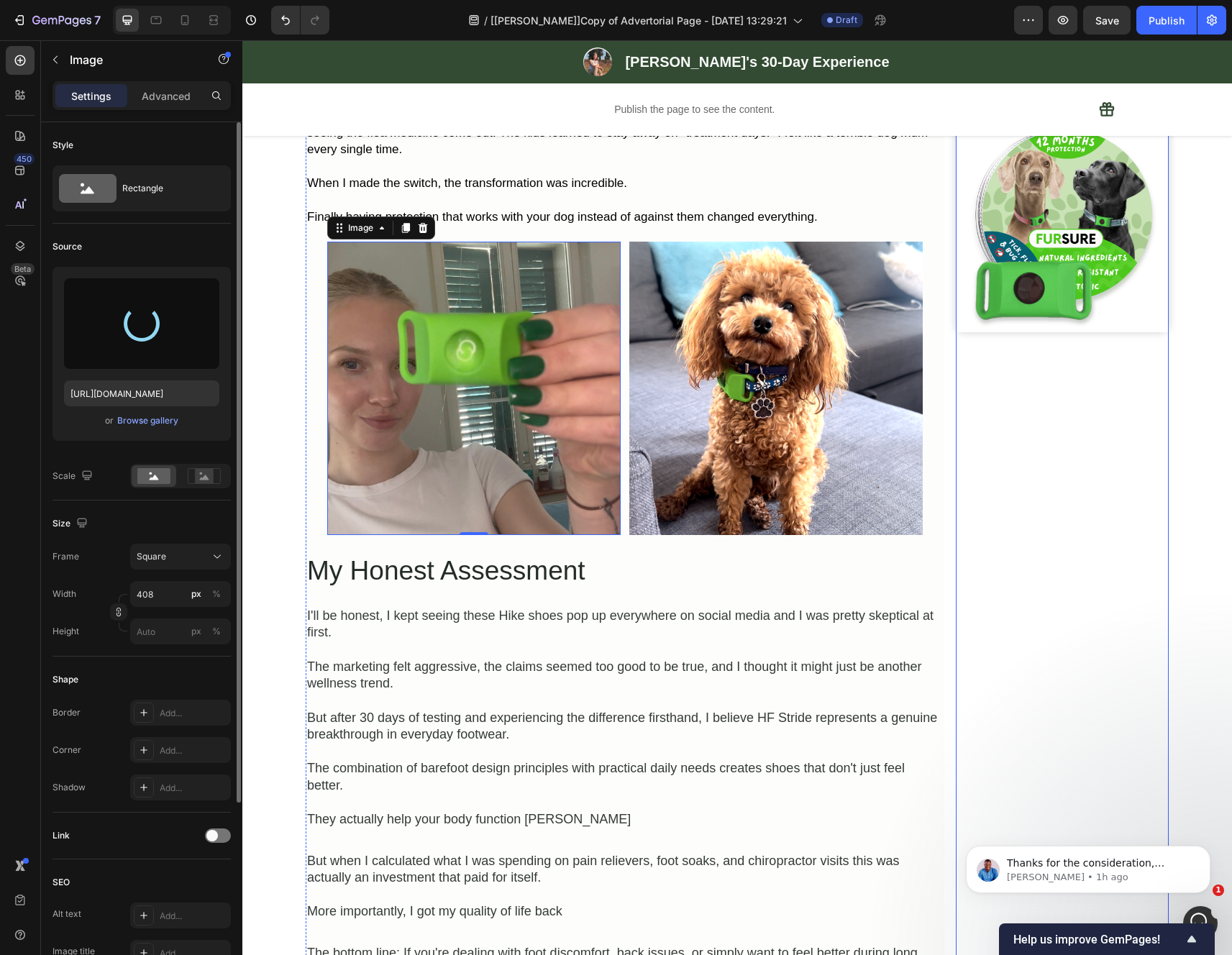
type input "https://cdn.shopify.com/s/files/1/0942/2923/3987/files/gempages_584814928070705…"
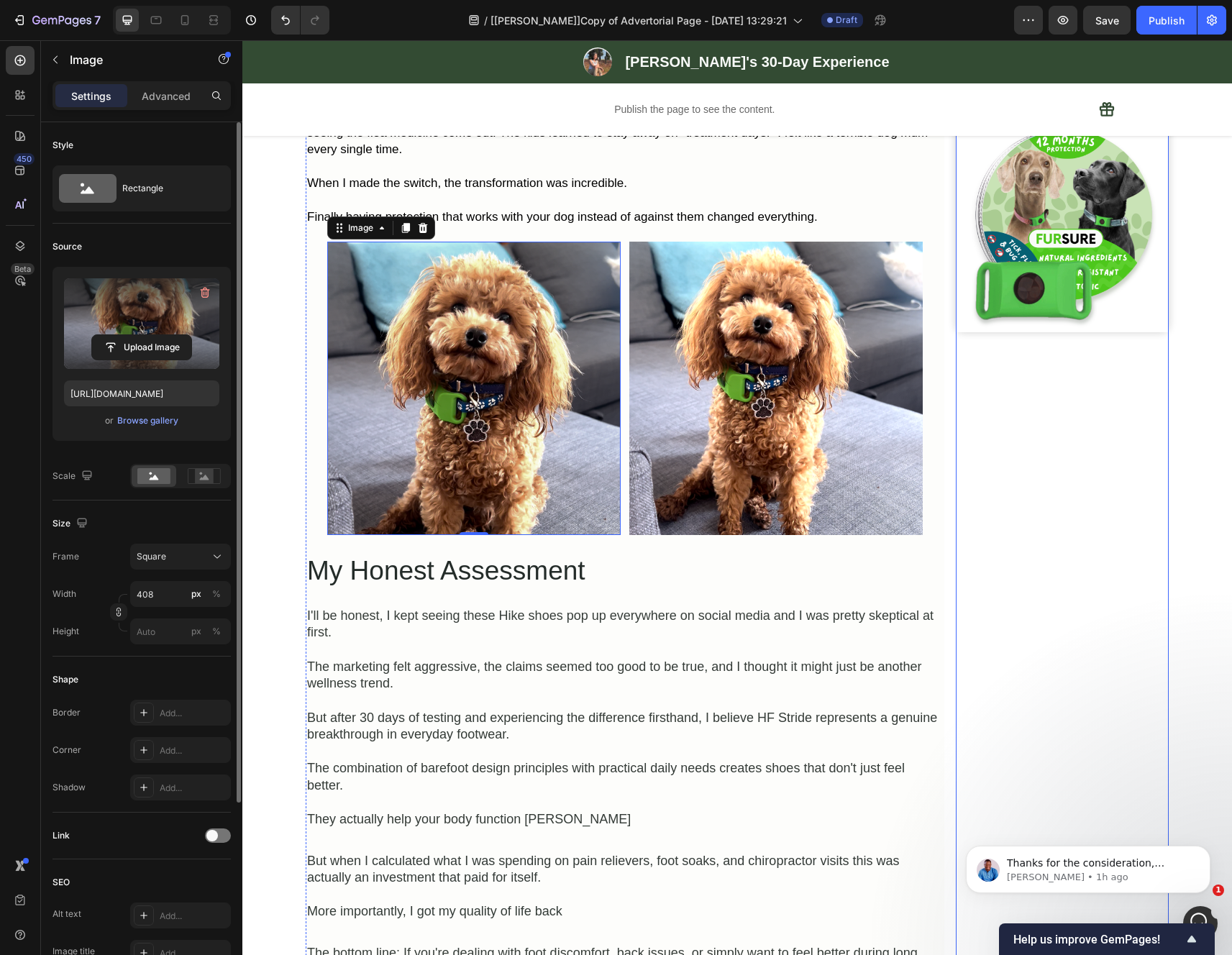
click at [747, 510] on img at bounding box center [775, 388] width 293 height 293
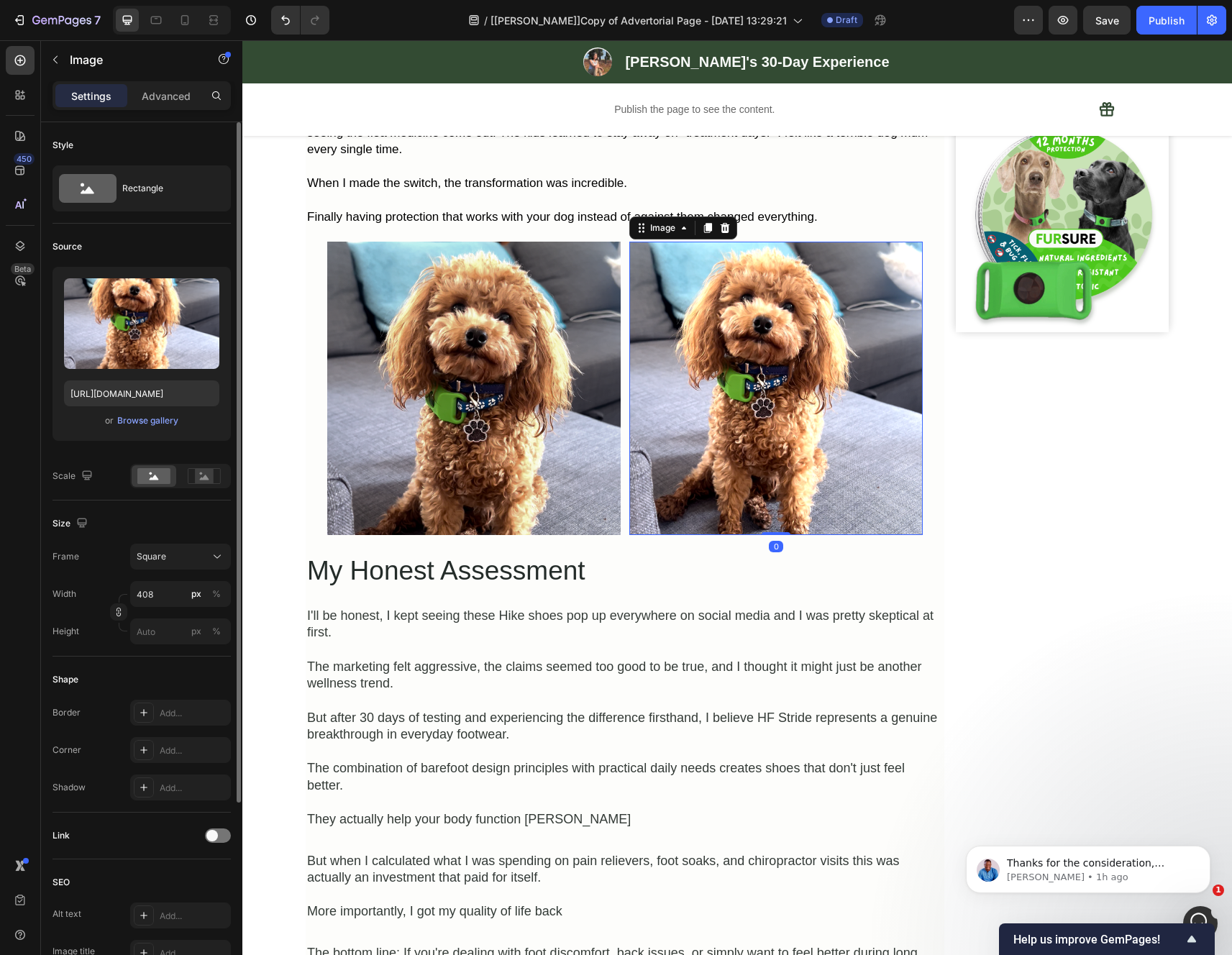
click at [747, 510] on img at bounding box center [775, 388] width 293 height 293
click at [148, 335] on input "file" at bounding box center [142, 348] width 99 height 25
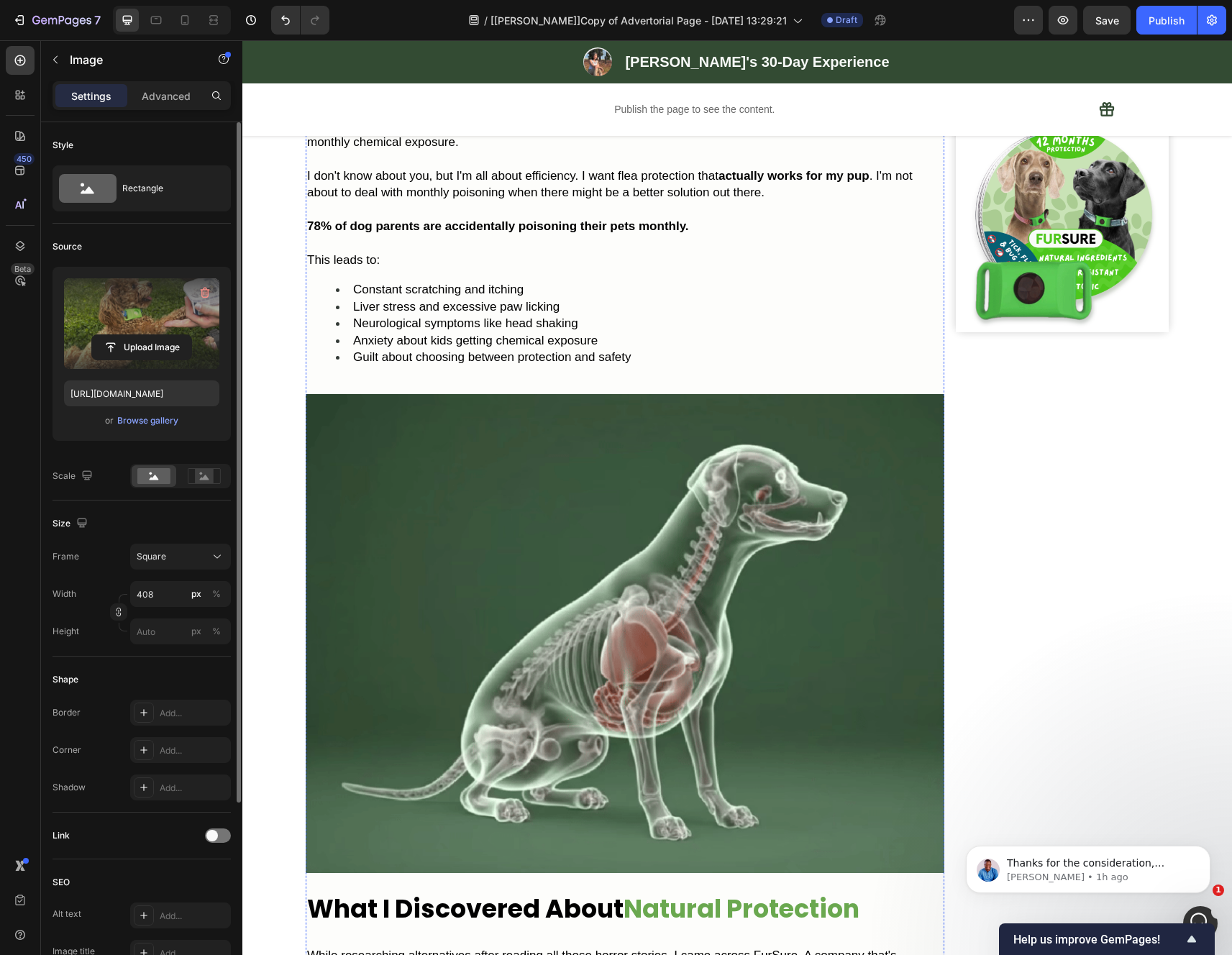
scroll to position [3784, 0]
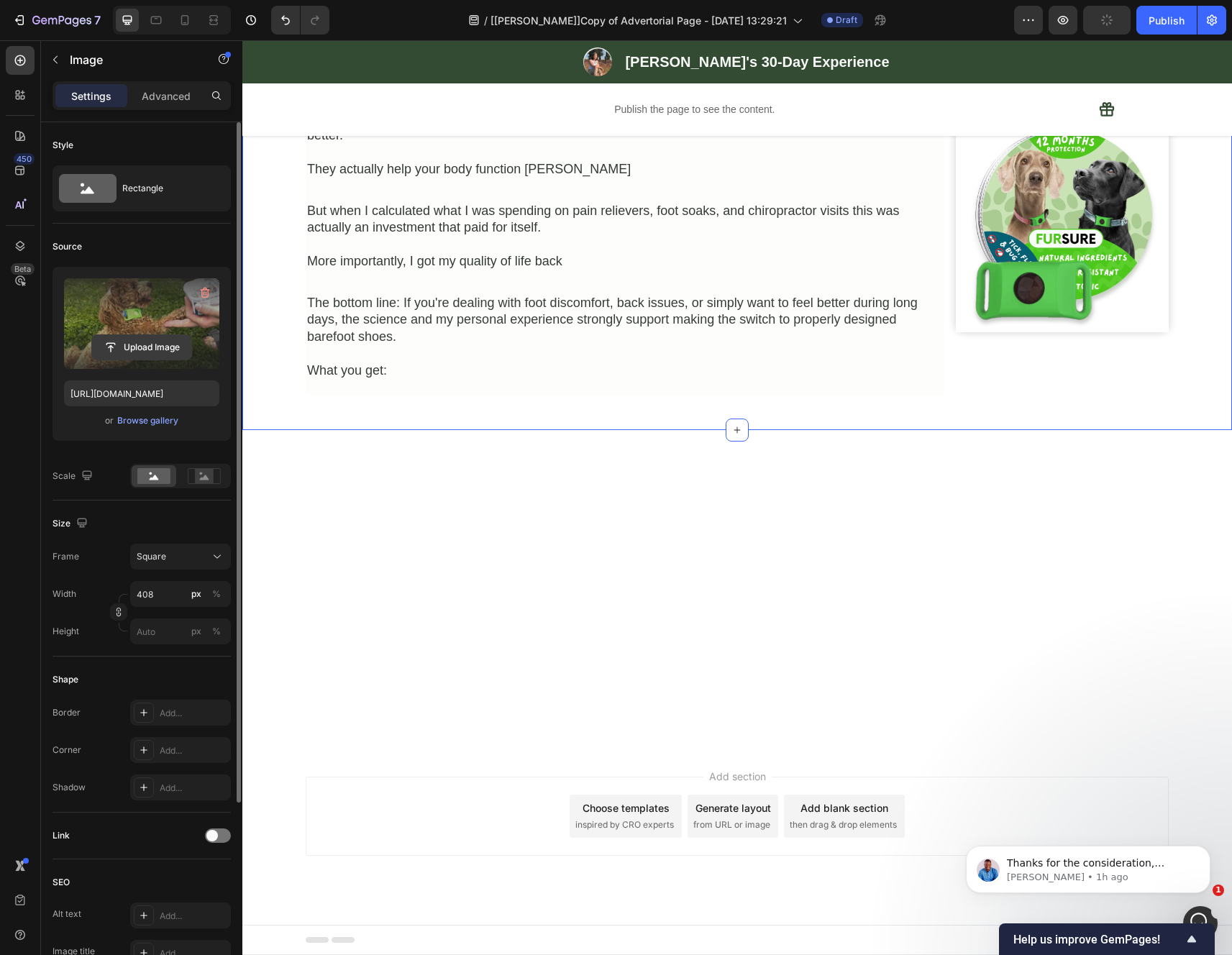
click at [157, 330] on label at bounding box center [142, 324] width 155 height 91
click at [157, 335] on input "file" at bounding box center [142, 348] width 99 height 25
click at [137, 344] on input "file" at bounding box center [142, 348] width 99 height 25
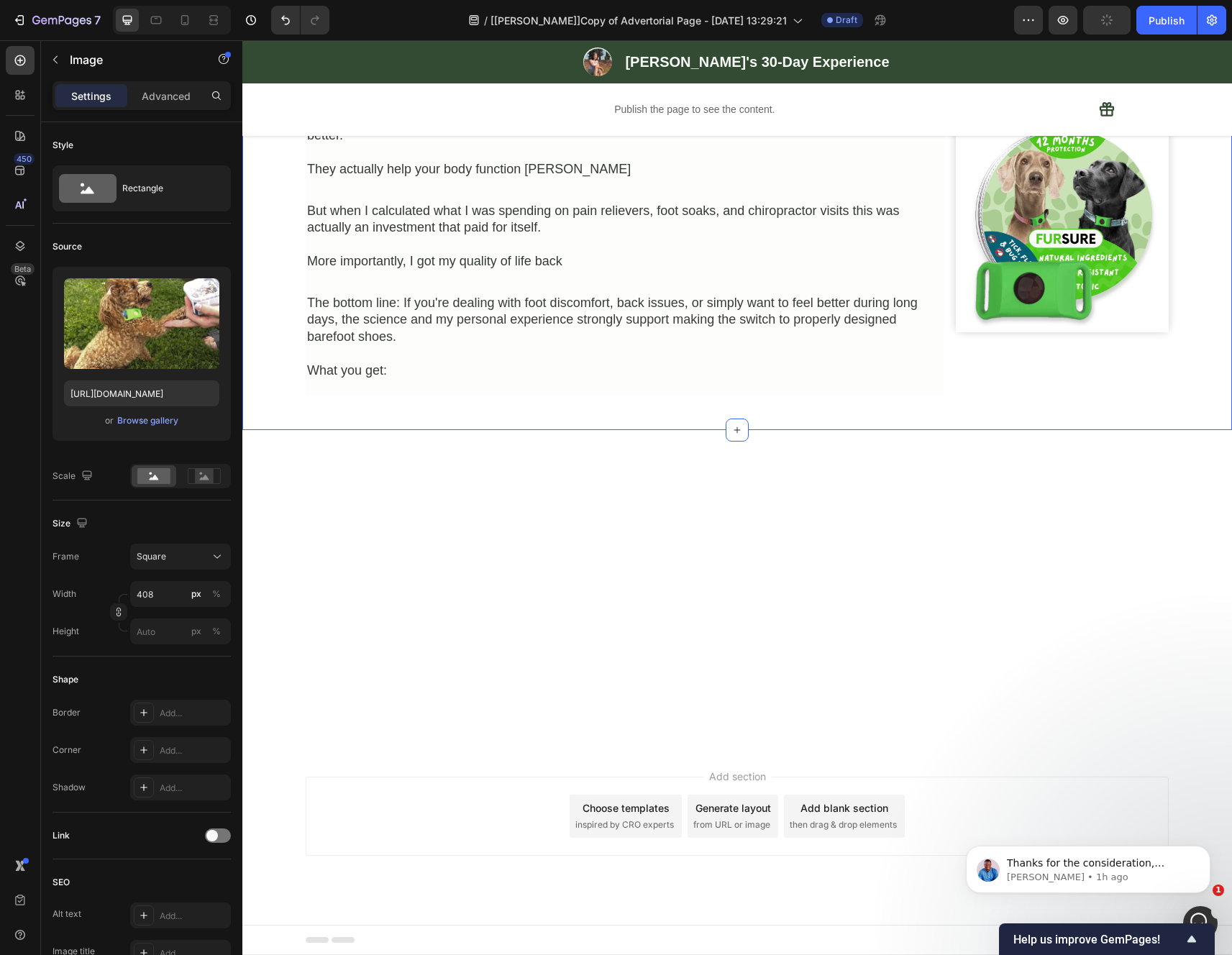
scroll to position [3094, 0]
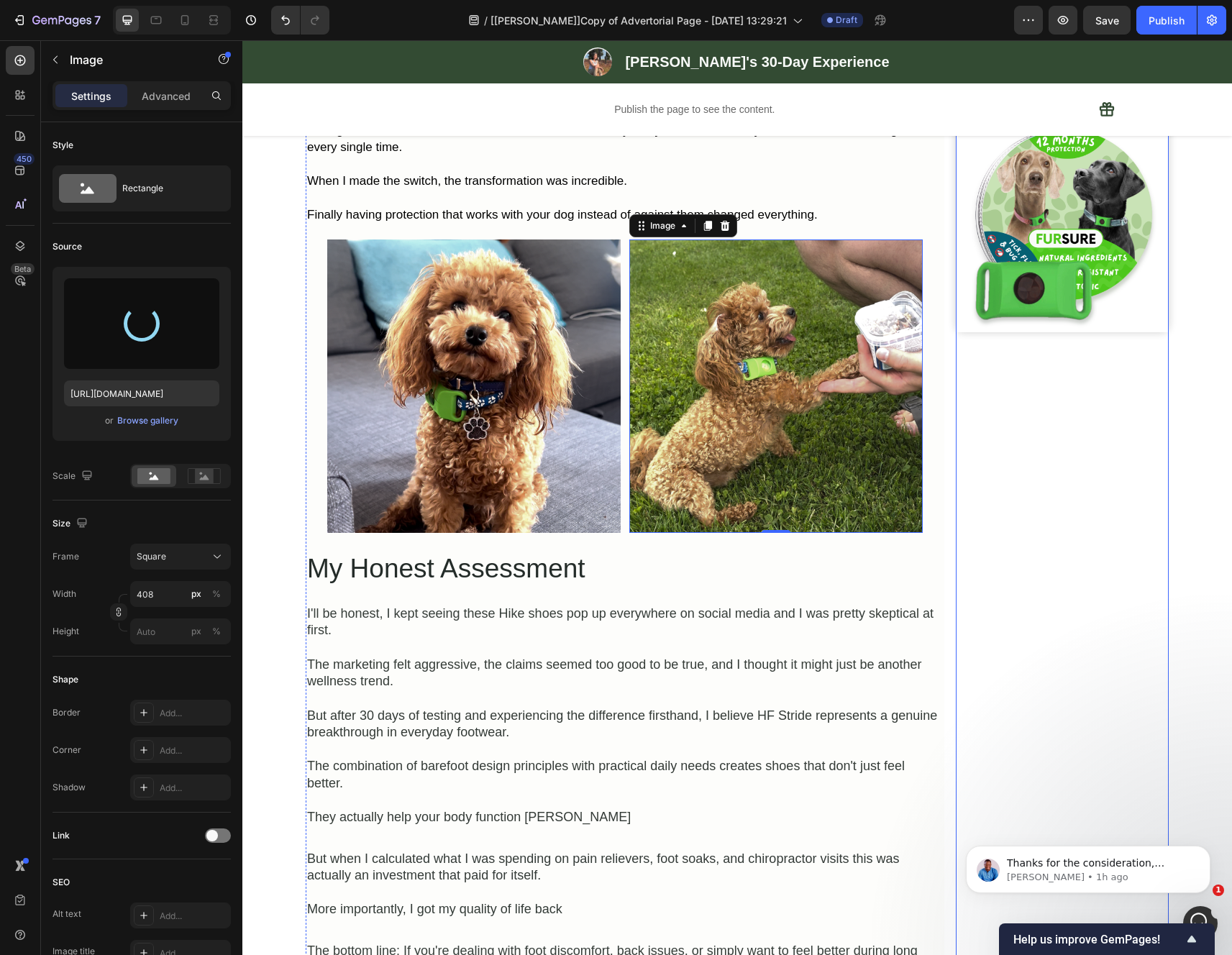
type input "https://cdn.shopify.com/s/files/1/0942/2923/3987/files/gempages_584814928070705…"
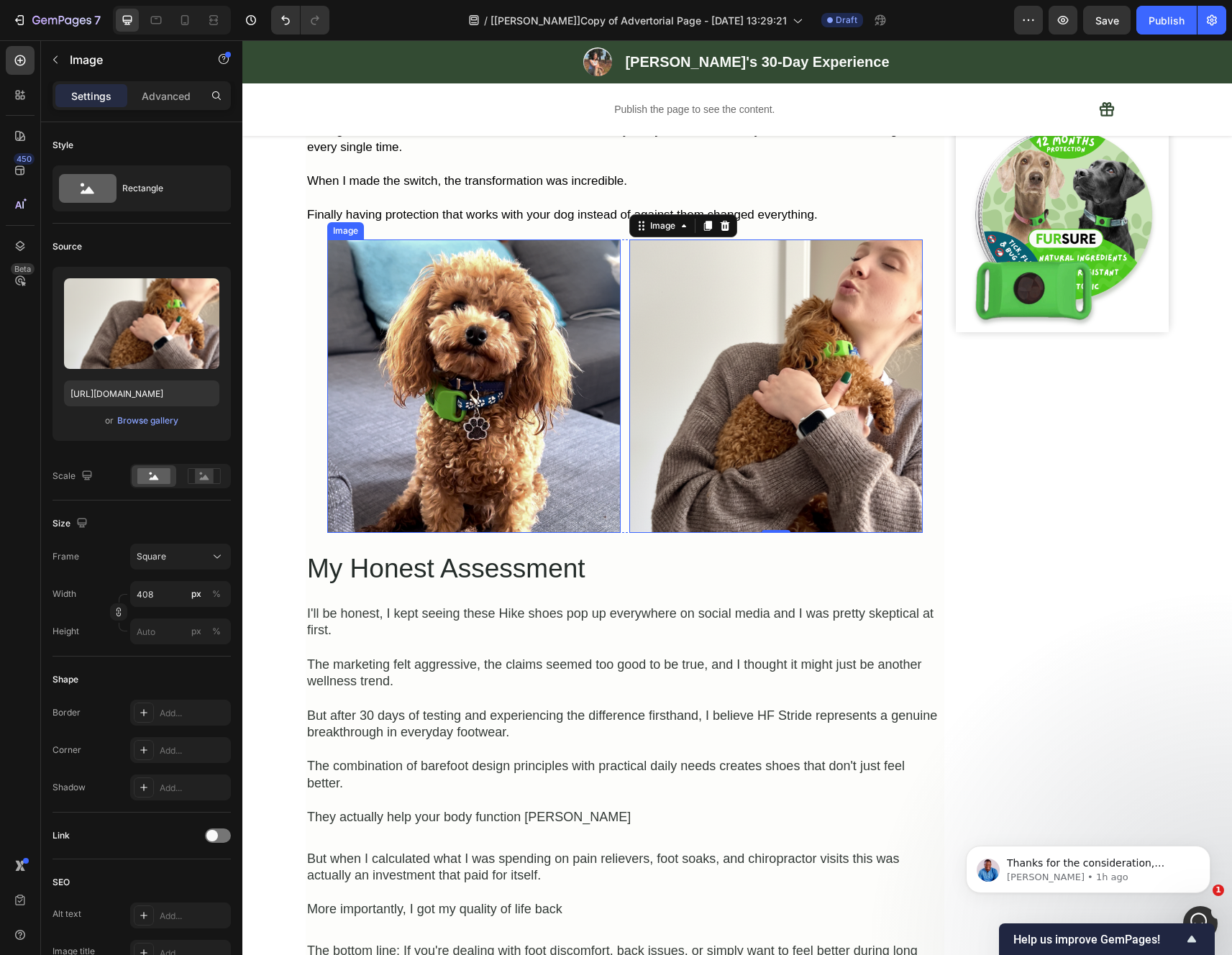
click at [429, 359] on img at bounding box center [474, 386] width 293 height 293
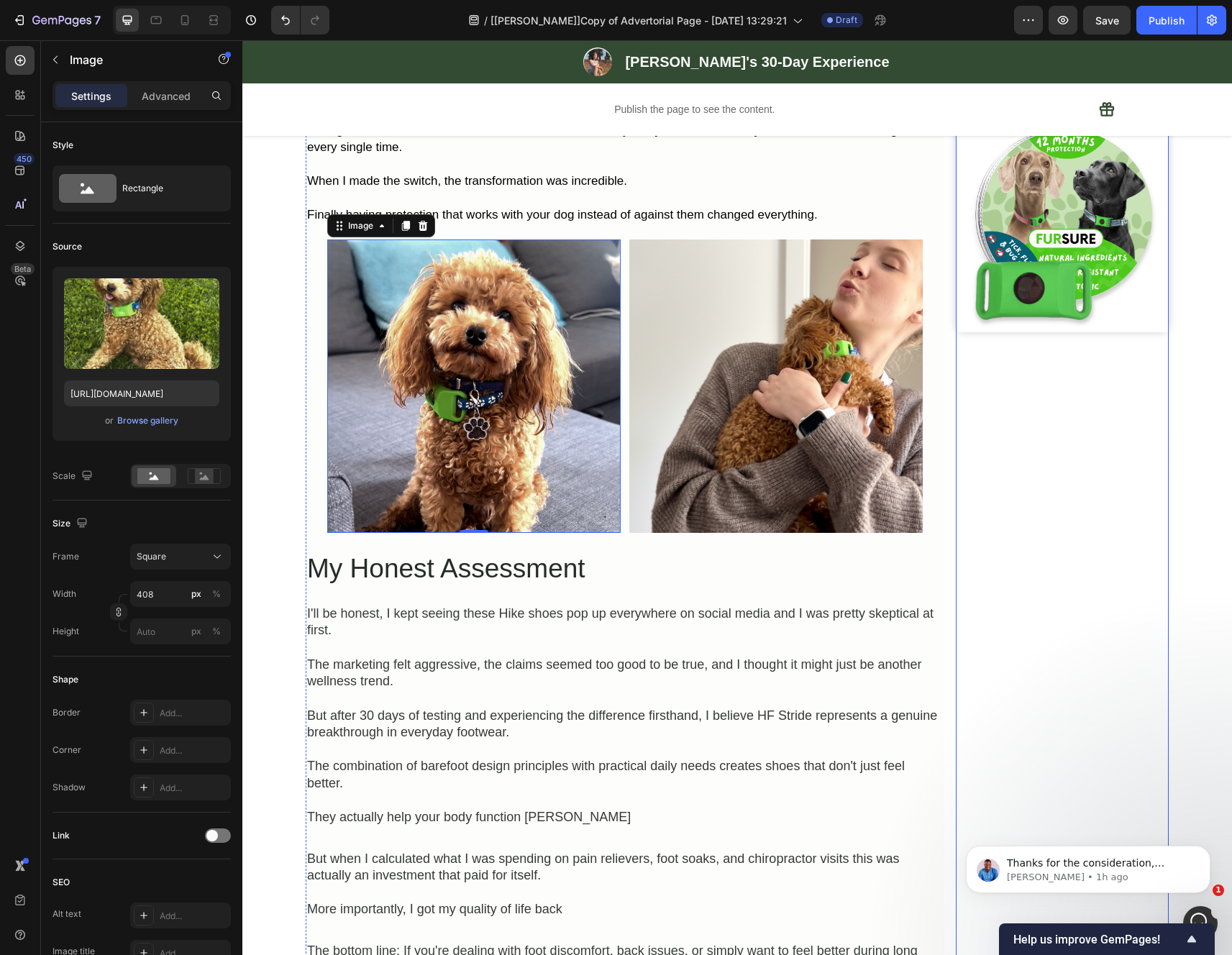
type input "https://cdn.shopify.com/s/files/1/0942/2923/3987/files/gempages_584814928070705…"
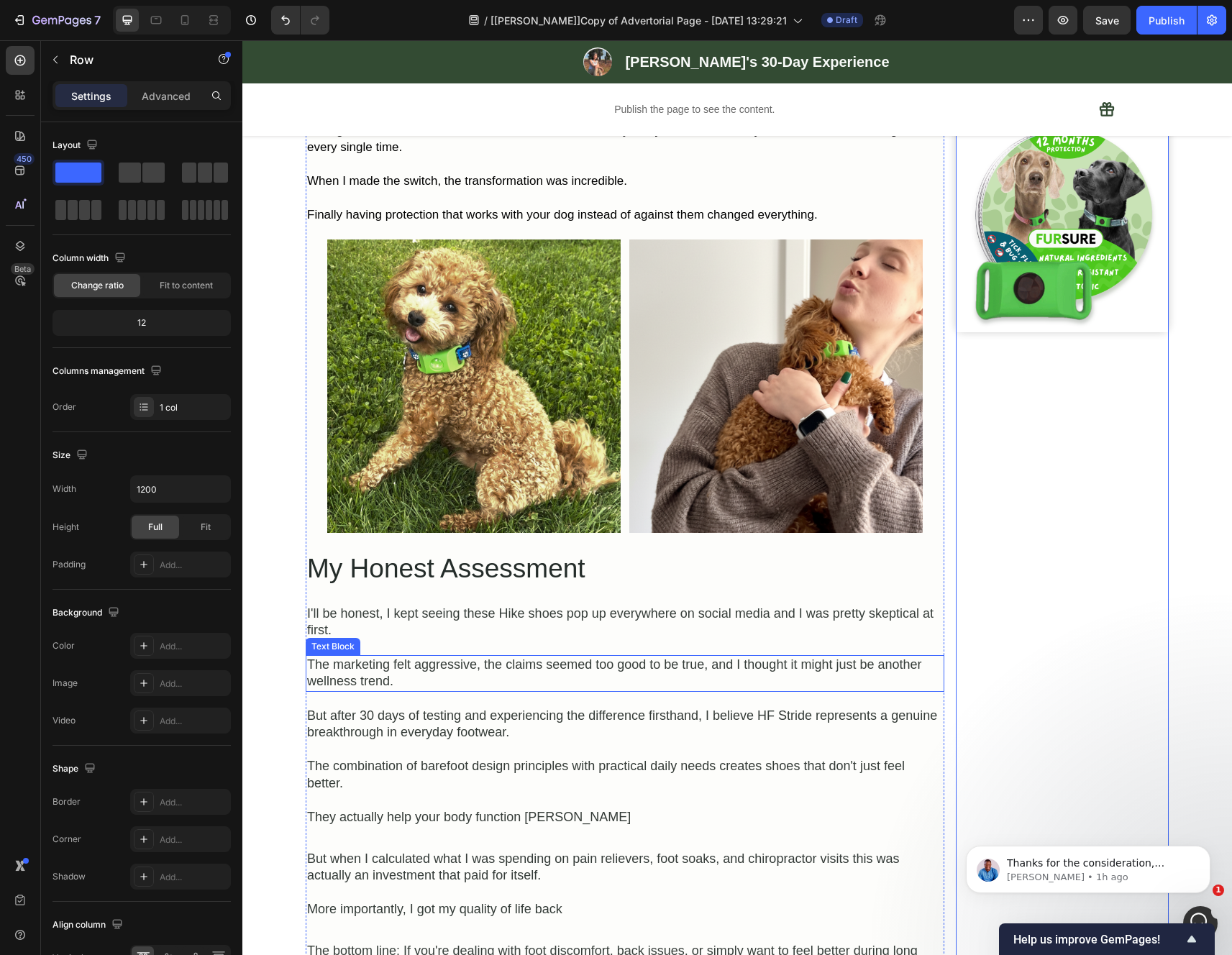
click at [780, 691] on div "The marketing felt aggressive, the claims seemed too good to be true, and I tho…" at bounding box center [625, 673] width 639 height 37
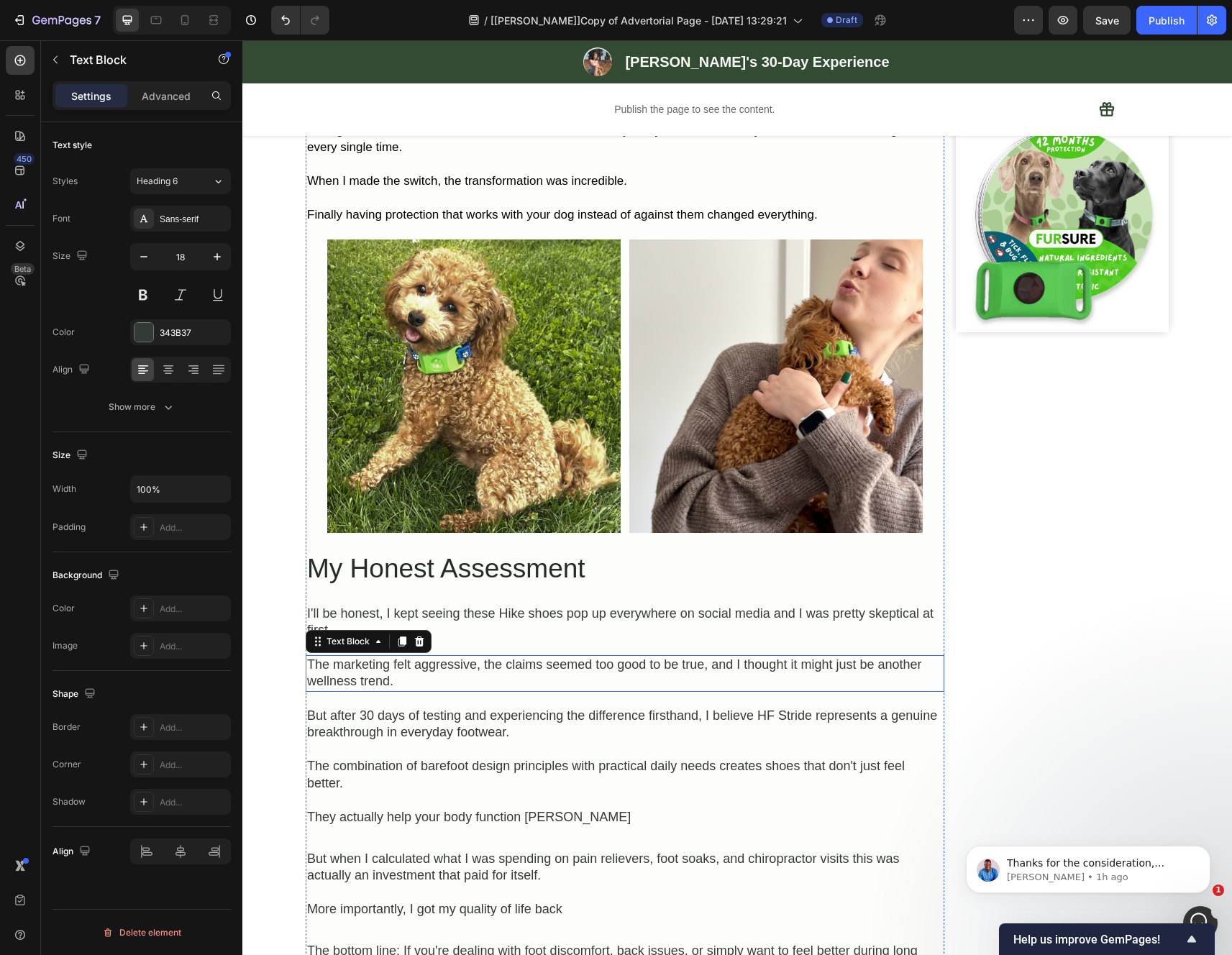
scroll to position [8, 0]
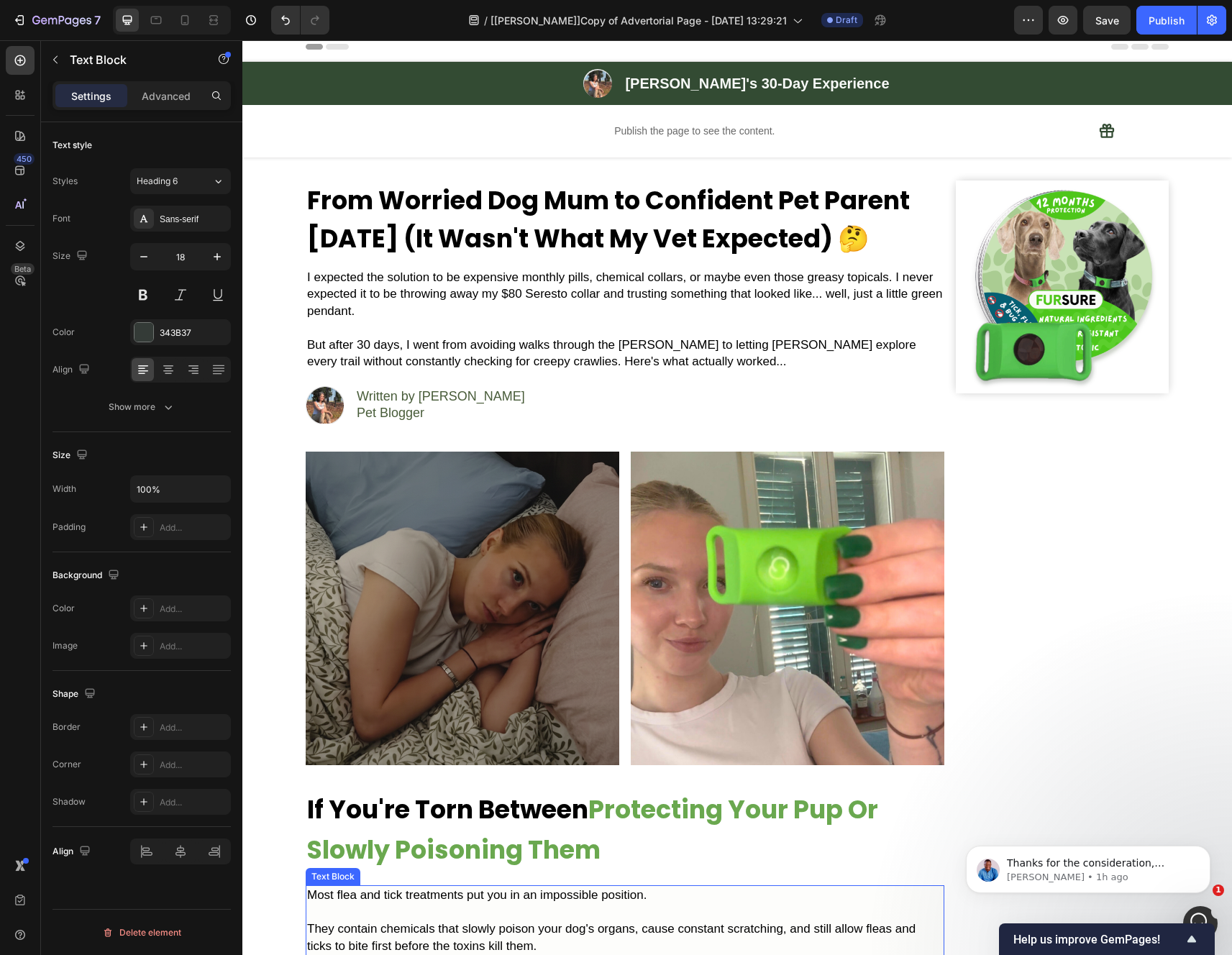
click at [560, 599] on img at bounding box center [462, 608] width 313 height 313
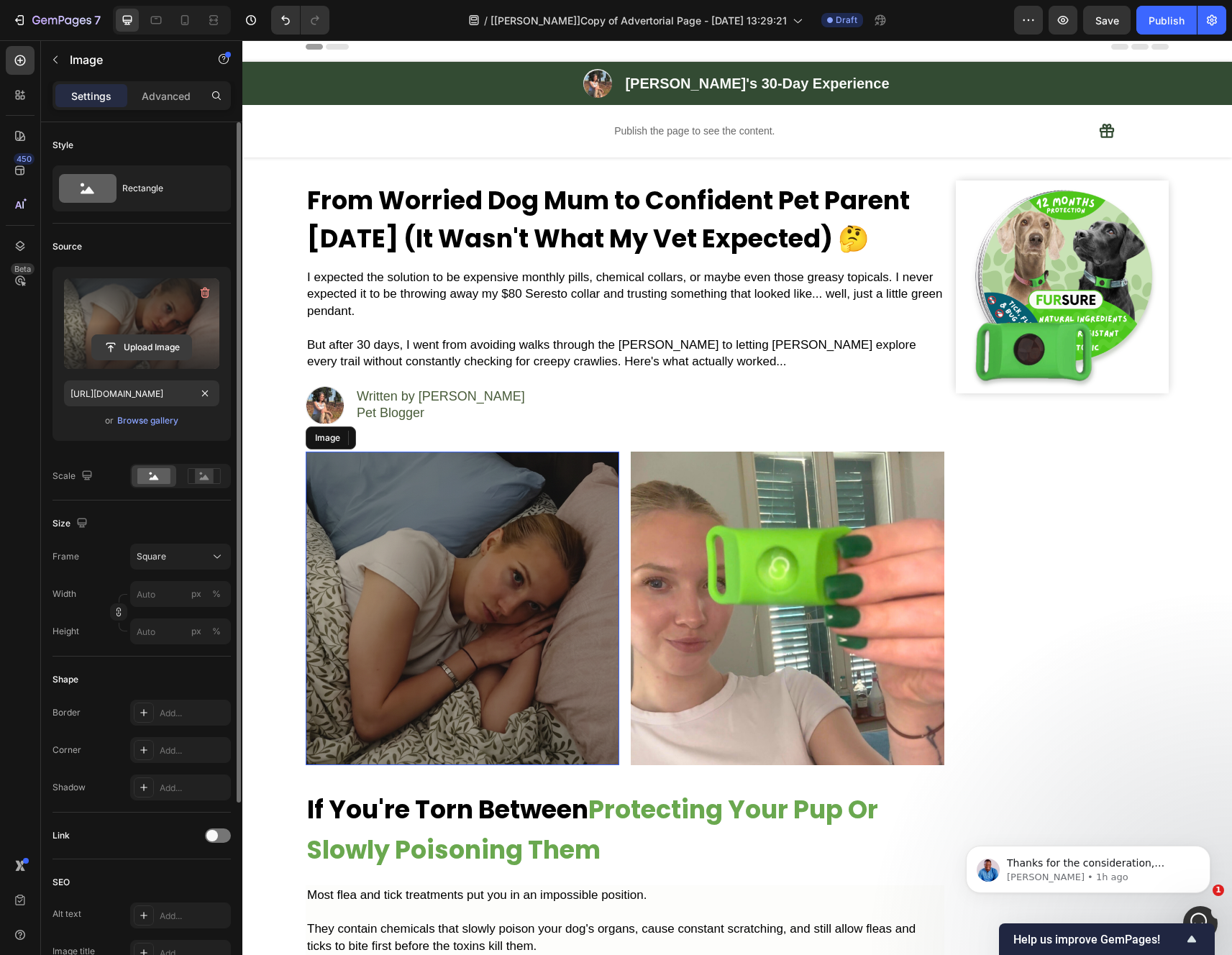
click at [191, 358] on div "Upload Image" at bounding box center [142, 347] width 155 height 26
click at [154, 344] on input "file" at bounding box center [142, 348] width 99 height 25
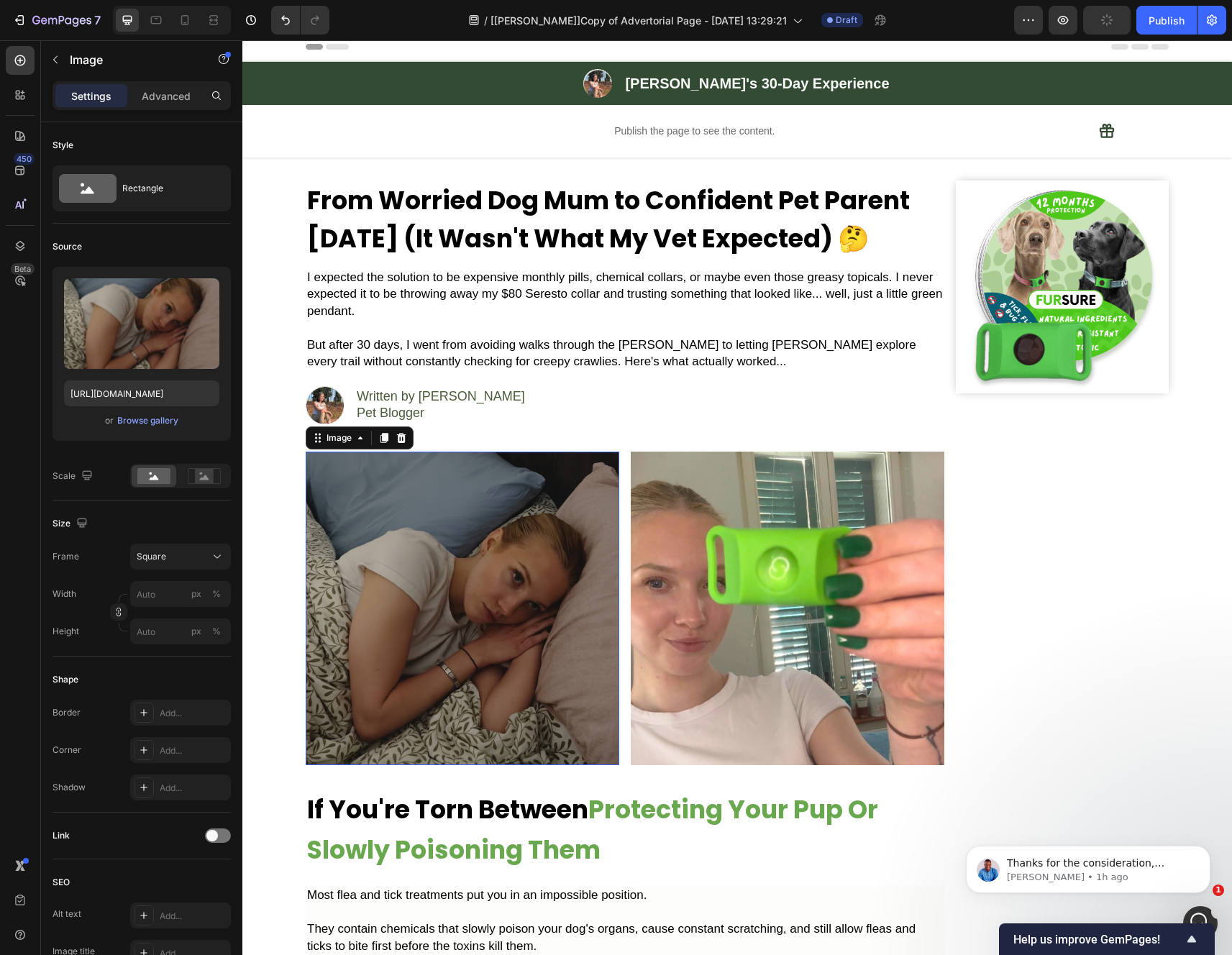
scroll to position [85, 0]
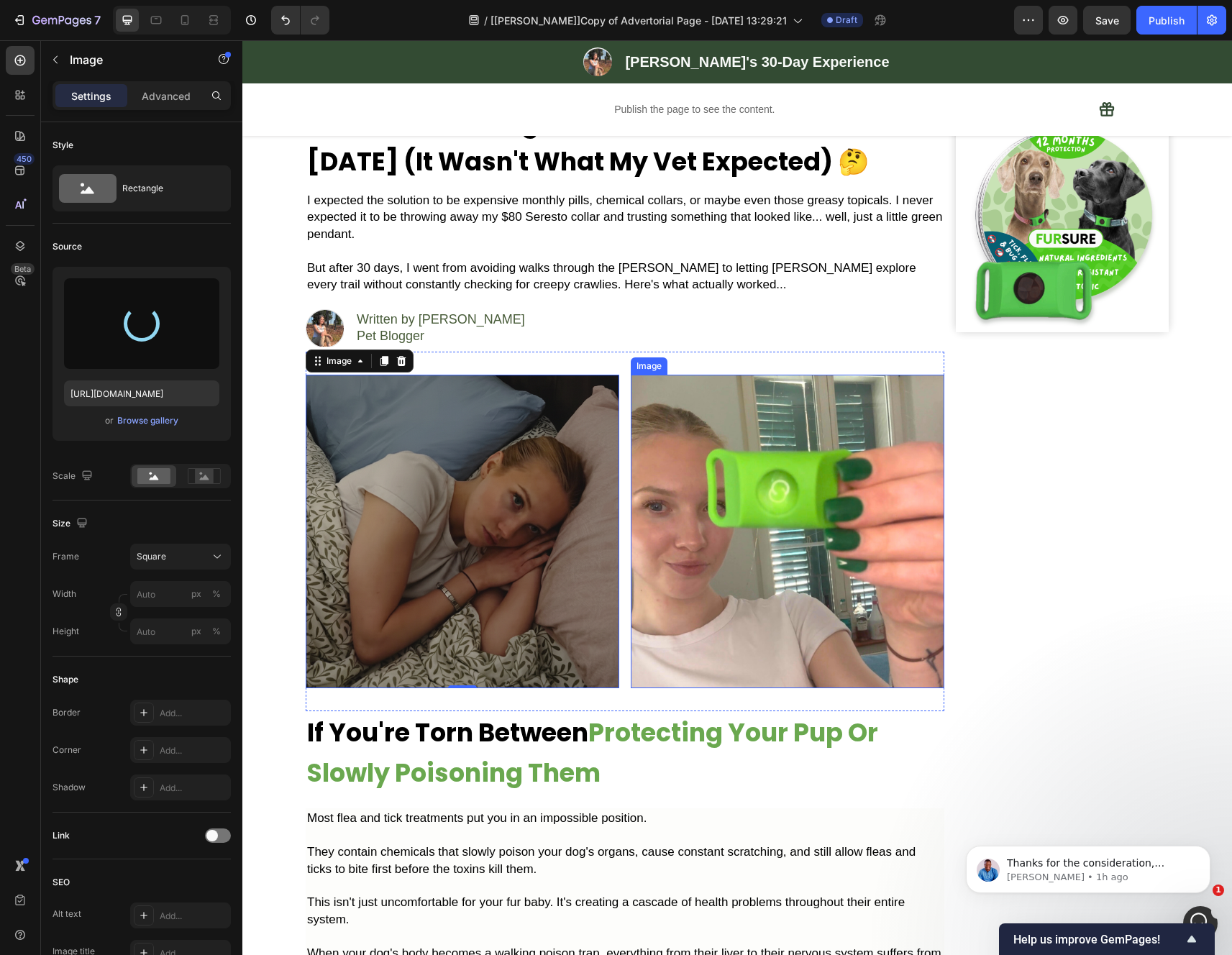
type input "https://cdn.shopify.com/s/files/1/0942/2923/3987/files/gempages_584814928070705…"
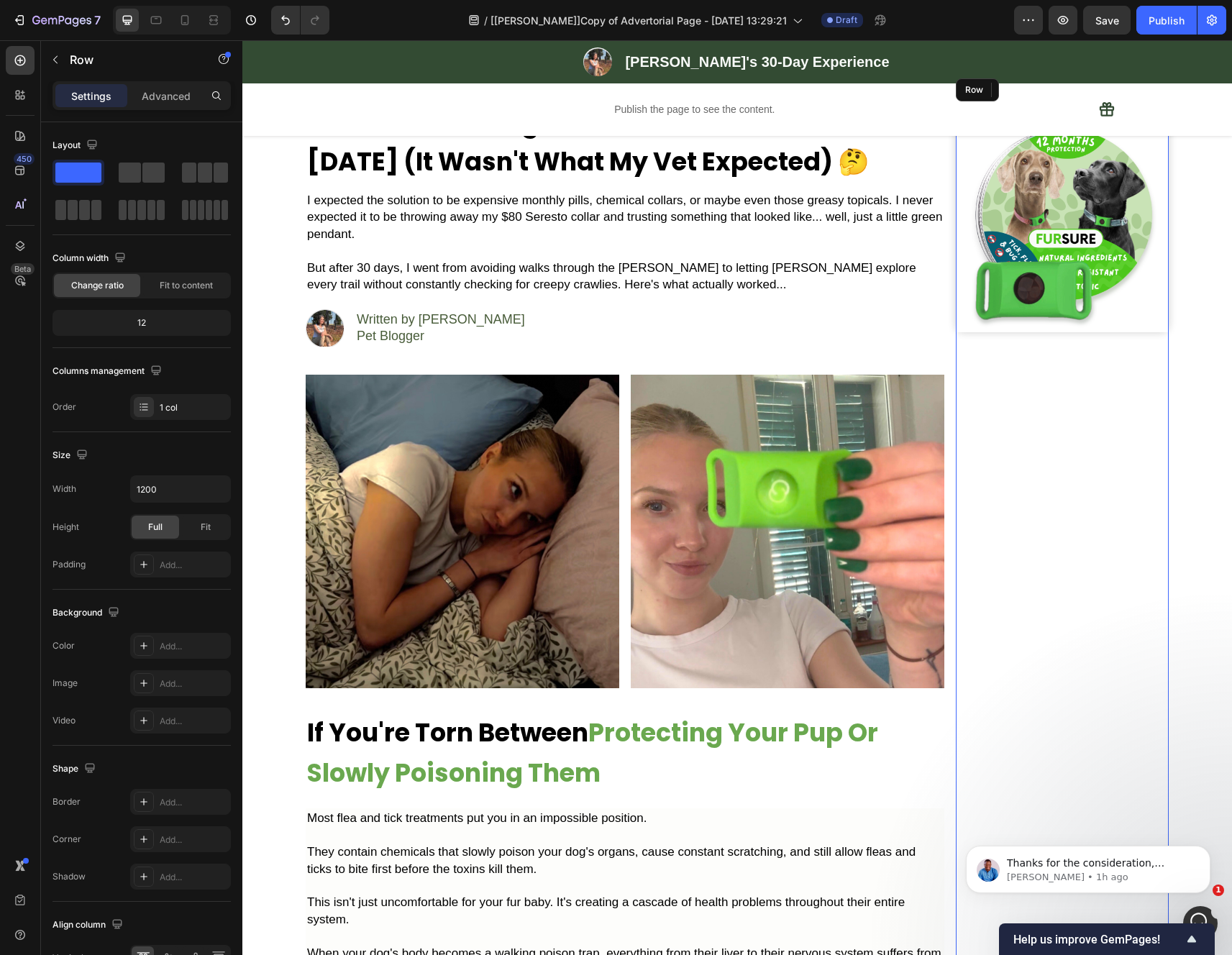
click at [878, 316] on div "Image Written by Emily Klim Pet Blogger Text Block" at bounding box center [625, 330] width 639 height 43
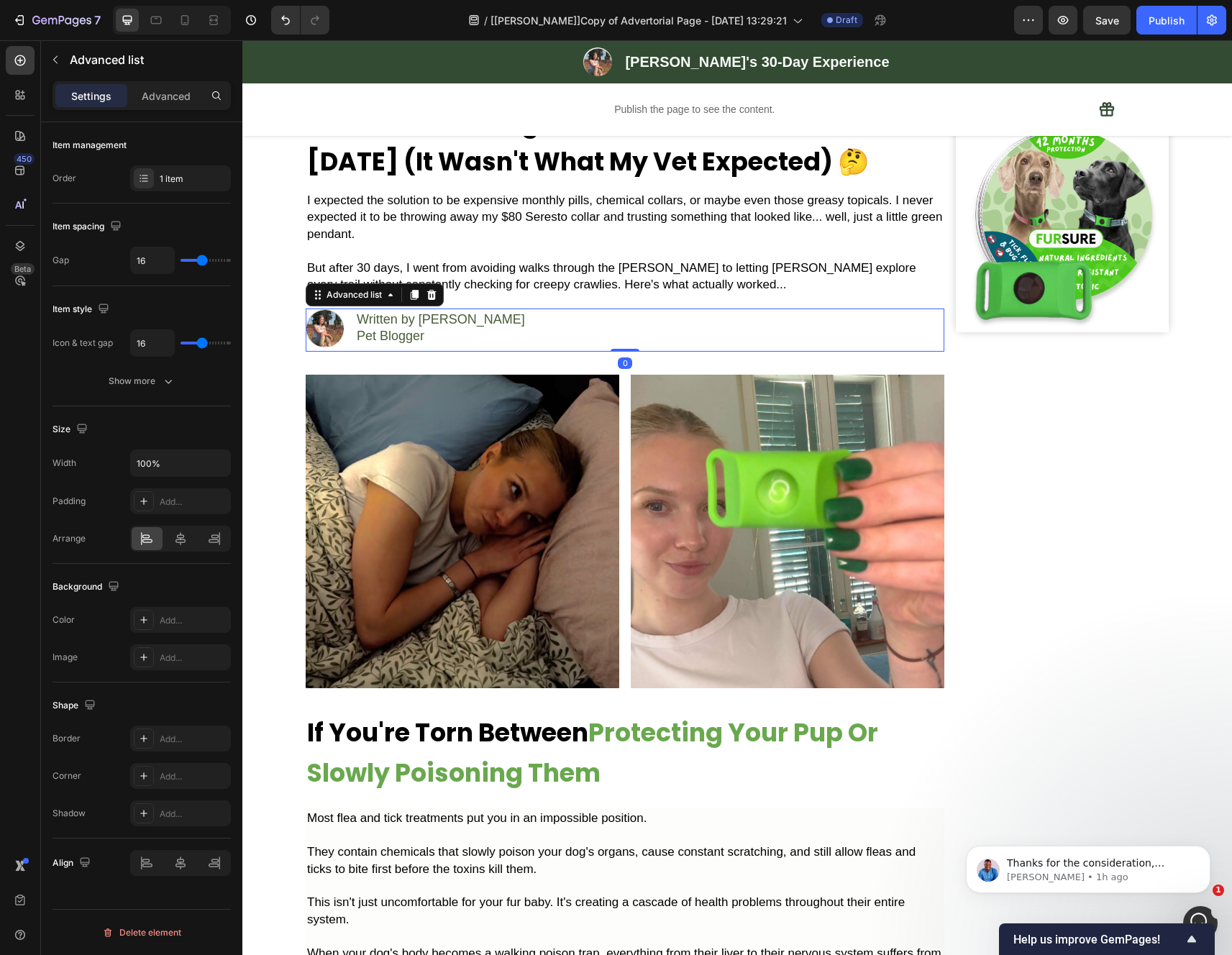
scroll to position [0, 0]
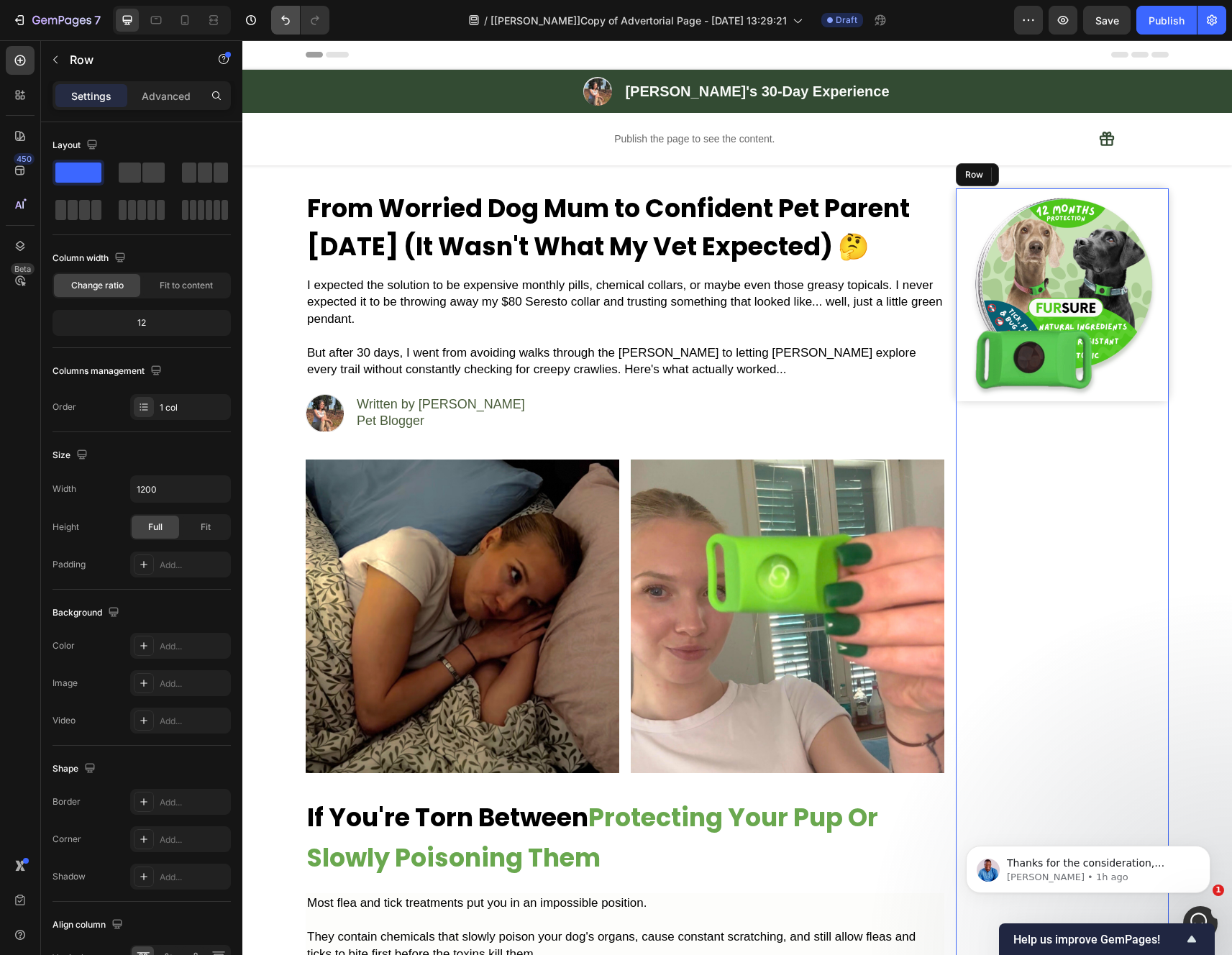
click at [283, 26] on icon "Undo/Redo" at bounding box center [285, 20] width 14 height 14
drag, startPoint x: 171, startPoint y: 138, endPoint x: 283, endPoint y: 26, distance: 158.4
click at [283, 26] on icon "Undo/Redo" at bounding box center [285, 20] width 14 height 14
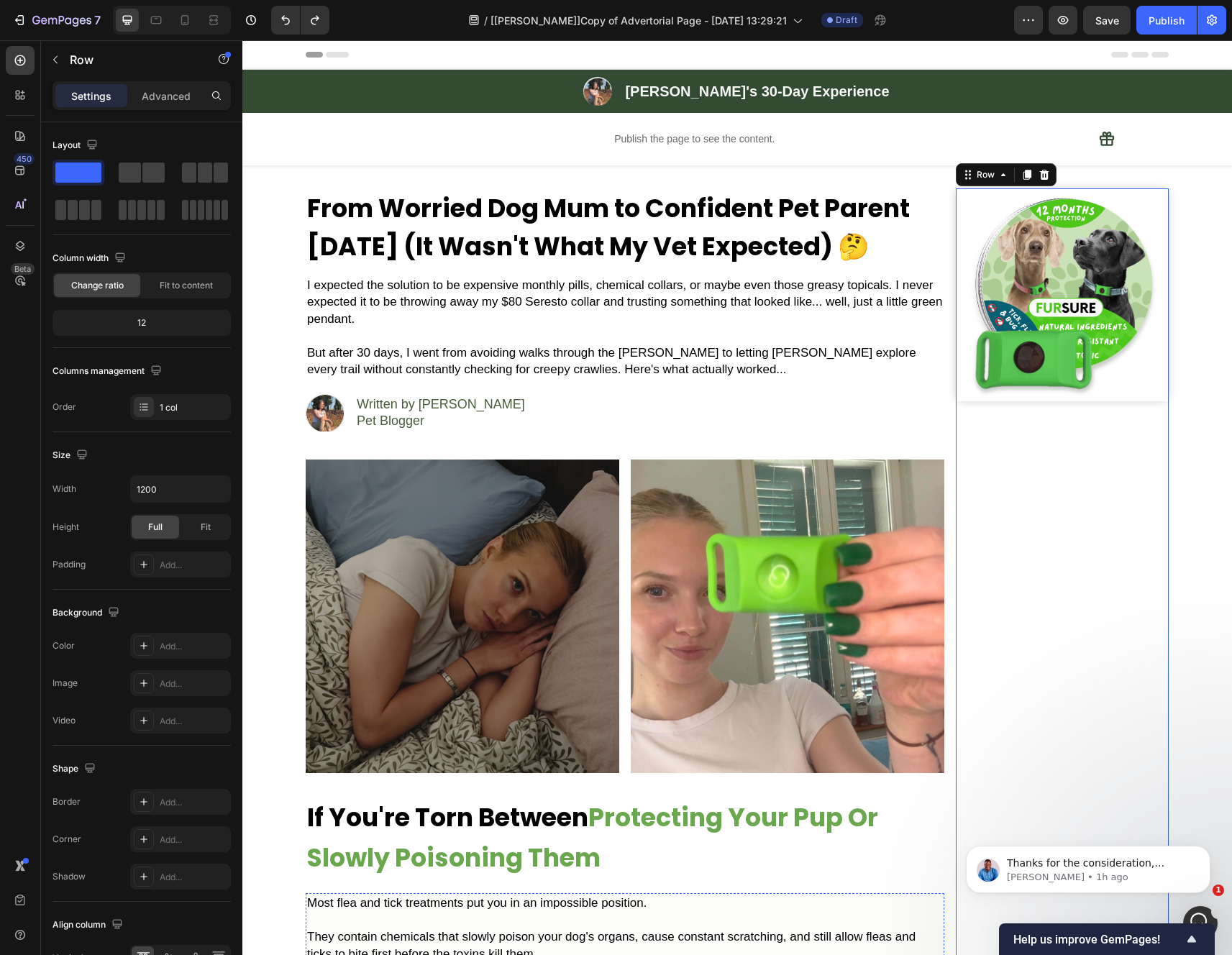
scroll to position [981, 0]
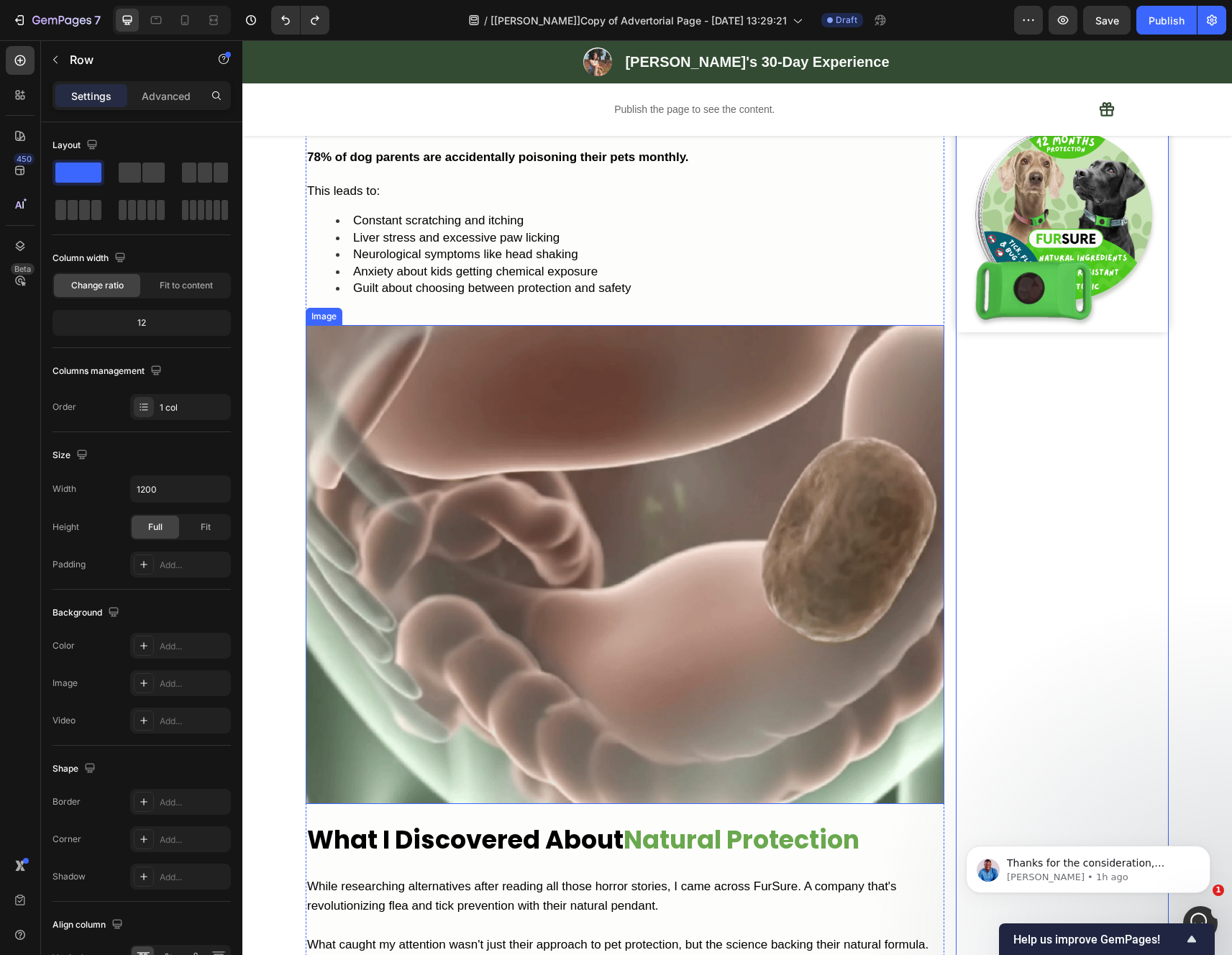
click at [626, 473] on img at bounding box center [625, 564] width 639 height 478
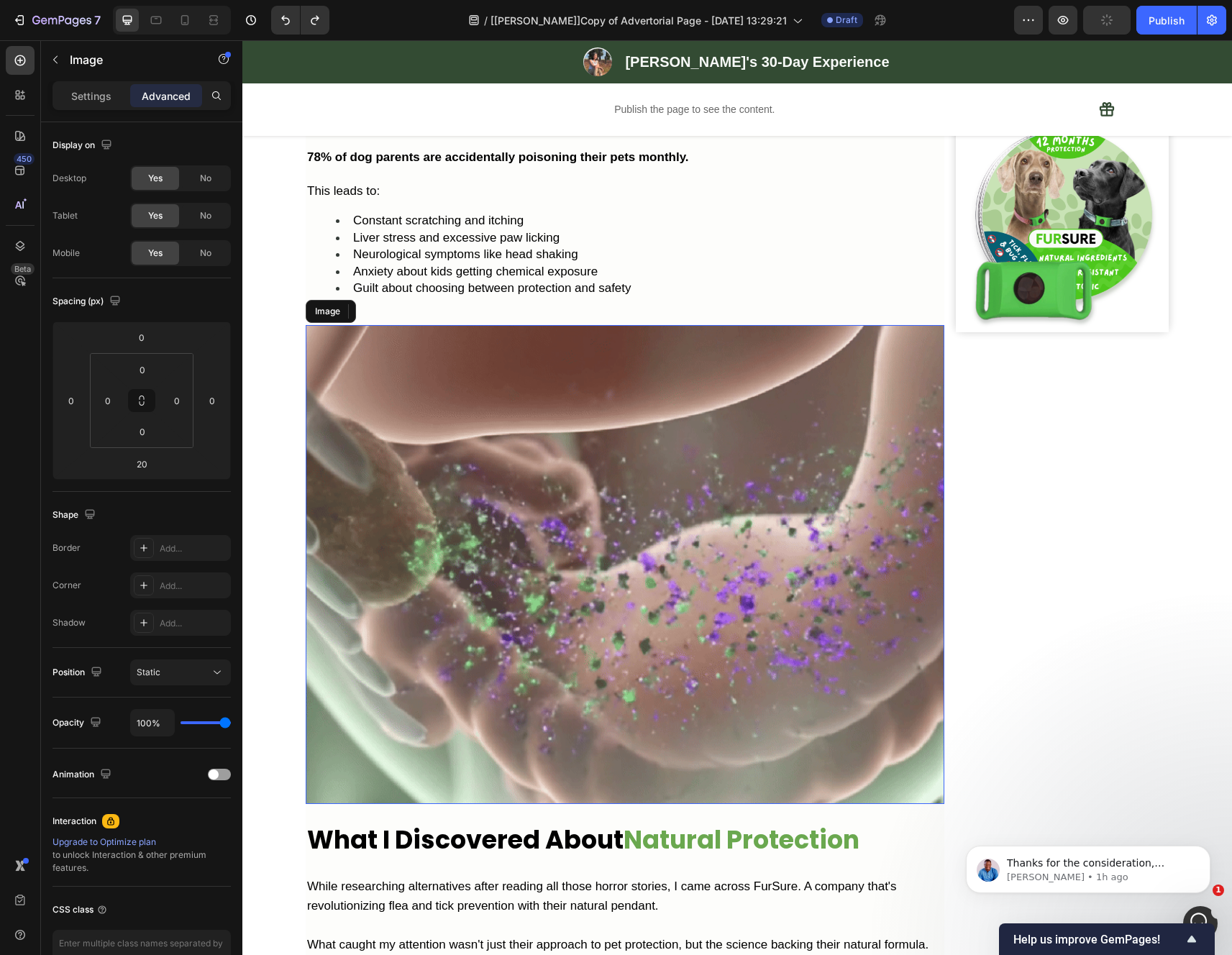
scroll to position [1084, 0]
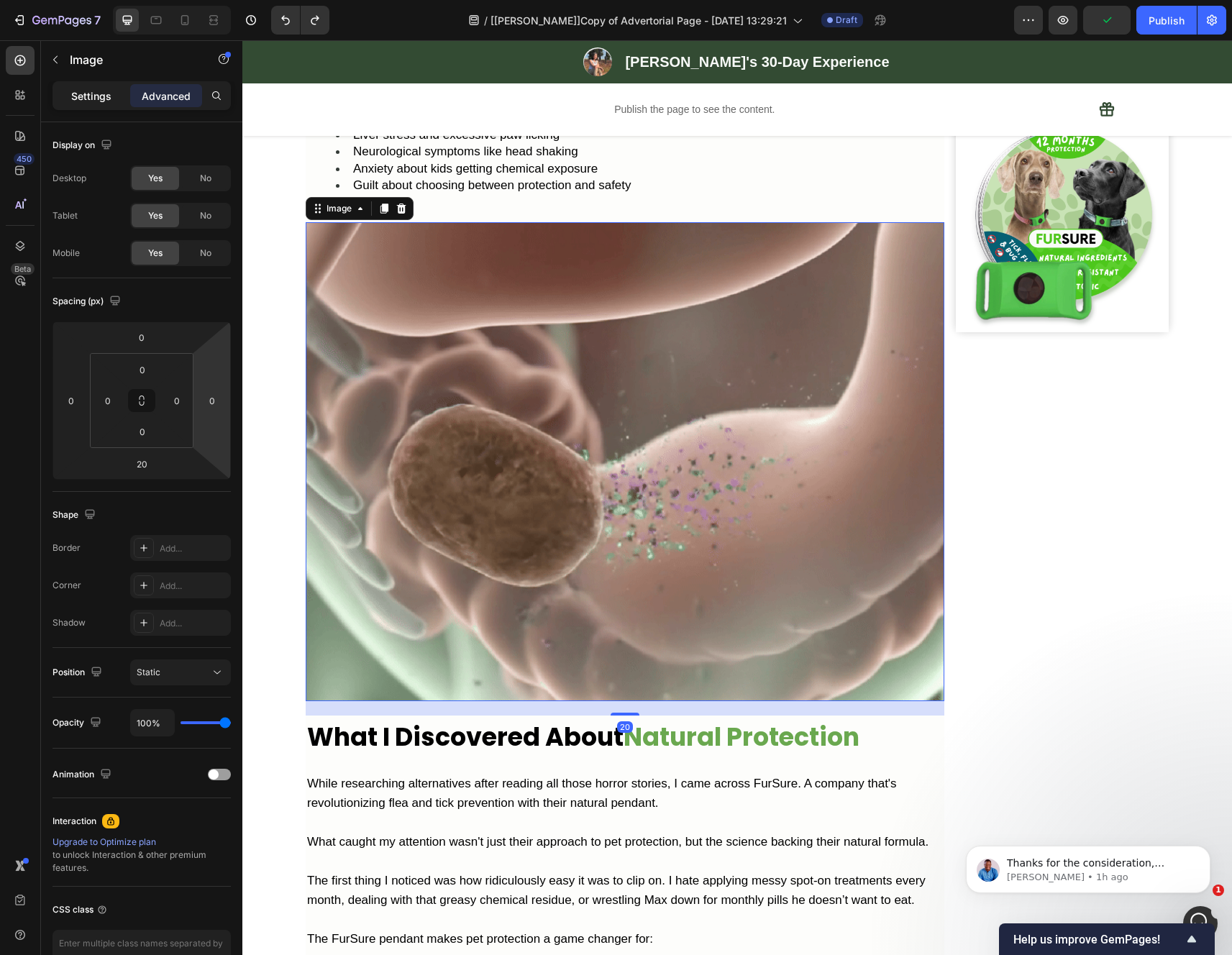
click at [96, 105] on div "Settings" at bounding box center [91, 96] width 72 height 23
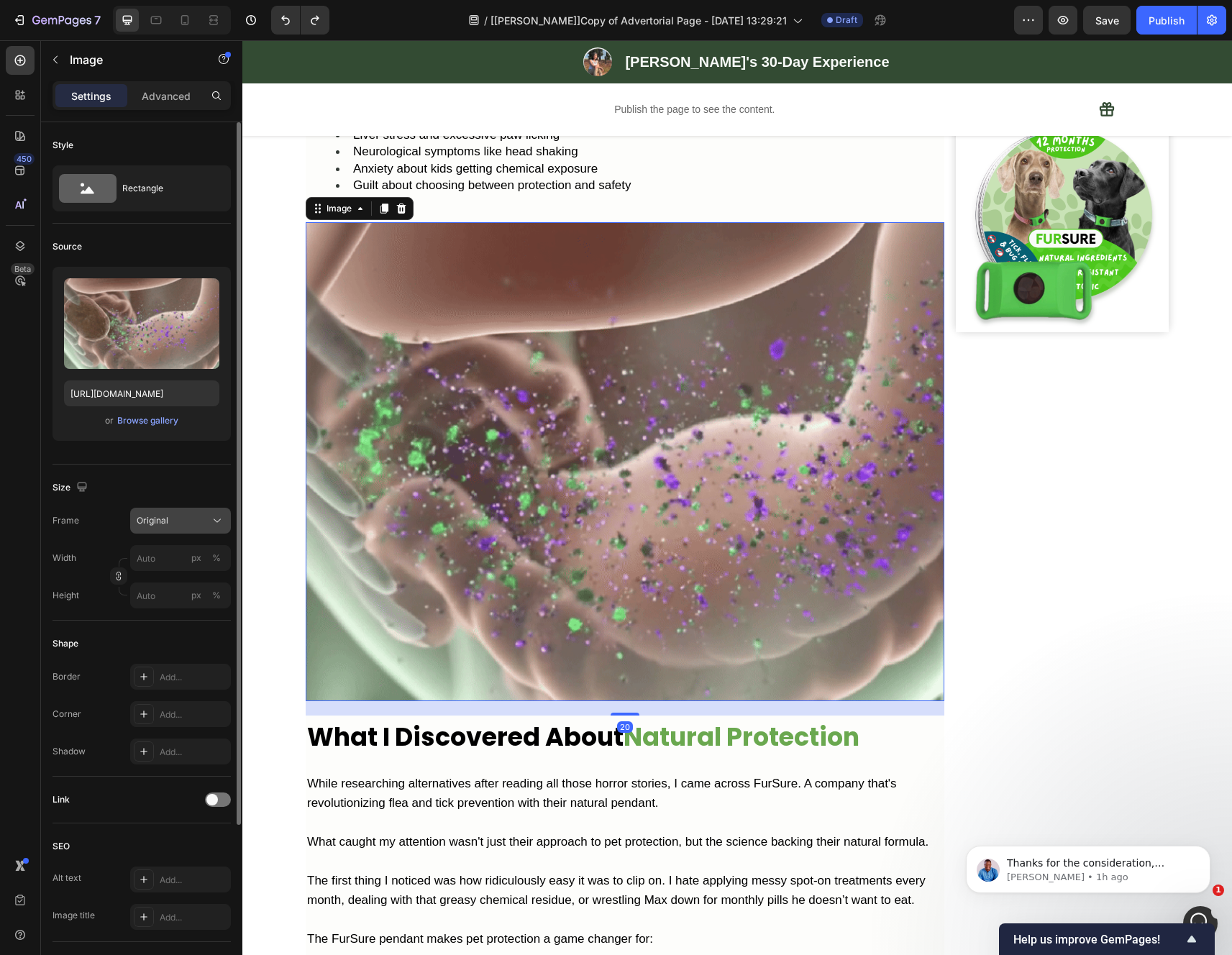
click at [206, 522] on div "Original" at bounding box center [172, 521] width 71 height 13
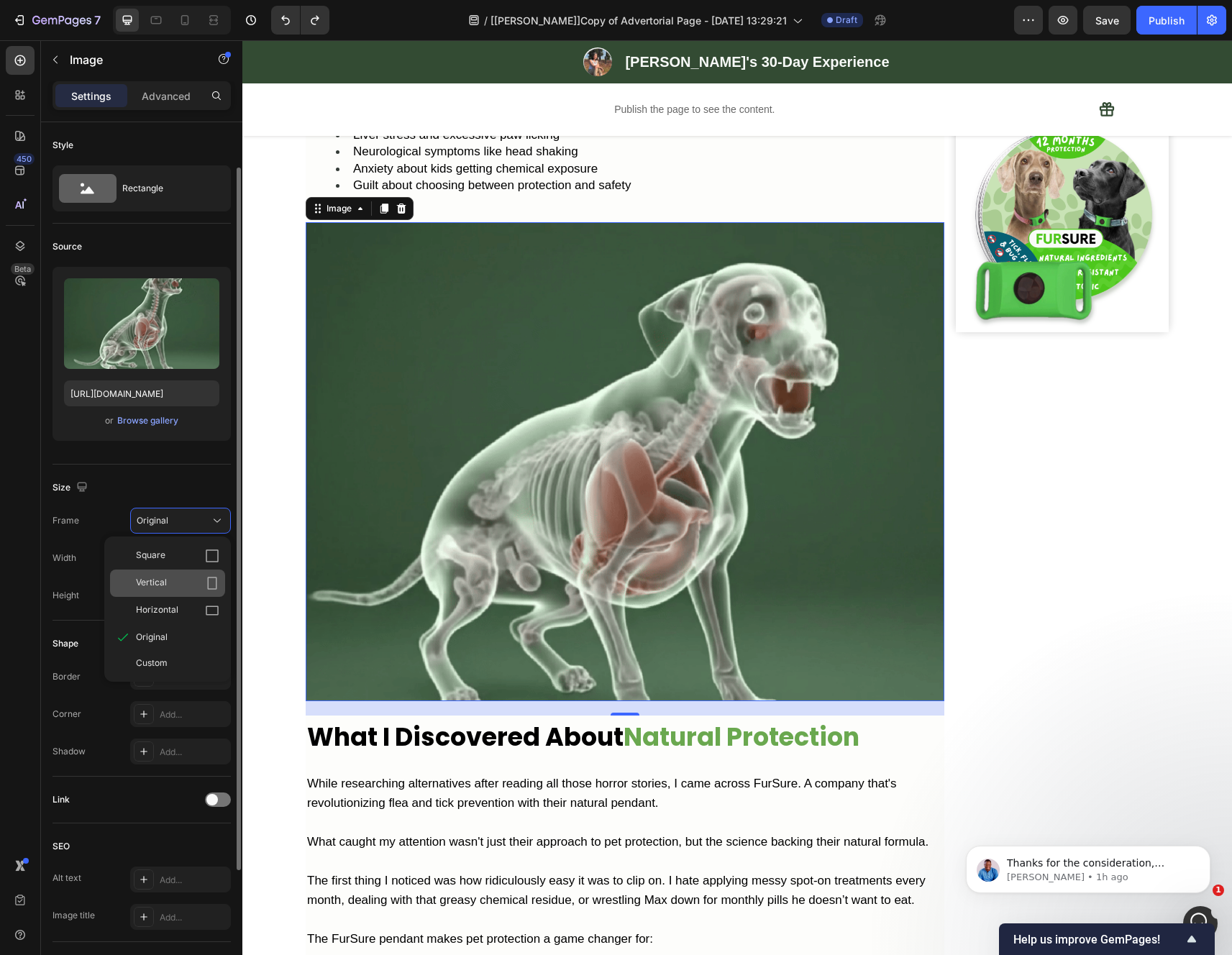
scroll to position [26, 0]
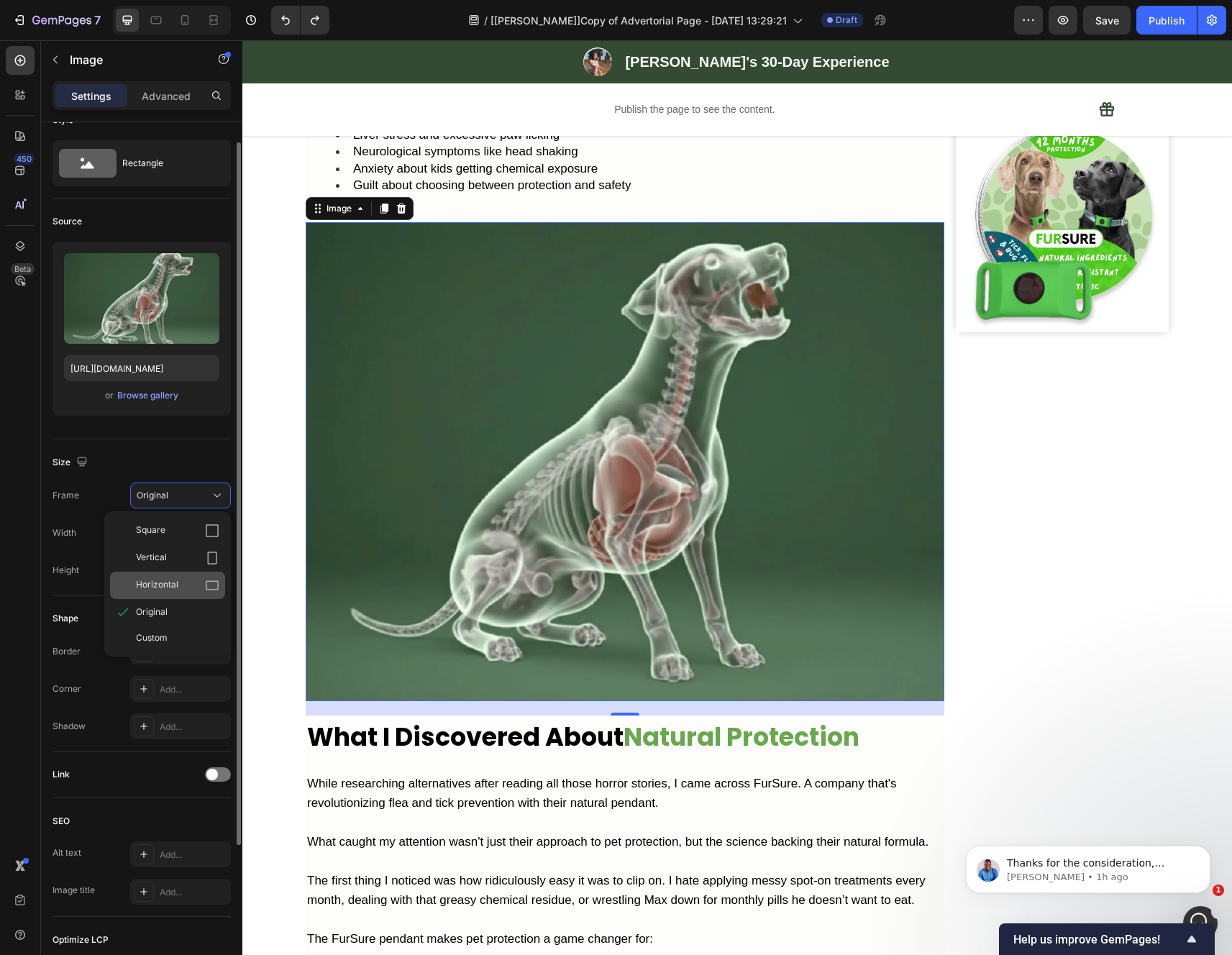
click at [189, 587] on div "Horizontal" at bounding box center [177, 585] width 83 height 14
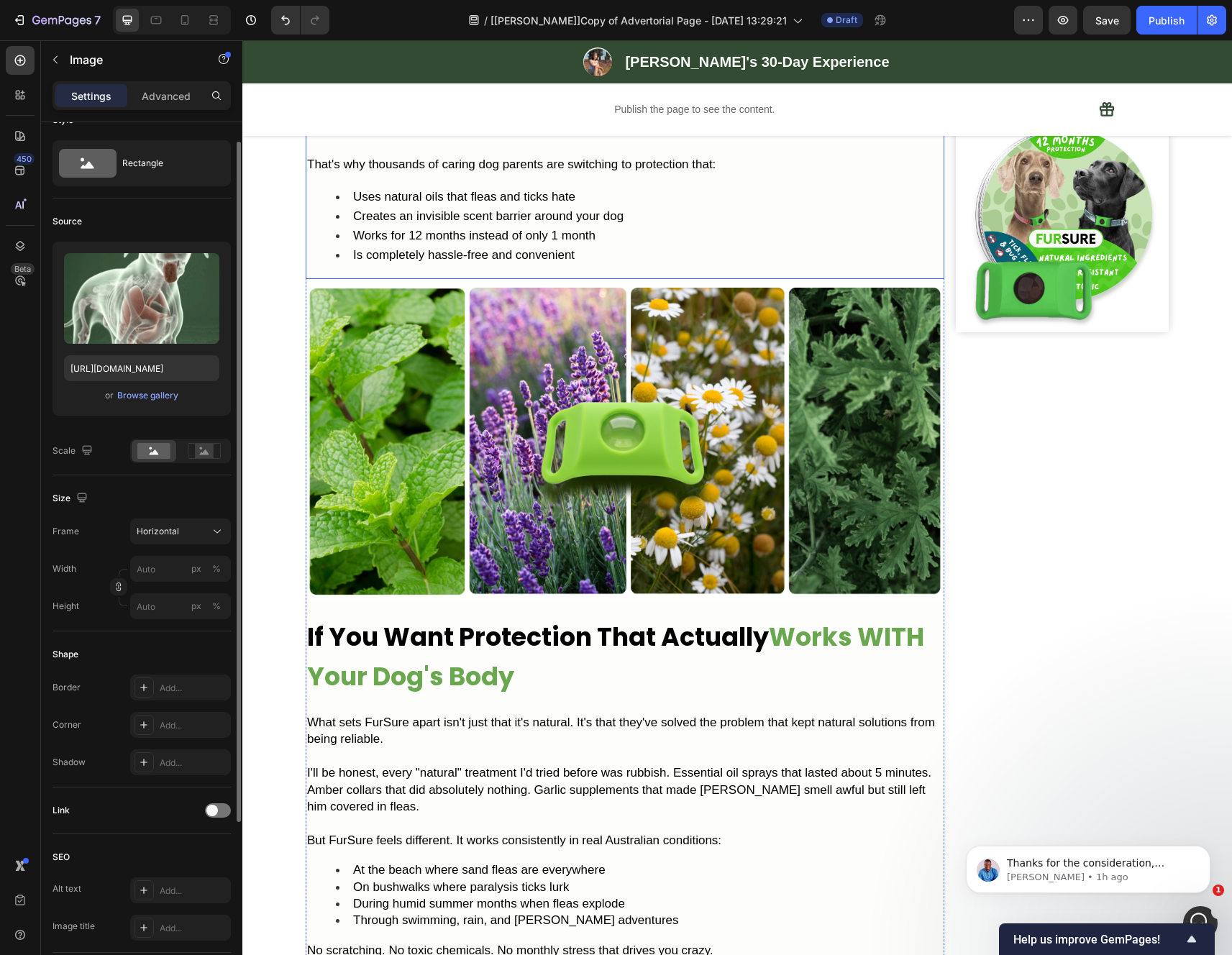
scroll to position [2163, 0]
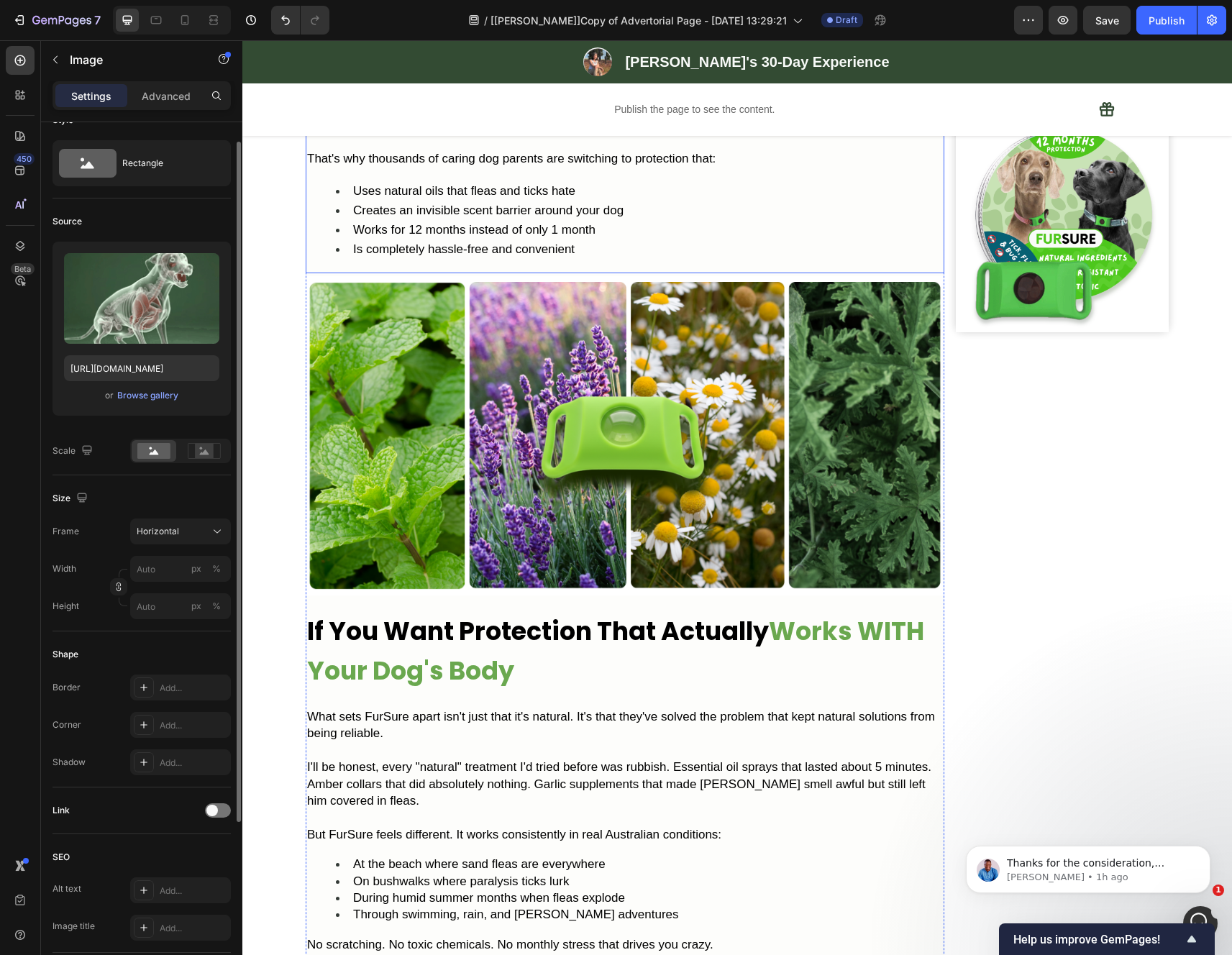
click at [466, 456] on img at bounding box center [625, 435] width 639 height 319
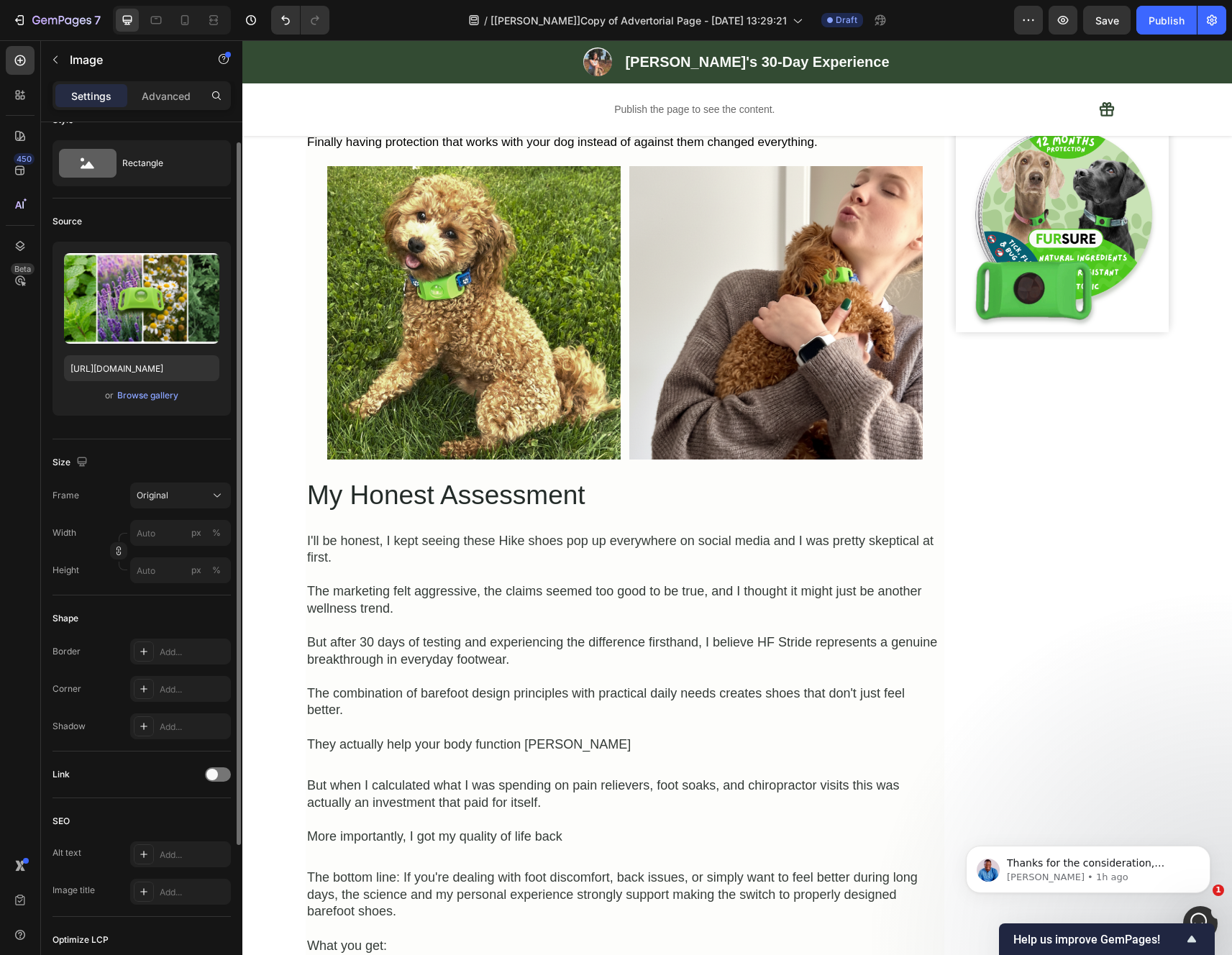
scroll to position [3168, 0]
click at [579, 517] on h2 "My Honest Assessment" at bounding box center [625, 494] width 639 height 43
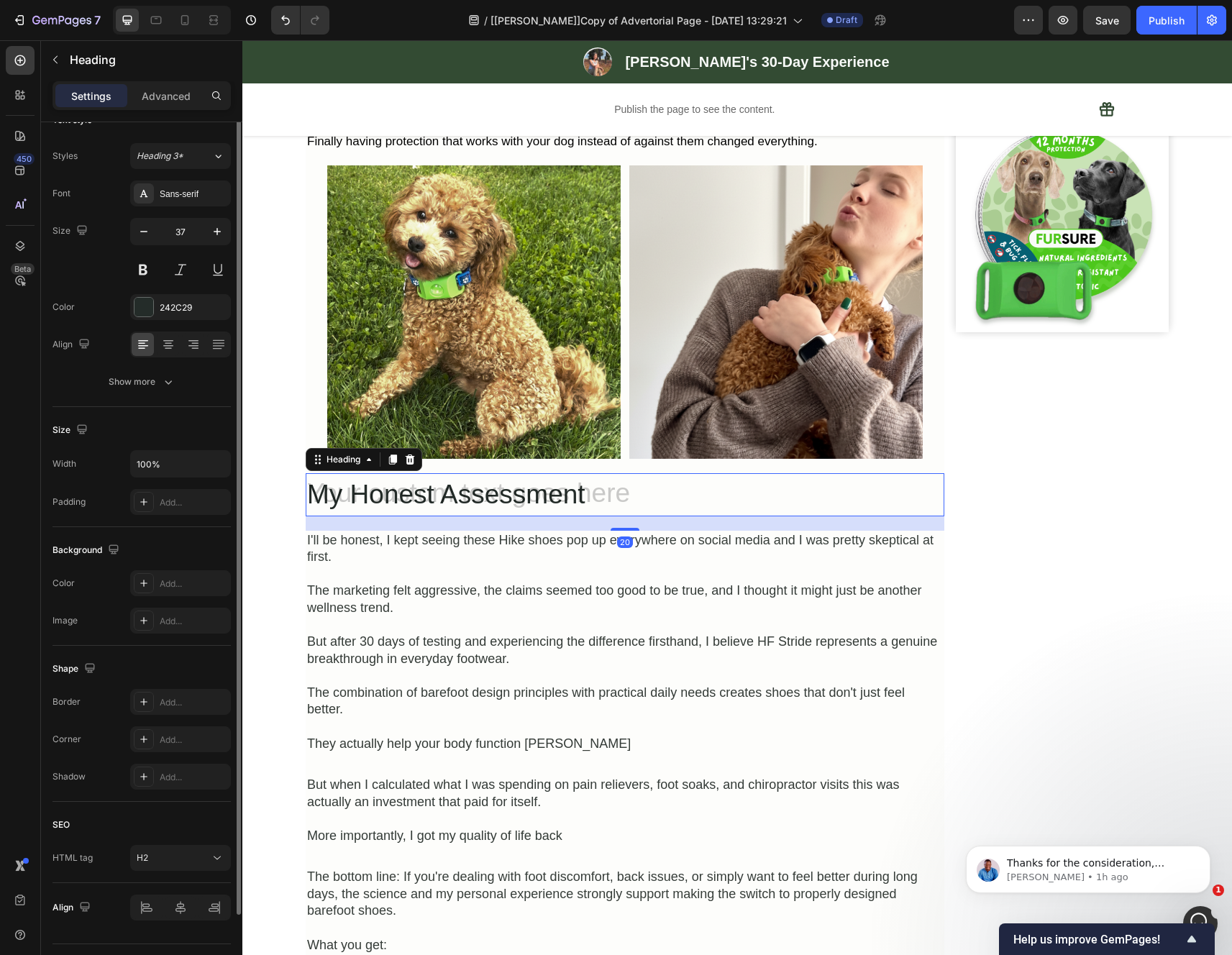
scroll to position [0, 0]
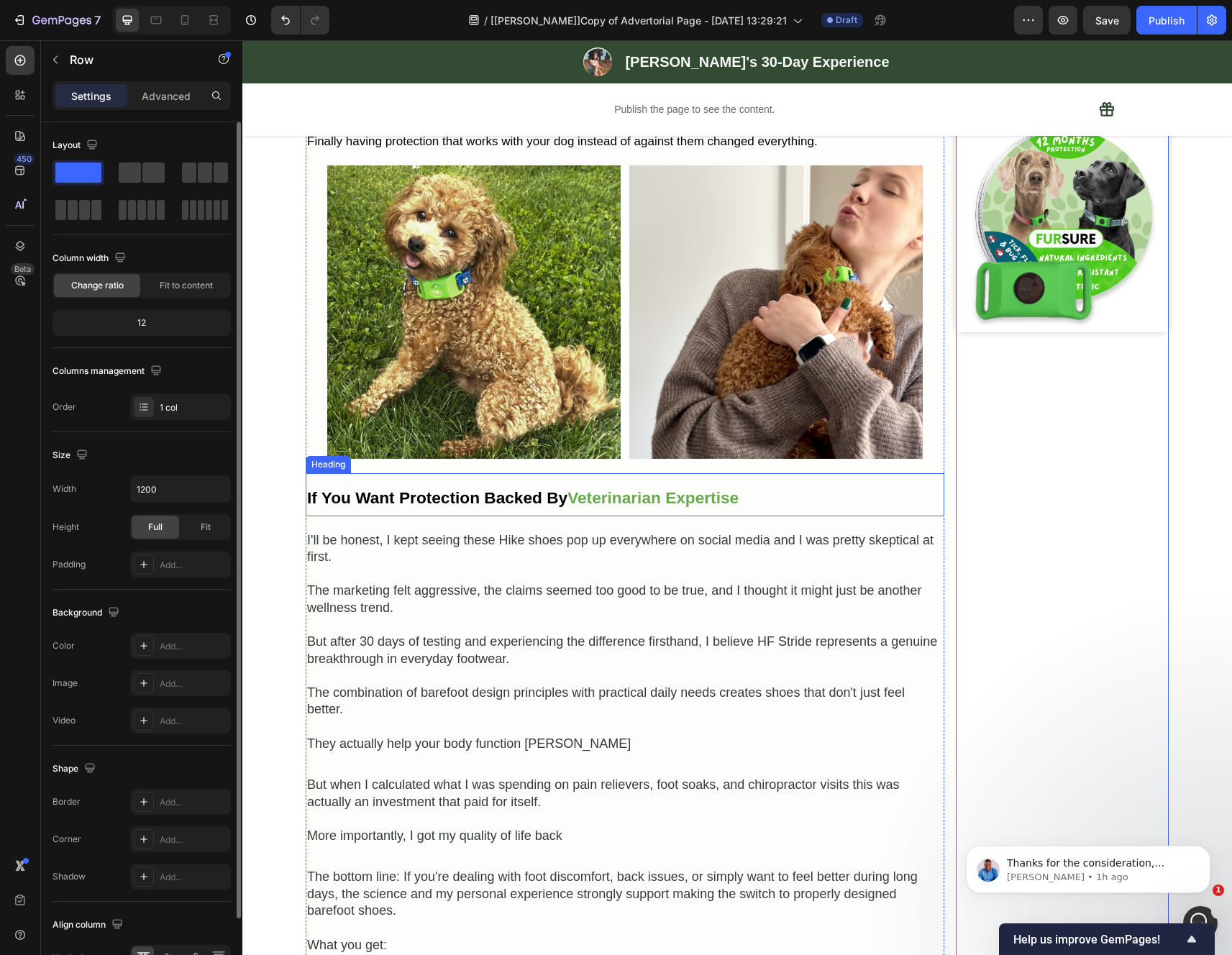
click at [682, 507] on strong "Veterinarian Expertise" at bounding box center [653, 497] width 171 height 19
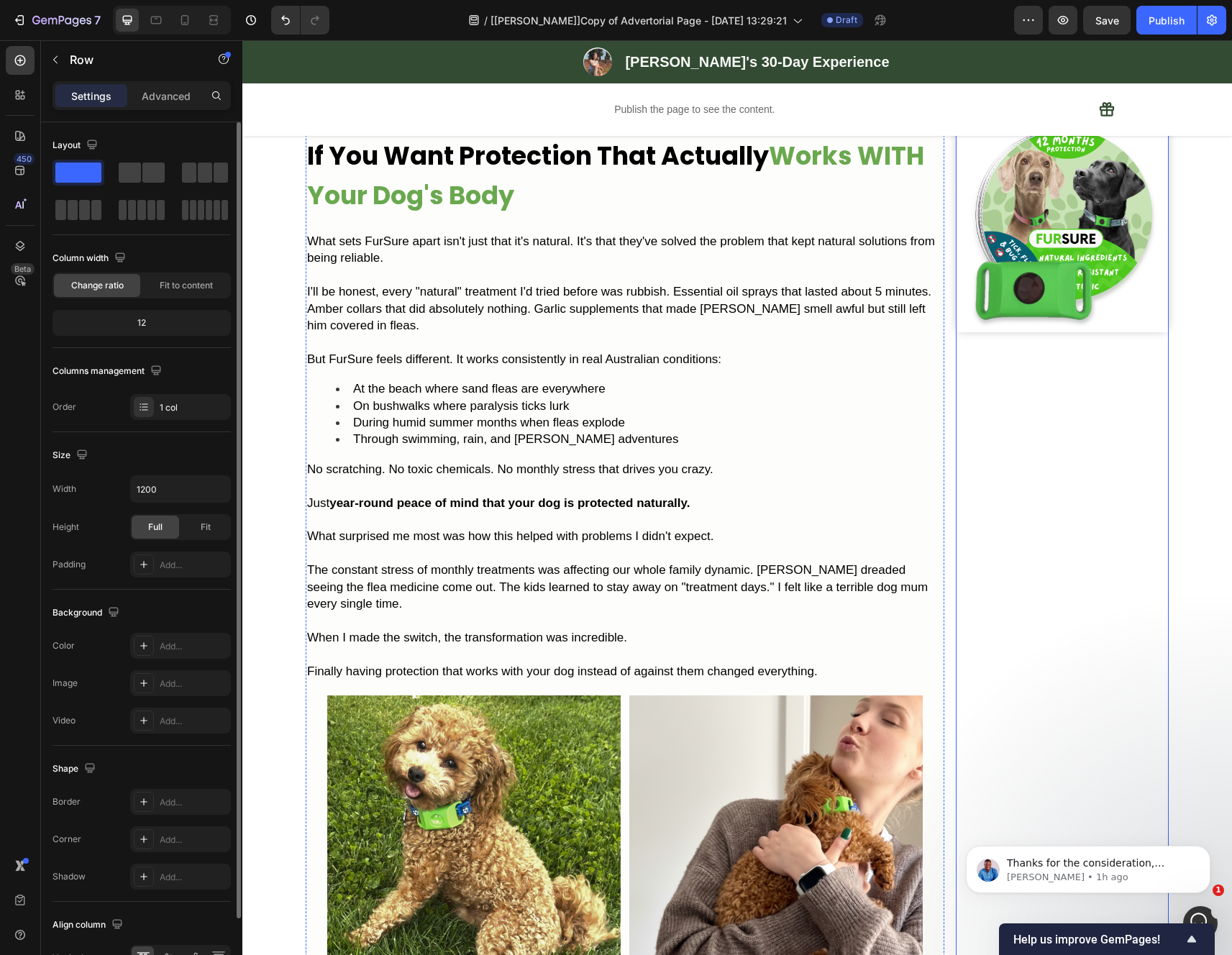
scroll to position [2610, 0]
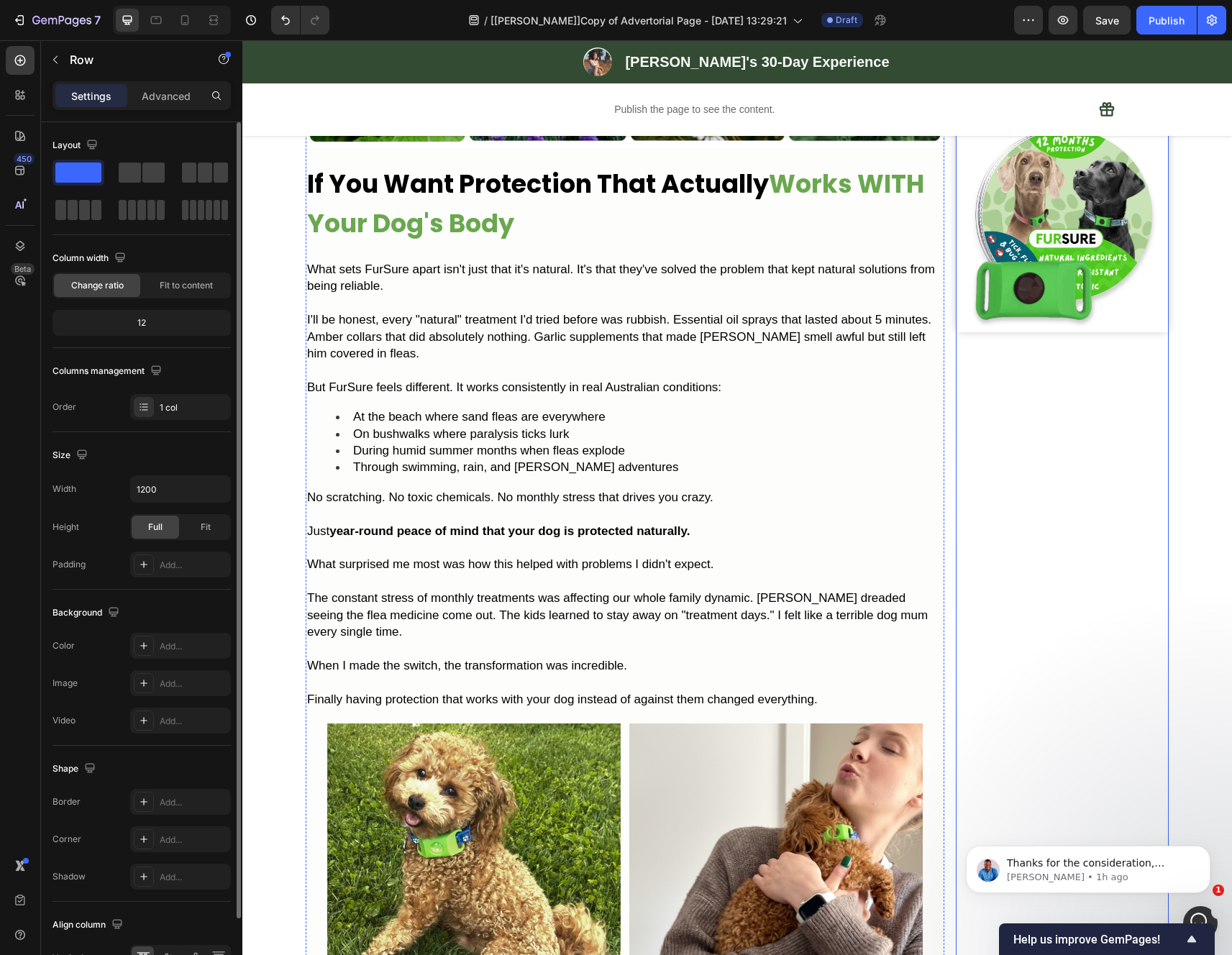
click at [584, 240] on h2 "If You Want Protection That Actually Works WITH Your Dog's Body" at bounding box center [625, 204] width 639 height 82
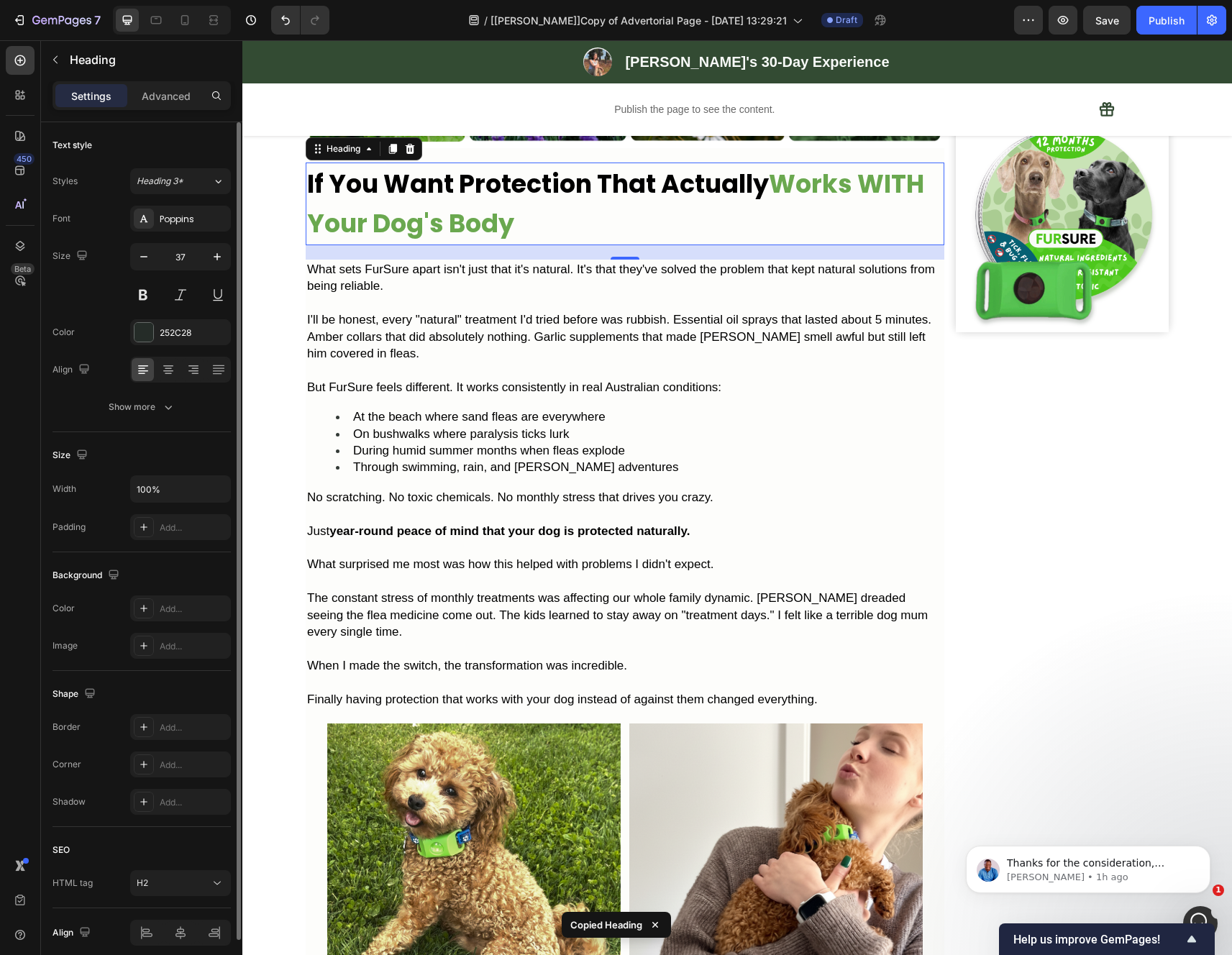
click at [668, 691] on p at bounding box center [625, 682] width 635 height 16
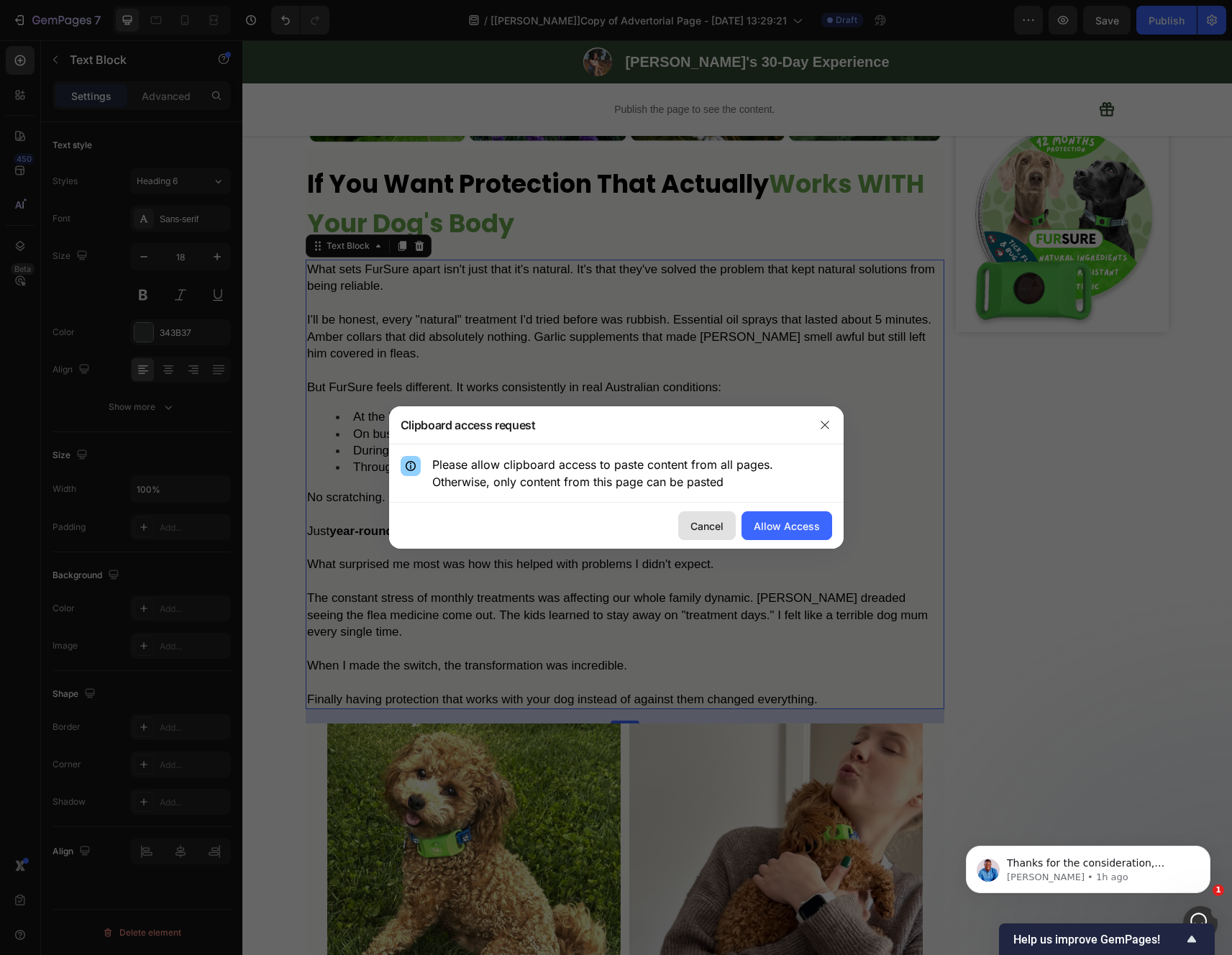
click at [715, 524] on div "Cancel" at bounding box center [707, 526] width 33 height 15
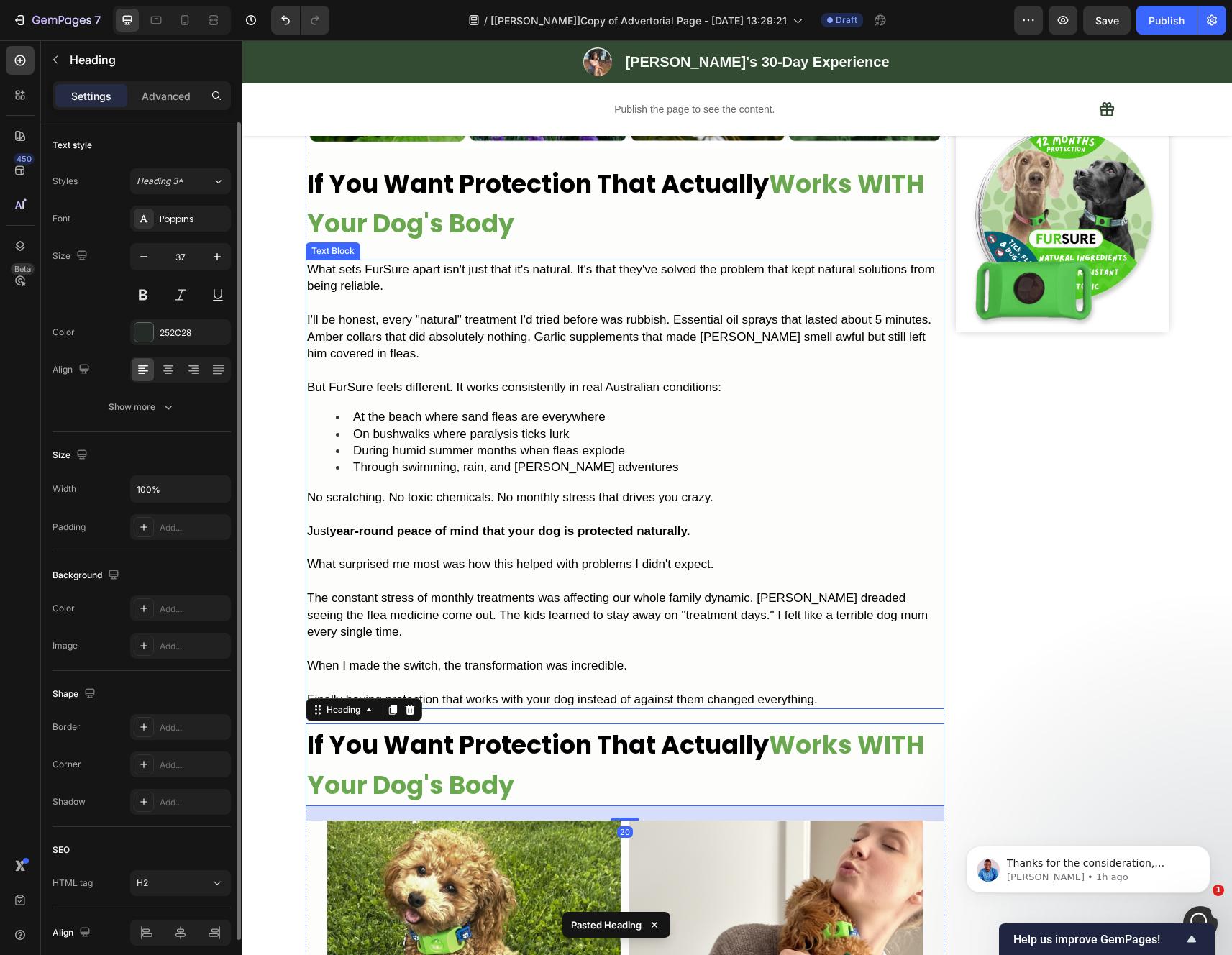
click at [667, 658] on p "When I made the switch, the transformation was incredible." at bounding box center [625, 666] width 635 height 16
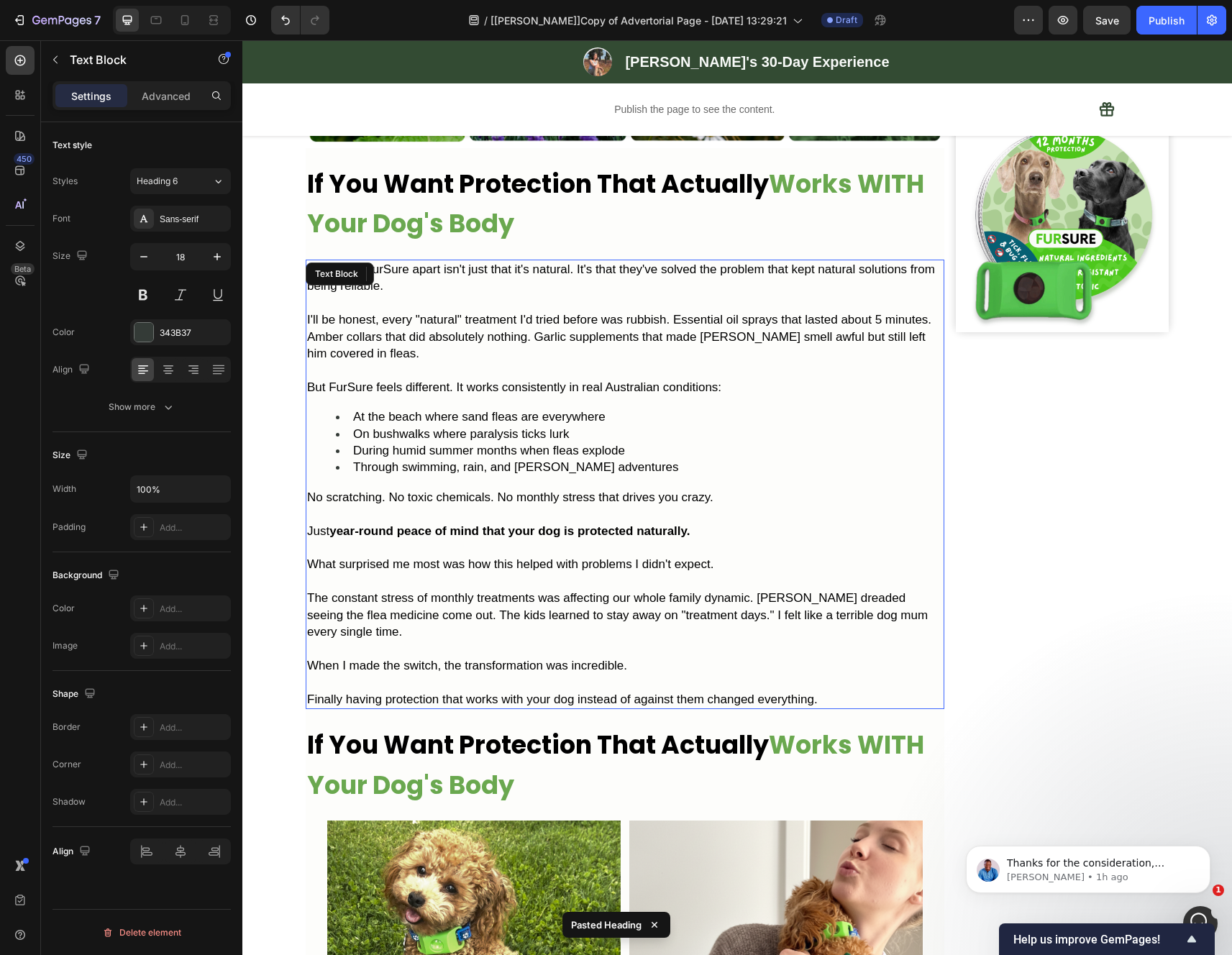
scroll to position [2844, 0]
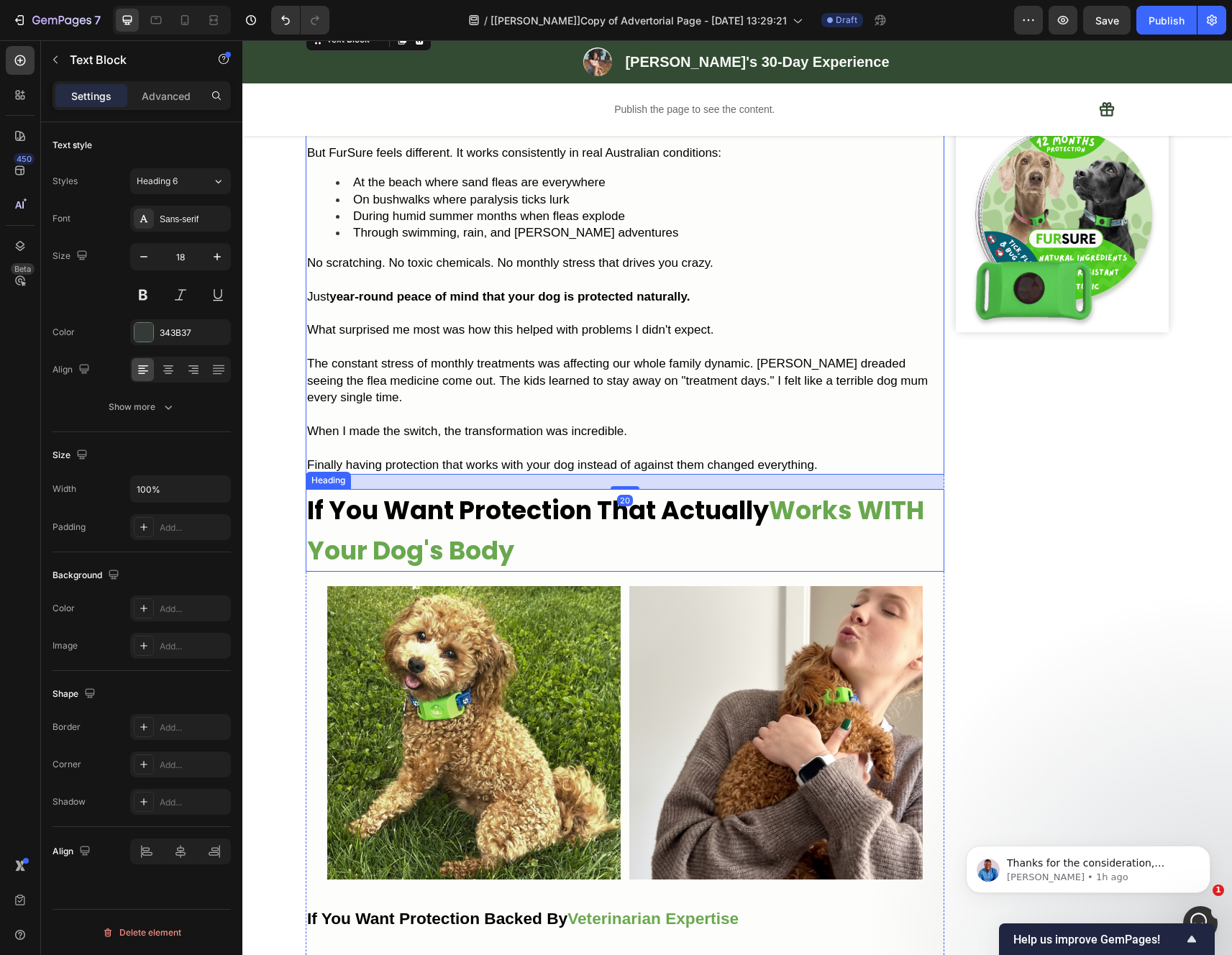
click at [666, 572] on h2 "If You Want Protection That Actually Works WITH Your Dog's Body" at bounding box center [625, 530] width 639 height 82
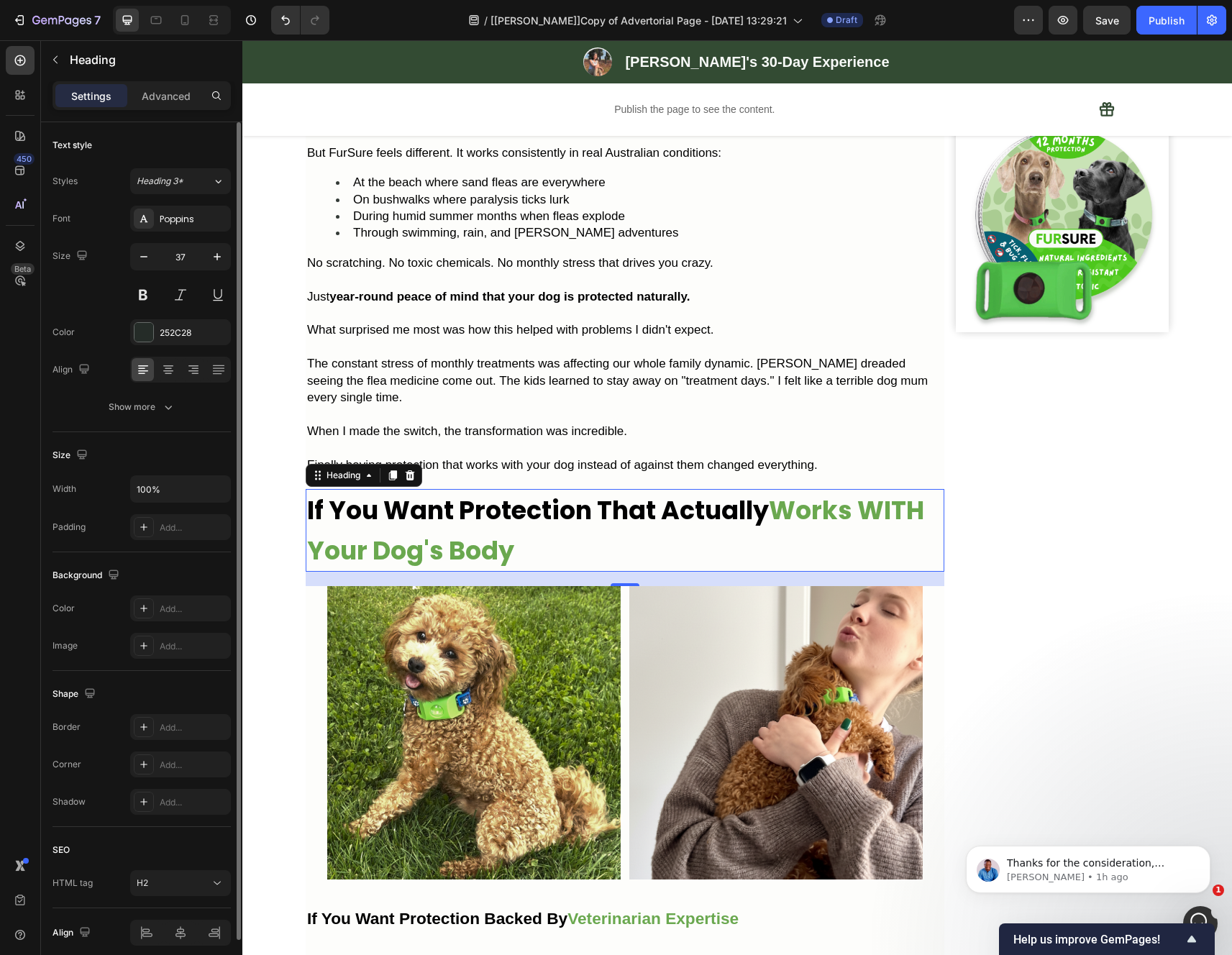
click at [649, 586] on div "0" at bounding box center [625, 578] width 639 height 14
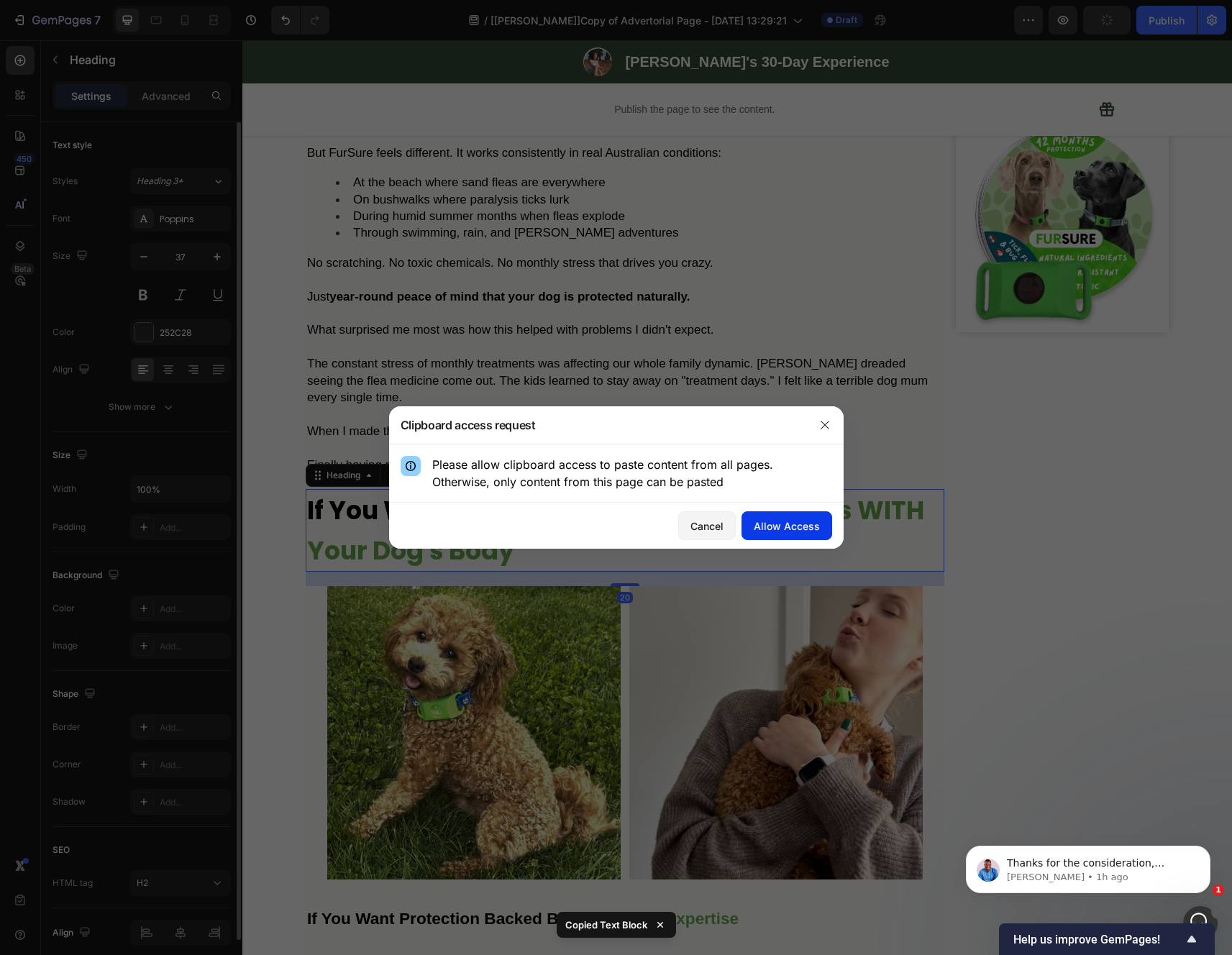
click at [781, 527] on div "Allow Access" at bounding box center [786, 526] width 66 height 15
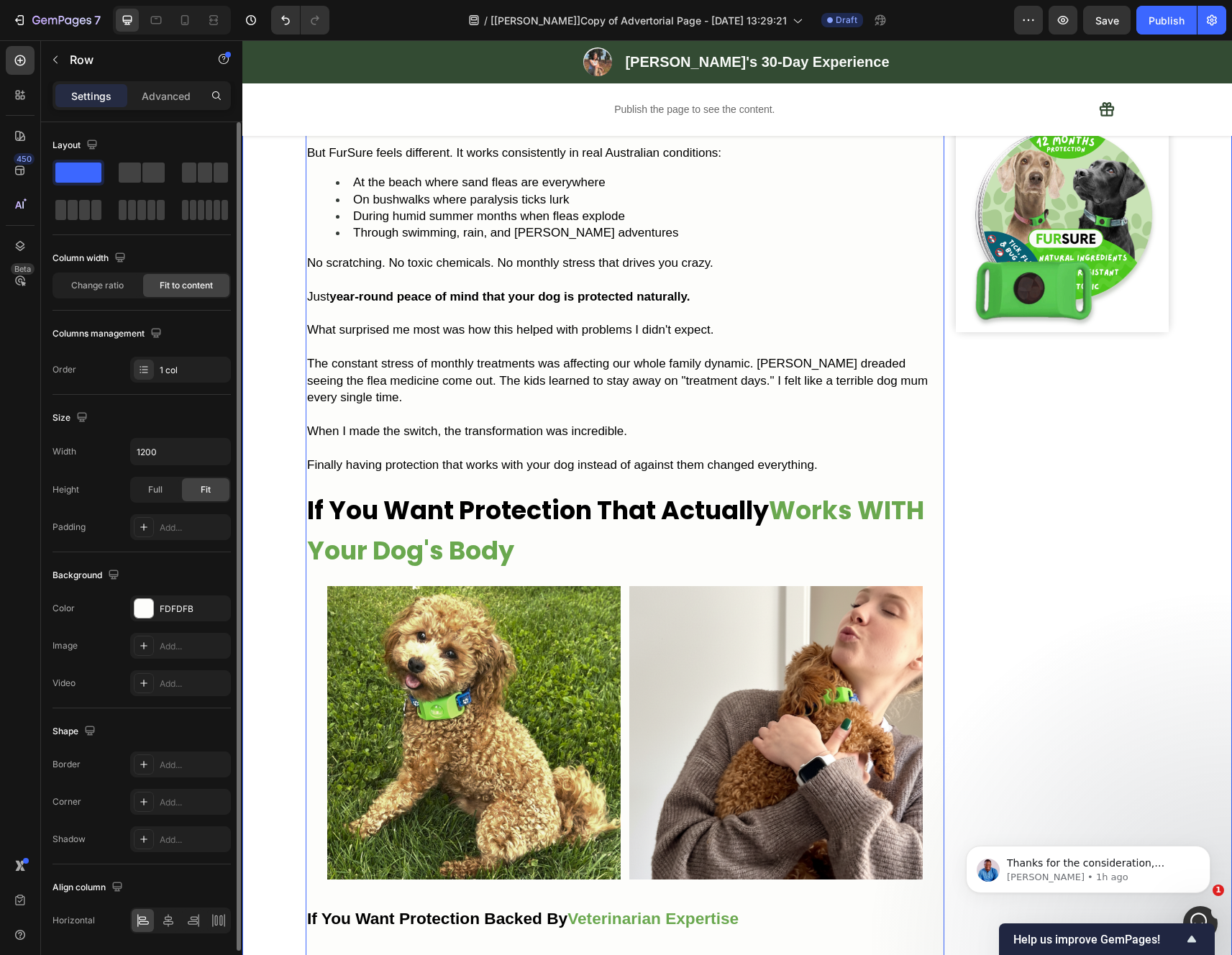
scroll to position [3749, 0]
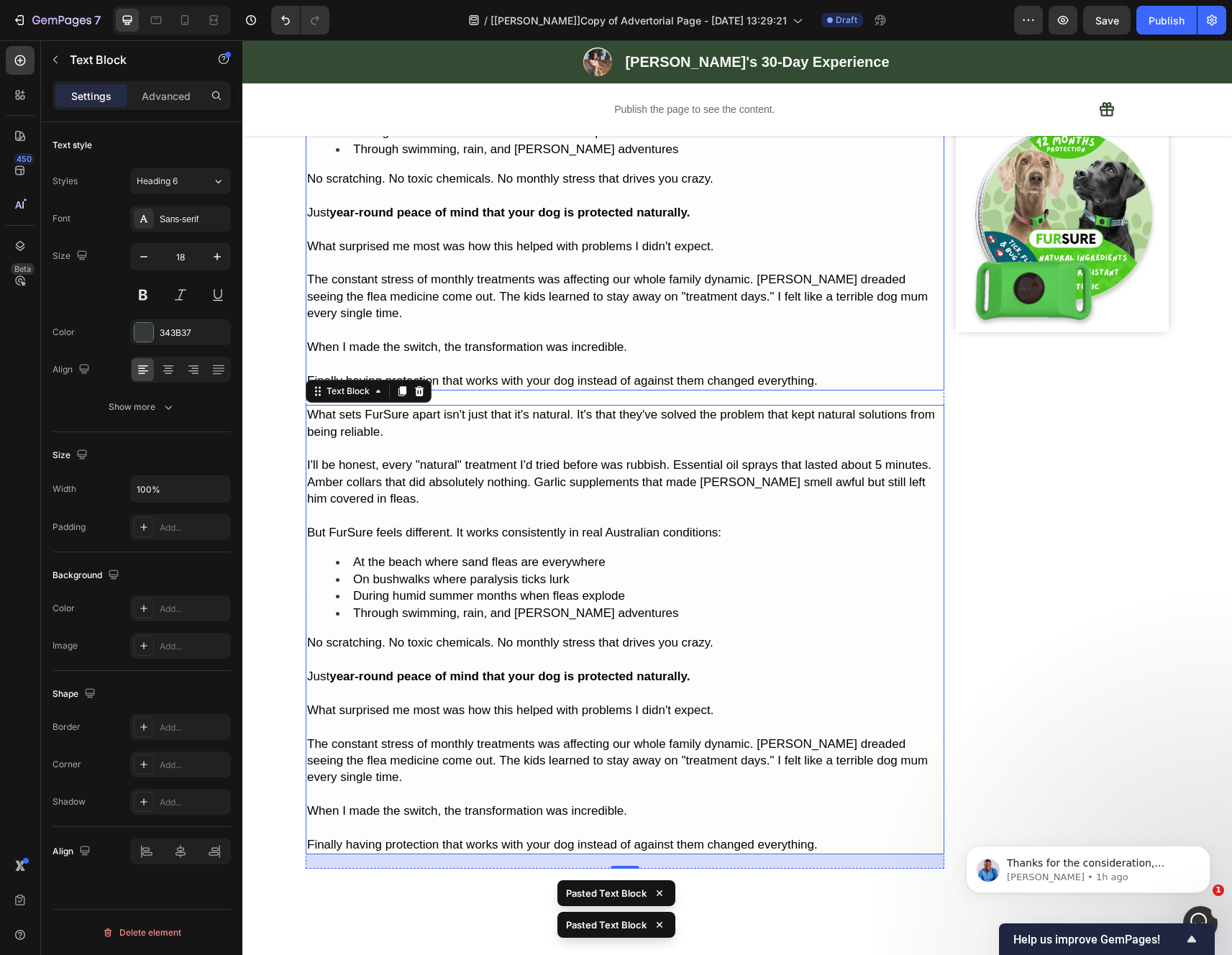
scroll to position [4364, 0]
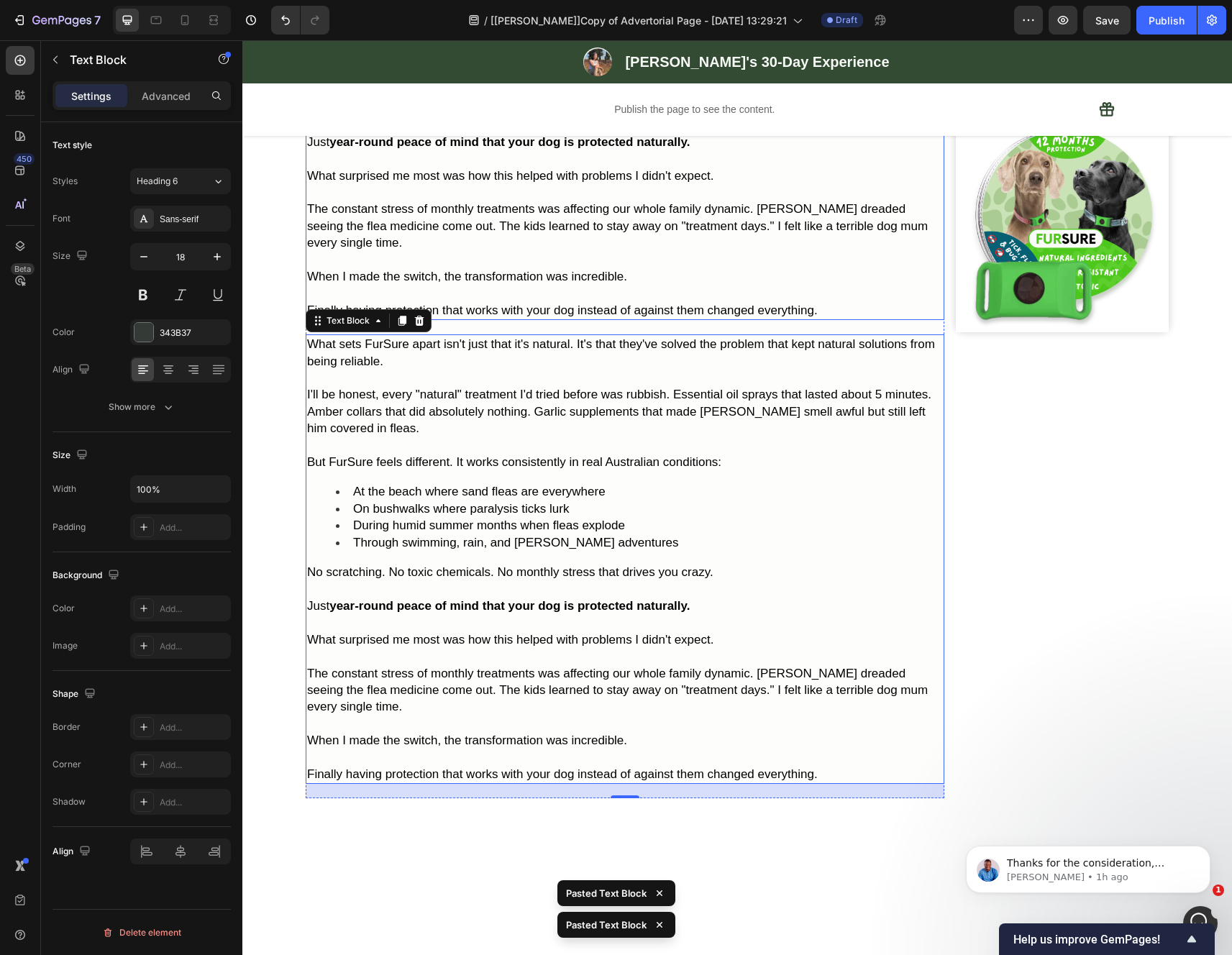
click at [414, 326] on icon at bounding box center [419, 321] width 12 height 12
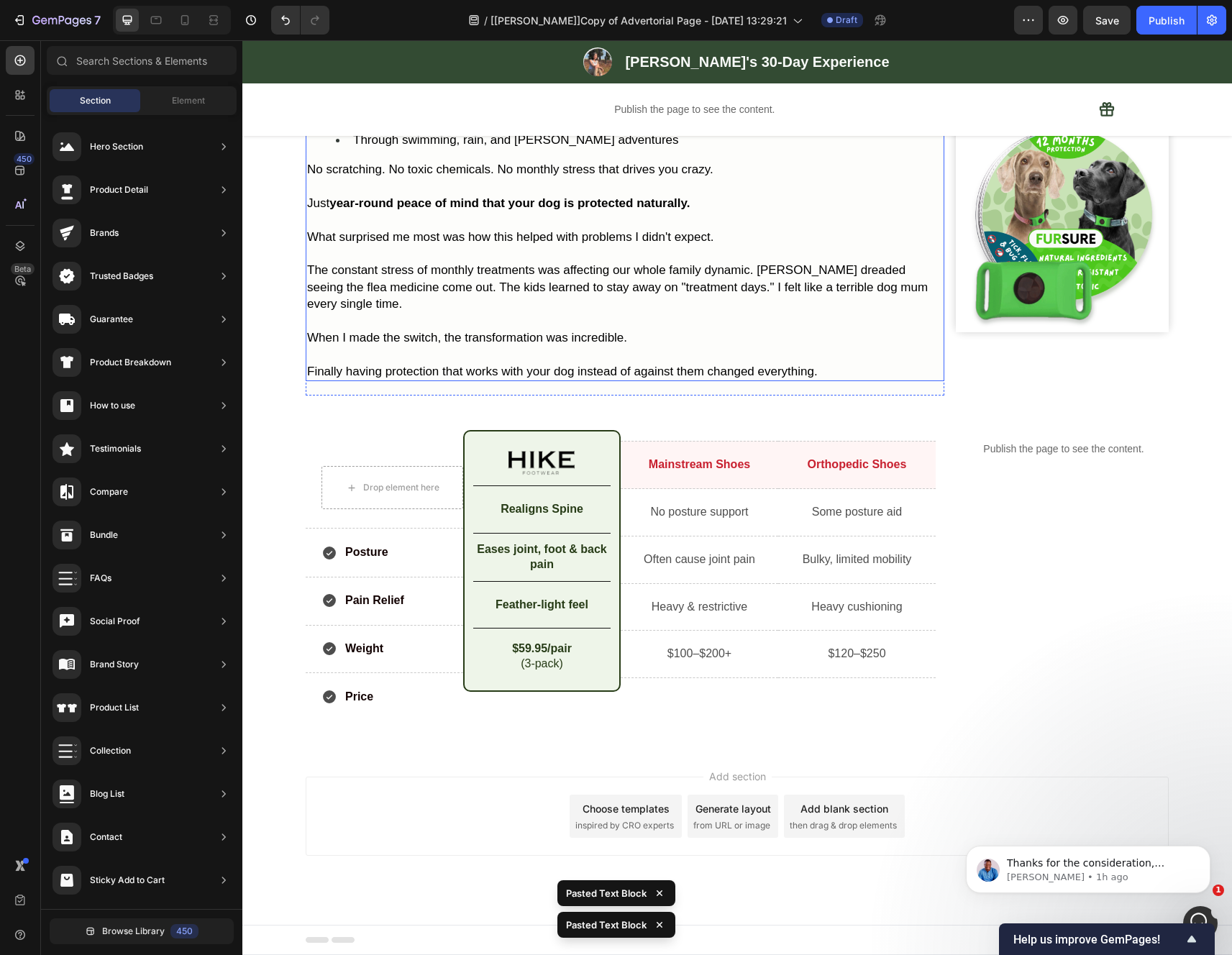
click at [608, 381] on div "What sets FurSure apart isn't just that it's natural. It's that they've solved …" at bounding box center [625, 156] width 639 height 449
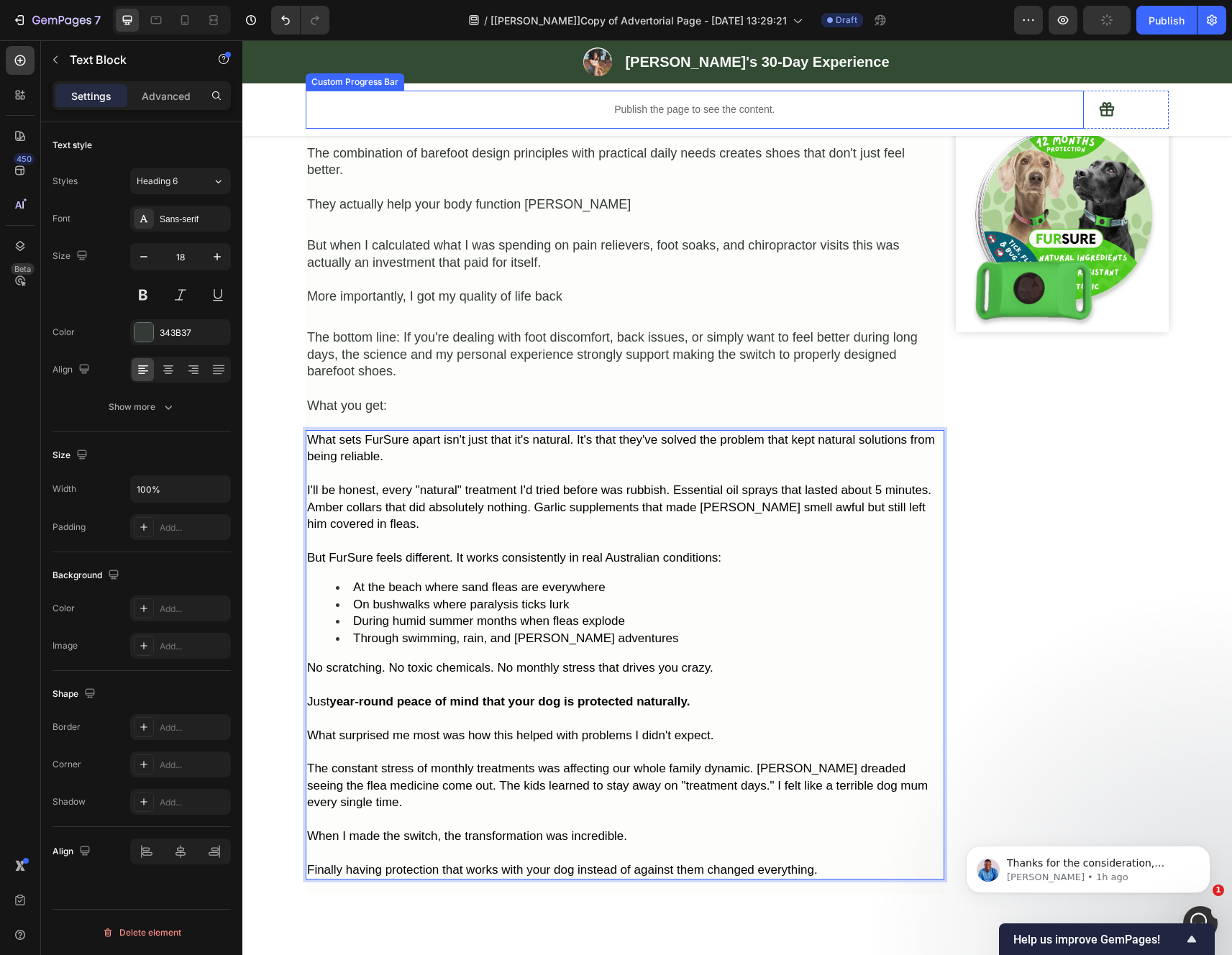
drag, startPoint x: 443, startPoint y: 363, endPoint x: 652, endPoint y: 507, distance: 253.8
click at [416, 516] on div "What sets FurSure apart isn't just that it's natural. It's that they've solved …" at bounding box center [625, 654] width 639 height 449
click at [416, 482] on p "Rich Text Editor. Editing area: main" at bounding box center [625, 474] width 635 height 16
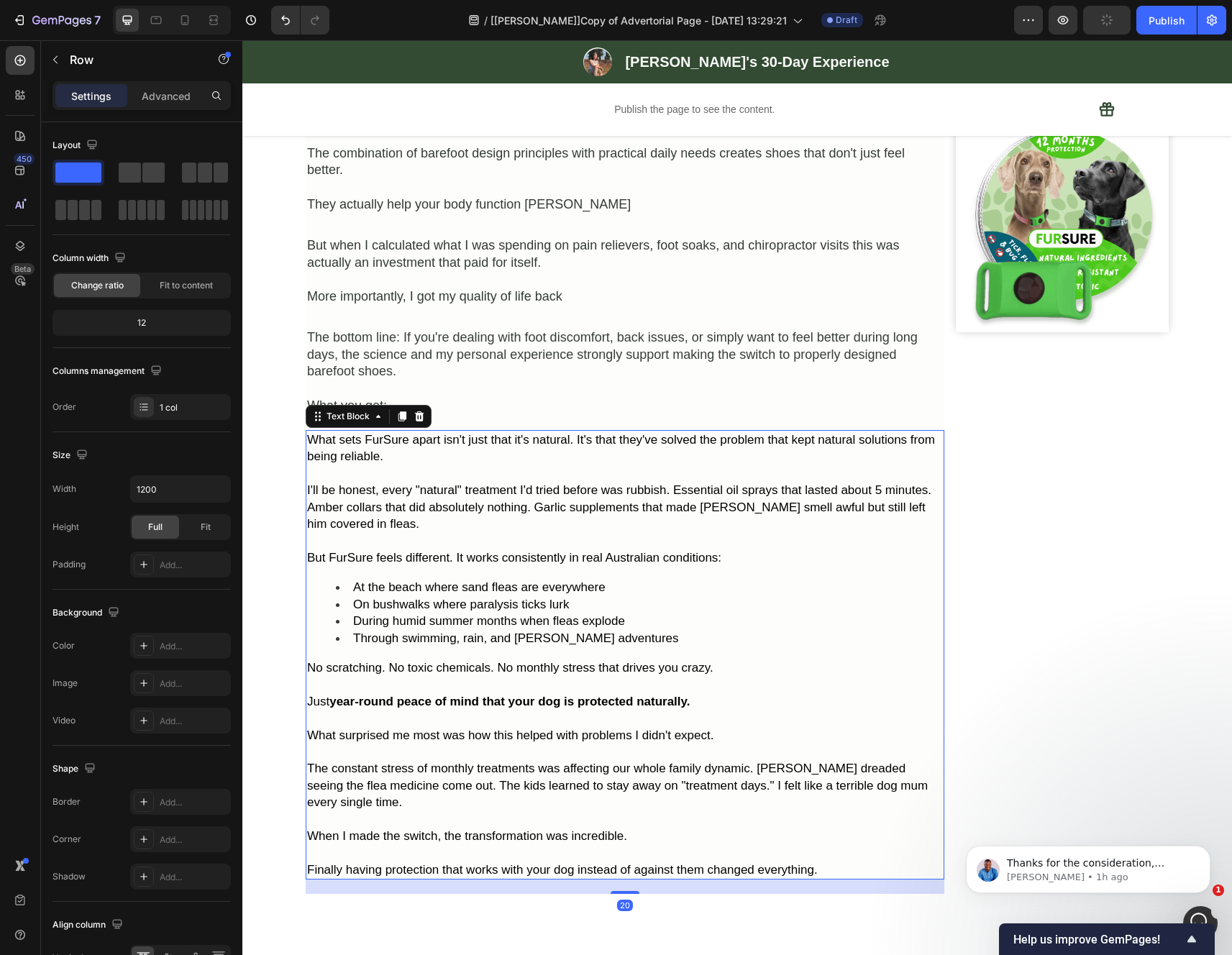
click at [399, 466] on p "What sets FurSure apart isn't just that it's natural. It's that they've solved …" at bounding box center [625, 448] width 635 height 34
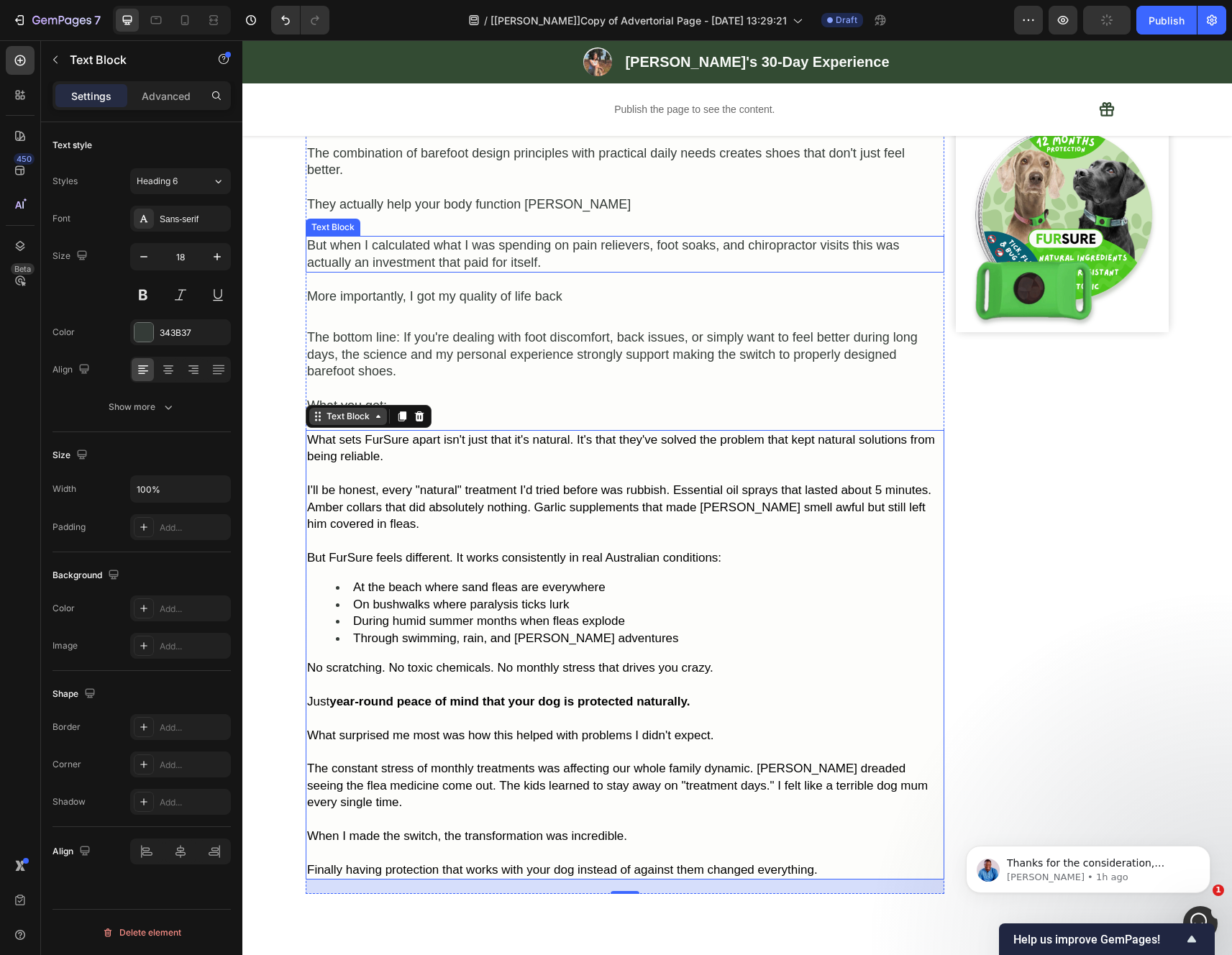
drag, startPoint x: 313, startPoint y: 443, endPoint x: 307, endPoint y: 456, distance: 14.3
click at [313, 422] on icon at bounding box center [318, 416] width 12 height 12
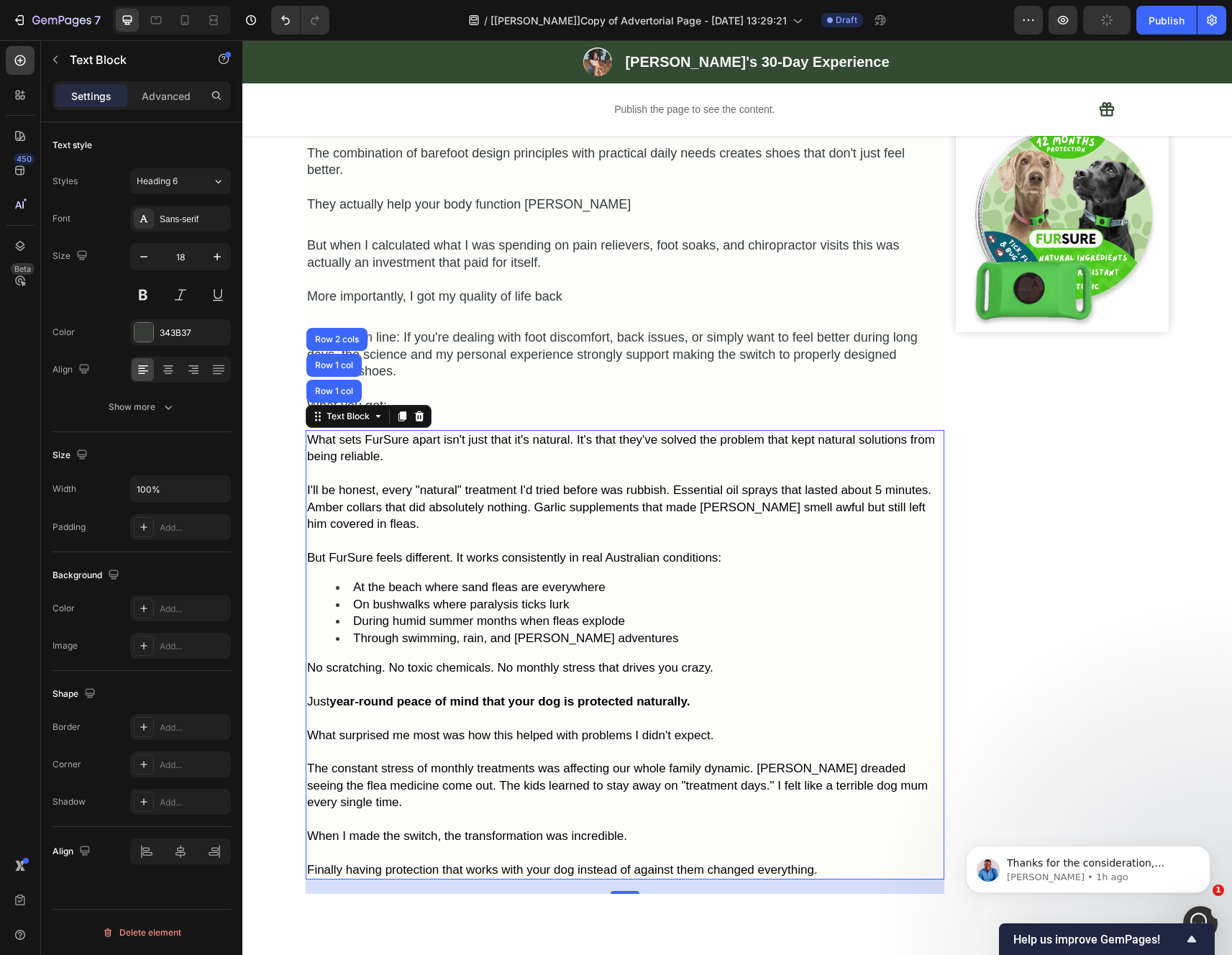
click at [313, 428] on div "Text Block Row 1 col Row 1 col Row 2 cols" at bounding box center [368, 416] width 126 height 23
click at [365, 423] on div "Text Block" at bounding box center [348, 416] width 49 height 13
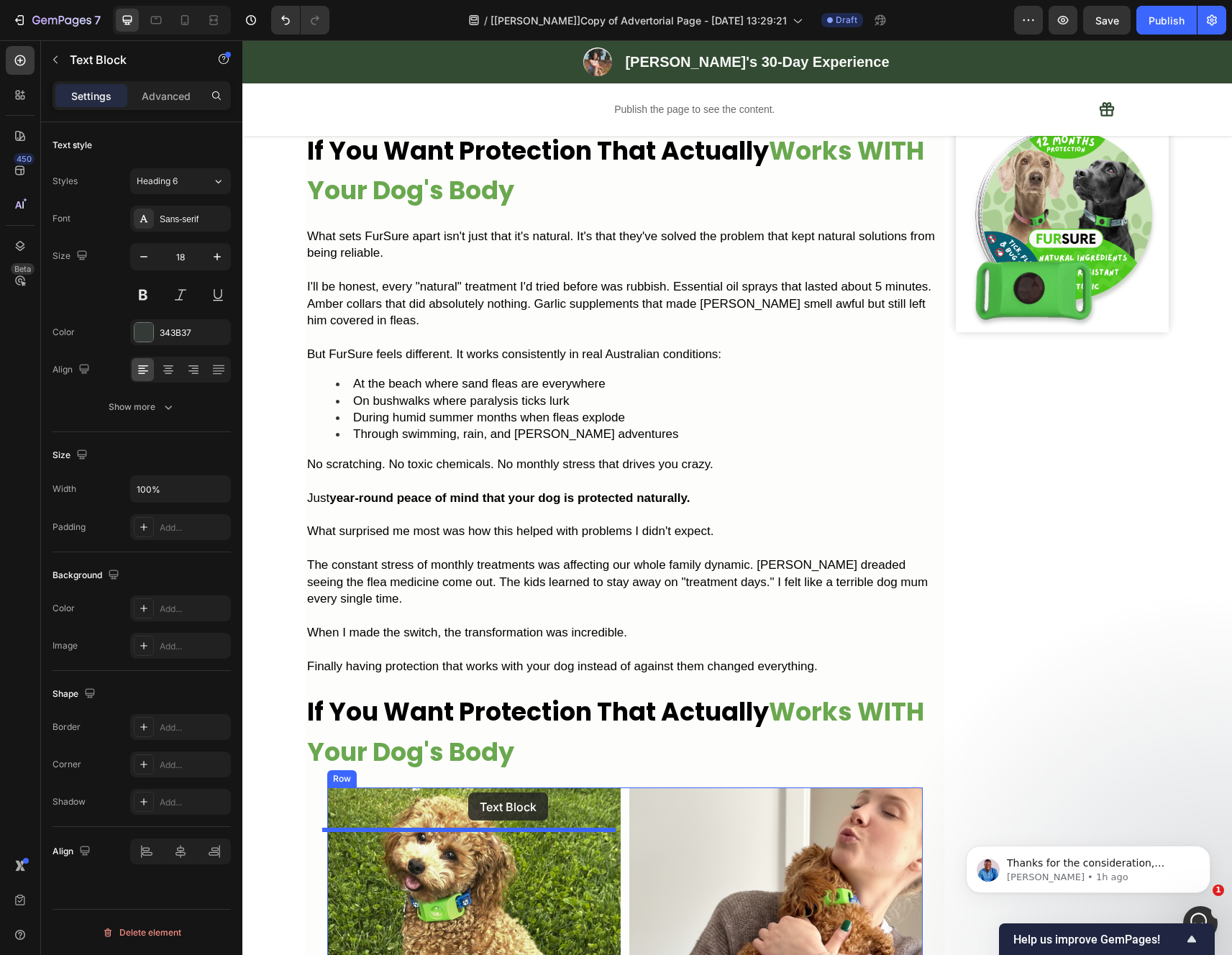
scroll to position [2662, 0]
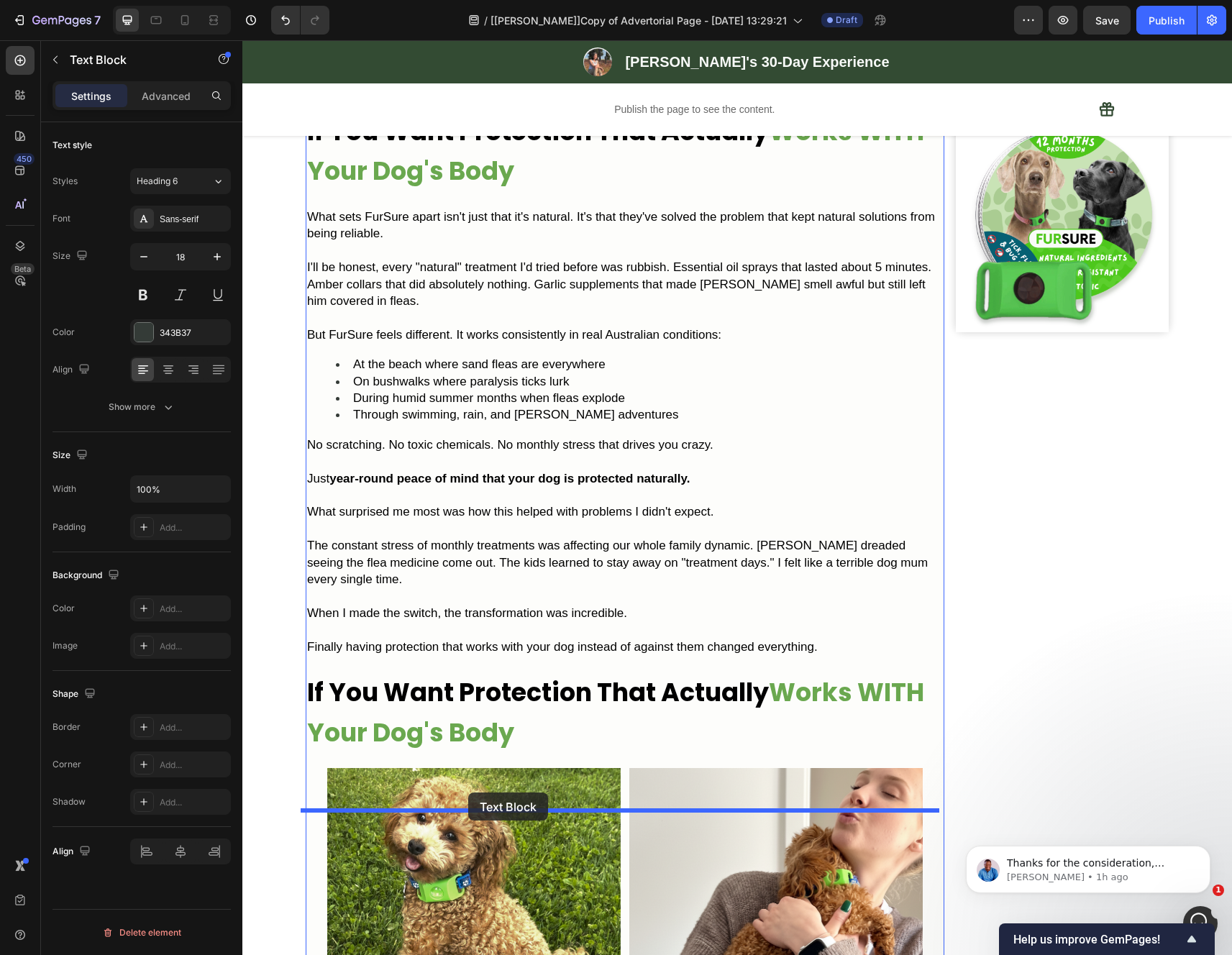
drag, startPoint x: 311, startPoint y: 460, endPoint x: 468, endPoint y: 793, distance: 368.2
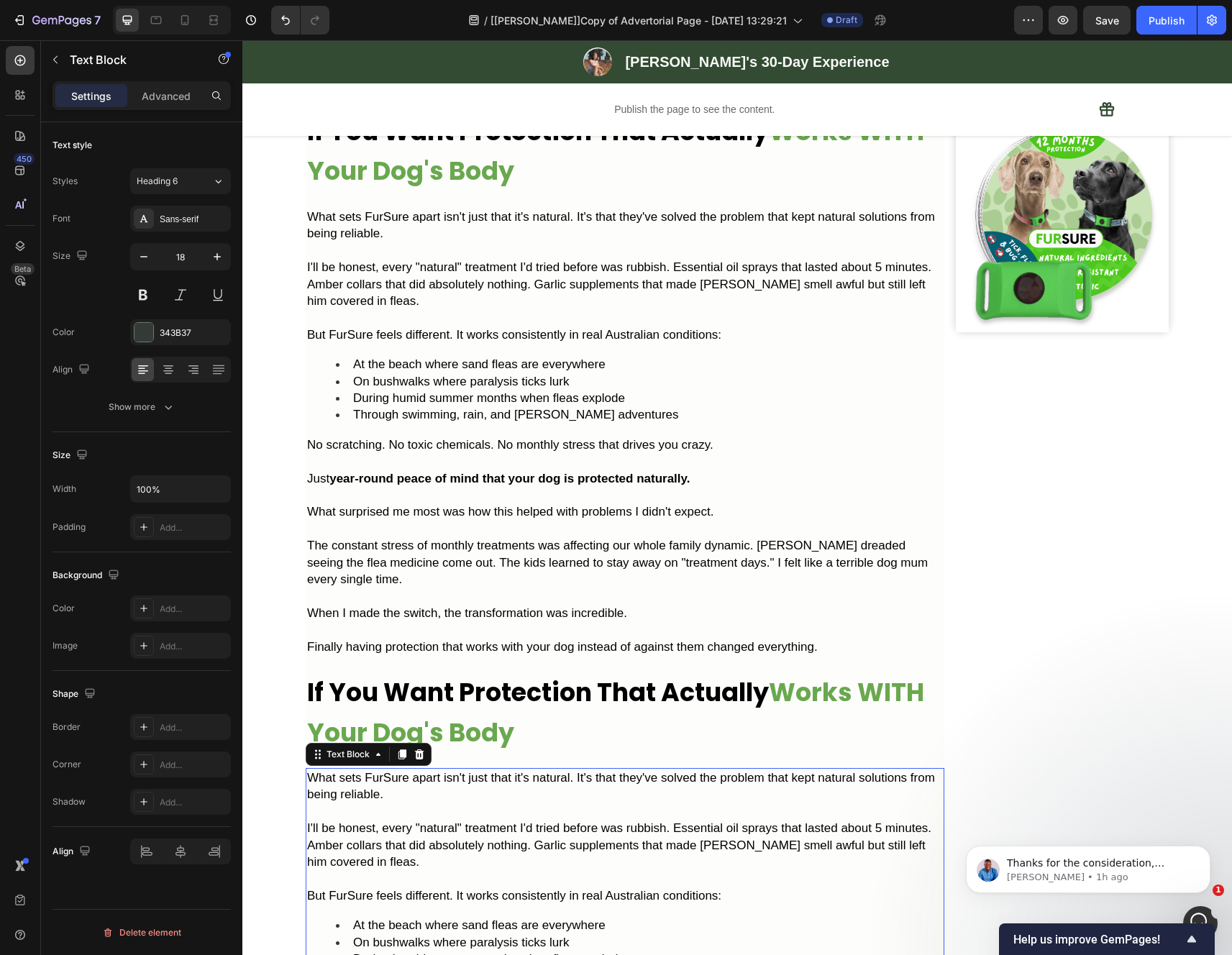
click at [519, 672] on p "⁠⁠⁠⁠⁠⁠⁠ If You Want Protection That Actually Works WITH Your Dog's Body" at bounding box center [625, 712] width 635 height 80
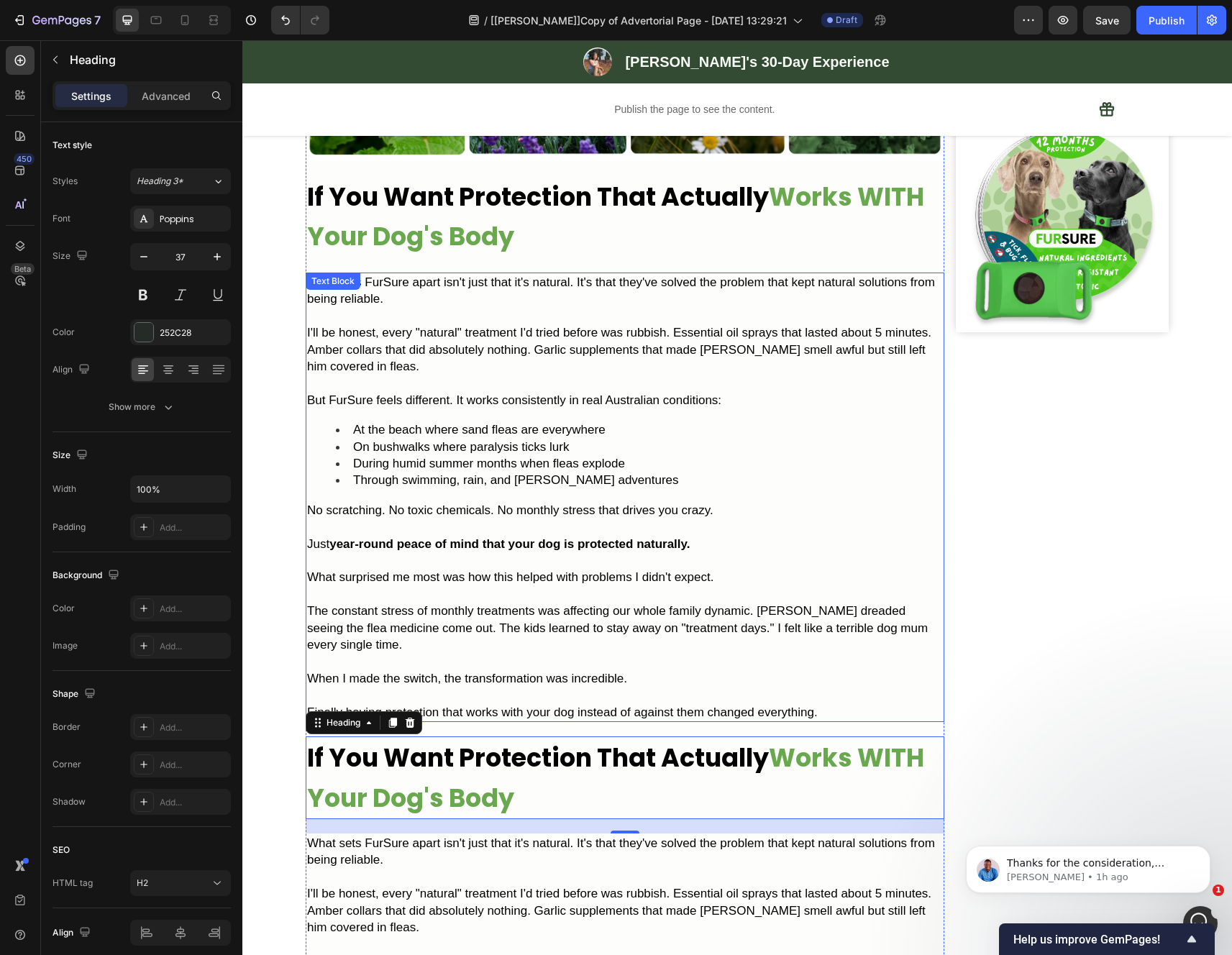
scroll to position [2692, 0]
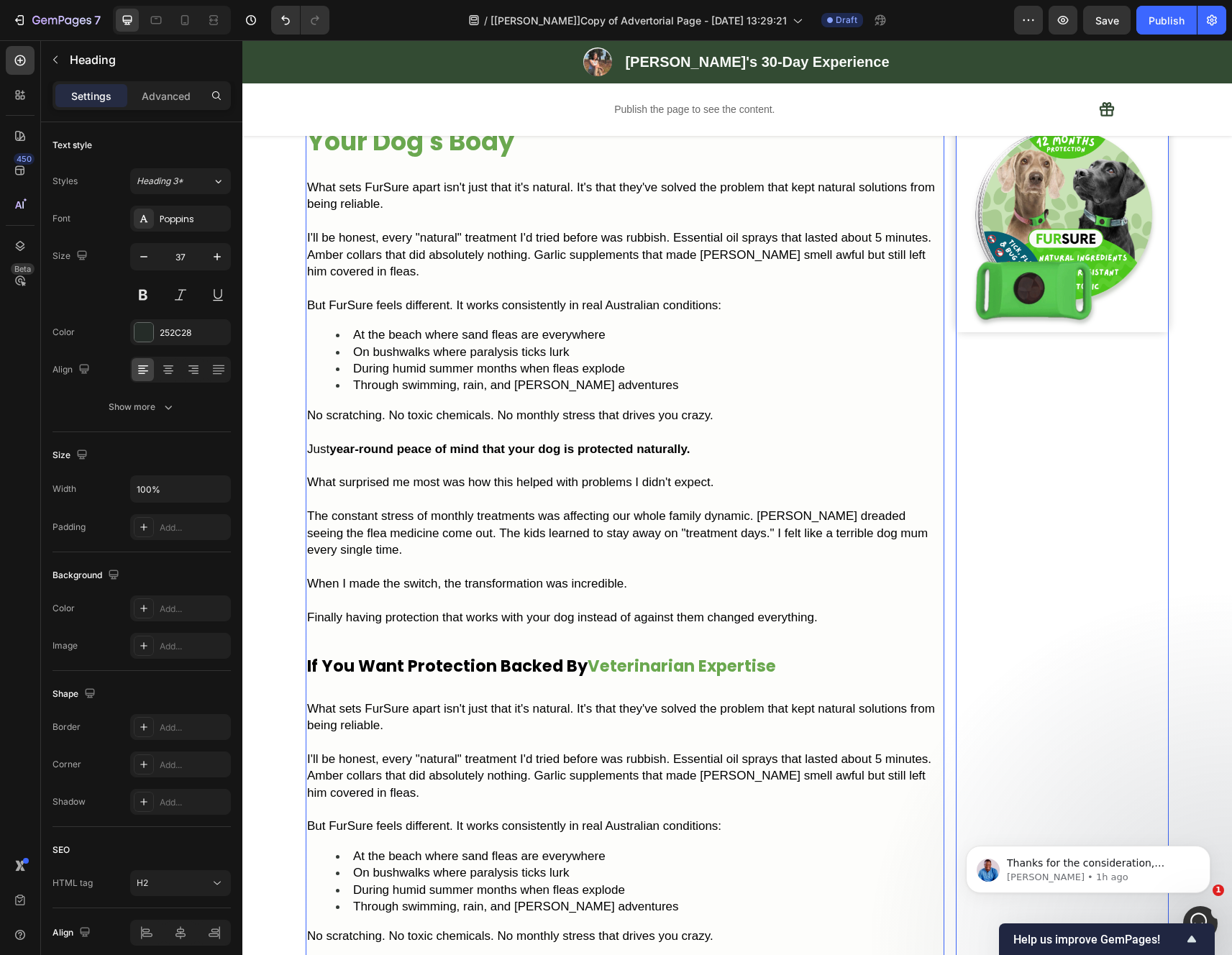
click at [734, 677] on strong "Veterinarian Expertise" at bounding box center [682, 666] width 189 height 23
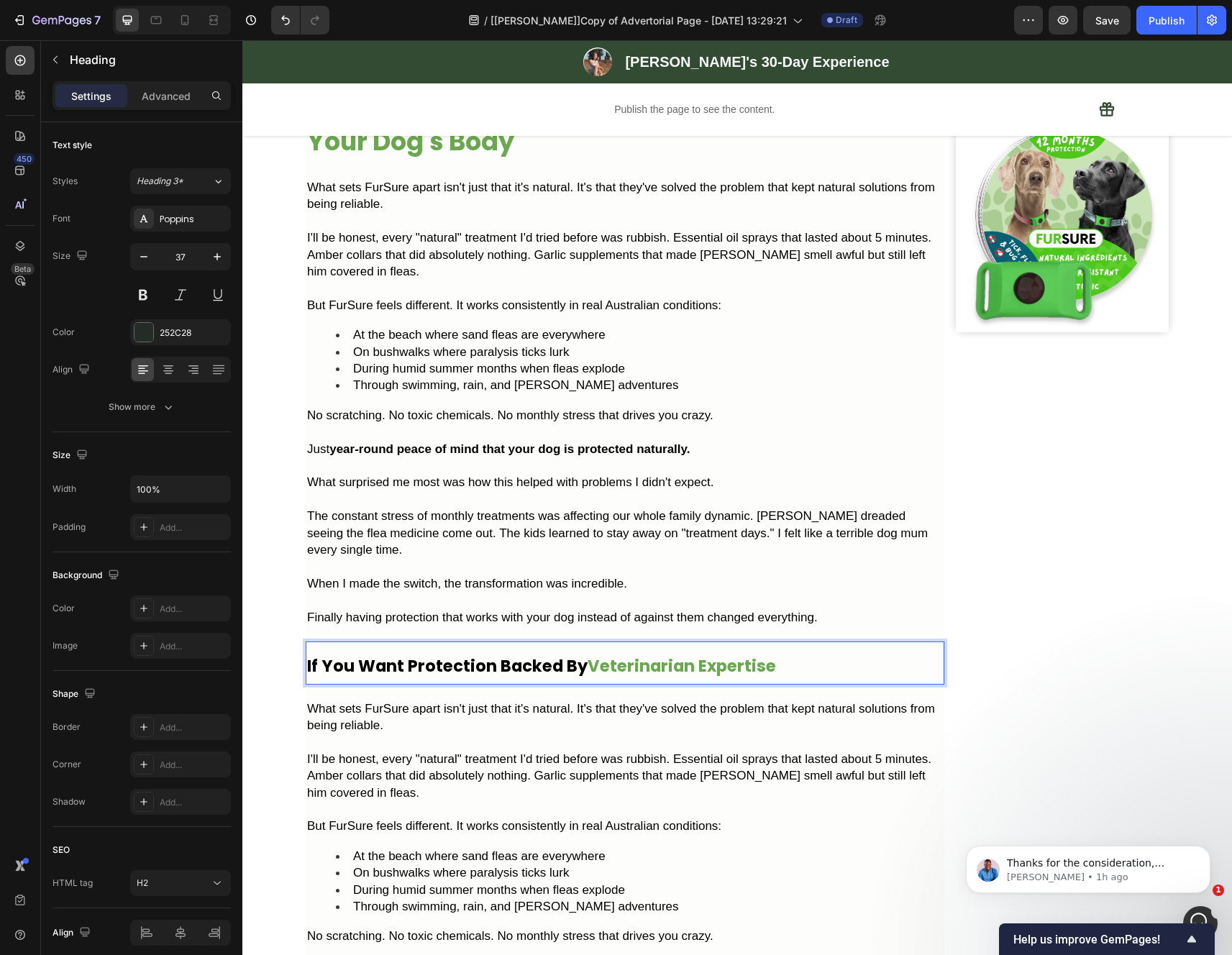
click at [768, 683] on p "If You Want Protection Backed By Veterinarian Expertise" at bounding box center [625, 662] width 635 height 40
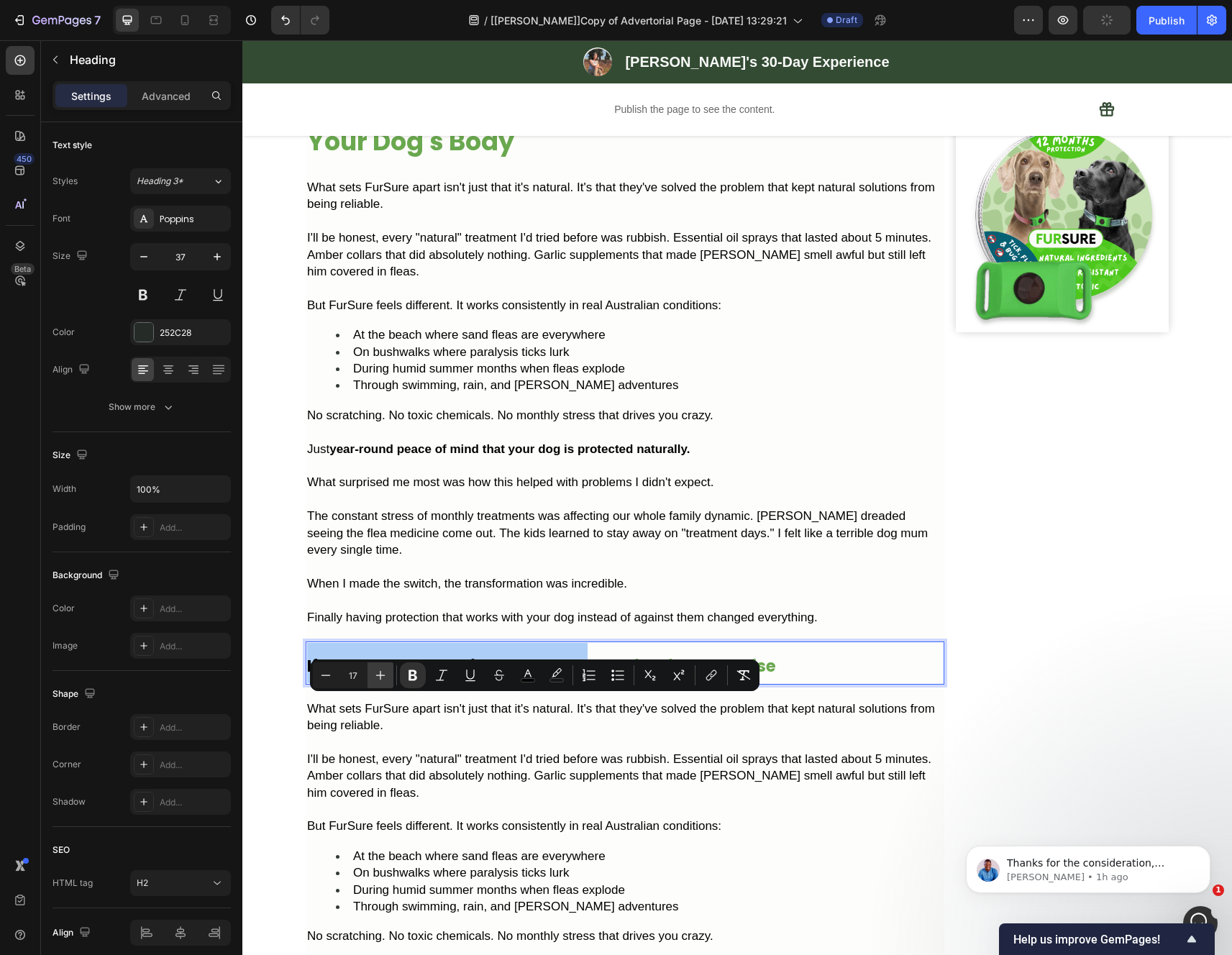
click at [377, 677] on icon "Editor contextual toolbar" at bounding box center [380, 675] width 14 height 14
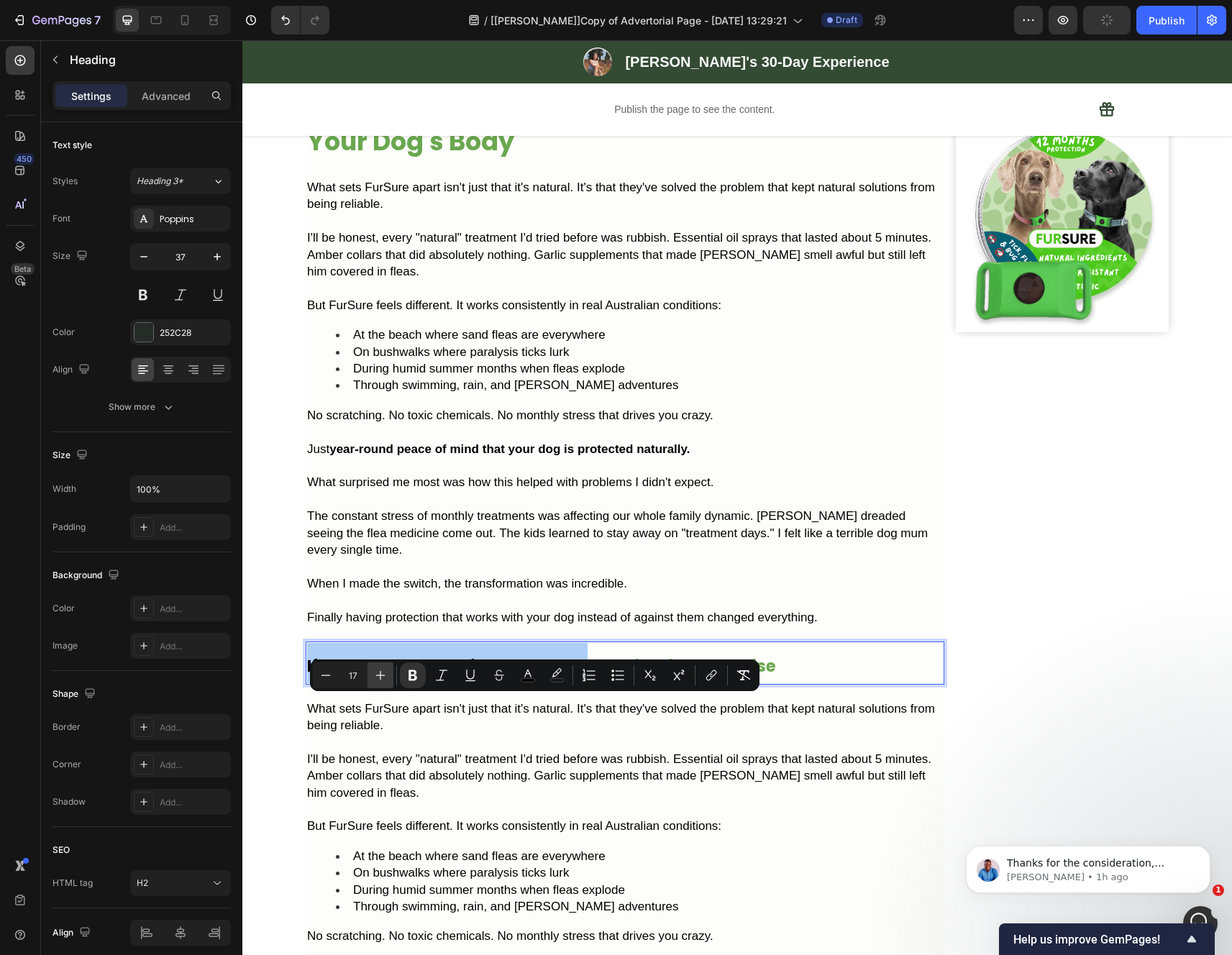
click at [377, 677] on icon "Editor contextual toolbar" at bounding box center [380, 675] width 14 height 14
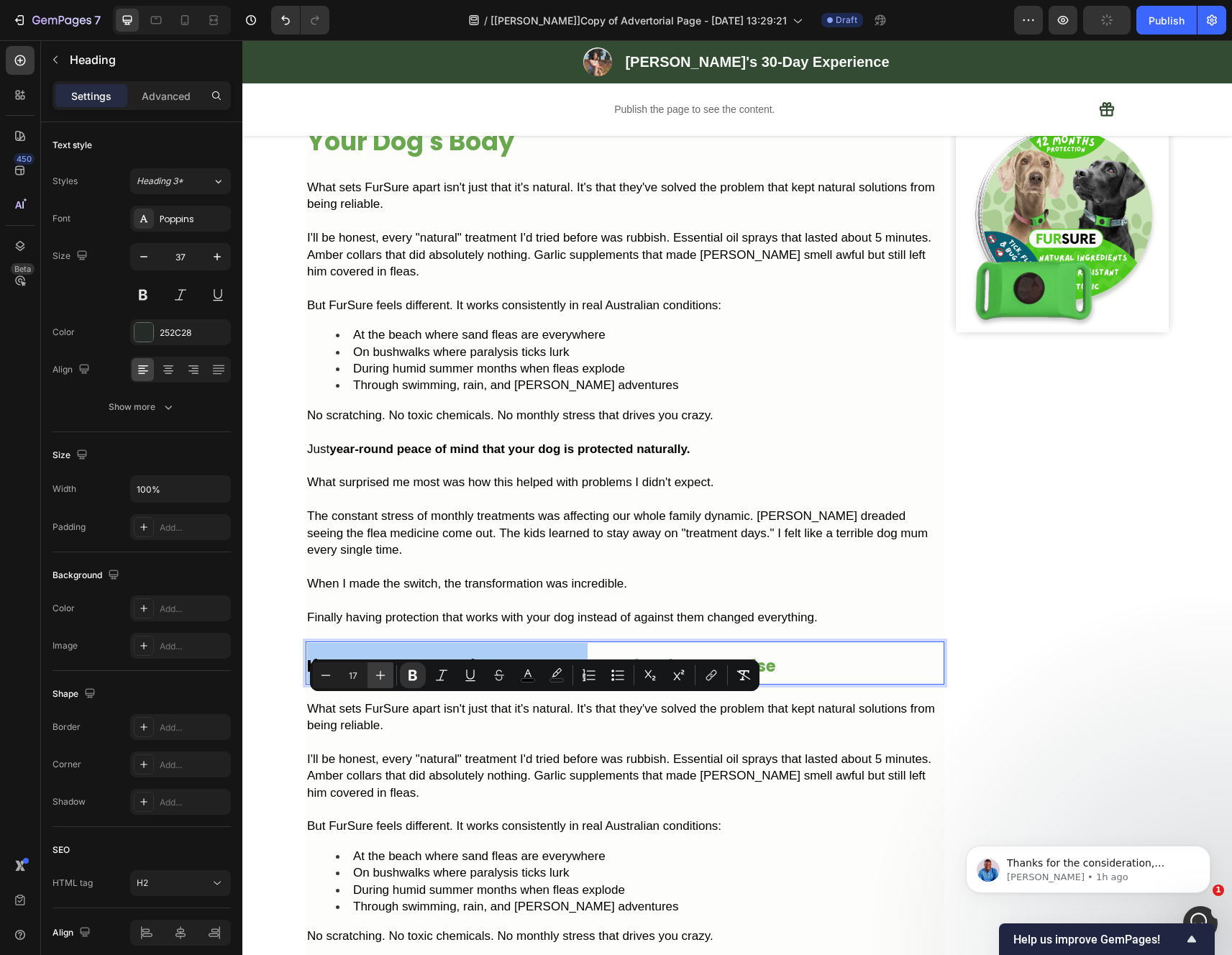
click at [377, 677] on icon "Editor contextual toolbar" at bounding box center [380, 675] width 14 height 14
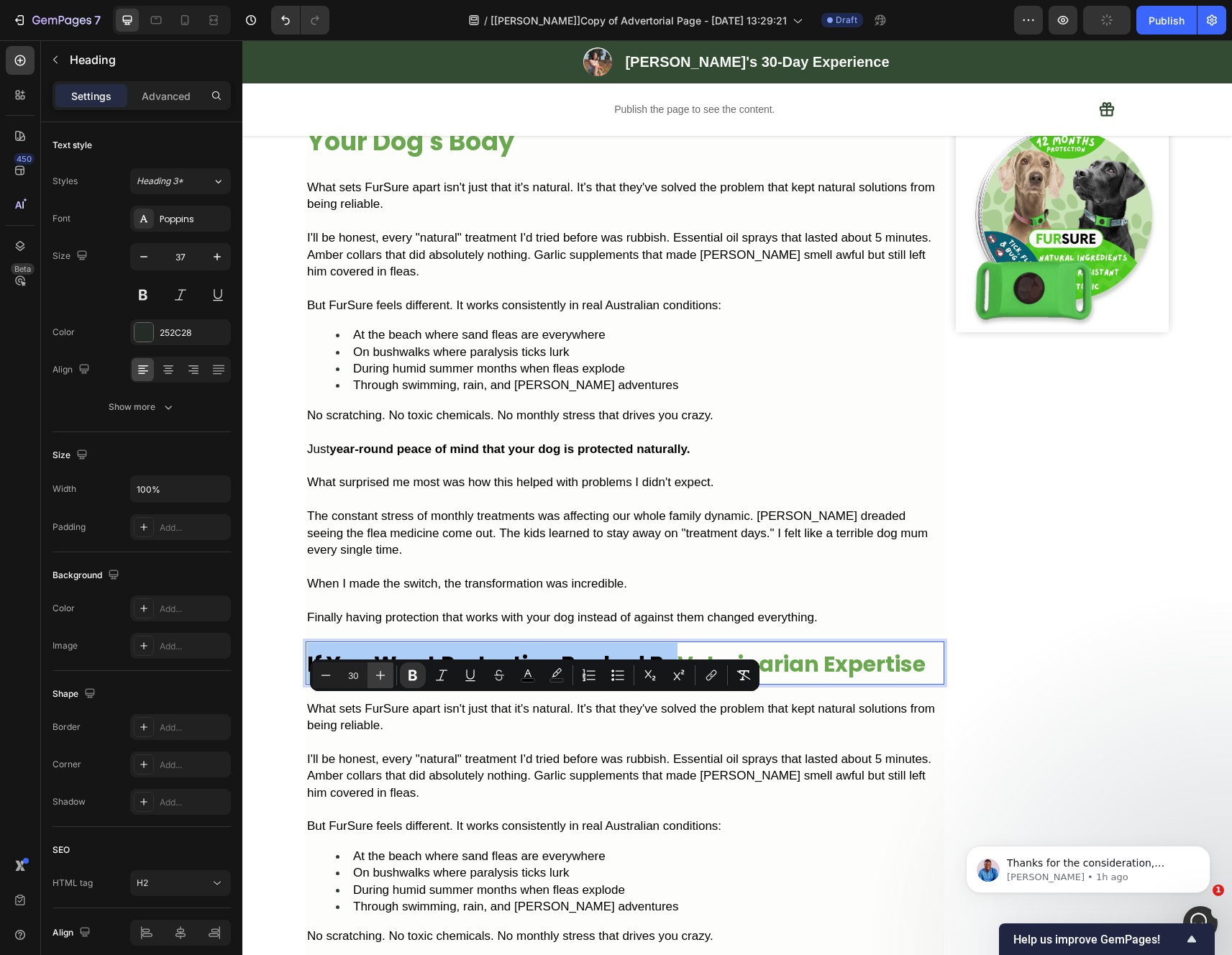
click at [377, 677] on icon "Editor contextual toolbar" at bounding box center [380, 675] width 14 height 14
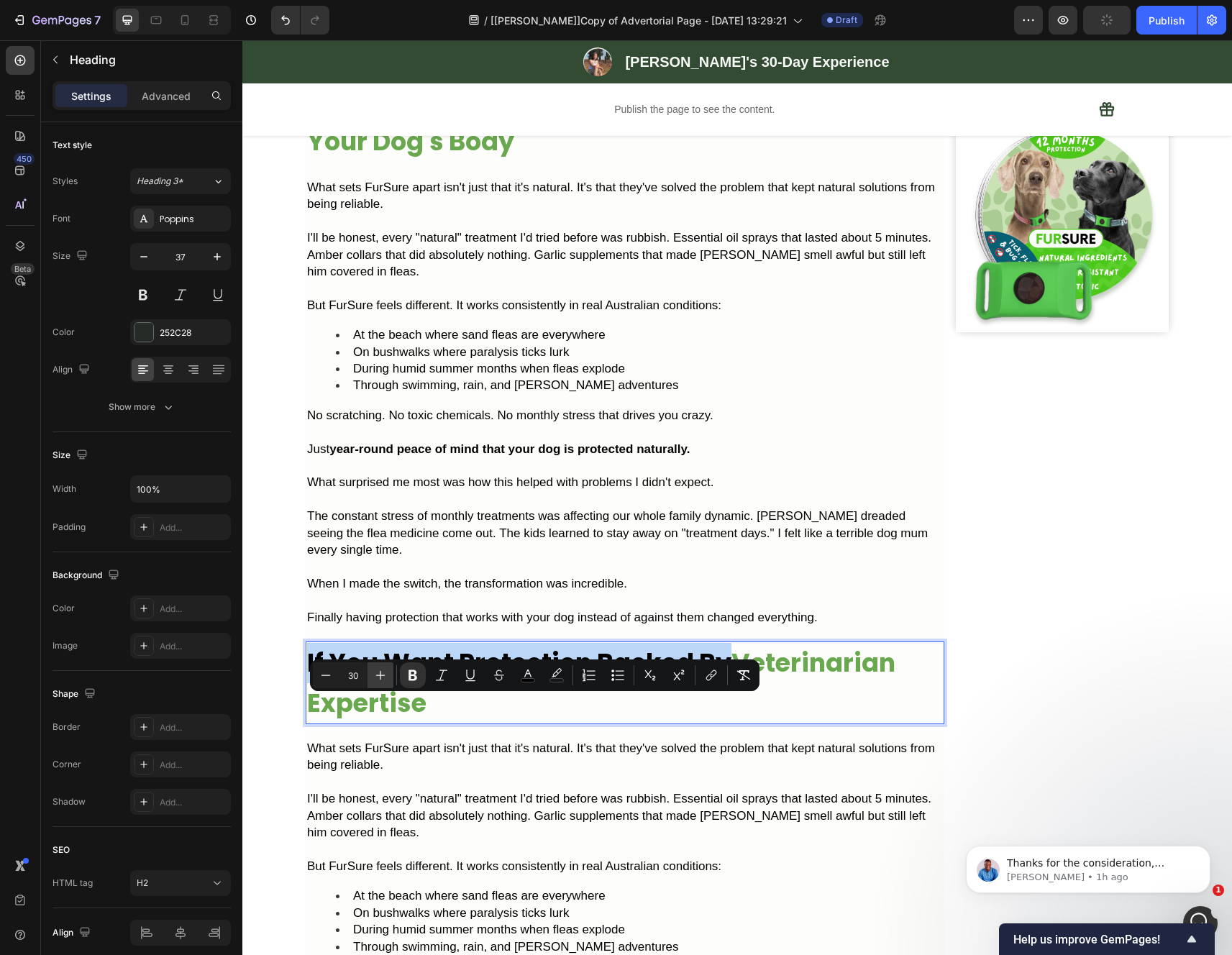
type input "35"
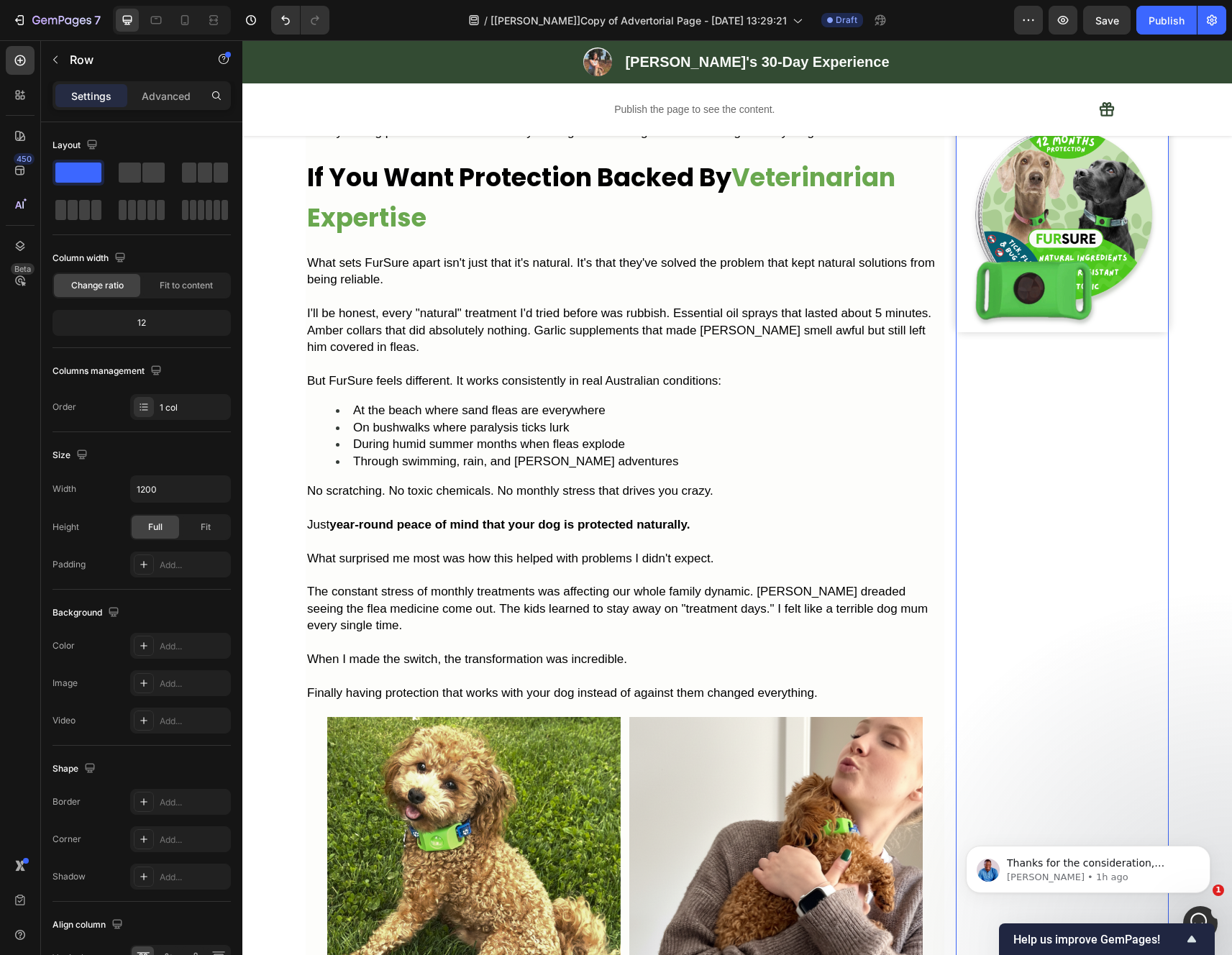
scroll to position [3176, 0]
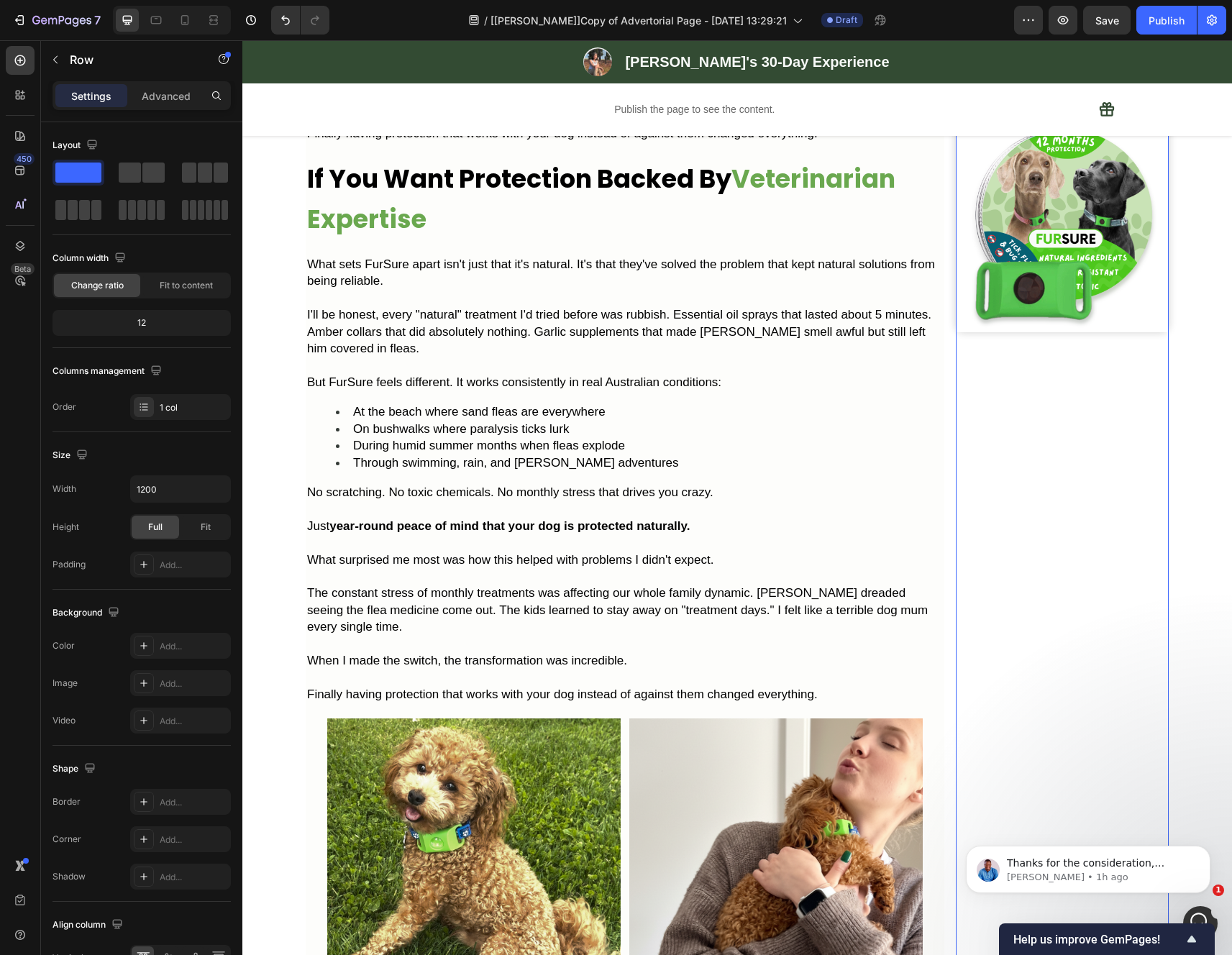
click at [580, 452] on span "During humid summer months when fleas explode" at bounding box center [489, 445] width 272 height 14
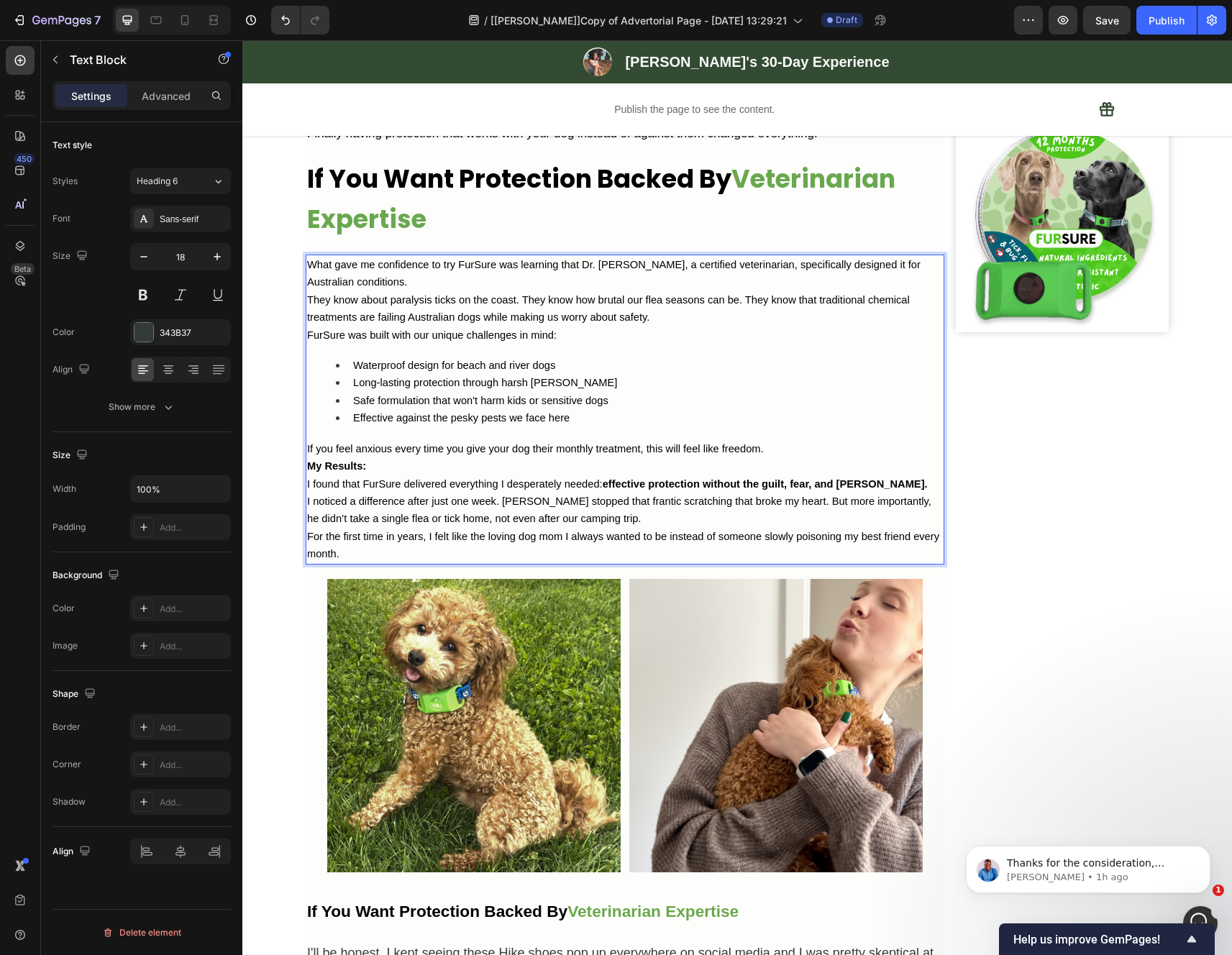
click at [446, 291] on p "What gave me confidence to try FurSure was learning that Dr. [PERSON_NAME], a c…" at bounding box center [625, 274] width 635 height 35
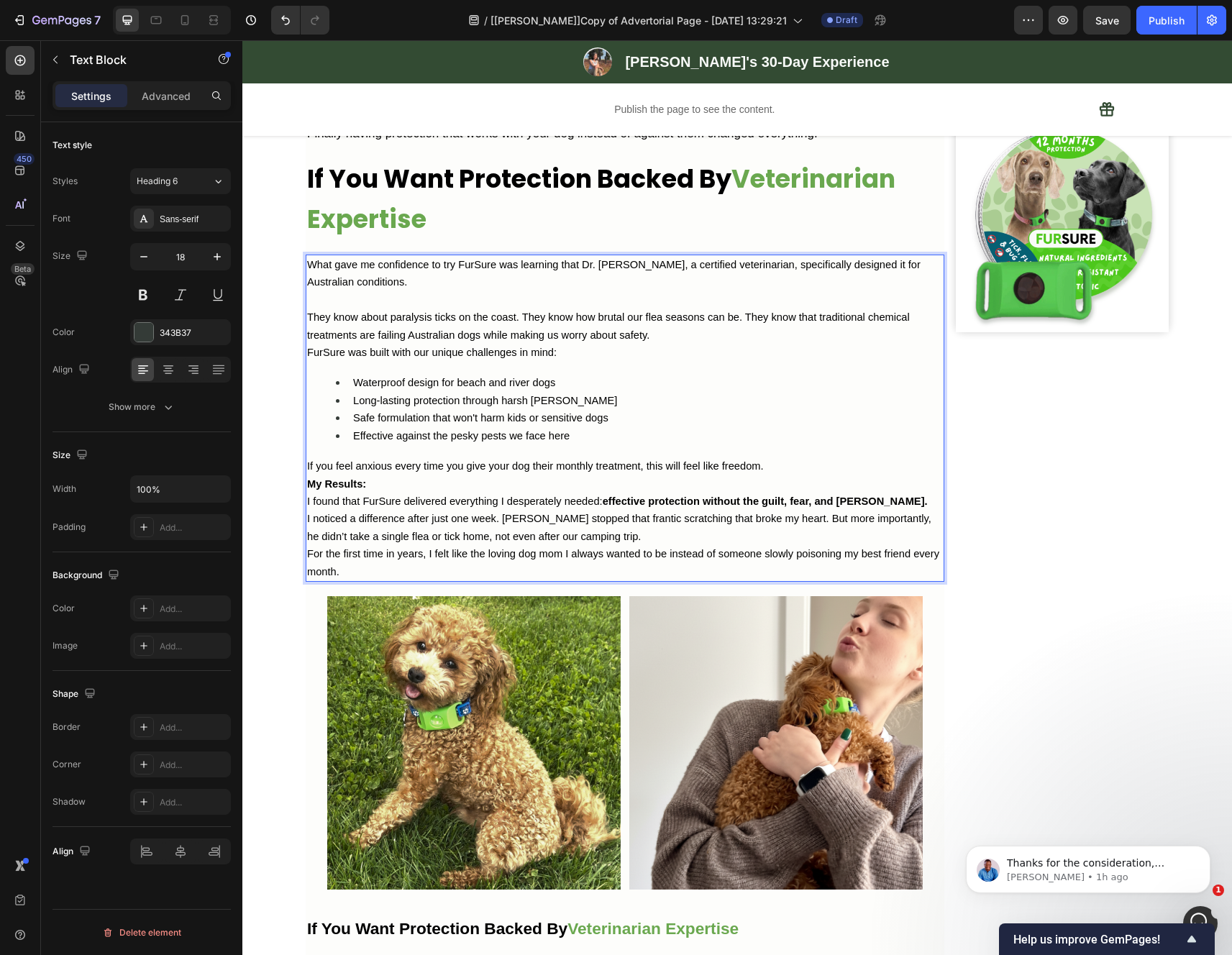
click at [695, 344] on p "They know about paralysis ticks on the coast. They know how brutal our flea sea…" at bounding box center [625, 325] width 635 height 35
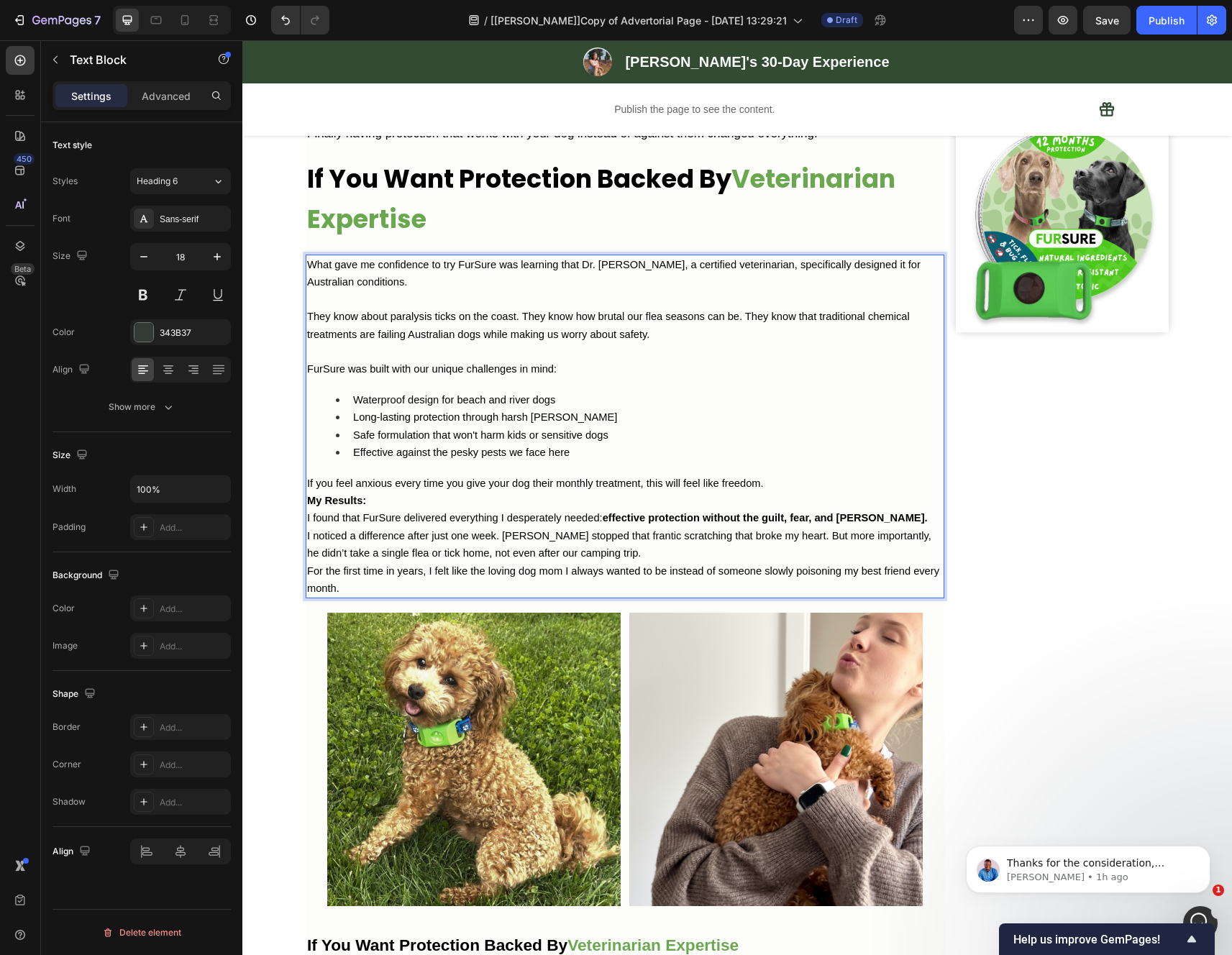
click at [777, 492] on p "If you feel anxious every time you give your dog their monthly treatment, this …" at bounding box center [625, 483] width 635 height 17
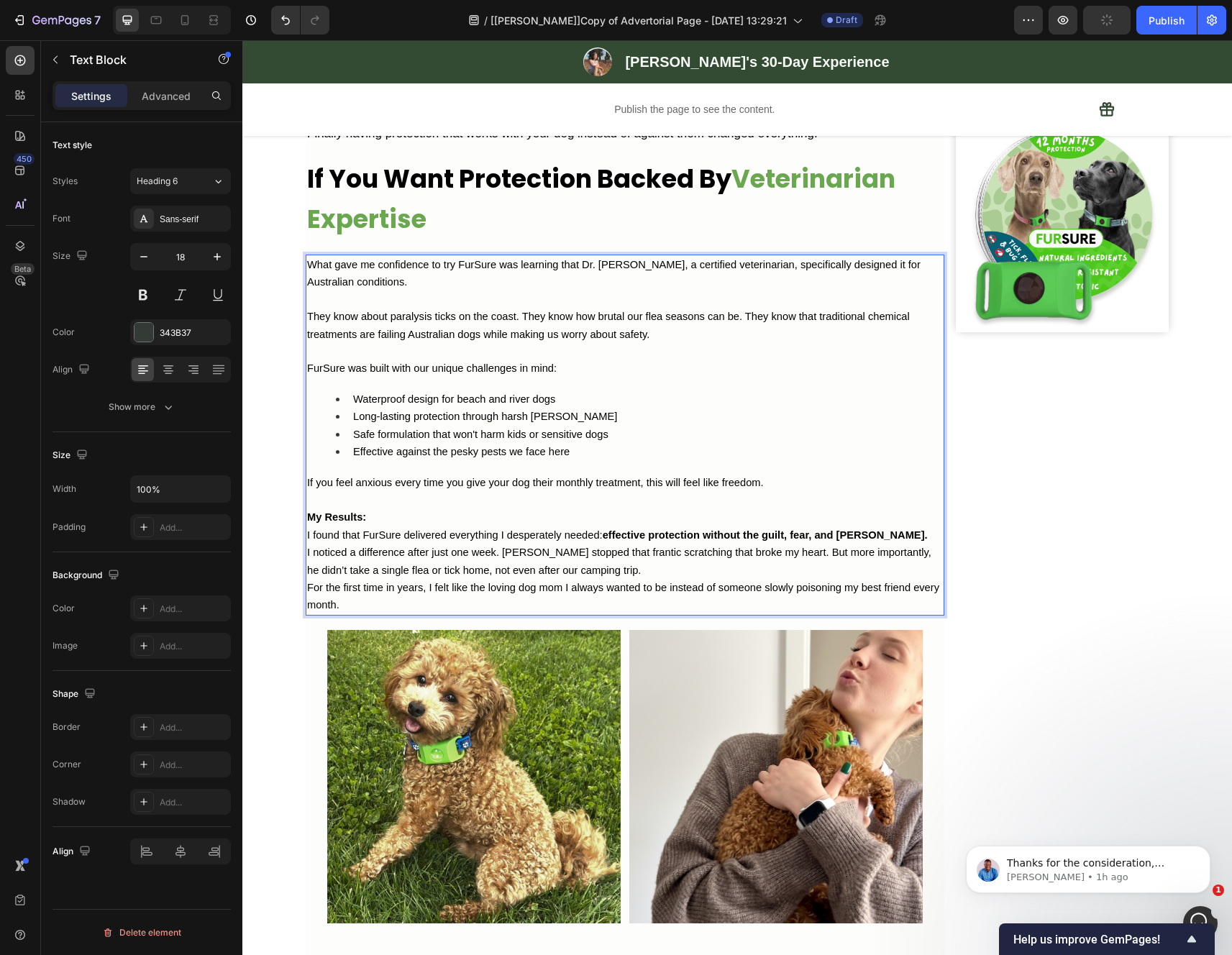
click at [427, 526] on p "My Results:" at bounding box center [625, 517] width 635 height 17
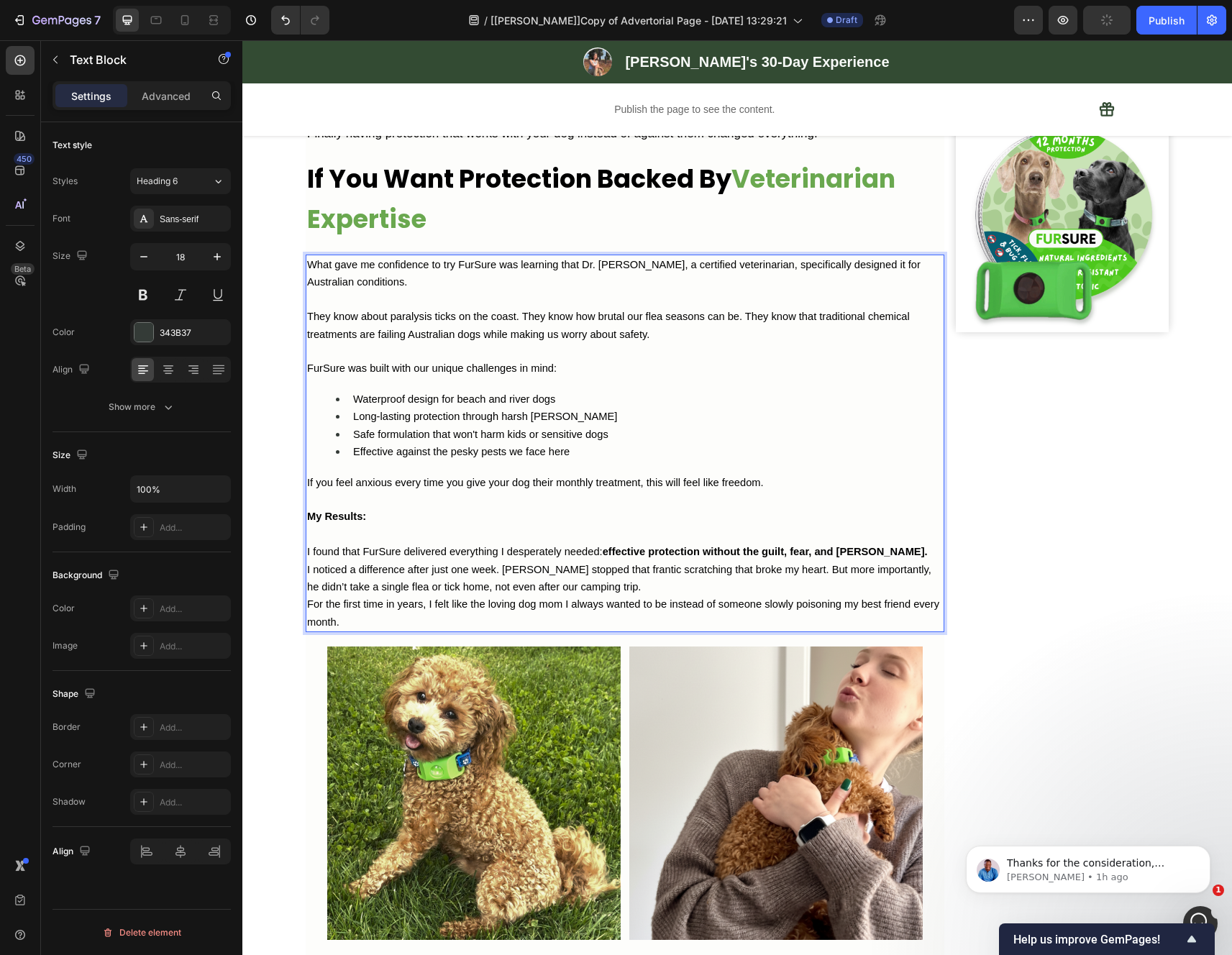
click at [878, 560] on p "I found that FurSure delivered everything I desperately needed: effective prote…" at bounding box center [625, 551] width 635 height 17
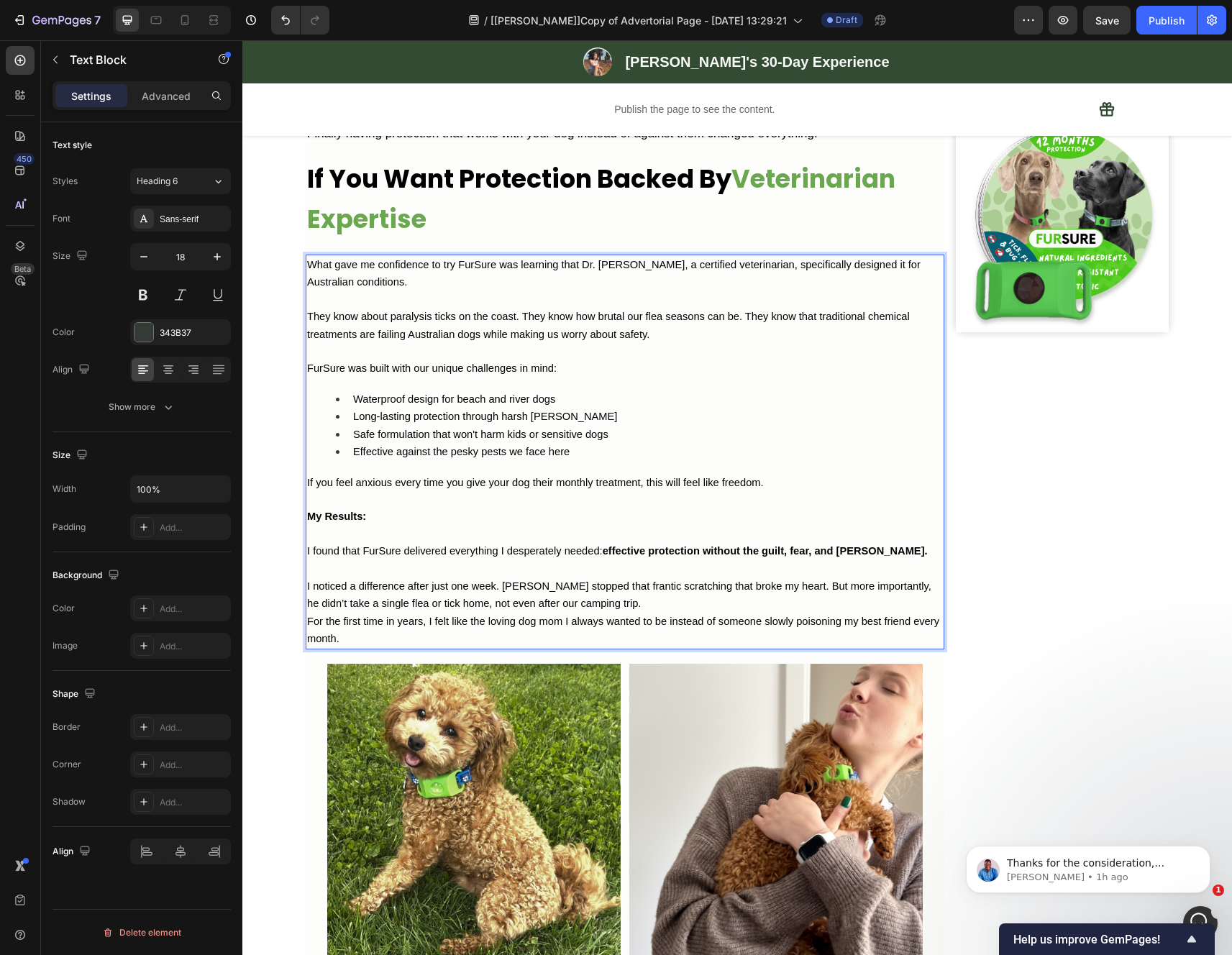
click at [742, 612] on p "I noticed a difference after just one week. [PERSON_NAME] stopped that frantic …" at bounding box center [625, 595] width 635 height 35
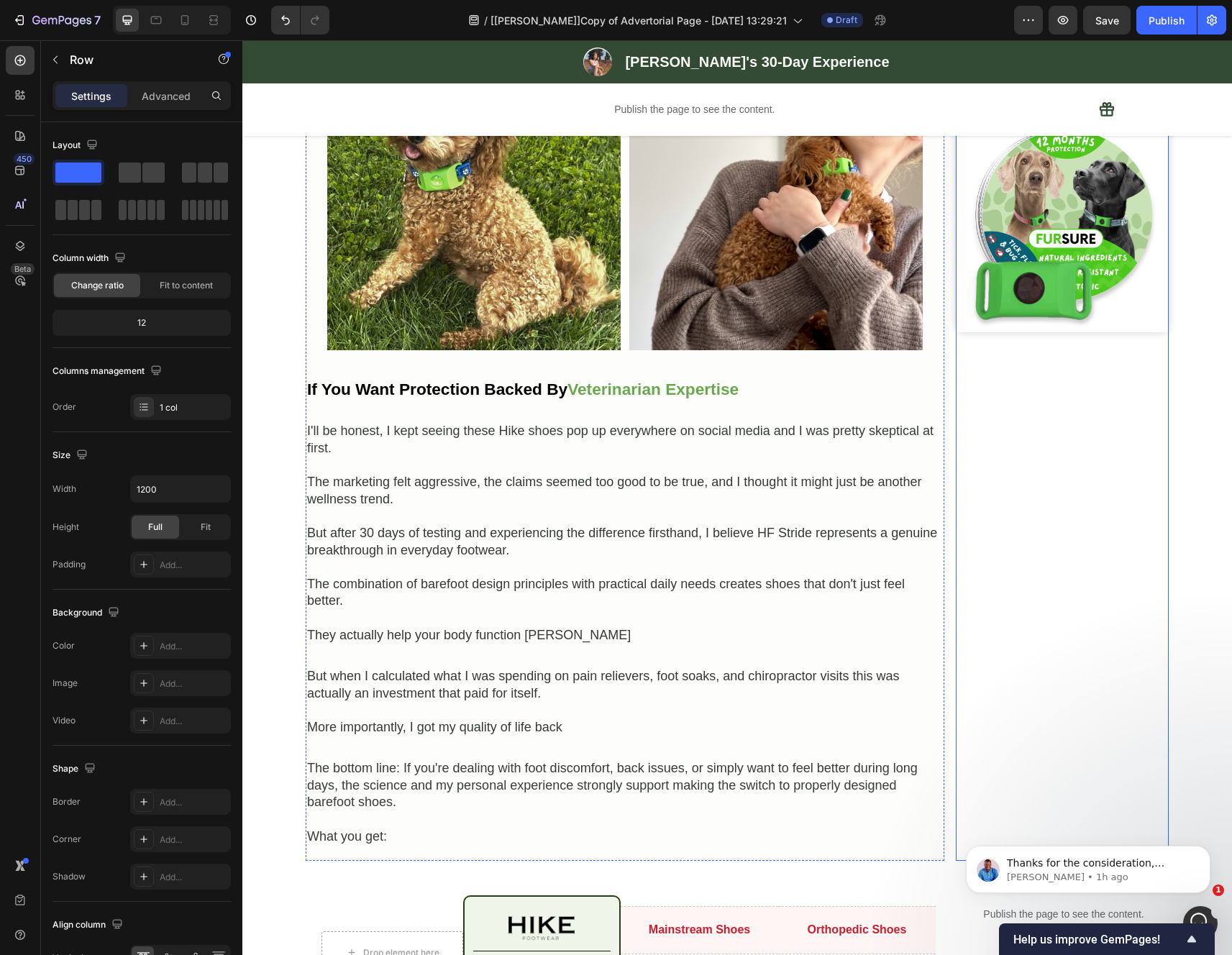
scroll to position [3854, 0]
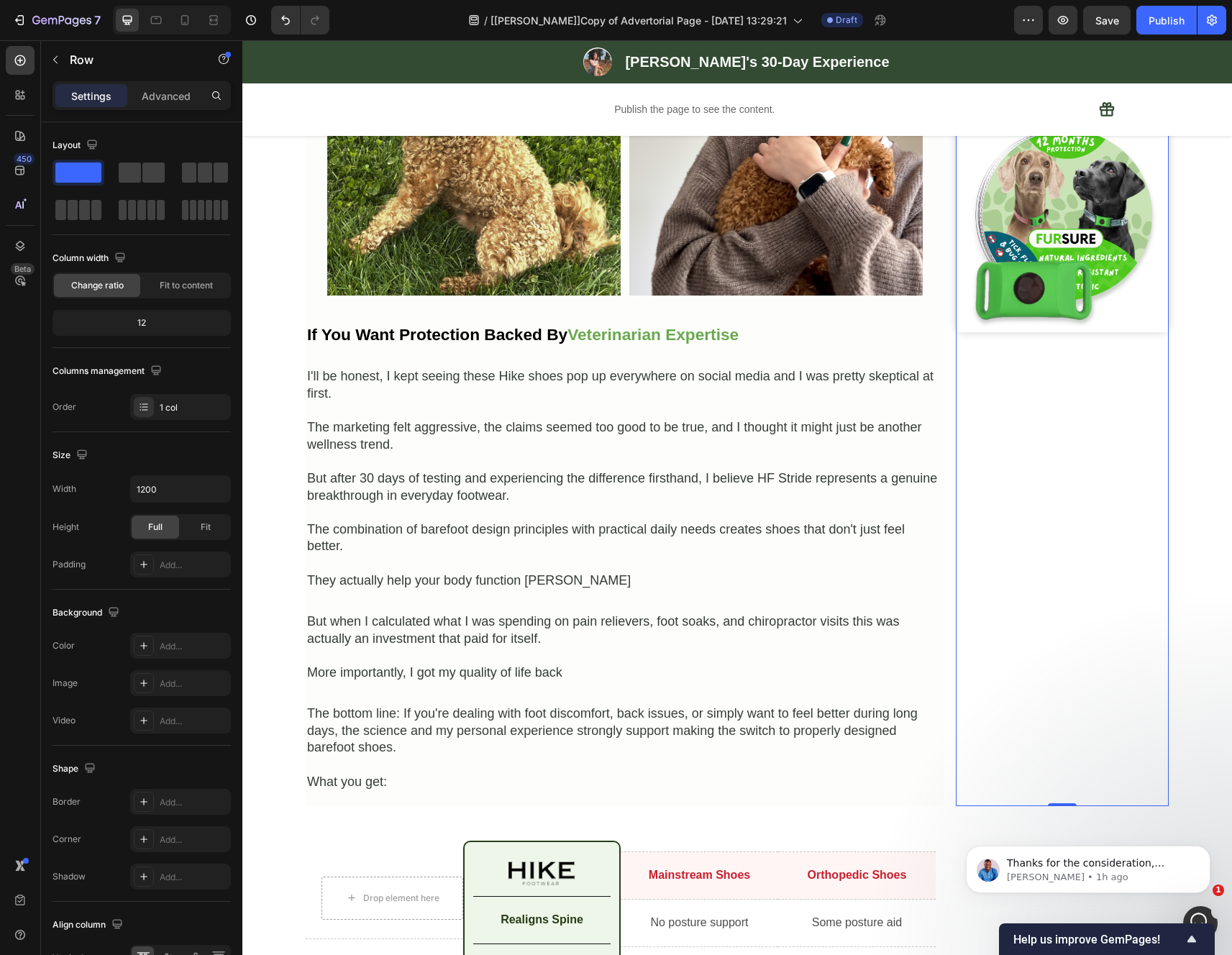
click at [731, 344] on strong "Veterinarian Expertise" at bounding box center [653, 334] width 171 height 19
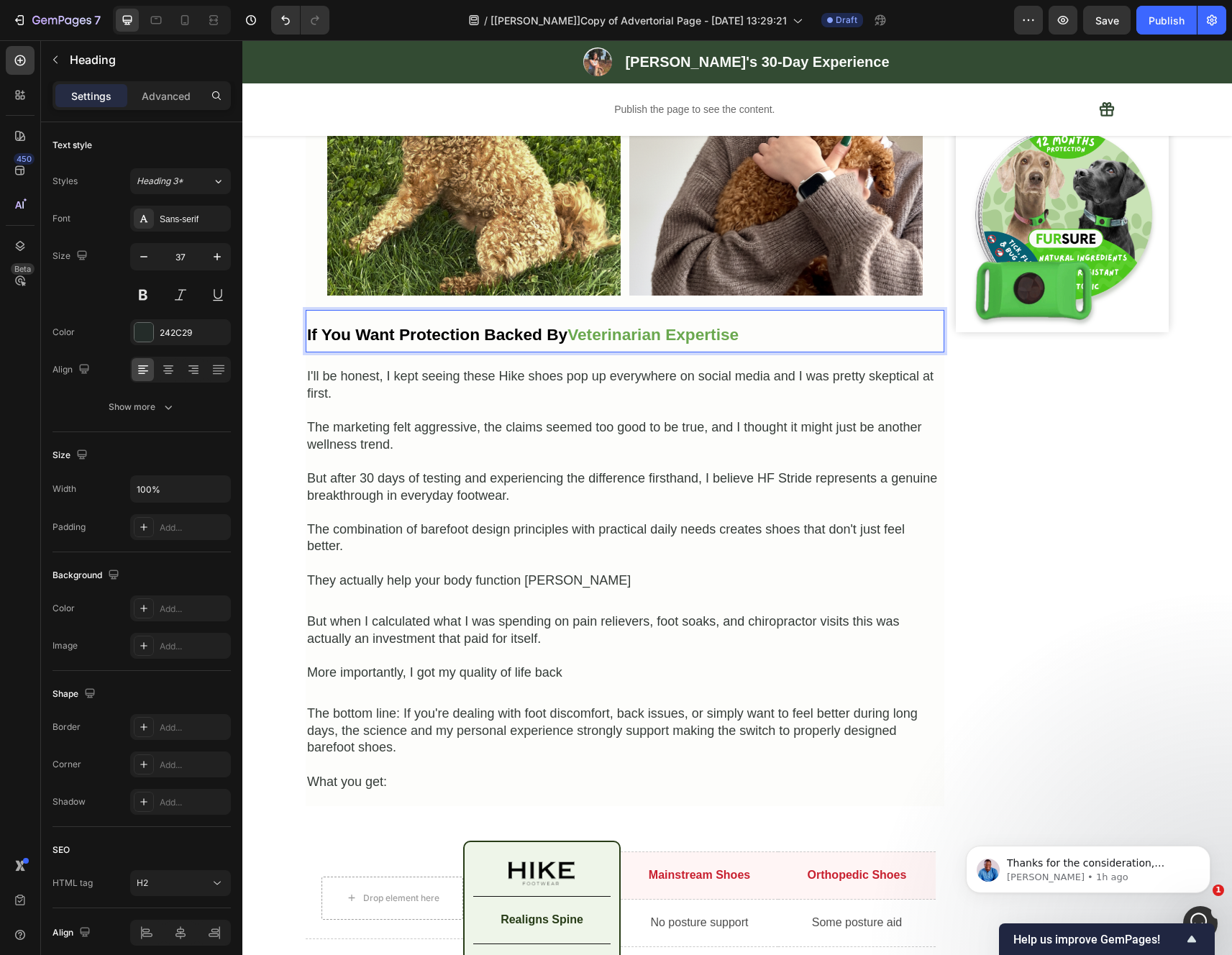
click at [751, 352] on p "If You Want Protection Backed By Veterinarian Expertise" at bounding box center [625, 331] width 635 height 40
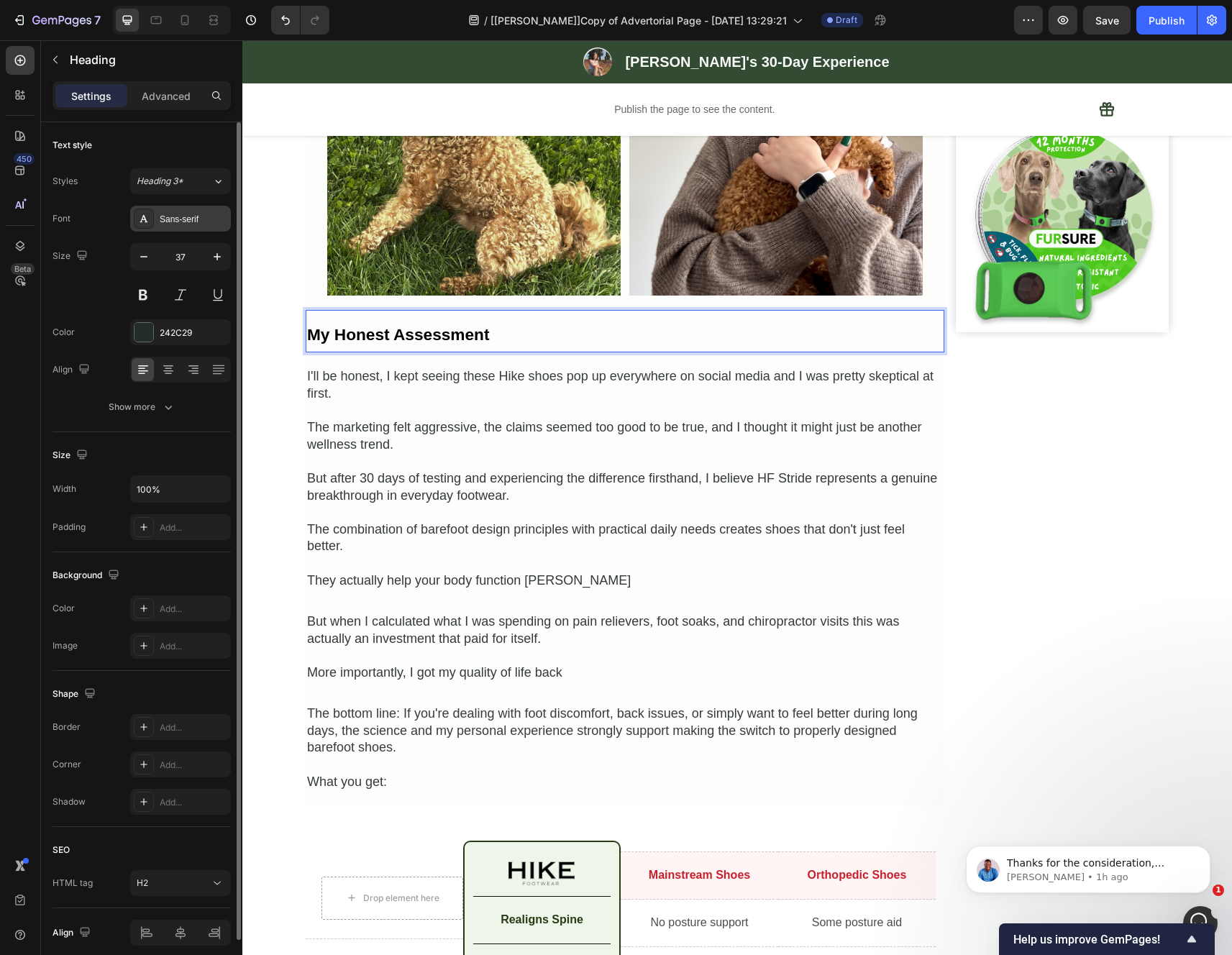
click at [175, 226] on div "Sans-serif" at bounding box center [180, 218] width 101 height 26
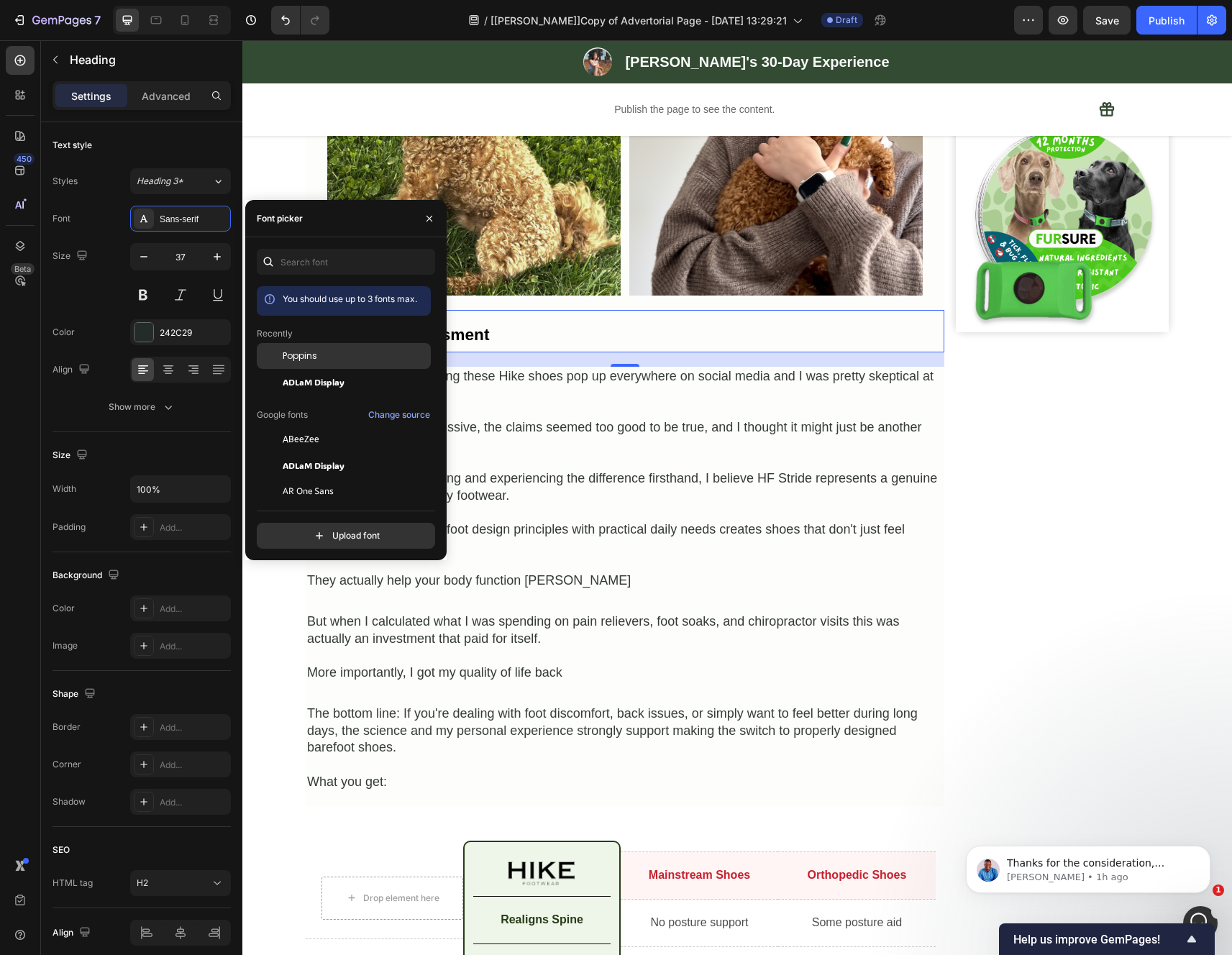
click at [307, 355] on span "Poppins" at bounding box center [300, 356] width 35 height 13
click at [72, 405] on button "Show more" at bounding box center [142, 406] width 178 height 26
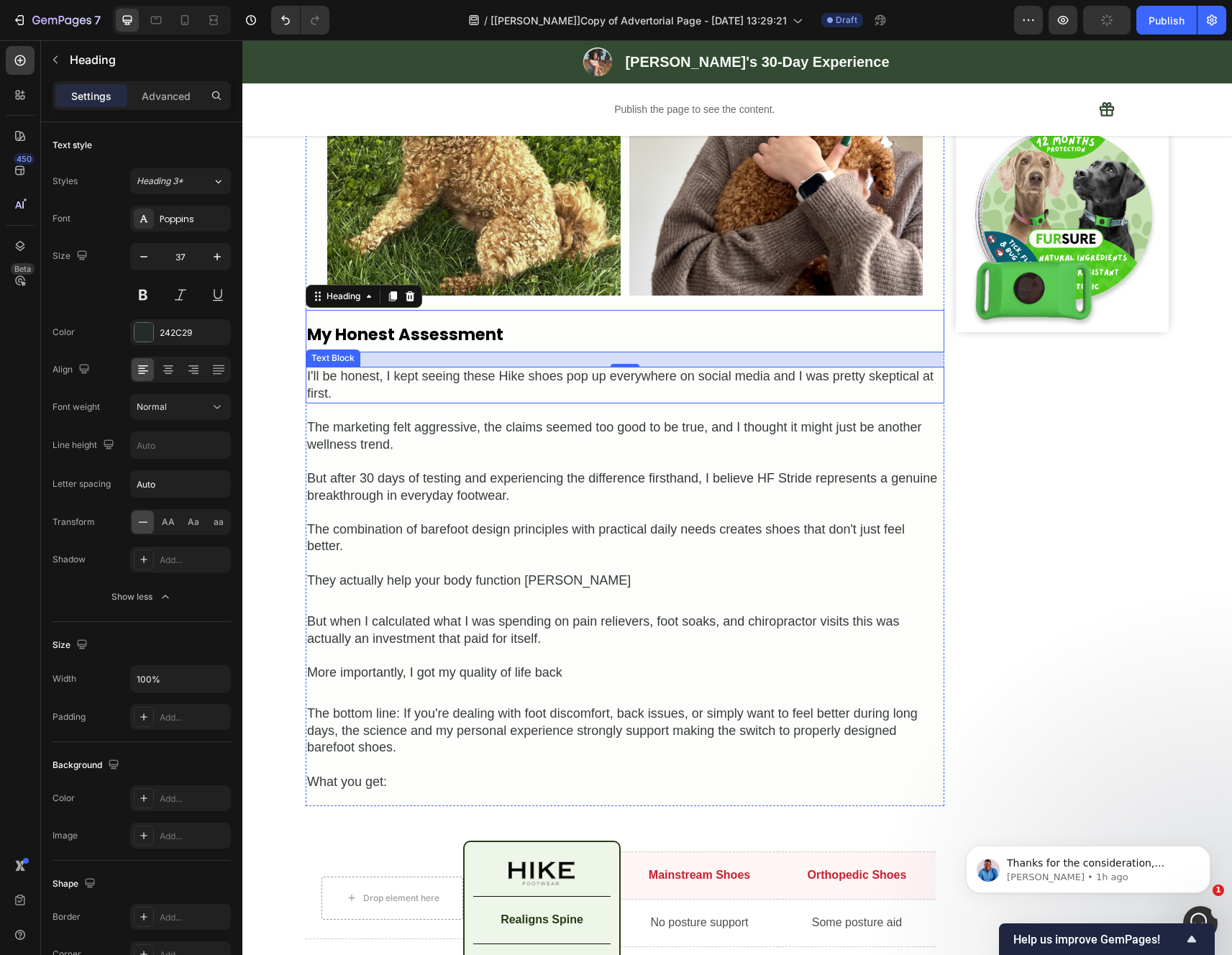
click at [506, 431] on div "The marketing felt aggressive, the claims seemed too good to be true, and I tho…" at bounding box center [625, 436] width 639 height 37
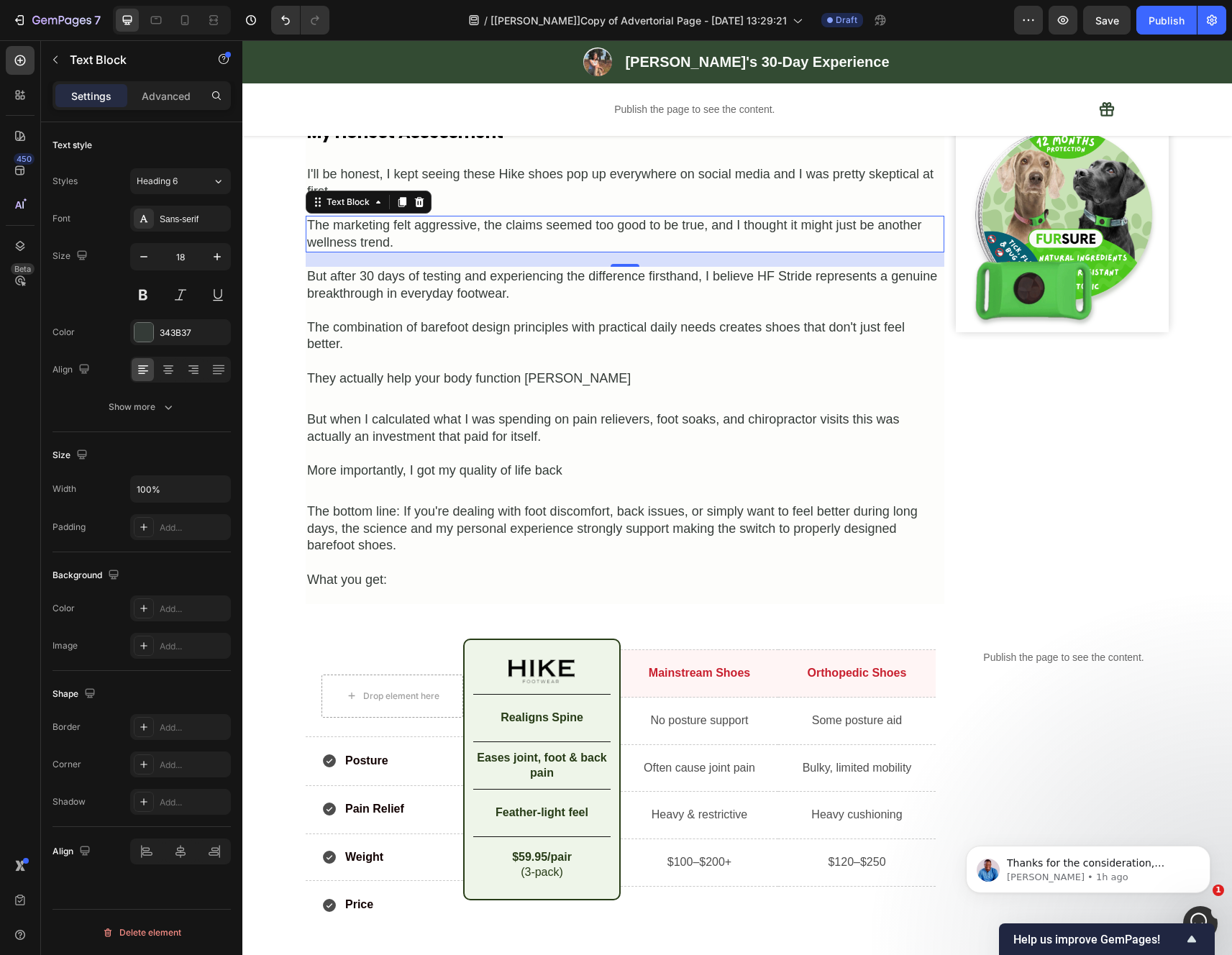
scroll to position [4154, 0]
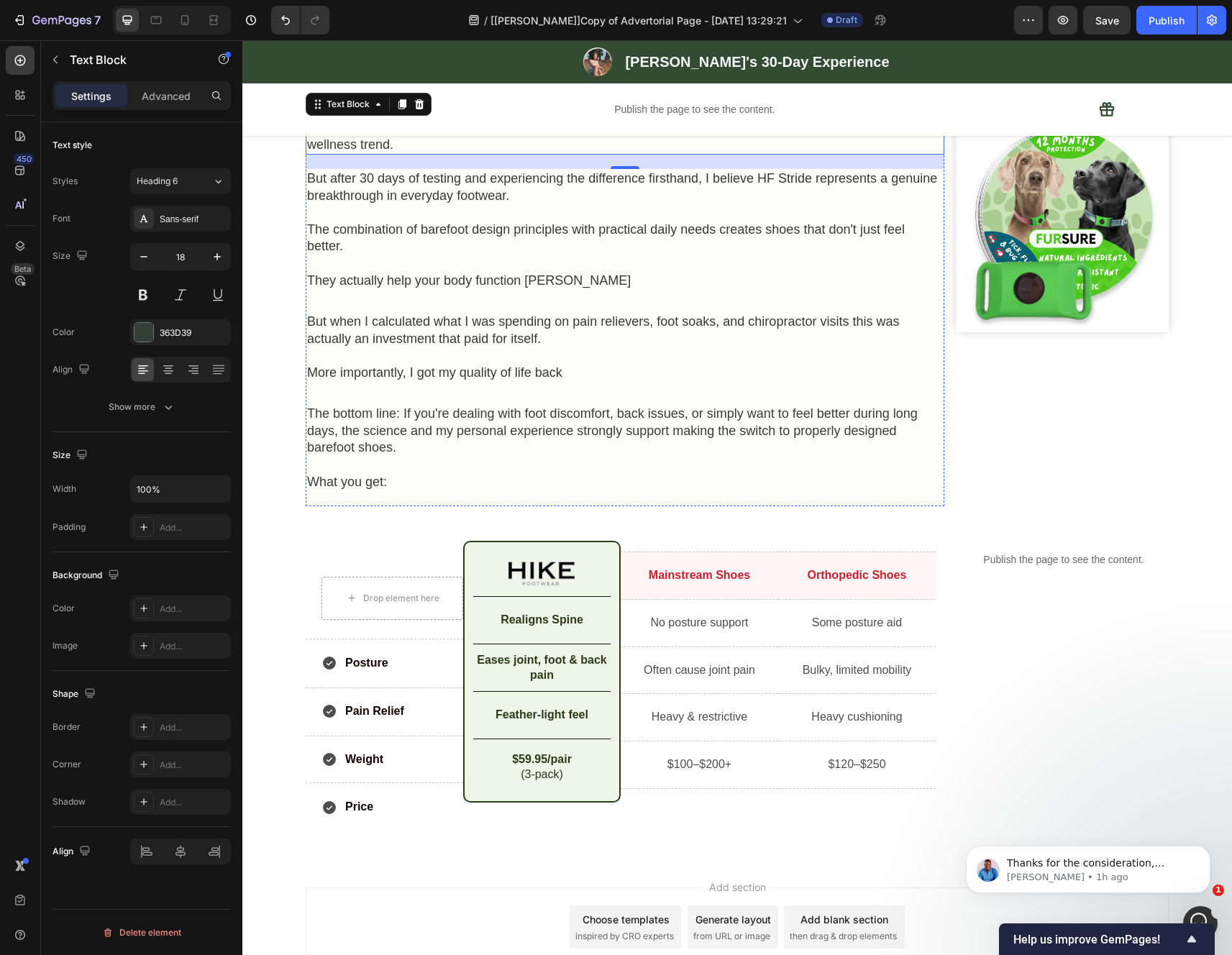
click at [499, 104] on div "I'll be honest, I kept seeing these Hike shoes pop up everywhere on social medi…" at bounding box center [625, 85] width 639 height 37
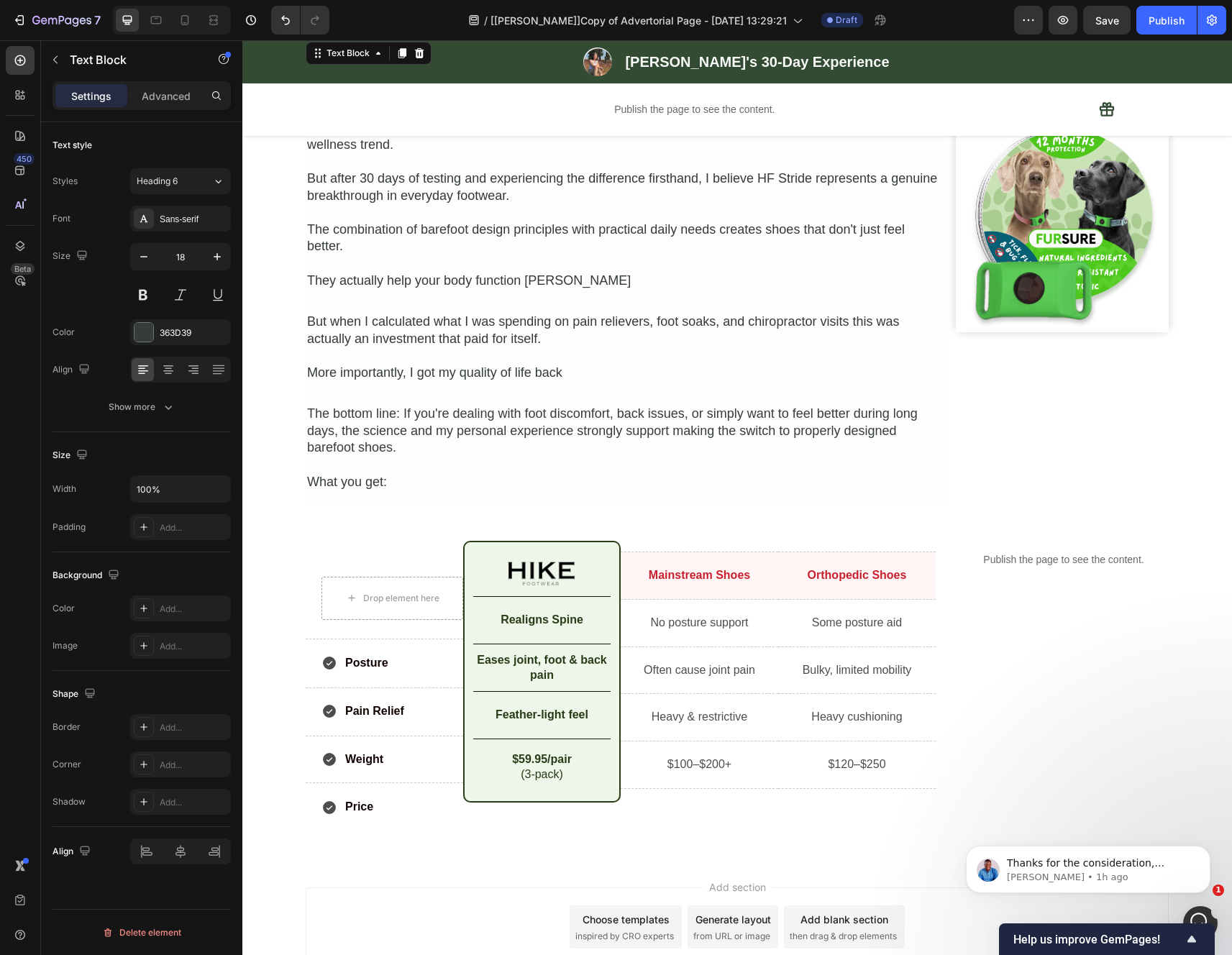
click at [493, 104] on div "I'll be honest, I kept seeing these Hike shoes pop up everywhere on social medi…" at bounding box center [625, 85] width 639 height 37
click at [493, 102] on p "I'll be honest, I kept seeing these Hike shoes pop up everywhere on social medi…" at bounding box center [625, 85] width 635 height 34
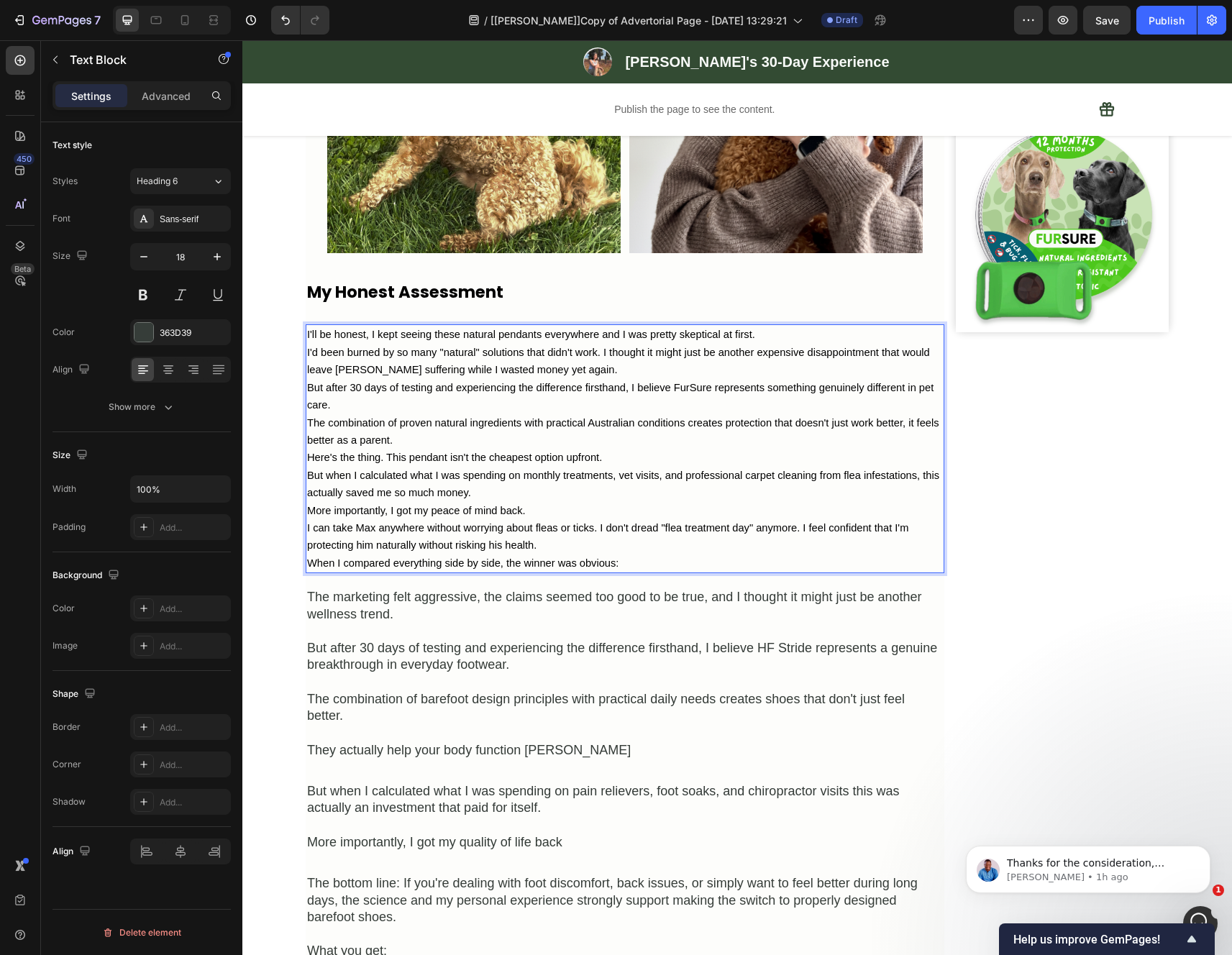
click at [649, 624] on div "The marketing felt aggressive, the claims seemed too good to be true, and I tho…" at bounding box center [625, 606] width 639 height 37
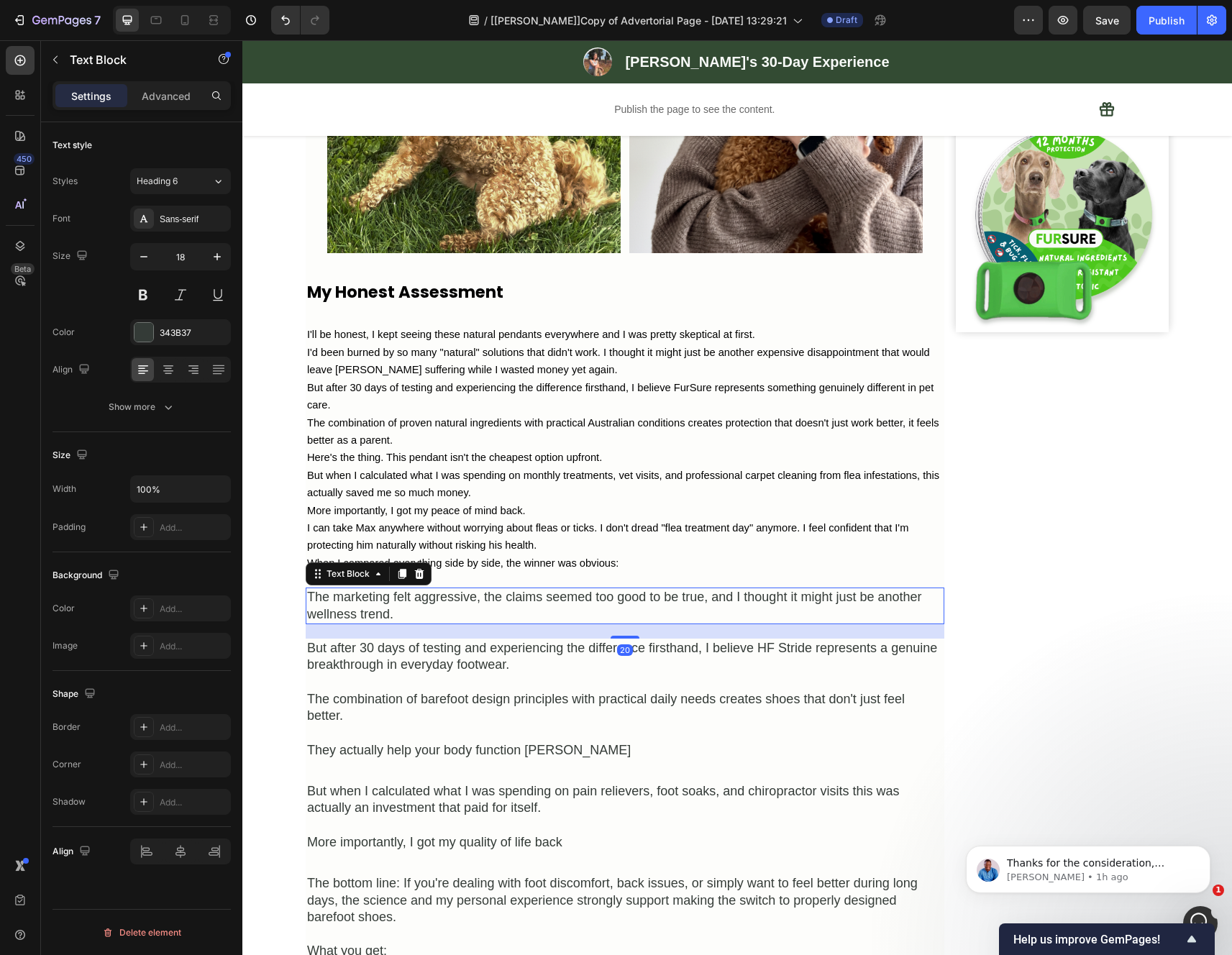
click at [415, 578] on icon at bounding box center [419, 573] width 9 height 10
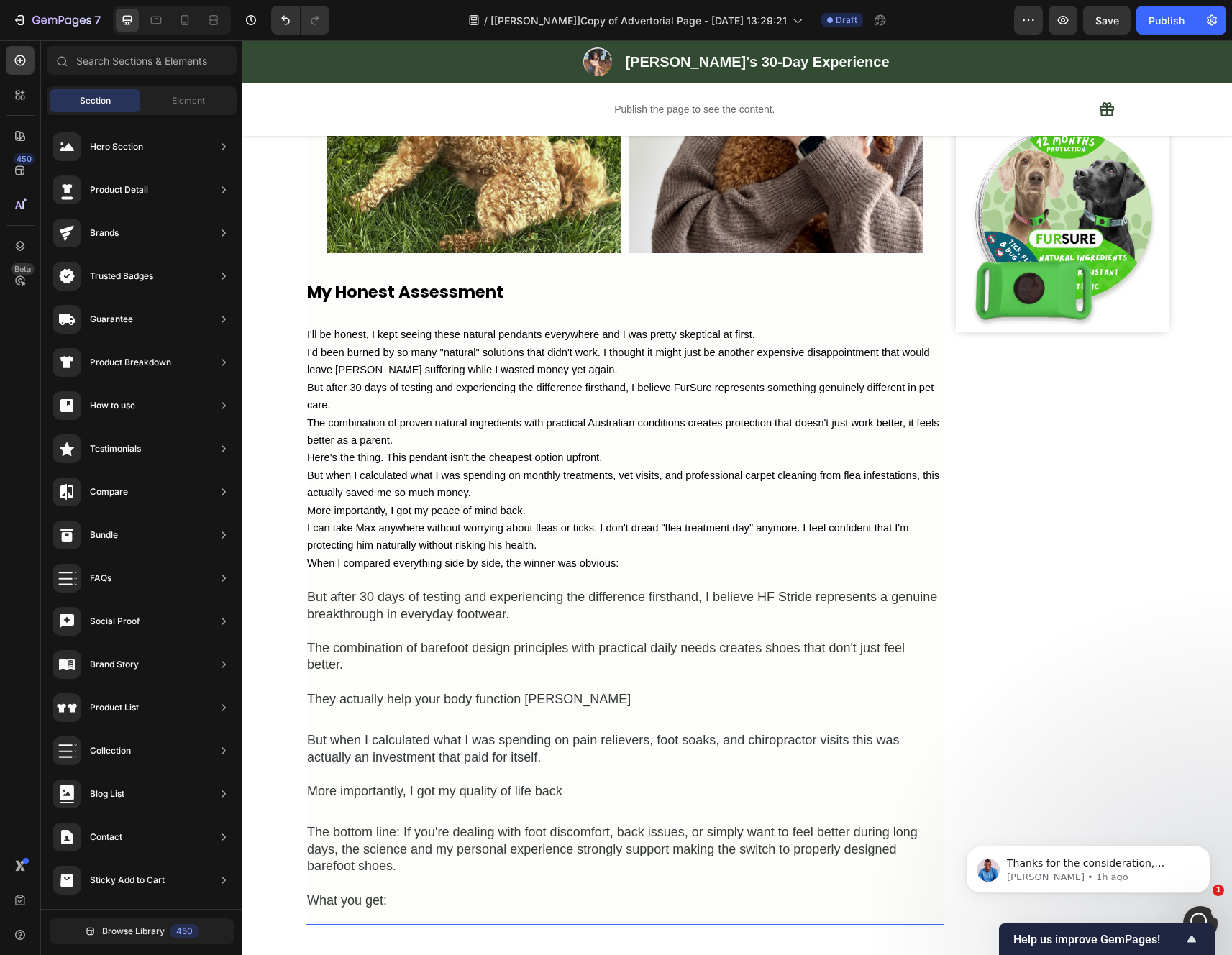
click at [410, 624] on div "But after 30 days of testing and experiencing the difference firsthand, I belie…" at bounding box center [625, 606] width 639 height 37
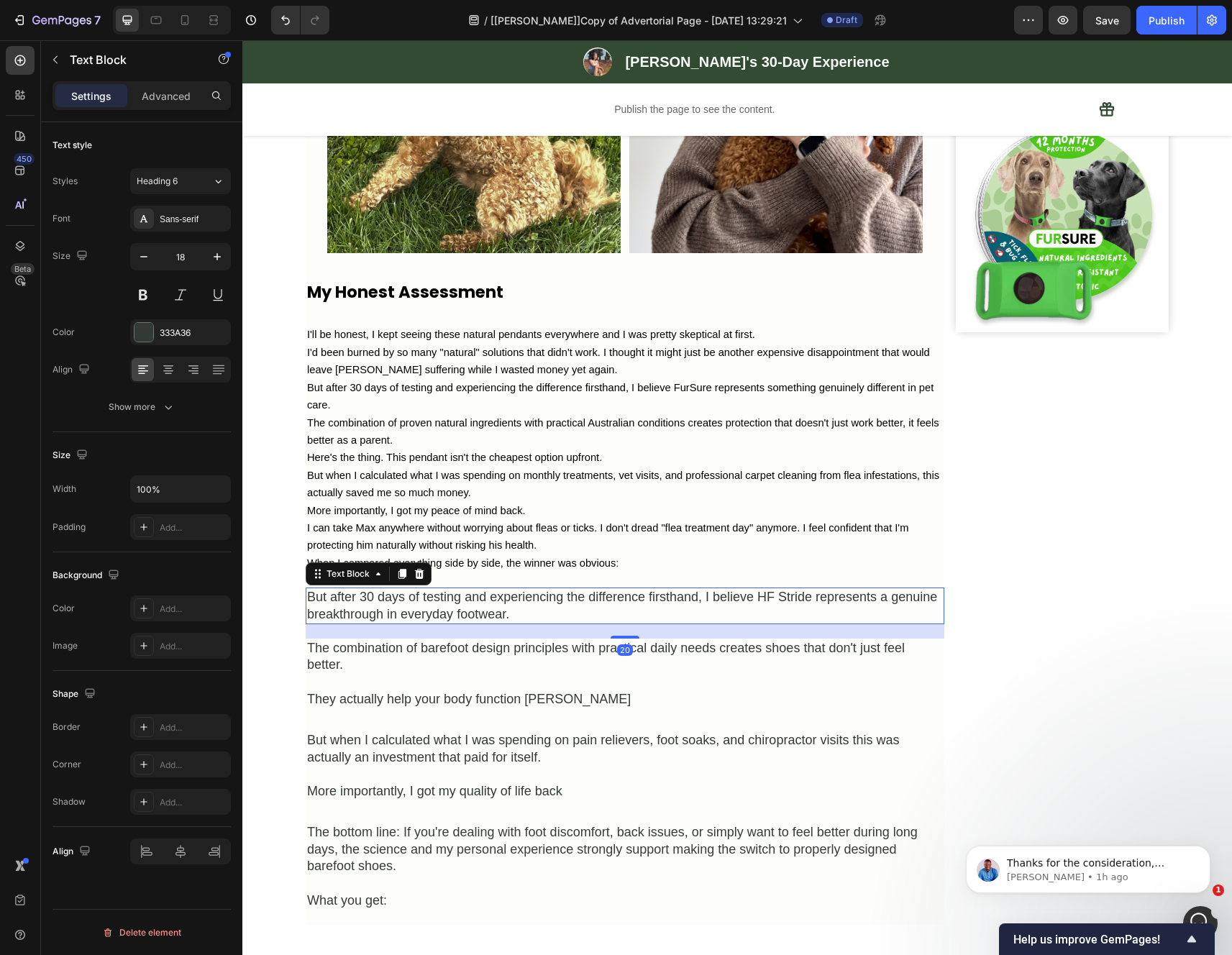
click at [414, 579] on icon at bounding box center [419, 573] width 12 height 12
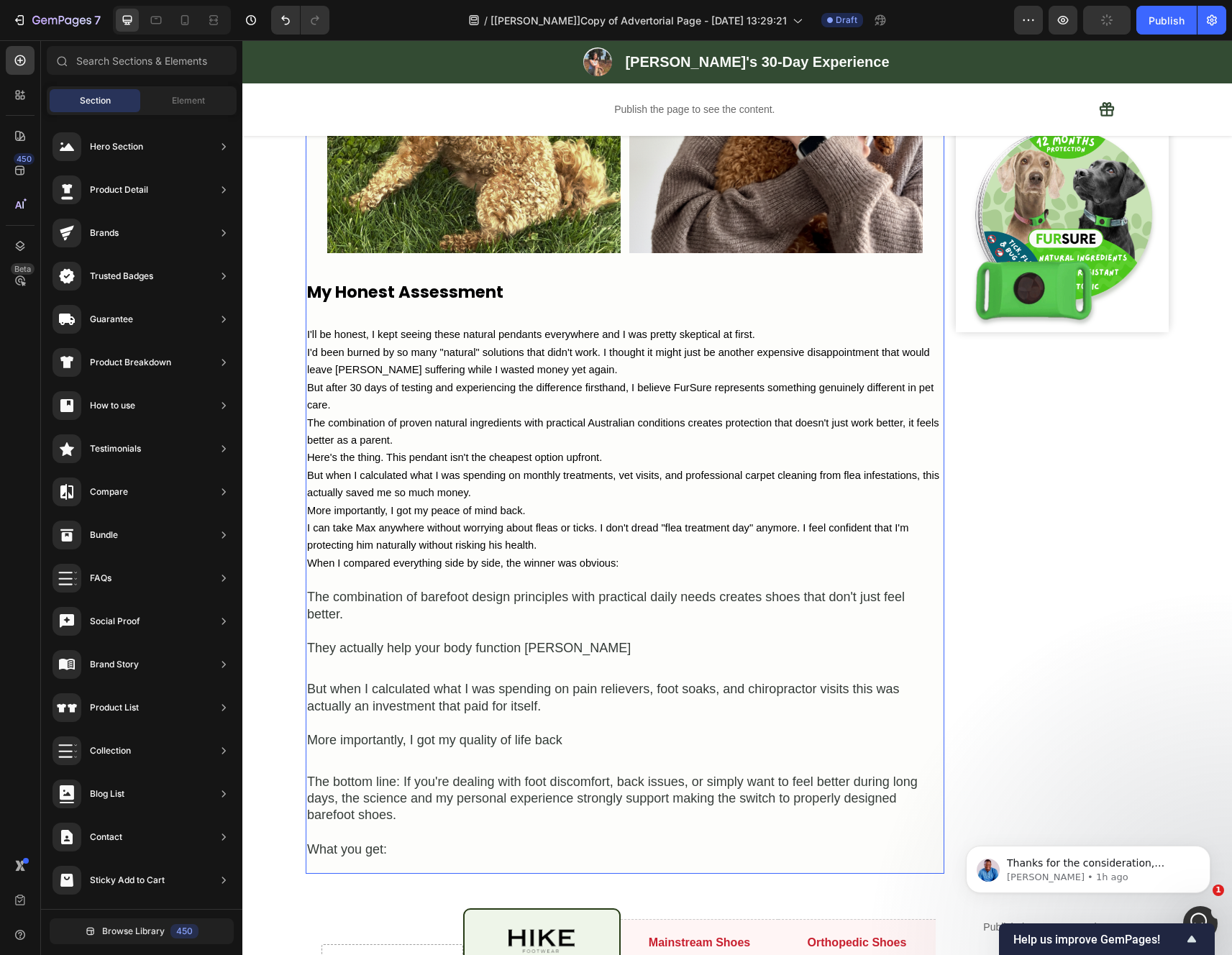
click at [457, 624] on div "The combination of barefoot design principles with practical daily needs create…" at bounding box center [625, 606] width 639 height 37
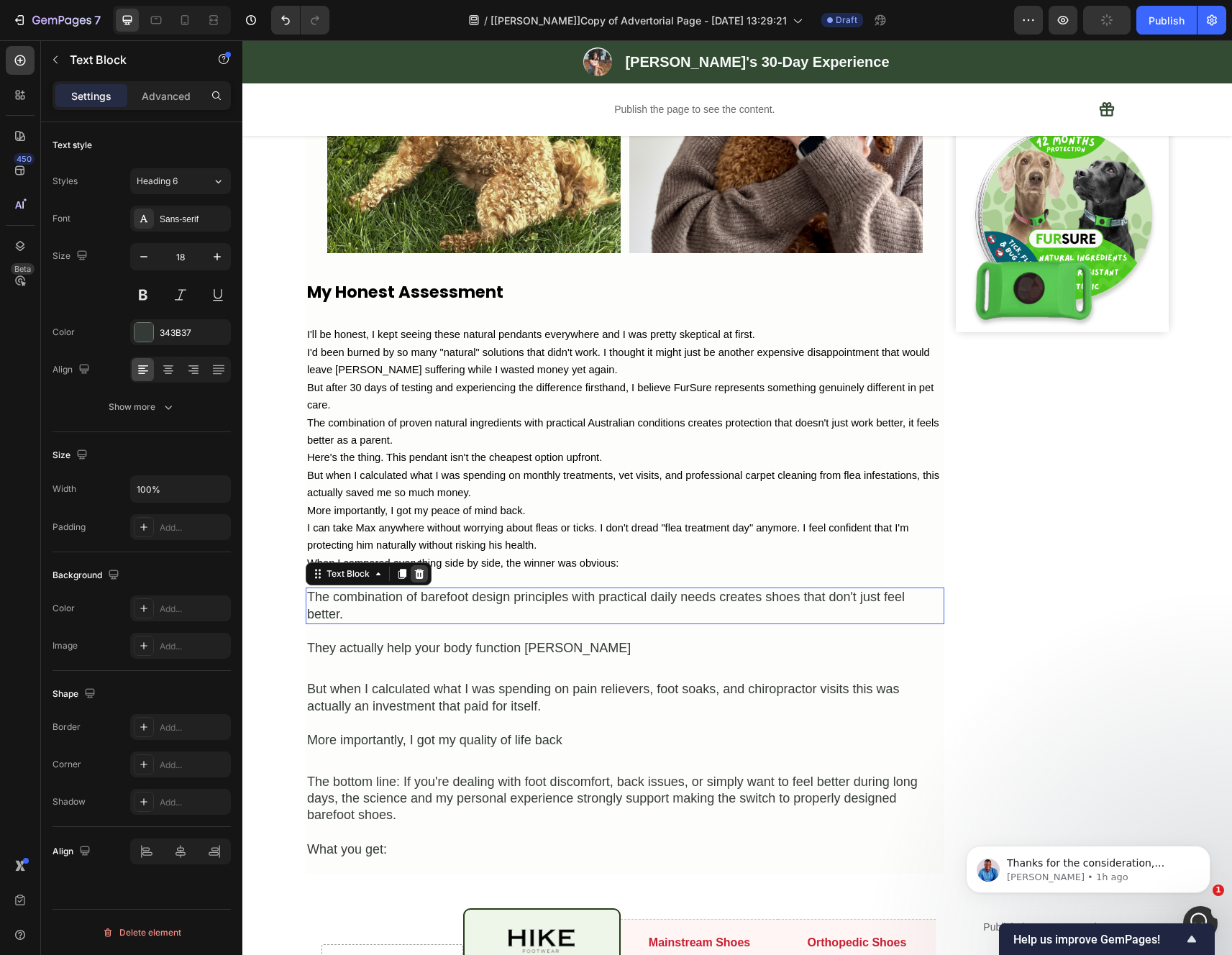
click at [415, 578] on icon at bounding box center [419, 573] width 9 height 10
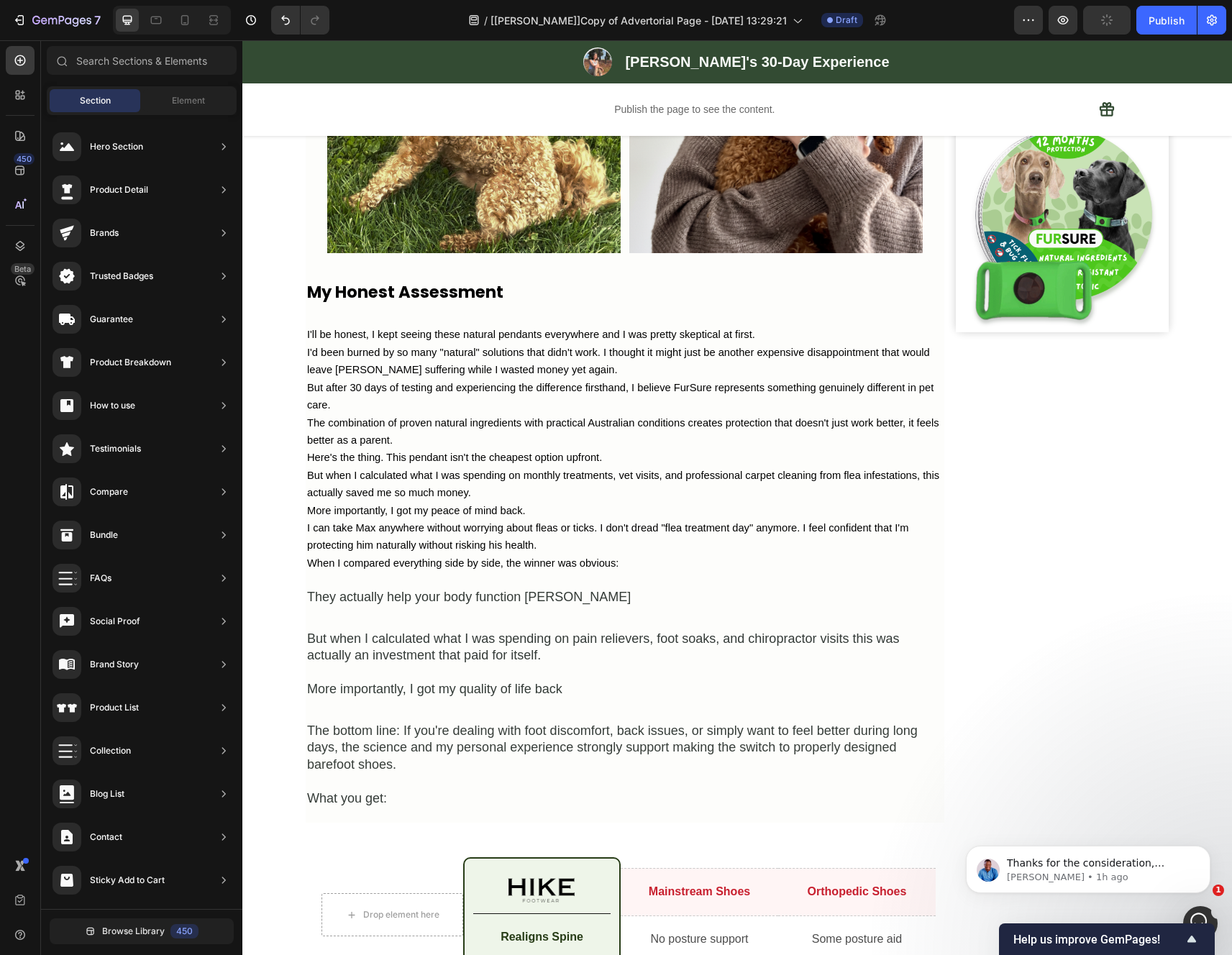
click at [427, 606] on div "They actually help your body function bette" at bounding box center [625, 597] width 639 height 20
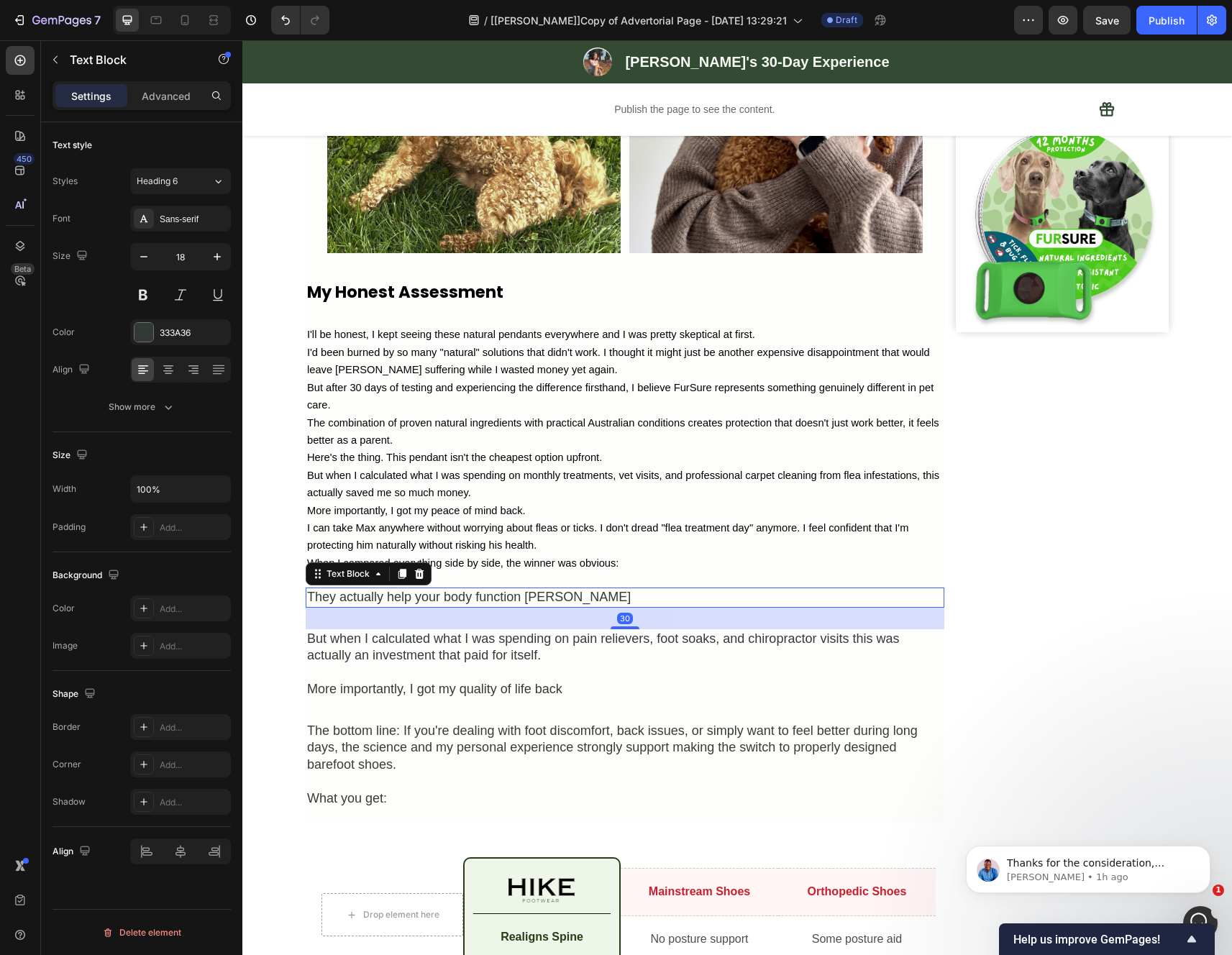
click at [415, 578] on icon at bounding box center [419, 573] width 9 height 10
click at [429, 666] on div "But when I calculated what I was spending on pain relievers, foot soaks, and ch…" at bounding box center [625, 647] width 639 height 37
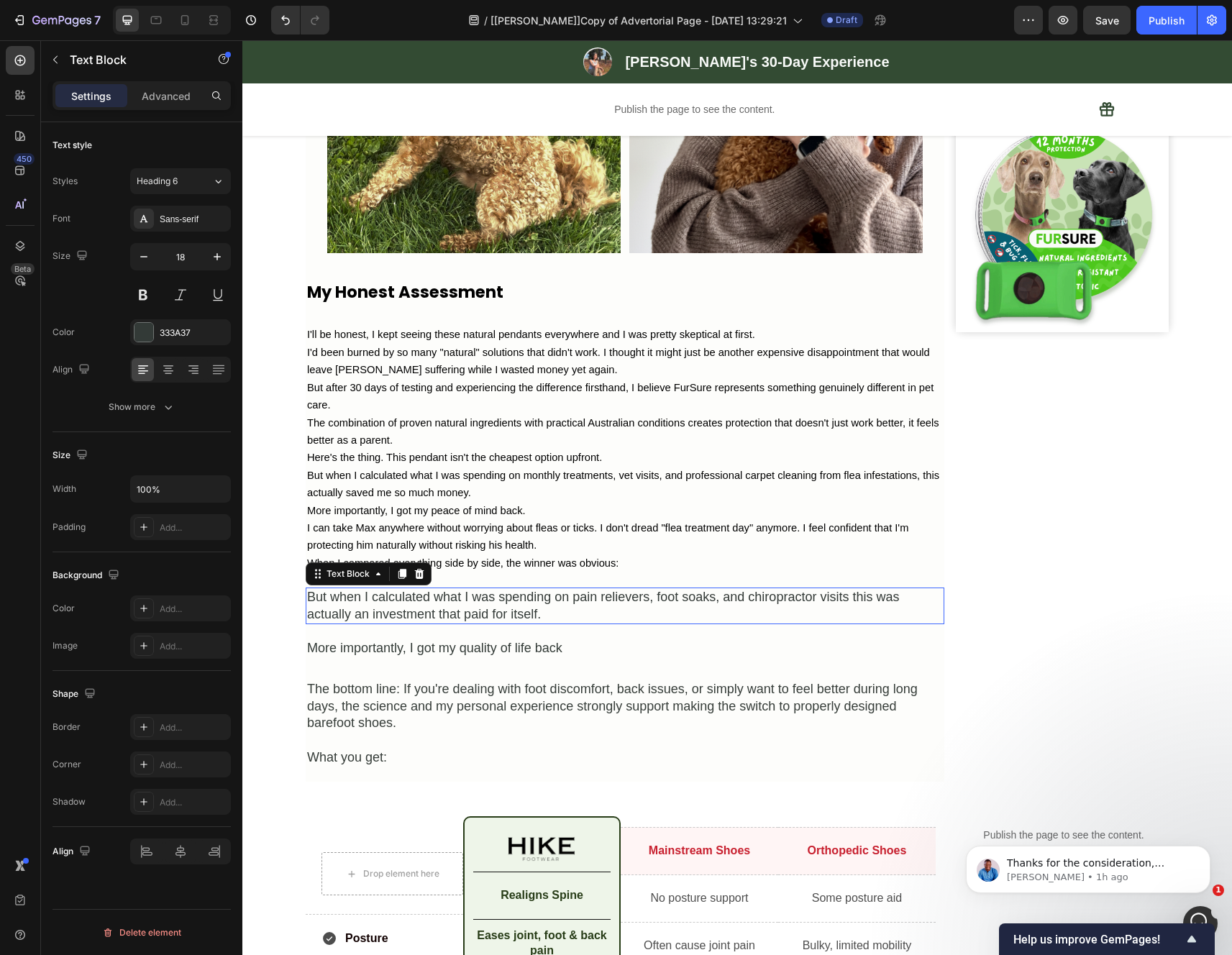
click at [415, 578] on icon at bounding box center [419, 573] width 9 height 10
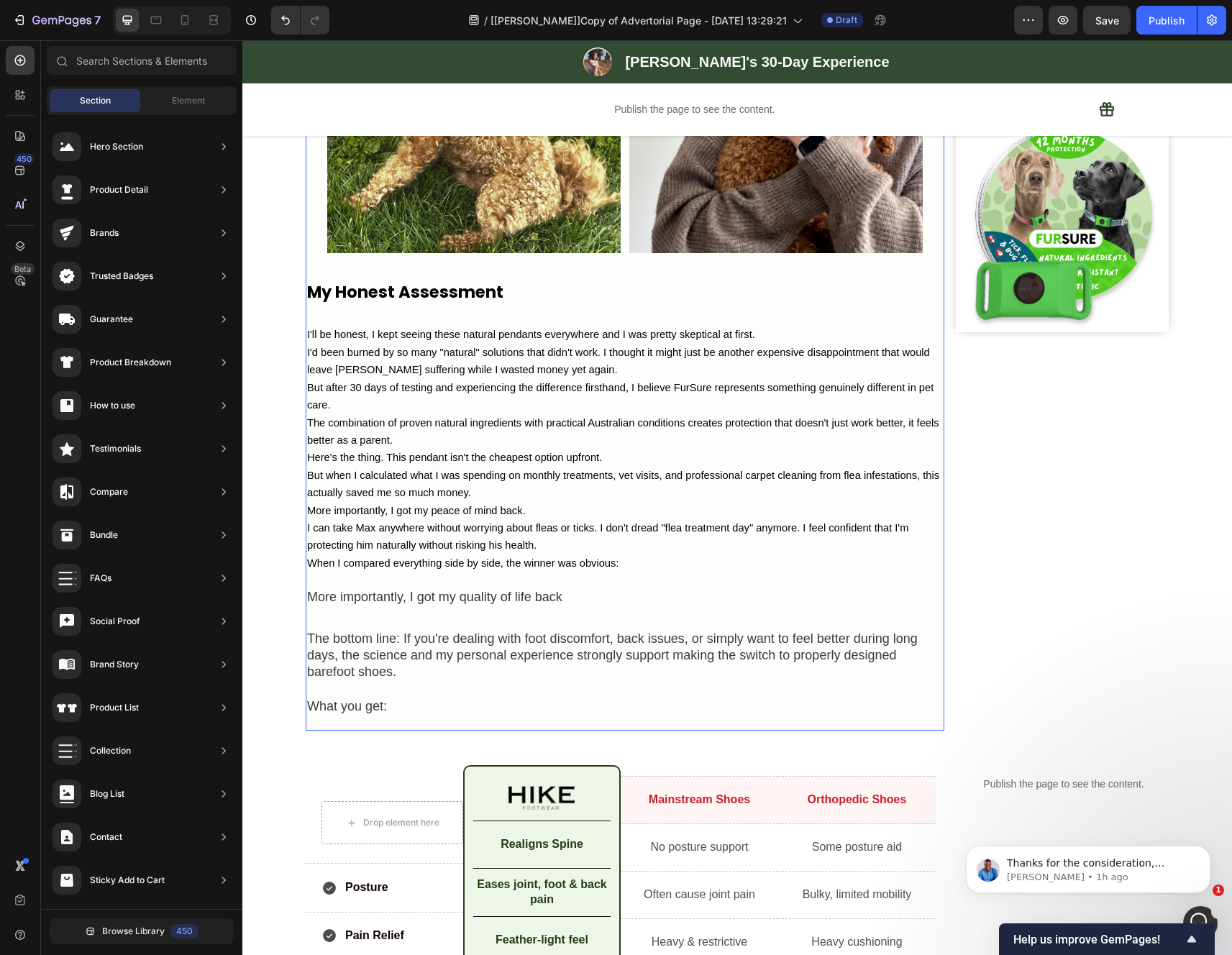
click at [424, 606] on div "More importantly, I got my quality of life back" at bounding box center [625, 597] width 639 height 20
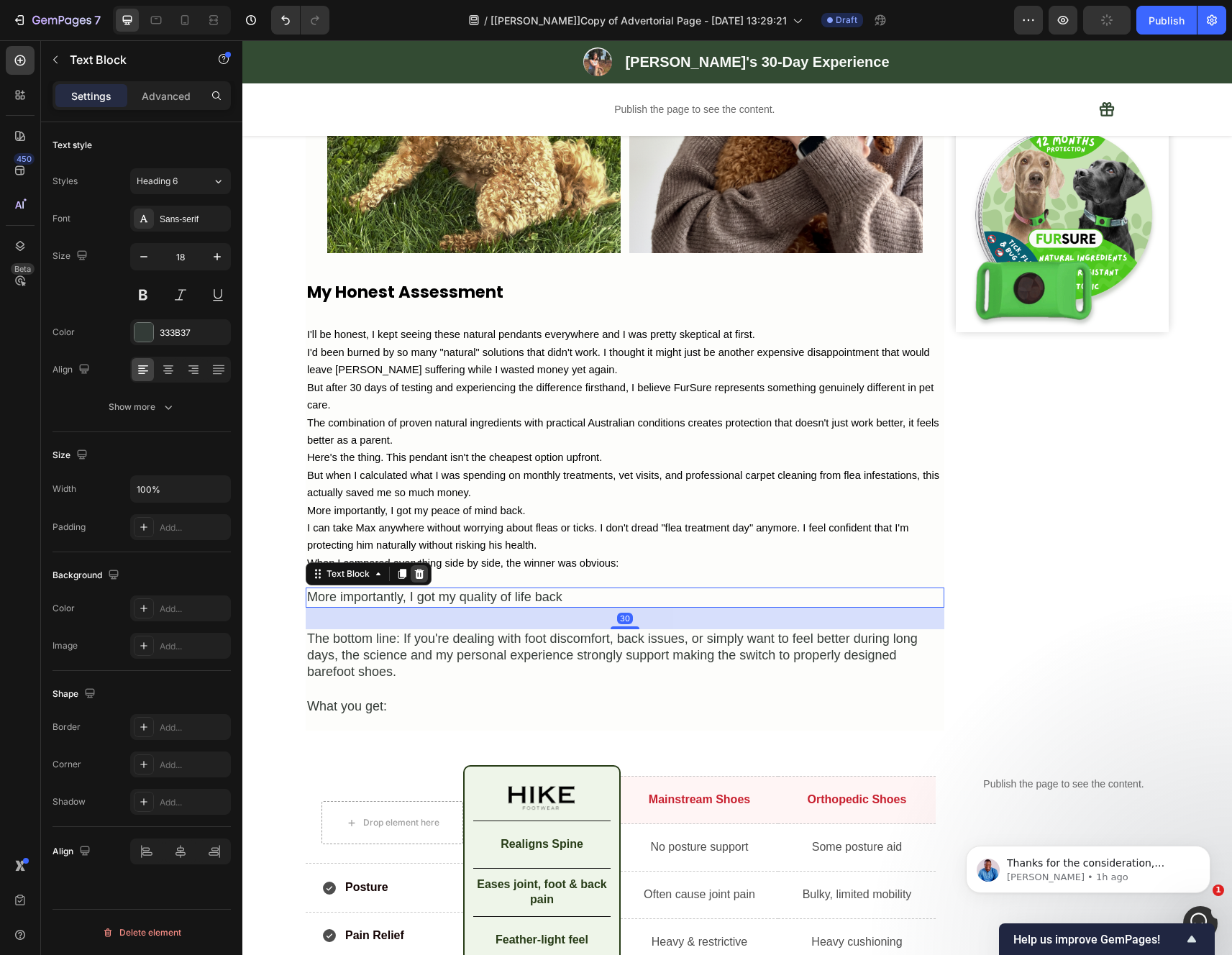
click at [416, 578] on icon at bounding box center [419, 573] width 9 height 10
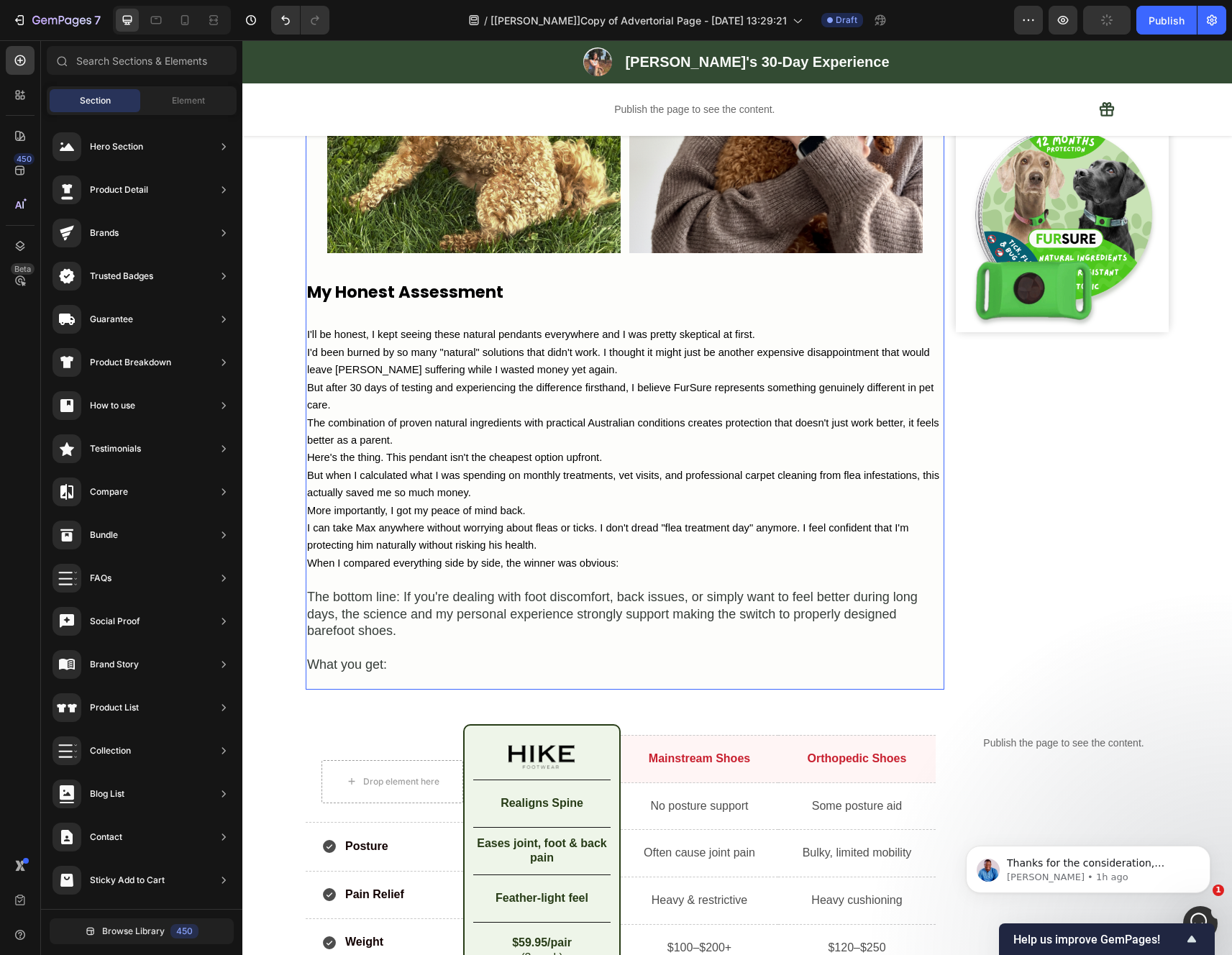
click at [433, 640] on div "The bottom line: If you're dealing with foot discomfort, back issues, or simply…" at bounding box center [625, 614] width 639 height 54
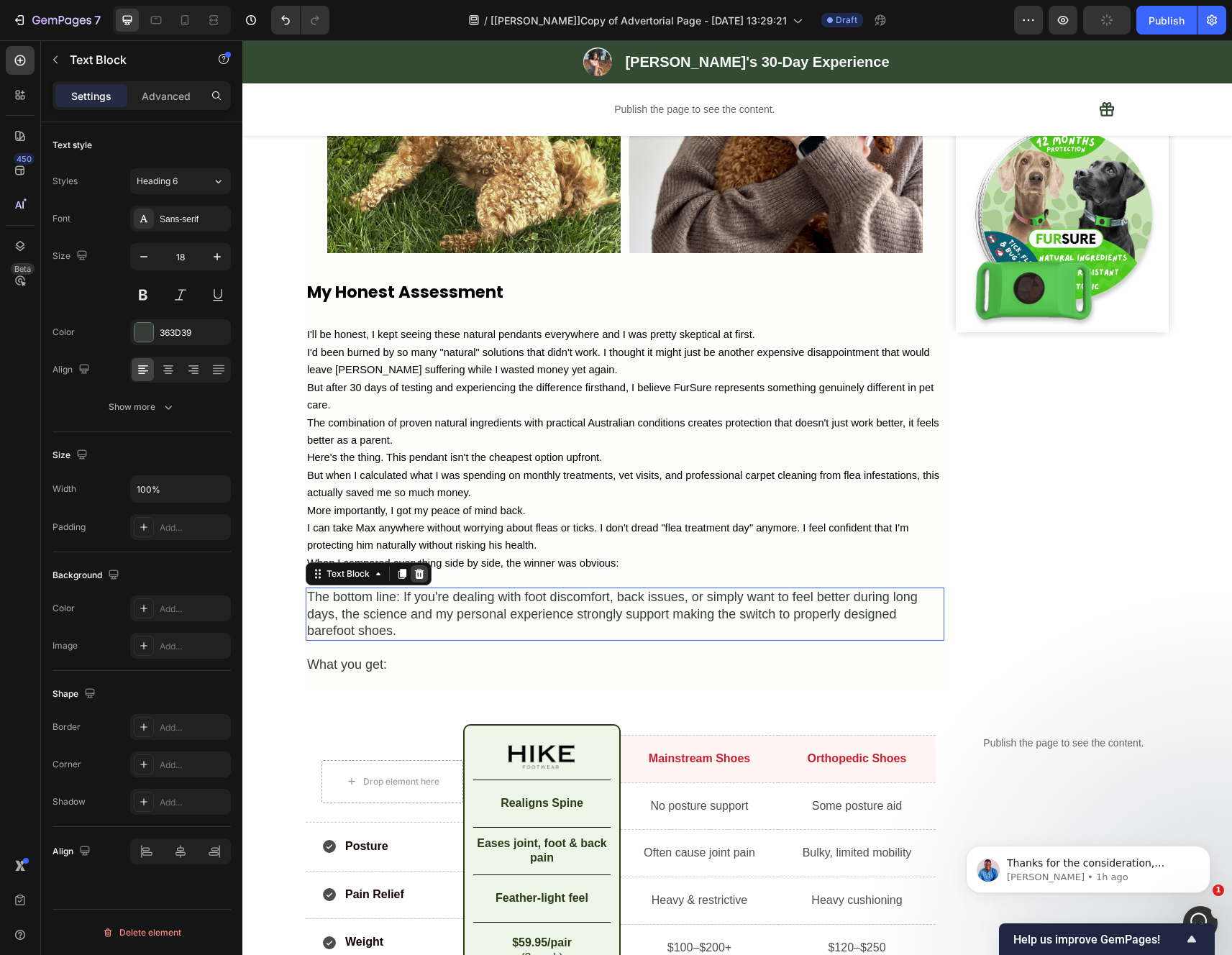
click at [415, 578] on icon at bounding box center [419, 573] width 9 height 10
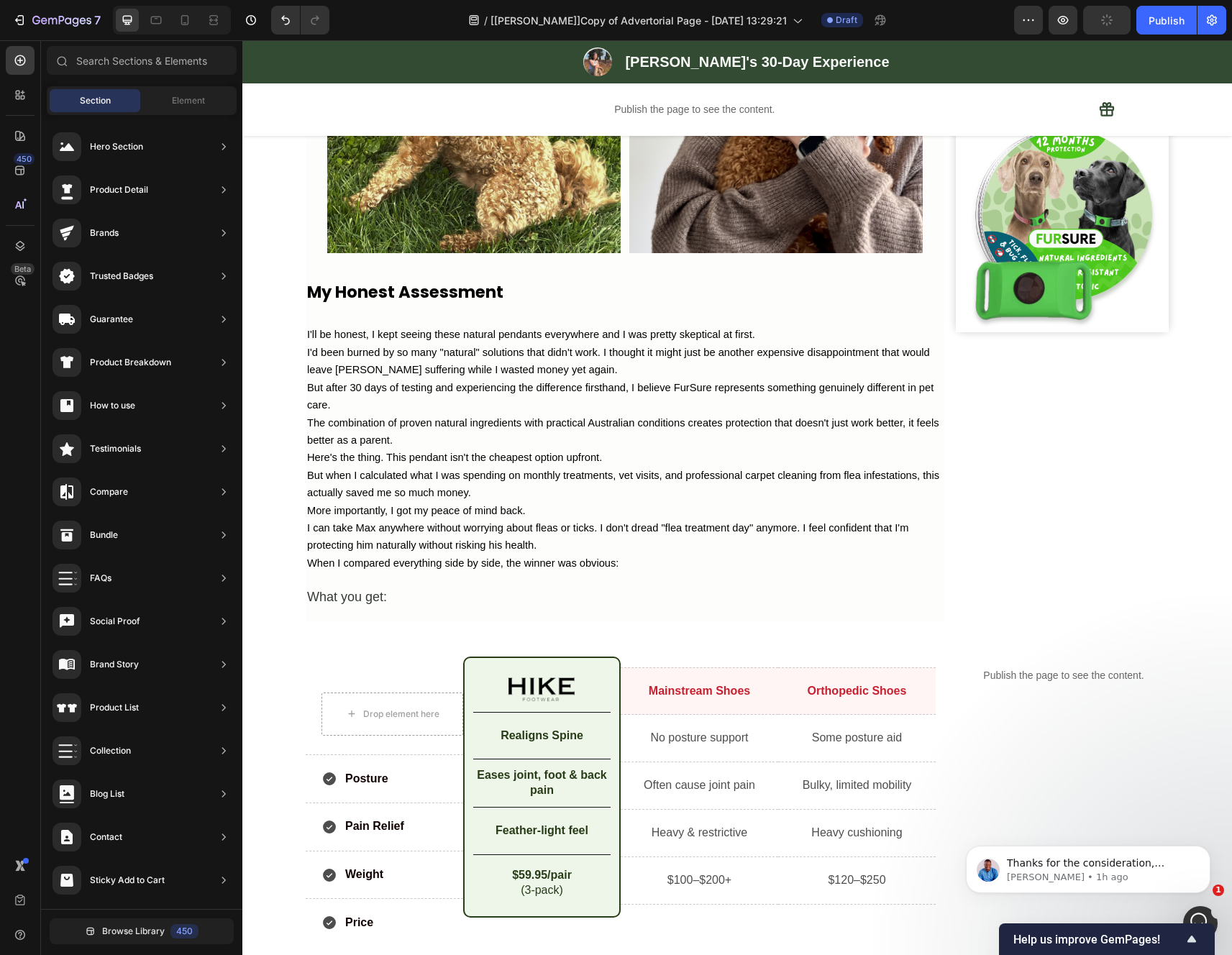
click at [369, 606] on div "What you get:" at bounding box center [625, 597] width 639 height 20
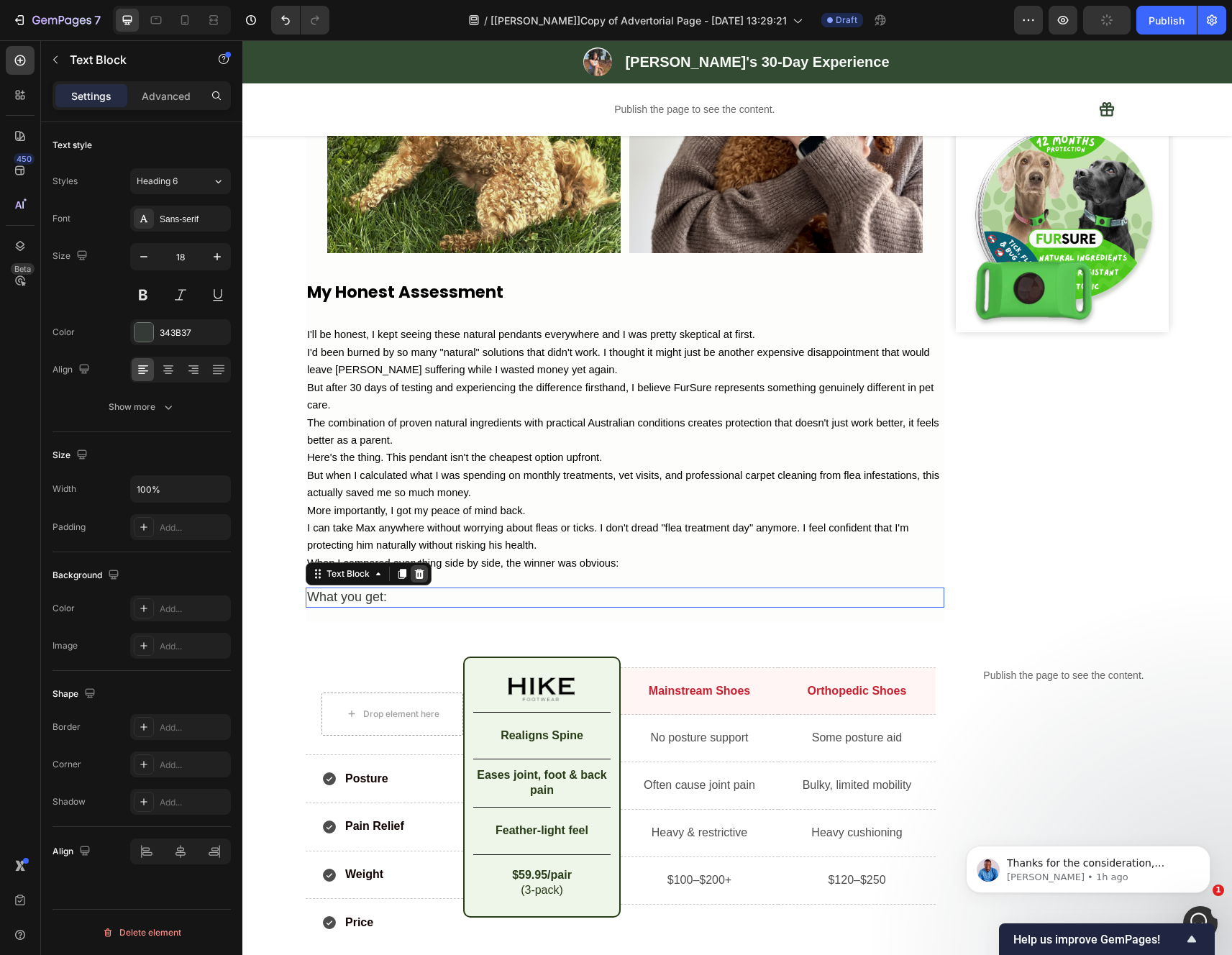
click at [415, 578] on icon at bounding box center [419, 573] width 9 height 10
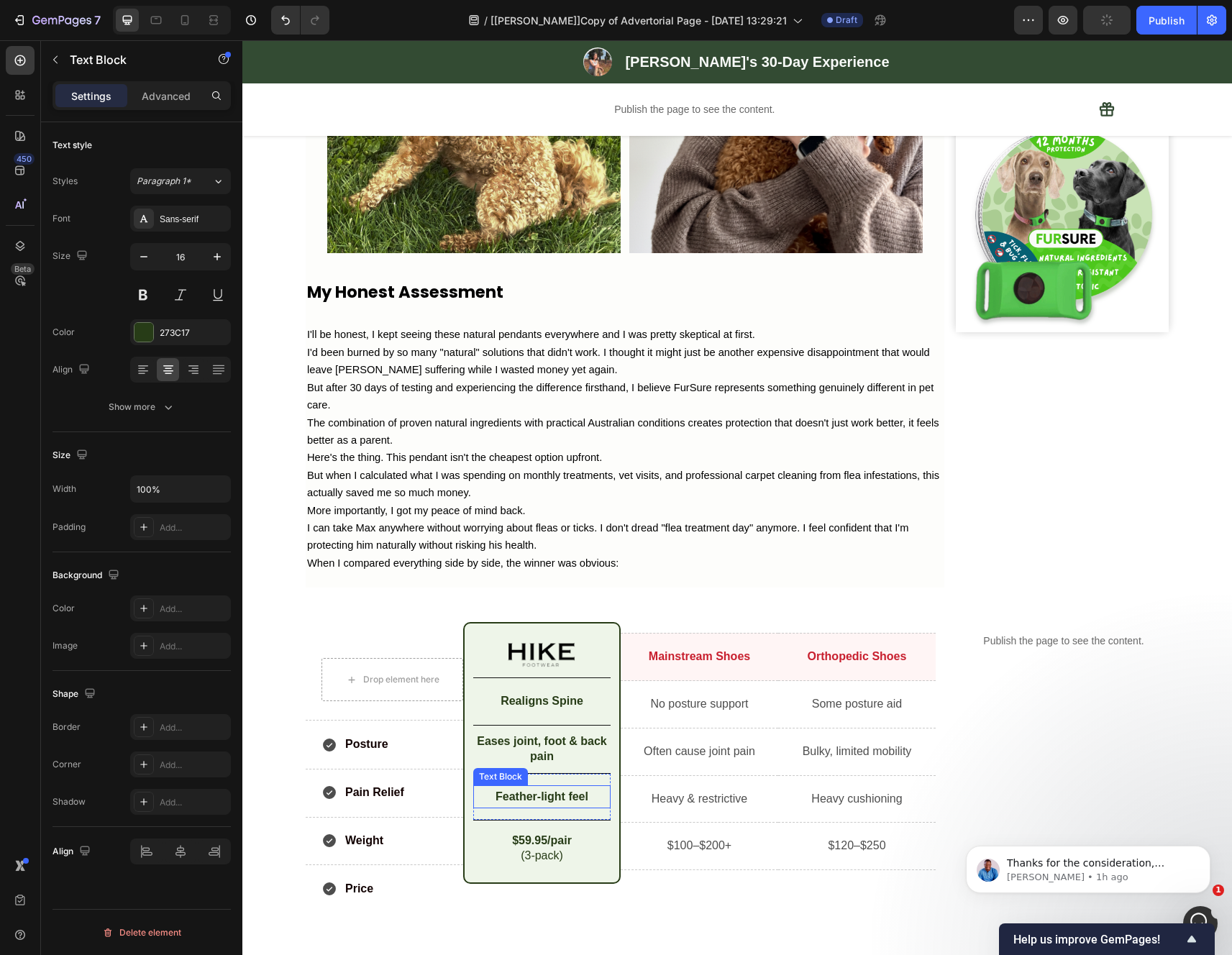
scroll to position [3696, 0]
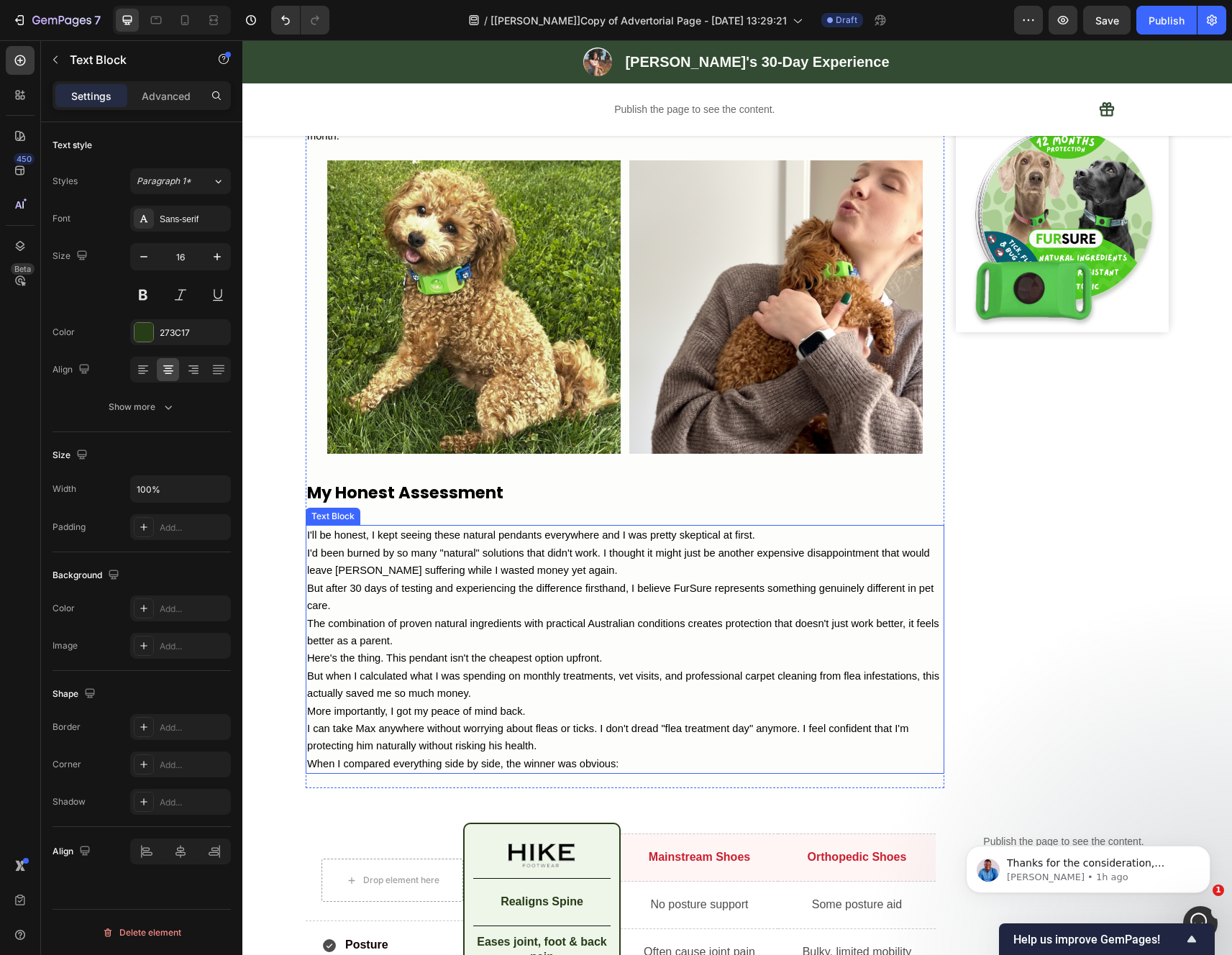
click at [548, 579] on p "I'd been burned by so many "natural" solutions that didn't work. I thought it m…" at bounding box center [625, 562] width 635 height 35
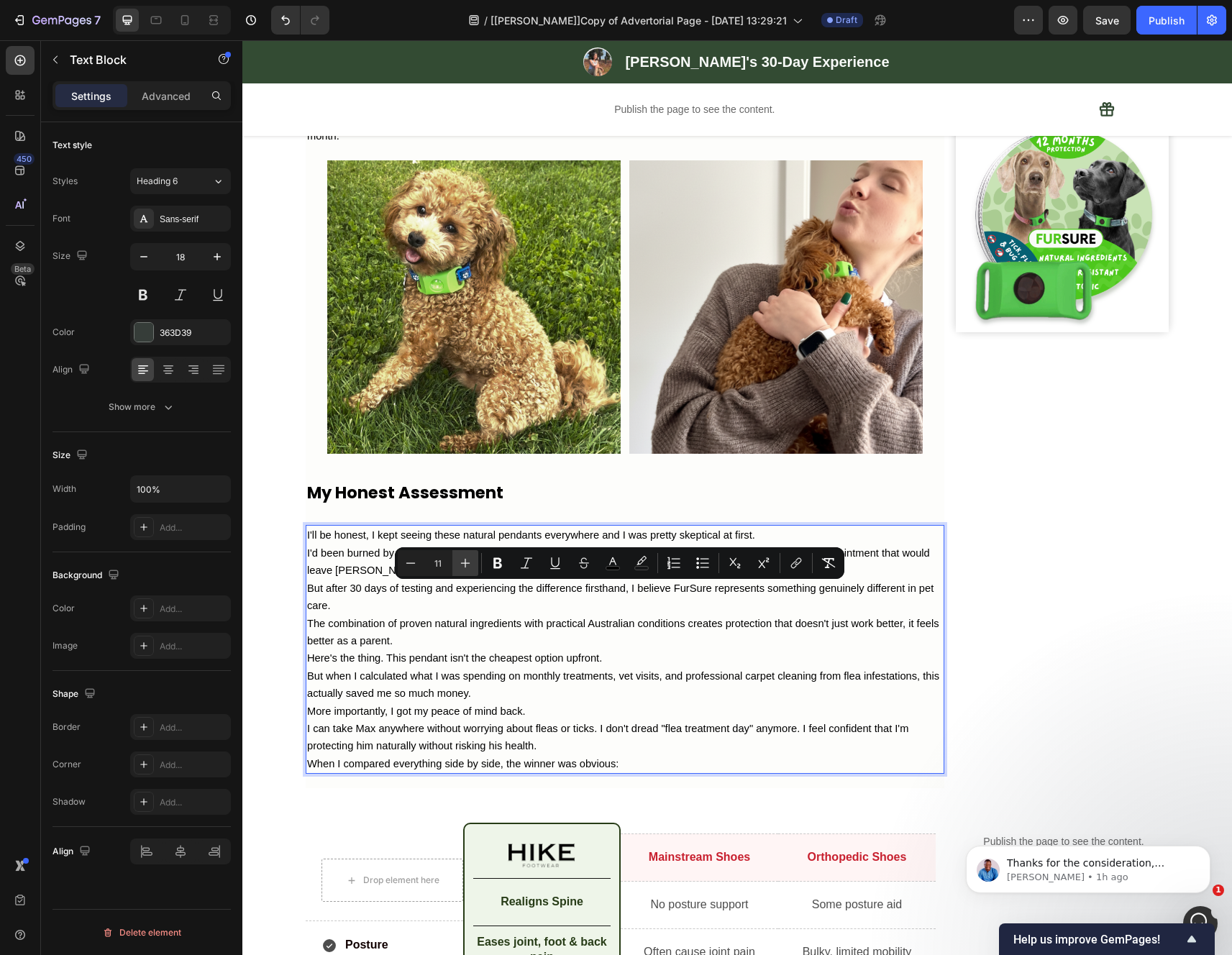
click at [462, 566] on icon "Editor contextual toolbar" at bounding box center [465, 562] width 14 height 14
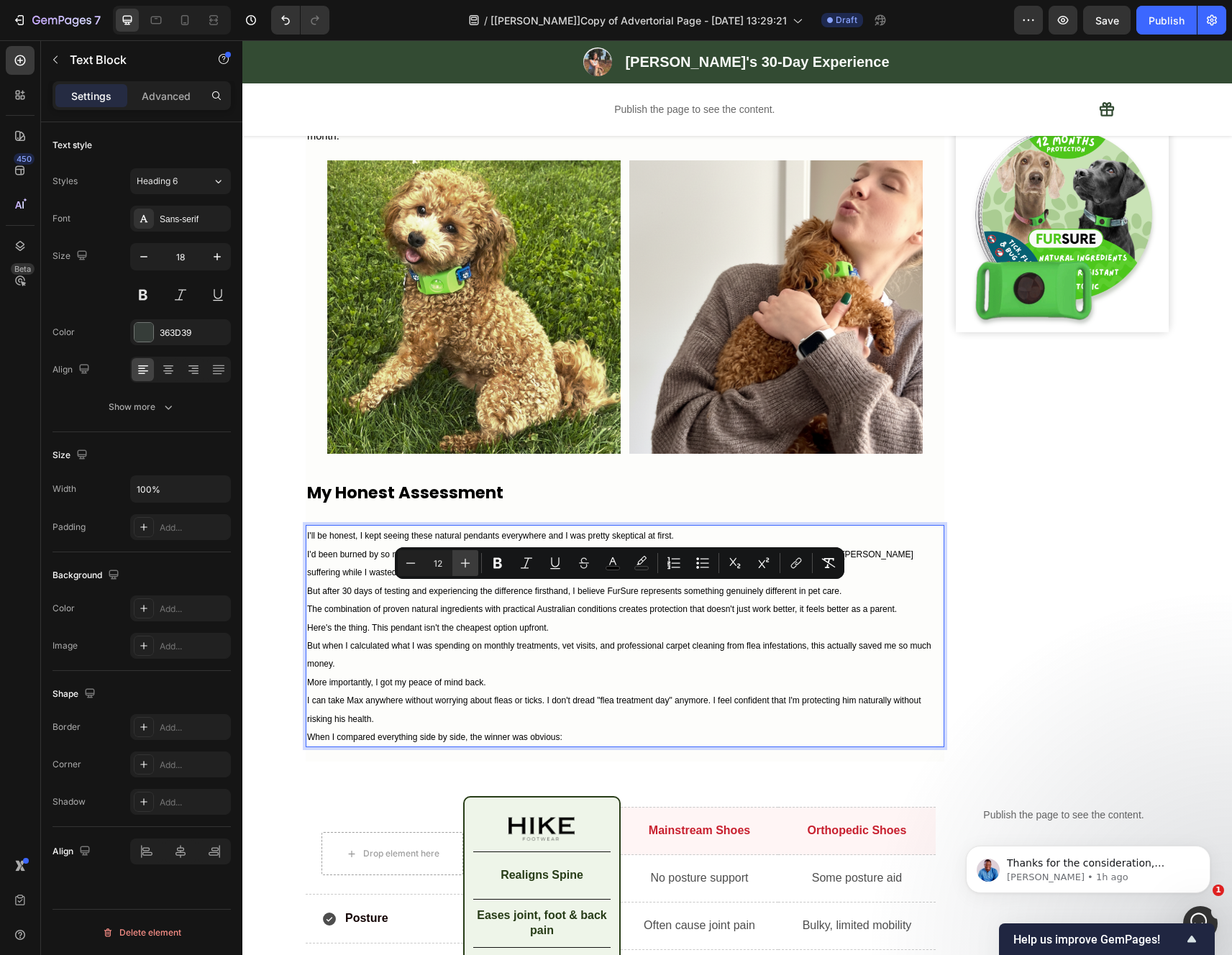
click at [464, 565] on icon "Editor contextual toolbar" at bounding box center [465, 562] width 14 height 14
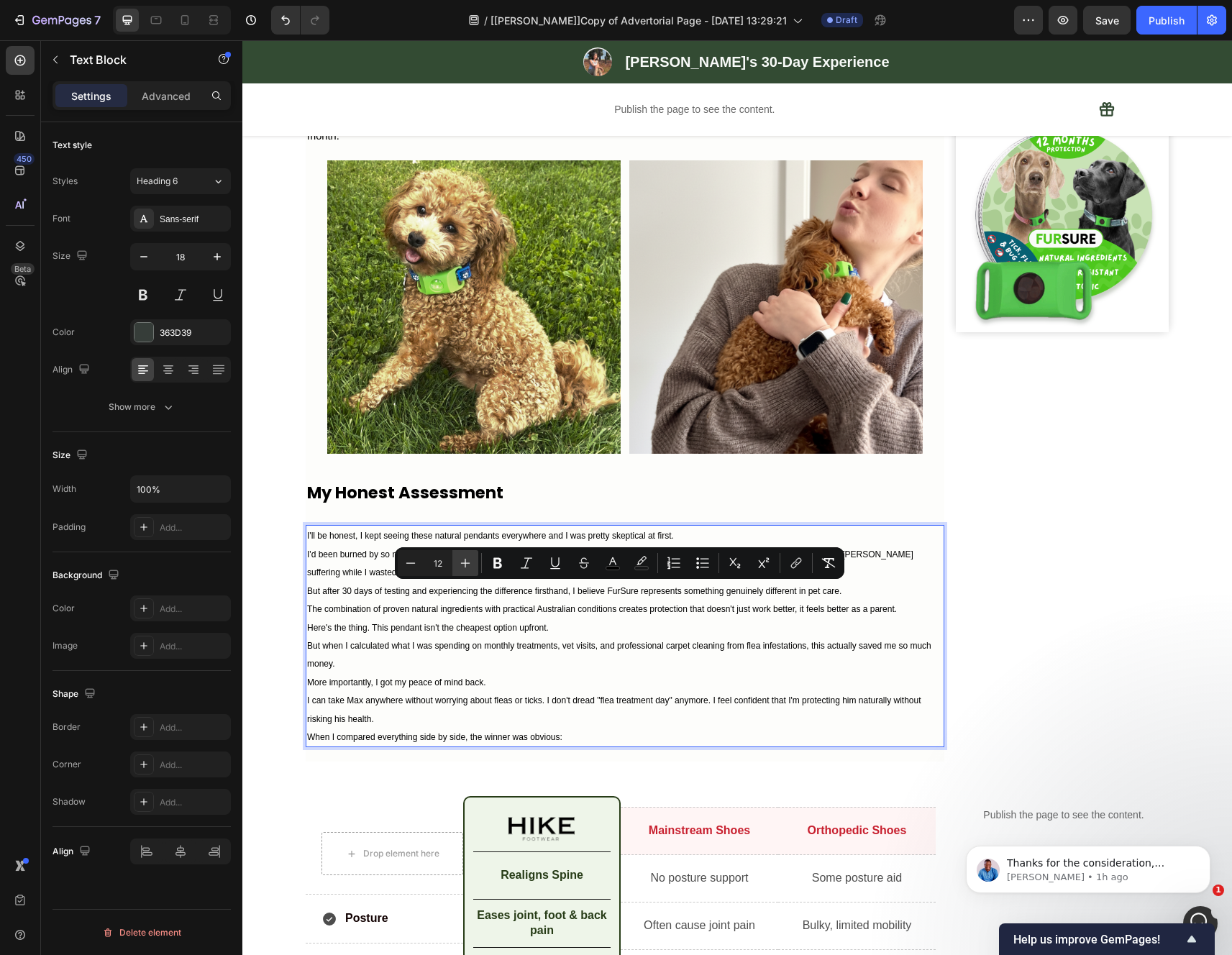
click at [464, 565] on icon "Editor contextual toolbar" at bounding box center [465, 562] width 14 height 14
type input "18"
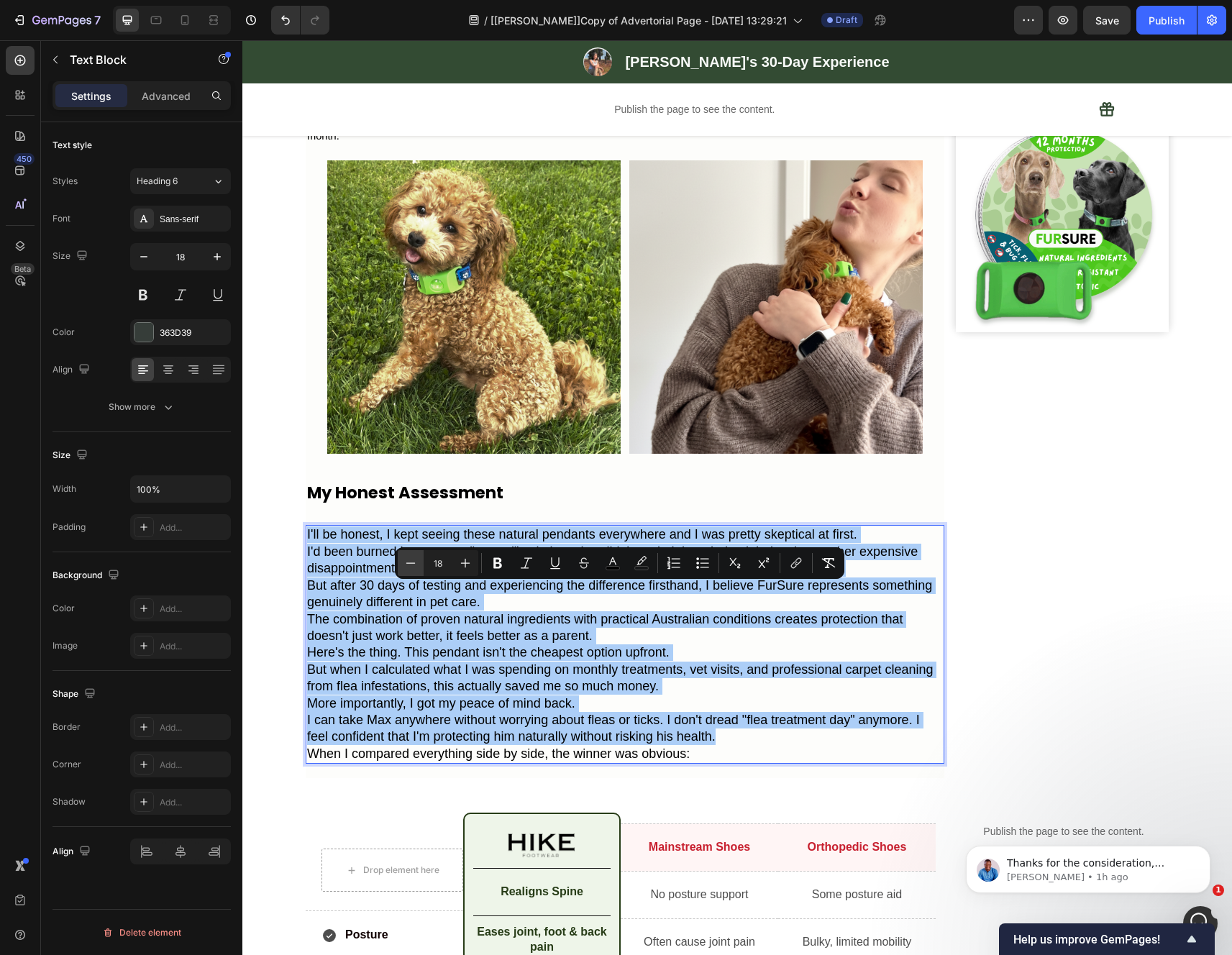
click at [410, 568] on icon "Editor contextual toolbar" at bounding box center [410, 562] width 14 height 14
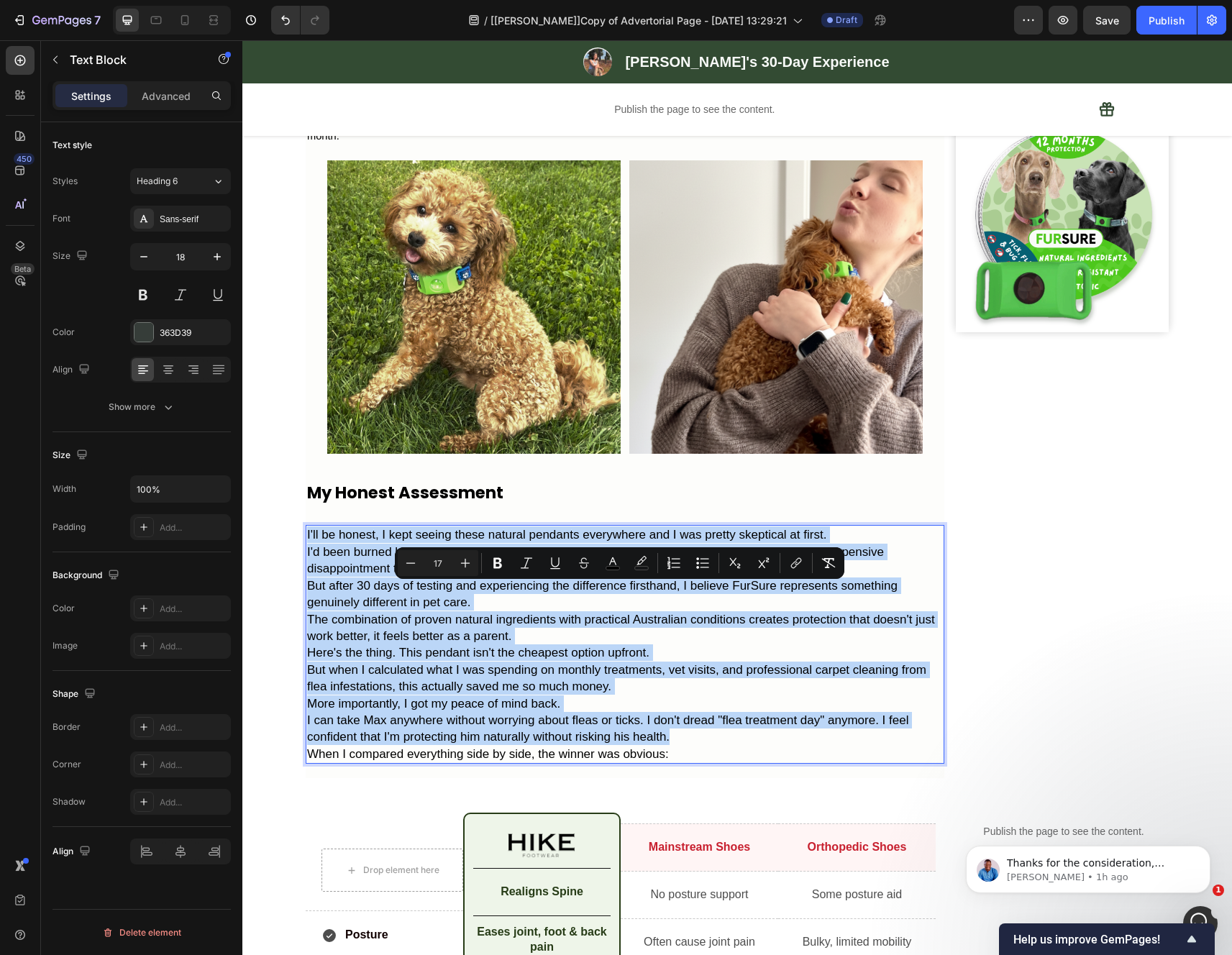
click at [609, 611] on p "But after 30 days of testing and experiencing the difference firsthand, I belie…" at bounding box center [625, 594] width 635 height 34
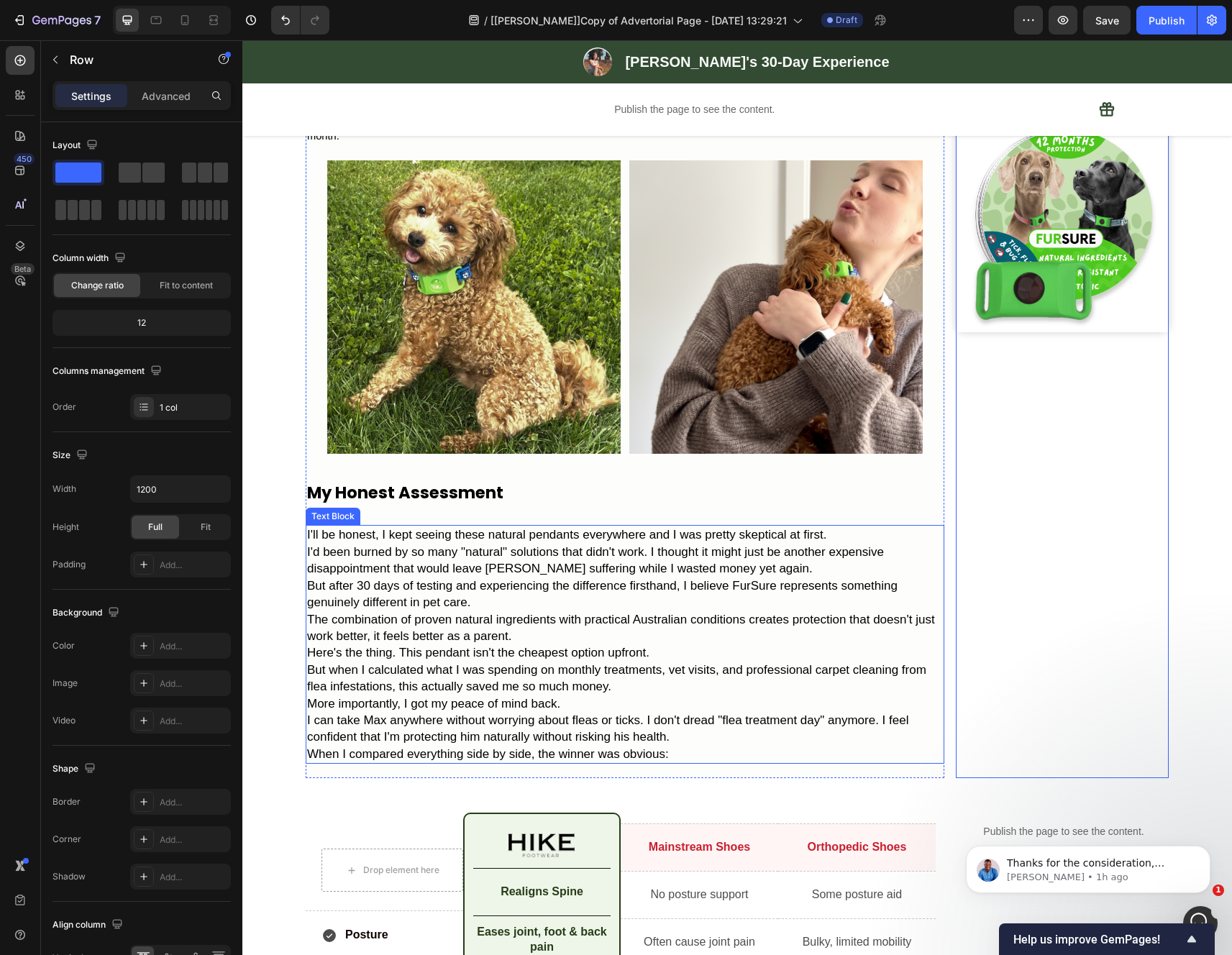
click at [822, 543] on p "I'll be honest, I kept seeing these natural pendants everywhere and I was prett…" at bounding box center [625, 535] width 635 height 16
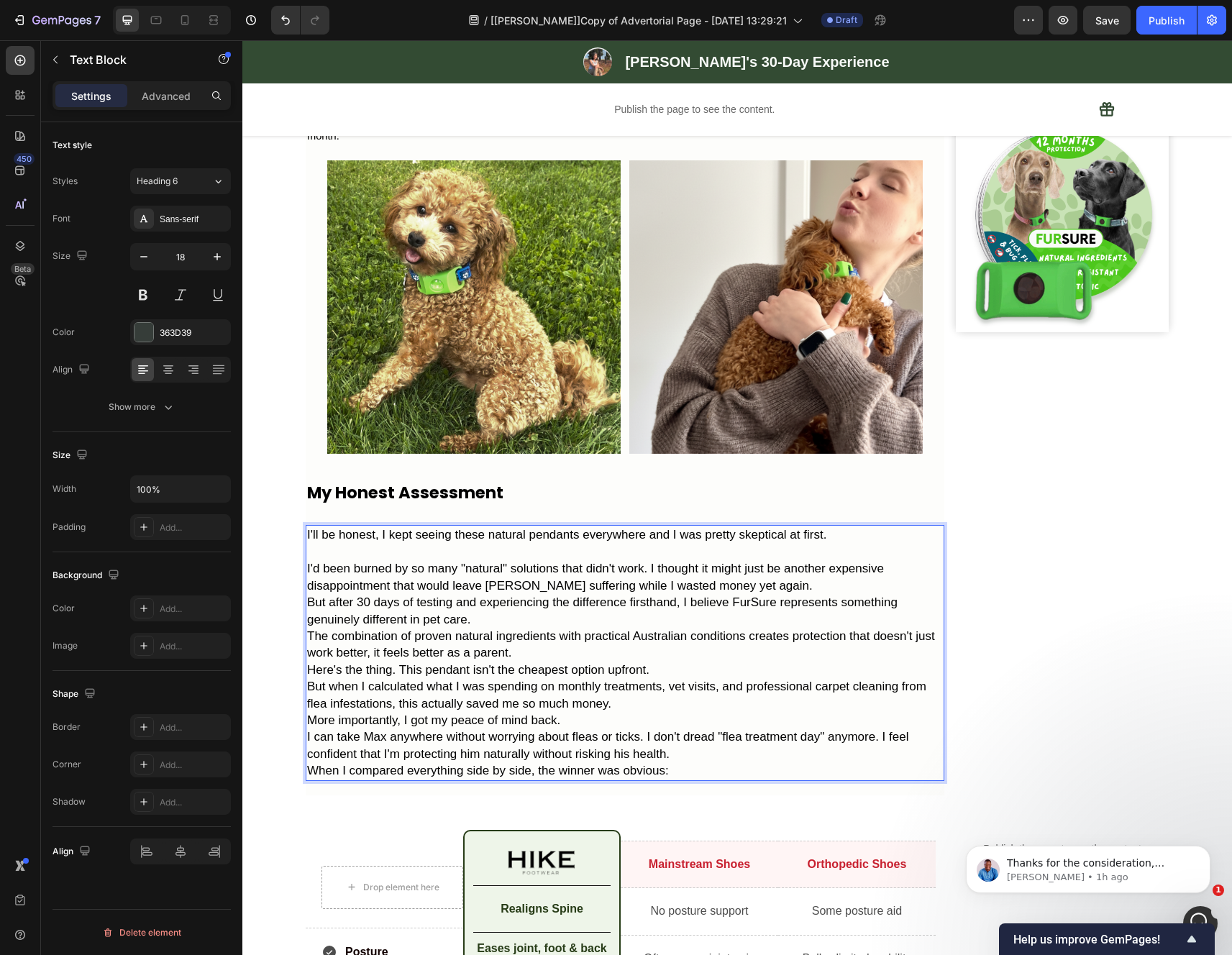
click at [799, 594] on p "I'd been burned by so many "natural" solutions that didn't work. I thought it m…" at bounding box center [625, 577] width 635 height 34
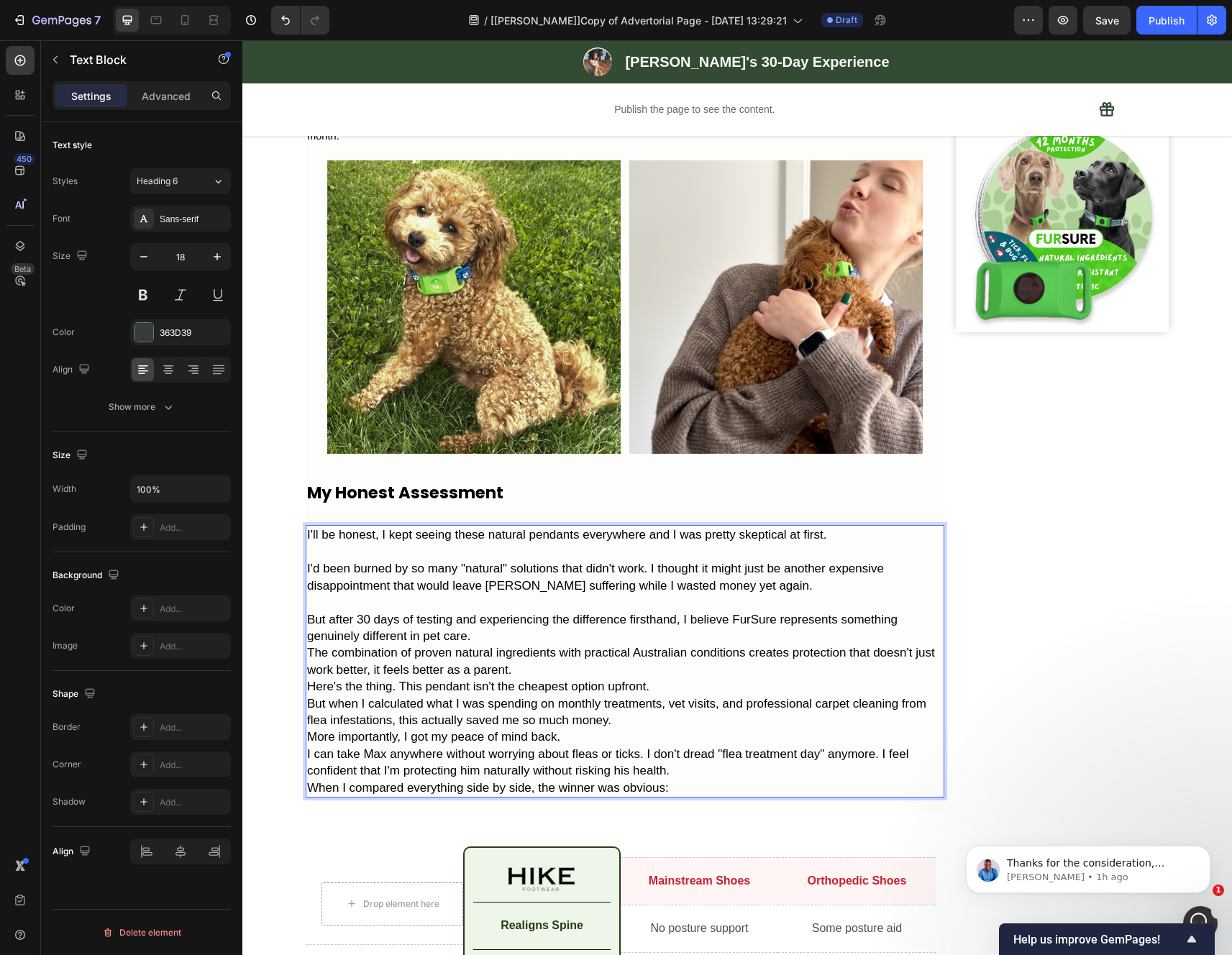
click at [629, 645] on p "But after 30 days of testing and experiencing the difference firsthand, I belie…" at bounding box center [625, 628] width 635 height 34
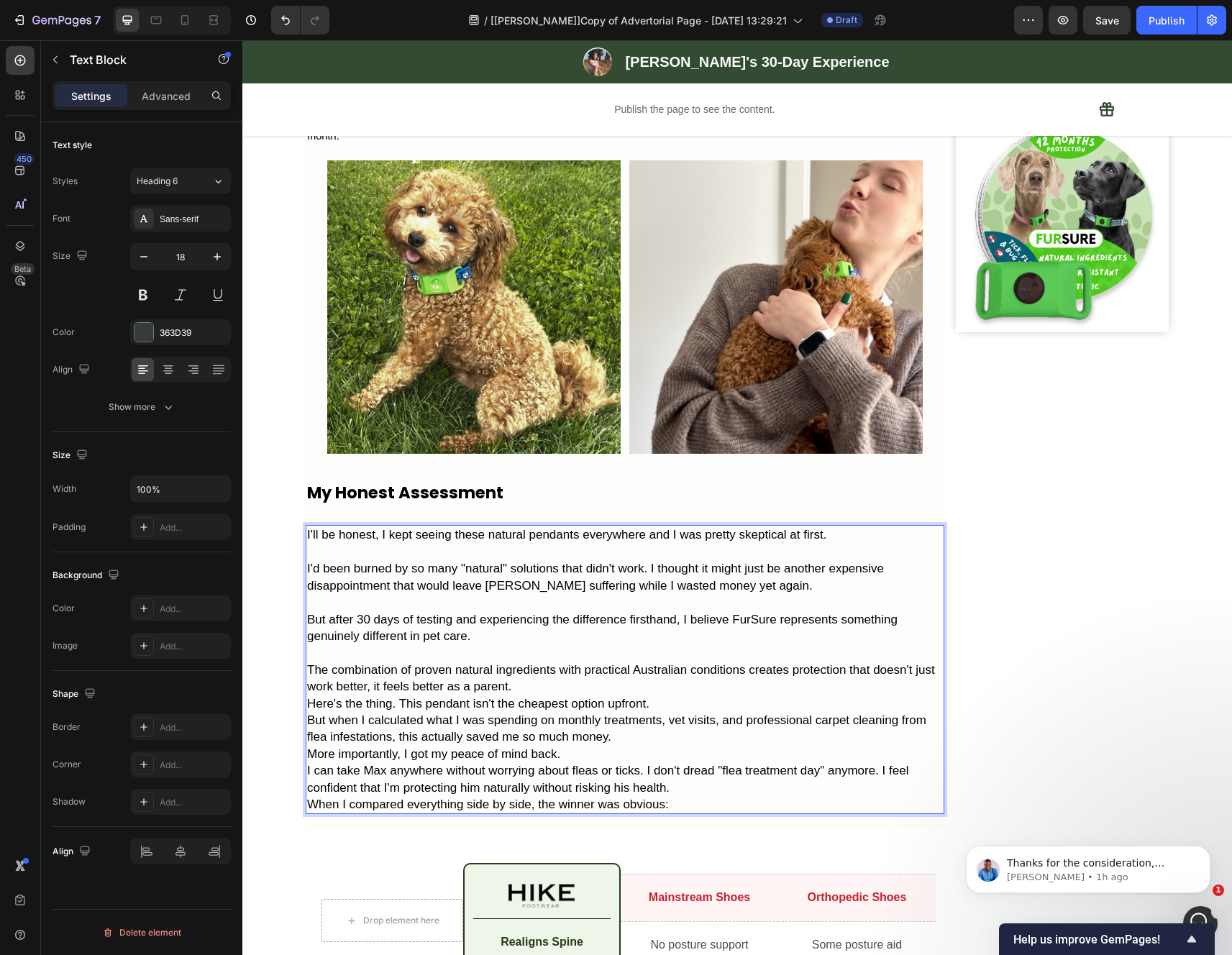
click at [582, 695] on p "The combination of proven natural ingredients with practical Australian conditi…" at bounding box center [625, 678] width 635 height 34
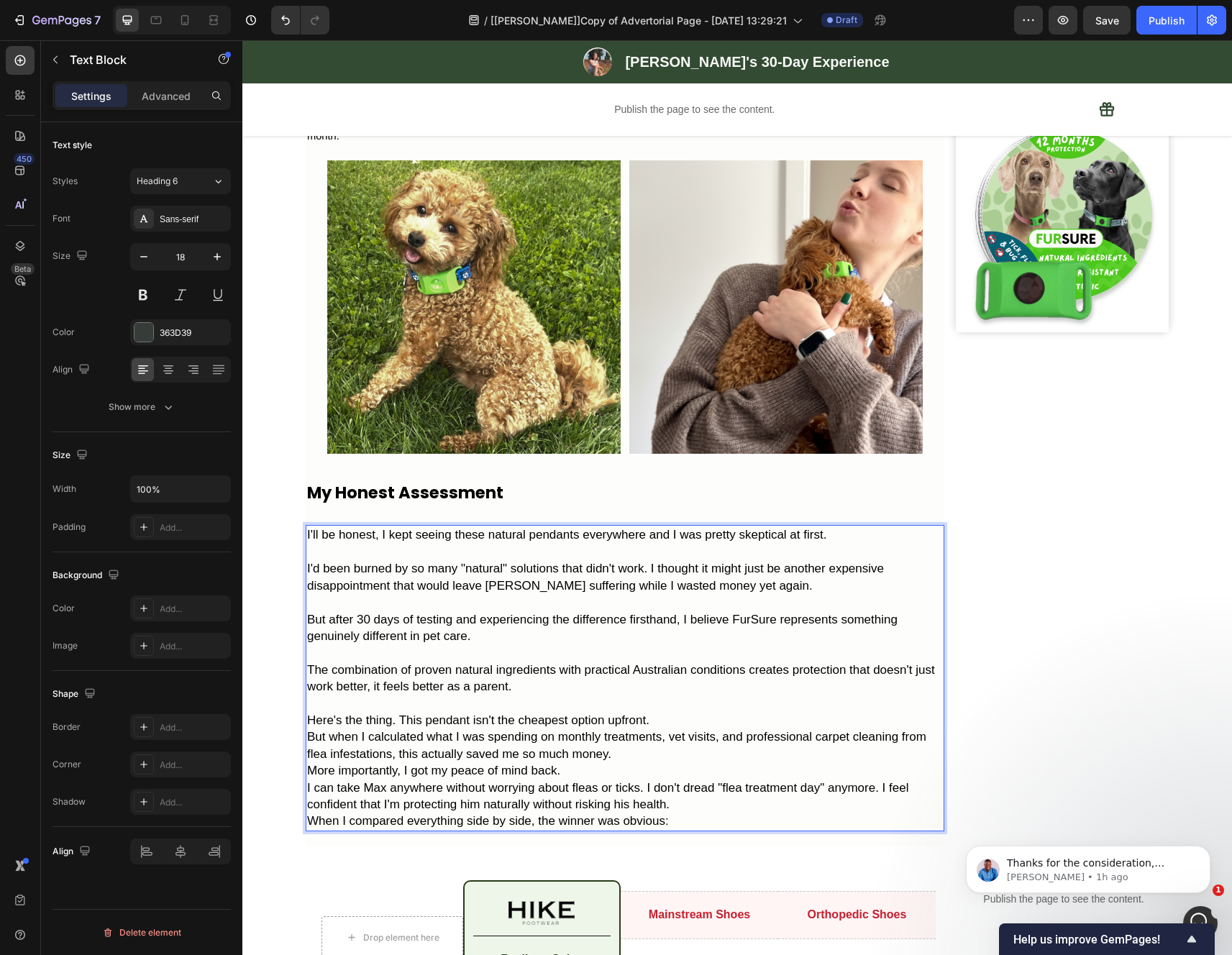
click at [665, 728] on p "Here's the thing. This pendant isn't the cheapest option upfront." at bounding box center [625, 720] width 635 height 16
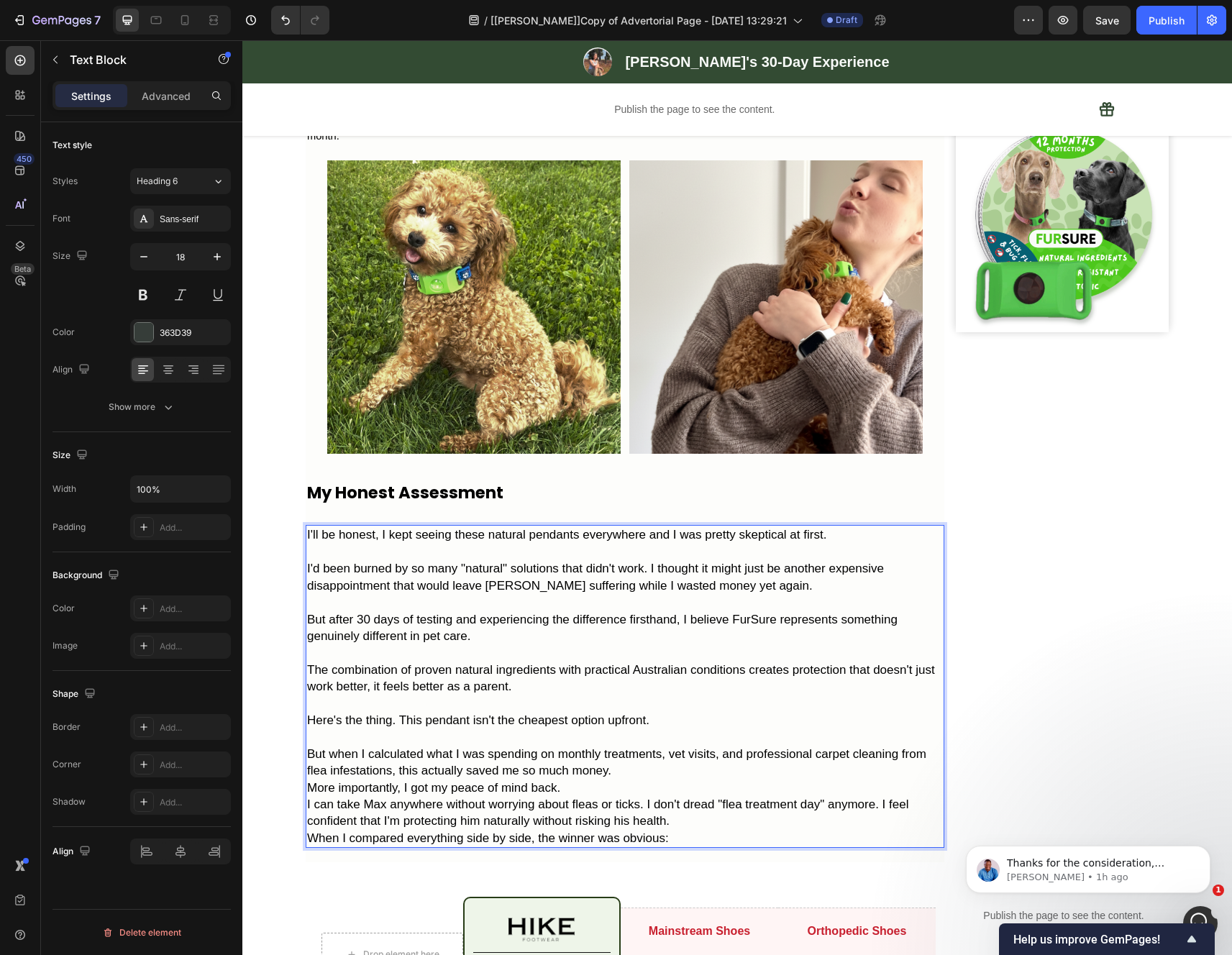
click at [629, 779] on p "But when I calculated what I was spending on monthly treatments, vet visits, an…" at bounding box center [625, 762] width 635 height 34
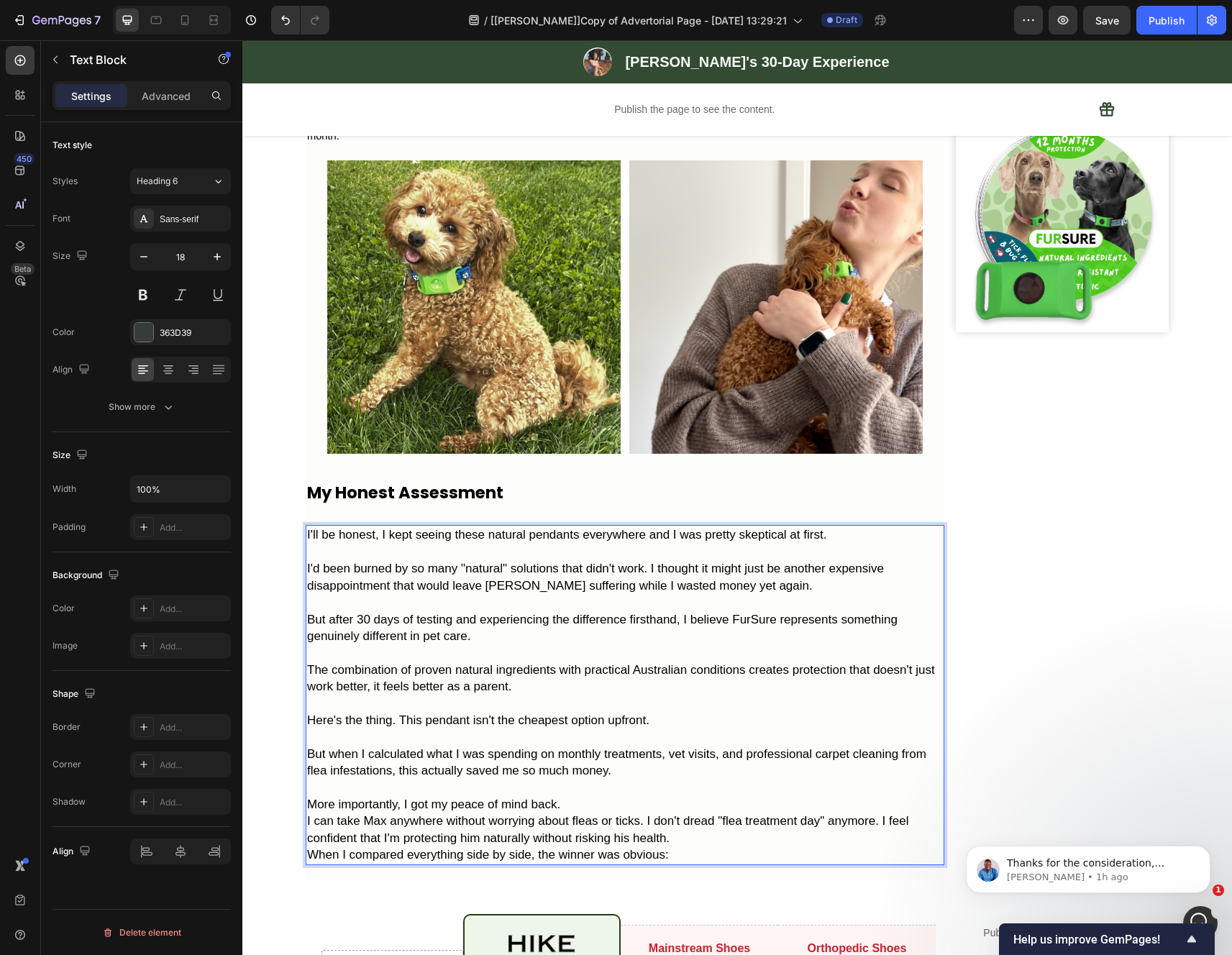
click at [597, 812] on p "More importantly, I got my peace of mind back." at bounding box center [625, 804] width 635 height 16
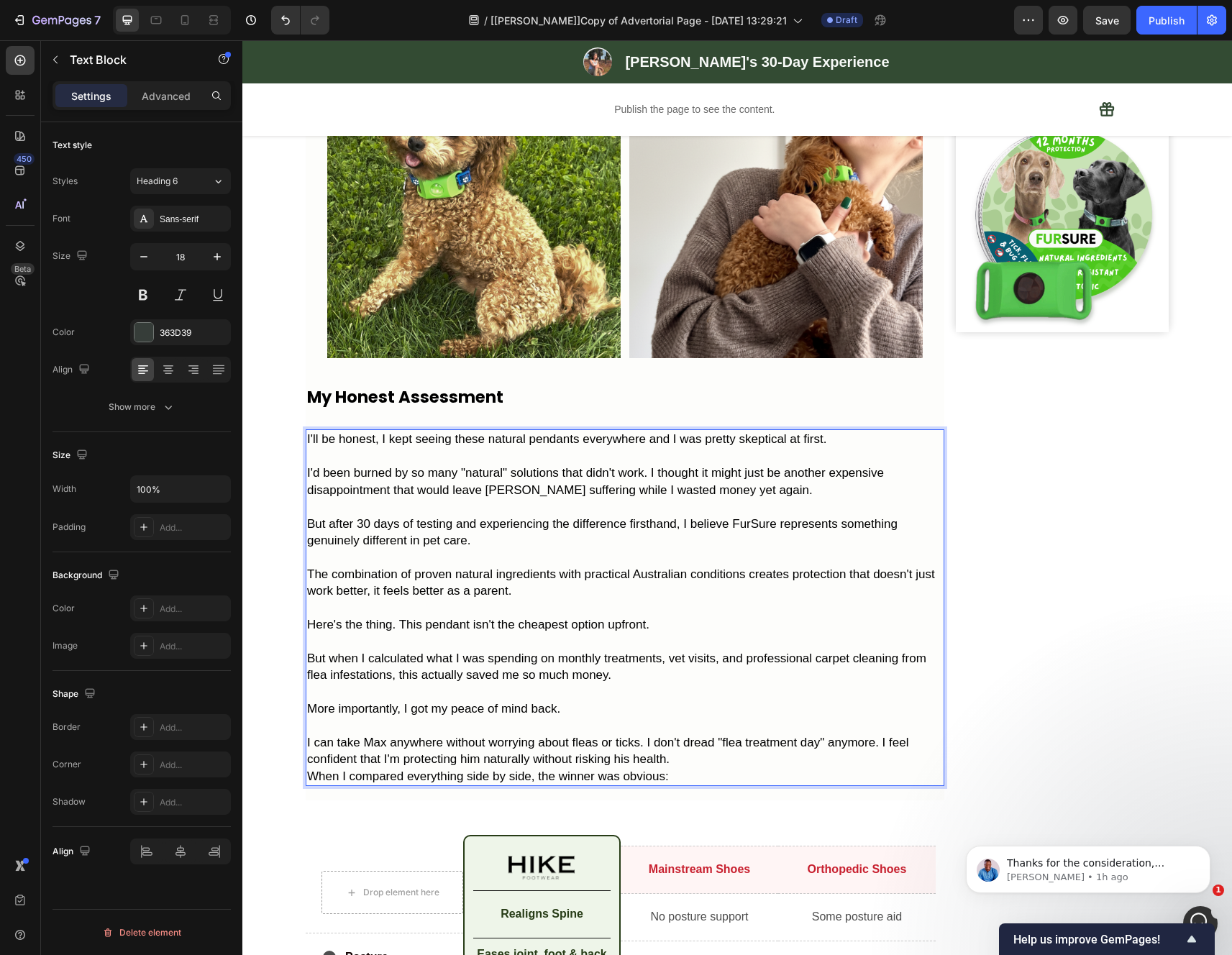
scroll to position [3818, 0]
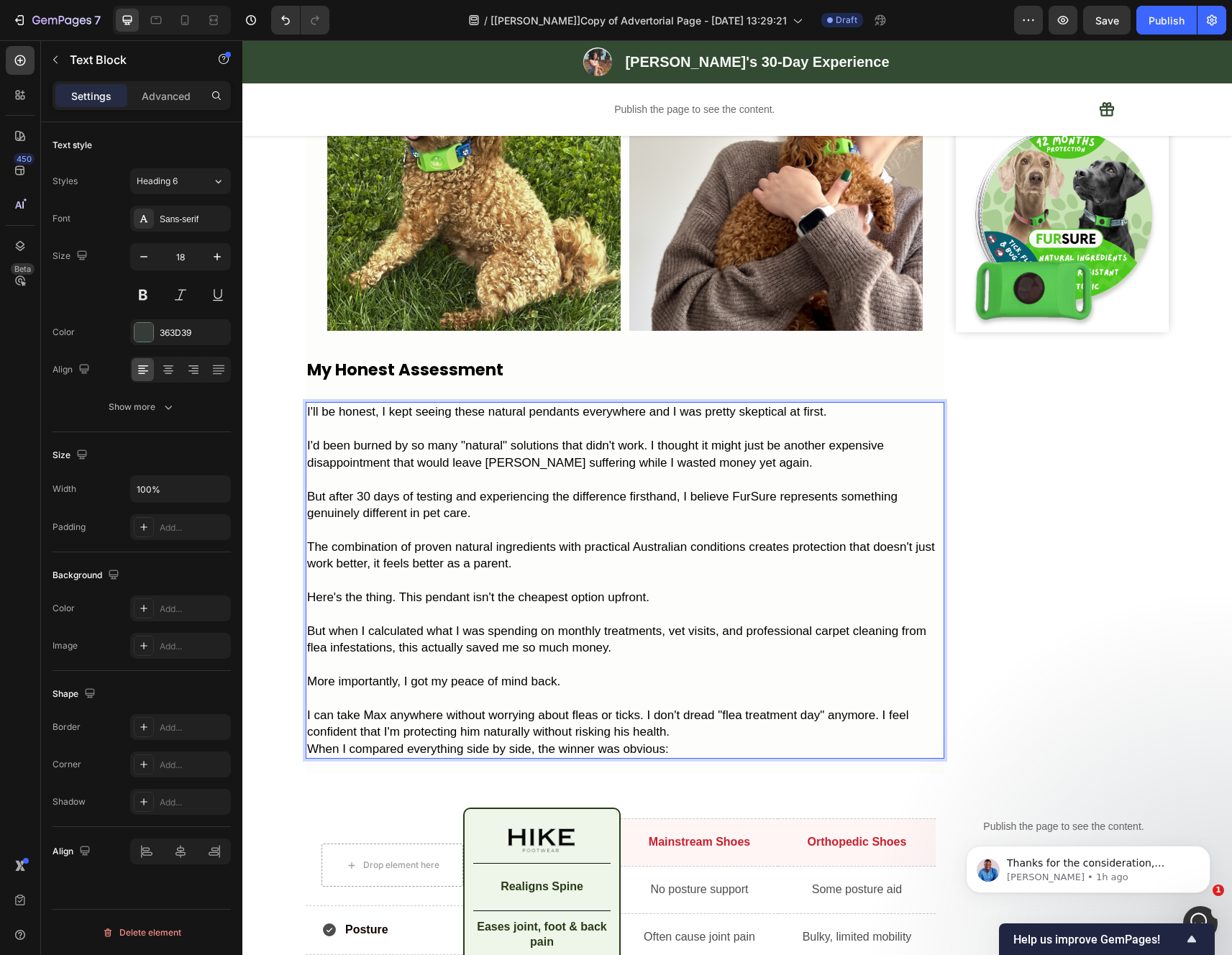
click at [697, 741] on p "I can take Max anywhere without worrying about fleas or ticks. I don't dread "f…" at bounding box center [625, 723] width 635 height 34
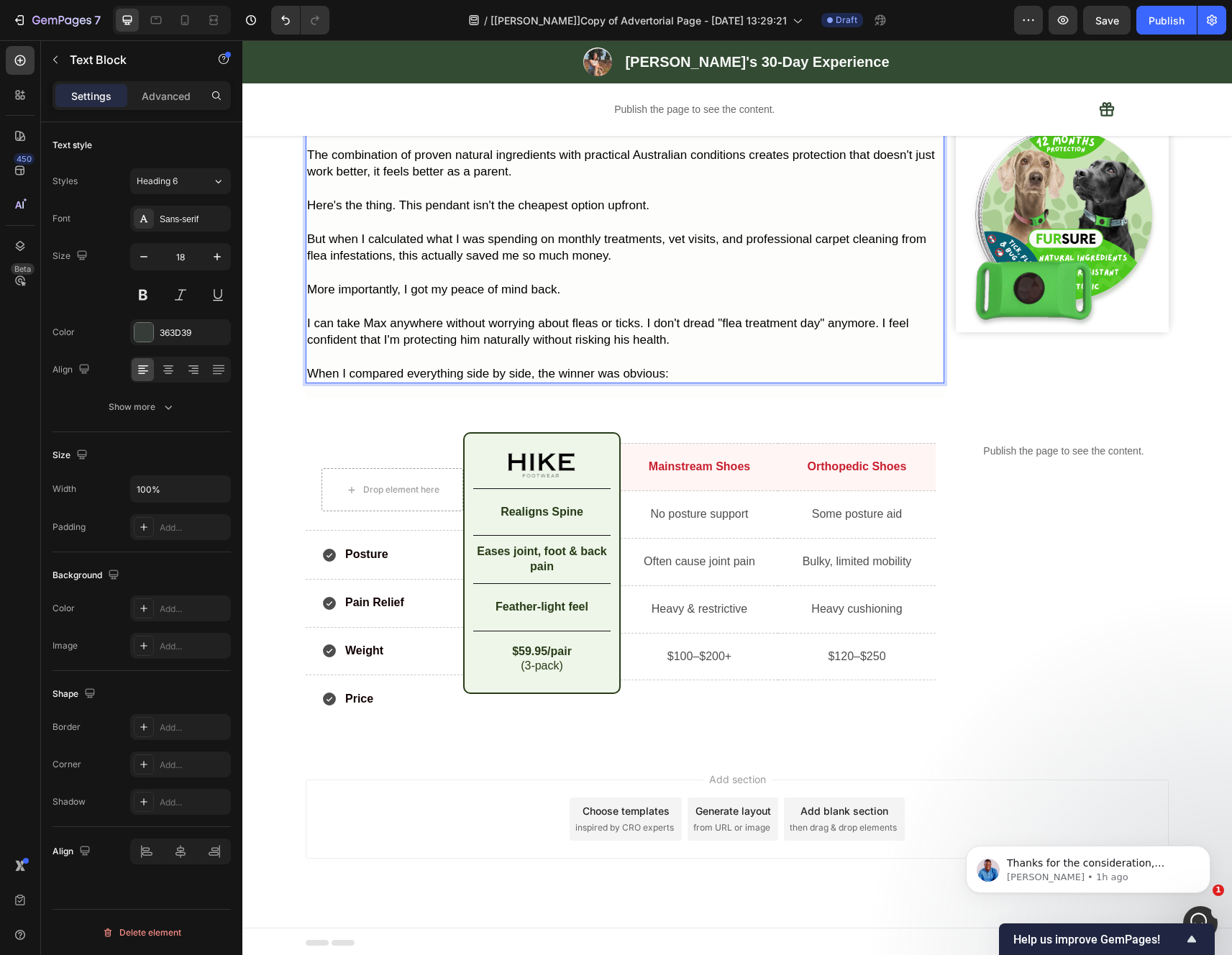
scroll to position [4211, 0]
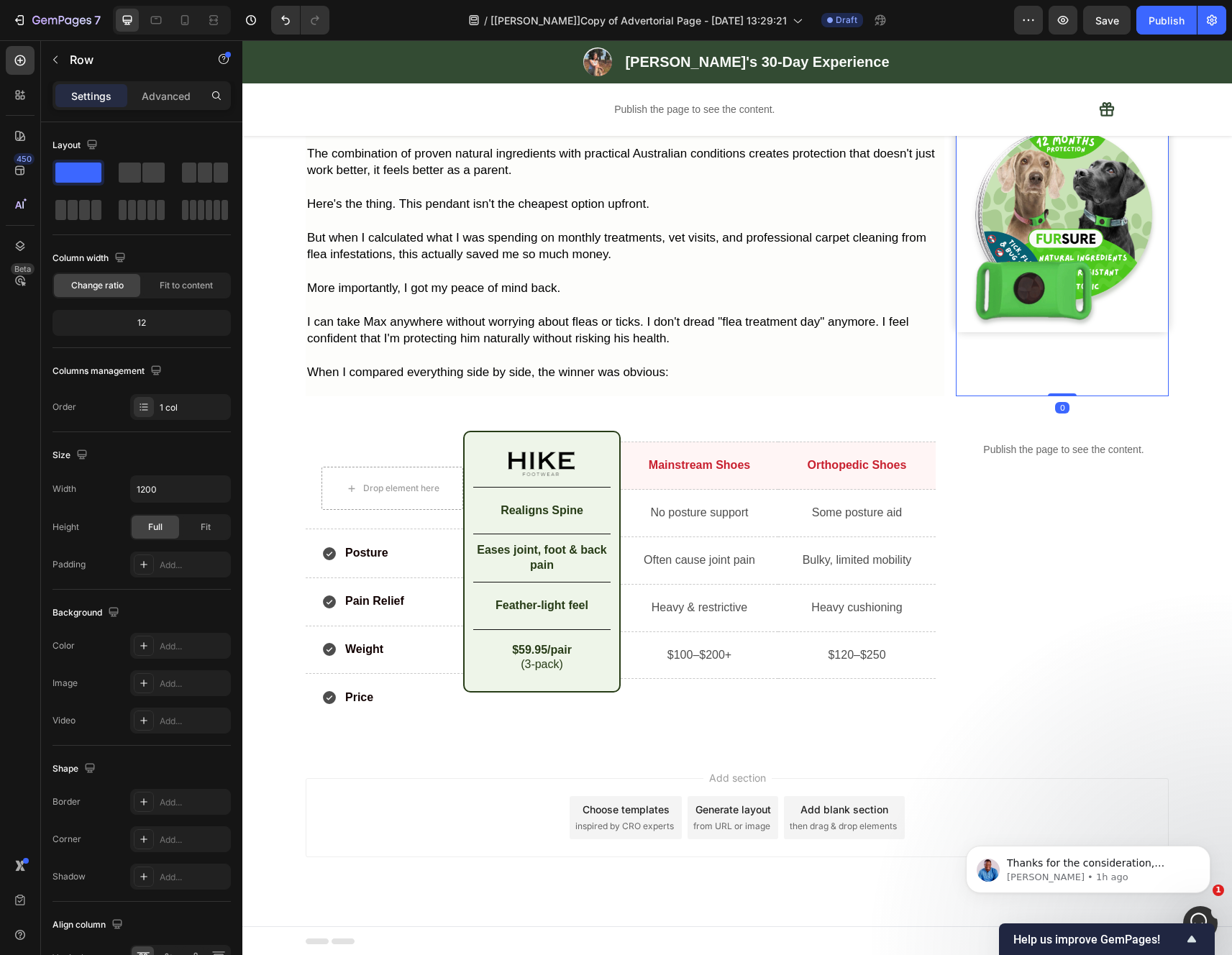
scroll to position [4279, 0]
click at [831, 819] on span "then drag & drop elements" at bounding box center [843, 825] width 107 height 13
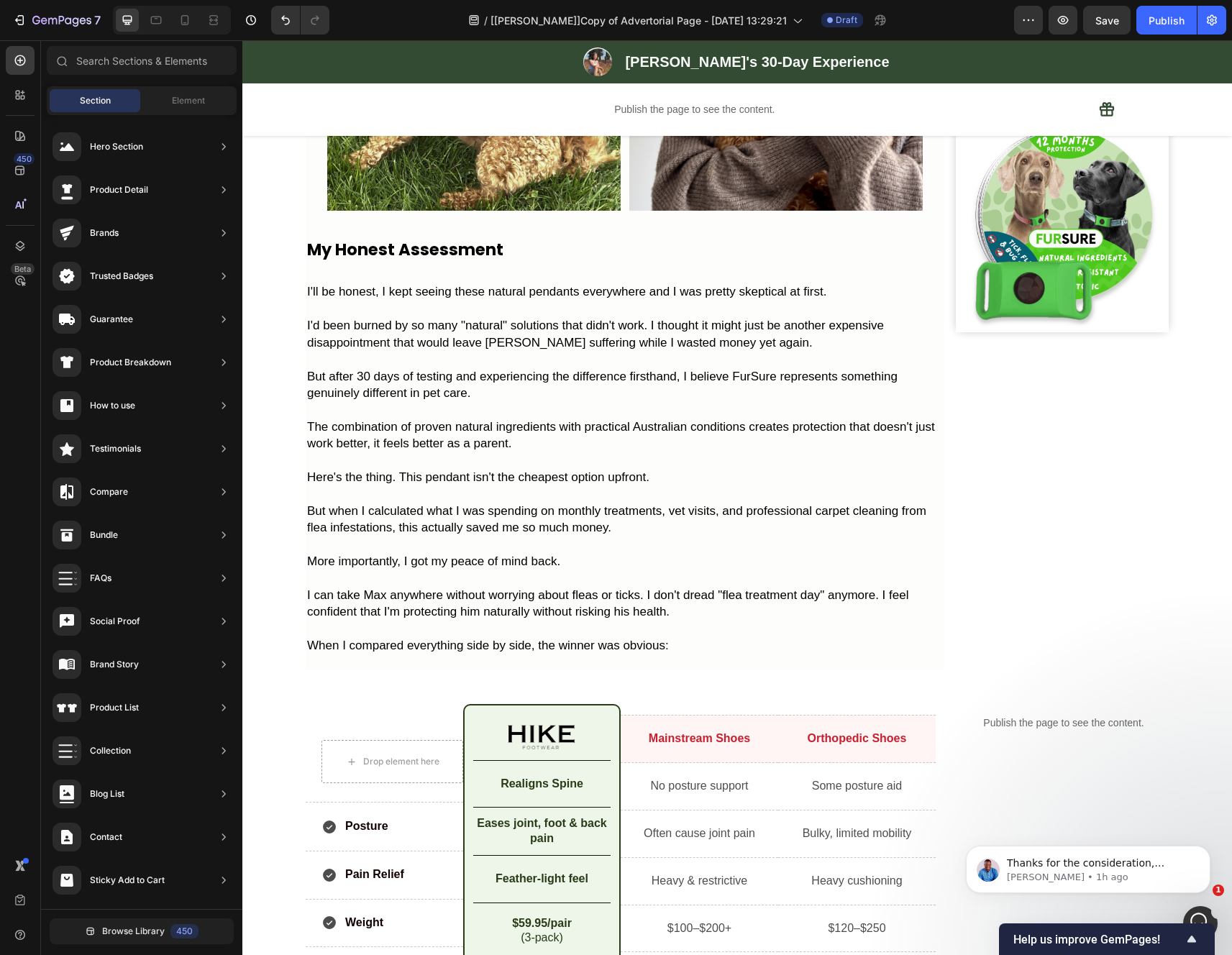
scroll to position [3971, 0]
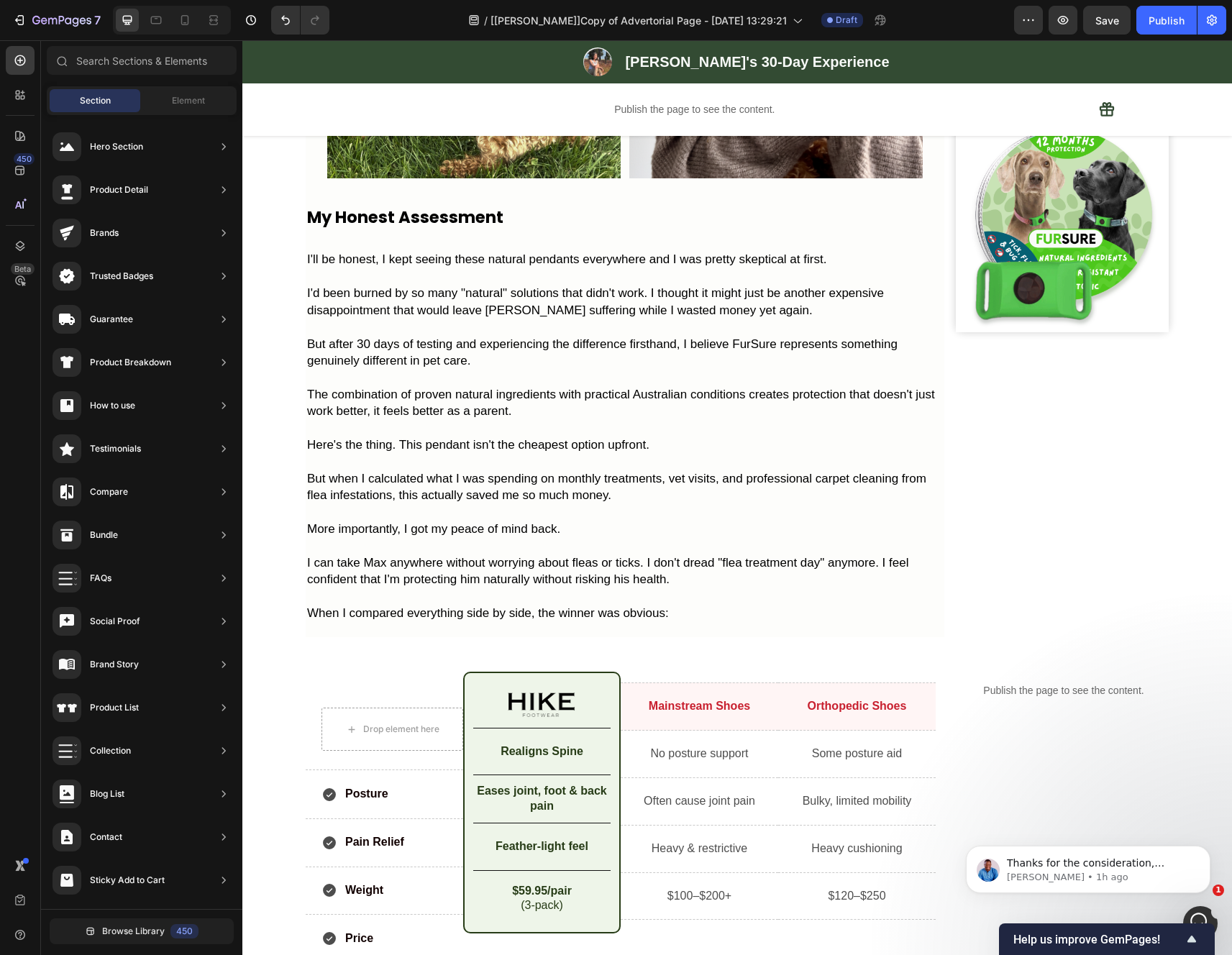
click at [574, 367] on span "But after 30 days of testing and experiencing the difference firsthand, I belie…" at bounding box center [602, 352] width 590 height 30
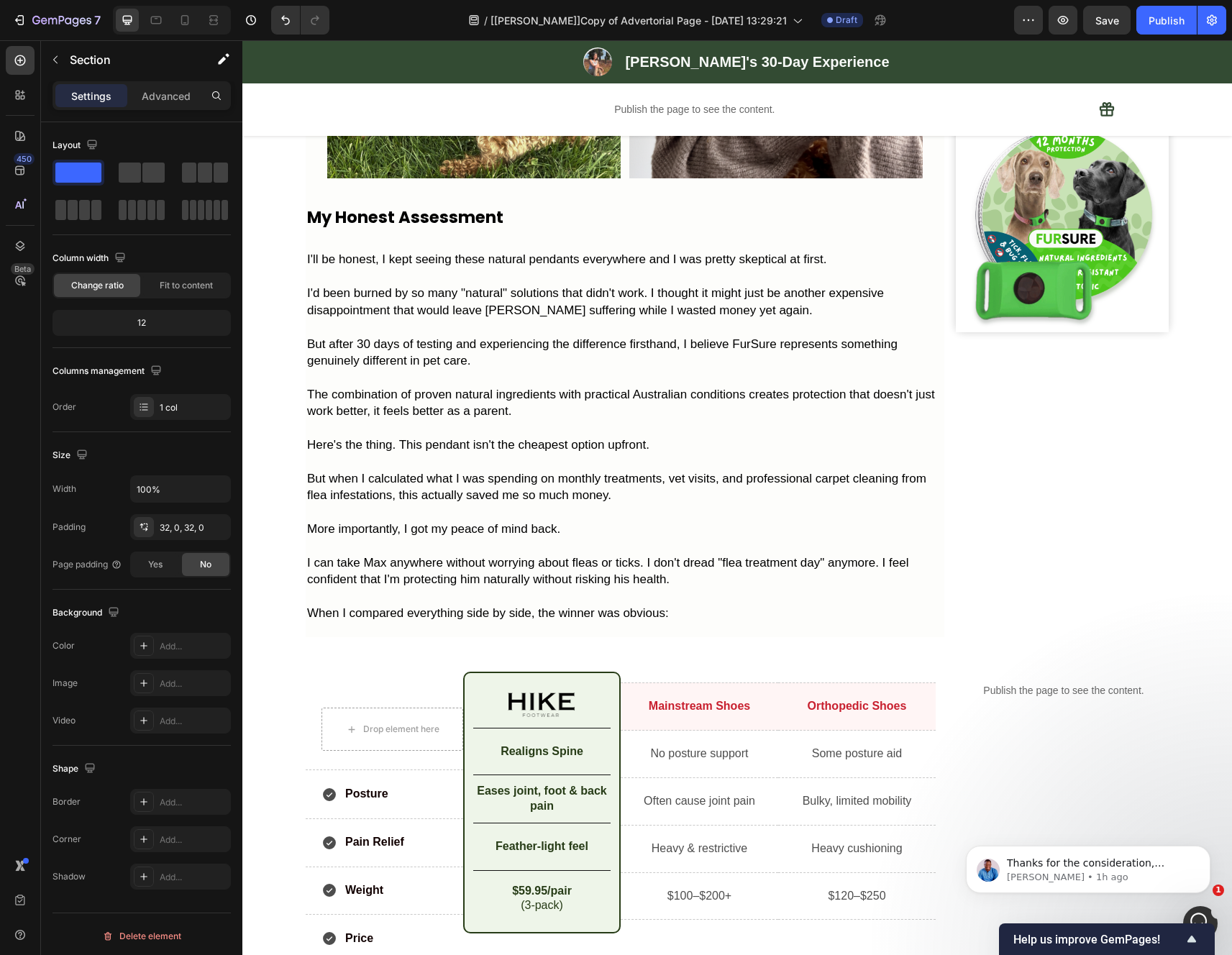
scroll to position [4368, 0]
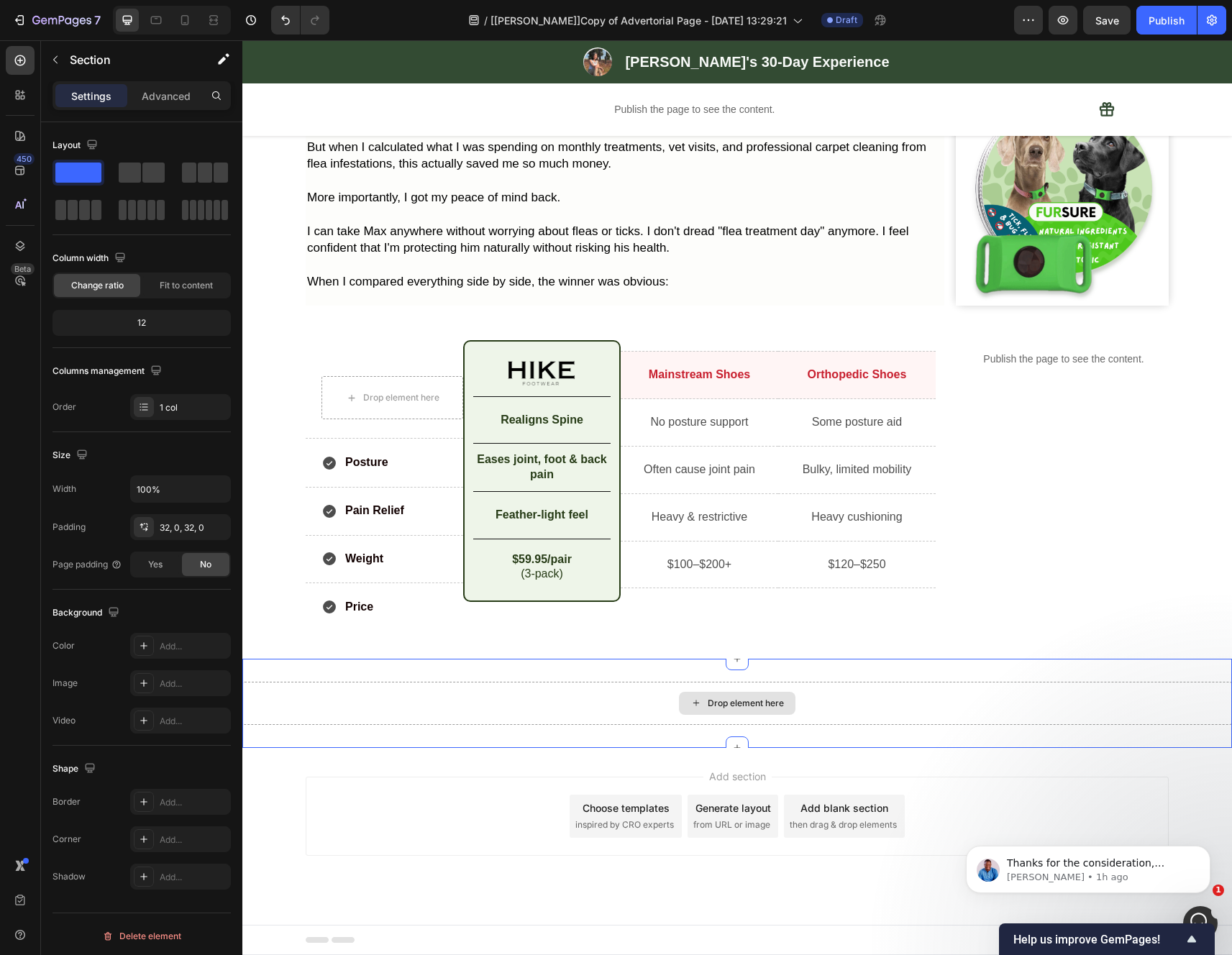
click at [612, 707] on div "Drop element here" at bounding box center [737, 703] width 990 height 43
click at [596, 649] on div "Drop element here Row Posture Item List Row Pain Relief Item List Row Weight It…" at bounding box center [737, 499] width 990 height 318
click at [601, 708] on div "Drop element here" at bounding box center [737, 703] width 990 height 43
click at [1000, 438] on div "Publish the page to see the content. Custom Sticky" at bounding box center [1063, 488] width 210 height 296
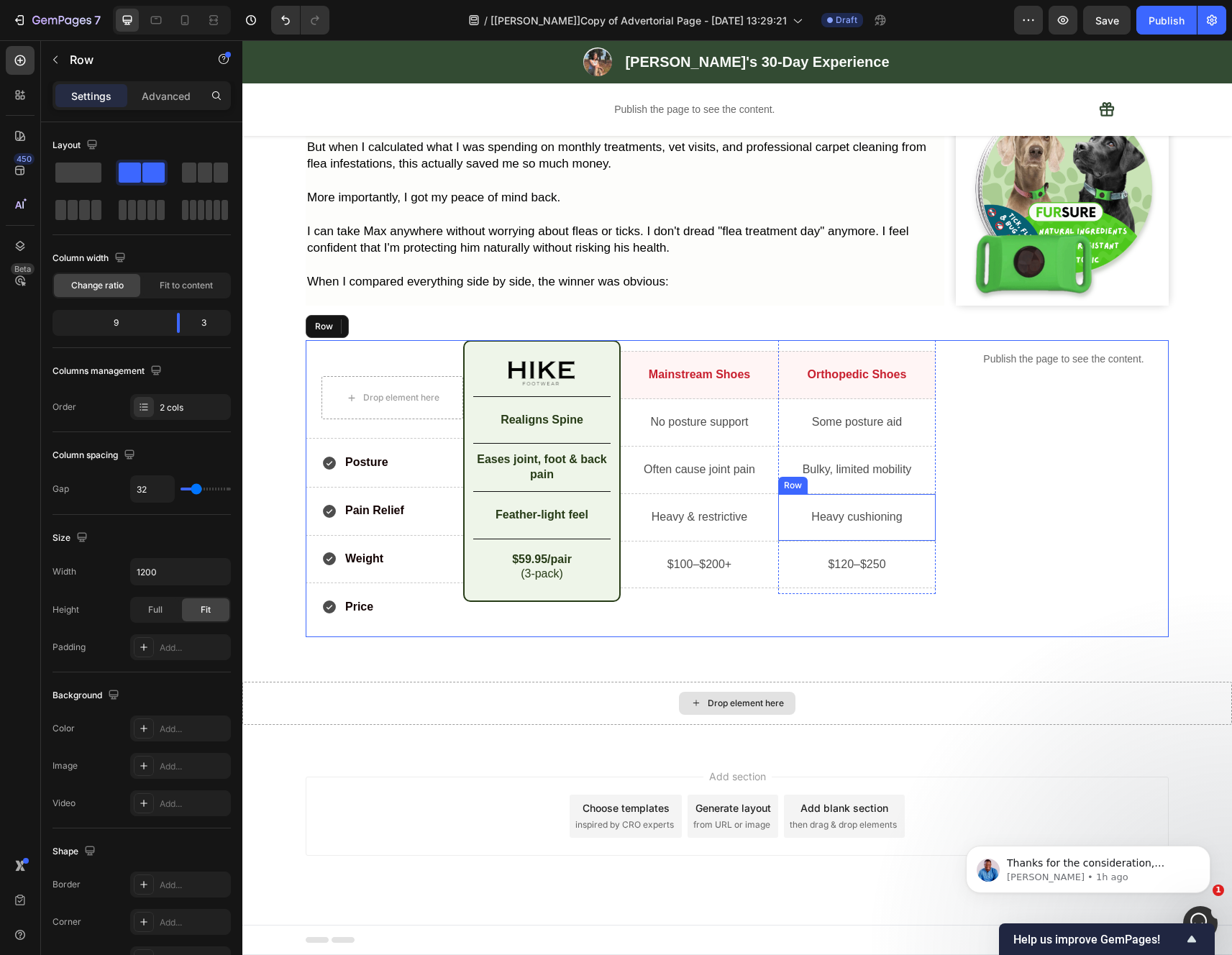
click at [793, 654] on div "Drop element here Row Posture Item List Row Pain Relief Item List Row Weight It…" at bounding box center [737, 499] width 990 height 318
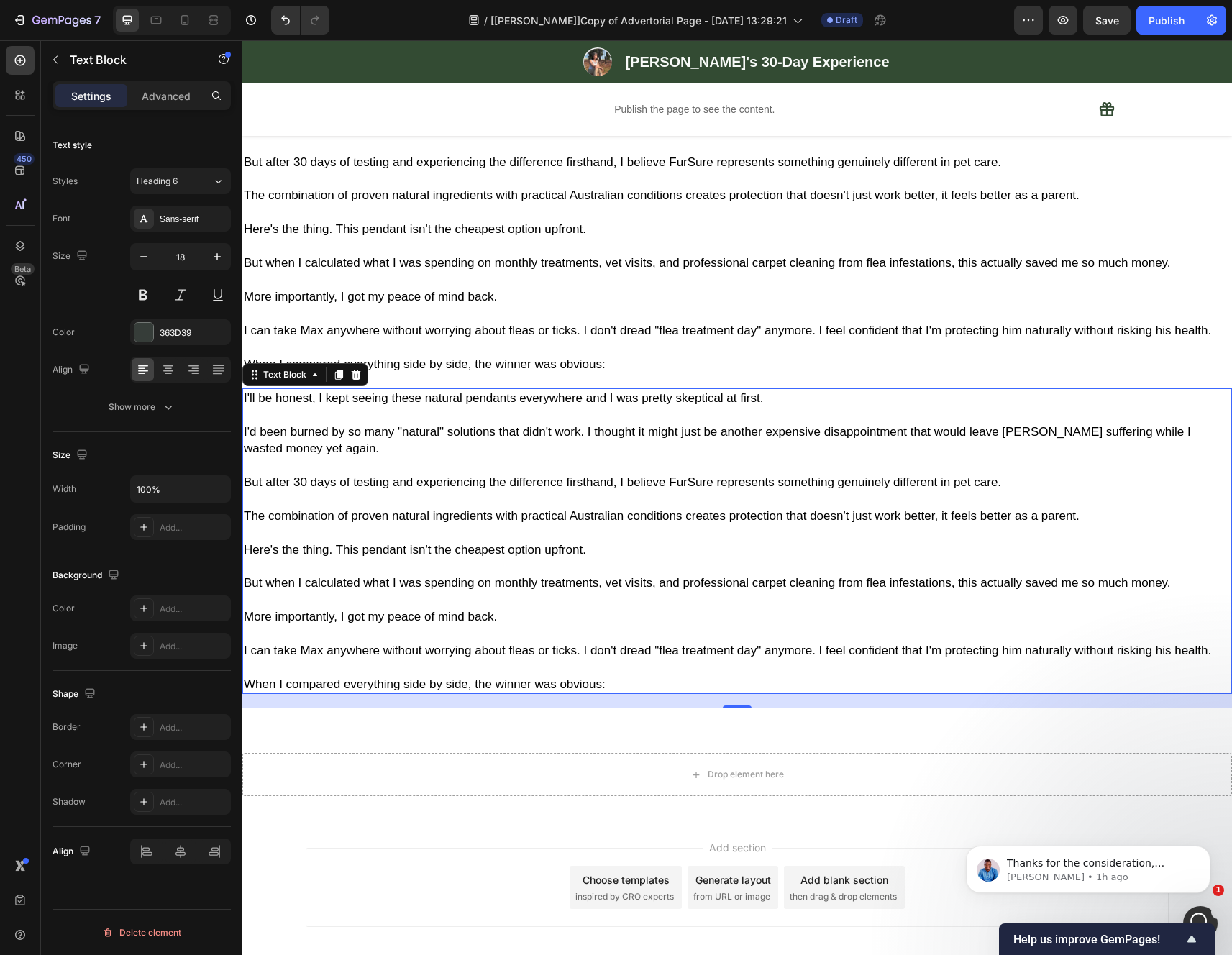
scroll to position [4939, 0]
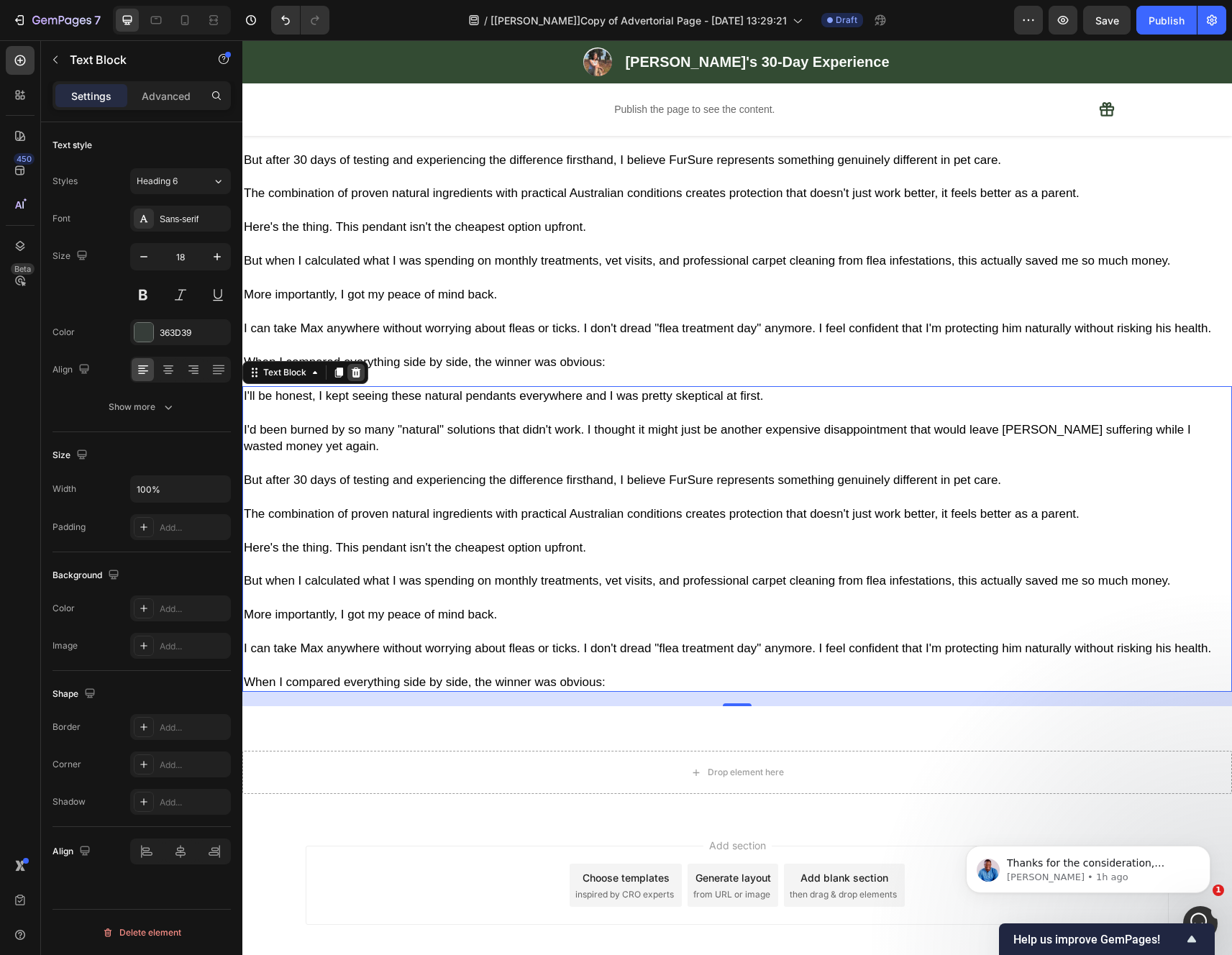
click at [357, 378] on icon at bounding box center [356, 372] width 12 height 12
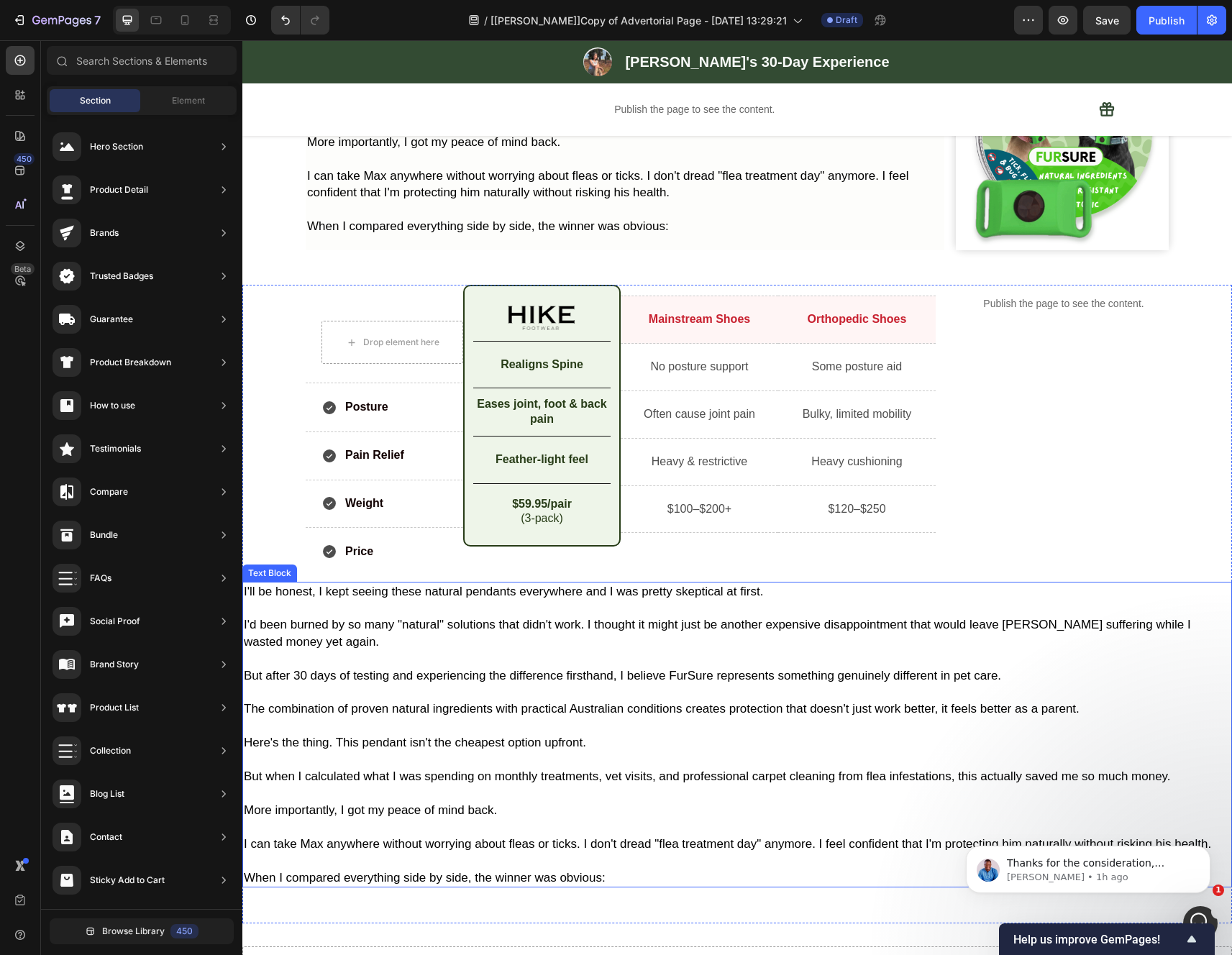
scroll to position [4473, 0]
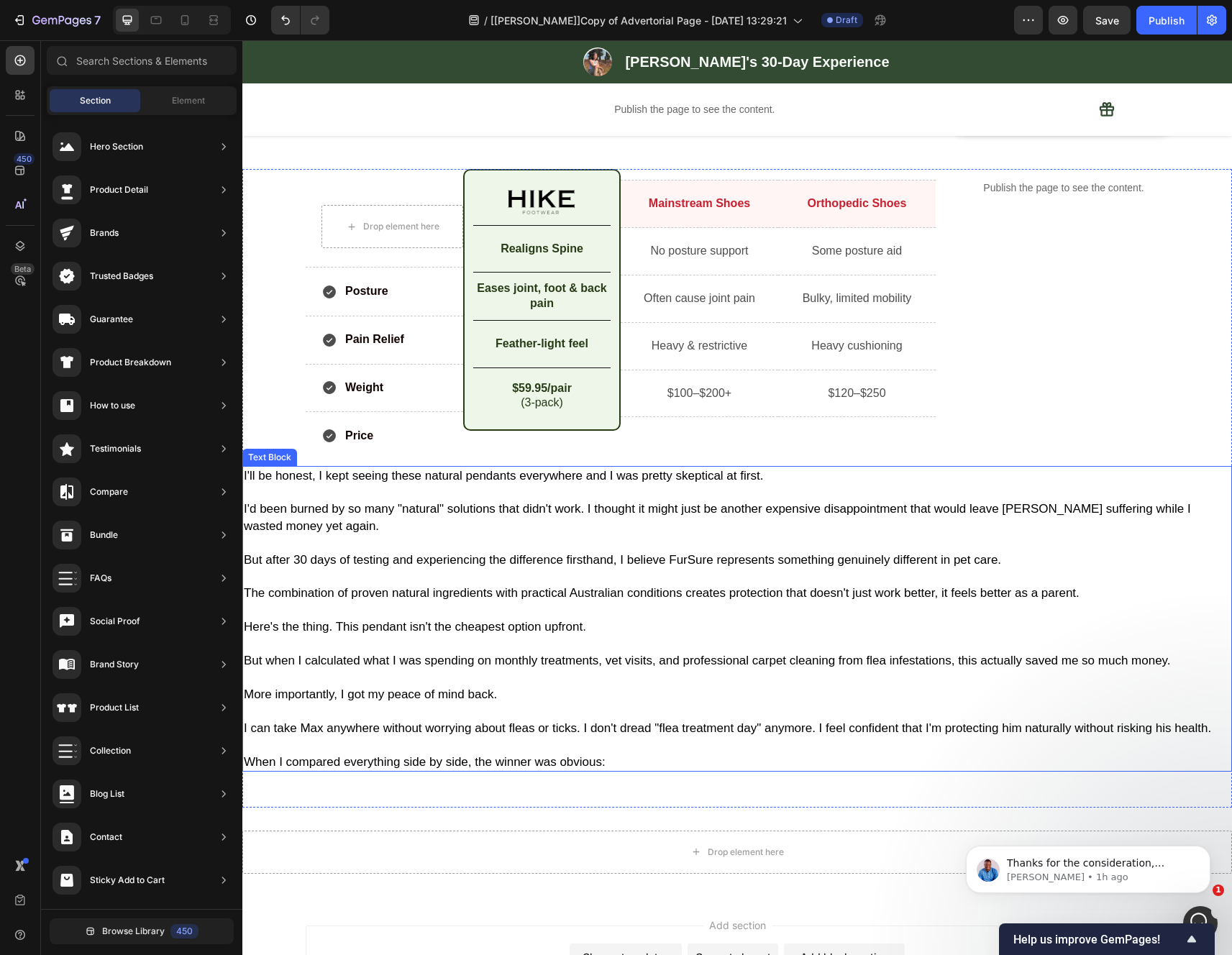
click at [527, 634] on span "Here's the thing. This pendant isn't the cheapest option upfront." at bounding box center [415, 626] width 342 height 14
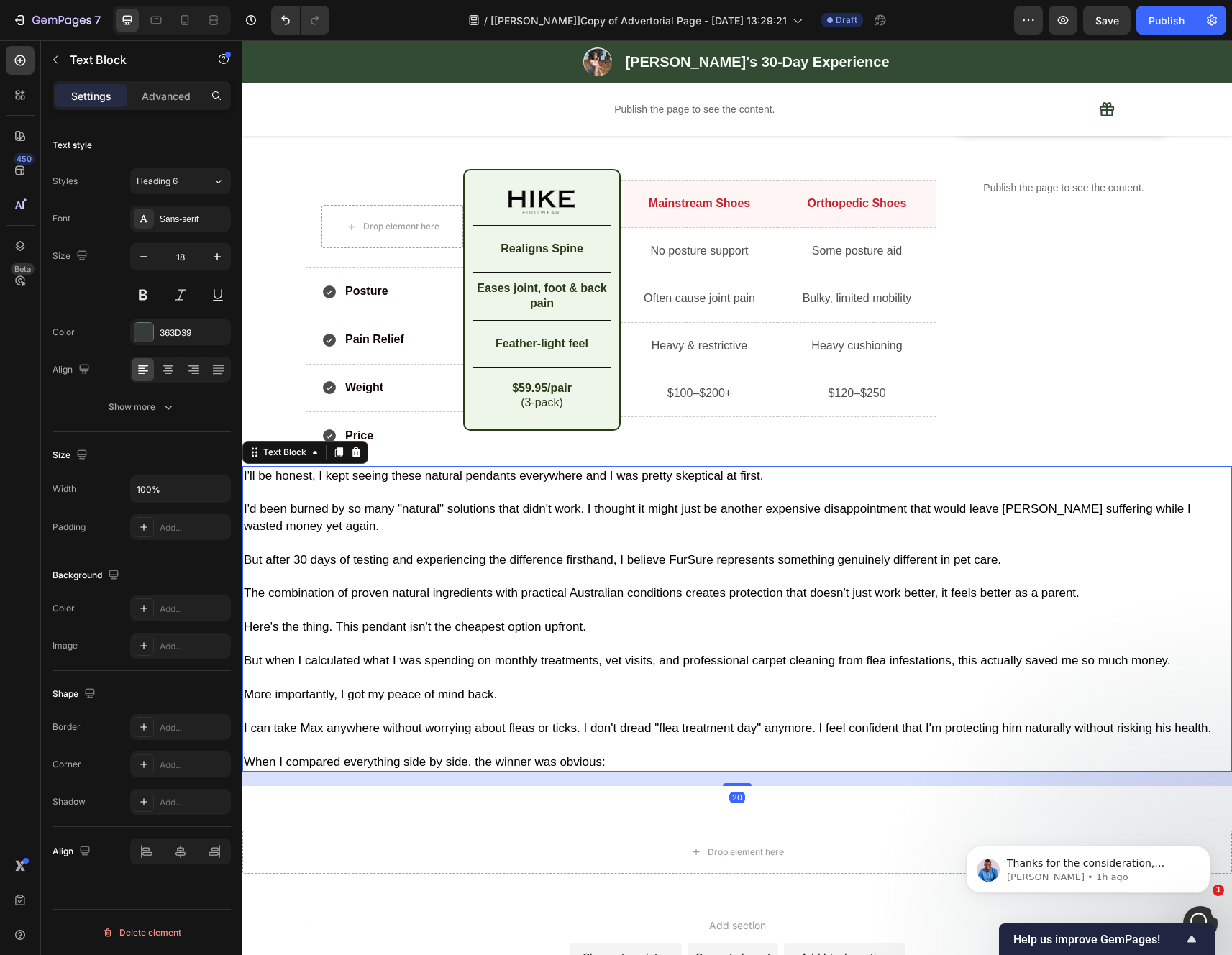
click at [358, 456] on icon at bounding box center [356, 452] width 9 height 10
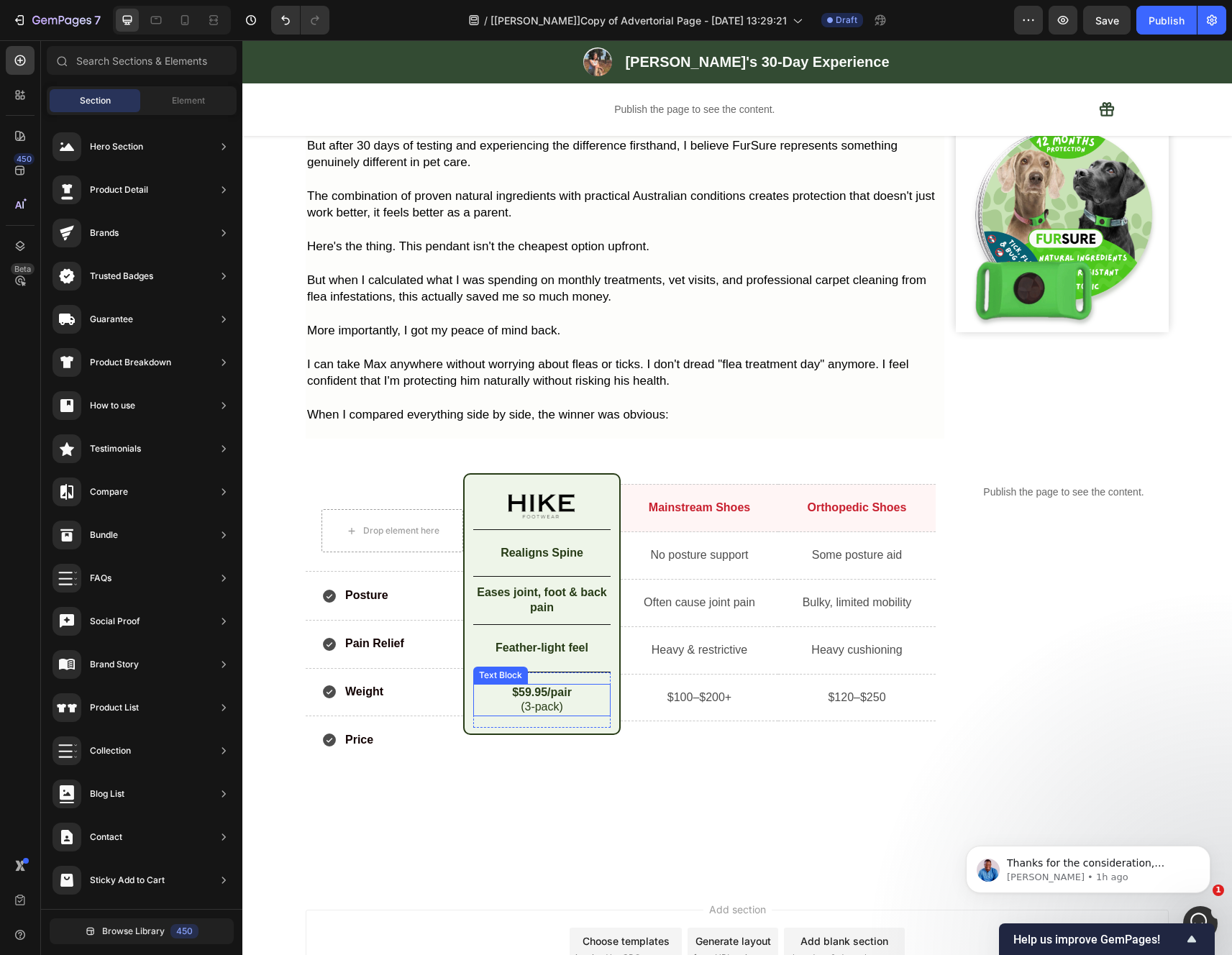
scroll to position [4033, 0]
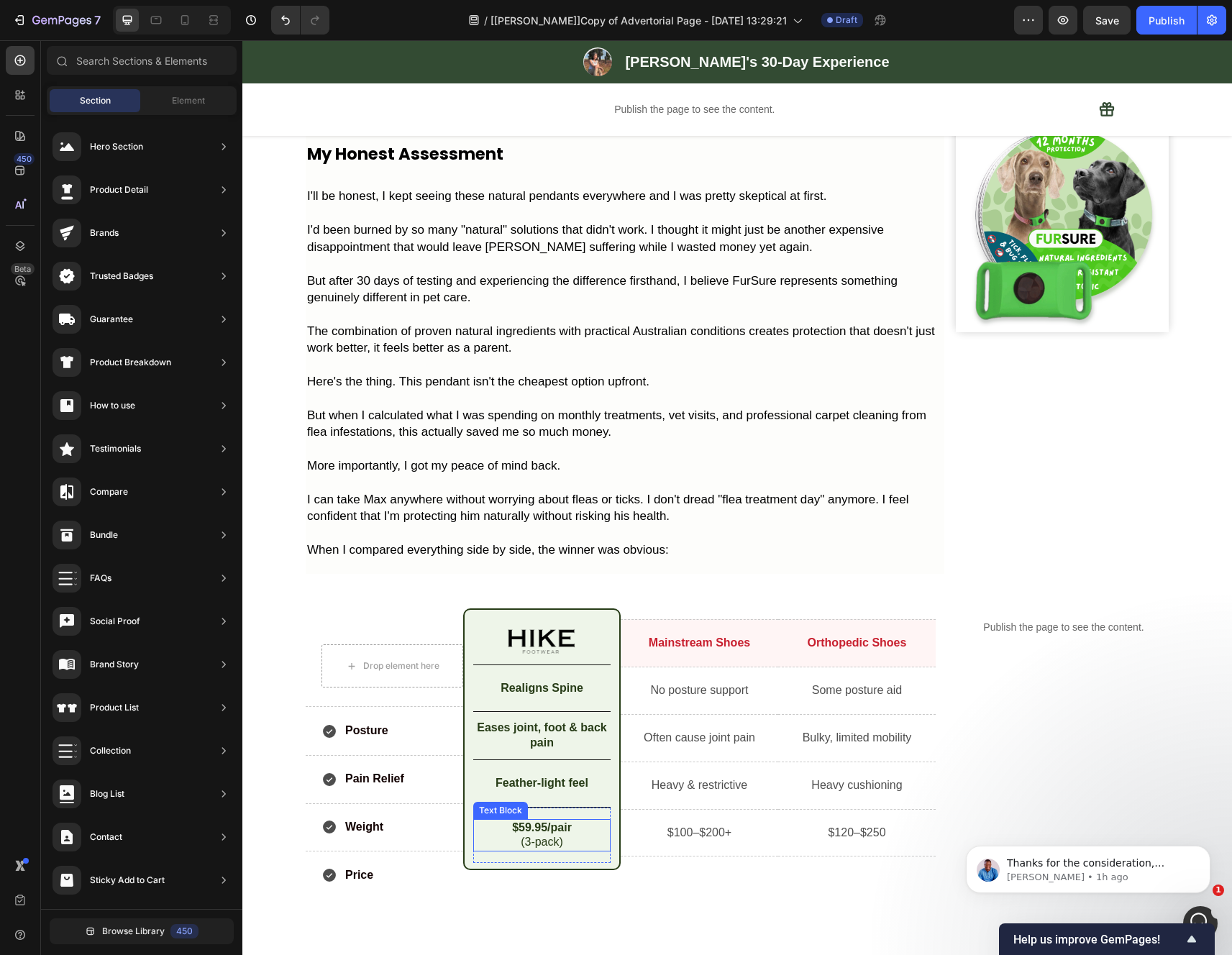
click at [584, 490] on p at bounding box center [625, 482] width 635 height 16
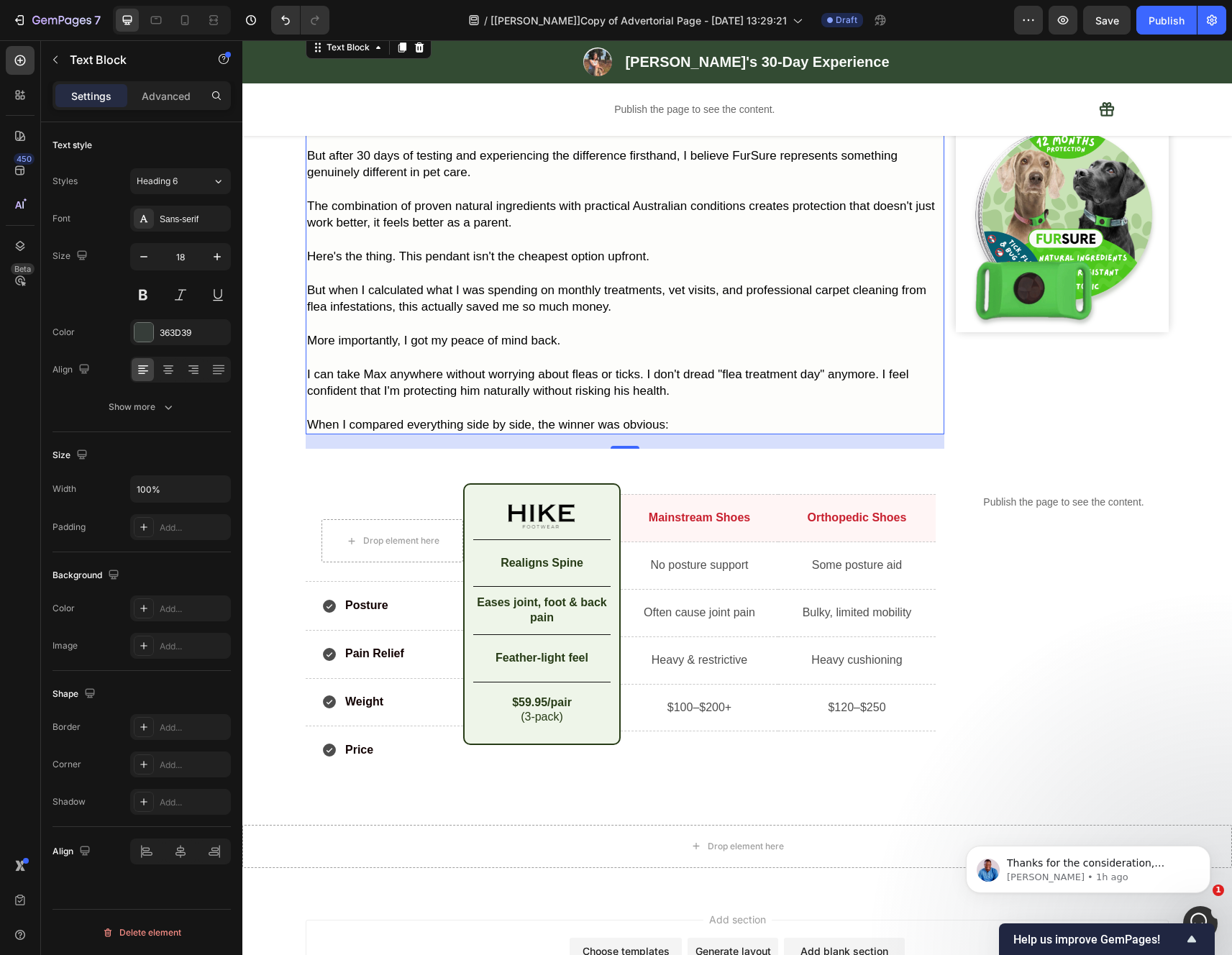
scroll to position [4164, 0]
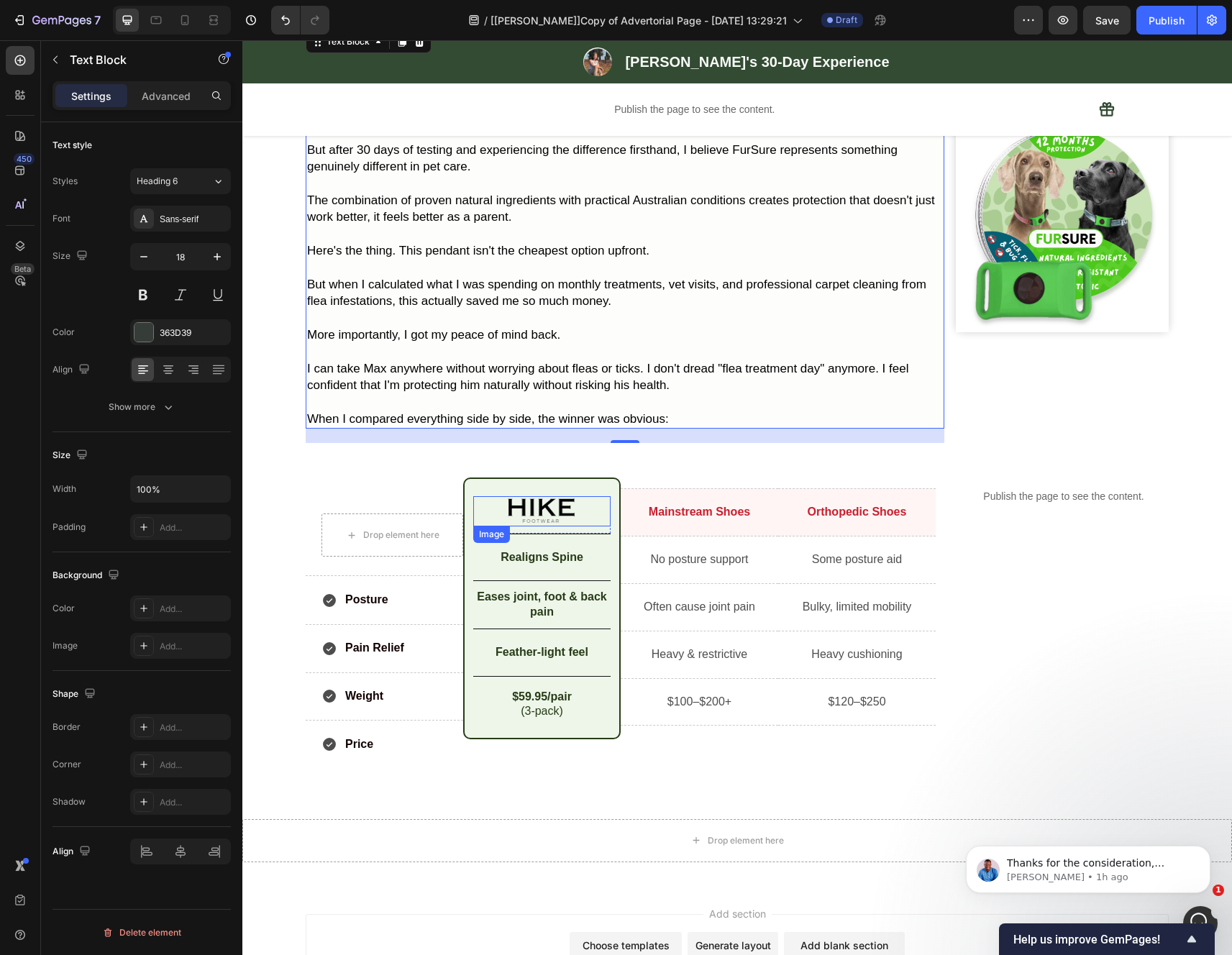
click at [437, 564] on div "Drop element here Row" at bounding box center [384, 535] width 157 height 82
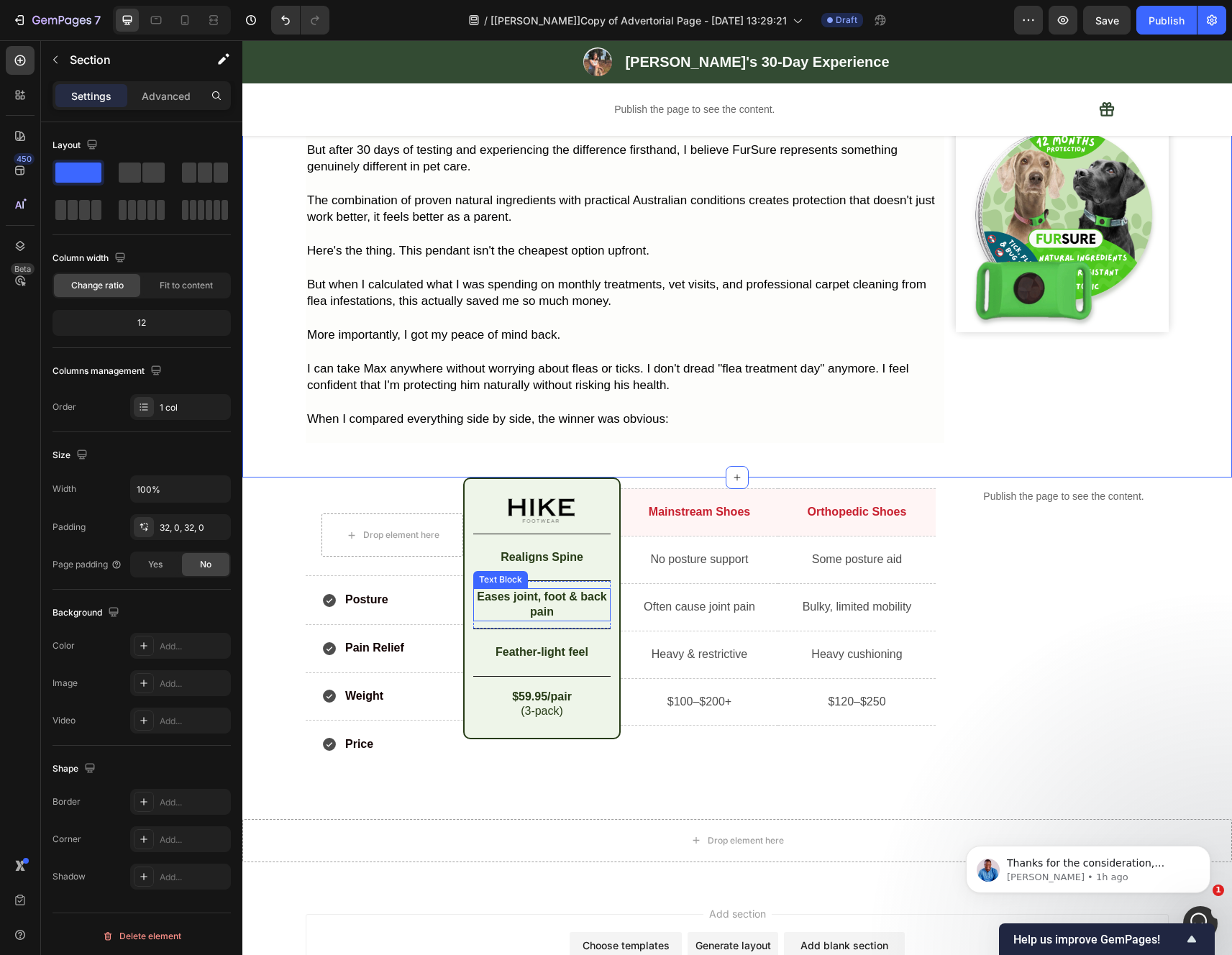
drag, startPoint x: 595, startPoint y: 663, endPoint x: 1024, endPoint y: 650, distance: 429.2
click at [1024, 650] on div "Publish the page to see the content. Custom Sticky" at bounding box center [1063, 625] width 210 height 296
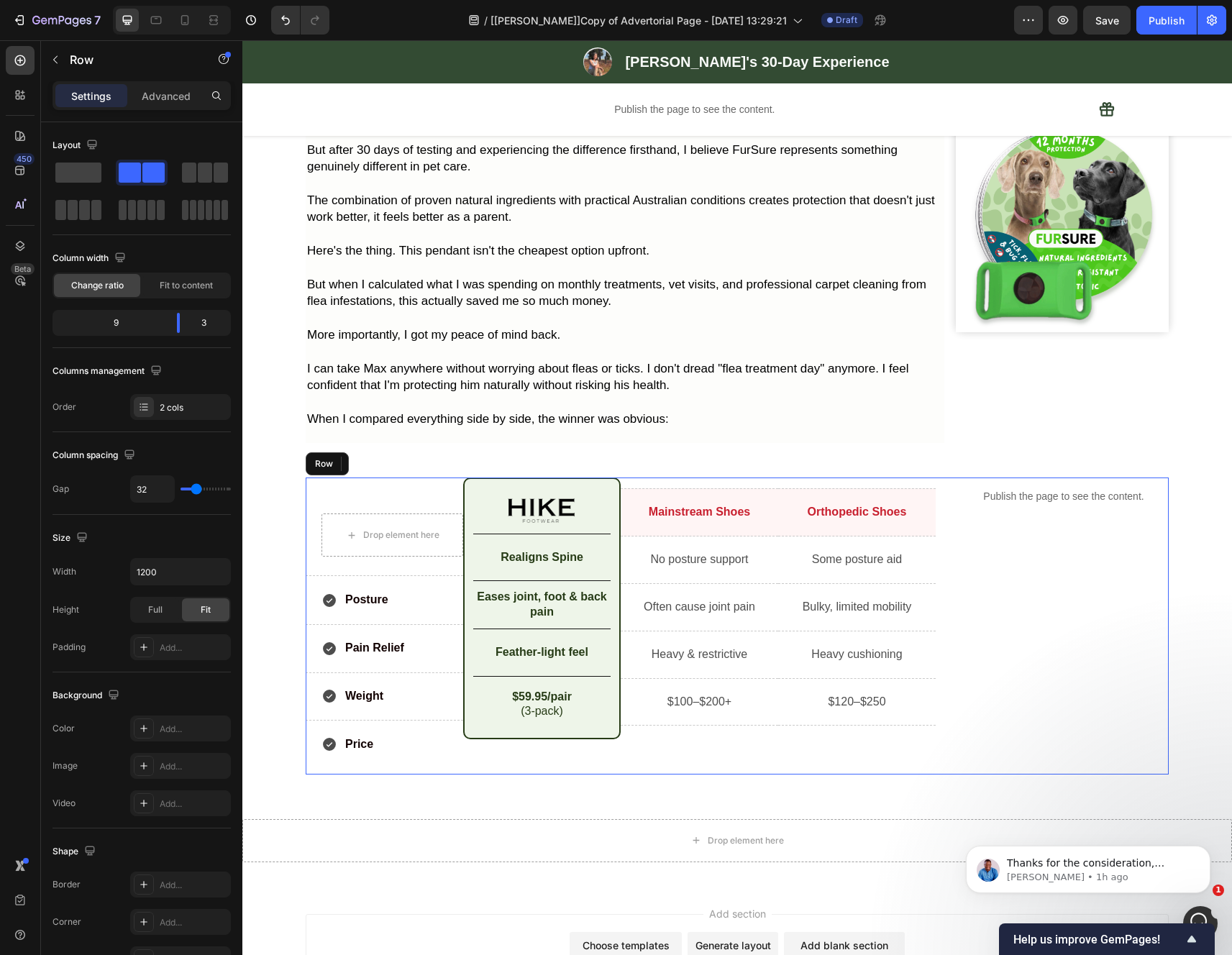
click at [1024, 650] on div "Publish the page to see the content. Custom Sticky" at bounding box center [1063, 625] width 210 height 296
drag, startPoint x: 951, startPoint y: 656, endPoint x: 1083, endPoint y: 661, distance: 132.1
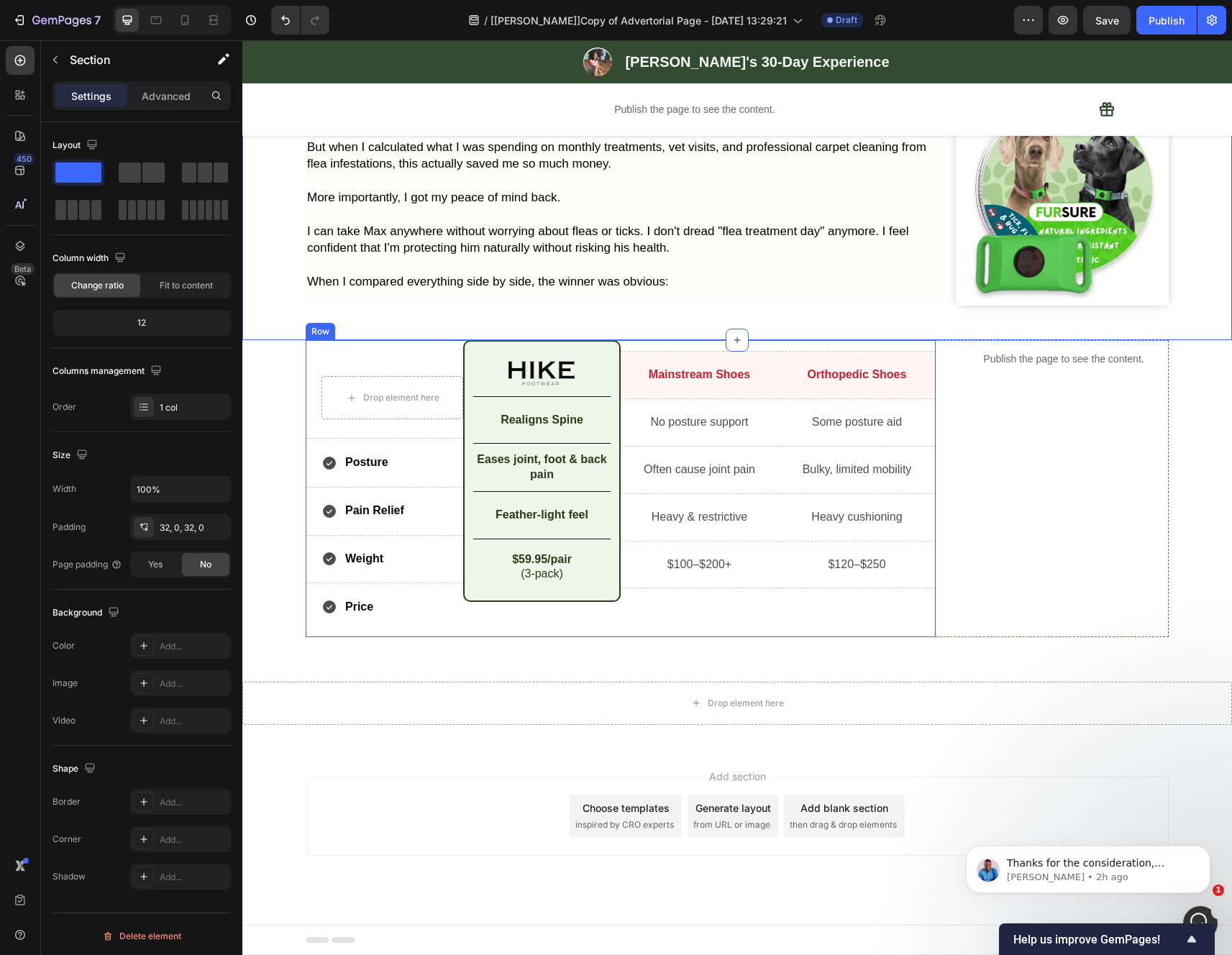
scroll to position [3701, 0]
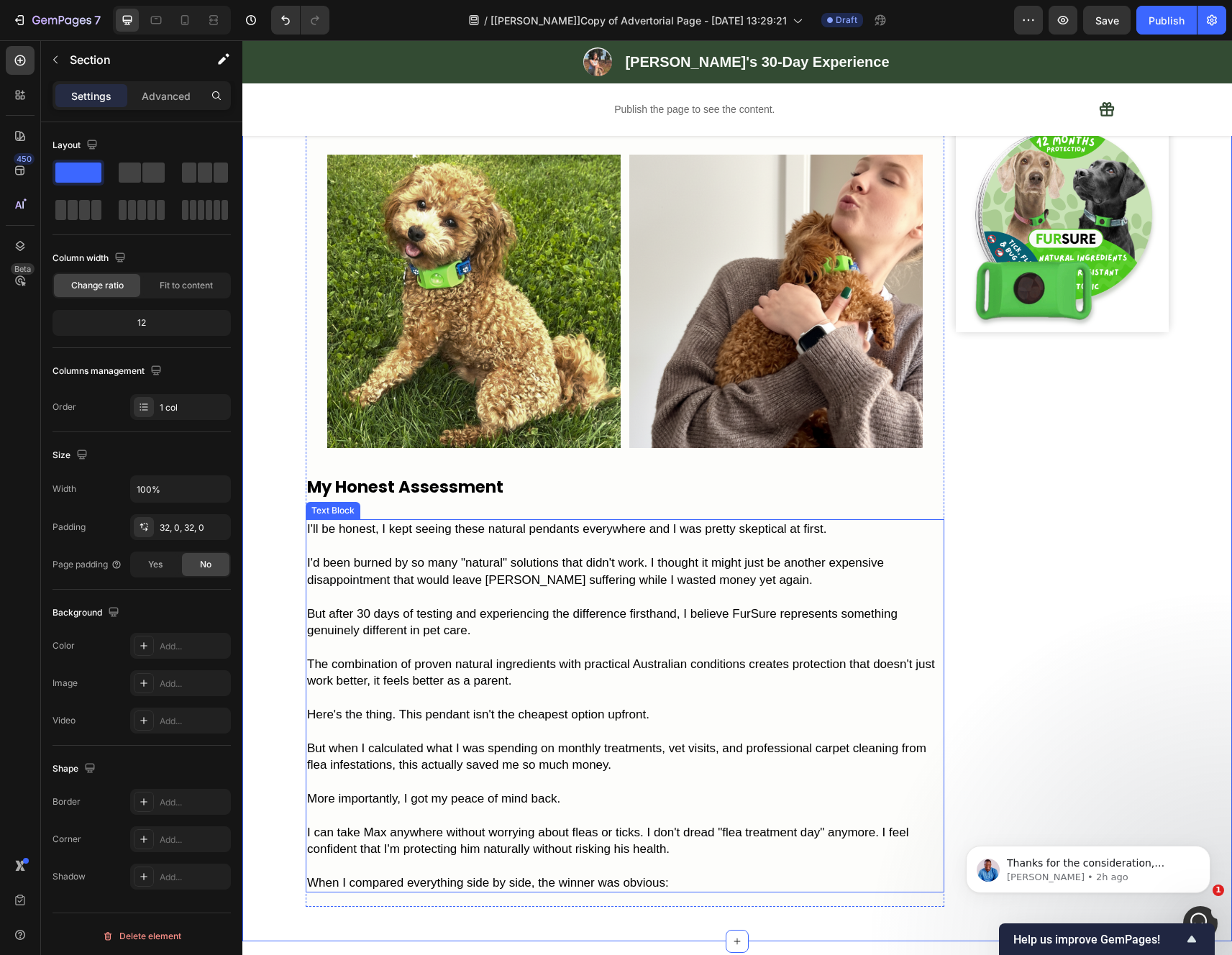
click at [810, 874] on p "When I compared everything side by side, the winner was obvious:" at bounding box center [625, 882] width 635 height 16
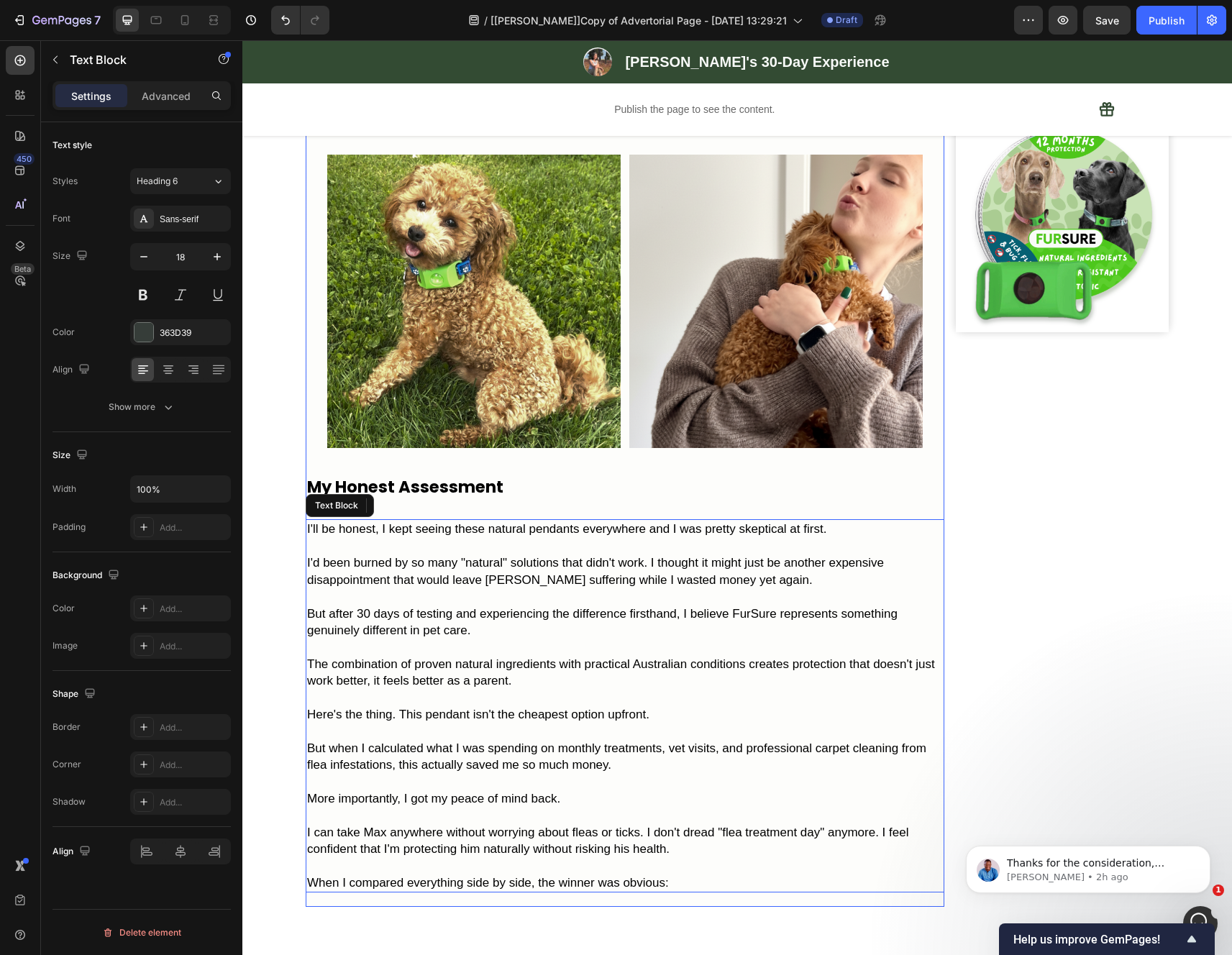
click at [724, 874] on p "When I compared everything side by side, the winner was obvious:" at bounding box center [625, 882] width 635 height 16
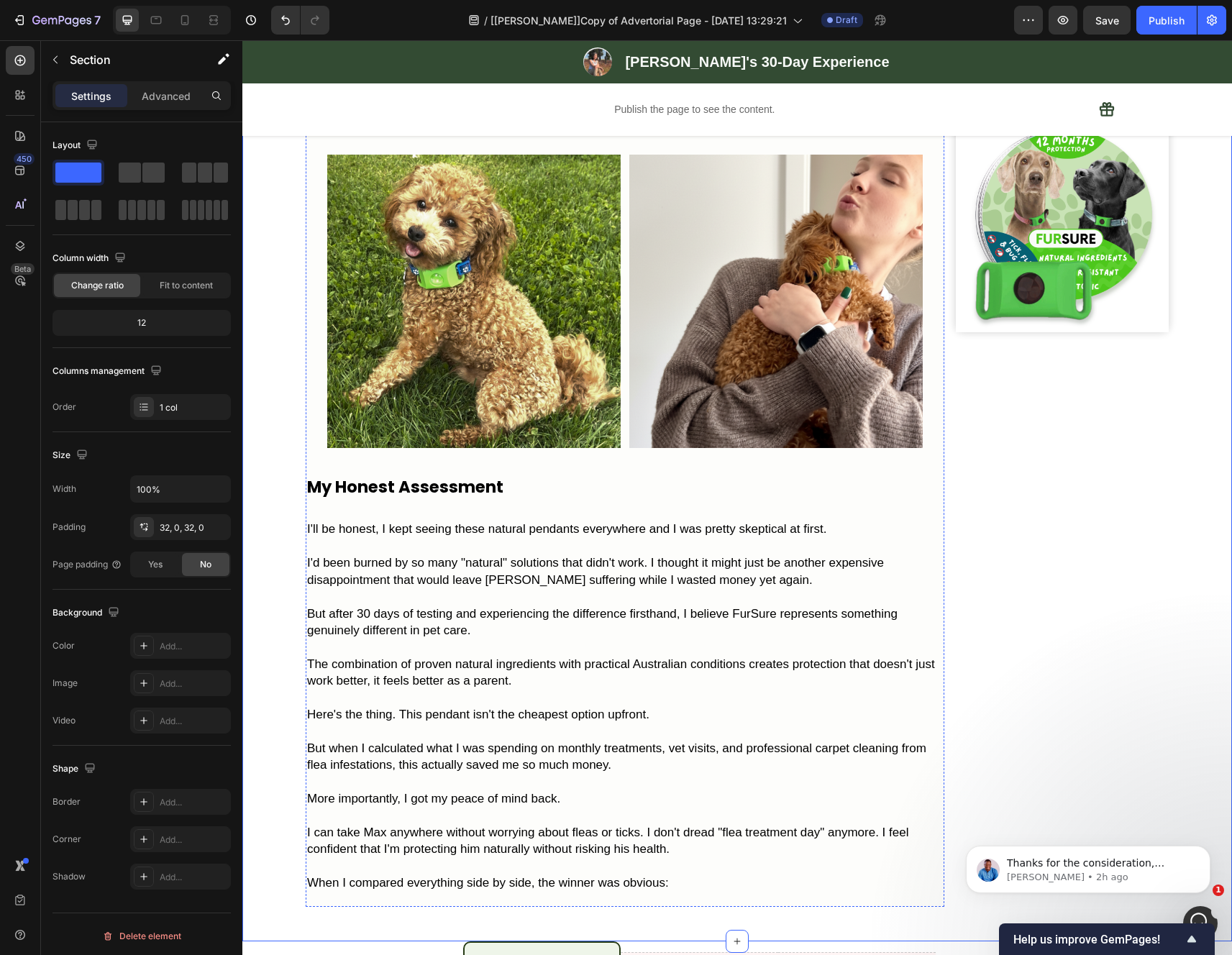
scroll to position [1252, 0]
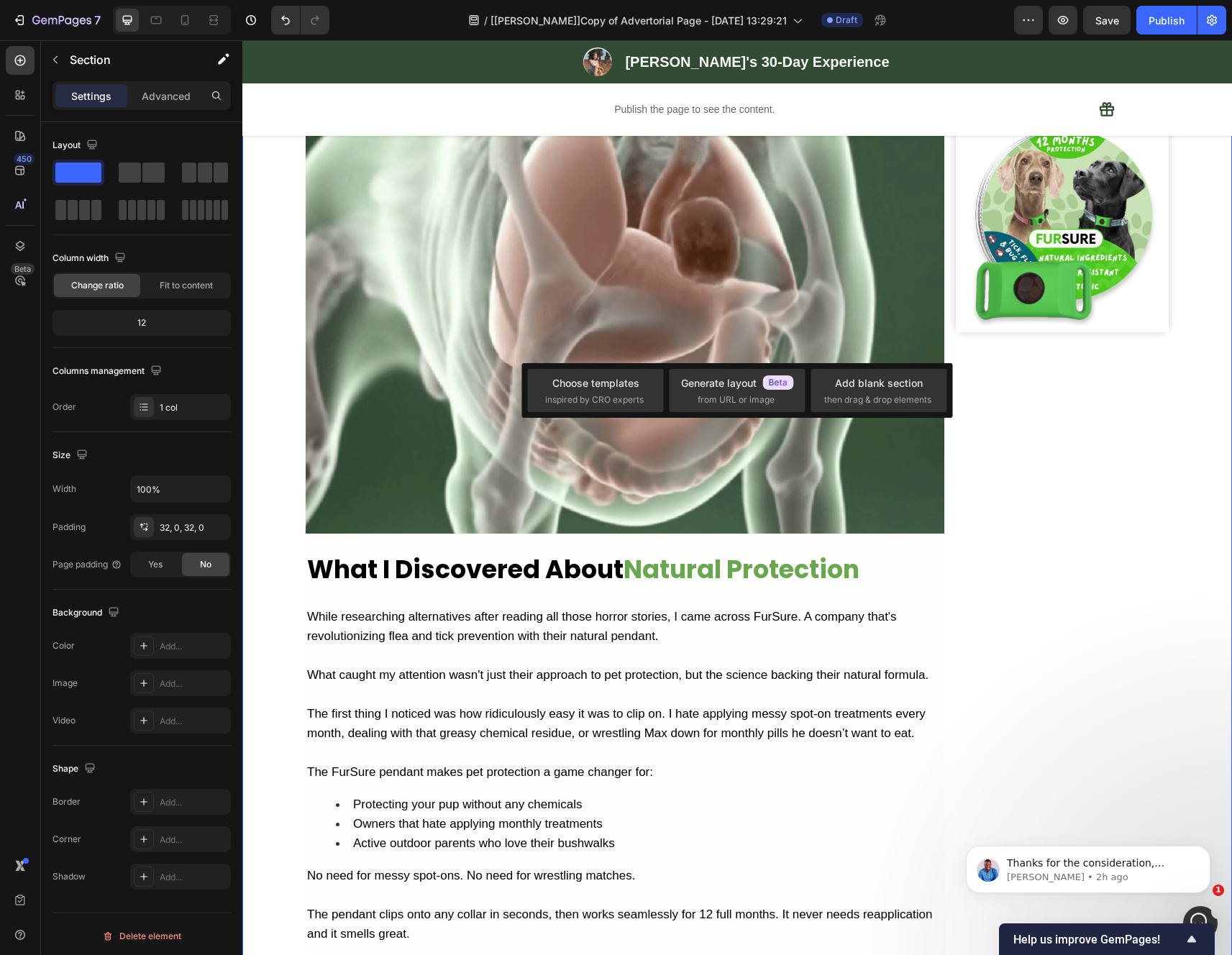
scroll to position [4365, 0]
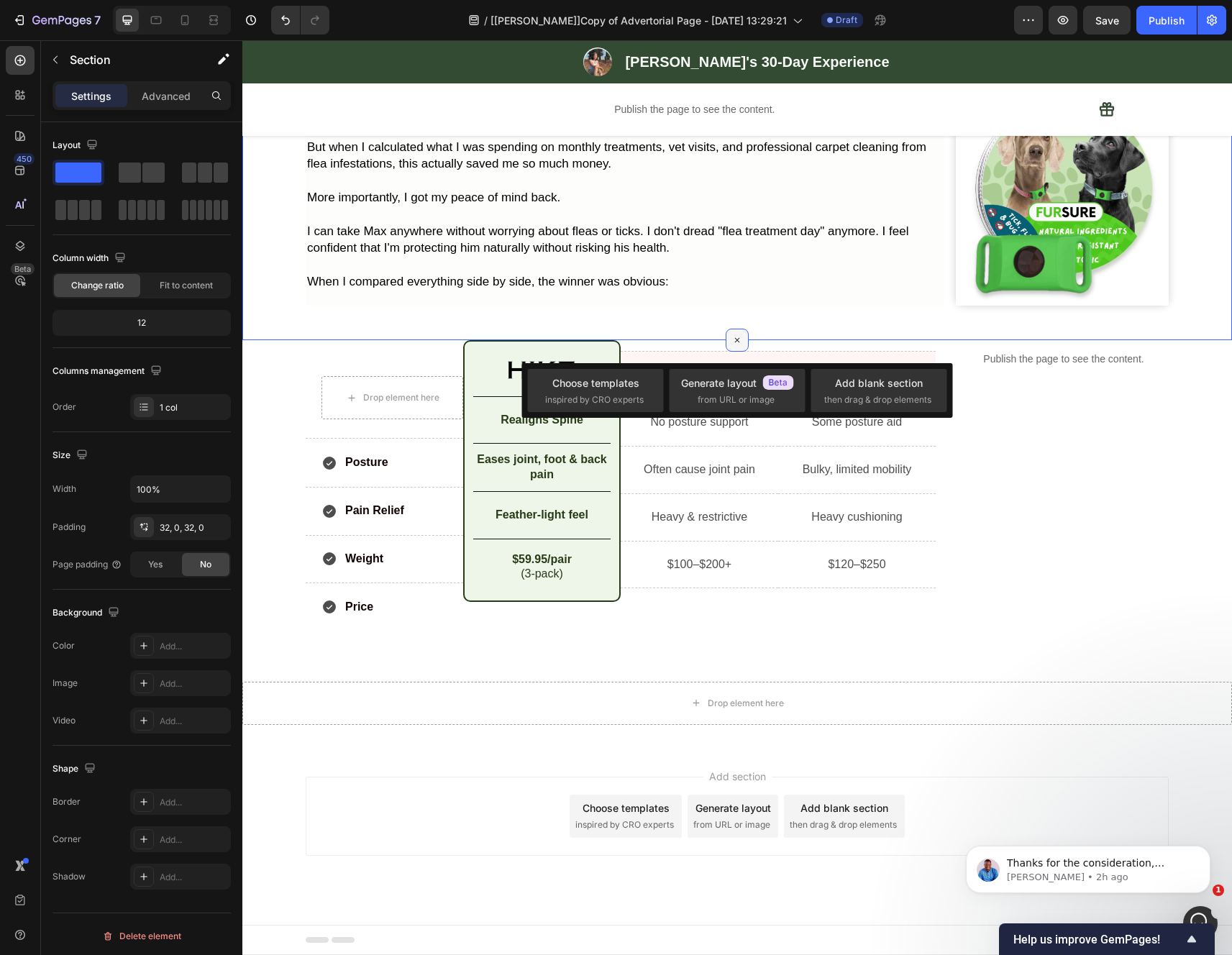
click at [732, 335] on icon at bounding box center [738, 340] width 16 height 16
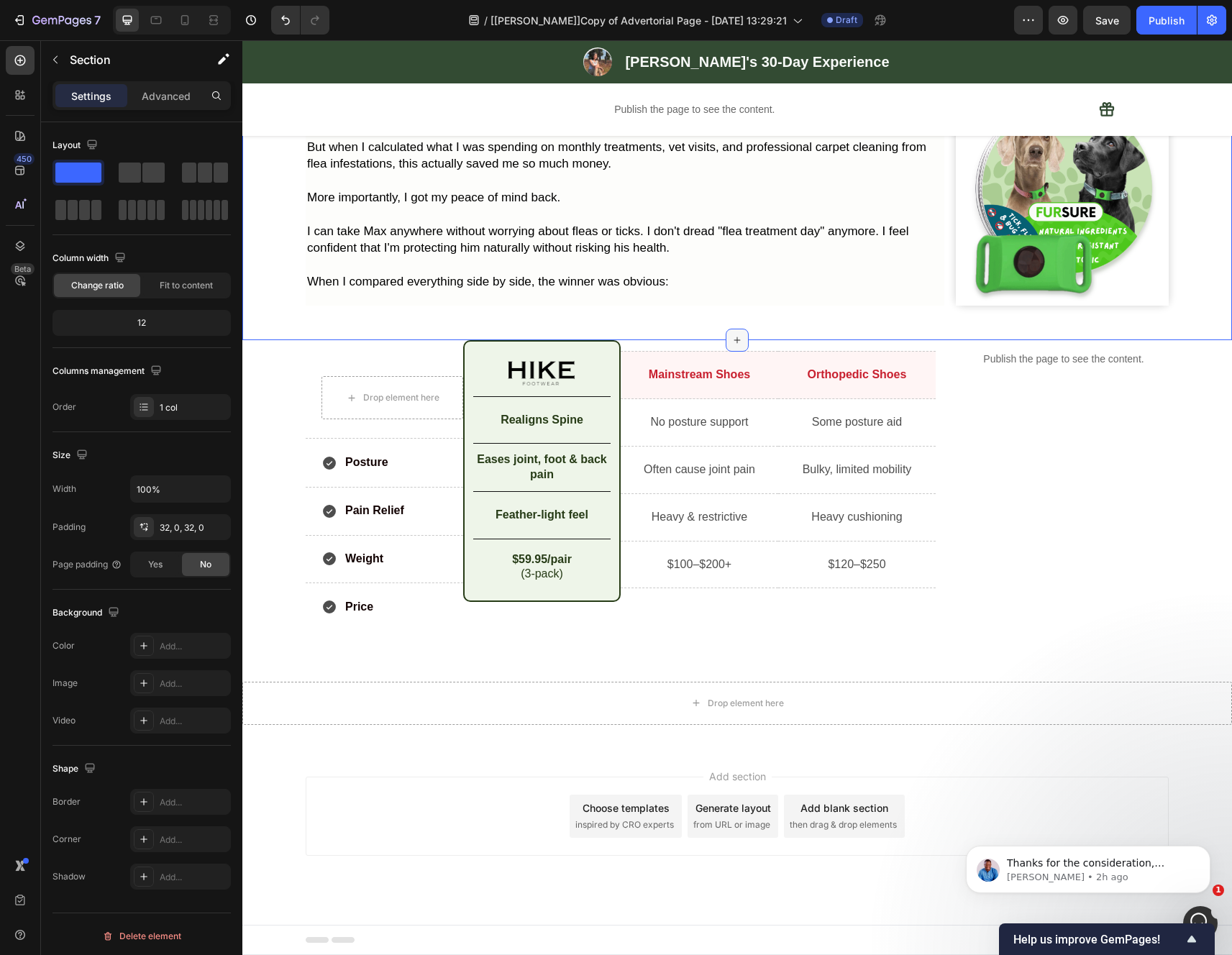
click at [731, 335] on icon at bounding box center [737, 340] width 12 height 12
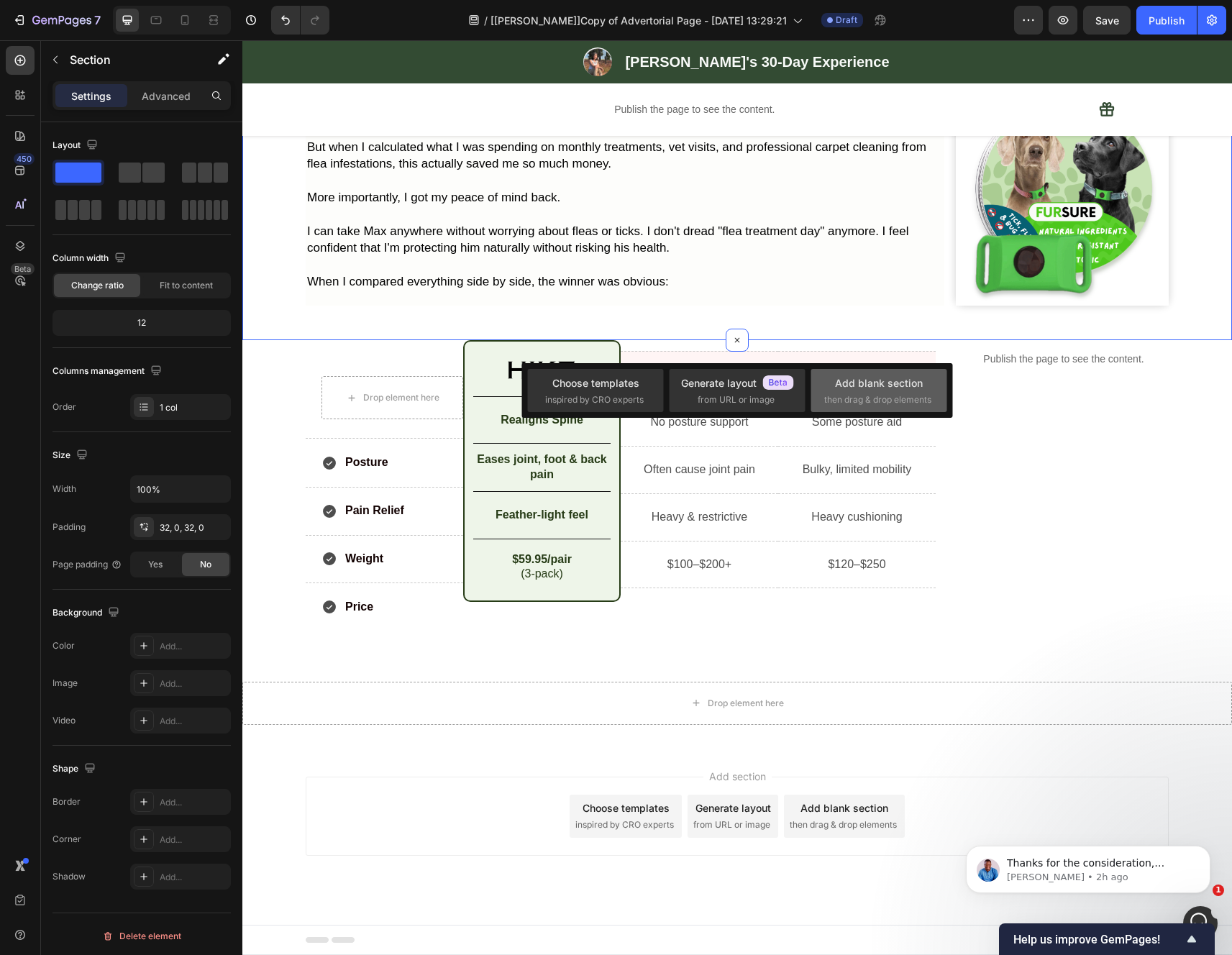
click at [893, 388] on div "Add blank section" at bounding box center [878, 382] width 87 height 15
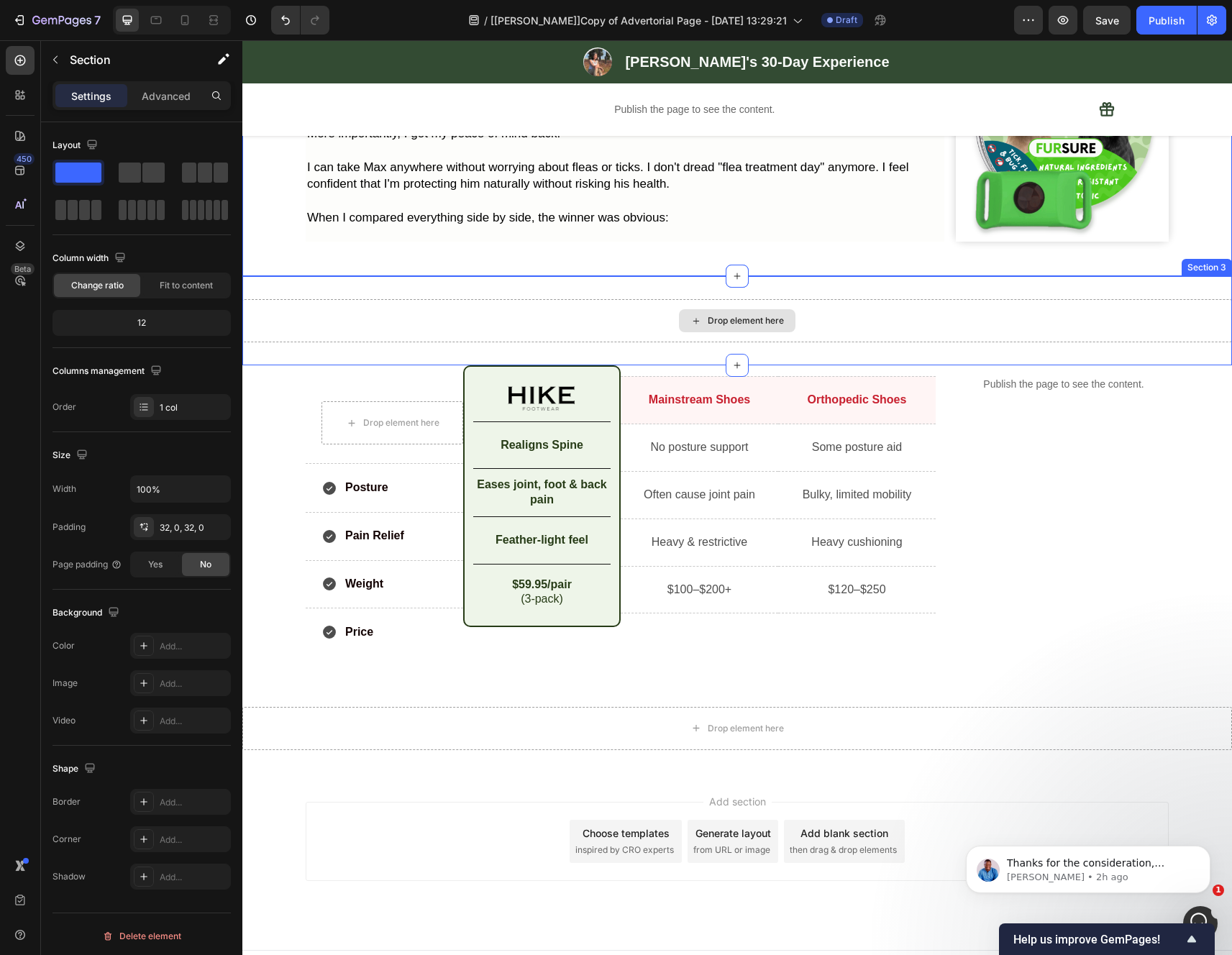
click at [571, 342] on div "Drop element here" at bounding box center [737, 321] width 990 height 43
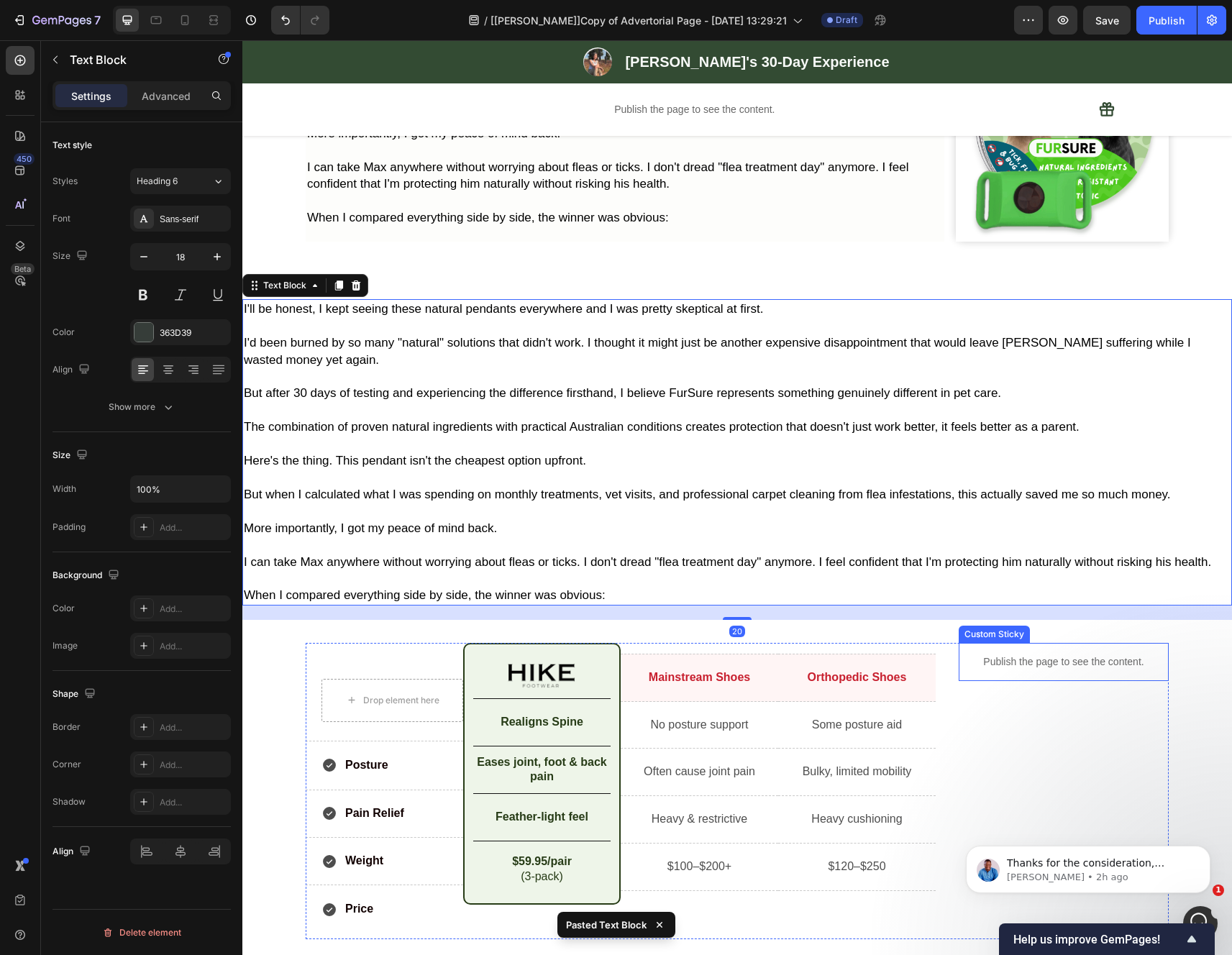
scroll to position [4465, 0]
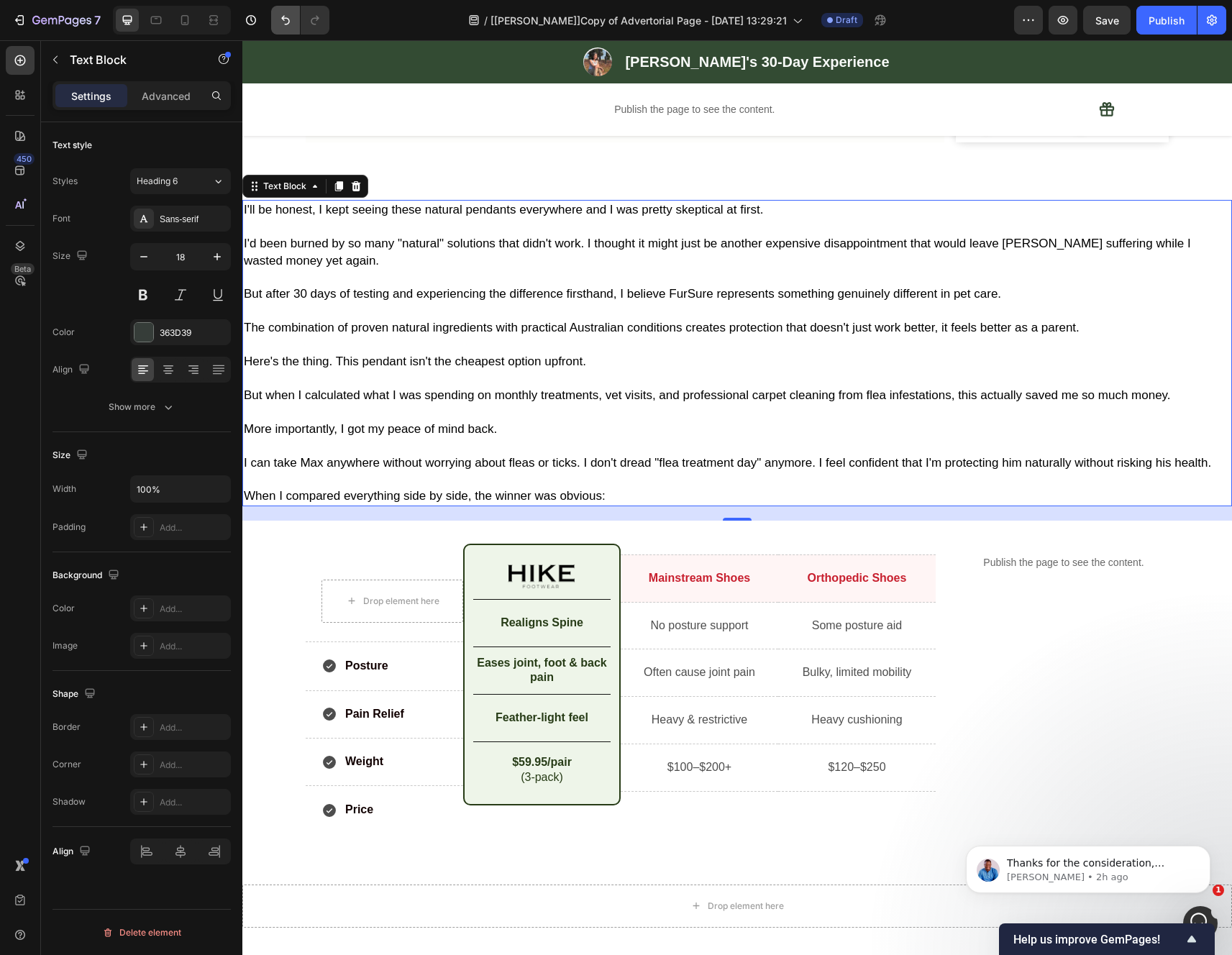
click at [286, 18] on icon "Undo/Redo" at bounding box center [285, 20] width 8 height 9
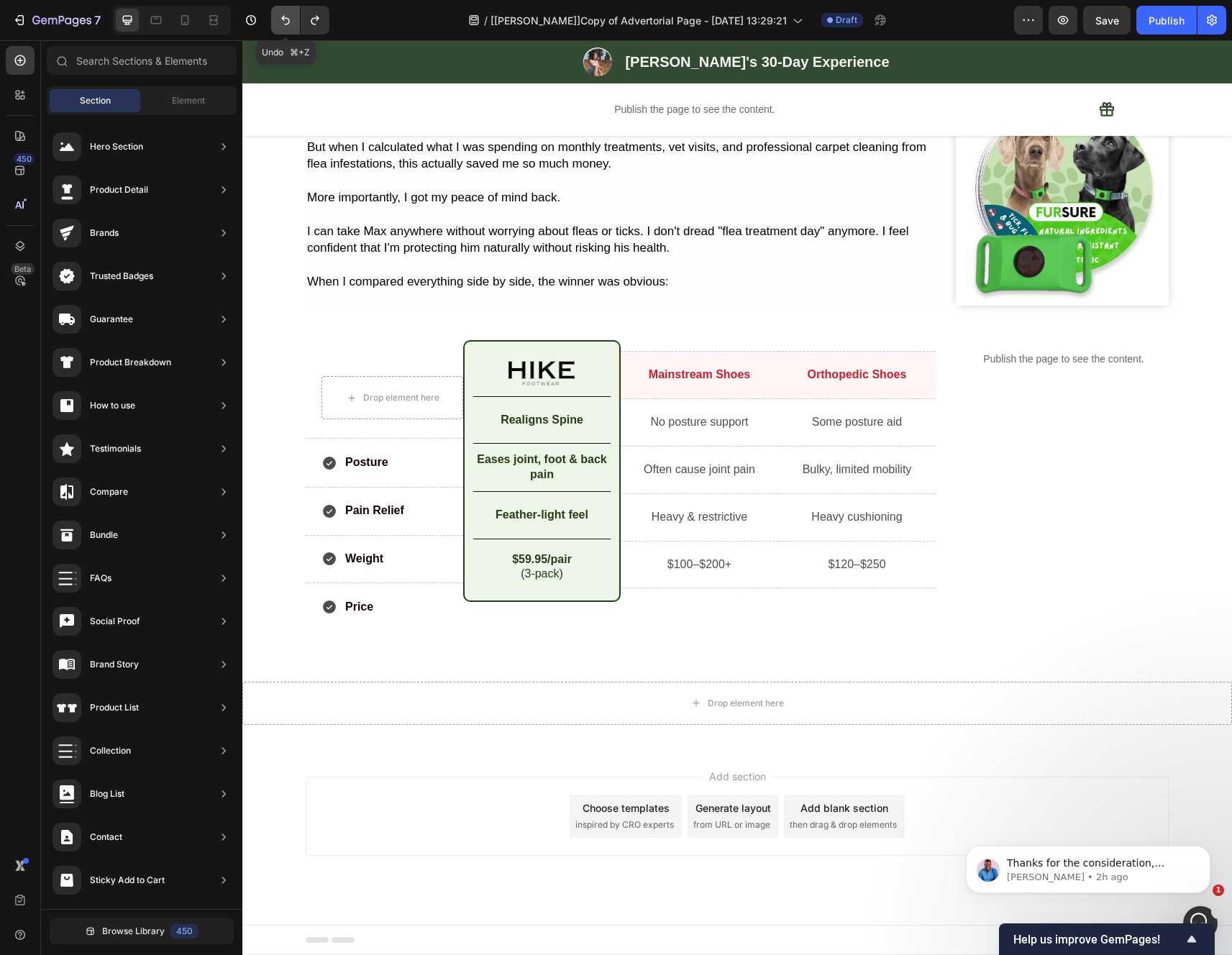
scroll to position [4365, 0]
click at [286, 18] on icon "Undo/Redo" at bounding box center [285, 20] width 8 height 9
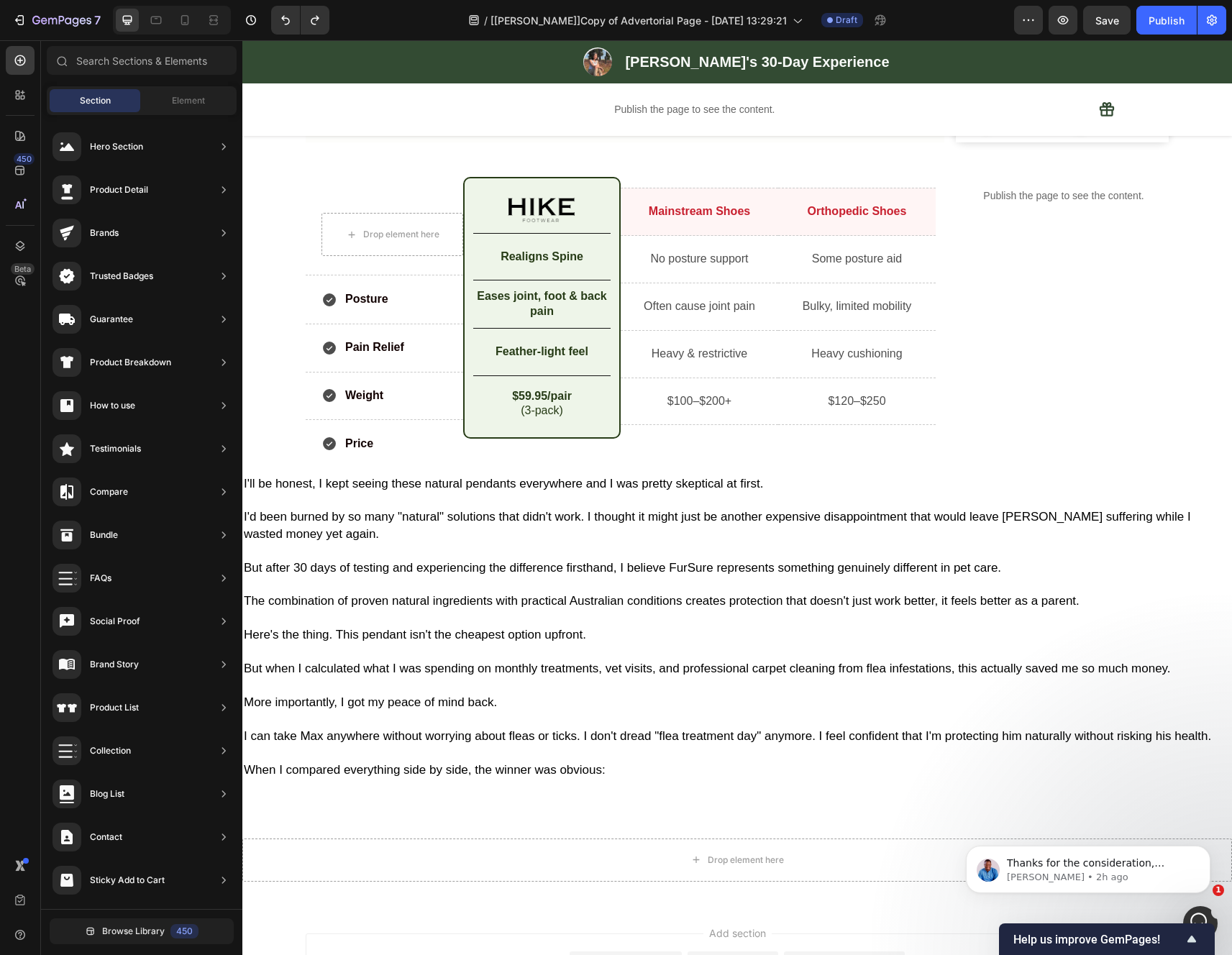
scroll to position [4534, 0]
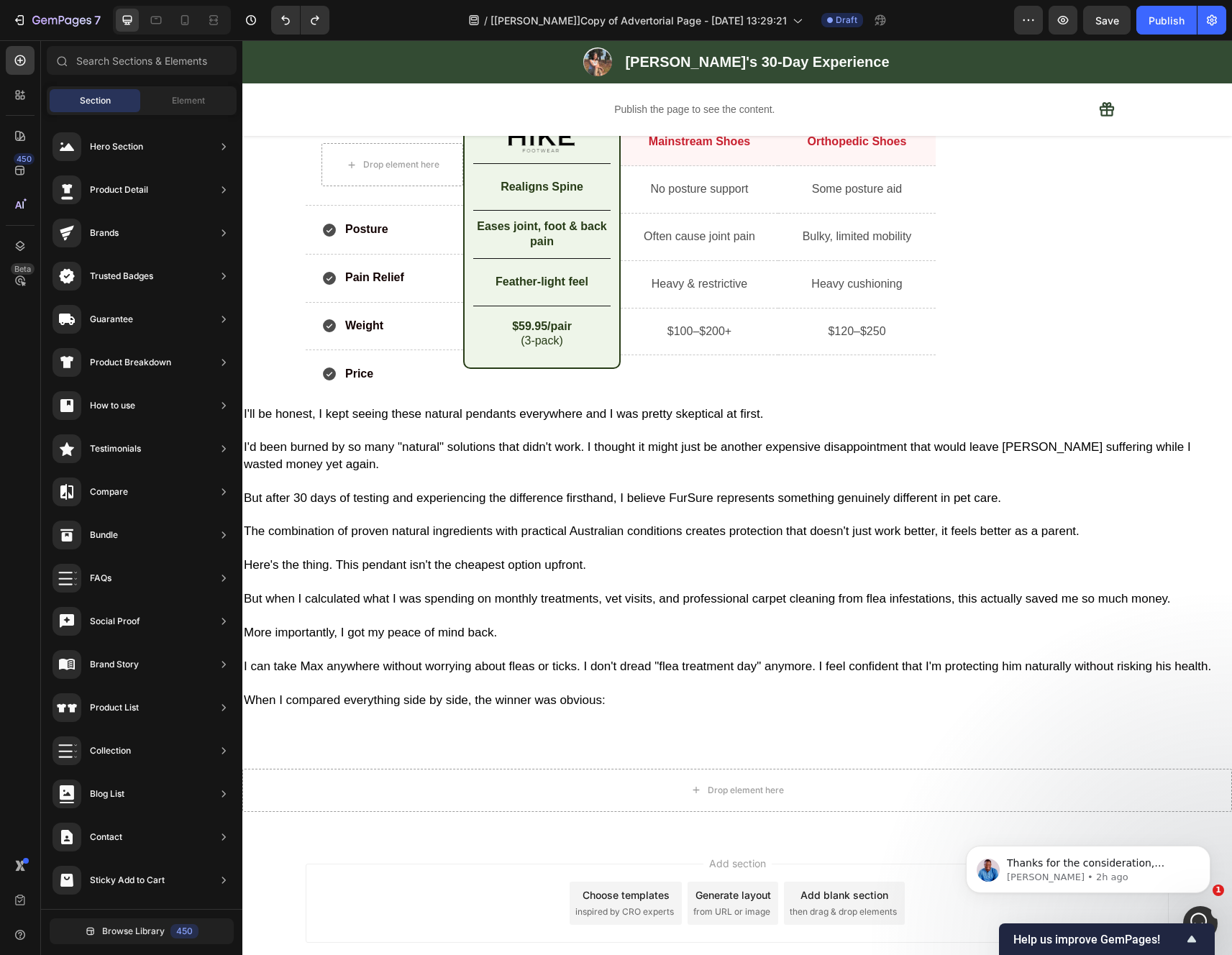
click at [720, 522] on p at bounding box center [737, 514] width 986 height 16
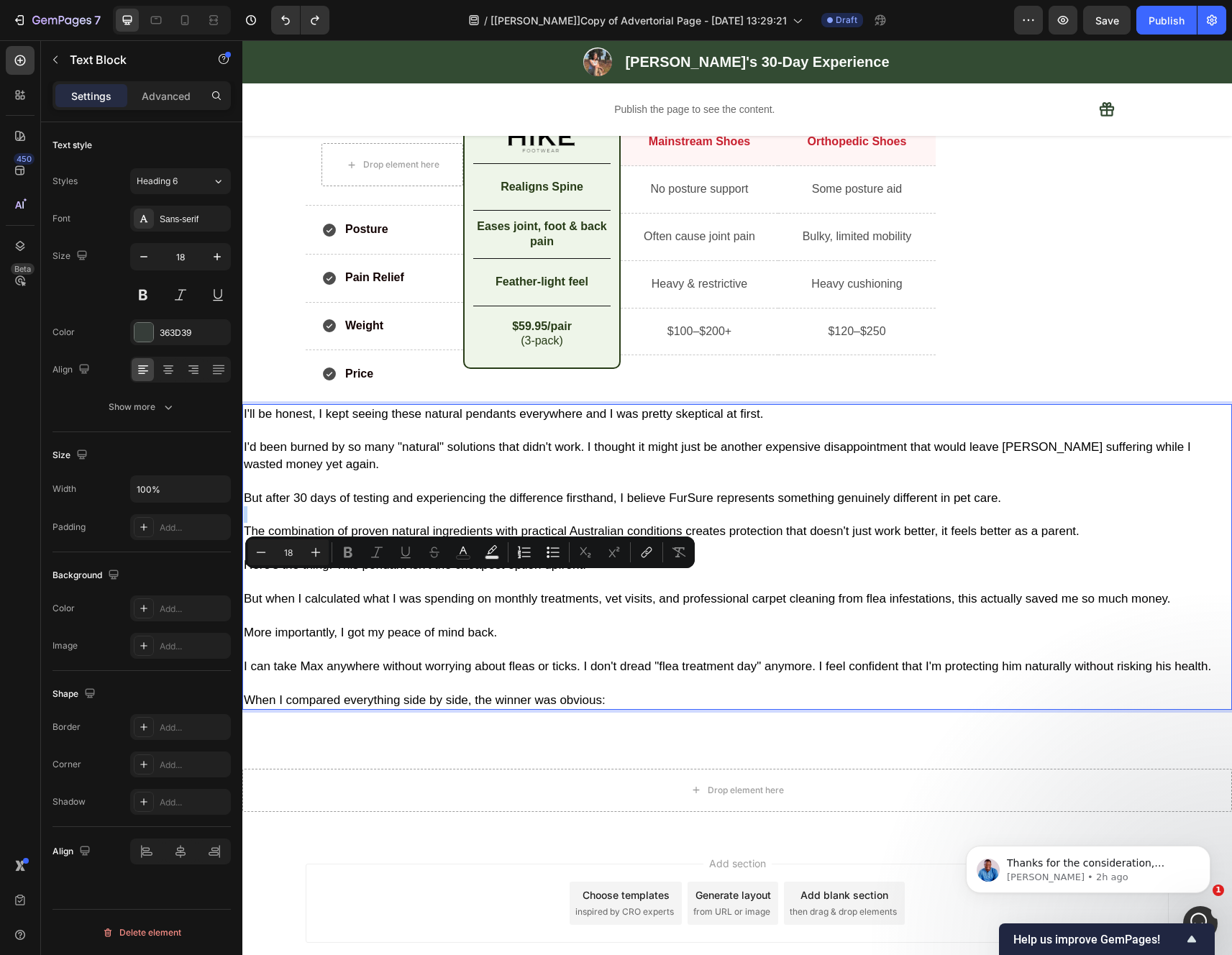
click at [611, 573] on p "Here's the thing. This pendant isn't the cheapest option upfront." at bounding box center [737, 564] width 986 height 16
click at [593, 573] on p "Here's the thing. This pendant isn't the cheapest option upfront." at bounding box center [737, 564] width 986 height 16
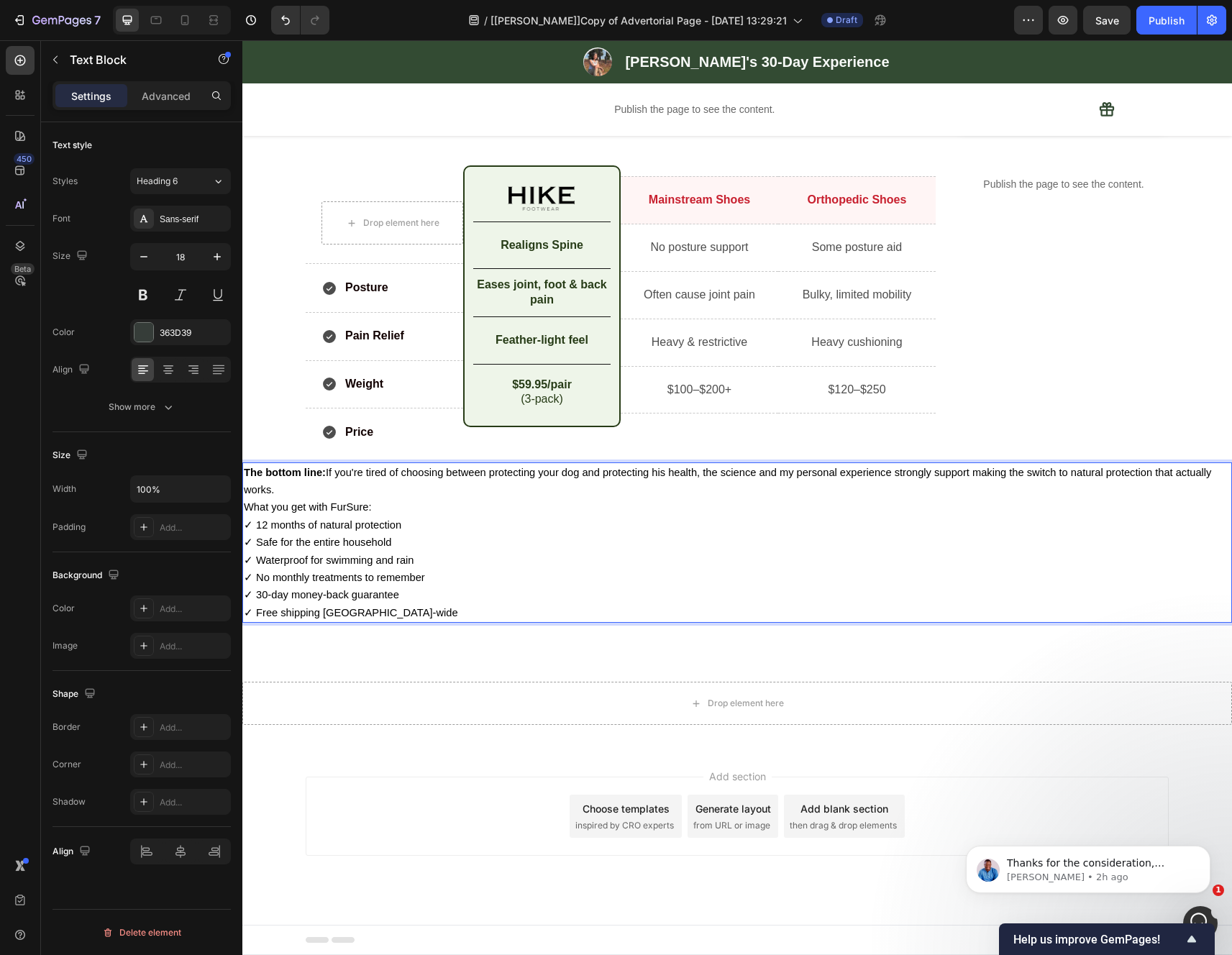
click at [328, 480] on span "The bottom line: If you're tired of choosing between protecting your dog and pr…" at bounding box center [728, 480] width 967 height 29
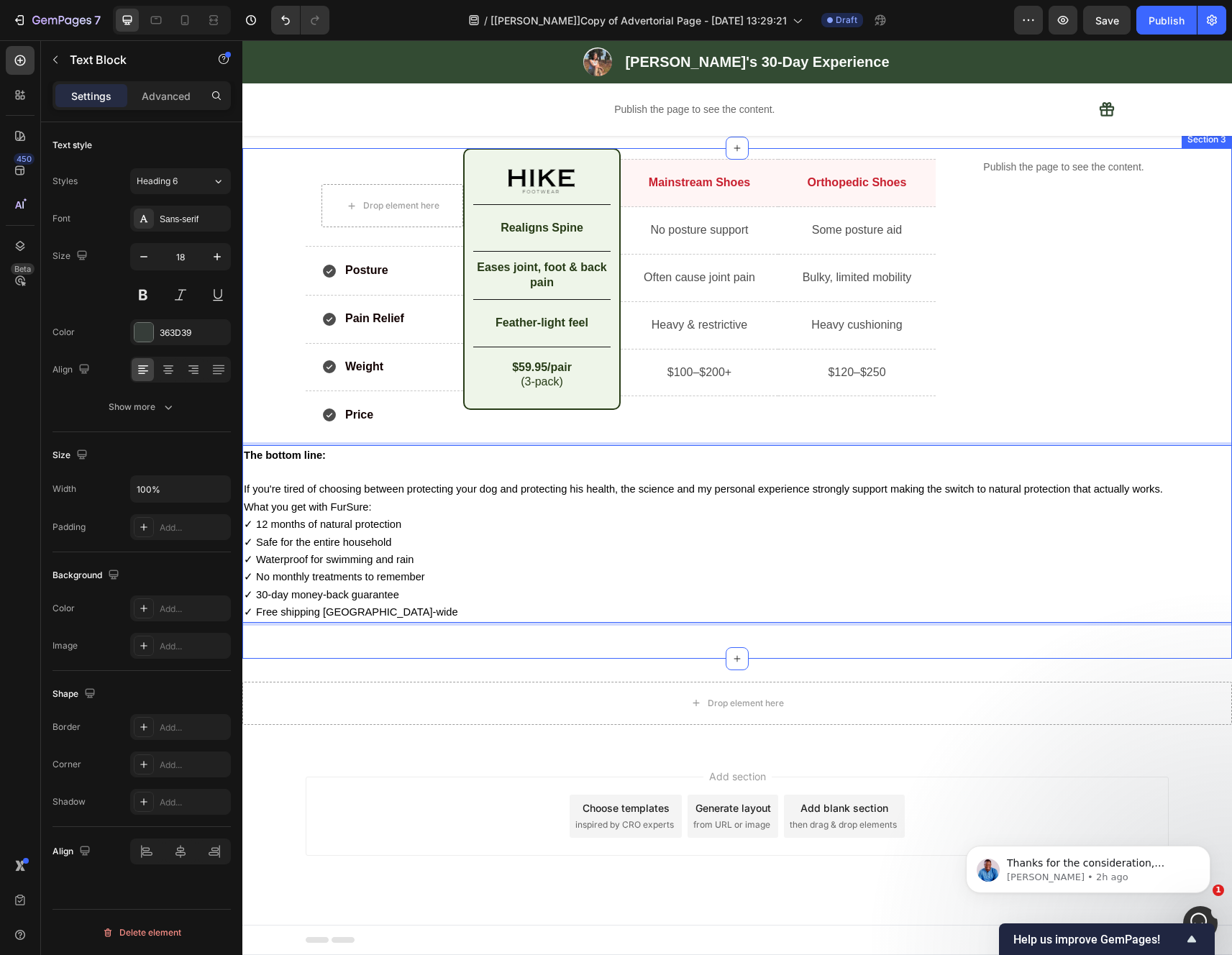
click at [1168, 498] on p "⁠⁠⁠⁠⁠⁠⁠ If you're tired of choosing between protecting your dog and protecting …" at bounding box center [737, 489] width 986 height 17
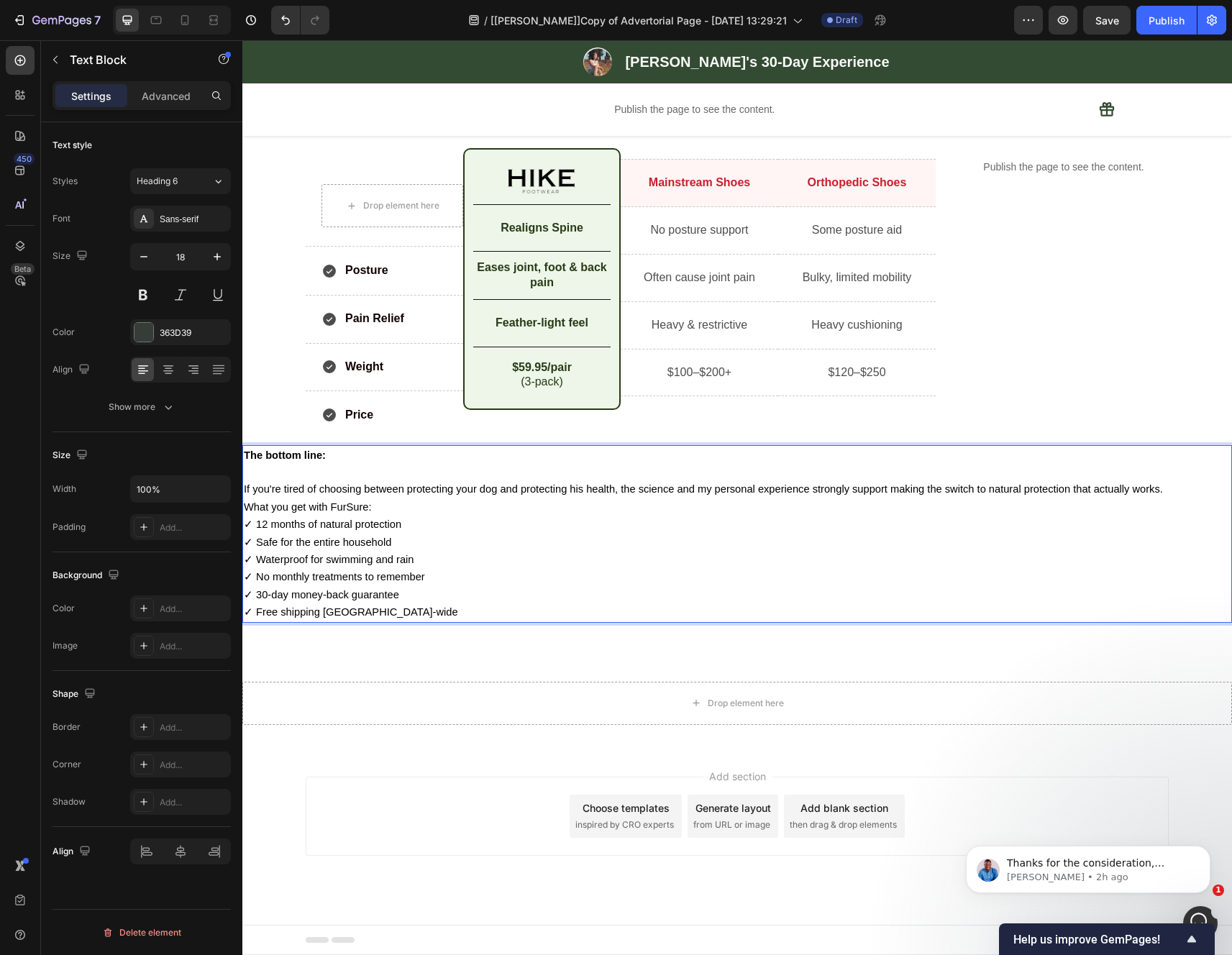
click at [1168, 498] on p "If you're tired of choosing between protecting your dog and protecting his heal…" at bounding box center [737, 489] width 986 height 17
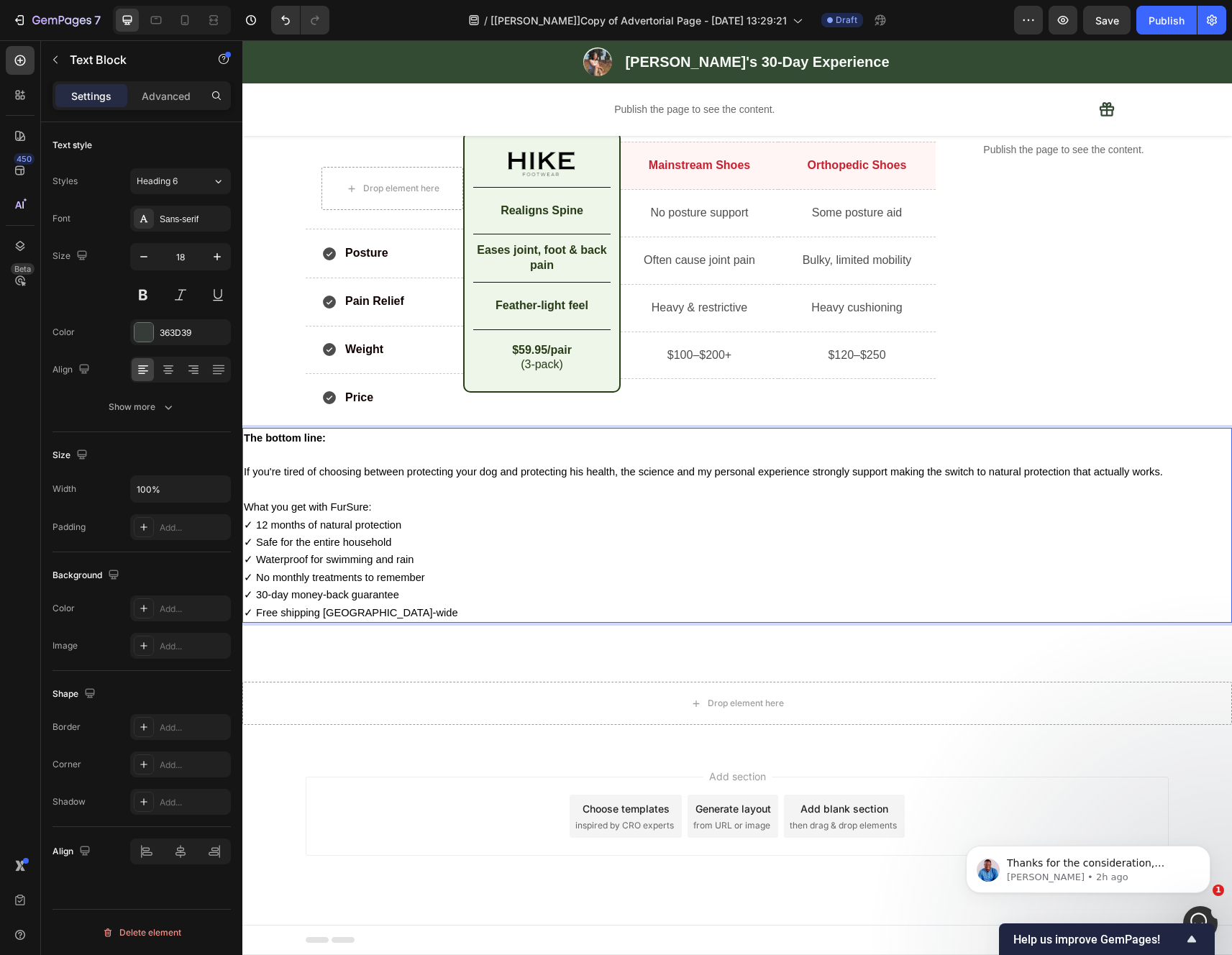
click at [419, 516] on p "What you get with FurSure:" at bounding box center [737, 507] width 986 height 17
click at [419, 516] on p "What you get with FurSure:" at bounding box center [737, 507] width 986 height 17
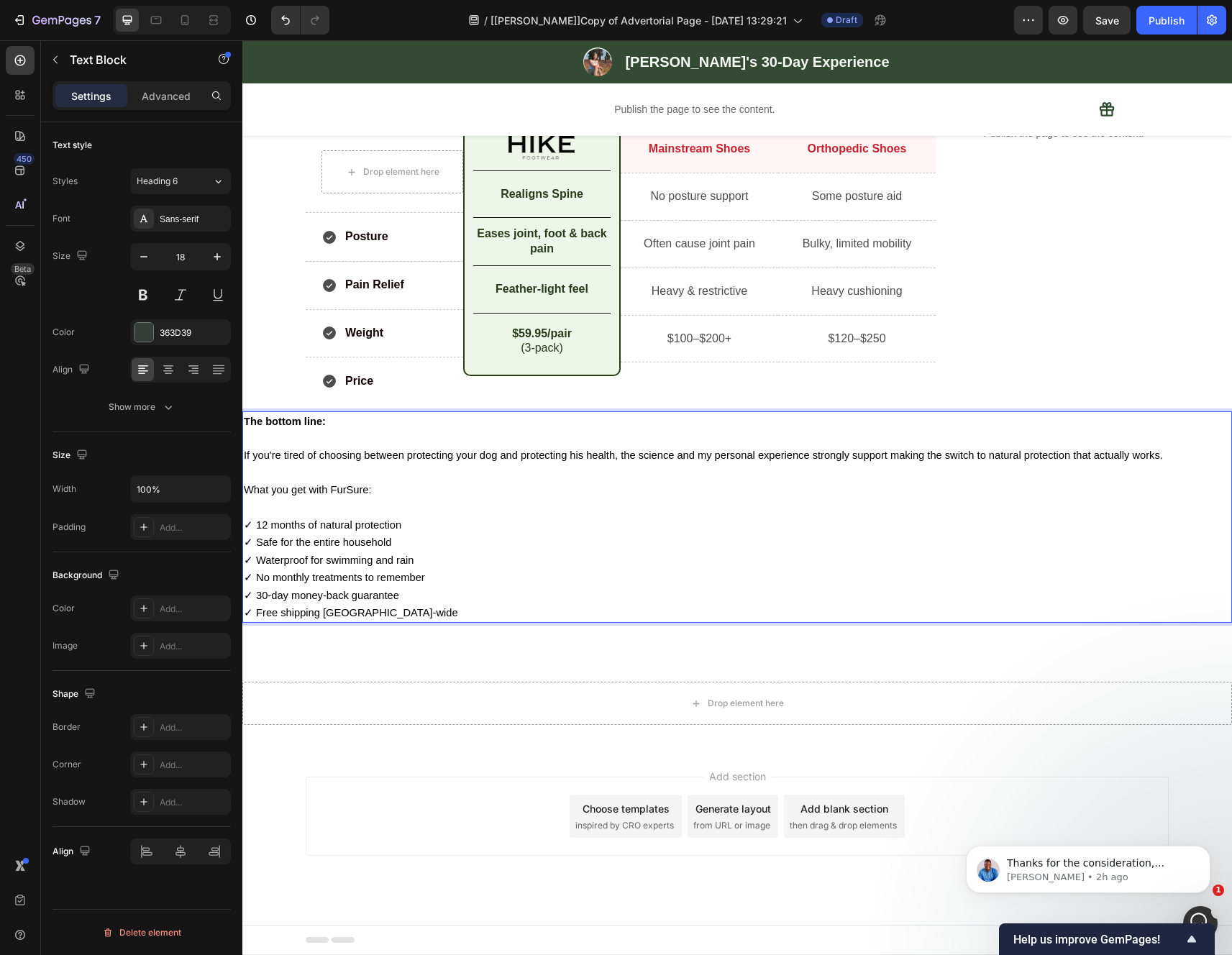
scroll to position [4599, 0]
click at [482, 633] on div "Drop element here Row Posture Item List Row Pain Relief Item List Row Weight It…" at bounding box center [737, 376] width 990 height 522
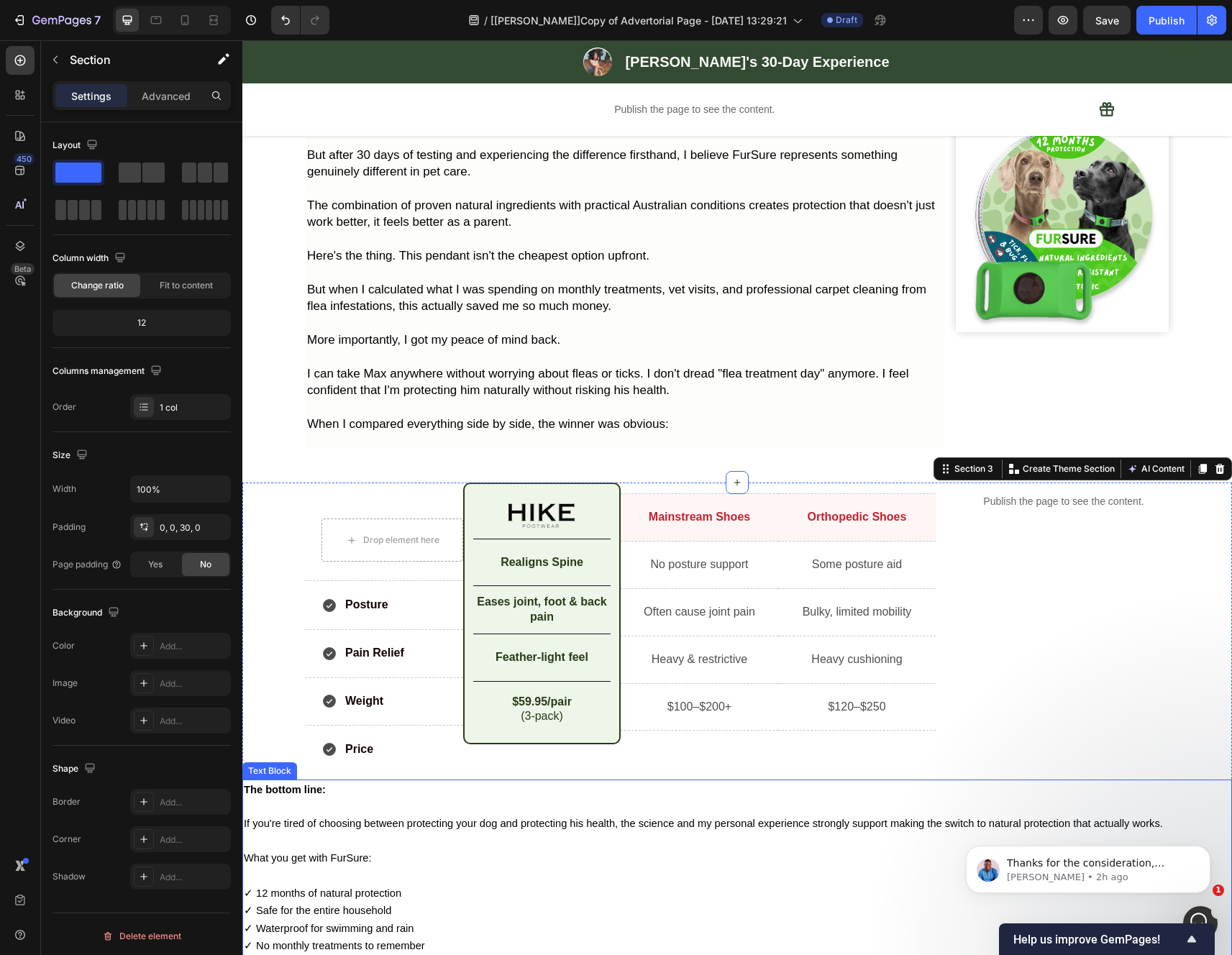
scroll to position [4440, 0]
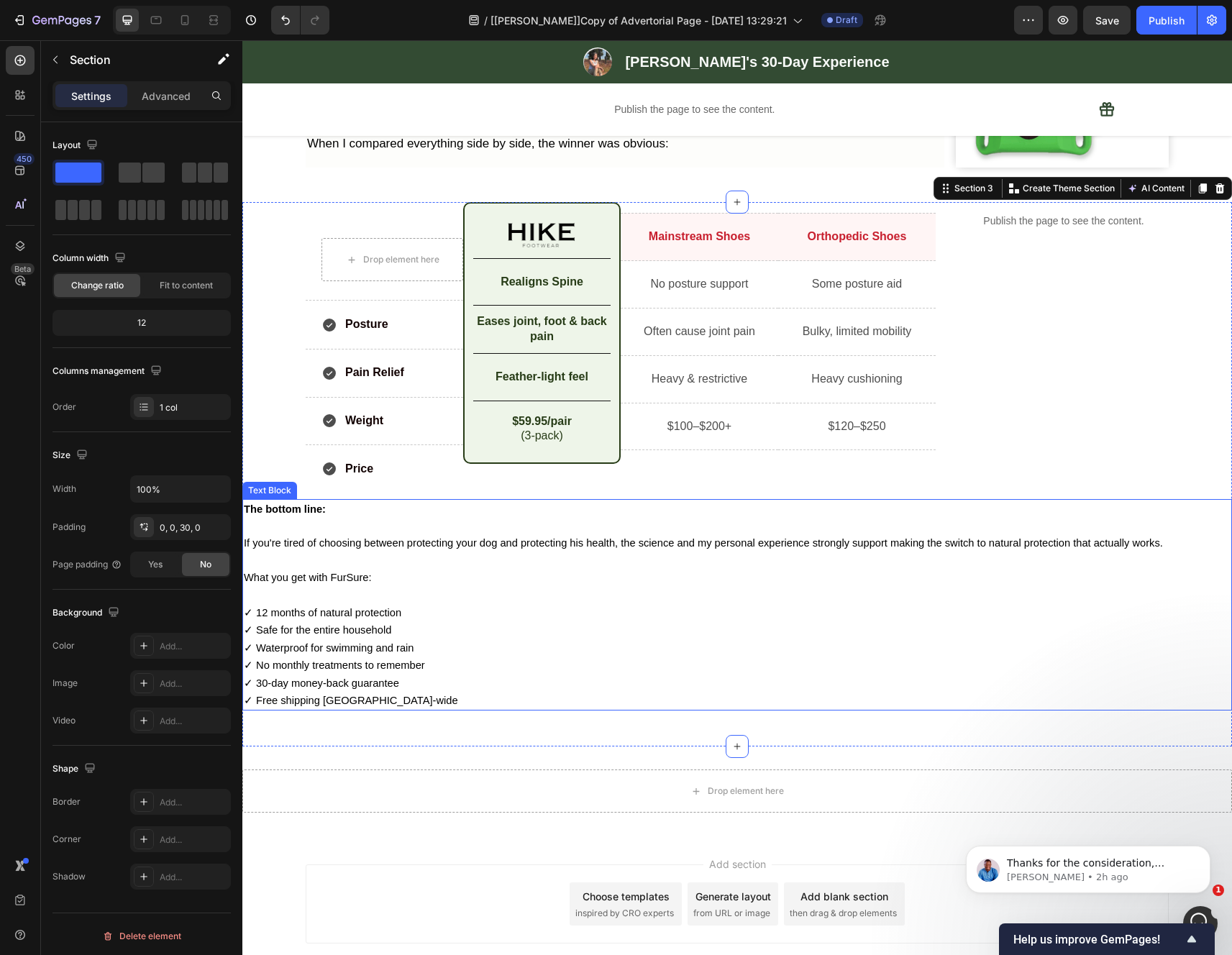
click at [477, 689] on p "✓ 12 months of natural protection ✓ Safe for the entire household ✓ Waterproof …" at bounding box center [737, 656] width 986 height 105
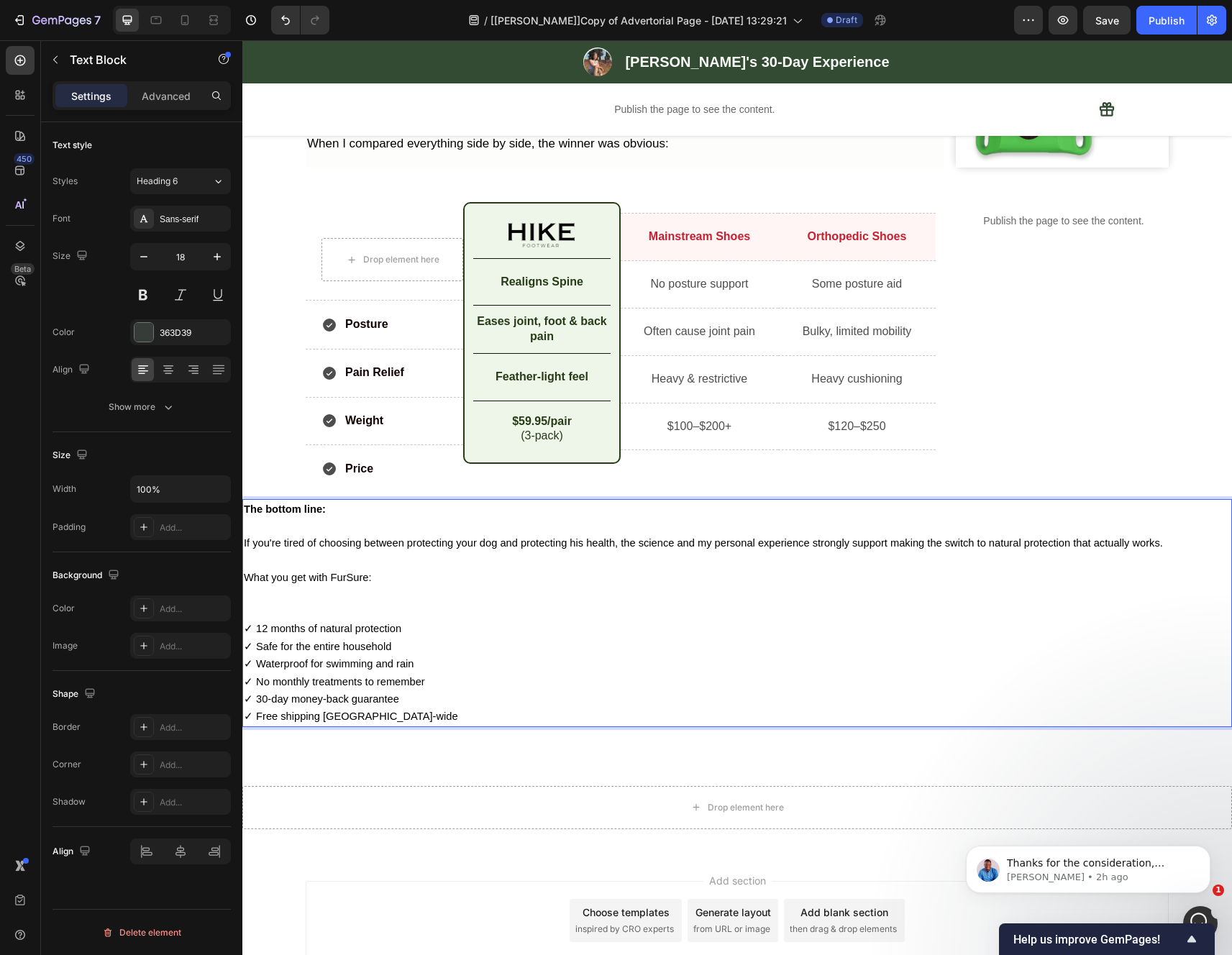
drag, startPoint x: 477, startPoint y: 689, endPoint x: 751, endPoint y: 507, distance: 328.9
click at [717, 701] on p "✓ 12 months of natural protection ✓ Safe for the entire household ✓ Waterproof …" at bounding box center [737, 672] width 986 height 105
click at [643, 725] on p "✓ 12 months of natural protection ✓ Safe for the entire household ✓ Waterproof …" at bounding box center [737, 672] width 986 height 105
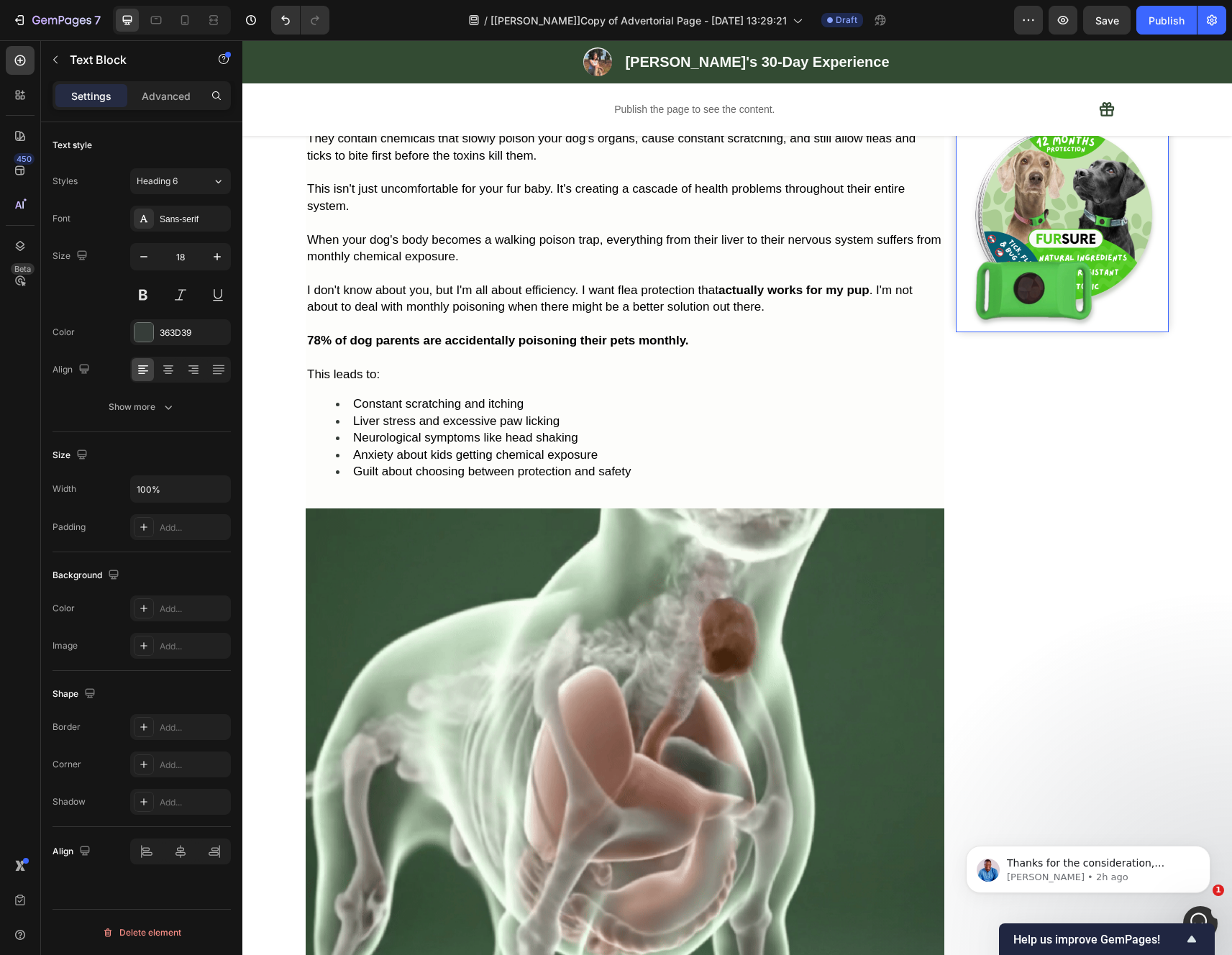
scroll to position [0, 0]
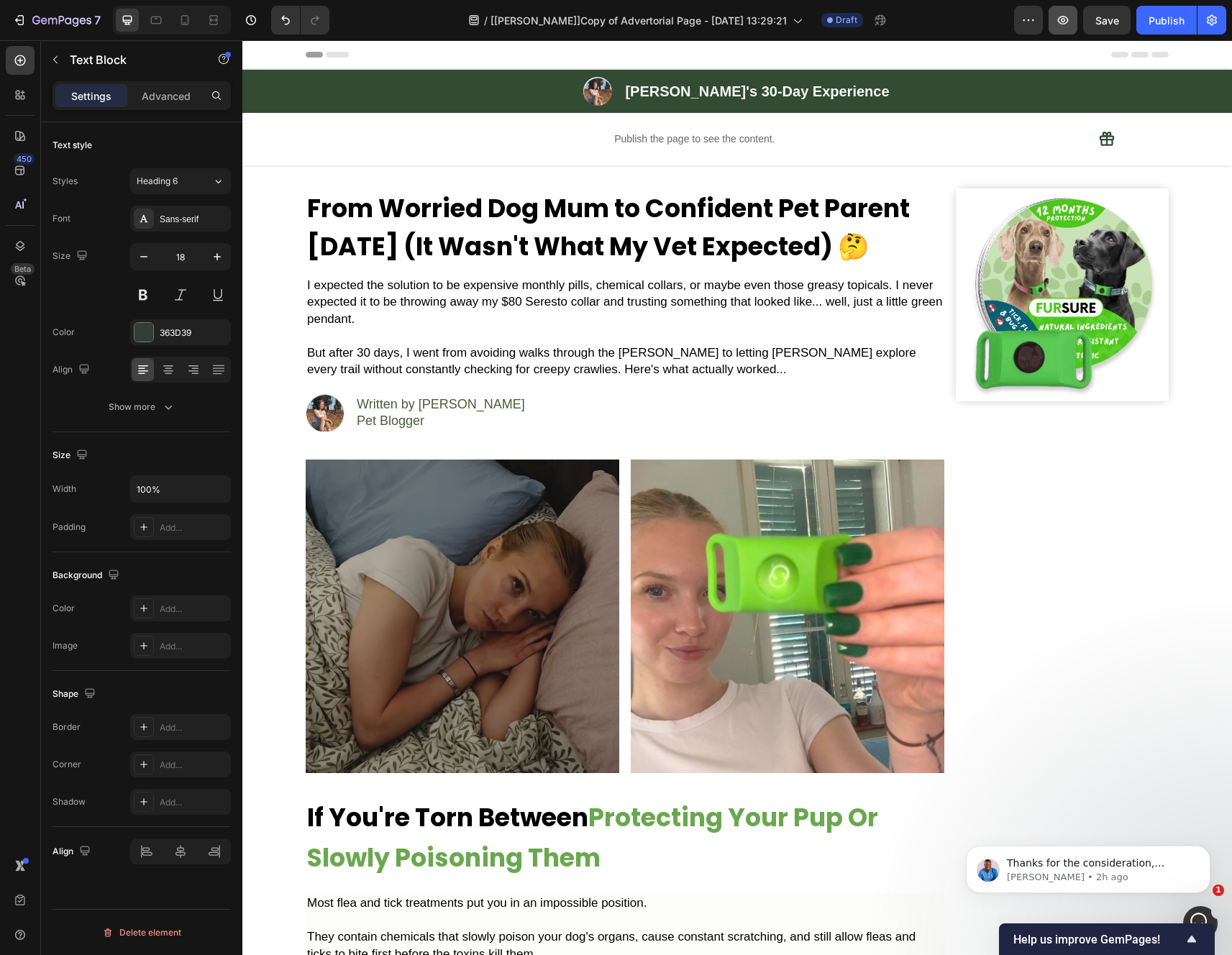
click at [1065, 15] on icon "button" at bounding box center [1062, 20] width 14 height 14
click at [1206, 16] on icon "button" at bounding box center [1211, 20] width 14 height 14
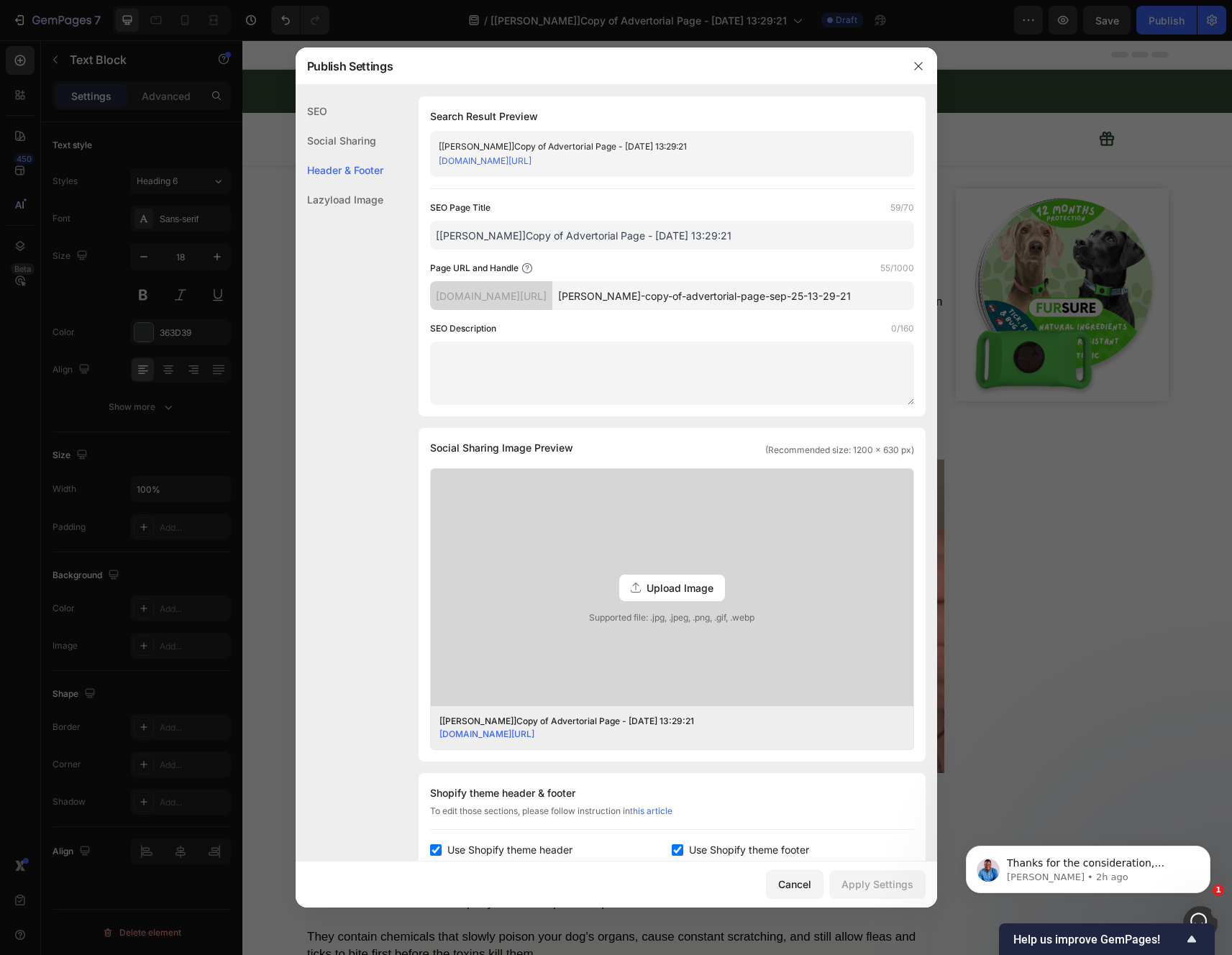
scroll to position [235, 0]
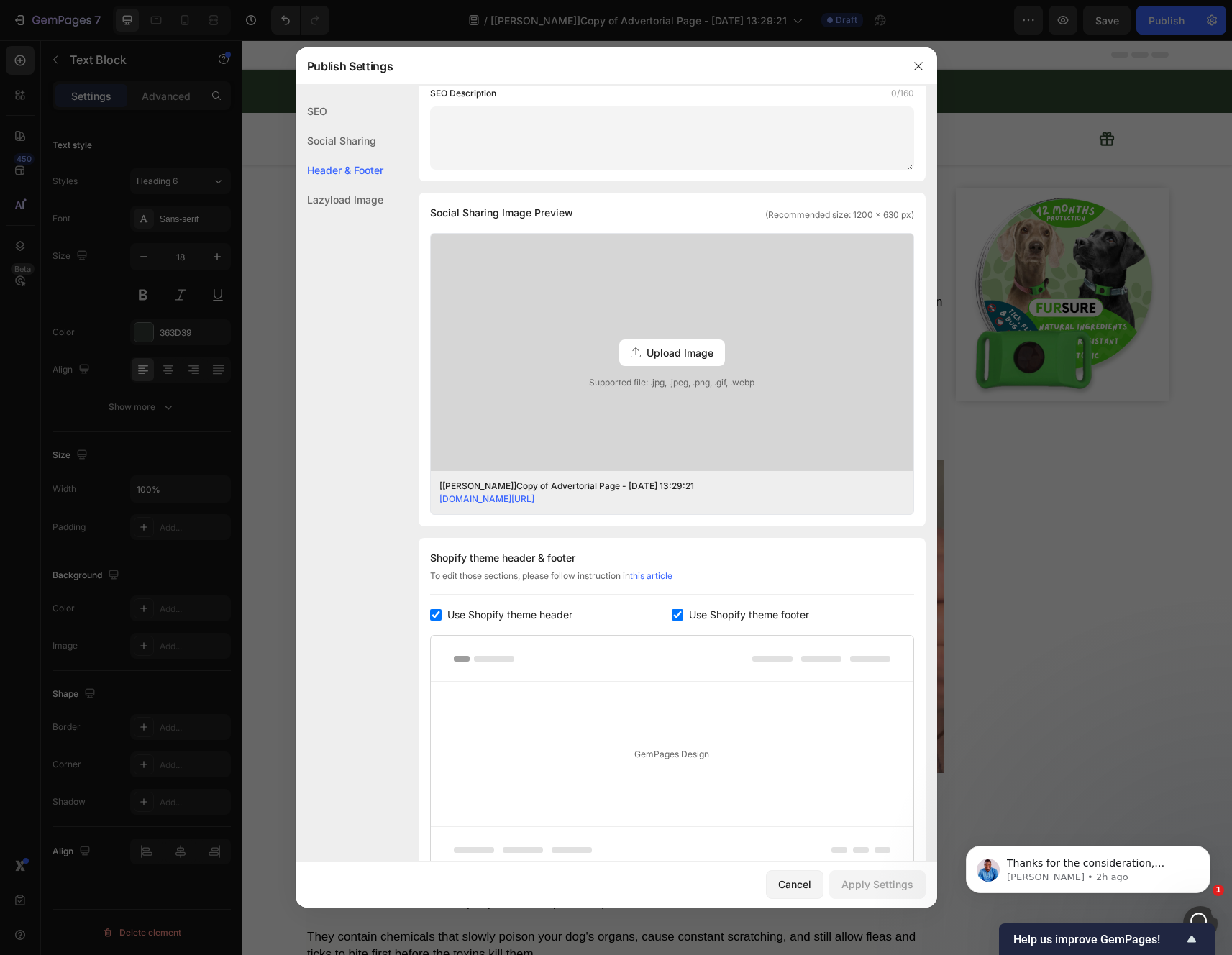
click at [438, 612] on input "checkbox" at bounding box center [436, 615] width 12 height 12
checkbox input "false"
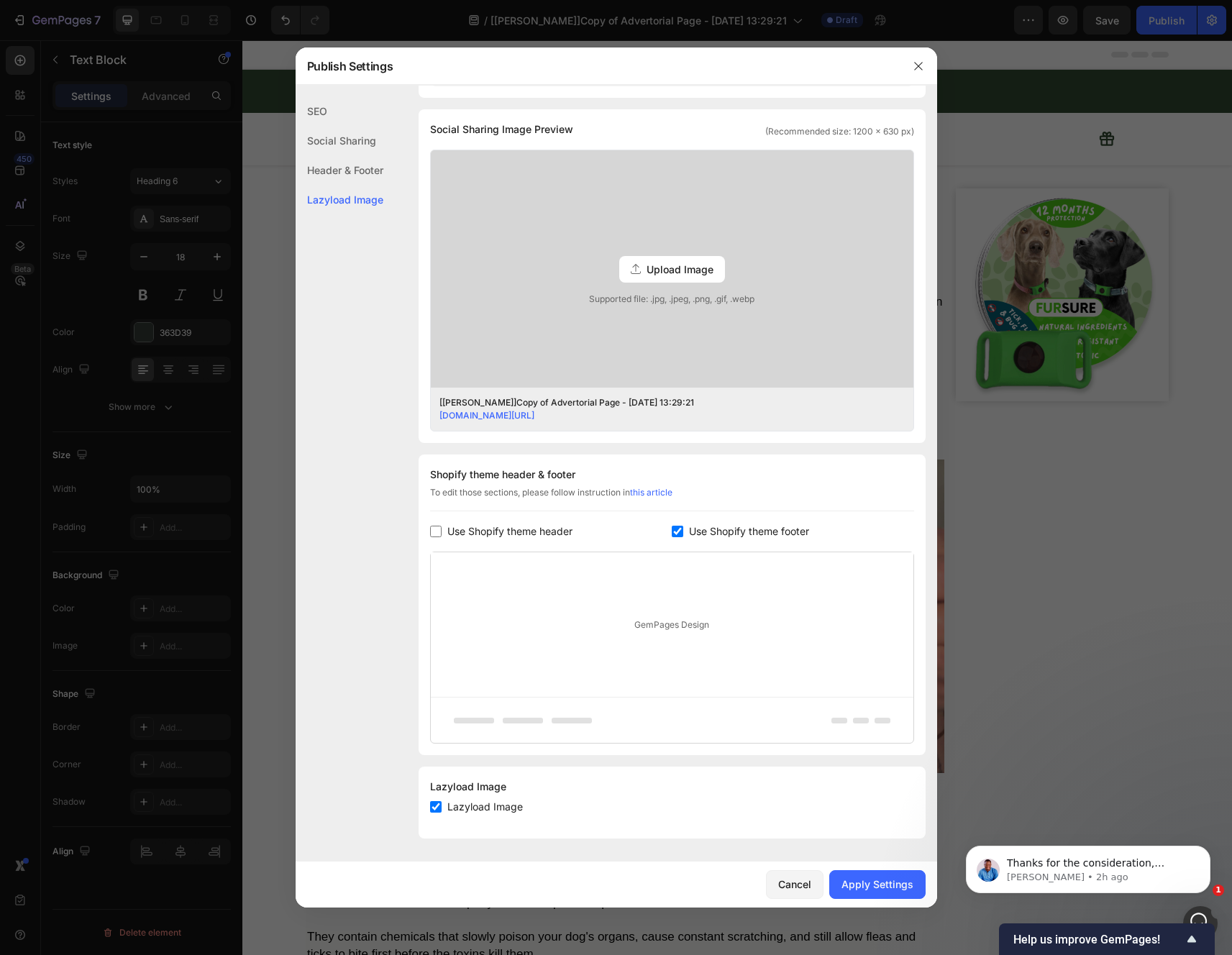
scroll to position [0, 0]
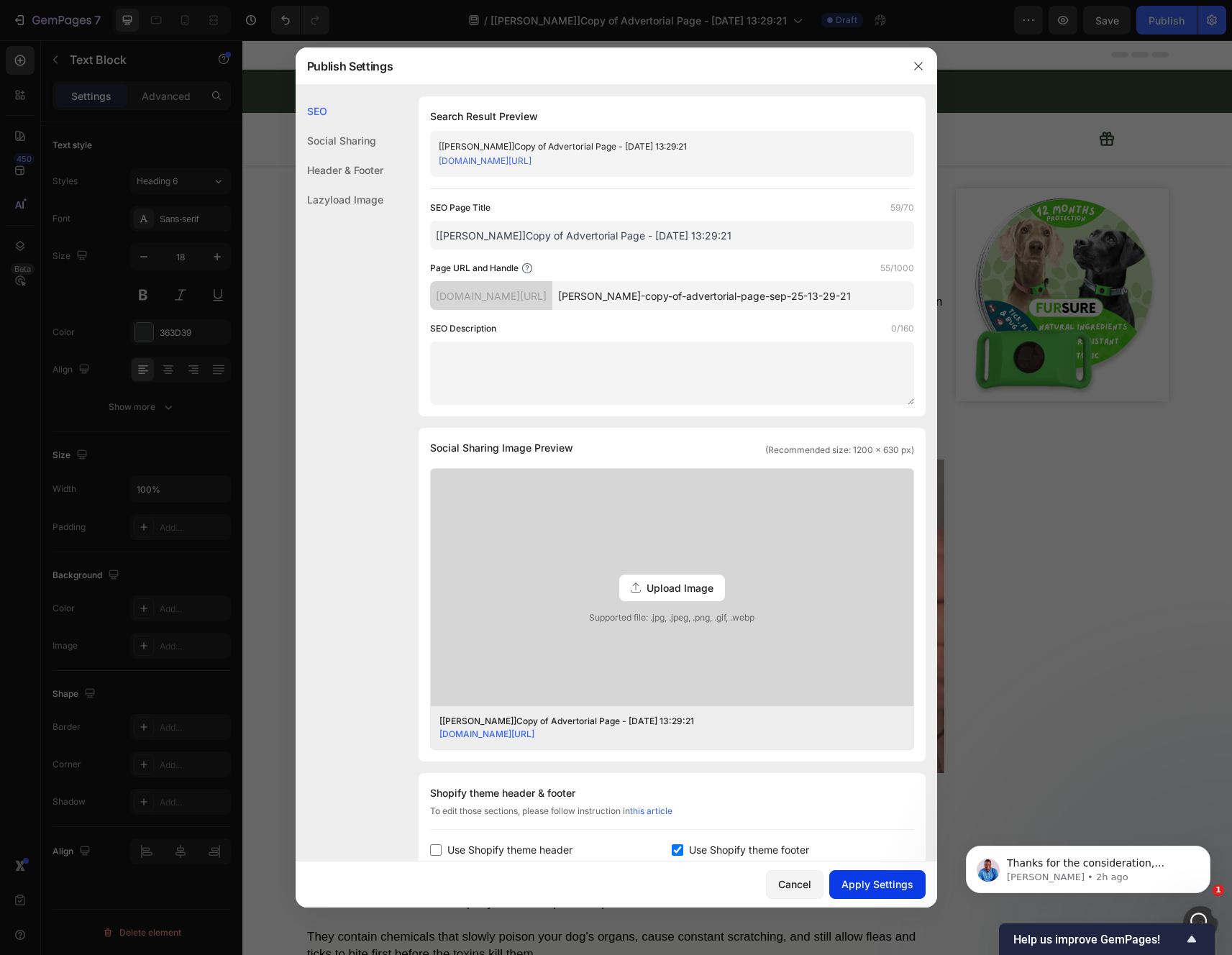
click at [860, 879] on div "Apply Settings" at bounding box center [877, 884] width 72 height 15
click at [919, 70] on icon "button" at bounding box center [918, 66] width 12 height 12
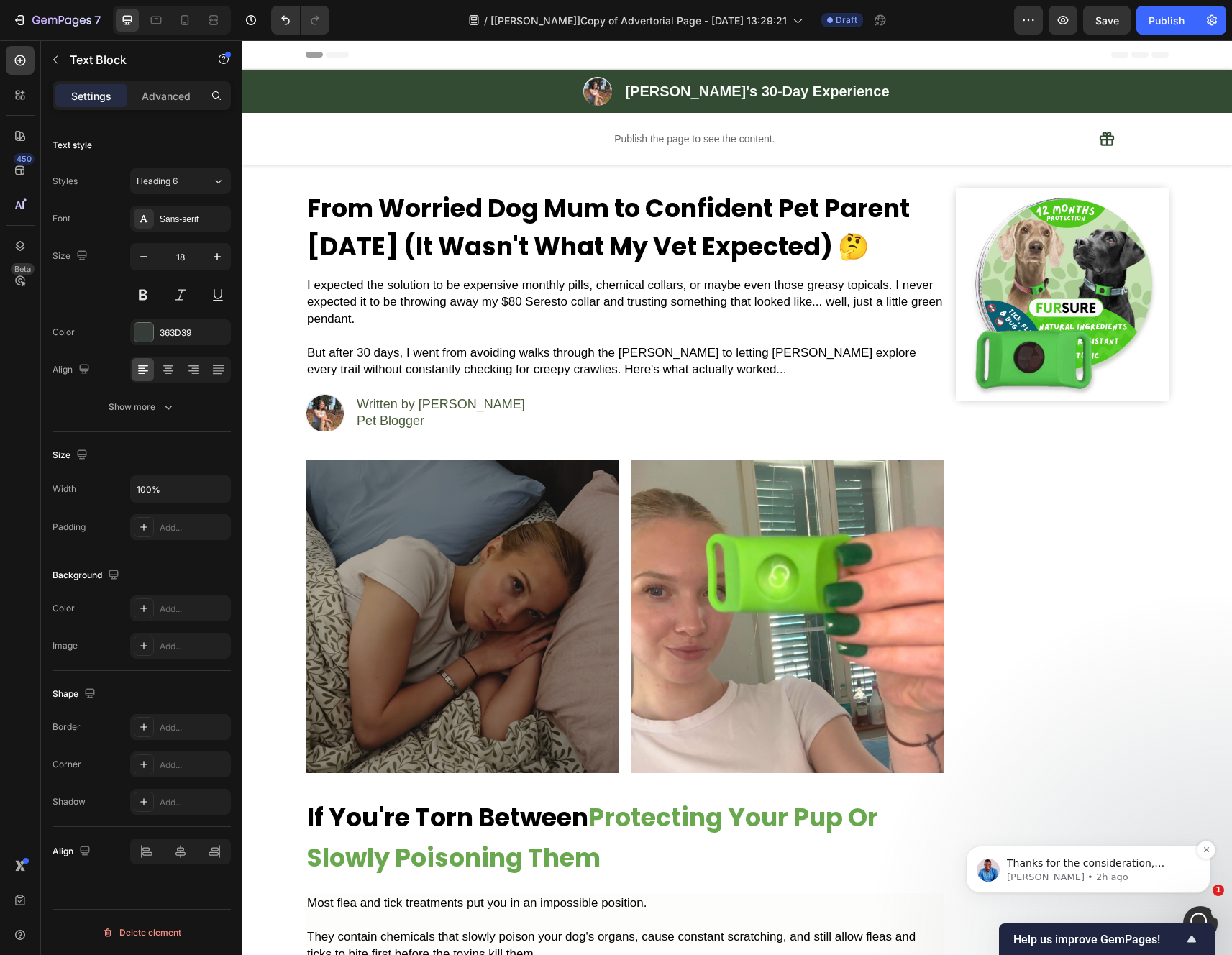
click at [1161, 871] on p "Noah • 2h ago" at bounding box center [1099, 878] width 185 height 13
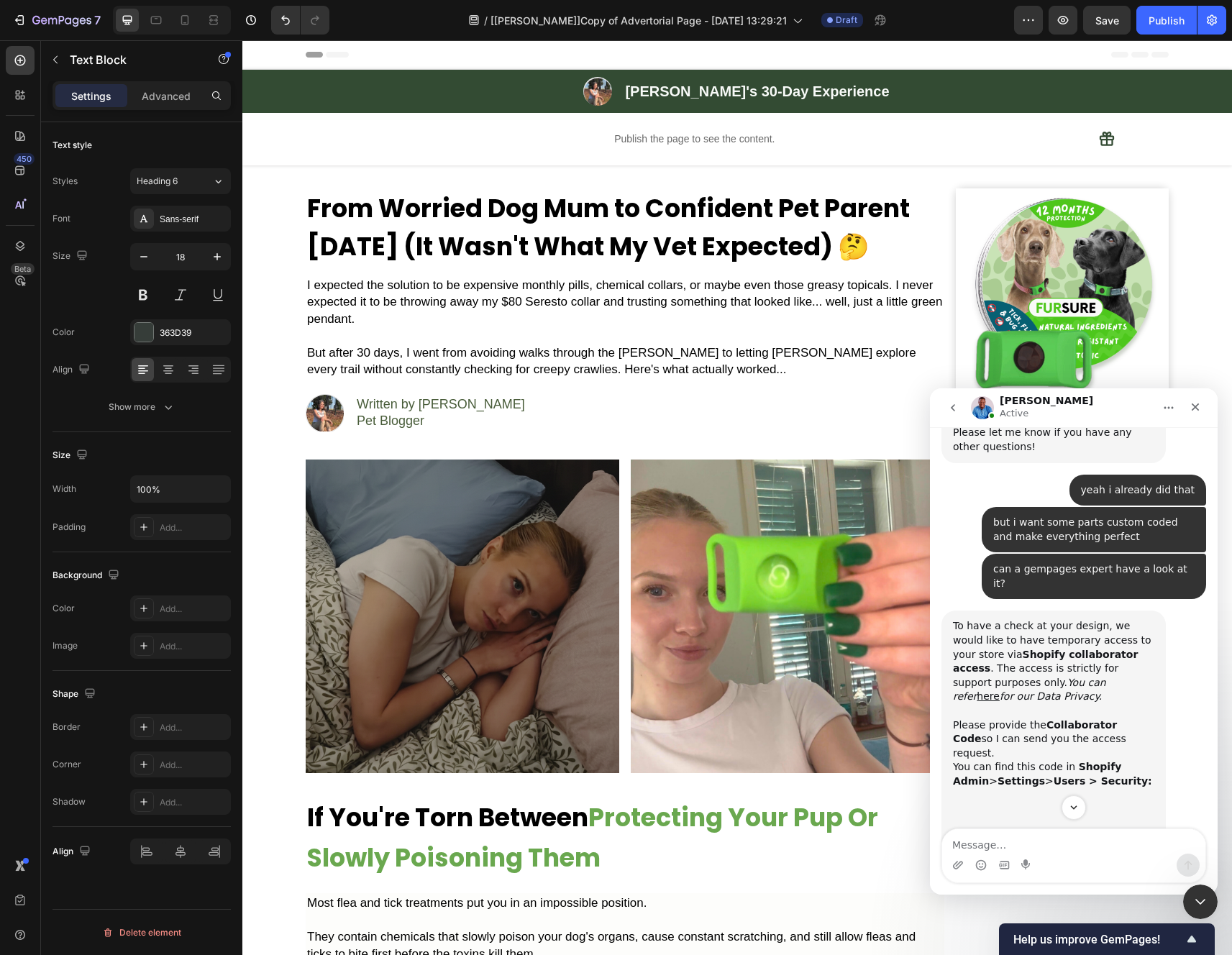
scroll to position [3064, 0]
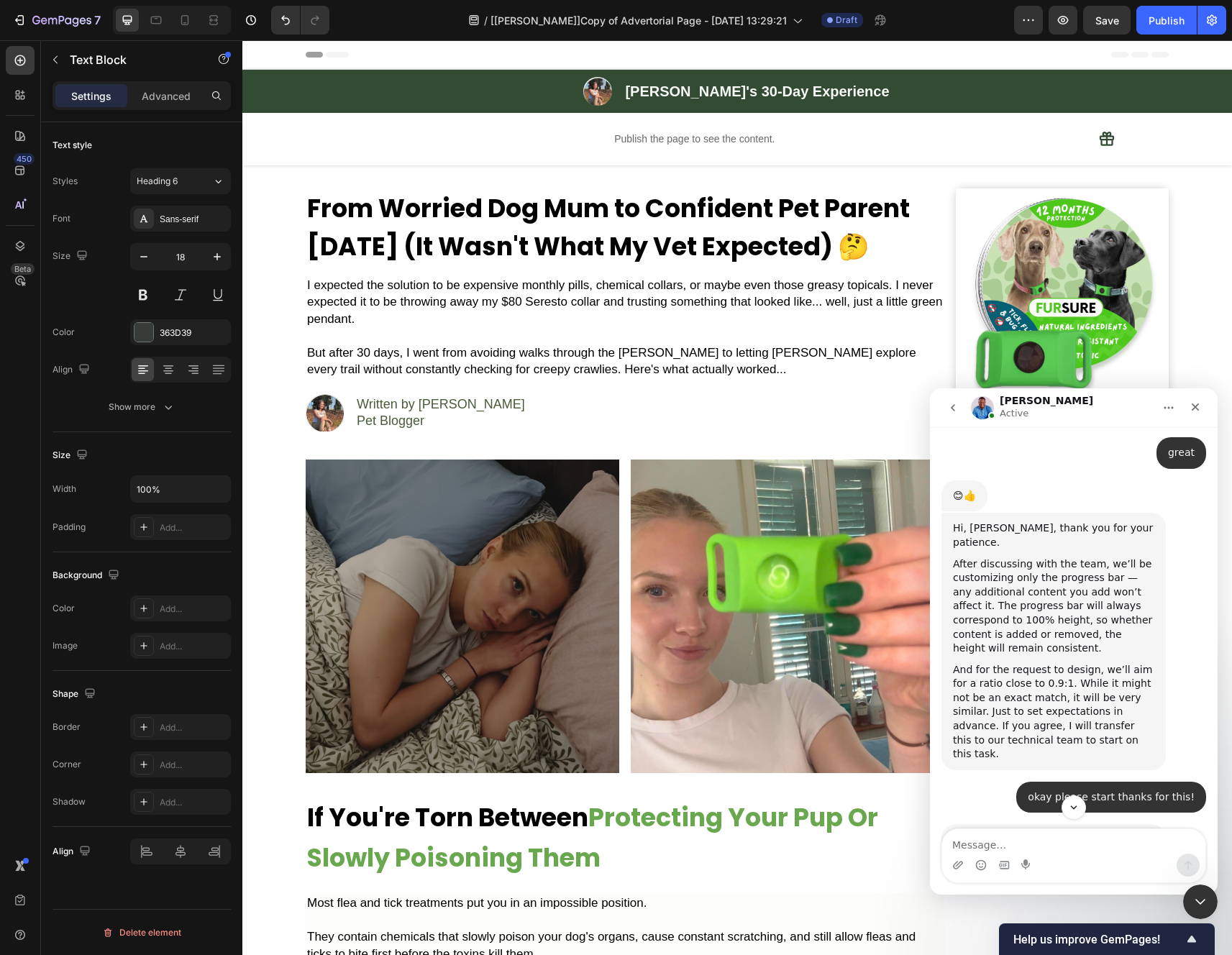
click at [975, 838] on textarea "Message…" at bounding box center [1073, 841] width 263 height 25
click at [970, 840] on textarea "Message…" at bounding box center [1073, 841] width 263 height 25
click at [987, 843] on textarea "Message…" at bounding box center [1073, 841] width 263 height 25
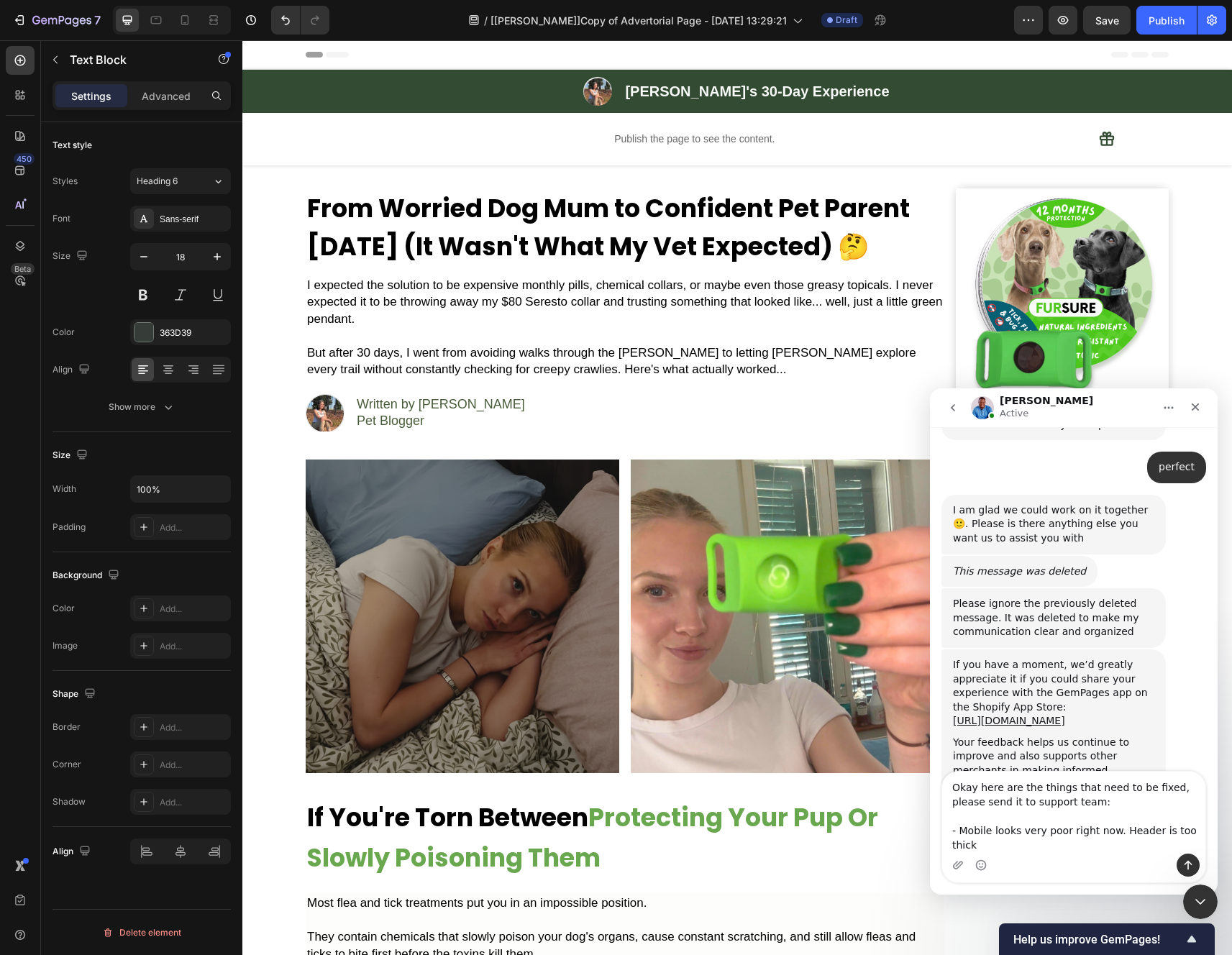
scroll to position [8665, 0]
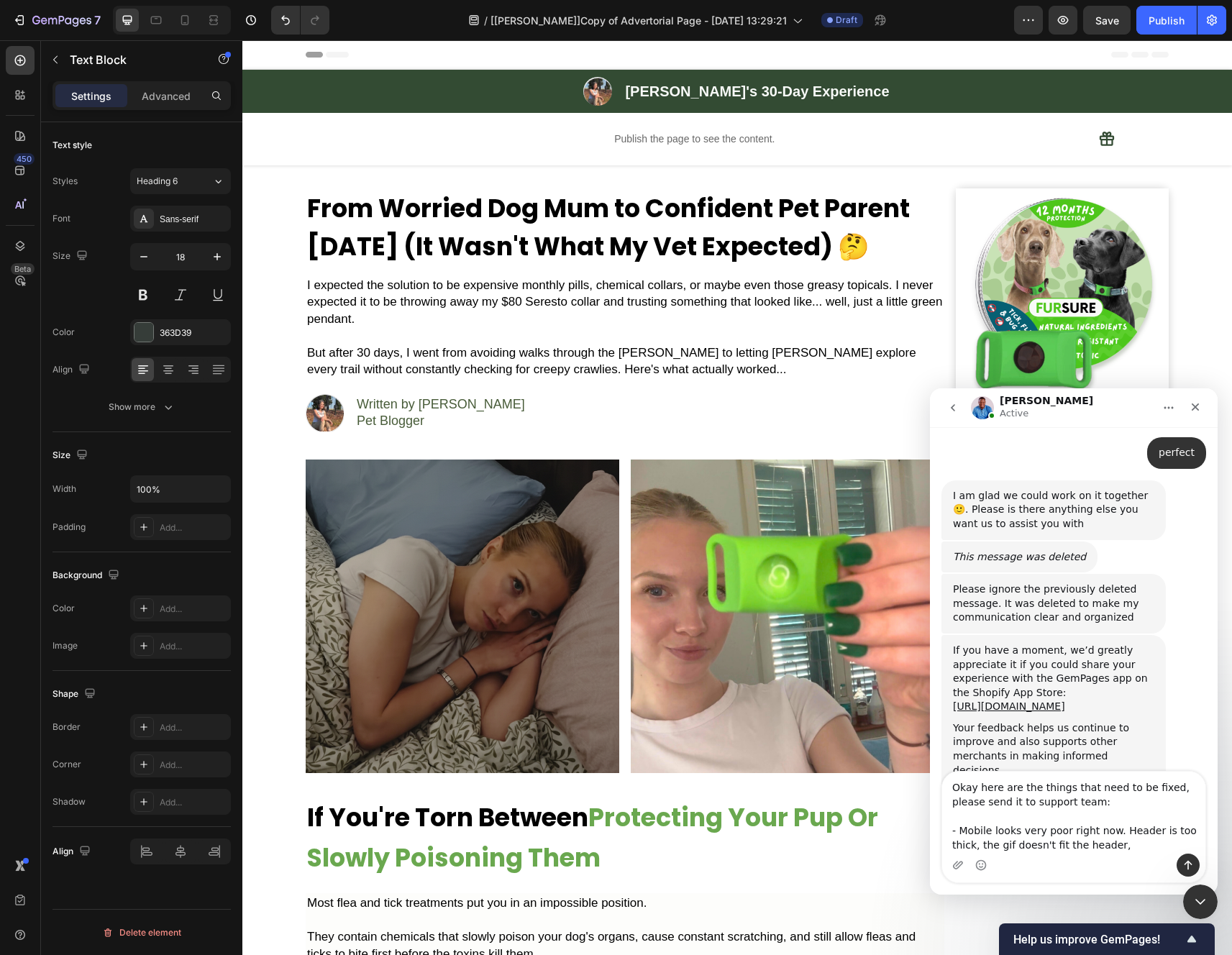
click at [1009, 844] on textarea "Okay here are the things that need to be fixed, please send it to support team:…" at bounding box center [1073, 812] width 263 height 82
click at [1013, 843] on textarea "Okay here are the things that need to be fixed, please send it to support team:…" at bounding box center [1073, 812] width 263 height 82
click at [1155, 846] on textarea "Okay here are the things that need to be fixed, please send it to support team:…" at bounding box center [1073, 812] width 263 height 82
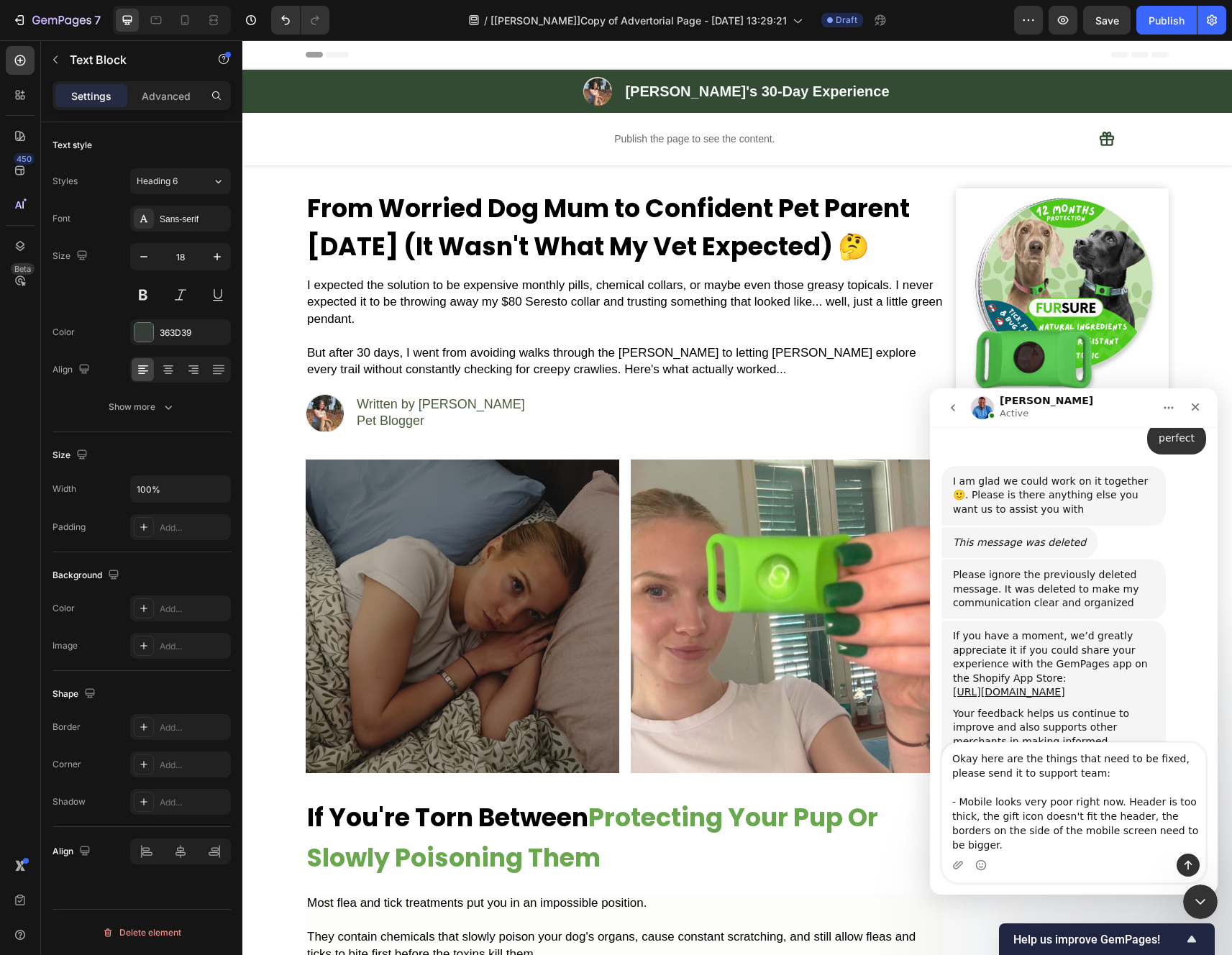
scroll to position [8694, 0]
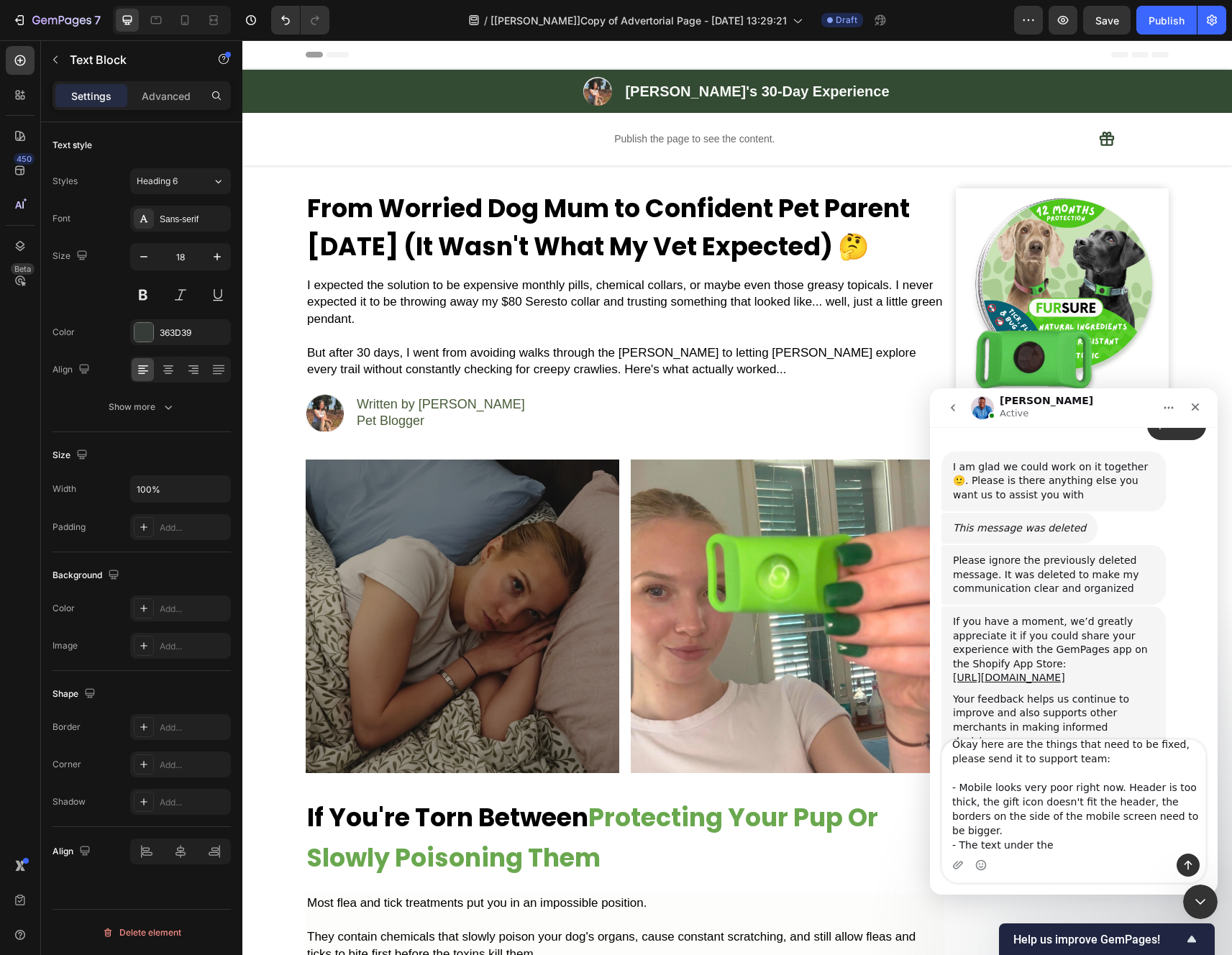
type textarea "Okay here are the things that need to be fixed, please send it to support team:…"
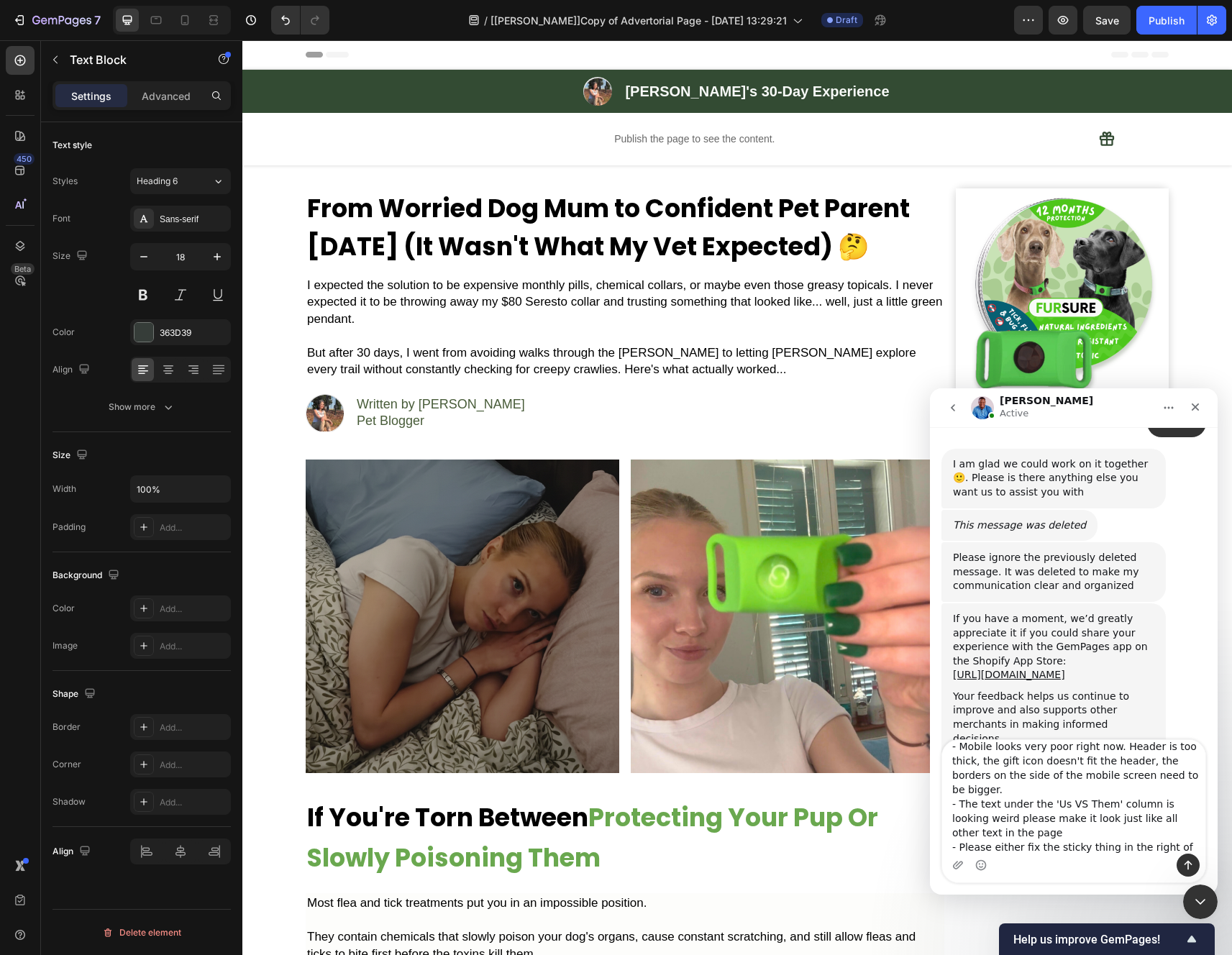
scroll to position [66, 0]
click at [1007, 850] on textarea "Okay here are the things that need to be fixed, please send it to support team:…" at bounding box center [1073, 797] width 263 height 114
click at [1003, 849] on textarea "Okay here are the things that need to be fixed, please send it to support team:…" at bounding box center [1073, 797] width 263 height 114
click at [1087, 838] on textarea "Okay here are the things that need to be fixed, please send it to support team:…" at bounding box center [1073, 797] width 263 height 114
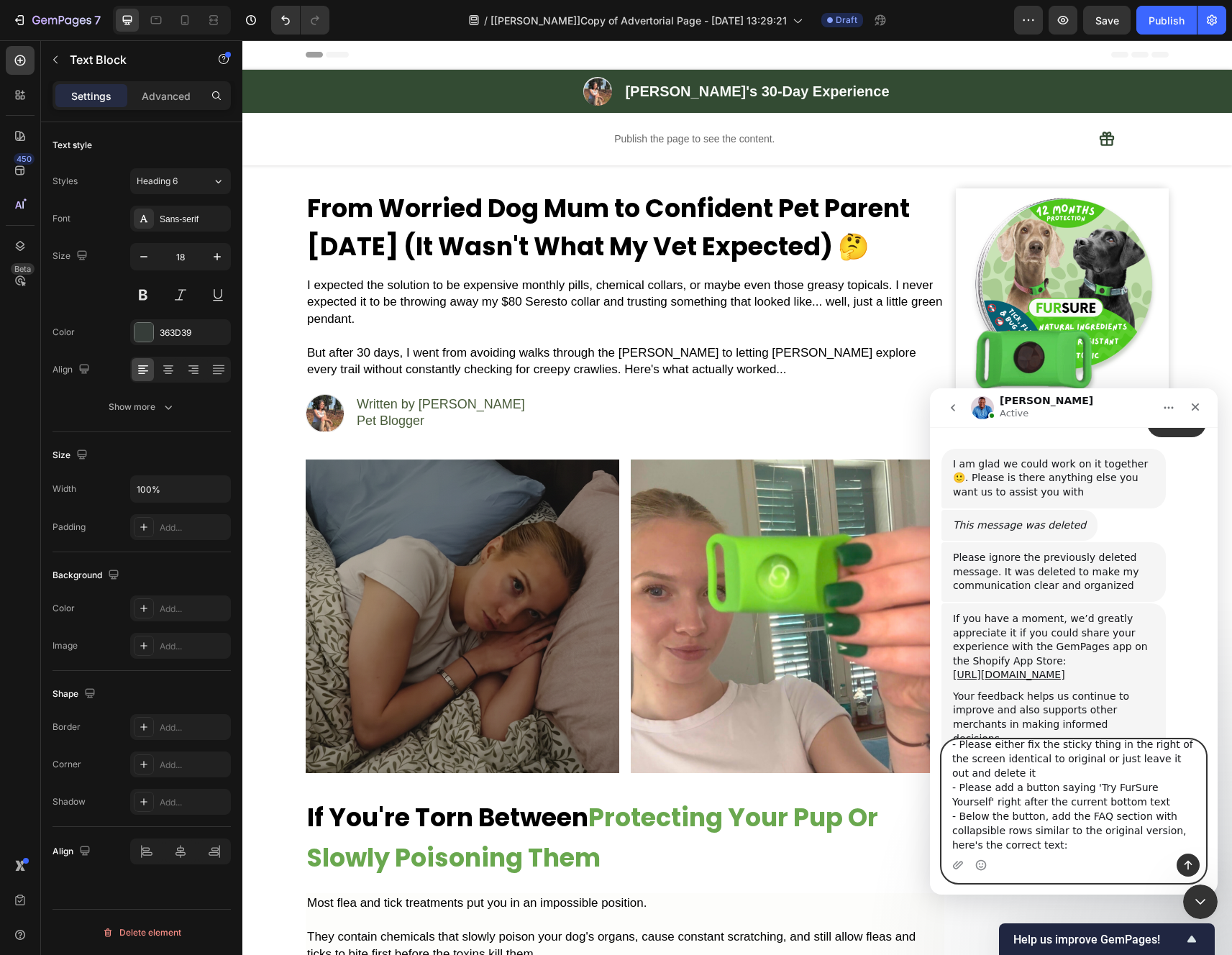
paste textarea "Lor Ipsumdolo S Ame Consec Adipisci 'Eli Sed' (Doe Te Incidi Utlabor) 👇 Etdo, M…"
click at [1108, 819] on textarea "Message…" at bounding box center [1073, 797] width 263 height 114
click at [951, 850] on textarea "Message…" at bounding box center [1073, 797] width 263 height 114
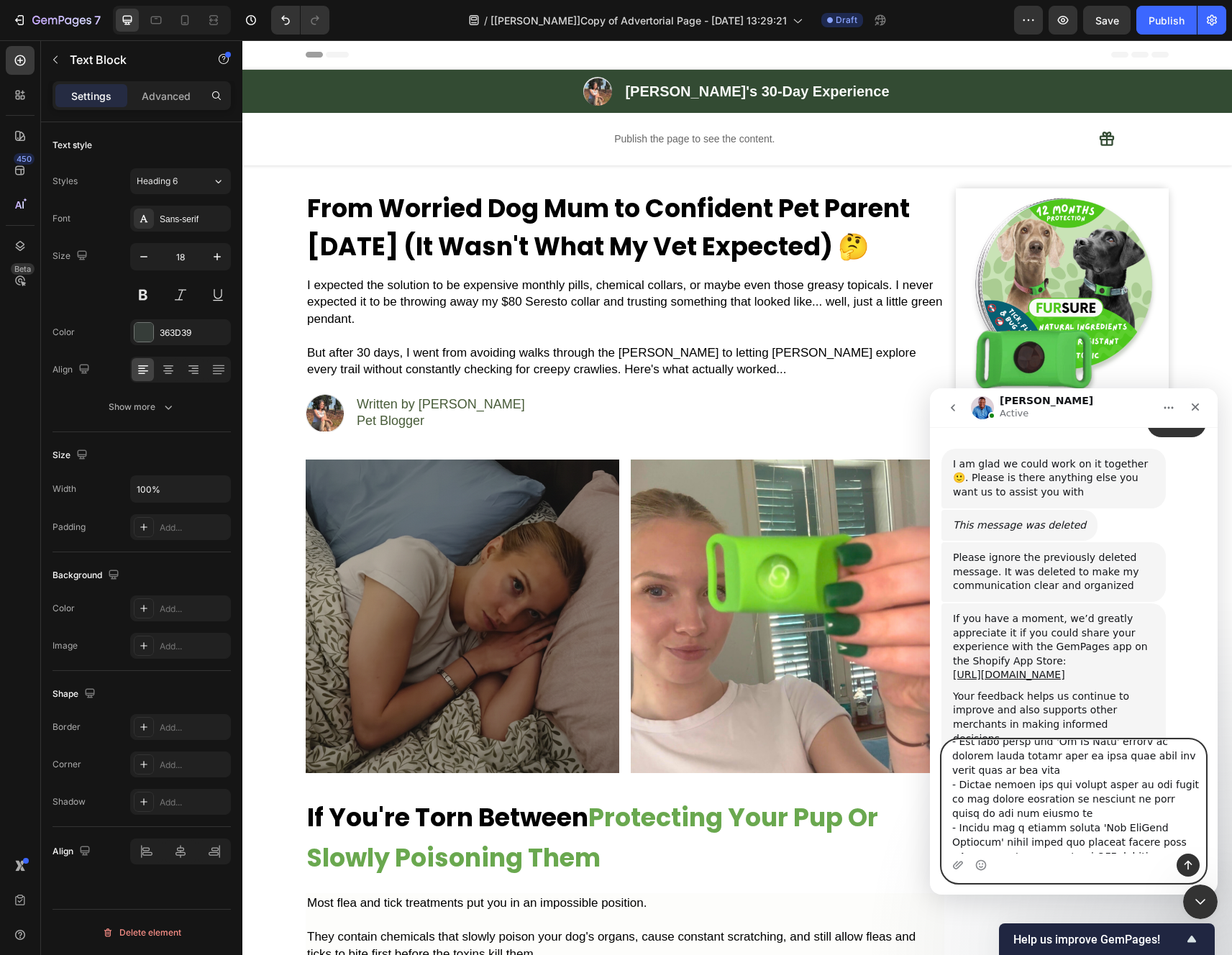
click at [1117, 811] on textarea "Message…" at bounding box center [1073, 797] width 263 height 114
type textarea "Lore ipsu dol sit ametco adip elit se do eiusm, tempor inci ut la etdolor magn:…"
click at [1189, 864] on icon "Send a message…" at bounding box center [1187, 865] width 12 height 12
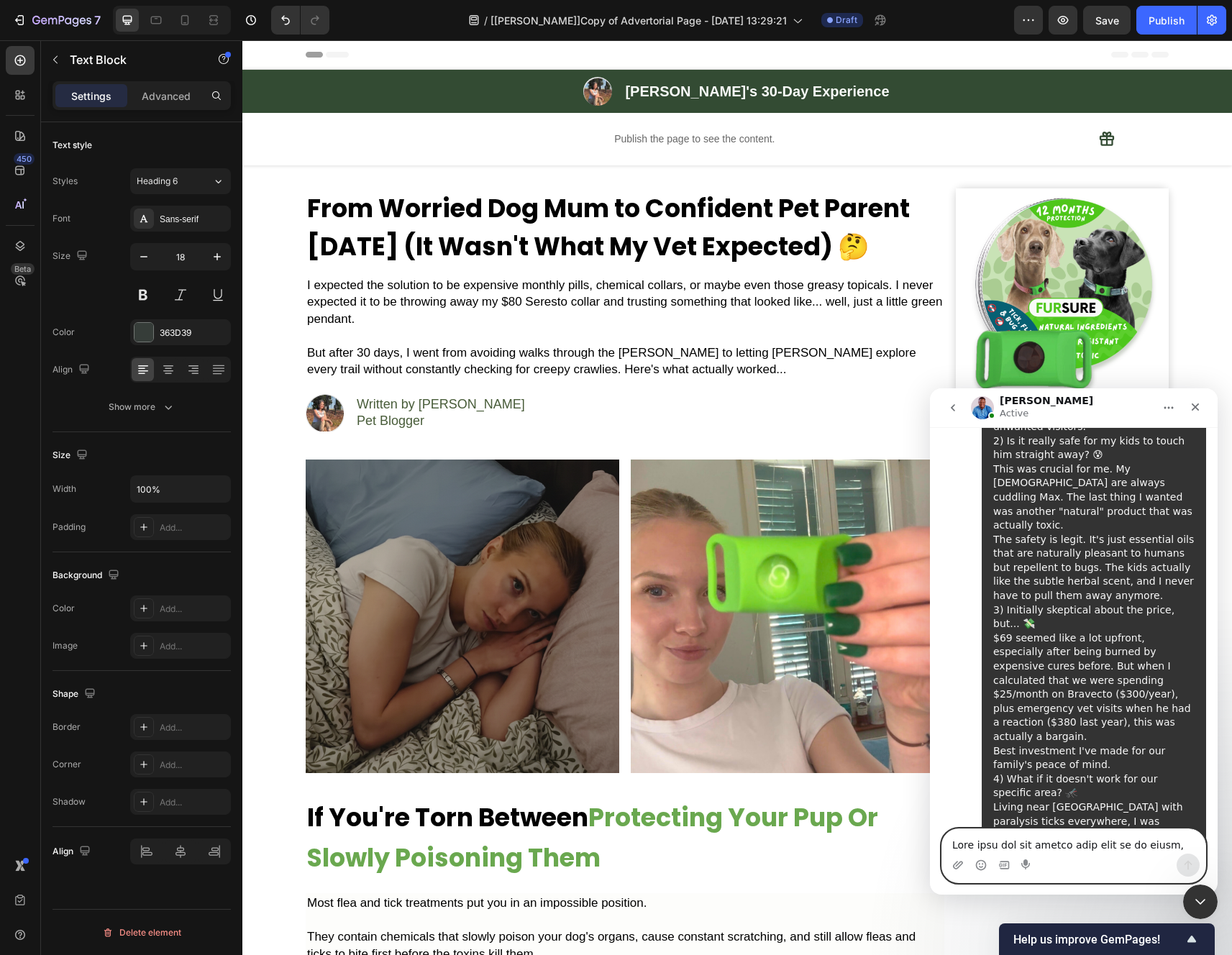
scroll to position [9909, 0]
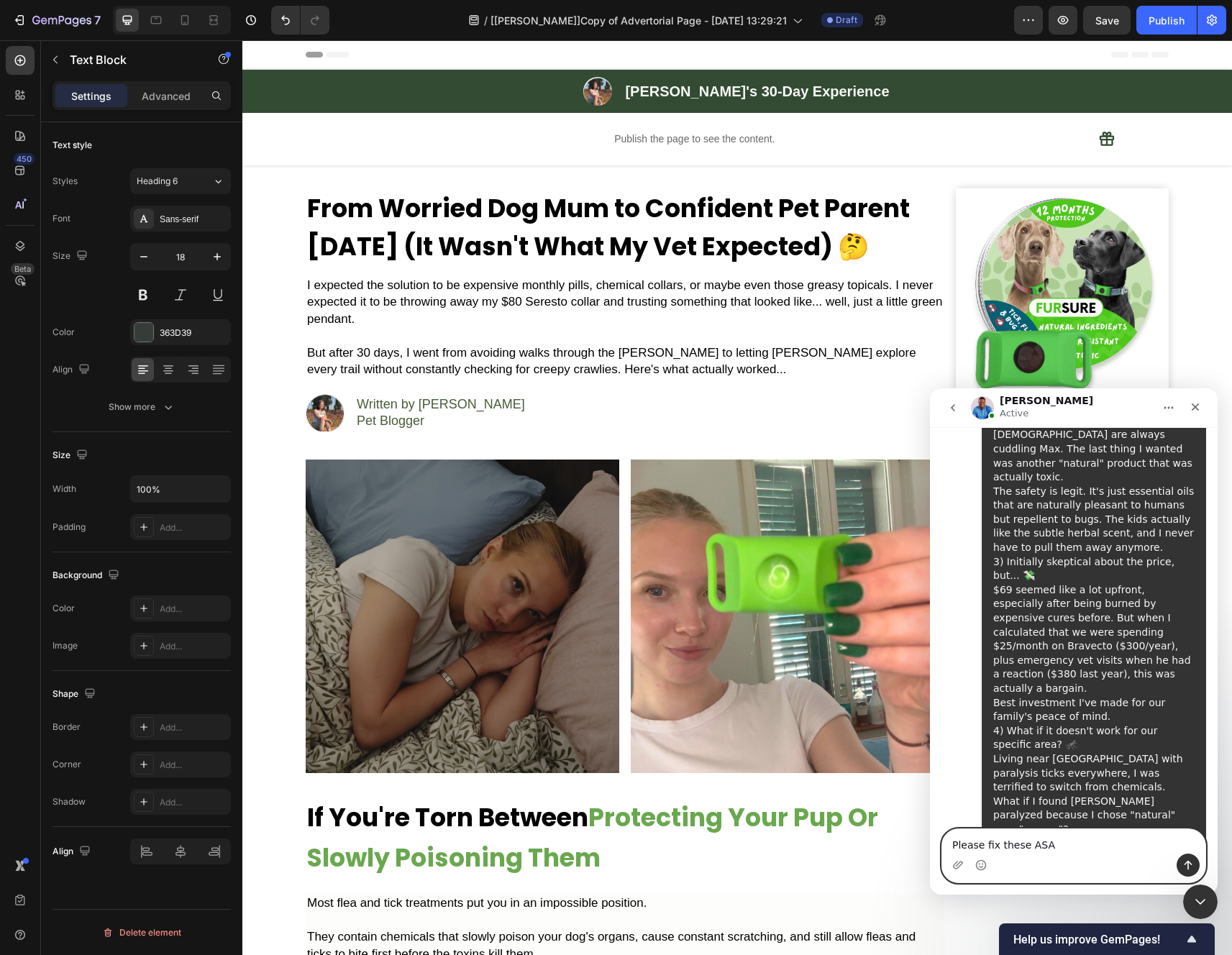
type textarea "Please fix these ASAP"
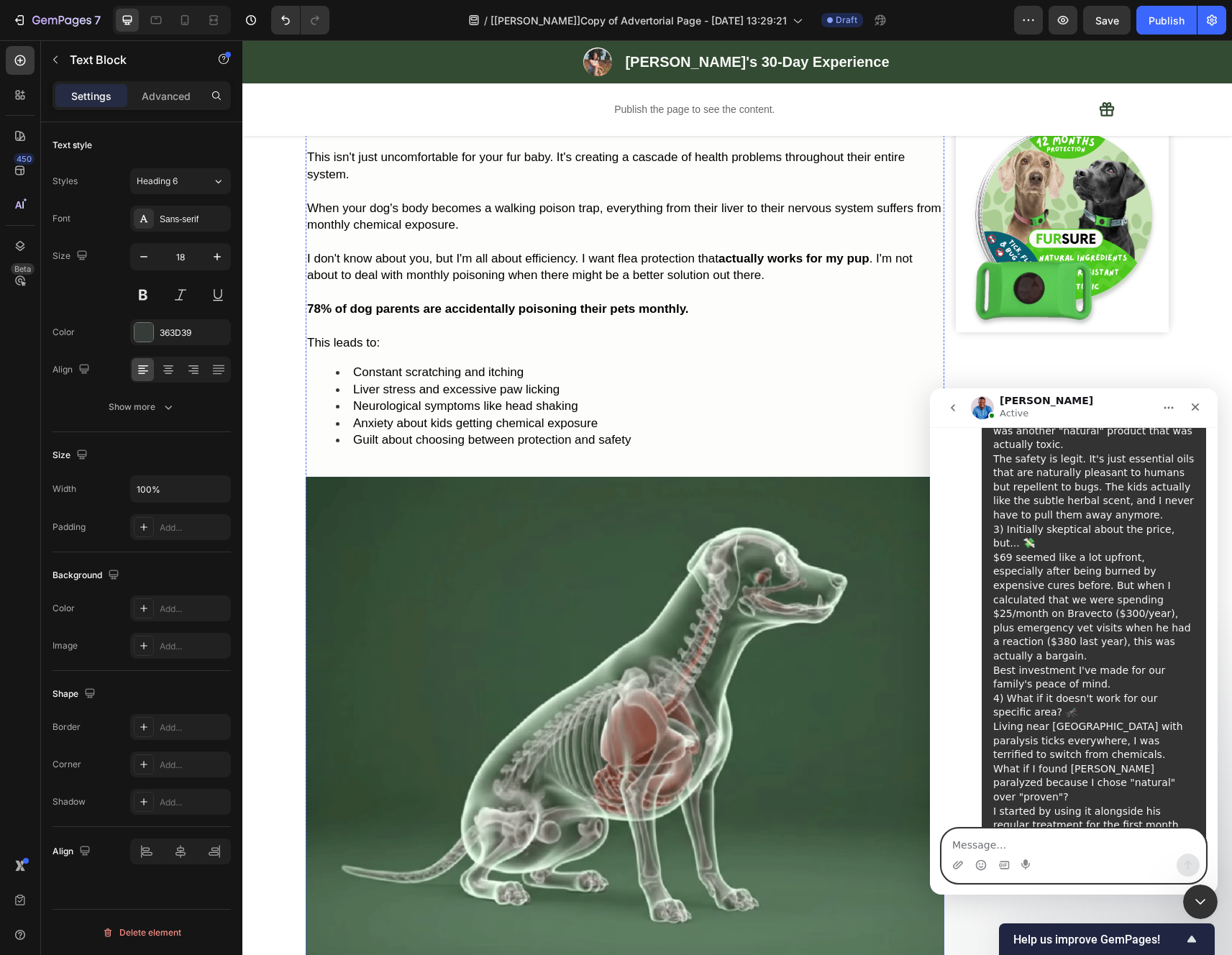
scroll to position [0, 0]
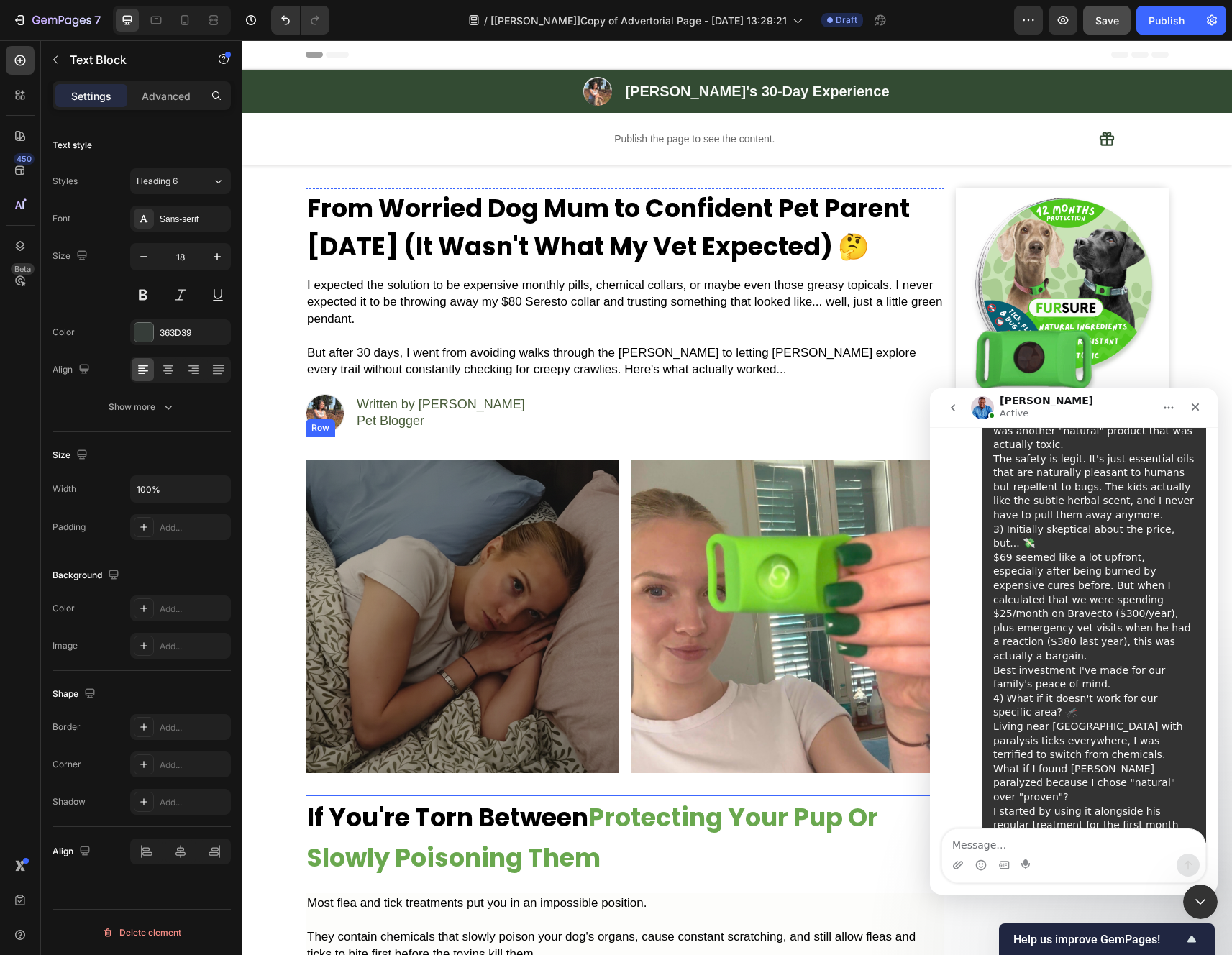
click at [1112, 25] on span "Save" at bounding box center [1107, 20] width 24 height 12
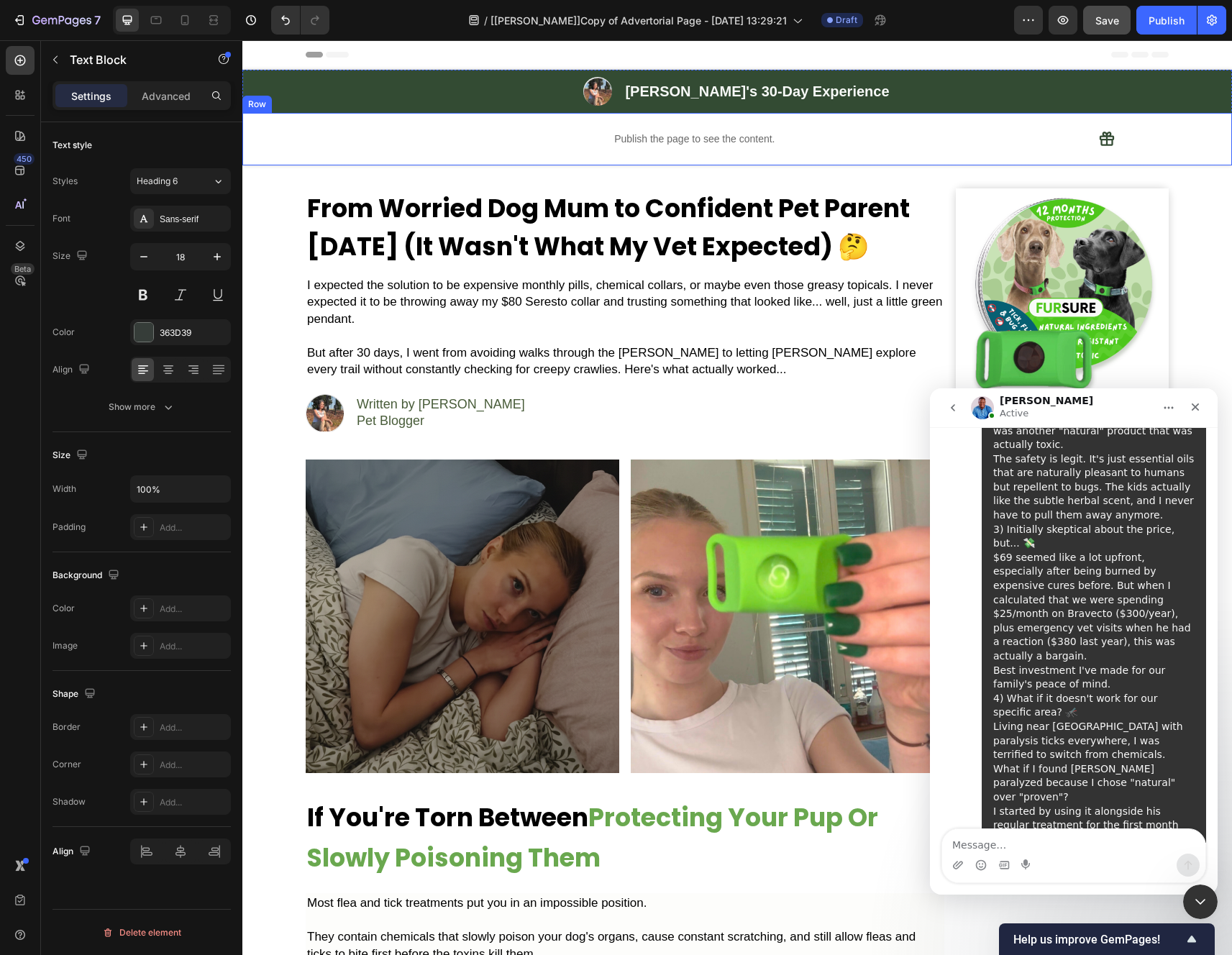
click at [1100, 27] on div "Save" at bounding box center [1107, 21] width 24 height 15
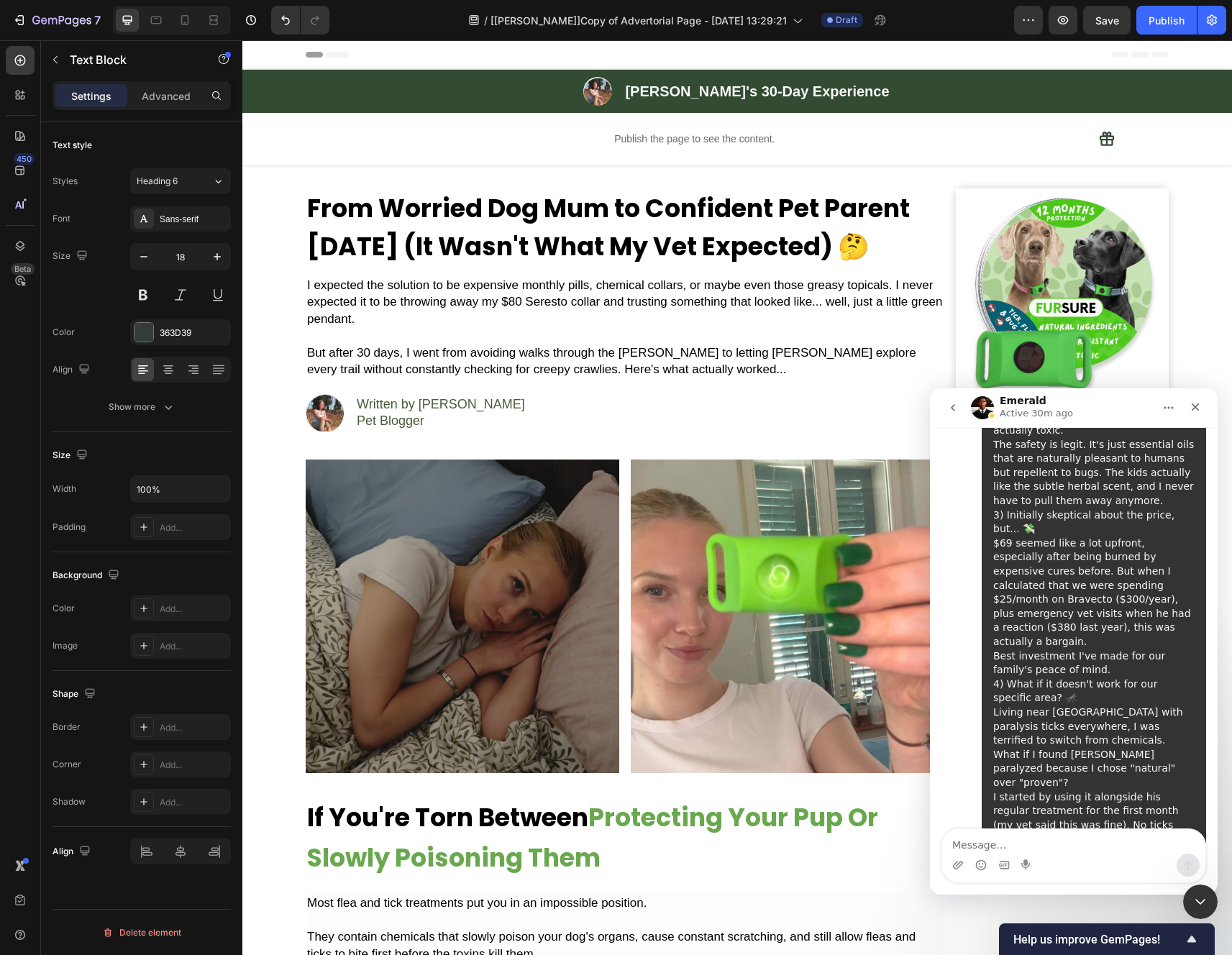
scroll to position [10095, 0]
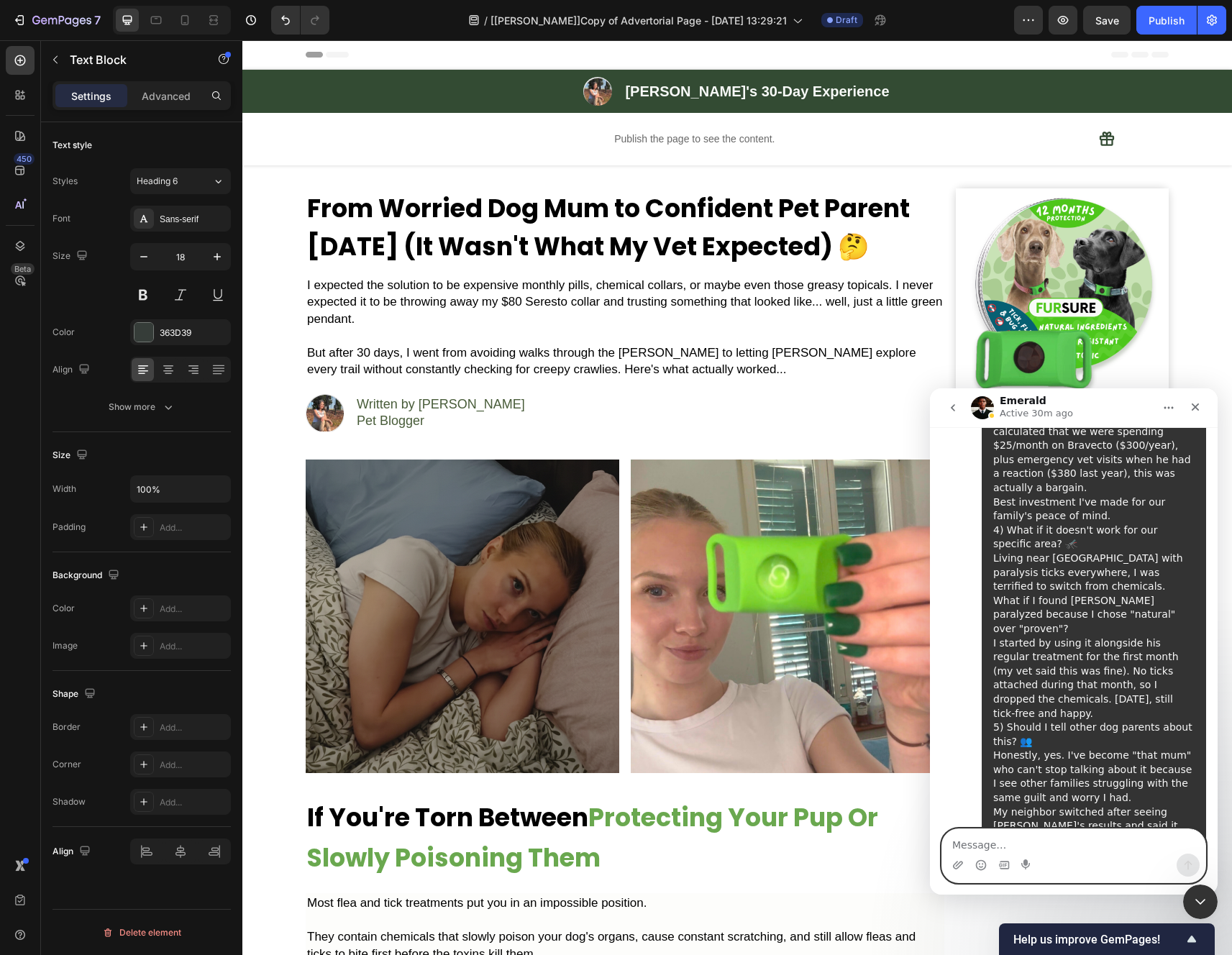
click at [1048, 850] on textarea "Message…" at bounding box center [1073, 841] width 263 height 25
type textarea "ofcourse thanks"
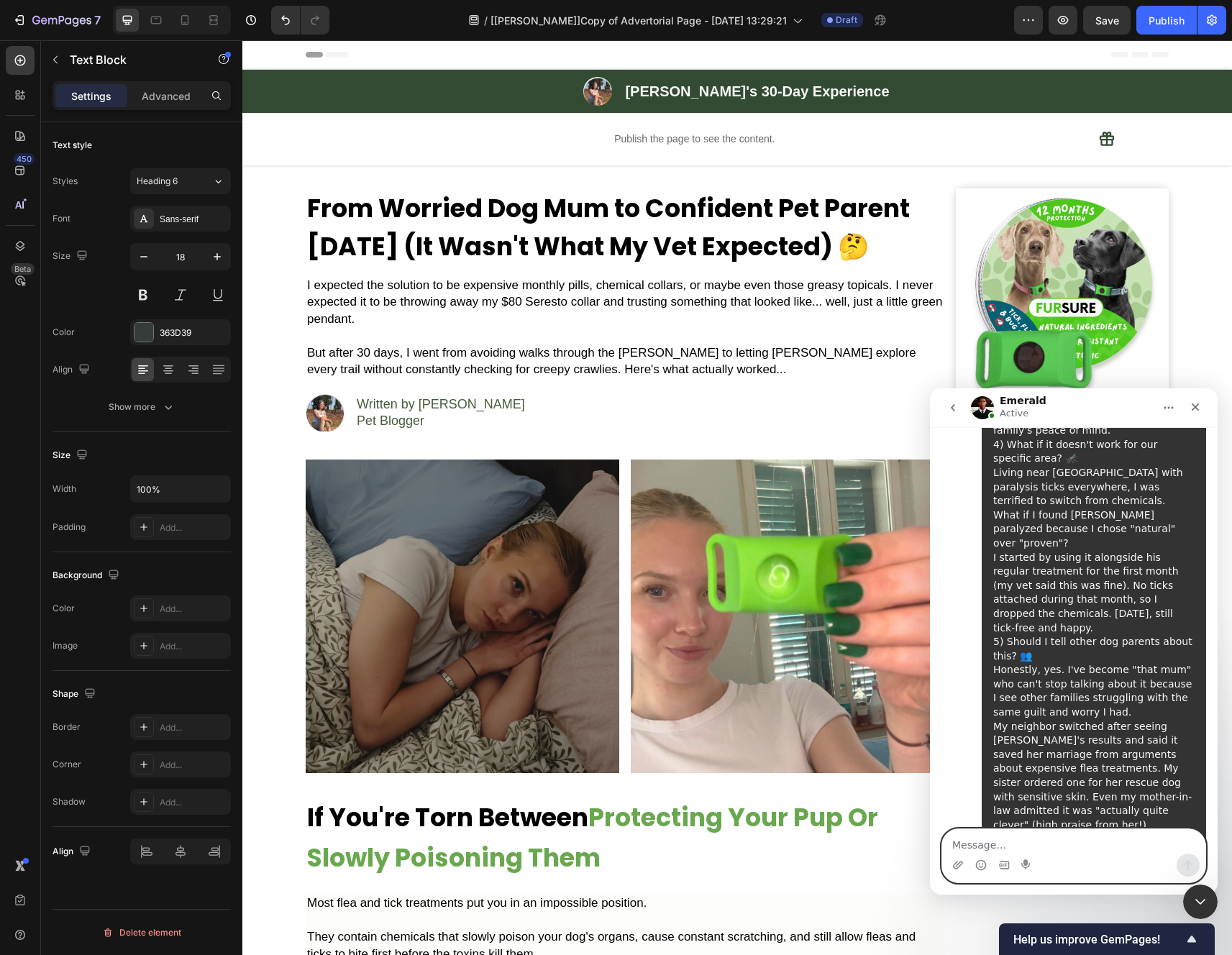
scroll to position [10236, 0]
